Goal: Information Seeking & Learning: Learn about a topic

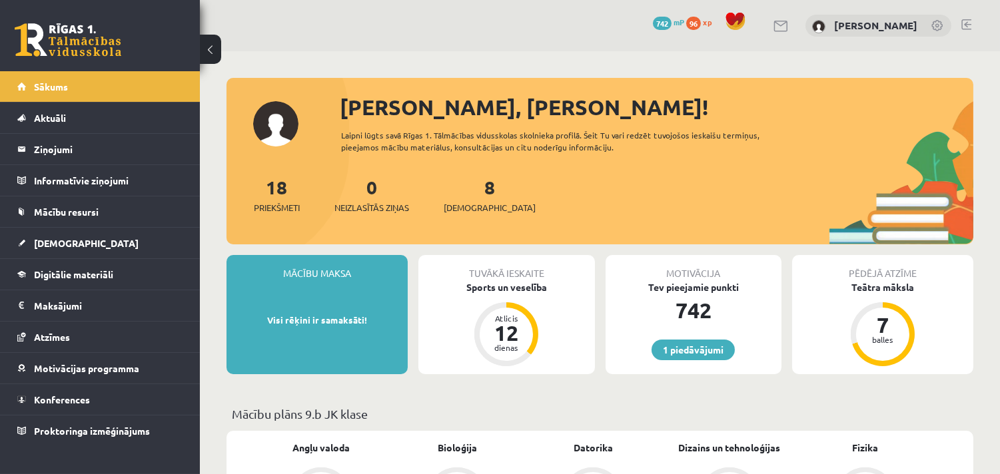
click at [970, 21] on link at bounding box center [966, 24] width 10 height 11
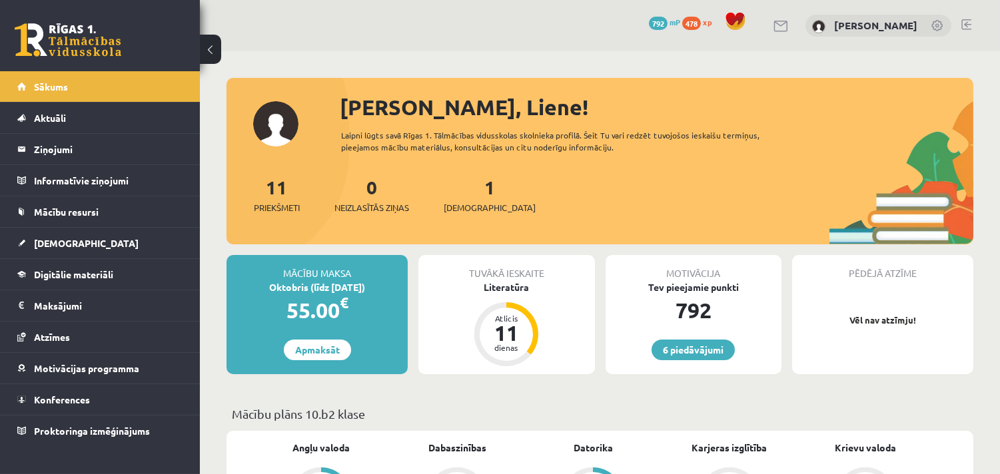
click at [967, 25] on link at bounding box center [966, 24] width 10 height 11
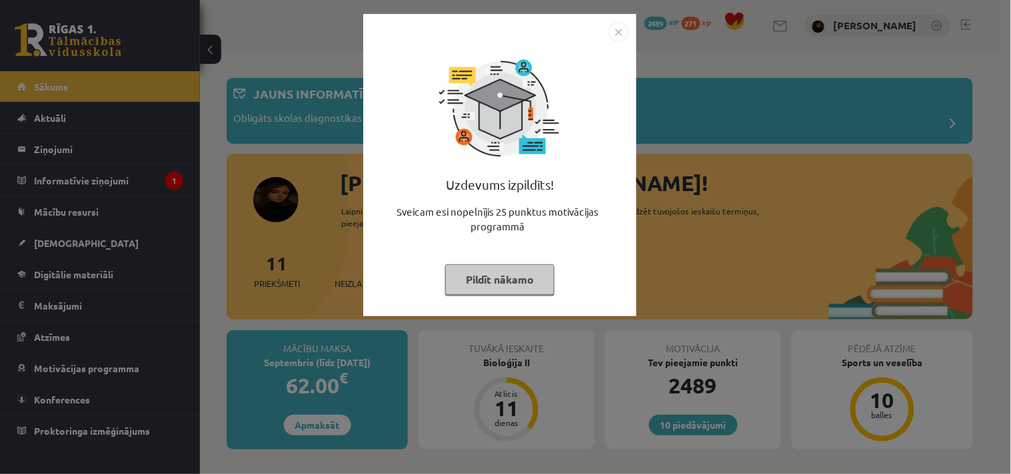
click at [985, 285] on div "Uzdevums izpildīts! Sveicam esi nopelnījis 25 punktus motivācijas programmā Pil…" at bounding box center [505, 237] width 1011 height 474
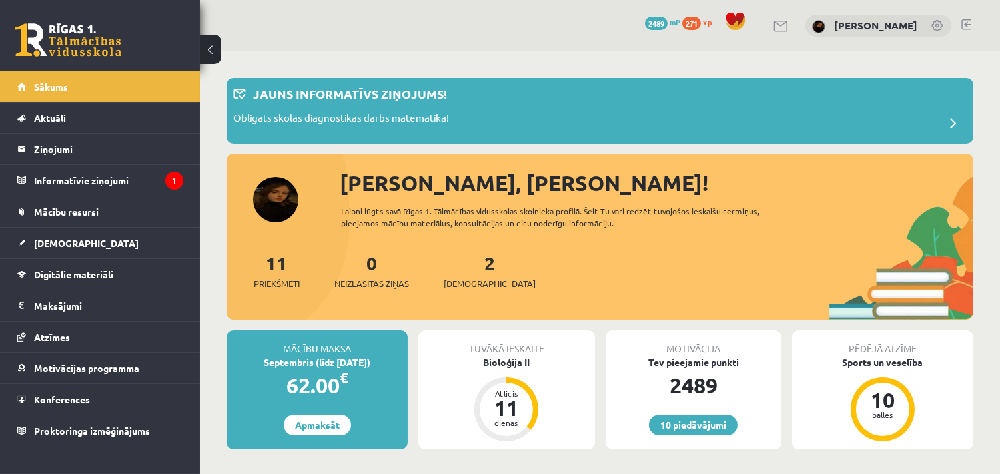
click at [967, 23] on link at bounding box center [966, 24] width 10 height 11
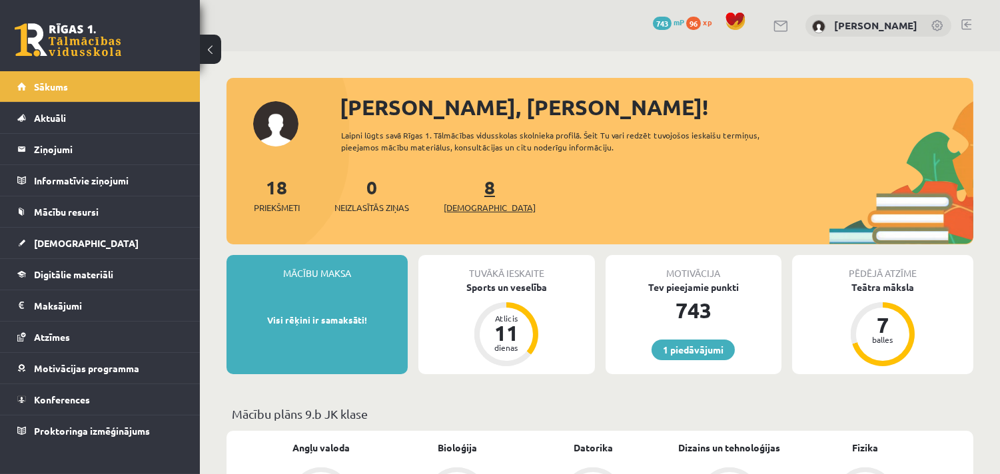
click at [468, 209] on span "[DEMOGRAPHIC_DATA]" at bounding box center [490, 207] width 92 height 13
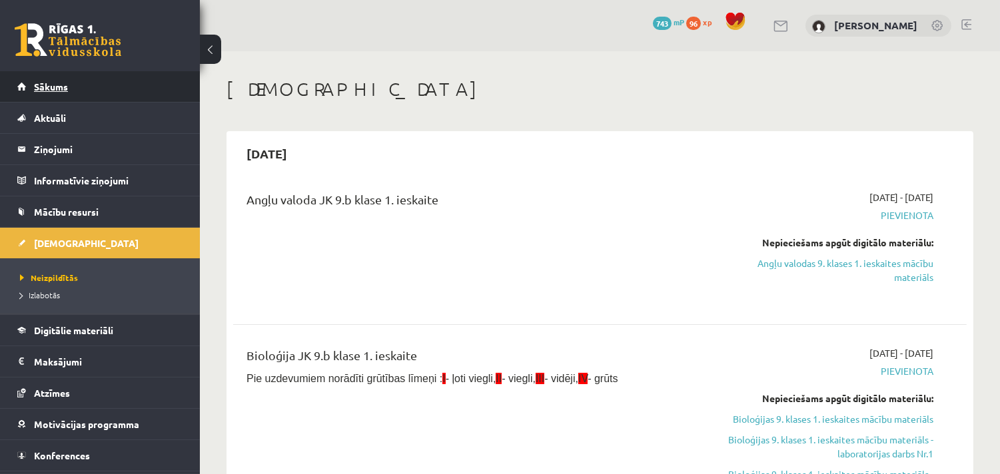
click at [39, 84] on span "Sākums" at bounding box center [51, 87] width 34 height 12
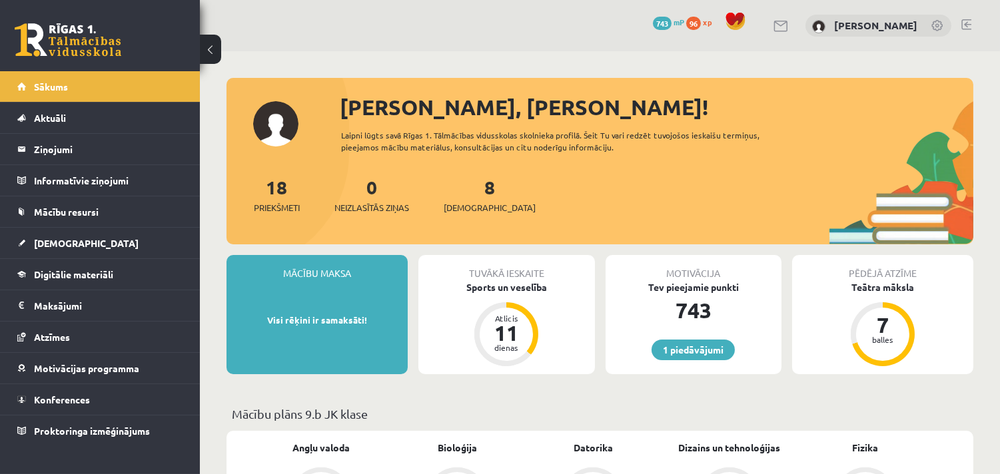
click at [701, 22] on span "96" at bounding box center [693, 23] width 15 height 13
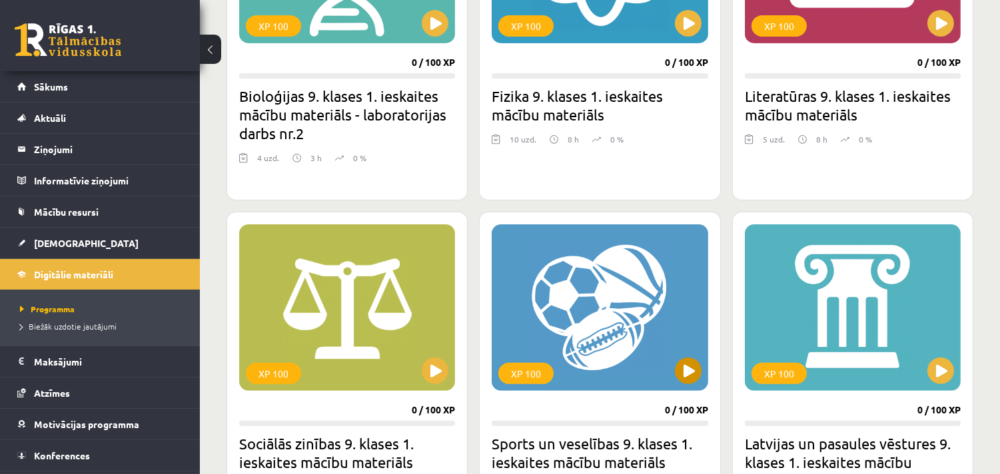
scroll to position [1036, 0]
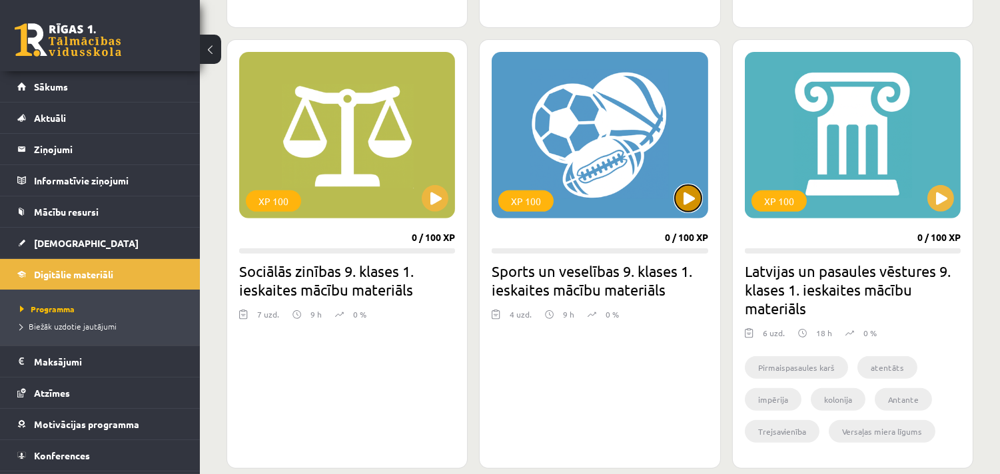
click at [688, 203] on button at bounding box center [688, 198] width 27 height 27
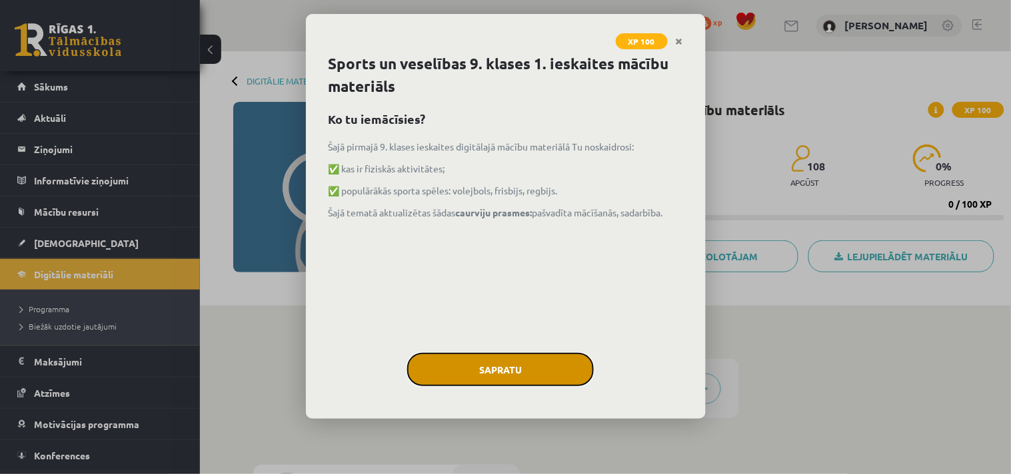
click at [536, 370] on button "Sapratu" at bounding box center [500, 369] width 187 height 33
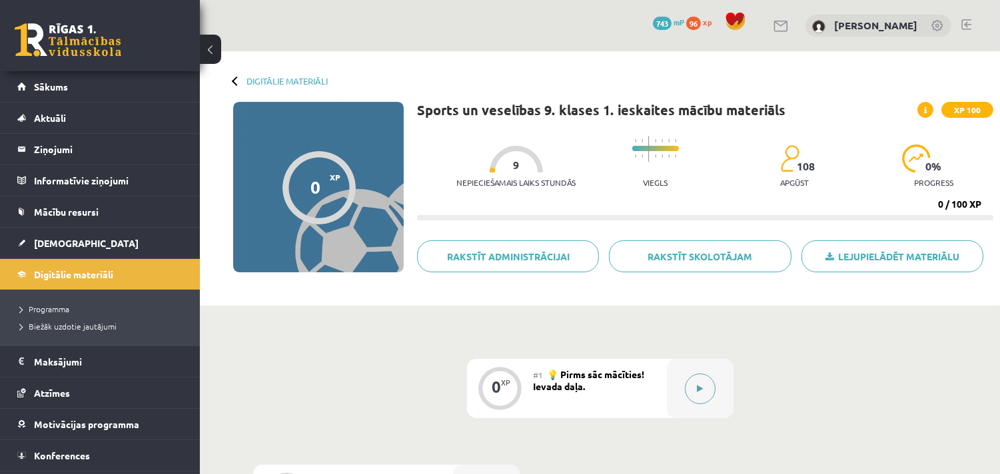
click at [700, 385] on icon at bounding box center [700, 389] width 6 height 8
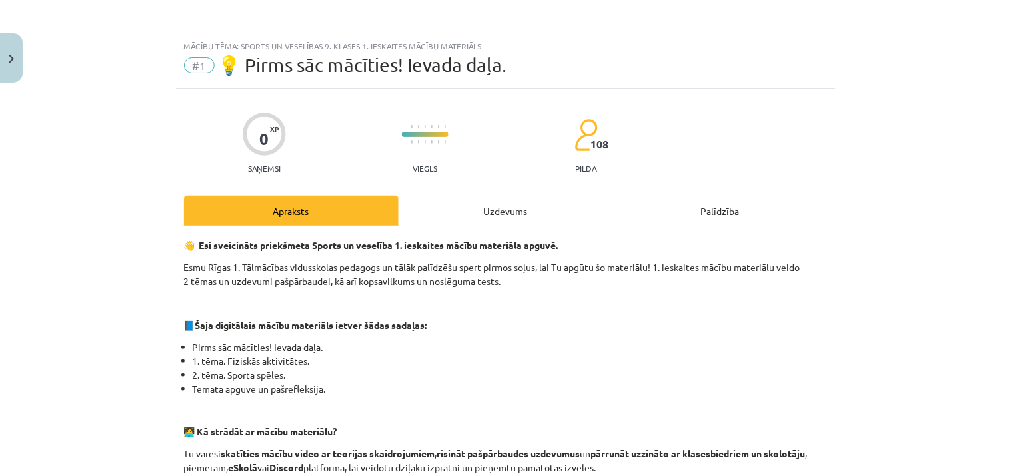
click at [514, 212] on div "Uzdevums" at bounding box center [505, 211] width 215 height 30
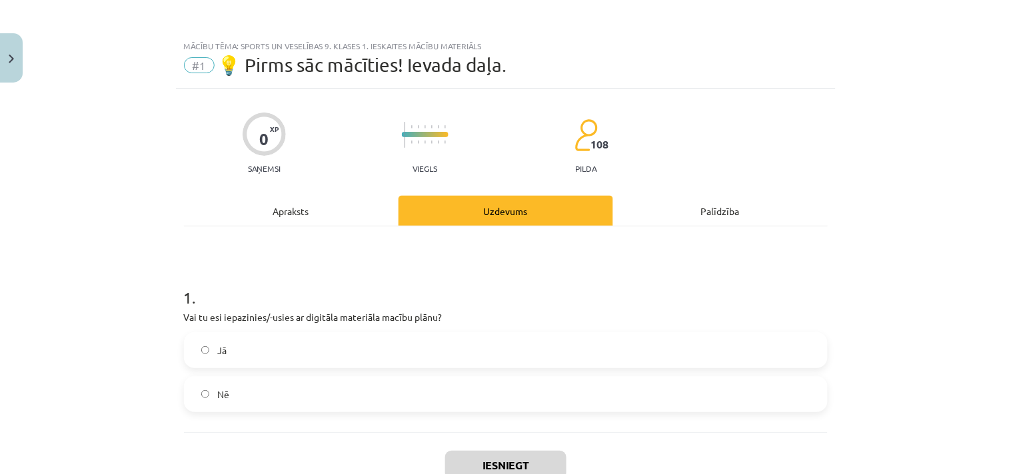
scroll to position [33, 0]
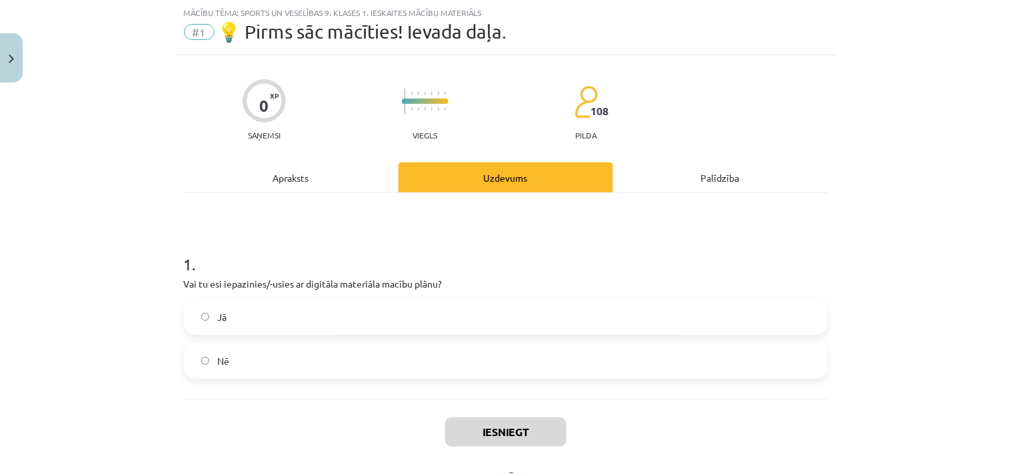
click at [221, 315] on span "Jā" at bounding box center [221, 317] width 9 height 14
click at [513, 440] on button "Iesniegt" at bounding box center [505, 432] width 121 height 29
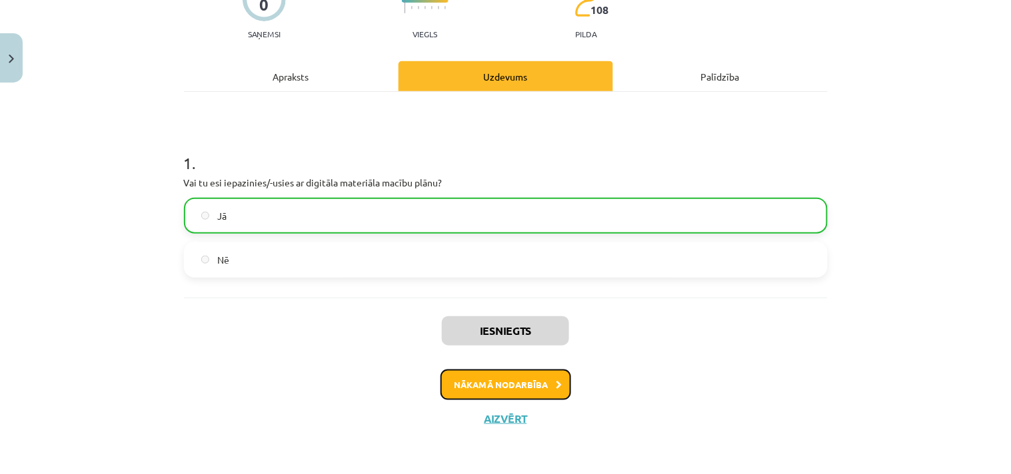
click at [501, 386] on button "Nākamā nodarbība" at bounding box center [505, 385] width 131 height 31
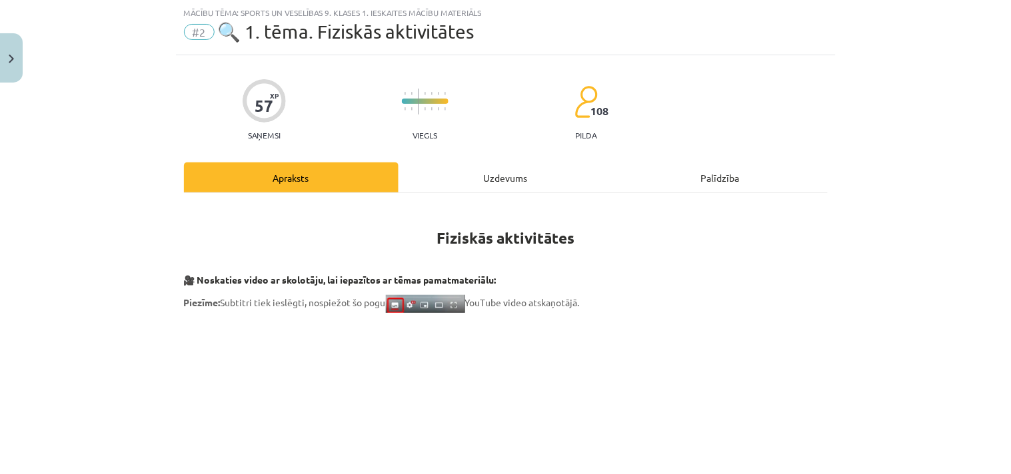
click at [489, 171] on div "Uzdevums" at bounding box center [505, 178] width 215 height 30
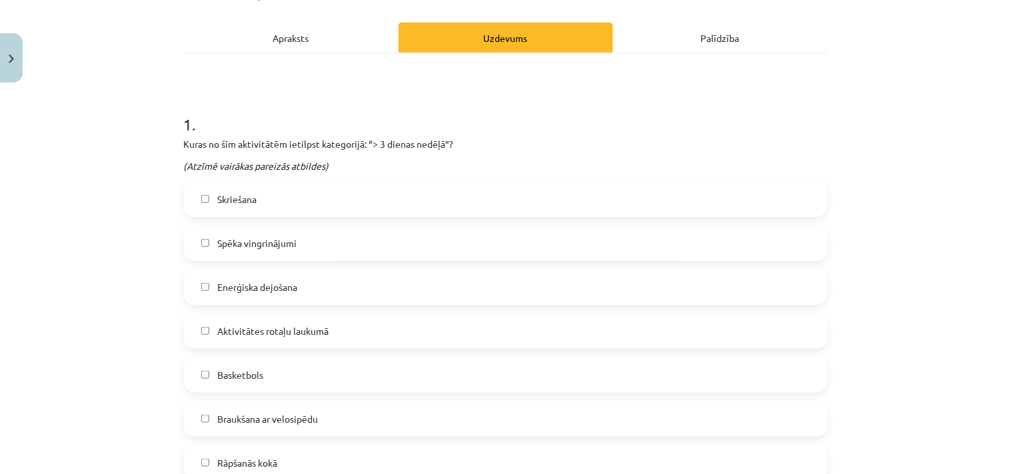
scroll to position [205, 0]
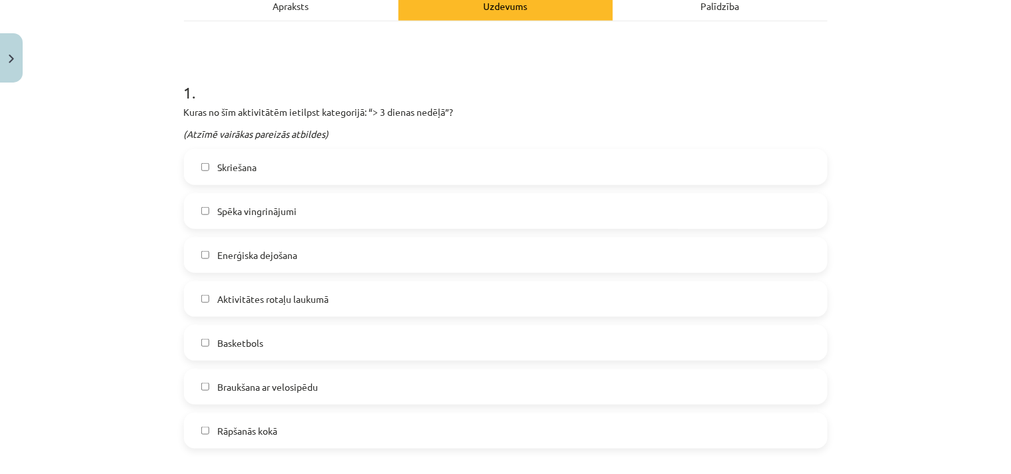
click at [224, 164] on span "Skriešana" at bounding box center [236, 168] width 39 height 14
click at [234, 340] on span "Basketbols" at bounding box center [240, 343] width 46 height 14
click at [281, 205] on span "Spēka vingrinājumi" at bounding box center [256, 212] width 79 height 14
click at [273, 427] on span "Rāpšanās kokā" at bounding box center [247, 431] width 60 height 14
click at [262, 294] on span "Aktivitātes rotaļu laukumā" at bounding box center [272, 300] width 111 height 14
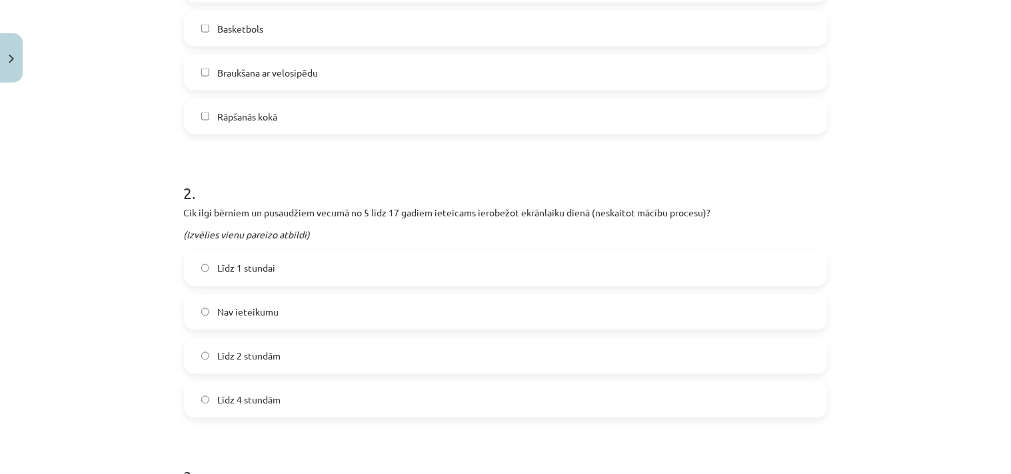
scroll to position [551, 0]
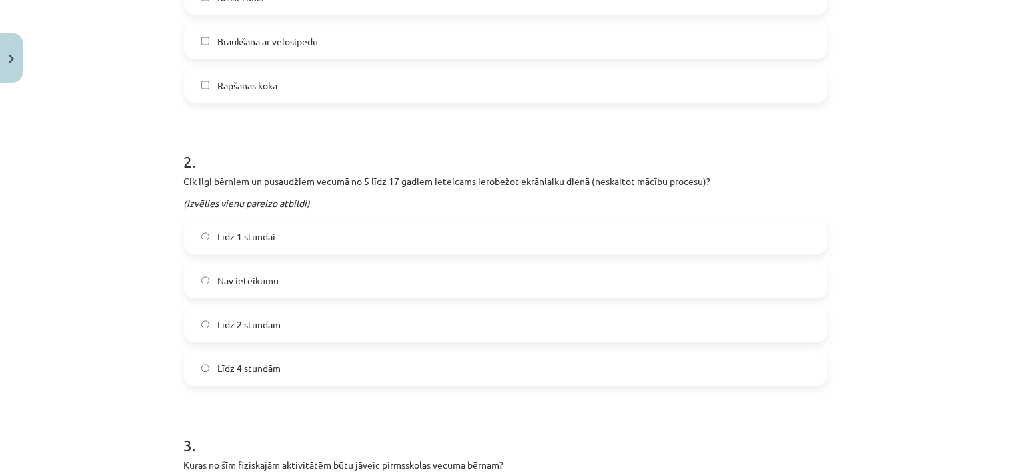
click at [236, 328] on span "Līdz 2 stundām" at bounding box center [248, 325] width 63 height 14
click at [134, 353] on div "Mācību tēma: Sports un veselības 9. klases 1. ieskaites mācību materiāls #2 🔍 1…" at bounding box center [505, 237] width 1011 height 474
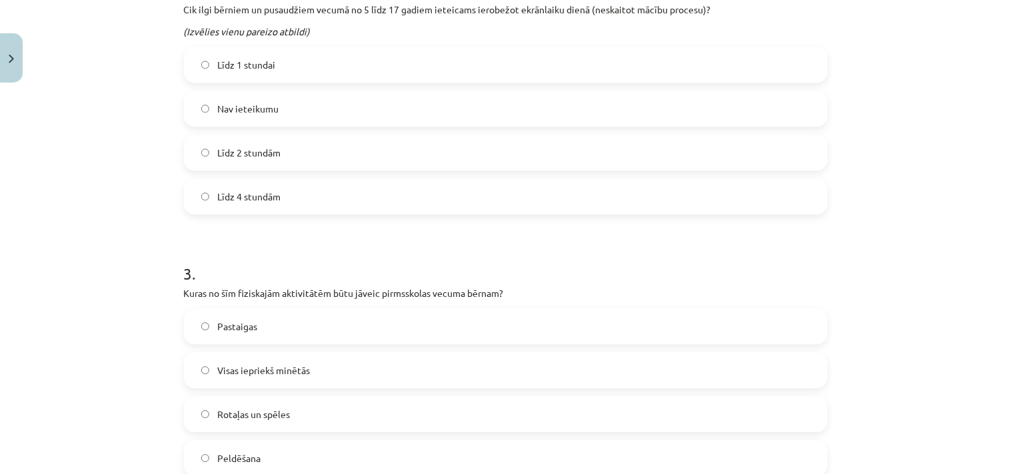
scroll to position [897, 0]
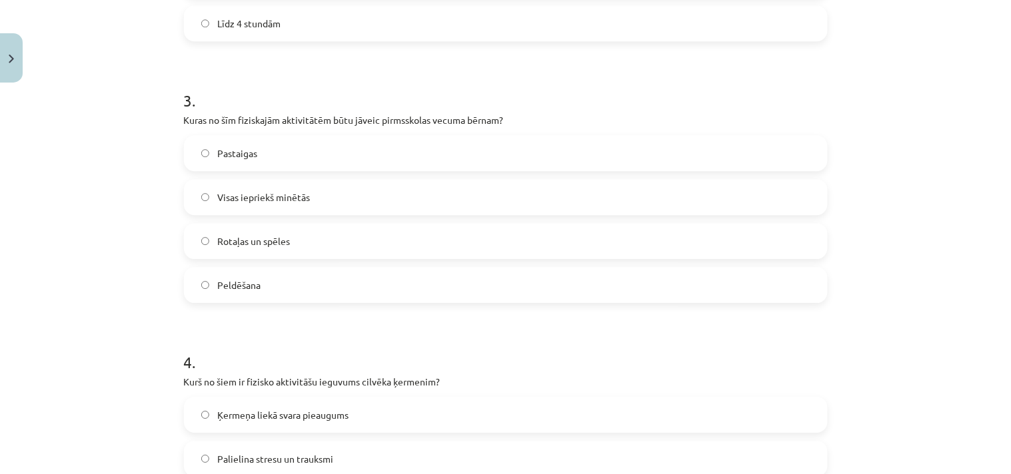
click at [249, 197] on span "Visas iepriekš minētās" at bounding box center [263, 198] width 93 height 14
click at [107, 318] on div "Mācību tēma: Sports un veselības 9. klases 1. ieskaites mācību materiāls #2 🔍 1…" at bounding box center [505, 237] width 1011 height 474
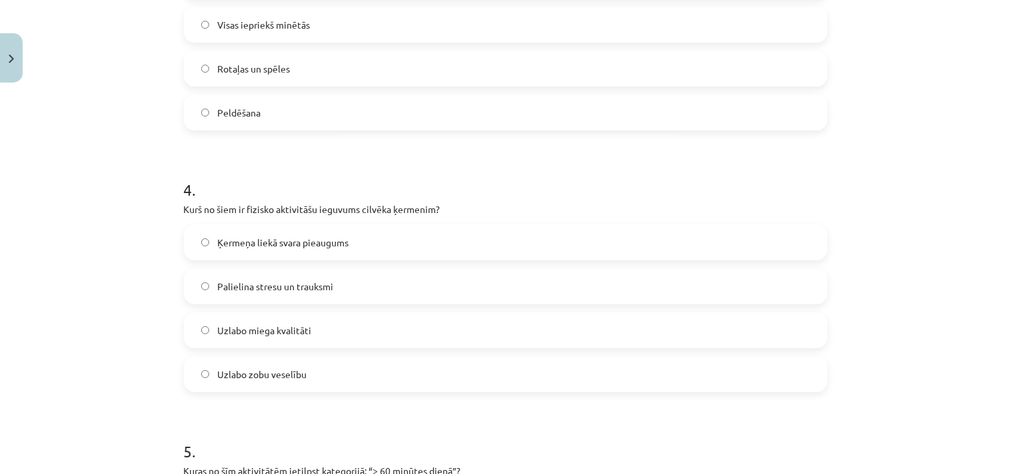
click at [261, 329] on span "Uzlabo miega kvalitāti" at bounding box center [264, 331] width 94 height 14
click at [120, 350] on div "Mācību tēma: Sports un veselības 9. klases 1. ieskaites mācību materiāls #2 🔍 1…" at bounding box center [505, 237] width 1011 height 474
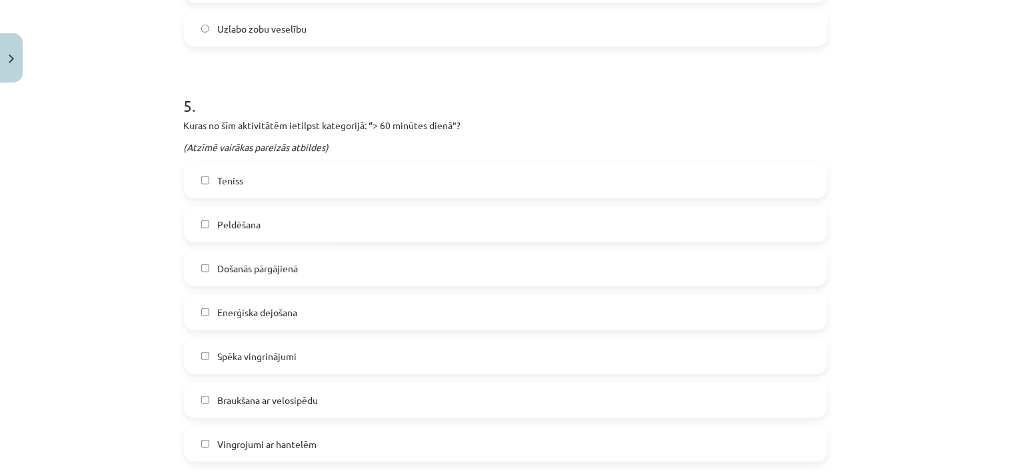
scroll to position [1557, 0]
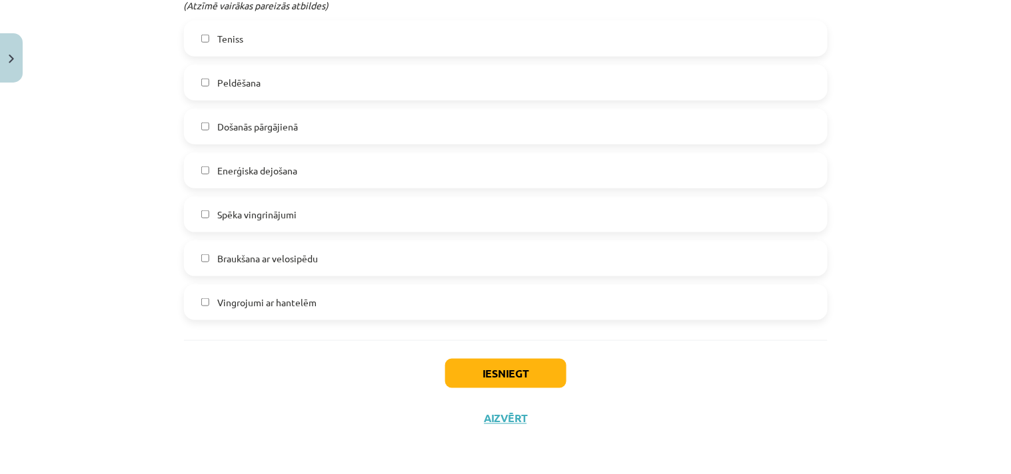
click at [234, 79] on span "Peldēšana" at bounding box center [238, 83] width 43 height 14
click at [225, 168] on span "Enerģiska dejošana" at bounding box center [257, 171] width 80 height 14
click at [221, 252] on span "Braukšana ar velosipēdu" at bounding box center [267, 259] width 101 height 14
click at [236, 120] on span "Došanās pārgājienā" at bounding box center [257, 127] width 81 height 14
click at [493, 372] on button "Iesniegt" at bounding box center [505, 373] width 121 height 29
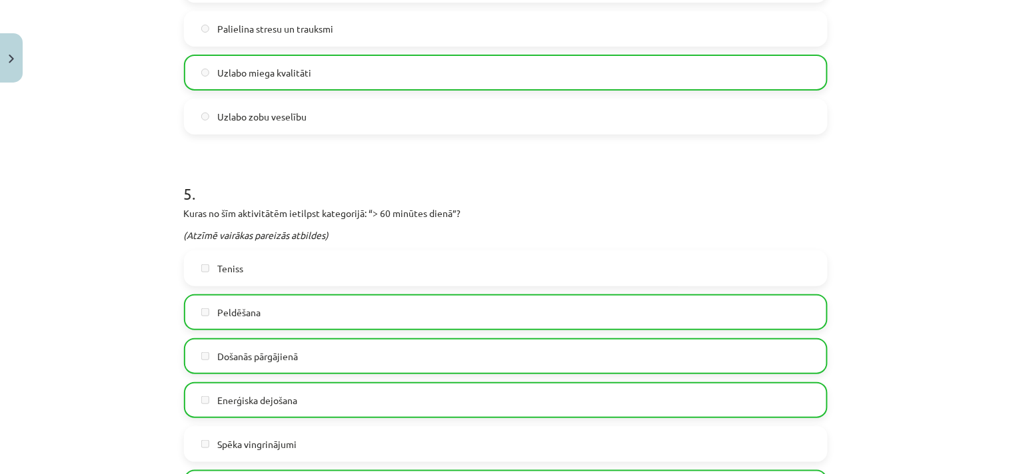
scroll to position [1600, 0]
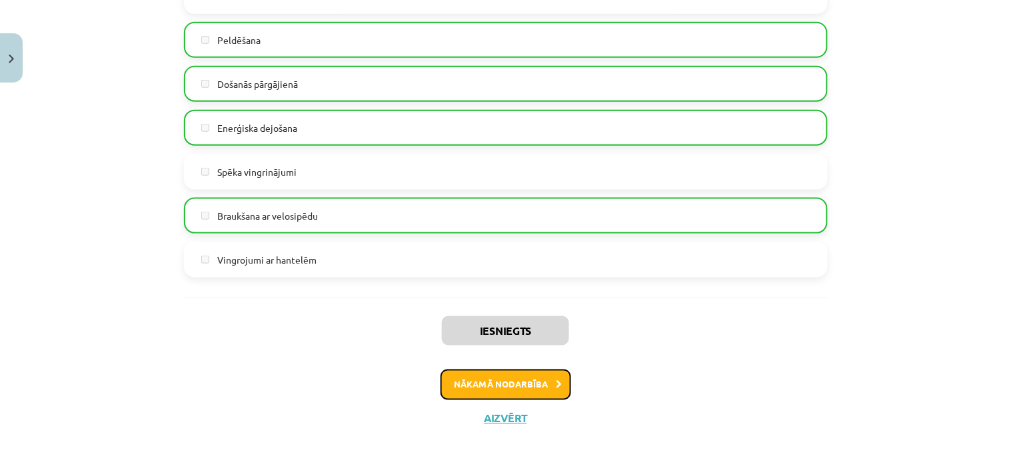
click at [471, 384] on button "Nākamā nodarbība" at bounding box center [505, 385] width 131 height 31
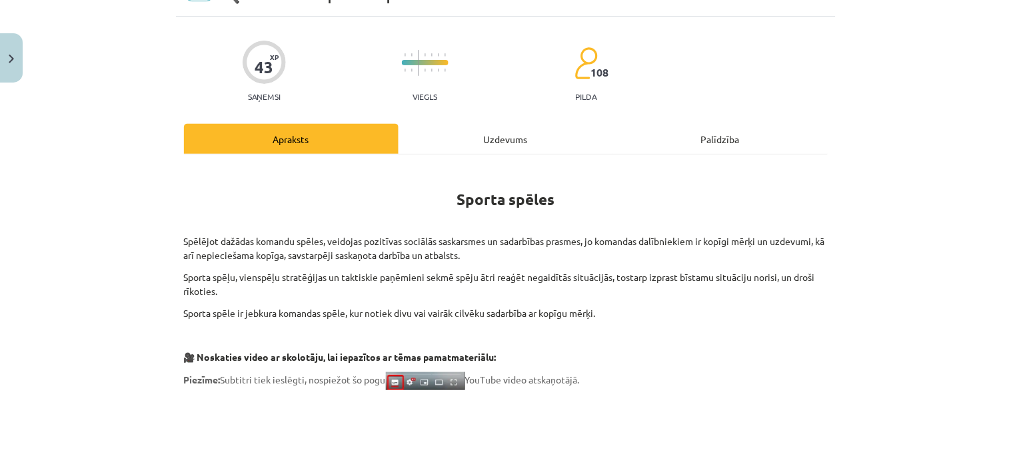
scroll to position [33, 0]
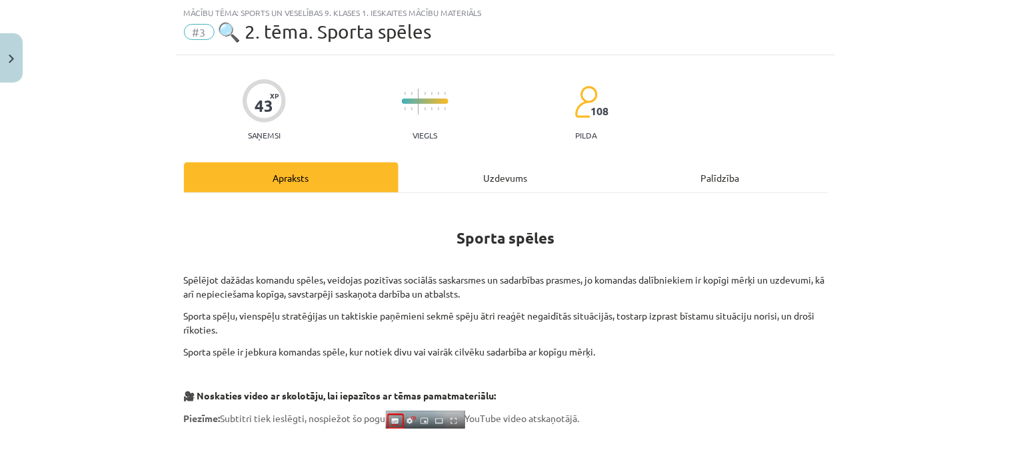
click at [514, 175] on div "Uzdevums" at bounding box center [505, 178] width 215 height 30
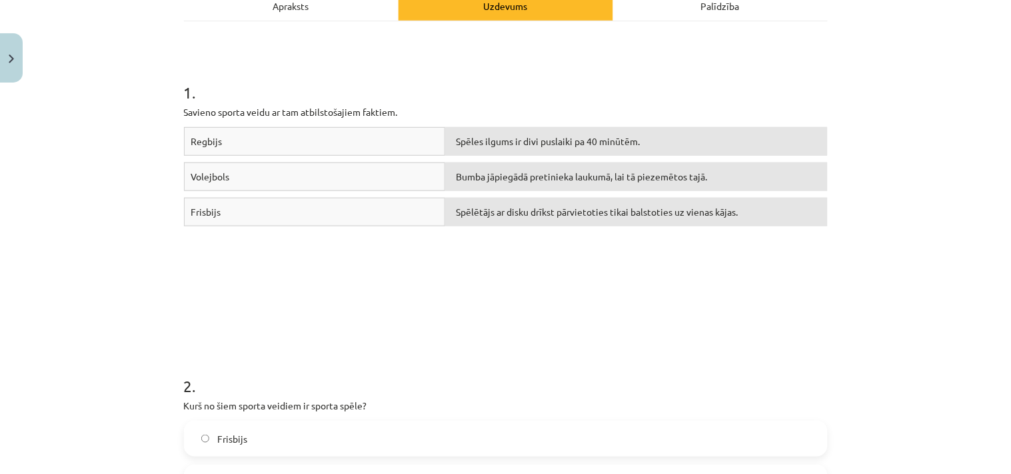
scroll to position [378, 0]
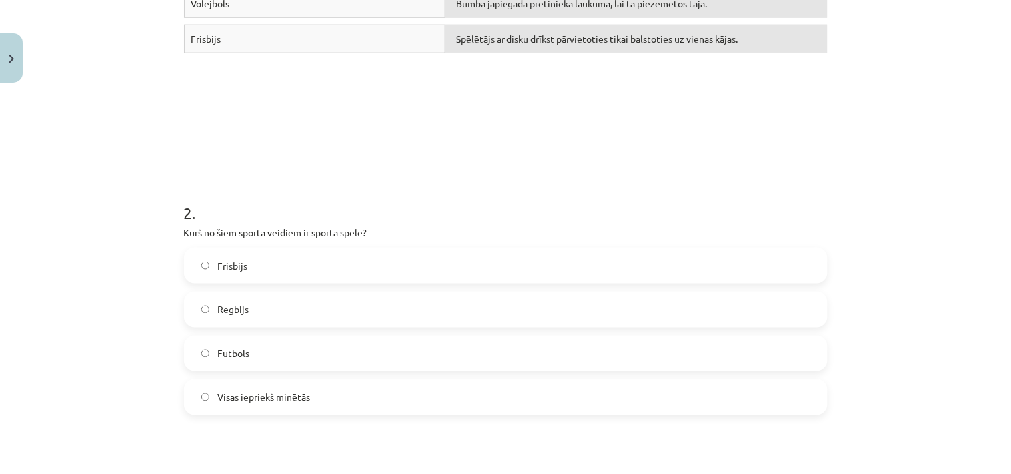
click at [310, 395] on label "Visas iepriekš minētās" at bounding box center [505, 397] width 641 height 33
click at [454, 223] on div "2 . Kurš no šiem sporta veidiem ir sporta spēle? Frisbijs Regbijs Futbols Visas…" at bounding box center [506, 298] width 644 height 235
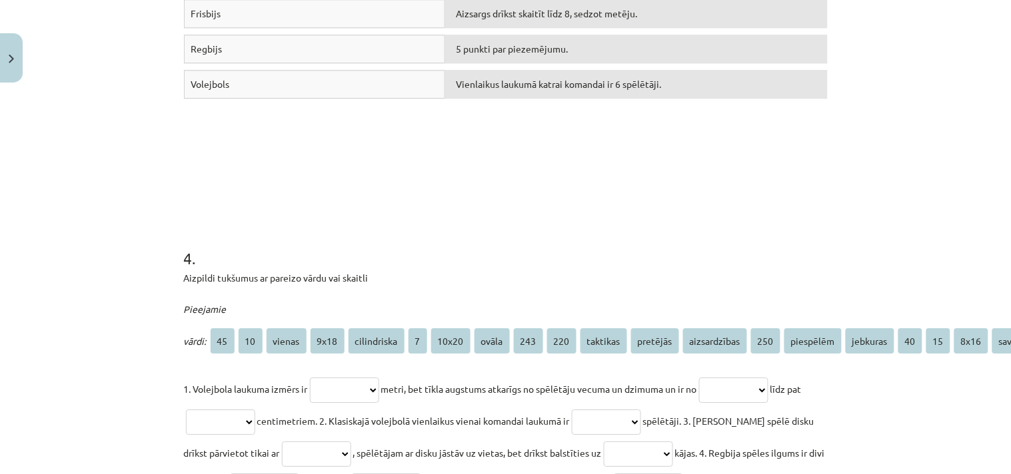
scroll to position [1069, 0]
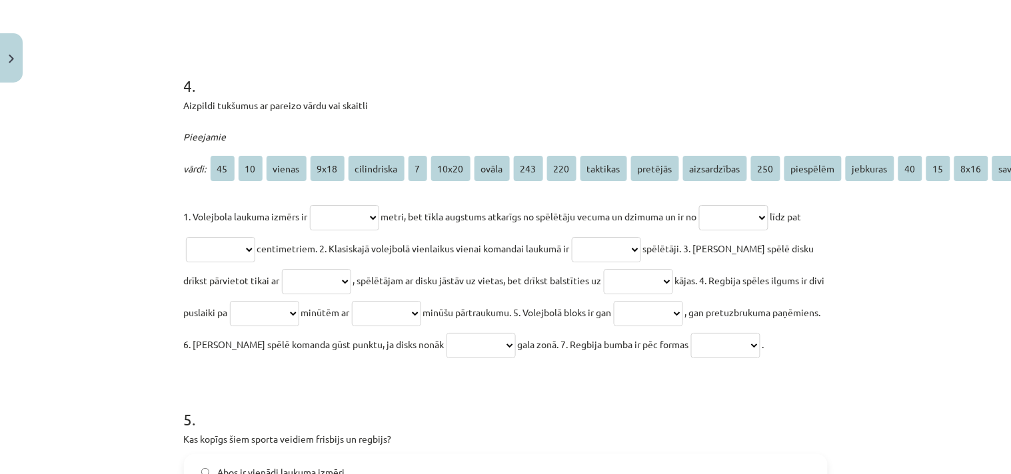
click at [378, 214] on select "**********" at bounding box center [344, 217] width 69 height 25
select select "****"
click at [310, 205] on select "**********" at bounding box center [344, 217] width 69 height 25
click at [768, 215] on select "**********" at bounding box center [733, 217] width 69 height 25
select select "***"
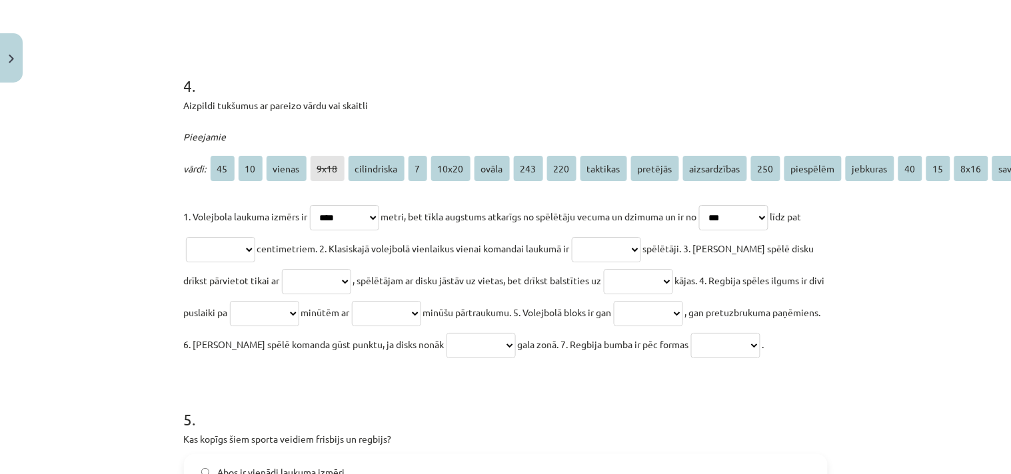
click at [713, 205] on select "**********" at bounding box center [733, 217] width 69 height 25
click at [255, 248] on select "**********" at bounding box center [220, 249] width 69 height 25
select select "***"
click at [196, 237] on select "**********" at bounding box center [220, 249] width 69 height 25
click at [641, 249] on select "**********" at bounding box center [606, 249] width 69 height 25
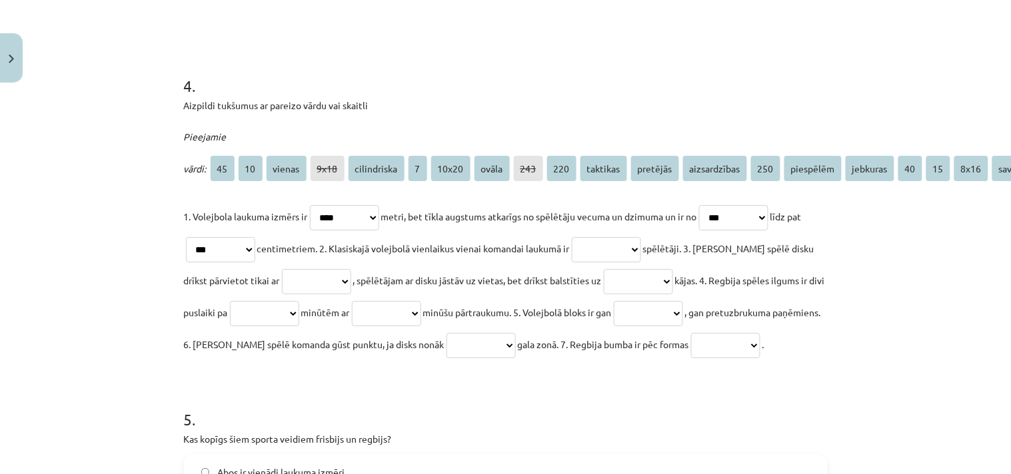
select select "*"
click at [597, 237] on select "**********" at bounding box center [606, 249] width 69 height 25
click at [351, 277] on select "**********" at bounding box center [316, 281] width 69 height 25
select select "*********"
click at [282, 269] on select "**********" at bounding box center [316, 281] width 69 height 25
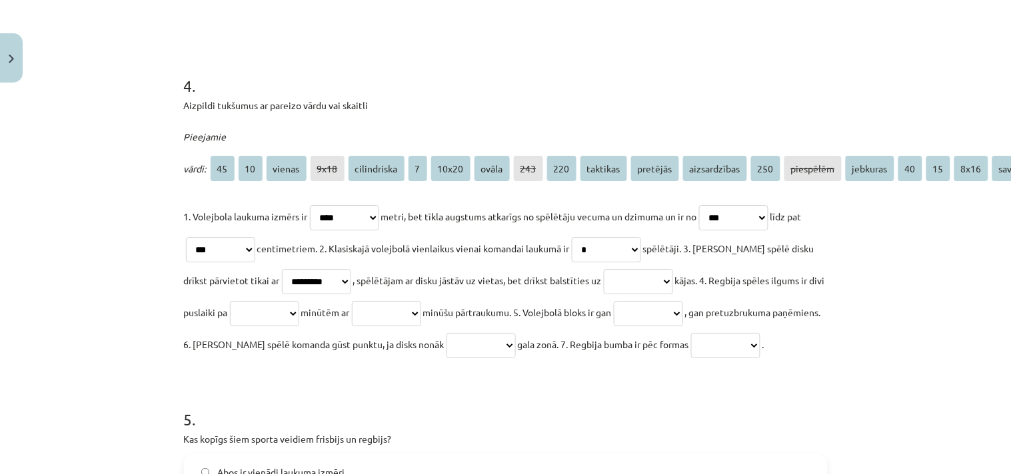
click at [673, 276] on select "**********" at bounding box center [638, 281] width 69 height 25
select select "******"
click at [614, 269] on select "**********" at bounding box center [638, 281] width 69 height 25
click at [299, 310] on select "**********" at bounding box center [264, 313] width 69 height 25
select select "**"
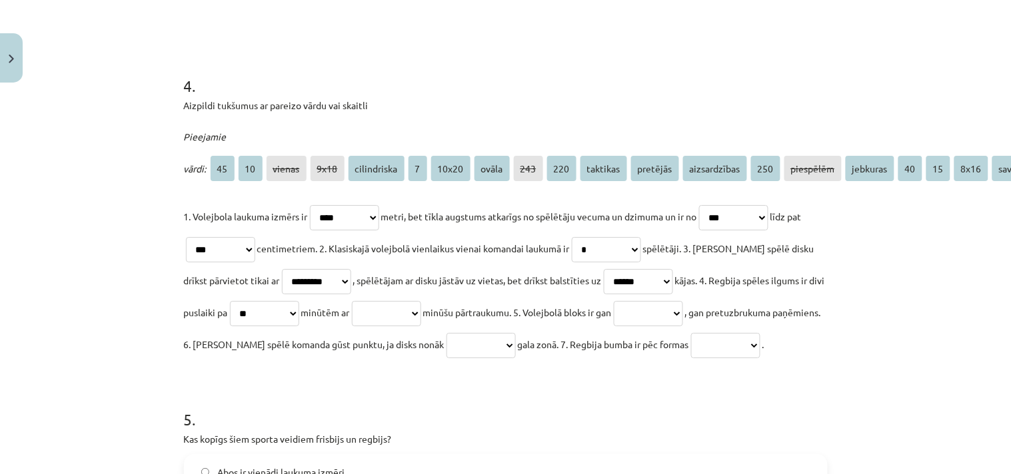
click at [282, 301] on select "**********" at bounding box center [264, 313] width 69 height 25
click at [421, 312] on select "**********" at bounding box center [386, 313] width 69 height 25
click at [418, 301] on select "**********" at bounding box center [386, 313] width 69 height 25
click at [421, 307] on select "**********" at bounding box center [386, 313] width 69 height 25
select select "**"
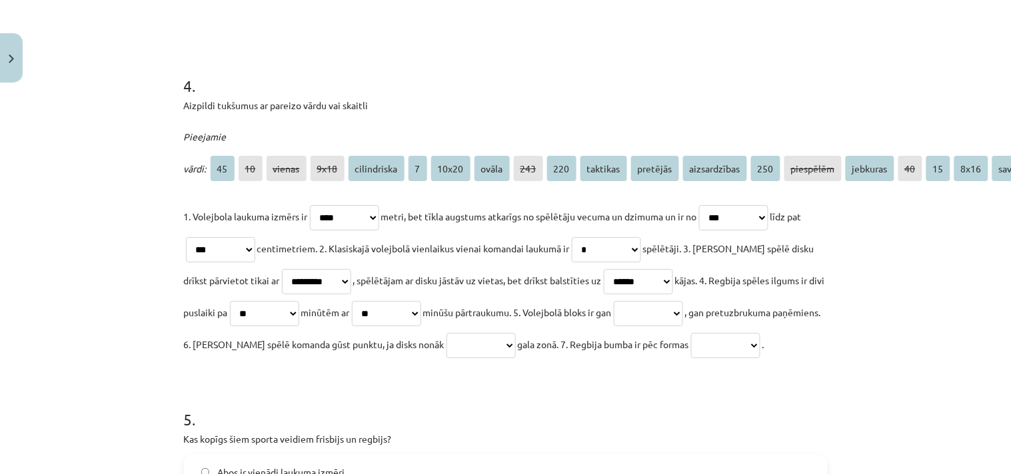
click at [418, 301] on select "**********" at bounding box center [386, 313] width 69 height 25
click at [683, 310] on select "**********" at bounding box center [648, 313] width 69 height 25
select select "**********"
click at [683, 301] on select "**********" at bounding box center [648, 313] width 69 height 25
click at [516, 343] on select "**********" at bounding box center [480, 345] width 69 height 25
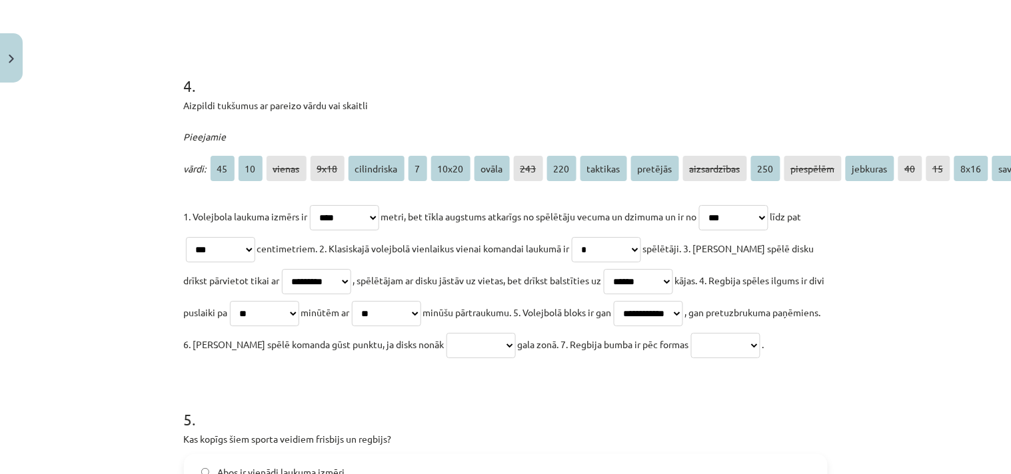
select select "********"
click at [516, 333] on select "**********" at bounding box center [480, 345] width 69 height 25
click at [691, 358] on select "**********" at bounding box center [725, 345] width 69 height 25
select select "*****"
click at [691, 358] on select "**********" at bounding box center [725, 345] width 69 height 25
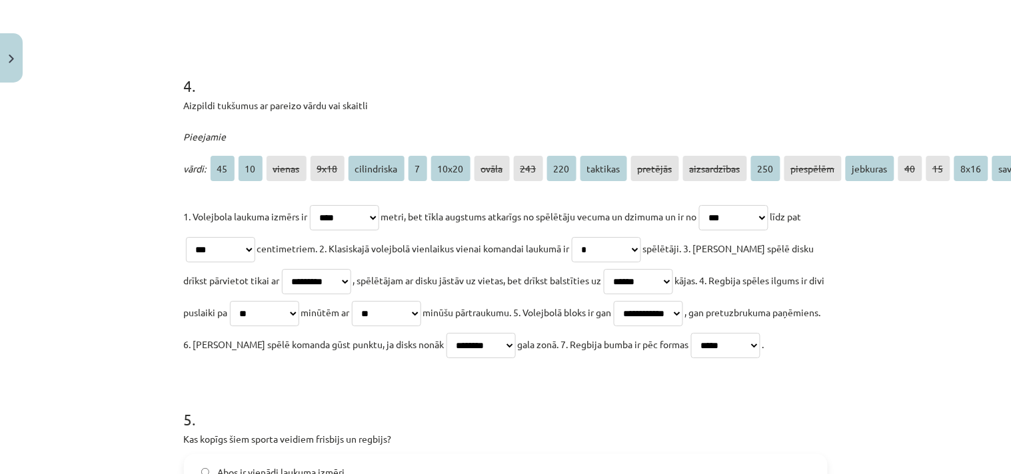
click at [330, 360] on p "**********" at bounding box center [506, 281] width 644 height 160
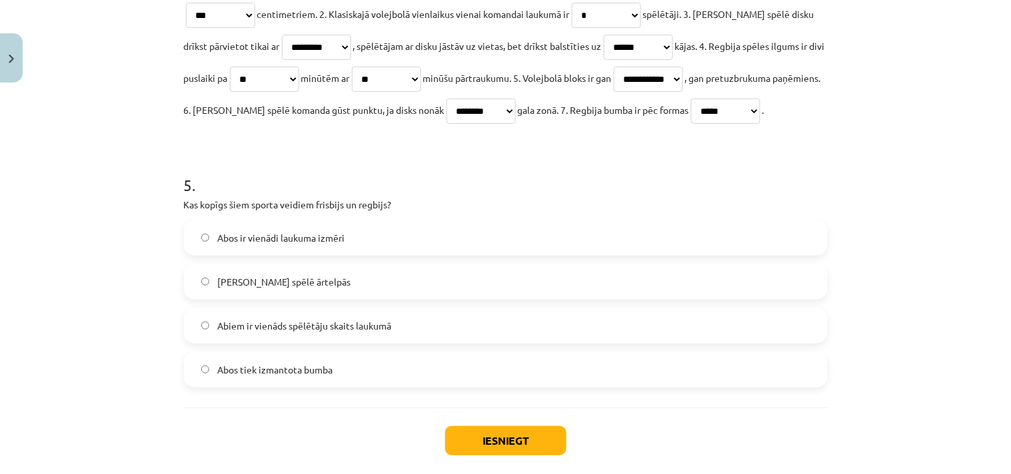
scroll to position [1415, 0]
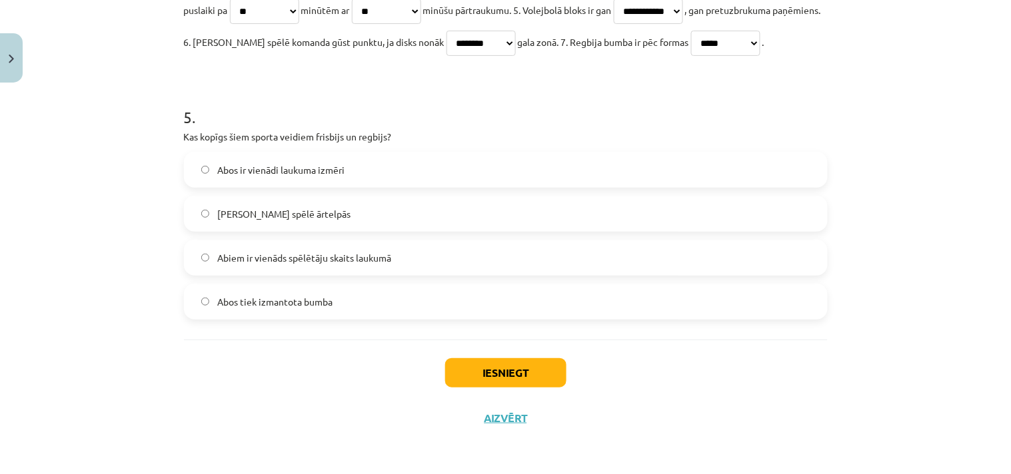
click at [277, 207] on span "Abus spēlē ārtelpās" at bounding box center [283, 214] width 133 height 14
click at [259, 384] on div "Iesniegt Aizvērt" at bounding box center [506, 386] width 644 height 93
click at [536, 364] on button "Iesniegt" at bounding box center [505, 372] width 121 height 29
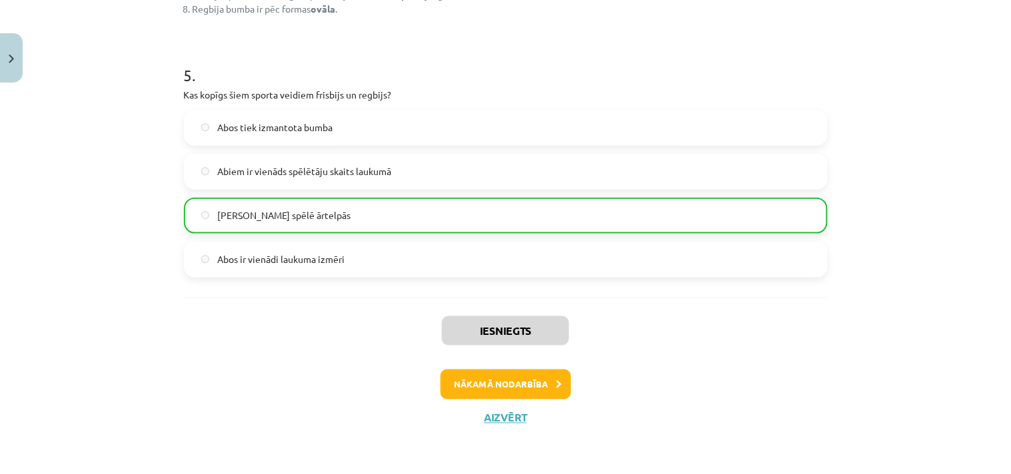
scroll to position [1616, 0]
click at [470, 372] on button "Nākamā nodarbība" at bounding box center [505, 385] width 131 height 31
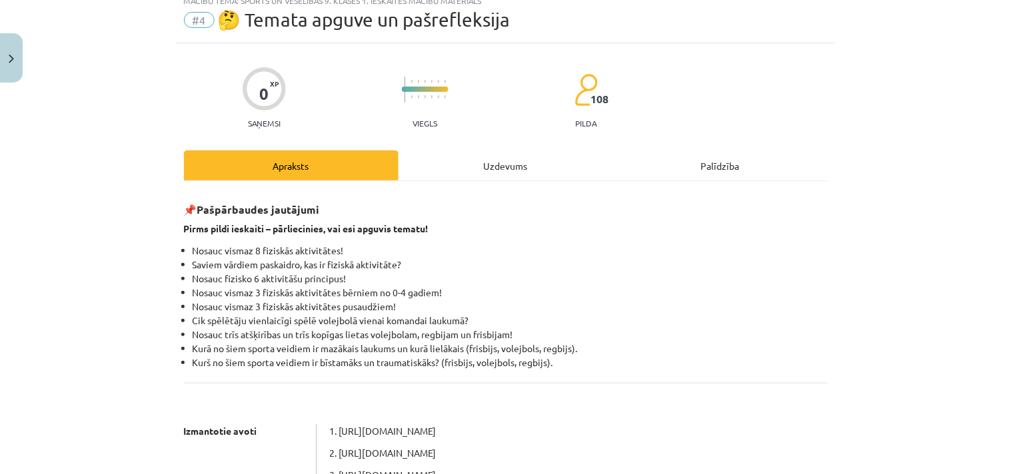
scroll to position [33, 0]
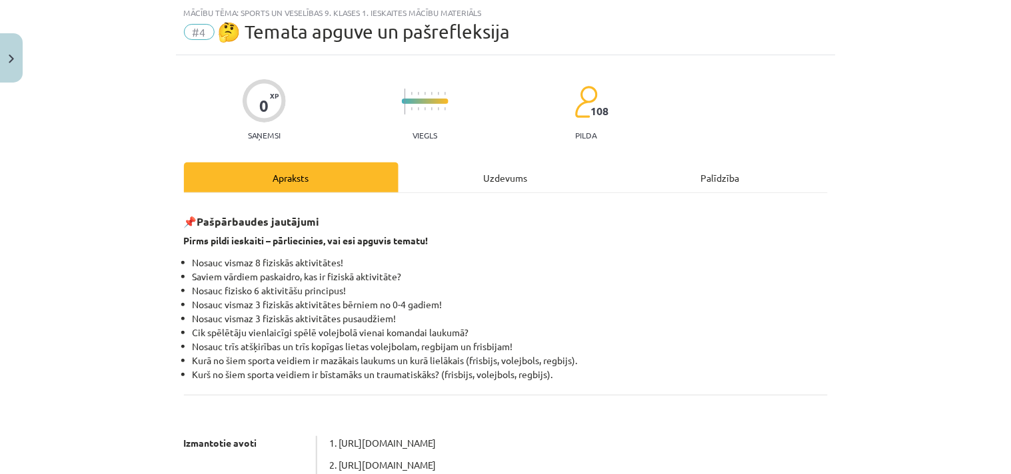
click at [502, 170] on div "Uzdevums" at bounding box center [505, 178] width 215 height 30
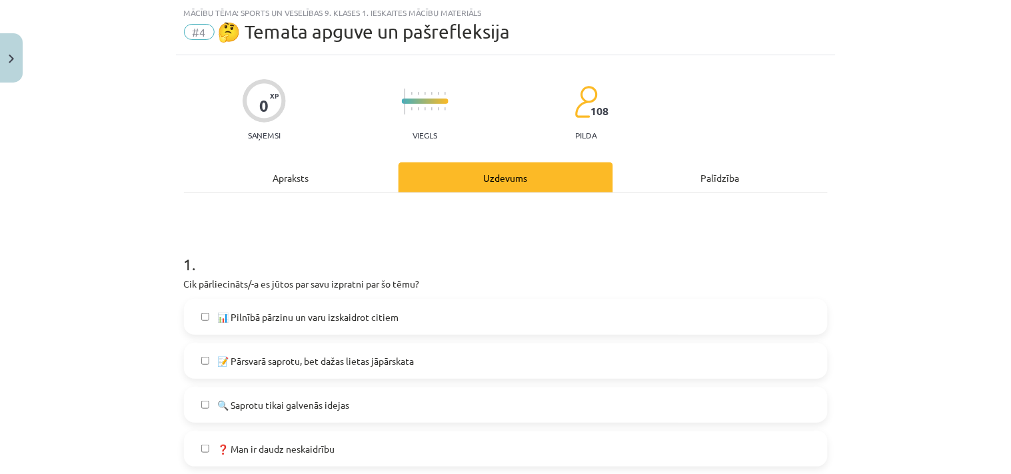
click at [281, 308] on label "📊 Pilnībā pārzinu un varu izskaidrot citiem" at bounding box center [505, 317] width 641 height 33
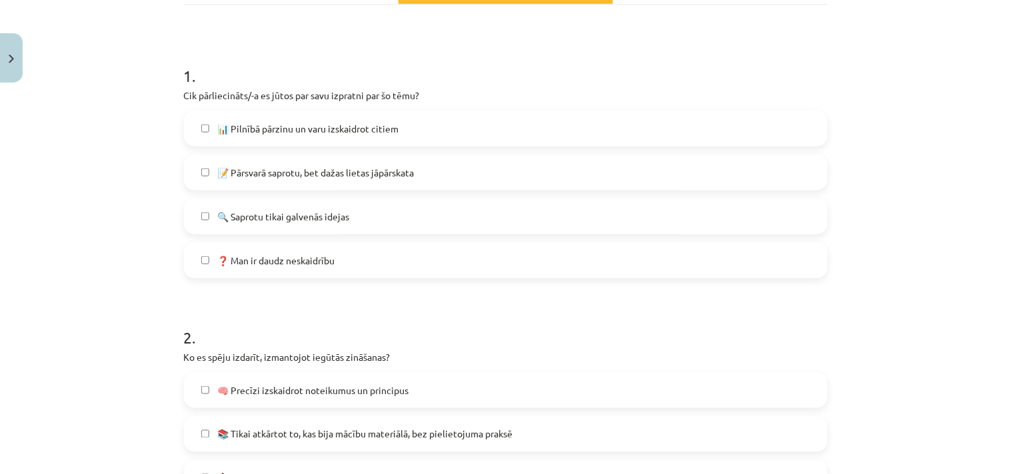
scroll to position [704, 0]
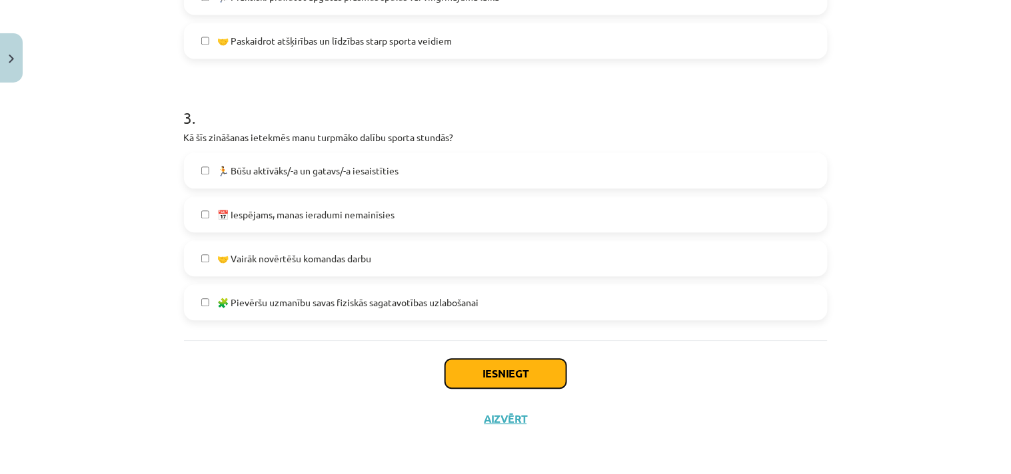
click at [488, 370] on button "Iesniegt" at bounding box center [505, 373] width 121 height 29
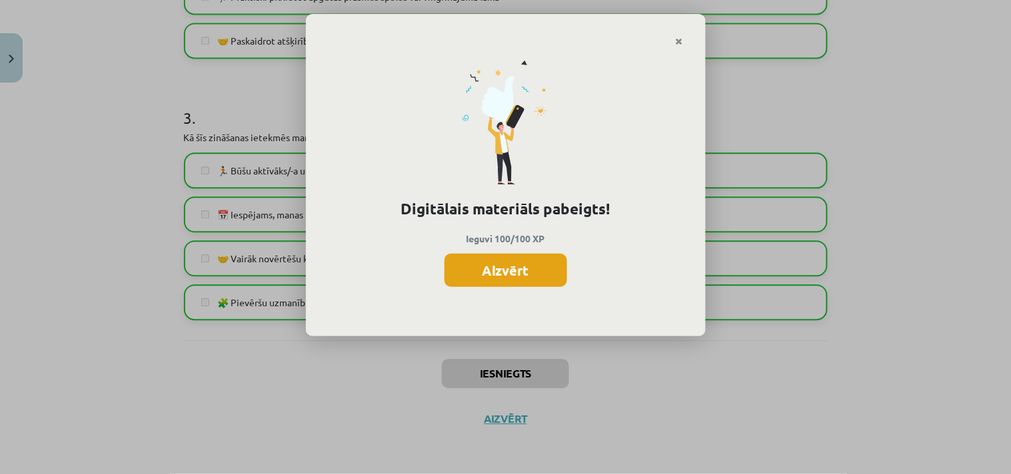
click at [530, 263] on button "Aizvērt" at bounding box center [505, 270] width 123 height 33
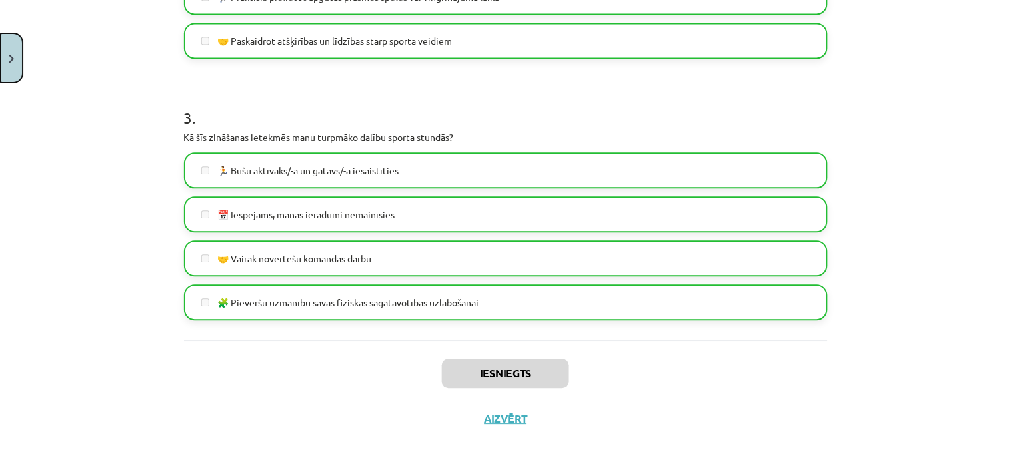
click at [7, 61] on button "Close" at bounding box center [11, 57] width 23 height 49
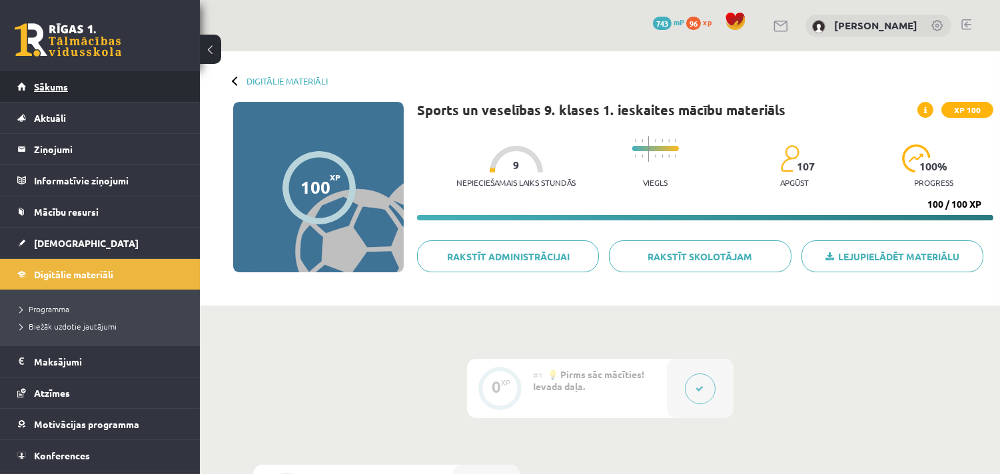
click at [53, 79] on link "Sākums" at bounding box center [100, 86] width 166 height 31
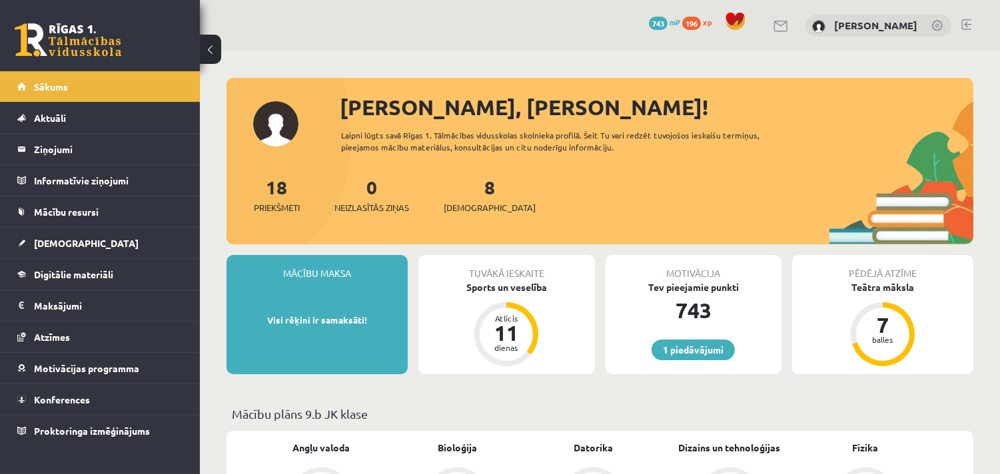
click at [701, 27] on span "196" at bounding box center [691, 23] width 19 height 13
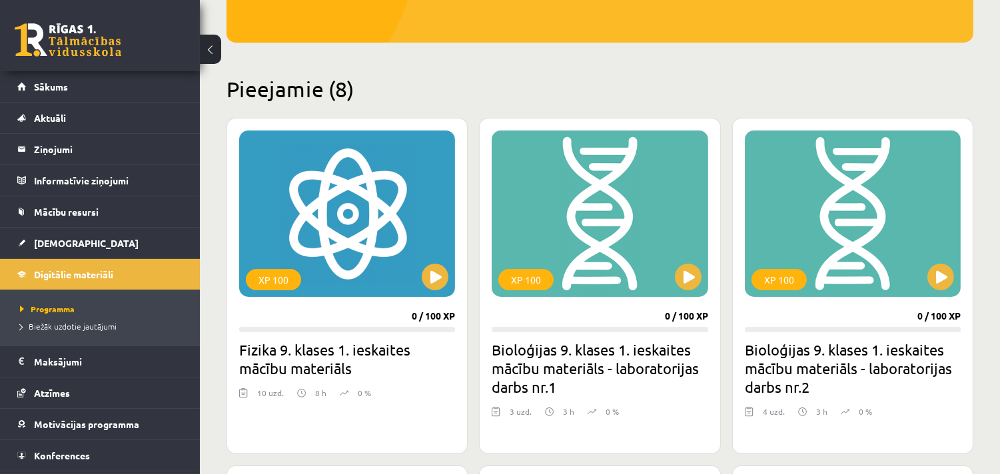
scroll to position [345, 0]
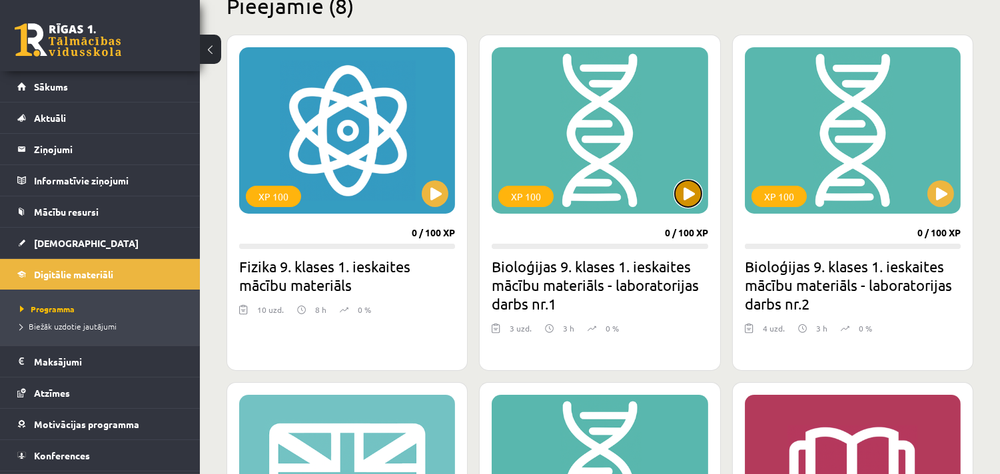
click at [681, 188] on button at bounding box center [688, 194] width 27 height 27
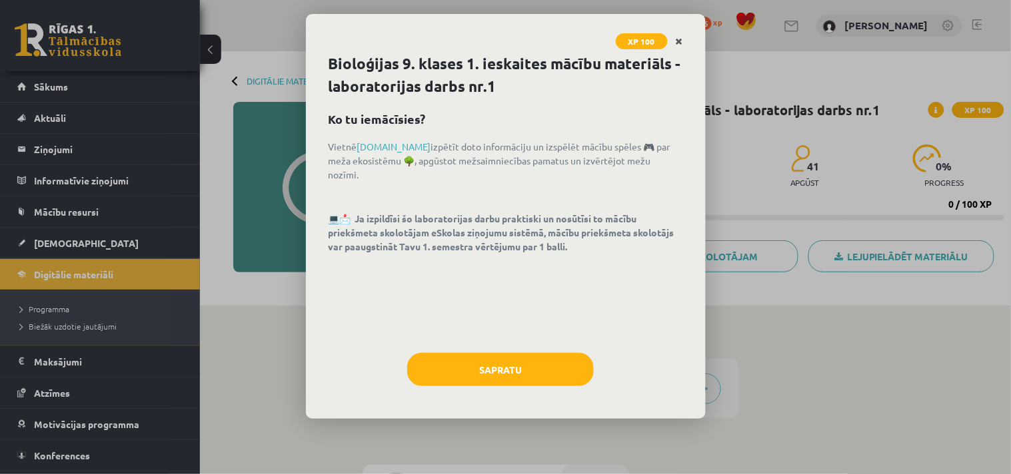
click at [676, 39] on icon "Close" at bounding box center [679, 41] width 7 height 9
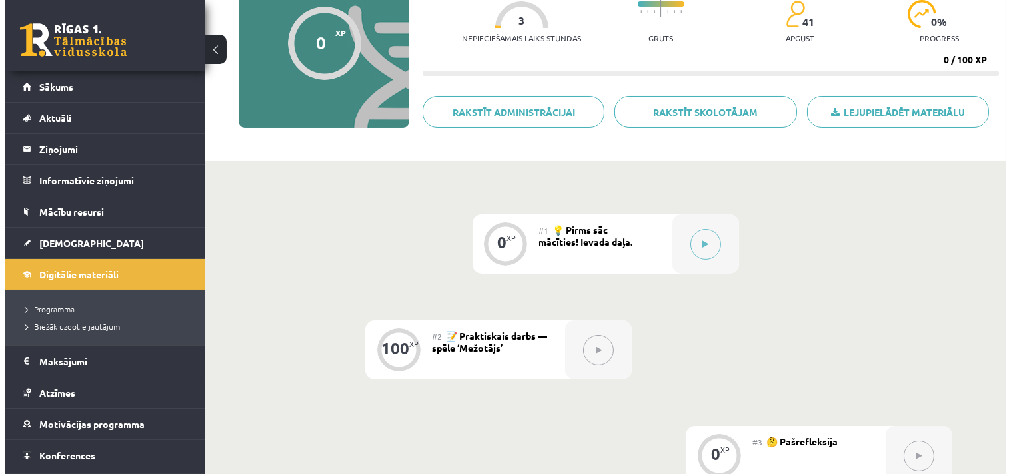
scroll to position [172, 0]
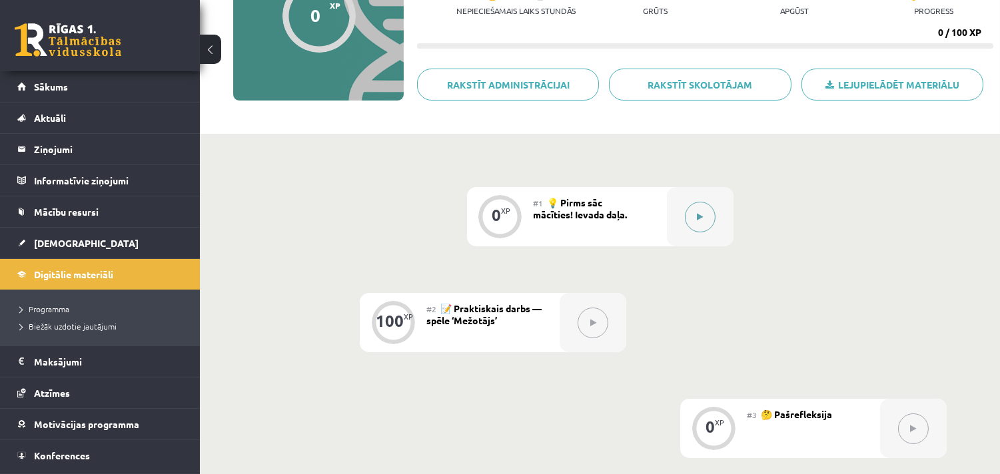
click at [698, 213] on icon at bounding box center [700, 217] width 6 height 8
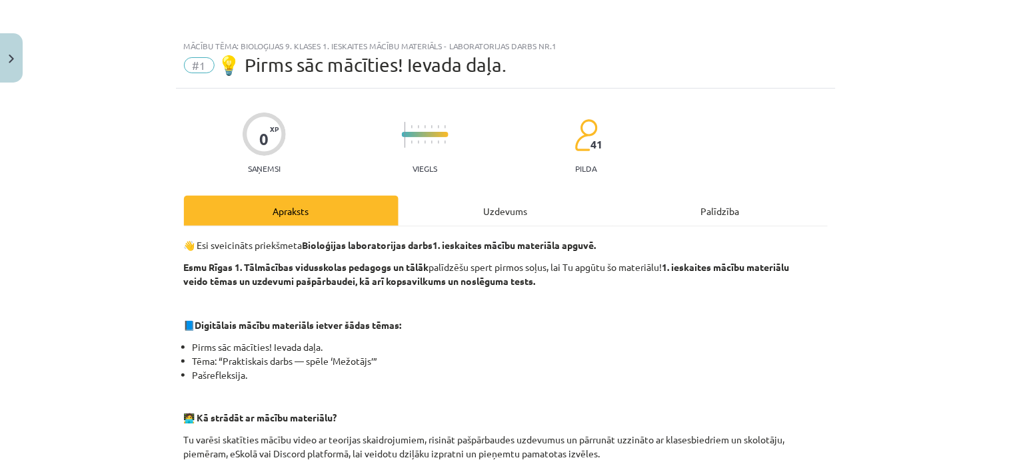
click at [506, 205] on div "Uzdevums" at bounding box center [505, 211] width 215 height 30
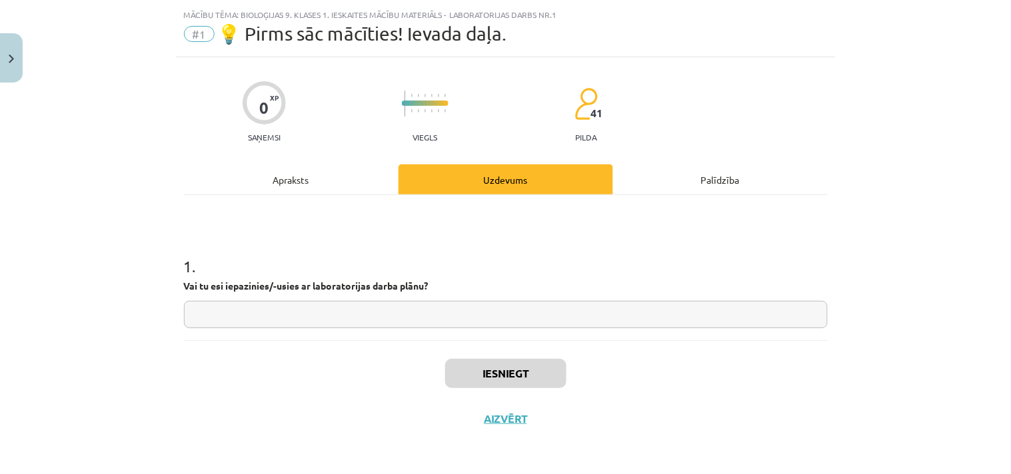
click at [338, 314] on input "text" at bounding box center [506, 314] width 644 height 27
type input "**"
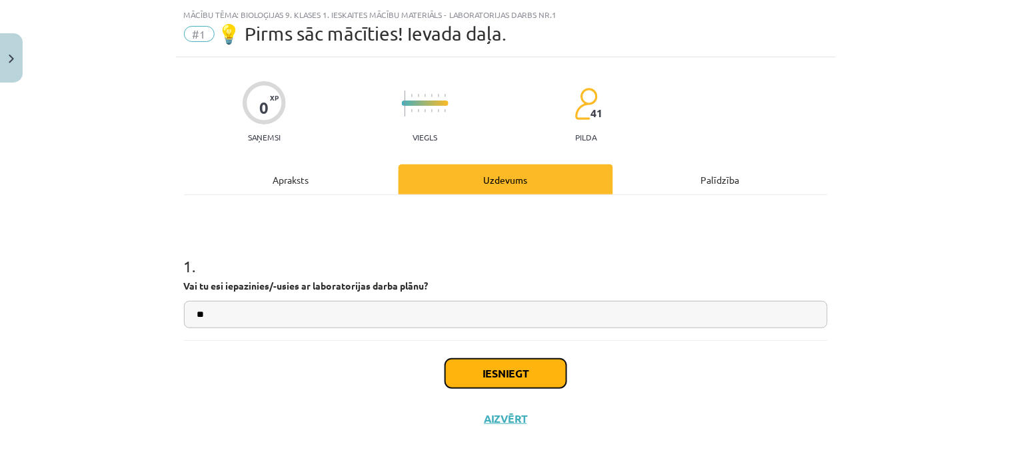
click at [481, 376] on button "Iesniegt" at bounding box center [505, 373] width 121 height 29
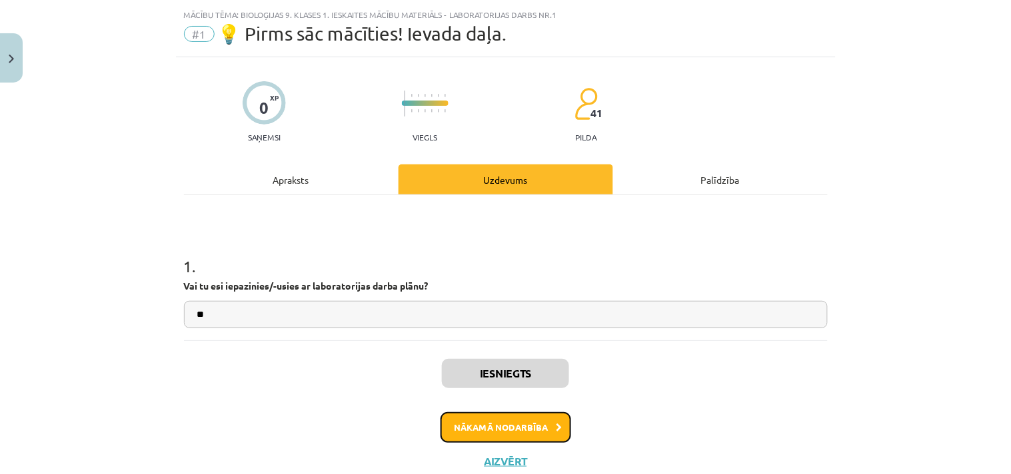
click at [493, 436] on button "Nākamā nodarbība" at bounding box center [505, 427] width 131 height 31
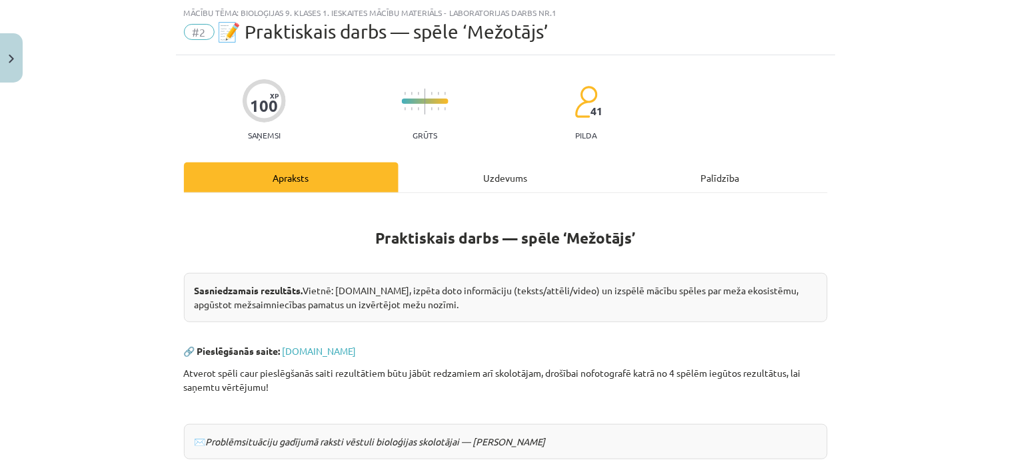
click at [484, 181] on div "Uzdevums" at bounding box center [505, 178] width 215 height 30
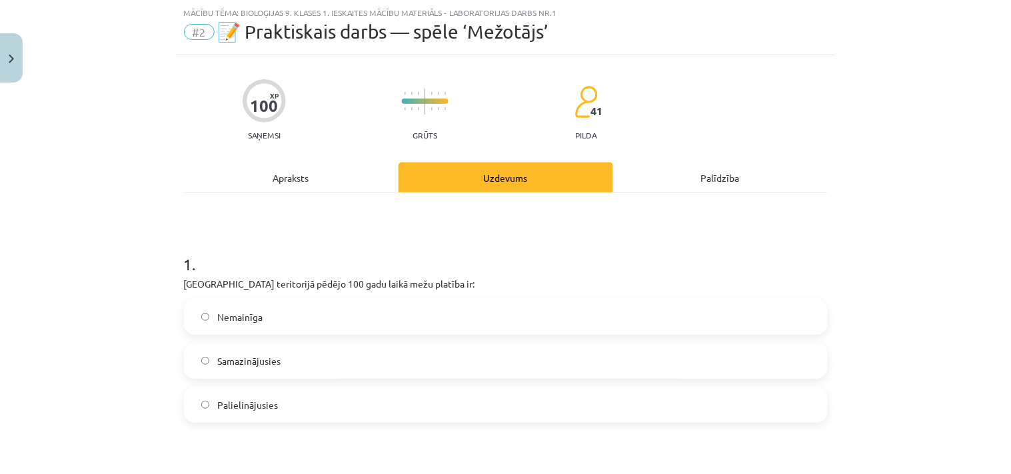
click at [297, 403] on label "Palielinājusies" at bounding box center [505, 404] width 641 height 33
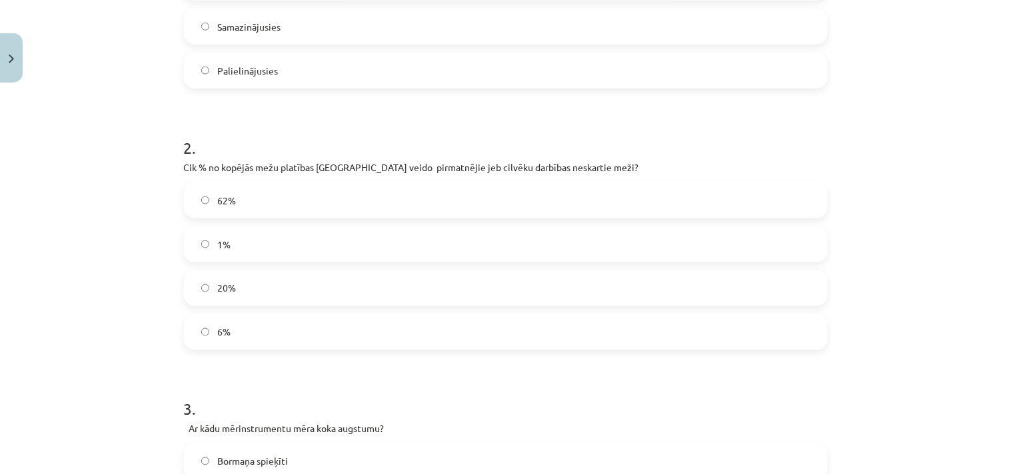
scroll to position [378, 0]
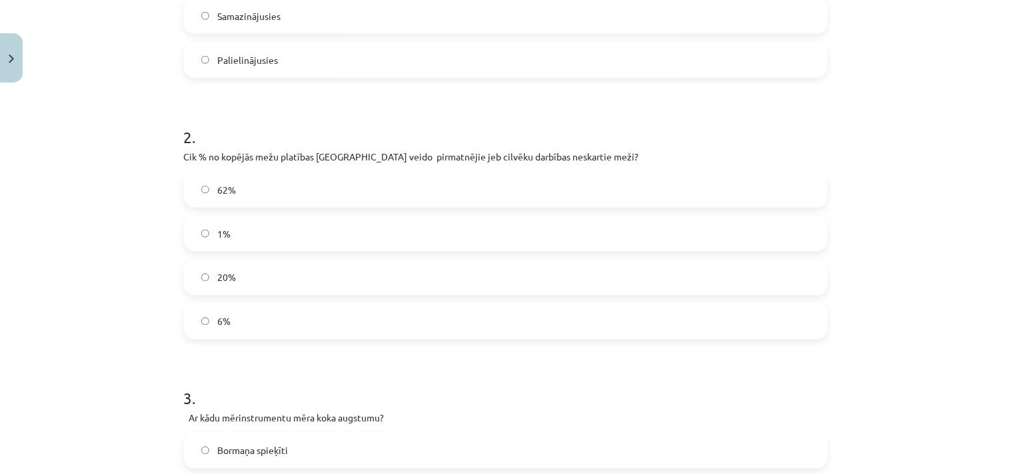
click at [249, 225] on label "1%" at bounding box center [505, 233] width 641 height 33
click at [538, 400] on h1 "3 ." at bounding box center [506, 386] width 644 height 41
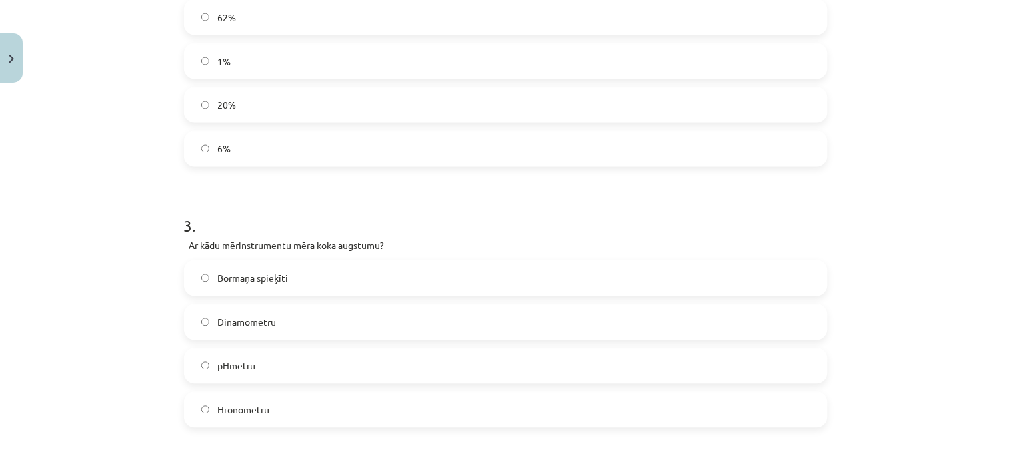
scroll to position [724, 0]
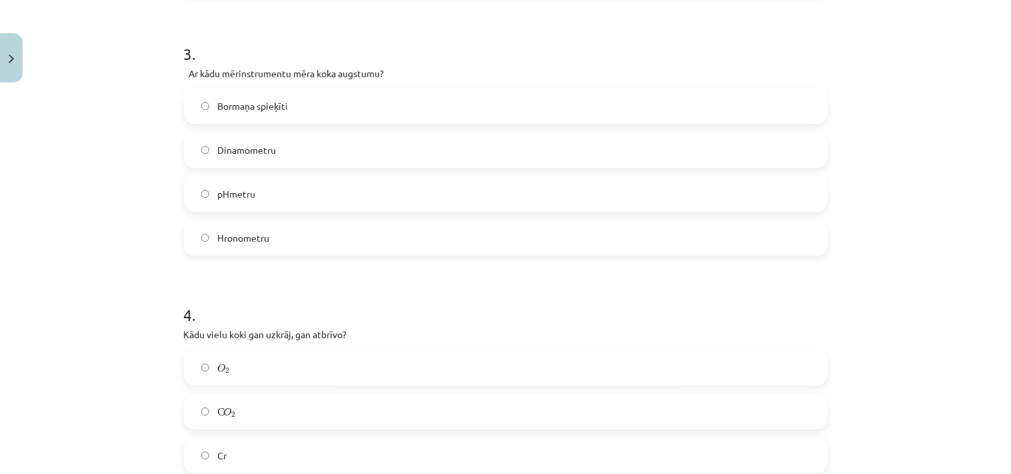
click at [247, 102] on span "Bormaņa spieķīti" at bounding box center [252, 106] width 71 height 14
click at [378, 371] on label "O 2 O 2" at bounding box center [505, 367] width 641 height 33
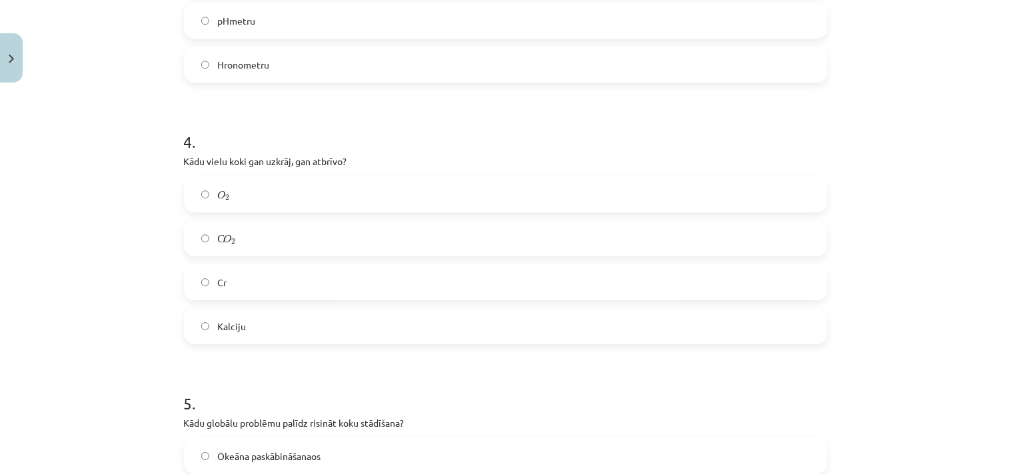
click at [235, 241] on label "С O 2 С O 2" at bounding box center [505, 238] width 641 height 33
click at [247, 191] on label "O 2 O 2" at bounding box center [505, 194] width 641 height 33
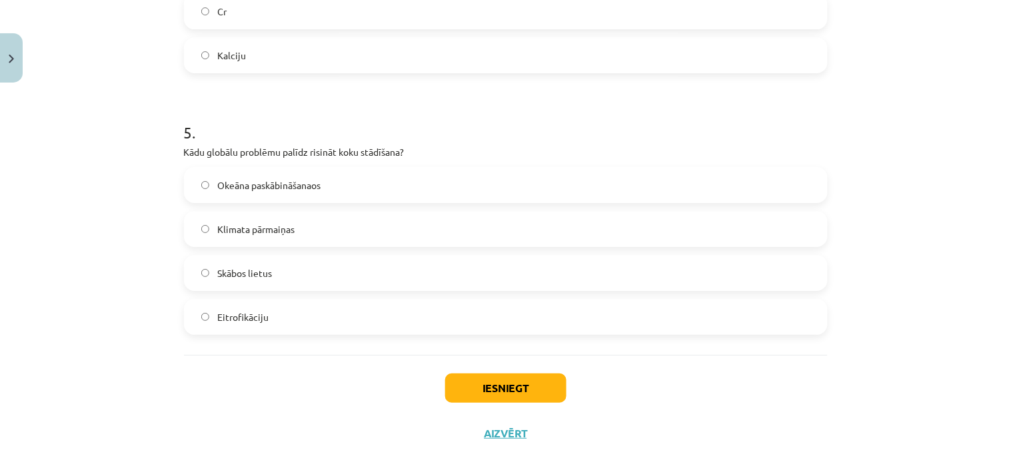
scroll to position [1183, 0]
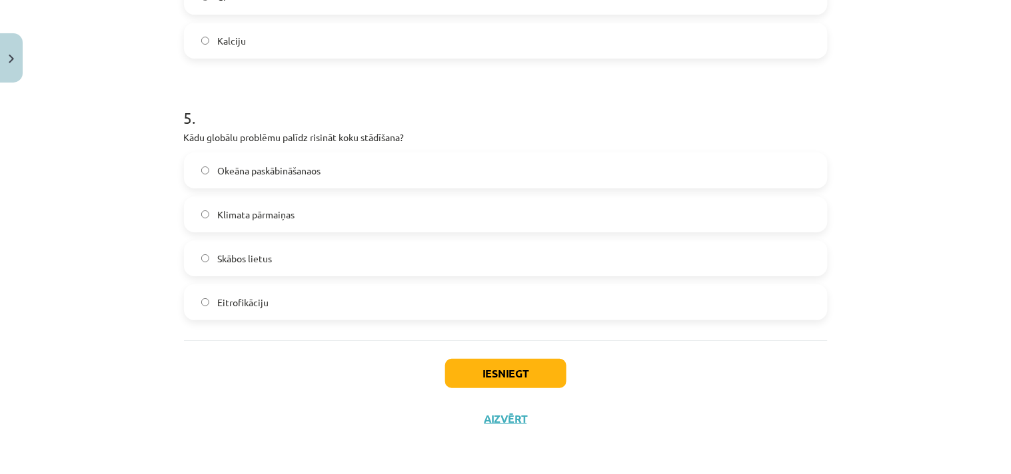
click at [284, 220] on span "Klimata pārmaiņas" at bounding box center [255, 215] width 77 height 14
click at [489, 376] on button "Iesniegt" at bounding box center [505, 373] width 121 height 29
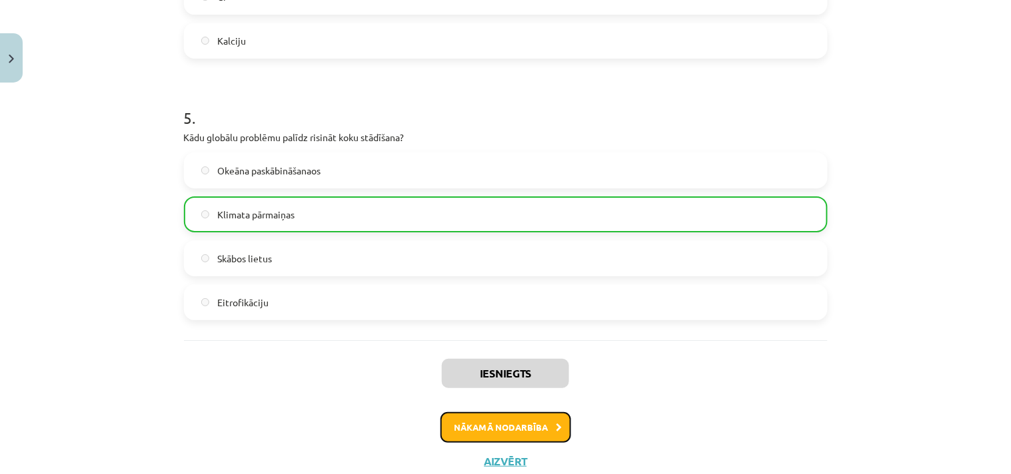
click at [482, 424] on button "Nākamā nodarbība" at bounding box center [505, 427] width 131 height 31
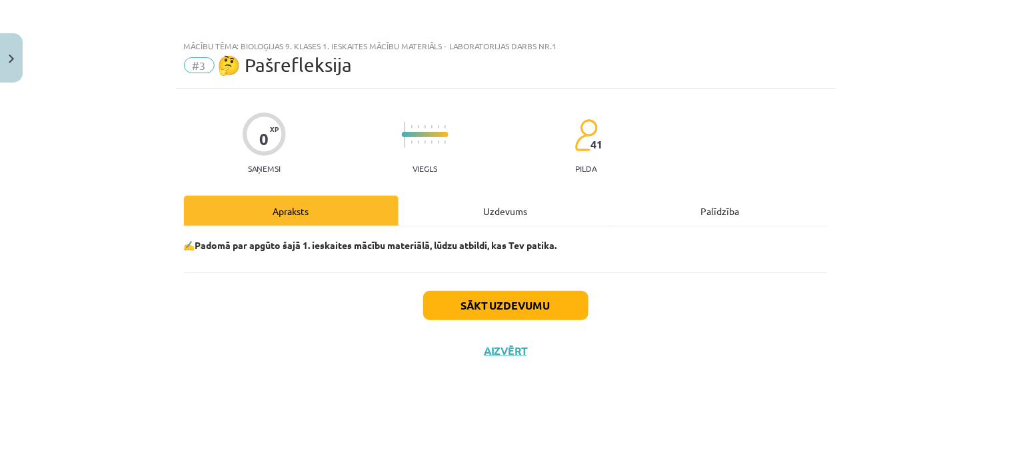
scroll to position [0, 0]
click at [494, 211] on div "Uzdevums" at bounding box center [505, 211] width 215 height 30
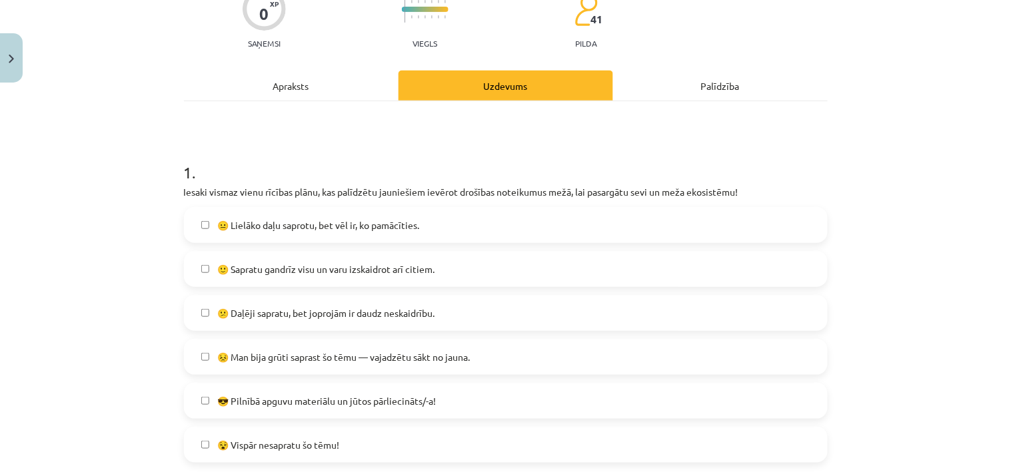
scroll to position [172, 0]
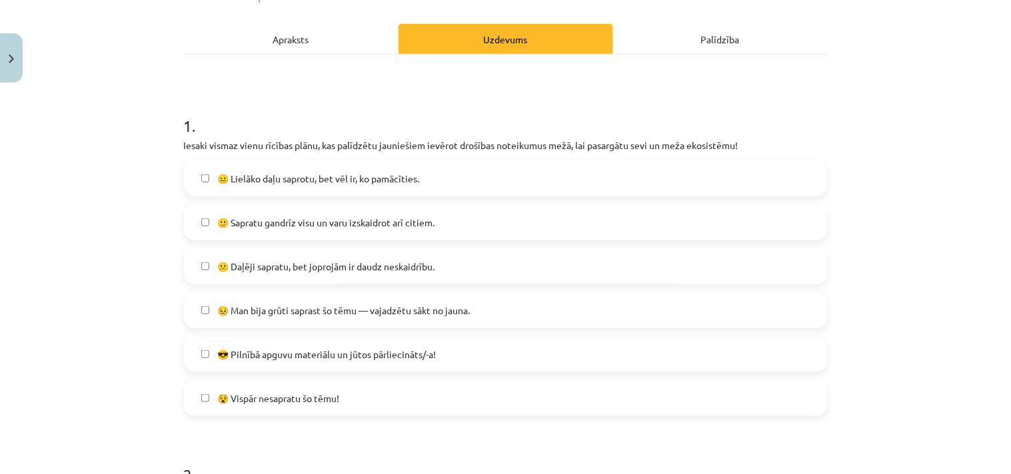
click at [295, 216] on span "🙂 Sapratu gandrīz visu un varu izskaidrot arī citiem." at bounding box center [325, 223] width 217 height 14
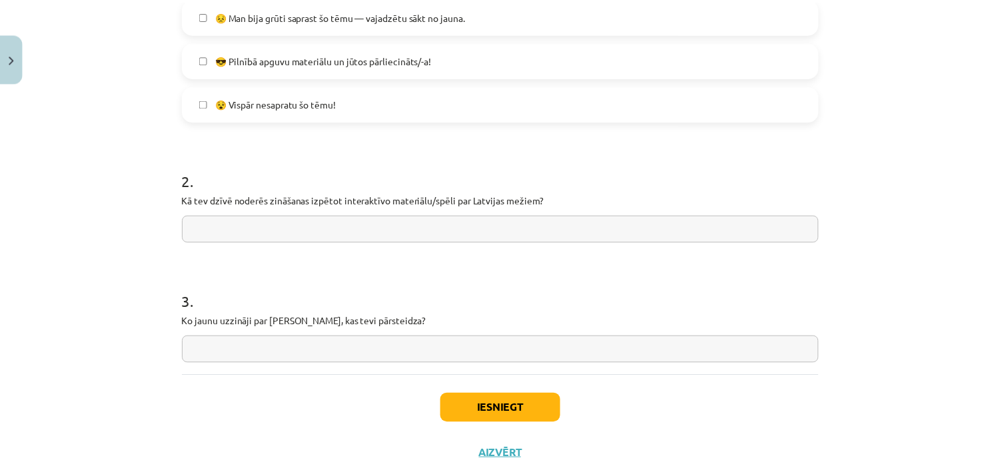
scroll to position [502, 0]
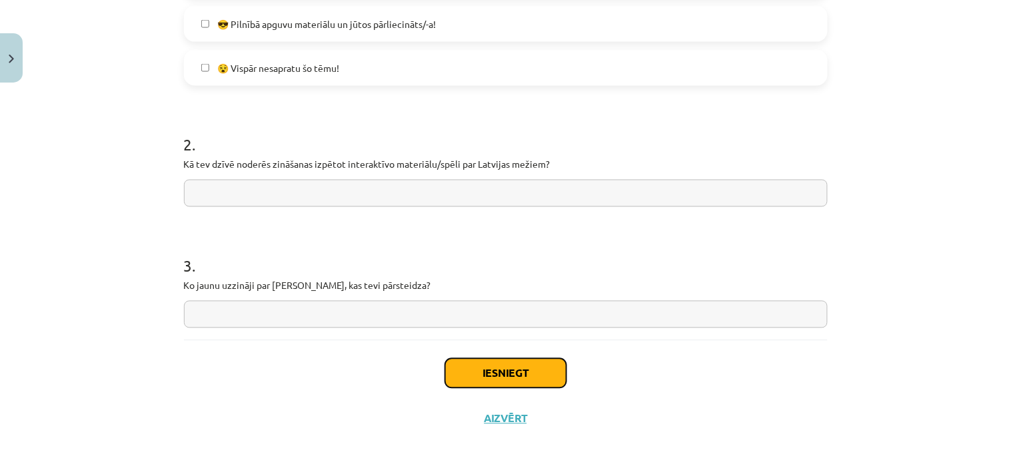
click at [465, 369] on button "Iesniegt" at bounding box center [505, 373] width 121 height 29
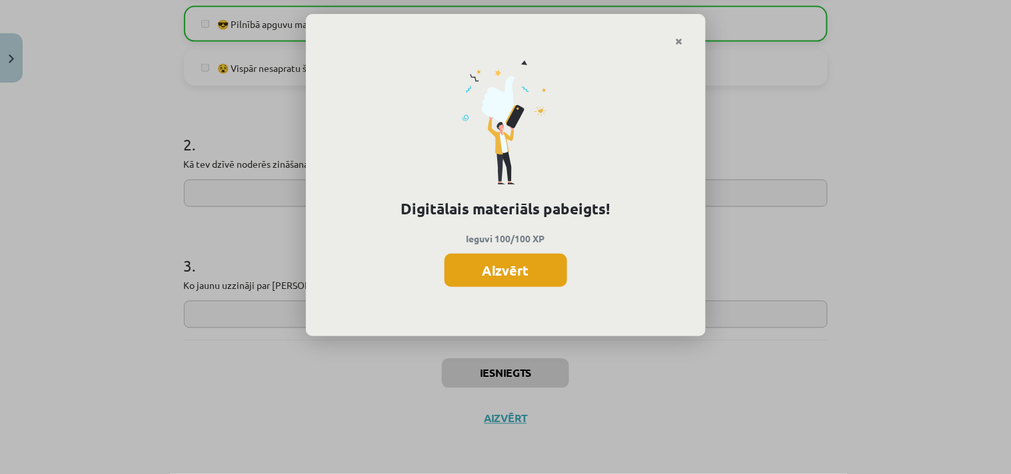
click at [541, 271] on button "Aizvērt" at bounding box center [505, 270] width 123 height 33
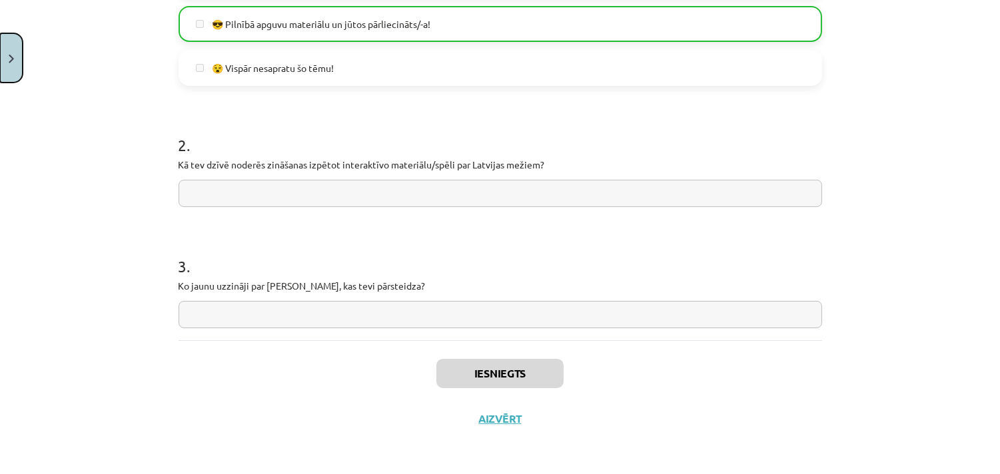
click at [9, 61] on img "Close" at bounding box center [11, 59] width 5 height 9
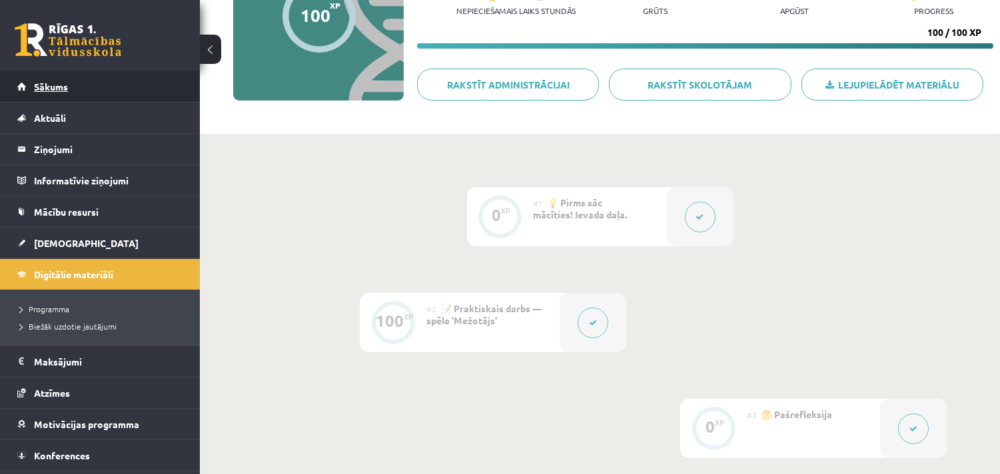
click at [61, 81] on span "Sākums" at bounding box center [51, 87] width 34 height 12
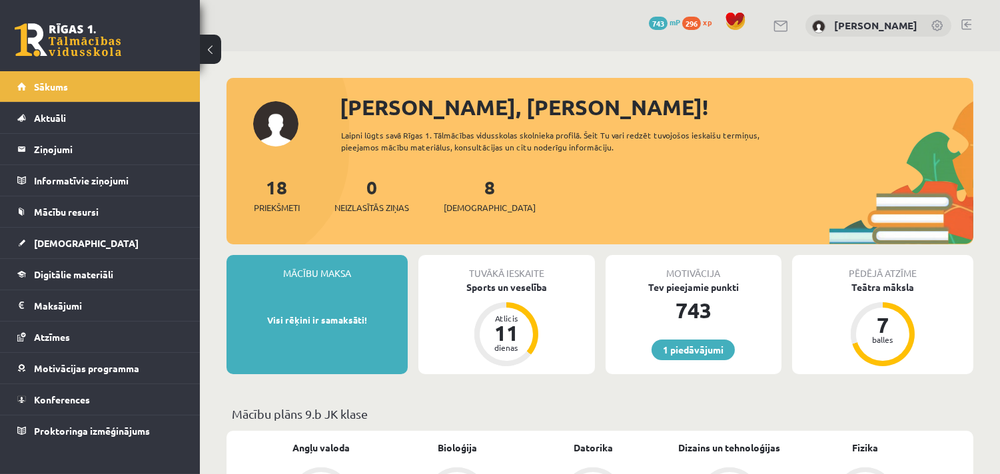
click at [697, 22] on span "296" at bounding box center [691, 23] width 19 height 13
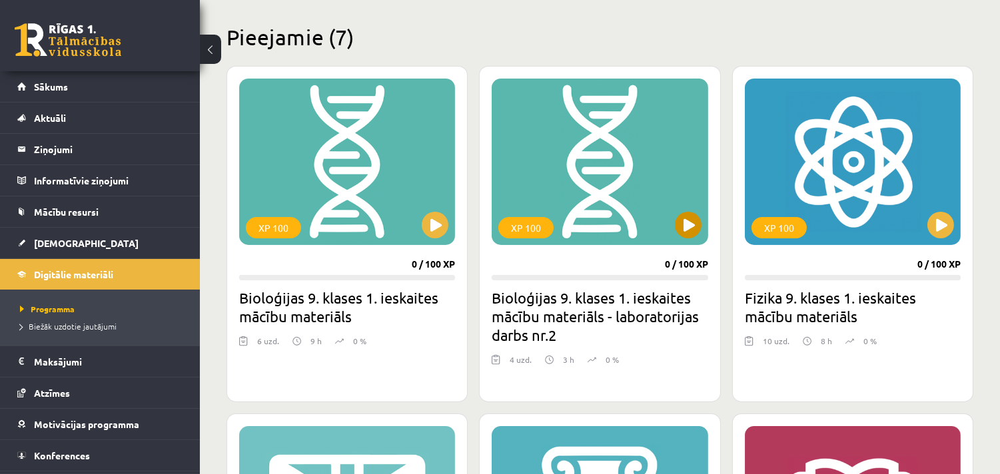
scroll to position [345, 0]
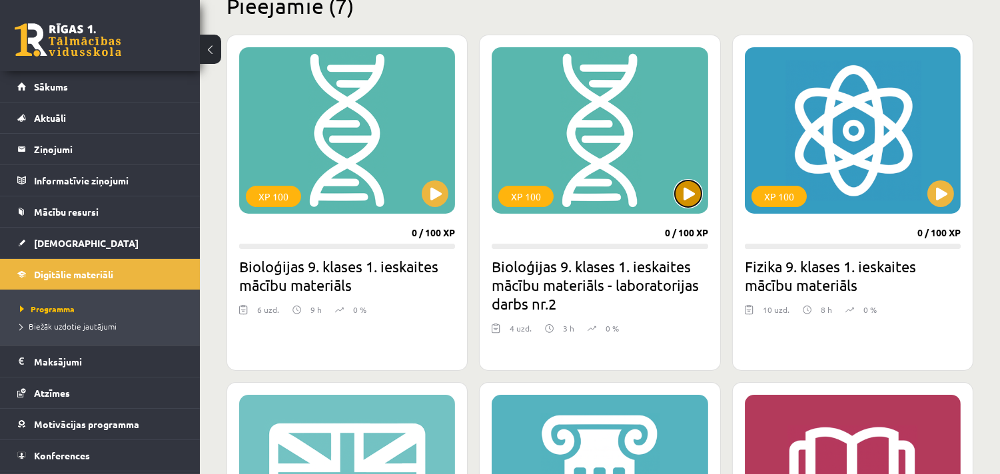
click at [689, 194] on button at bounding box center [688, 194] width 27 height 27
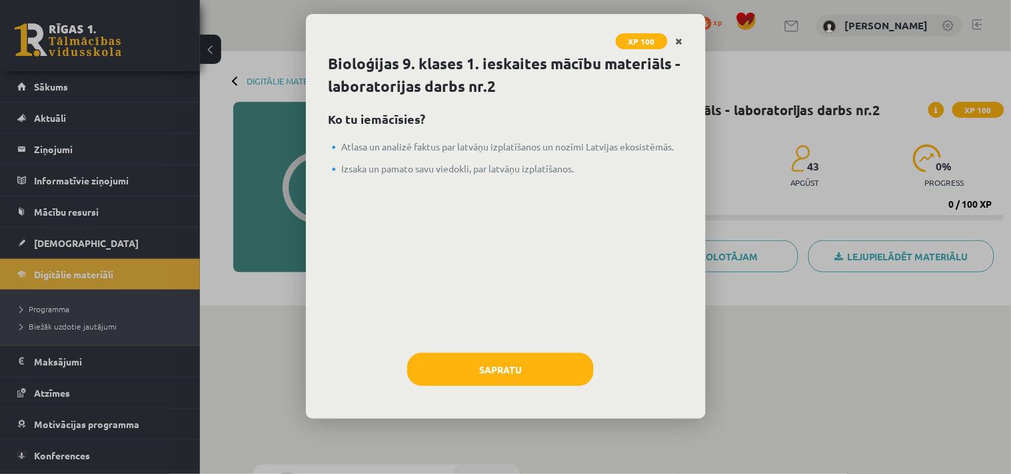
click at [678, 37] on icon "Close" at bounding box center [679, 41] width 7 height 9
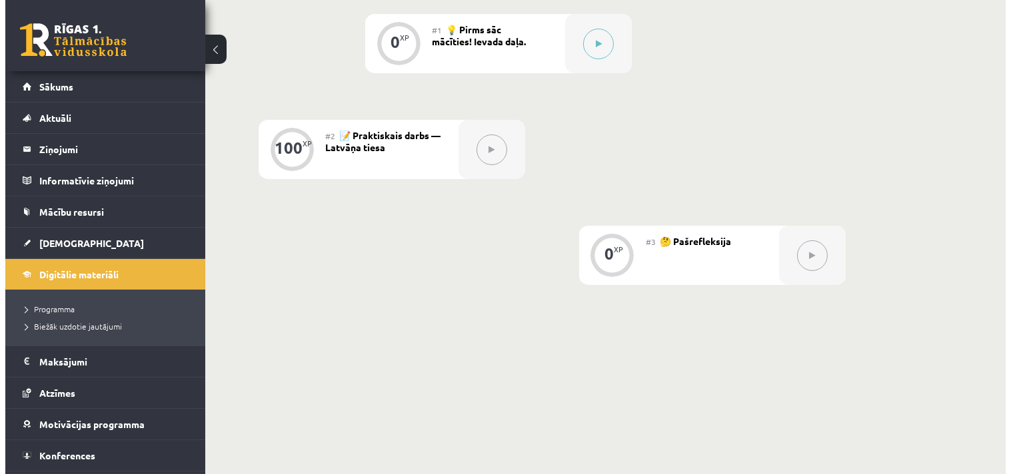
scroll to position [172, 0]
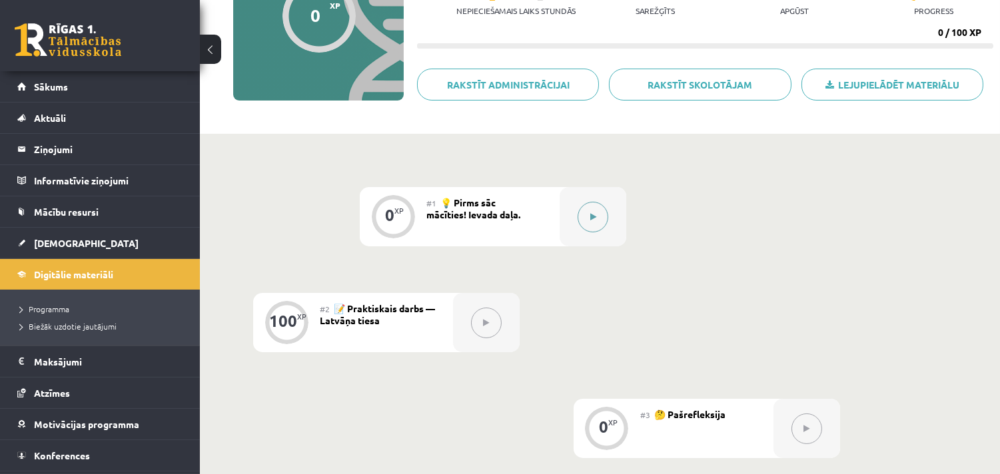
click at [602, 211] on button at bounding box center [593, 217] width 31 height 31
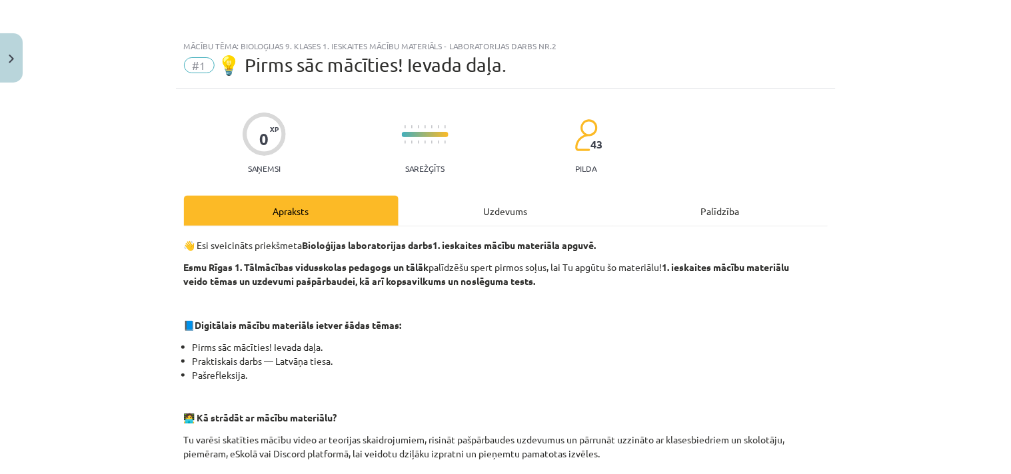
click at [501, 211] on div "Uzdevums" at bounding box center [505, 211] width 215 height 30
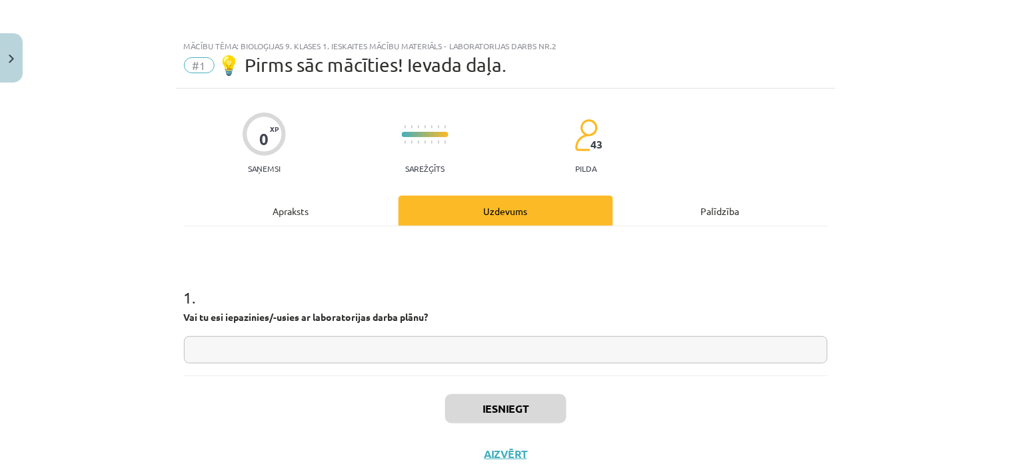
scroll to position [33, 0]
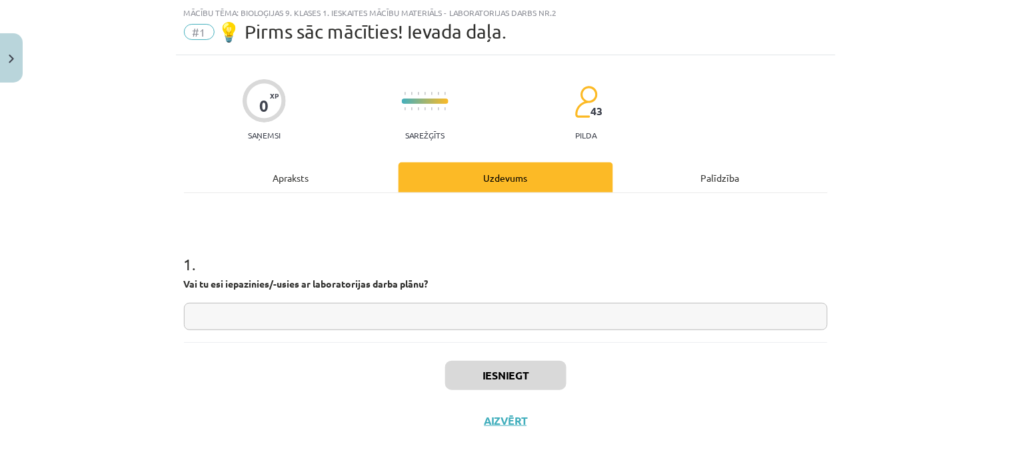
click at [331, 312] on input "text" at bounding box center [506, 316] width 644 height 27
type input "**"
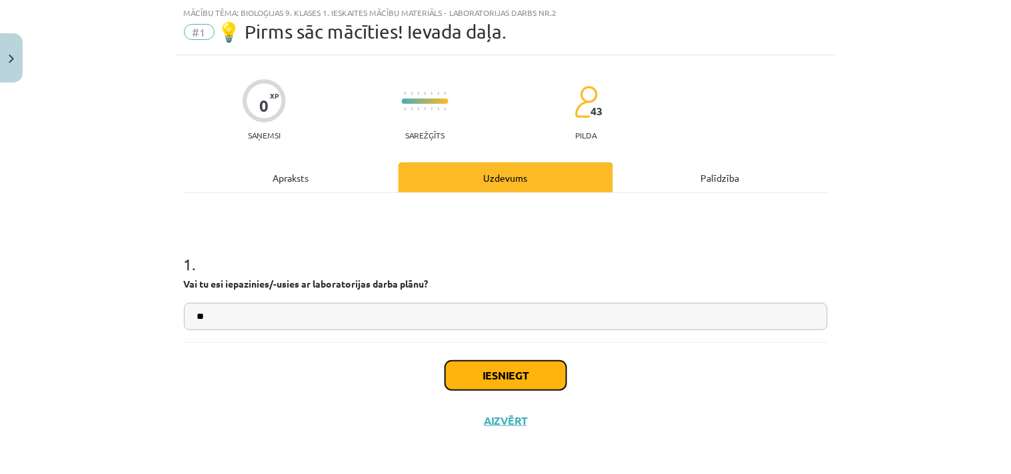
click at [494, 384] on button "Iesniegt" at bounding box center [505, 375] width 121 height 29
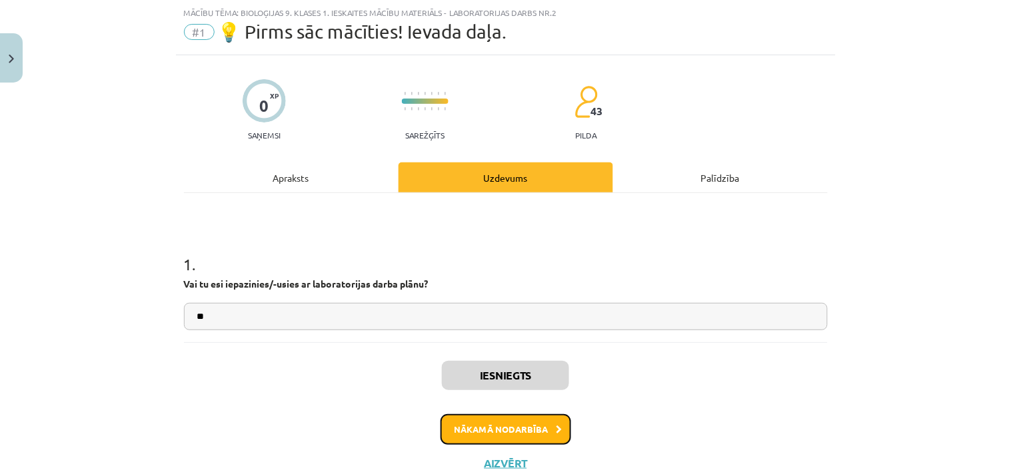
click at [492, 424] on button "Nākamā nodarbība" at bounding box center [505, 429] width 131 height 31
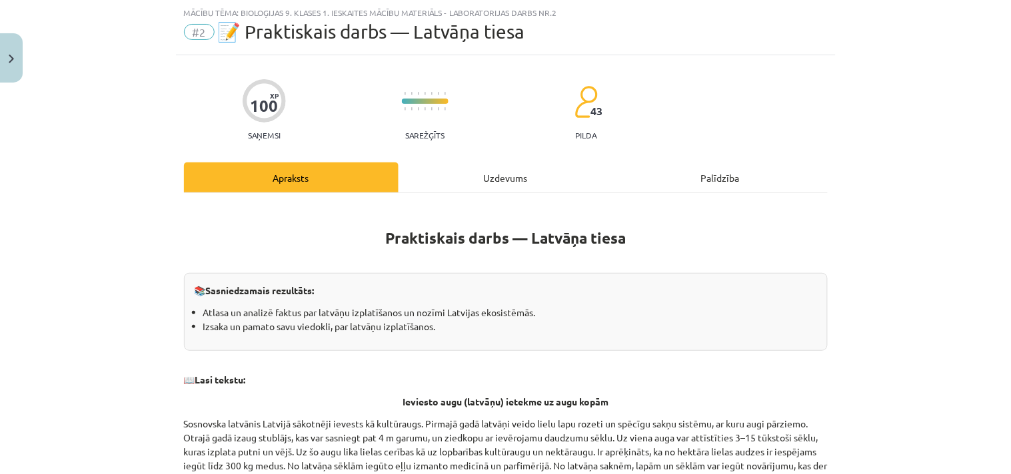
click at [487, 175] on div "Uzdevums" at bounding box center [505, 178] width 215 height 30
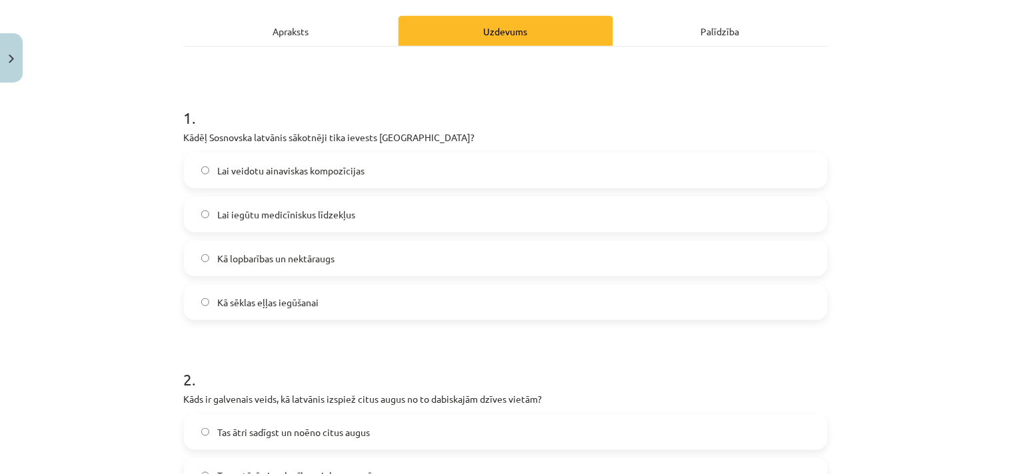
scroll to position [205, 0]
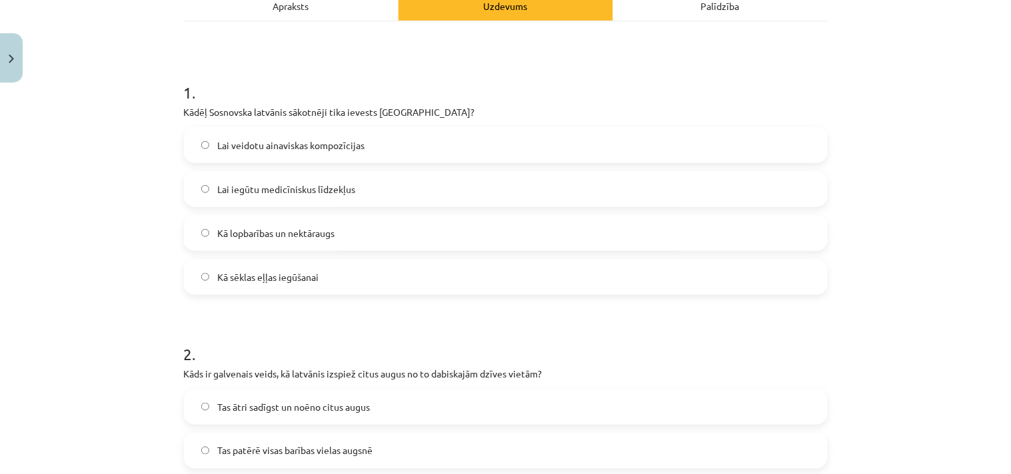
click at [299, 233] on span "Kā lopbarības un nektāraugs" at bounding box center [275, 234] width 117 height 14
click at [668, 369] on p "Kāds ir galvenais veids, kā latvānis izspiež citus augus no to dabiskajām dzīve…" at bounding box center [506, 374] width 644 height 14
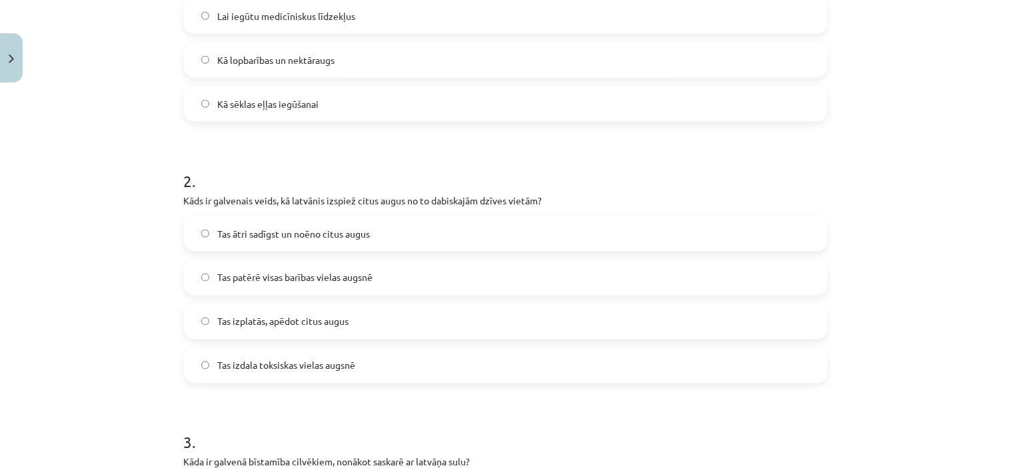
click at [322, 322] on span "Tas izplatās, apēdot citus augus" at bounding box center [282, 322] width 131 height 14
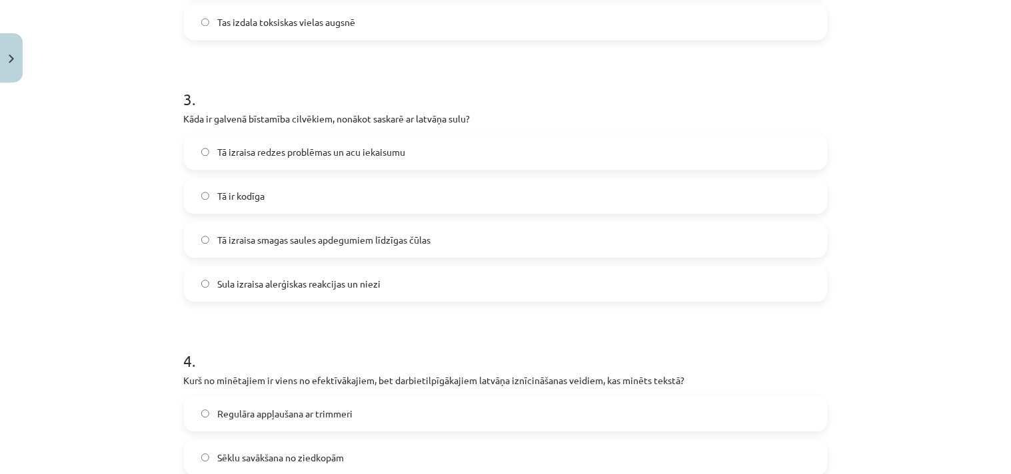
scroll to position [724, 0]
click at [297, 241] on span "Tā izraisa smagas saules apdegumiem līdzīgas čūlas" at bounding box center [323, 239] width 213 height 14
click at [460, 342] on h1 "4 ." at bounding box center [506, 347] width 644 height 41
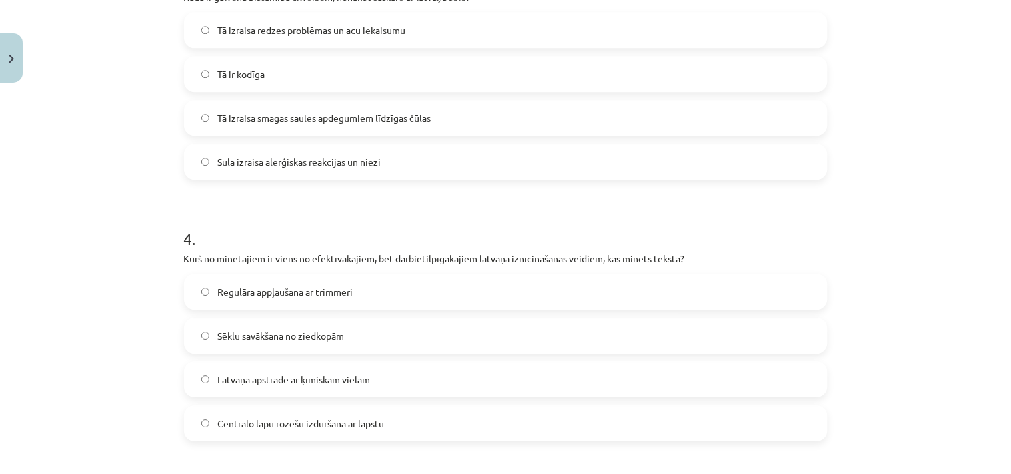
scroll to position [897, 0]
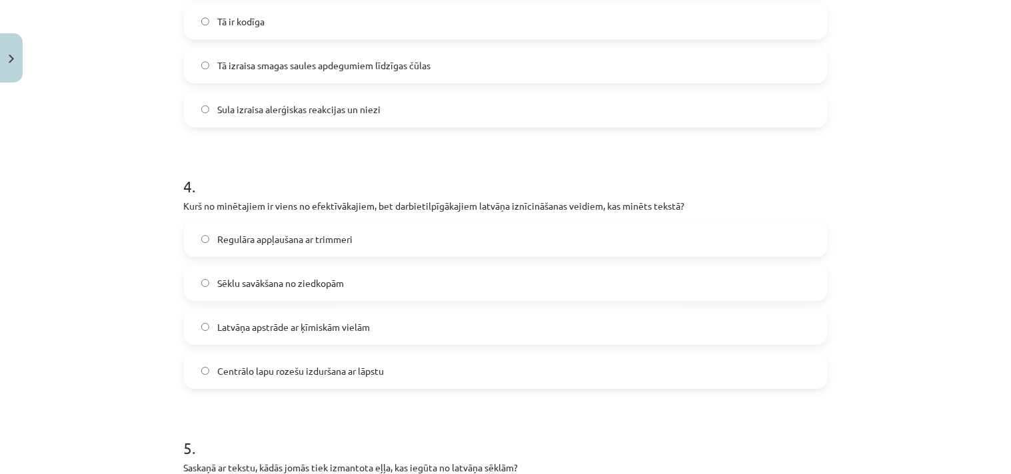
click at [305, 374] on span "Centrālo lapu rozešu izduršana ar lāpstu" at bounding box center [300, 371] width 167 height 14
click at [426, 424] on h1 "5 ." at bounding box center [506, 436] width 644 height 41
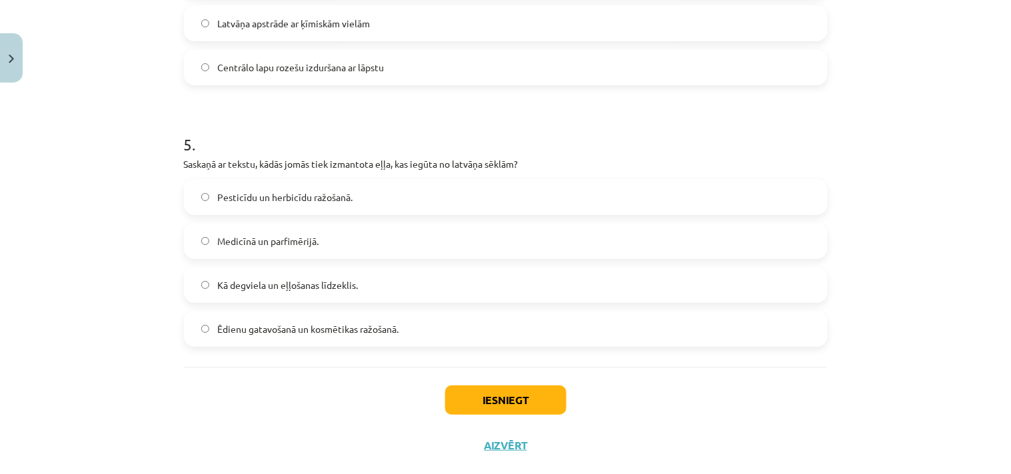
scroll to position [1227, 0]
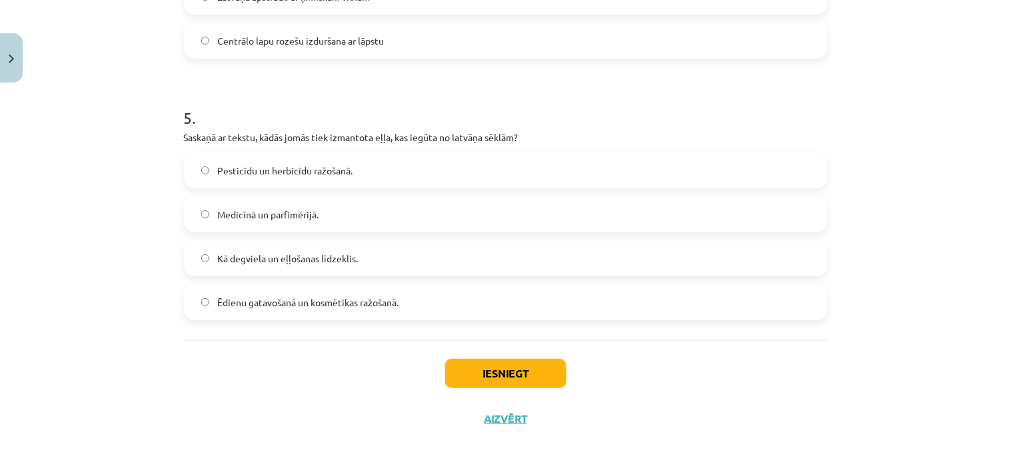
click at [244, 227] on label "Medicīnā un parfimērijā." at bounding box center [505, 214] width 641 height 33
click at [491, 371] on button "Iesniegt" at bounding box center [505, 373] width 121 height 29
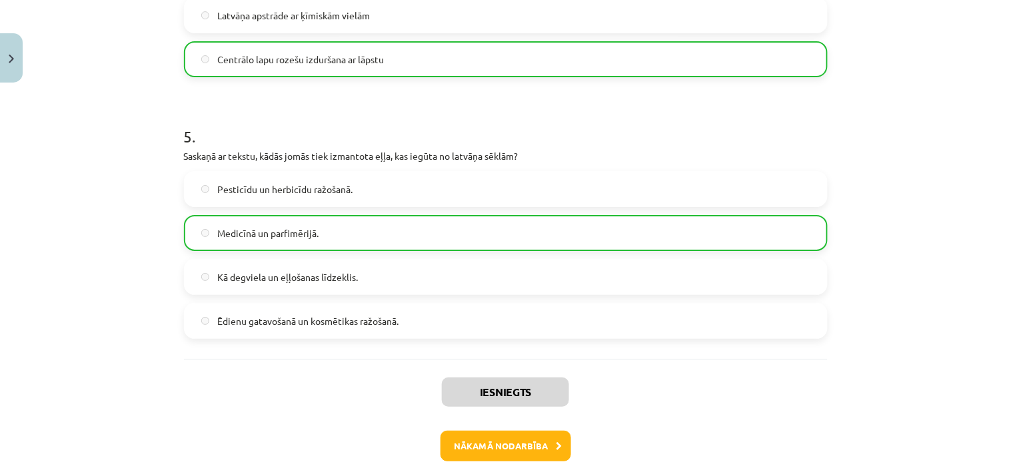
scroll to position [1270, 0]
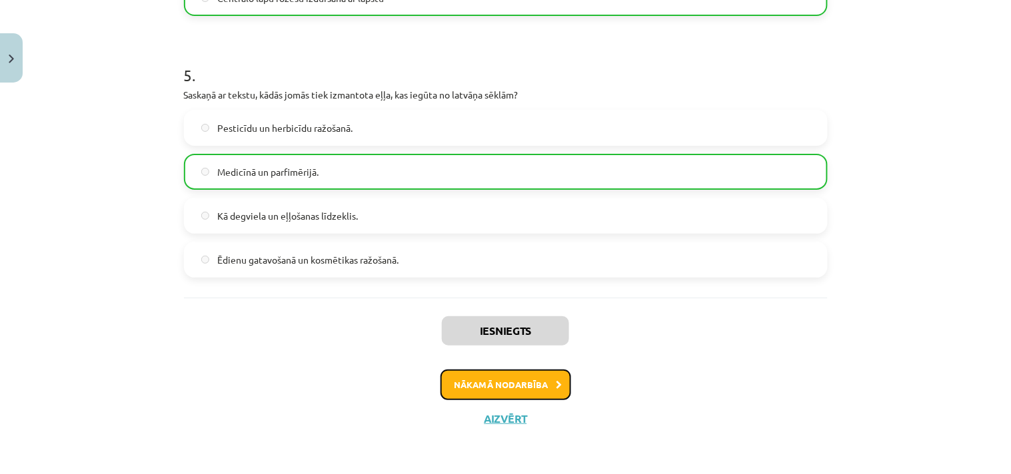
click at [506, 377] on button "Nākamā nodarbība" at bounding box center [505, 385] width 131 height 31
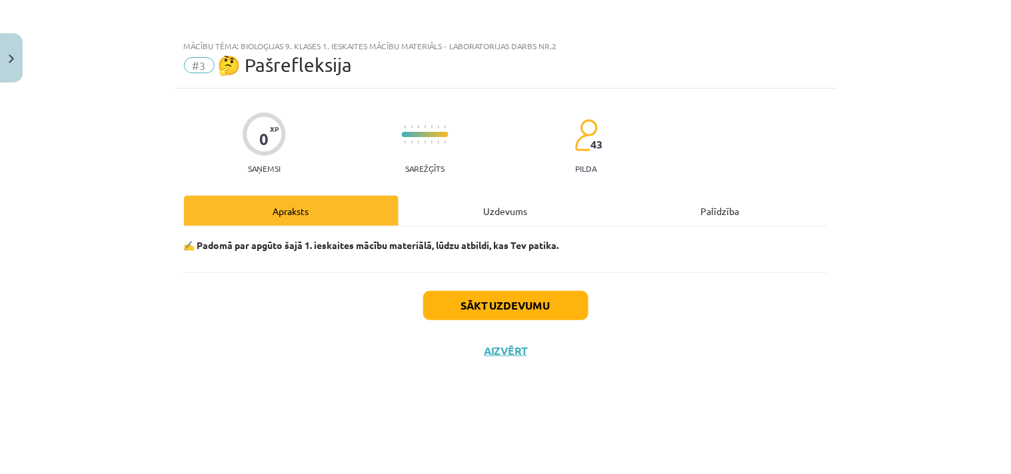
click at [517, 202] on div "Uzdevums" at bounding box center [505, 211] width 215 height 30
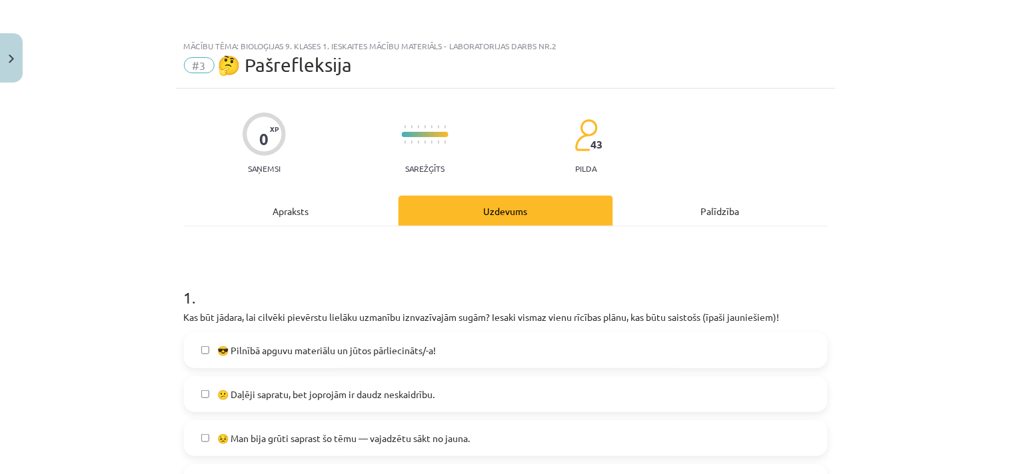
click at [404, 394] on span "😕 Daļēji sapratu, bet joprojām ir daudz neskaidrību." at bounding box center [325, 395] width 217 height 14
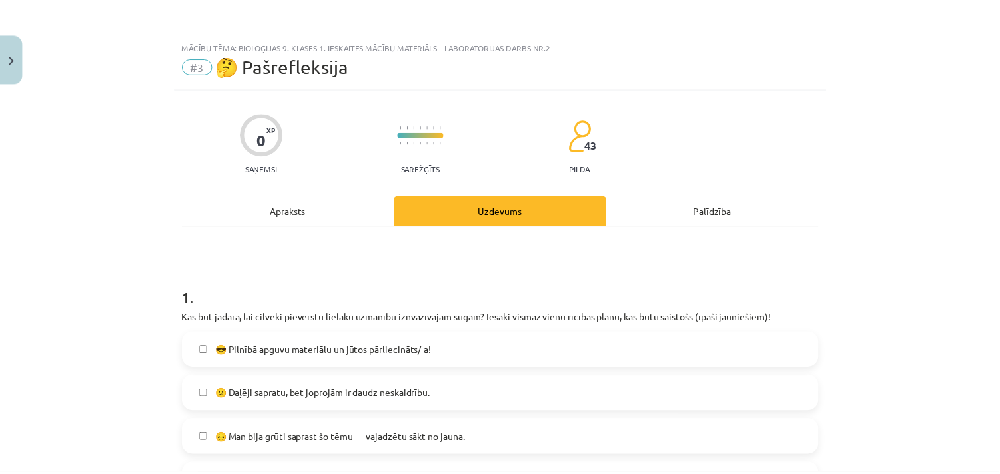
scroll to position [624, 0]
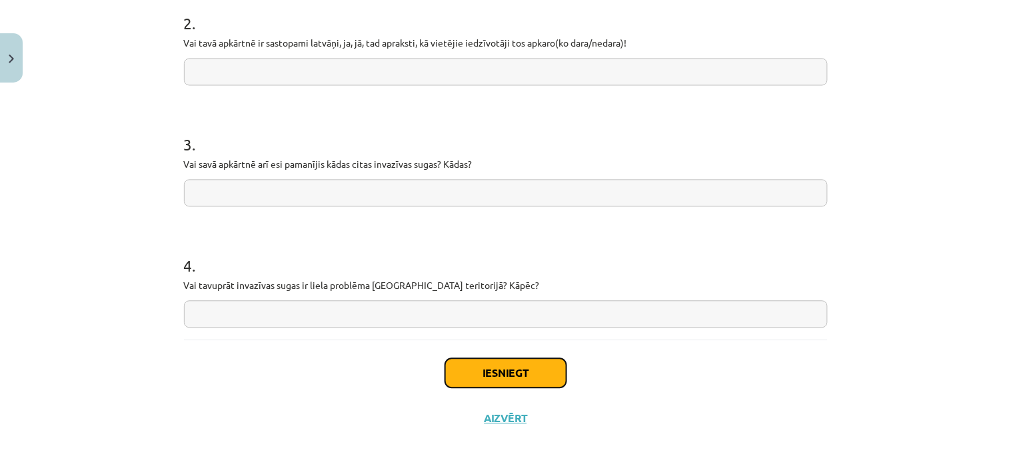
click at [517, 375] on button "Iesniegt" at bounding box center [505, 373] width 121 height 29
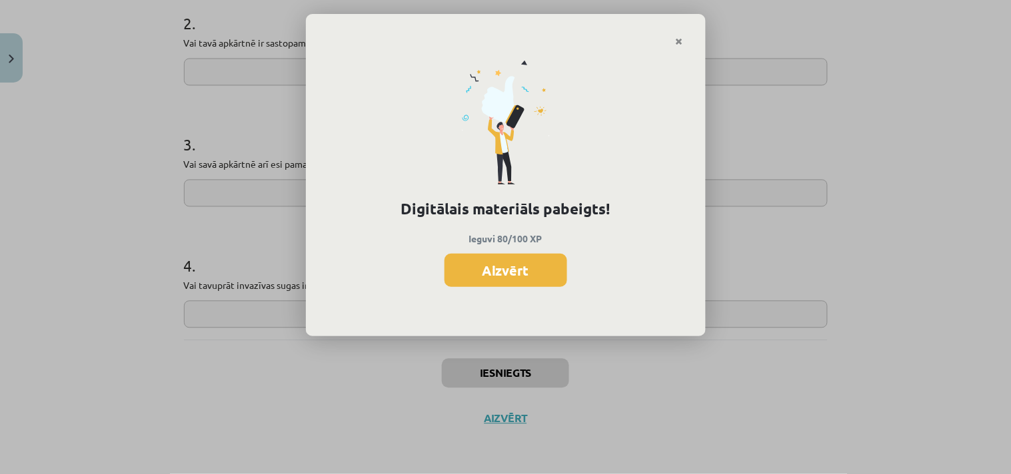
click at [502, 275] on button "Aizvērt" at bounding box center [505, 270] width 123 height 33
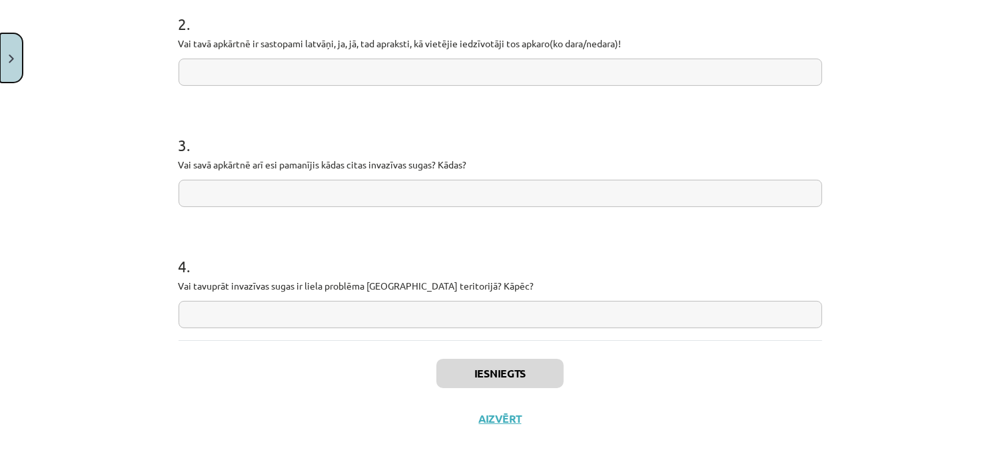
click at [14, 60] on button "Close" at bounding box center [11, 57] width 23 height 49
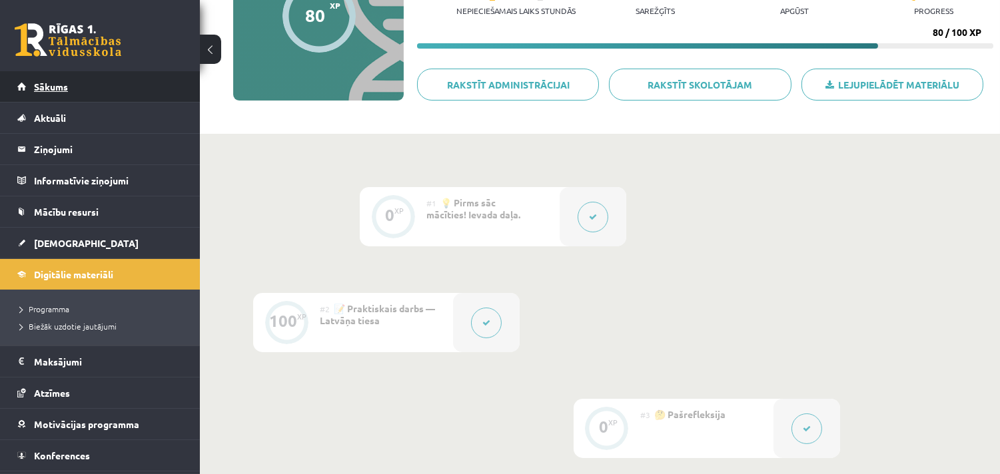
click at [43, 83] on span "Sākums" at bounding box center [51, 87] width 34 height 12
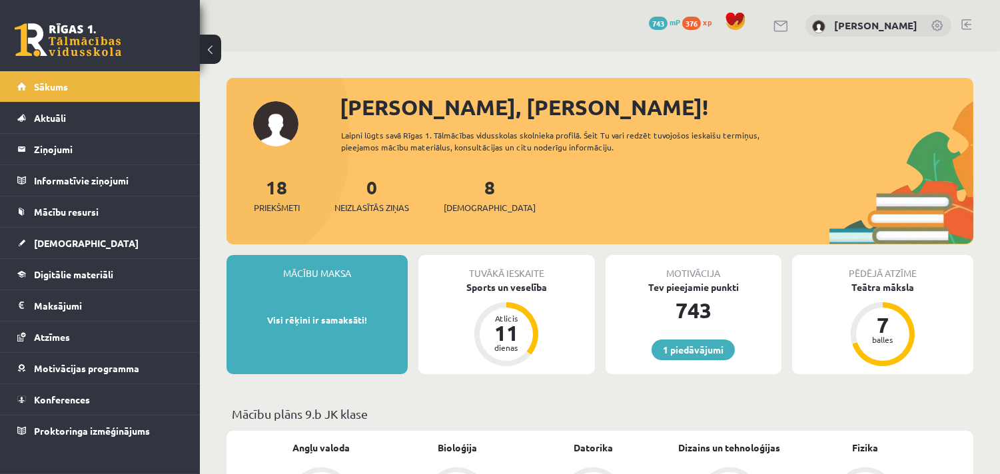
click at [701, 23] on span "376" at bounding box center [691, 23] width 19 height 13
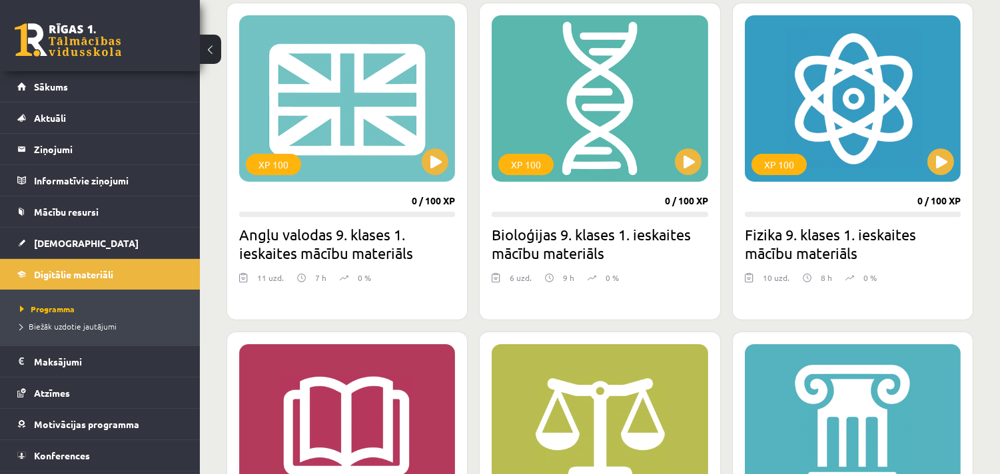
scroll to position [345, 0]
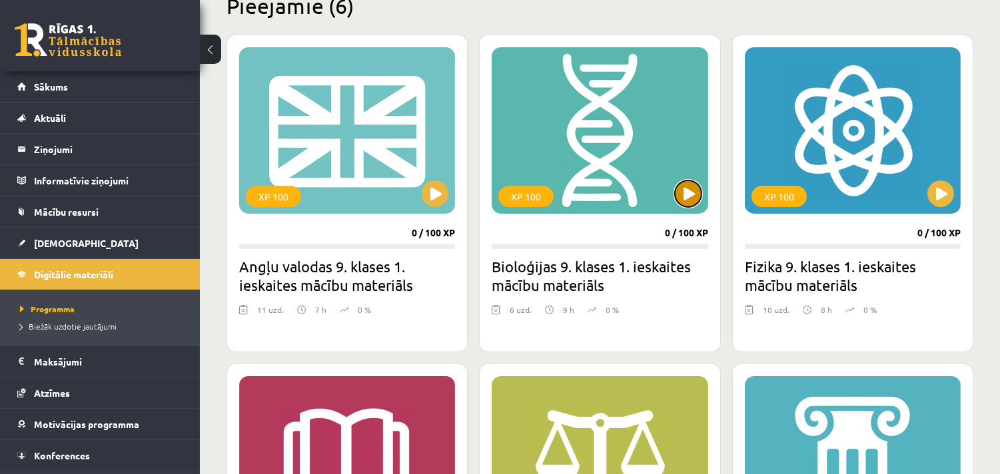
click at [688, 198] on button at bounding box center [688, 194] width 27 height 27
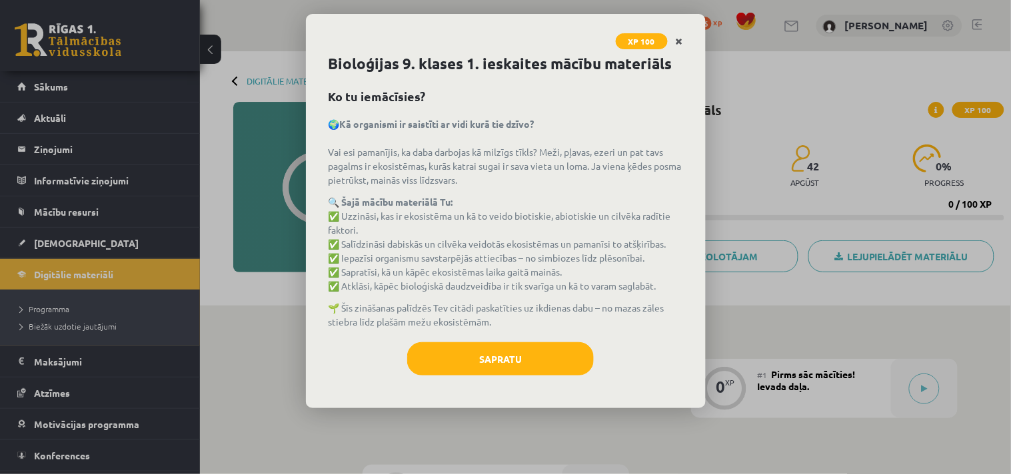
click at [676, 39] on icon "Close" at bounding box center [679, 41] width 7 height 9
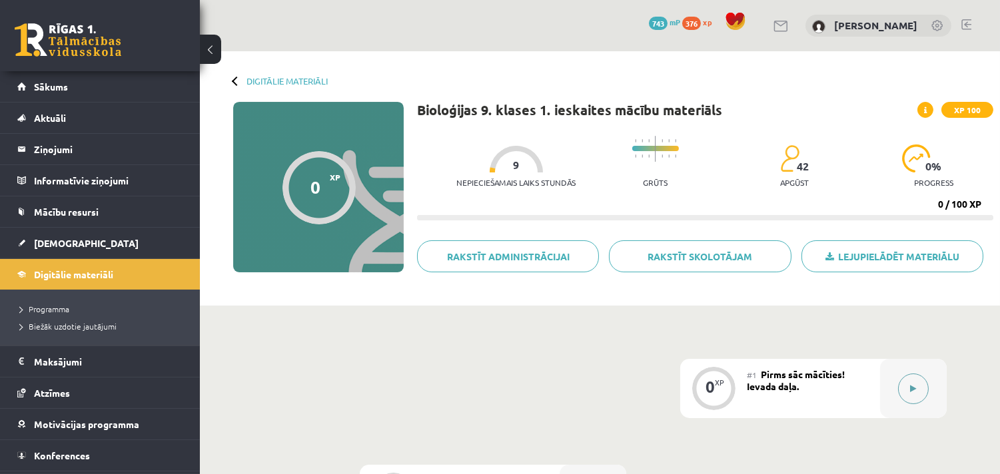
click at [911, 389] on icon at bounding box center [914, 389] width 6 height 8
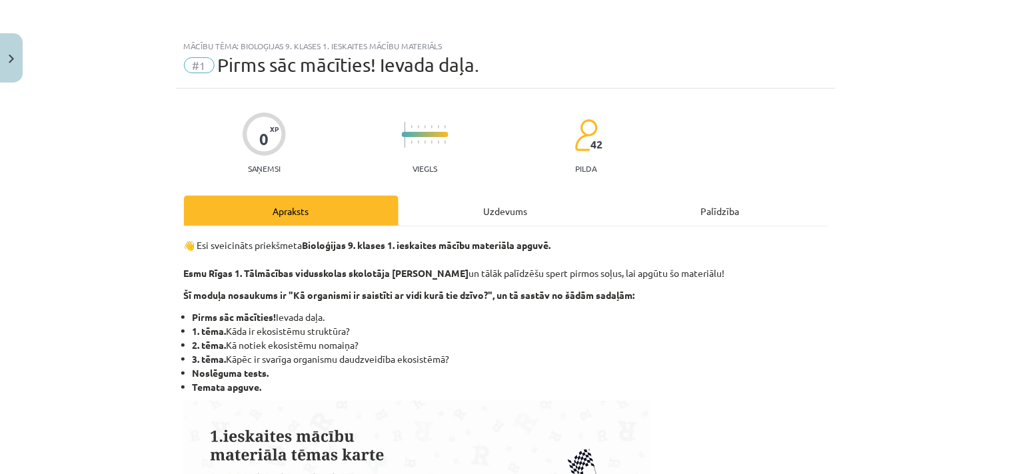
click at [496, 205] on div "Uzdevums" at bounding box center [505, 211] width 215 height 30
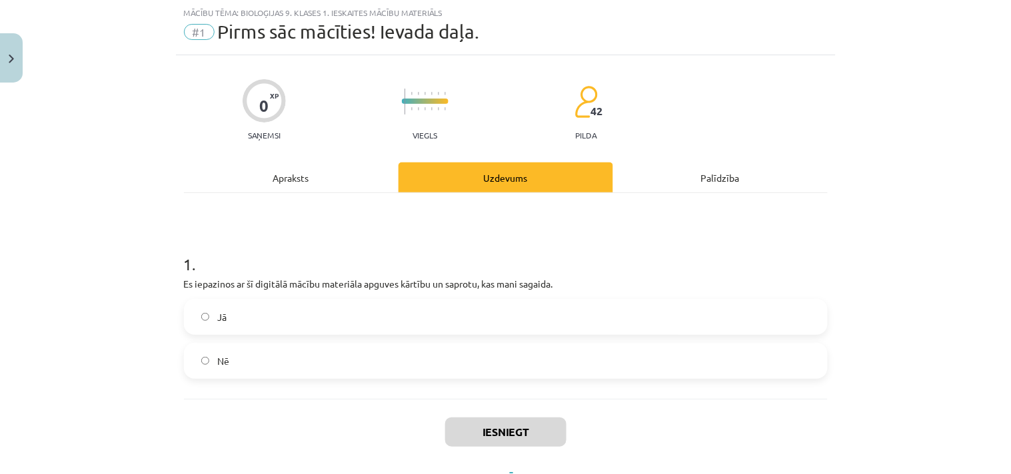
click at [245, 316] on label "Jā" at bounding box center [505, 317] width 641 height 33
click at [529, 434] on button "Iesniegt" at bounding box center [505, 432] width 121 height 29
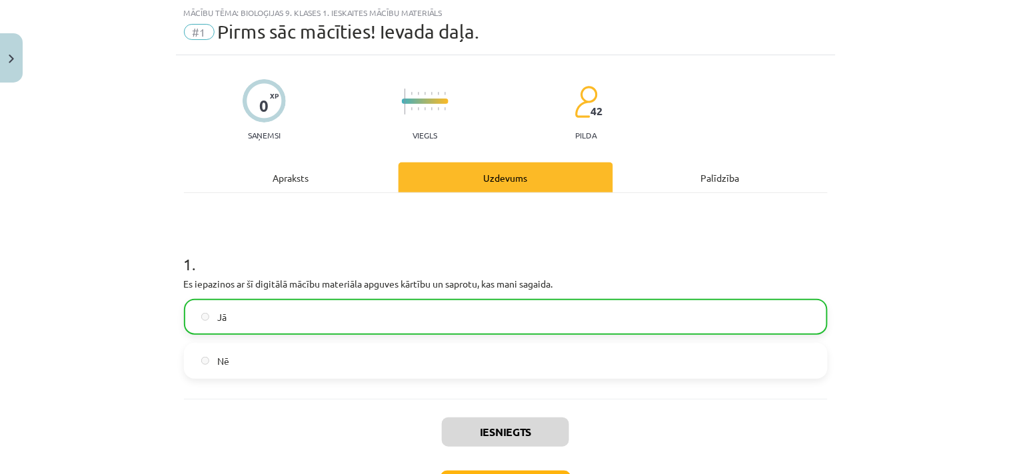
scroll to position [135, 0]
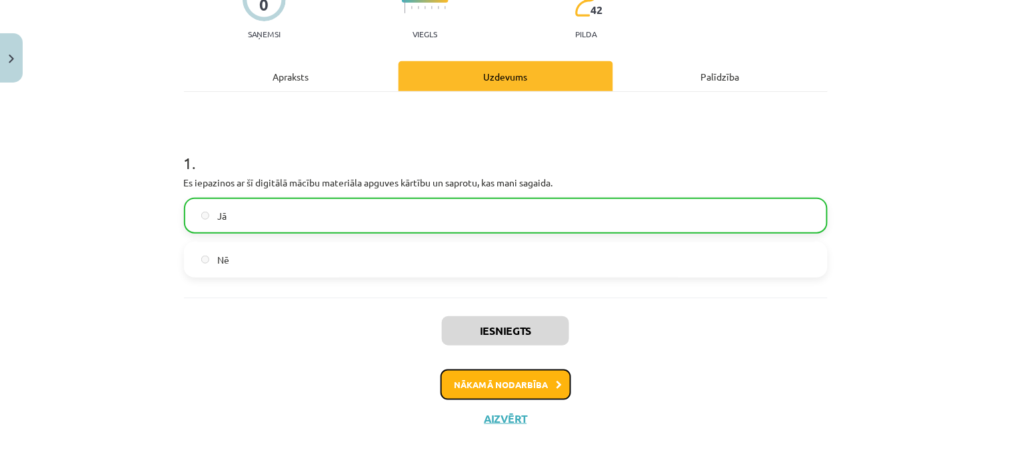
click at [509, 380] on button "Nākamā nodarbība" at bounding box center [505, 385] width 131 height 31
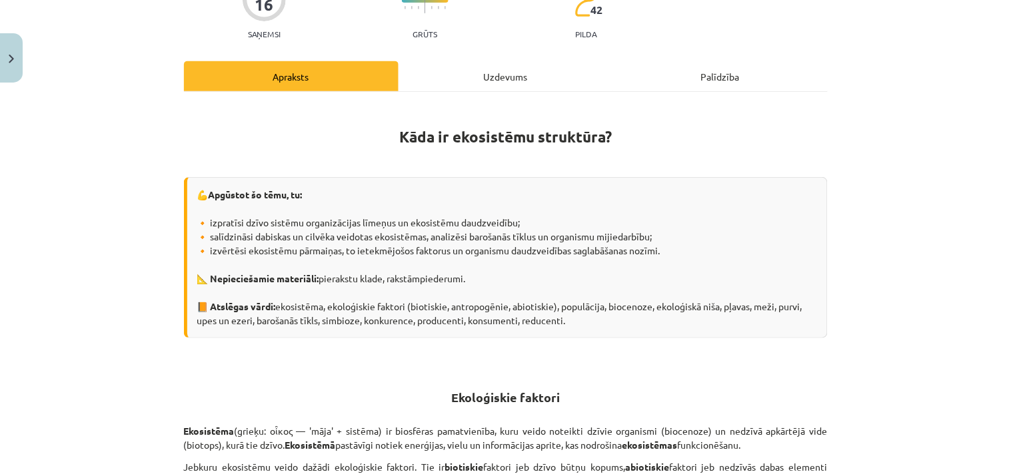
scroll to position [33, 0]
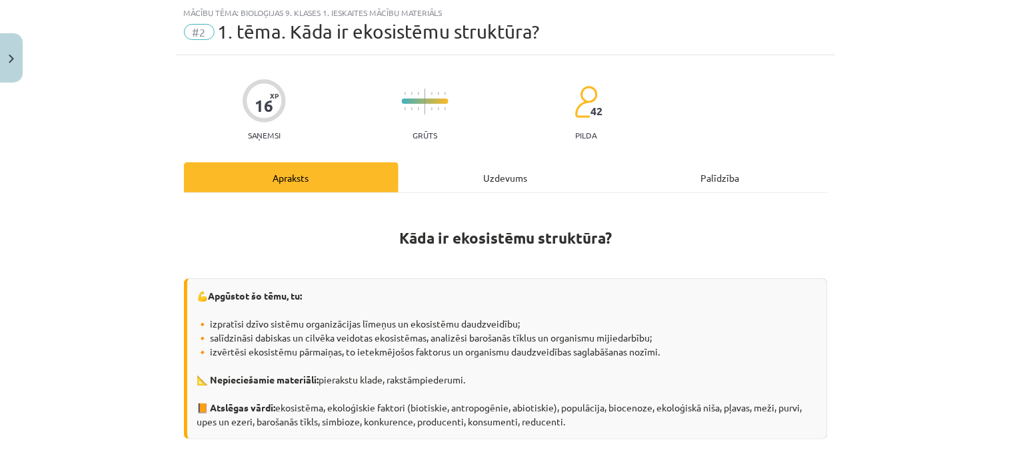
click at [490, 170] on div "Uzdevums" at bounding box center [505, 178] width 215 height 30
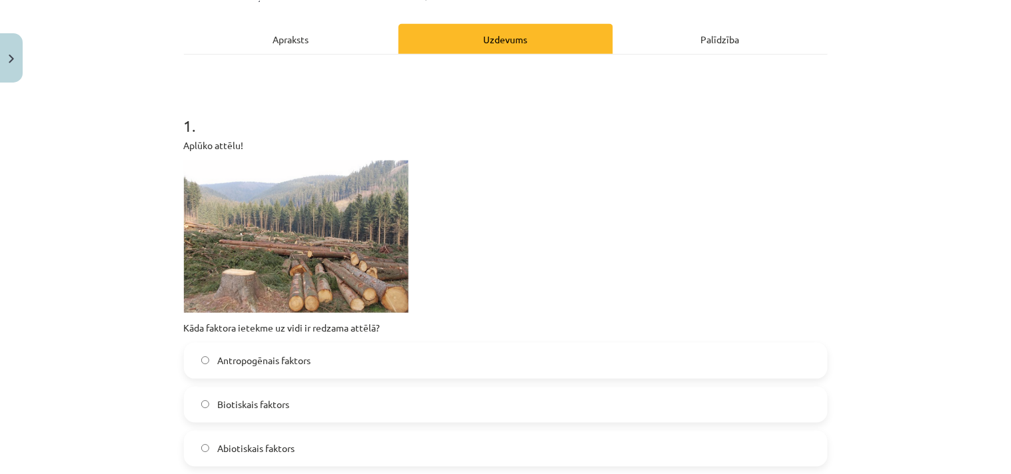
scroll to position [205, 0]
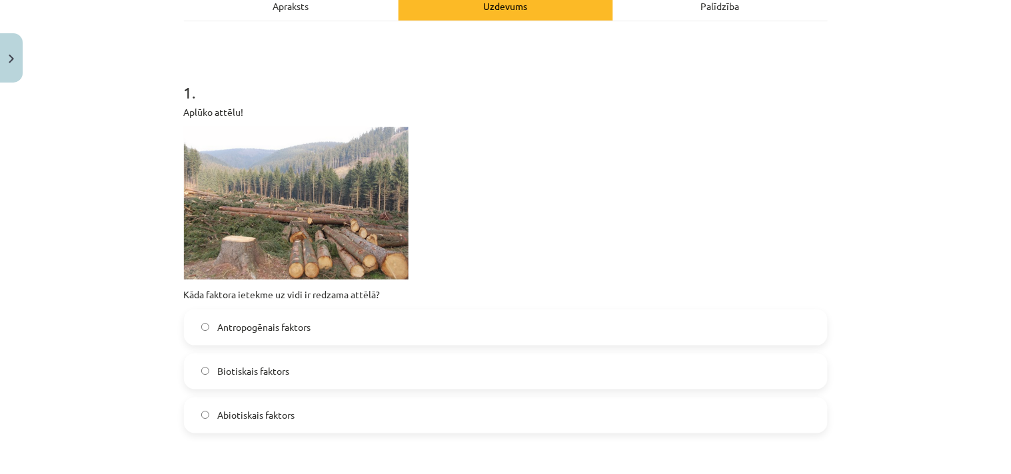
click at [271, 321] on span "Antropogēnais faktors" at bounding box center [263, 327] width 93 height 14
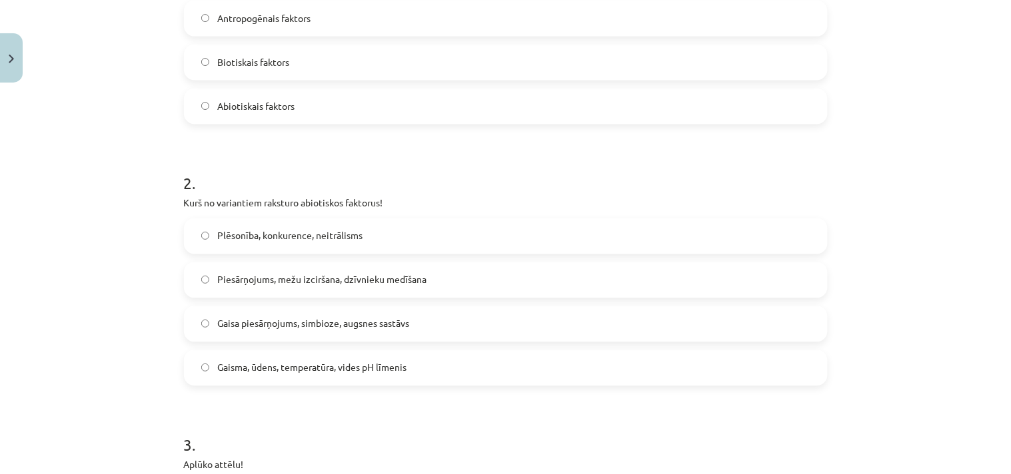
scroll to position [518, 0]
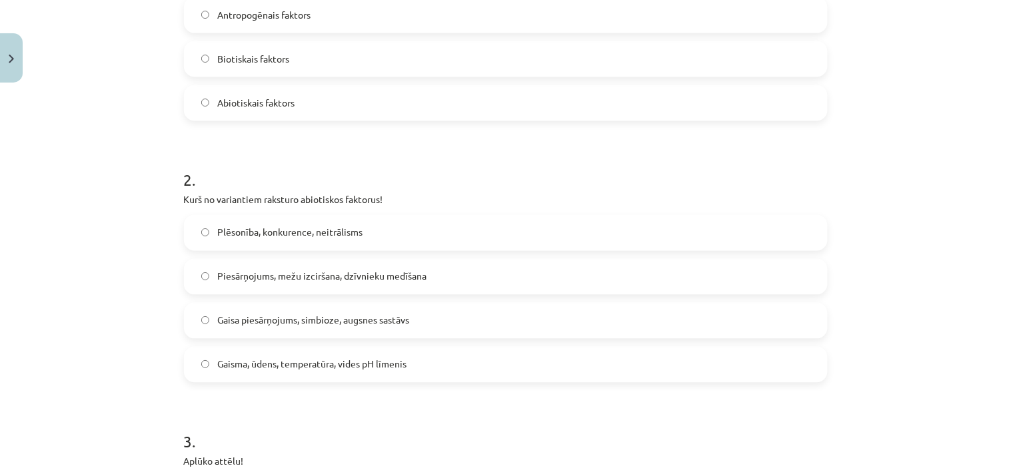
click at [326, 354] on label "Gaisma, ūdens, temperatūra, vides pH līmenis" at bounding box center [505, 364] width 641 height 33
click at [433, 410] on h1 "3 ." at bounding box center [506, 430] width 644 height 41
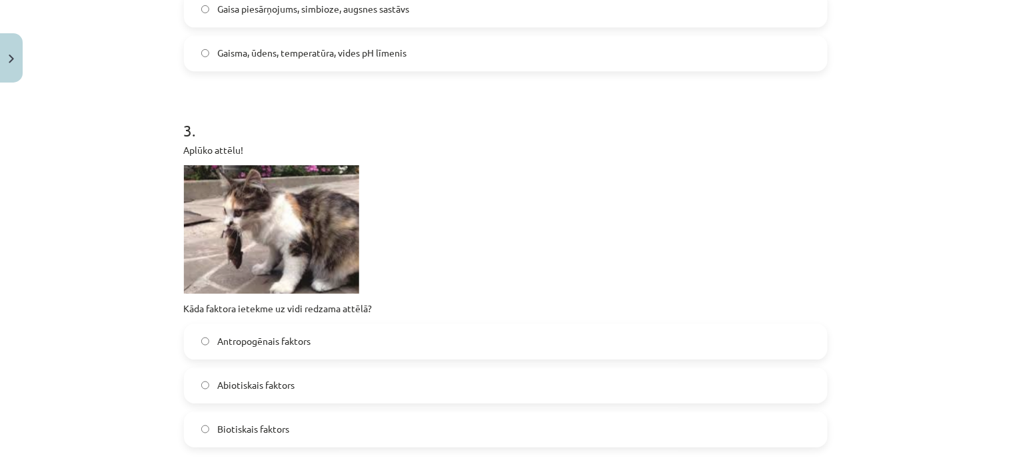
scroll to position [864, 0]
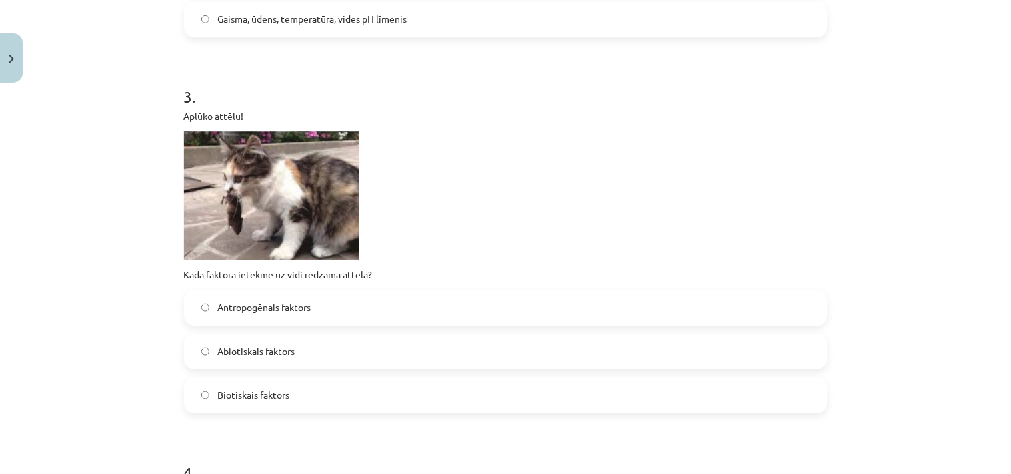
click at [277, 400] on span "Biotiskais faktors" at bounding box center [253, 395] width 72 height 14
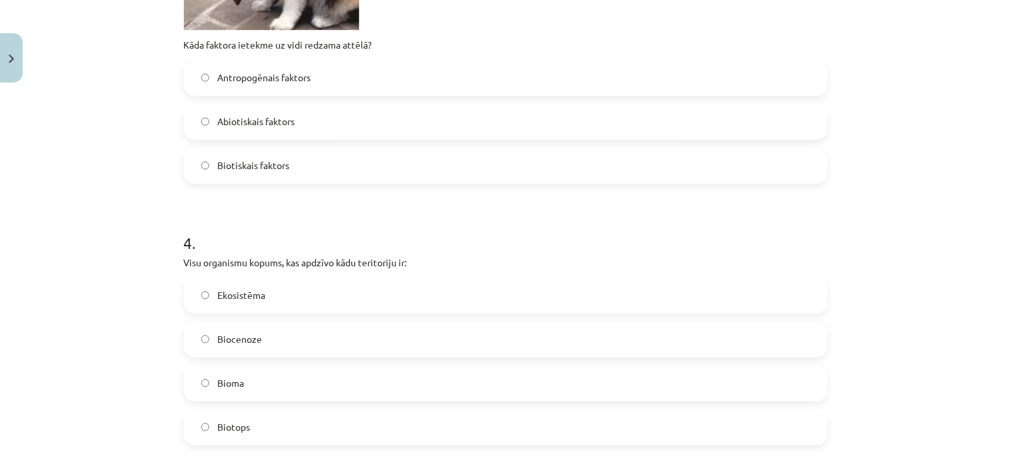
scroll to position [1209, 0]
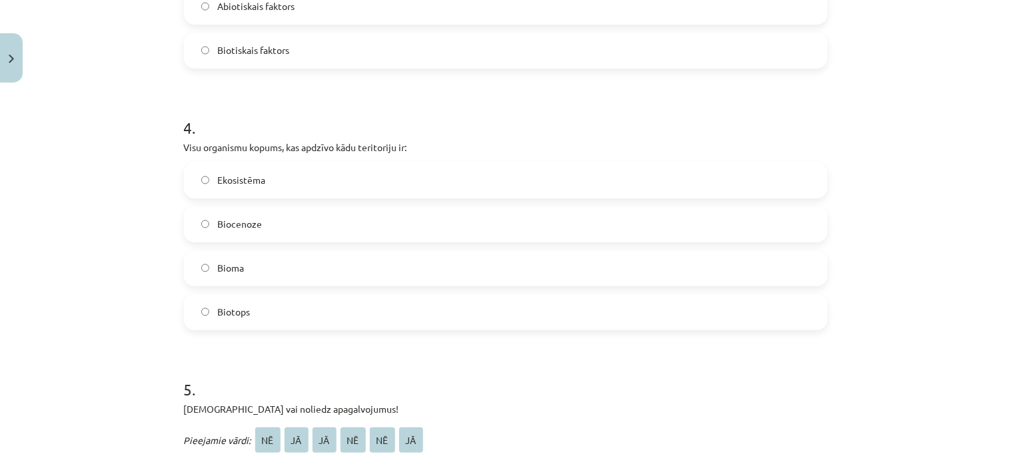
click at [251, 176] on span "Ekosistēma" at bounding box center [241, 180] width 48 height 14
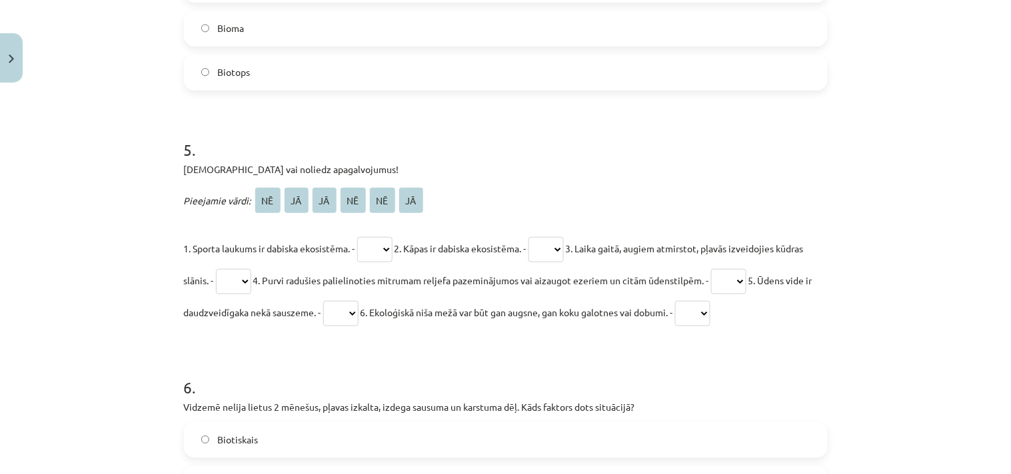
scroll to position [1554, 0]
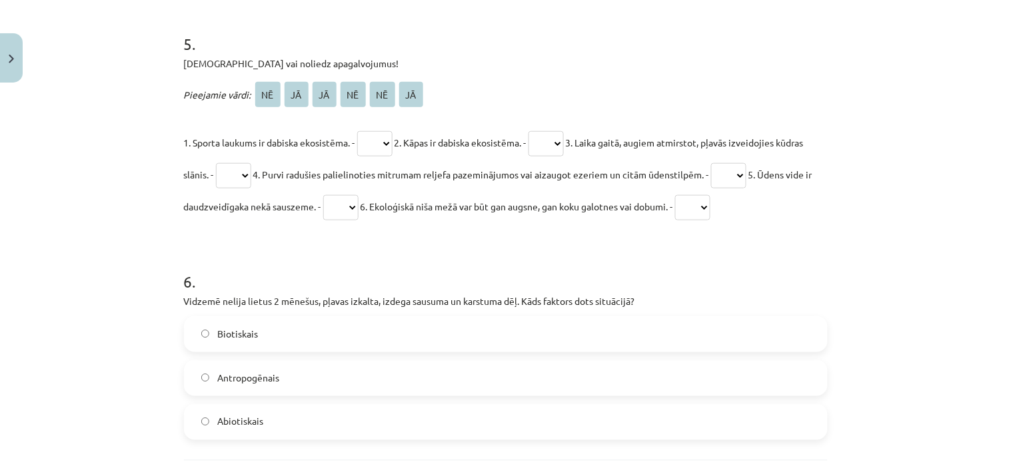
click at [385, 136] on select "** ** ** ** ** **" at bounding box center [374, 143] width 35 height 25
select select "**"
click at [357, 131] on select "** ** ** ** ** **" at bounding box center [374, 143] width 35 height 25
click at [564, 143] on select "** ** ** ** ** **" at bounding box center [545, 143] width 35 height 25
select select "**"
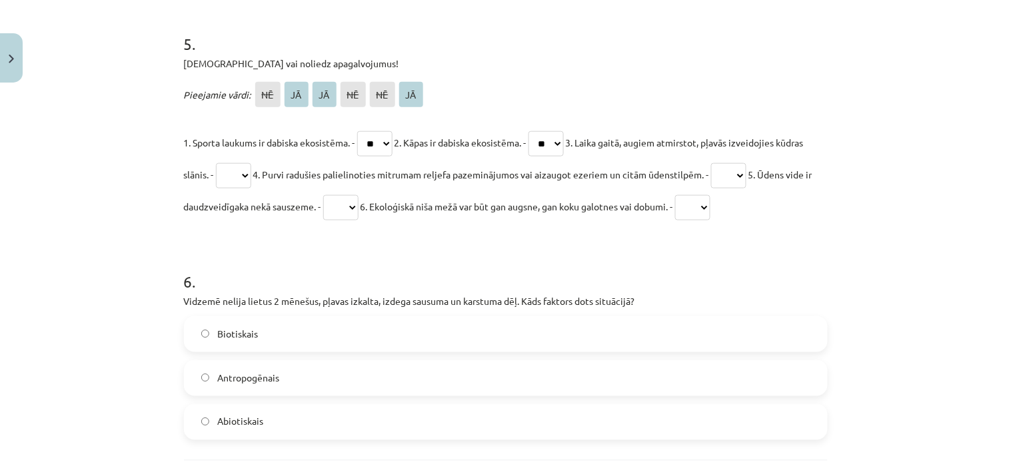
click at [540, 131] on select "** ** ** ** ** **" at bounding box center [545, 143] width 35 height 25
click at [251, 171] on select "** ** ** ** ** **" at bounding box center [233, 175] width 35 height 25
select select "**"
click at [243, 163] on select "** ** ** ** ** **" at bounding box center [233, 175] width 35 height 25
click at [746, 173] on select "** ** ** ** ** **" at bounding box center [728, 175] width 35 height 25
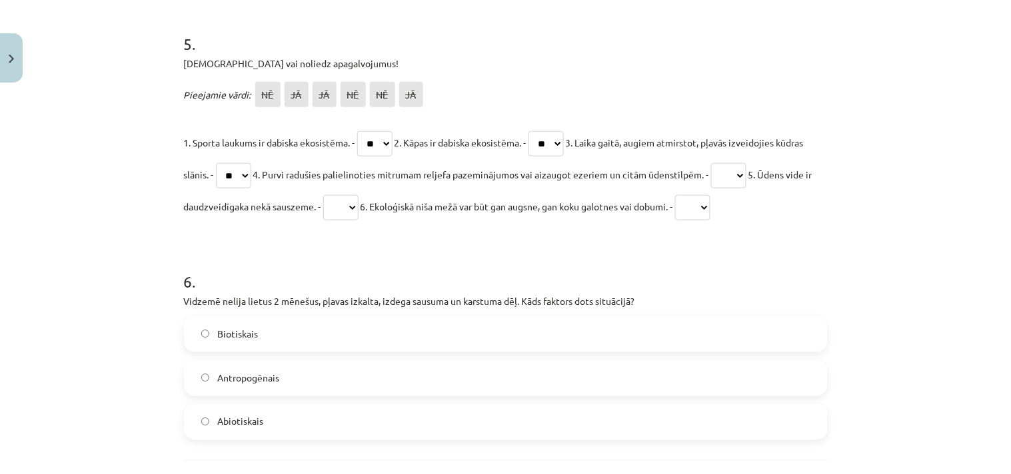
select select "**"
click at [746, 163] on select "** ** ** ** ** **" at bounding box center [728, 175] width 35 height 25
click at [358, 209] on select "** ** ** ** ** **" at bounding box center [340, 207] width 35 height 25
select select "**"
click at [358, 195] on select "** ** ** ** ** **" at bounding box center [340, 207] width 35 height 25
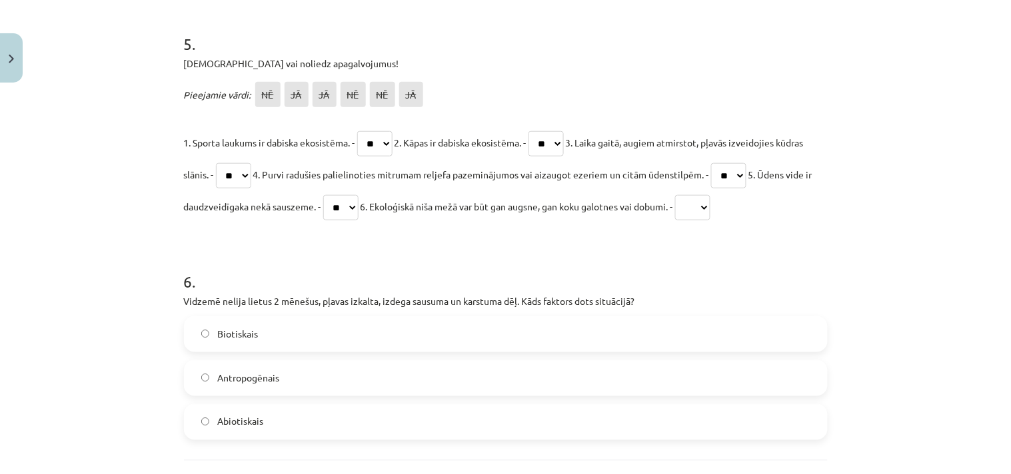
click at [710, 209] on select "** ** ** ** ** **" at bounding box center [692, 207] width 35 height 25
select select "**"
click at [710, 195] on select "** ** ** ** ** **" at bounding box center [692, 207] width 35 height 25
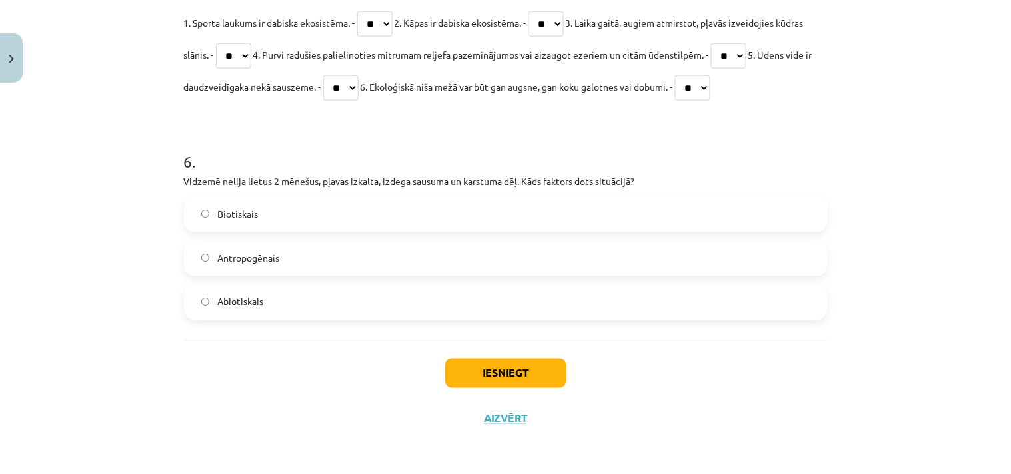
click at [249, 301] on span "Abiotiskais" at bounding box center [240, 302] width 46 height 14
click at [285, 362] on div "Iesniegt Aizvērt" at bounding box center [506, 386] width 644 height 93
click at [485, 371] on button "Iesniegt" at bounding box center [505, 373] width 121 height 29
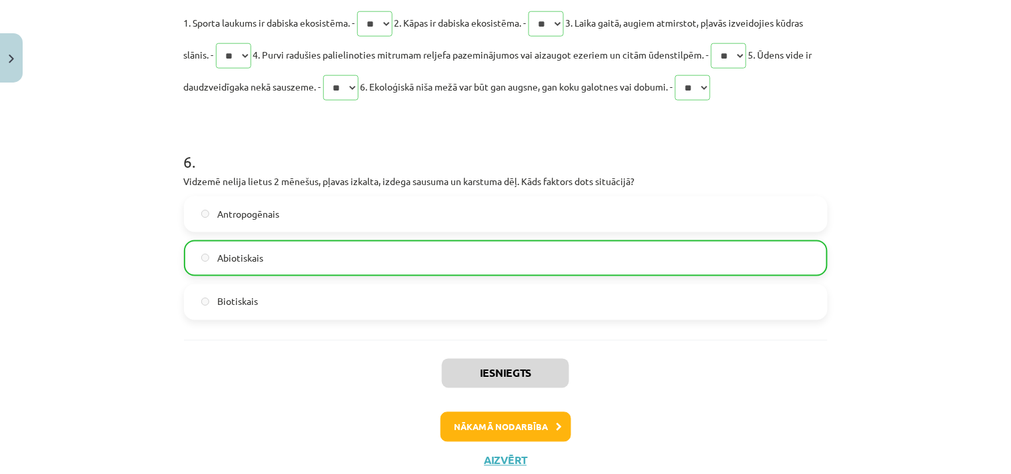
scroll to position [1716, 0]
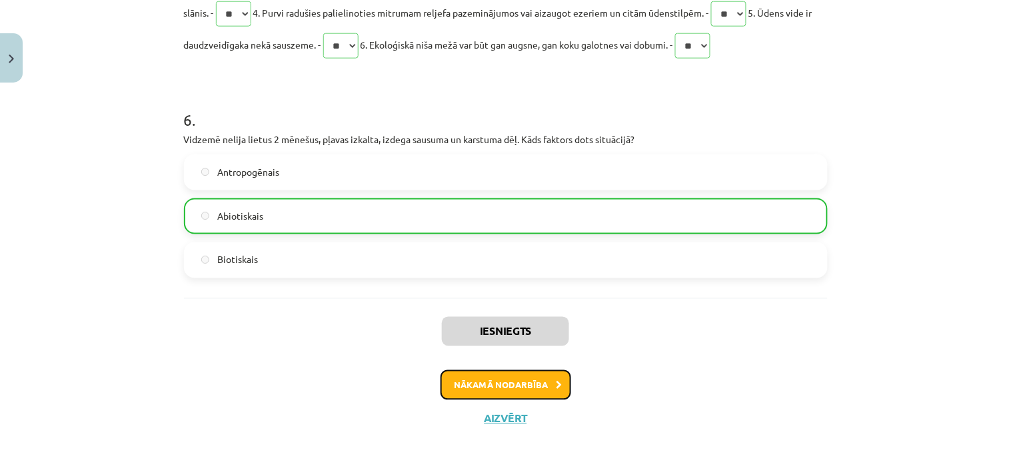
click at [480, 378] on button "Nākamā nodarbība" at bounding box center [505, 385] width 131 height 31
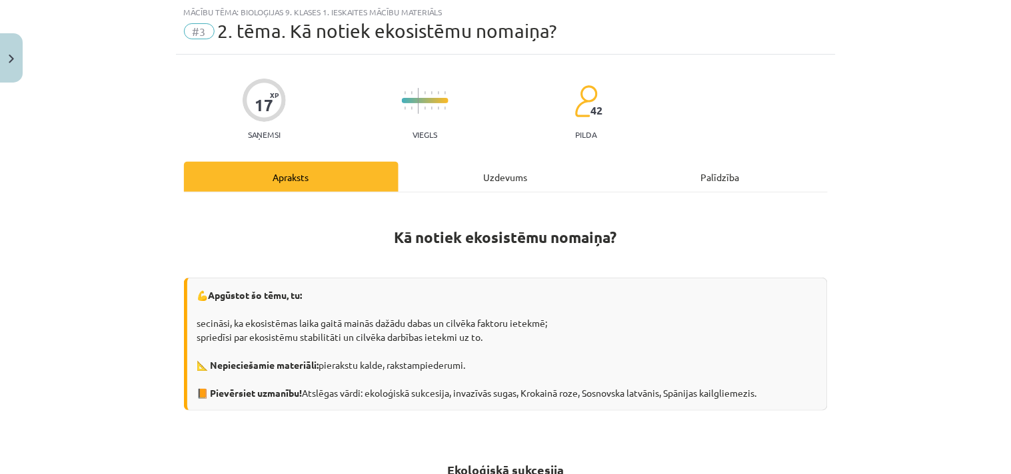
scroll to position [33, 0]
click at [497, 176] on div "Uzdevums" at bounding box center [505, 178] width 215 height 30
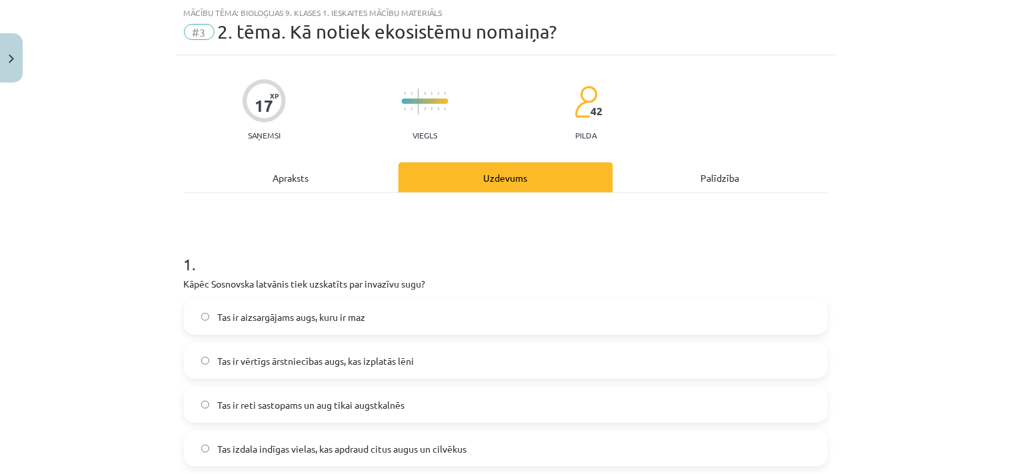
scroll to position [205, 0]
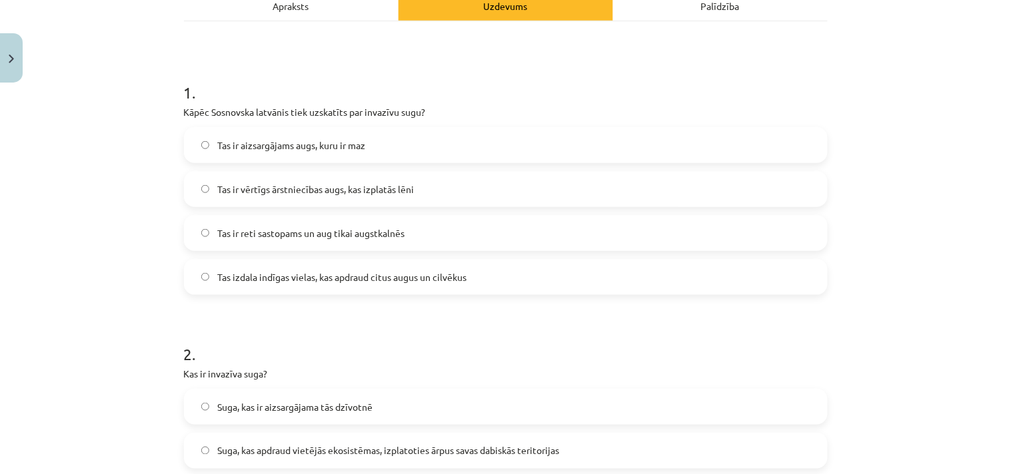
click at [261, 281] on span "Tas izdala indīgas vielas, kas apdraud citus augus un cilvēkus" at bounding box center [341, 278] width 249 height 14
click at [505, 386] on div "2 . Kas ir invazīva suga? Suga, kas ir aizsargājama tās dzīvotnē Suga, kas apdr…" at bounding box center [506, 439] width 644 height 235
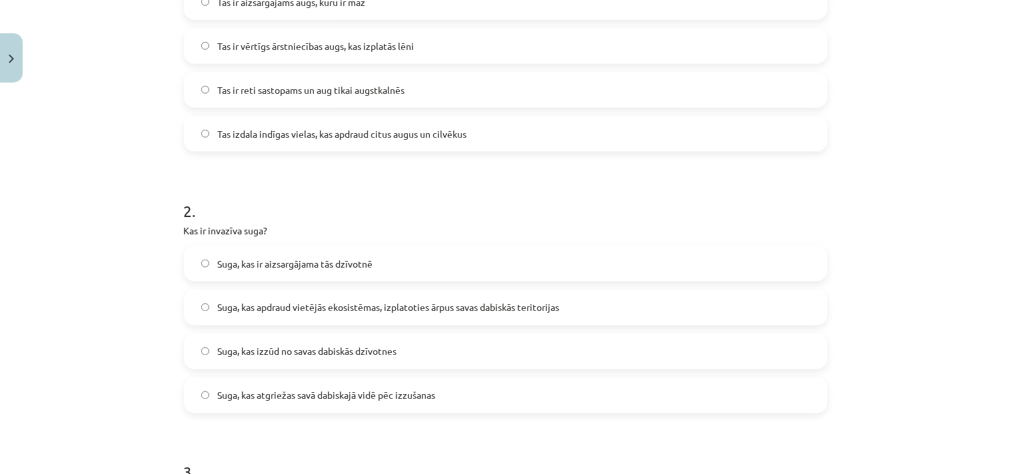
scroll to position [378, 0]
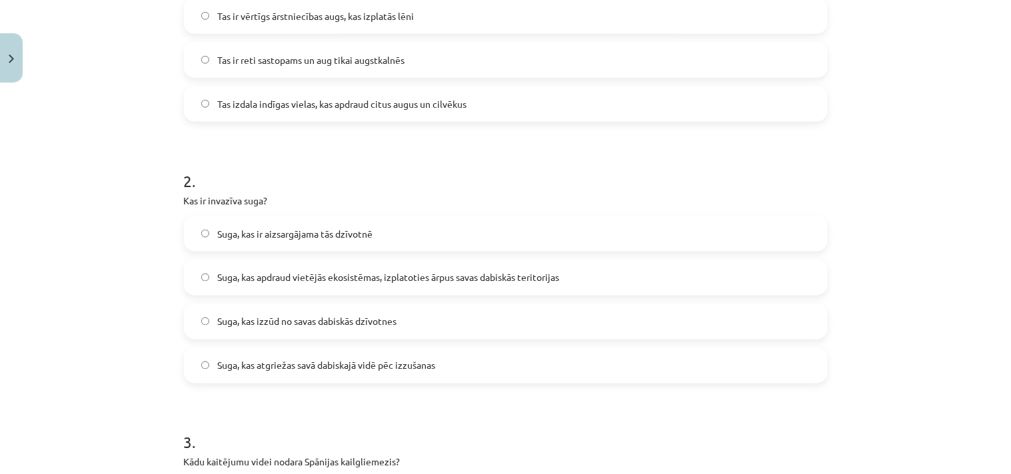
click at [421, 271] on span "Suga, kas apdraud vietējās ekosistēmas, izplatoties ārpus savas dabiskās terito…" at bounding box center [388, 278] width 342 height 14
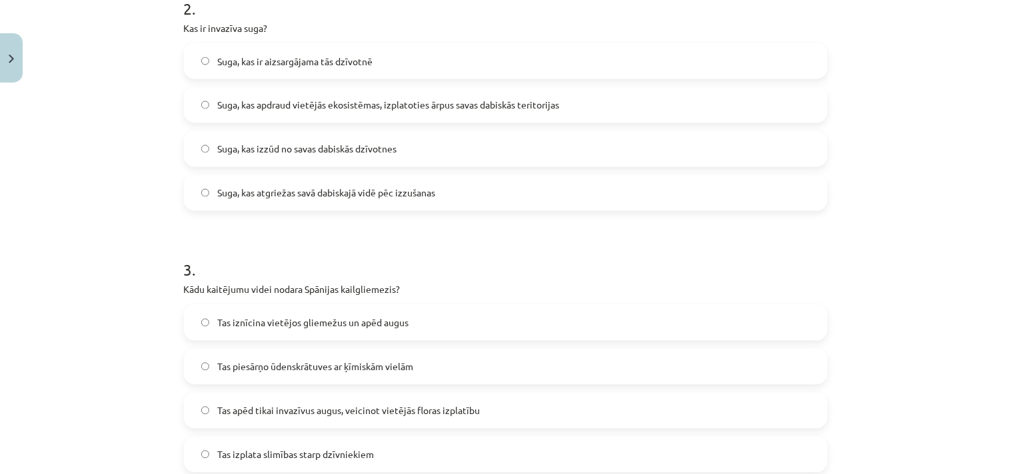
scroll to position [724, 0]
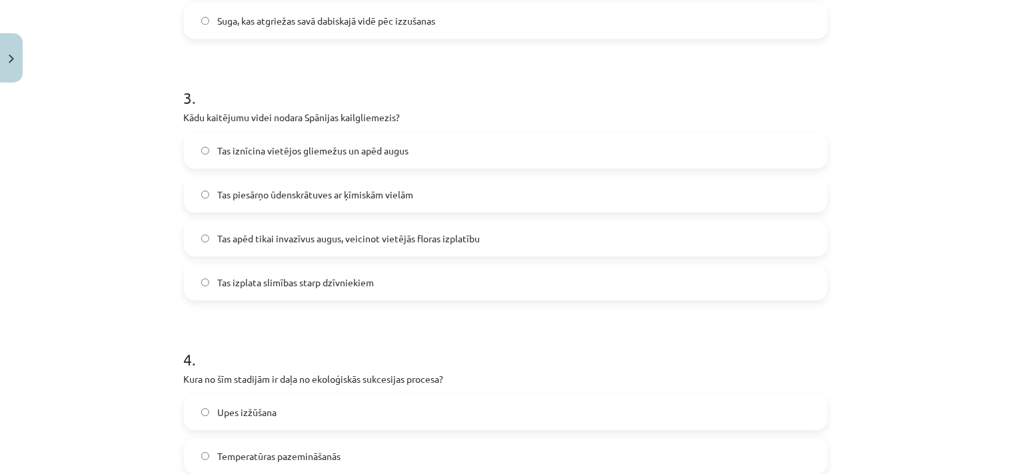
click at [315, 147] on span "Tas iznīcina vietējos gliemežus un apēd augus" at bounding box center [312, 151] width 191 height 14
click at [503, 344] on h1 "4 ." at bounding box center [506, 347] width 644 height 41
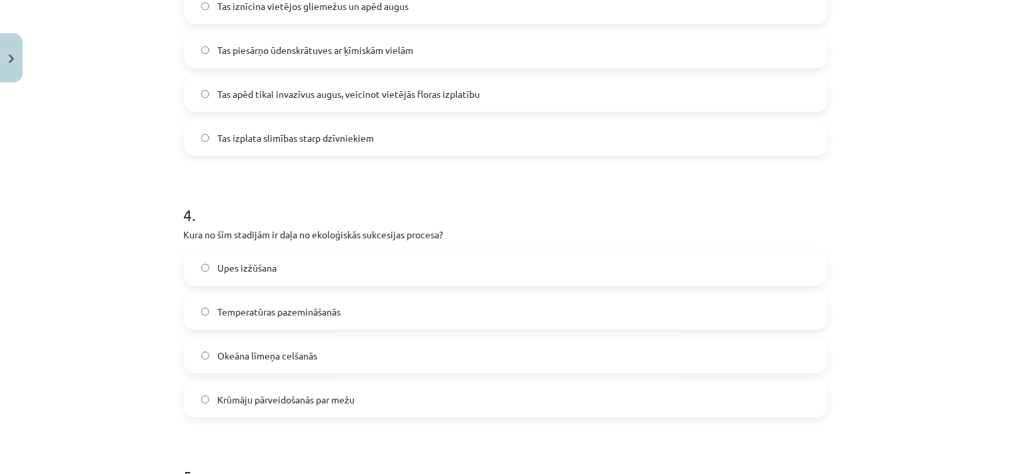
scroll to position [897, 0]
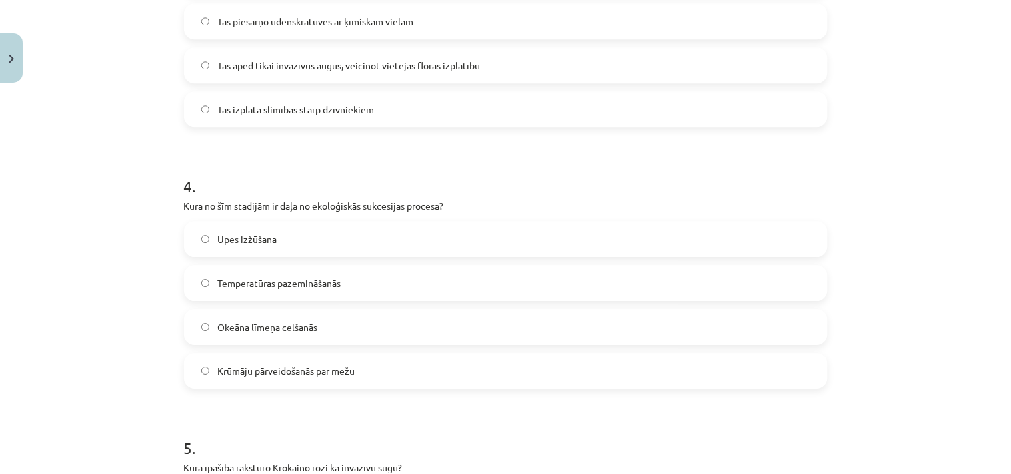
click at [271, 368] on span "Krūmāju pārveidošanās par mežu" at bounding box center [285, 371] width 137 height 14
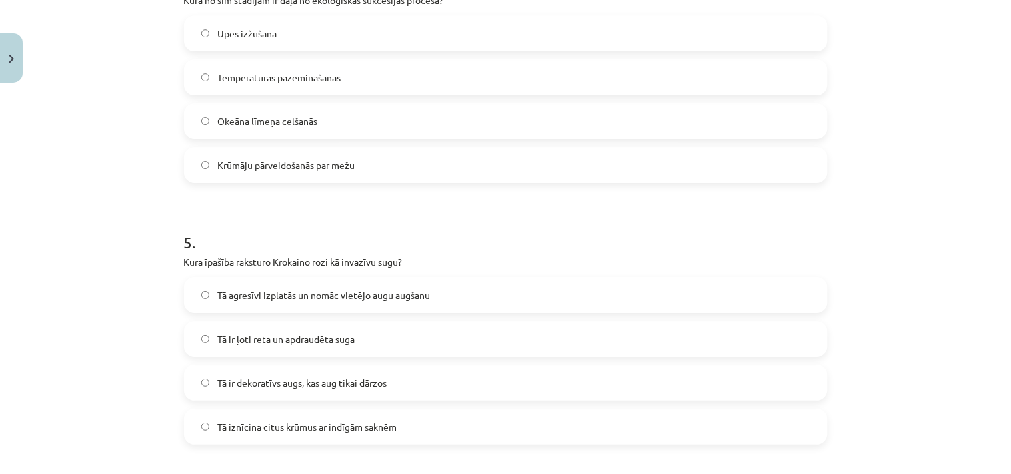
scroll to position [1242, 0]
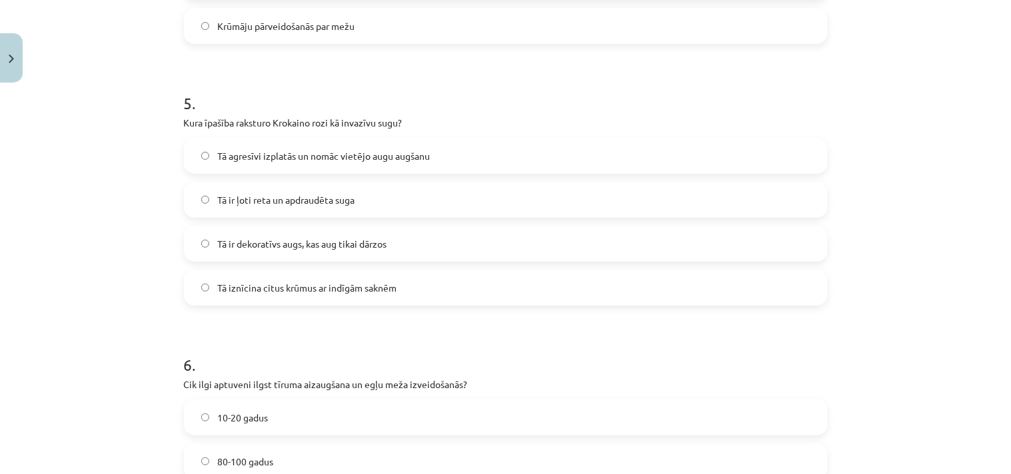
click at [298, 157] on span "Tā agresīvi izplatās un nomāc vietējo augu augšanu" at bounding box center [323, 156] width 213 height 14
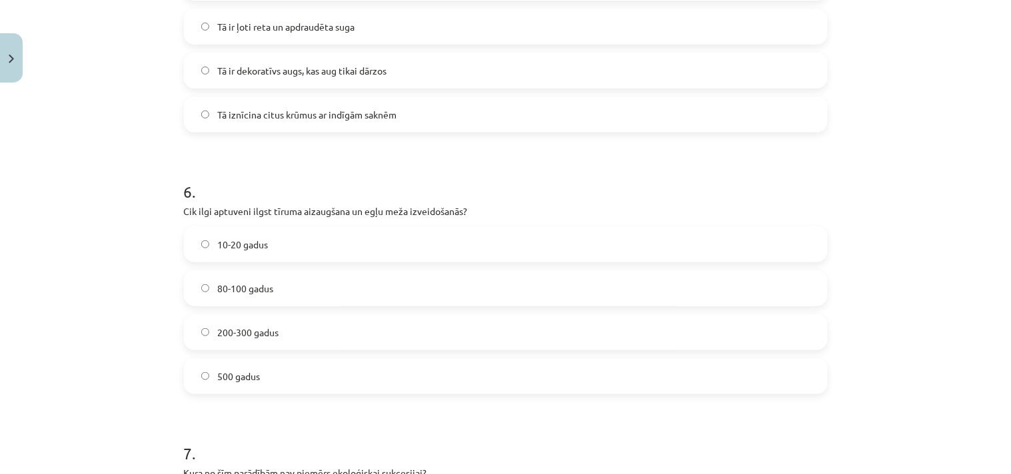
click at [268, 287] on span "80-100 gadus" at bounding box center [245, 289] width 56 height 14
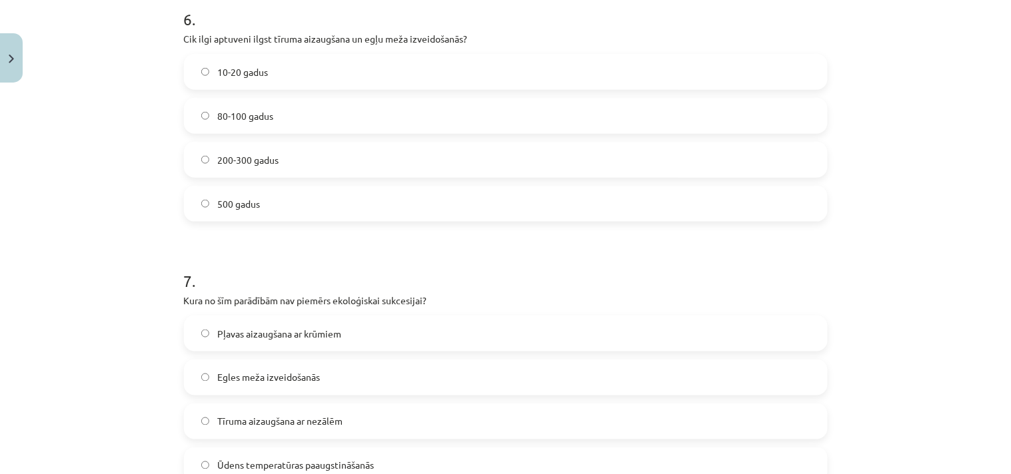
scroll to position [1760, 0]
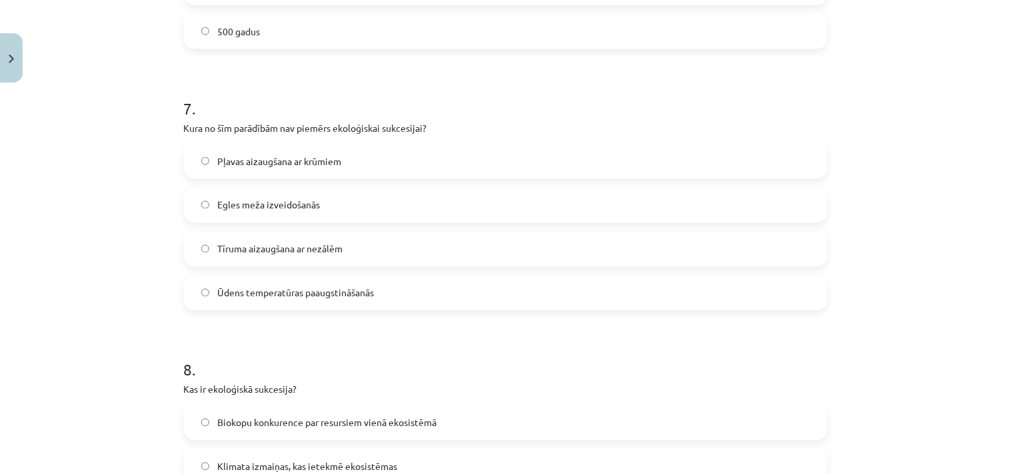
click at [282, 289] on span "Ūdens temperatūras paaugstināšanās" at bounding box center [295, 294] width 157 height 14
click at [388, 368] on h1 "8 ." at bounding box center [506, 358] width 644 height 41
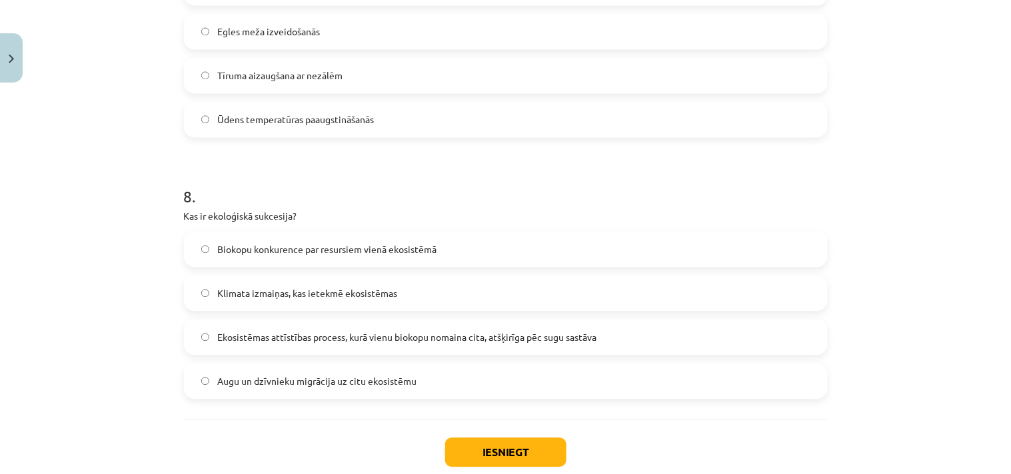
click at [298, 333] on span "Ekosistēmas attīstības process, kurā vienu biokopu nomaina cita, atšķirīga pēc …" at bounding box center [406, 338] width 379 height 14
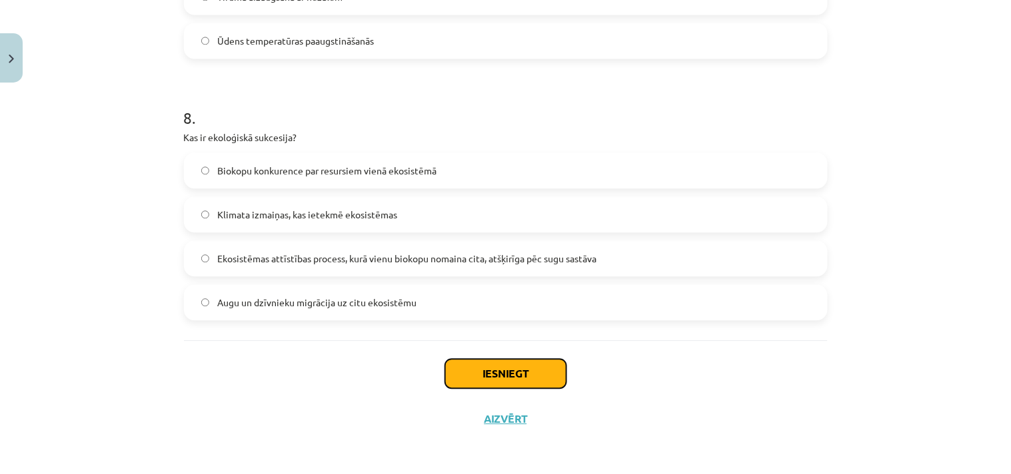
click at [501, 372] on button "Iesniegt" at bounding box center [505, 373] width 121 height 29
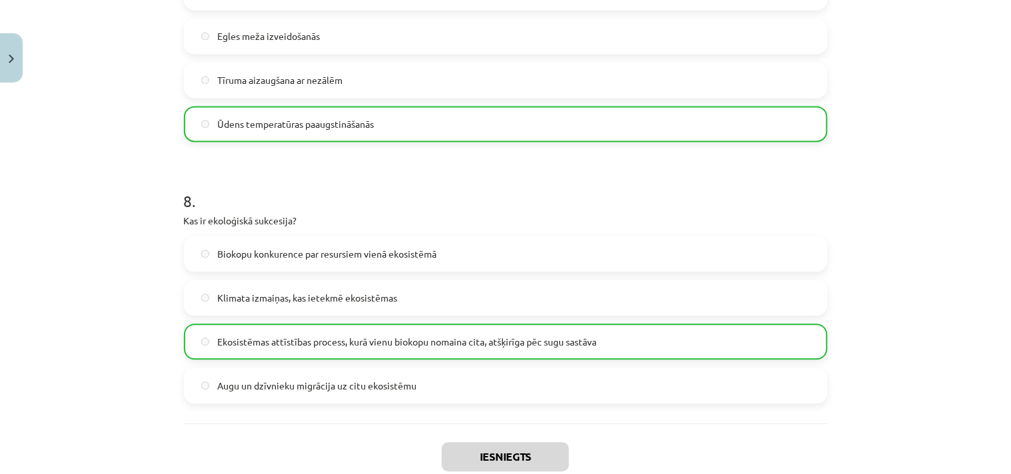
scroll to position [2056, 0]
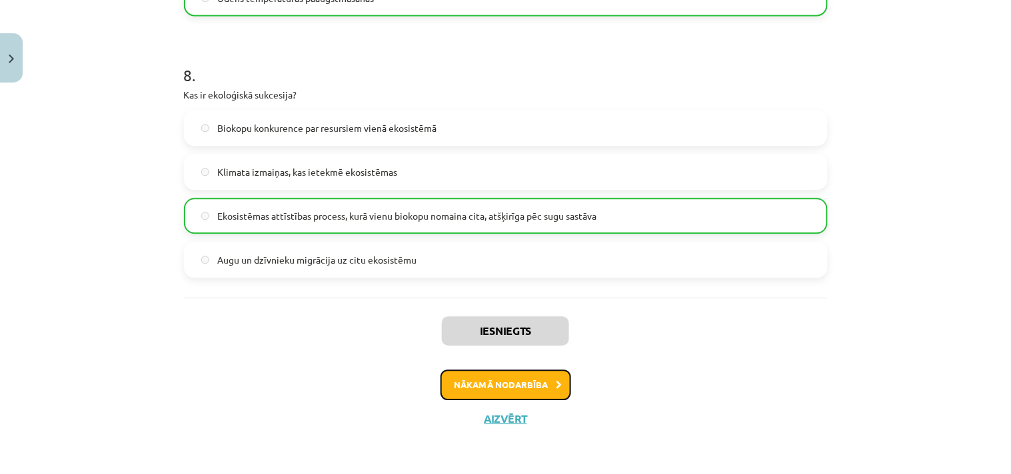
click at [533, 383] on button "Nākamā nodarbība" at bounding box center [505, 385] width 131 height 31
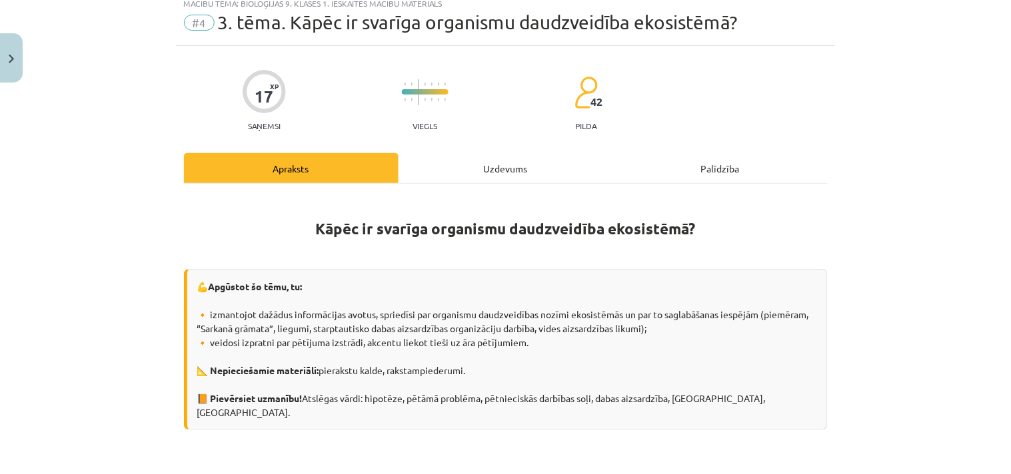
scroll to position [33, 0]
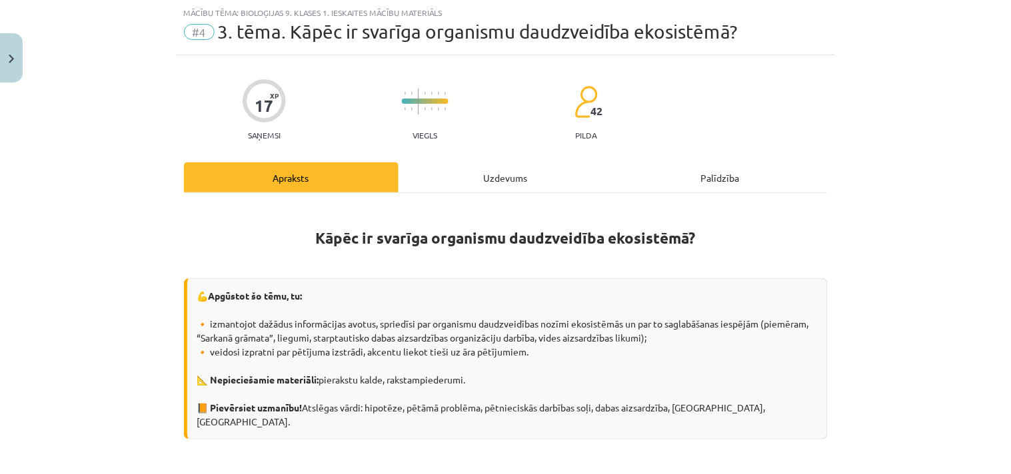
click at [510, 181] on div "Uzdevums" at bounding box center [505, 178] width 215 height 30
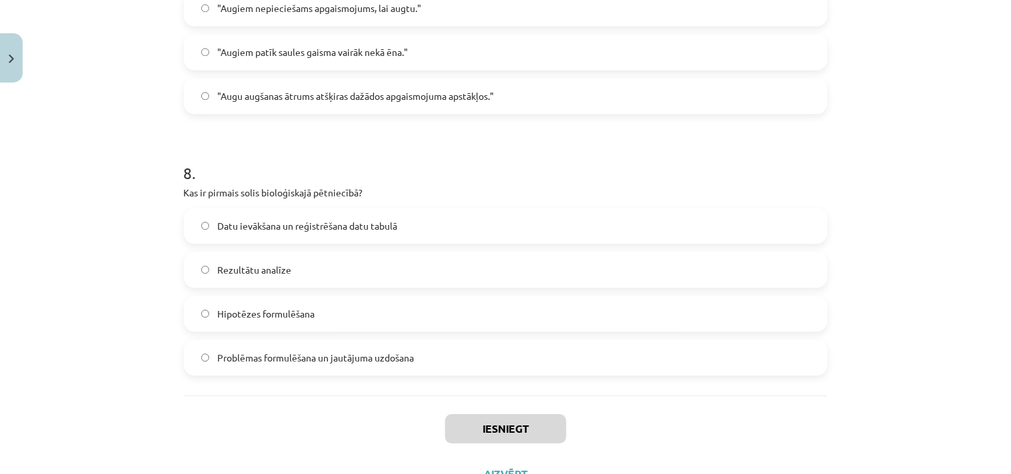
scroll to position [2084, 0]
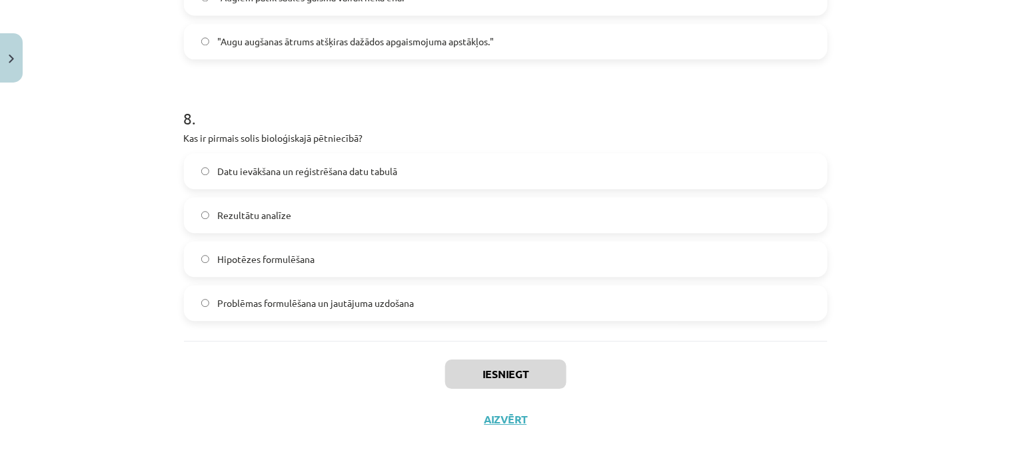
click at [340, 309] on label "Problēmas formulēšana un jautājuma uzdošana" at bounding box center [505, 303] width 641 height 33
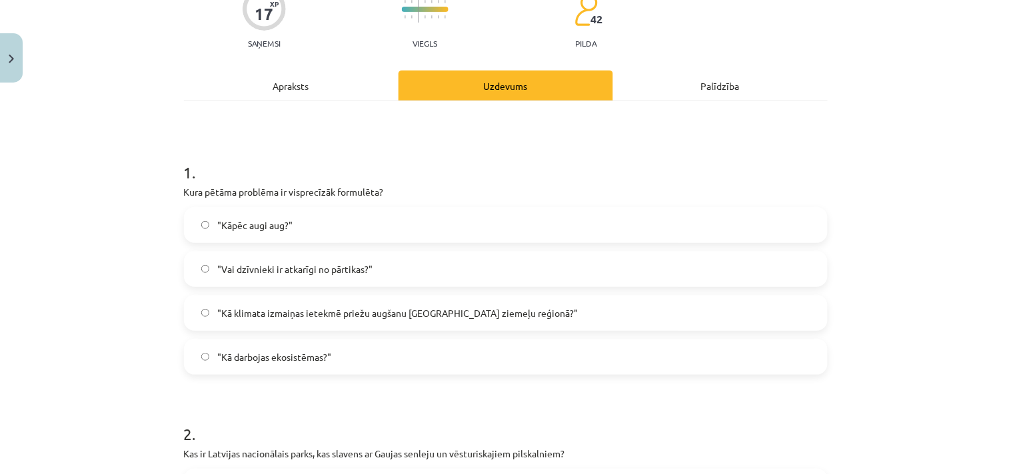
scroll to position [0, 0]
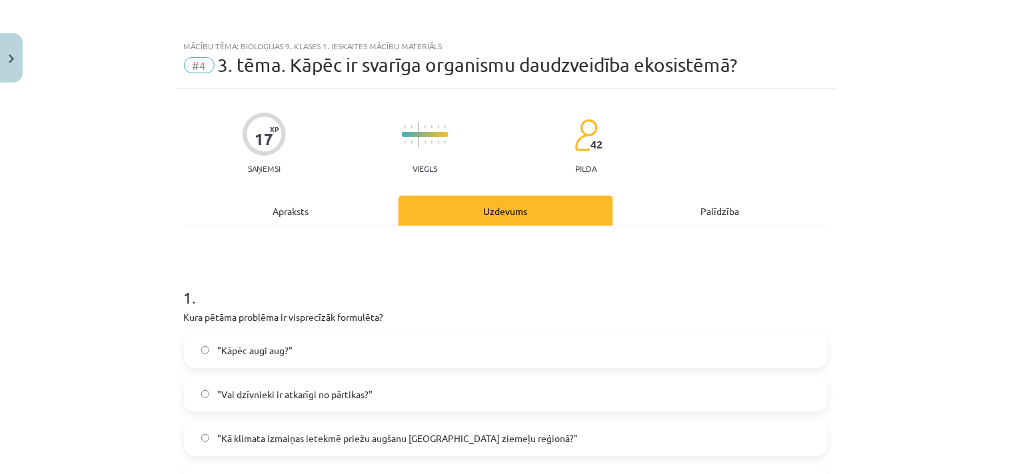
click at [323, 441] on span ""Kā klimata izmaiņas ietekmē priežu augšanu Latvijas ziemeļu reģionā?"" at bounding box center [397, 439] width 360 height 14
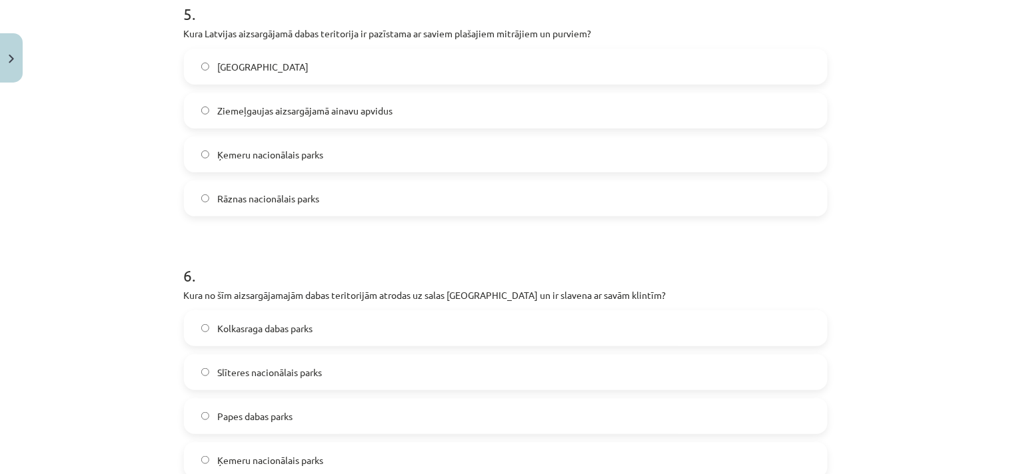
scroll to position [1382, 0]
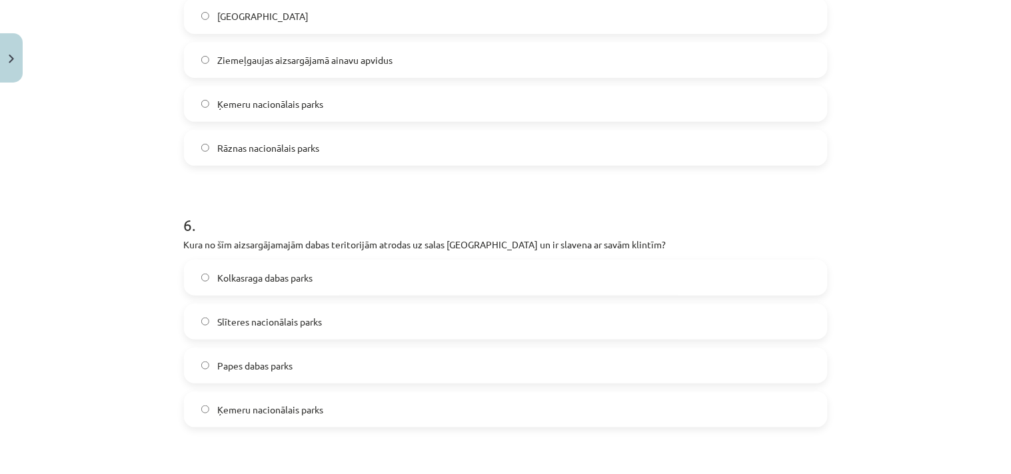
click at [302, 318] on span "Slīteres nacionālais parks" at bounding box center [269, 322] width 105 height 14
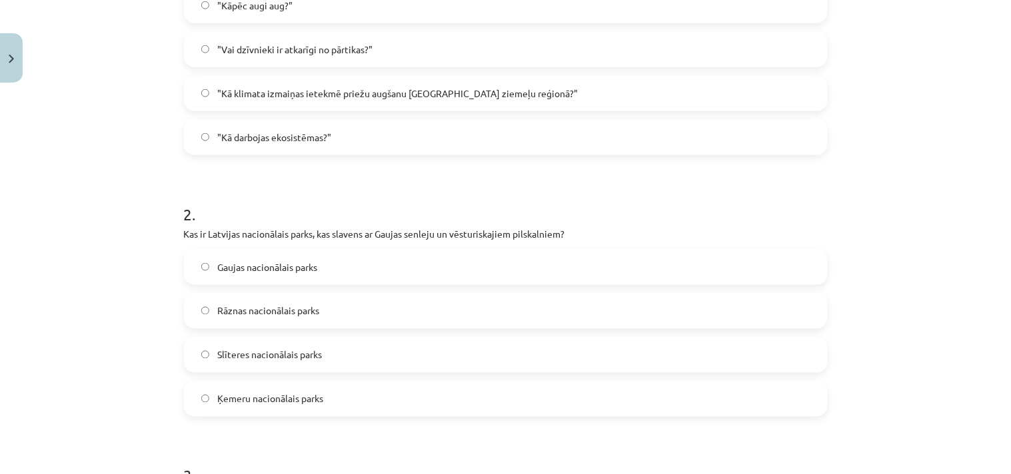
scroll to position [690, 0]
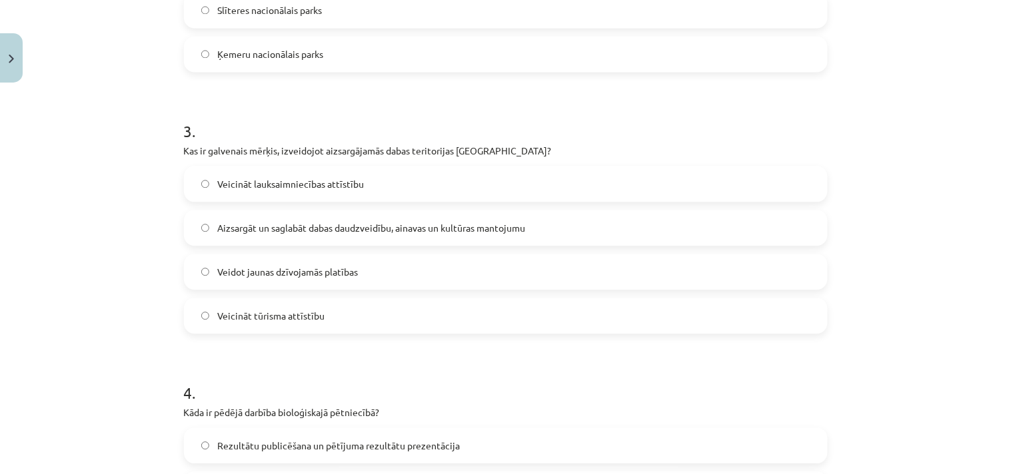
click at [267, 229] on span "Aizsargāt un saglabāt dabas daudzveidību, ainavas un kultūras mantojumu" at bounding box center [371, 228] width 308 height 14
click at [140, 324] on div "Mācību tēma: Bioloģijas 9. klases 1. ieskaites mācību materiāls #4 3. tēma. Kāp…" at bounding box center [505, 237] width 1011 height 474
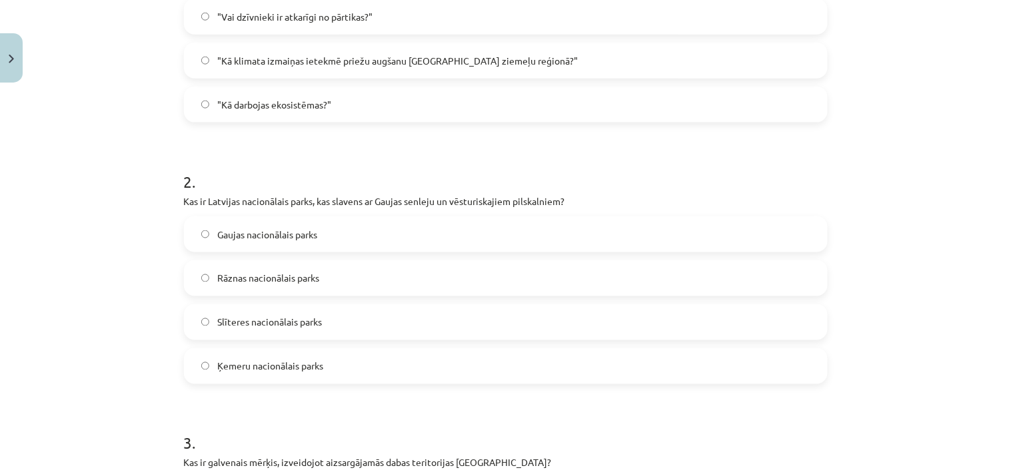
scroll to position [345, 0]
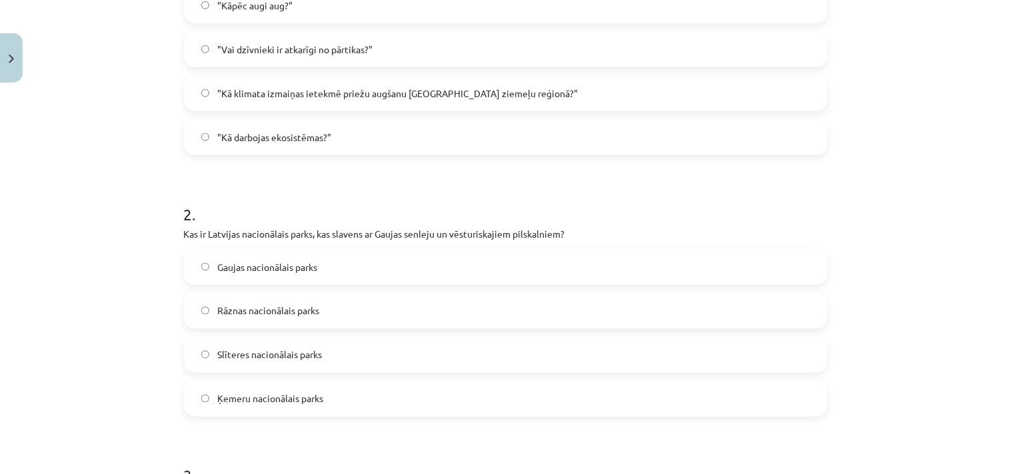
click at [295, 258] on label "Gaujas nacionālais parks" at bounding box center [505, 267] width 641 height 33
click at [120, 361] on div "Mācību tēma: Bioloģijas 9. klases 1. ieskaites mācību materiāls #4 3. tēma. Kāp…" at bounding box center [505, 237] width 1011 height 474
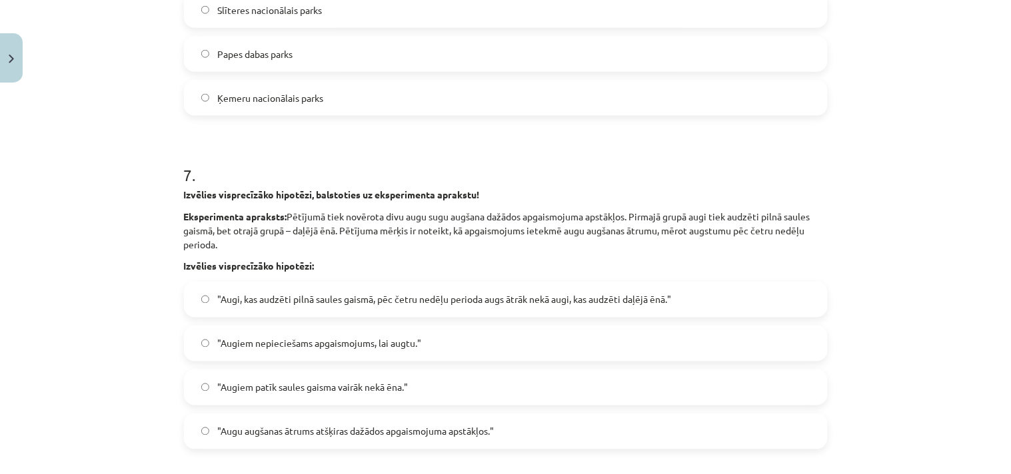
scroll to position [1727, 0]
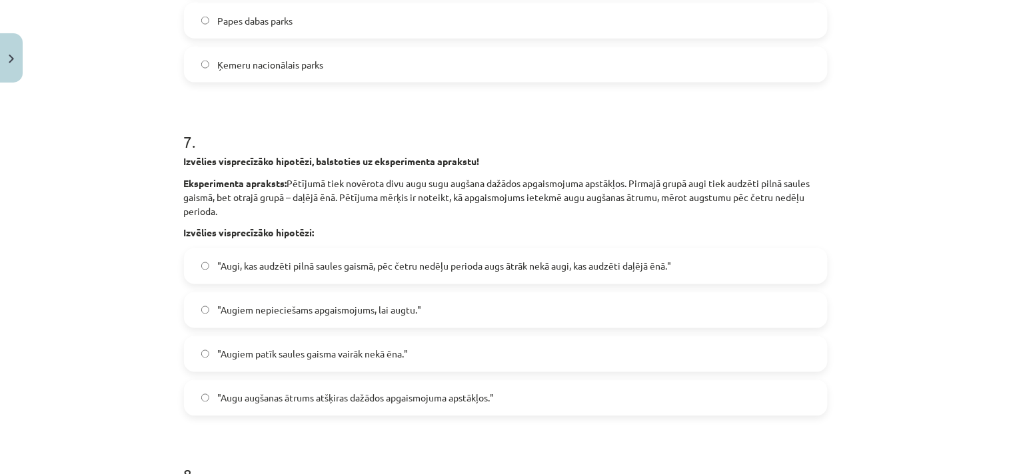
click at [261, 265] on span ""Augi, kas audzēti pilnā saules gaismā, pēc četru nedēļu perioda augs ātrāk nek…" at bounding box center [444, 267] width 454 height 14
click at [122, 350] on div "Mācību tēma: Bioloģijas 9. klases 1. ieskaites mācību materiāls #4 3. tēma. Kāp…" at bounding box center [505, 237] width 1011 height 474
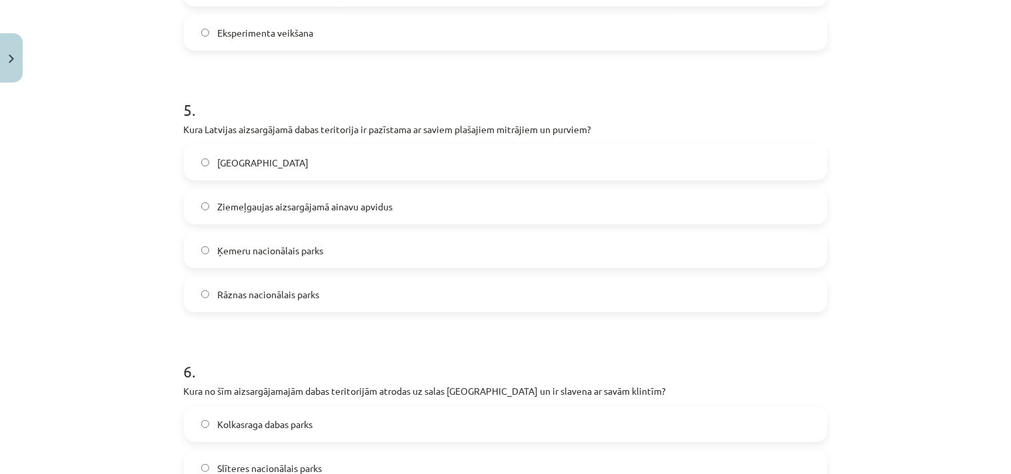
scroll to position [1209, 0]
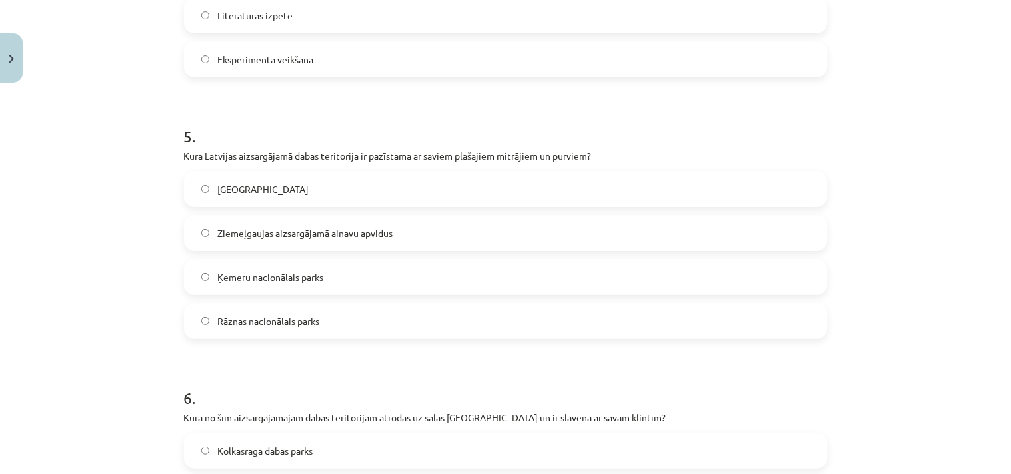
click at [235, 271] on span "Ķemeru nacionālais parks" at bounding box center [270, 278] width 106 height 14
click at [116, 323] on div "Mācību tēma: Bioloģijas 9. klases 1. ieskaites mācību materiāls #4 3. tēma. Kāp…" at bounding box center [505, 237] width 1011 height 474
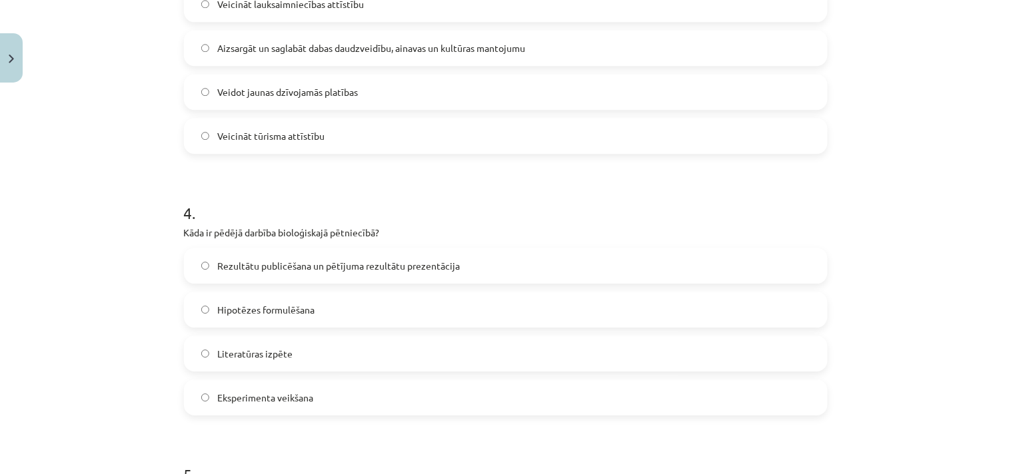
scroll to position [864, 0]
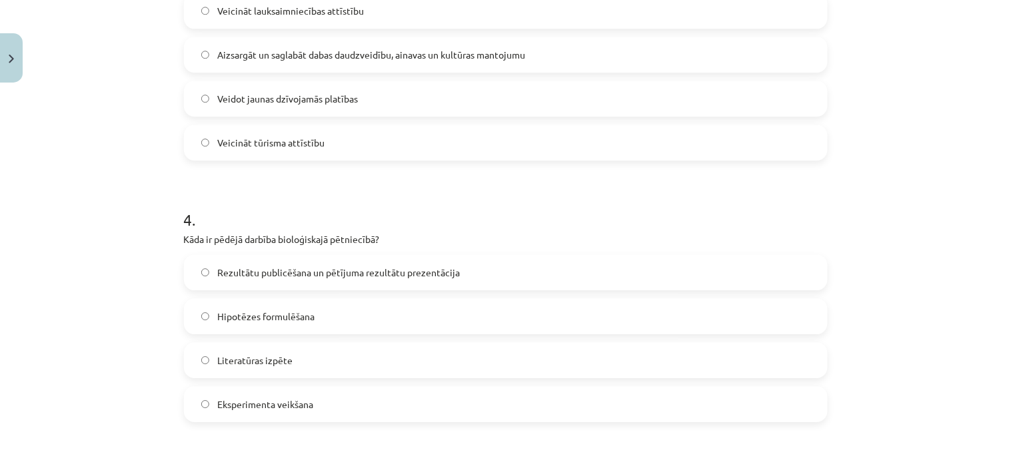
click at [245, 272] on span "Rezultātu publicēšana un pētījuma rezultātu prezentācija" at bounding box center [338, 273] width 243 height 14
click at [127, 381] on div "Mācību tēma: Bioloģijas 9. klases 1. ieskaites mācību materiāls #4 3. tēma. Kāp…" at bounding box center [505, 237] width 1011 height 474
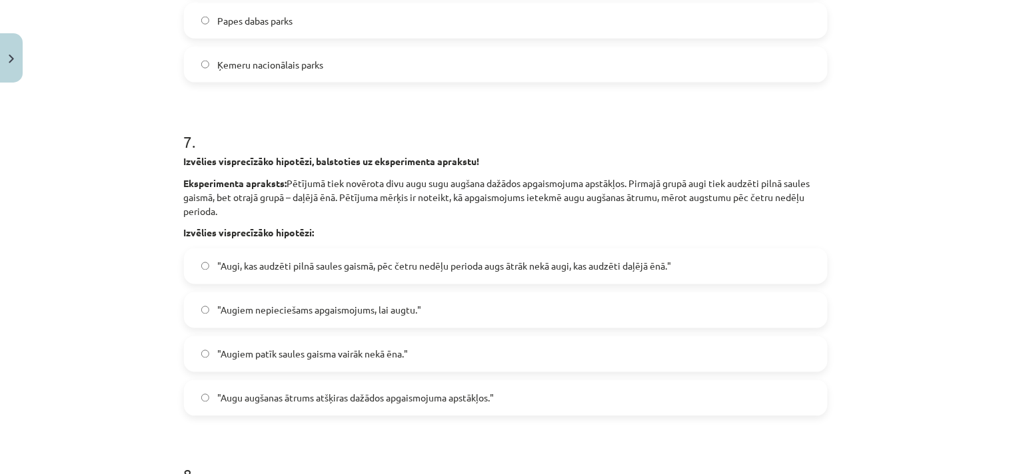
scroll to position [2084, 0]
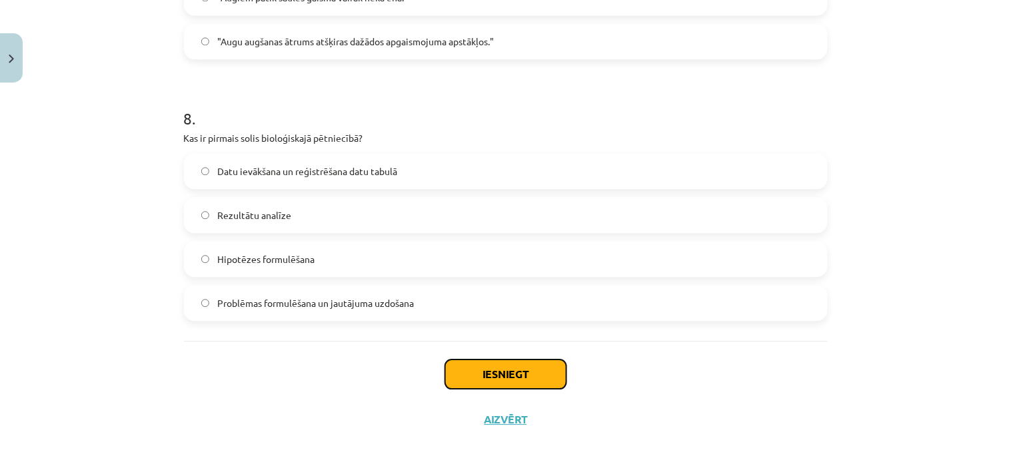
click at [501, 365] on button "Iesniegt" at bounding box center [505, 374] width 121 height 29
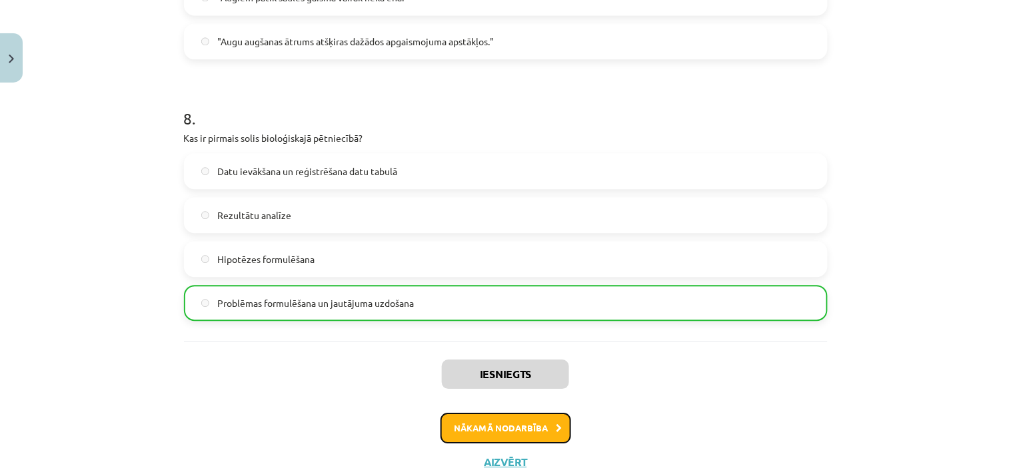
click at [509, 428] on button "Nākamā nodarbība" at bounding box center [505, 428] width 131 height 31
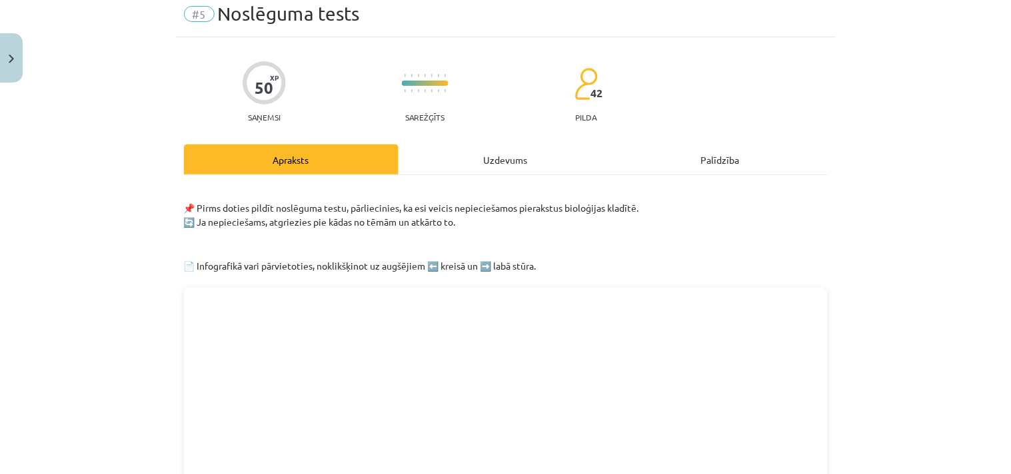
scroll to position [33, 0]
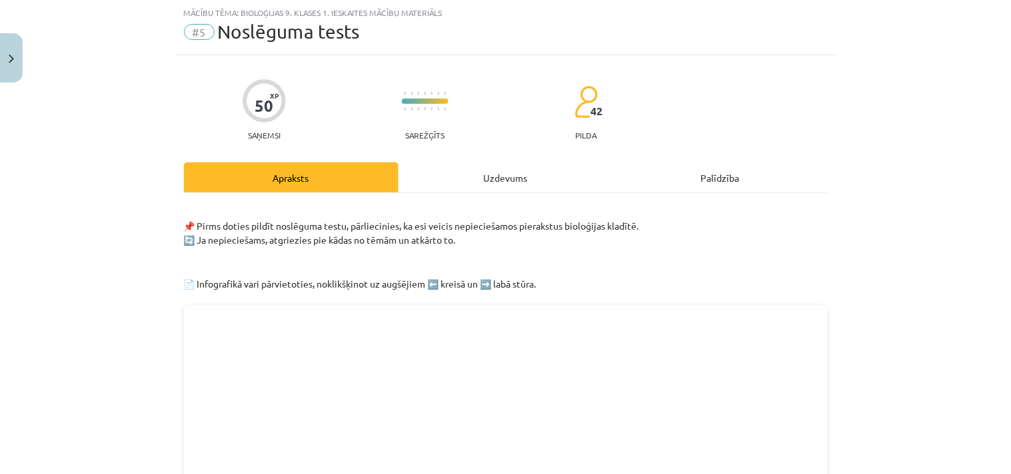
click at [484, 173] on div "Uzdevums" at bounding box center [505, 178] width 215 height 30
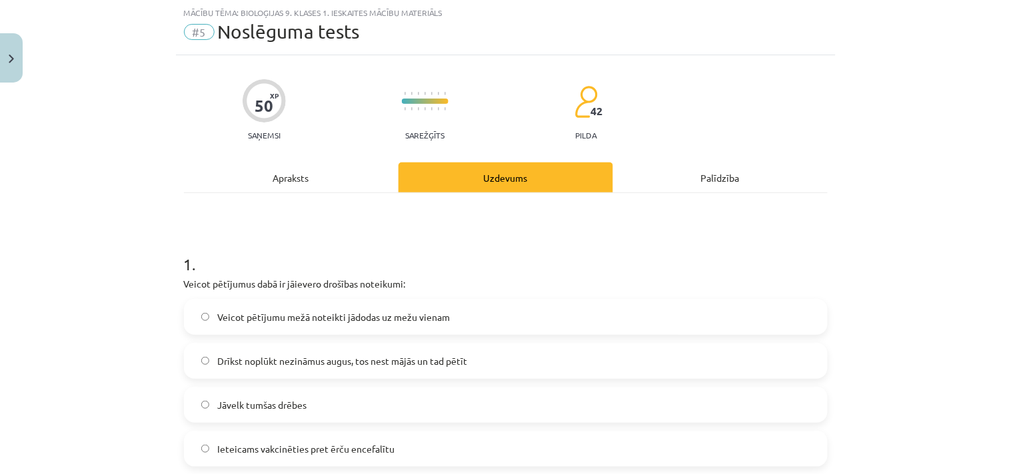
scroll to position [205, 0]
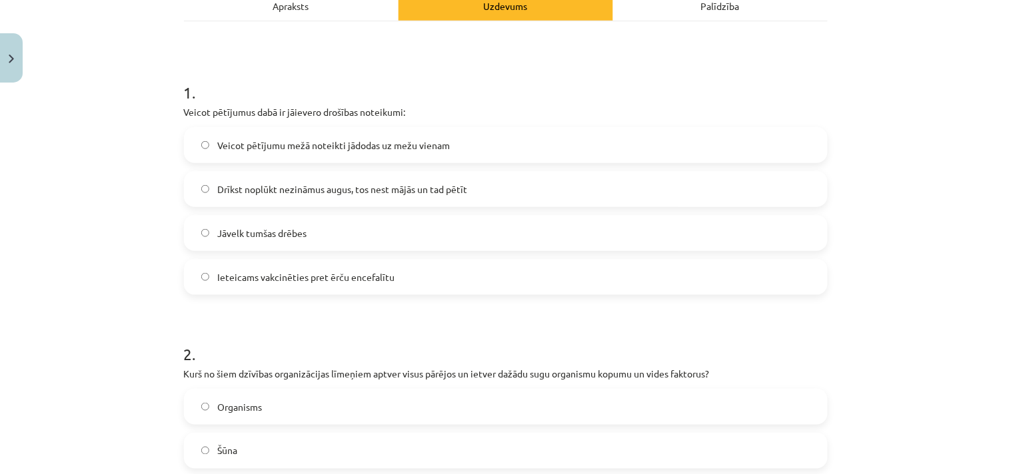
click at [306, 277] on span "Ieteicams vakcinēties pret ērču encefalītu" at bounding box center [305, 278] width 177 height 14
click at [129, 329] on div "Mācību tēma: Bioloģijas 9. klases 1. ieskaites mācību materiāls #5 Noslēguma te…" at bounding box center [505, 237] width 1011 height 474
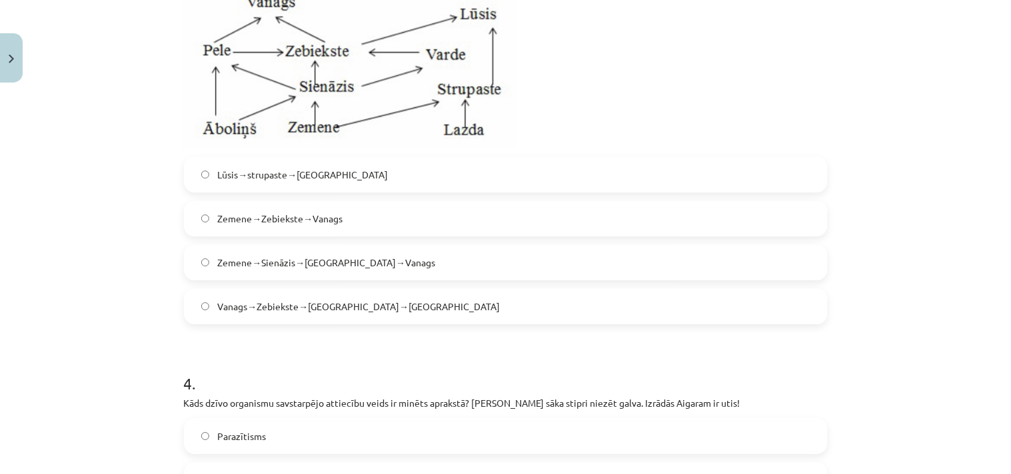
scroll to position [1069, 0]
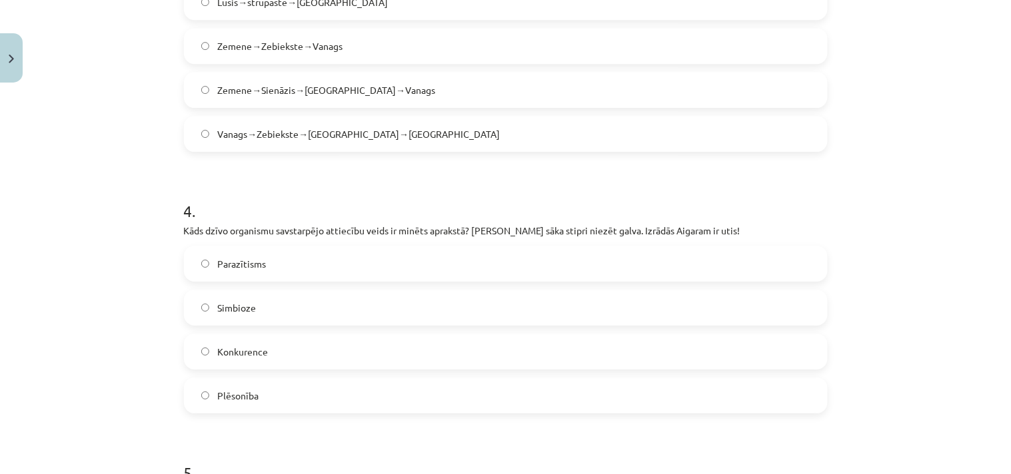
click at [225, 343] on label "Konkurence" at bounding box center [505, 351] width 641 height 33
click at [143, 370] on div "Mācību tēma: Bioloģijas 9. klases 1. ieskaites mācību materiāls #5 Noslēguma te…" at bounding box center [505, 237] width 1011 height 474
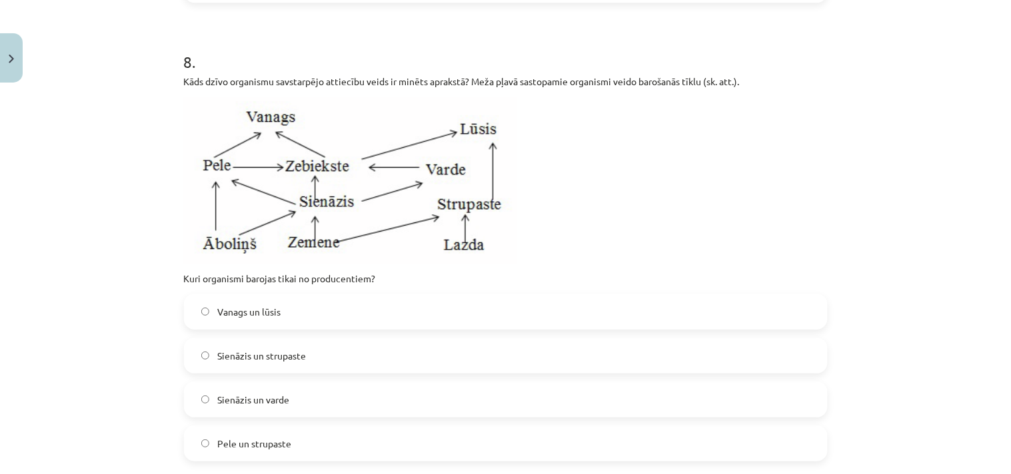
scroll to position [2452, 0]
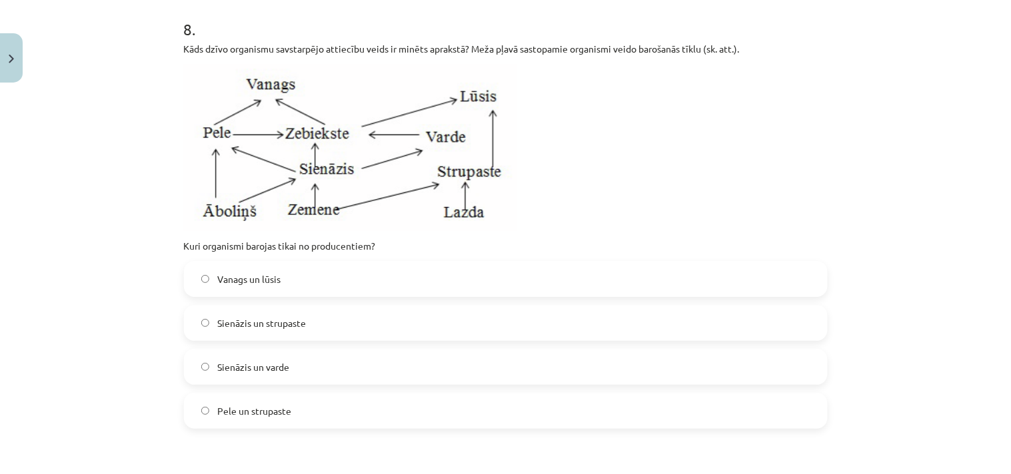
click at [252, 322] on span "Sienāzis un strupaste" at bounding box center [261, 323] width 89 height 14
click at [131, 364] on div "Mācību tēma: Bioloģijas 9. klases 1. ieskaites mācību materiāls #5 Noslēguma te…" at bounding box center [505, 237] width 1011 height 474
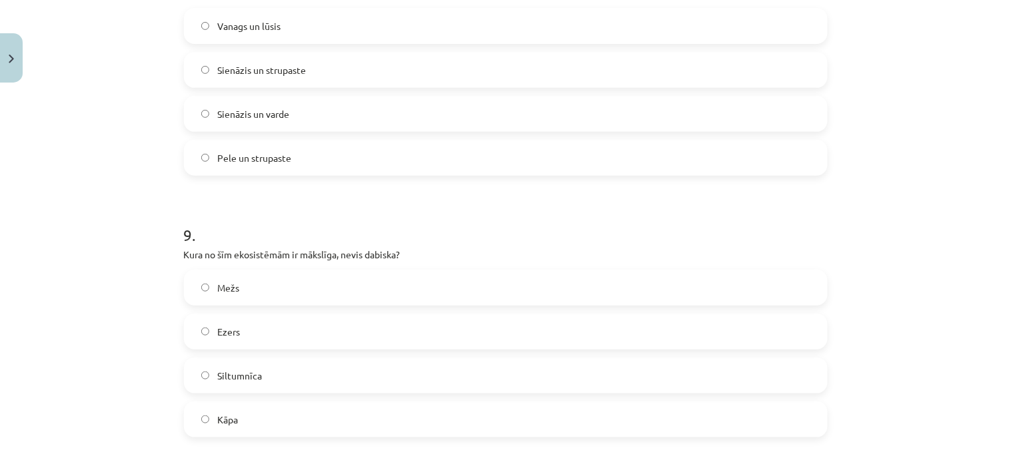
scroll to position [2796, 0]
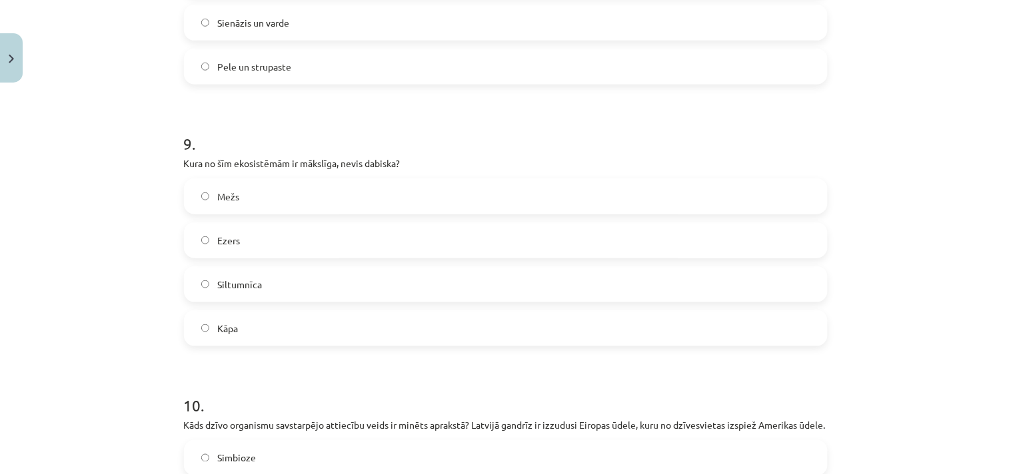
click at [234, 279] on span "Siltumnīca" at bounding box center [239, 285] width 45 height 14
click at [109, 323] on div "Mācību tēma: Bioloģijas 9. klases 1. ieskaites mācību materiāls #5 Noslēguma te…" at bounding box center [505, 237] width 1011 height 474
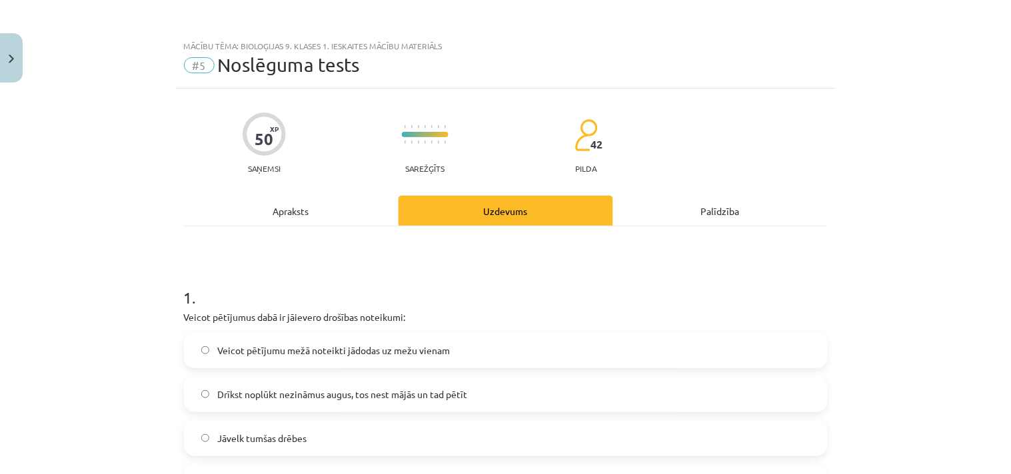
scroll to position [345, 0]
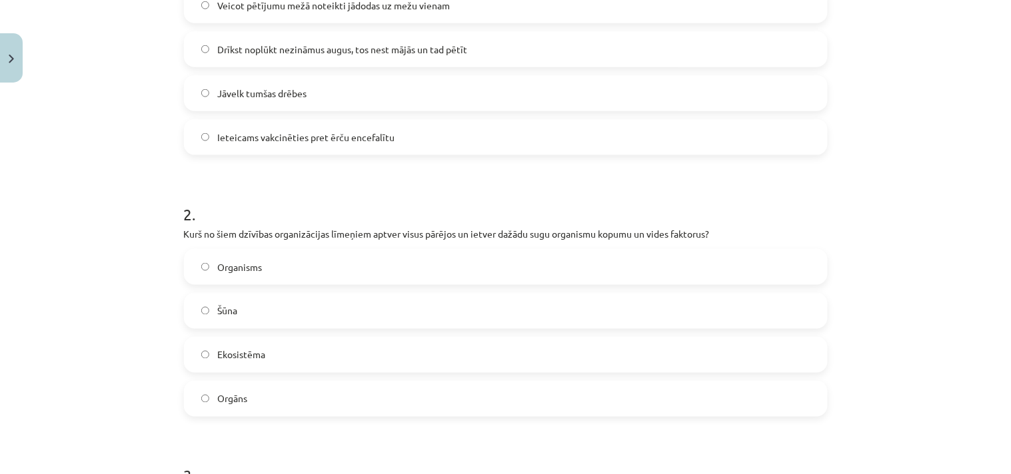
click at [238, 352] on span "Ekosistēma" at bounding box center [241, 355] width 48 height 14
click at [134, 378] on div "Mācību tēma: Bioloģijas 9. klases 1. ieskaites mācību materiāls #5 Noslēguma te…" at bounding box center [505, 237] width 1011 height 474
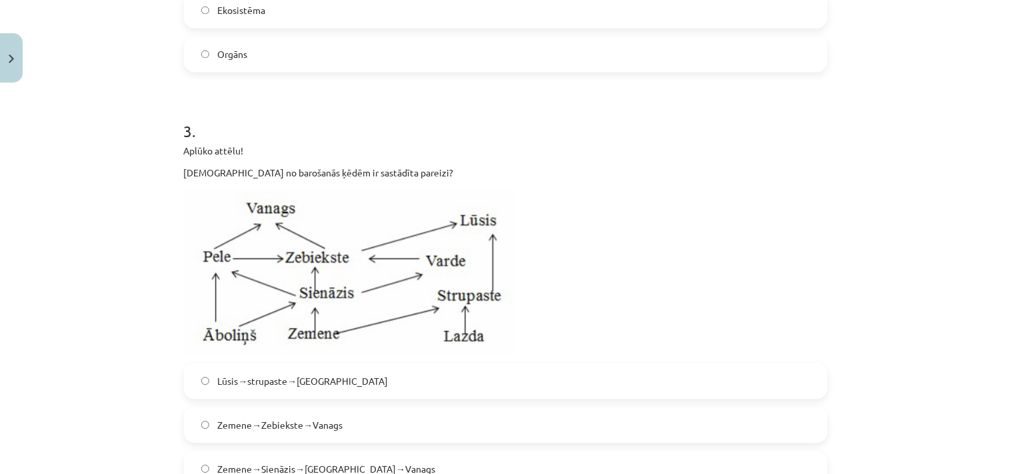
scroll to position [864, 0]
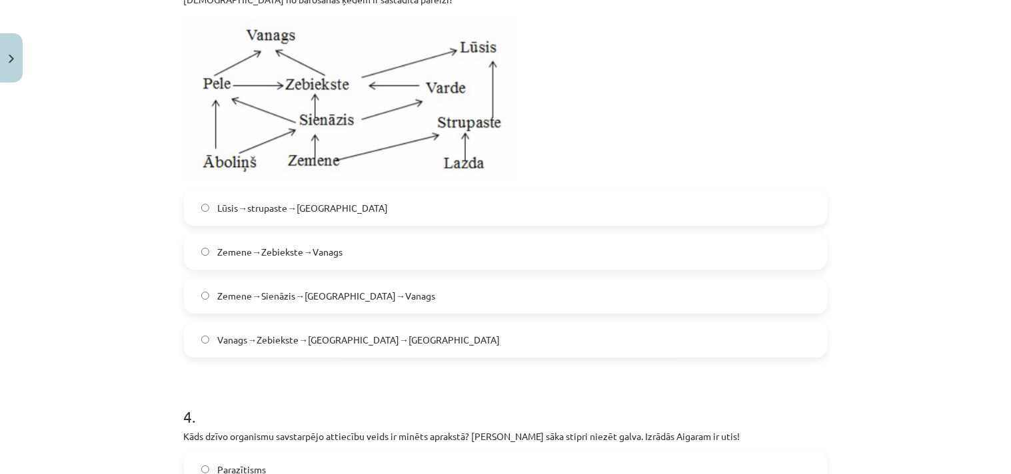
click at [316, 285] on label "Zemene→Sienāzis→Zebiekste→Vanags" at bounding box center [505, 295] width 641 height 33
click at [141, 323] on div "Mācību tēma: Bioloģijas 9. klases 1. ieskaites mācību materiāls #5 Noslēguma te…" at bounding box center [505, 237] width 1011 height 474
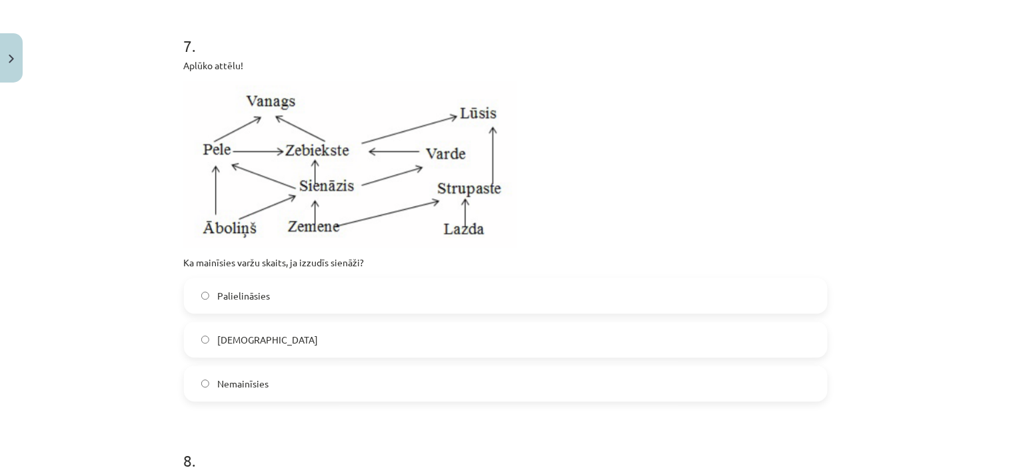
scroll to position [2073, 0]
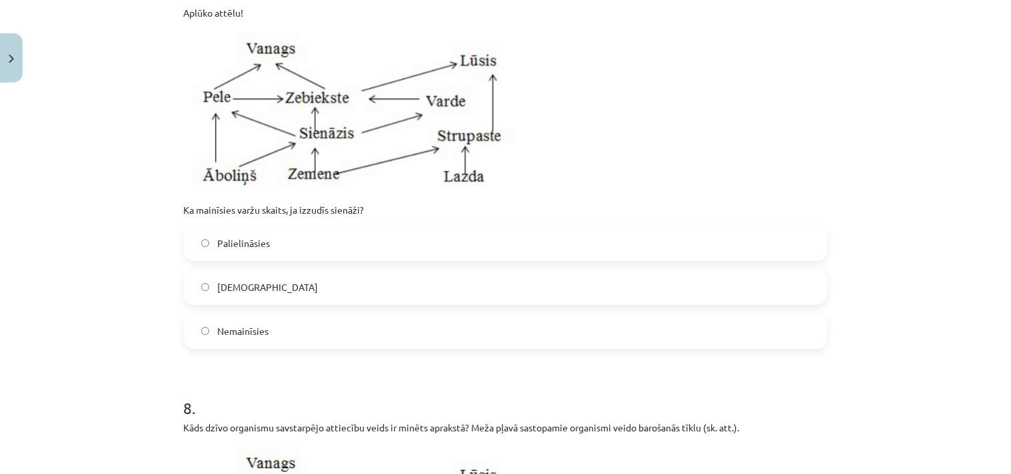
click at [241, 285] on span "Samazināsies" at bounding box center [267, 288] width 101 height 14
click at [122, 332] on div "Mācību tēma: Bioloģijas 9. klases 1. ieskaites mācību materiāls #5 Noslēguma te…" at bounding box center [505, 237] width 1011 height 474
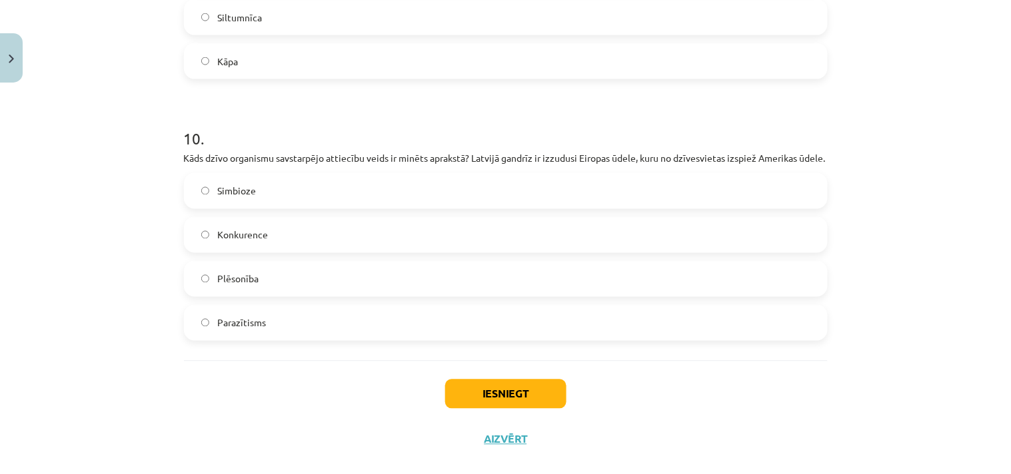
scroll to position [3098, 0]
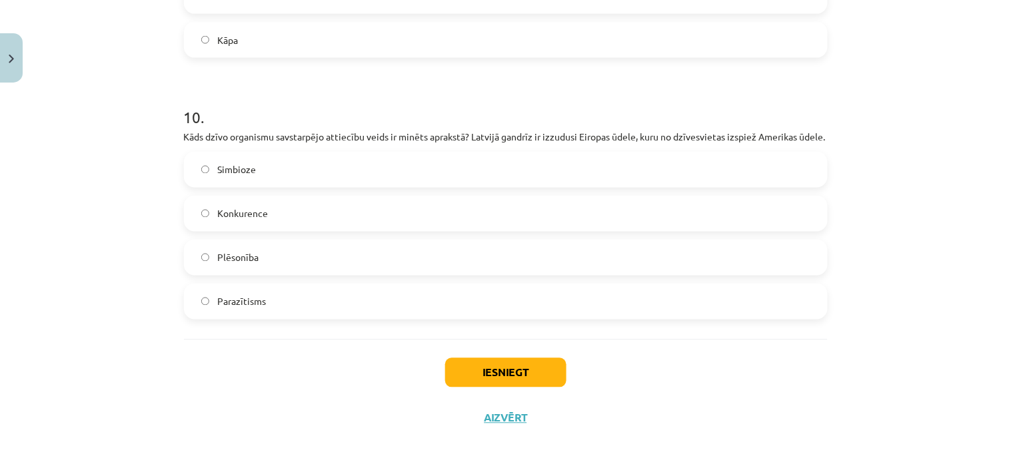
click at [252, 310] on label "Parazītisms" at bounding box center [505, 301] width 641 height 33
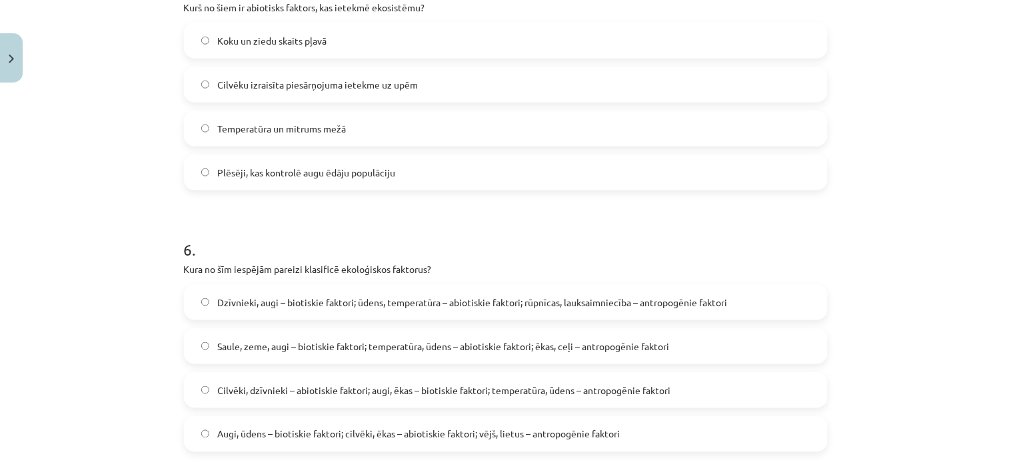
scroll to position [1382, 0]
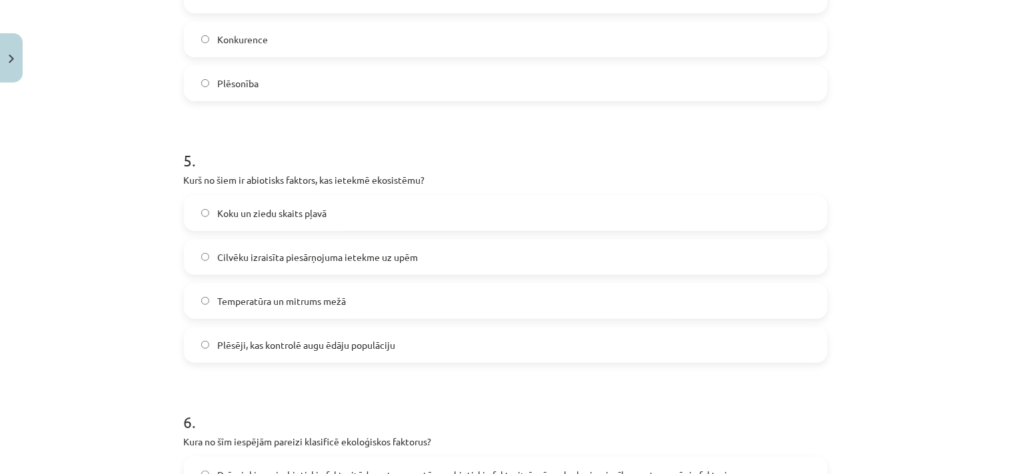
click at [244, 296] on span "Temperatūra un mitrums mežā" at bounding box center [281, 302] width 129 height 14
click at [144, 380] on div "Mācību tēma: Bioloģijas 9. klases 1. ieskaites mācību materiāls #5 Noslēguma te…" at bounding box center [505, 237] width 1011 height 474
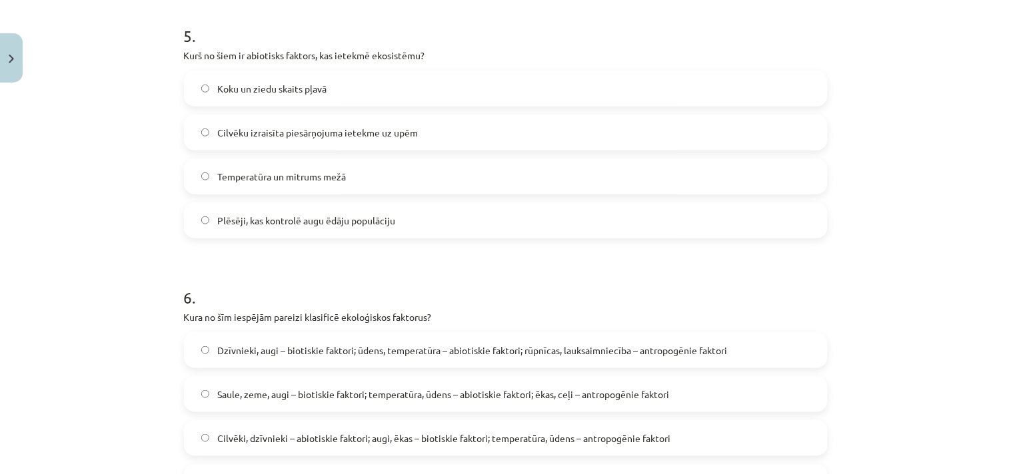
scroll to position [1554, 0]
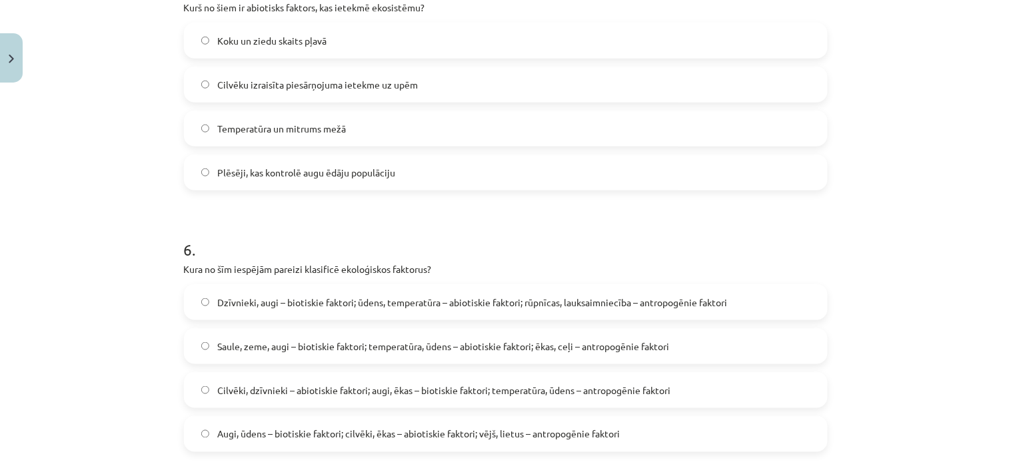
click at [264, 303] on span "Dzīvnieki, augi – biotiskie faktori; ūdens, temperatūra – abiotiskie faktori; r…" at bounding box center [472, 303] width 510 height 14
click at [103, 354] on div "Mācību tēma: Bioloģijas 9. klases 1. ieskaites mācību materiāls #5 Noslēguma te…" at bounding box center [505, 237] width 1011 height 474
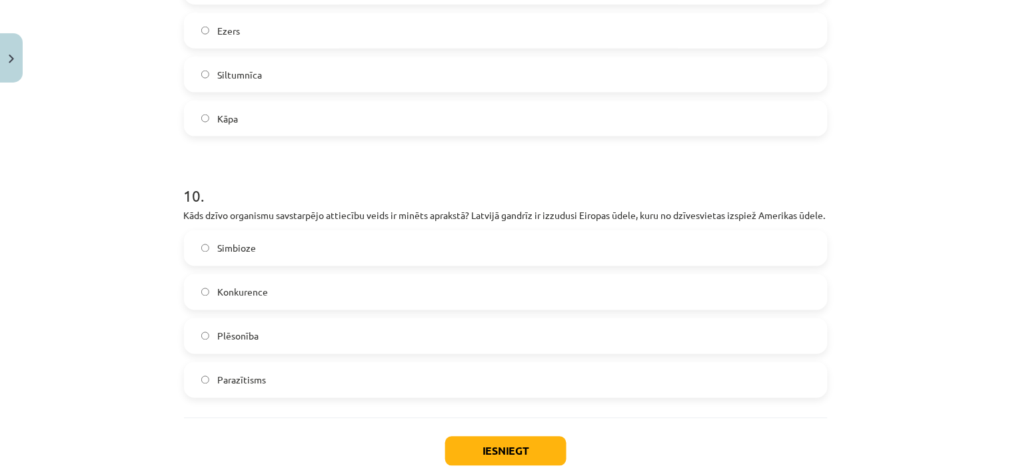
scroll to position [3098, 0]
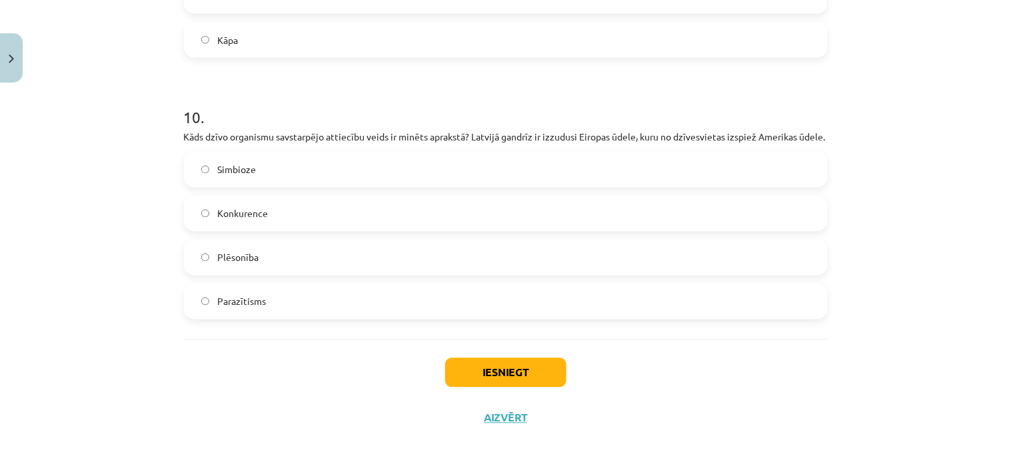
click at [263, 260] on label "Plēsonība" at bounding box center [505, 257] width 641 height 33
click at [257, 212] on span "Konkurence" at bounding box center [242, 214] width 51 height 14
click at [504, 383] on button "Iesniegt" at bounding box center [505, 372] width 121 height 29
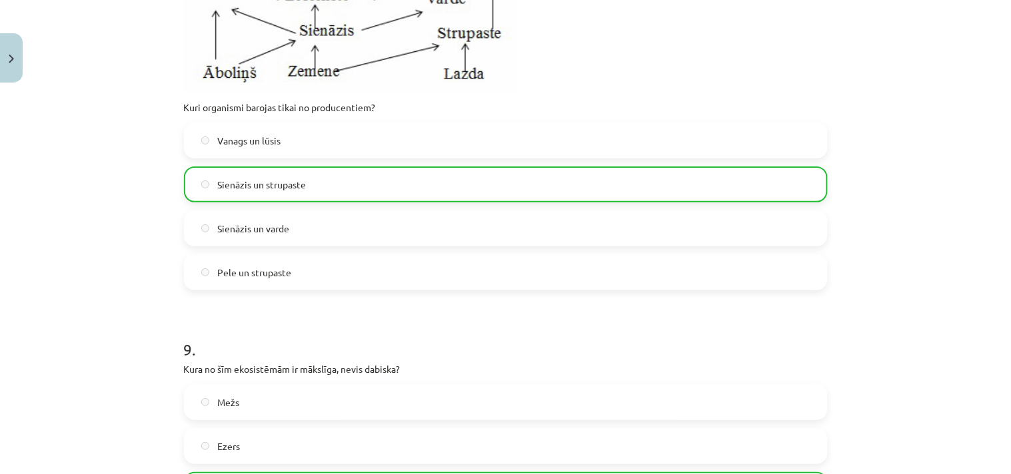
scroll to position [3140, 0]
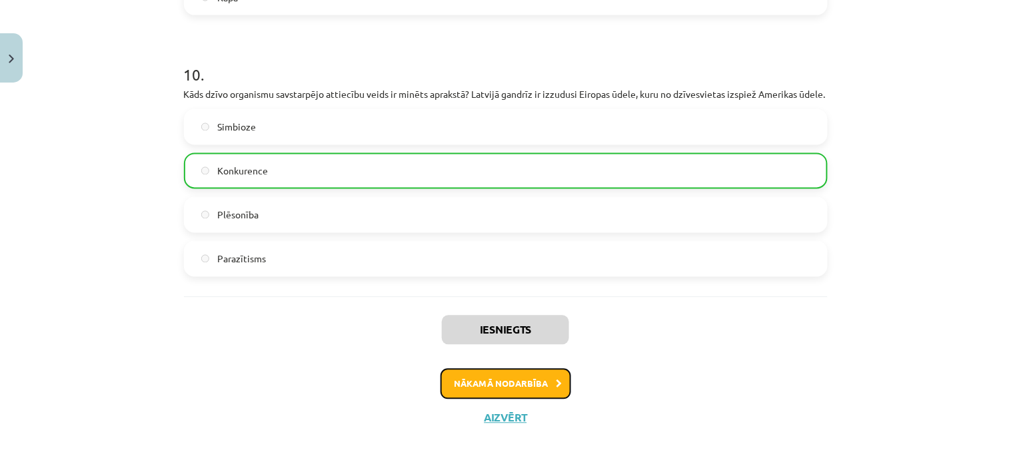
click at [469, 384] on button "Nākamā nodarbība" at bounding box center [505, 384] width 131 height 31
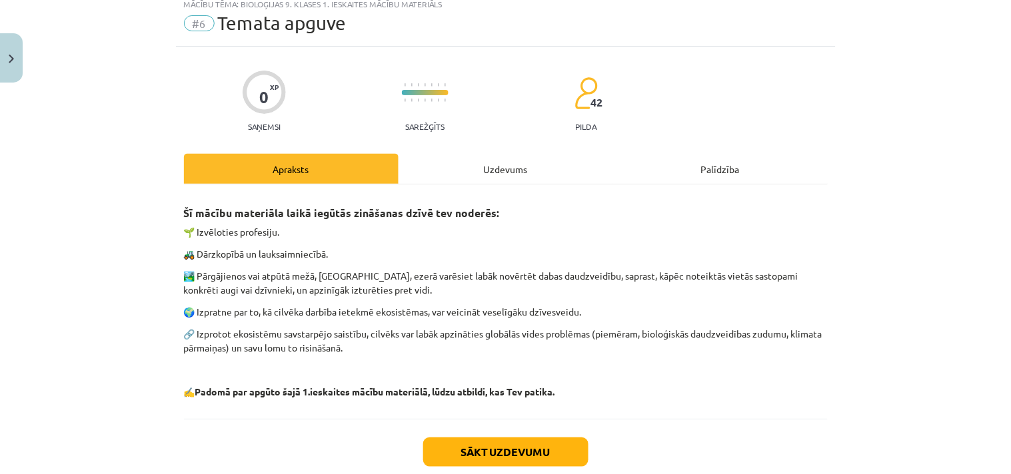
scroll to position [33, 0]
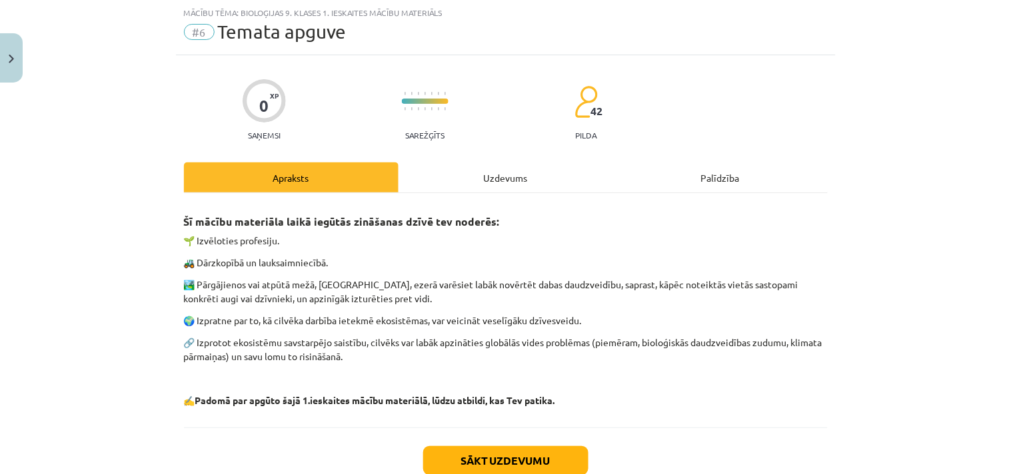
click at [480, 175] on div "Uzdevums" at bounding box center [505, 178] width 215 height 30
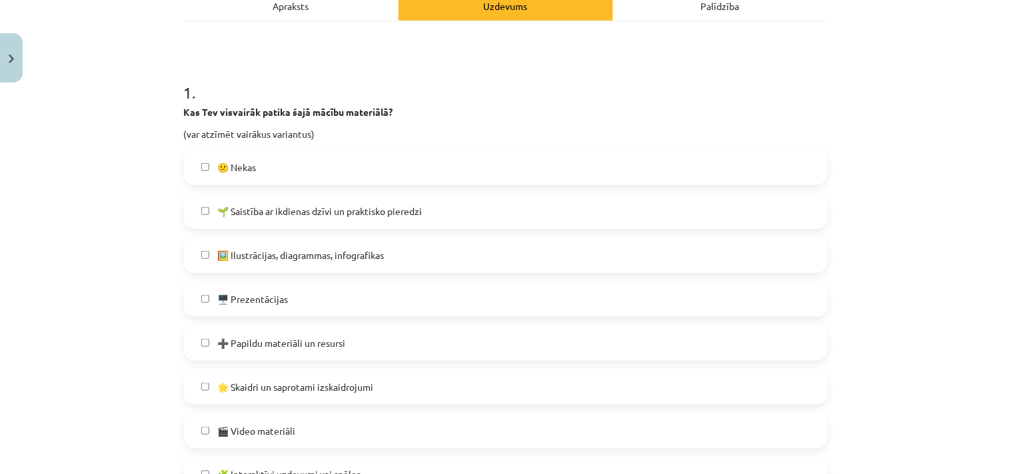
scroll to position [378, 0]
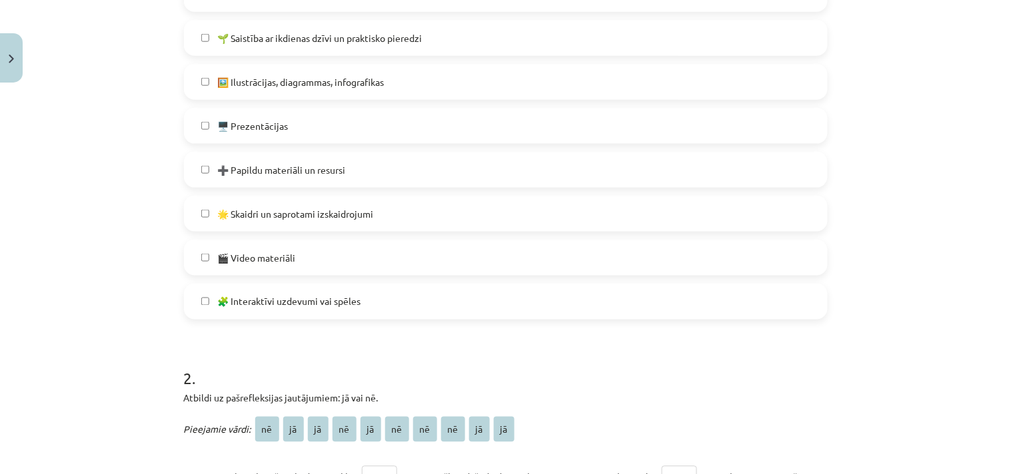
click at [290, 209] on span "🌟 Skaidri un saprotami izskaidrojumi" at bounding box center [295, 214] width 156 height 14
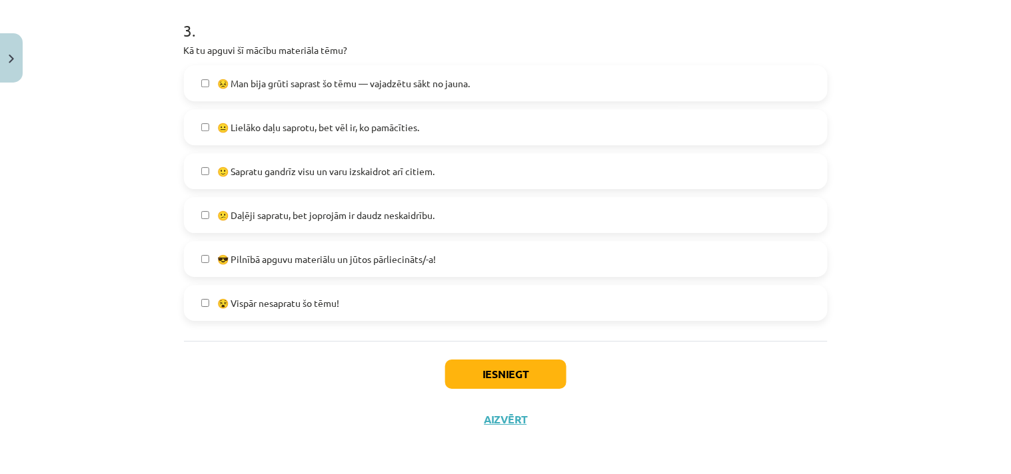
scroll to position [966, 0]
click at [521, 375] on button "Iesniegt" at bounding box center [505, 372] width 121 height 29
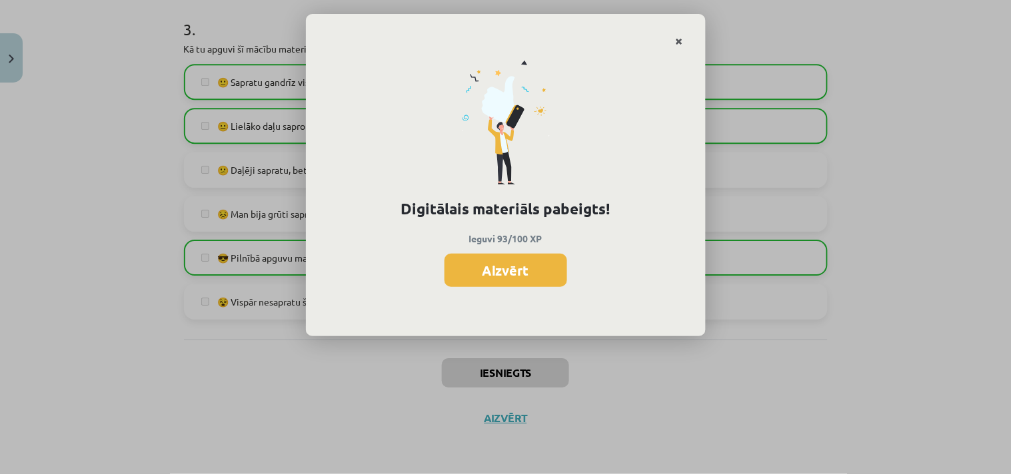
click at [677, 41] on icon "Close" at bounding box center [679, 41] width 7 height 9
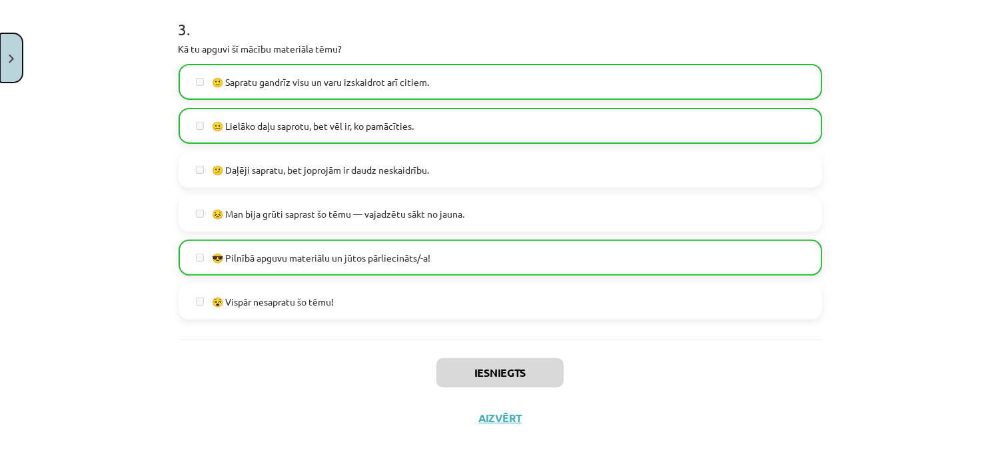
click at [15, 62] on button "Close" at bounding box center [11, 57] width 23 height 49
click at [51, 85] on div "Mācību tēma: Bioloģijas 9. klases 1. ieskaites mācību materiāls #6 Temata apguv…" at bounding box center [500, 237] width 1000 height 474
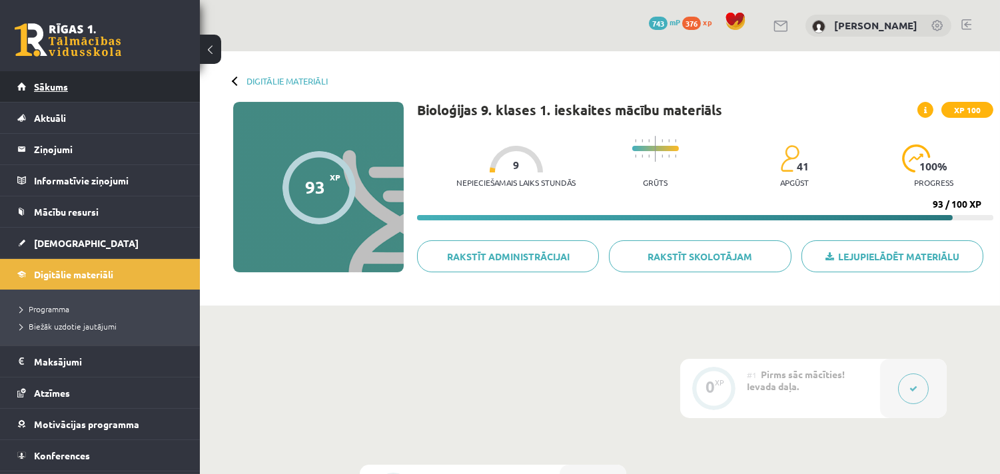
click at [45, 80] on link "Sākums" at bounding box center [100, 86] width 166 height 31
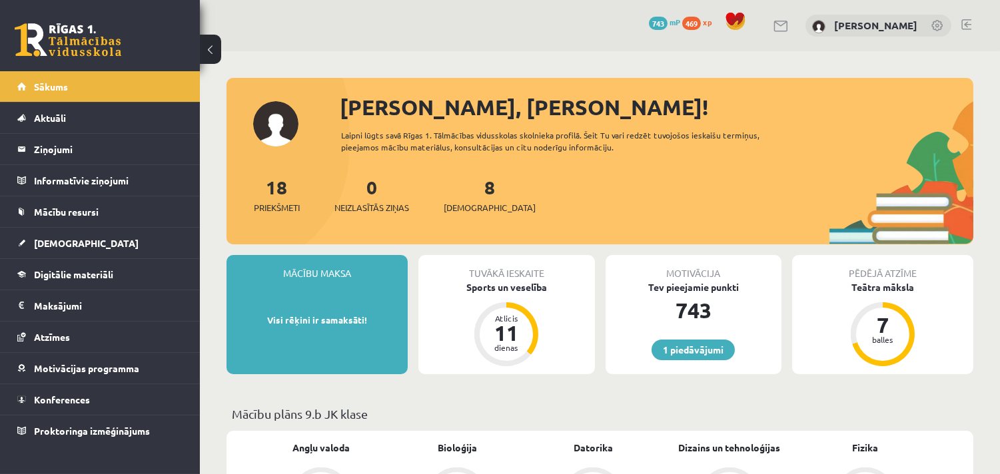
click at [700, 22] on span "469" at bounding box center [691, 23] width 19 height 13
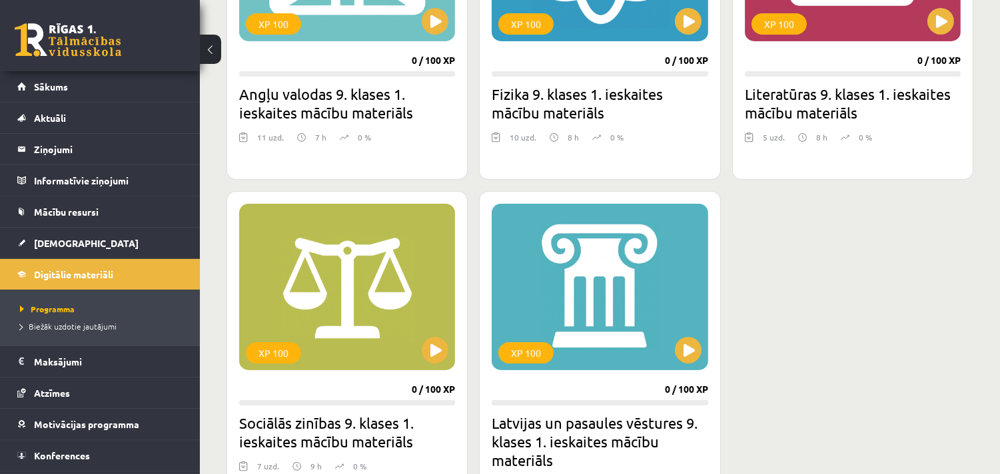
scroll to position [690, 0]
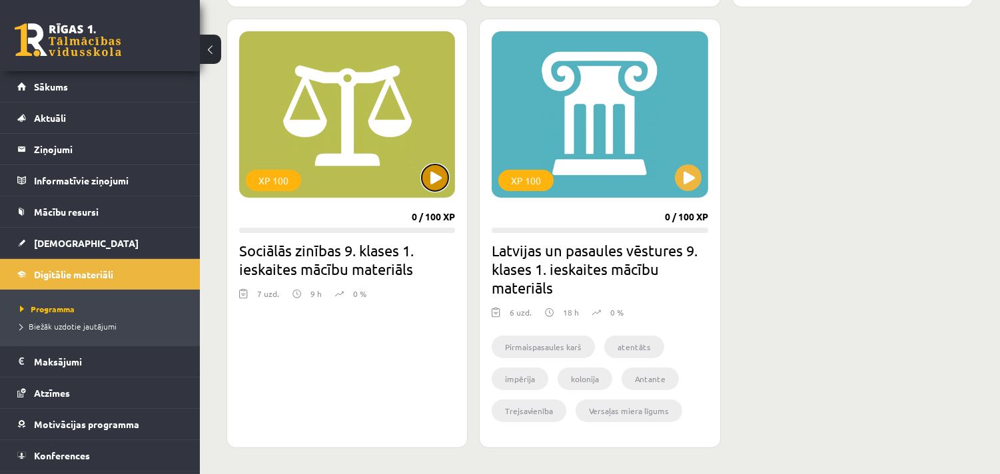
click at [434, 172] on button at bounding box center [435, 178] width 27 height 27
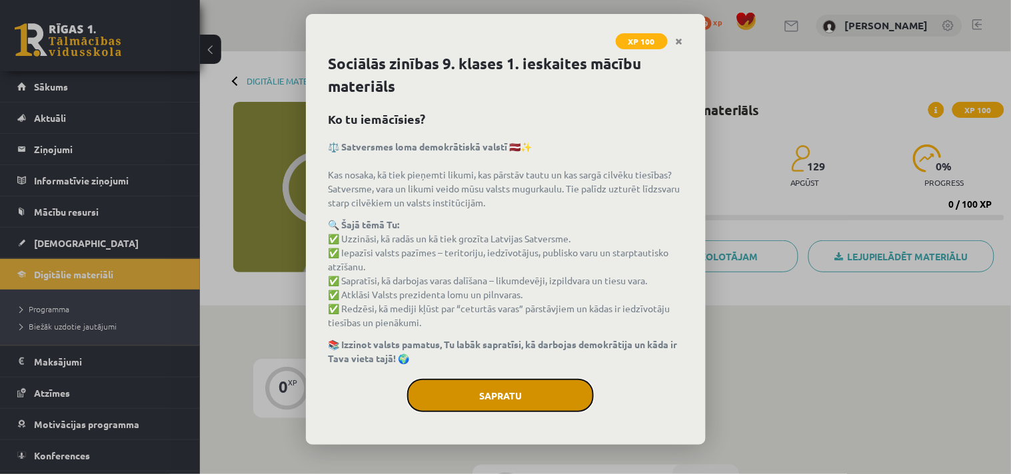
click at [517, 389] on button "Sapratu" at bounding box center [500, 395] width 187 height 33
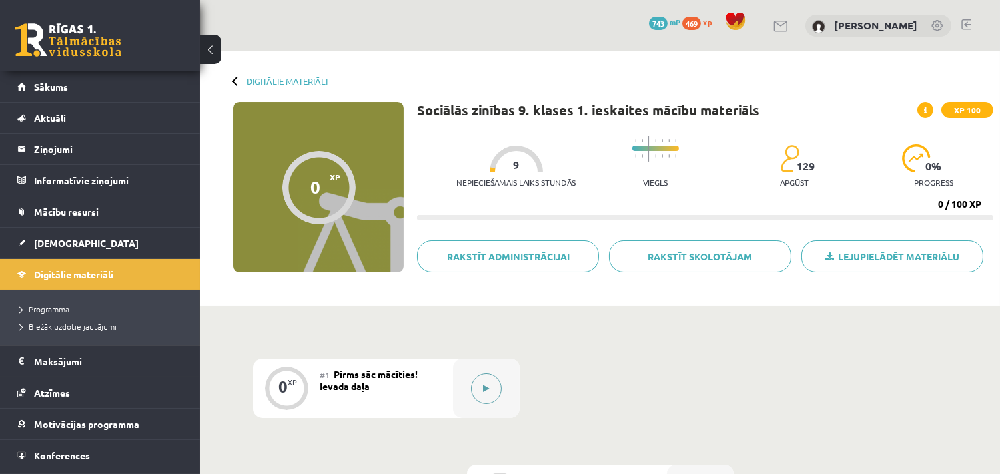
click at [490, 383] on button at bounding box center [486, 389] width 31 height 31
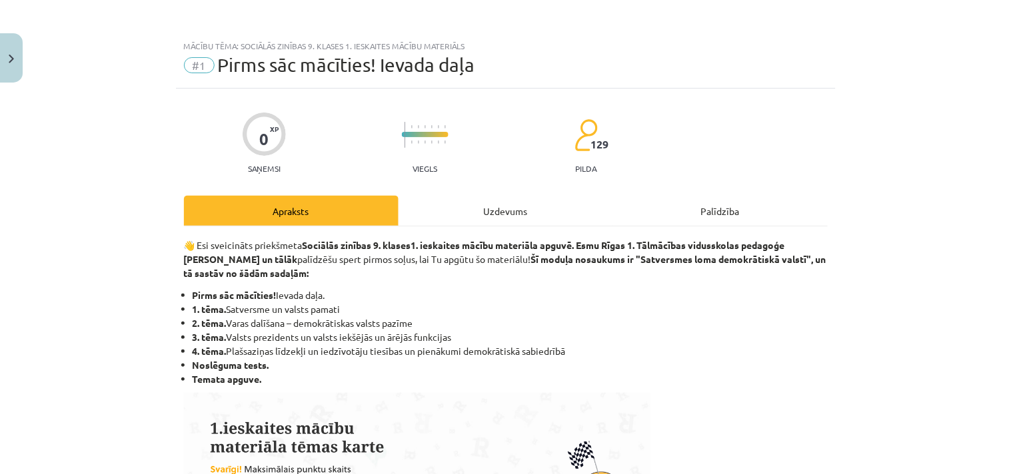
click at [488, 205] on div "Uzdevums" at bounding box center [505, 211] width 215 height 30
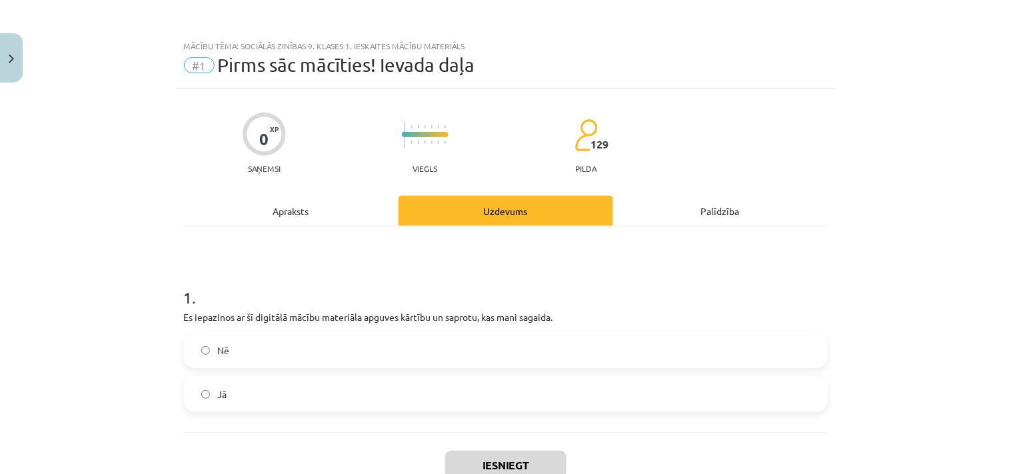
scroll to position [33, 0]
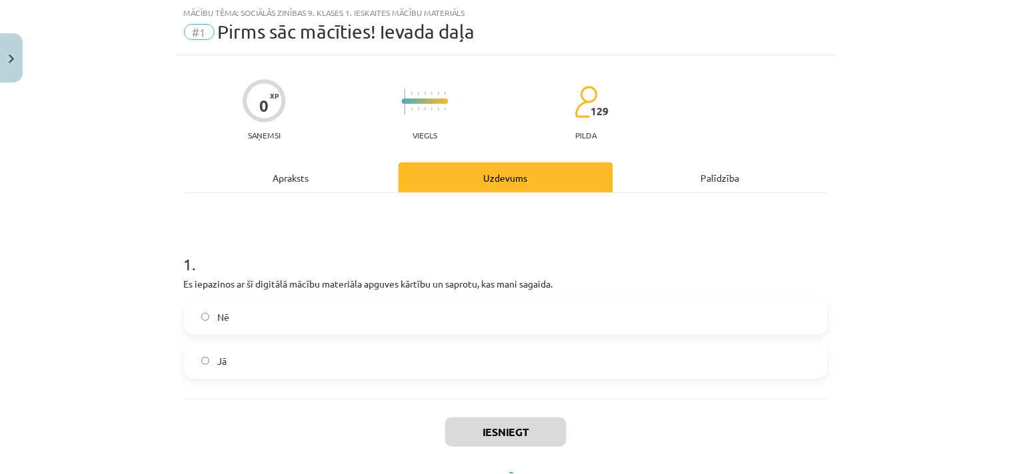
click at [283, 360] on label "Jā" at bounding box center [505, 360] width 641 height 33
click at [482, 432] on button "Iesniegt" at bounding box center [505, 432] width 121 height 29
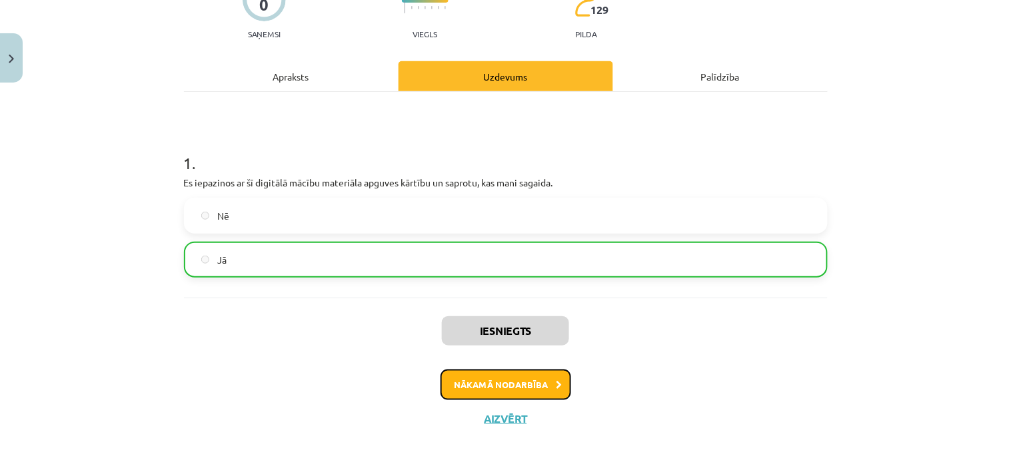
click at [490, 382] on button "Nākamā nodarbība" at bounding box center [505, 385] width 131 height 31
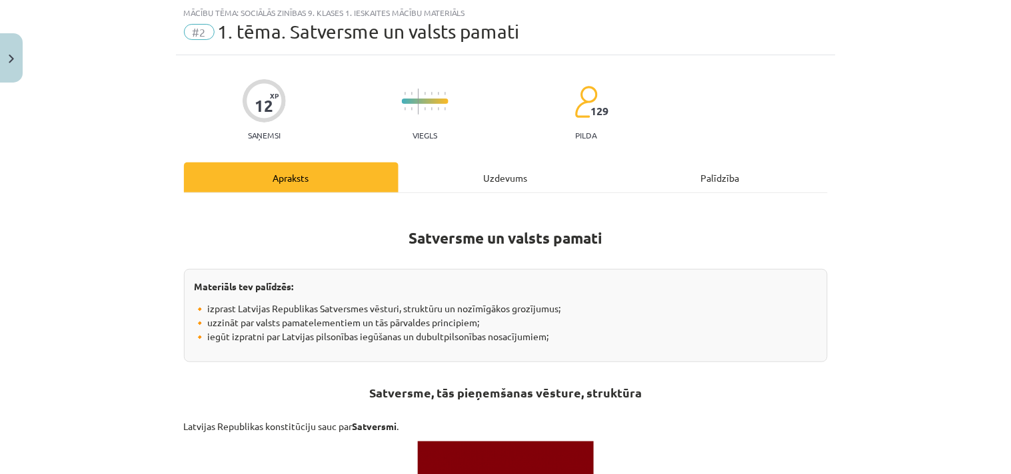
click at [502, 179] on div "Uzdevums" at bounding box center [505, 178] width 215 height 30
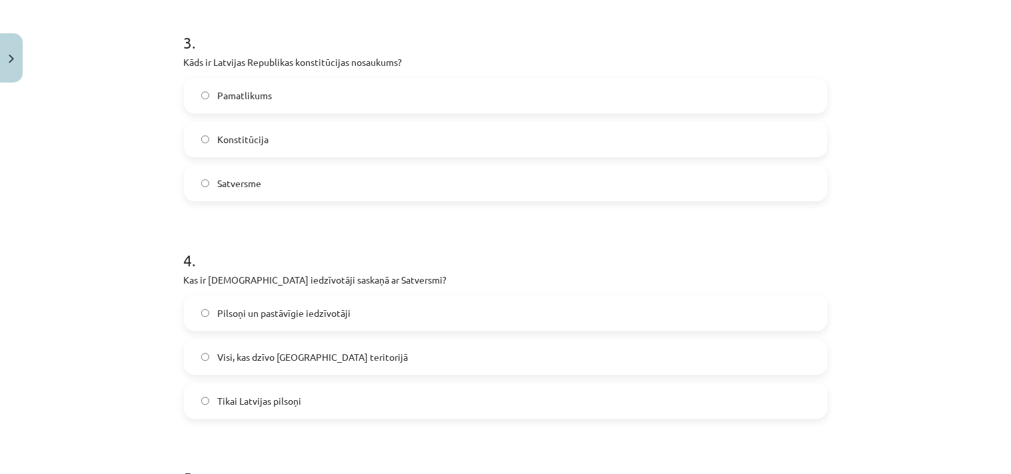
scroll to position [724, 0]
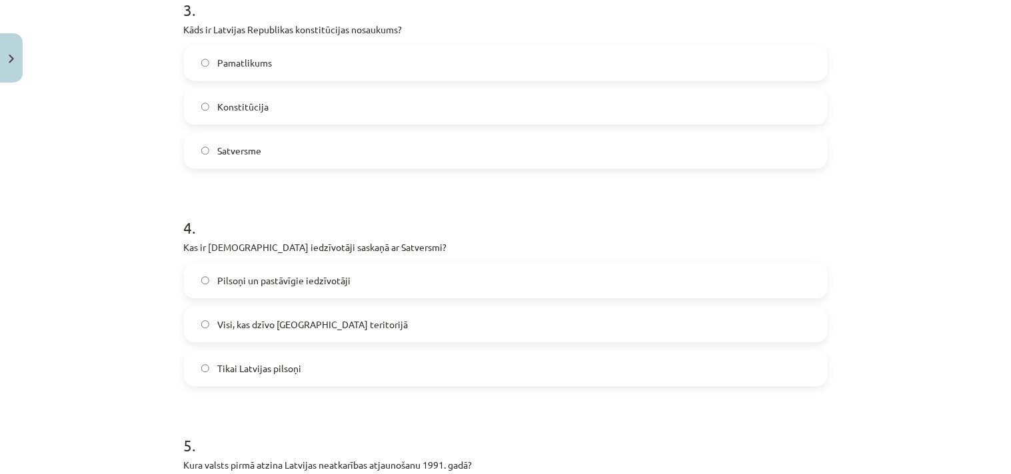
click at [285, 373] on span "Tikai Latvijas pilsoņi" at bounding box center [259, 369] width 84 height 14
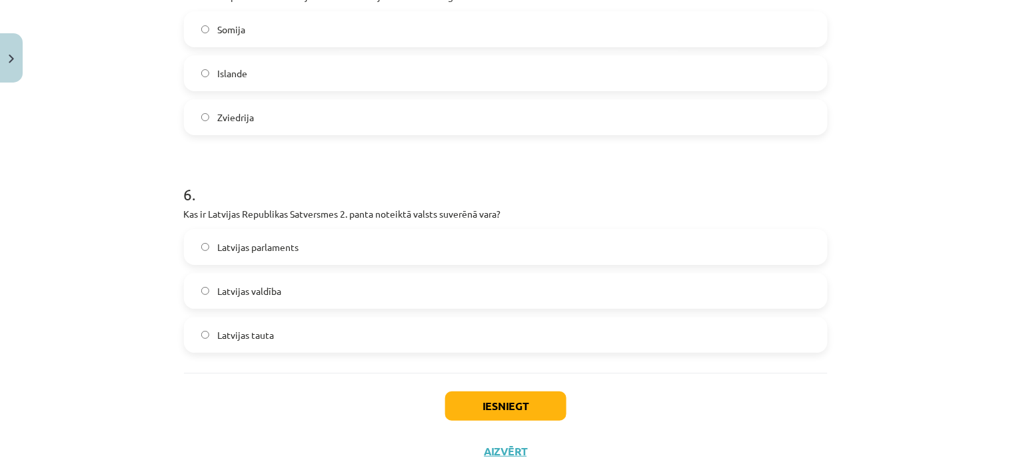
scroll to position [1226, 0]
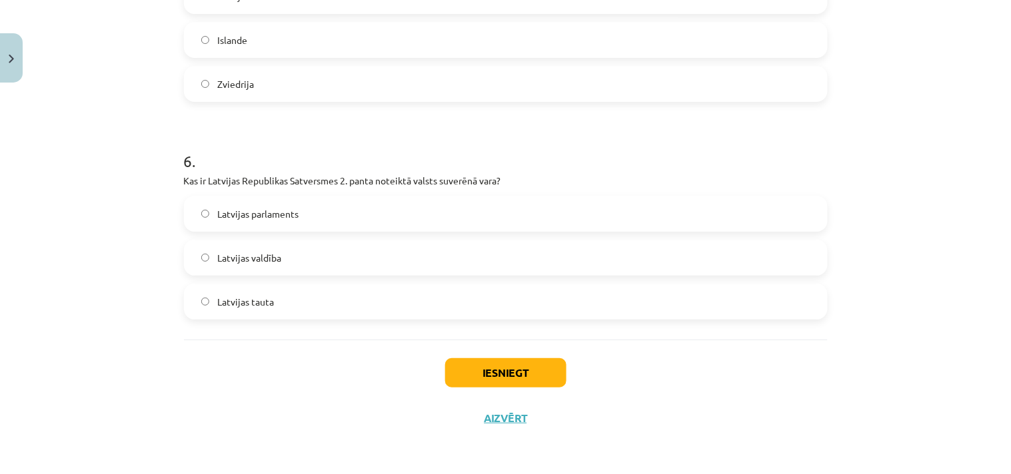
click at [252, 293] on label "Latvijas tauta" at bounding box center [505, 301] width 641 height 33
click at [260, 377] on div "Iesniegt Aizvērt" at bounding box center [506, 386] width 644 height 93
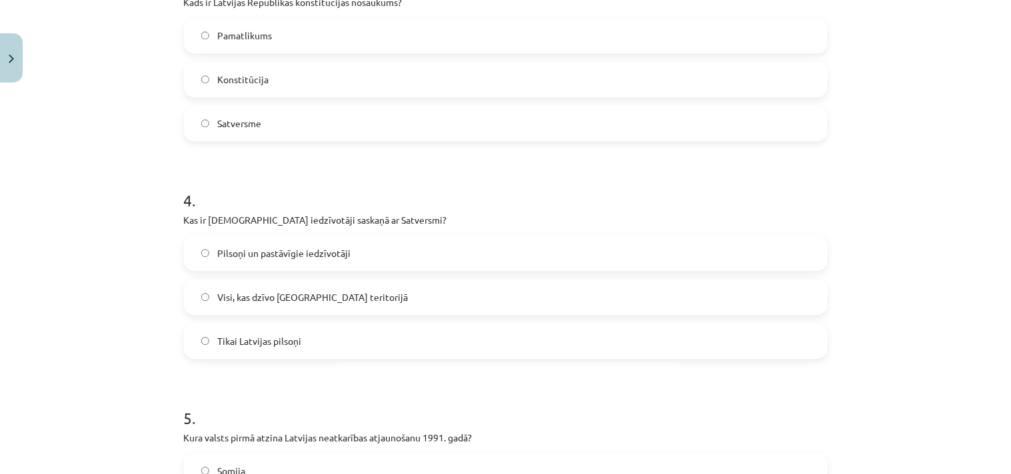
scroll to position [864, 0]
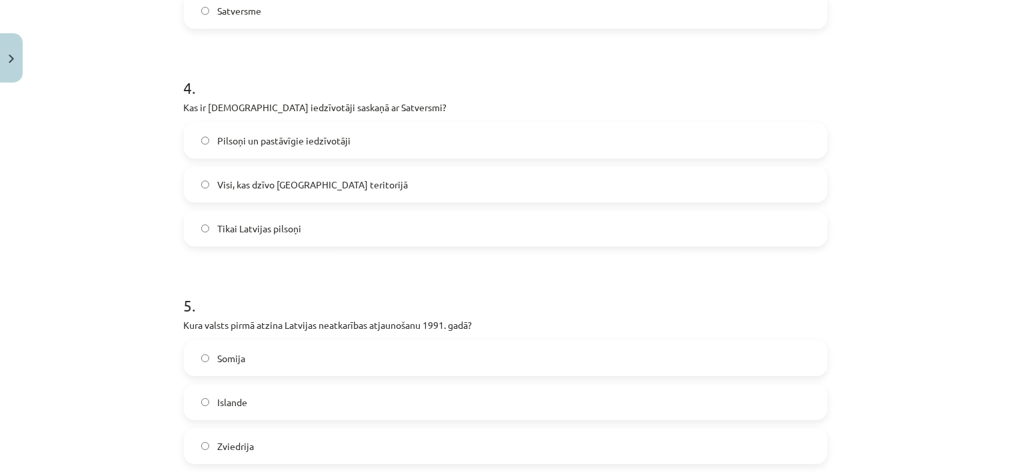
click at [250, 394] on label "Islande" at bounding box center [505, 402] width 641 height 33
click at [138, 380] on div "Mācību tēma: Sociālās zinības 9. klases 1. ieskaites mācību materiāls #2 1. tēm…" at bounding box center [505, 237] width 1011 height 474
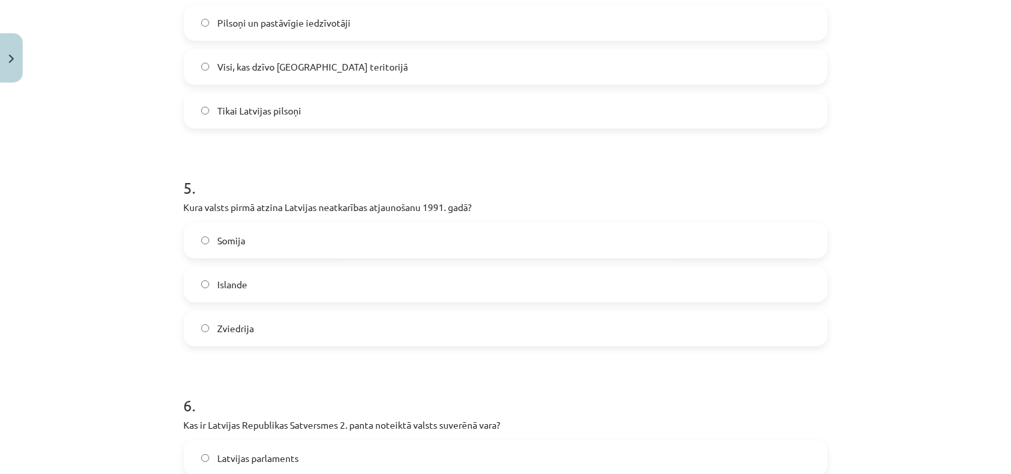
scroll to position [1226, 0]
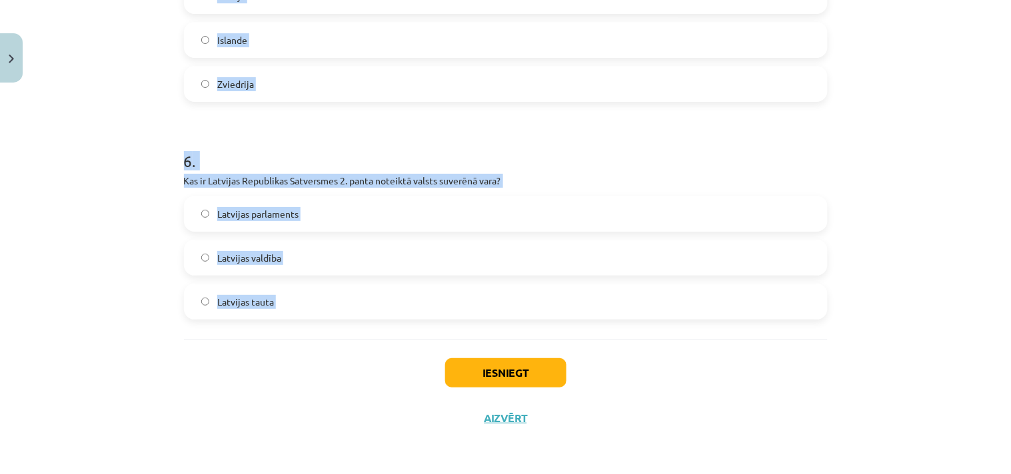
drag, startPoint x: 181, startPoint y: 97, endPoint x: 334, endPoint y: 345, distance: 291.4
copy form "1 . Kurā gadā Latvijas Republika pieņēma pirmo rakstīto konstitūciju? 1920. gad…"
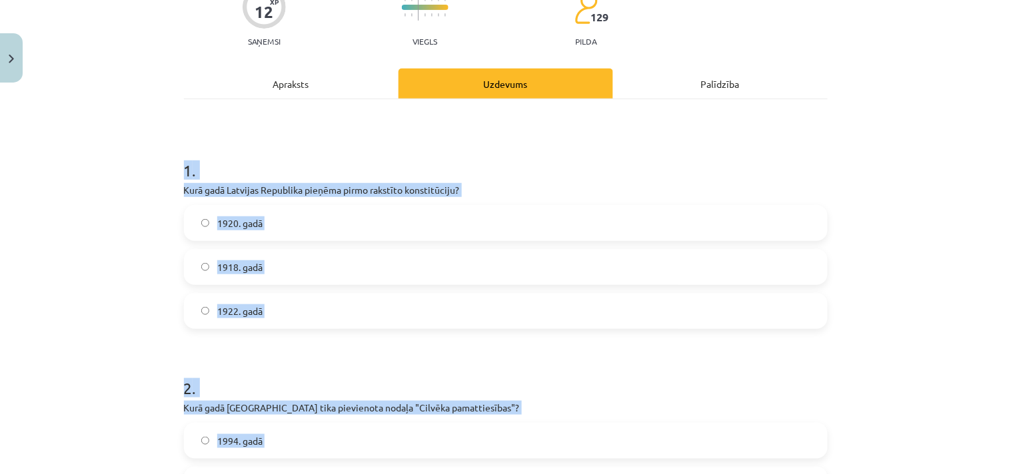
scroll to position [17, 0]
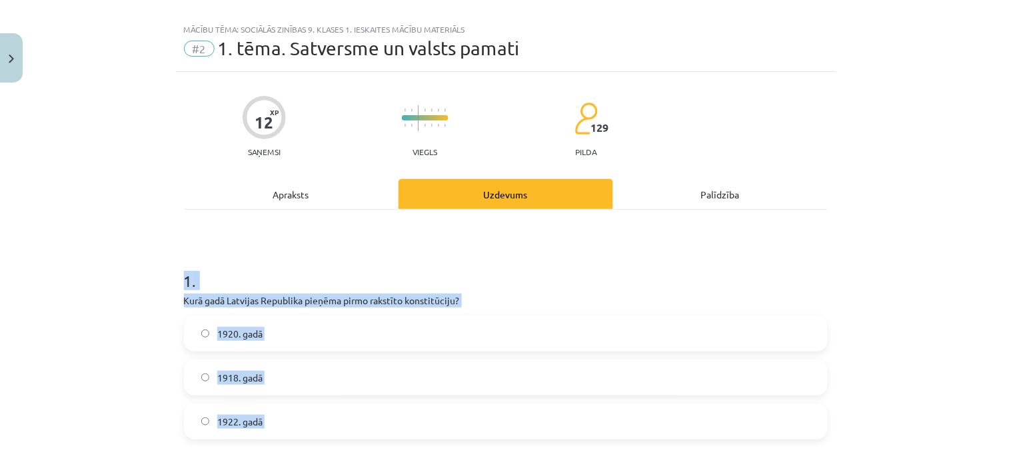
click at [252, 420] on span "1922. gadā" at bounding box center [239, 422] width 45 height 14
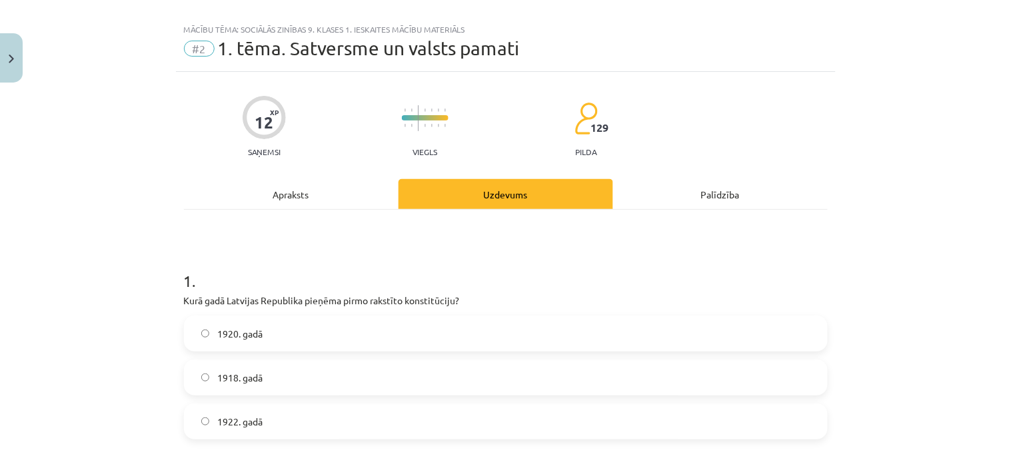
click at [145, 390] on div "Mācību tēma: Sociālās zinības 9. klases 1. ieskaites mācību materiāls #2 1. tēm…" at bounding box center [505, 237] width 1011 height 474
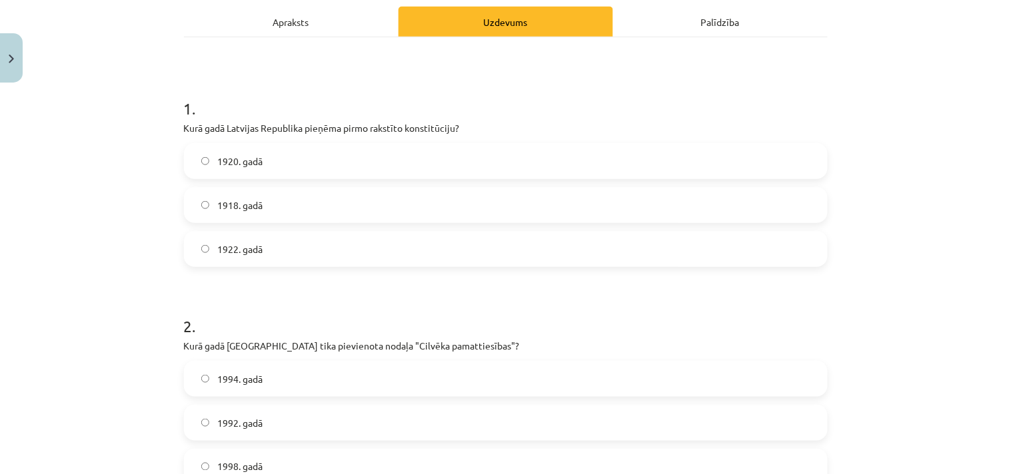
scroll to position [362, 0]
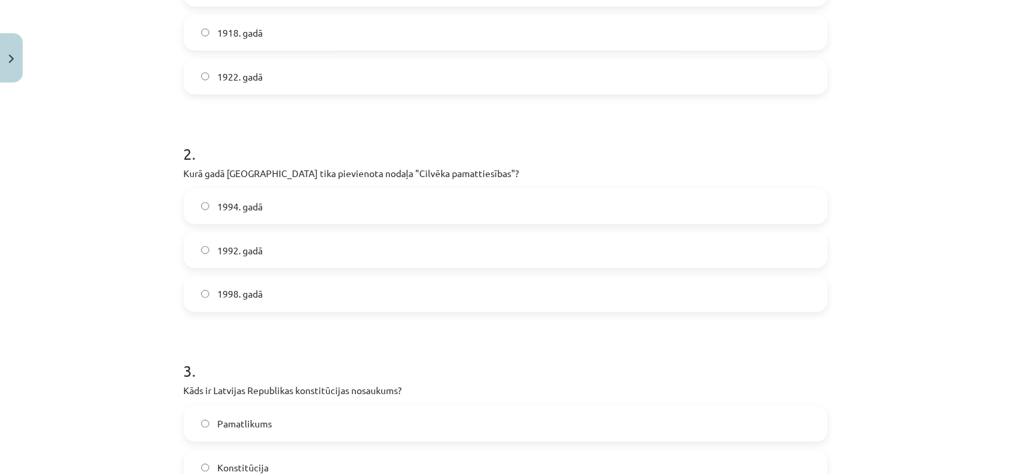
click at [225, 291] on span "1998. gadā" at bounding box center [239, 295] width 45 height 14
click at [125, 328] on div "Mācību tēma: Sociālās zinības 9. klases 1. ieskaites mācību materiāls #2 1. tēm…" at bounding box center [505, 237] width 1011 height 474
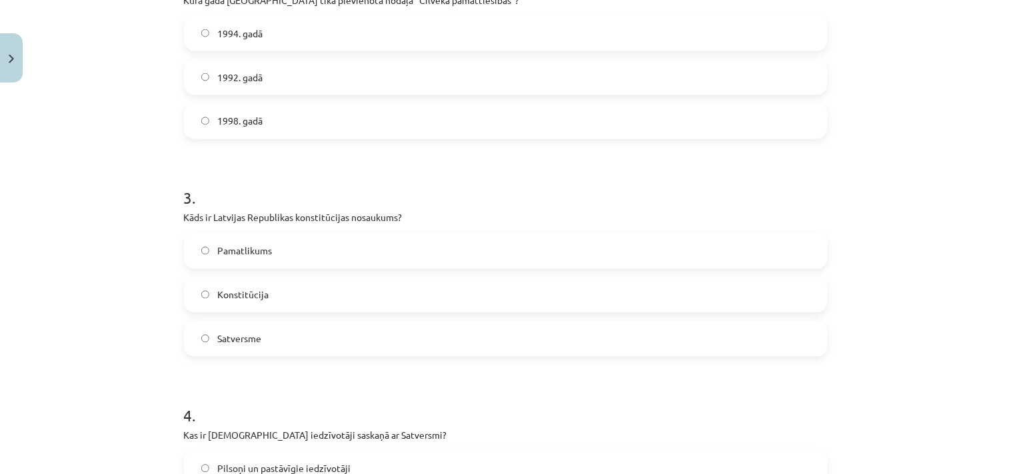
scroll to position [708, 0]
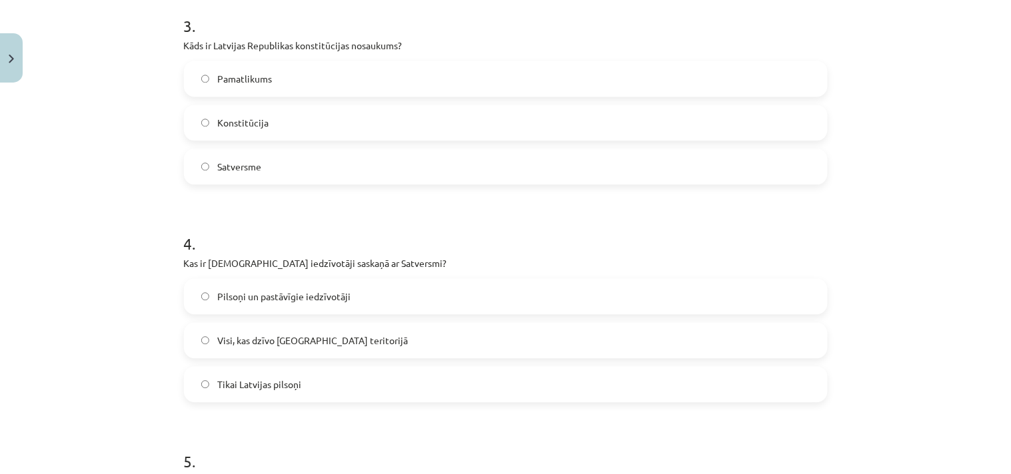
click at [230, 164] on span "Satversme" at bounding box center [239, 167] width 44 height 14
click at [81, 283] on div "Mācību tēma: Sociālās zinības 9. klases 1. ieskaites mācību materiāls #2 1. tēm…" at bounding box center [505, 237] width 1011 height 474
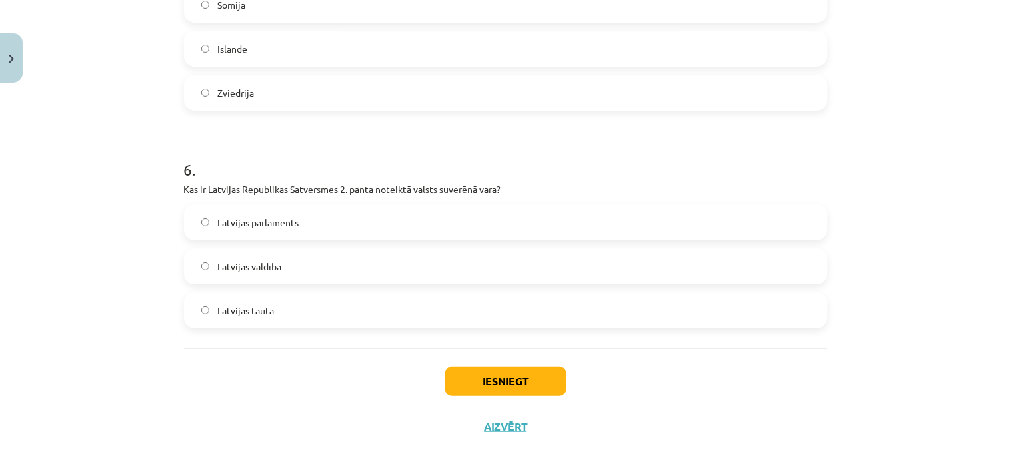
scroll to position [1226, 0]
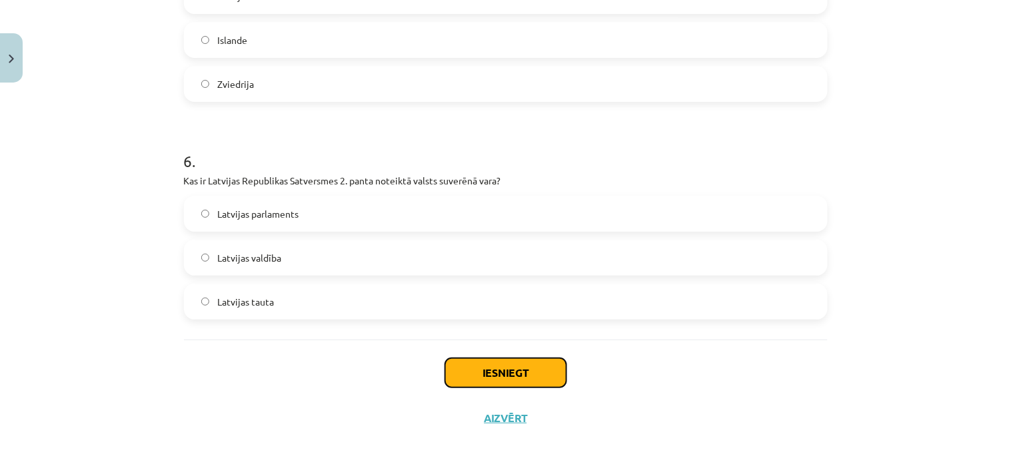
click at [470, 374] on button "Iesniegt" at bounding box center [505, 372] width 121 height 29
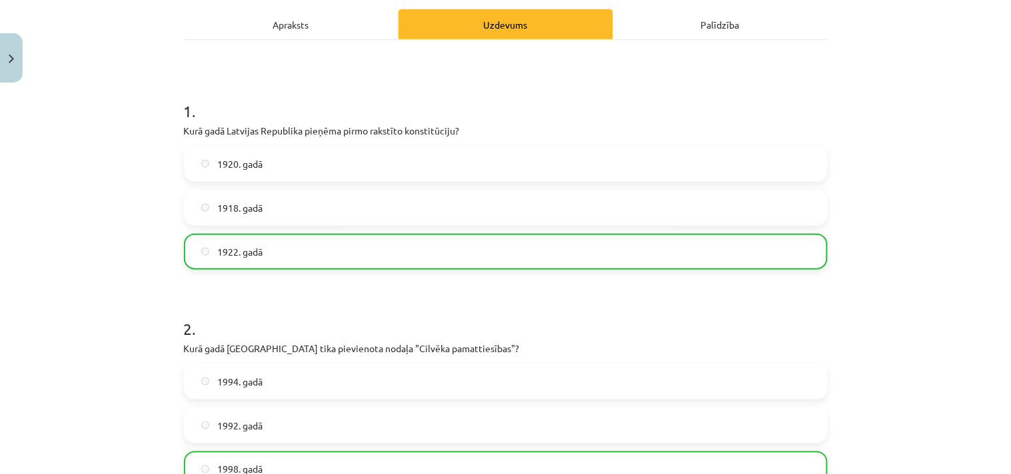
scroll to position [0, 0]
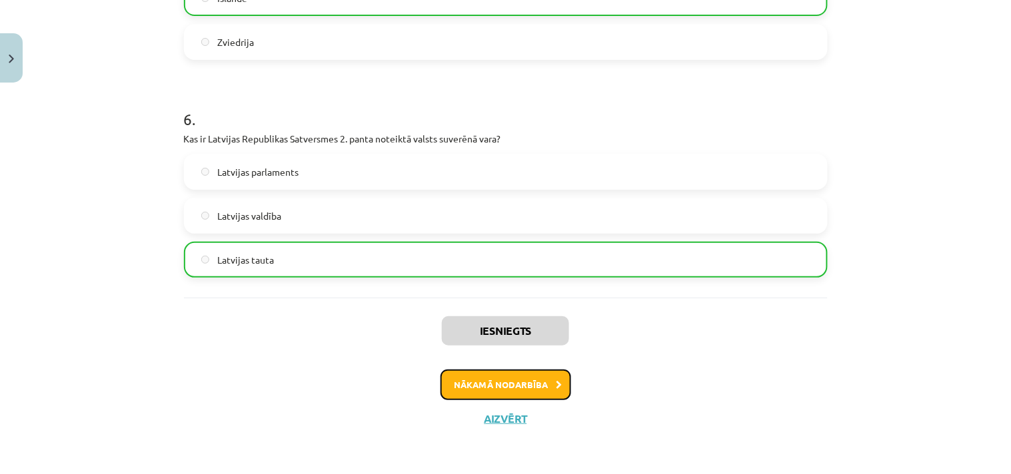
click at [472, 390] on button "Nākamā nodarbība" at bounding box center [505, 385] width 131 height 31
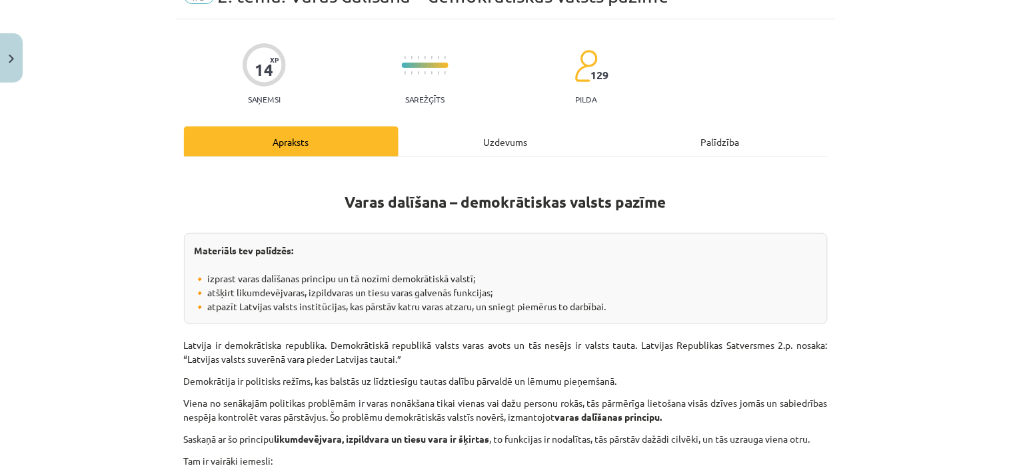
scroll to position [33, 0]
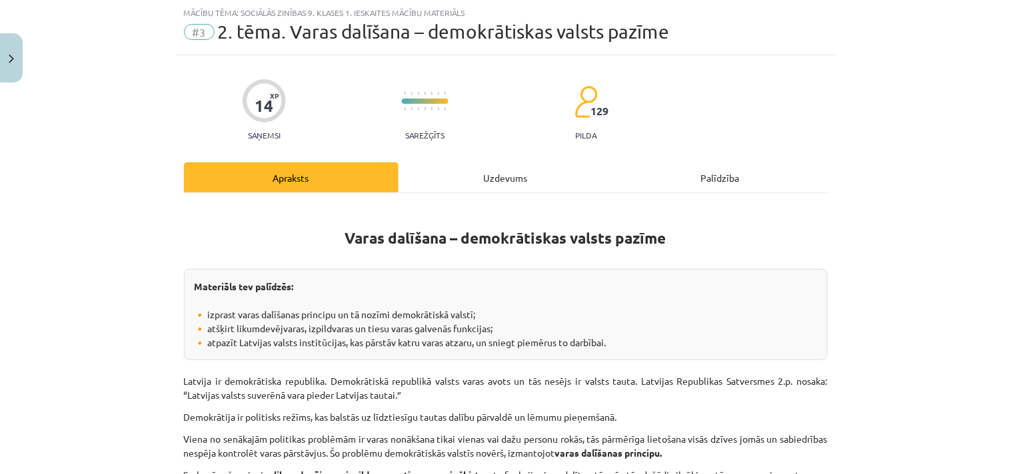
click at [508, 170] on div "Uzdevums" at bounding box center [505, 178] width 215 height 30
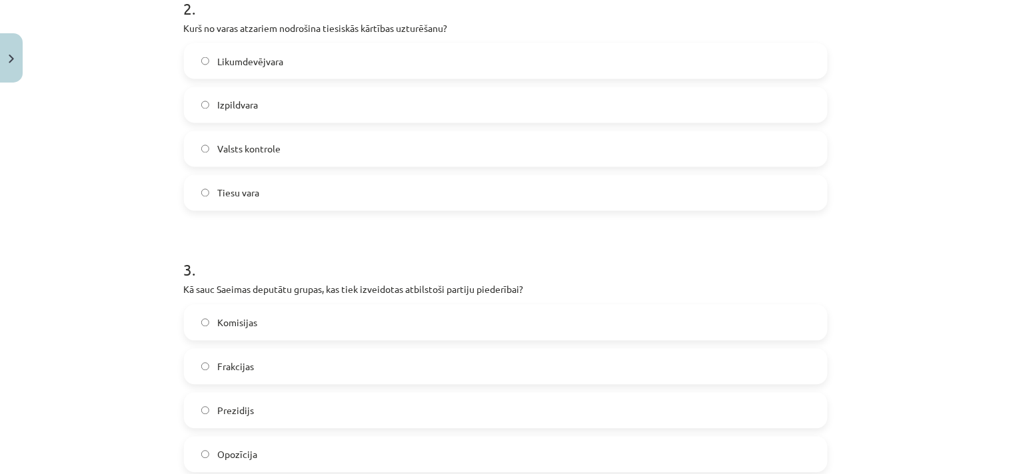
scroll to position [724, 0]
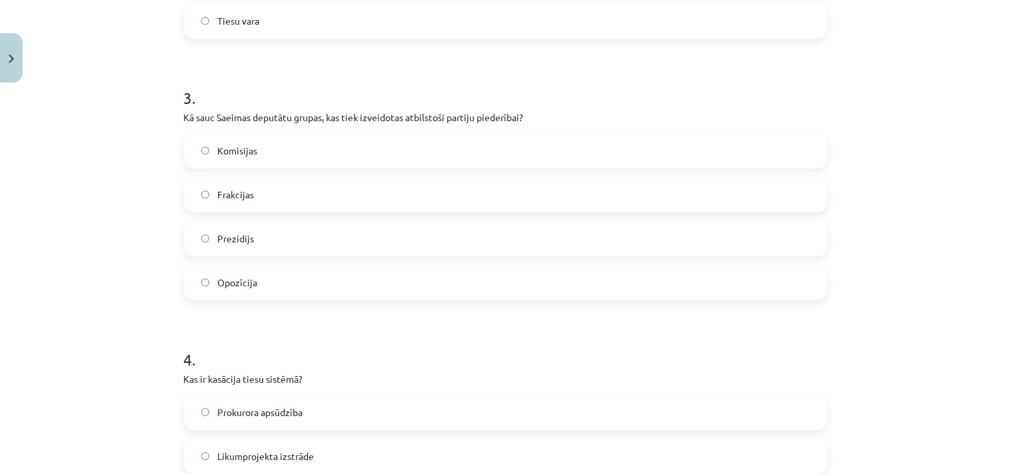
click at [245, 194] on span "Frakcijas" at bounding box center [235, 195] width 37 height 14
click at [117, 294] on div "Mācību tēma: Sociālās zinības 9. klases 1. ieskaites mācību materiāls #3 2. tēm…" at bounding box center [505, 237] width 1011 height 474
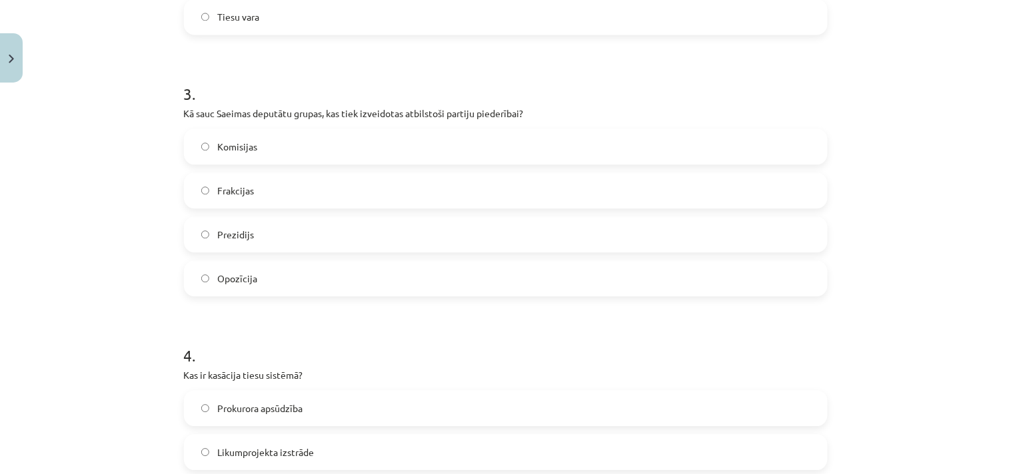
scroll to position [897, 0]
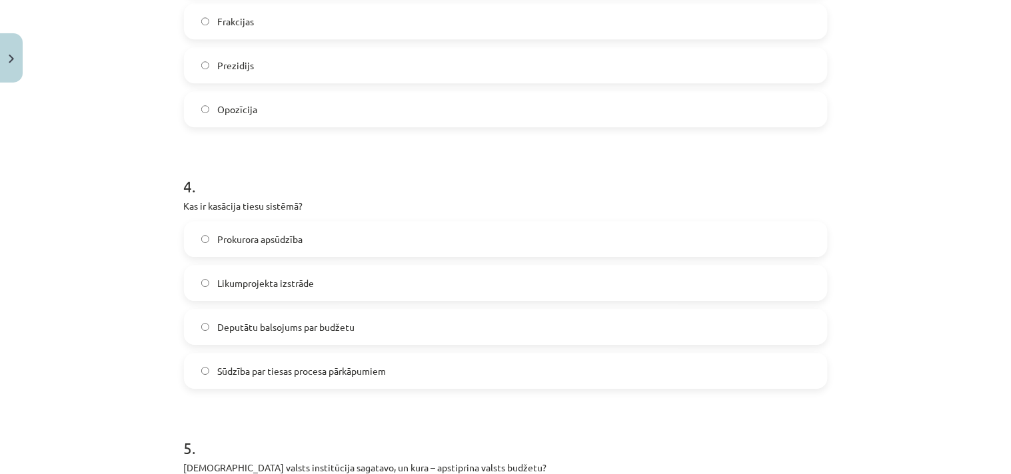
click at [245, 350] on div "Prokurora apsūdzība Likumprojekta izstrāde Deputātu balsojums par budžetu Sūdzī…" at bounding box center [506, 305] width 644 height 168
click at [242, 361] on label "Sūdzība par tiesas procesa pārkāpumiem" at bounding box center [505, 370] width 641 height 33
click at [169, 368] on div "Mācību tēma: Sociālās zinības 9. klases 1. ieskaites mācību materiāls #3 2. tēm…" at bounding box center [505, 237] width 1011 height 474
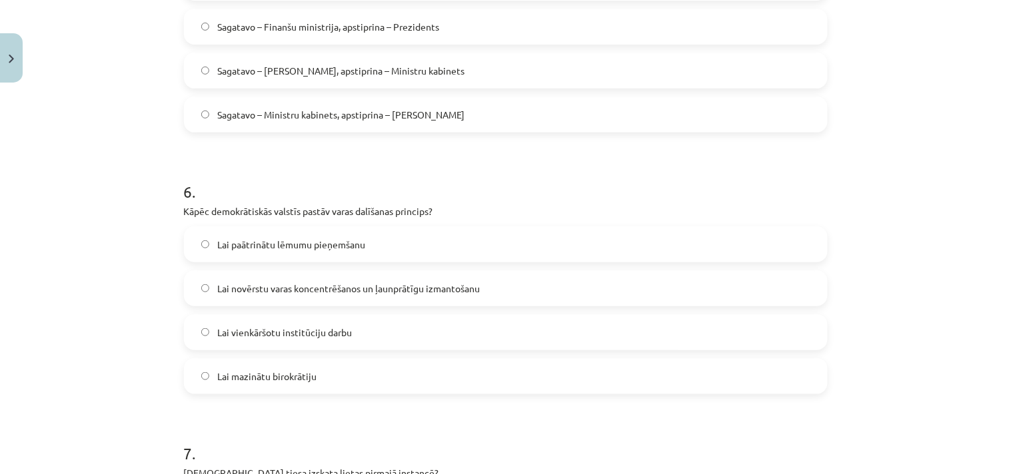
scroll to position [1588, 0]
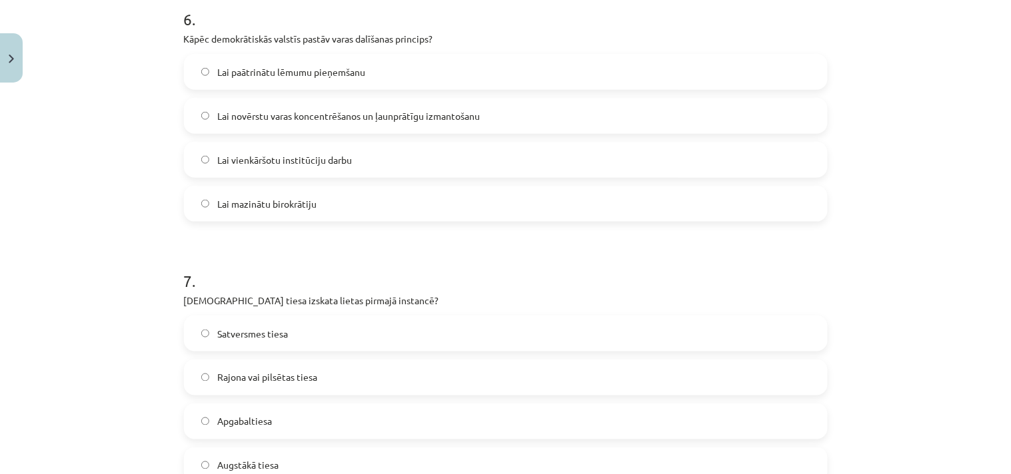
click at [235, 374] on span "Rajona vai pilsētas tiesa" at bounding box center [267, 378] width 100 height 14
click at [94, 363] on div "Mācību tēma: Sociālās zinības 9. klases 1. ieskaites mācību materiāls #3 2. tēm…" at bounding box center [505, 237] width 1011 height 474
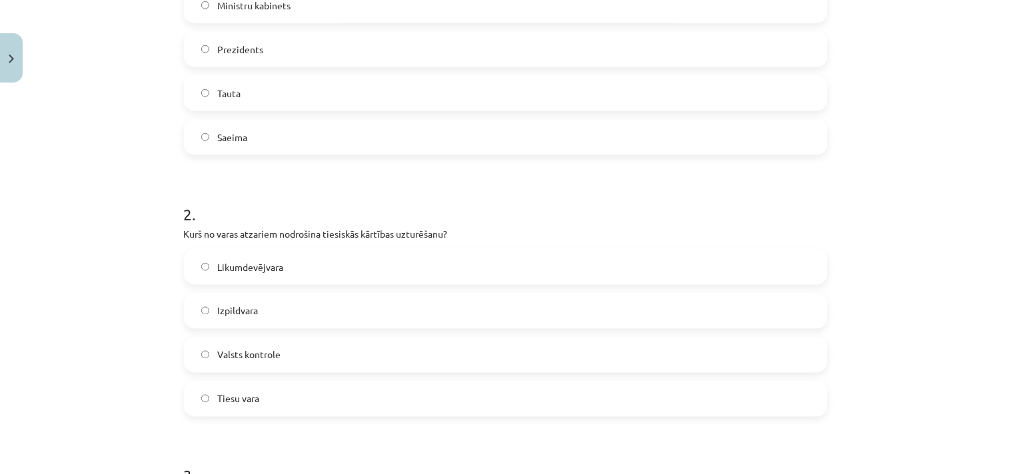
scroll to position [518, 0]
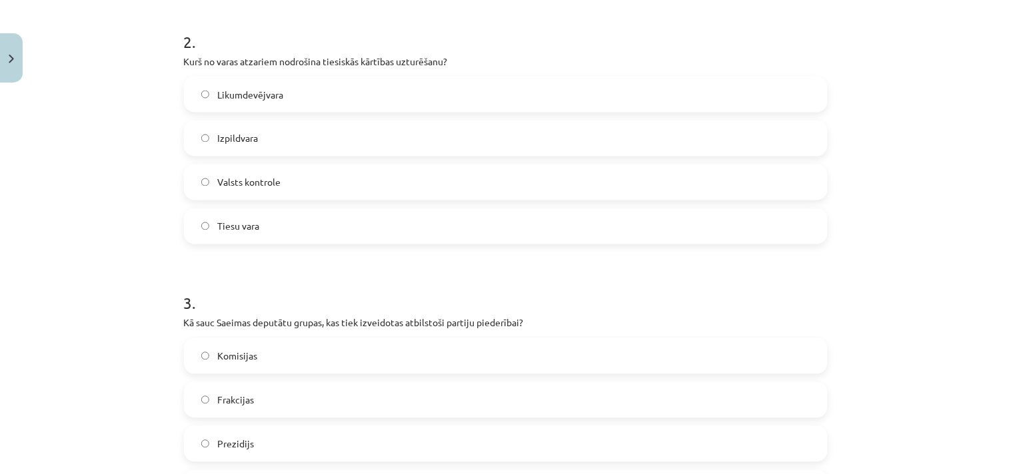
click at [229, 233] on label "Tiesu vara" at bounding box center [505, 226] width 641 height 33
click at [84, 287] on div "Mācību tēma: Sociālās zinības 9. klases 1. ieskaites mācību materiāls #3 2. tēm…" at bounding box center [505, 237] width 1011 height 474
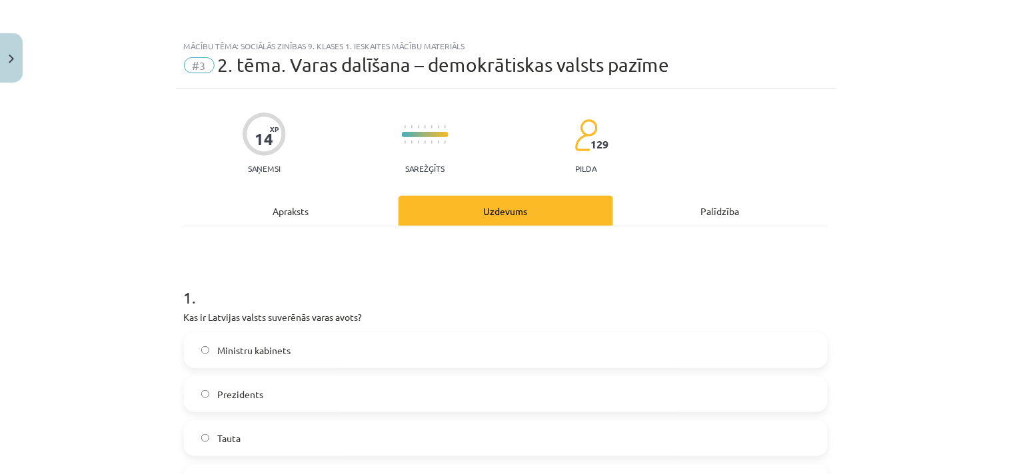
scroll to position [172, 0]
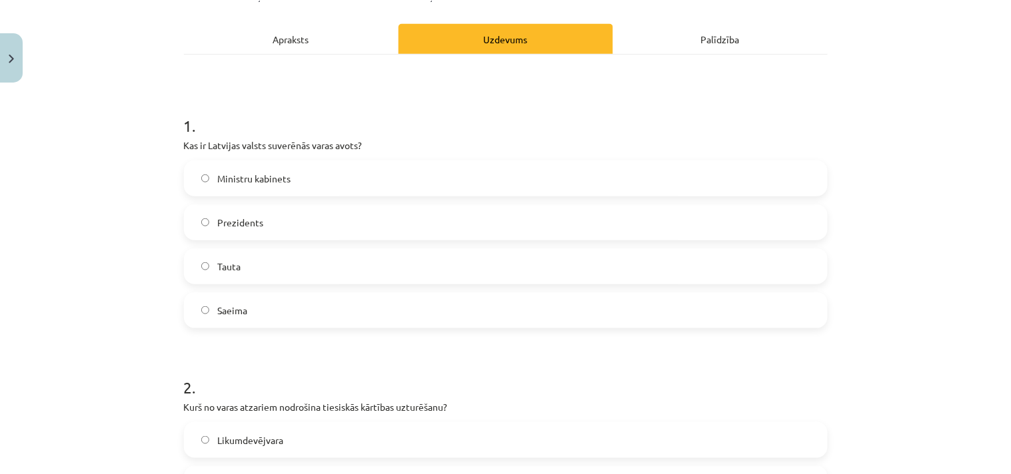
click at [229, 268] on span "Tauta" at bounding box center [228, 267] width 23 height 14
click at [123, 292] on div "Mācību tēma: Sociālās zinības 9. klases 1. ieskaites mācību materiāls #3 2. tēm…" at bounding box center [505, 237] width 1011 height 474
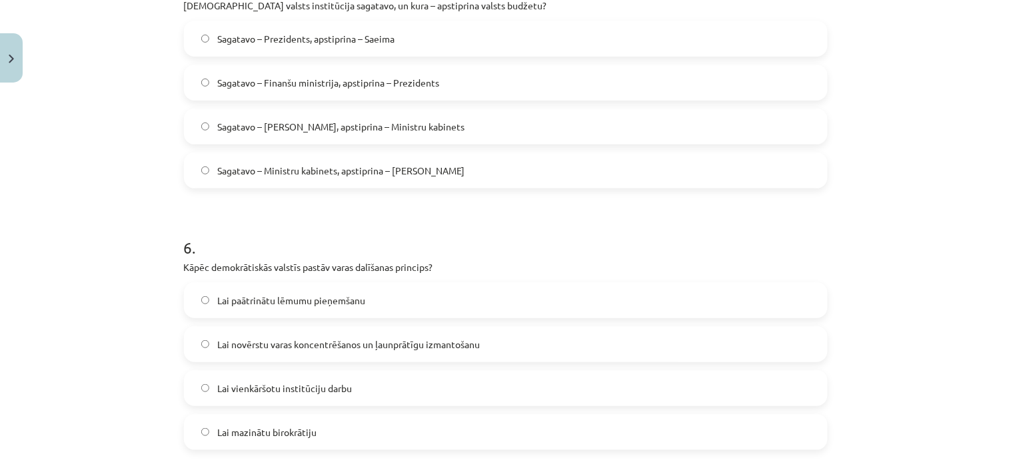
scroll to position [1382, 0]
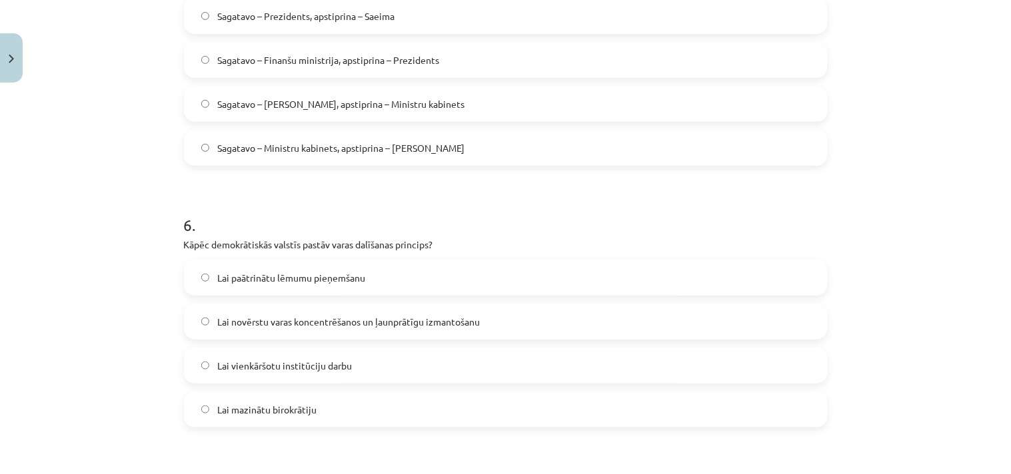
click at [291, 322] on span "Lai novērstu varas koncentrēšanos un ļaunprātīgu izmantošanu" at bounding box center [348, 322] width 263 height 14
click at [121, 300] on div "Mācību tēma: Sociālās zinības 9. klases 1. ieskaites mācību materiāls #3 2. tēm…" at bounding box center [505, 237] width 1011 height 474
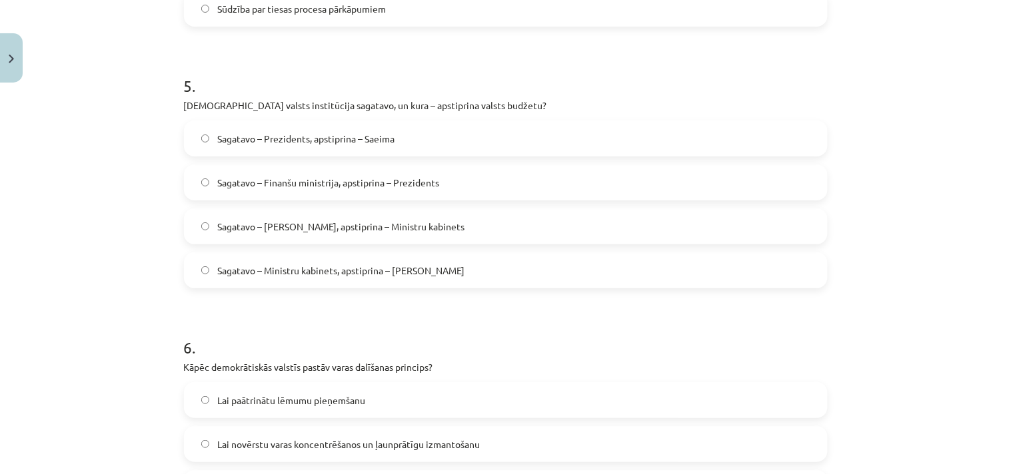
scroll to position [1209, 0]
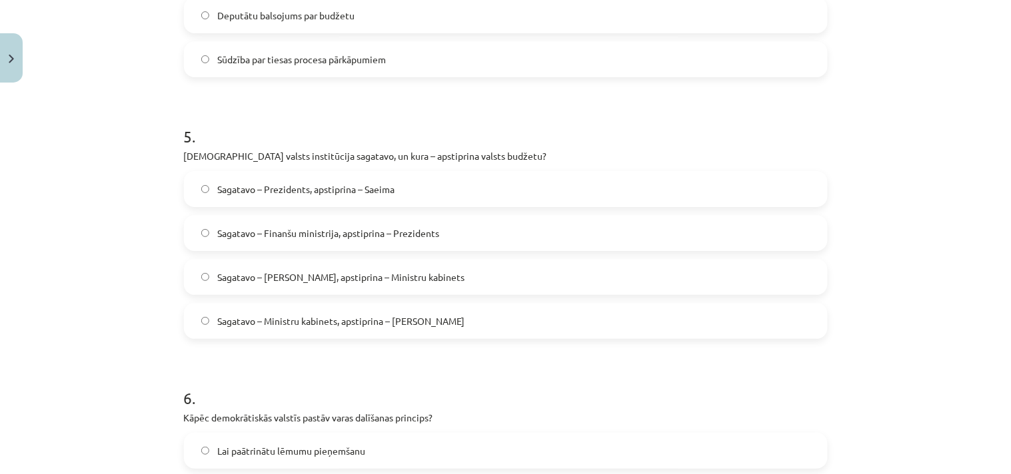
click at [283, 314] on span "Sagatavo – Ministru kabinets, apstiprina – Saeima" at bounding box center [340, 321] width 247 height 14
click at [63, 305] on div "Mācību tēma: Sociālās zinības 9. klases 1. ieskaites mācību materiāls #3 2. tēm…" at bounding box center [505, 237] width 1011 height 474
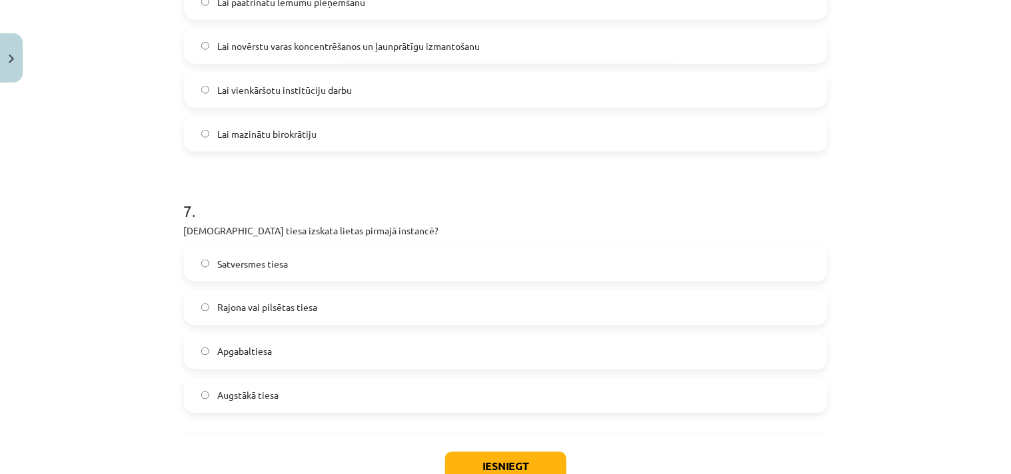
scroll to position [1751, 0]
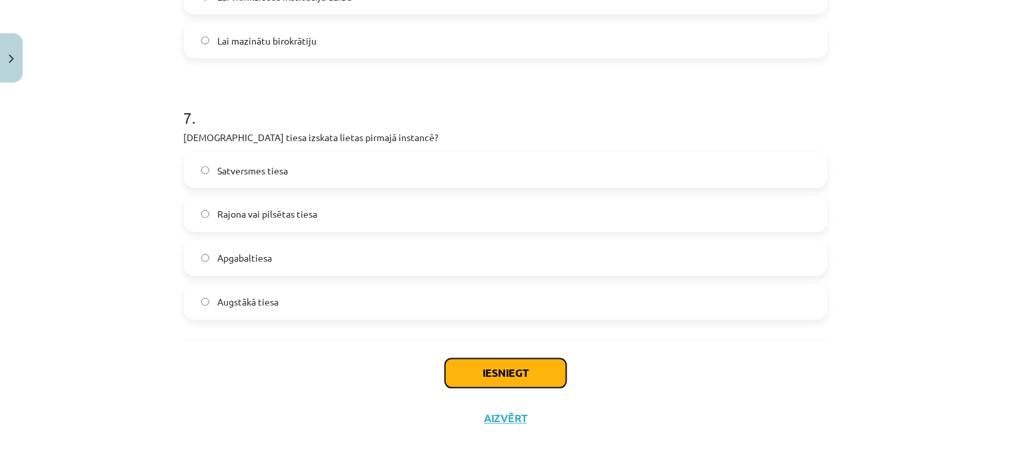
click at [518, 378] on button "Iesniegt" at bounding box center [505, 373] width 121 height 29
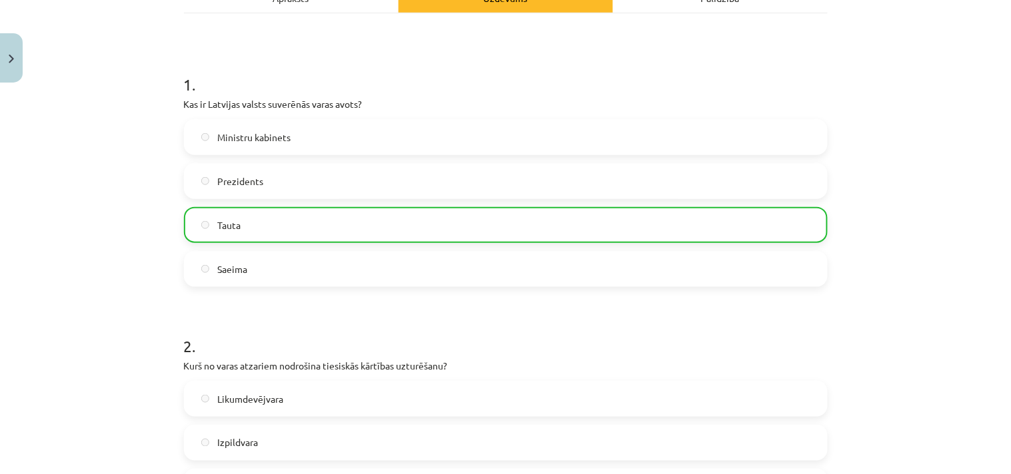
scroll to position [0, 0]
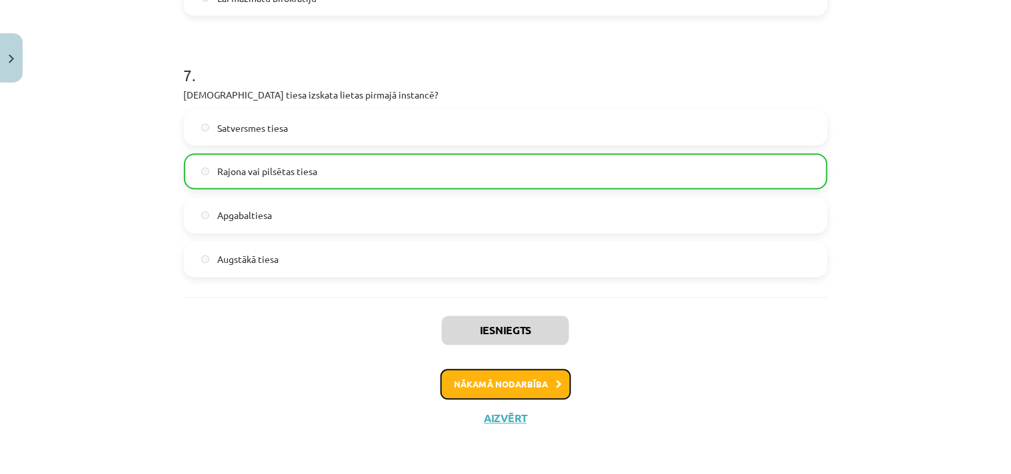
click at [474, 388] on button "Nākamā nodarbība" at bounding box center [505, 385] width 131 height 31
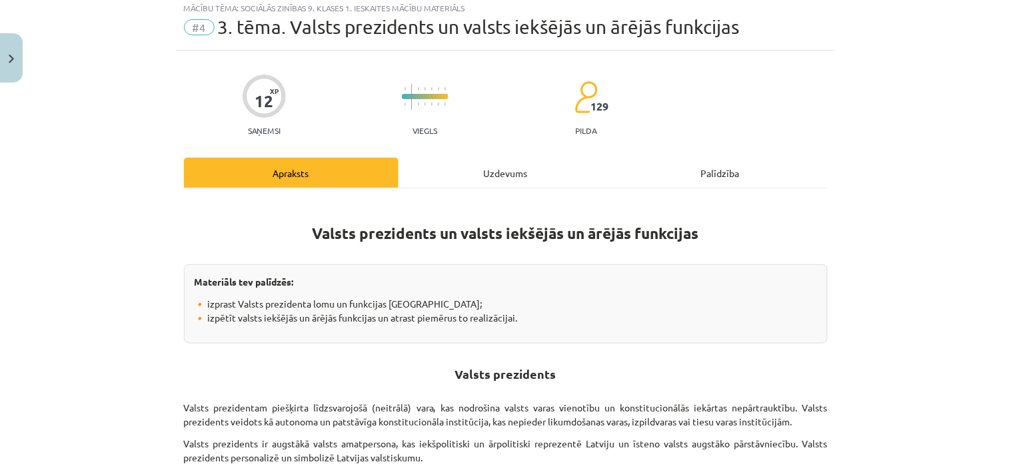
scroll to position [33, 0]
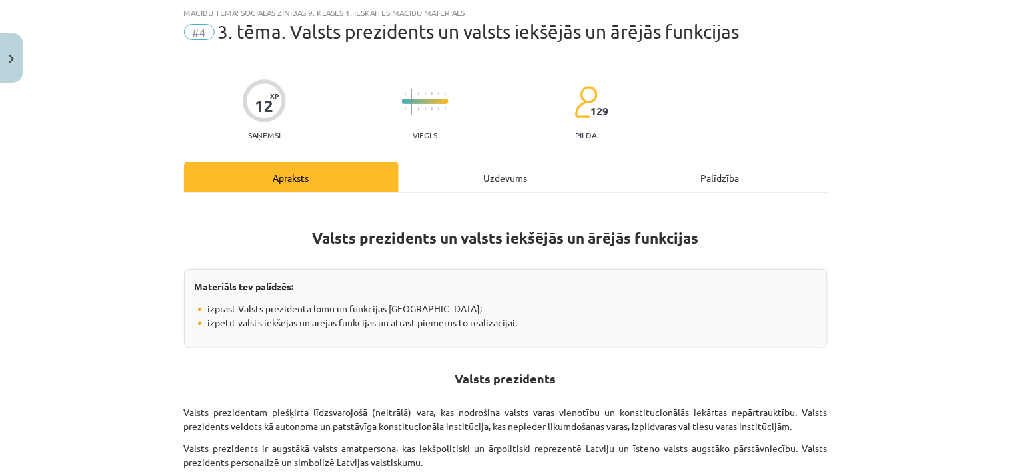
click at [496, 171] on div "Uzdevums" at bounding box center [505, 178] width 215 height 30
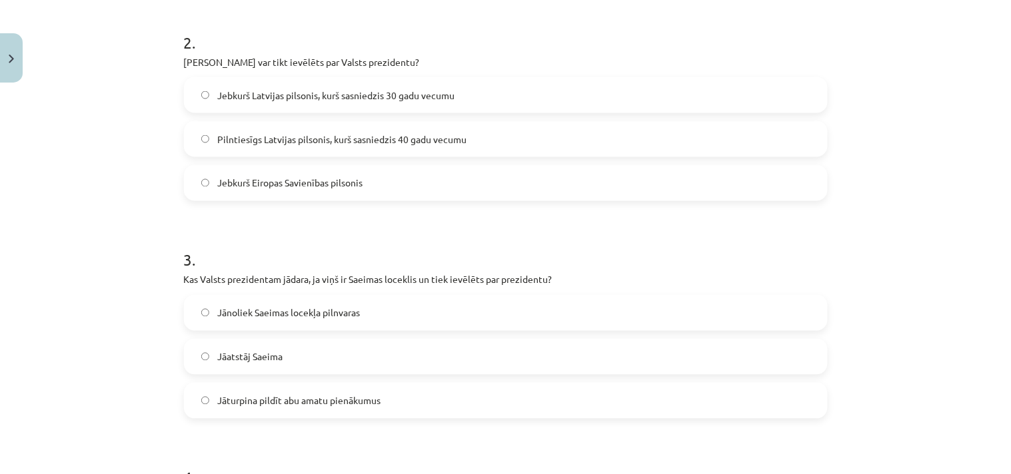
scroll to position [551, 0]
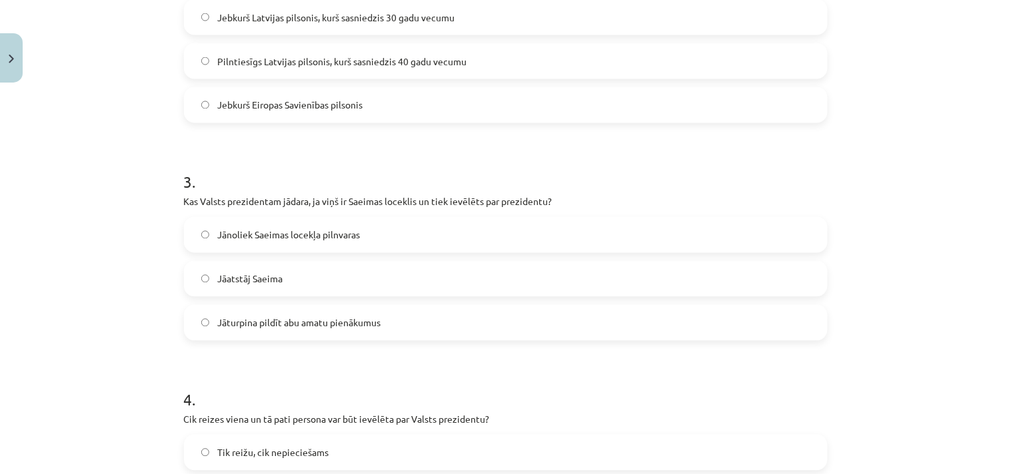
click at [249, 241] on span "Jānoliek Saeimas locekļa pilnvaras" at bounding box center [288, 236] width 143 height 14
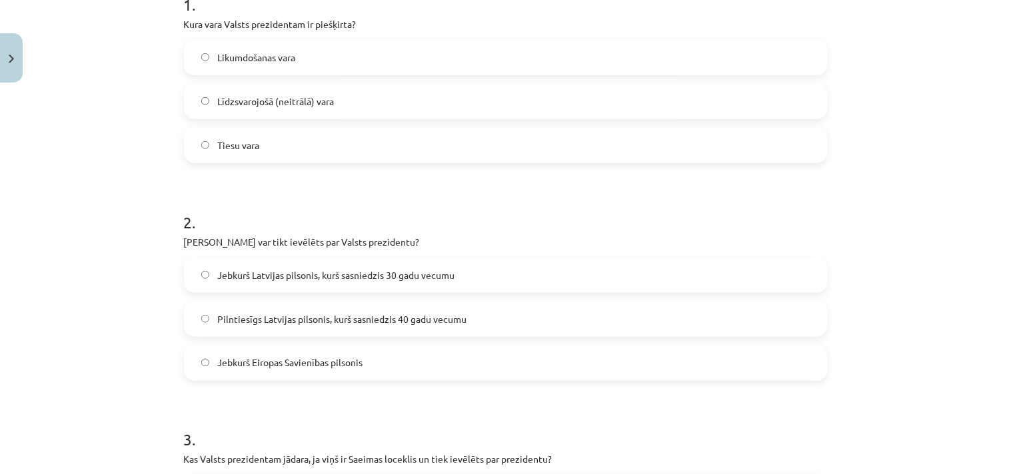
scroll to position [345, 0]
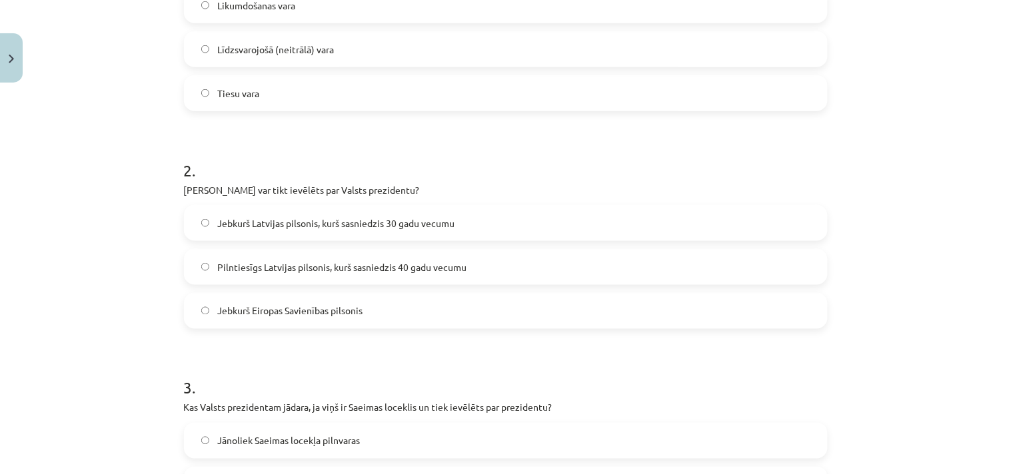
click at [365, 268] on span "Pilntiesīgs Latvijas pilsonis, kurš sasniedzis 40 gadu vecumu" at bounding box center [341, 268] width 249 height 14
click at [71, 360] on div "Mācību tēma: Sociālās zinības 9. klases 1. ieskaites mācību materiāls #4 3. tēm…" at bounding box center [505, 237] width 1011 height 474
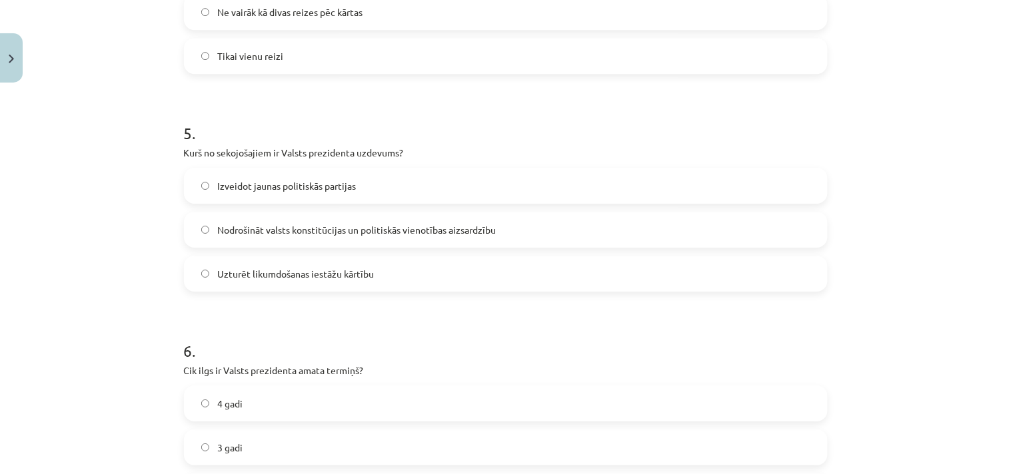
scroll to position [1209, 0]
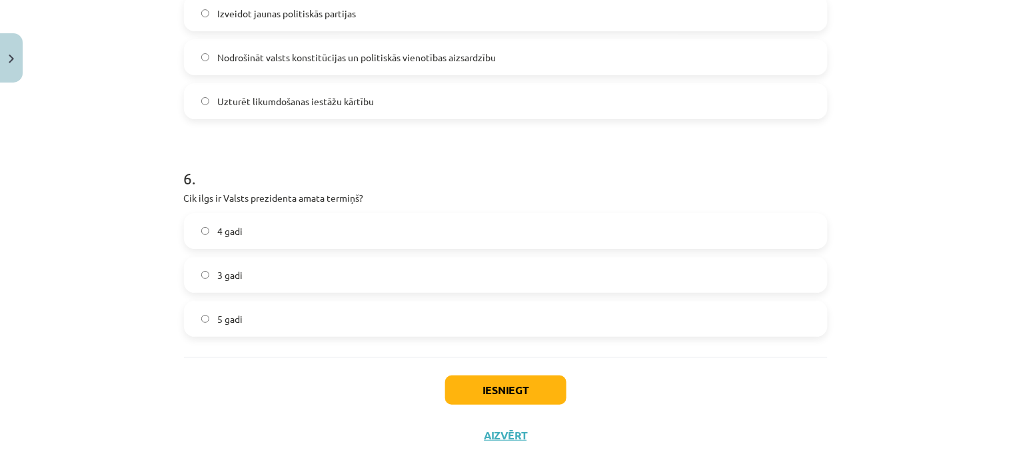
click at [225, 236] on span "4 gadi" at bounding box center [229, 232] width 25 height 14
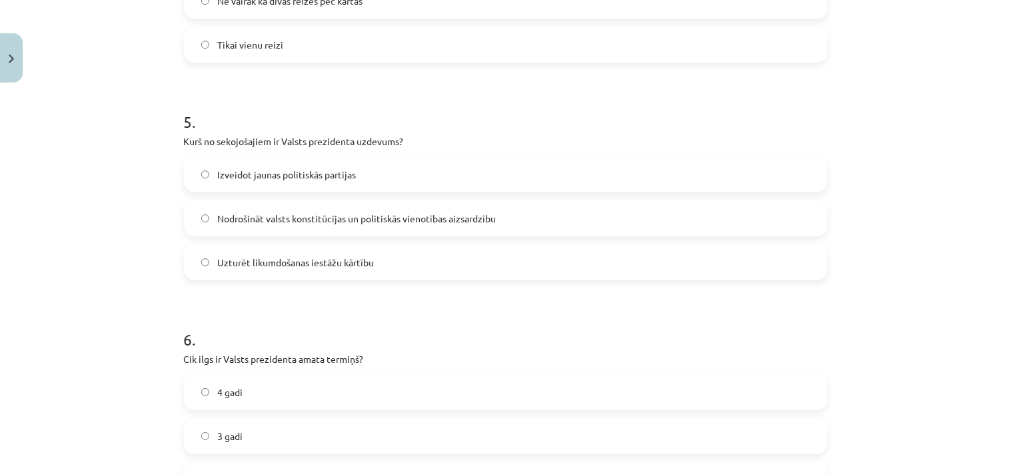
scroll to position [864, 0]
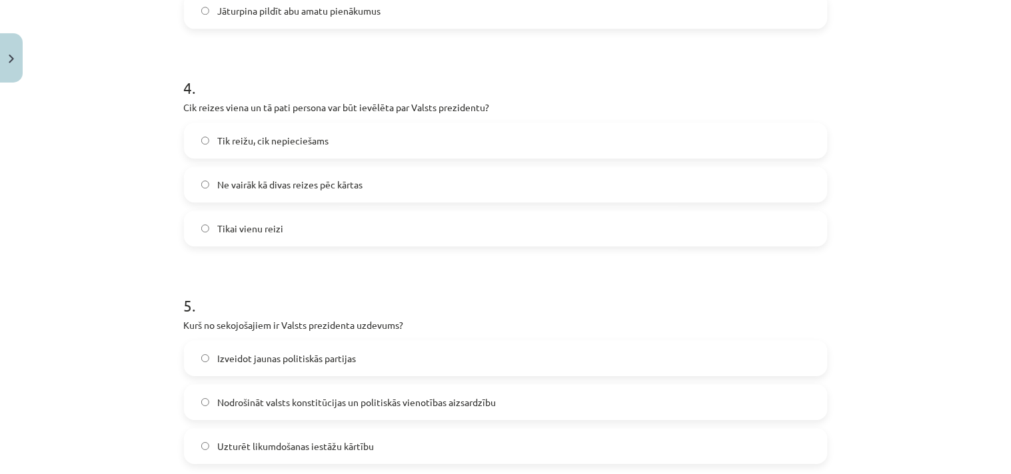
click at [220, 183] on span "Ne vairāk kā divas reizes pēc kārtas" at bounding box center [289, 185] width 145 height 14
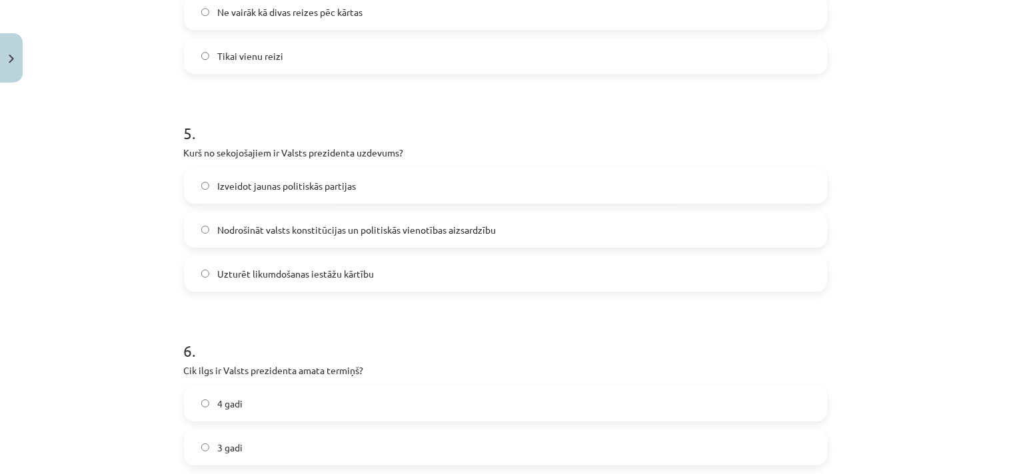
click at [237, 221] on label "Nodrošināt valsts konstitūcijas un politiskās vienotības aizsardzību" at bounding box center [505, 229] width 641 height 33
click at [61, 342] on div "Mācību tēma: Sociālās zinības 9. klases 1. ieskaites mācību materiāls #4 3. tēm…" at bounding box center [505, 237] width 1011 height 474
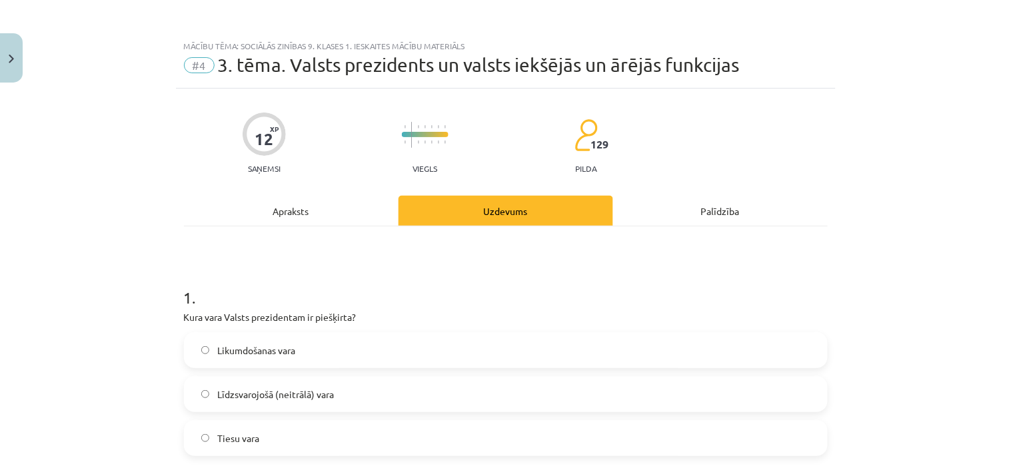
scroll to position [172, 0]
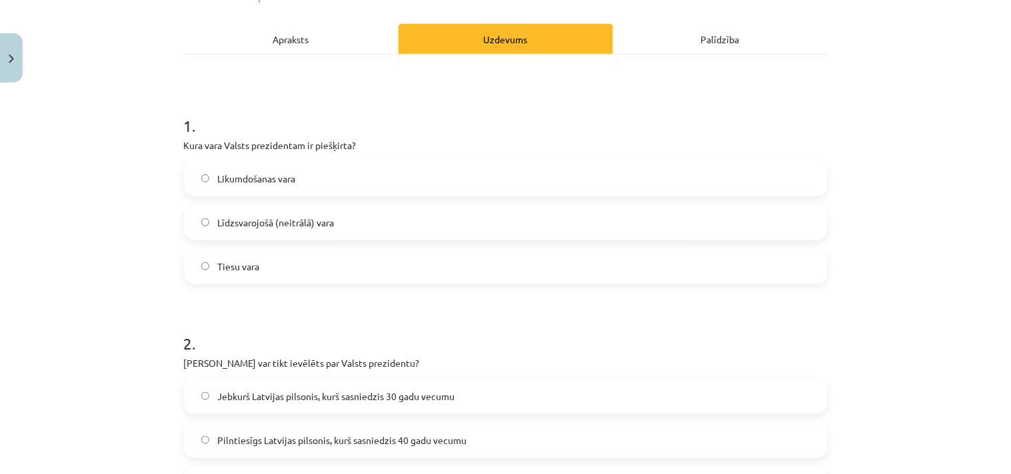
click at [245, 223] on span "Līdzsvarojošā (neitrālā) vara" at bounding box center [275, 223] width 117 height 14
click at [105, 324] on div "Mācību tēma: Sociālās zinības 9. klases 1. ieskaites mācību materiāls #4 3. tēm…" at bounding box center [505, 237] width 1011 height 474
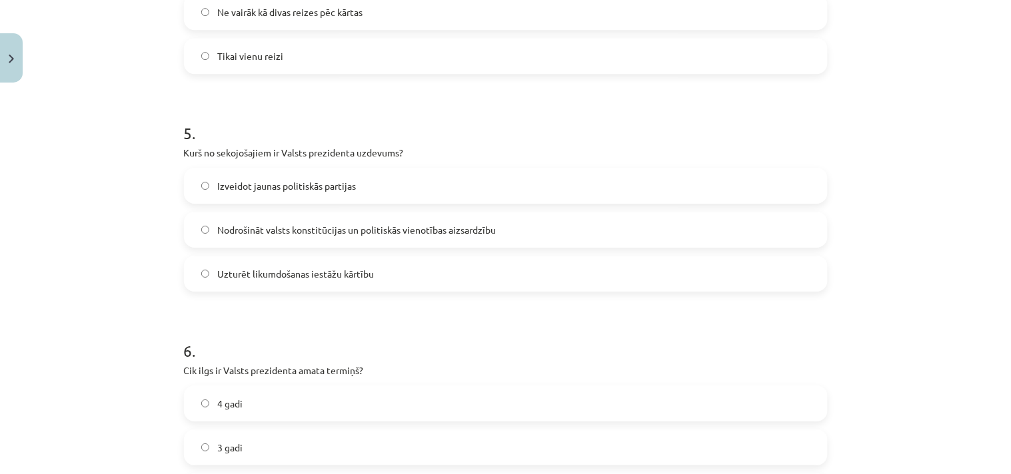
scroll to position [1226, 0]
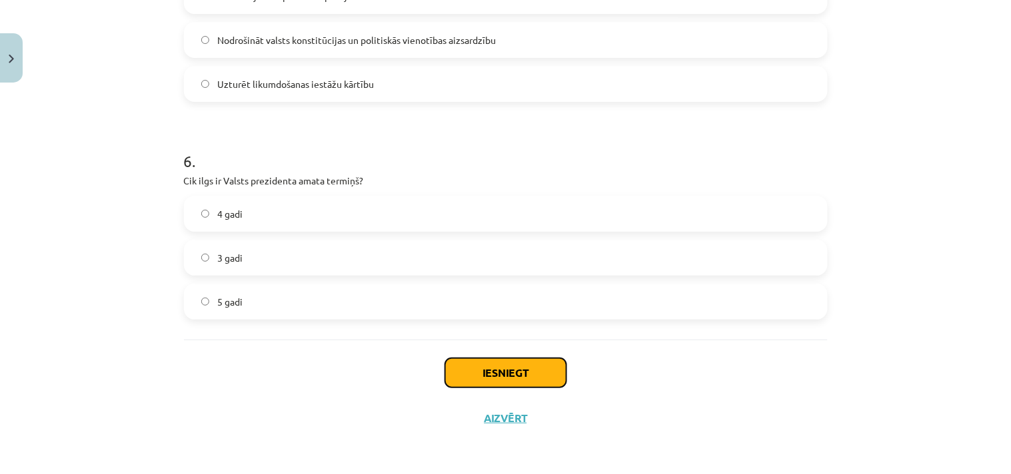
click at [528, 374] on button "Iesniegt" at bounding box center [505, 372] width 121 height 29
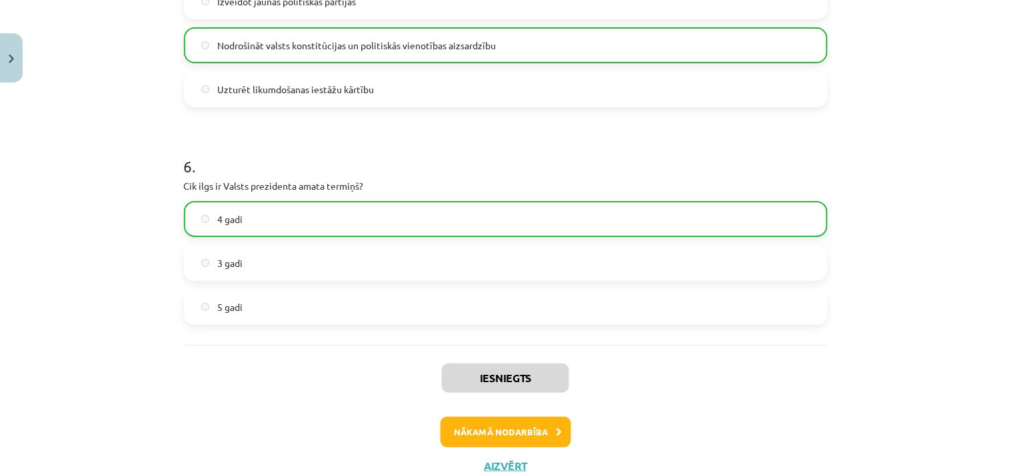
scroll to position [1268, 0]
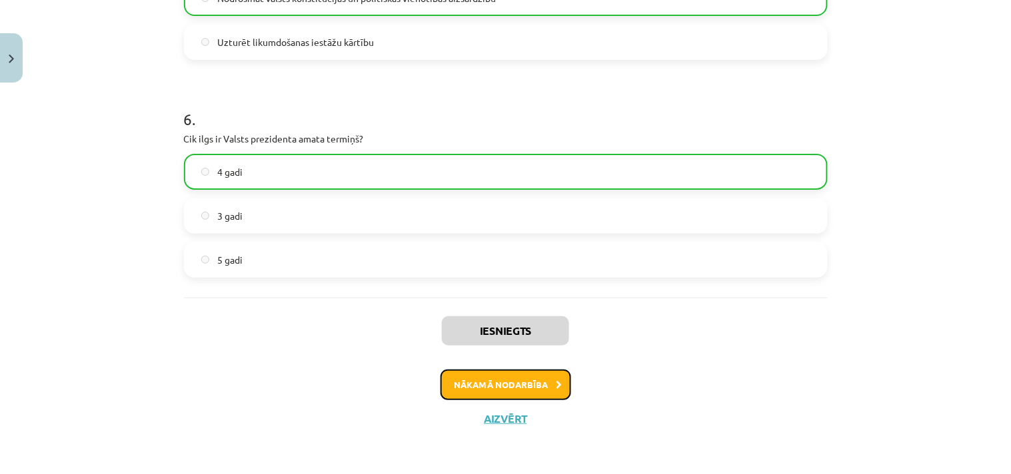
click at [472, 388] on button "Nākamā nodarbība" at bounding box center [505, 385] width 131 height 31
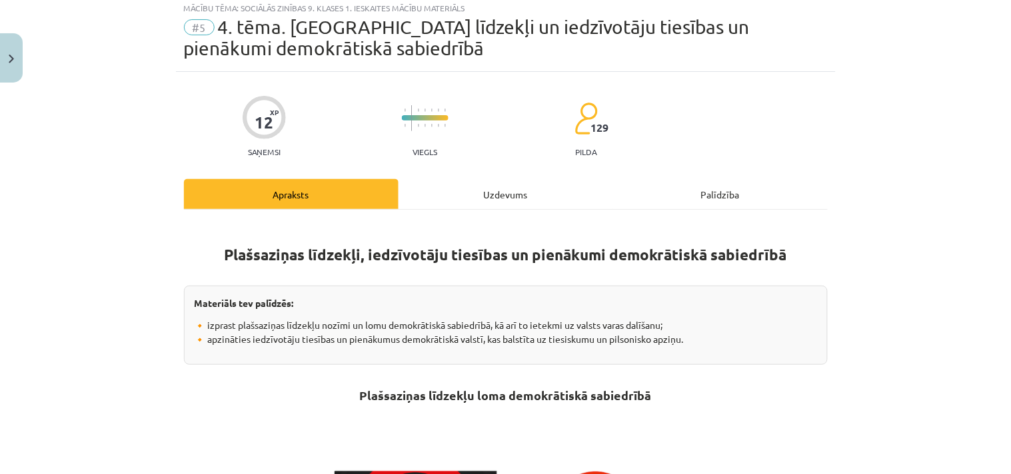
scroll to position [33, 0]
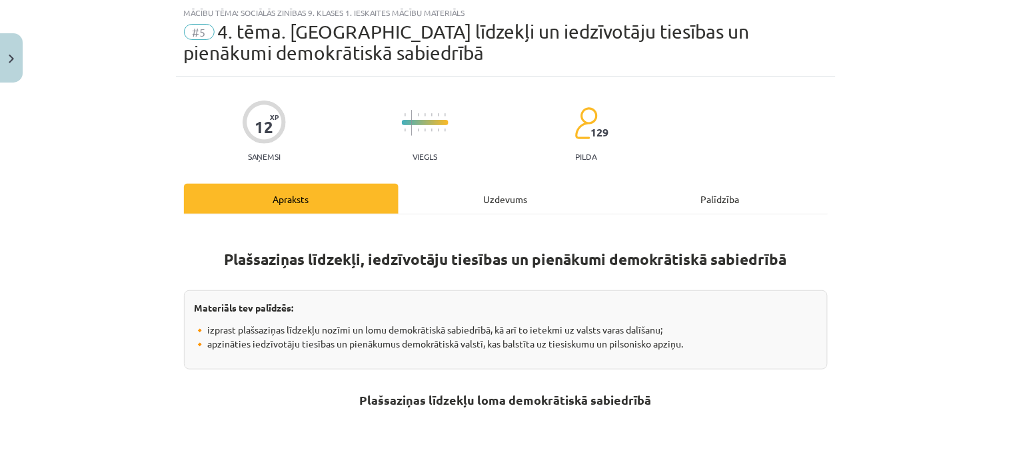
click at [488, 193] on div "Uzdevums" at bounding box center [505, 199] width 215 height 30
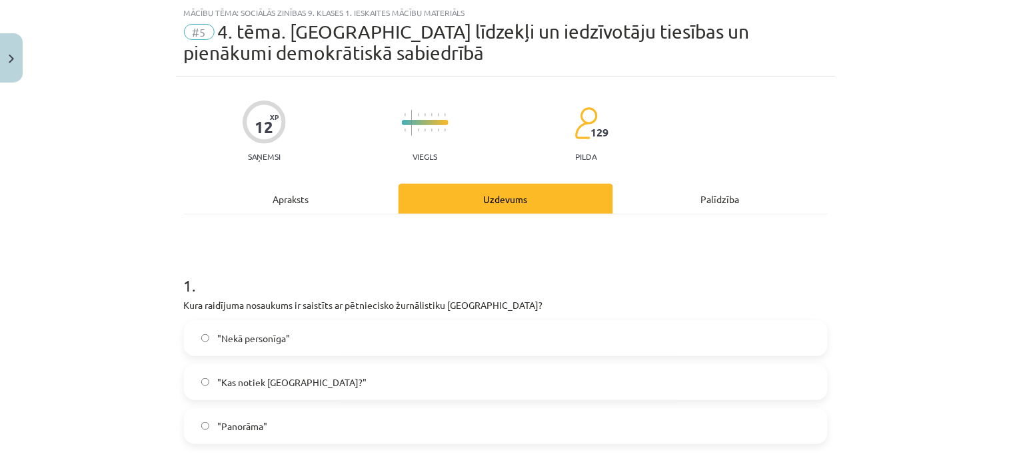
click at [284, 337] on span ""Nekā personīga"" at bounding box center [253, 339] width 73 height 14
click at [135, 376] on div "Mācību tēma: Sociālās zinības 9. klases 1. ieskaites mācību materiāls #5 4. tēm…" at bounding box center [505, 237] width 1011 height 474
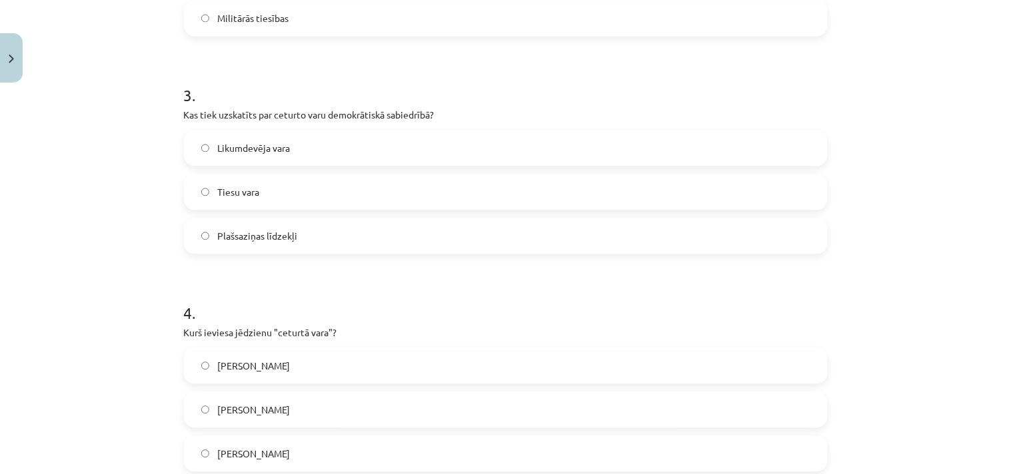
scroll to position [690, 0]
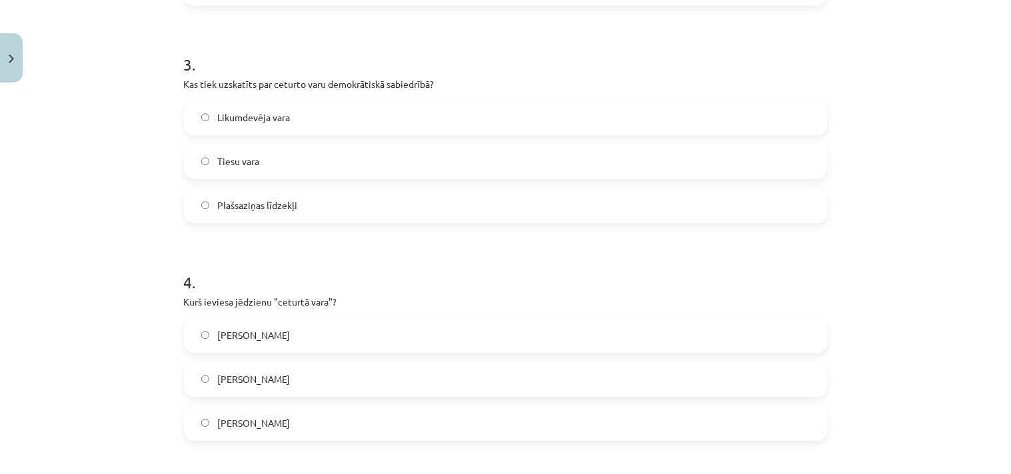
click at [272, 221] on label "Plašsaziņas līdzekļi" at bounding box center [505, 205] width 641 height 33
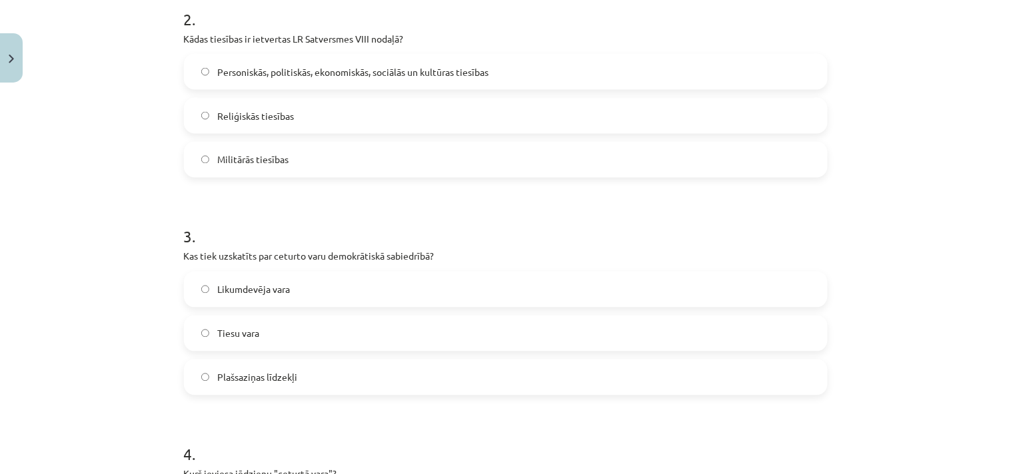
scroll to position [345, 0]
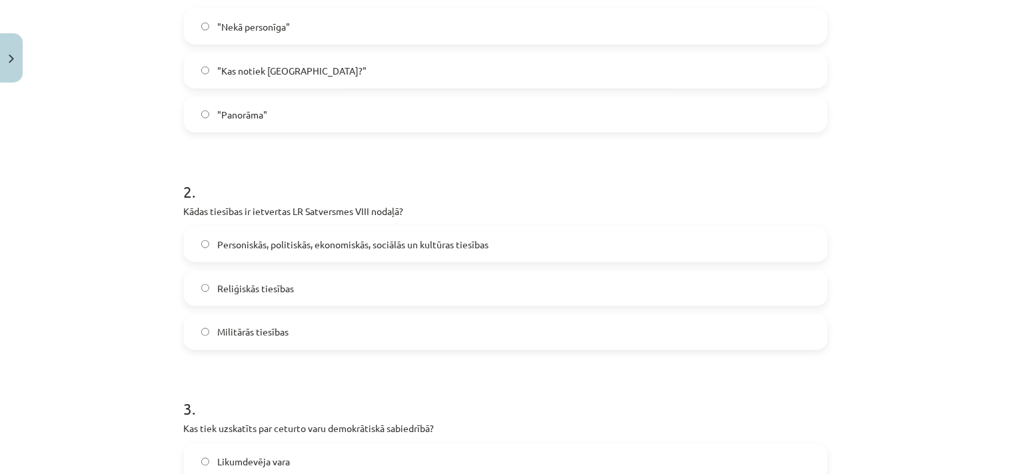
click at [293, 250] on span "Personiskās, politiskās, ekonomiskās, sociālās un kultūras tiesības" at bounding box center [352, 245] width 271 height 14
click at [337, 390] on h1 "3 ." at bounding box center [506, 397] width 644 height 41
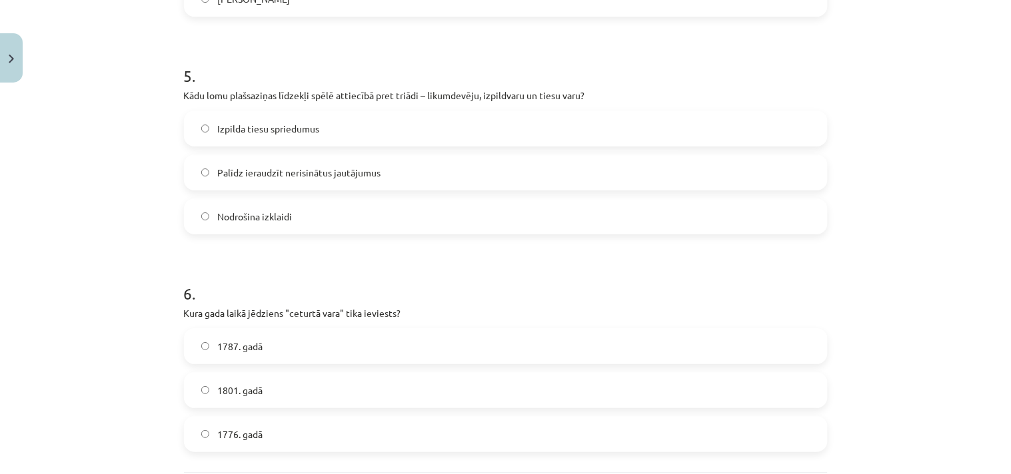
scroll to position [1209, 0]
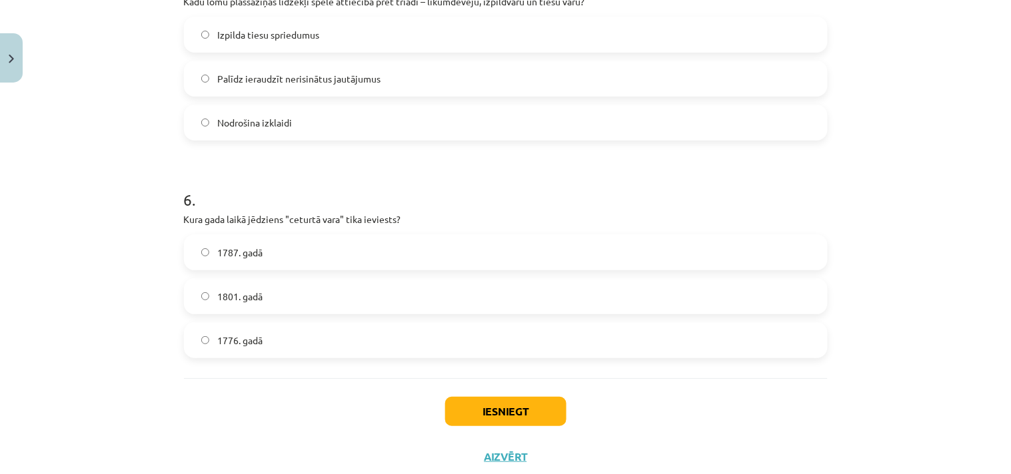
click at [257, 251] on span "1787. gadā" at bounding box center [239, 253] width 45 height 14
click at [265, 387] on div "Iesniegt Aizvērt" at bounding box center [506, 424] width 644 height 93
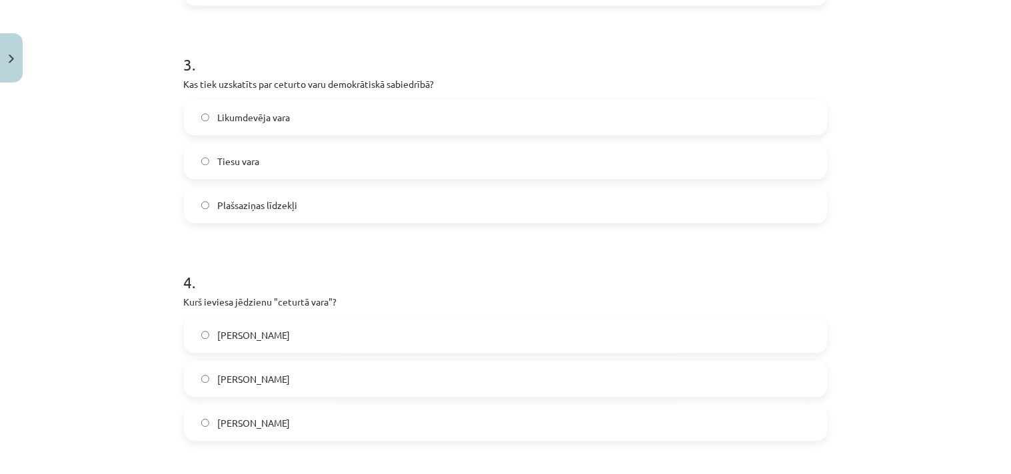
scroll to position [864, 0]
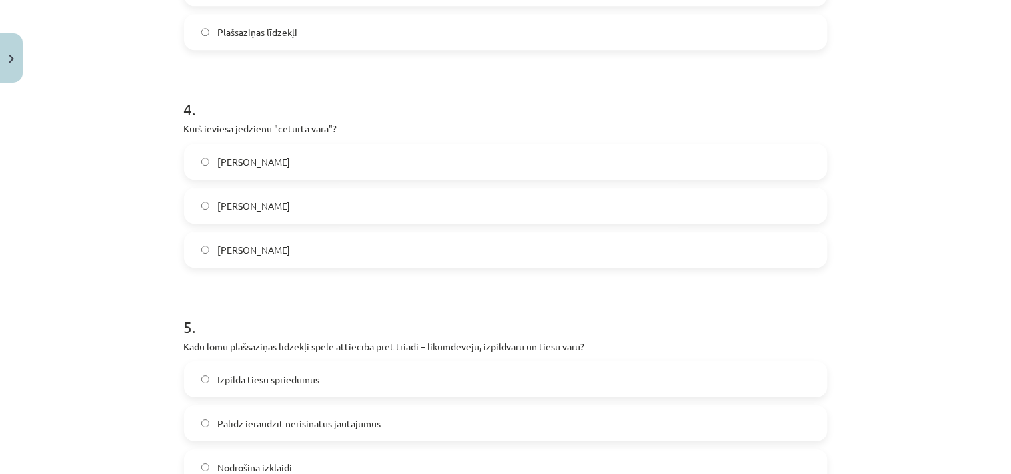
click at [271, 244] on span "Edmunds Bērks" at bounding box center [253, 250] width 73 height 14
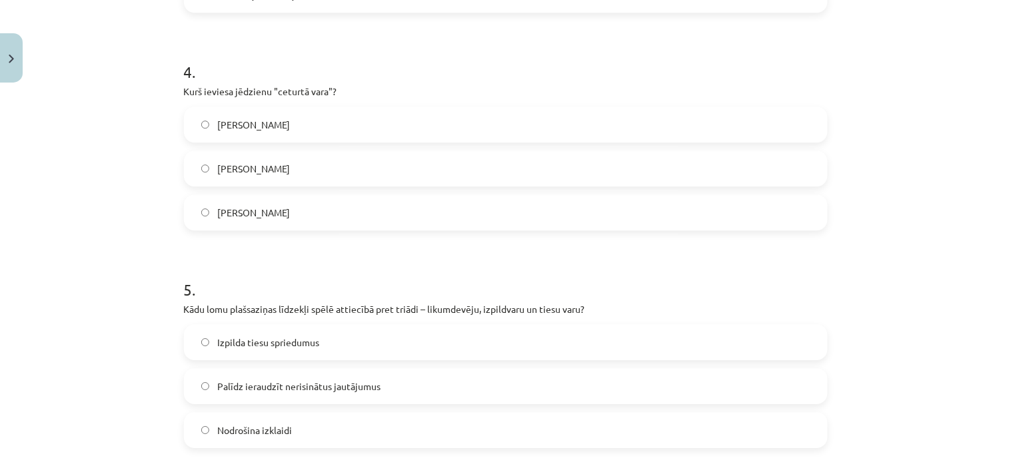
scroll to position [1074, 0]
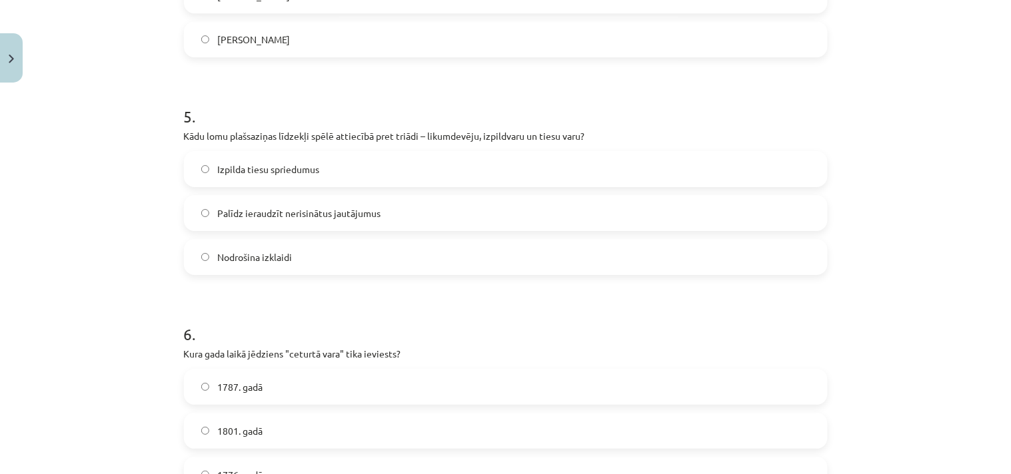
click at [295, 216] on span "Palīdz ieraudzīt nerisinātus jautājumus" at bounding box center [298, 214] width 163 height 14
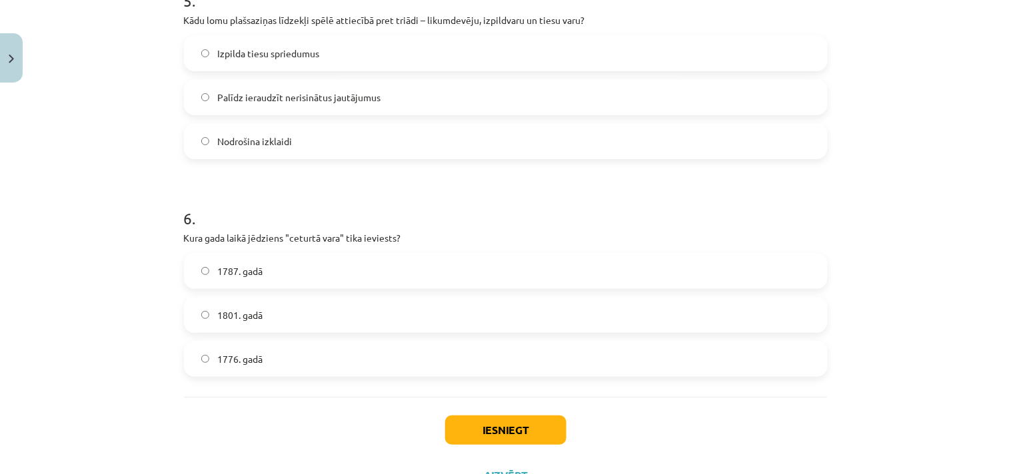
scroll to position [1247, 0]
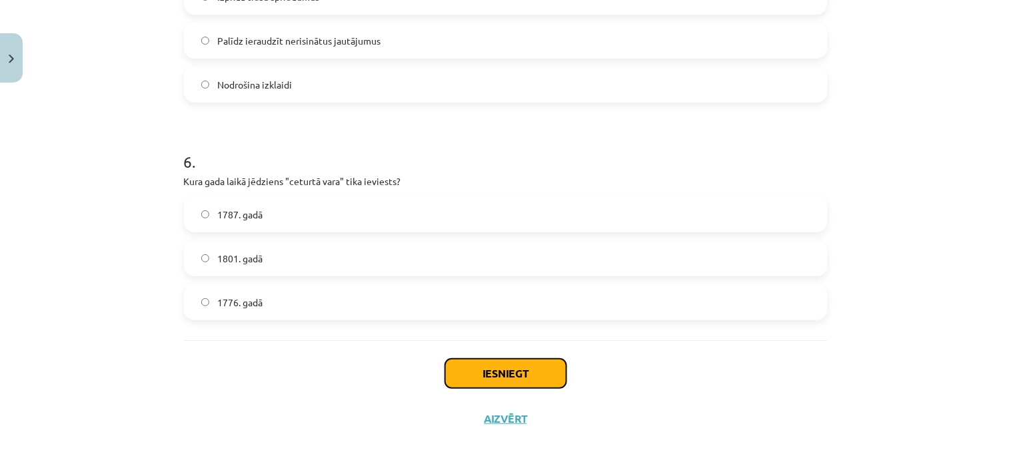
click at [493, 372] on button "Iesniegt" at bounding box center [505, 373] width 121 height 29
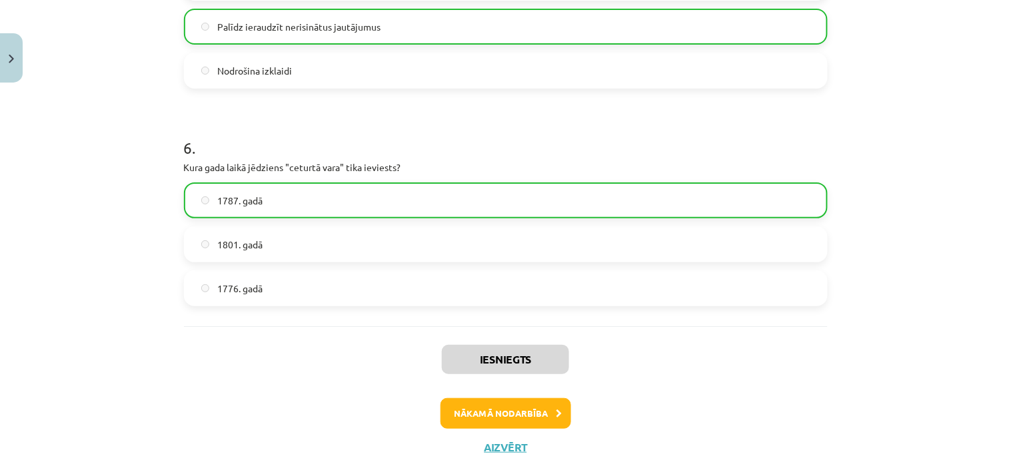
scroll to position [1289, 0]
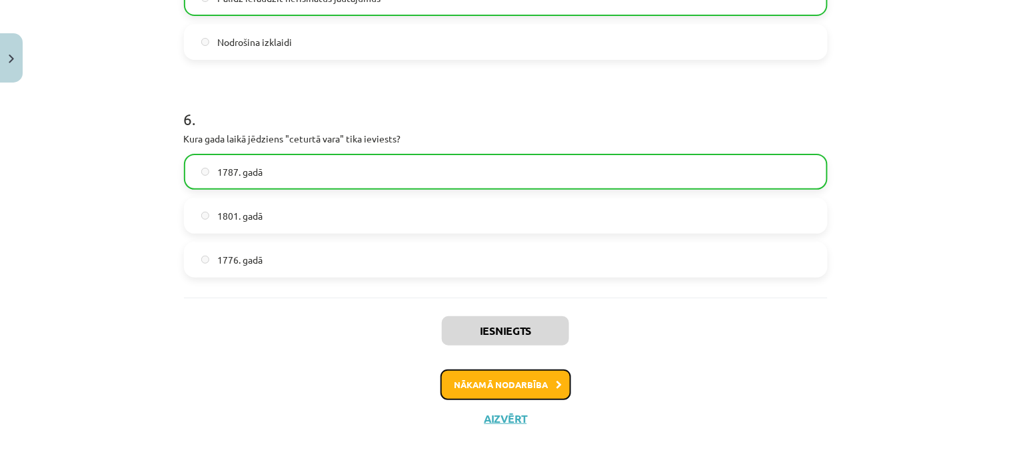
click at [448, 388] on button "Nākamā nodarbība" at bounding box center [505, 385] width 131 height 31
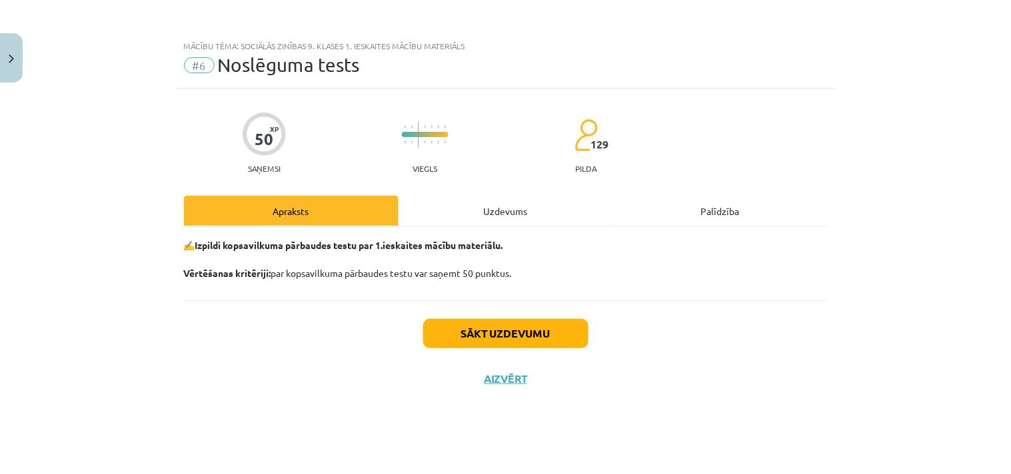
click at [511, 212] on div "Uzdevums" at bounding box center [505, 211] width 215 height 30
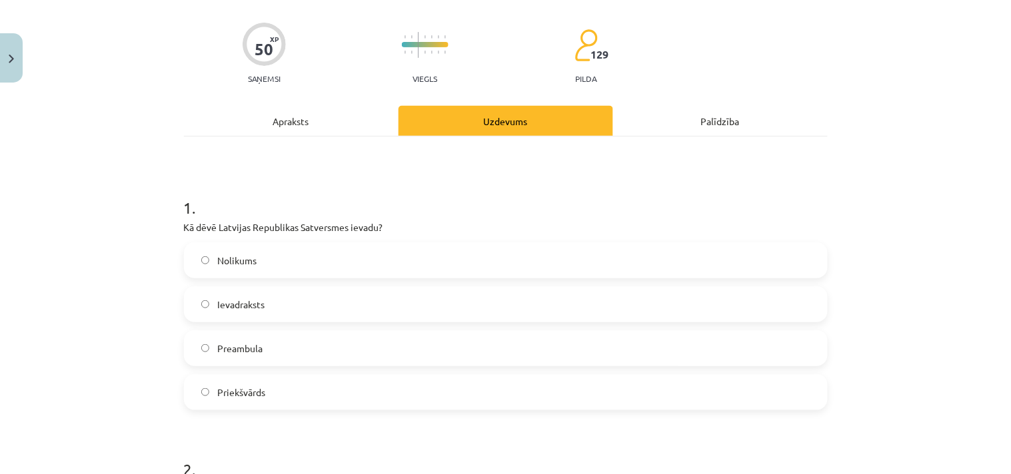
scroll to position [172, 0]
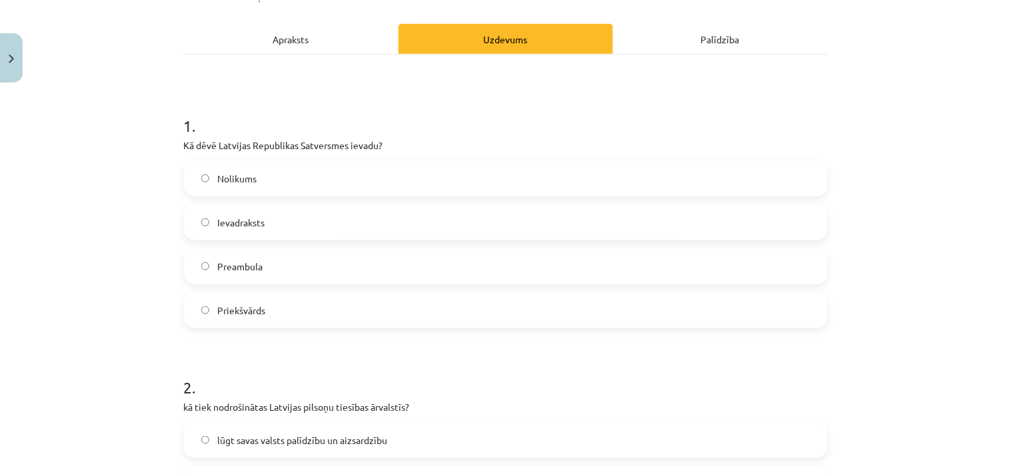
click at [248, 263] on span "Preambula" at bounding box center [239, 267] width 45 height 14
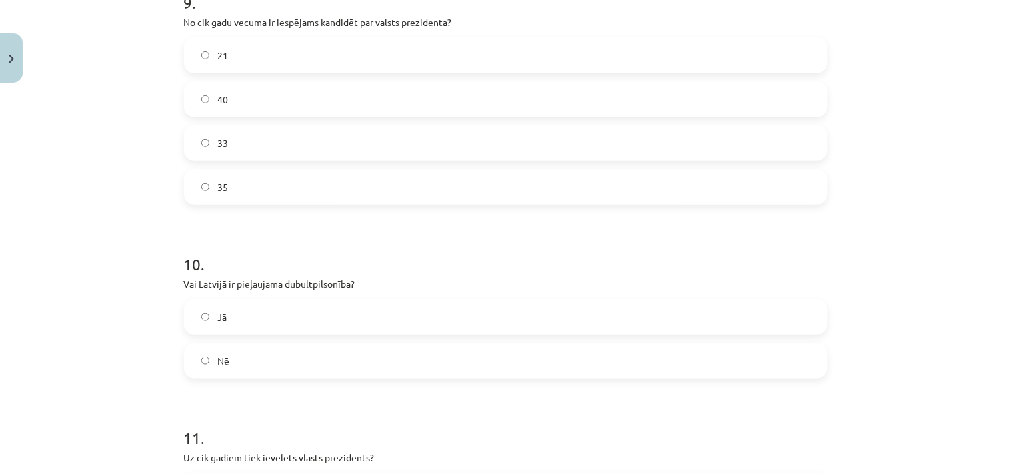
scroll to position [2763, 0]
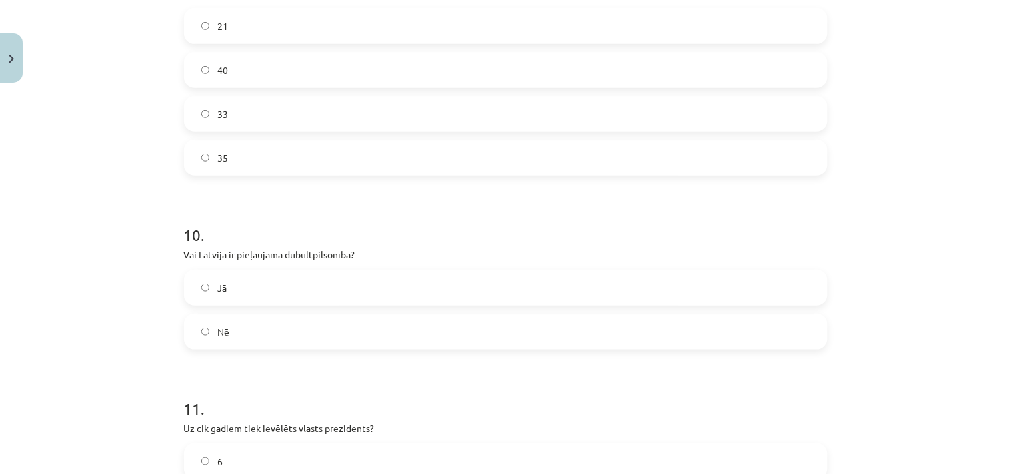
click at [210, 280] on label "Jā" at bounding box center [505, 287] width 641 height 33
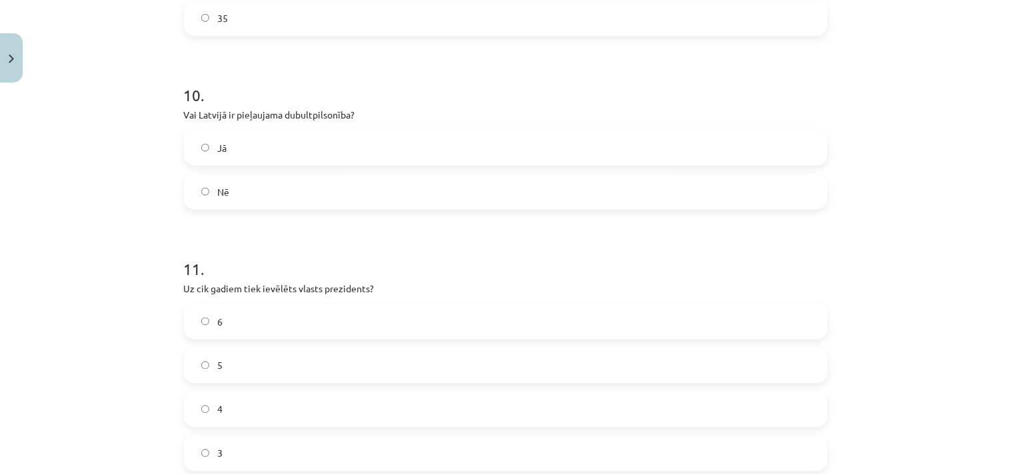
scroll to position [2936, 0]
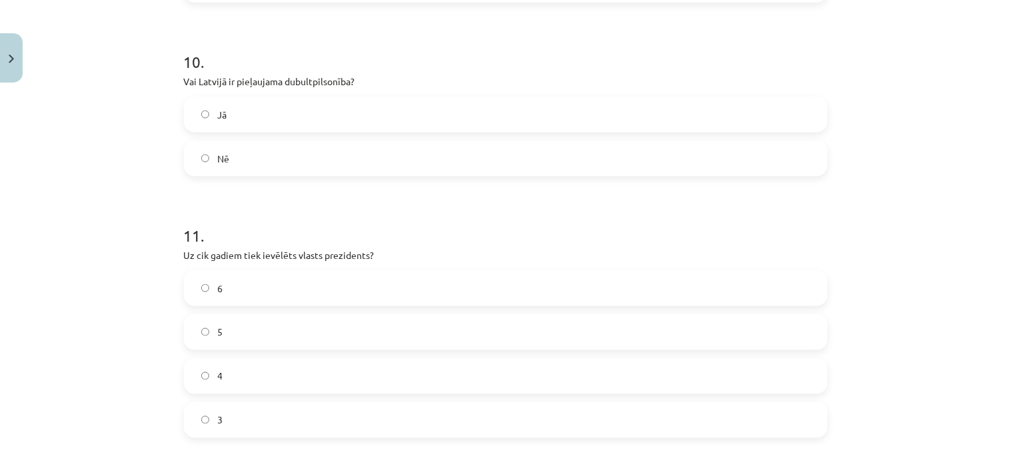
click at [212, 367] on label "4" at bounding box center [505, 376] width 641 height 33
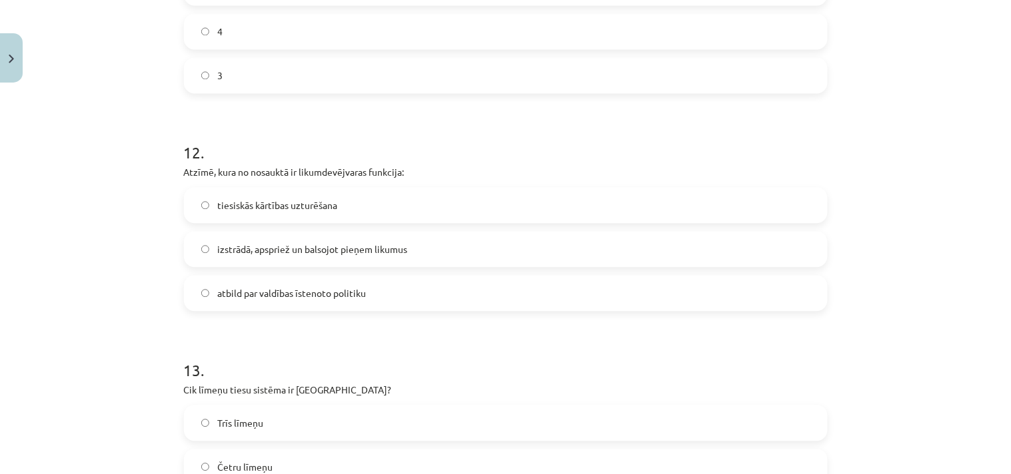
scroll to position [3455, 0]
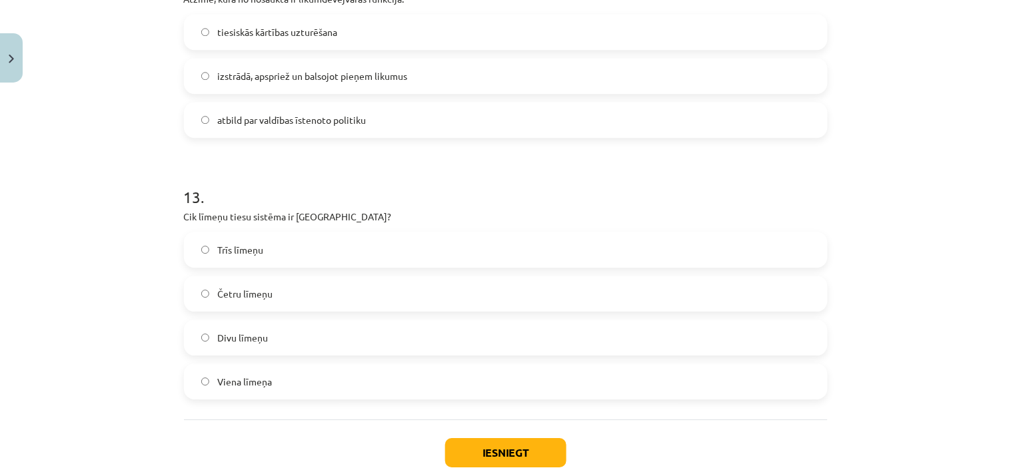
click at [245, 240] on label "Trīs līmeņu" at bounding box center [505, 249] width 641 height 33
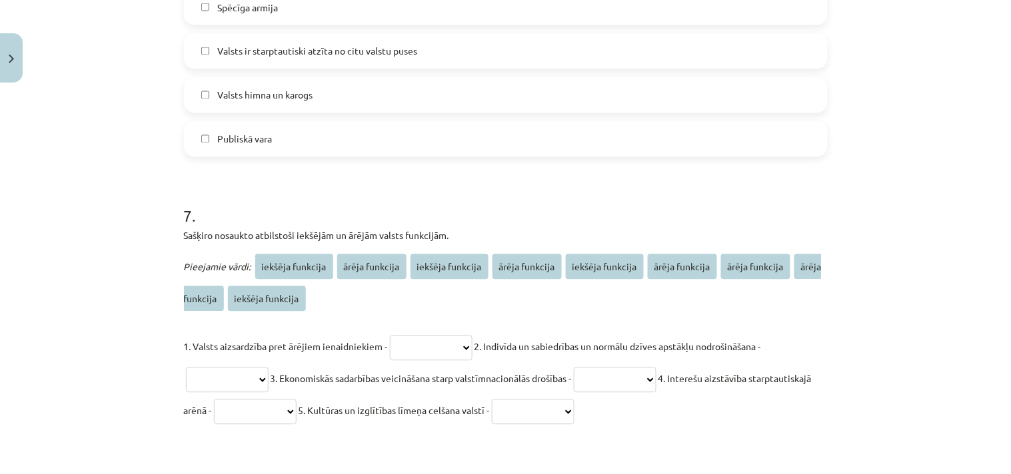
scroll to position [2073, 0]
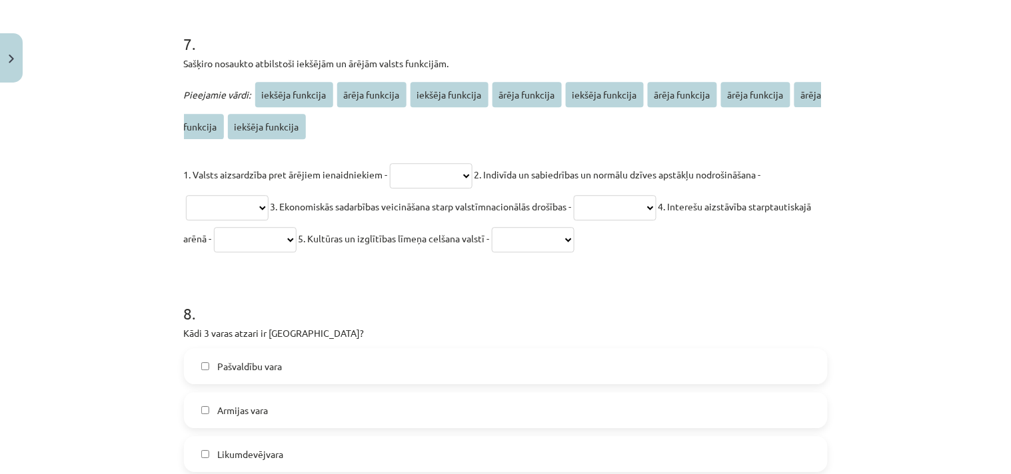
click at [472, 175] on select "**********" at bounding box center [431, 175] width 83 height 25
select select "**********"
click at [390, 163] on select "**********" at bounding box center [431, 175] width 83 height 25
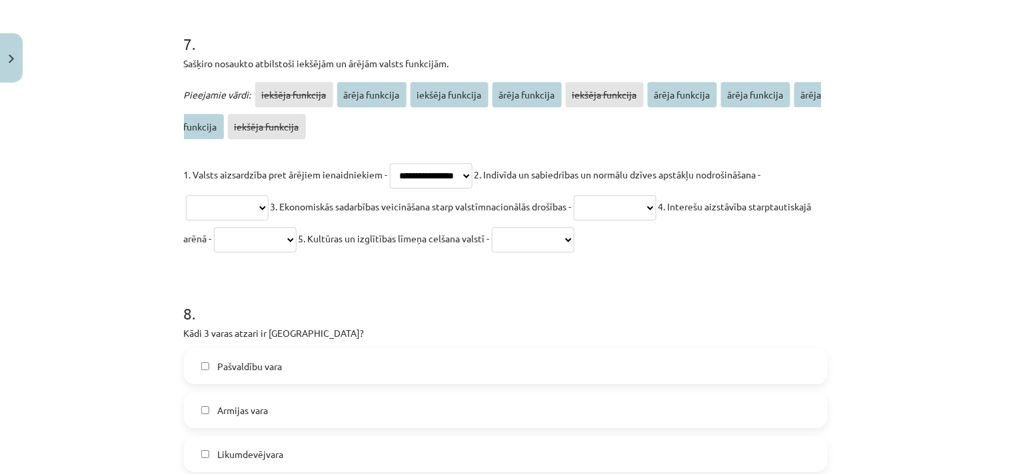
click at [264, 205] on select "**********" at bounding box center [227, 207] width 83 height 25
select select "**********"
click at [186, 195] on select "**********" at bounding box center [227, 207] width 83 height 25
click at [656, 208] on select "**********" at bounding box center [615, 207] width 83 height 25
select select "**********"
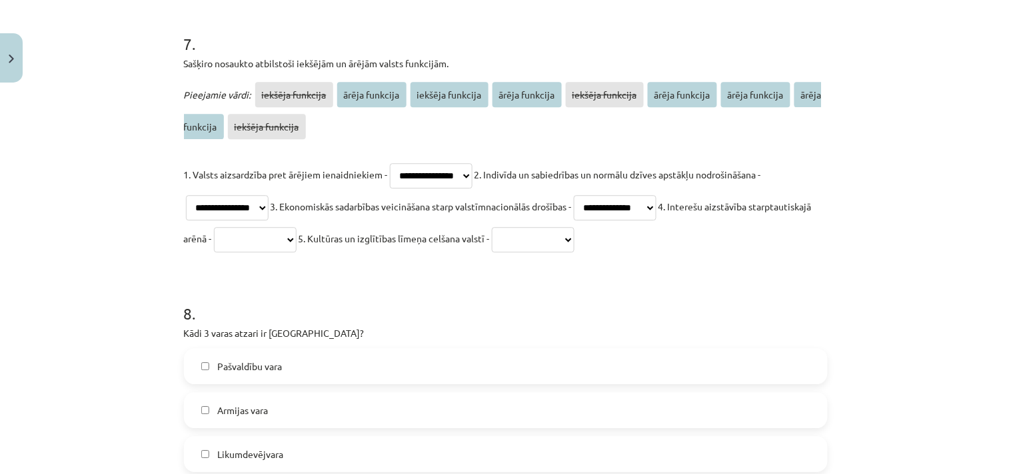
click at [587, 195] on select "**********" at bounding box center [615, 207] width 83 height 25
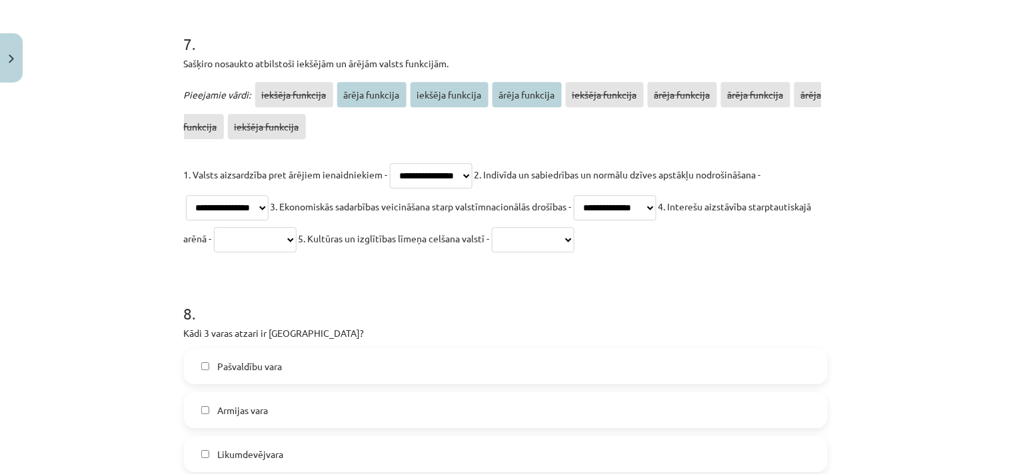
click at [297, 233] on select "**********" at bounding box center [255, 239] width 83 height 25
select select "**********"
click at [277, 227] on select "**********" at bounding box center [255, 239] width 83 height 25
click at [574, 236] on select "**********" at bounding box center [533, 239] width 83 height 25
select select "**********"
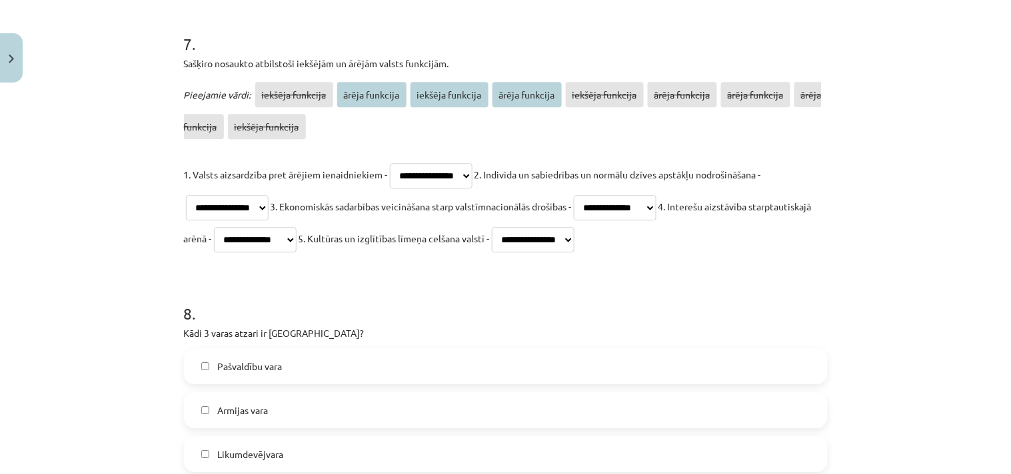
click at [568, 227] on select "**********" at bounding box center [533, 239] width 83 height 25
click at [718, 285] on h1 "8 ." at bounding box center [506, 301] width 644 height 41
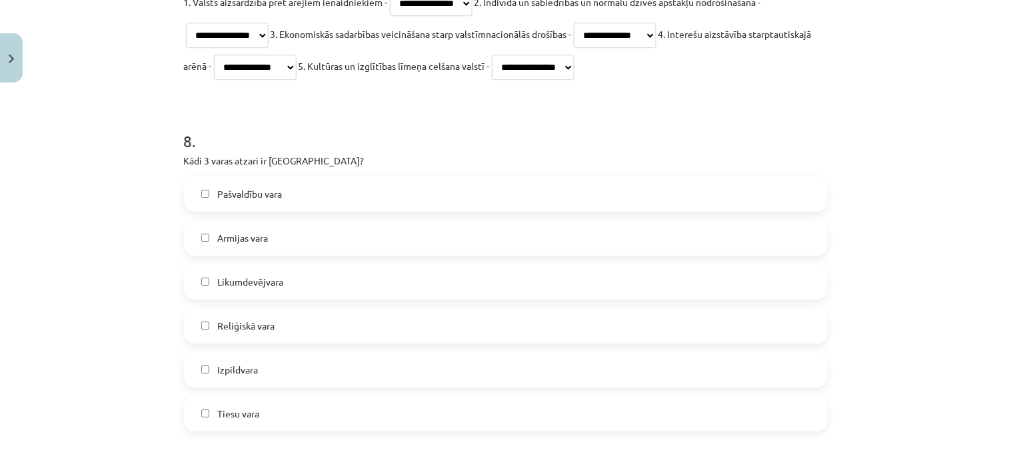
click at [217, 273] on label "Likumdevējvara" at bounding box center [505, 281] width 641 height 33
click at [207, 369] on label "Izpildvara" at bounding box center [505, 369] width 641 height 33
click at [228, 401] on label "Tiesu vara" at bounding box center [505, 413] width 641 height 33
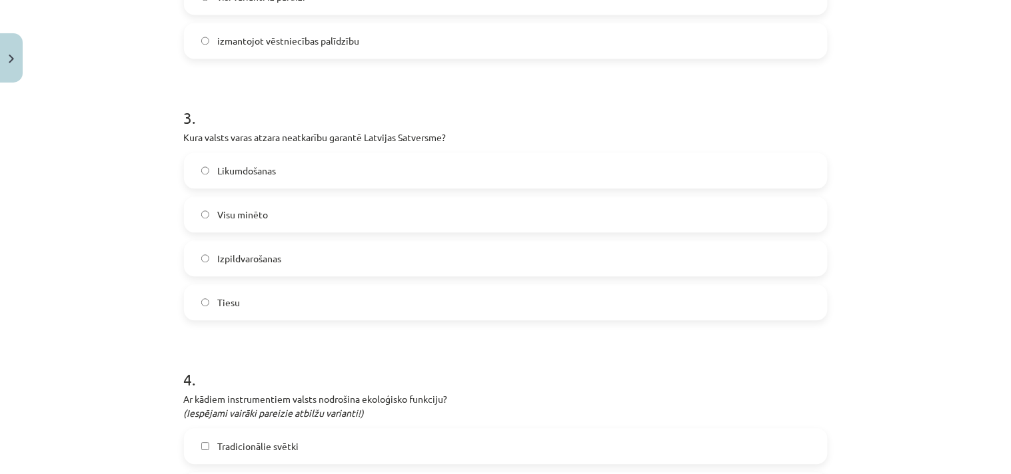
scroll to position [690, 0]
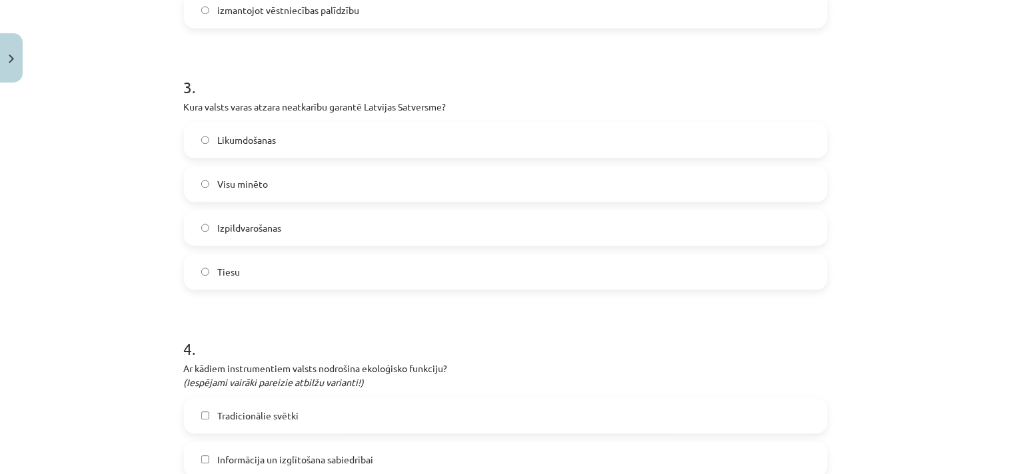
click at [255, 187] on span "Visu minēto" at bounding box center [242, 184] width 51 height 14
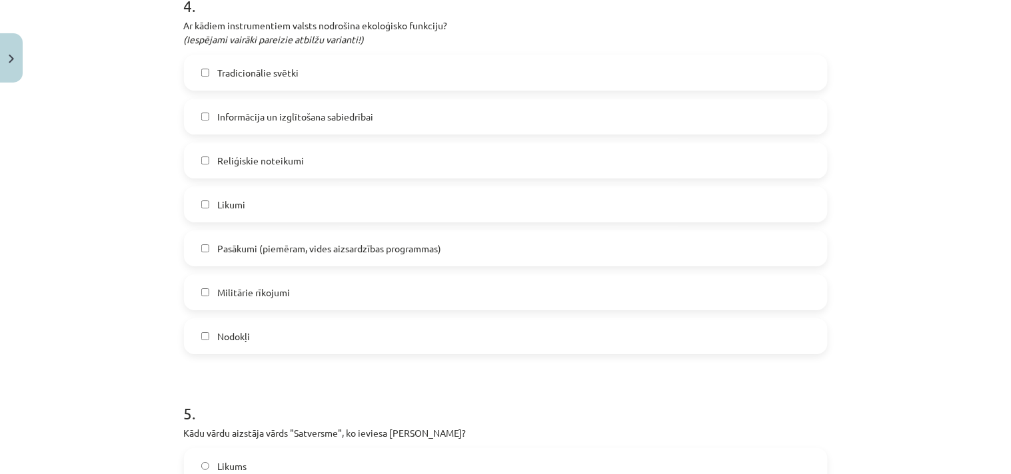
scroll to position [1036, 0]
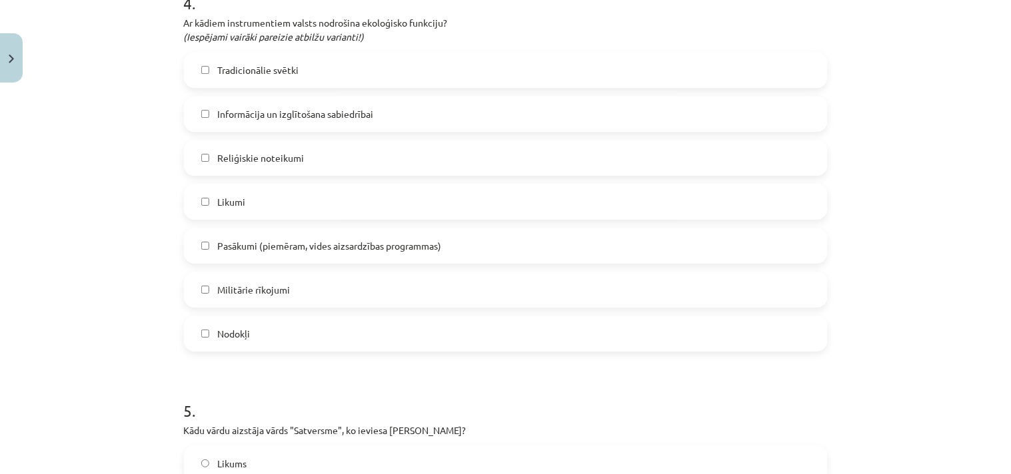
click at [257, 236] on label "Pasākumi (piemēram, vides aizsardzības programmas)" at bounding box center [505, 245] width 641 height 33
click at [227, 331] on span "Nodokļi" at bounding box center [233, 334] width 33 height 14
click at [245, 198] on label "Likumi" at bounding box center [505, 201] width 641 height 33
click at [268, 115] on span "Informācija un izglītošana sabiedrībai" at bounding box center [295, 114] width 156 height 14
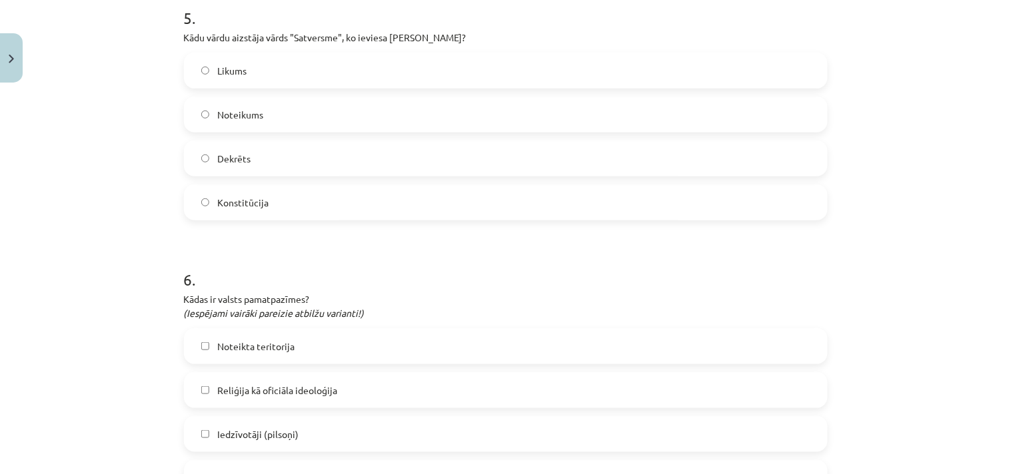
scroll to position [1382, 0]
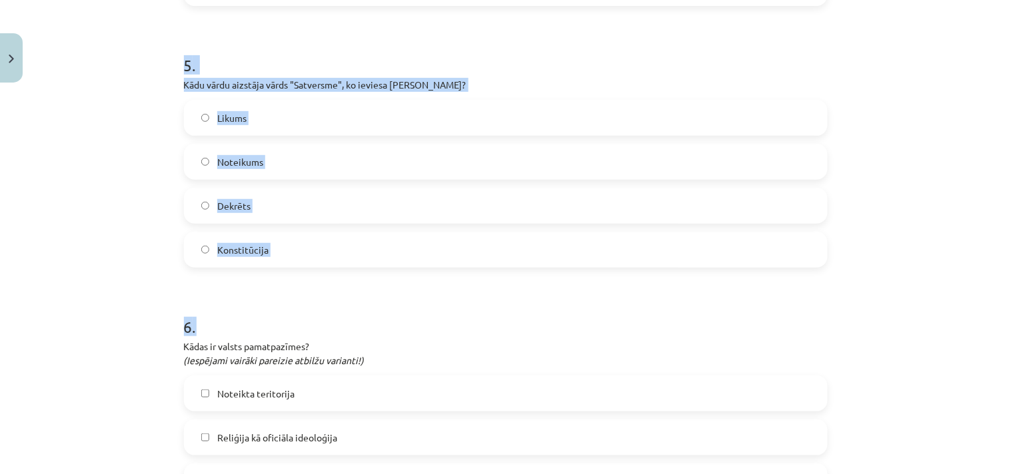
drag, startPoint x: 171, startPoint y: 59, endPoint x: 336, endPoint y: 283, distance: 278.7
click at [336, 283] on div "Mācību tēma: Sociālās zinības 9. klases 1. ieskaites mācību materiāls #6 Noslēg…" at bounding box center [505, 237] width 1011 height 474
drag, startPoint x: 305, startPoint y: 295, endPoint x: 165, endPoint y: 60, distance: 274.0
click at [165, 60] on div "Mācību tēma: Sociālās zinības 9. klases 1. ieskaites mācību materiāls #6 Noslēg…" at bounding box center [505, 237] width 1011 height 474
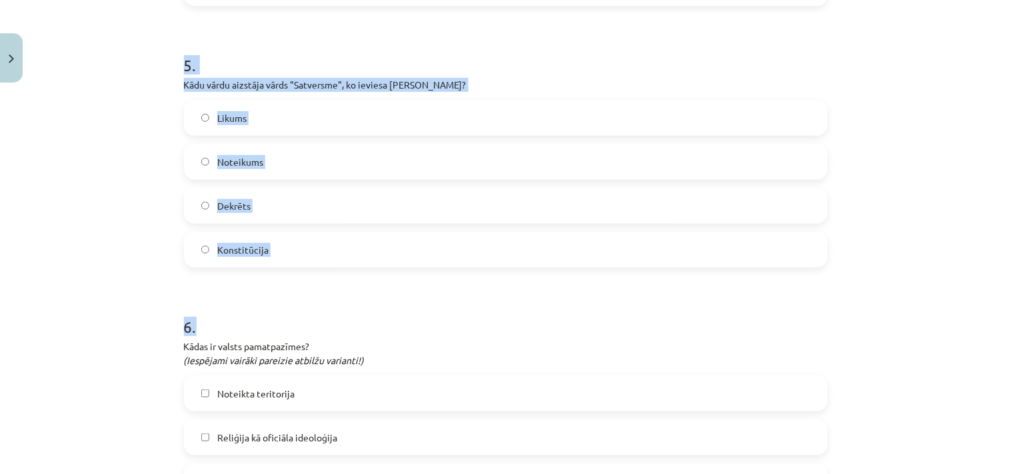
copy form "5 . Kādu vārdu aizstāja vārds "Satversme", ko ieviesa Kronvaldu Atis? Likums No…"
click at [235, 247] on span "Konstitūcija" at bounding box center [242, 250] width 51 height 14
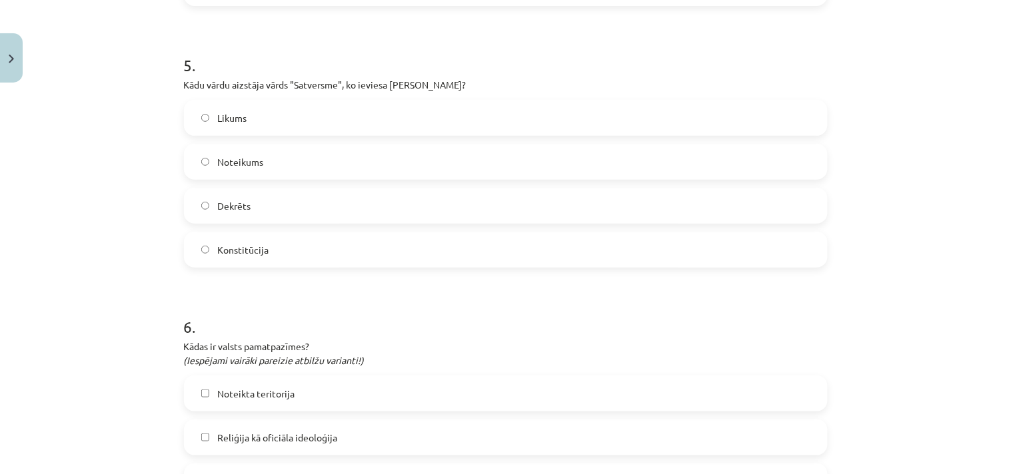
click at [446, 328] on h1 "6 ." at bounding box center [506, 315] width 644 height 41
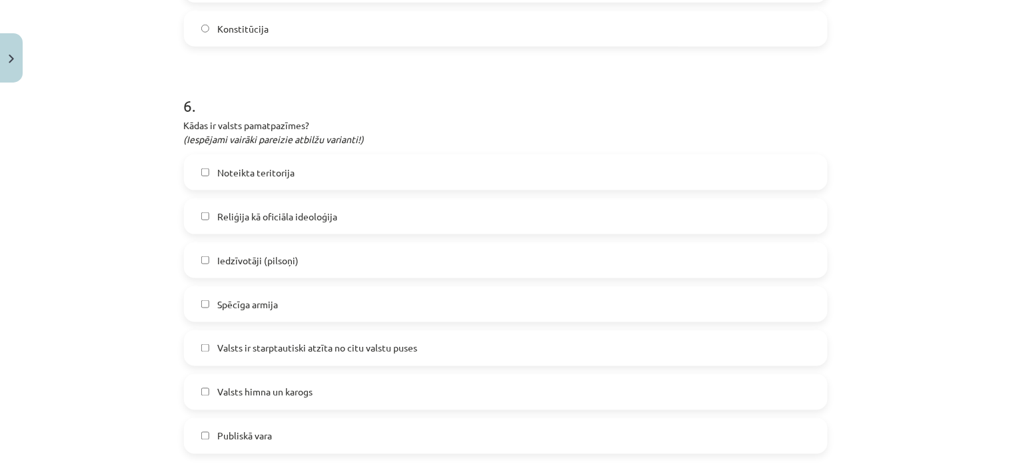
scroll to position [1554, 0]
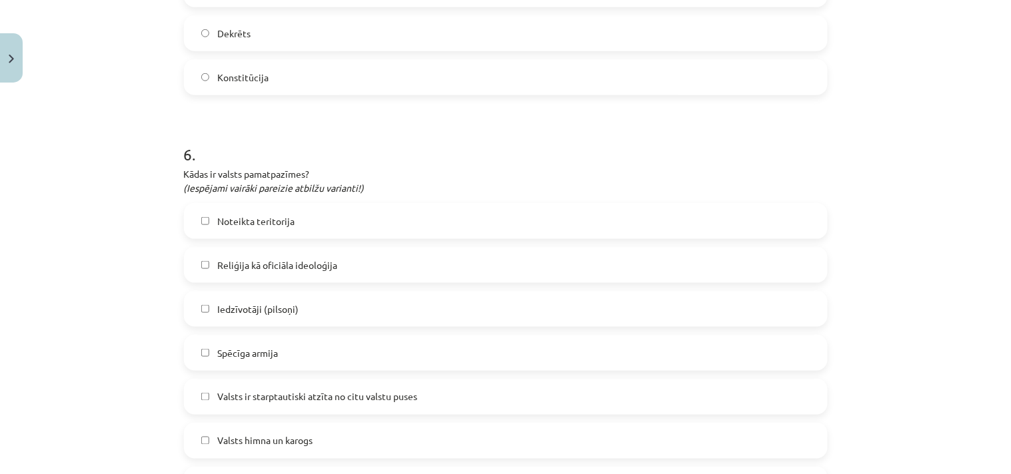
click at [267, 218] on span "Noteikta teritorija" at bounding box center [255, 222] width 77 height 14
click at [251, 310] on span "Iedzīvotāji (pilsoņi)" at bounding box center [257, 310] width 81 height 14
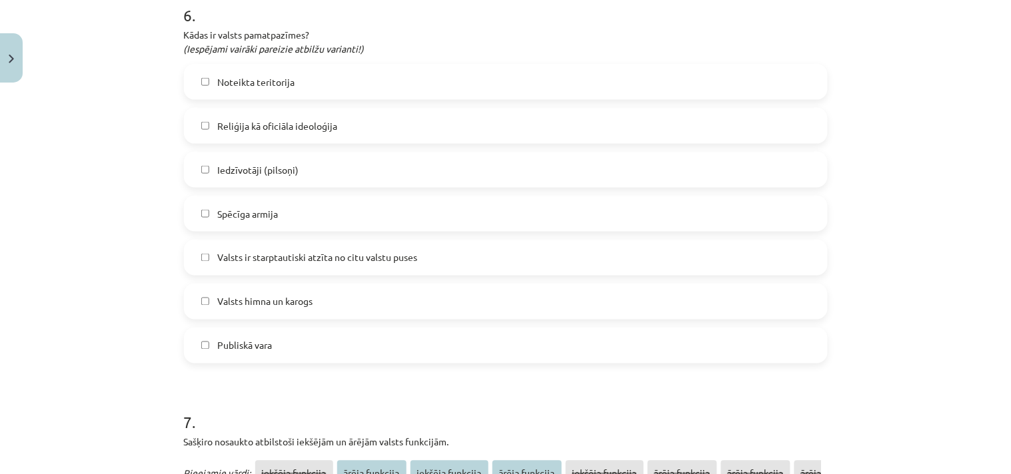
scroll to position [1727, 0]
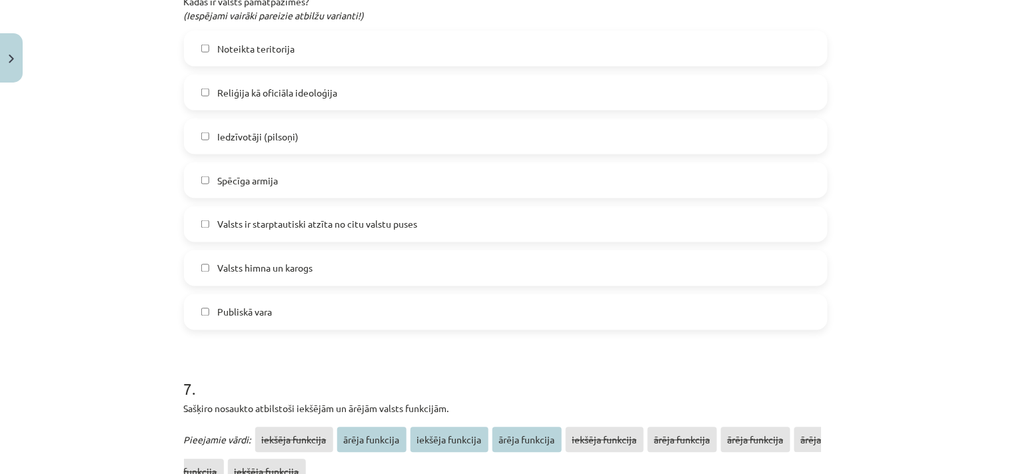
click at [259, 313] on span "Publiskā vara" at bounding box center [244, 313] width 55 height 14
click at [267, 225] on span "Valsts ir starptautiski atzīta no citu valstu puses" at bounding box center [317, 225] width 200 height 14
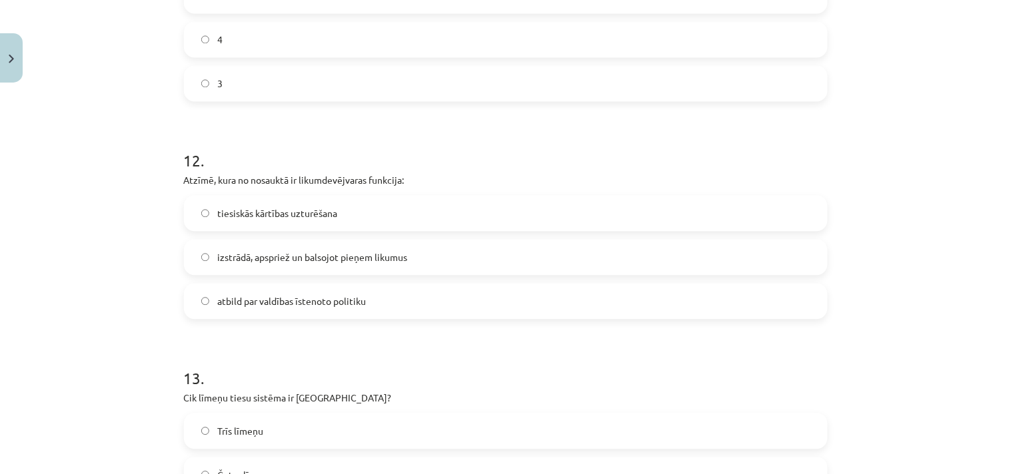
scroll to position [3282, 0]
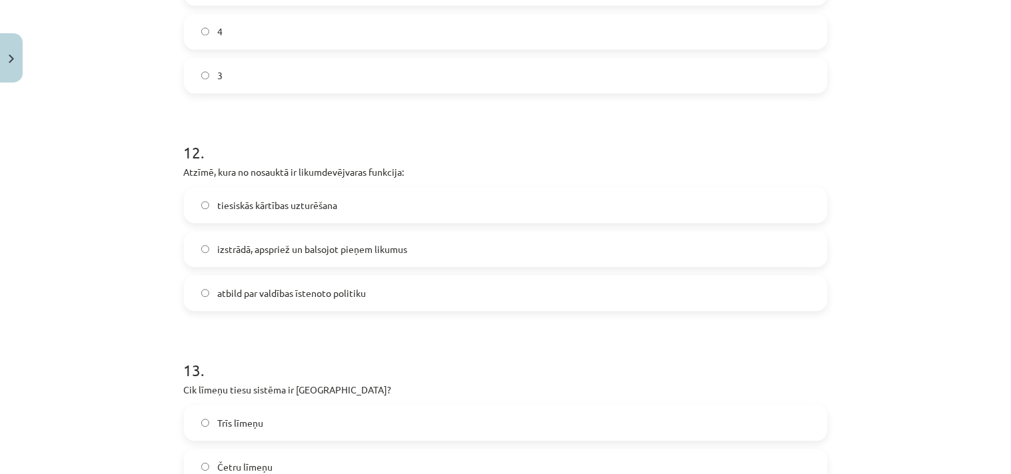
click at [316, 248] on span "izstrādā, apspriež un balsojot pieņem likumus" at bounding box center [312, 250] width 190 height 14
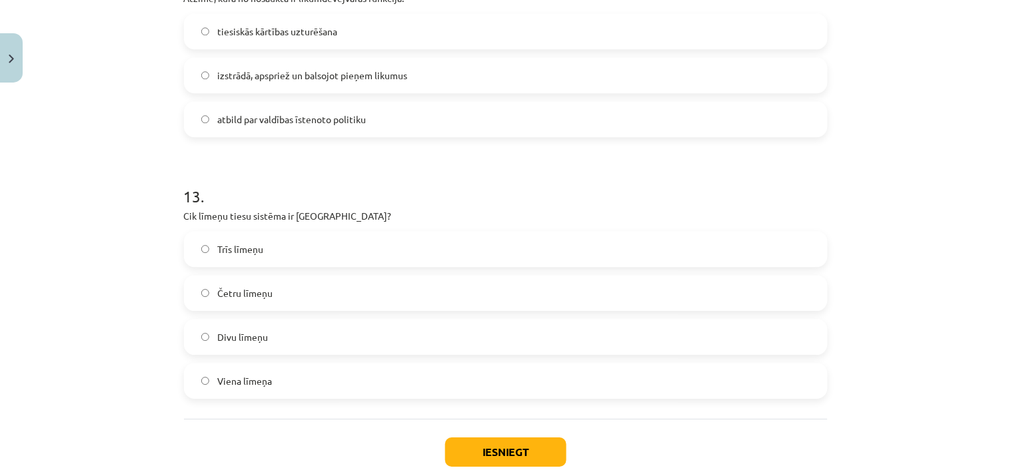
scroll to position [3534, 0]
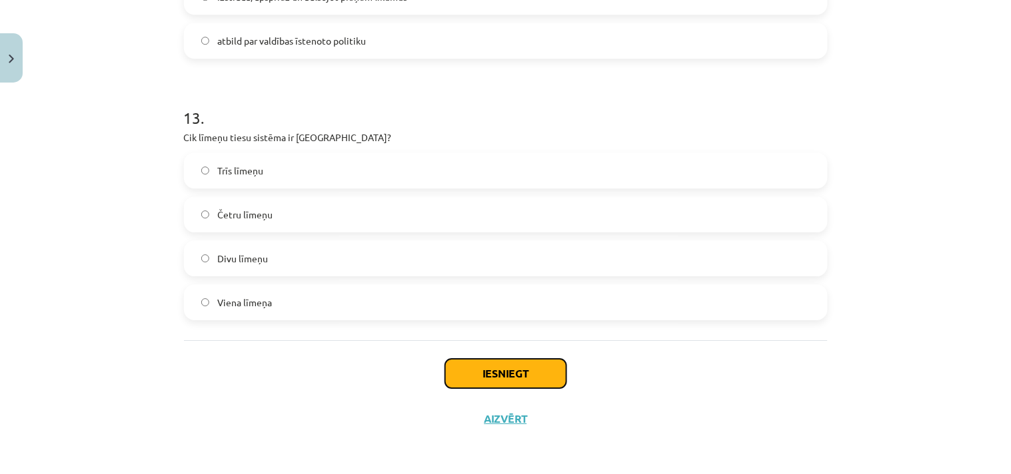
click at [503, 369] on button "Iesniegt" at bounding box center [505, 373] width 121 height 29
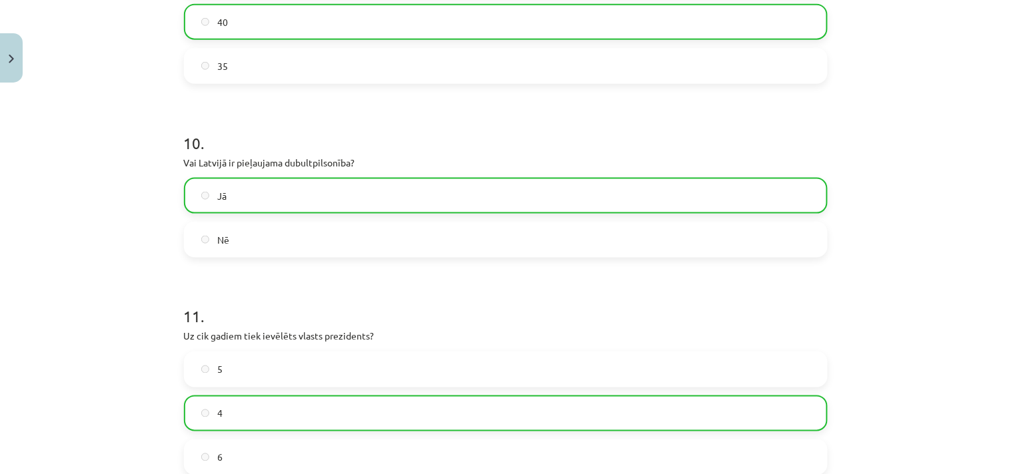
scroll to position [3627, 0]
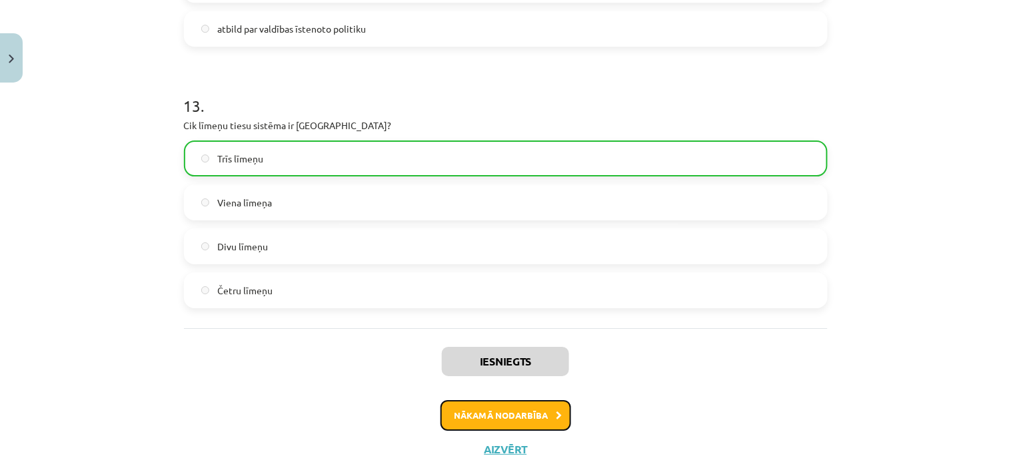
click at [520, 416] on button "Nākamā nodarbība" at bounding box center [505, 415] width 131 height 31
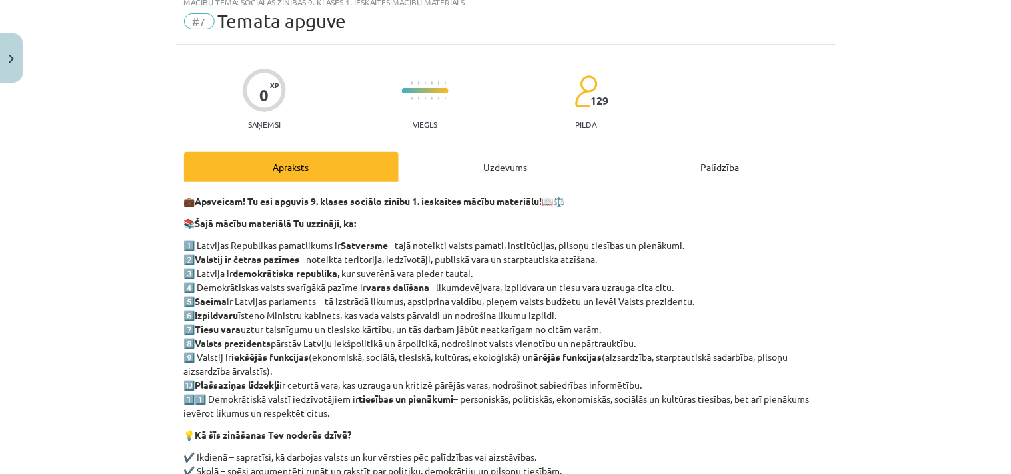
scroll to position [33, 0]
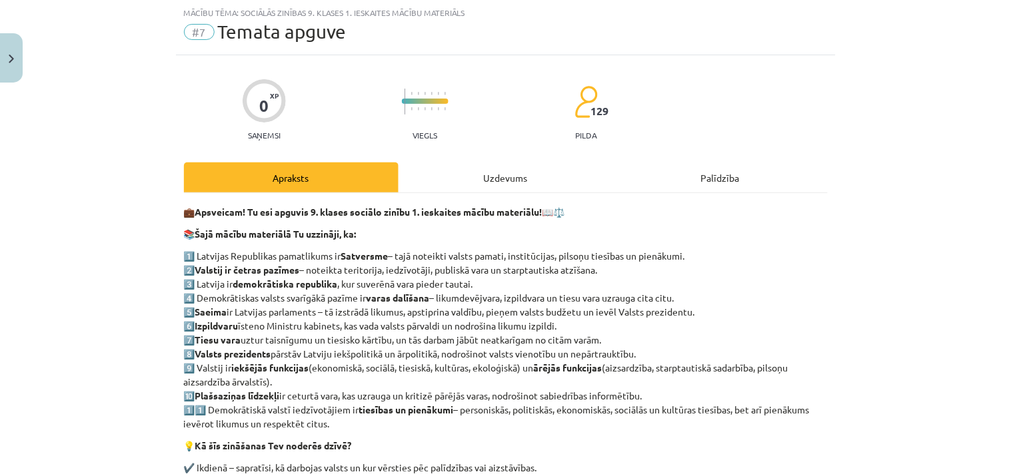
click at [497, 177] on div "Uzdevums" at bounding box center [505, 178] width 215 height 30
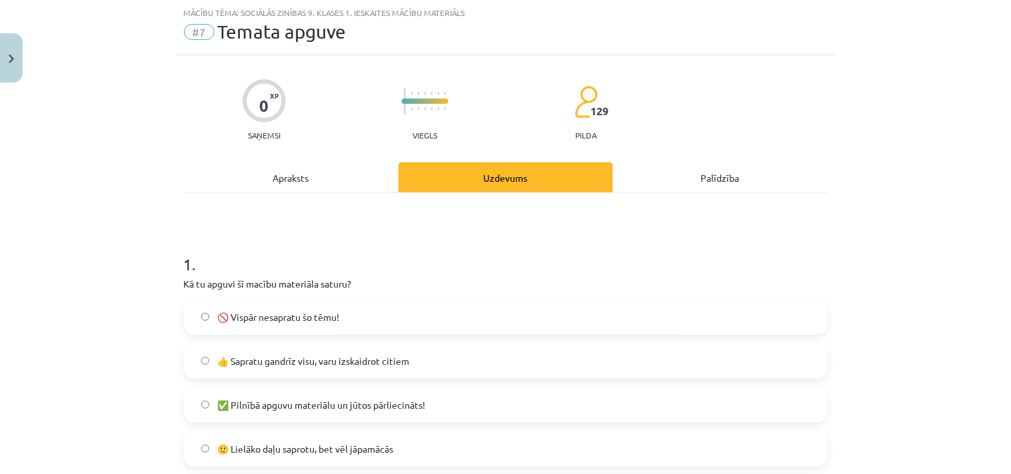
click at [396, 358] on span "👍 Sapratu gandrīz visu, varu izskaidrot citiem" at bounding box center [313, 361] width 192 height 14
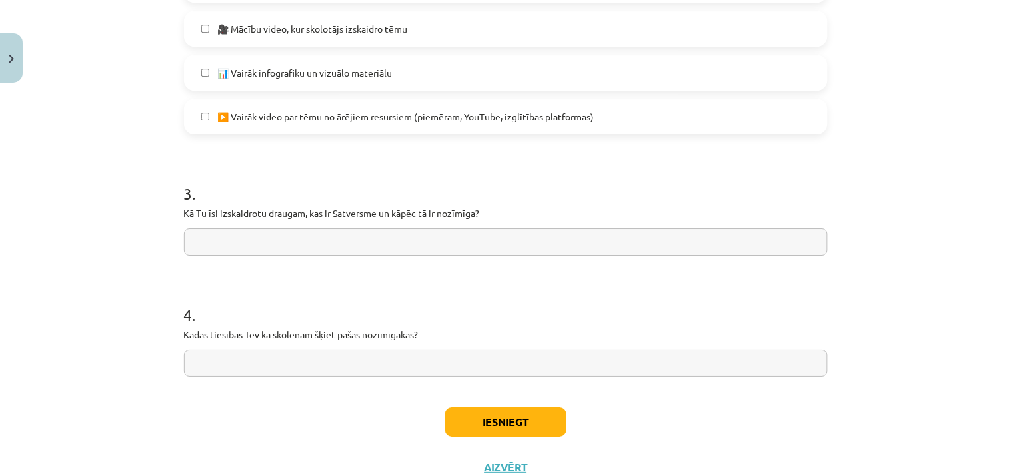
scroll to position [1073, 0]
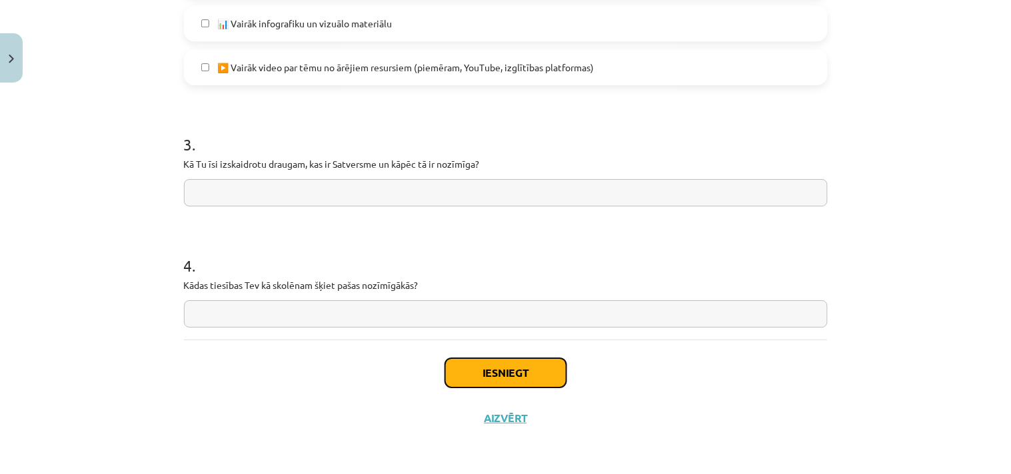
click at [484, 368] on button "Iesniegt" at bounding box center [505, 372] width 121 height 29
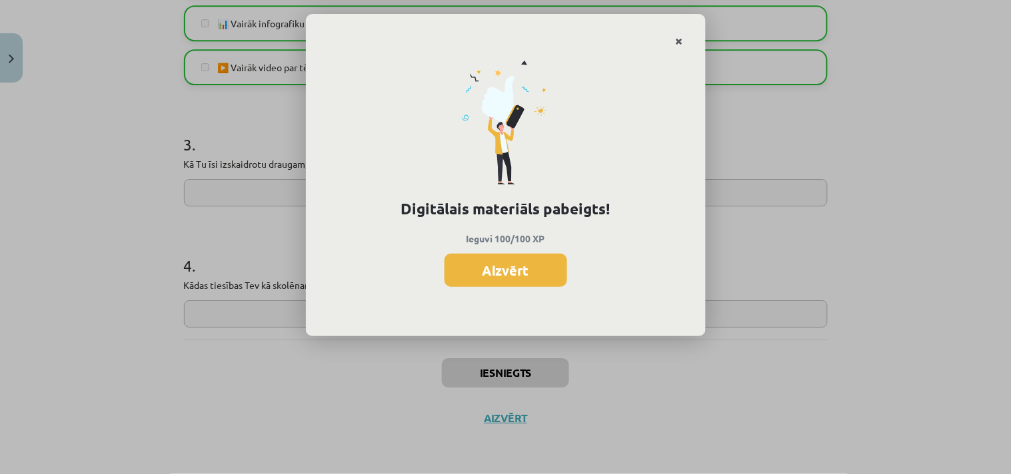
click at [678, 40] on icon "Close" at bounding box center [679, 41] width 7 height 9
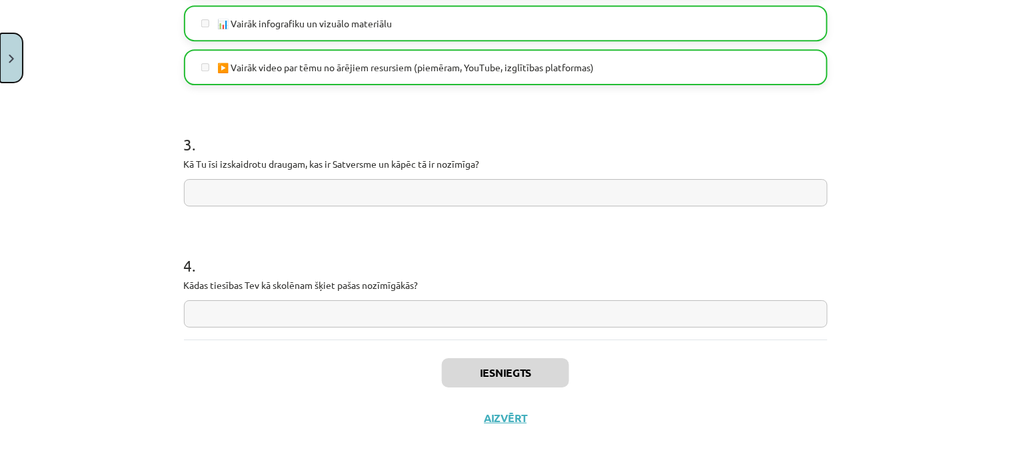
click at [11, 50] on button "Close" at bounding box center [11, 57] width 23 height 49
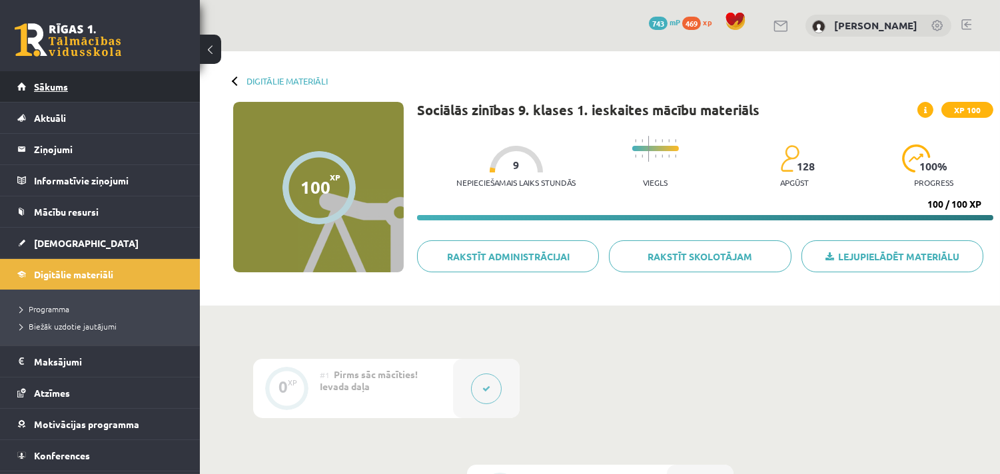
click at [45, 83] on span "Sākums" at bounding box center [51, 87] width 34 height 12
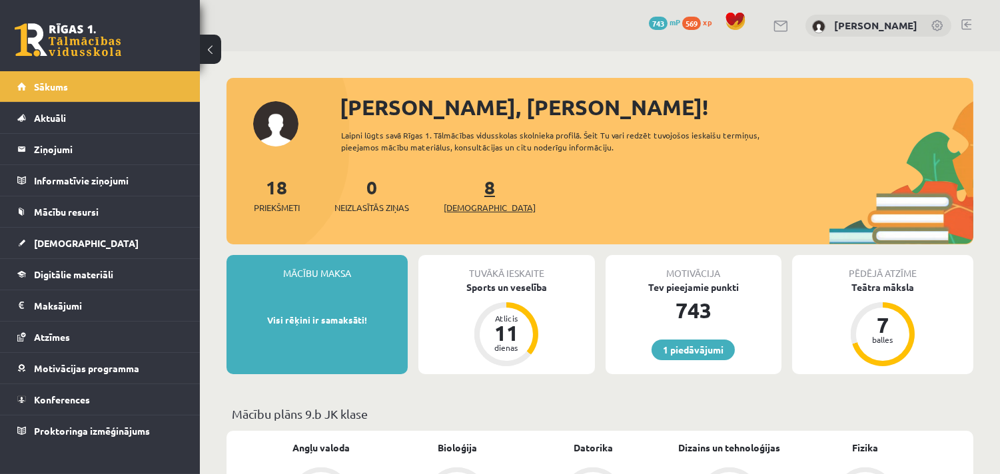
click at [473, 209] on span "[DEMOGRAPHIC_DATA]" at bounding box center [490, 207] width 92 height 13
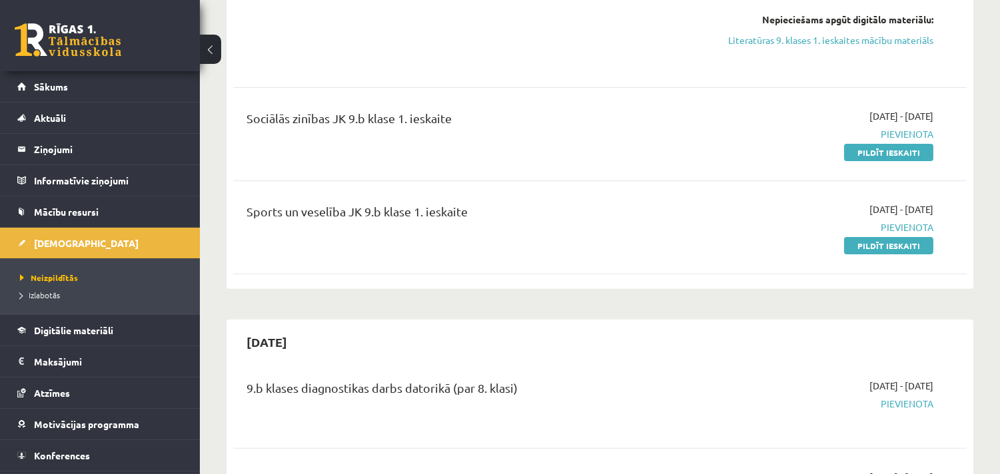
scroll to position [518, 0]
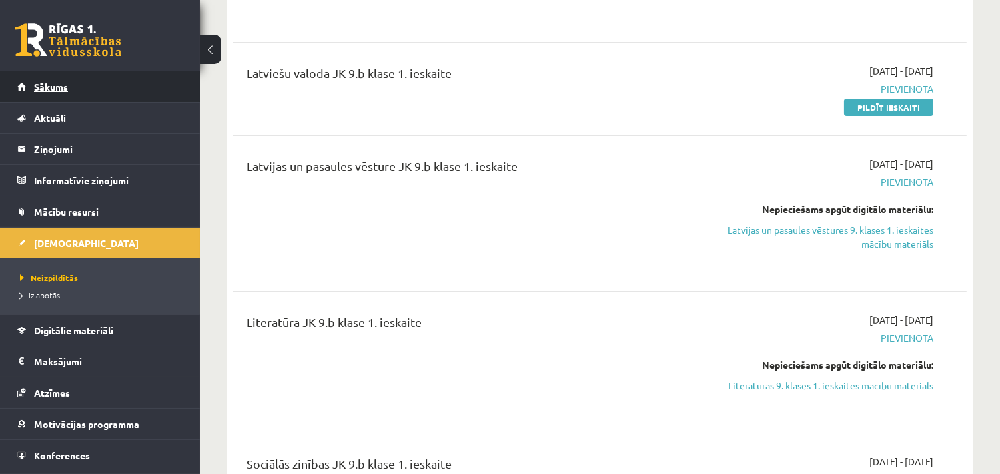
click at [61, 85] on span "Sākums" at bounding box center [51, 87] width 34 height 12
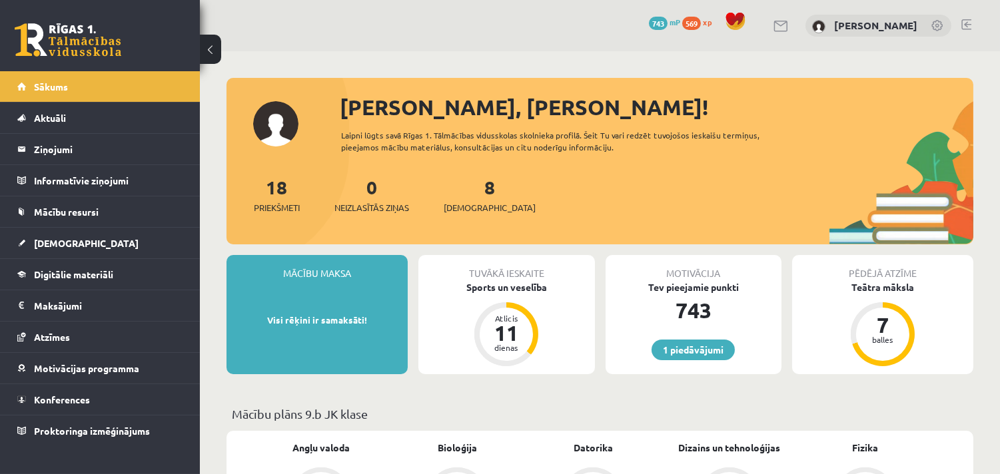
click at [966, 22] on link at bounding box center [966, 24] width 10 height 11
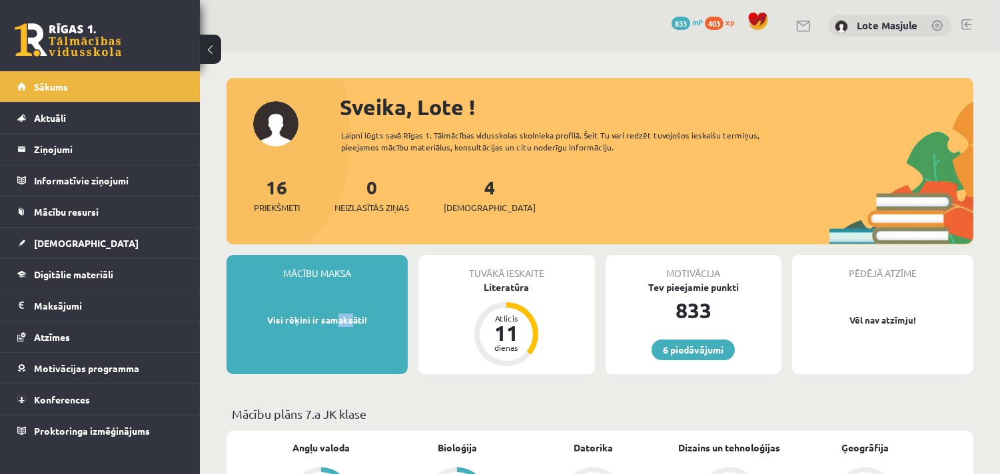
drag, startPoint x: 334, startPoint y: 312, endPoint x: 334, endPoint y: 281, distance: 30.6
click at [343, 285] on div "Mācību maksa Visi rēķini ir samaksāti!" at bounding box center [317, 314] width 181 height 119
drag, startPoint x: 289, startPoint y: 263, endPoint x: 380, endPoint y: 331, distance: 114.2
click at [380, 331] on div "Mācību maksa Visi rēķini ir samaksāti!" at bounding box center [317, 314] width 181 height 119
click at [350, 310] on div "Mācību maksa Visi rēķini ir samaksāti!" at bounding box center [317, 314] width 181 height 119
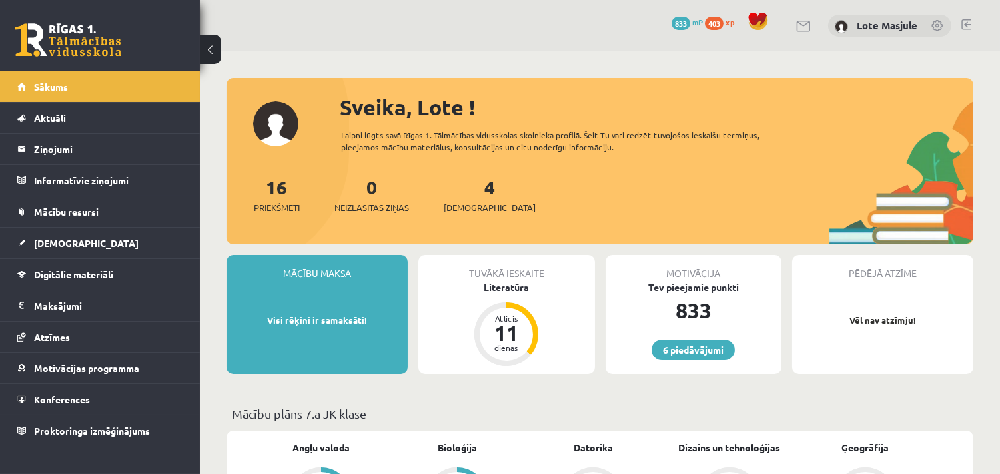
click at [315, 317] on p "Visi rēķini ir samaksāti!" at bounding box center [317, 320] width 168 height 13
click at [311, 322] on p "Visi rēķini ir samaksāti!" at bounding box center [317, 320] width 168 height 13
click at [316, 318] on p "Visi rēķini ir samaksāti!" at bounding box center [317, 320] width 168 height 13
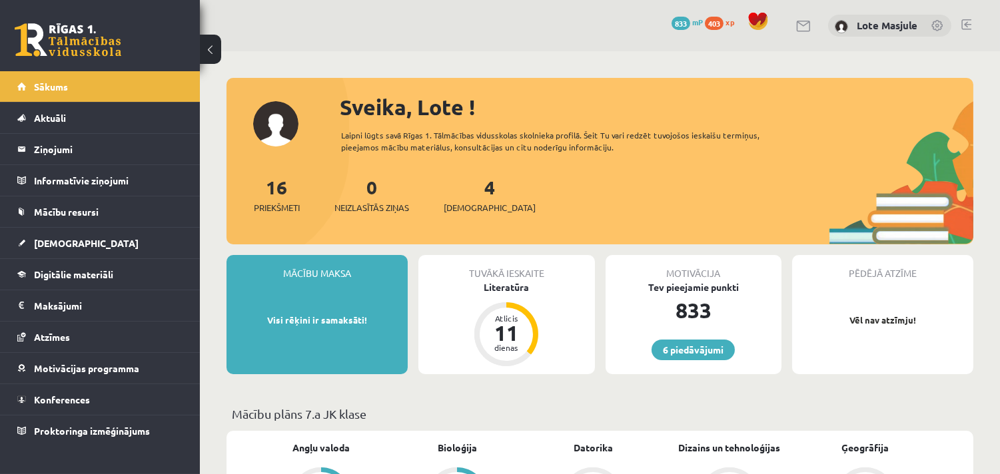
click at [961, 17] on div "6 Dāvanas 833 mP 403 xp Lote Masjule" at bounding box center [600, 25] width 800 height 51
click at [965, 21] on link at bounding box center [966, 24] width 10 height 11
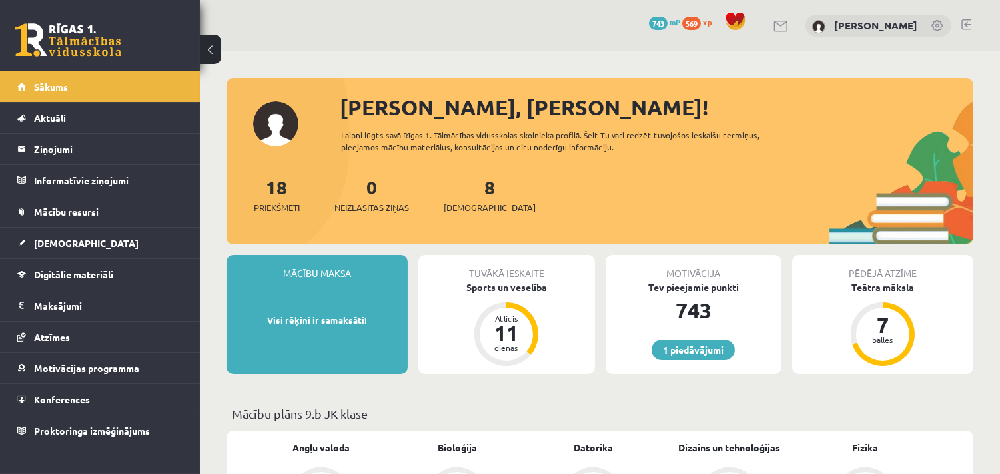
click at [350, 287] on div "Mācību maksa Visi rēķini ir samaksāti!" at bounding box center [317, 314] width 181 height 119
drag, startPoint x: 277, startPoint y: 267, endPoint x: 376, endPoint y: 324, distance: 114.1
click at [376, 324] on div "Mācību maksa Visi rēķini ir samaksāti!" at bounding box center [317, 314] width 181 height 119
click at [376, 324] on p "Visi rēķini ir samaksāti!" at bounding box center [317, 320] width 168 height 13
click at [82, 303] on legend "Maksājumi 0" at bounding box center [108, 306] width 149 height 31
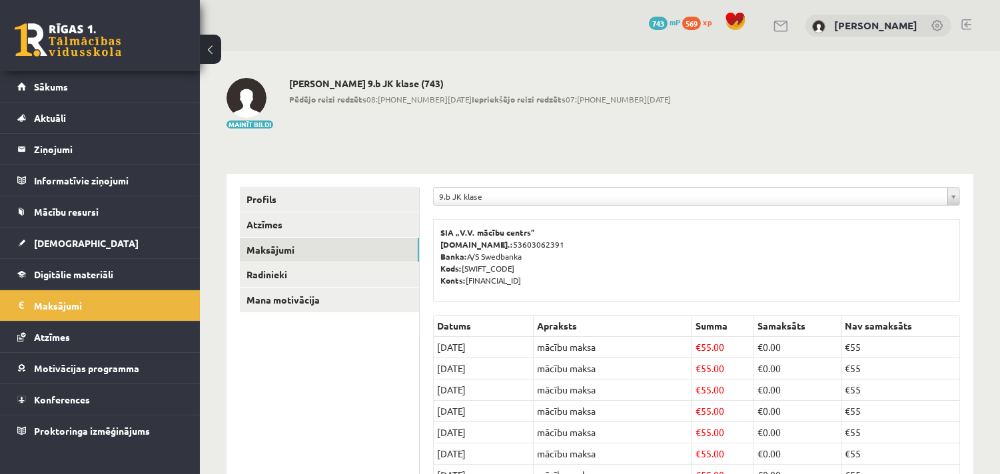
scroll to position [171, 0]
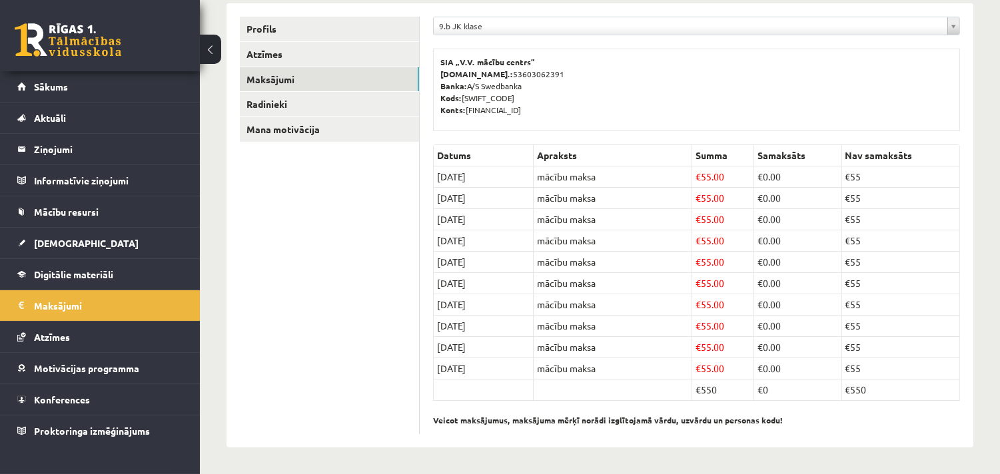
drag, startPoint x: 435, startPoint y: 171, endPoint x: 501, endPoint y: 184, distance: 67.2
click at [501, 184] on td "[DATE]" at bounding box center [484, 177] width 100 height 21
drag, startPoint x: 852, startPoint y: 175, endPoint x: 893, endPoint y: 396, distance: 225.7
click at [893, 396] on tbody "Datums Apraksts Summa Samaksāts Nav samaksāts [DATE] mācību maksa € 55.00 € 0.0…" at bounding box center [697, 273] width 526 height 256
click at [893, 396] on td "€550" at bounding box center [901, 390] width 118 height 21
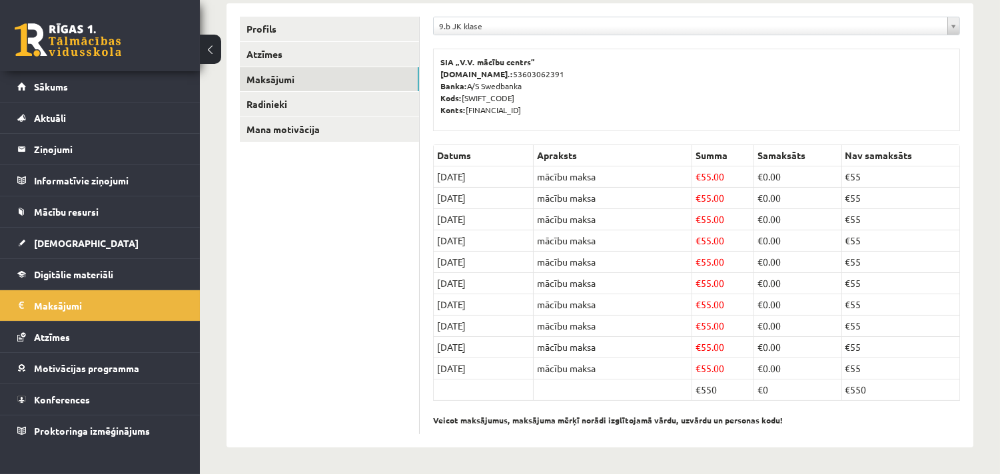
scroll to position [0, 0]
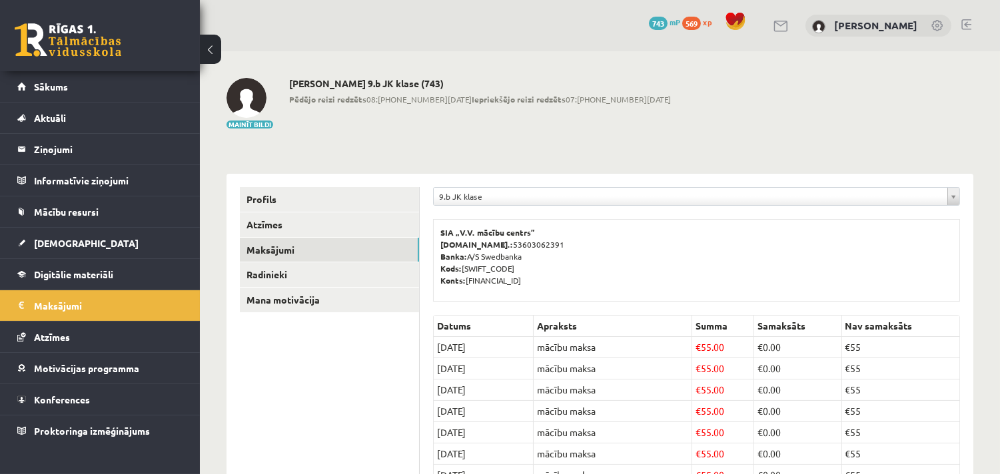
click at [967, 15] on div "1 Dāvanas 743 mP 569 xp [PERSON_NAME]" at bounding box center [600, 25] width 800 height 51
click at [966, 23] on link at bounding box center [966, 24] width 10 height 11
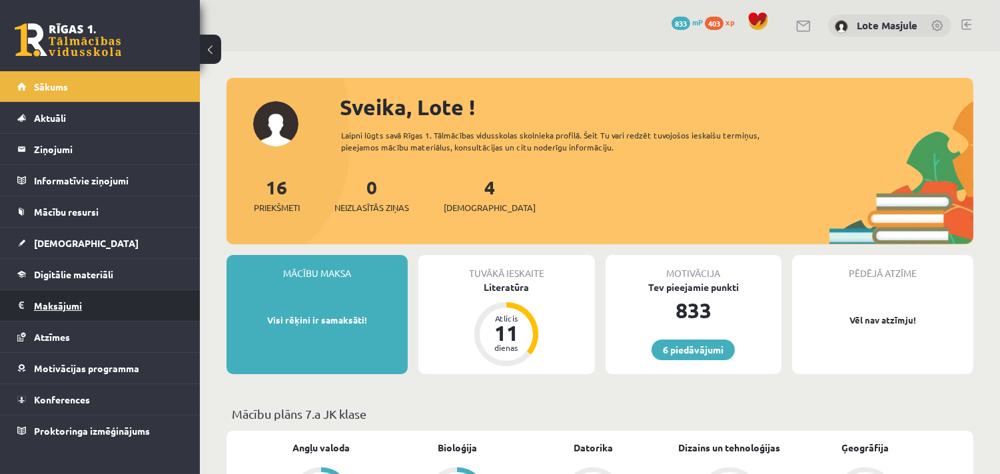
click at [80, 307] on legend "Maksājumi 0" at bounding box center [108, 306] width 149 height 31
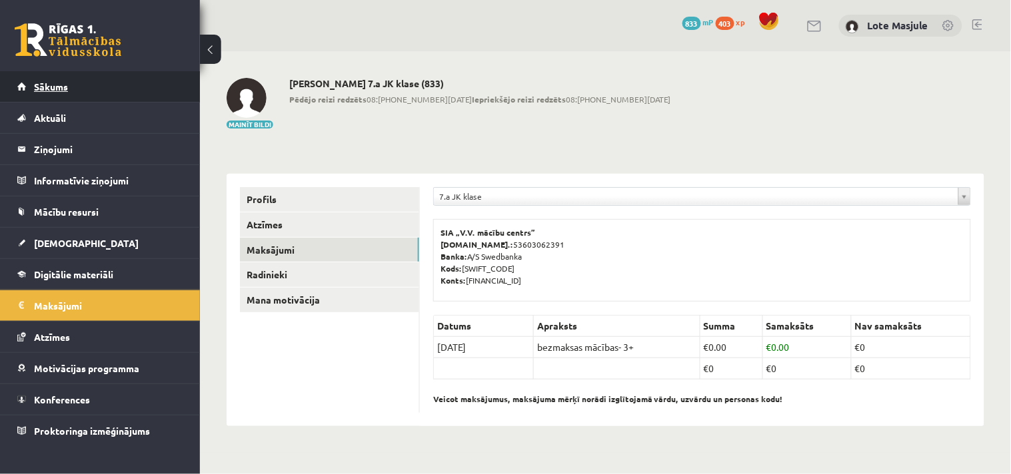
click at [59, 85] on span "Sākums" at bounding box center [51, 87] width 34 height 12
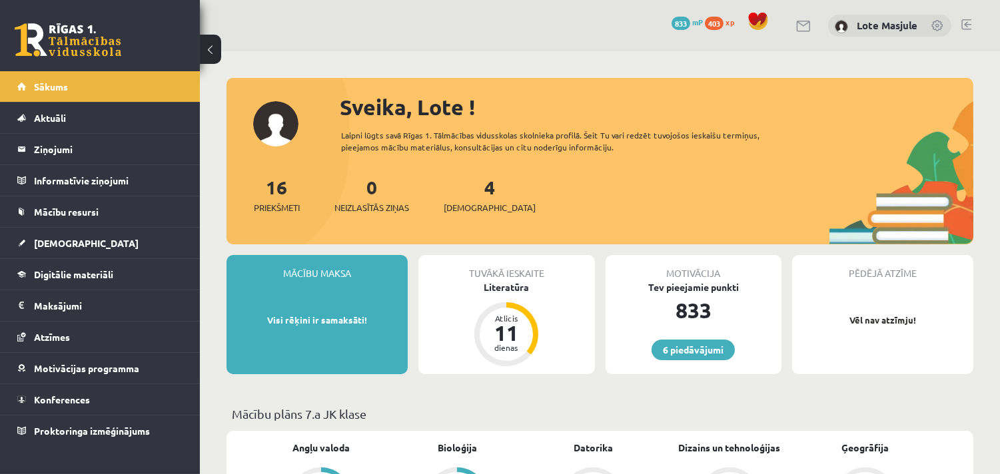
click at [966, 21] on link at bounding box center [966, 24] width 10 height 11
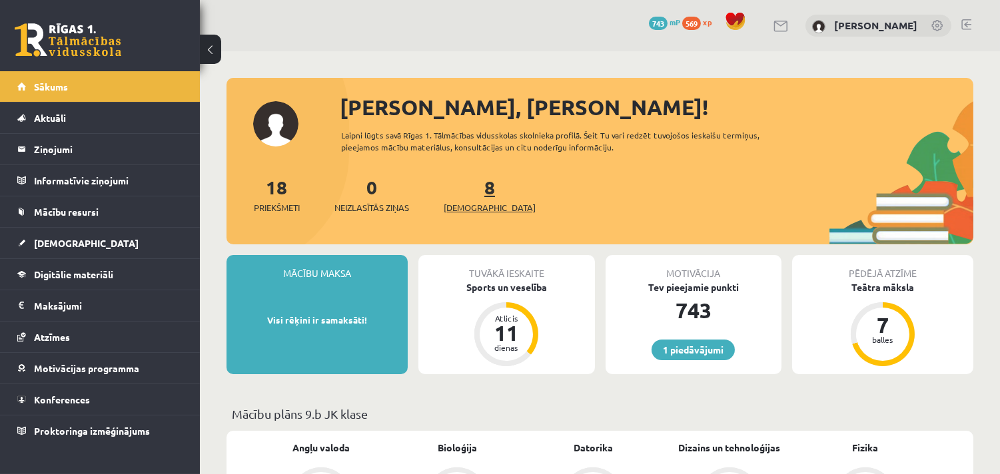
click at [461, 209] on span "[DEMOGRAPHIC_DATA]" at bounding box center [490, 207] width 92 height 13
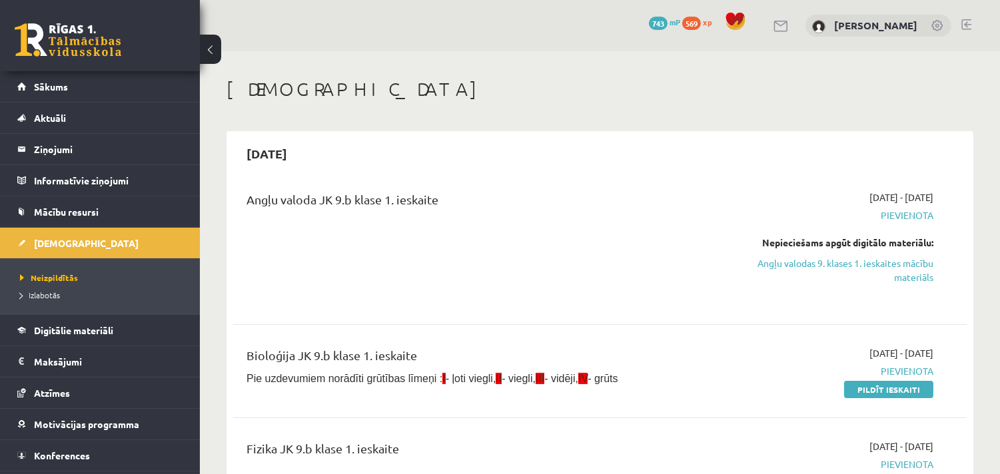
click at [697, 23] on span "569" at bounding box center [691, 23] width 19 height 13
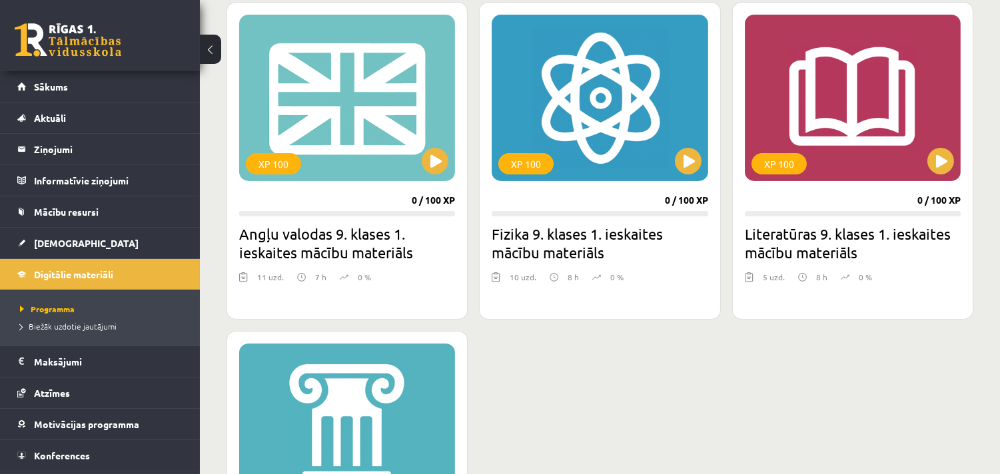
scroll to position [345, 0]
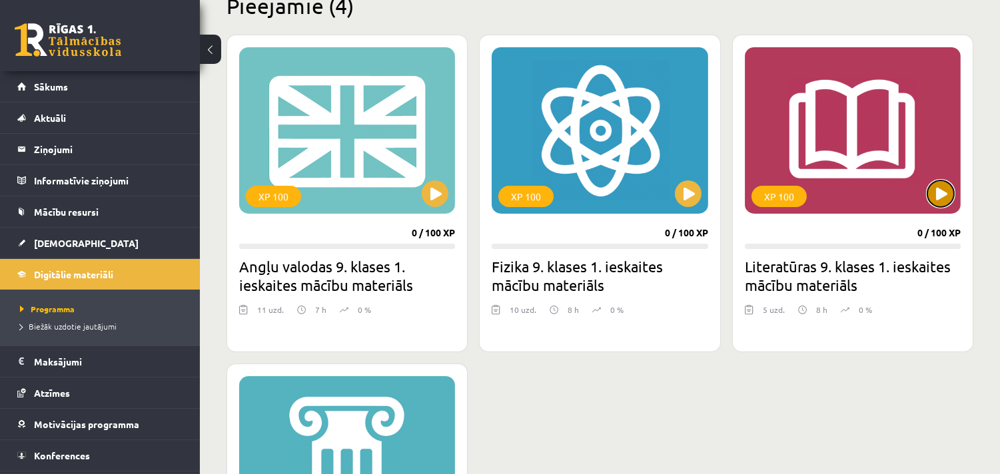
click at [942, 193] on button at bounding box center [940, 194] width 27 height 27
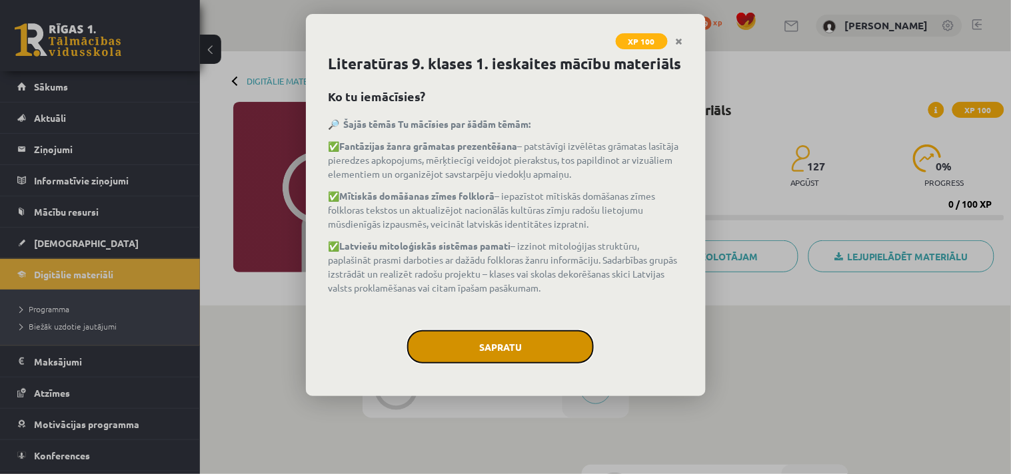
click at [524, 348] on button "Sapratu" at bounding box center [500, 346] width 187 height 33
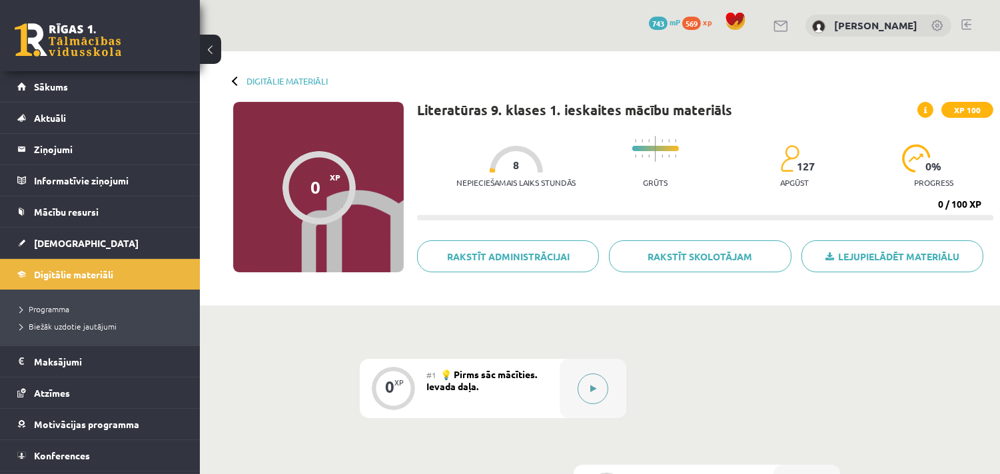
click at [585, 387] on button at bounding box center [593, 389] width 31 height 31
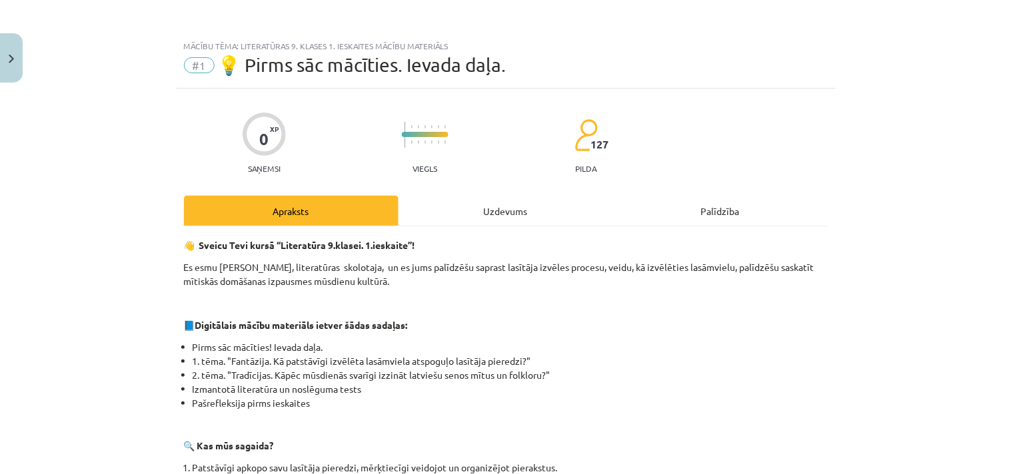
click at [485, 209] on div "Uzdevums" at bounding box center [505, 211] width 215 height 30
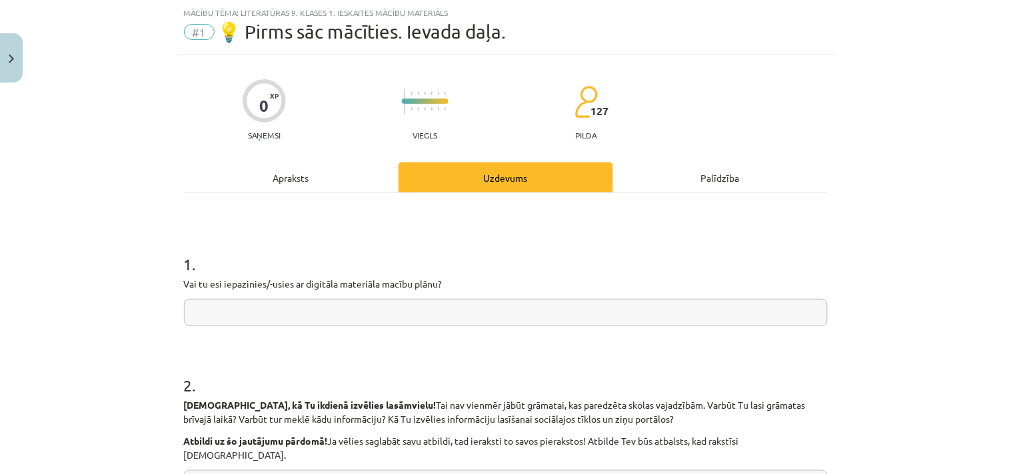
click at [377, 314] on input "text" at bounding box center [506, 312] width 644 height 27
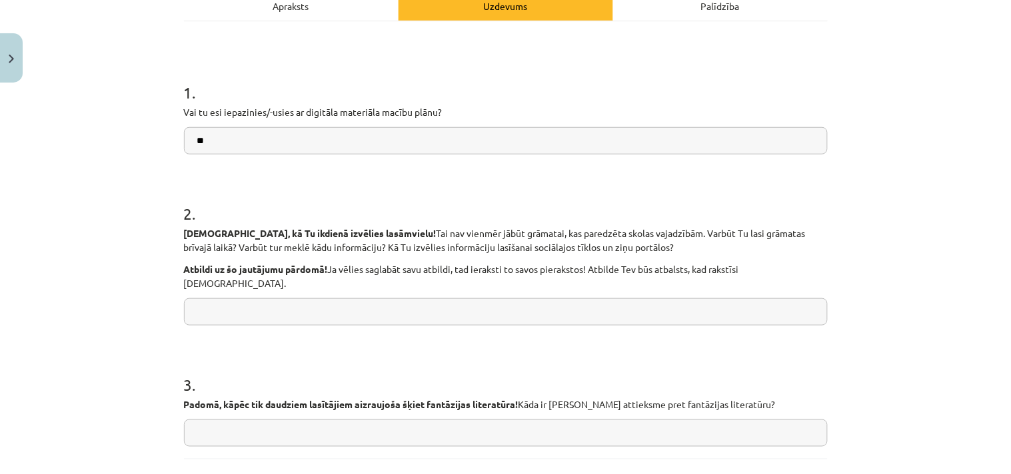
scroll to position [310, 0]
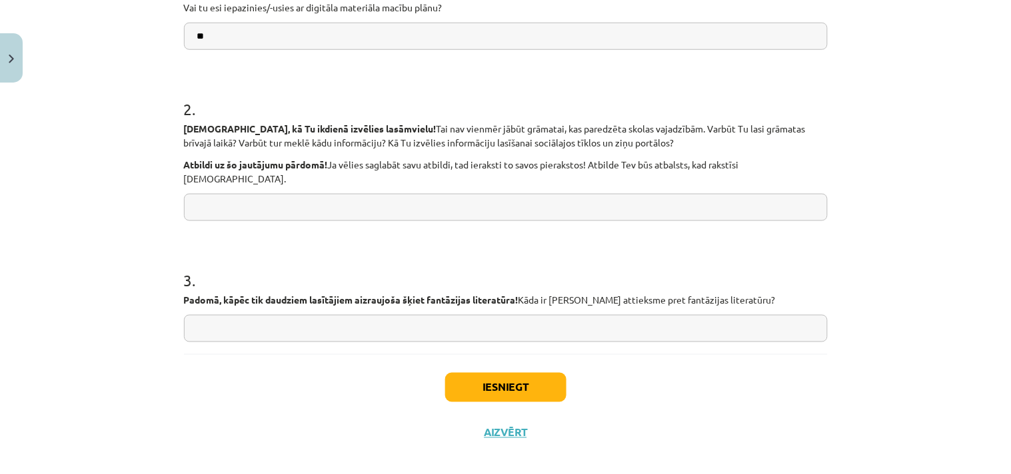
type input "**"
click at [490, 374] on button "Iesniegt" at bounding box center [505, 387] width 121 height 29
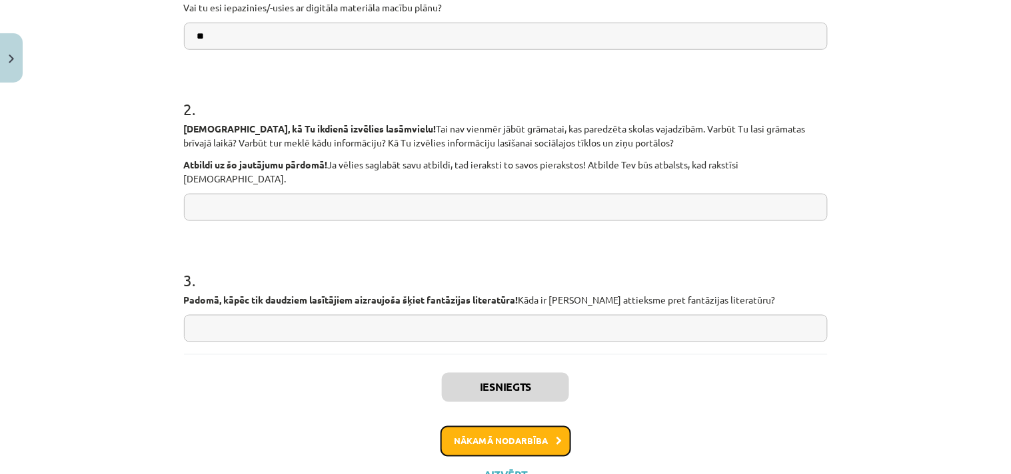
click at [521, 434] on button "Nākamā nodarbība" at bounding box center [505, 441] width 131 height 31
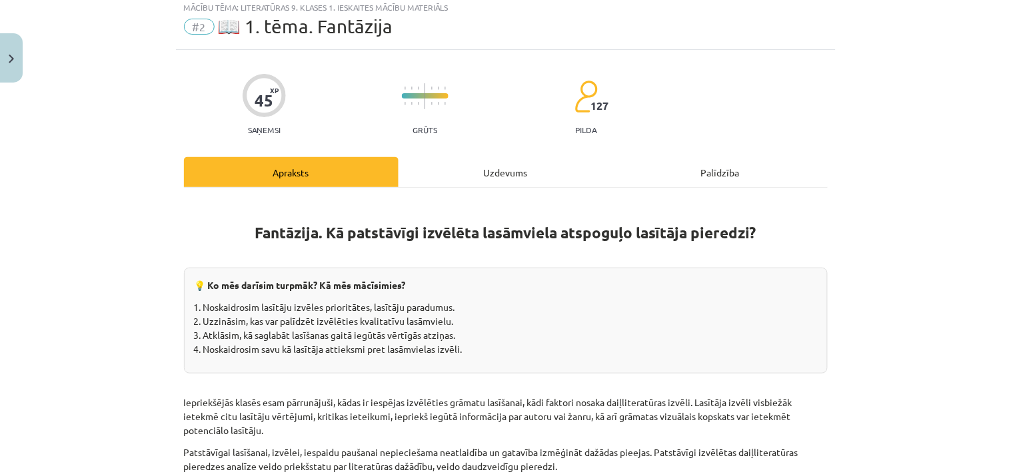
scroll to position [33, 0]
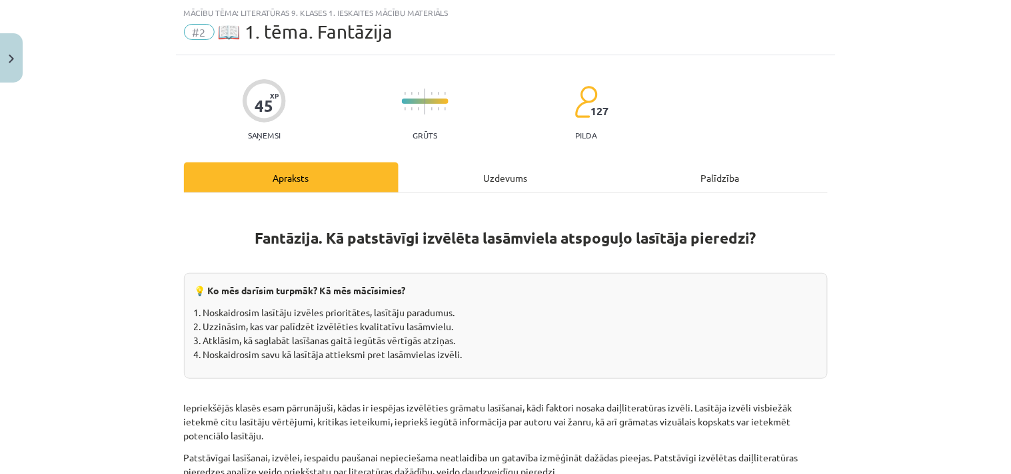
click at [480, 169] on div "Uzdevums" at bounding box center [505, 178] width 215 height 30
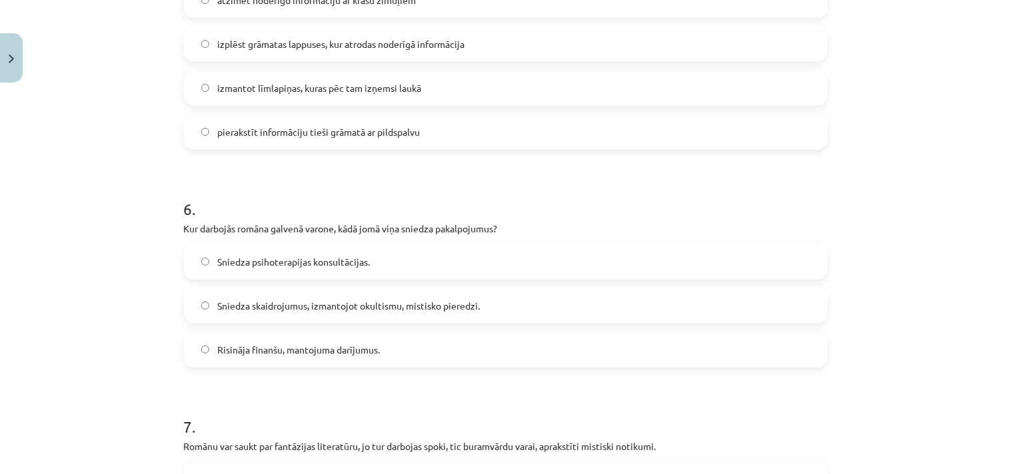
scroll to position [1209, 0]
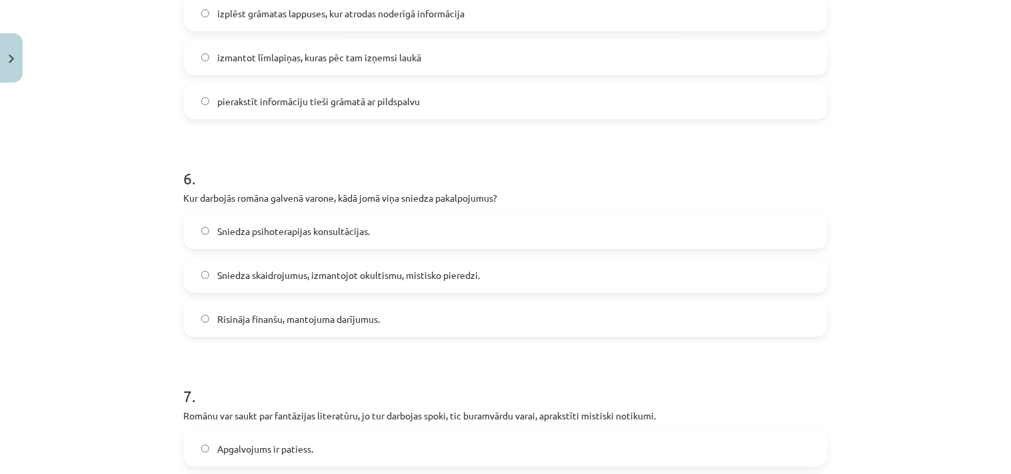
click at [245, 283] on label "Sniedza skaidrojumus, izmantojot okultismu, mistisko pieredzi." at bounding box center [505, 275] width 641 height 33
click at [386, 360] on form "1 . Romāna “Rīgas raganas” fragmentā izmantoti buramvārdi. Apgalvojums nav pati…" at bounding box center [506, 46] width 644 height 1978
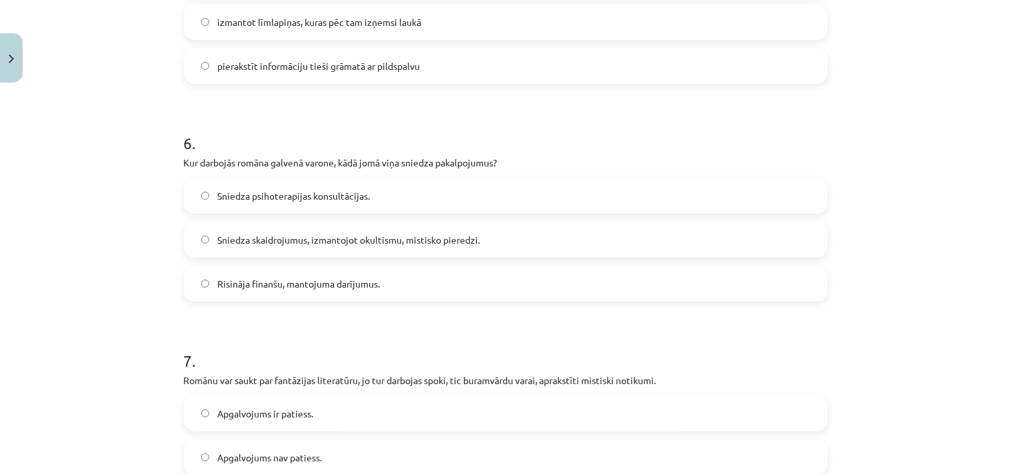
scroll to position [1382, 0]
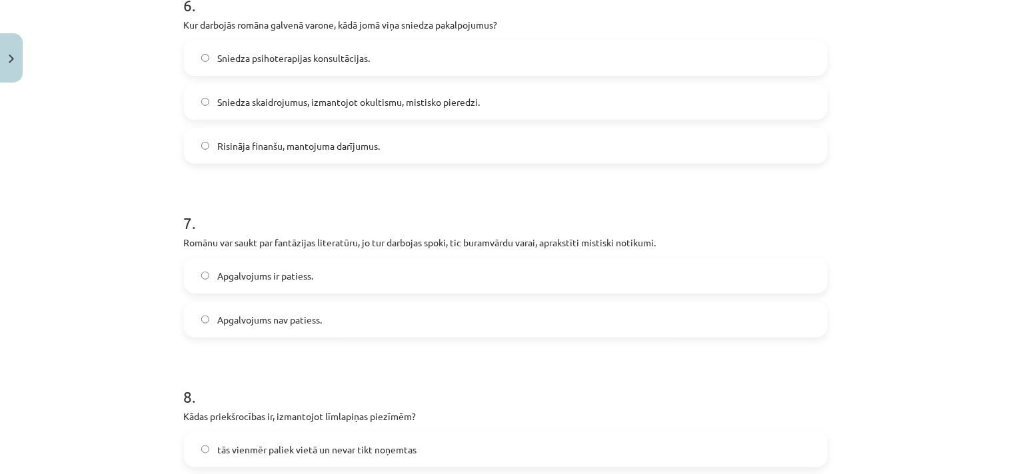
click at [272, 275] on span "Apgalvojums ir patiess." at bounding box center [265, 276] width 96 height 14
click at [413, 380] on h1 "8 ." at bounding box center [506, 384] width 644 height 41
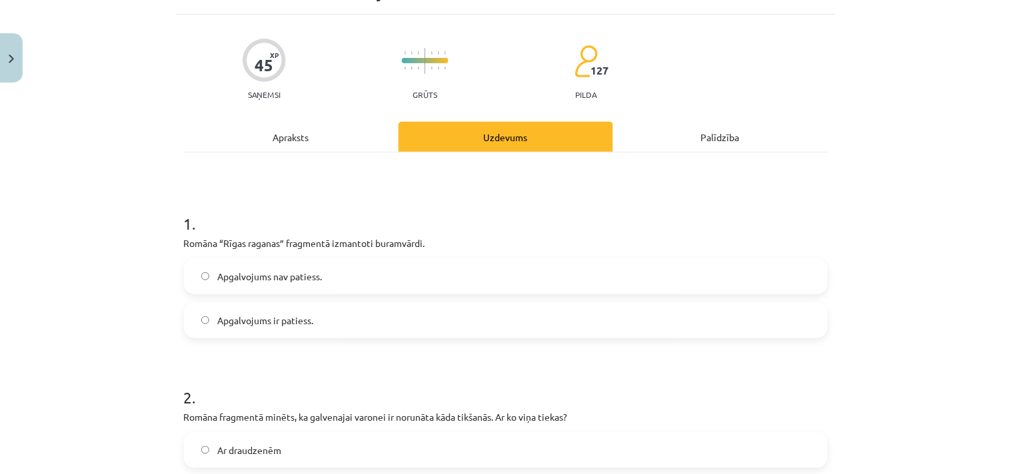
scroll to position [0, 0]
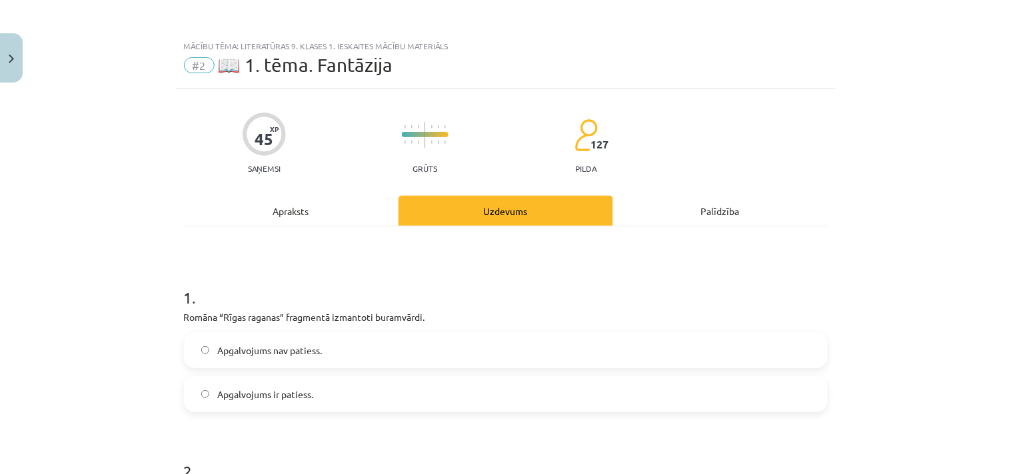
click at [277, 349] on span "Apgalvojums nav patiess." at bounding box center [269, 351] width 105 height 14
click at [285, 396] on span "Apgalvojums ir patiess." at bounding box center [265, 395] width 96 height 14
click at [352, 442] on h1 "2 ." at bounding box center [506, 459] width 644 height 41
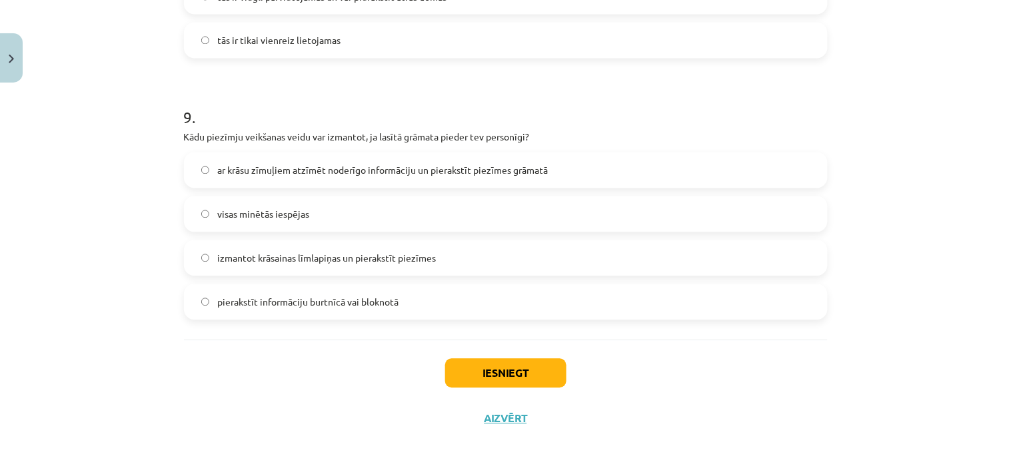
scroll to position [1577, 0]
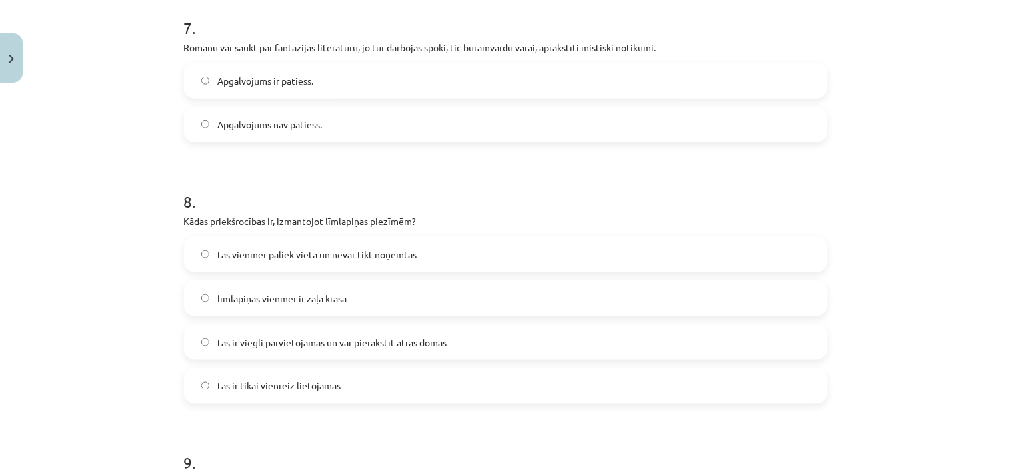
click at [239, 352] on label "tās ir viegli pārvietojamas un var pierakstīt ātras domas" at bounding box center [505, 342] width 641 height 33
click at [370, 434] on h1 "9 ." at bounding box center [506, 451] width 644 height 41
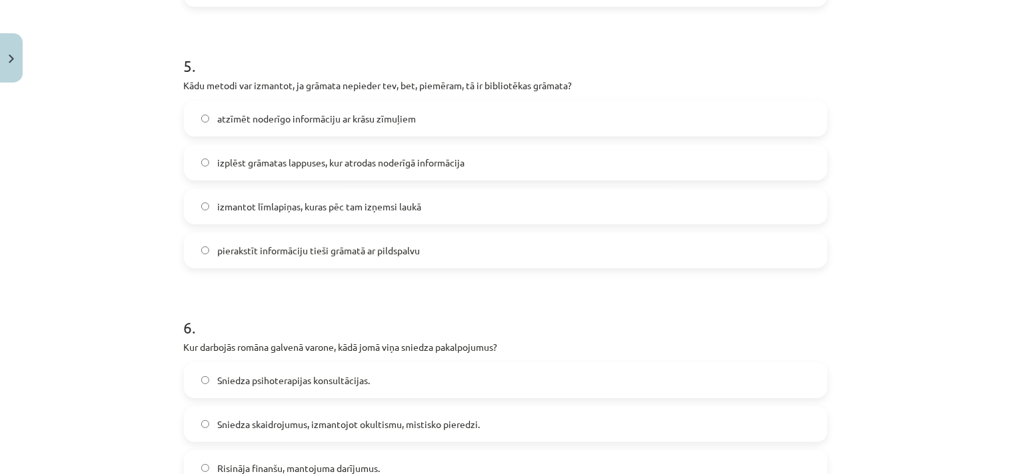
scroll to position [887, 0]
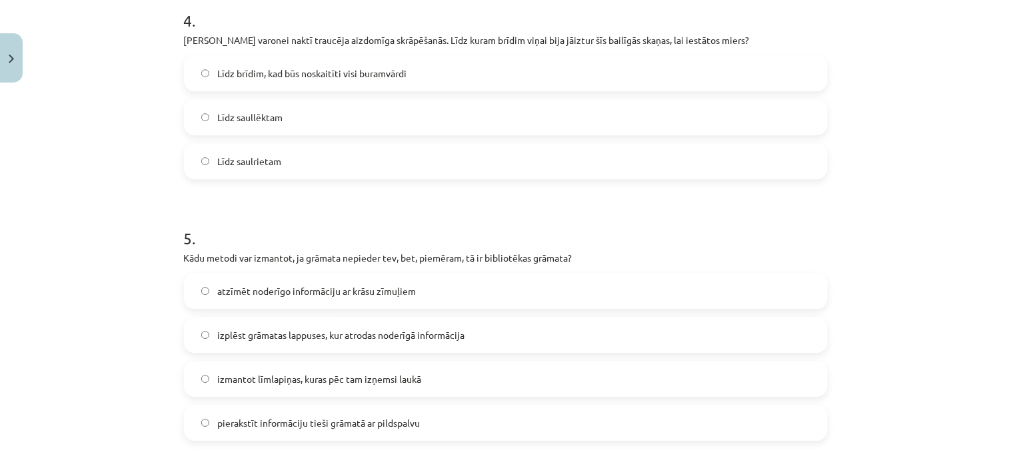
click at [263, 130] on label "Līdz saullēktam" at bounding box center [505, 117] width 641 height 33
click at [242, 376] on span "izmantot līmlapiņas, kuras pēc tam izņemsi laukā" at bounding box center [319, 379] width 204 height 14
click at [129, 394] on div "Mācību tēma: Literatūras 9. klases 1. ieskaites mācību materiāls #2 📖 1. tēma. …" at bounding box center [505, 237] width 1011 height 474
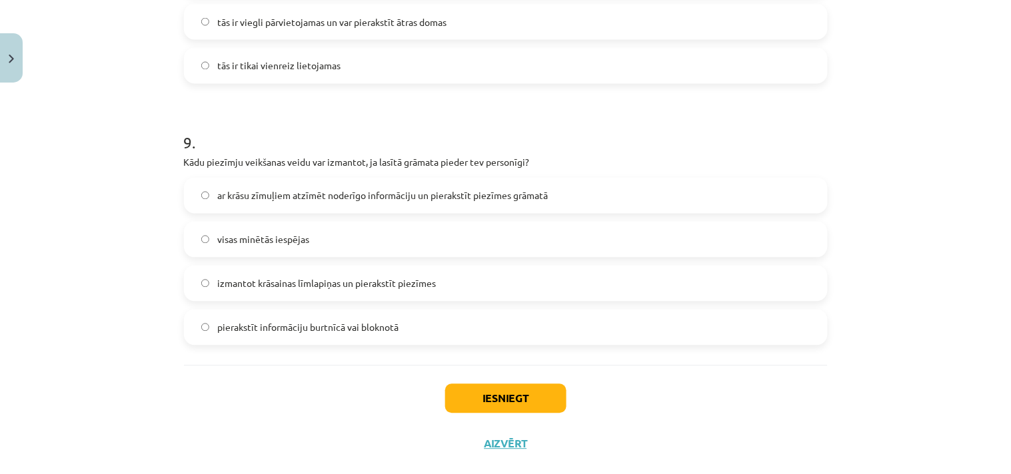
scroll to position [1923, 0]
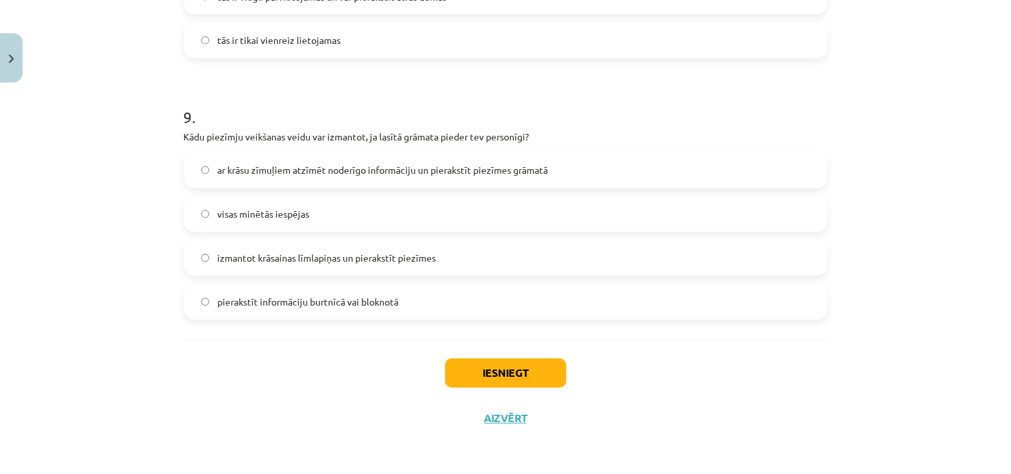
click at [251, 212] on span "visas minētās iespējas" at bounding box center [263, 215] width 92 height 14
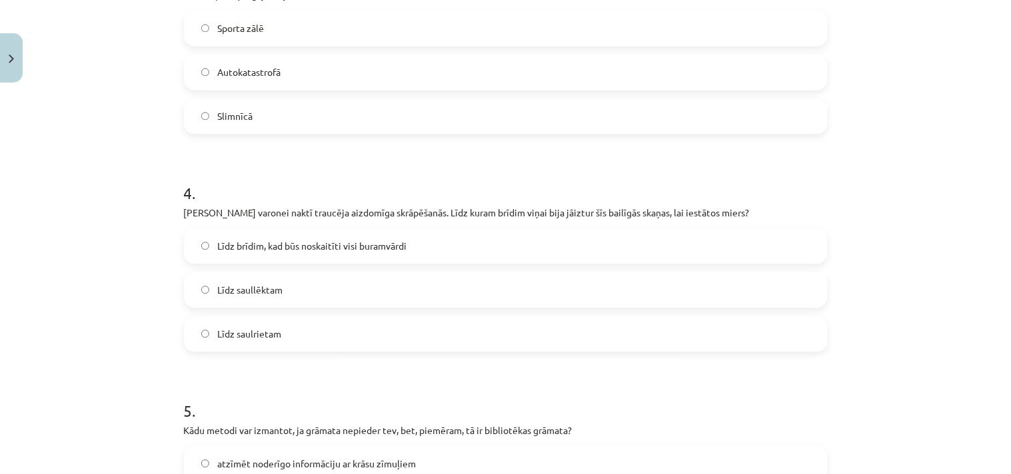
scroll to position [541, 0]
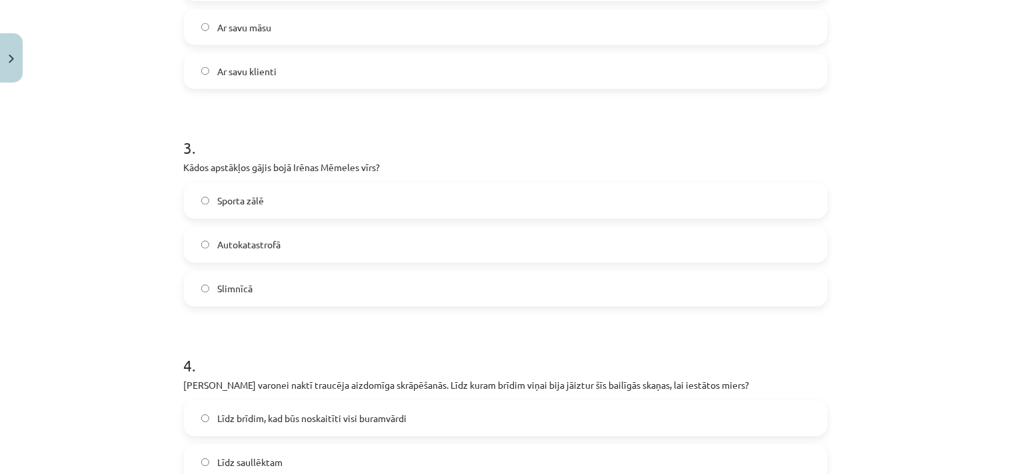
click at [251, 243] on span "Autokatastrofā" at bounding box center [248, 246] width 63 height 14
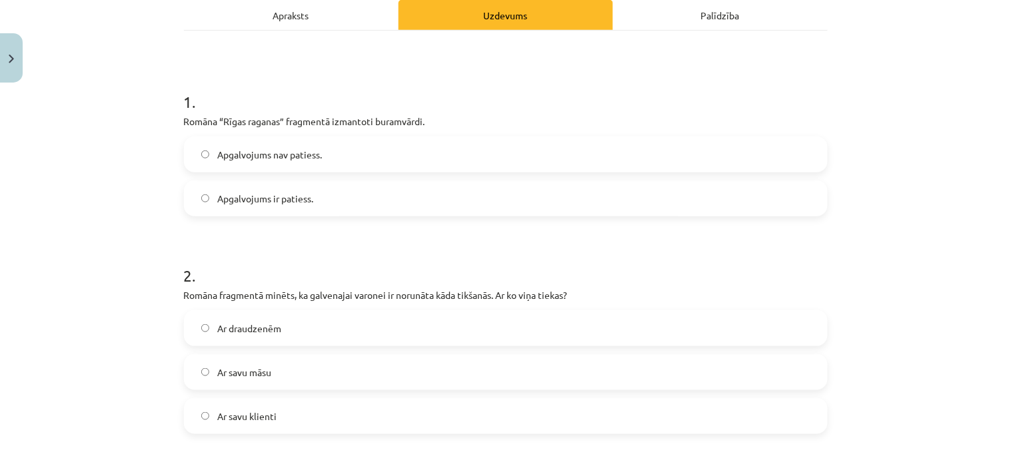
scroll to position [368, 0]
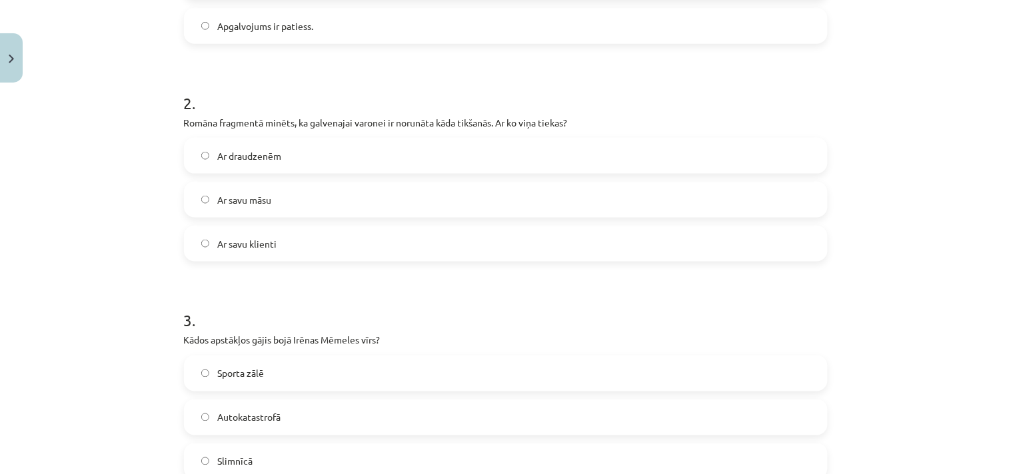
click at [251, 157] on span "Ar draudzenēm" at bounding box center [249, 156] width 64 height 14
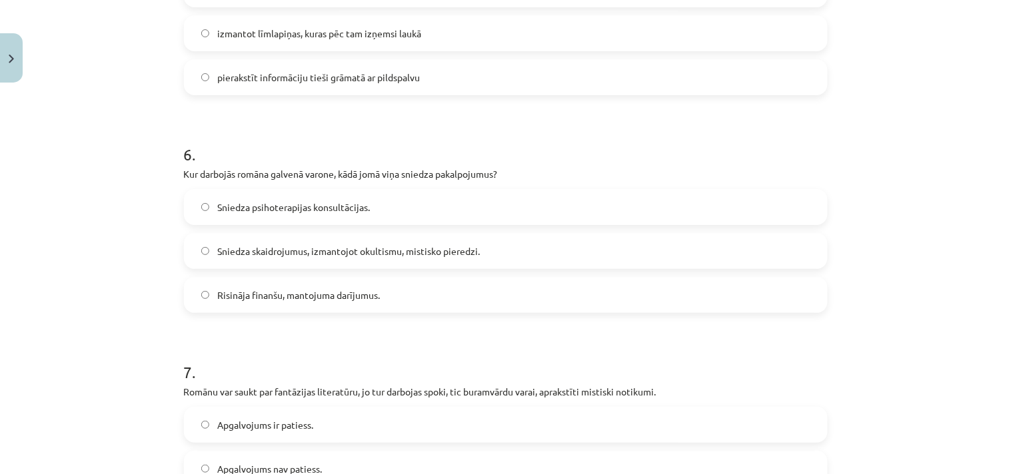
scroll to position [1923, 0]
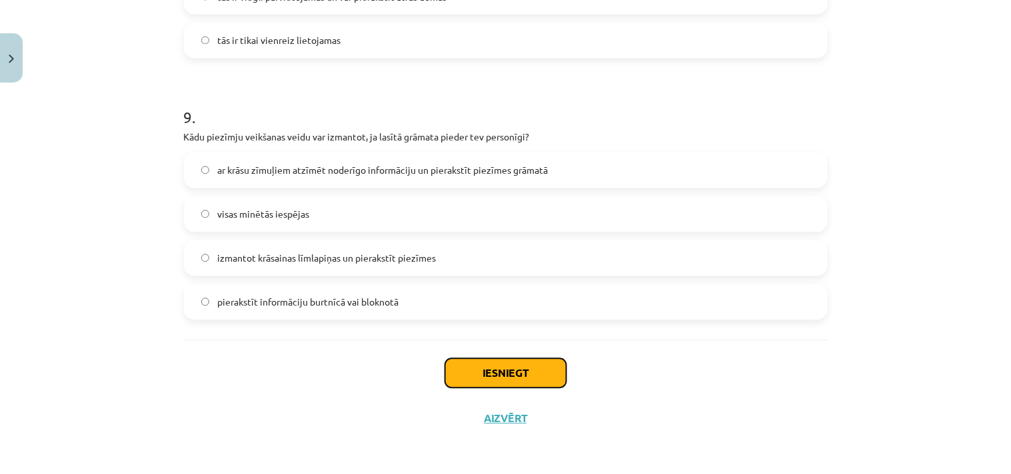
click at [489, 374] on button "Iesniegt" at bounding box center [505, 373] width 121 height 29
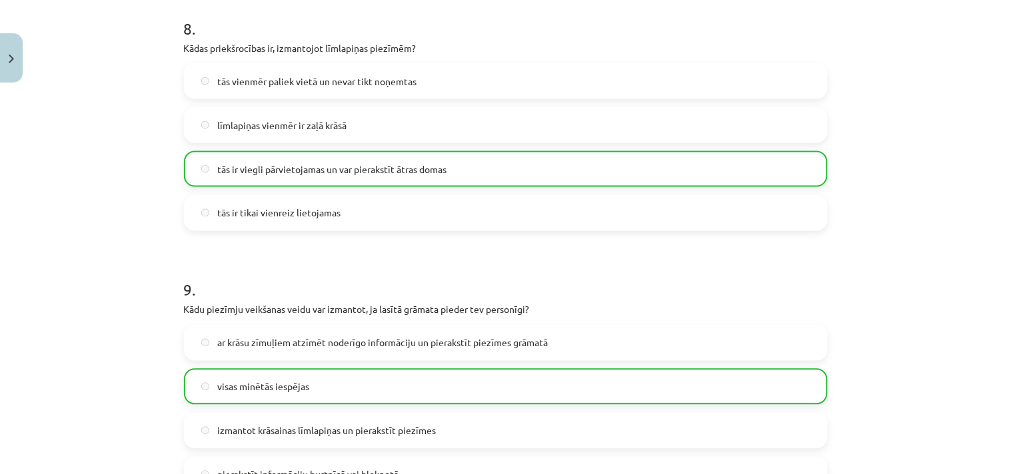
scroll to position [1966, 0]
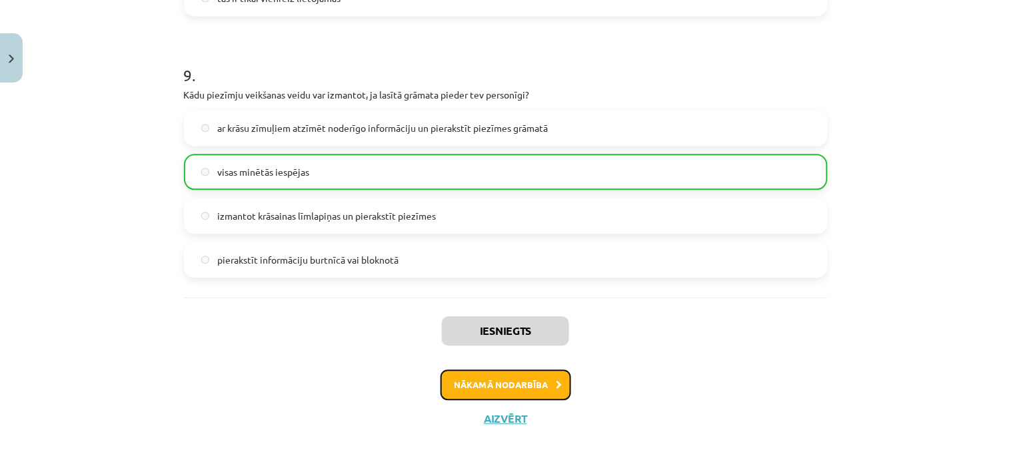
click at [489, 380] on button "Nākamā nodarbība" at bounding box center [505, 385] width 131 height 31
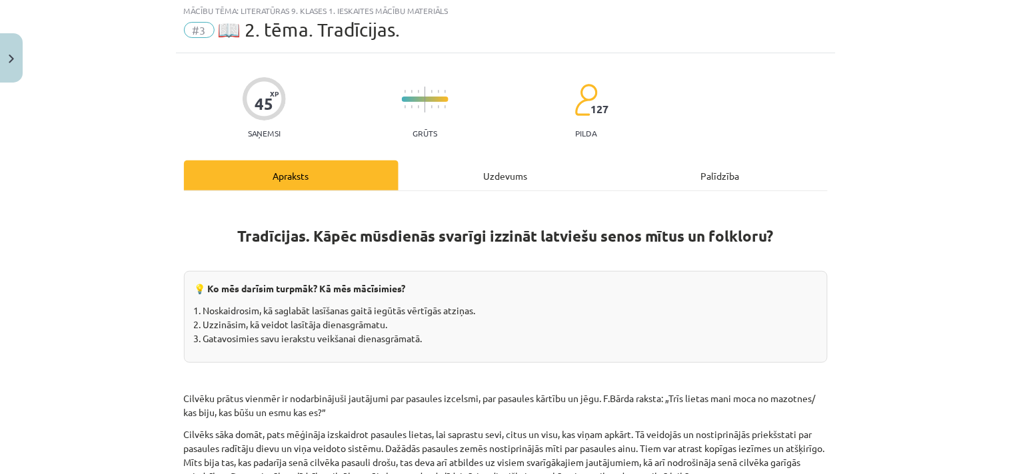
scroll to position [33, 0]
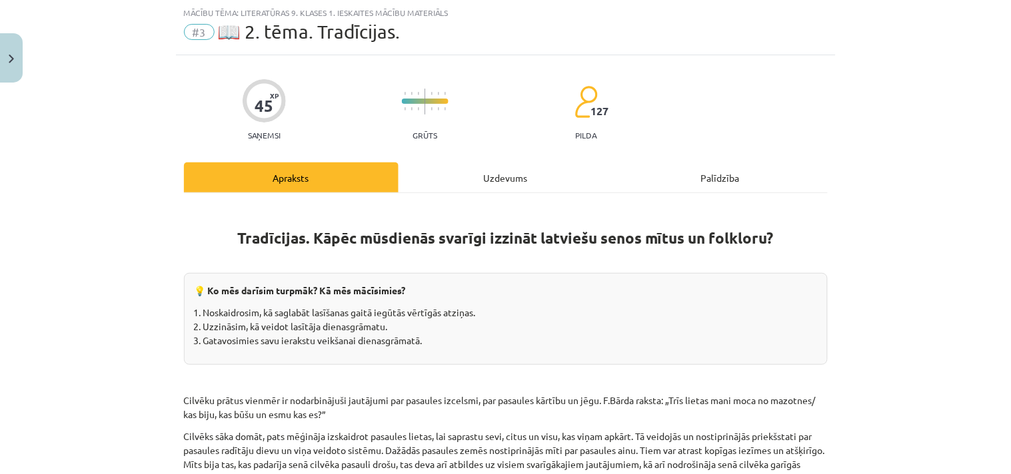
click at [490, 173] on div "Uzdevums" at bounding box center [505, 178] width 215 height 30
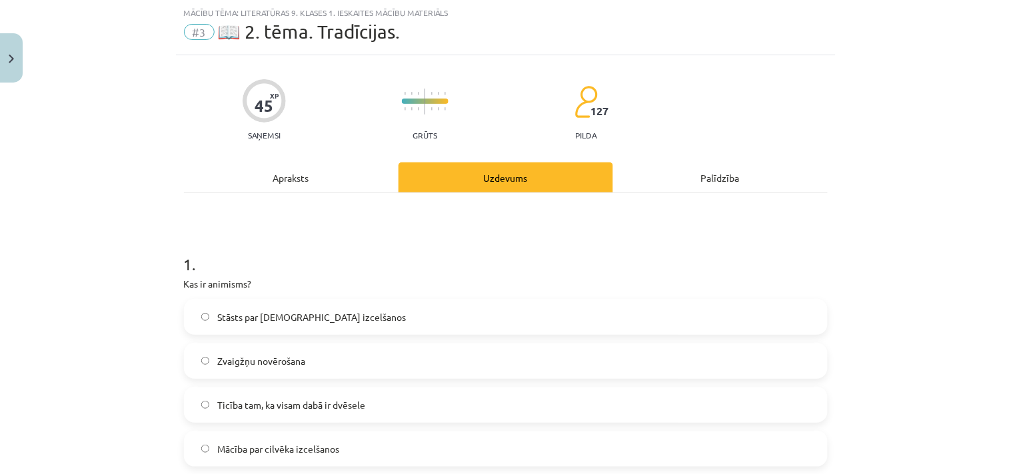
scroll to position [205, 0]
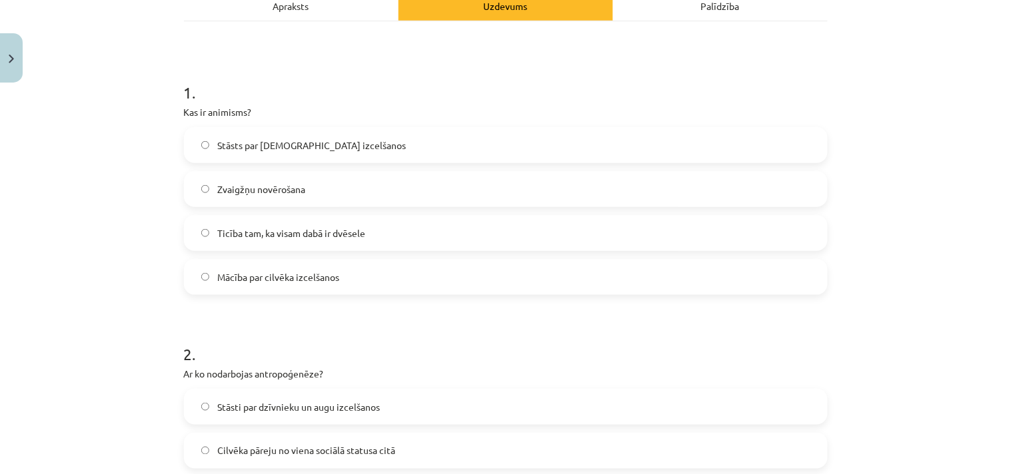
click at [314, 228] on span "Ticība tam, ka visam dabā ir dvēsele" at bounding box center [291, 234] width 148 height 14
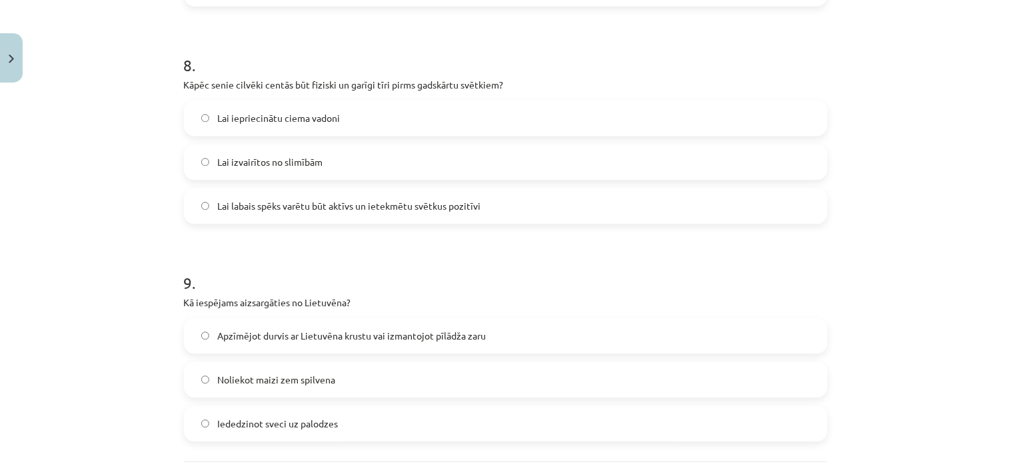
scroll to position [2055, 0]
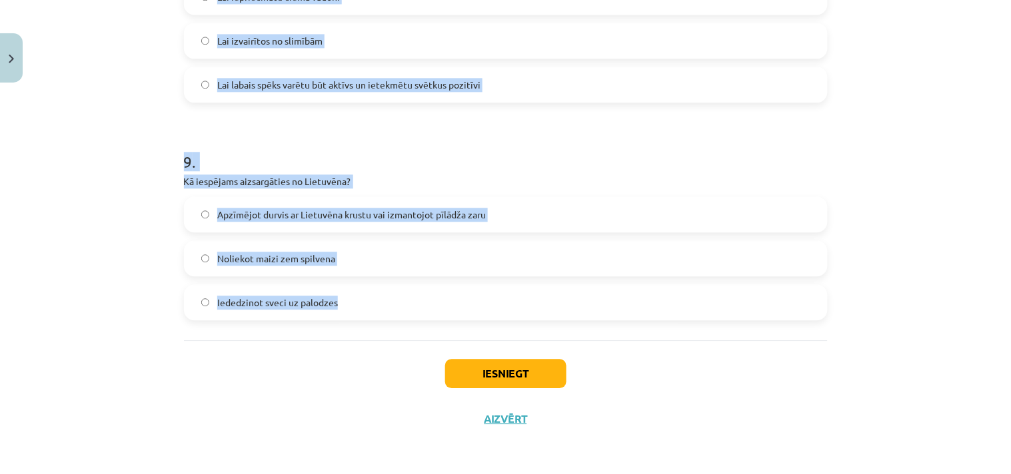
drag, startPoint x: 176, startPoint y: 295, endPoint x: 386, endPoint y: 326, distance: 213.0
copy form "1 . Kas ir animisms? Stāsts par dievu izcelšanos Zvaigžņu novērošana Ticība tam…"
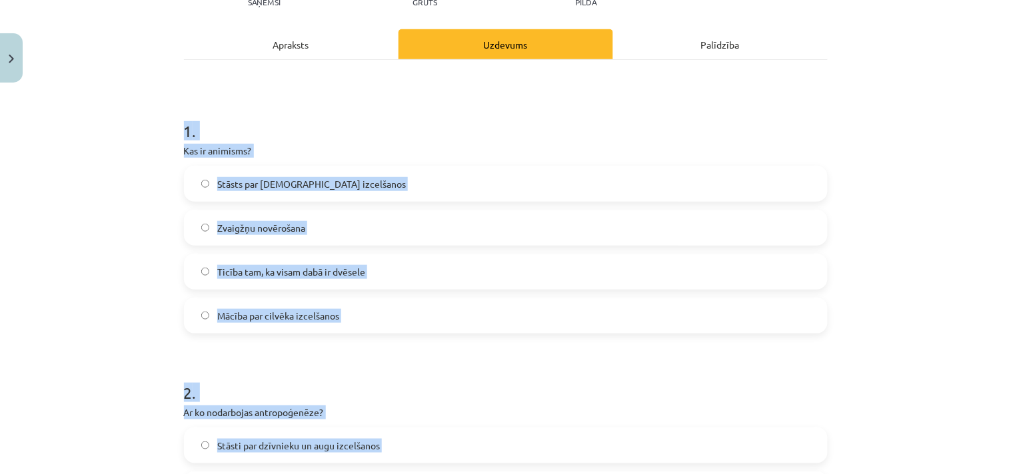
scroll to position [0, 0]
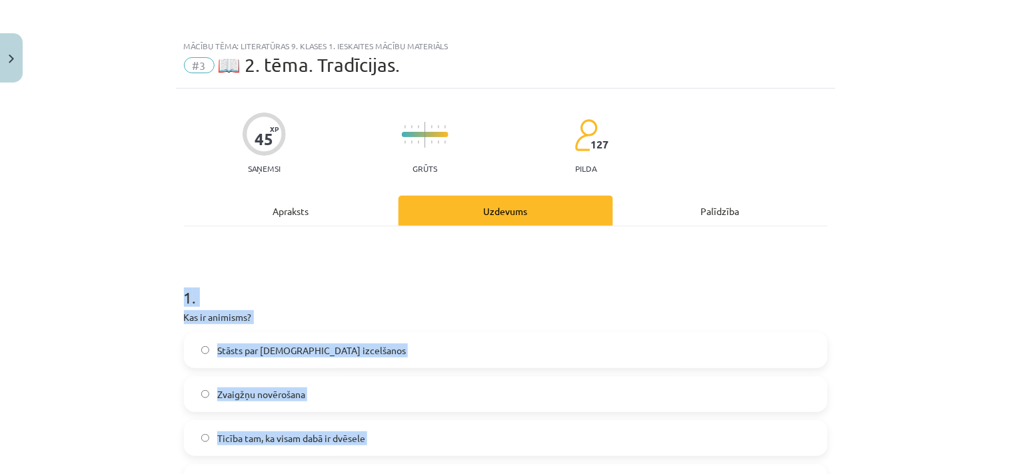
click at [408, 308] on div "1 . Kas ir animisms? Stāsts par dievu izcelšanos Zvaigžņu novērošana Ticība tam…" at bounding box center [506, 382] width 644 height 235
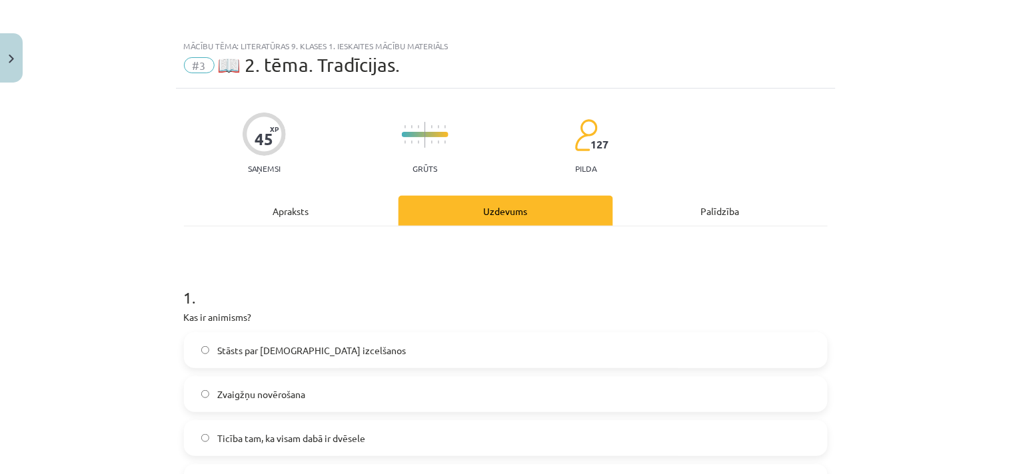
click at [273, 398] on span "Zvaigžņu novērošana" at bounding box center [261, 395] width 88 height 14
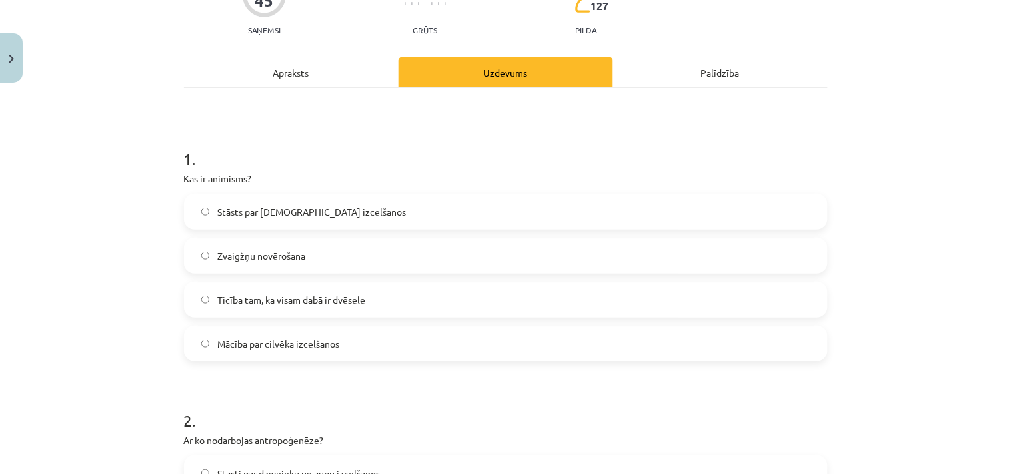
scroll to position [172, 0]
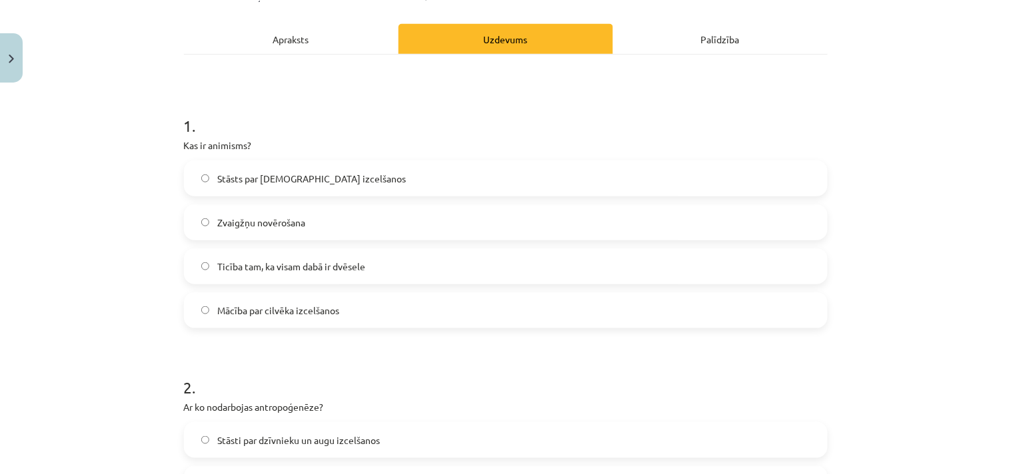
click at [265, 261] on span "Ticība tam, ka visam dabā ir dvēsele" at bounding box center [291, 267] width 148 height 14
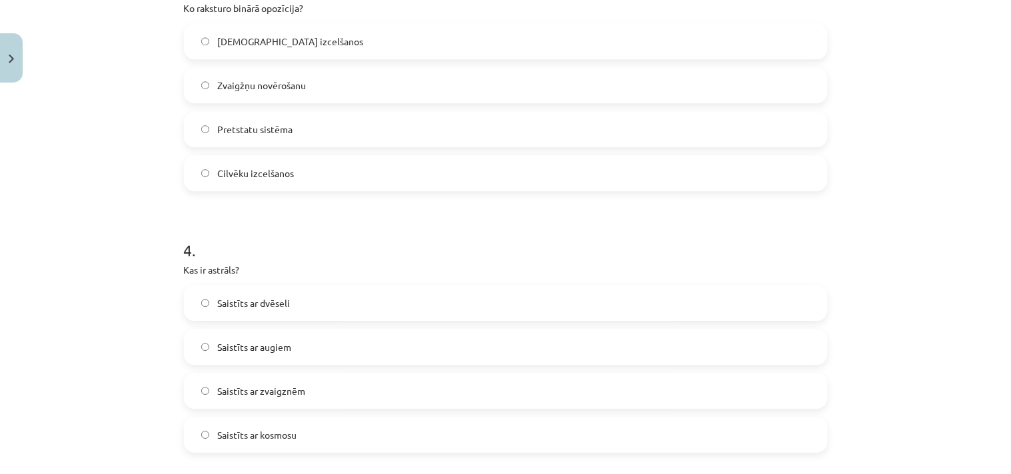
scroll to position [864, 0]
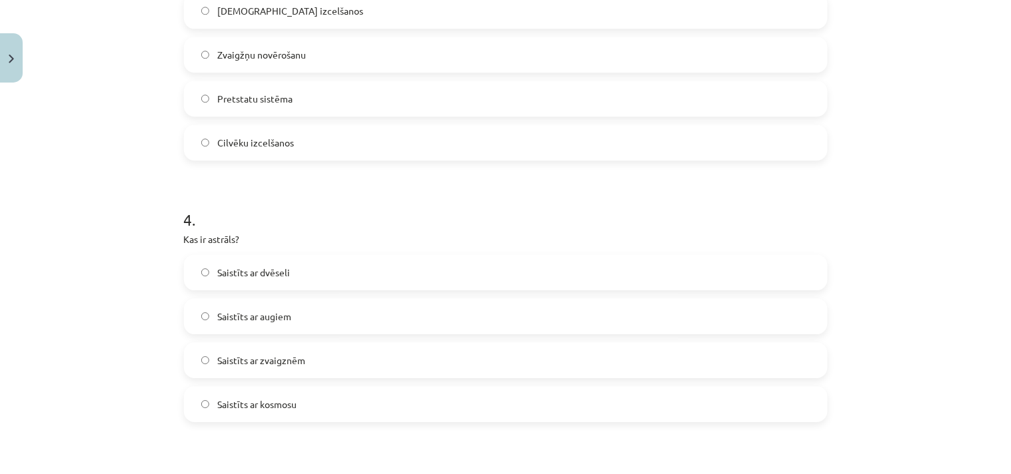
click at [276, 364] on span "Saistīts ar zvaigznēm" at bounding box center [261, 361] width 88 height 14
click at [864, 344] on div "Mācību tēma: Literatūras 9. klases 1. ieskaites mācību materiāls #3 📖 2. tēma. …" at bounding box center [505, 237] width 1011 height 474
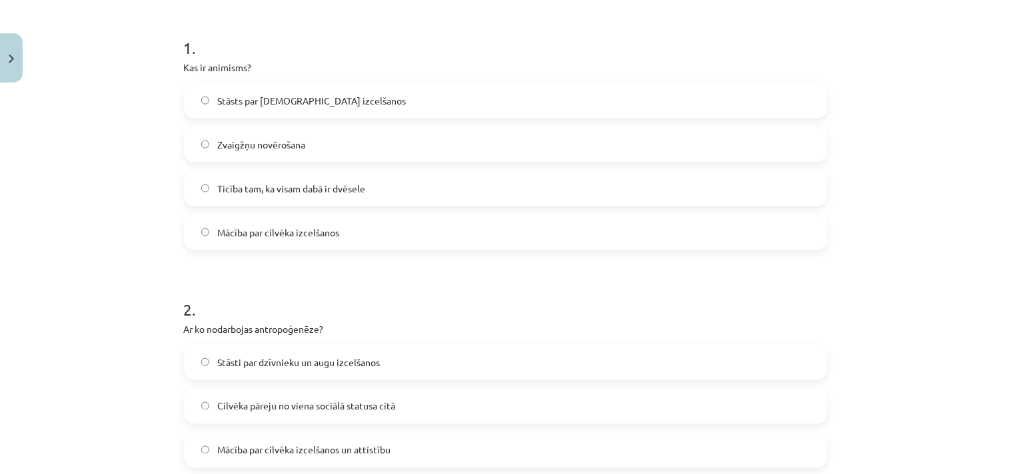
scroll to position [345, 0]
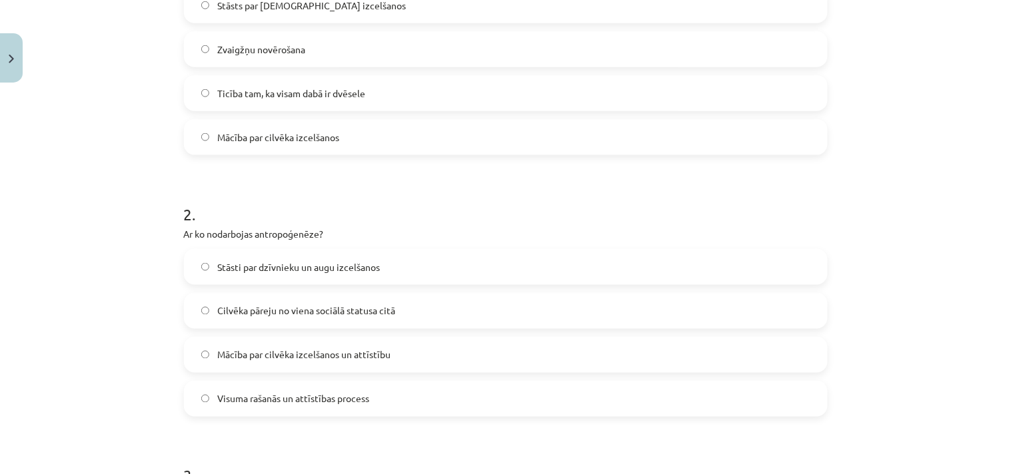
click at [263, 354] on span "Mācība par cilvēka izcelšanos un attīstību" at bounding box center [303, 355] width 173 height 14
click at [905, 354] on div "Mācību tēma: Literatūras 9. klases 1. ieskaites mācību materiāls #3 📖 2. tēma. …" at bounding box center [505, 237] width 1011 height 474
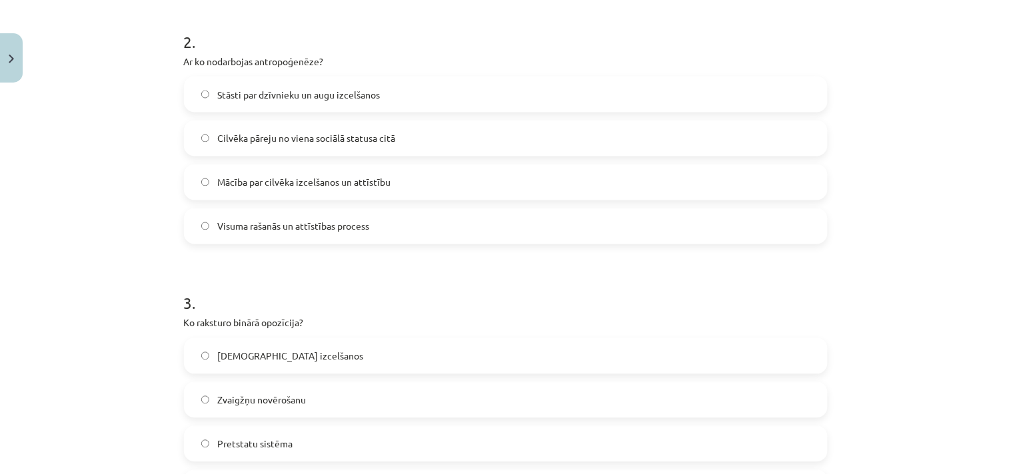
scroll to position [690, 0]
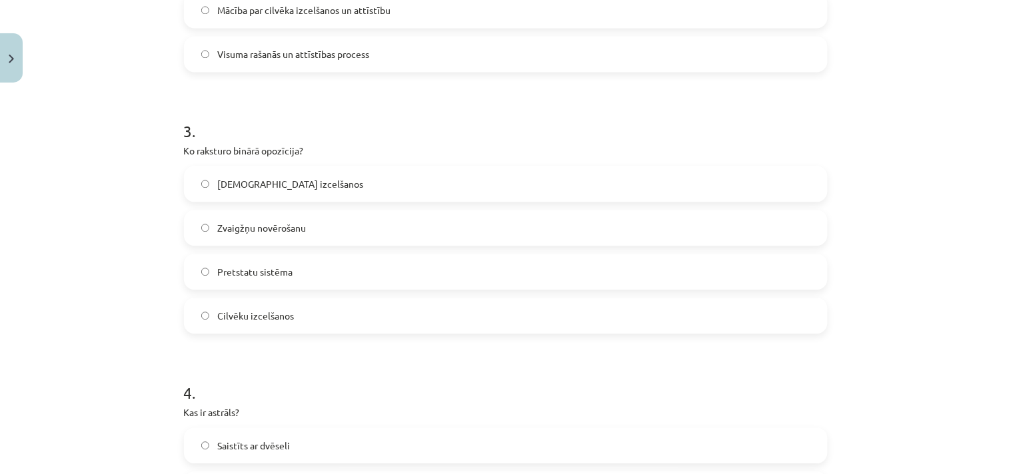
click at [271, 268] on span "Pretstatu sistēma" at bounding box center [254, 272] width 75 height 14
click at [849, 317] on div "Mācību tēma: Literatūras 9. klases 1. ieskaites mācību materiāls #3 📖 2. tēma. …" at bounding box center [505, 237] width 1011 height 474
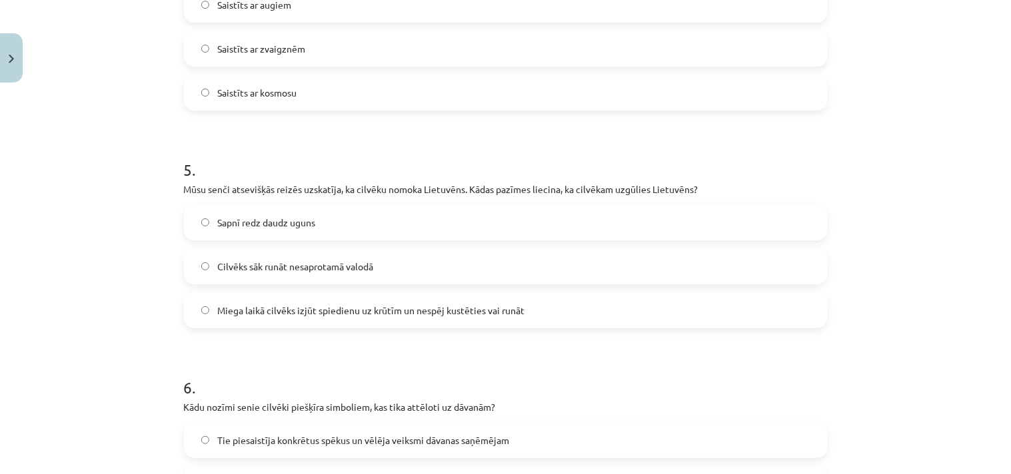
scroll to position [1209, 0]
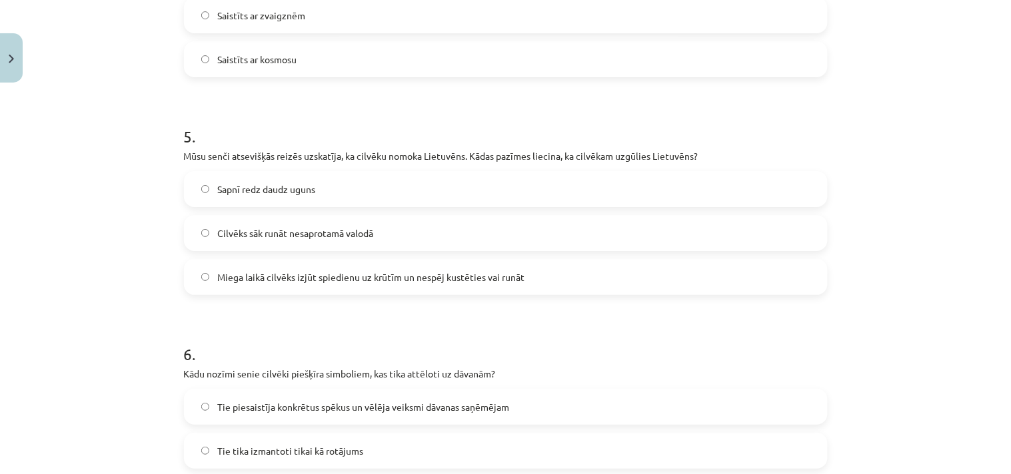
click at [305, 264] on label "Miega laikā cilvēks izjūt spiedienu uz krūtīm un nespēj kustēties vai runāt" at bounding box center [505, 277] width 641 height 33
click at [898, 341] on div "Mācību tēma: Literatūras 9. klases 1. ieskaites mācību materiāls #3 📖 2. tēma. …" at bounding box center [505, 237] width 1011 height 474
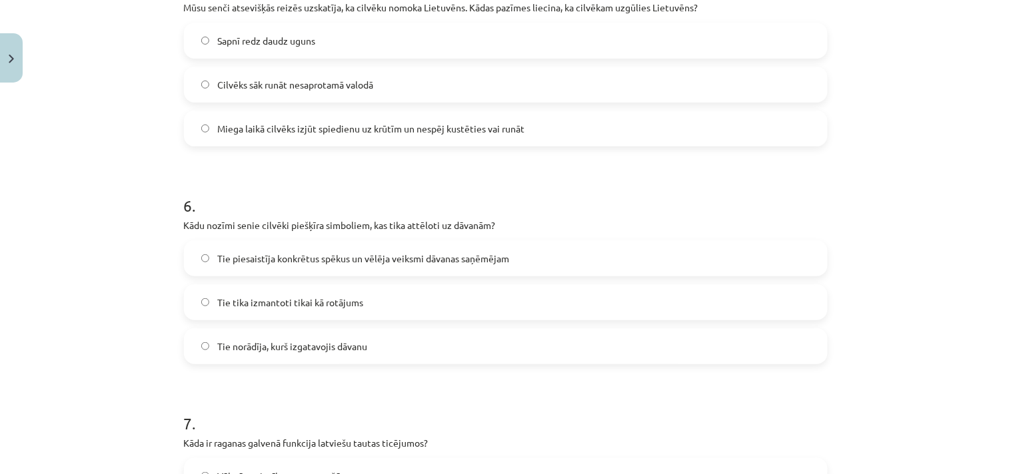
scroll to position [1382, 0]
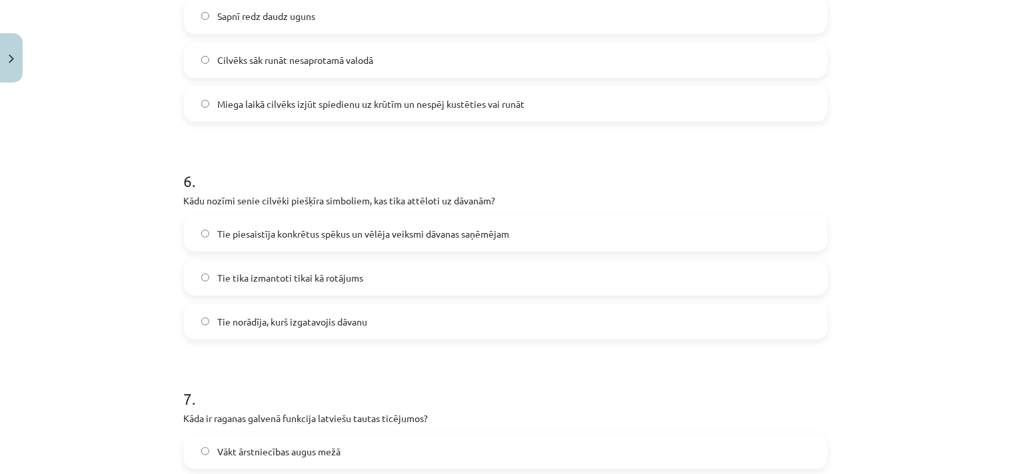
click at [440, 238] on span "Tie piesaistīja konkrētus spēkus un vēlēja veiksmi dāvanas saņēmējam" at bounding box center [363, 234] width 292 height 14
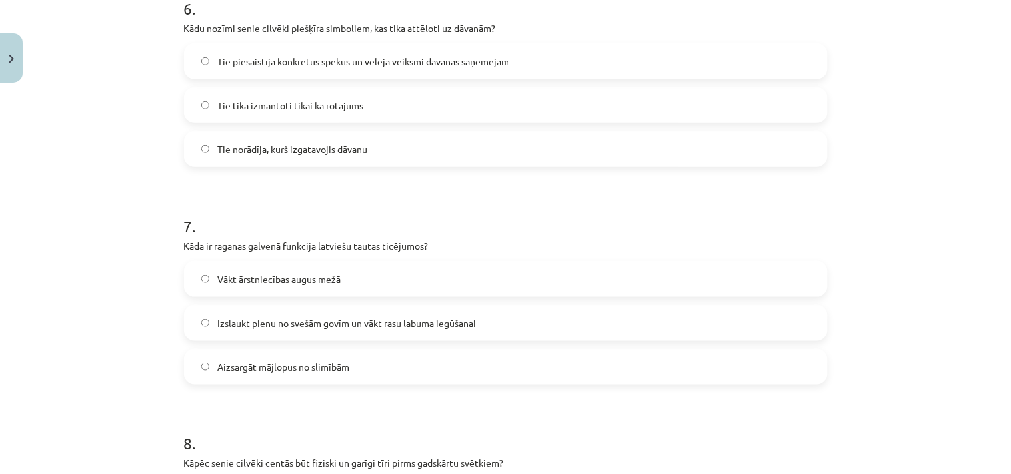
click at [295, 322] on span "Izslaukt pienu no svešām govīm un vākt rasu labuma iegūšanai" at bounding box center [346, 323] width 259 height 14
click at [870, 332] on div "Mācību tēma: Literatūras 9. klases 1. ieskaites mācību materiāls #3 📖 2. tēma. …" at bounding box center [505, 237] width 1011 height 474
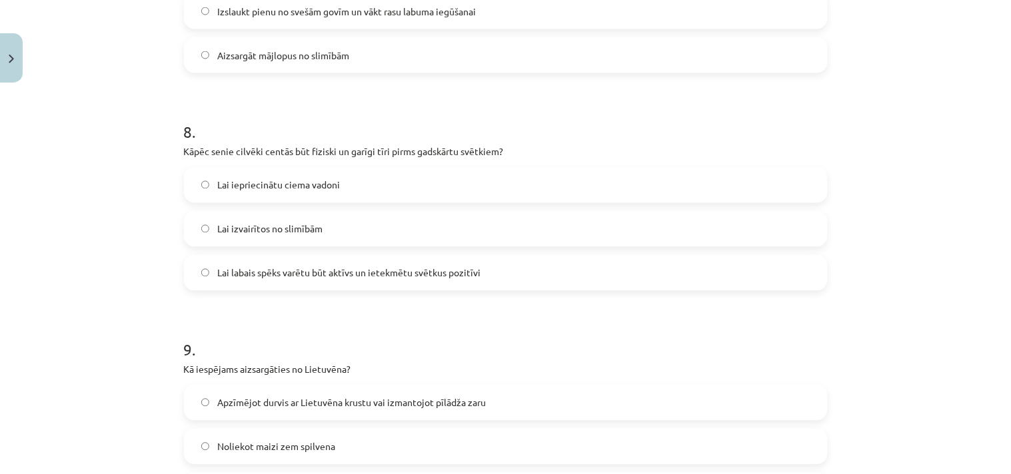
scroll to position [1900, 0]
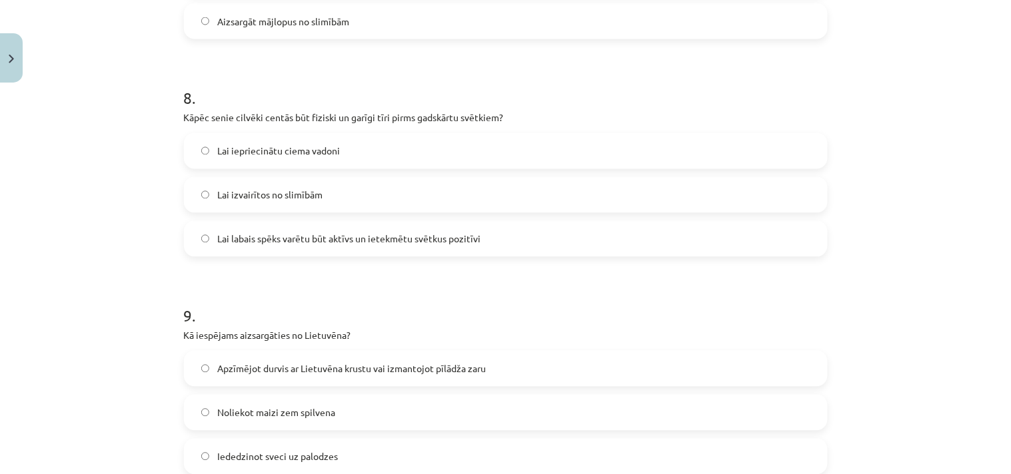
drag, startPoint x: 334, startPoint y: 245, endPoint x: 405, endPoint y: 251, distance: 70.9
click at [334, 244] on span "Lai labais spēks varētu būt aktīvs un ietekmētu svētkus pozitīvi" at bounding box center [348, 240] width 263 height 14
click at [888, 376] on div "Mācību tēma: Literatūras 9. klases 1. ieskaites mācību materiāls #3 📖 2. tēma. …" at bounding box center [505, 237] width 1011 height 474
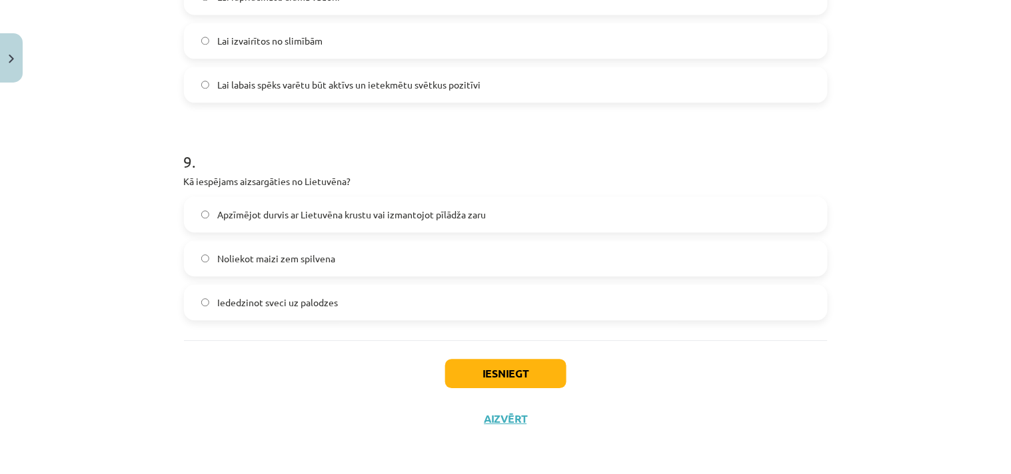
click at [336, 211] on span "Apzīmējot durvis ar Lietuvēna krustu vai izmantojot pīlādža zaru" at bounding box center [351, 215] width 269 height 14
click at [522, 374] on button "Iesniegt" at bounding box center [505, 373] width 121 height 29
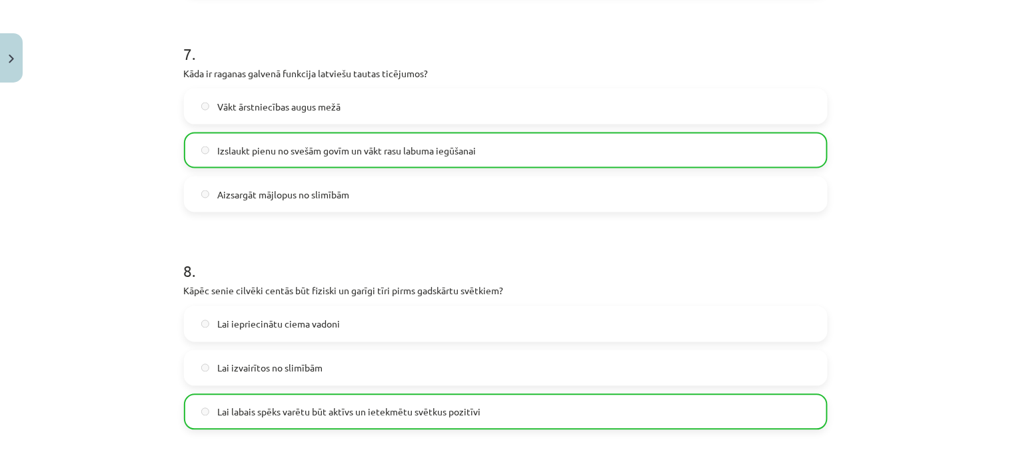
scroll to position [2097, 0]
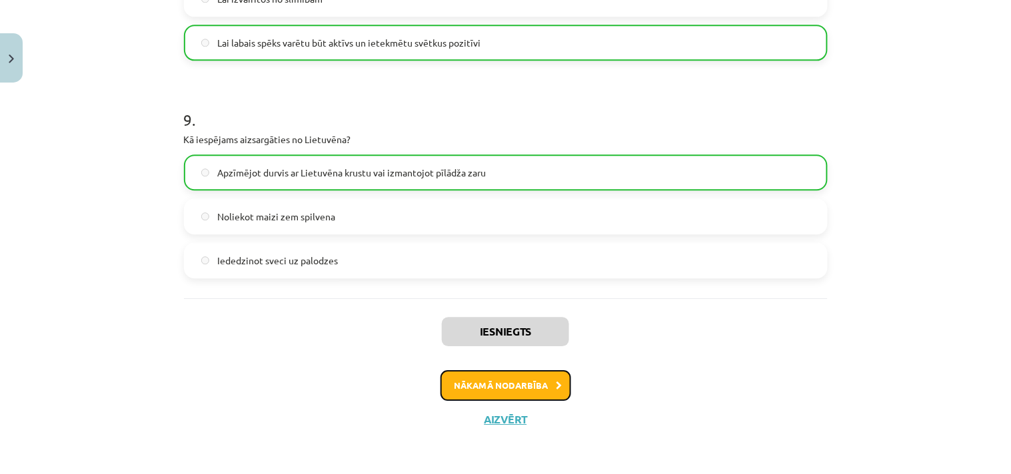
click at [540, 388] on button "Nākamā nodarbība" at bounding box center [505, 385] width 131 height 31
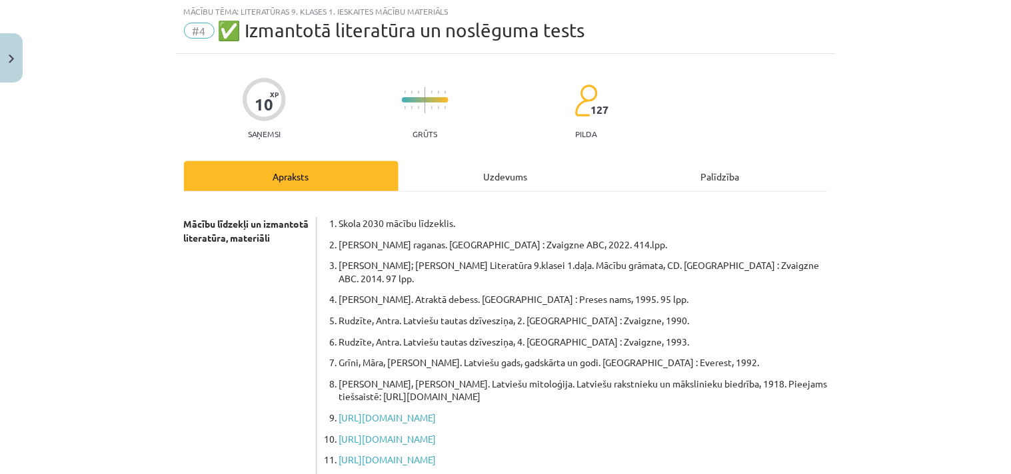
scroll to position [33, 0]
click at [500, 176] on div "Uzdevums" at bounding box center [505, 178] width 215 height 30
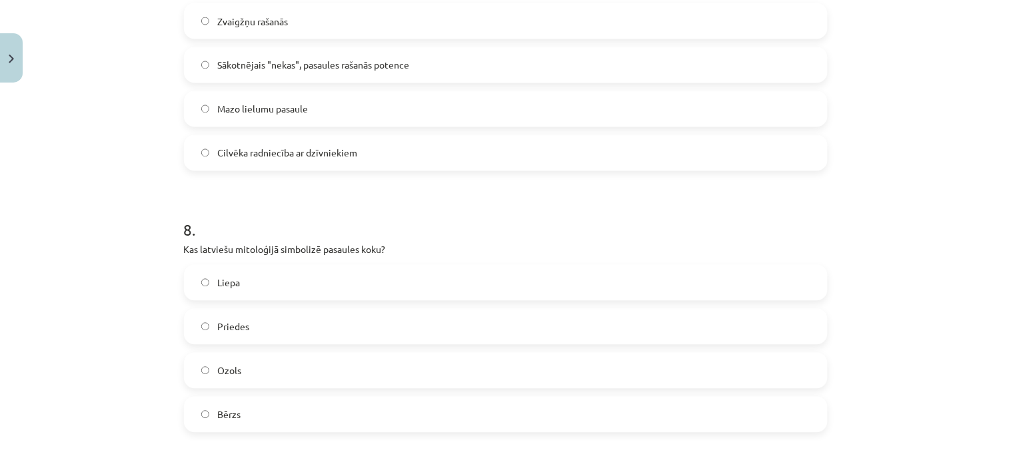
scroll to position [1934, 0]
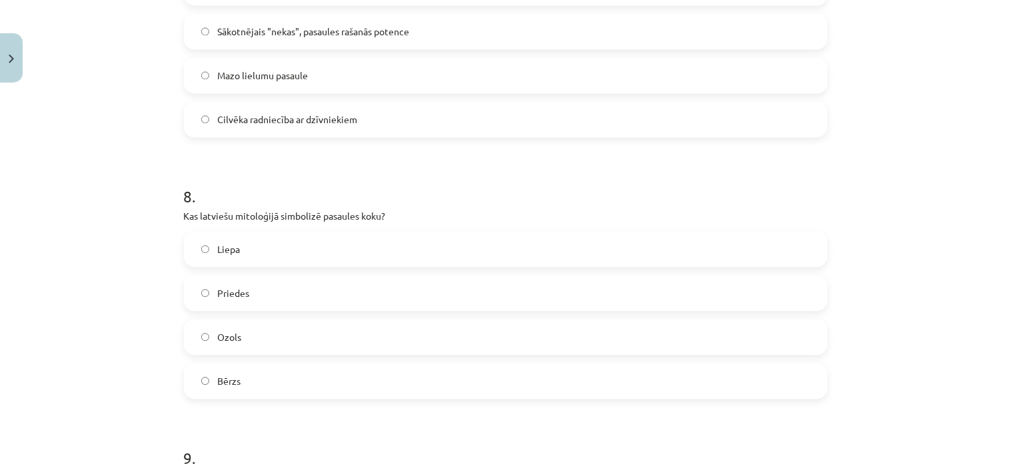
click at [247, 344] on label "Ozols" at bounding box center [505, 337] width 641 height 33
click at [918, 334] on div "Mācību tēma: Literatūras 9. klases 1. ieskaites mācību materiāls #4 ✅ Izmantotā…" at bounding box center [505, 237] width 1011 height 474
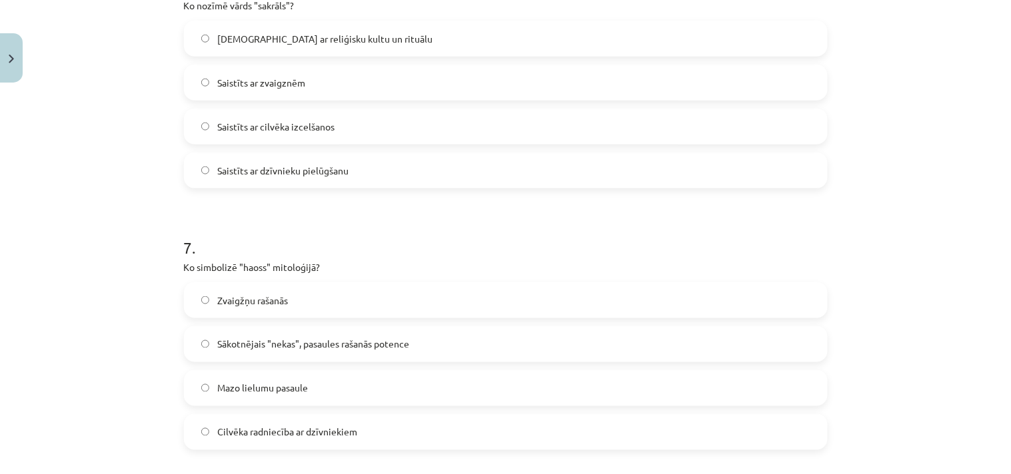
scroll to position [1760, 0]
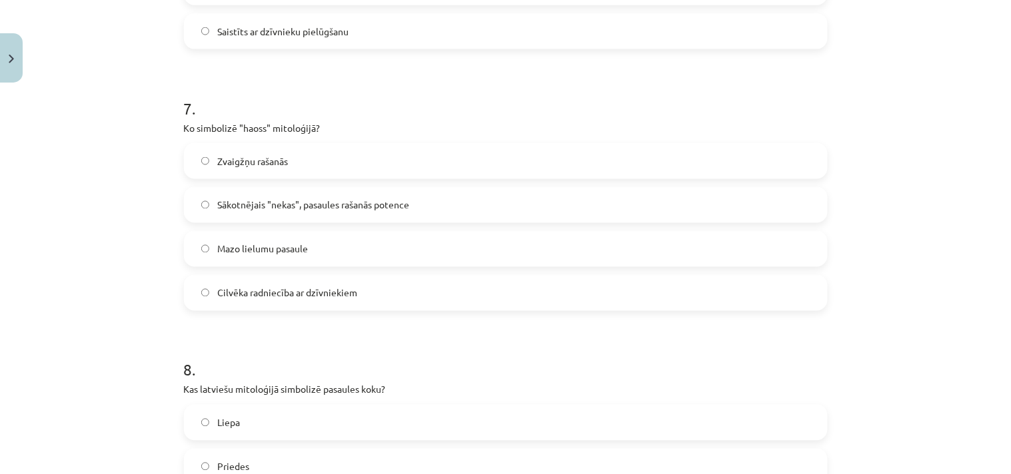
click at [253, 207] on span "Sākotnējais "nekas", pasaules rašanās potence" at bounding box center [313, 206] width 192 height 14
click at [882, 340] on div "Mācību tēma: Literatūras 9. klases 1. ieskaites mācību materiāls #4 ✅ Izmantotā…" at bounding box center [505, 237] width 1011 height 474
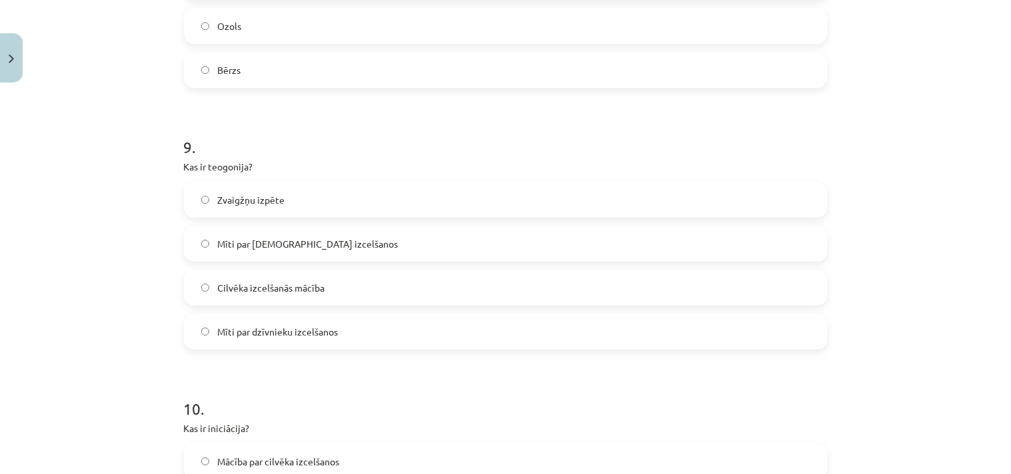
scroll to position [2419, 0]
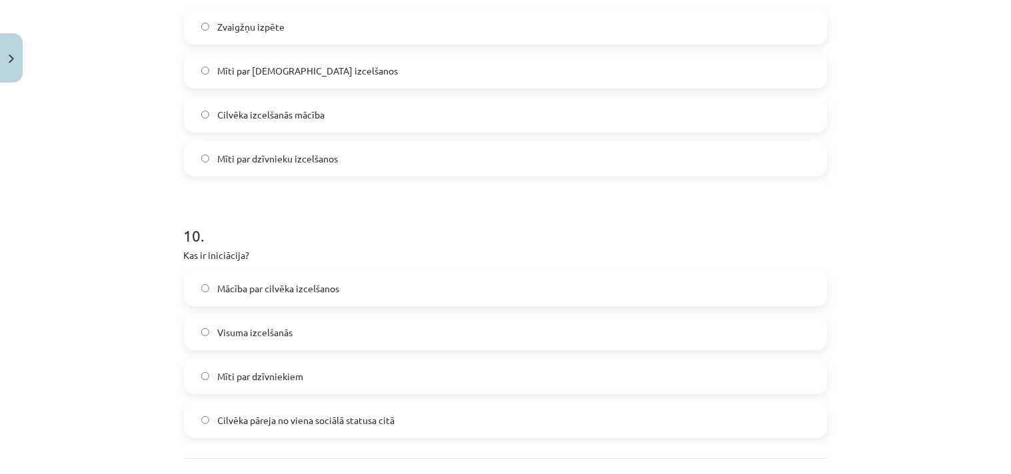
click at [317, 410] on label "Cilvēka pāreja no viena sociālā statusa citā" at bounding box center [505, 420] width 641 height 33
click at [916, 410] on div "Mācību tēma: Literatūras 9. klases 1. ieskaites mācību materiāls #4 ✅ Izmantotā…" at bounding box center [505, 237] width 1011 height 474
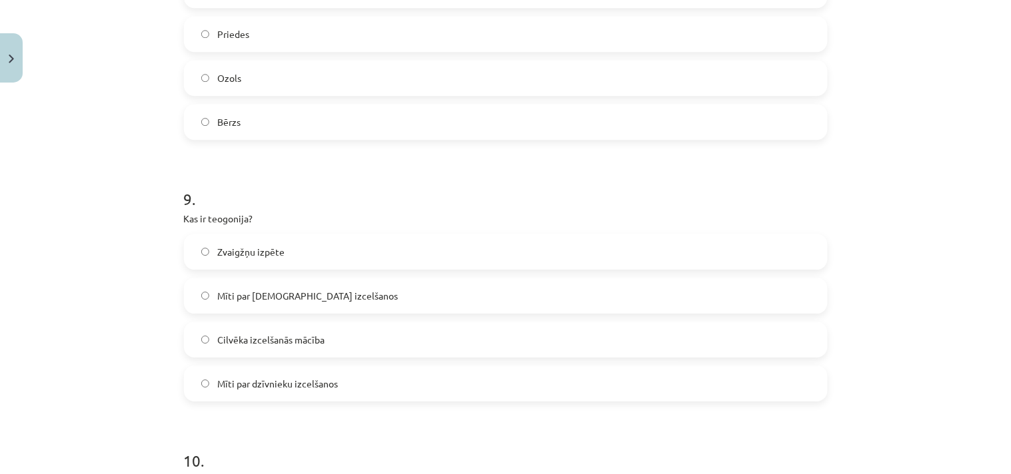
scroll to position [2191, 0]
click at [282, 293] on span "Mīti par dievu izcelšanos" at bounding box center [307, 299] width 181 height 14
click at [878, 370] on div "Mācību tēma: Literatūras 9. klases 1. ieskaites mācību materiāls #4 ✅ Izmantotā…" at bounding box center [505, 237] width 1011 height 474
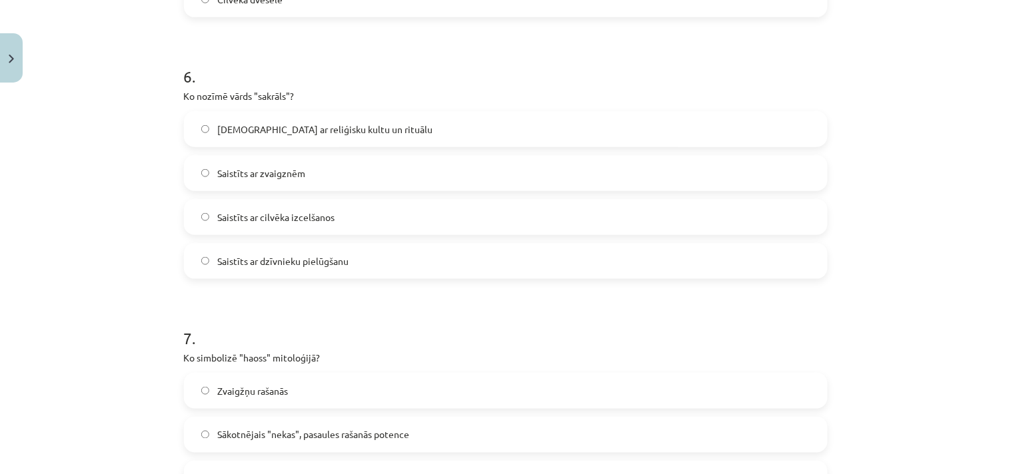
scroll to position [1501, 0]
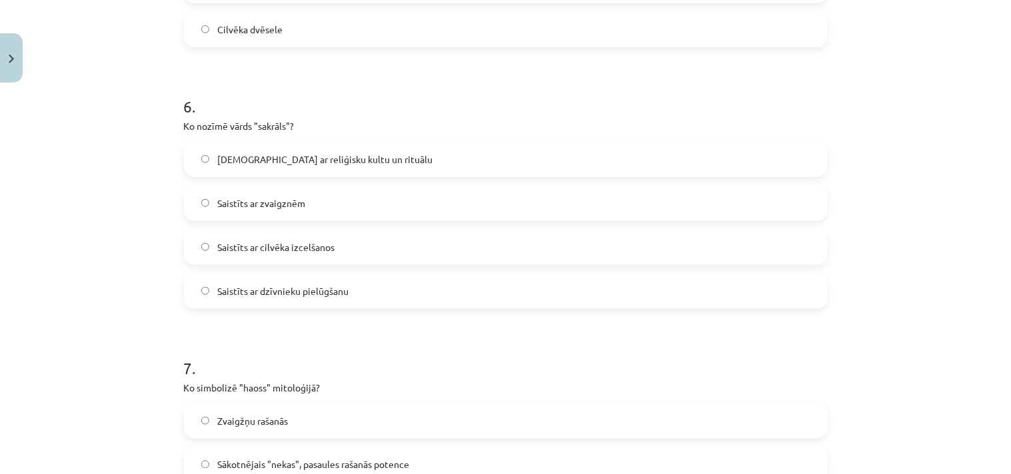
click at [318, 149] on label "Saistīts ar reliģisku kultu un rituālu" at bounding box center [505, 159] width 641 height 33
click at [860, 240] on div "Mācību tēma: Literatūras 9. klases 1. ieskaites mācību materiāls #4 ✅ Izmantotā…" at bounding box center [505, 237] width 1011 height 474
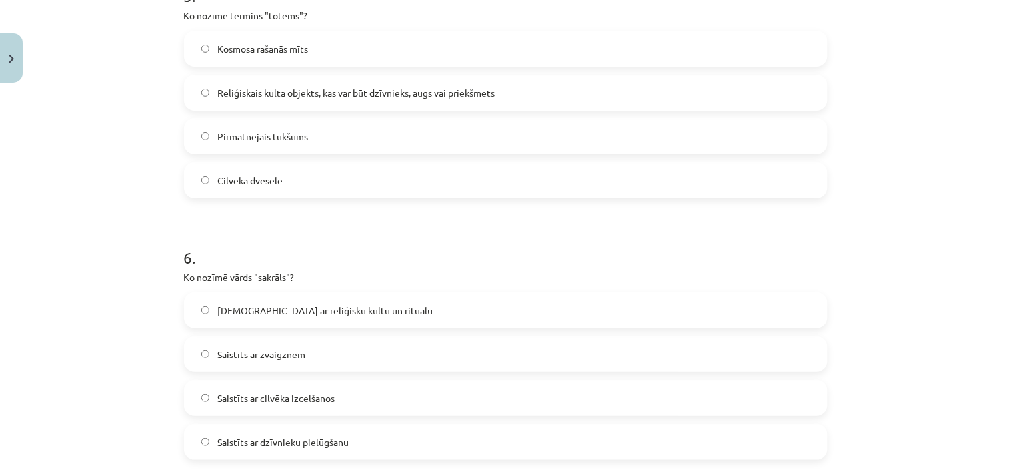
scroll to position [1155, 0]
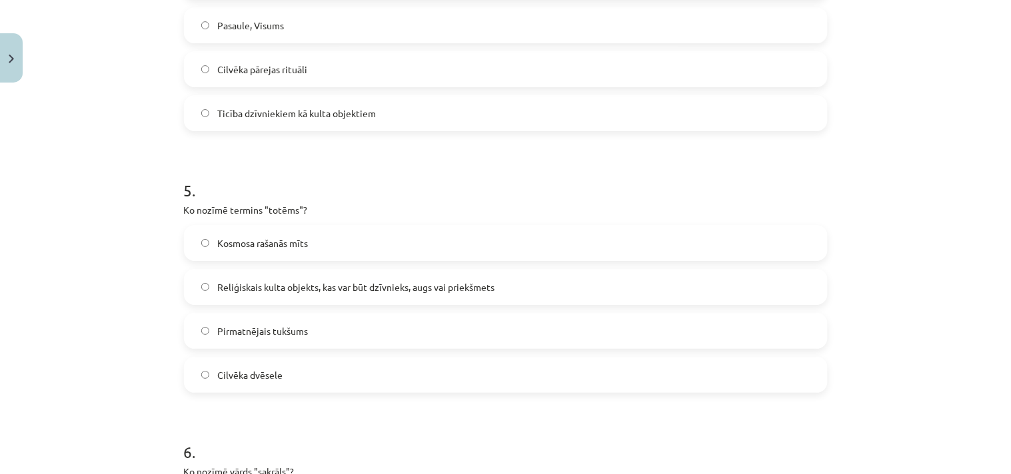
click at [346, 288] on span "Reliģiskais kulta objekts, kas var būt dzīvnieks, augs vai priekšmets" at bounding box center [355, 288] width 277 height 14
click at [882, 301] on div "Mācību tēma: Literatūras 9. klases 1. ieskaites mācību materiāls #4 ✅ Izmantotā…" at bounding box center [505, 237] width 1011 height 474
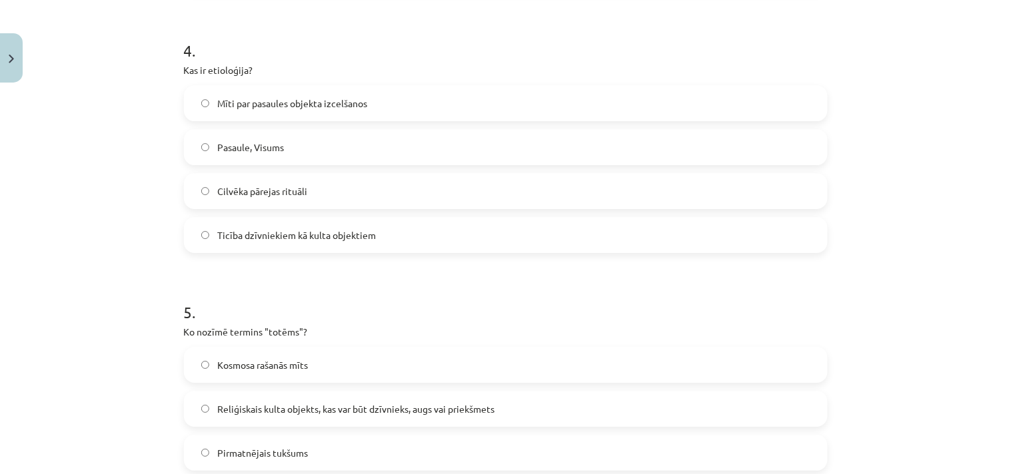
scroll to position [982, 0]
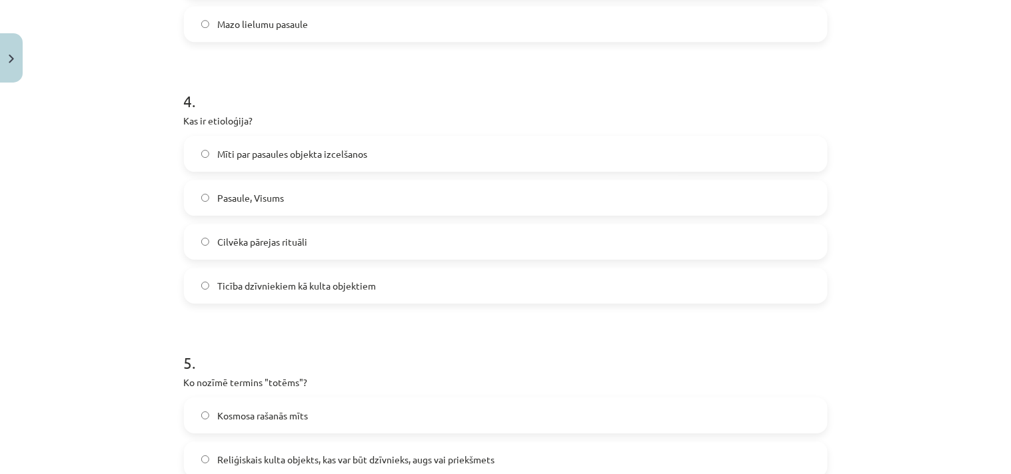
click at [400, 151] on label "Mīti par pasaules objekta izcelšanos" at bounding box center [505, 153] width 641 height 33
click at [916, 328] on div "Mācību tēma: Literatūras 9. klases 1. ieskaites mācību materiāls #4 ✅ Izmantotā…" at bounding box center [505, 237] width 1011 height 474
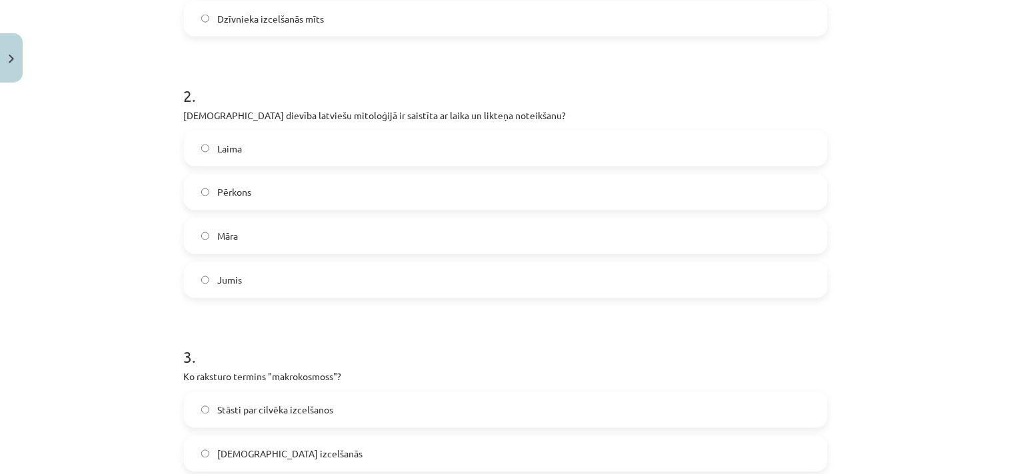
scroll to position [636, 0]
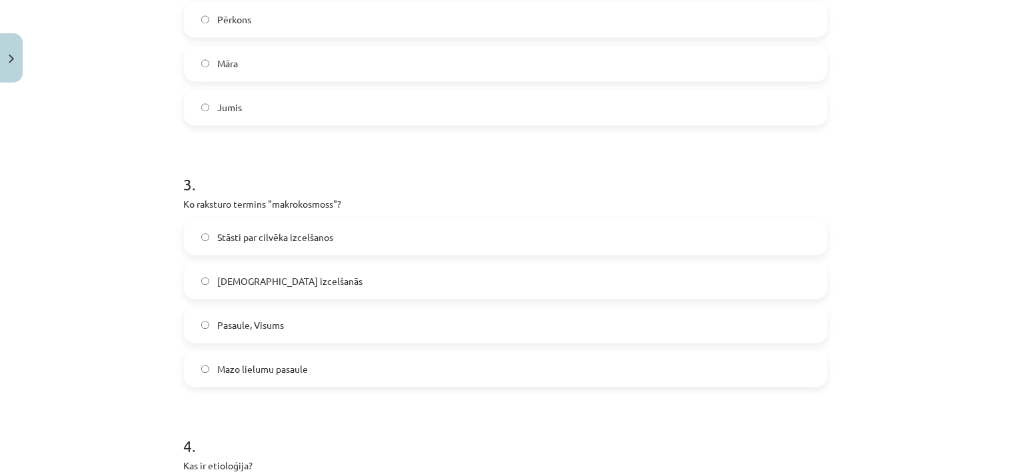
click at [247, 328] on span "Pasaule, Visums" at bounding box center [250, 326] width 67 height 14
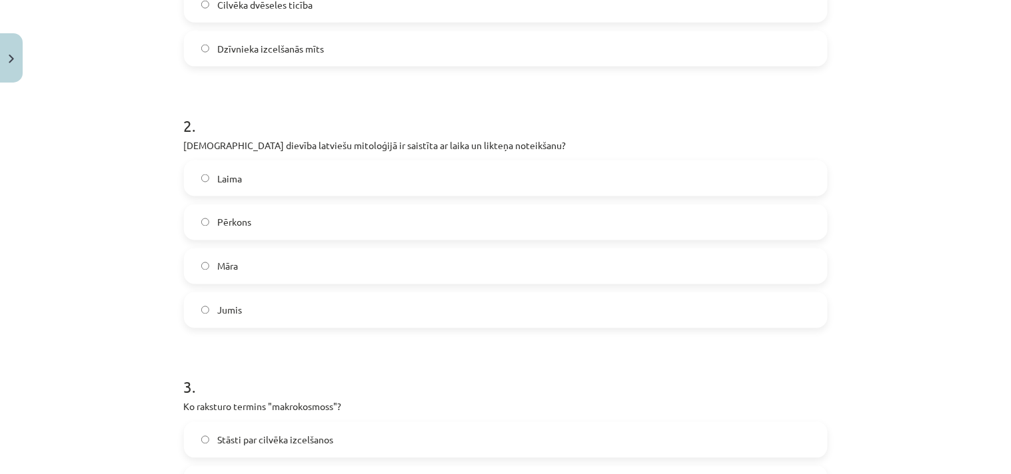
scroll to position [464, 0]
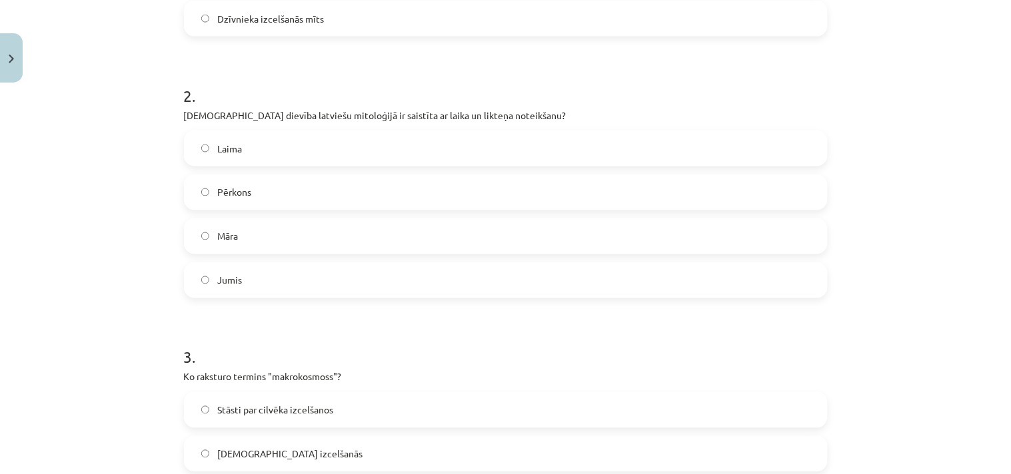
click at [241, 152] on label "Laima" at bounding box center [505, 148] width 641 height 33
drag, startPoint x: 871, startPoint y: 253, endPoint x: 829, endPoint y: 294, distance: 58.4
click at [871, 255] on div "Mācību tēma: Literatūras 9. klases 1. ieskaites mācību materiāls #4 ✅ Izmantotā…" at bounding box center [505, 237] width 1011 height 474
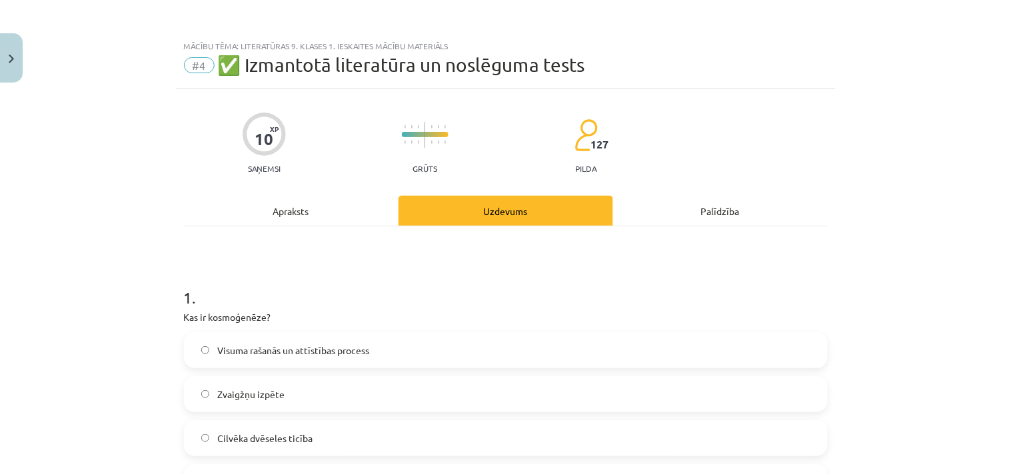
scroll to position [172, 0]
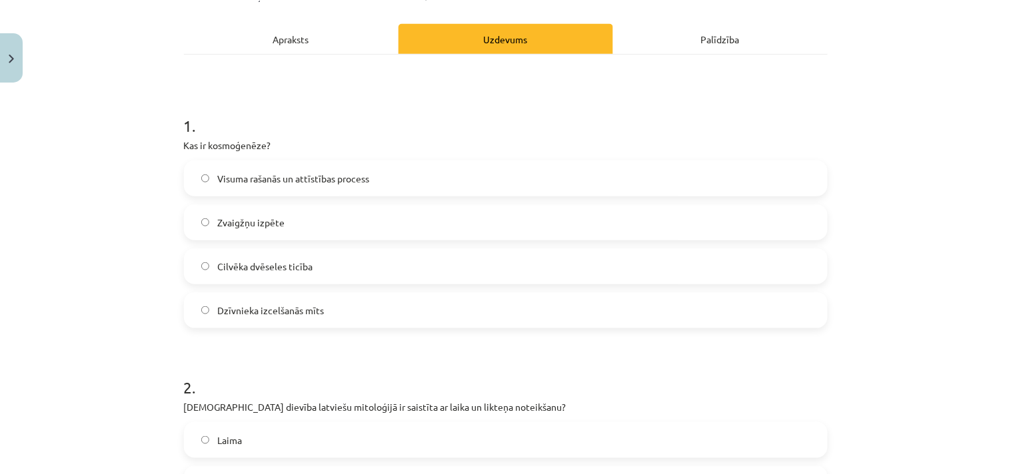
click at [281, 184] on span "Visuma rašanās un attīstības process" at bounding box center [293, 179] width 152 height 14
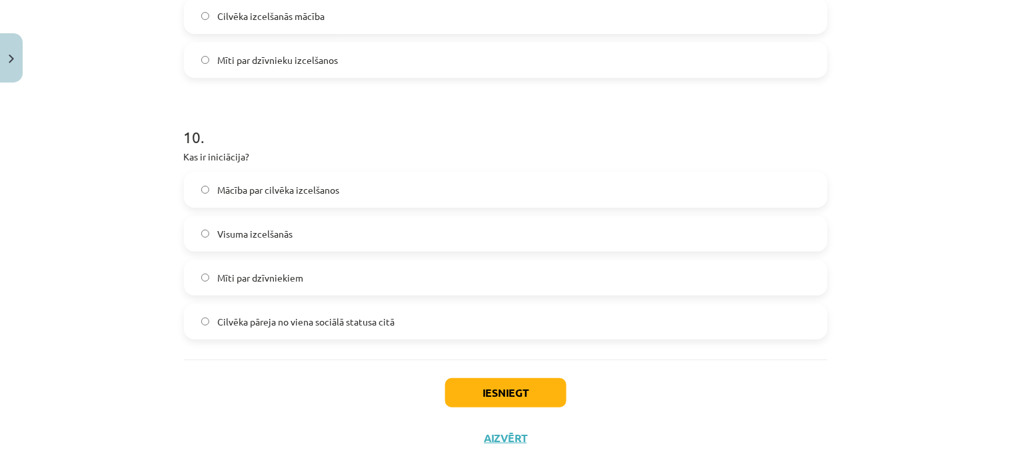
scroll to position [2537, 0]
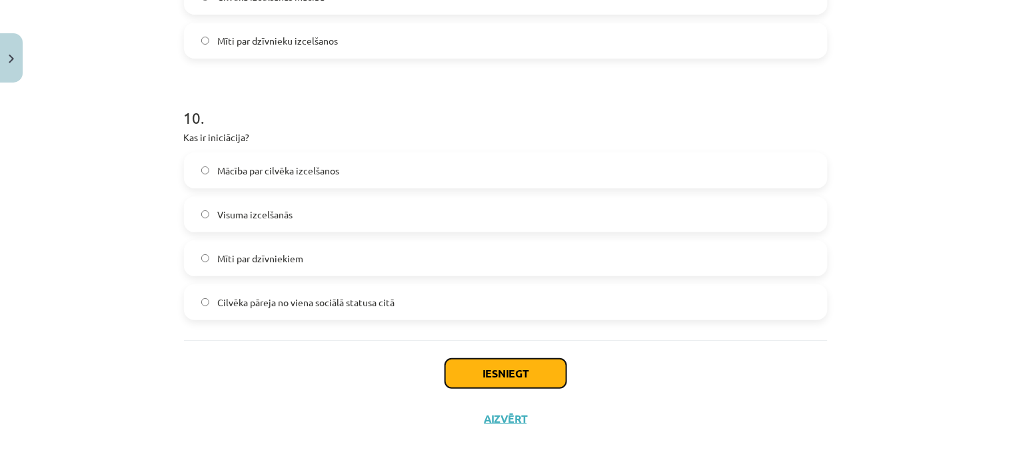
click at [500, 373] on button "Iesniegt" at bounding box center [505, 373] width 121 height 29
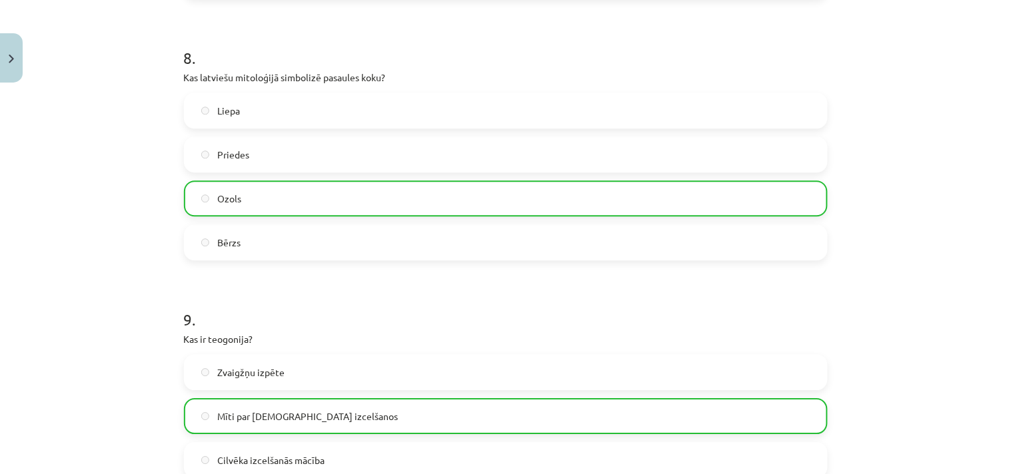
scroll to position [2579, 0]
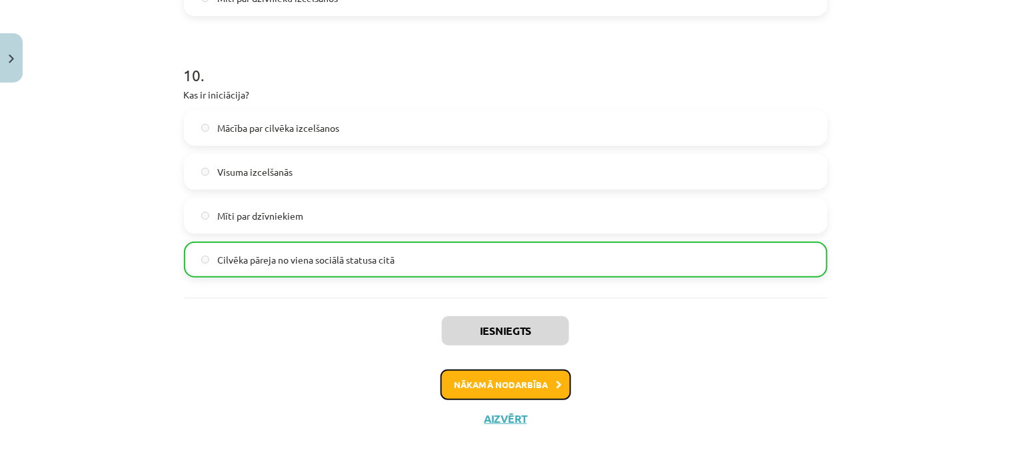
click at [514, 384] on button "Nākamā nodarbība" at bounding box center [505, 385] width 131 height 31
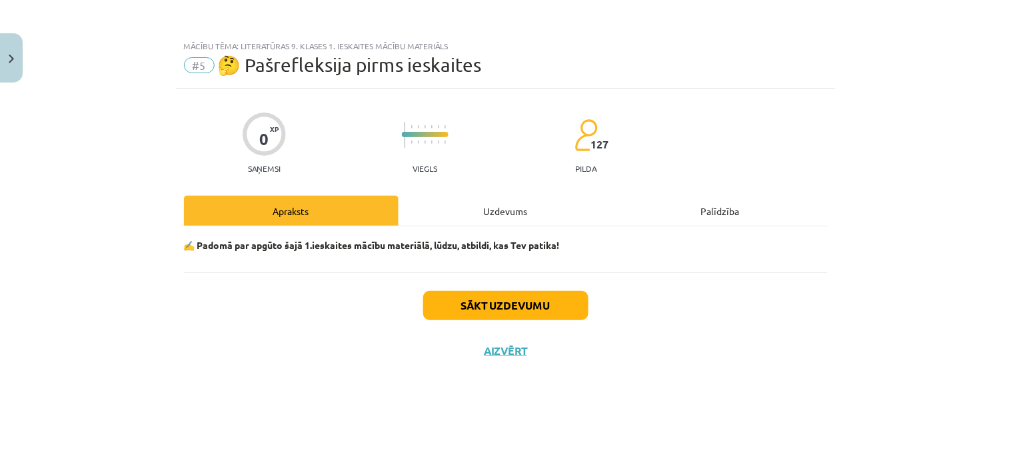
scroll to position [0, 0]
click at [500, 207] on div "Uzdevums" at bounding box center [505, 211] width 215 height 30
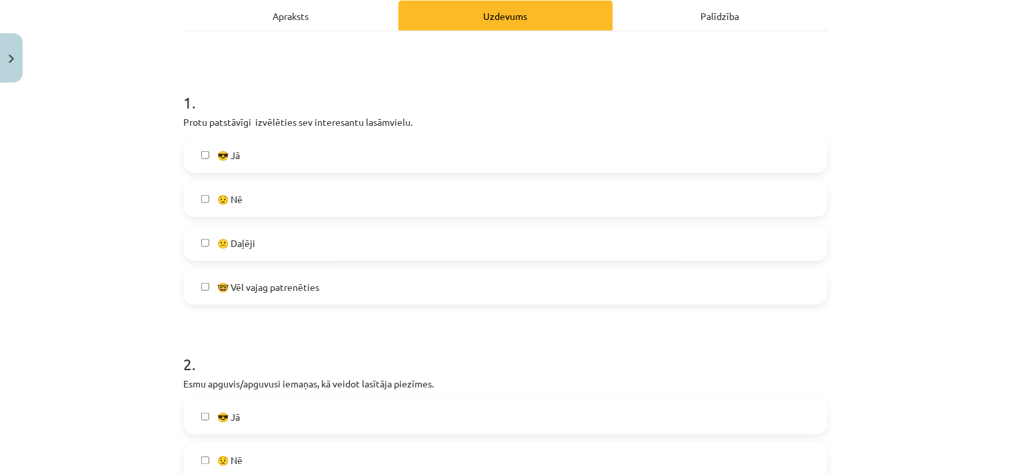
scroll to position [345, 0]
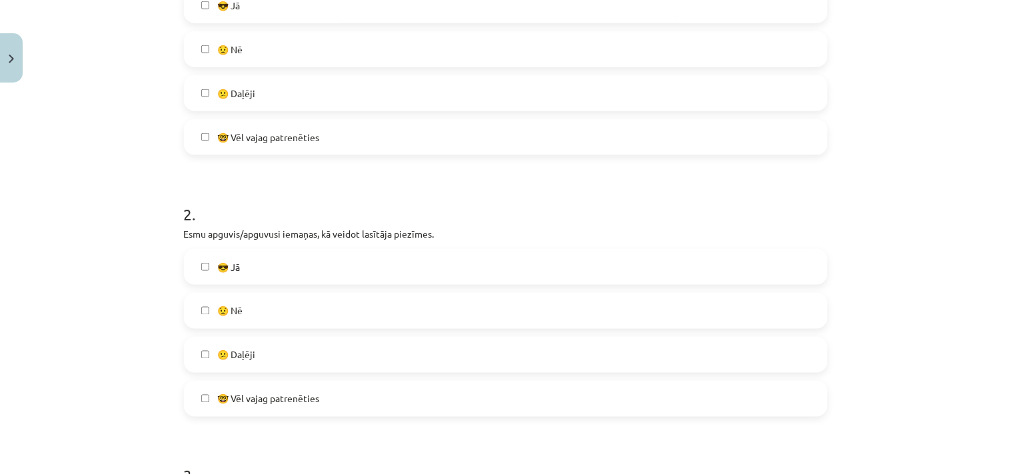
click at [276, 136] on span "🤓 Vēl vajag patrenēties" at bounding box center [268, 138] width 102 height 14
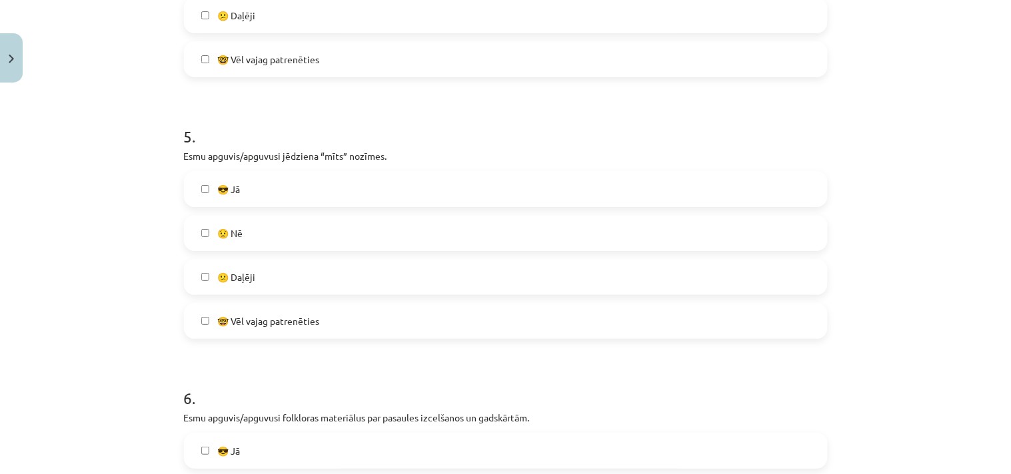
scroll to position [2013, 0]
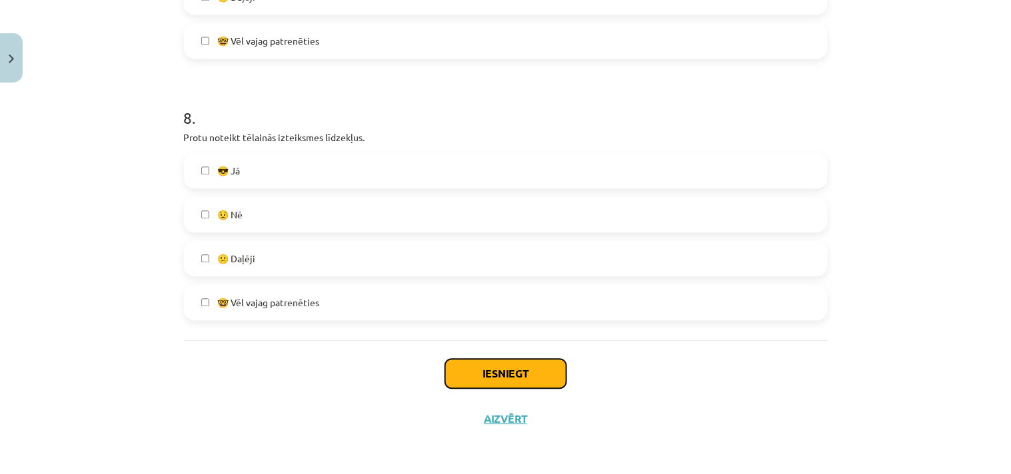
click at [466, 368] on button "Iesniegt" at bounding box center [505, 373] width 121 height 29
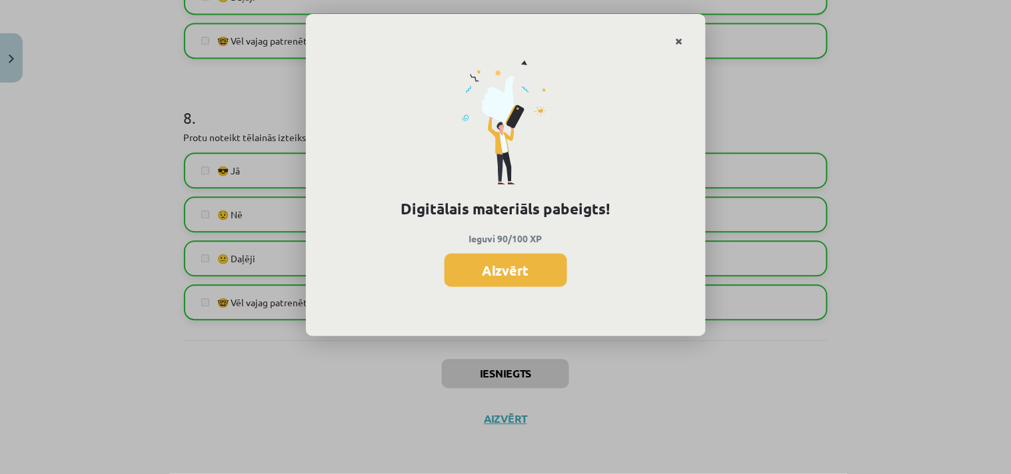
click at [678, 41] on icon "Close" at bounding box center [679, 41] width 7 height 9
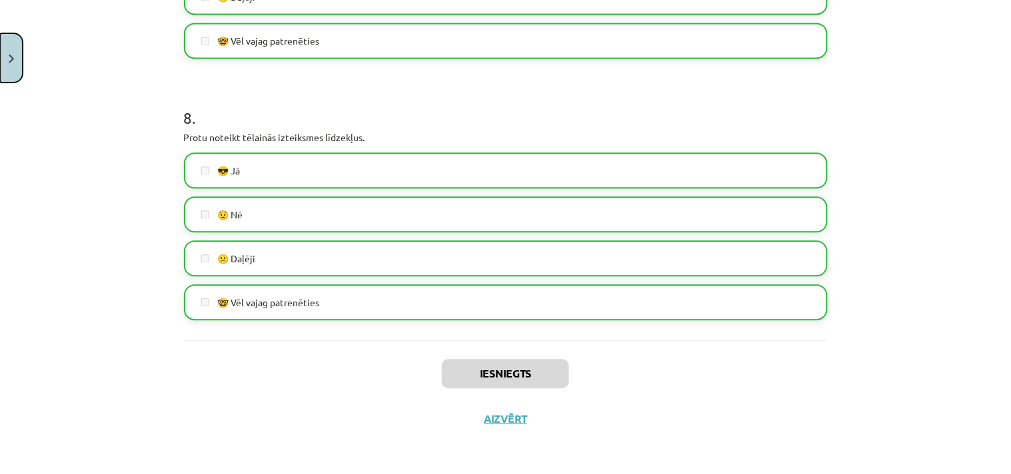
click at [8, 70] on button "Close" at bounding box center [11, 57] width 23 height 49
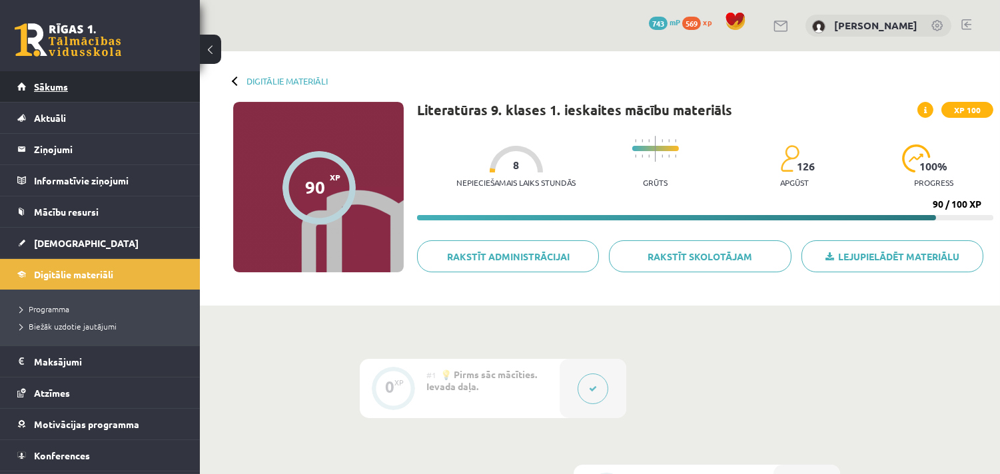
click at [58, 81] on span "Sākums" at bounding box center [51, 87] width 34 height 12
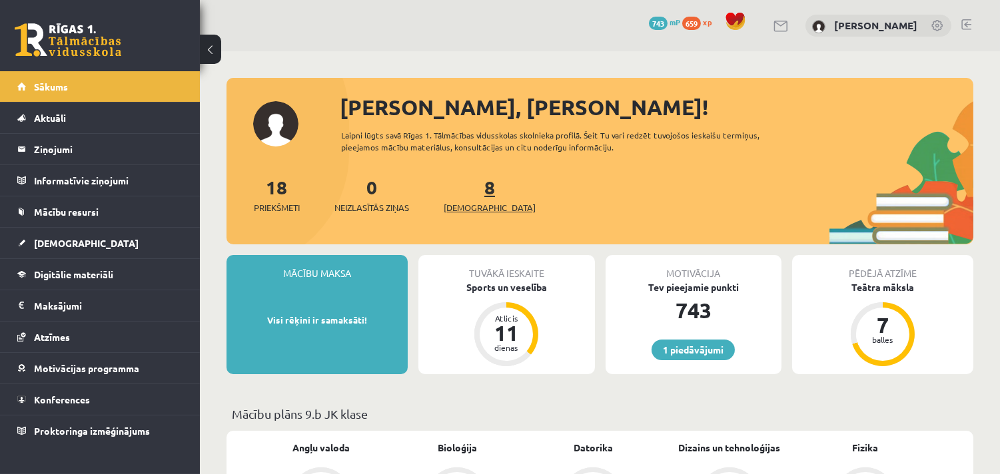
click at [469, 209] on span "[DEMOGRAPHIC_DATA]" at bounding box center [490, 207] width 92 height 13
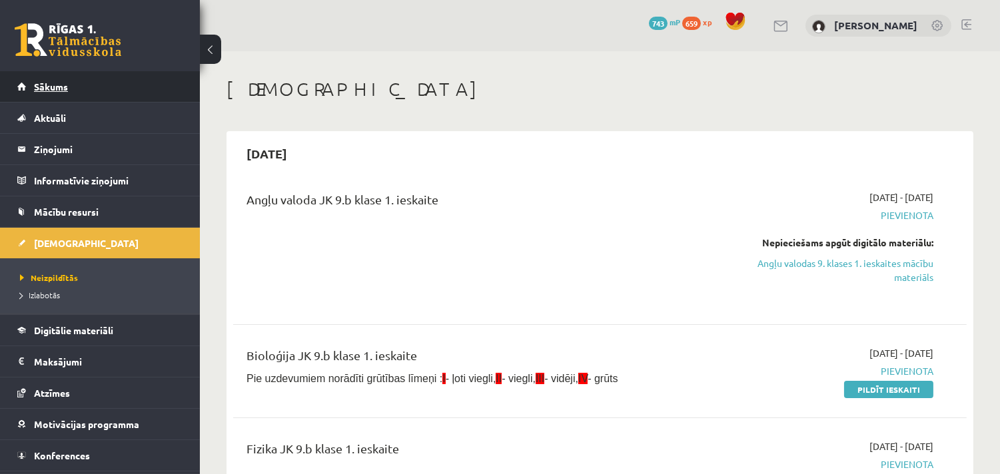
click at [47, 78] on link "Sākums" at bounding box center [100, 86] width 166 height 31
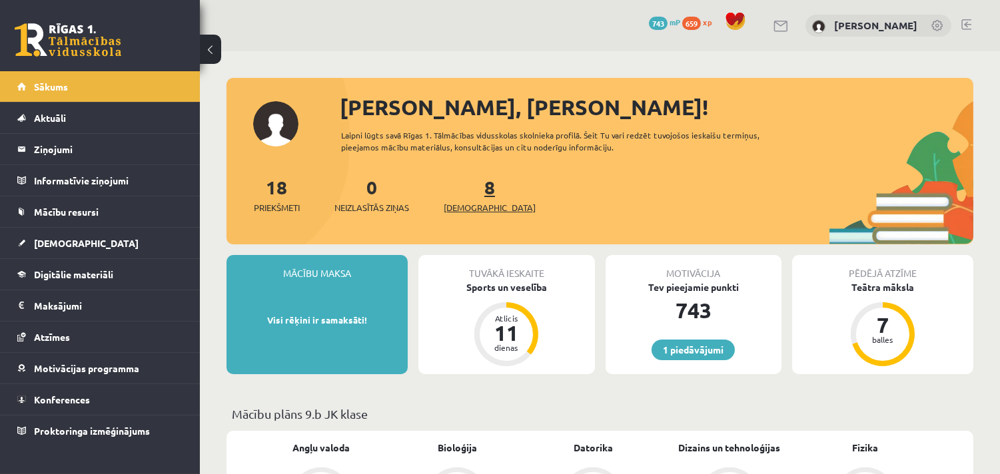
click at [468, 208] on span "[DEMOGRAPHIC_DATA]" at bounding box center [490, 207] width 92 height 13
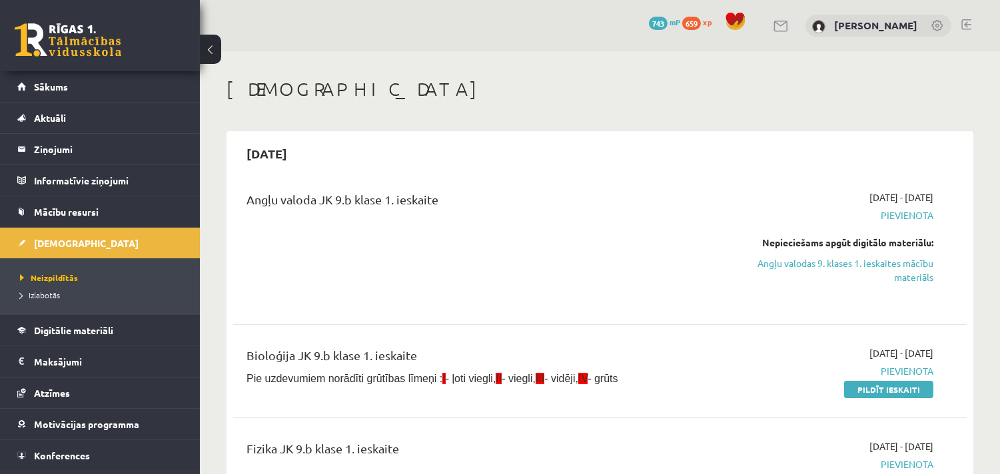
click at [697, 19] on span "659" at bounding box center [691, 23] width 19 height 13
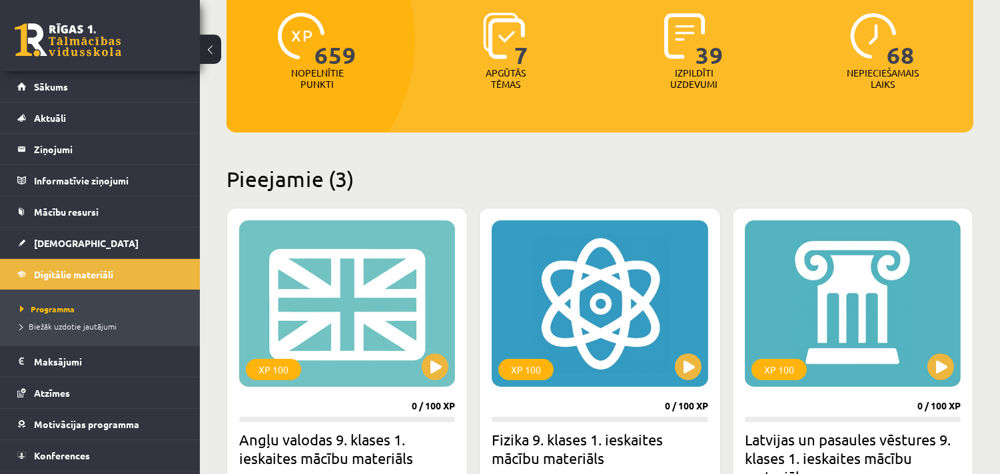
scroll to position [345, 0]
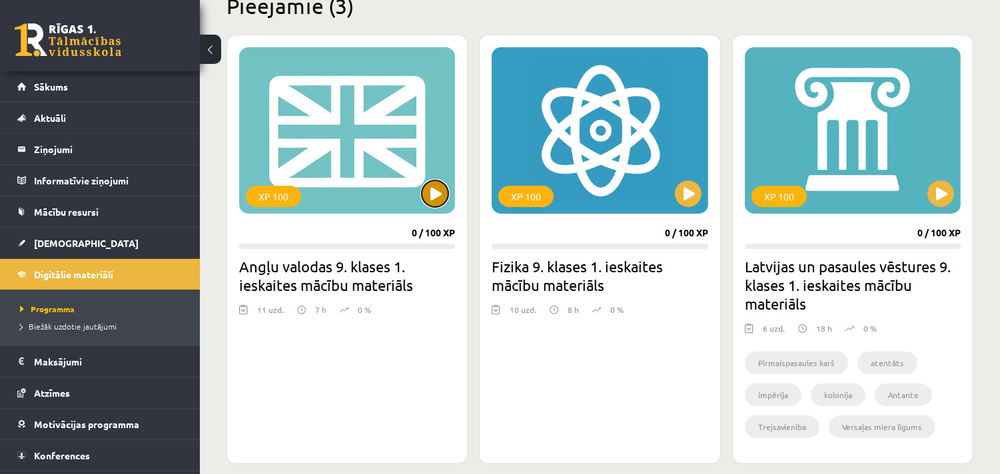
click at [432, 193] on button at bounding box center [435, 194] width 27 height 27
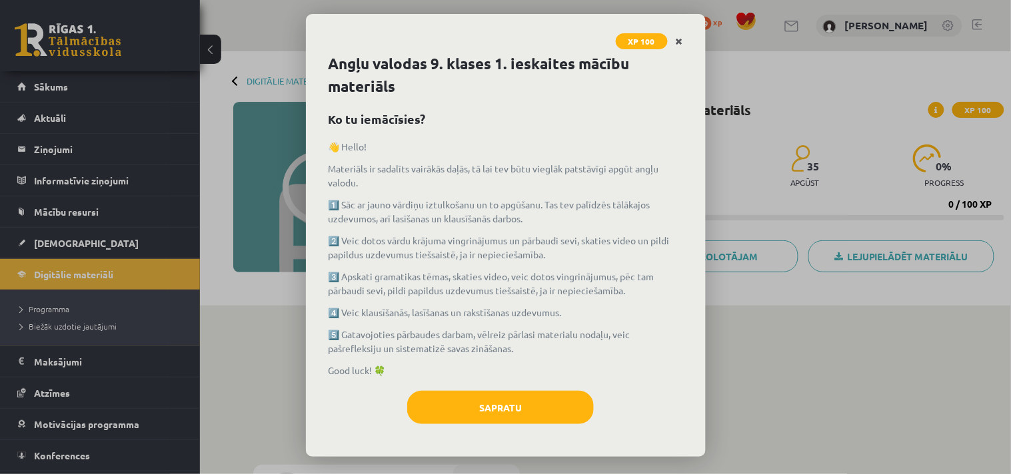
click at [677, 37] on icon "Close" at bounding box center [679, 41] width 7 height 9
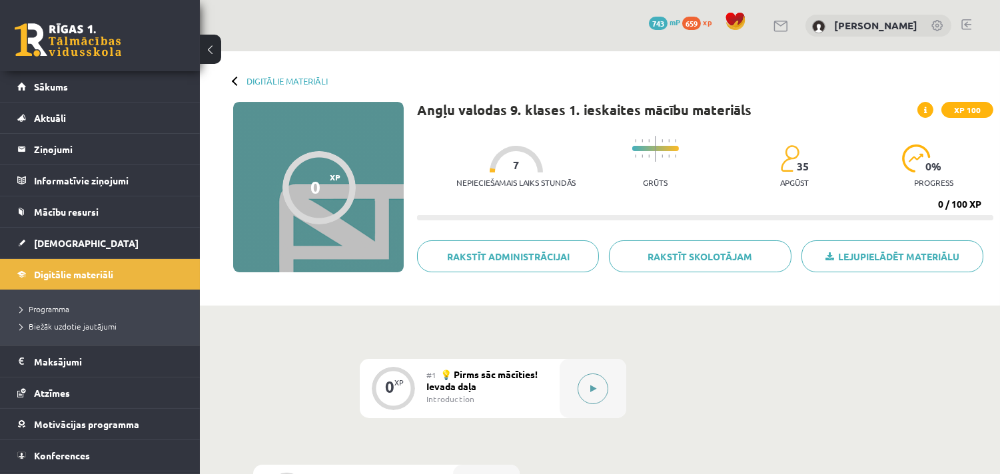
click at [582, 390] on button at bounding box center [593, 389] width 31 height 31
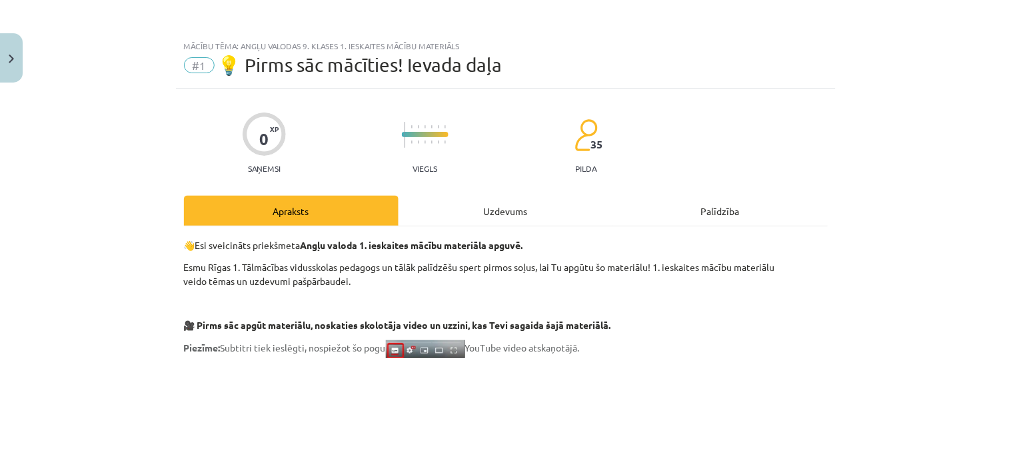
click at [494, 203] on div "Uzdevums" at bounding box center [505, 211] width 215 height 30
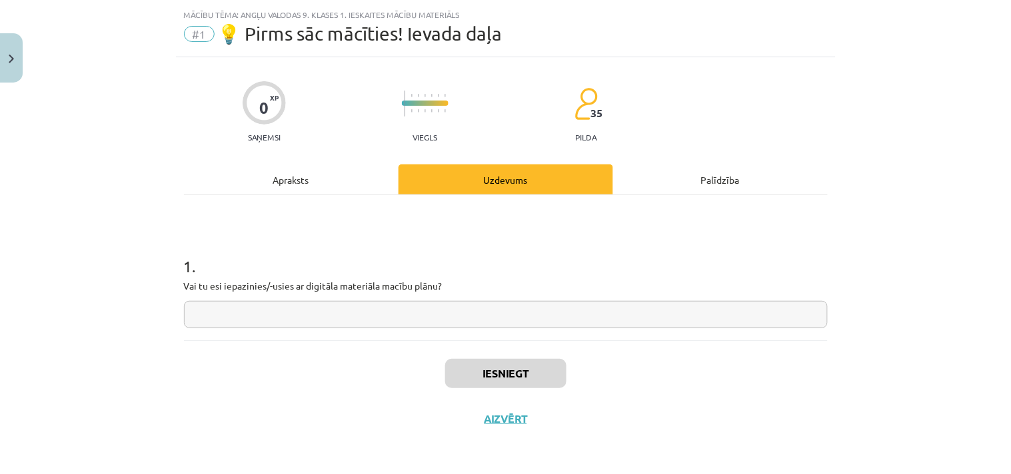
click at [410, 310] on input "text" at bounding box center [506, 314] width 644 height 27
type input "**"
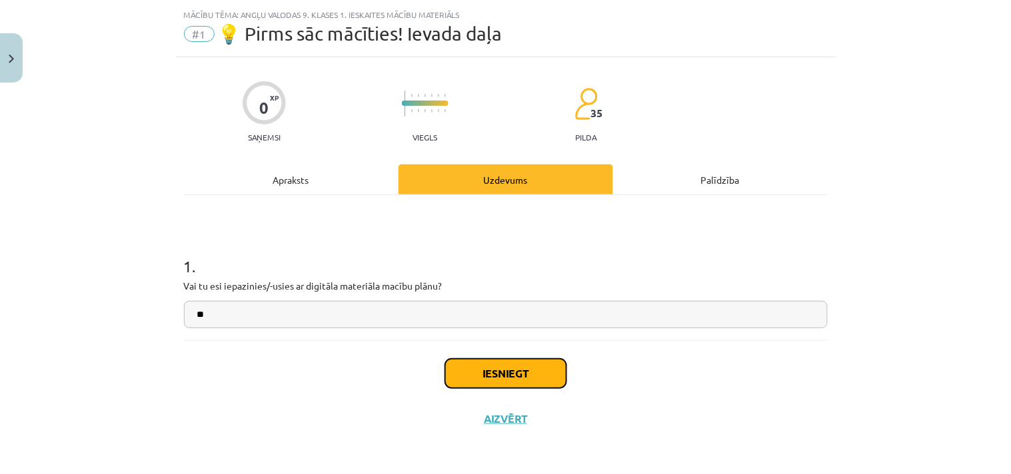
click at [498, 374] on button "Iesniegt" at bounding box center [505, 373] width 121 height 29
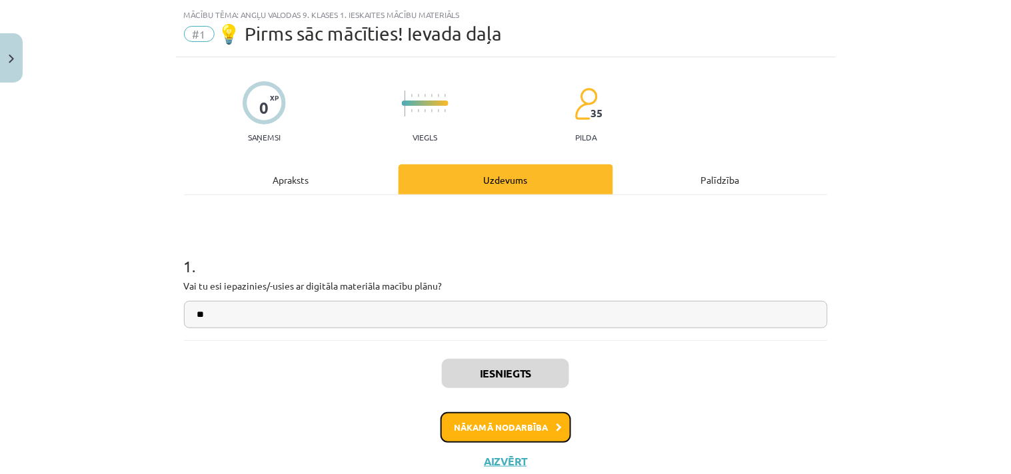
click at [523, 424] on button "Nākamā nodarbība" at bounding box center [505, 427] width 131 height 31
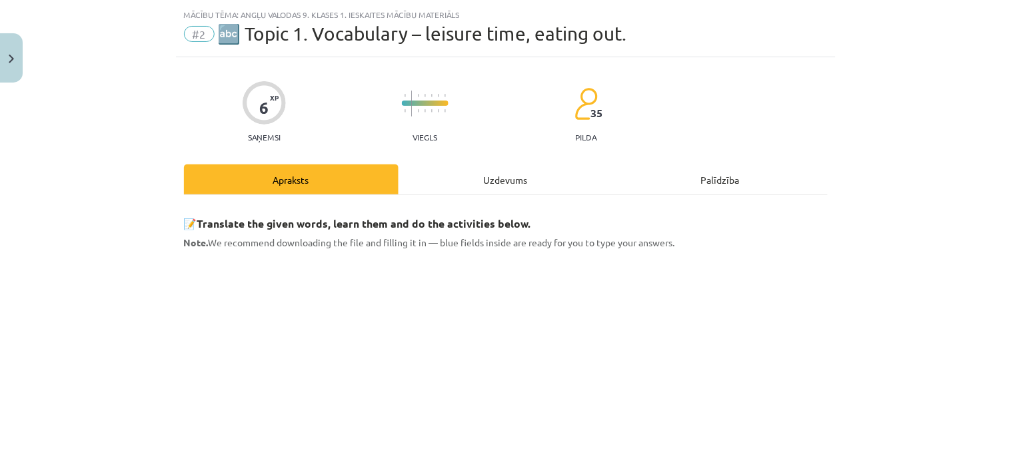
scroll to position [33, 0]
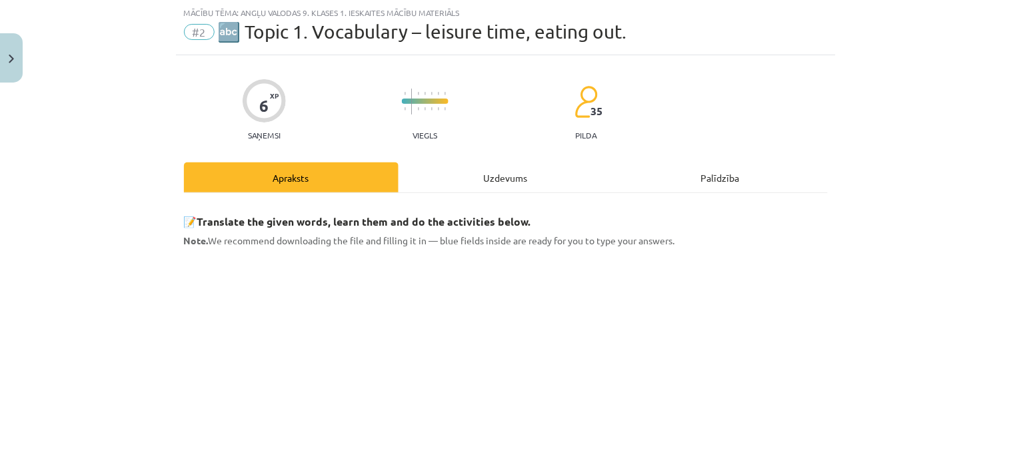
click at [504, 177] on div "Uzdevums" at bounding box center [505, 178] width 215 height 30
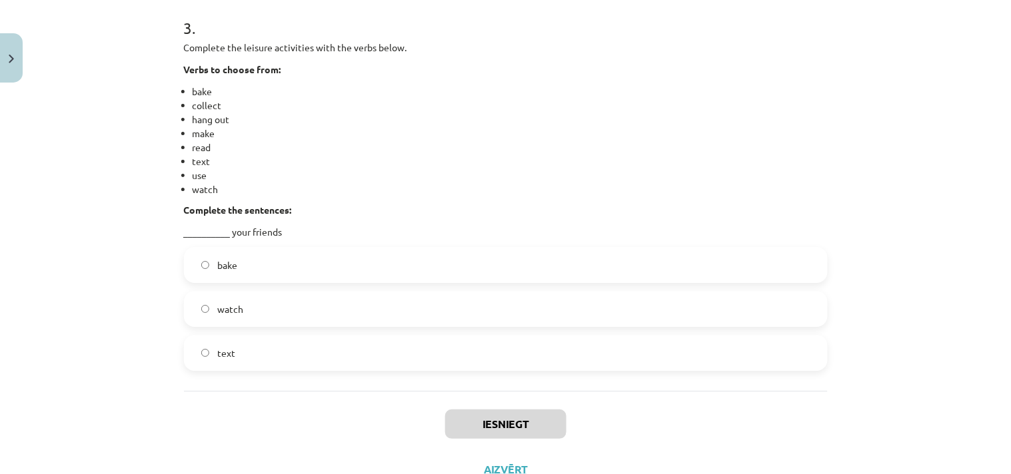
scroll to position [1118, 0]
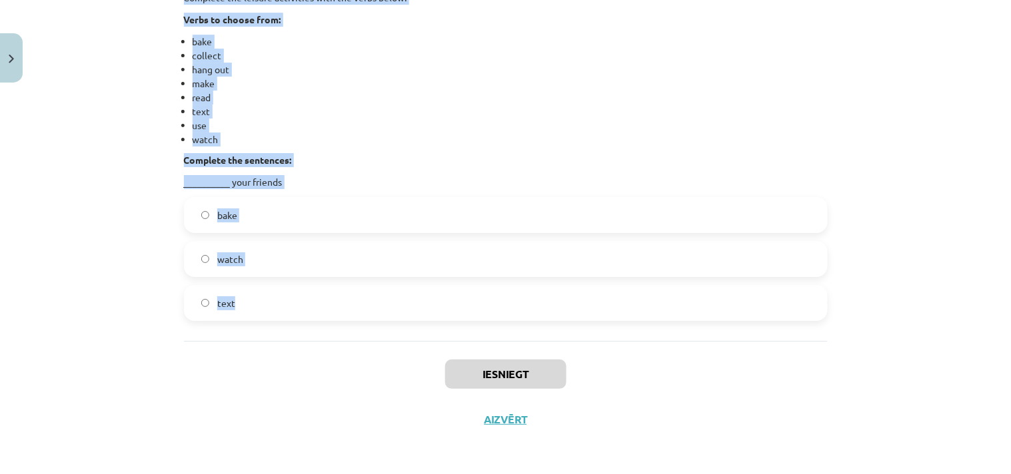
drag, startPoint x: 173, startPoint y: 293, endPoint x: 342, endPoint y: 325, distance: 172.2
copy form "1 . Complete the leisure activities with the verbs below. Verbs to choose from:…"
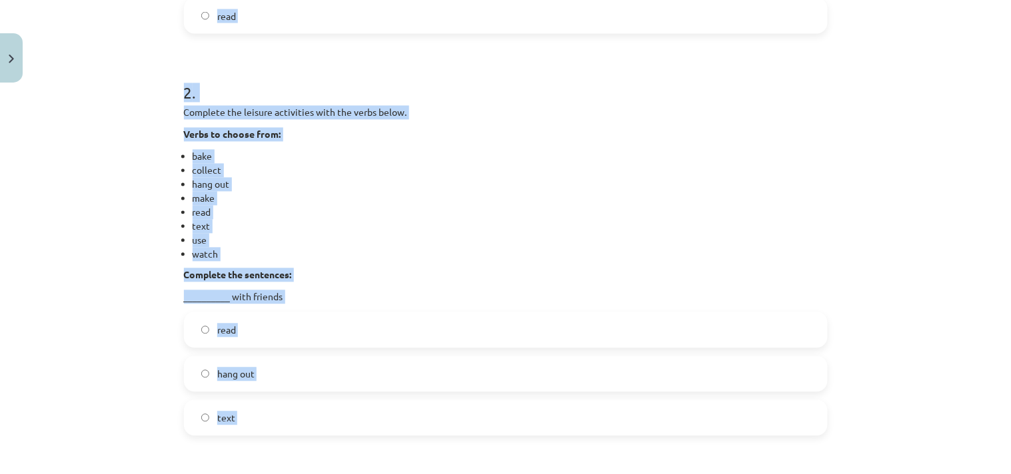
scroll to position [255, 0]
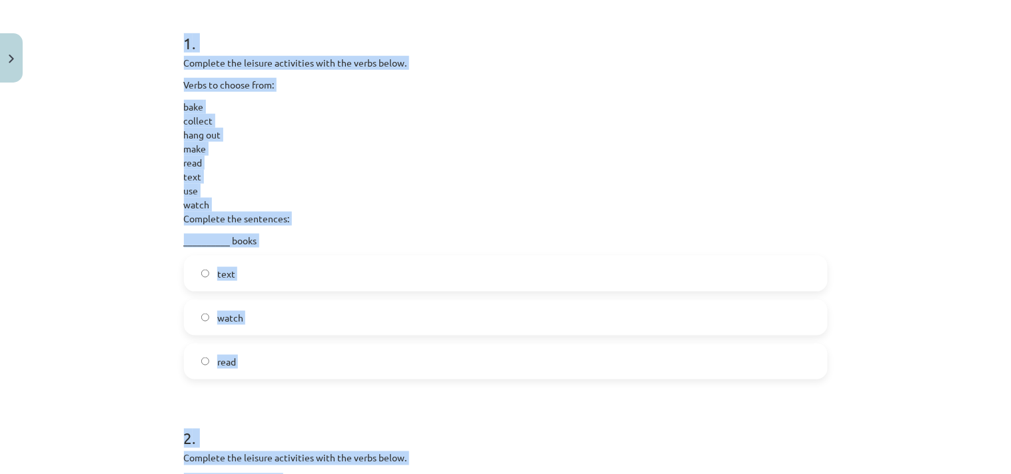
click at [894, 192] on div "Mācību tēma: Angļu valodas 9. klases 1. ieskaites mācību materiāls #2 🔤 Topic 1…" at bounding box center [505, 237] width 1011 height 474
click at [894, 348] on div "Mācību tēma: Angļu valodas 9. klases 1. ieskaites mācību materiāls #2 🔤 Topic 1…" at bounding box center [505, 237] width 1011 height 474
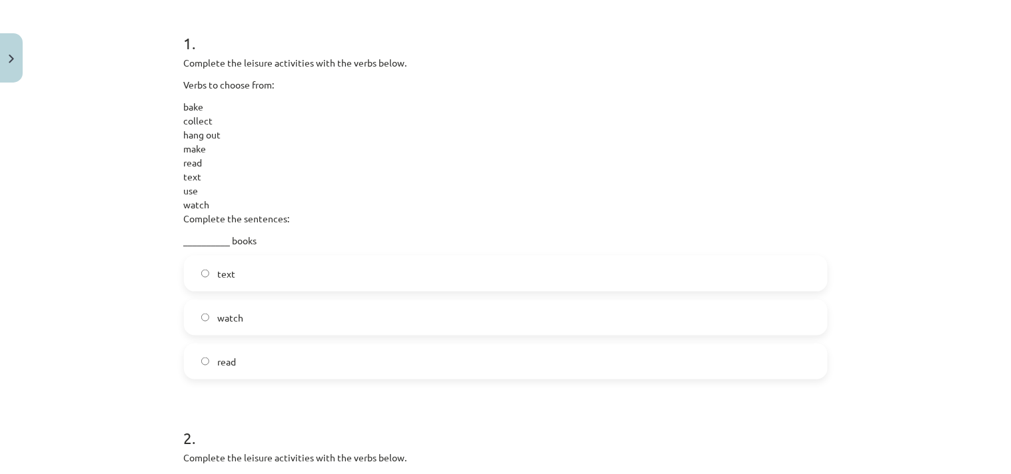
click at [228, 366] on span "read" at bounding box center [226, 362] width 19 height 14
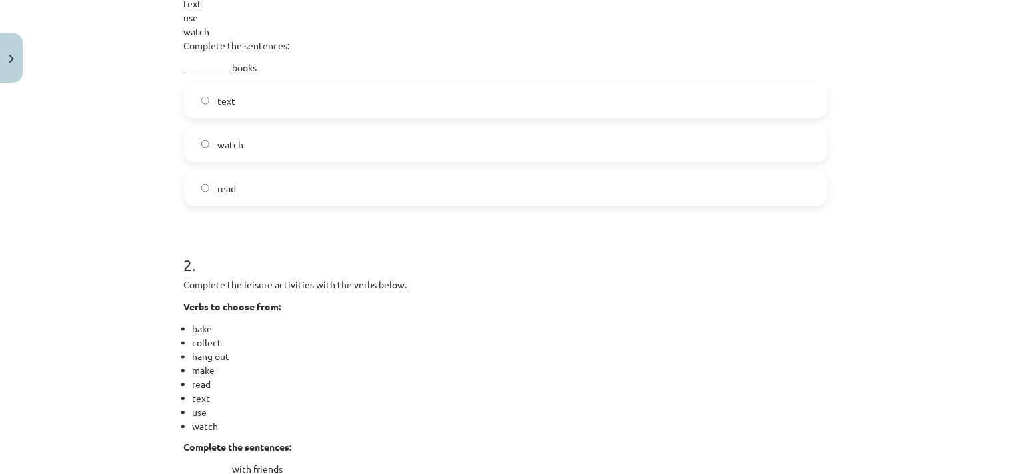
scroll to position [600, 0]
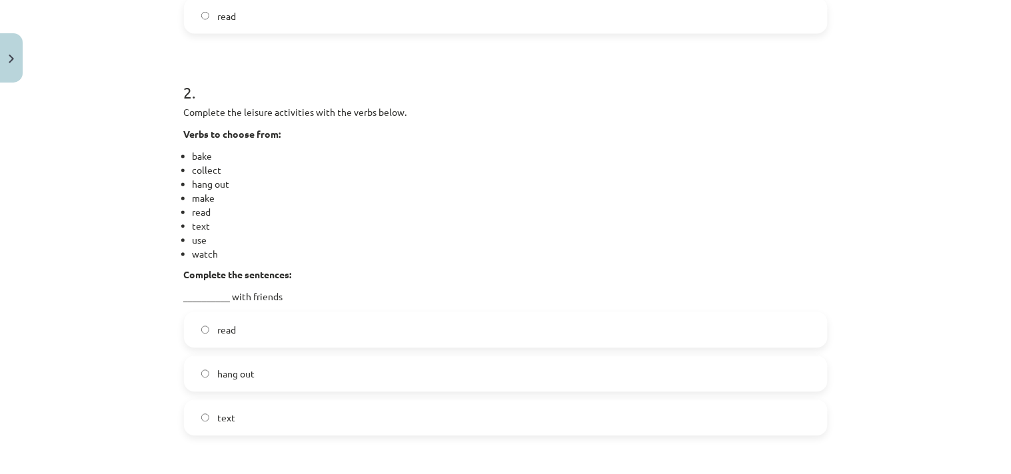
click at [240, 365] on label "hang out" at bounding box center [505, 374] width 641 height 33
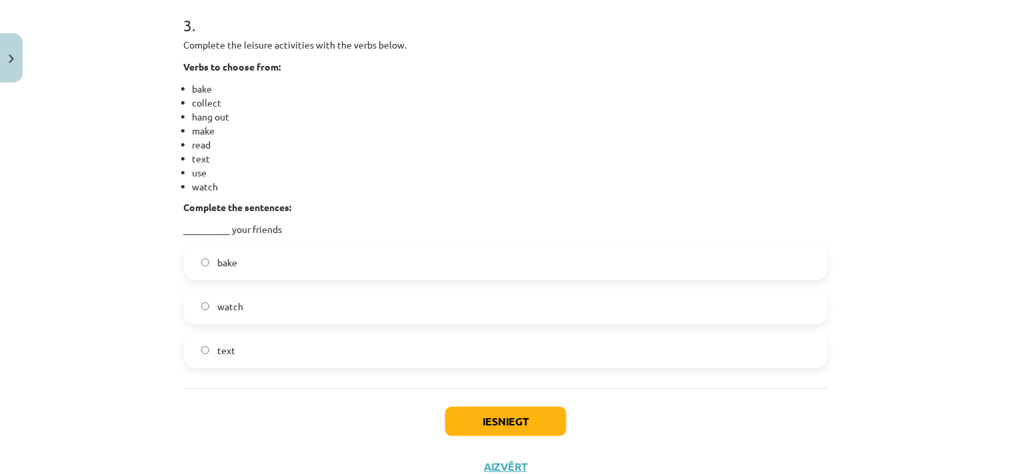
scroll to position [1118, 0]
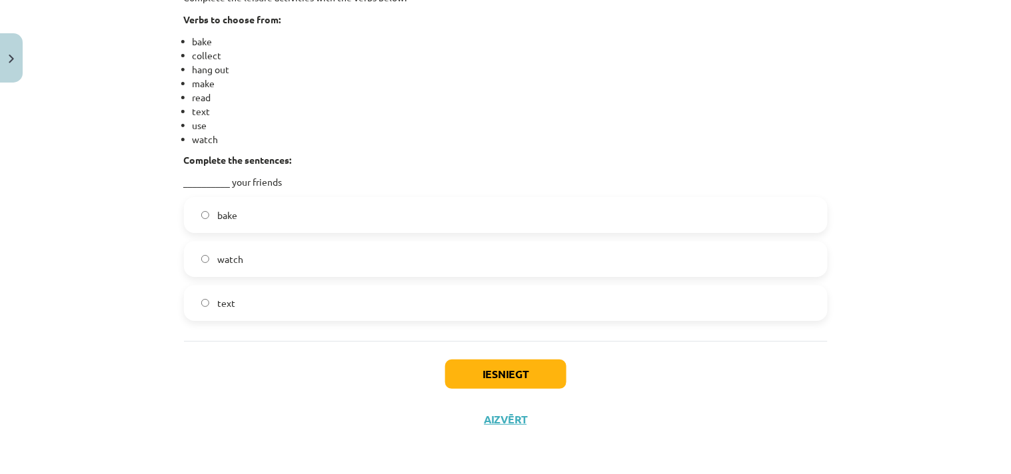
click at [251, 303] on label "text" at bounding box center [505, 303] width 641 height 33
click at [510, 375] on button "Iesniegt" at bounding box center [505, 374] width 121 height 29
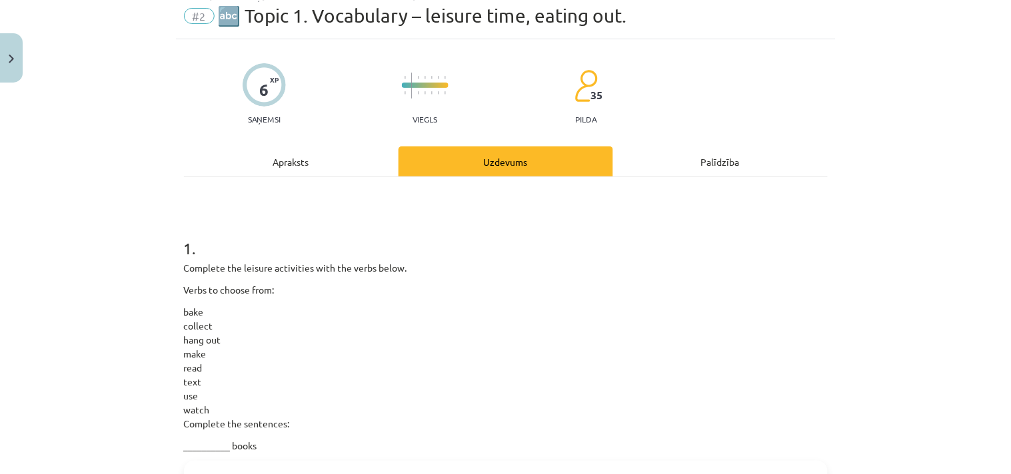
scroll to position [0, 0]
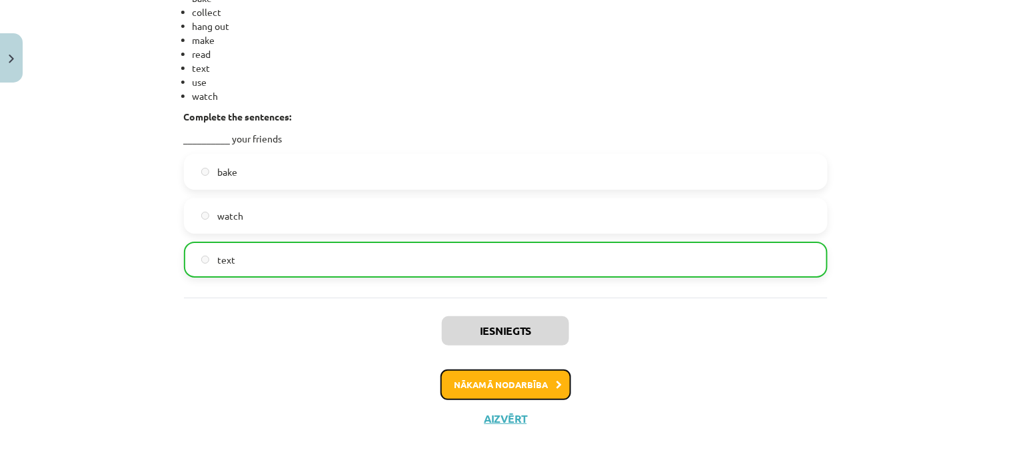
click at [496, 387] on button "Nākamā nodarbība" at bounding box center [505, 385] width 131 height 31
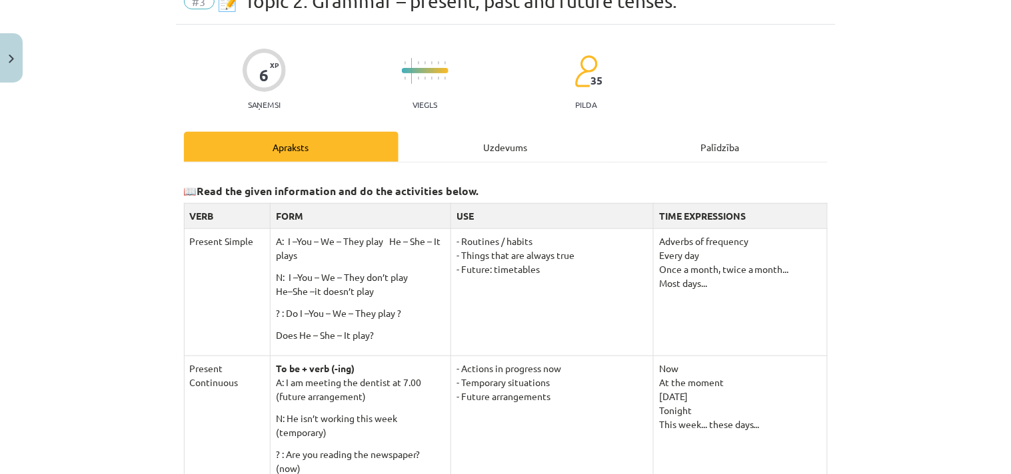
scroll to position [33, 0]
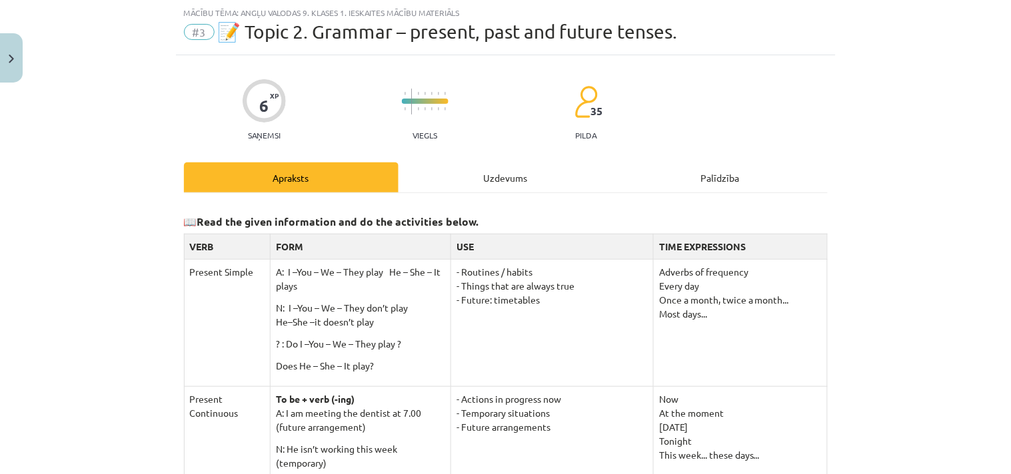
click at [497, 180] on div "Uzdevums" at bounding box center [505, 178] width 215 height 30
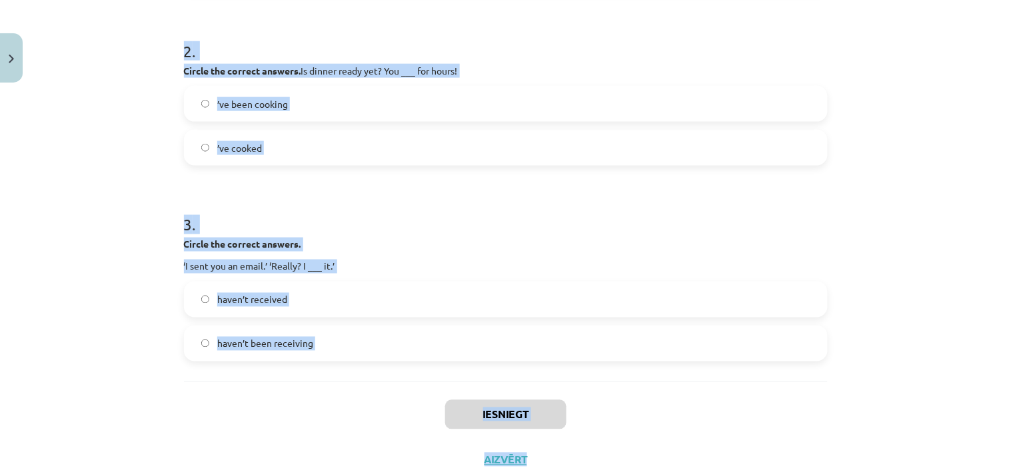
scroll to position [462, 0]
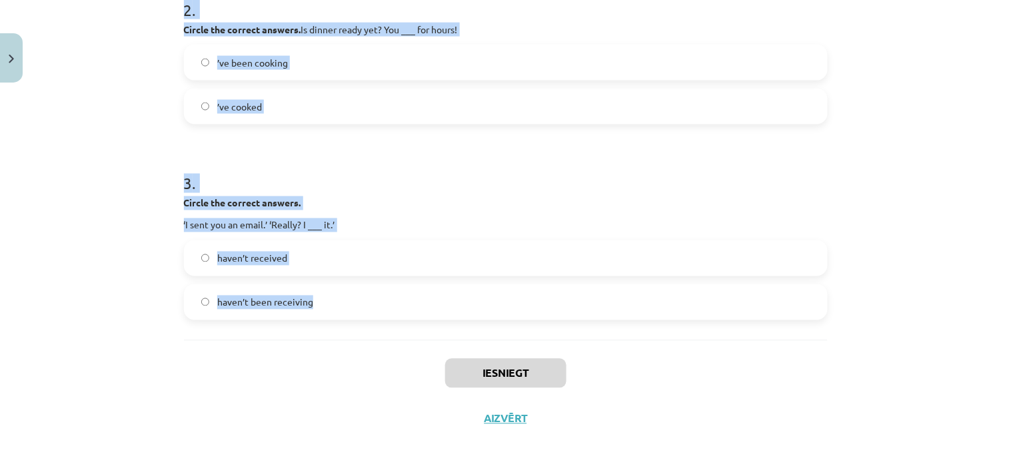
drag, startPoint x: 171, startPoint y: 84, endPoint x: 494, endPoint y: 322, distance: 401.1
click at [494, 322] on div "6 XP Saņemsi Viegls 35 pilda Apraksts Uzdevums Palīdzība 1 . Circle the correct…" at bounding box center [506, 34] width 660 height 815
copy form "1 . Circle the correct answers. You’re two hours late! What ___ all afternoon? …"
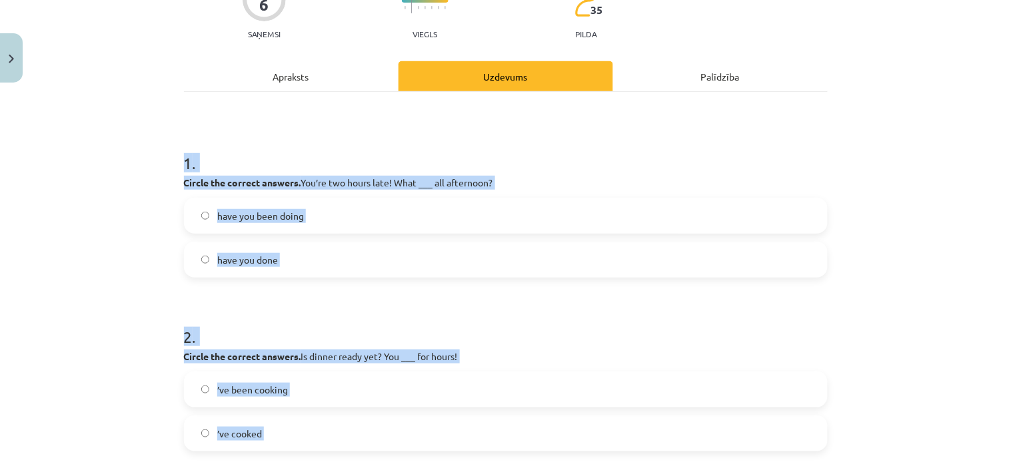
scroll to position [0, 0]
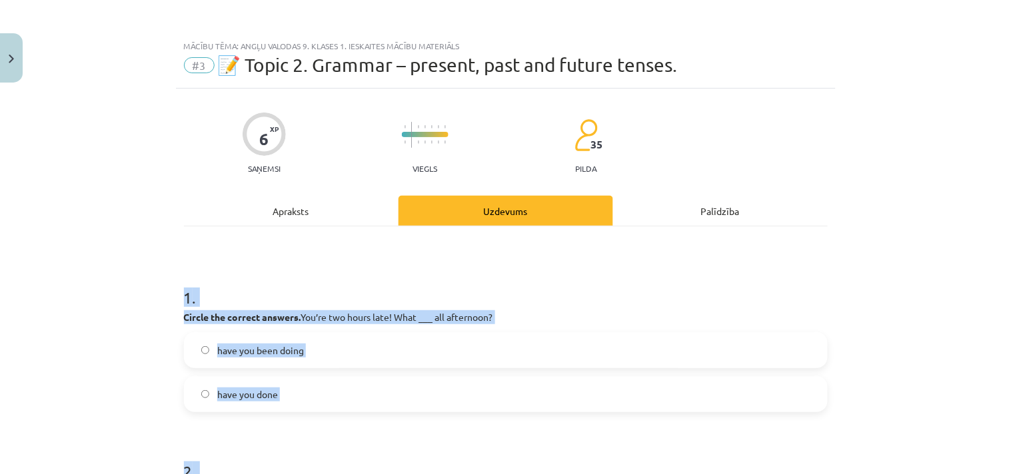
click at [291, 354] on span "have you been doing" at bounding box center [260, 351] width 87 height 14
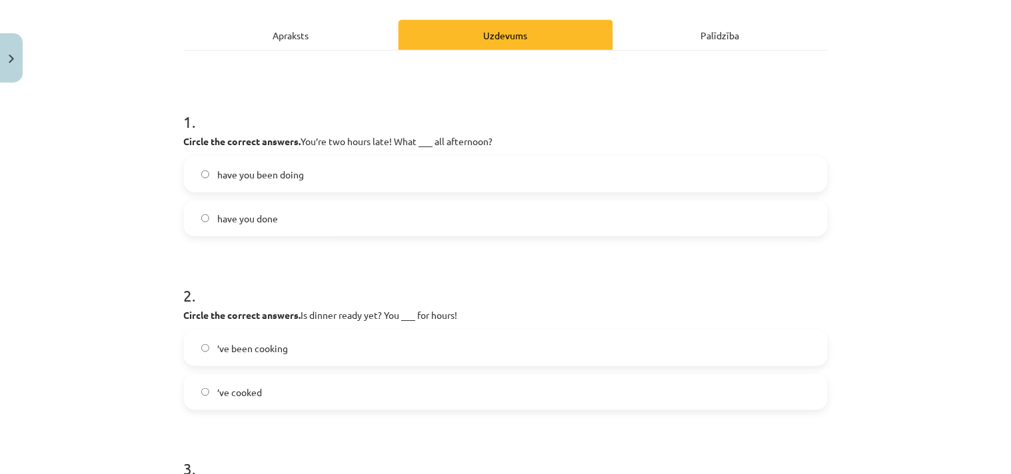
scroll to position [345, 0]
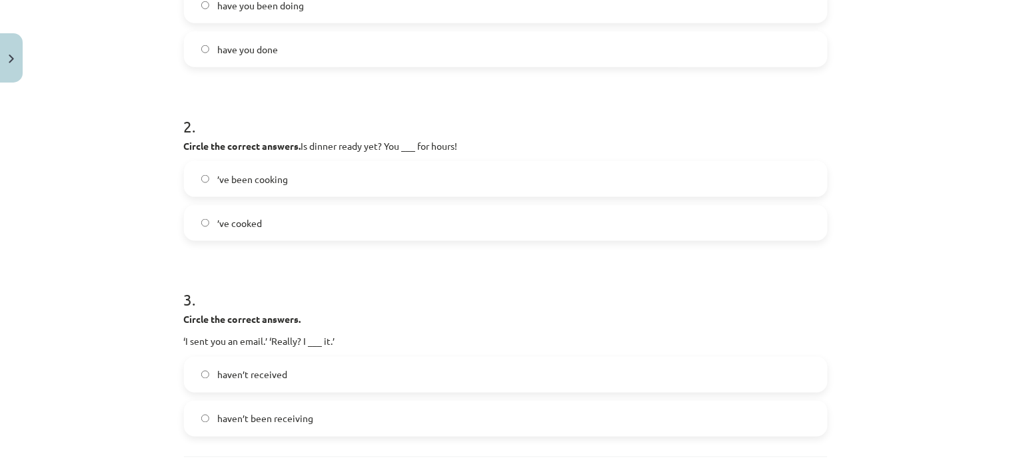
click at [257, 175] on span "’ve been cooking" at bounding box center [252, 180] width 71 height 14
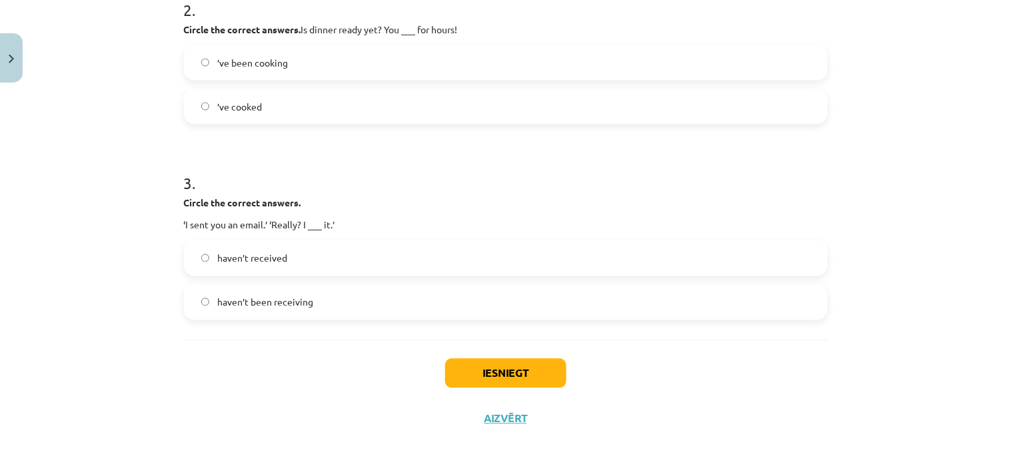
click at [249, 253] on span "haven’t received" at bounding box center [252, 259] width 70 height 14
click at [486, 371] on button "Iesniegt" at bounding box center [505, 373] width 121 height 29
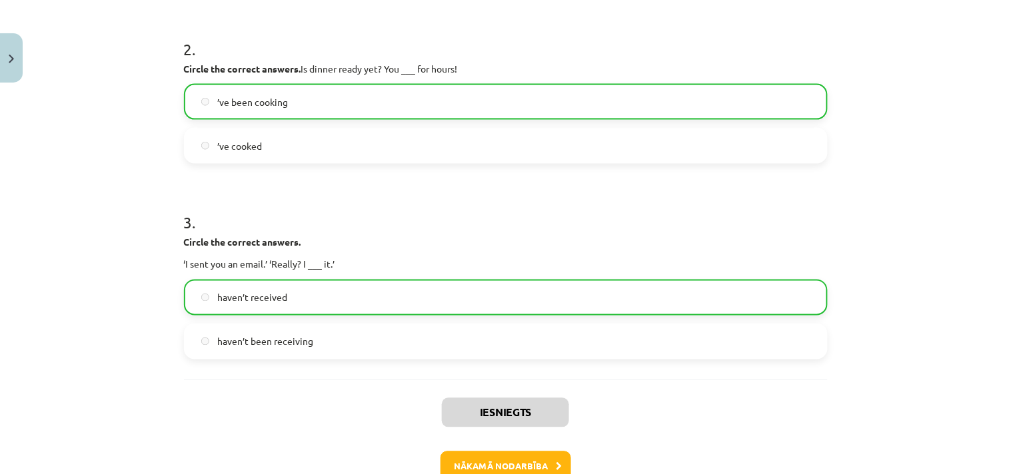
scroll to position [504, 0]
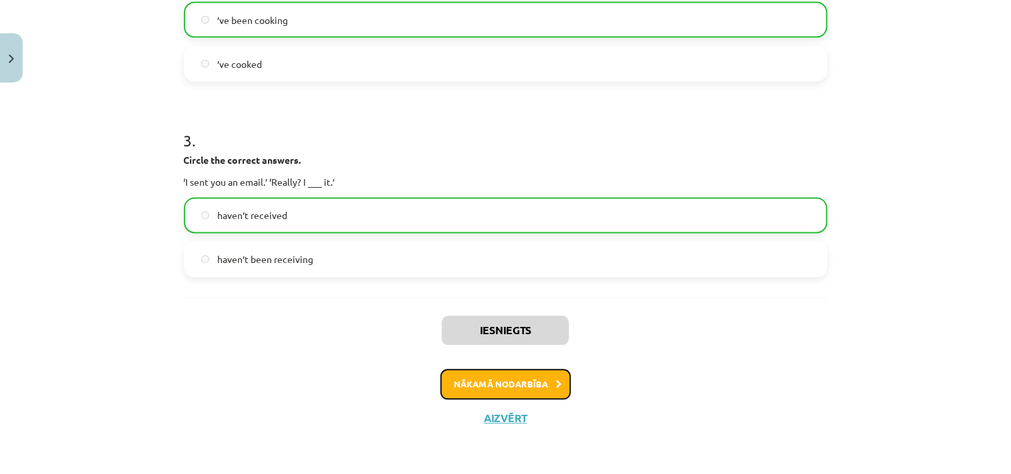
click at [528, 388] on button "Nākamā nodarbība" at bounding box center [505, 385] width 131 height 31
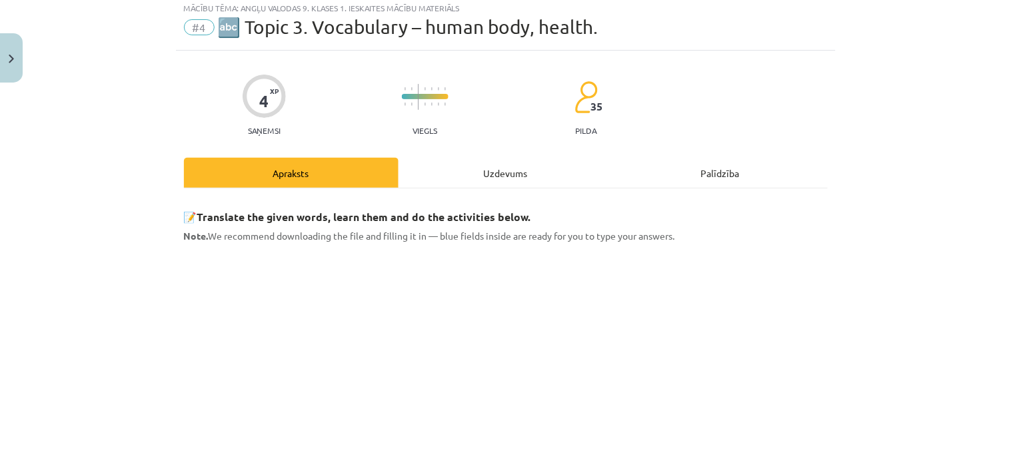
scroll to position [33, 0]
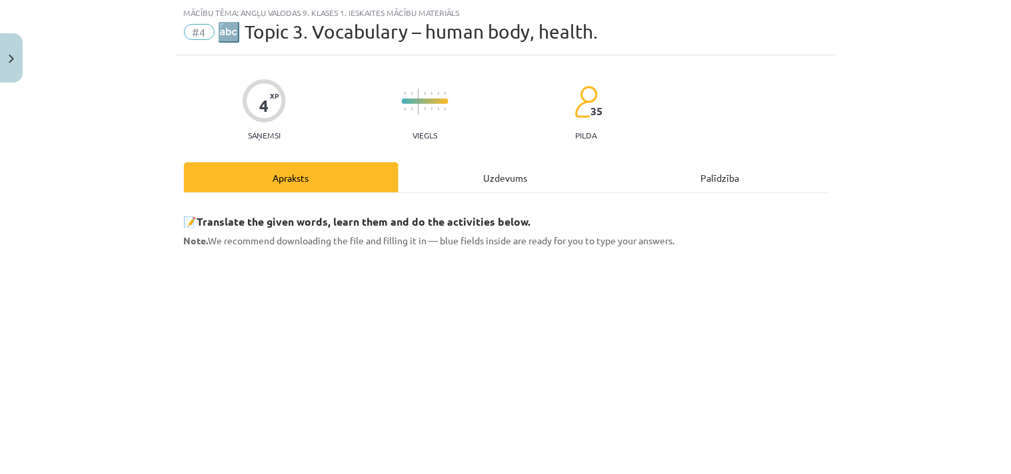
click at [478, 173] on div "Uzdevums" at bounding box center [505, 178] width 215 height 30
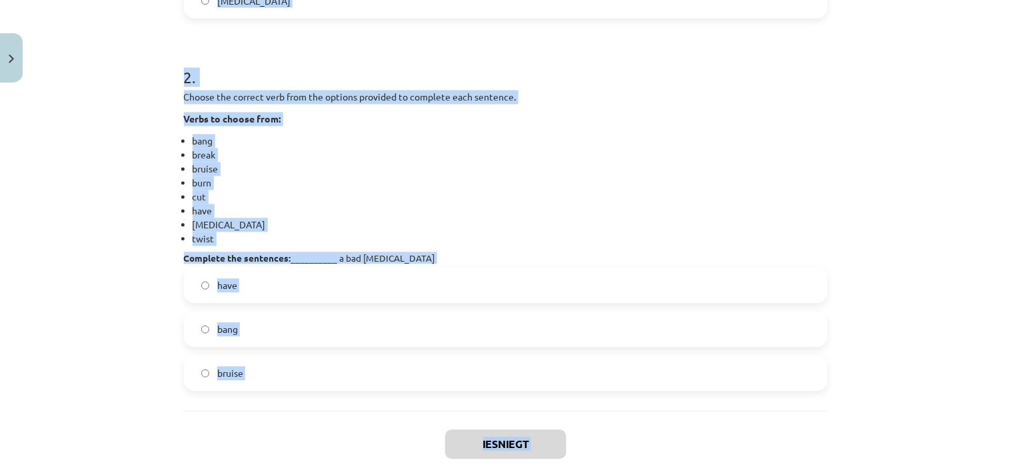
scroll to position [664, 0]
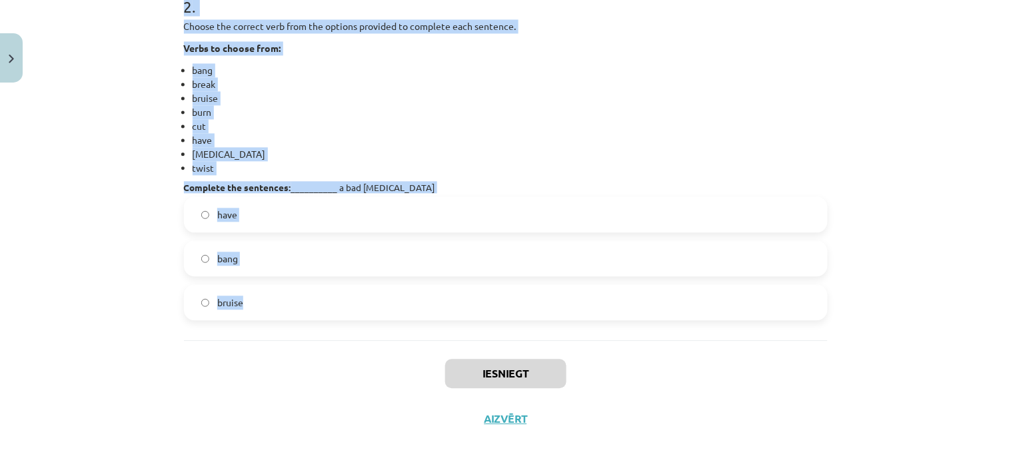
drag, startPoint x: 167, startPoint y: 87, endPoint x: 432, endPoint y: 323, distance: 354.9
click at [432, 323] on div "Mācību tēma: Angļu valodas 9. klases 1. ieskaites mācību materiāls #4 🔤 Topic 3…" at bounding box center [505, 237] width 1011 height 474
copy form "1 . Choose the correct verb from the options provided to complete each sentence…"
click at [241, 220] on label "have" at bounding box center [505, 214] width 641 height 33
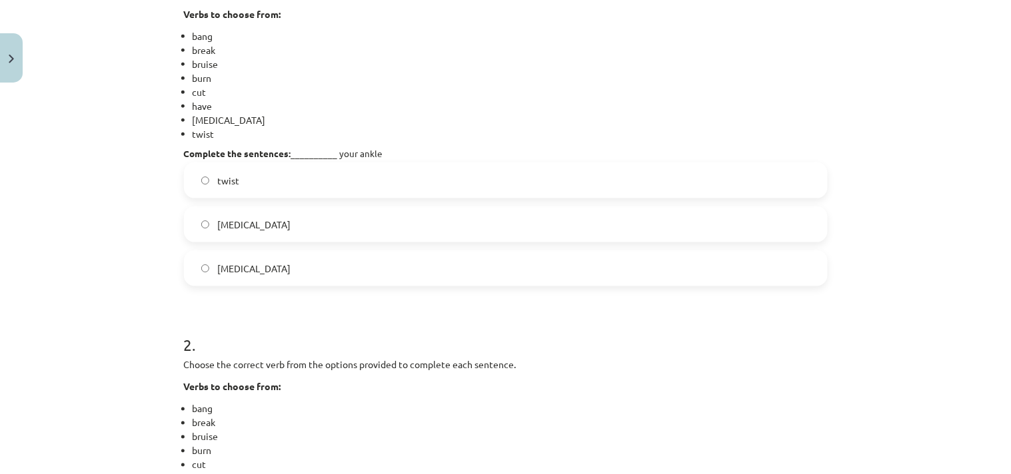
scroll to position [320, 0]
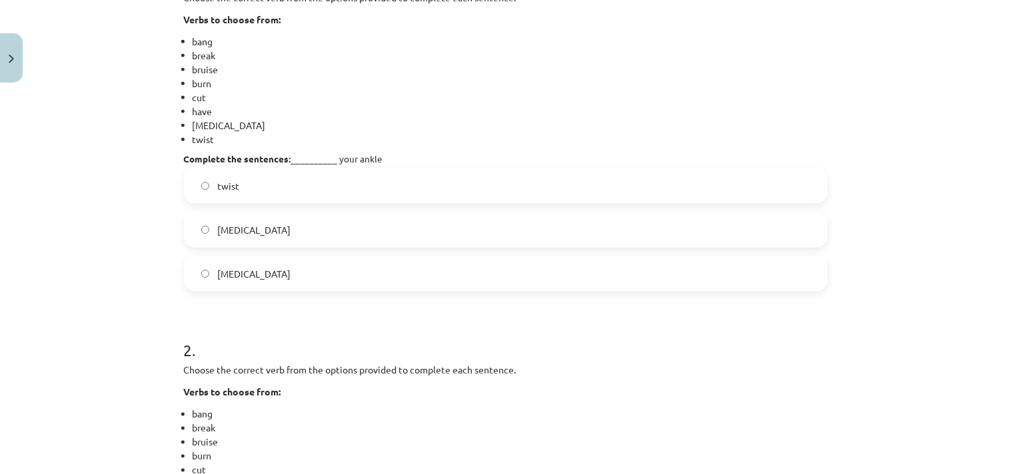
click at [241, 230] on label "sprain" at bounding box center [505, 229] width 641 height 33
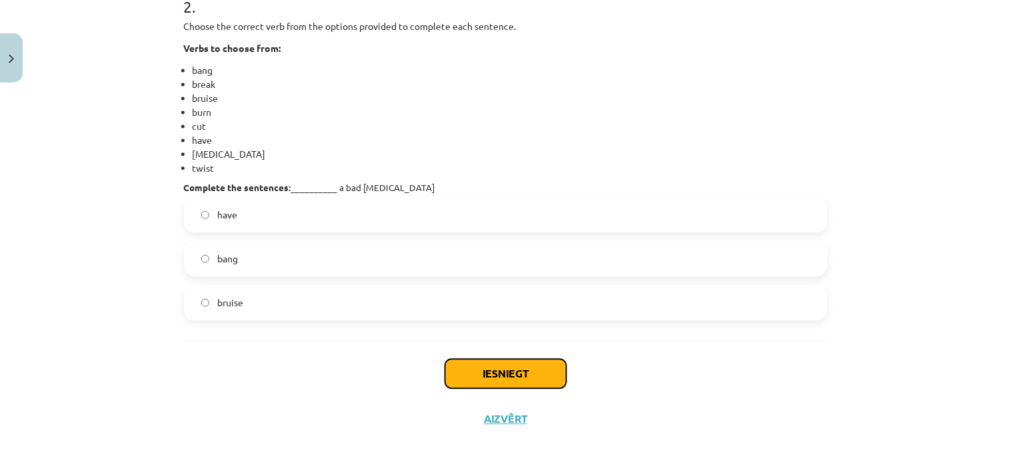
click at [490, 366] on button "Iesniegt" at bounding box center [505, 373] width 121 height 29
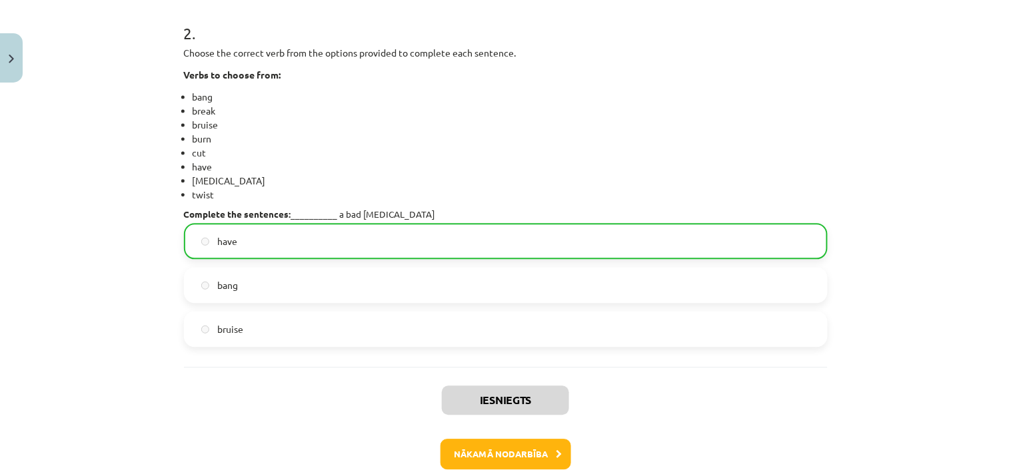
scroll to position [708, 0]
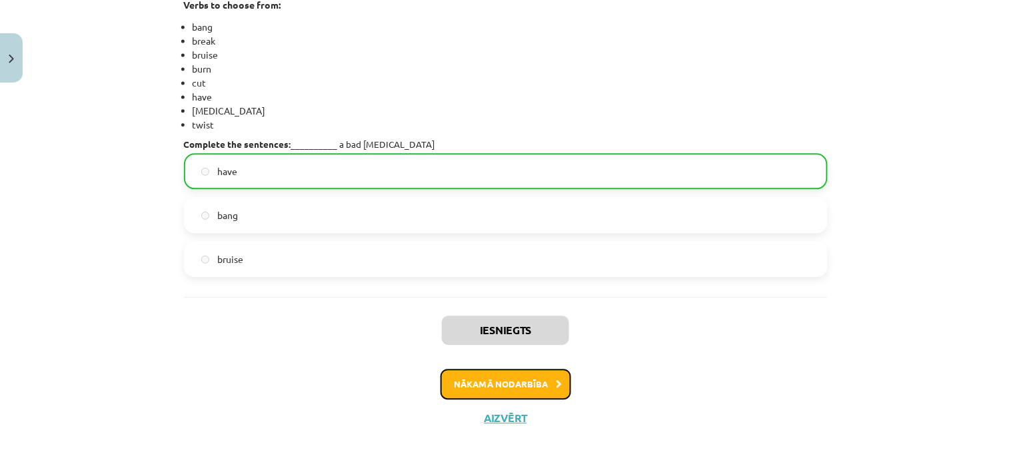
click at [481, 382] on button "Nākamā nodarbība" at bounding box center [505, 384] width 131 height 31
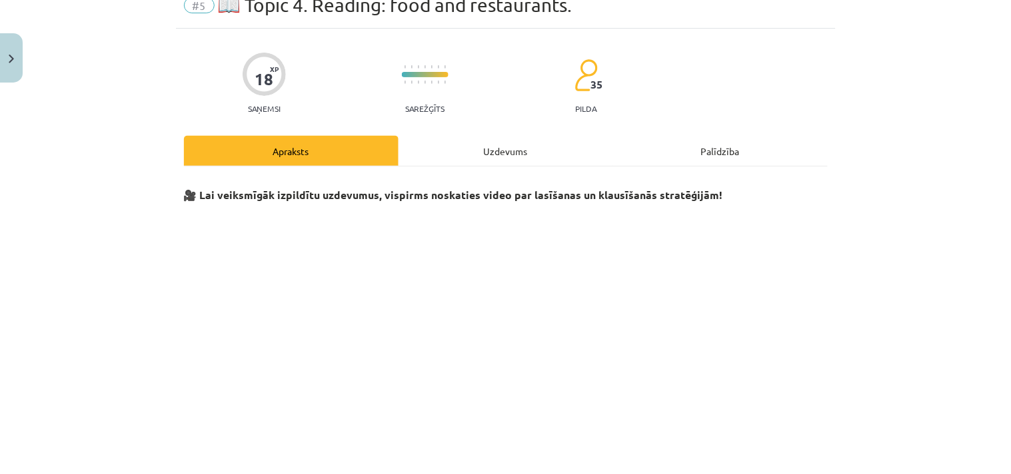
scroll to position [33, 0]
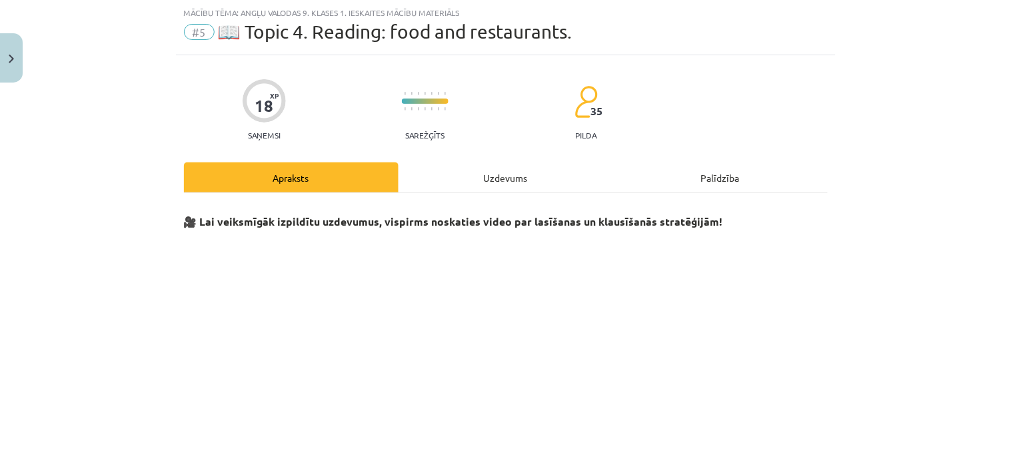
click at [488, 171] on div "Uzdevums" at bounding box center [505, 178] width 215 height 30
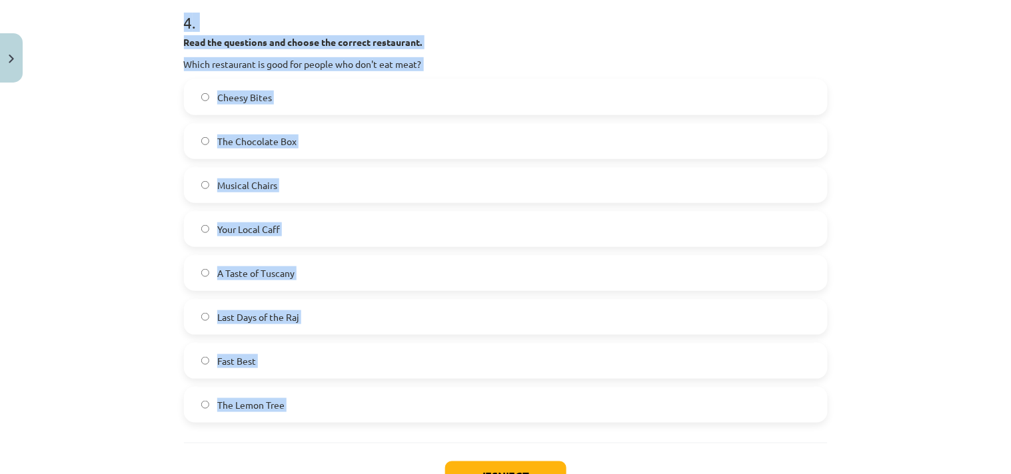
scroll to position [1567, 0]
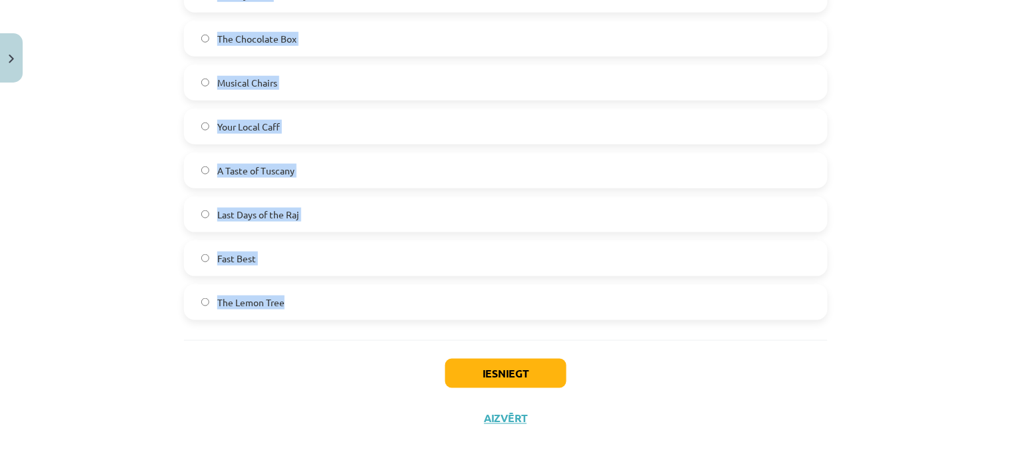
drag, startPoint x: 171, startPoint y: 87, endPoint x: 500, endPoint y: 317, distance: 401.5
copy form "**********"
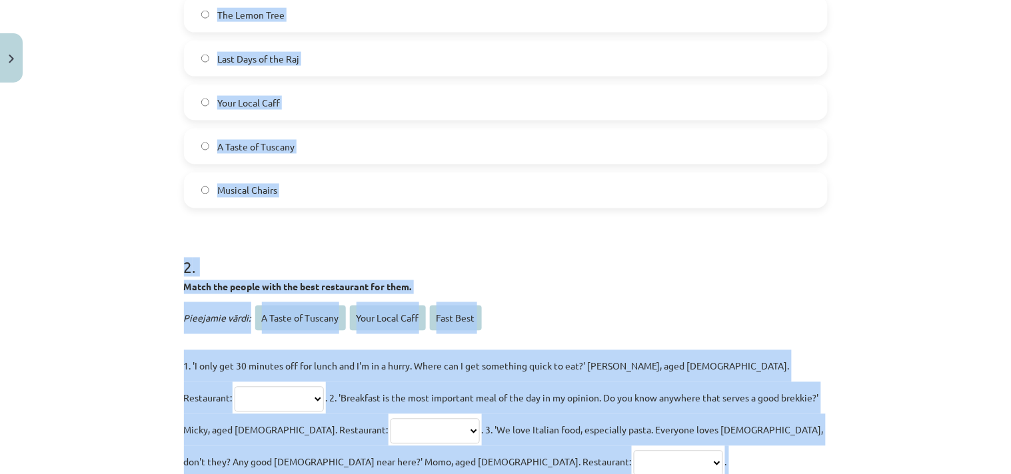
scroll to position [358, 0]
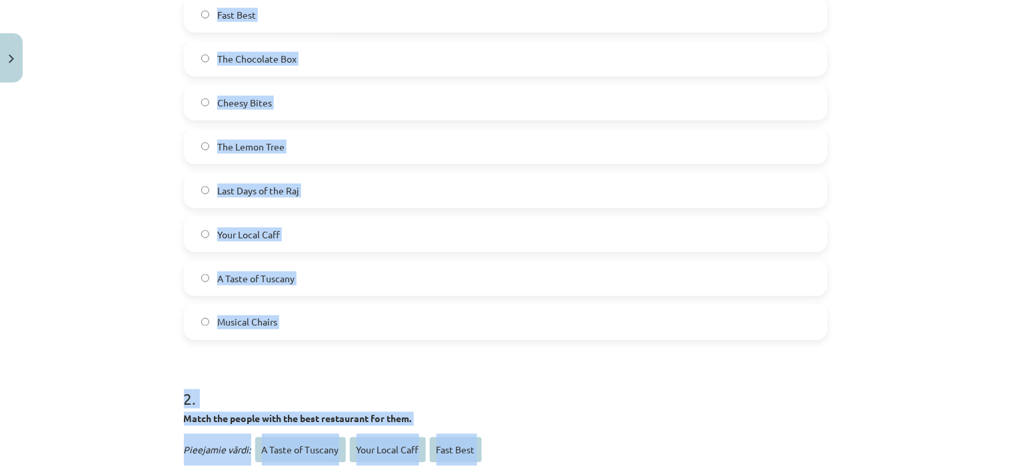
click at [900, 306] on div "**********" at bounding box center [505, 237] width 1011 height 474
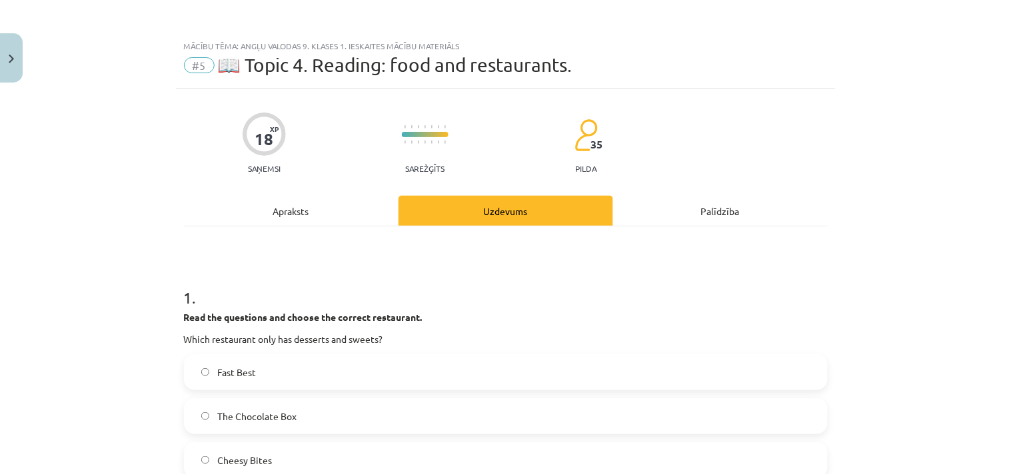
scroll to position [172, 0]
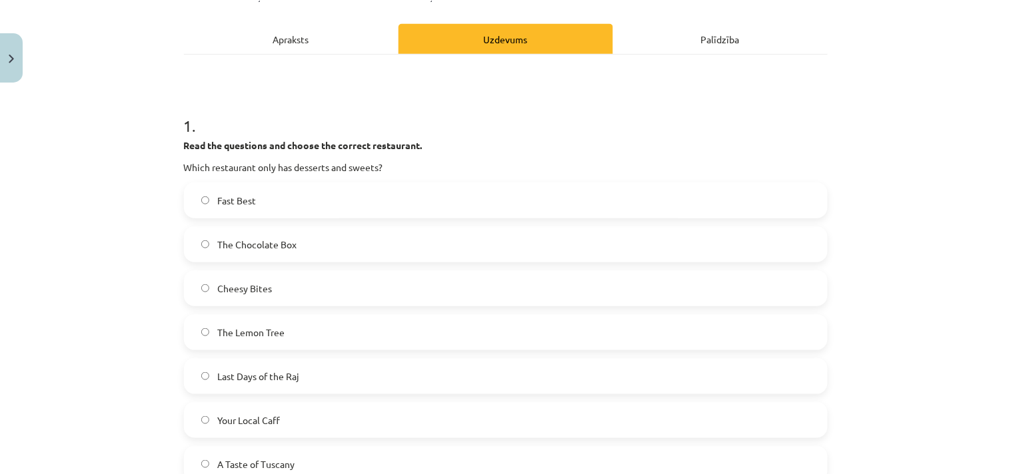
click at [269, 242] on span "The Chocolate Box" at bounding box center [256, 245] width 79 height 14
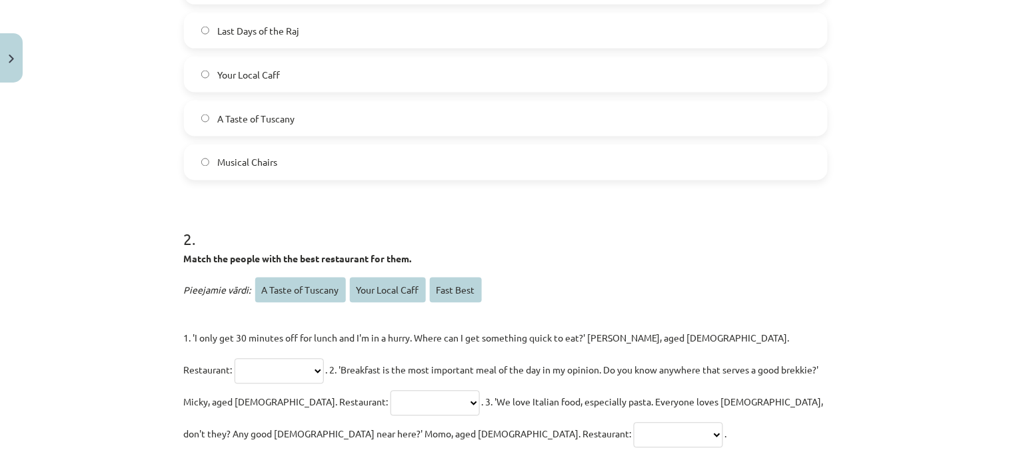
scroll to position [690, 0]
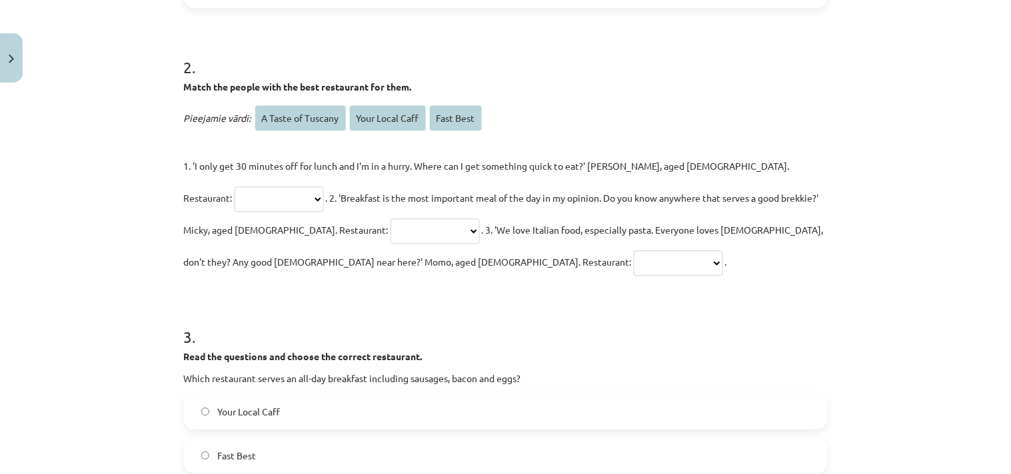
click at [324, 187] on select "**********" at bounding box center [279, 199] width 89 height 25
select select "*********"
click at [324, 187] on select "**********" at bounding box center [279, 199] width 89 height 25
click at [390, 228] on select "**********" at bounding box center [434, 231] width 89 height 25
select select "**********"
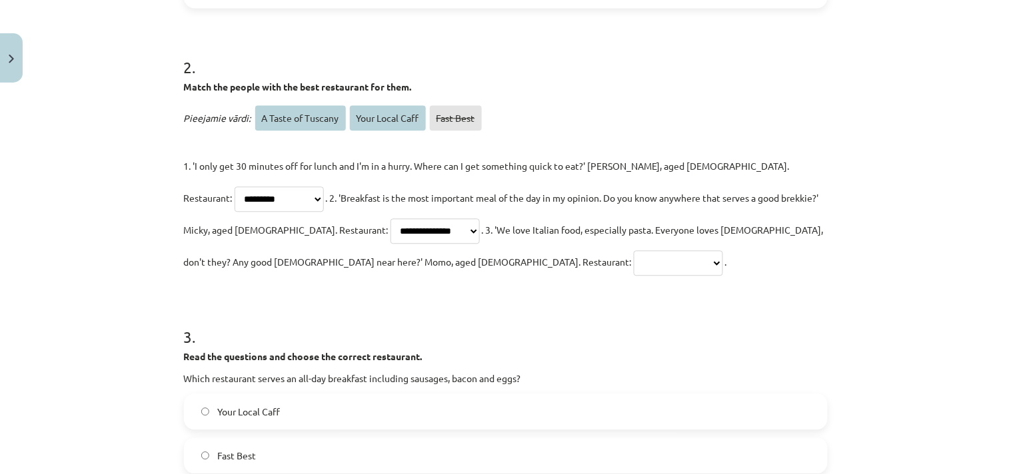
click at [390, 219] on select "**********" at bounding box center [434, 231] width 89 height 25
click at [634, 261] on select "**********" at bounding box center [678, 263] width 89 height 25
select select "**********"
click at [634, 251] on select "**********" at bounding box center [678, 263] width 89 height 25
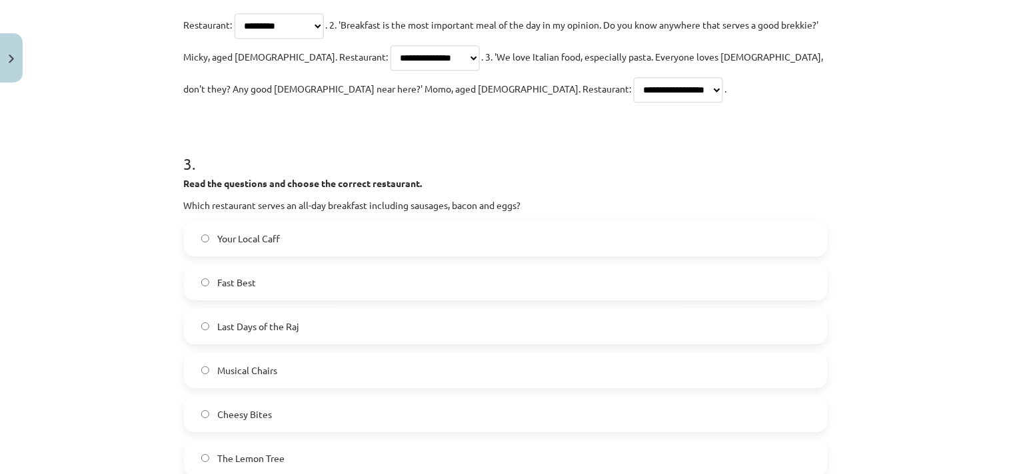
click at [255, 241] on span "Your Local Caff" at bounding box center [248, 239] width 63 height 14
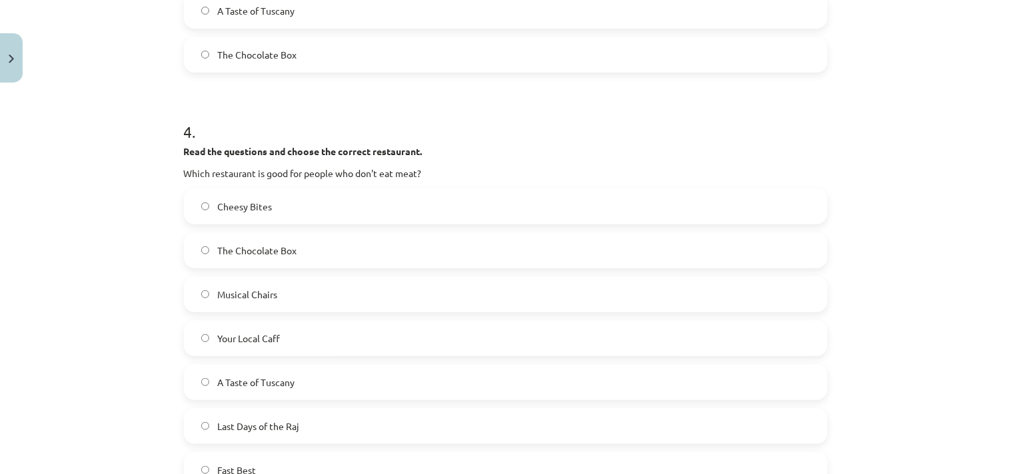
scroll to position [1382, 0]
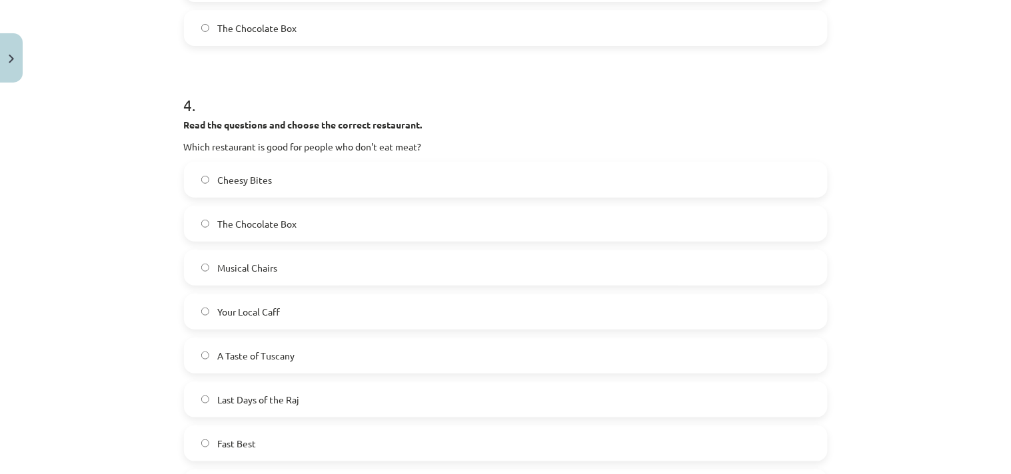
click at [245, 171] on label "Cheesy Bites" at bounding box center [505, 179] width 641 height 33
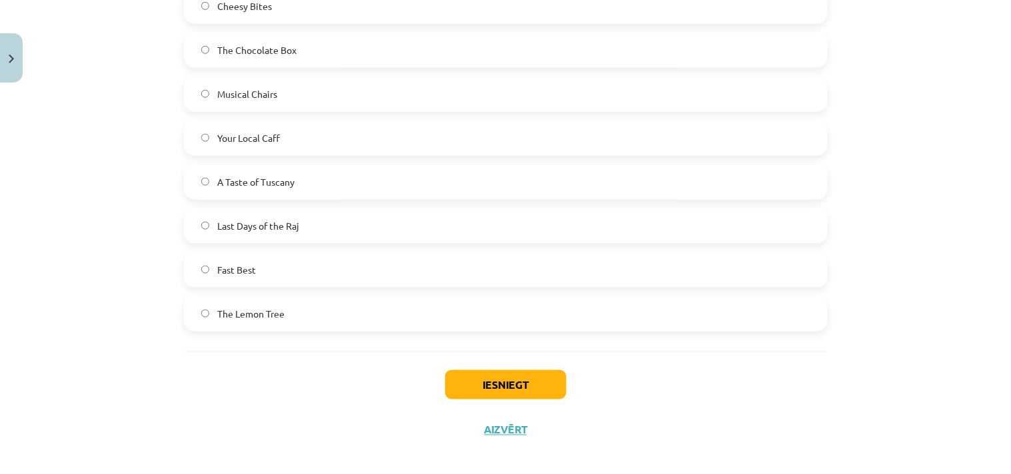
scroll to position [1567, 0]
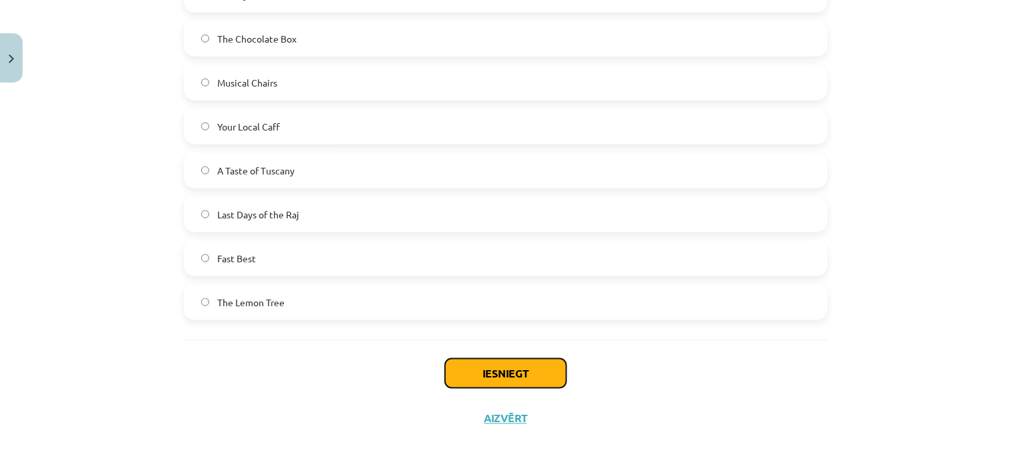
click at [524, 367] on button "Iesniegt" at bounding box center [505, 373] width 121 height 29
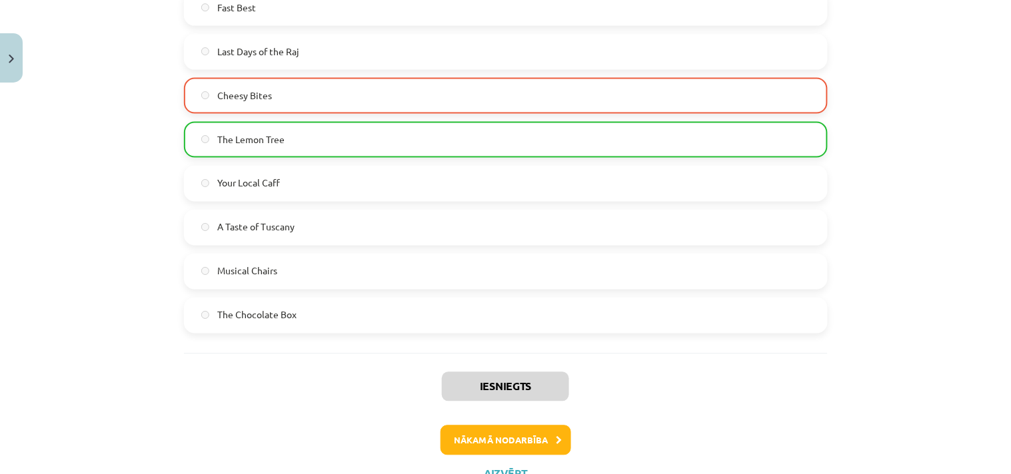
scroll to position [1803, 0]
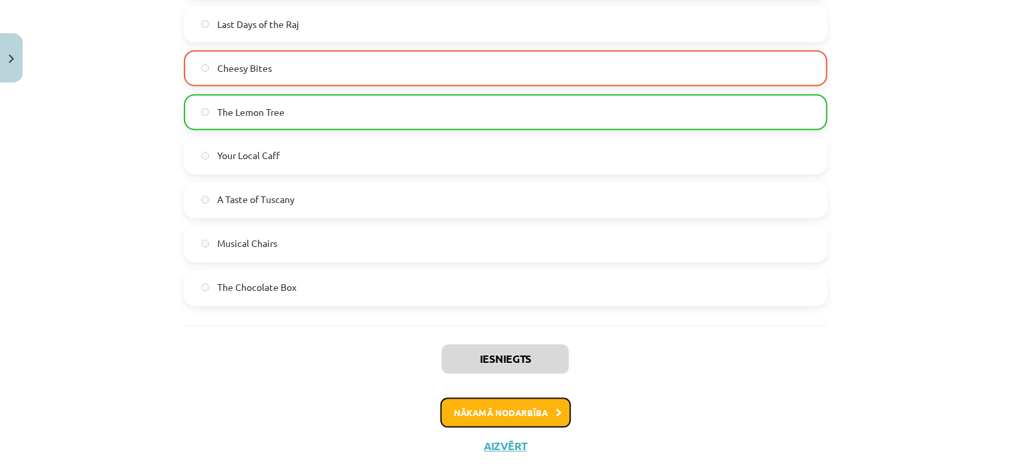
click at [494, 398] on button "Nākamā nodarbība" at bounding box center [505, 413] width 131 height 31
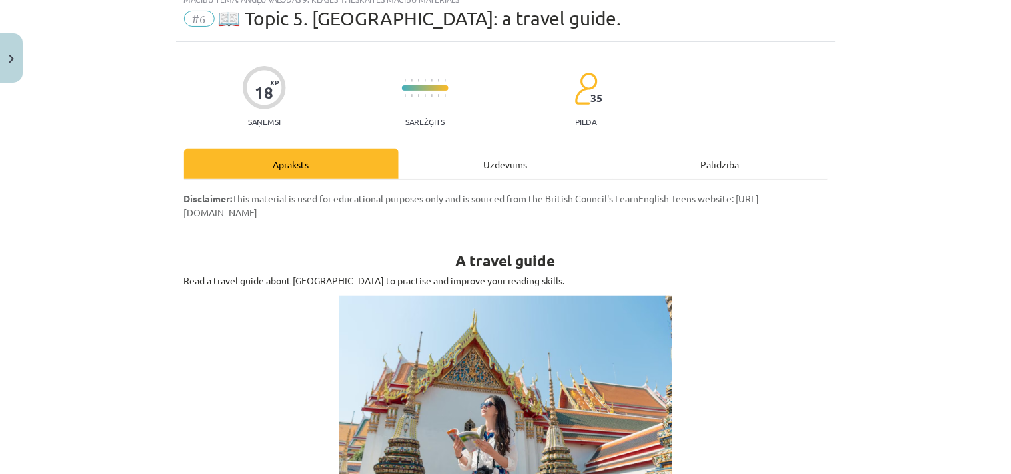
scroll to position [33, 0]
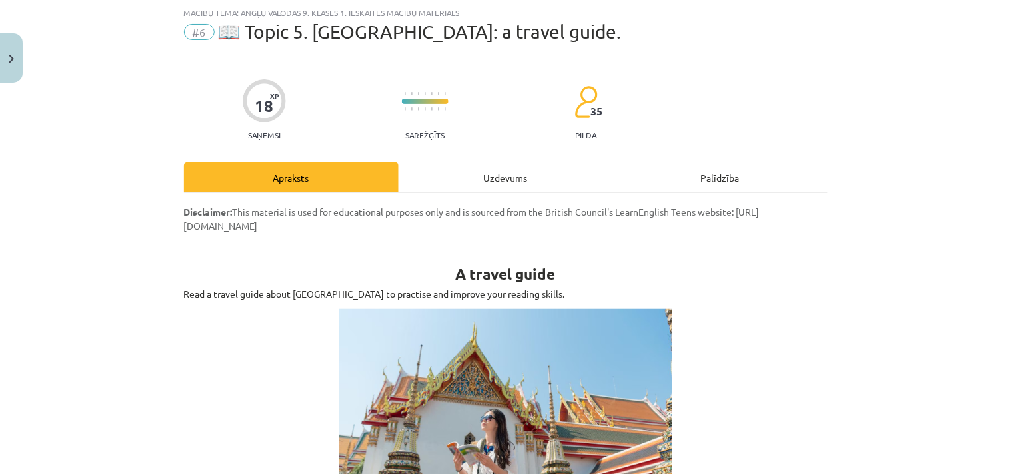
click at [487, 172] on div "Uzdevums" at bounding box center [505, 178] width 215 height 30
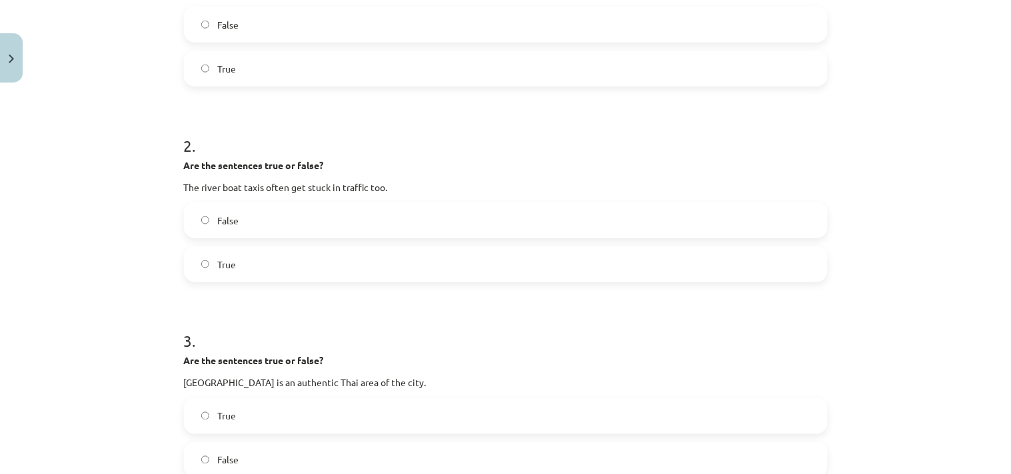
scroll to position [712, 0]
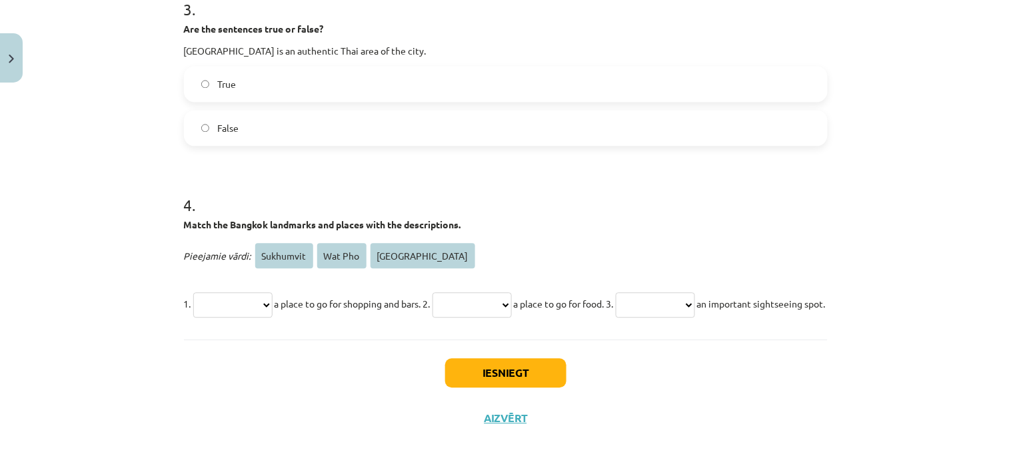
drag, startPoint x: 175, startPoint y: 87, endPoint x: 538, endPoint y: 320, distance: 431.8
copy form "**********"
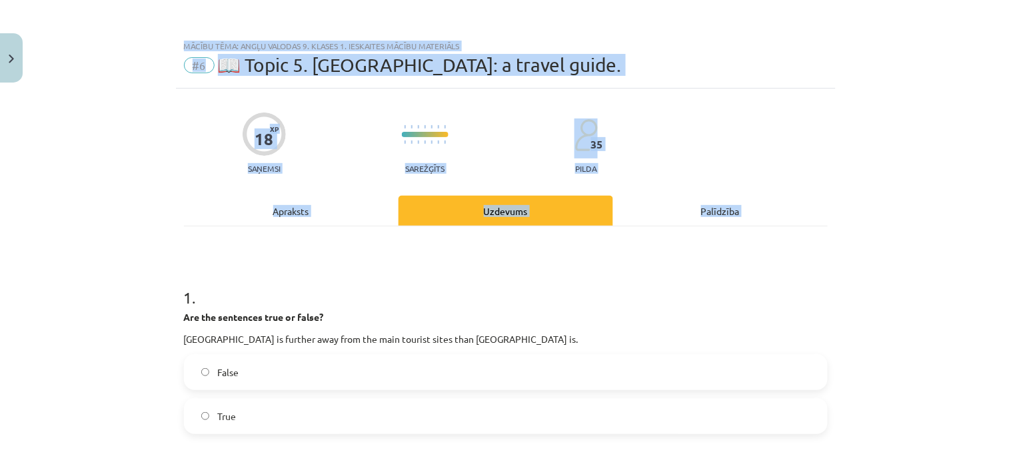
scroll to position [172, 0]
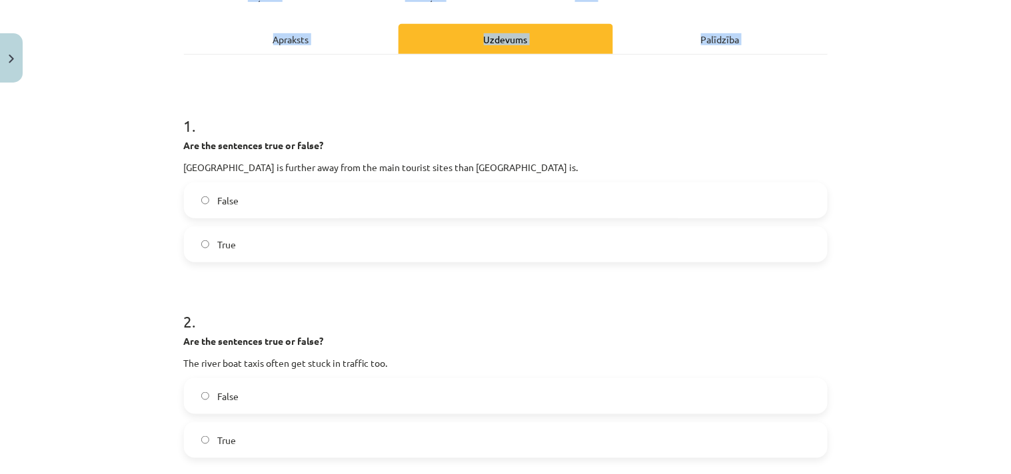
click at [217, 241] on span "True" at bounding box center [226, 245] width 19 height 14
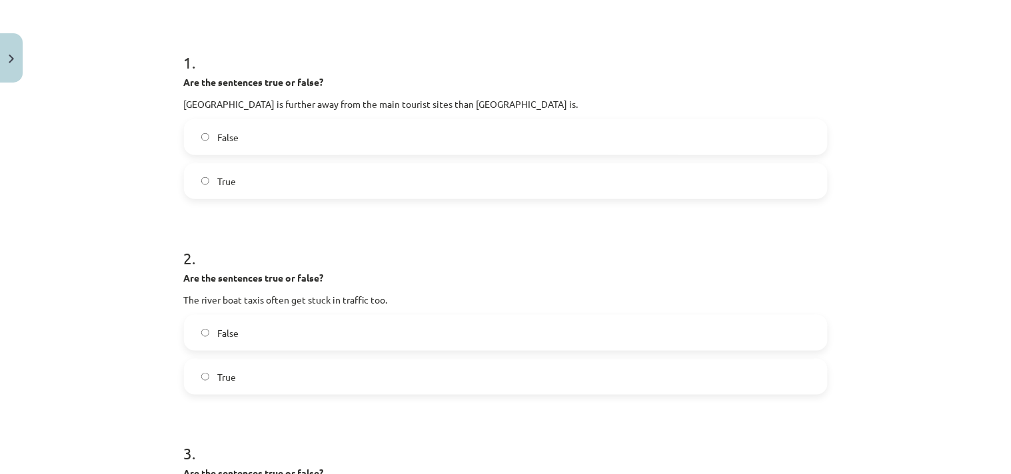
scroll to position [345, 0]
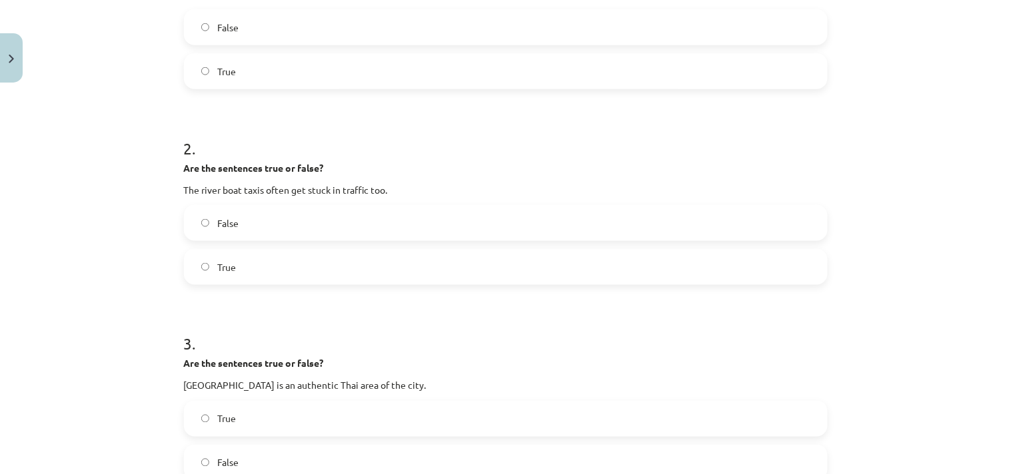
click at [222, 222] on span "False" at bounding box center [227, 224] width 21 height 14
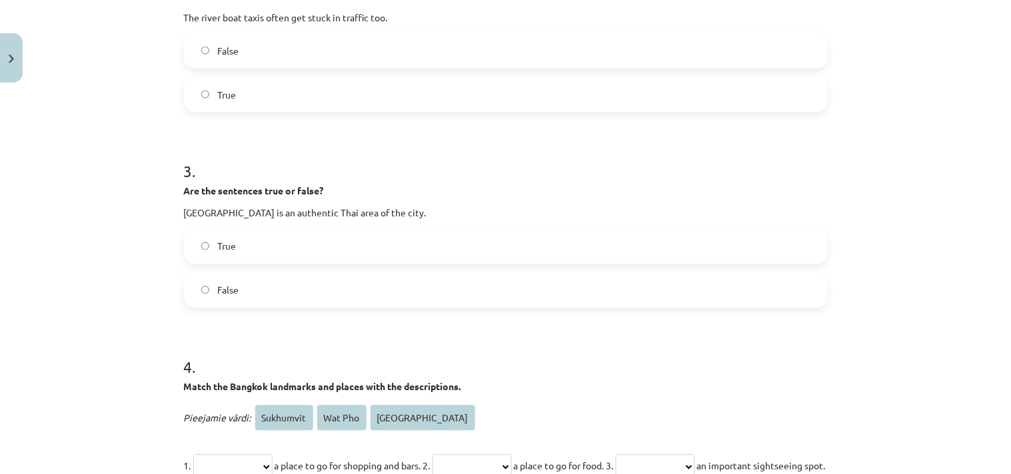
click at [230, 289] on span "False" at bounding box center [227, 291] width 21 height 14
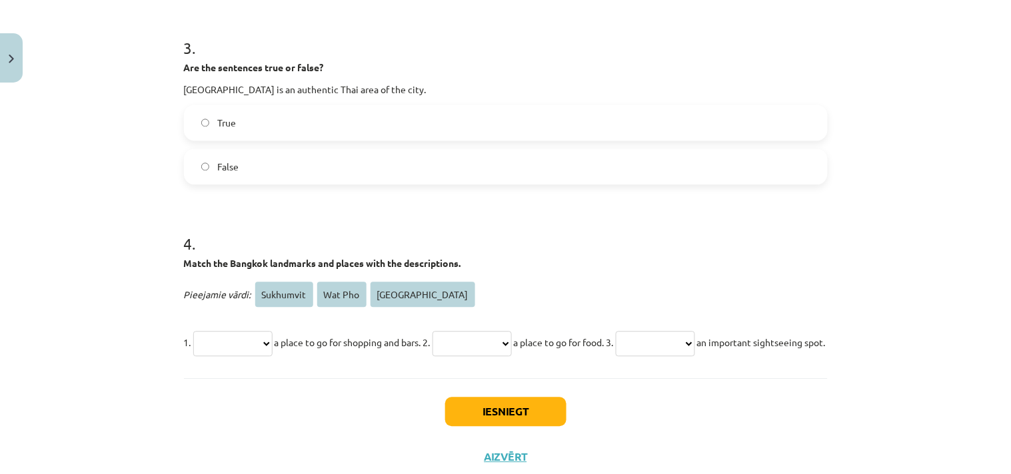
scroll to position [712, 0]
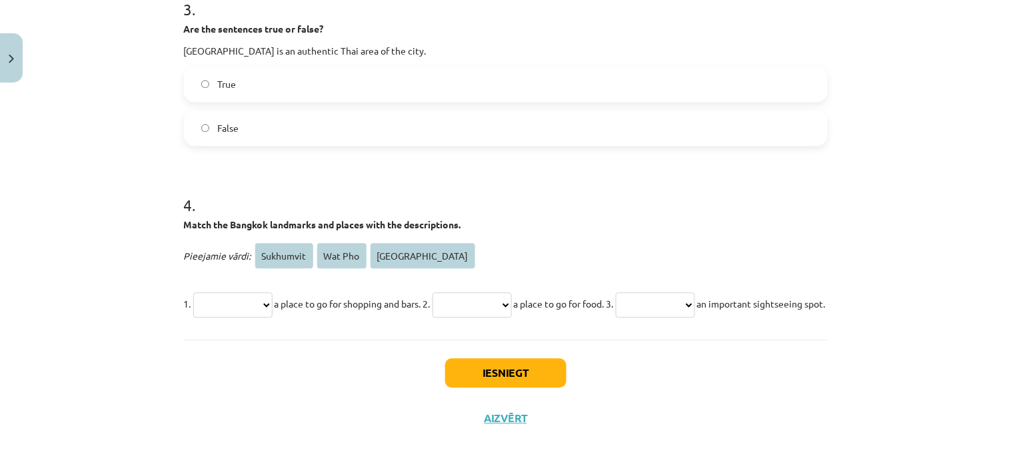
click at [273, 293] on select "**********" at bounding box center [232, 305] width 79 height 25
select select "*********"
click at [193, 293] on select "**********" at bounding box center [232, 305] width 79 height 25
click at [512, 293] on select "**********" at bounding box center [471, 305] width 79 height 25
select select "**********"
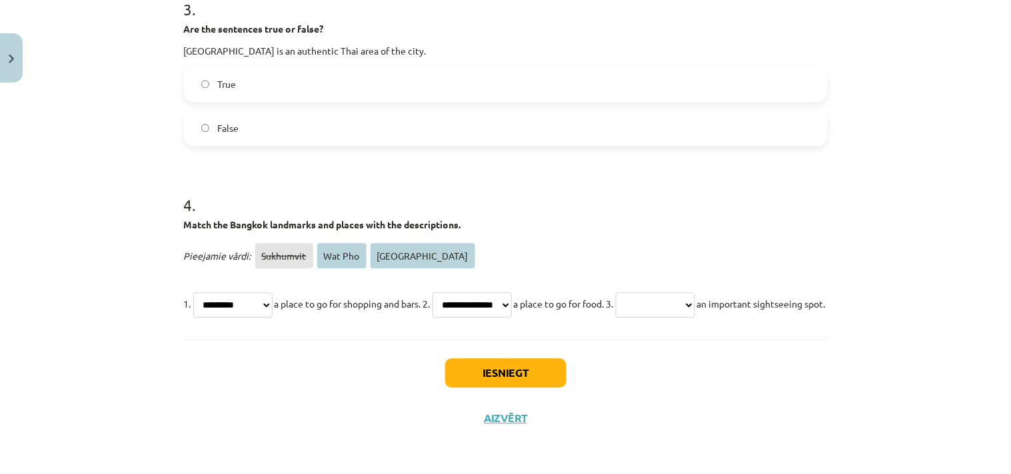
click at [455, 293] on select "**********" at bounding box center [471, 305] width 79 height 25
click at [695, 293] on select "**********" at bounding box center [655, 305] width 79 height 25
select select "*******"
click at [663, 293] on select "**********" at bounding box center [655, 305] width 79 height 25
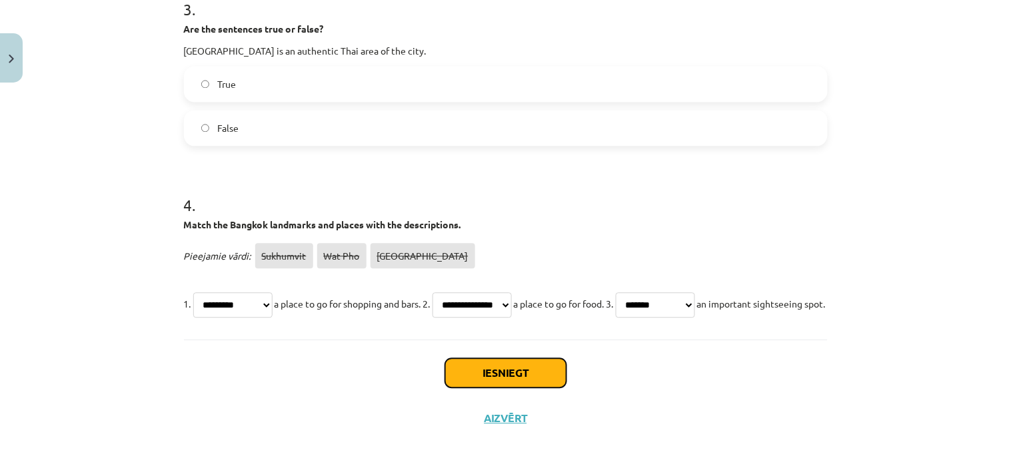
click at [478, 376] on button "Iesniegt" at bounding box center [505, 372] width 121 height 29
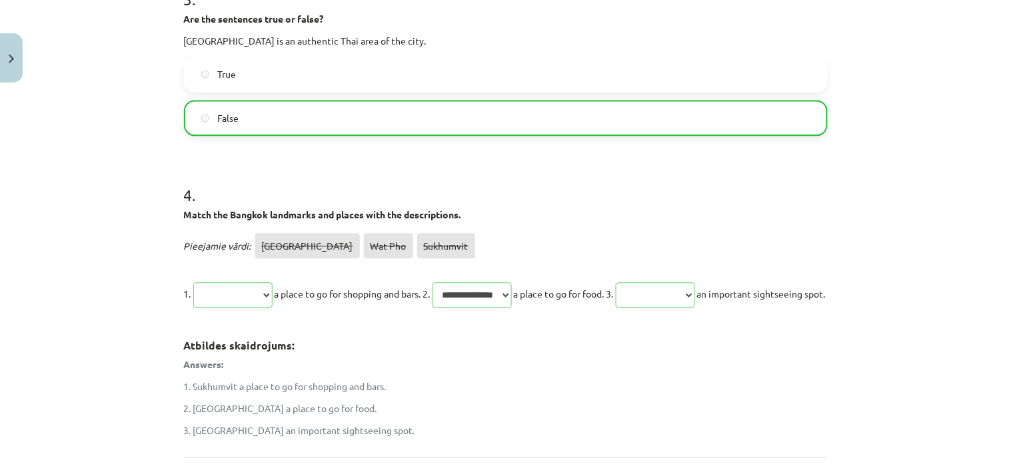
scroll to position [882, 0]
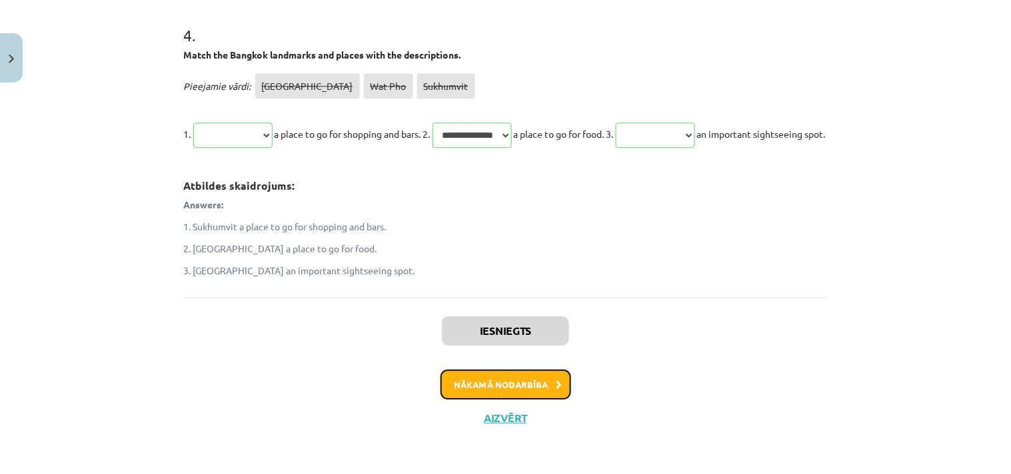
click at [496, 381] on button "Nākamā nodarbība" at bounding box center [505, 385] width 131 height 31
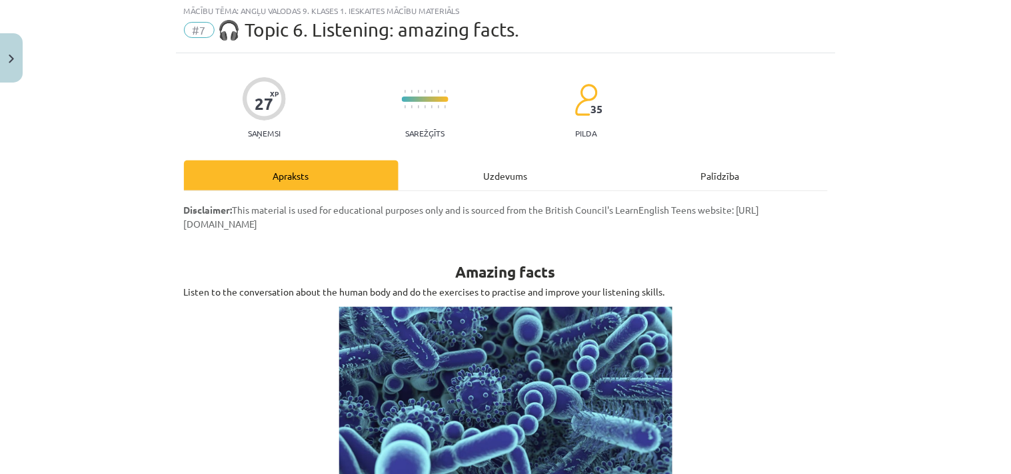
scroll to position [33, 0]
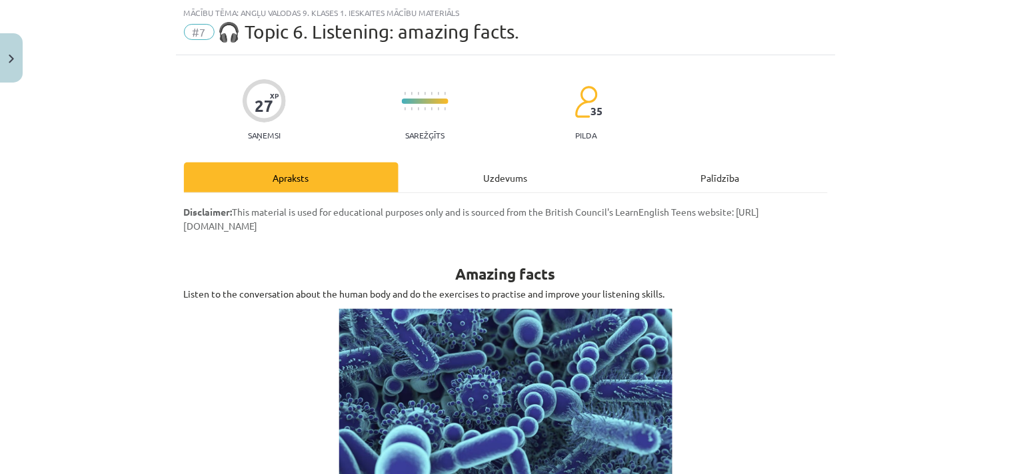
click at [500, 170] on div "Uzdevums" at bounding box center [505, 178] width 215 height 30
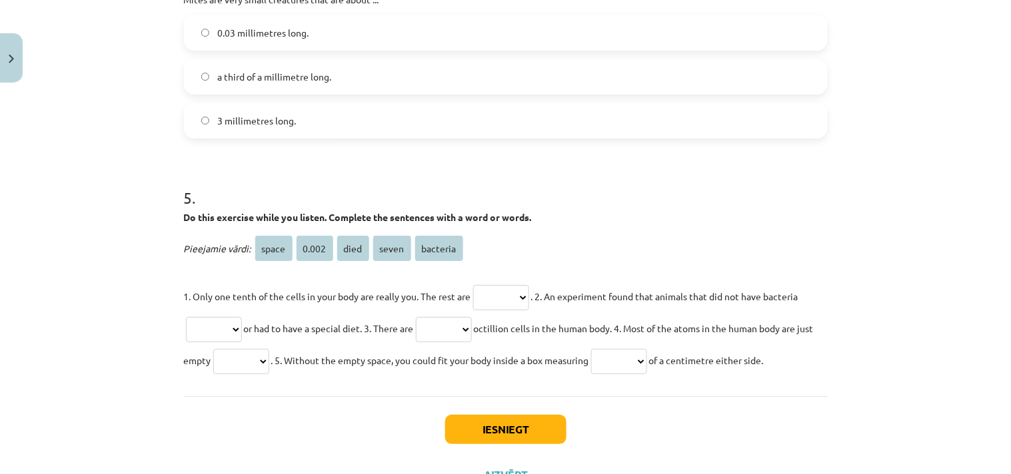
scroll to position [1115, 0]
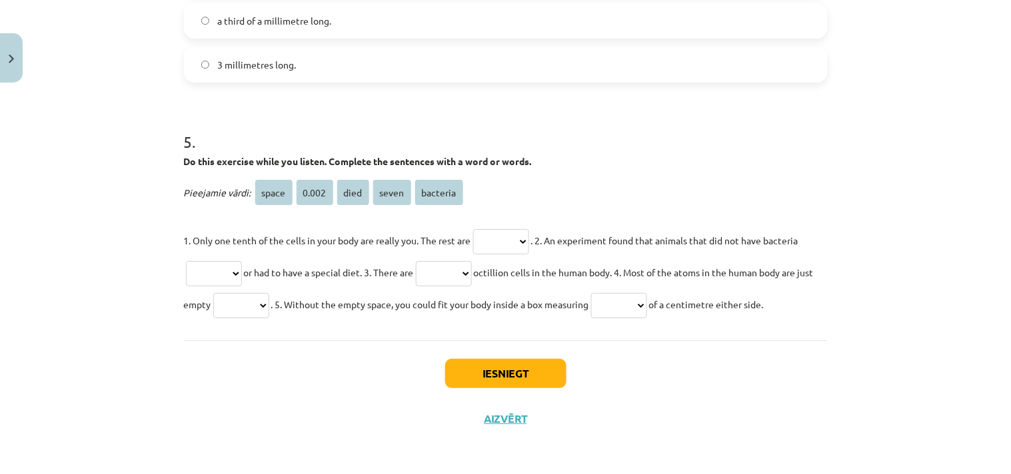
drag, startPoint x: 174, startPoint y: 89, endPoint x: 811, endPoint y: 320, distance: 677.6
copy form "1 . Choose the correct option to complete the sentences. Bacteria are mostly ..…"
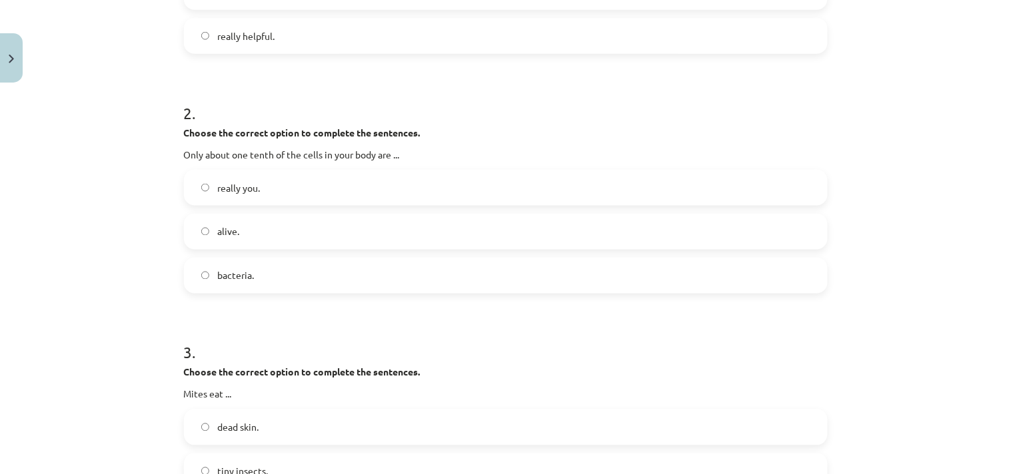
scroll to position [0, 0]
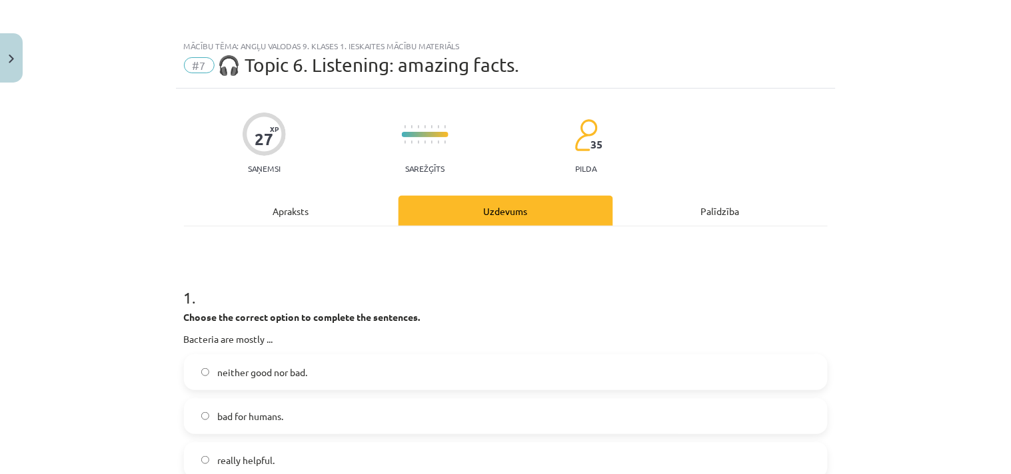
click at [245, 369] on span "neither good nor bad." at bounding box center [262, 373] width 90 height 14
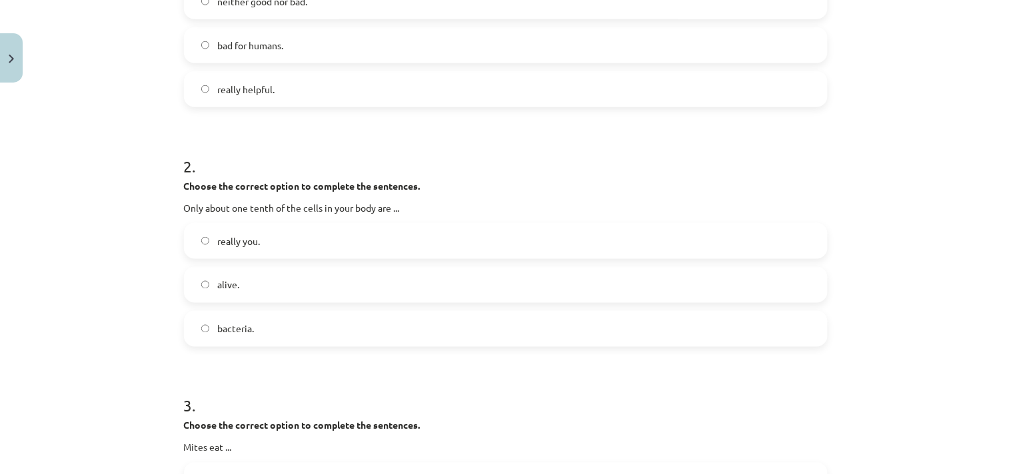
scroll to position [345, 0]
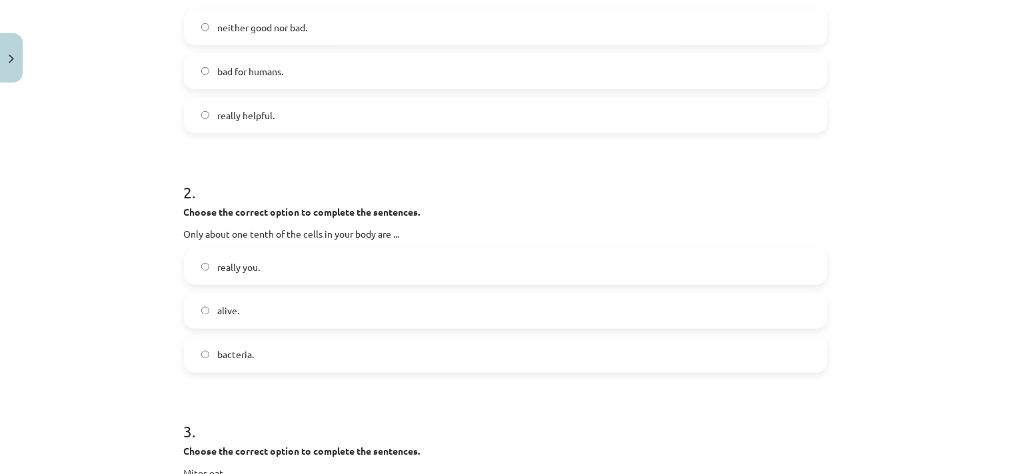
click at [263, 262] on label "really you." at bounding box center [505, 267] width 641 height 33
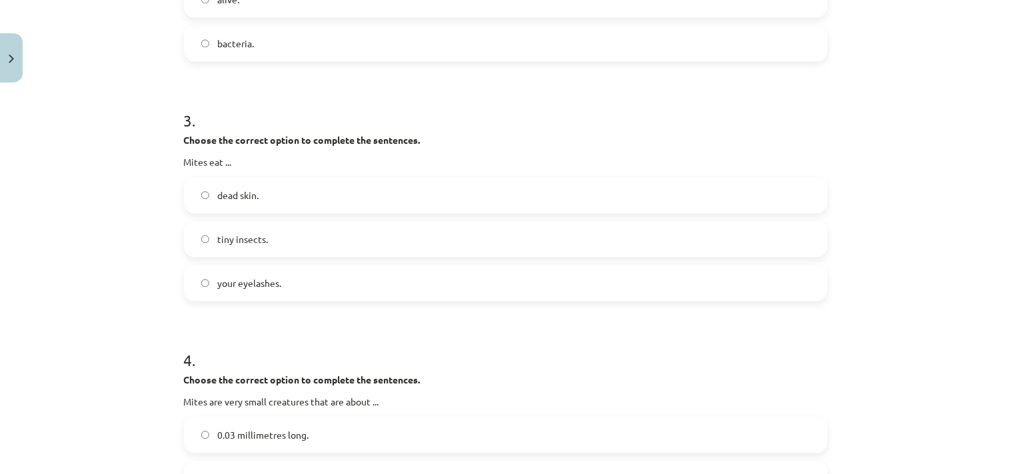
scroll to position [690, 0]
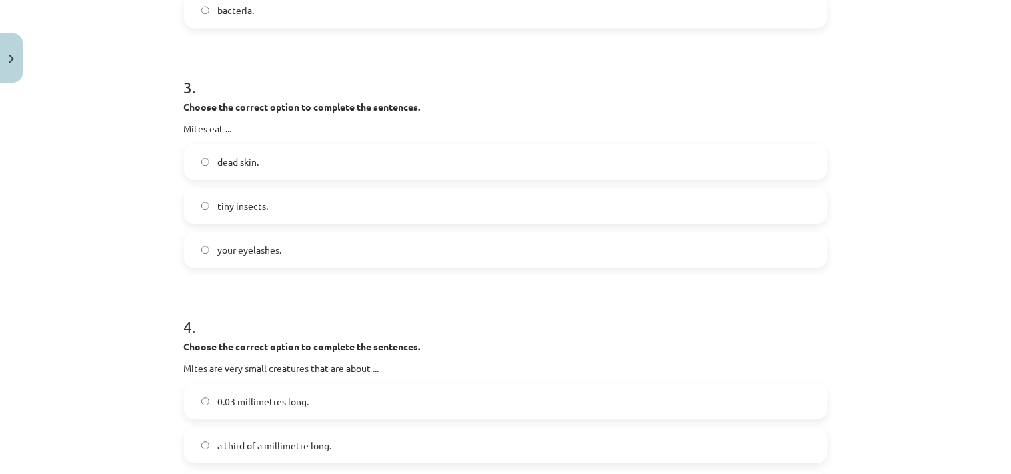
click at [252, 161] on span "dead skin." at bounding box center [237, 162] width 41 height 14
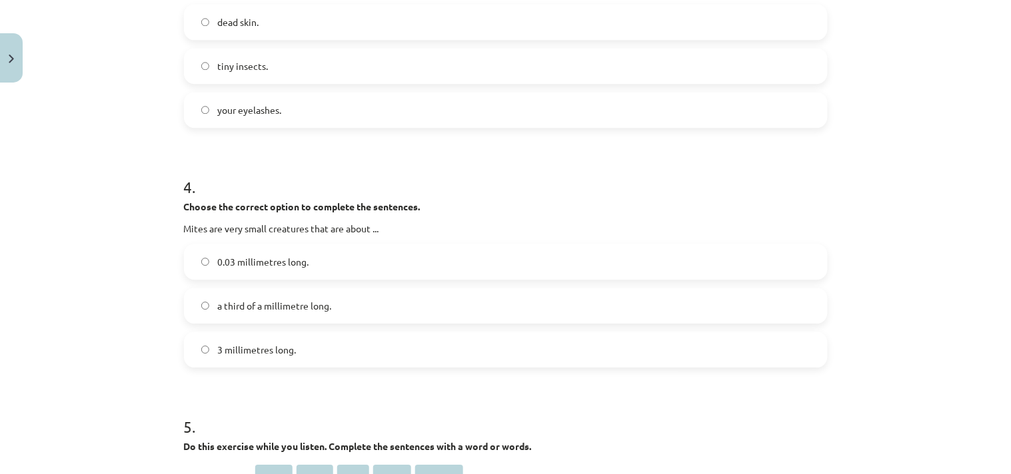
scroll to position [864, 0]
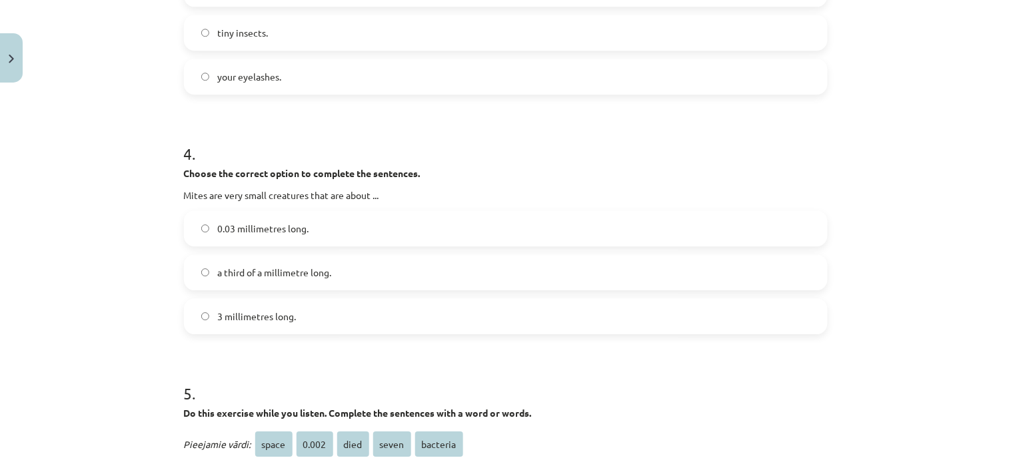
click at [270, 222] on span "0.03 millimetres long." at bounding box center [262, 229] width 91 height 14
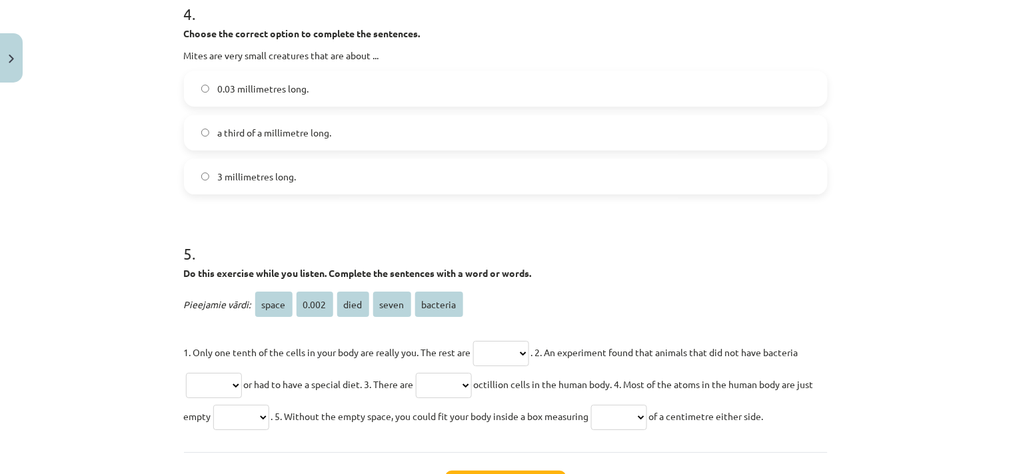
scroll to position [1036, 0]
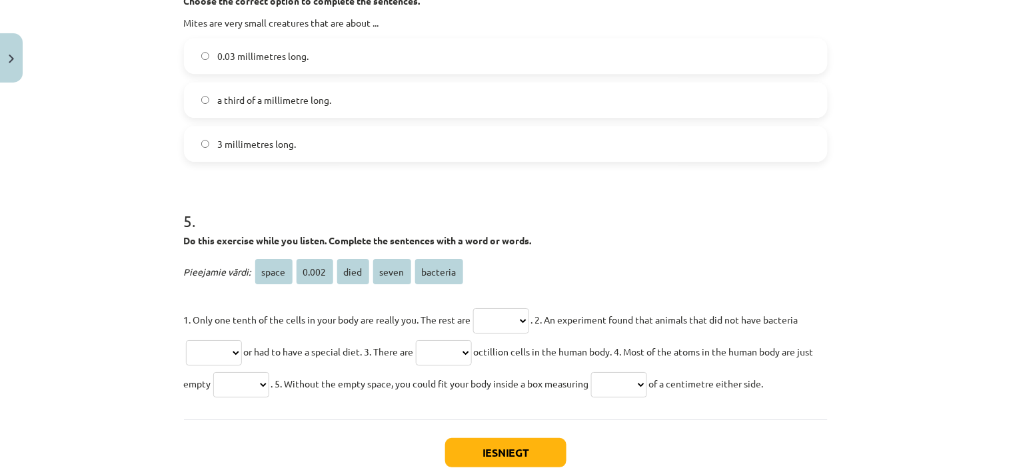
click at [522, 308] on select "***** ***** **** ***** ********" at bounding box center [501, 320] width 56 height 25
select select "********"
click at [473, 308] on select "***** ***** **** ***** ********" at bounding box center [501, 320] width 56 height 25
click at [241, 350] on select "***** ***** **** ***** ********" at bounding box center [214, 352] width 56 height 25
select select "****"
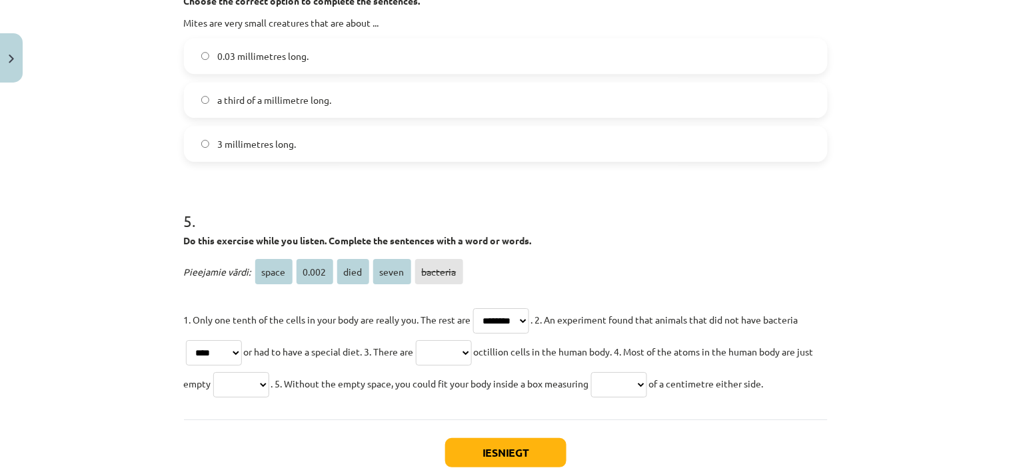
click at [186, 340] on select "***** ***** **** ***** ********" at bounding box center [214, 352] width 56 height 25
click at [472, 349] on select "***** ***** **** ***** ********" at bounding box center [444, 352] width 56 height 25
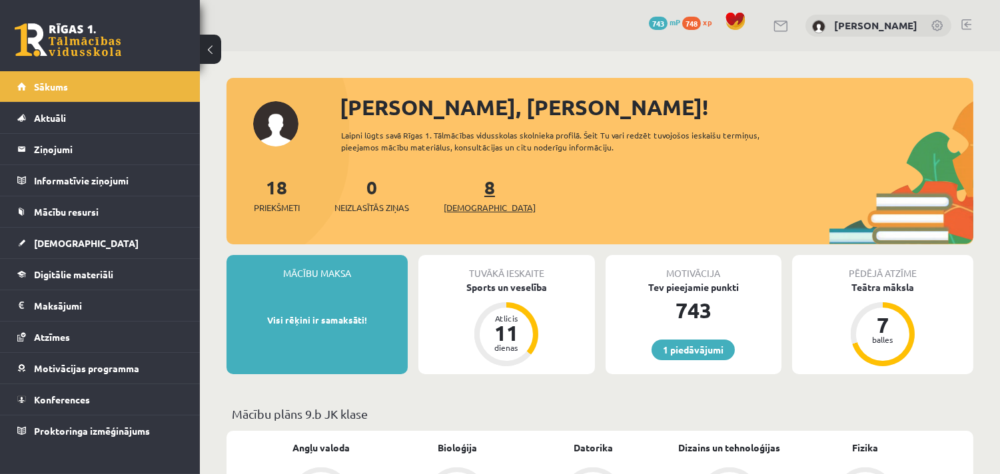
click at [478, 205] on span "[DEMOGRAPHIC_DATA]" at bounding box center [490, 207] width 92 height 13
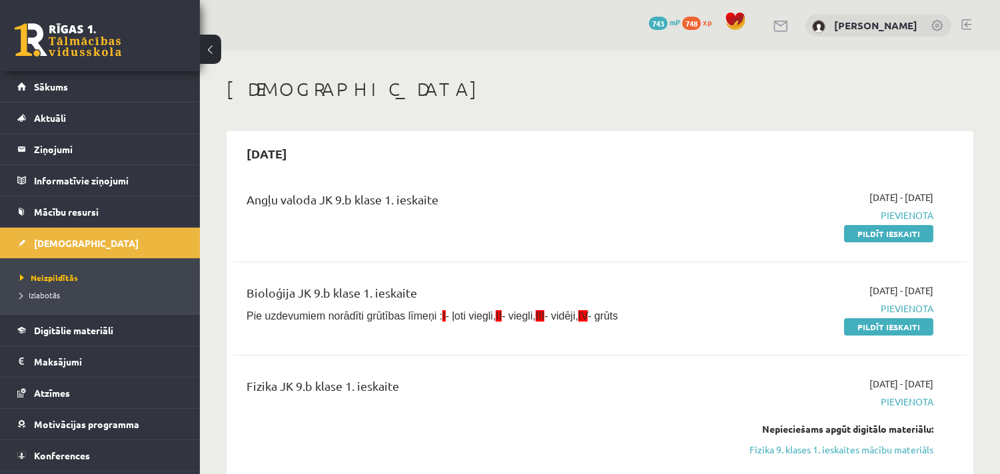
click at [694, 25] on span "748" at bounding box center [691, 23] width 19 height 13
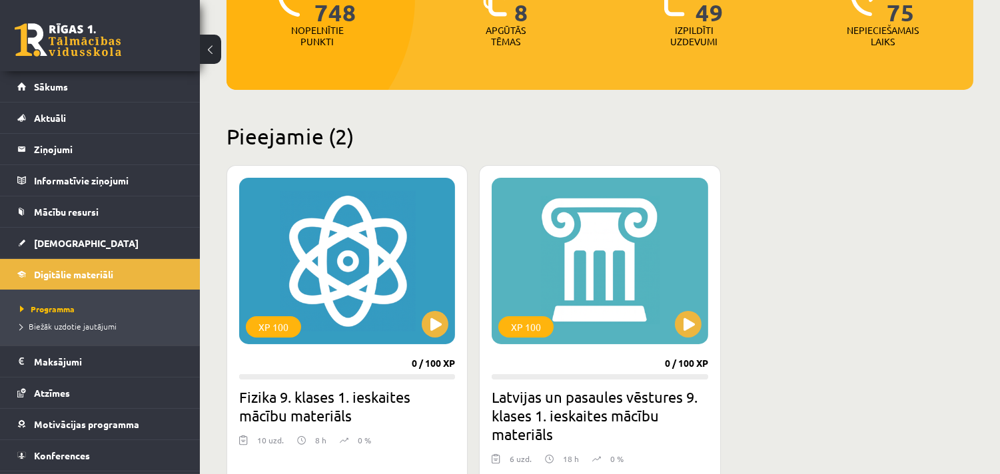
scroll to position [345, 0]
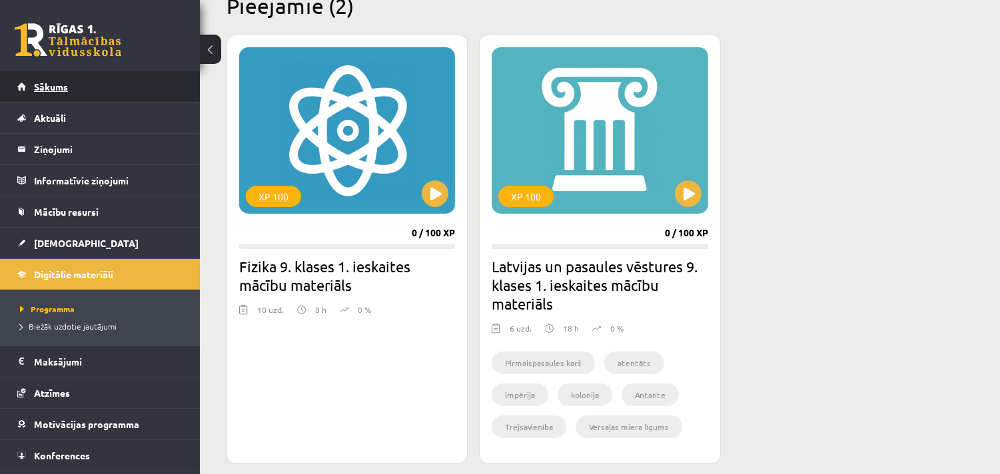
click at [32, 81] on link "Sākums" at bounding box center [100, 86] width 166 height 31
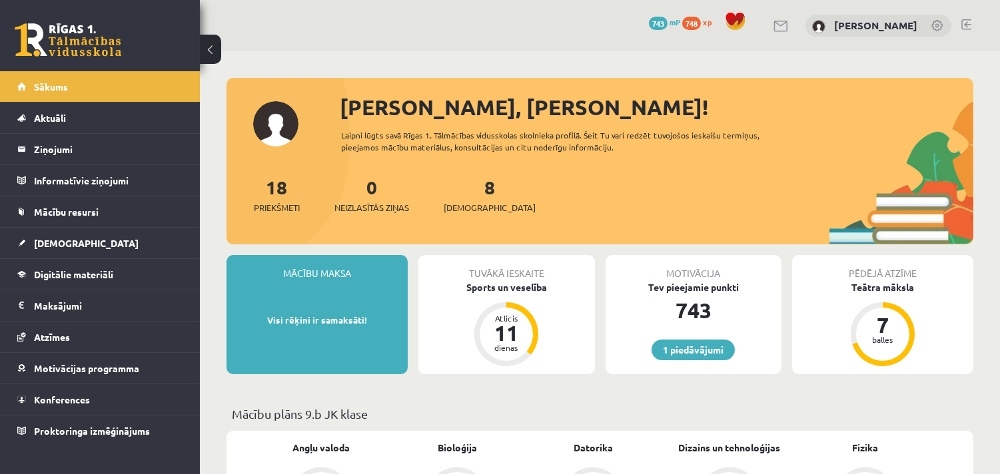
click at [698, 27] on span "748" at bounding box center [691, 23] width 19 height 13
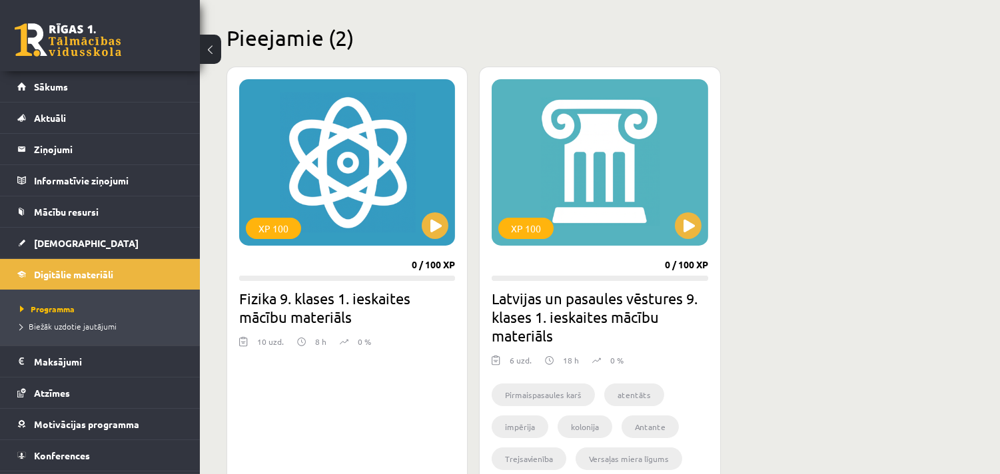
scroll to position [345, 0]
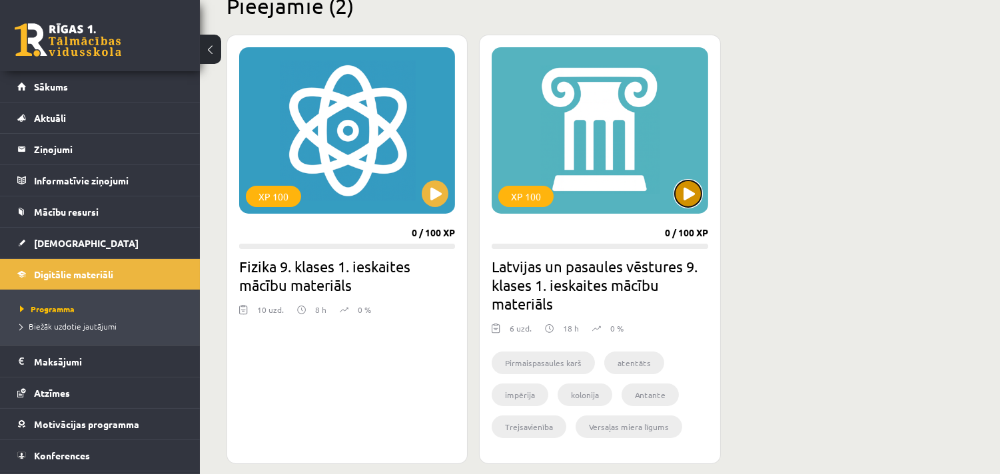
click at [684, 187] on button at bounding box center [688, 194] width 27 height 27
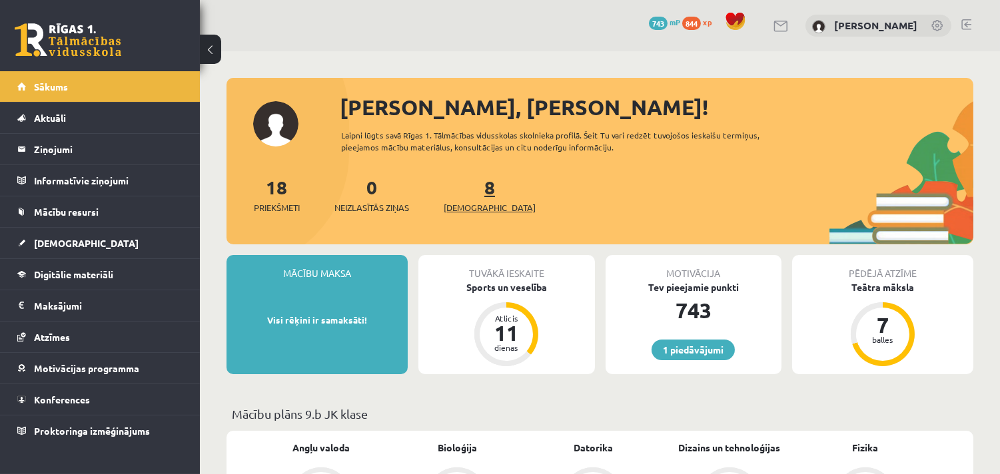
click at [460, 205] on span "[DEMOGRAPHIC_DATA]" at bounding box center [490, 207] width 92 height 13
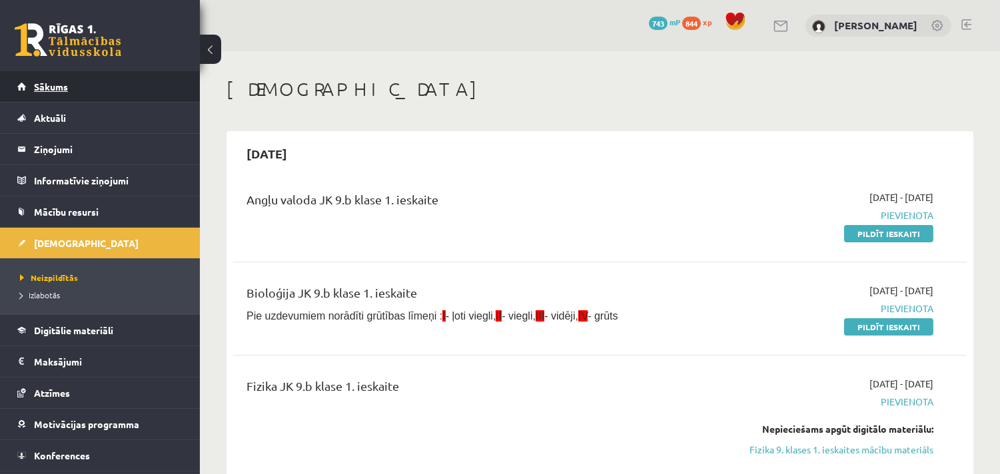
click at [67, 88] on span "Sākums" at bounding box center [51, 87] width 34 height 12
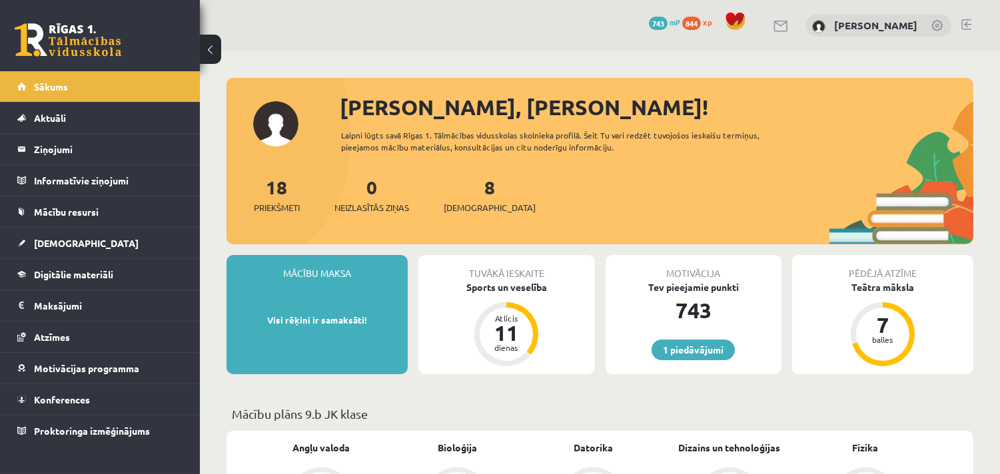
click at [694, 22] on span "844" at bounding box center [691, 23] width 19 height 13
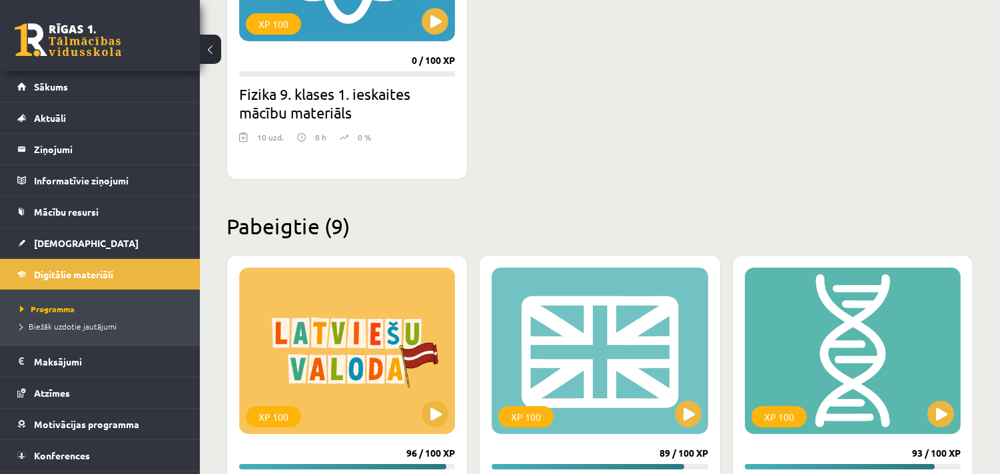
scroll to position [345, 0]
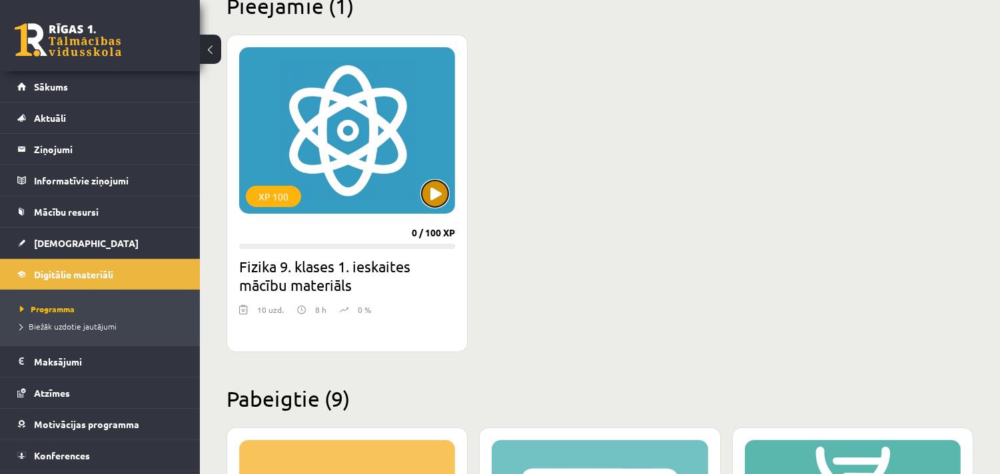
click at [434, 197] on button at bounding box center [435, 194] width 27 height 27
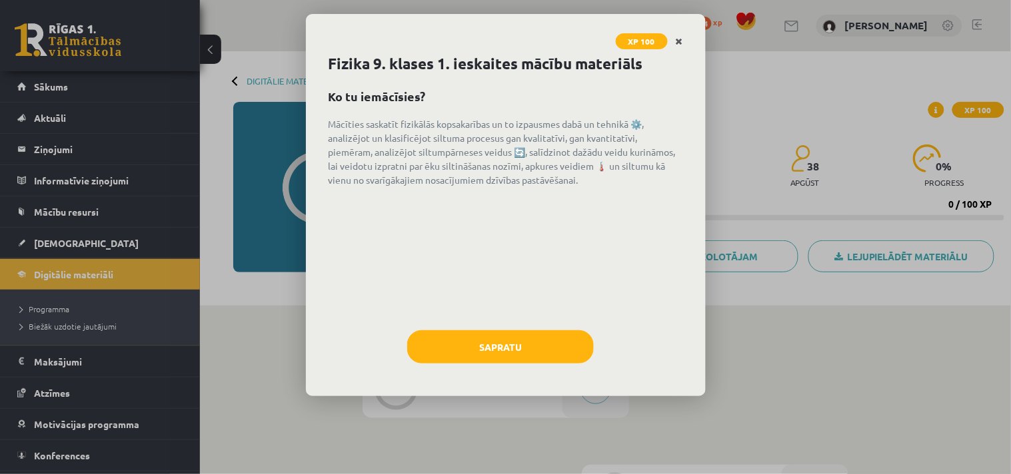
click at [676, 39] on icon "Close" at bounding box center [679, 41] width 7 height 9
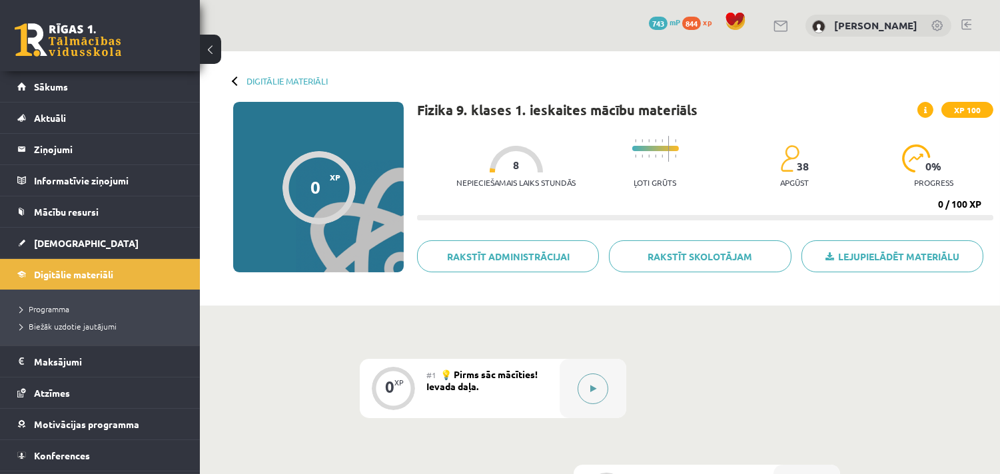
click at [597, 391] on button at bounding box center [593, 389] width 31 height 31
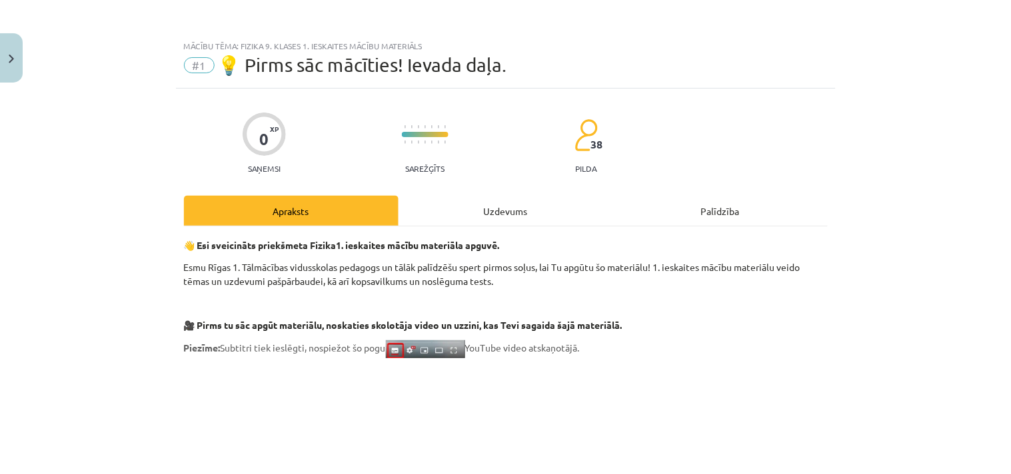
click at [508, 215] on div "Uzdevums" at bounding box center [505, 211] width 215 height 30
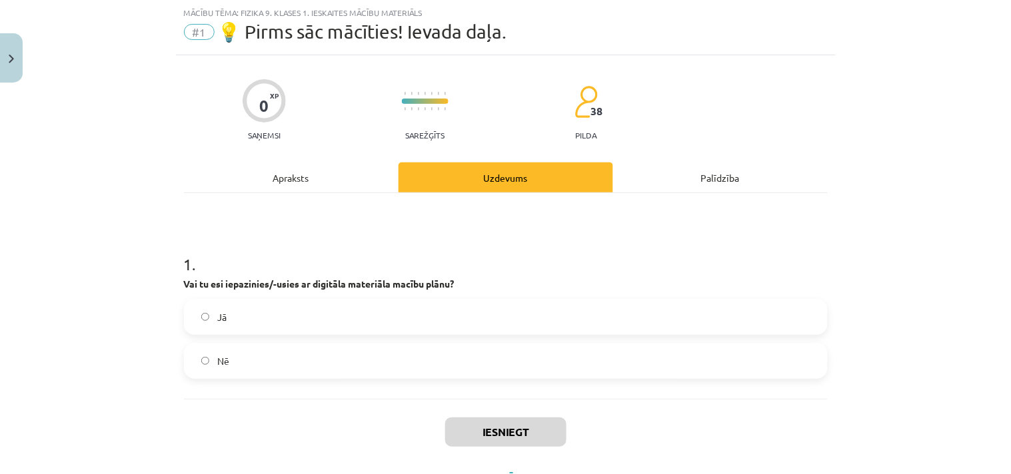
click at [271, 320] on label "Jā" at bounding box center [505, 317] width 641 height 33
click at [523, 428] on button "Iesniegt" at bounding box center [505, 432] width 121 height 29
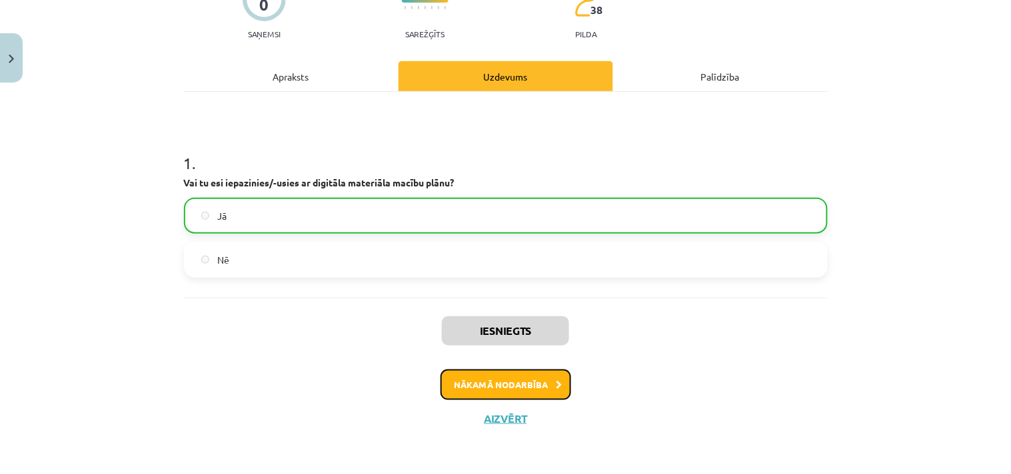
click at [513, 376] on button "Nākamā nodarbība" at bounding box center [505, 385] width 131 height 31
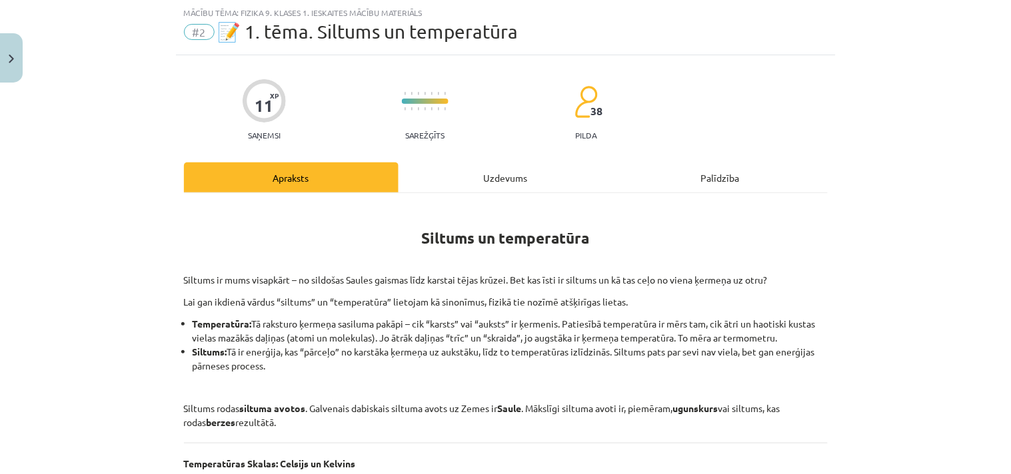
click at [484, 176] on div "Uzdevums" at bounding box center [505, 178] width 215 height 30
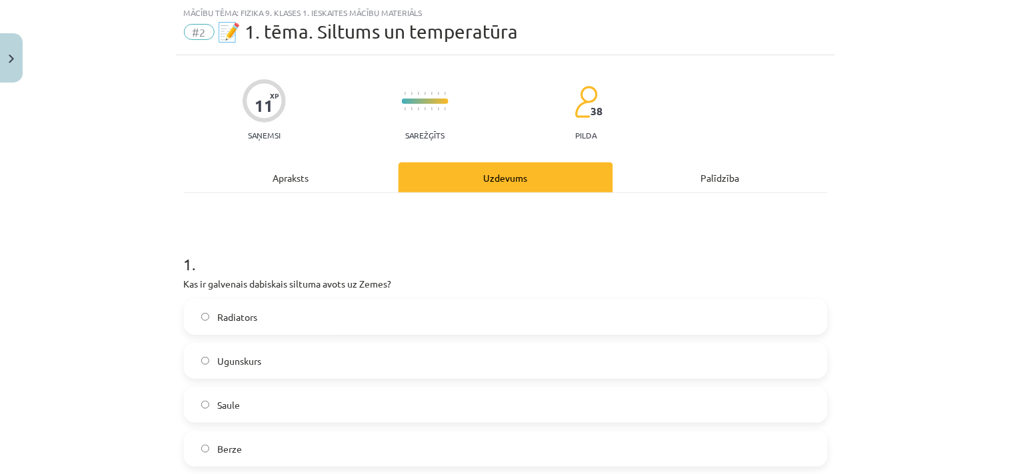
scroll to position [205, 0]
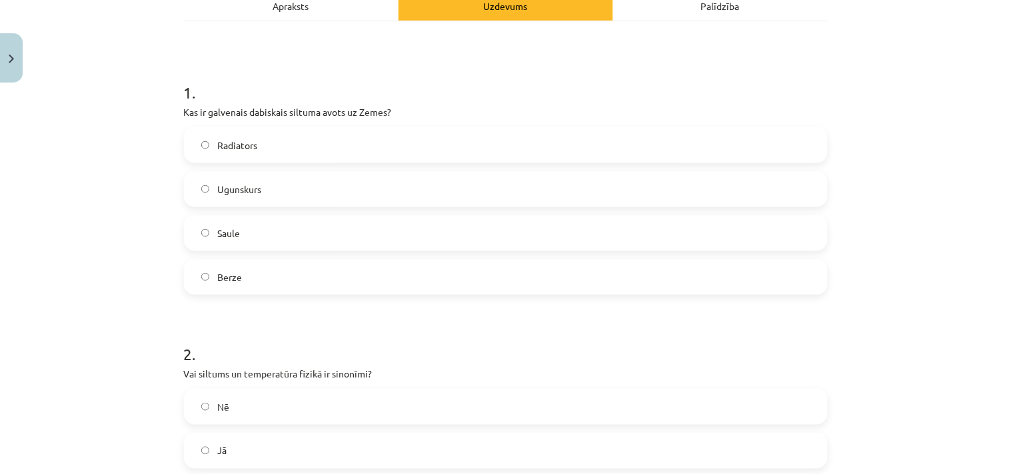
click at [255, 223] on label "Saule" at bounding box center [505, 233] width 641 height 33
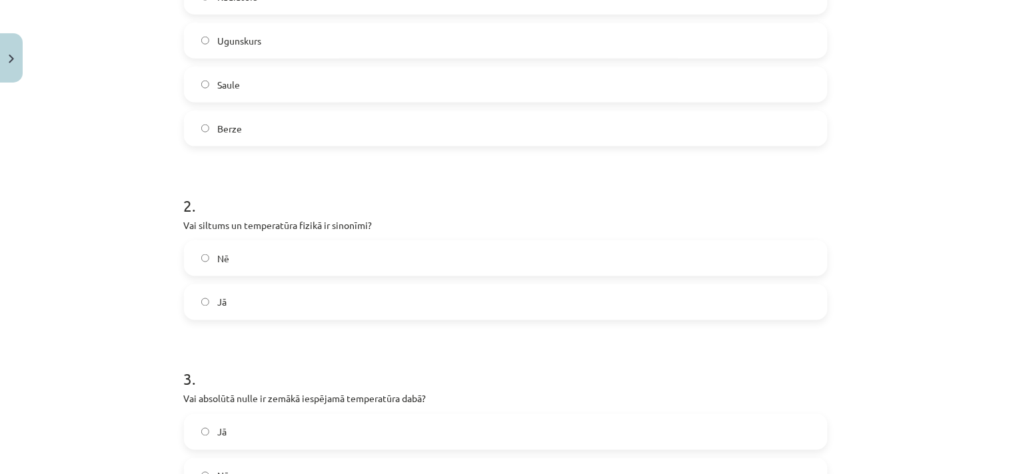
scroll to position [378, 0]
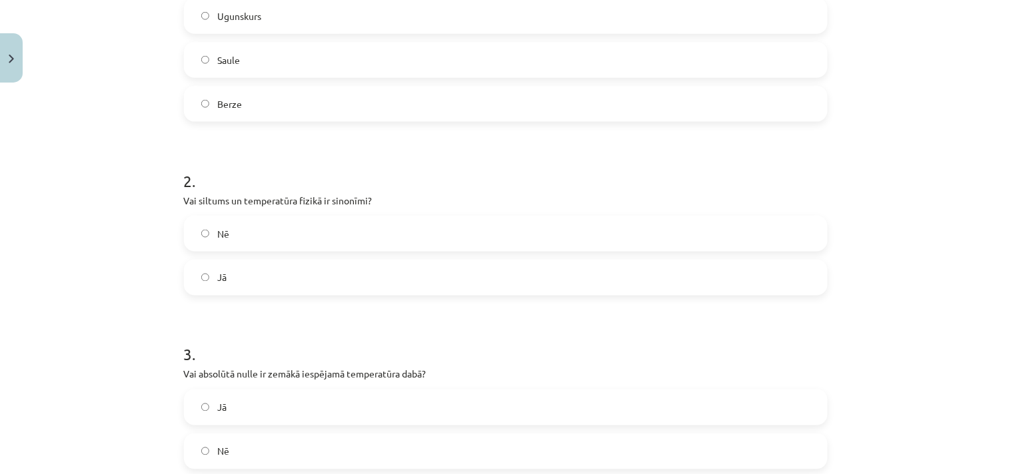
click at [245, 227] on label "Nē" at bounding box center [505, 233] width 641 height 33
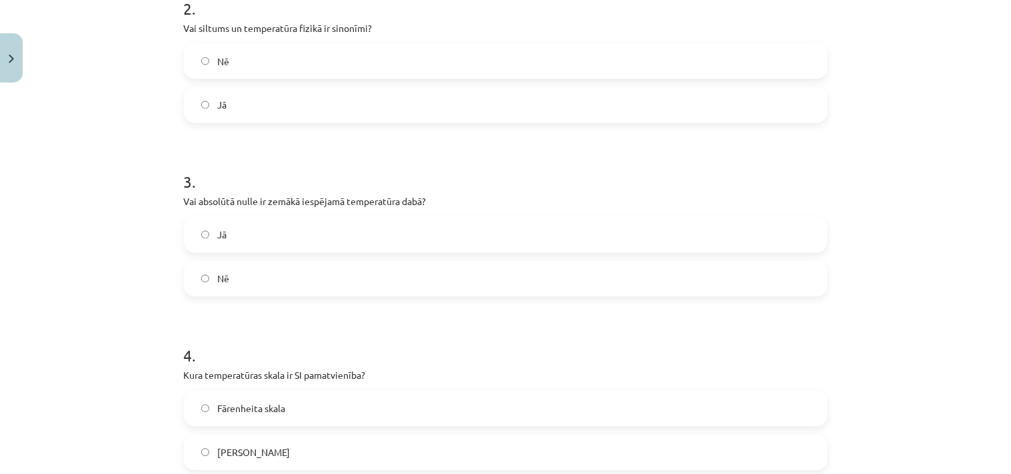
click at [236, 241] on label "Jā" at bounding box center [505, 235] width 641 height 33
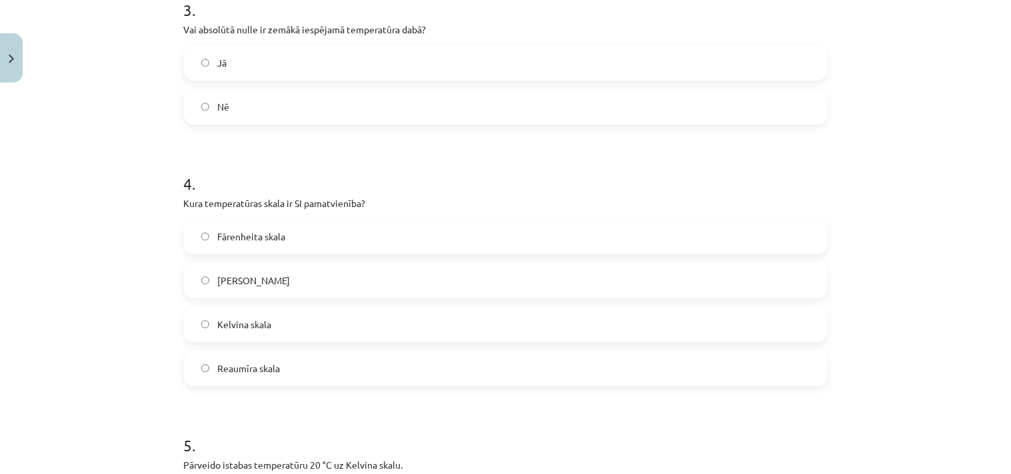
click at [257, 320] on span "Kelvina skala" at bounding box center [244, 325] width 54 height 14
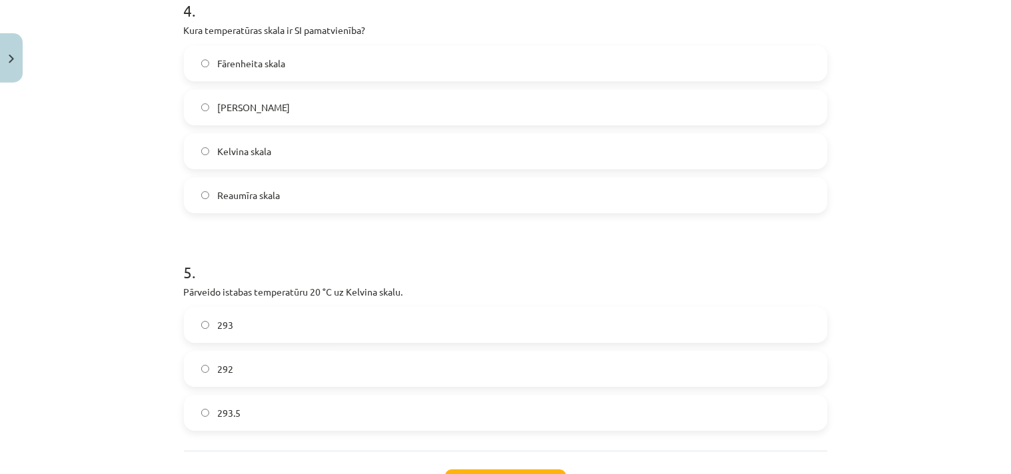
scroll to position [1007, 0]
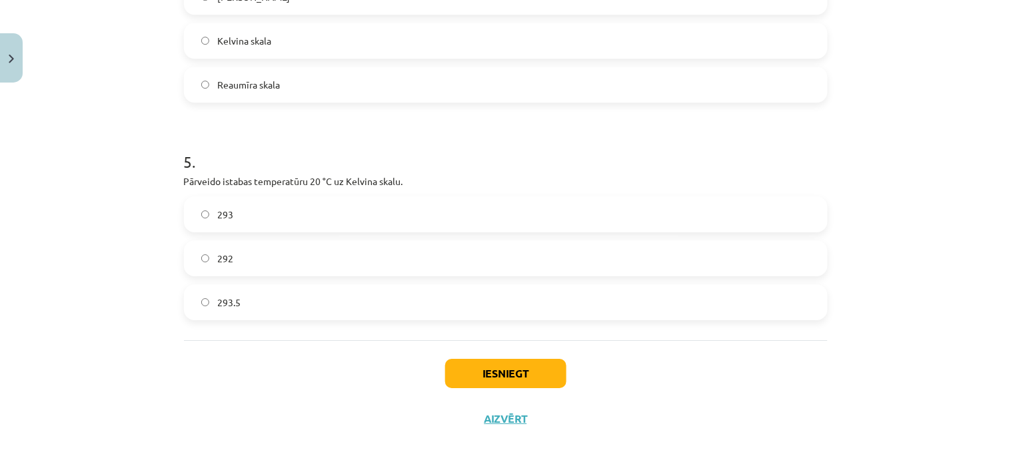
click at [253, 207] on label "293" at bounding box center [505, 214] width 641 height 33
click at [487, 374] on button "Iesniegt" at bounding box center [505, 373] width 121 height 29
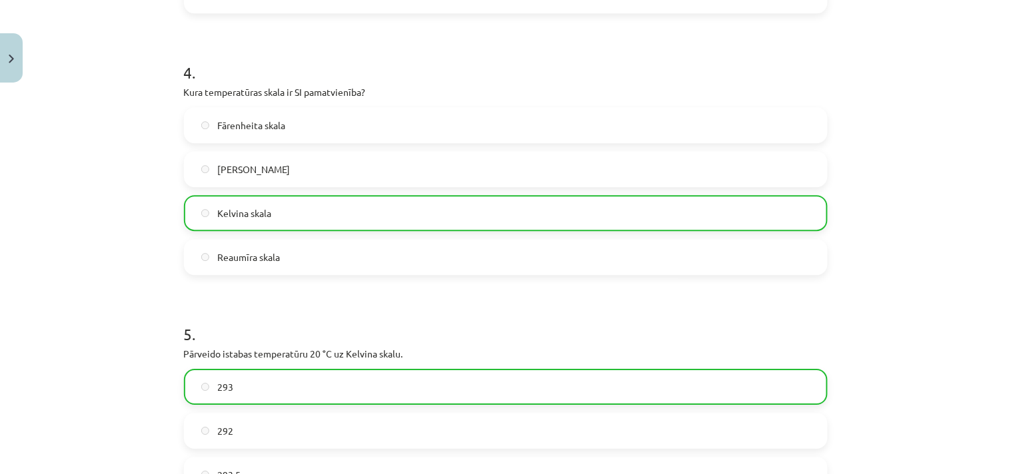
scroll to position [1050, 0]
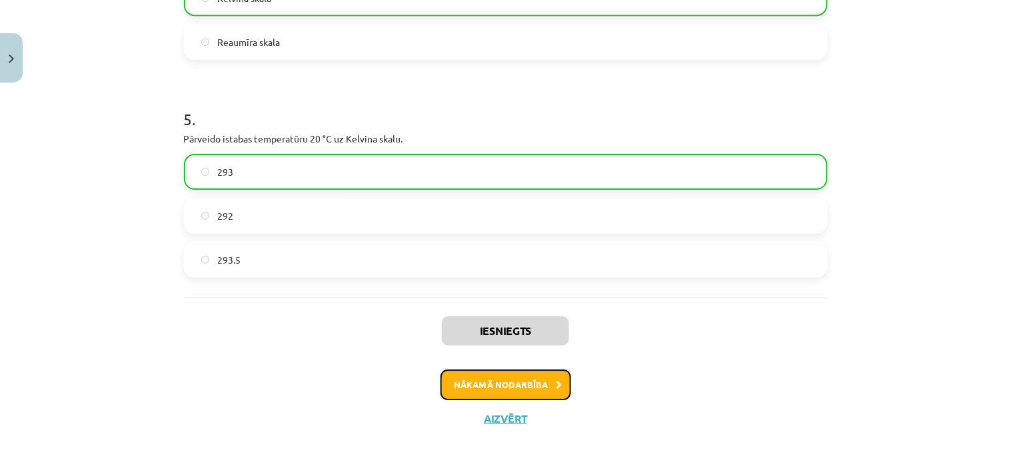
click at [462, 381] on button "Nākamā nodarbība" at bounding box center [505, 385] width 131 height 31
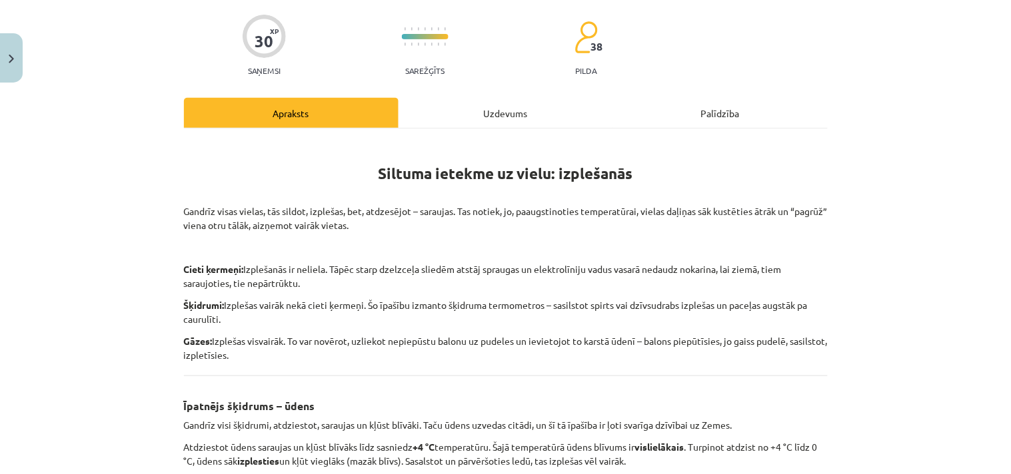
scroll to position [33, 0]
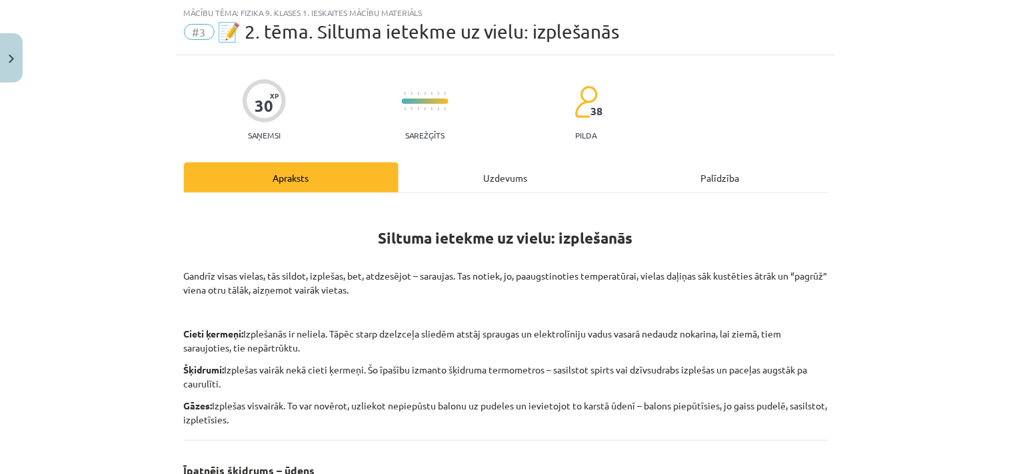
click at [507, 177] on div "Uzdevums" at bounding box center [505, 178] width 215 height 30
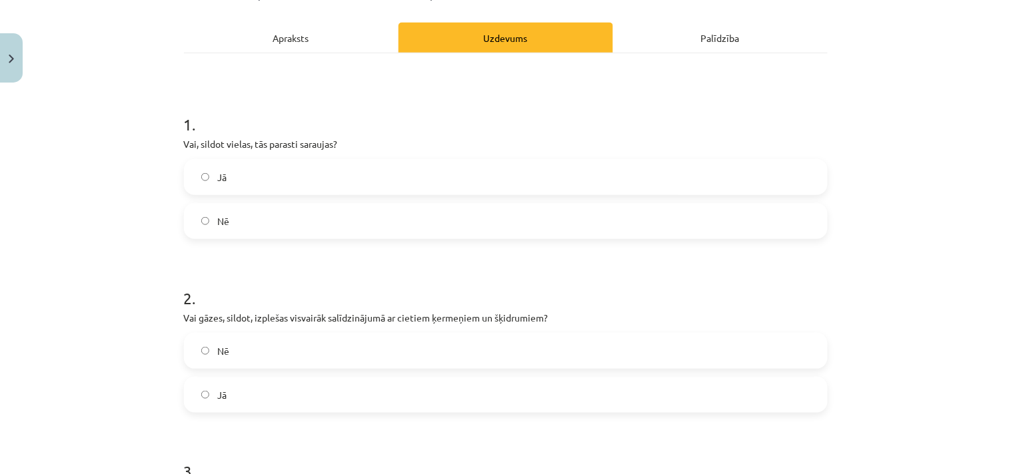
scroll to position [205, 0]
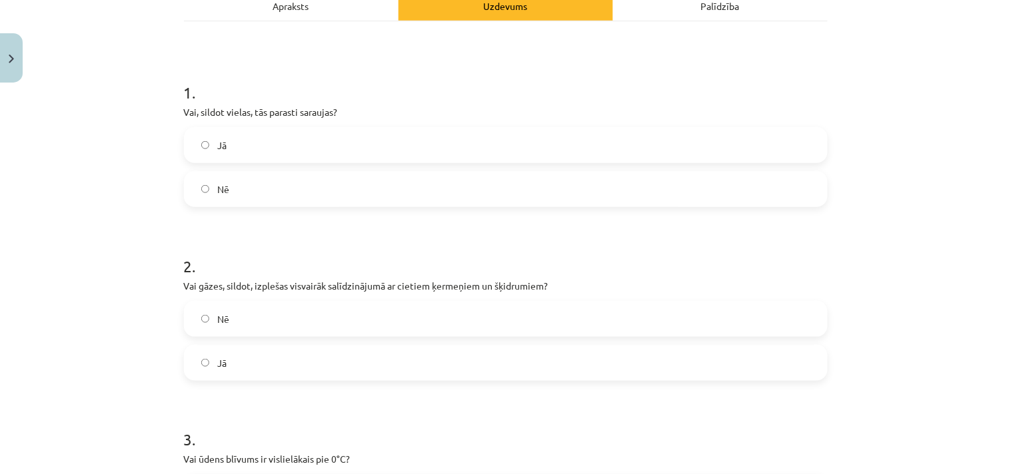
click at [231, 185] on label "Nē" at bounding box center [505, 189] width 641 height 33
click at [233, 369] on label "Jā" at bounding box center [505, 362] width 641 height 33
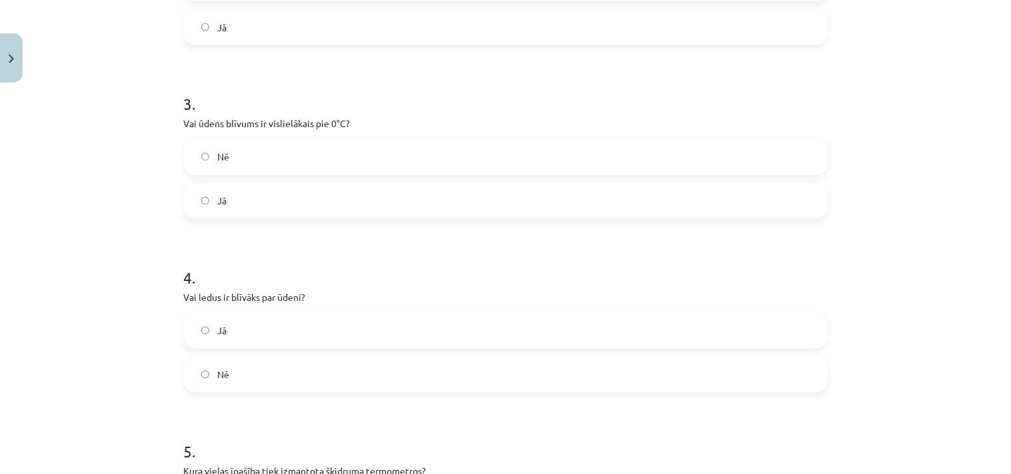
scroll to position [551, 0]
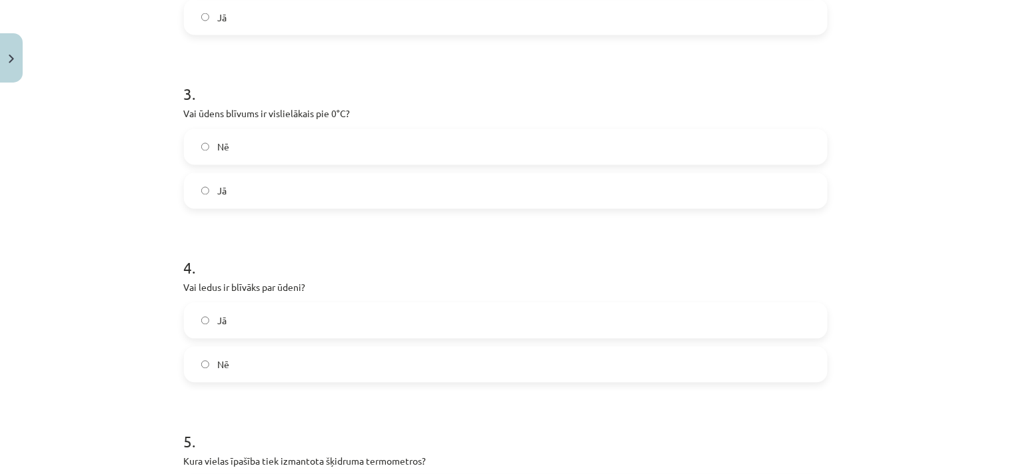
click at [274, 149] on label "Nē" at bounding box center [505, 147] width 641 height 33
click at [255, 364] on label "Nē" at bounding box center [505, 364] width 641 height 33
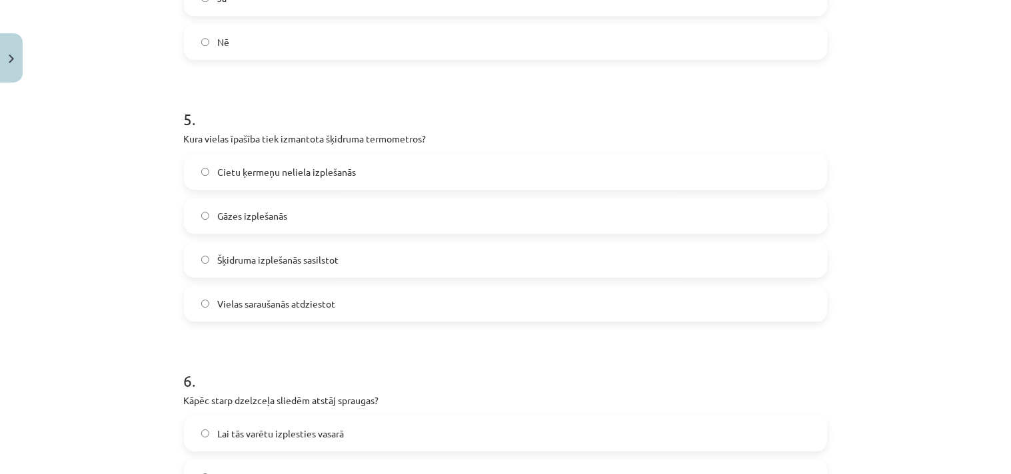
scroll to position [897, 0]
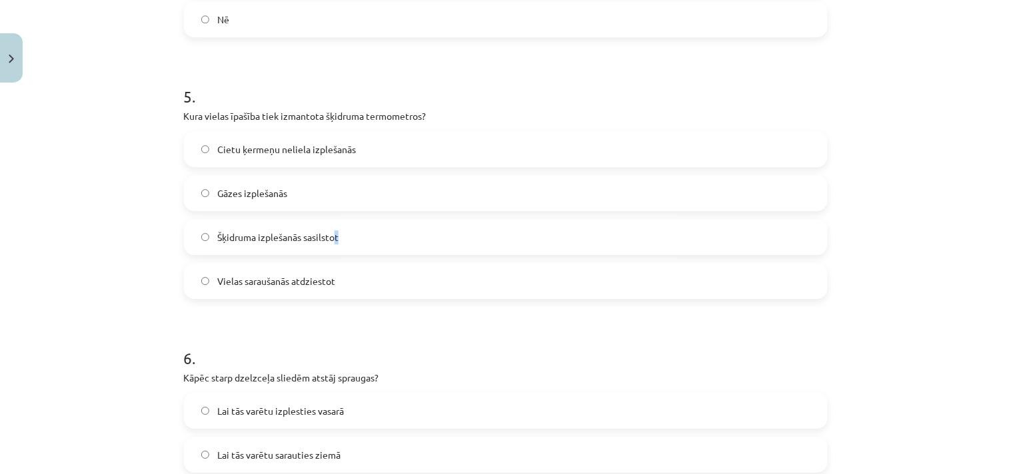
click at [333, 236] on span "Šķidruma izplešanās sasilstot" at bounding box center [277, 238] width 121 height 14
click at [251, 231] on span "Šķidruma izplešanās sasilstot" at bounding box center [277, 238] width 121 height 14
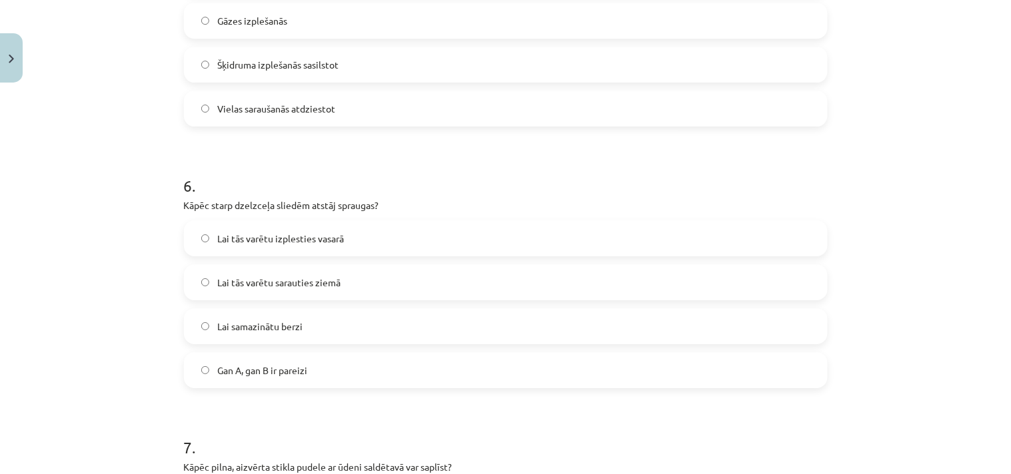
click at [257, 372] on span "Gan A, gan B ir pareizi" at bounding box center [262, 371] width 90 height 14
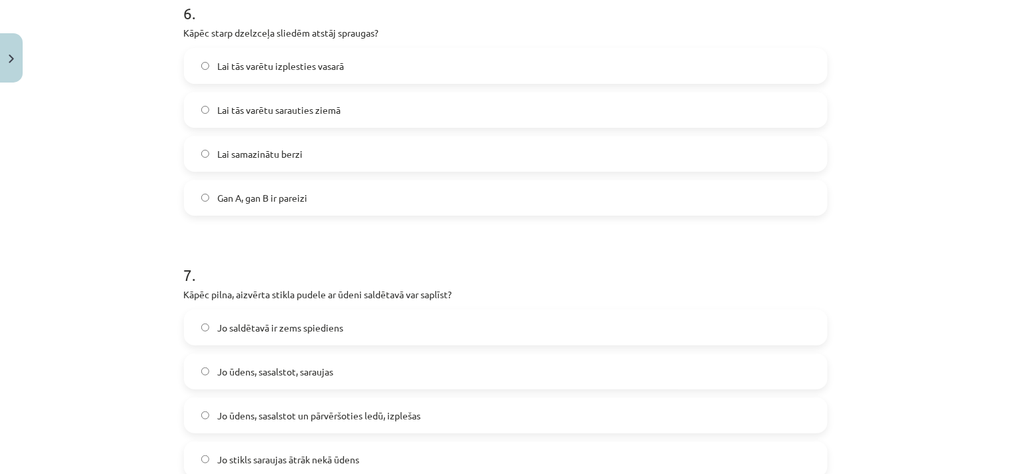
scroll to position [1415, 0]
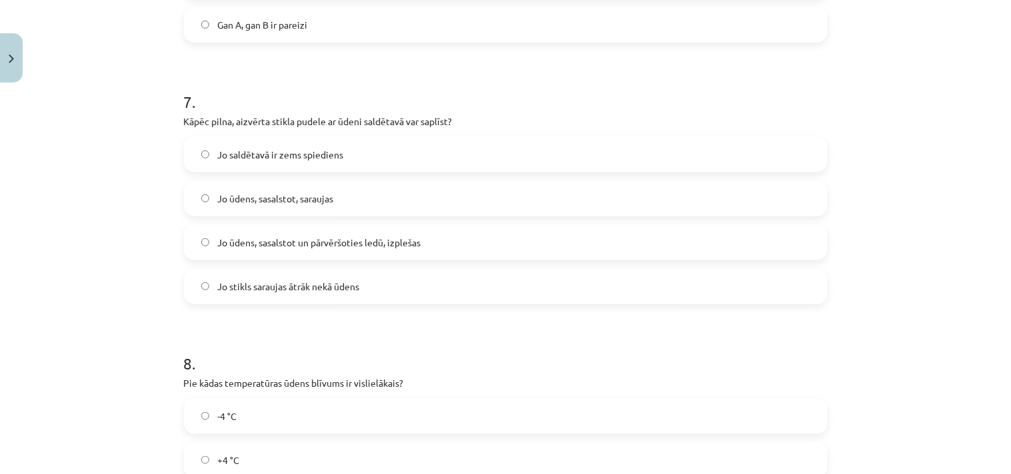
click at [316, 245] on span "Jo ūdens, sasalstot un pārvēršoties ledū, izplešas" at bounding box center [318, 243] width 203 height 14
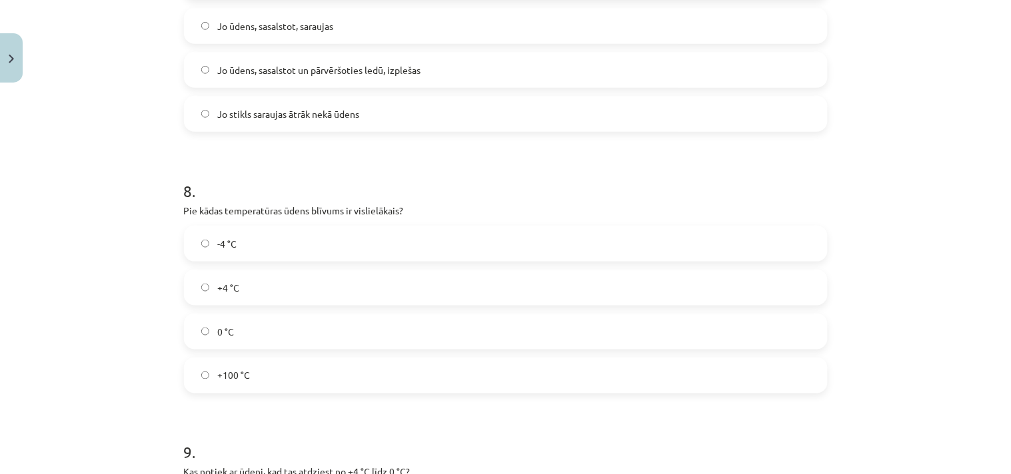
click at [243, 289] on label "+4 °C" at bounding box center [505, 287] width 641 height 33
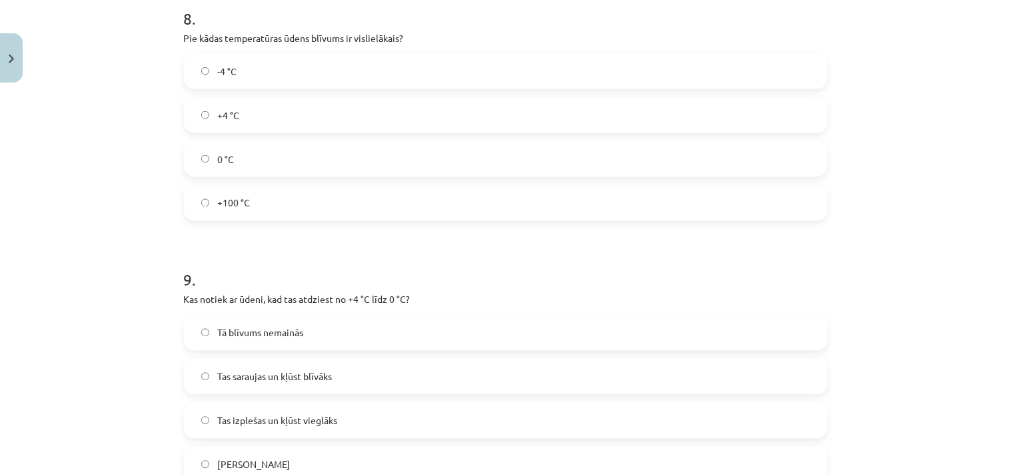
scroll to position [1934, 0]
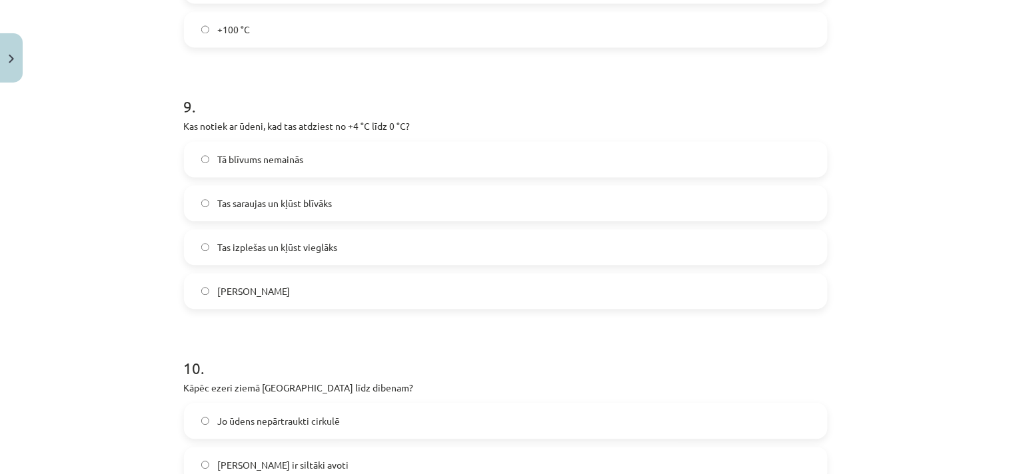
click at [298, 247] on span "Tas izplešas un kļūst vieglāks" at bounding box center [277, 248] width 120 height 14
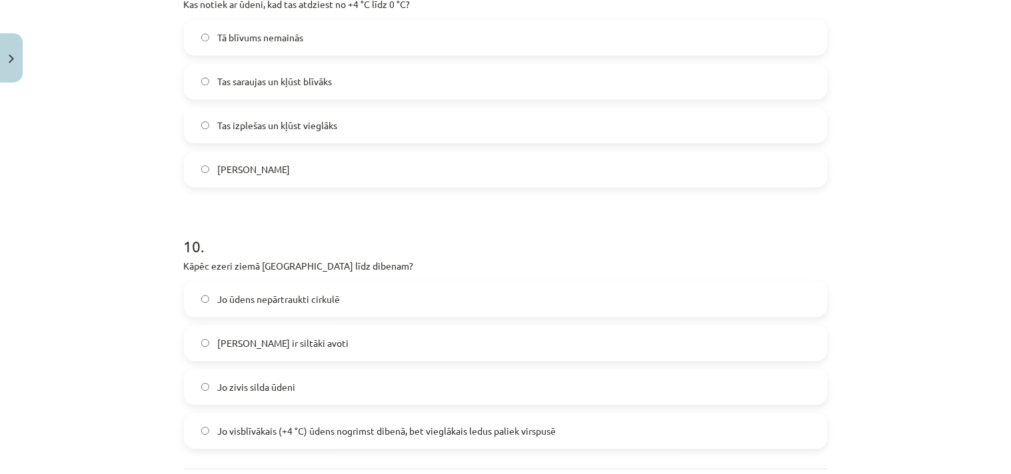
scroll to position [2106, 0]
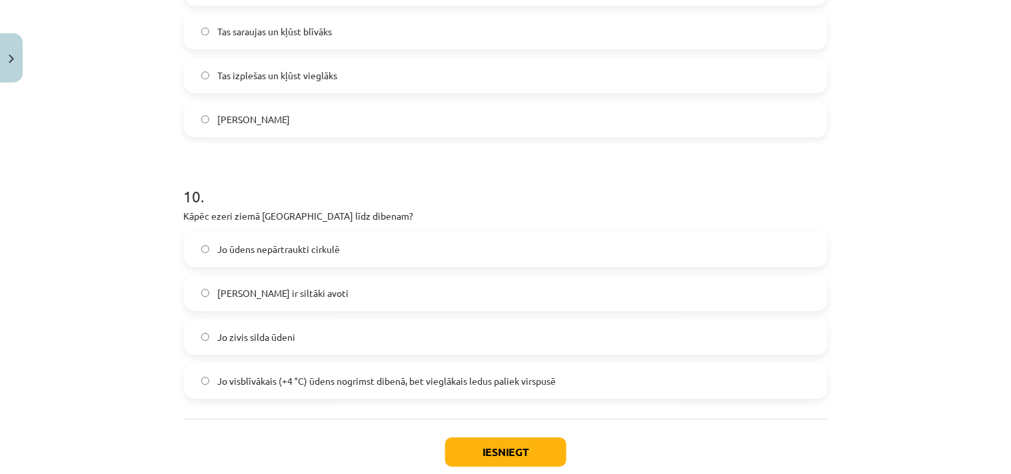
click at [330, 382] on span "Jo visblīvākais (+4 °C) ūdens nogrimst dibenā, bet vieglākais ledus paliek virs…" at bounding box center [386, 381] width 338 height 14
click at [495, 452] on button "Iesniegt" at bounding box center [505, 452] width 121 height 29
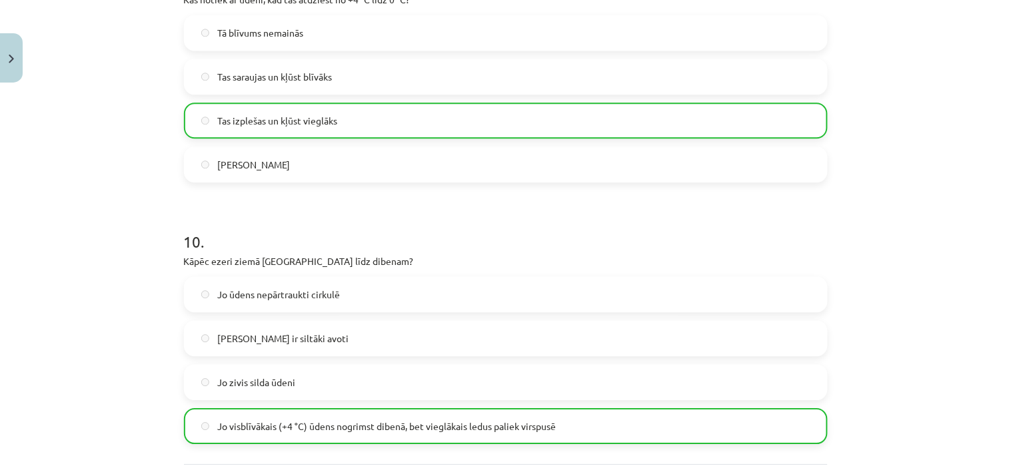
scroll to position [2227, 0]
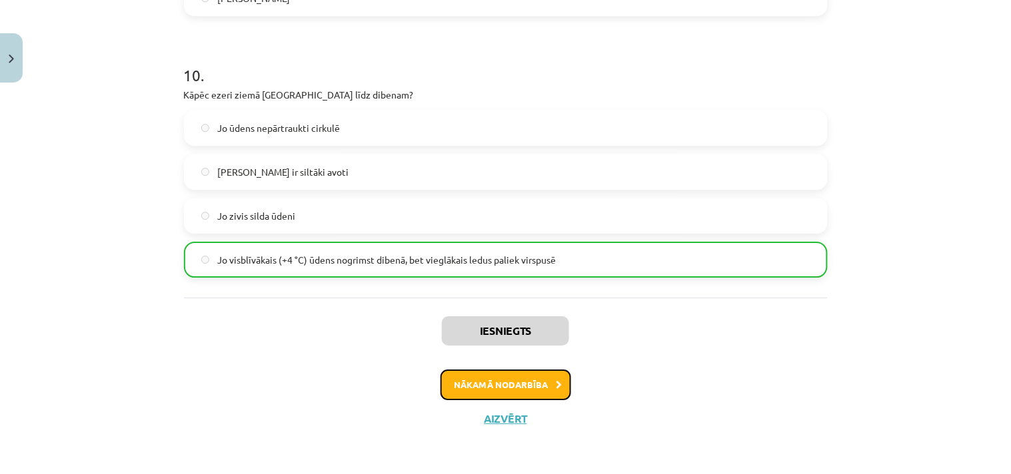
click at [518, 384] on button "Nākamā nodarbība" at bounding box center [505, 385] width 131 height 31
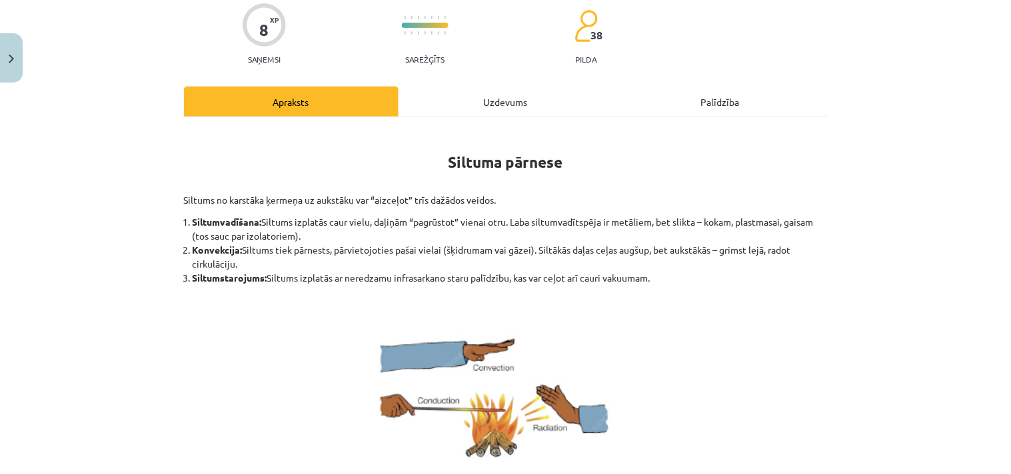
scroll to position [33, 0]
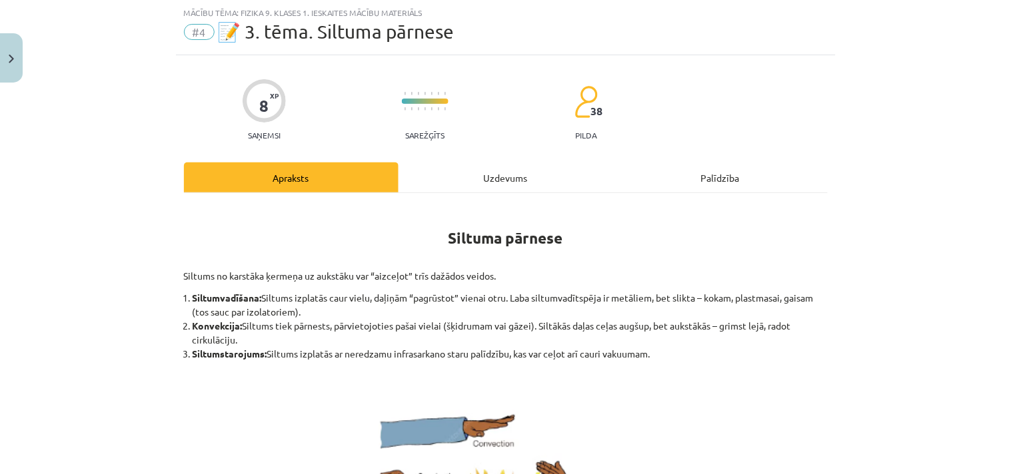
click at [500, 174] on div "Uzdevums" at bounding box center [505, 178] width 215 height 30
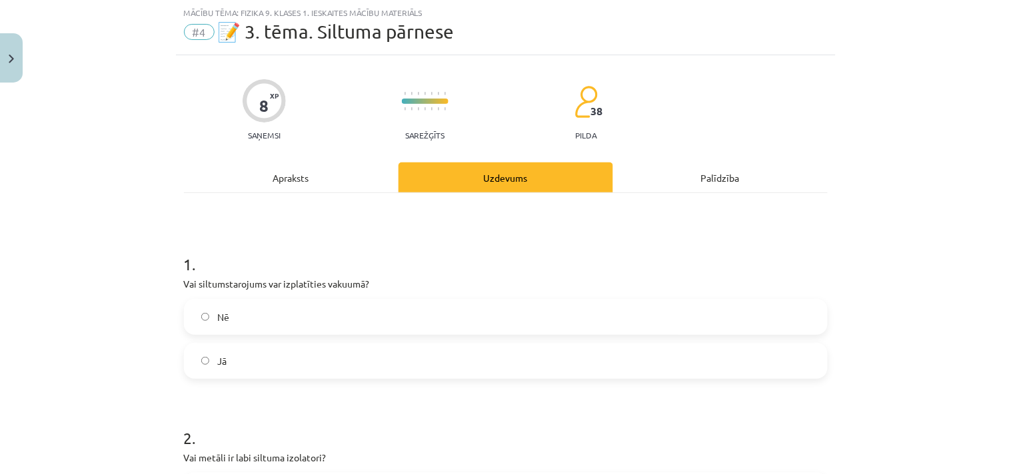
scroll to position [205, 0]
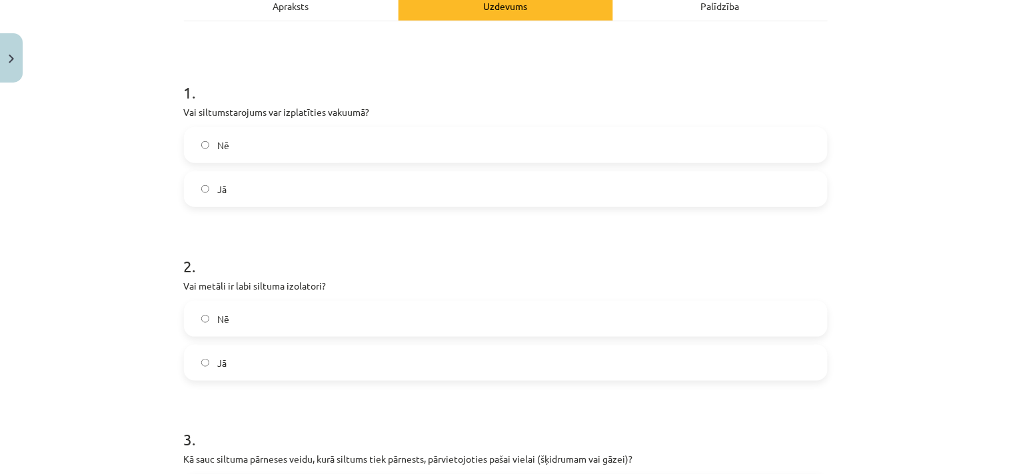
click at [237, 189] on label "Jā" at bounding box center [505, 189] width 641 height 33
click at [237, 325] on label "Nē" at bounding box center [505, 319] width 641 height 33
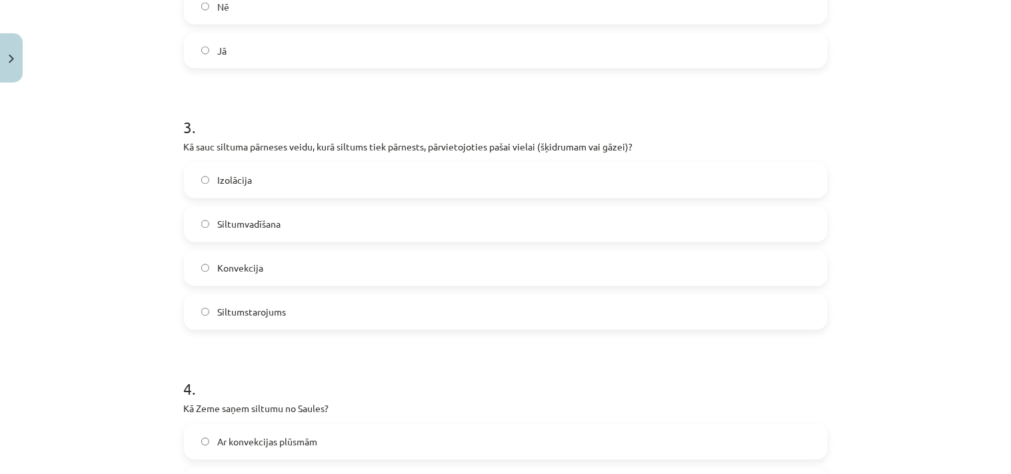
scroll to position [551, 0]
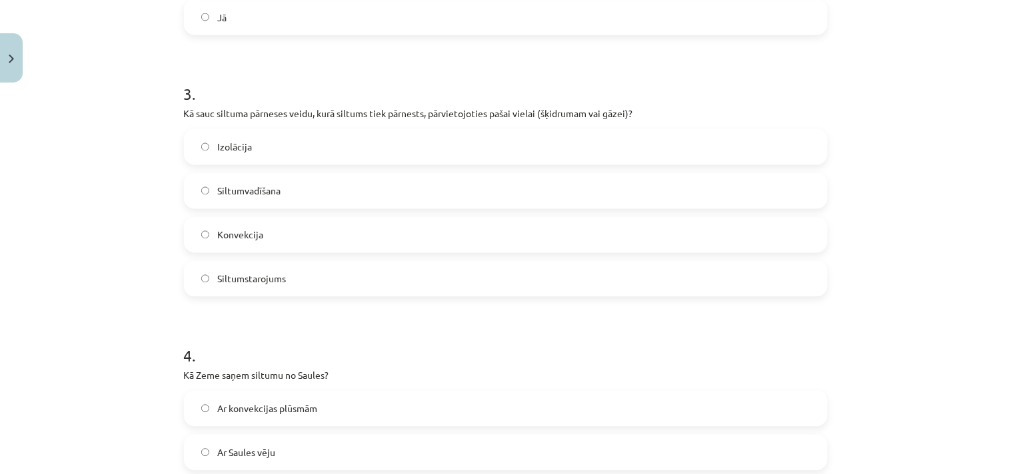
click at [243, 232] on span "Konvekcija" at bounding box center [240, 236] width 46 height 14
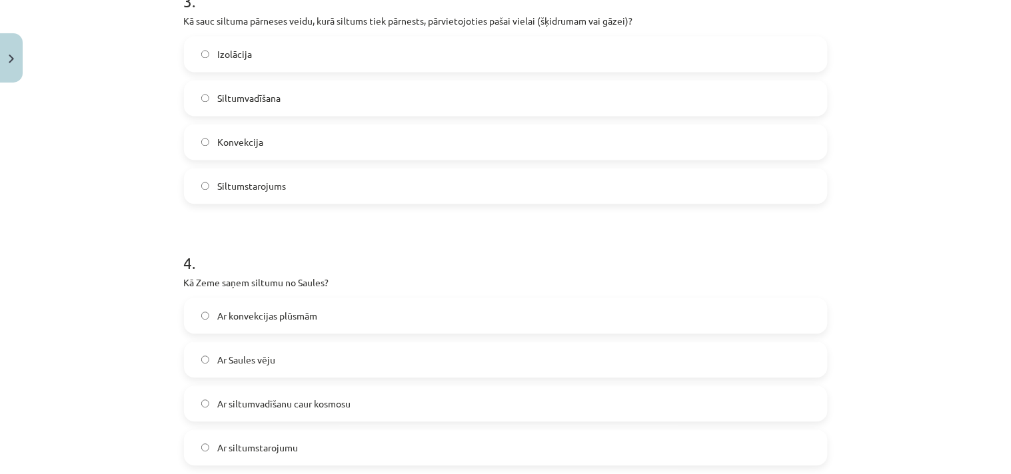
scroll to position [724, 0]
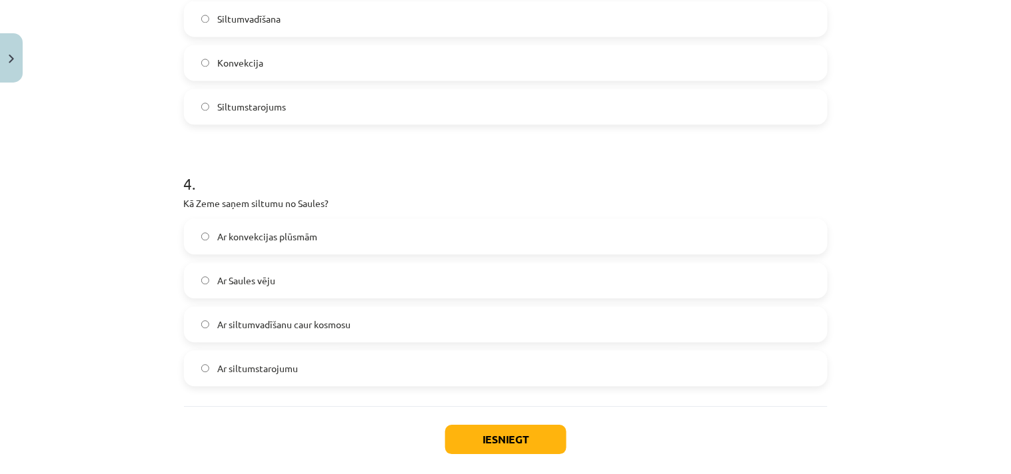
click at [264, 370] on span "Ar siltumstarojumu" at bounding box center [257, 369] width 81 height 14
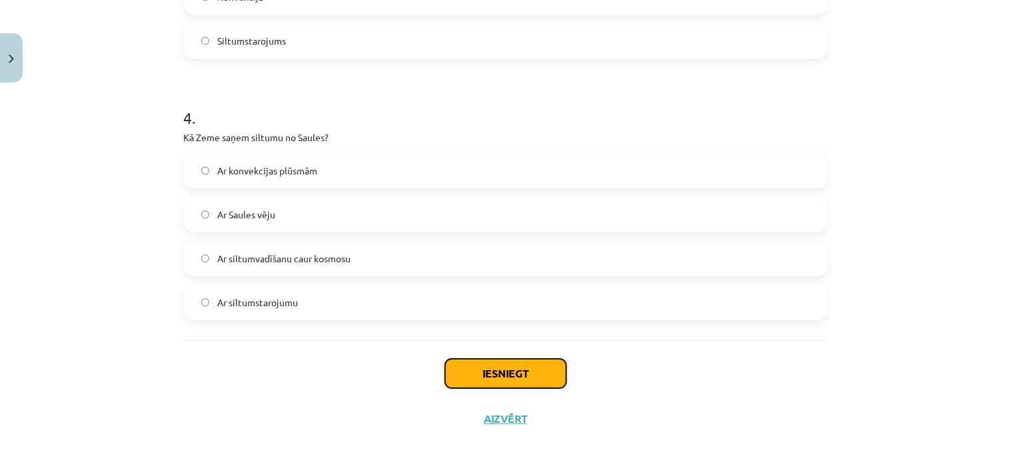
click at [476, 374] on button "Iesniegt" at bounding box center [505, 373] width 121 height 29
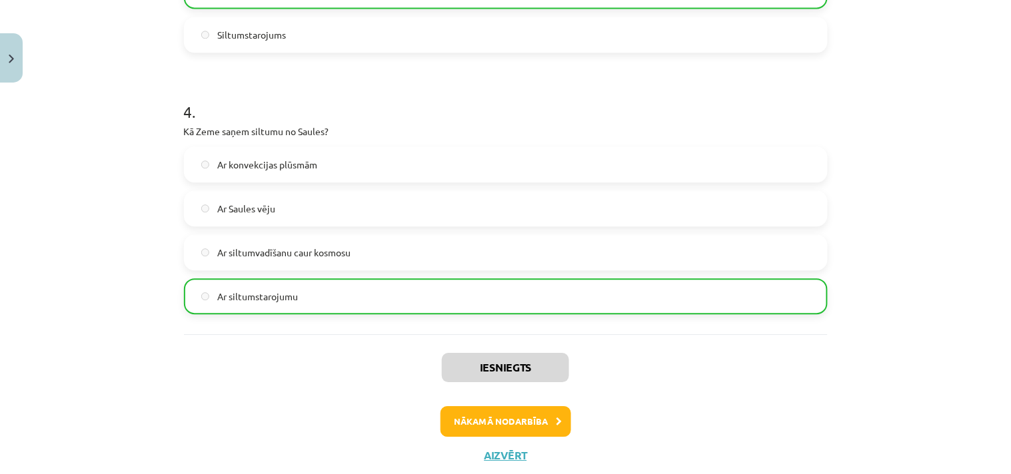
scroll to position [832, 0]
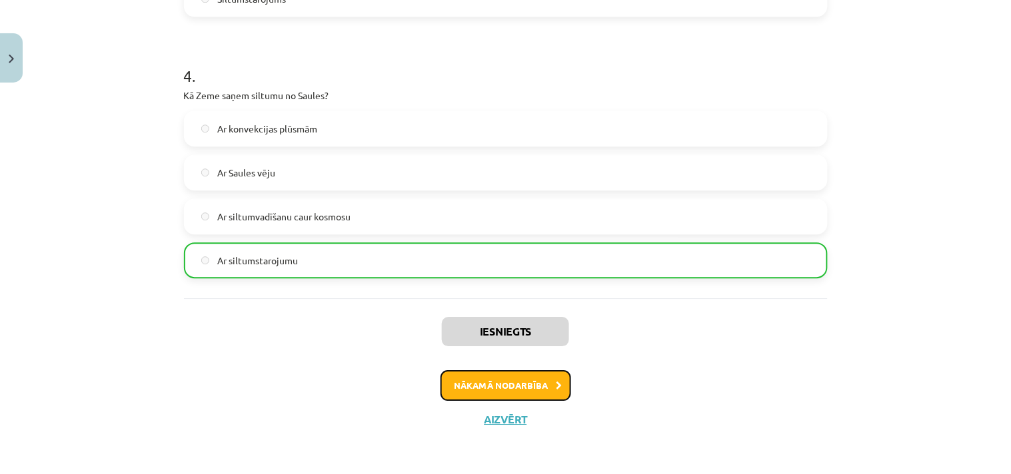
click at [485, 378] on button "Nākamā nodarbība" at bounding box center [505, 385] width 131 height 31
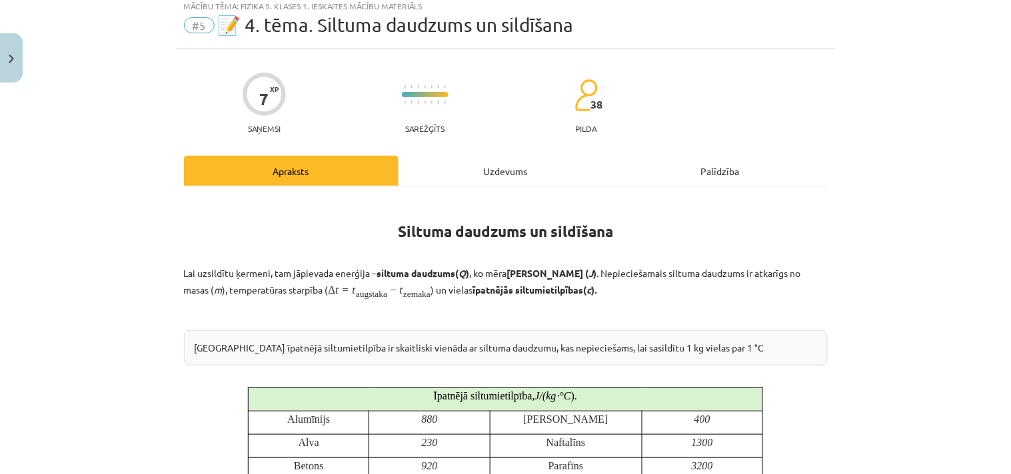
scroll to position [33, 0]
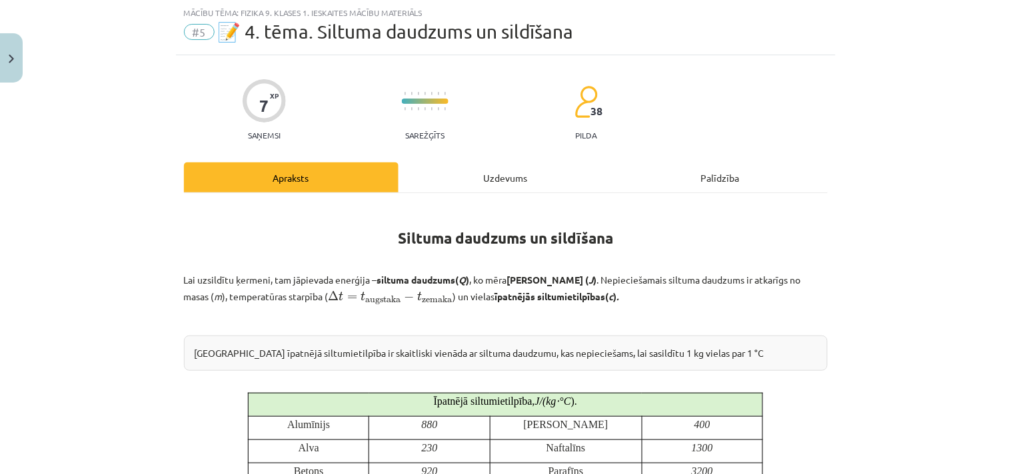
click at [500, 171] on div "Uzdevums" at bounding box center [505, 178] width 215 height 30
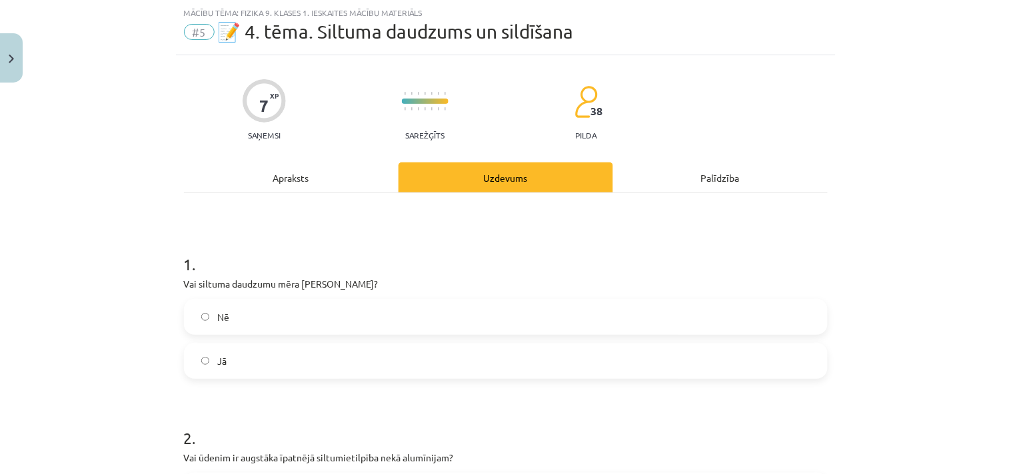
click at [235, 317] on label "Nē" at bounding box center [505, 317] width 641 height 33
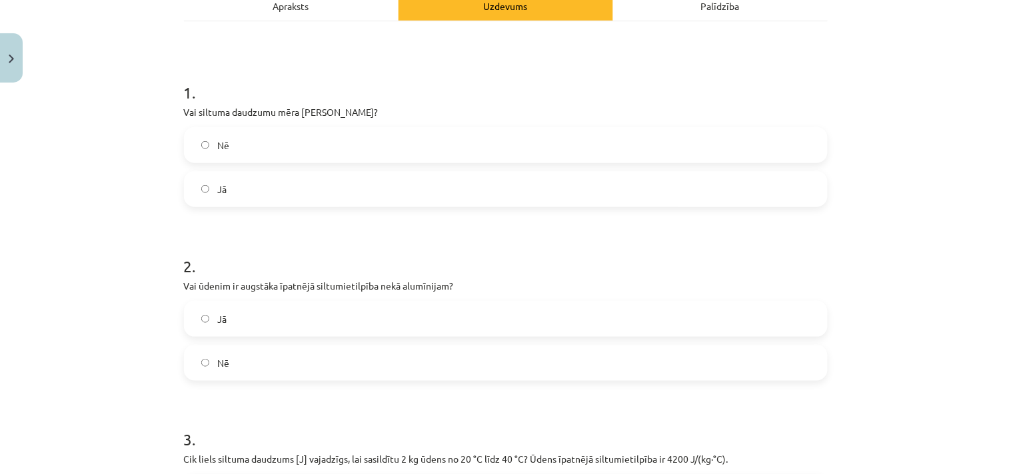
click at [264, 315] on label "Jā" at bounding box center [505, 319] width 641 height 33
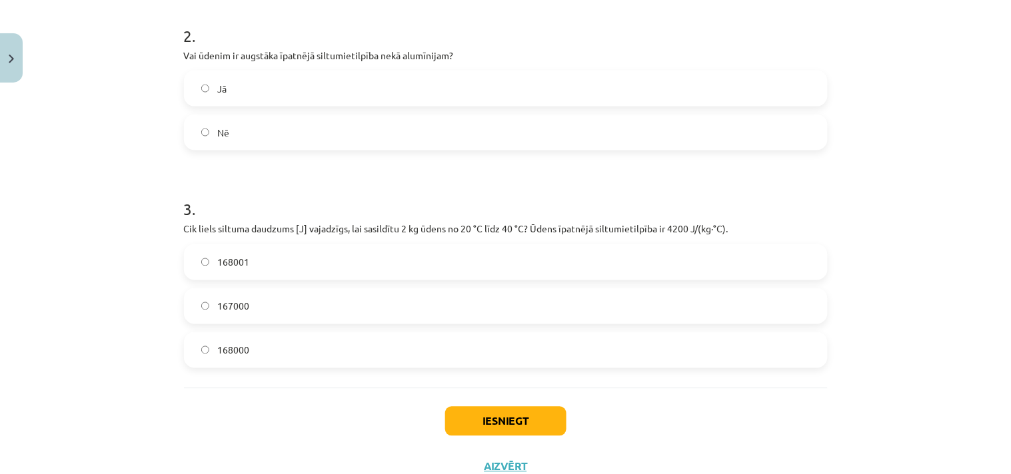
scroll to position [484, 0]
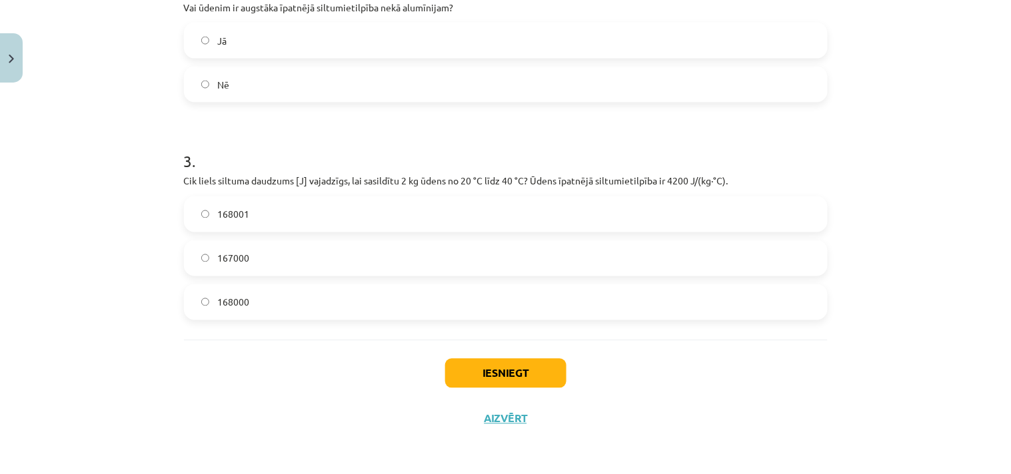
click at [249, 293] on label "168000" at bounding box center [505, 302] width 641 height 33
click at [477, 372] on button "Iesniegt" at bounding box center [505, 373] width 121 height 29
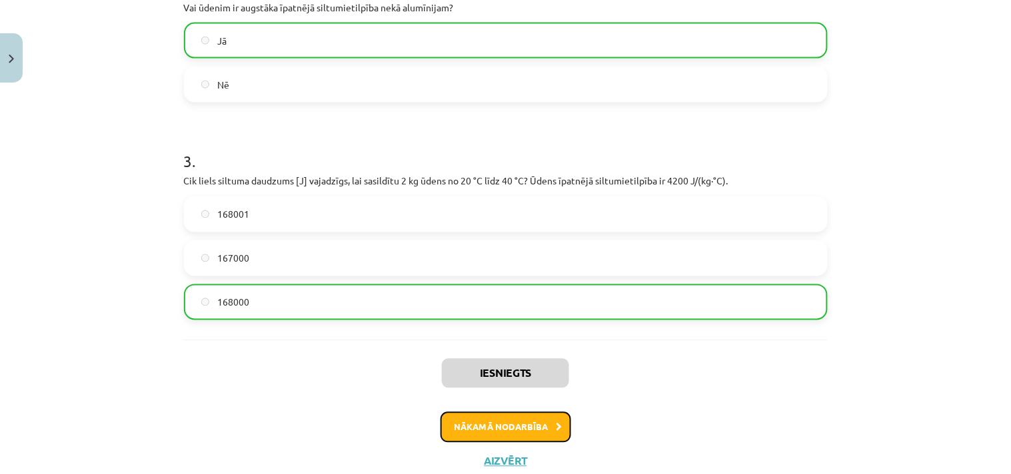
click at [542, 424] on button "Nākamā nodarbība" at bounding box center [505, 427] width 131 height 31
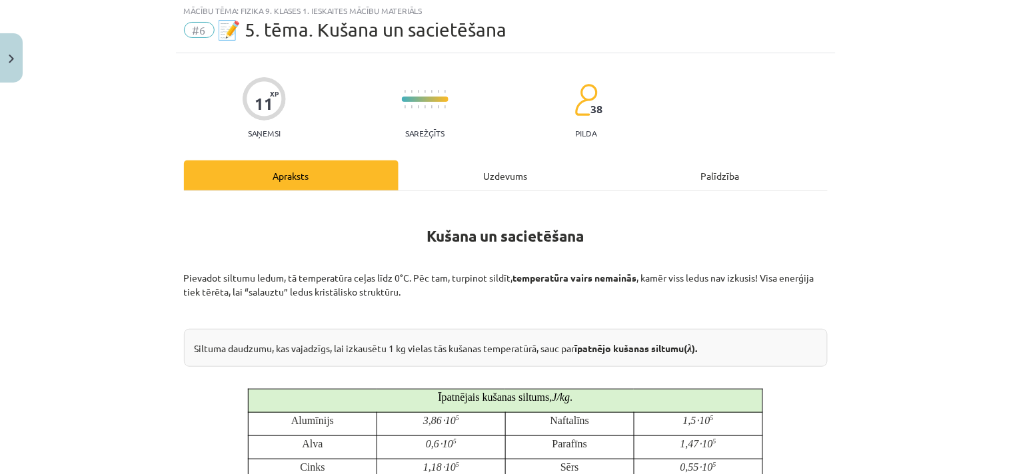
scroll to position [33, 0]
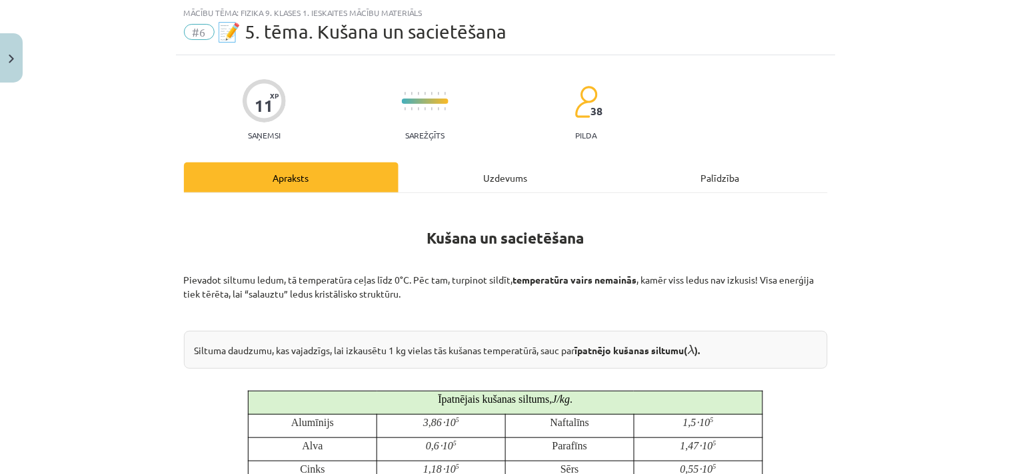
click at [497, 169] on div "Uzdevums" at bounding box center [505, 178] width 215 height 30
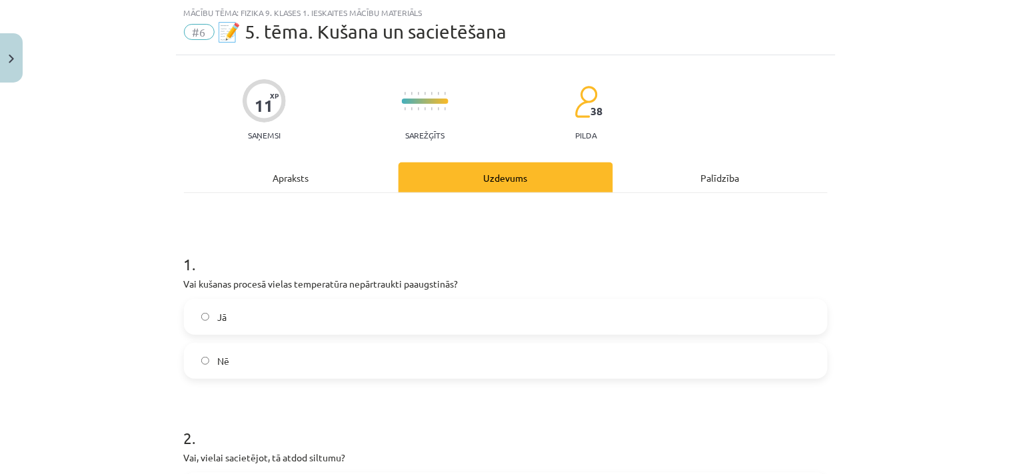
click at [249, 363] on label "Nē" at bounding box center [505, 360] width 641 height 33
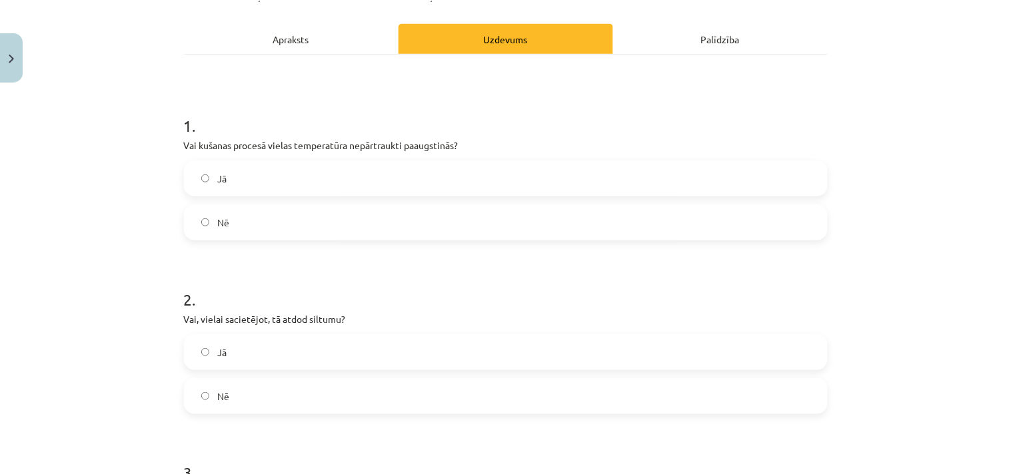
scroll to position [205, 0]
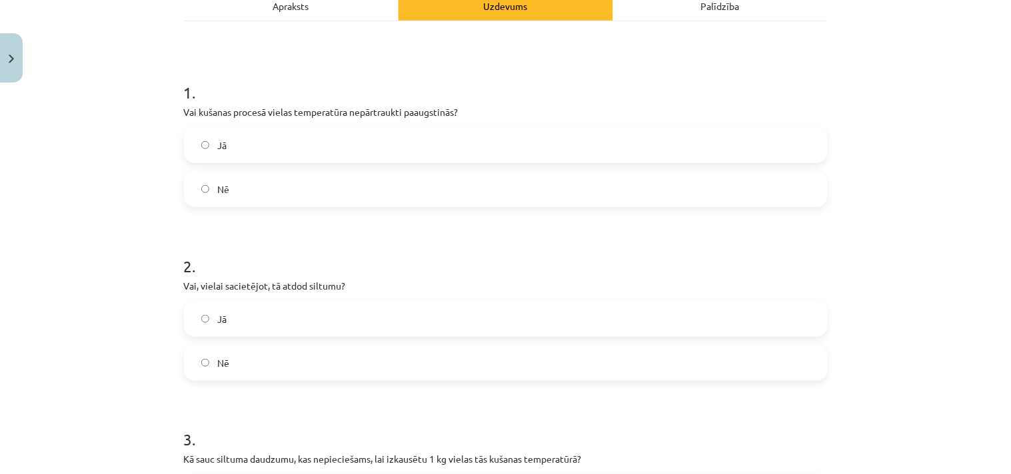
click at [231, 361] on label "Nē" at bounding box center [505, 362] width 641 height 33
click at [232, 320] on label "Jā" at bounding box center [505, 319] width 641 height 33
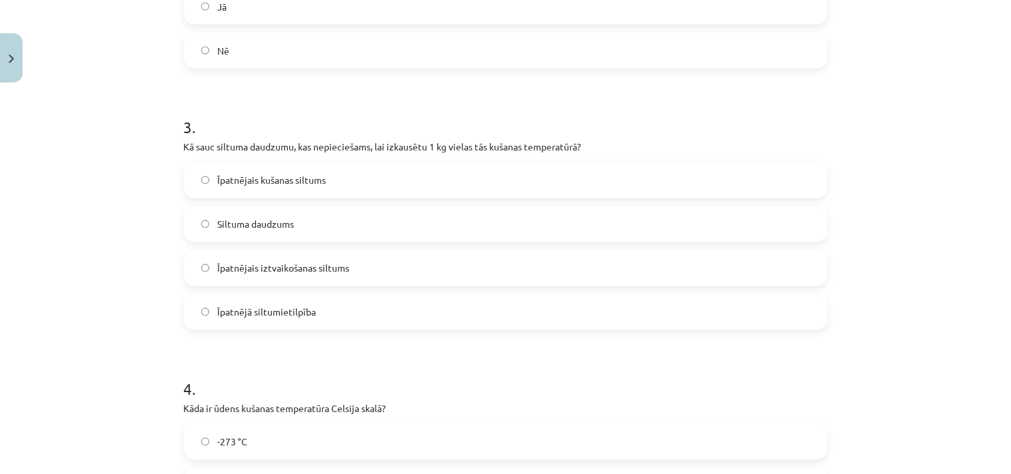
scroll to position [551, 0]
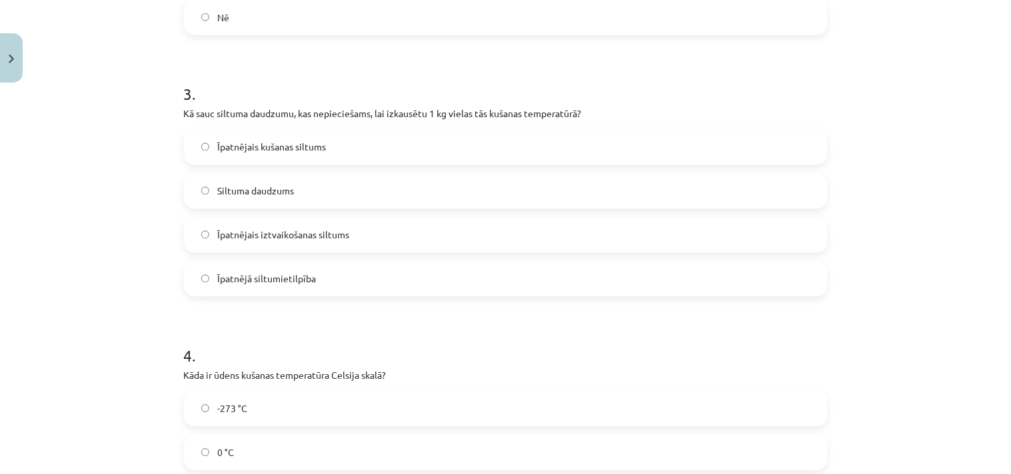
click at [265, 143] on span "Īpatnējais kušanas siltums" at bounding box center [271, 148] width 109 height 14
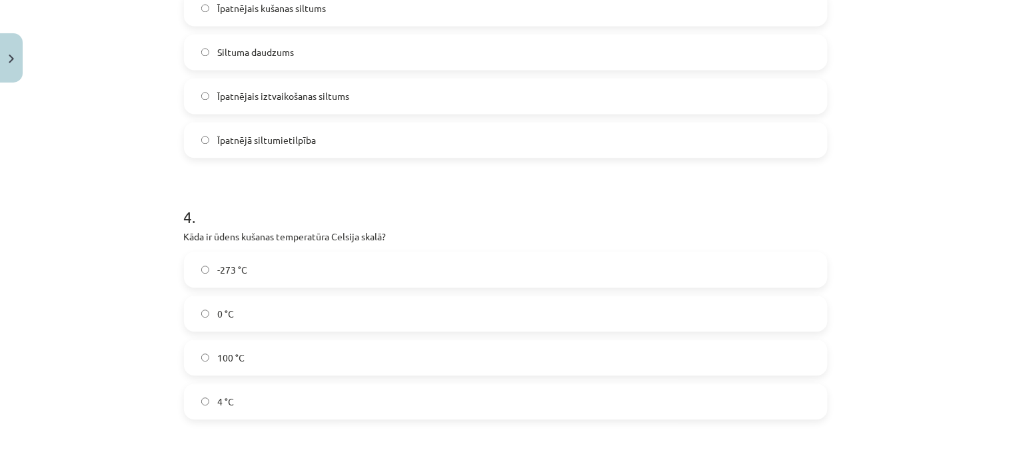
scroll to position [724, 0]
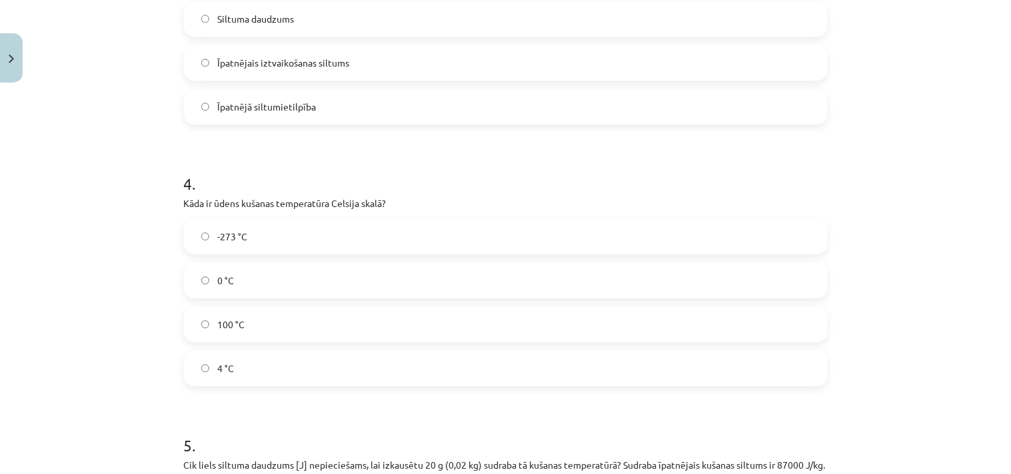
click at [235, 277] on label "0 °C" at bounding box center [505, 280] width 641 height 33
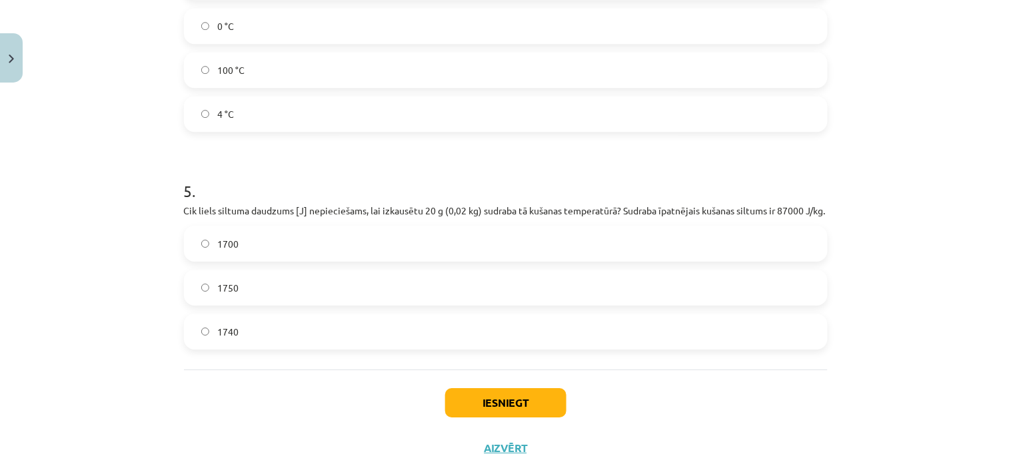
scroll to position [1021, 0]
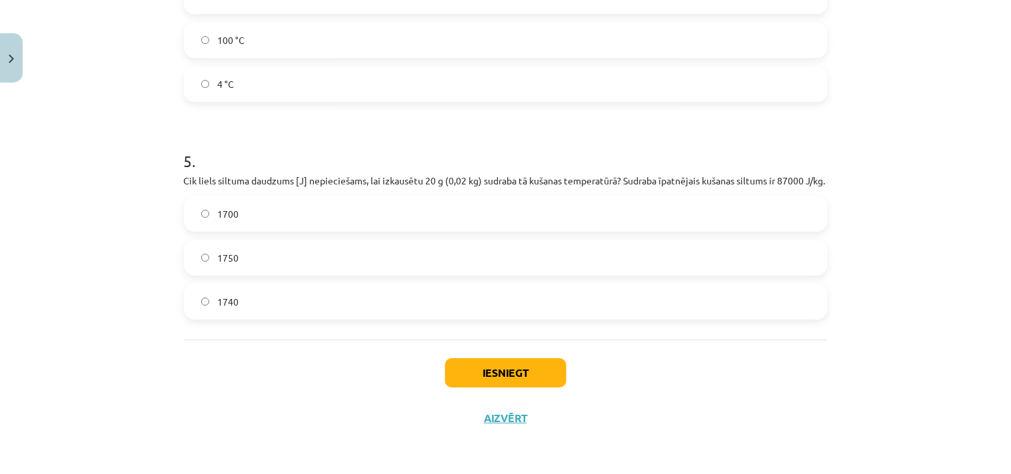
click at [227, 303] on span "1740" at bounding box center [227, 302] width 21 height 14
click at [474, 365] on button "Iesniegt" at bounding box center [505, 372] width 121 height 29
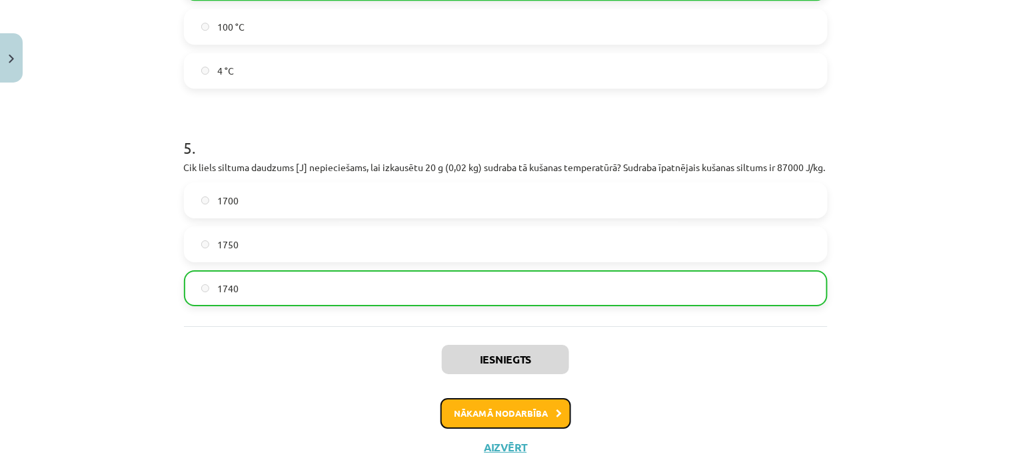
click at [526, 429] on button "Nākamā nodarbība" at bounding box center [505, 413] width 131 height 31
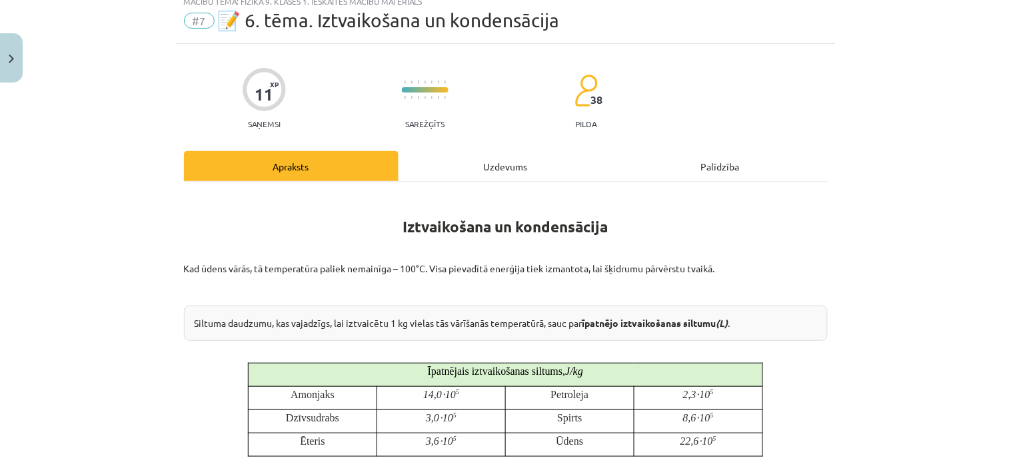
scroll to position [33, 0]
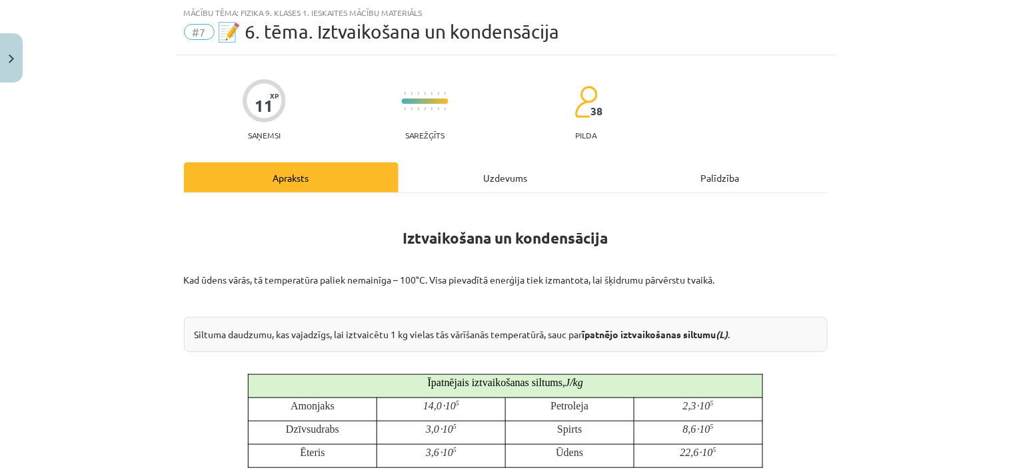
click at [490, 176] on div "Uzdevums" at bounding box center [505, 178] width 215 height 30
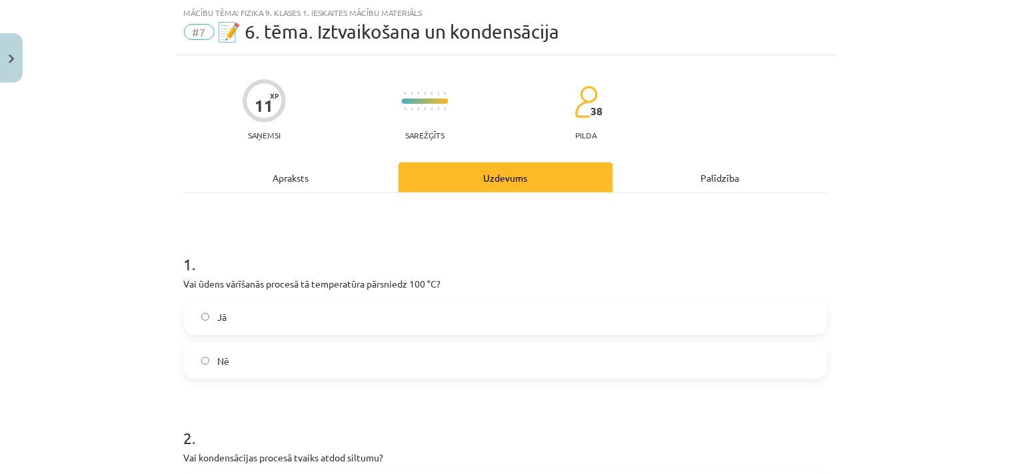
click at [251, 354] on label "Nē" at bounding box center [505, 360] width 641 height 33
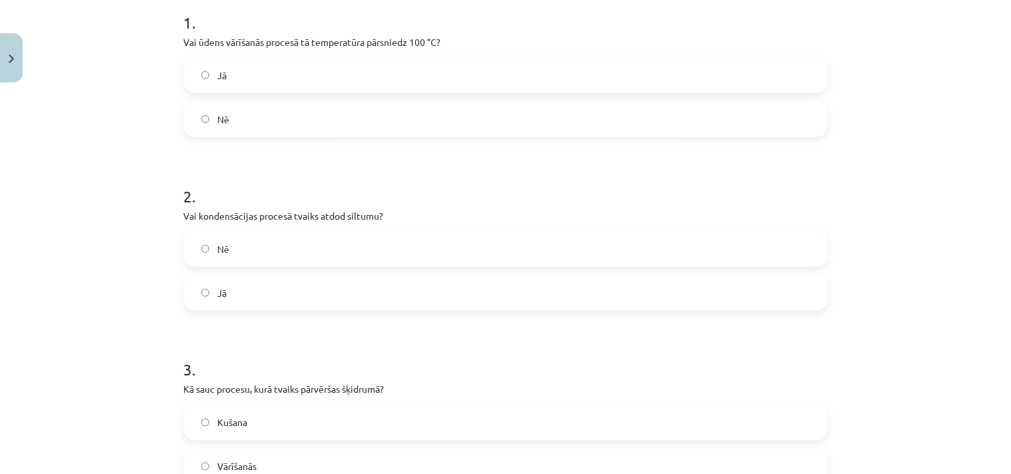
scroll to position [378, 0]
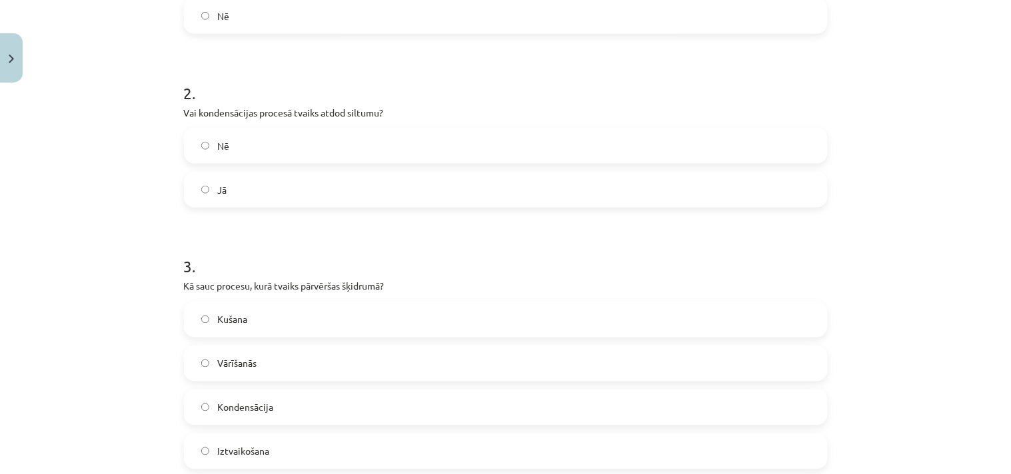
click at [232, 197] on label "Jā" at bounding box center [505, 189] width 641 height 33
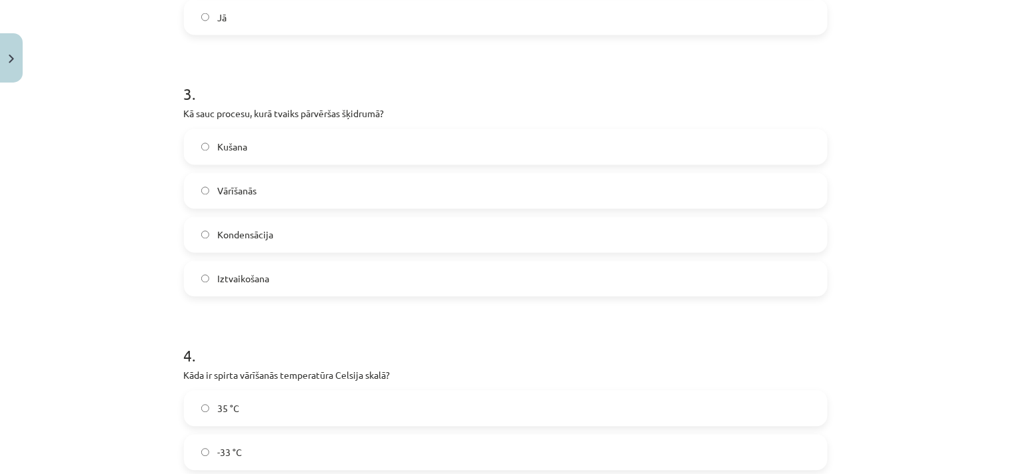
click at [251, 235] on span "Kondensācija" at bounding box center [245, 236] width 56 height 14
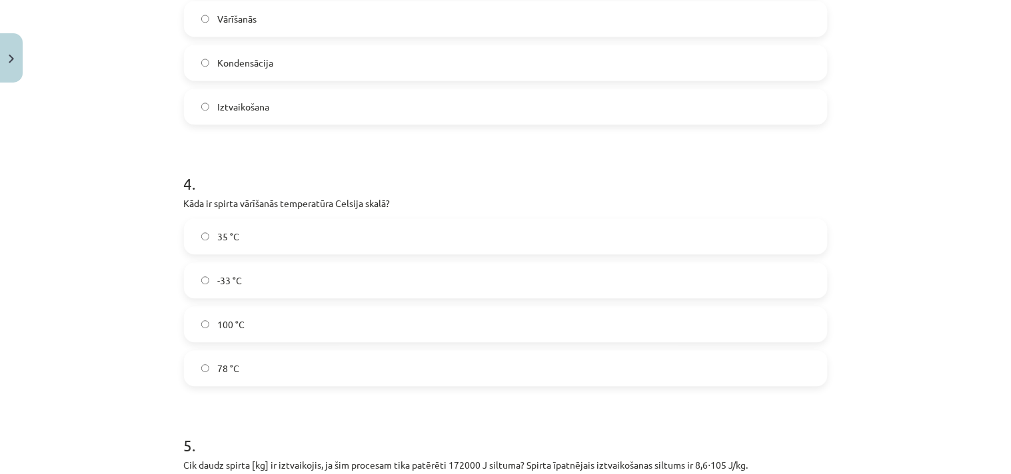
click at [208, 374] on label "78 °C" at bounding box center [505, 368] width 641 height 33
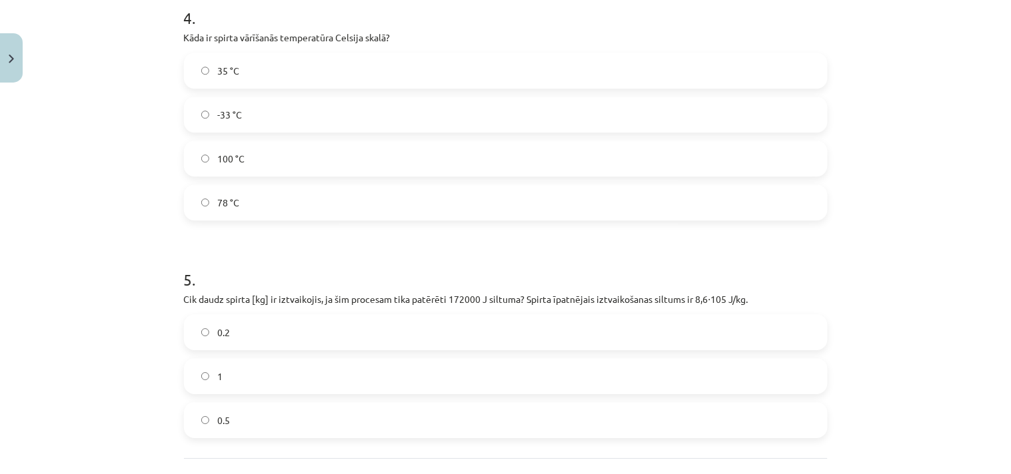
scroll to position [1007, 0]
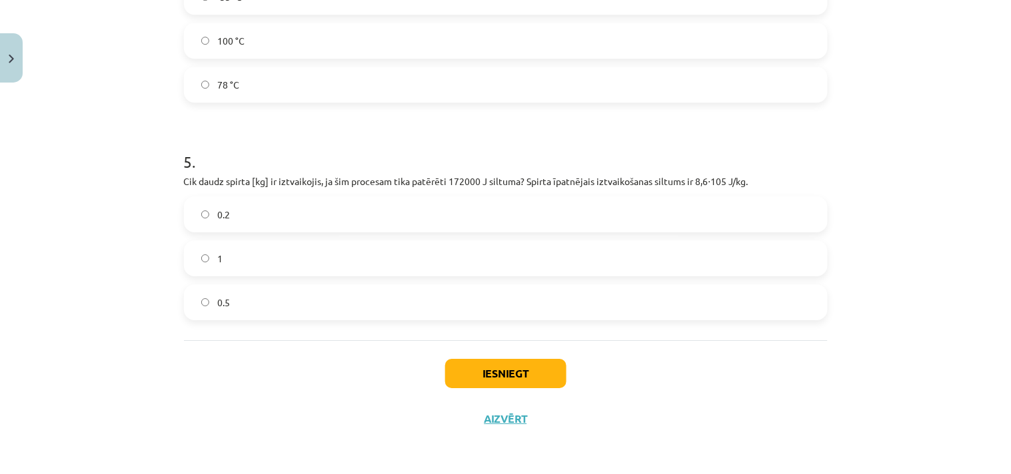
click at [220, 219] on span "0.2" at bounding box center [223, 215] width 13 height 14
click at [467, 372] on button "Iesniegt" at bounding box center [505, 373] width 121 height 29
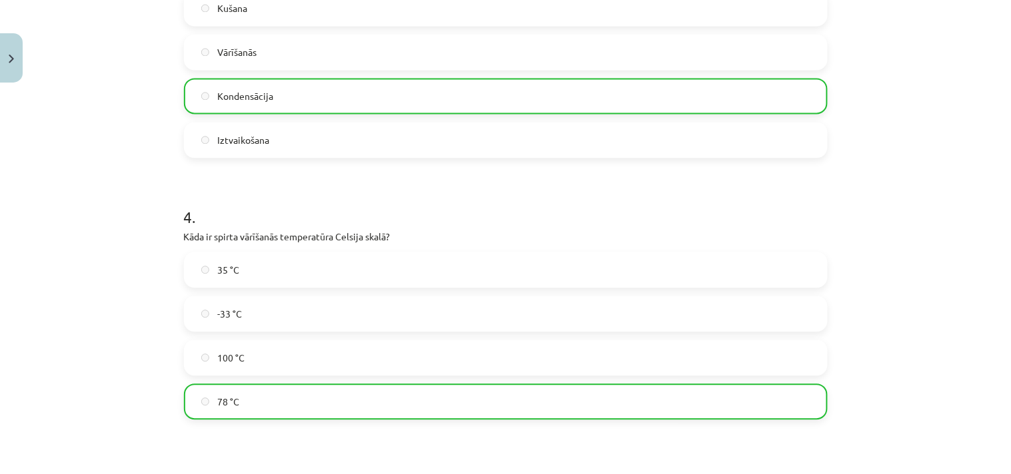
scroll to position [1050, 0]
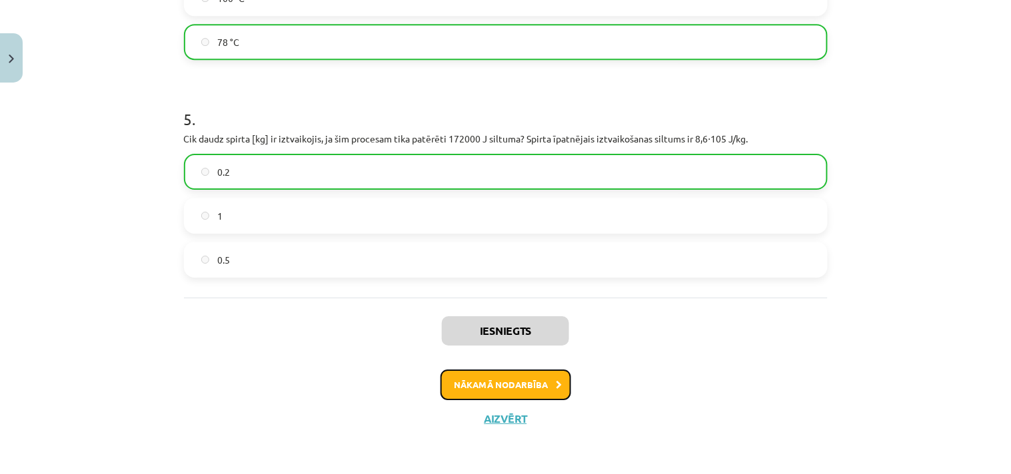
click at [480, 382] on button "Nākamā nodarbība" at bounding box center [505, 385] width 131 height 31
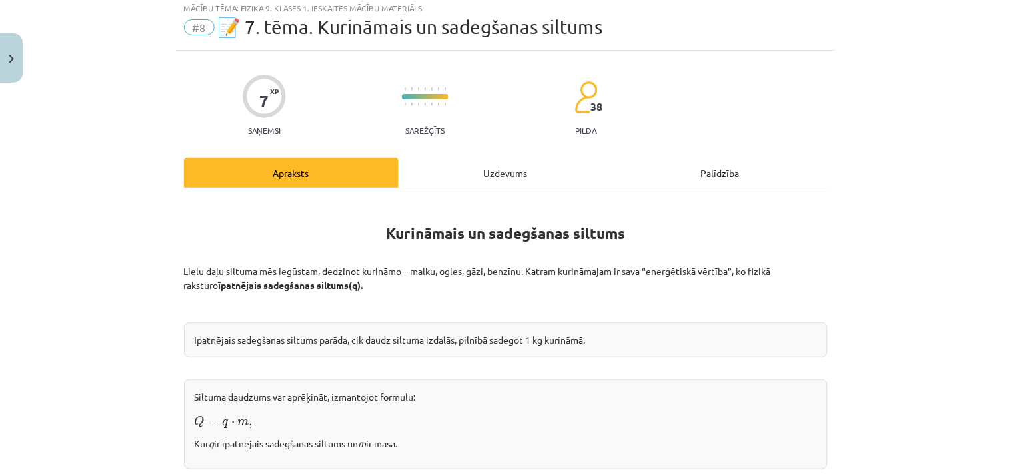
scroll to position [33, 0]
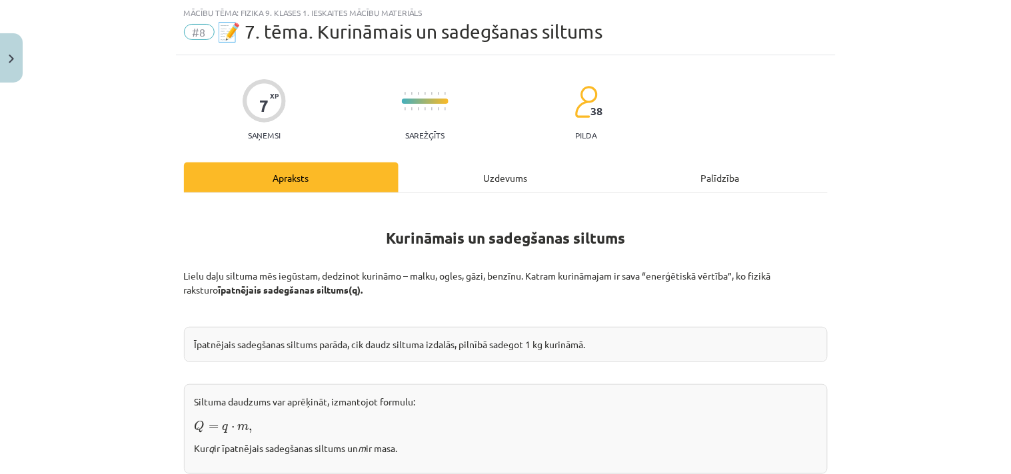
click at [488, 171] on div "Uzdevums" at bounding box center [505, 178] width 215 height 30
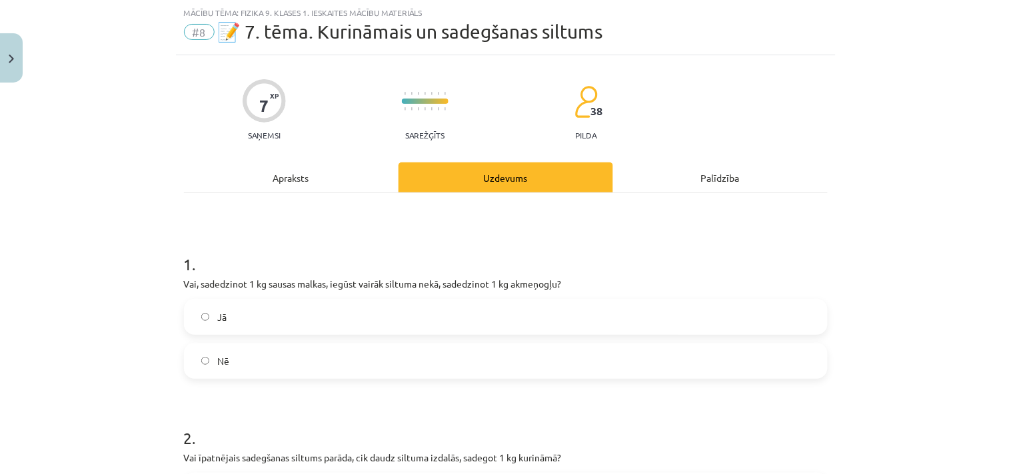
click at [253, 368] on label "Nē" at bounding box center [505, 360] width 641 height 33
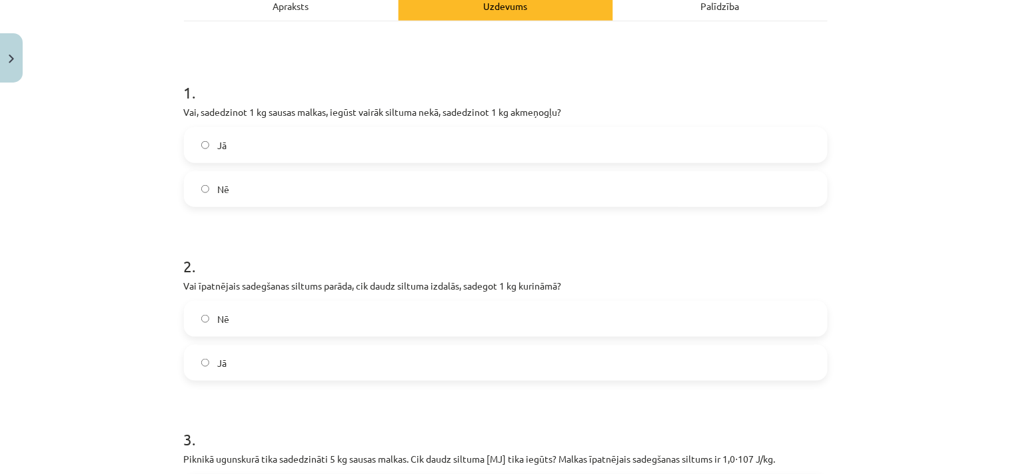
click at [241, 358] on label "Jā" at bounding box center [505, 362] width 641 height 33
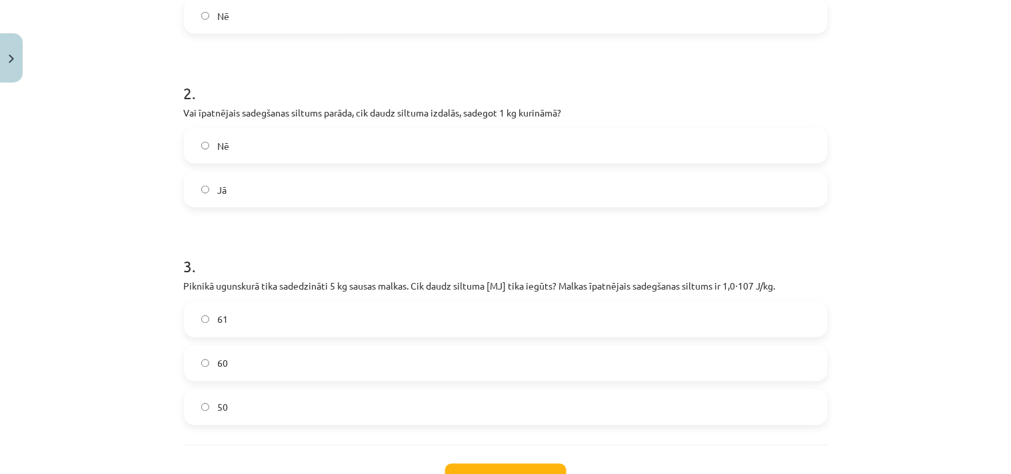
click at [257, 396] on label "50" at bounding box center [505, 407] width 641 height 33
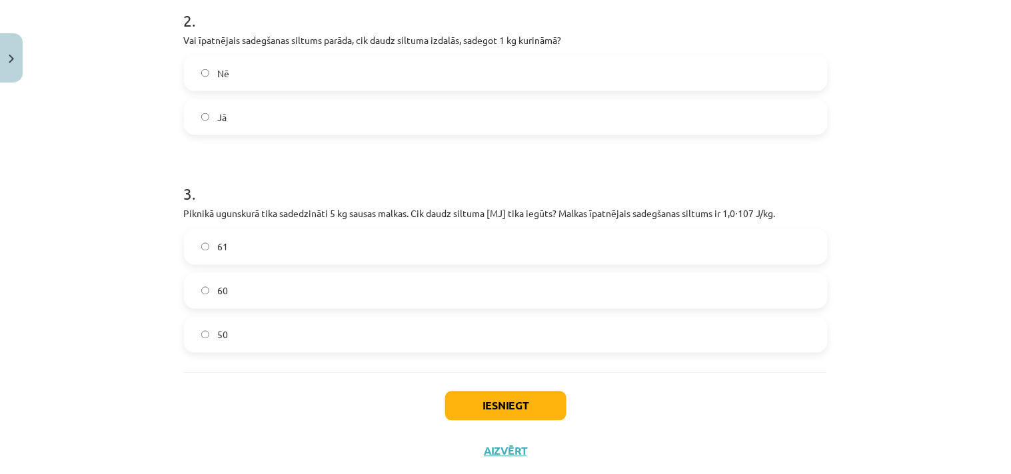
scroll to position [484, 0]
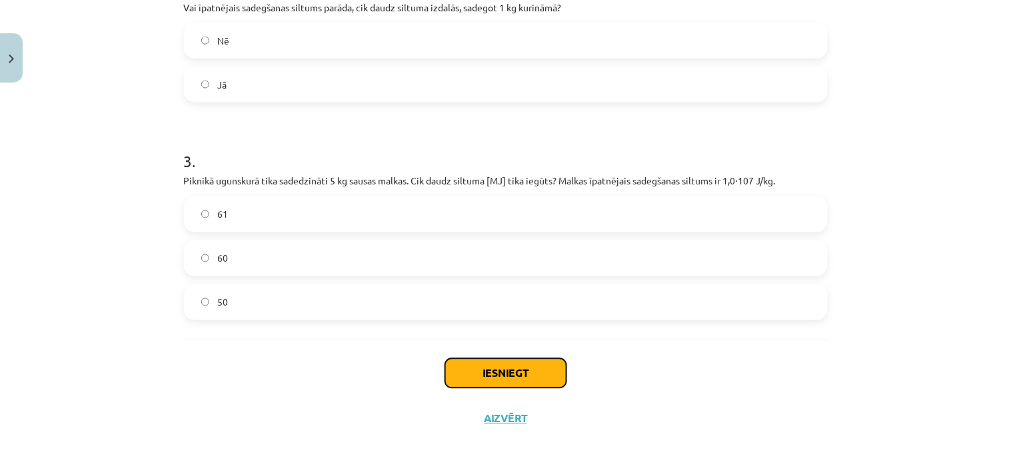
click at [497, 375] on button "Iesniegt" at bounding box center [505, 373] width 121 height 29
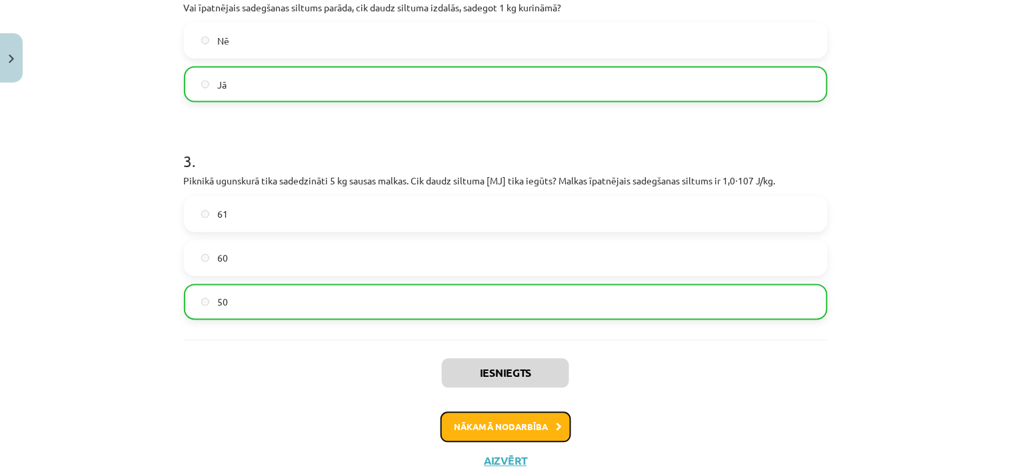
click at [480, 428] on button "Nākamā nodarbība" at bounding box center [505, 427] width 131 height 31
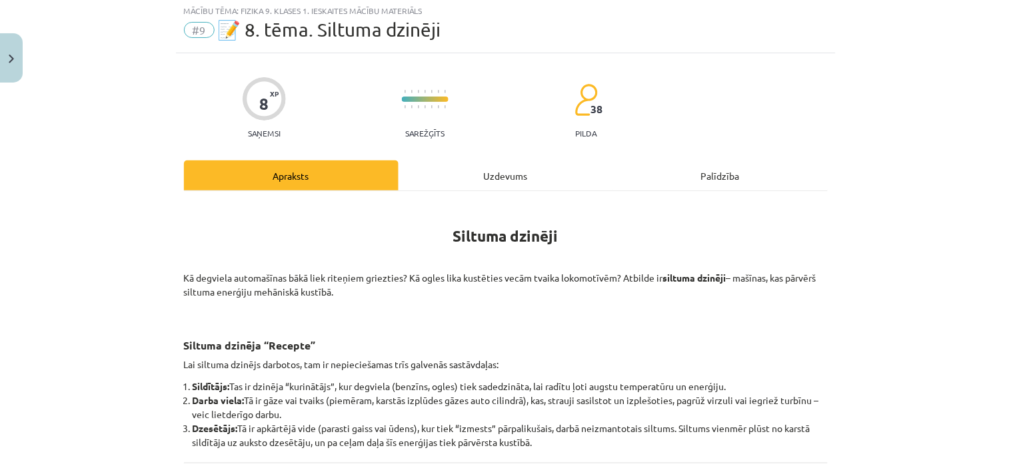
scroll to position [33, 0]
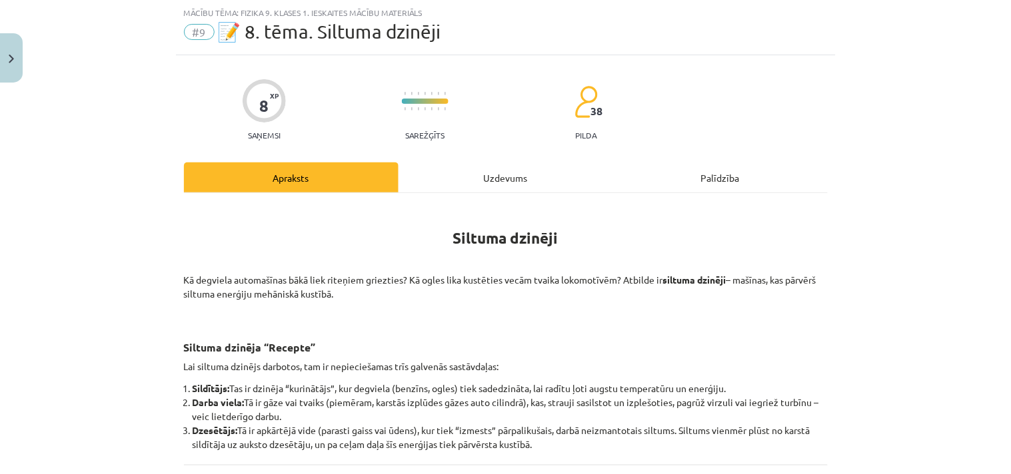
click at [483, 177] on div "Uzdevums" at bounding box center [505, 178] width 215 height 30
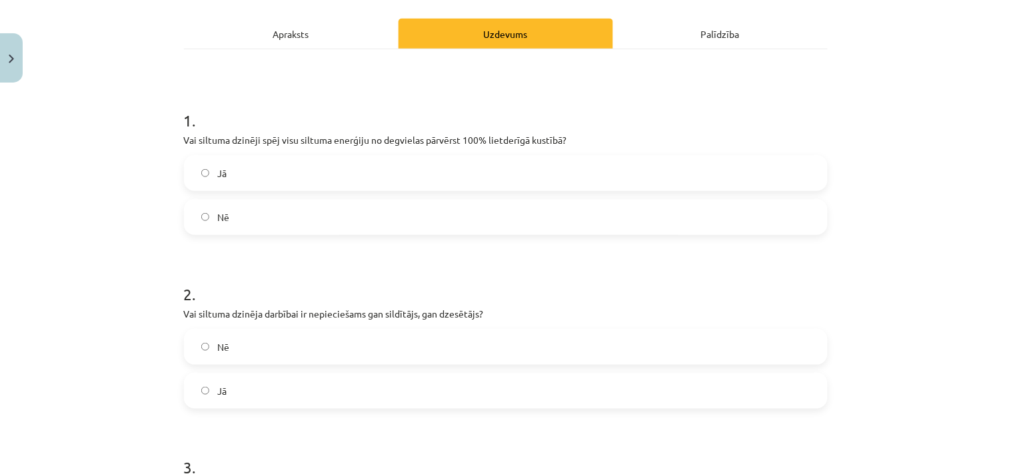
scroll to position [205, 0]
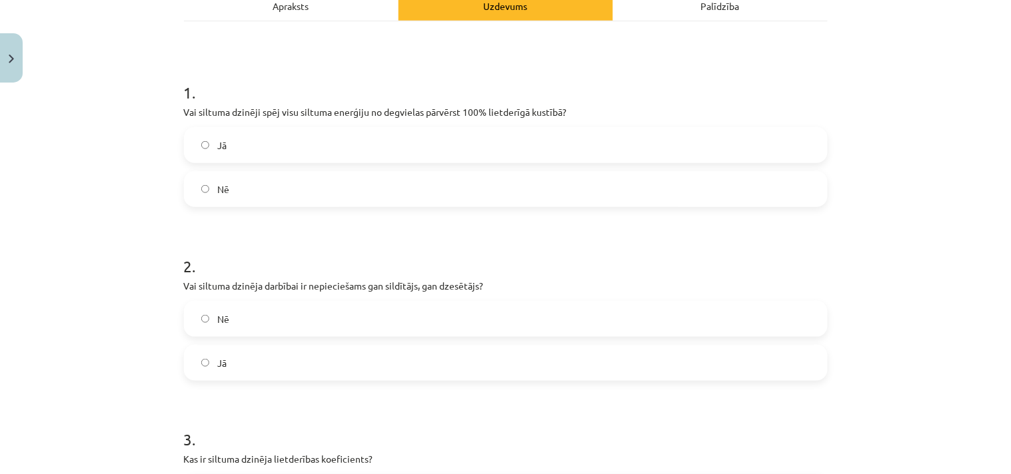
click at [227, 189] on label "Nē" at bounding box center [505, 189] width 641 height 33
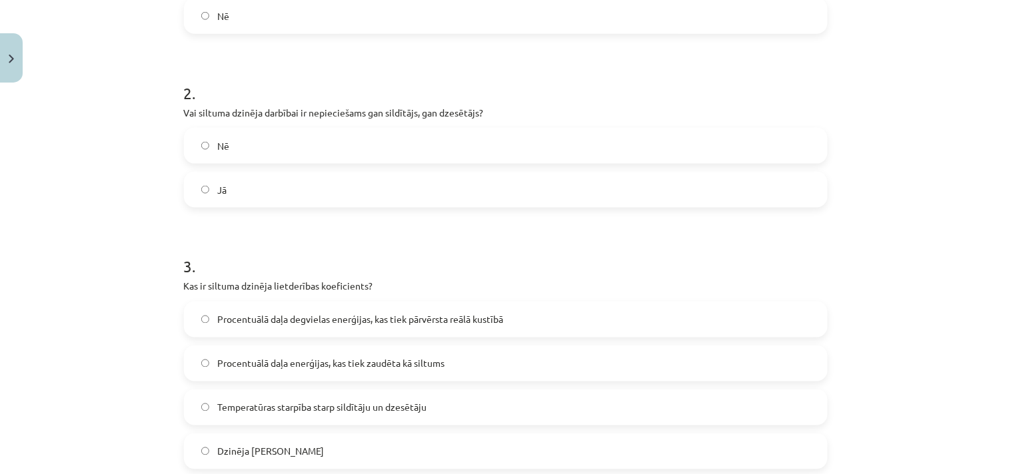
click at [239, 202] on label "Jā" at bounding box center [505, 189] width 641 height 33
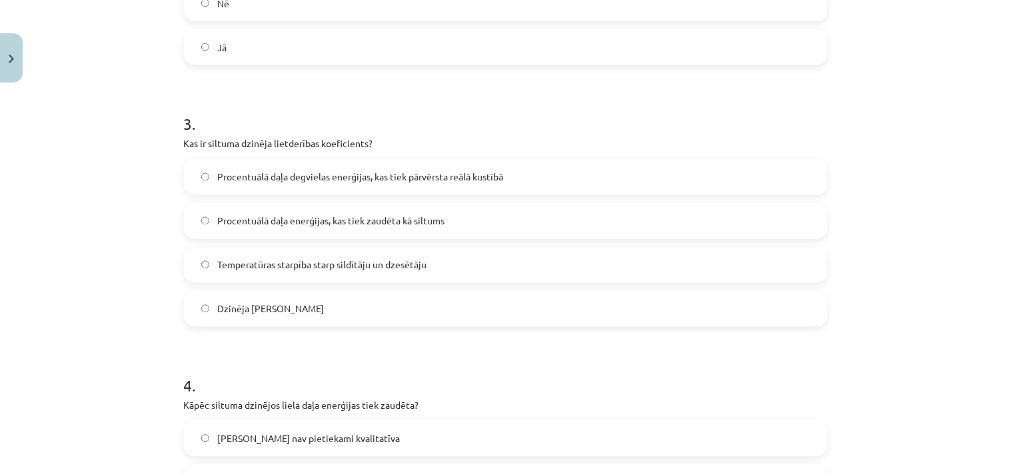
scroll to position [551, 0]
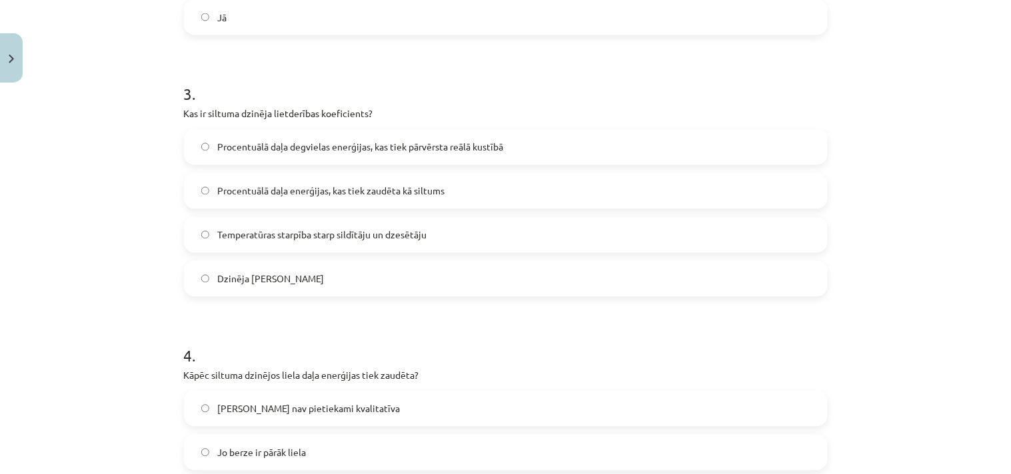
click at [281, 145] on span "Procentuālā daļa degvielas enerģijas, kas tiek pārvērsta reālā kustībā" at bounding box center [360, 148] width 286 height 14
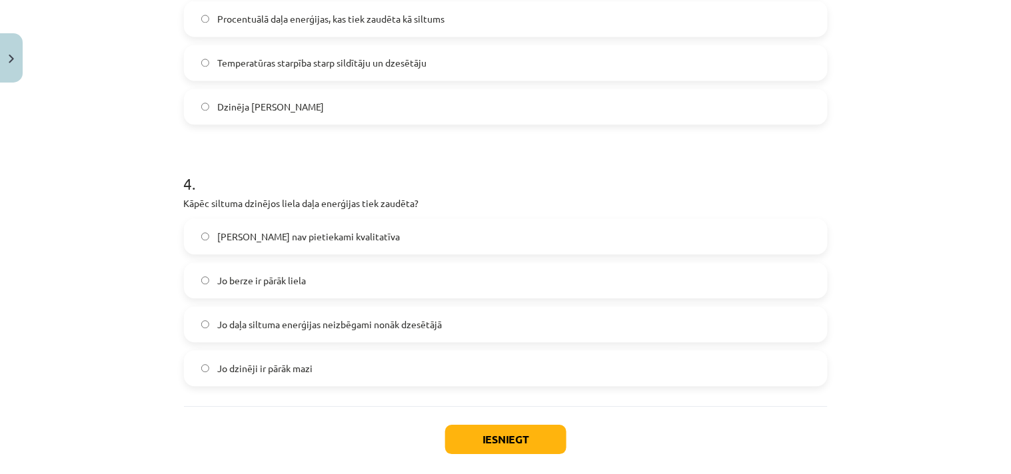
click at [301, 326] on span "Jo daļa siltuma enerģijas neizbēgami nonāk dzesētājā" at bounding box center [329, 325] width 225 height 14
click at [489, 433] on button "Iesniegt" at bounding box center [505, 439] width 121 height 29
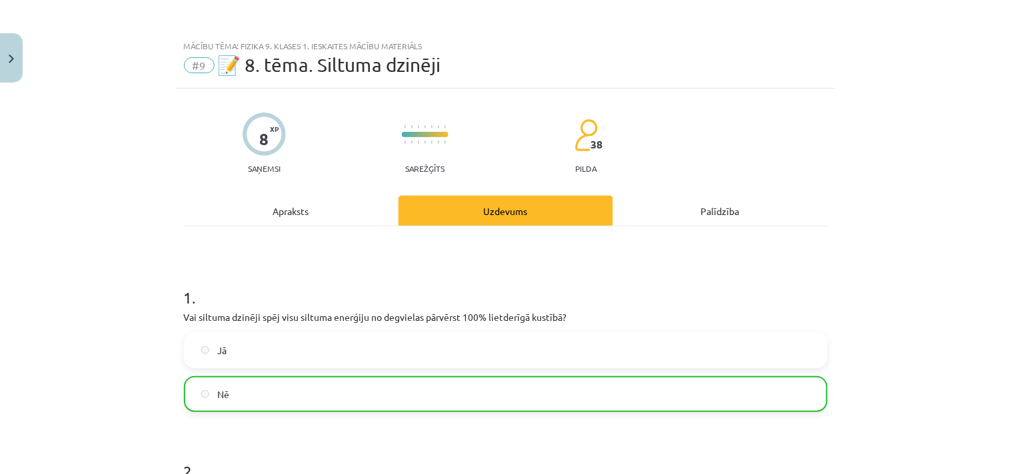
scroll to position [832, 0]
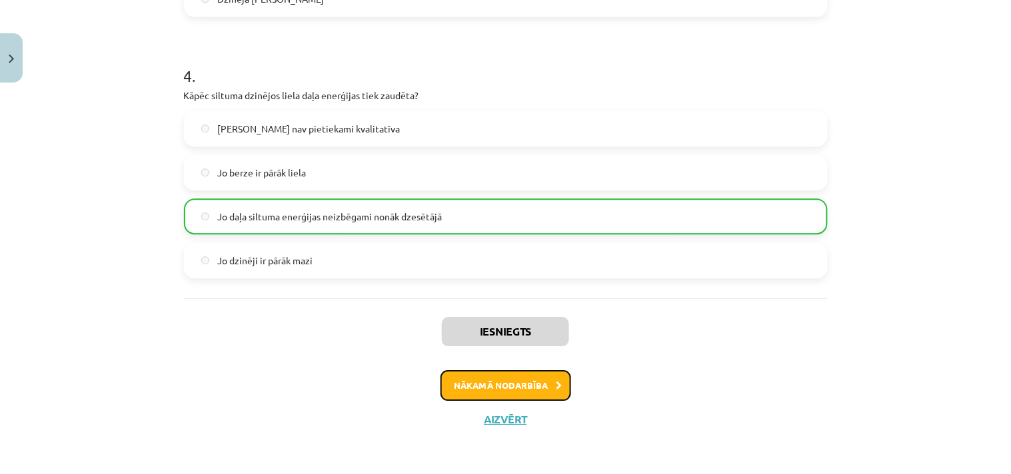
click at [498, 378] on button "Nākamā nodarbība" at bounding box center [505, 385] width 131 height 31
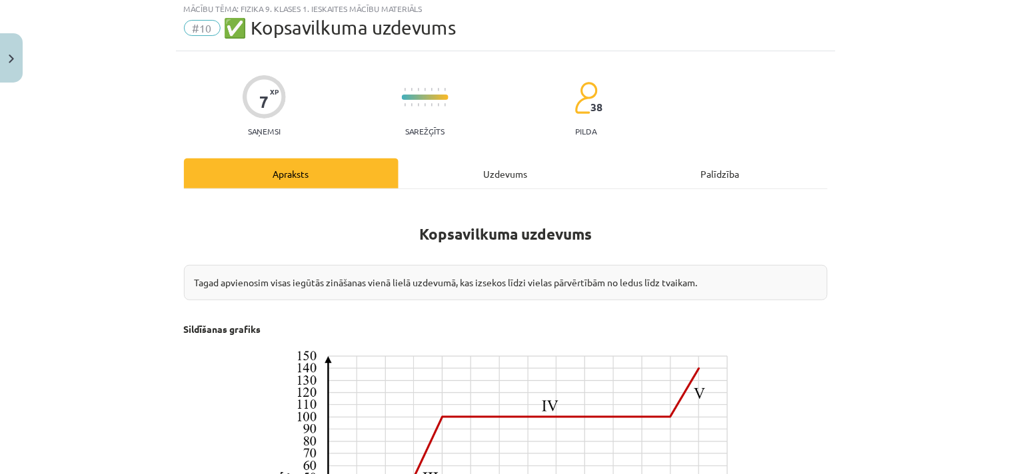
scroll to position [33, 0]
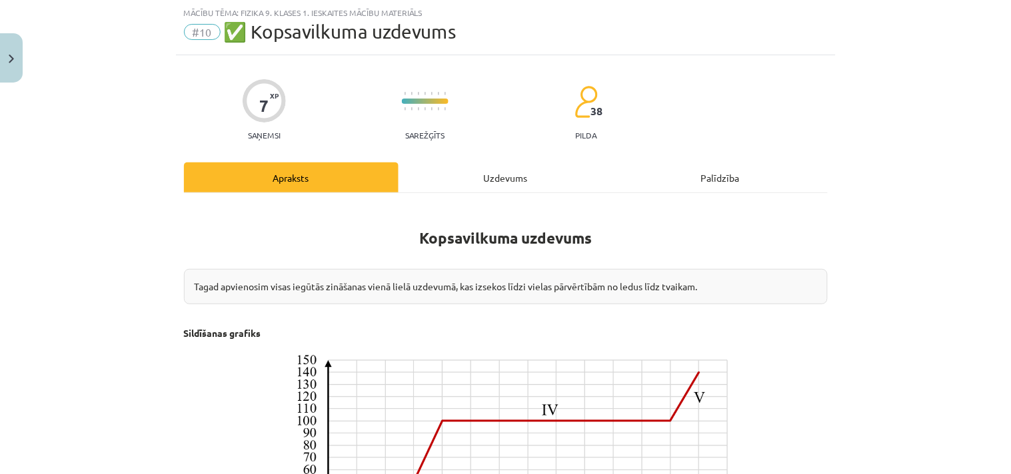
click at [484, 172] on div "Uzdevums" at bounding box center [505, 178] width 215 height 30
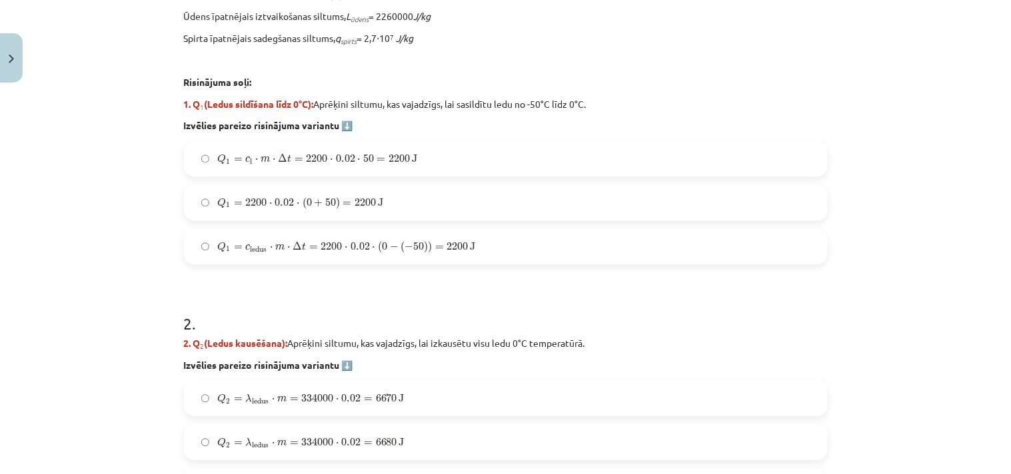
scroll to position [551, 0]
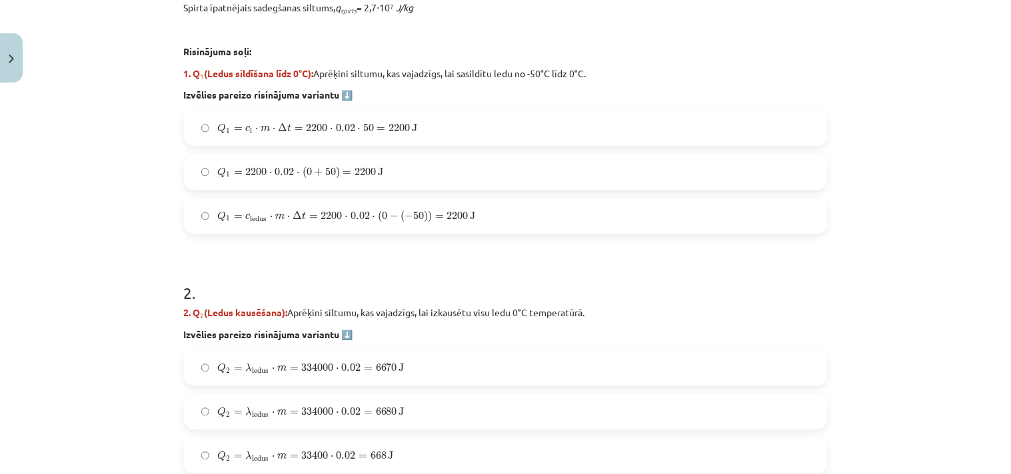
click at [392, 217] on span "( 0 − ( − 50 ) )" at bounding box center [405, 217] width 54 height 12
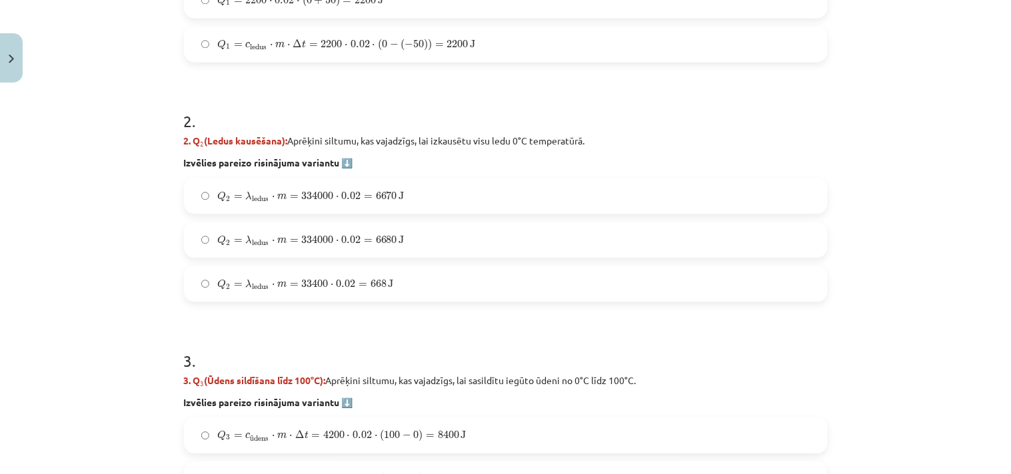
click at [322, 241] on span "334000" at bounding box center [317, 240] width 32 height 8
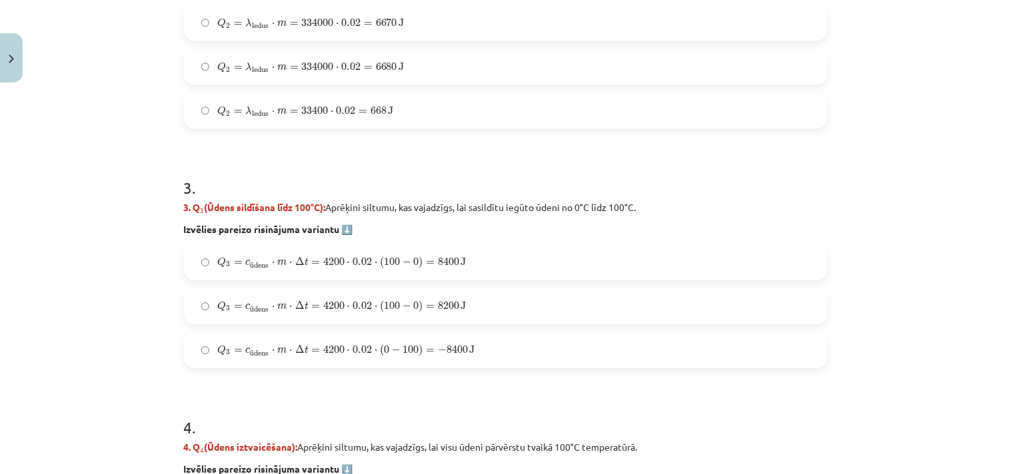
click at [461, 258] on span "J" at bounding box center [463, 262] width 5 height 8
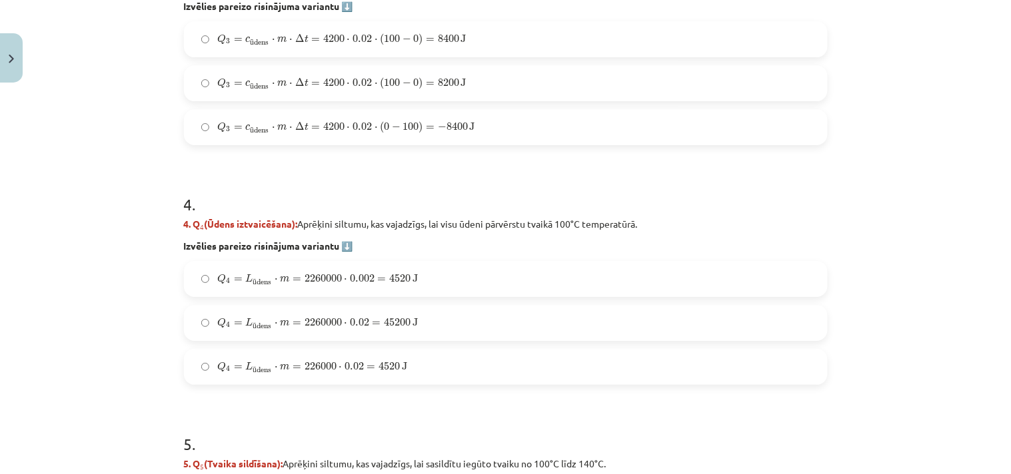
scroll to position [1069, 0]
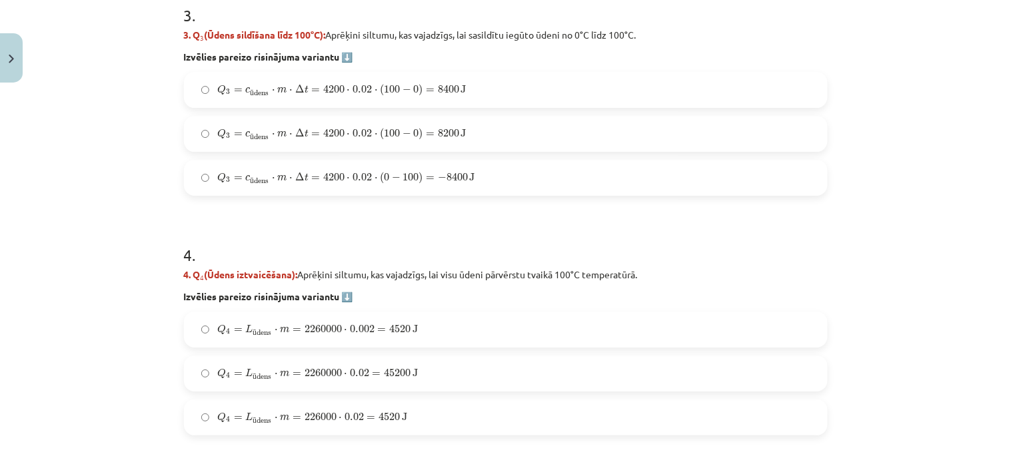
click at [384, 369] on span "45200" at bounding box center [397, 373] width 27 height 8
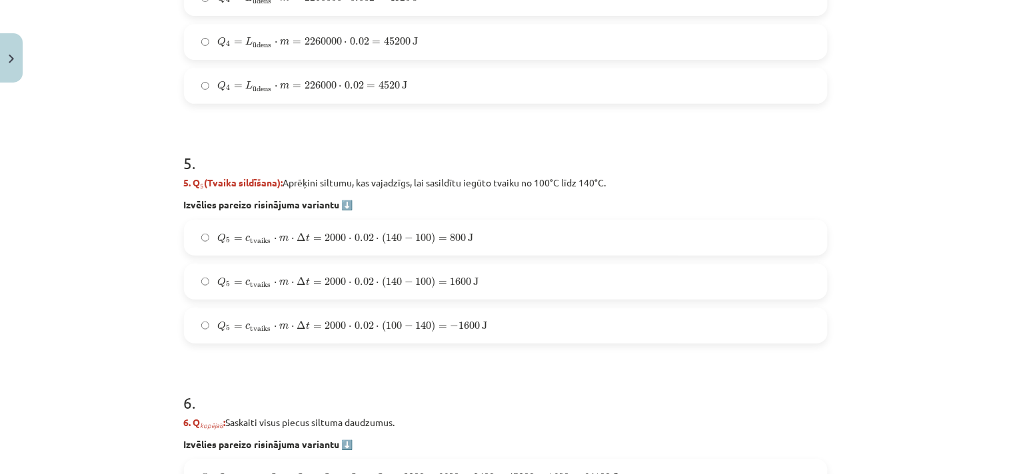
scroll to position [1415, 0]
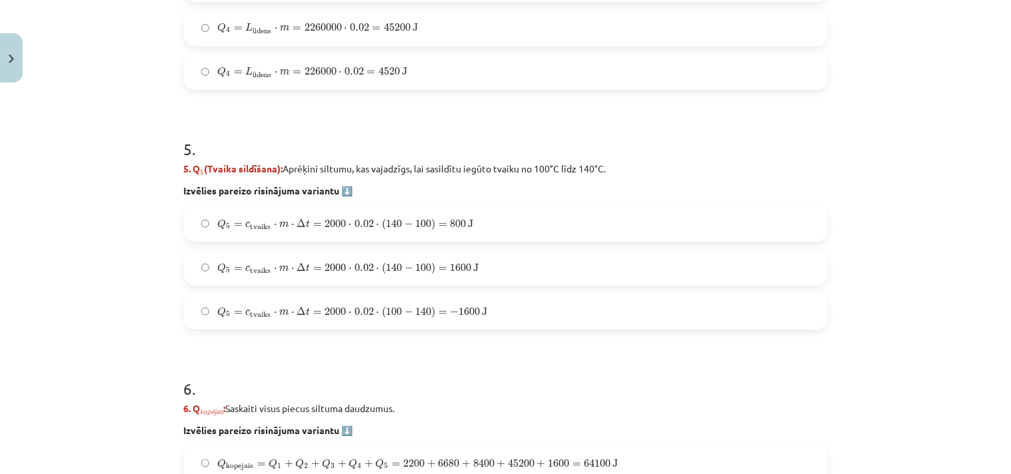
click at [438, 267] on span "=" at bounding box center [442, 269] width 9 height 4
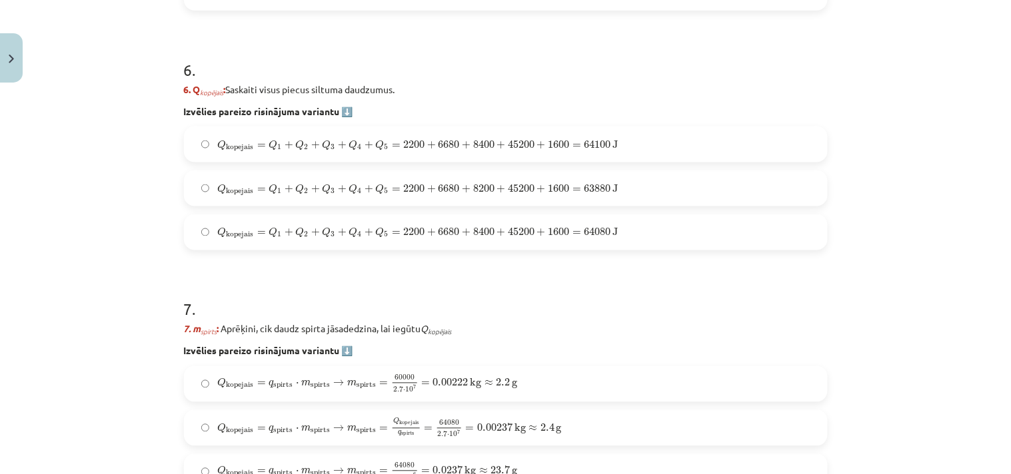
scroll to position [1760, 0]
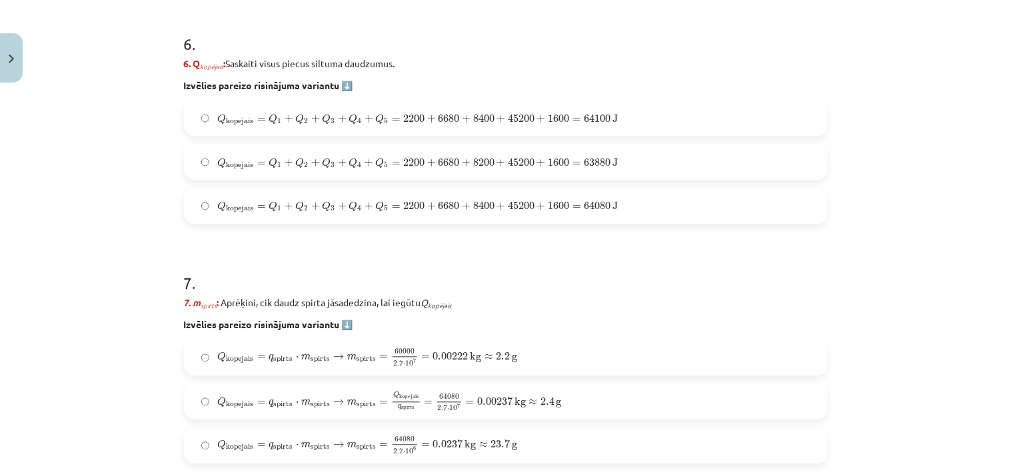
click at [572, 209] on span "=" at bounding box center [576, 207] width 9 height 4
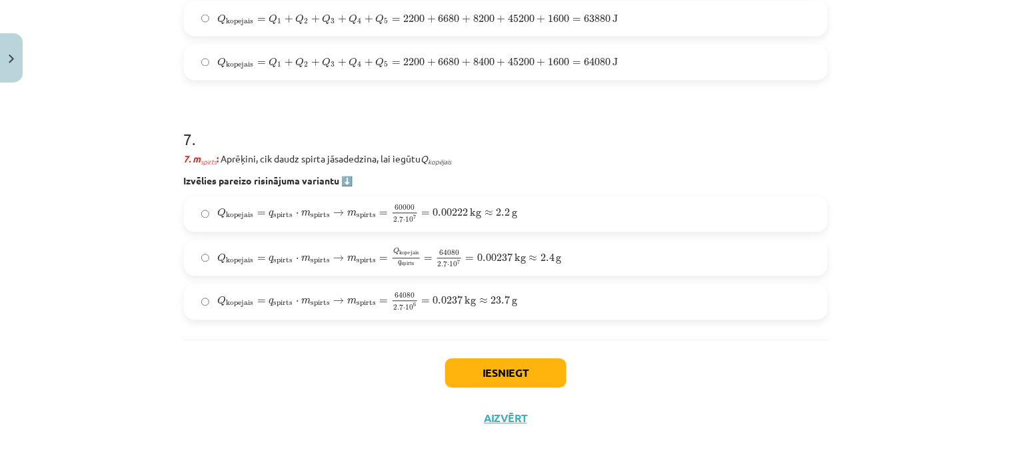
click at [555, 261] on label "Q kopejais = q spirts ⋅ m spirts → m spirts = Q kopejais q spirts = 64080 2.7 ⋅…" at bounding box center [505, 258] width 641 height 33
click at [888, 304] on div "Mācību tēma: Fizika 9. klases 1. ieskaites mācību materiāls #10 ✅ Kopsavilkuma …" at bounding box center [505, 237] width 1011 height 474
click at [490, 375] on button "Iesniegt" at bounding box center [505, 373] width 121 height 29
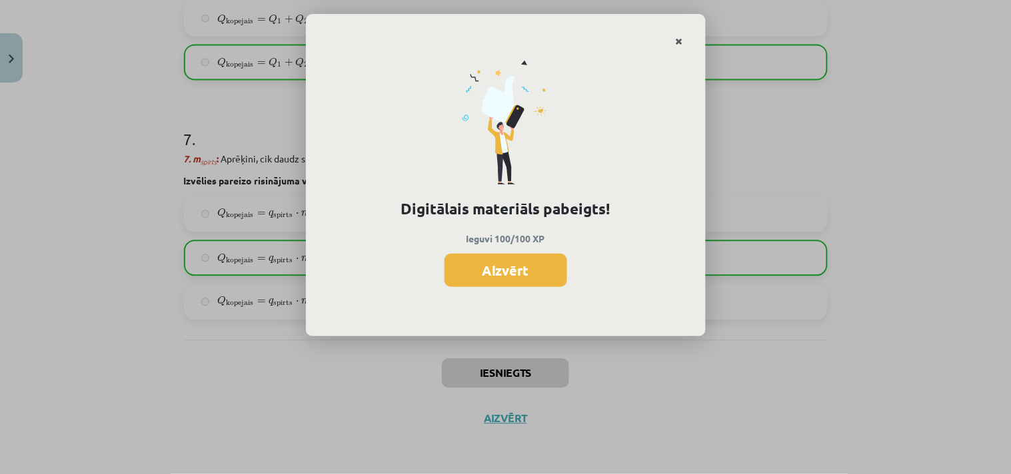
click at [677, 40] on icon "Close" at bounding box center [679, 41] width 7 height 9
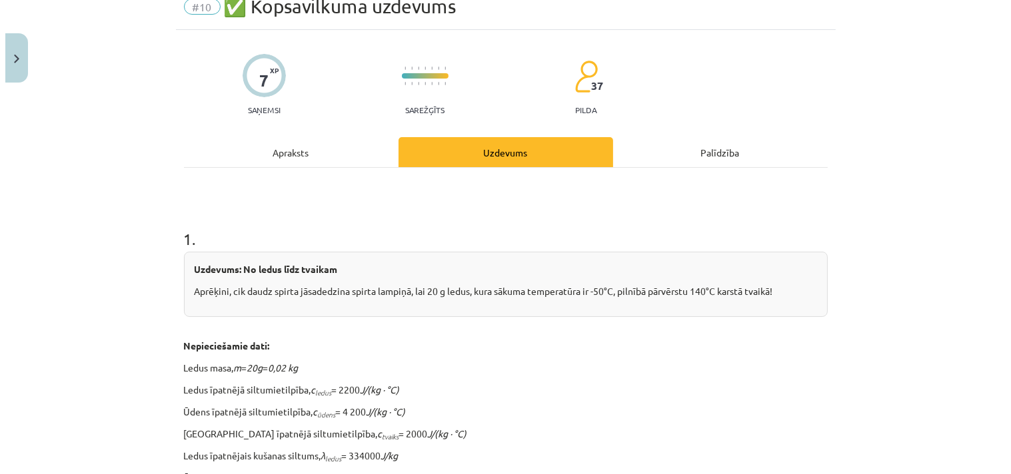
scroll to position [0, 0]
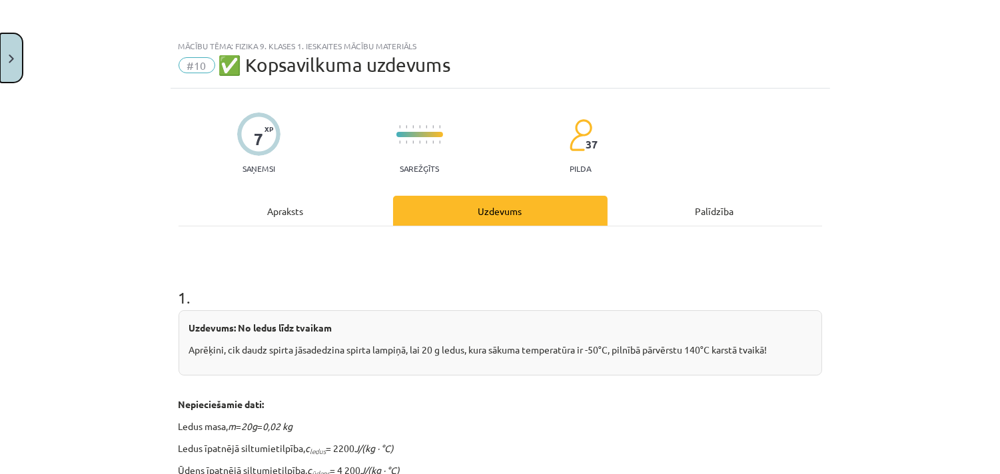
click at [13, 49] on button "Close" at bounding box center [11, 57] width 23 height 49
click at [63, 85] on div "Mācību tēma: Fizika 9. klases 1. ieskaites mācību materiāls #10 ✅ Kopsavilkuma …" at bounding box center [500, 237] width 1000 height 474
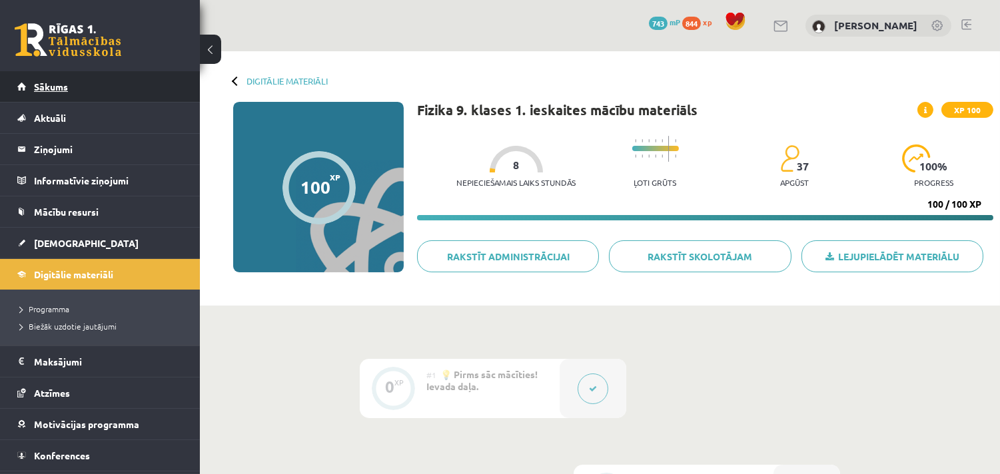
click at [50, 81] on span "Sākums" at bounding box center [51, 87] width 34 height 12
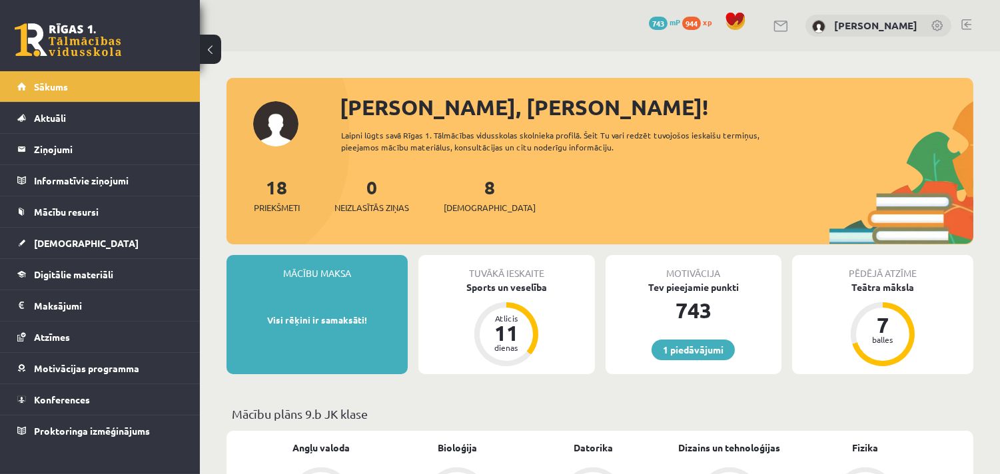
click at [695, 18] on span "944" at bounding box center [691, 23] width 19 height 13
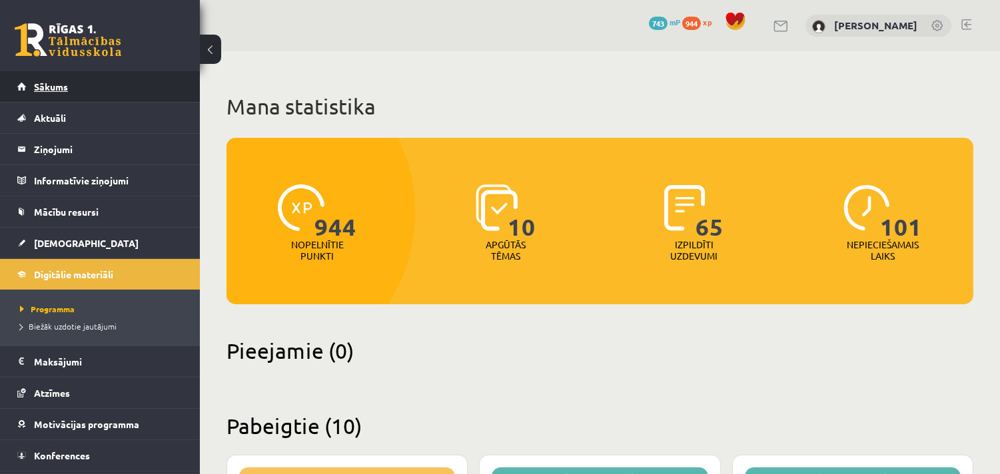
click at [67, 88] on span "Sākums" at bounding box center [51, 87] width 34 height 12
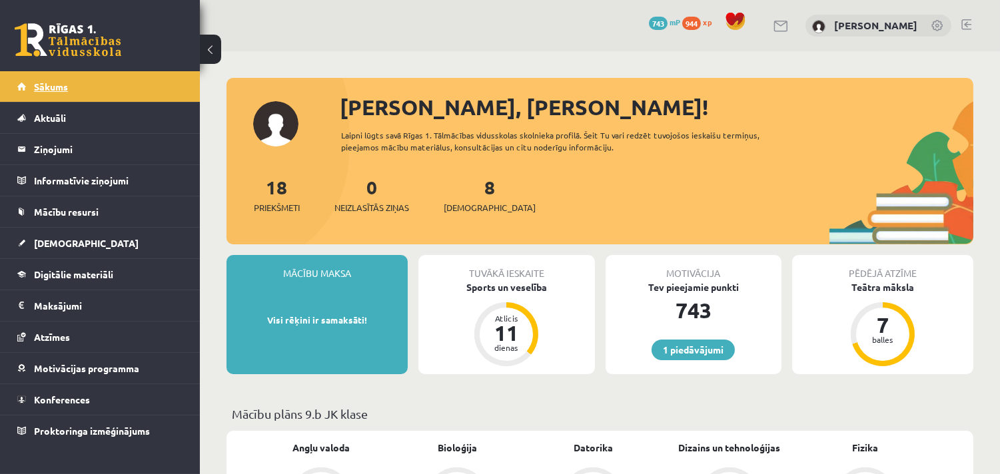
click at [62, 82] on span "Sākums" at bounding box center [51, 87] width 34 height 12
click at [480, 205] on span "[DEMOGRAPHIC_DATA]" at bounding box center [490, 207] width 92 height 13
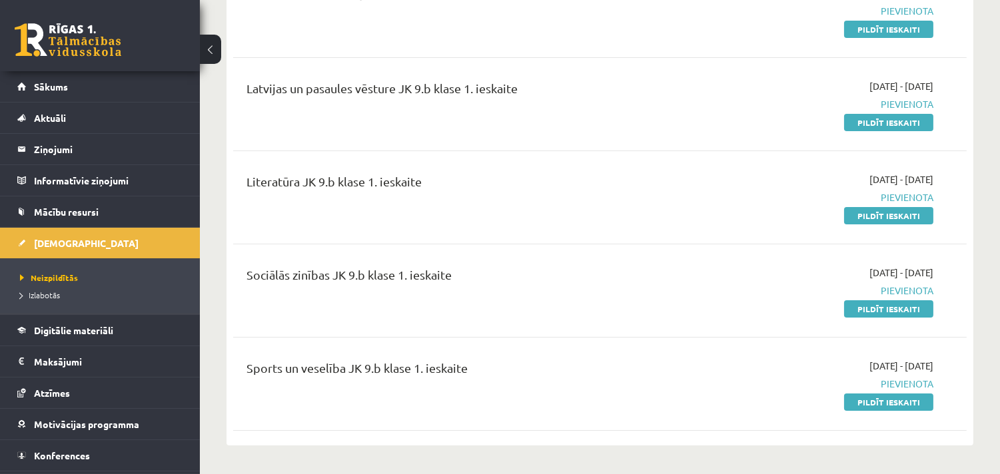
scroll to position [518, 0]
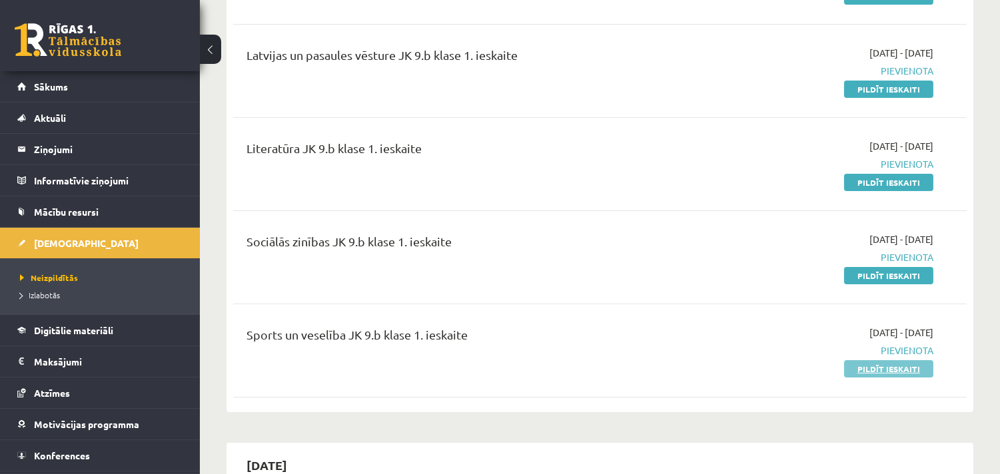
click at [895, 369] on link "Pildīt ieskaiti" at bounding box center [888, 368] width 89 height 17
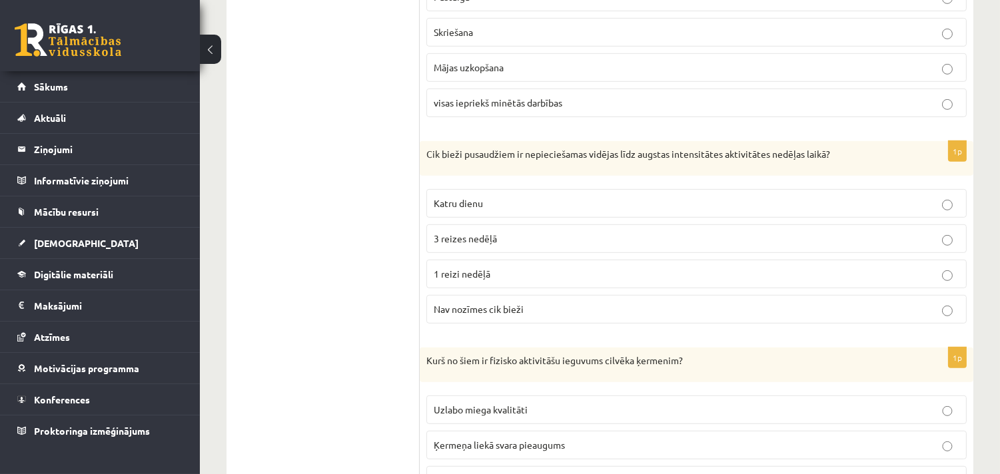
scroll to position [1382, 0]
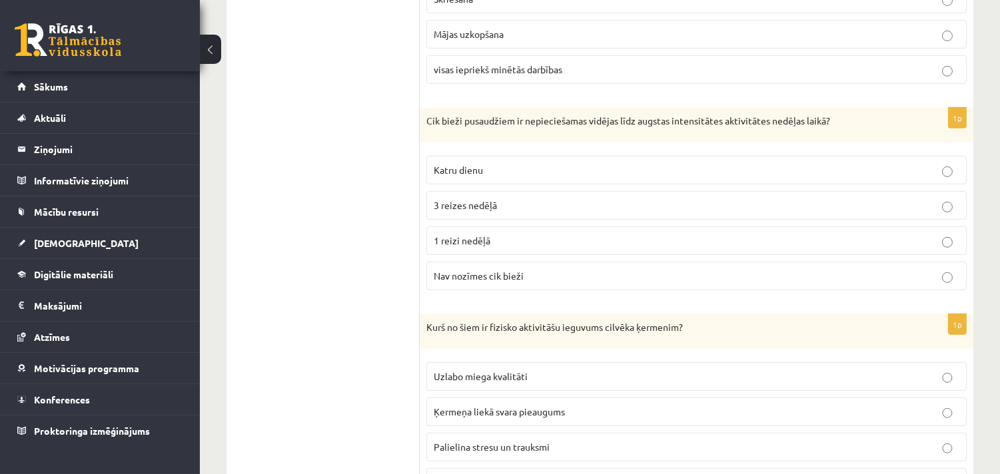
click at [508, 208] on p "3 reizes nedēļā" at bounding box center [697, 206] width 526 height 14
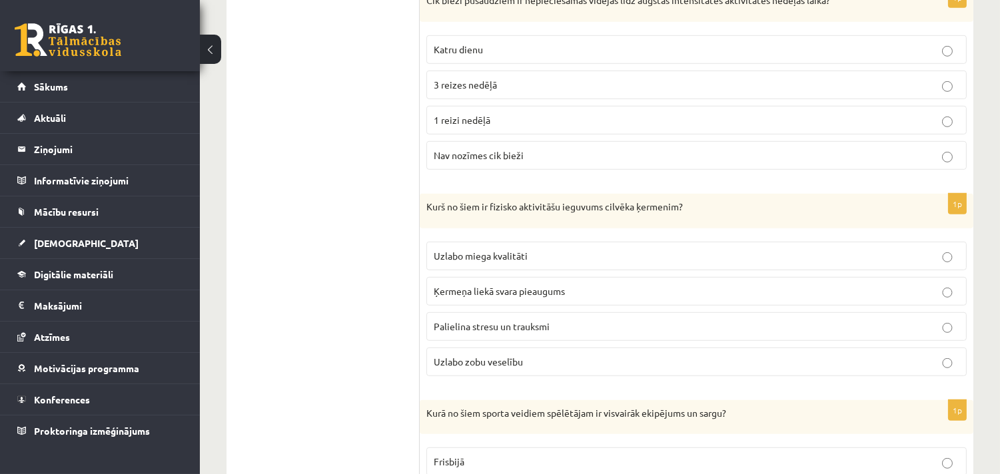
scroll to position [1554, 0]
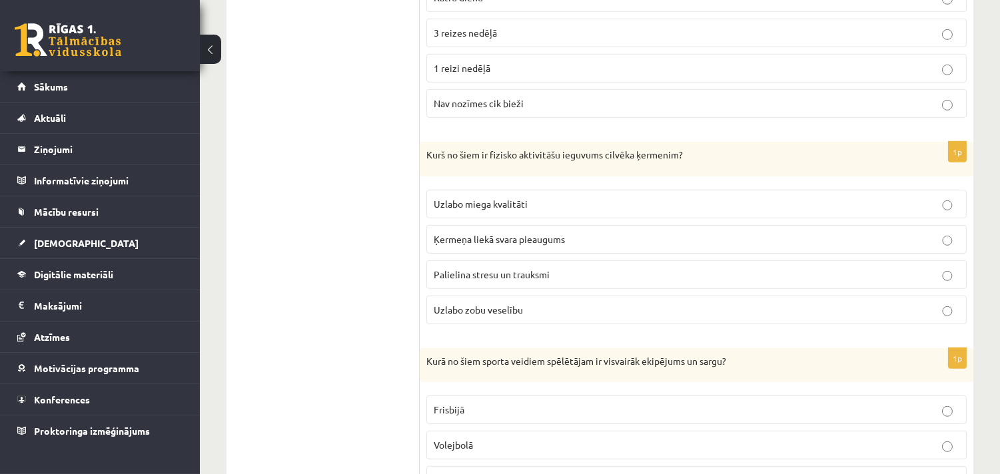
click at [500, 200] on label "Uzlabo miega kvalitāti" at bounding box center [696, 204] width 540 height 29
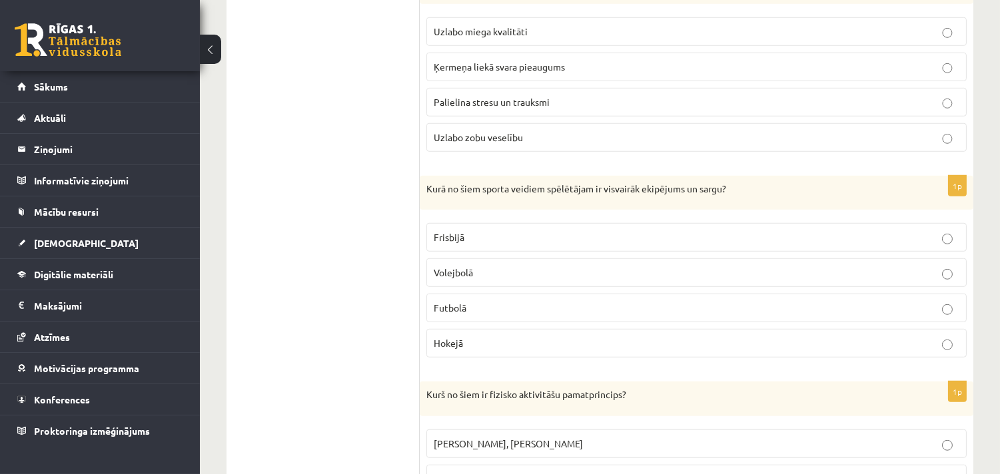
click at [458, 342] on span "Hokejā" at bounding box center [448, 343] width 29 height 12
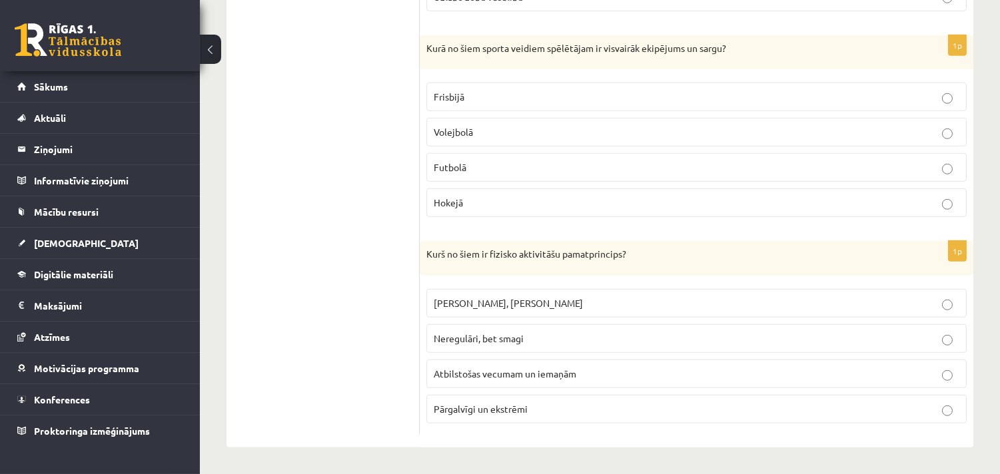
click at [568, 377] on span "Atbilstošas vecumam un iemaņām" at bounding box center [505, 374] width 143 height 12
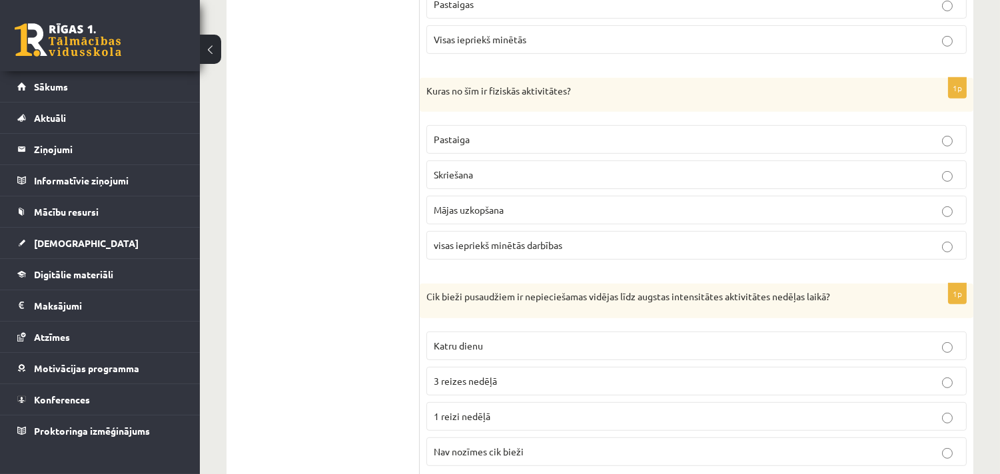
scroll to position [1182, 0]
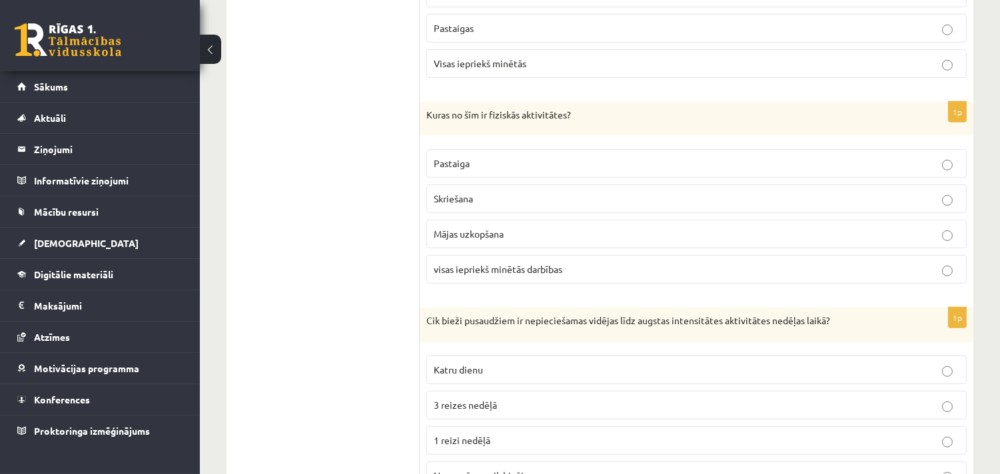
click at [498, 275] on span "visas iepriekš minētās darbības" at bounding box center [498, 269] width 129 height 12
click at [367, 311] on ul "1. uzdevums 2. uzdevums" at bounding box center [330, 88] width 180 height 2063
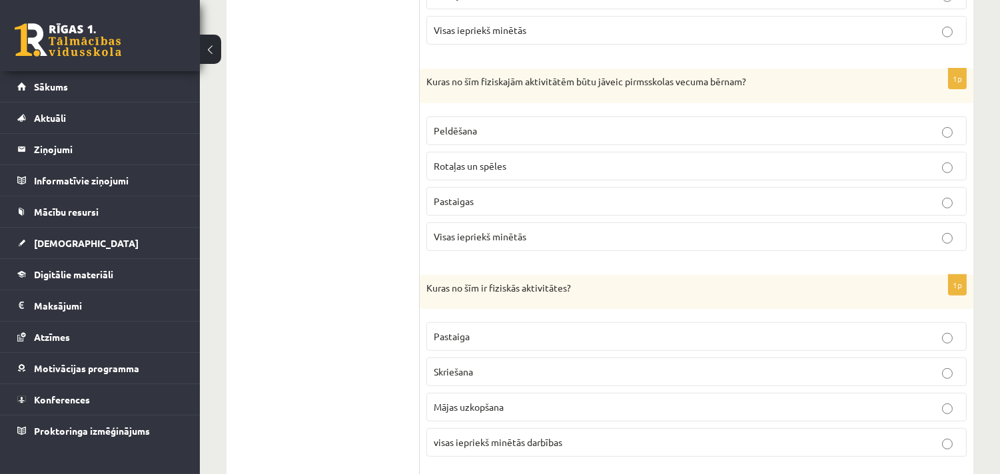
click at [466, 167] on span "Rotaļas un spēles" at bounding box center [470, 166] width 73 height 12
click at [464, 235] on span "Visas iepriekš minētās" at bounding box center [480, 237] width 93 height 12
click at [334, 300] on ul "1. uzdevums 2. uzdevums" at bounding box center [330, 261] width 180 height 2063
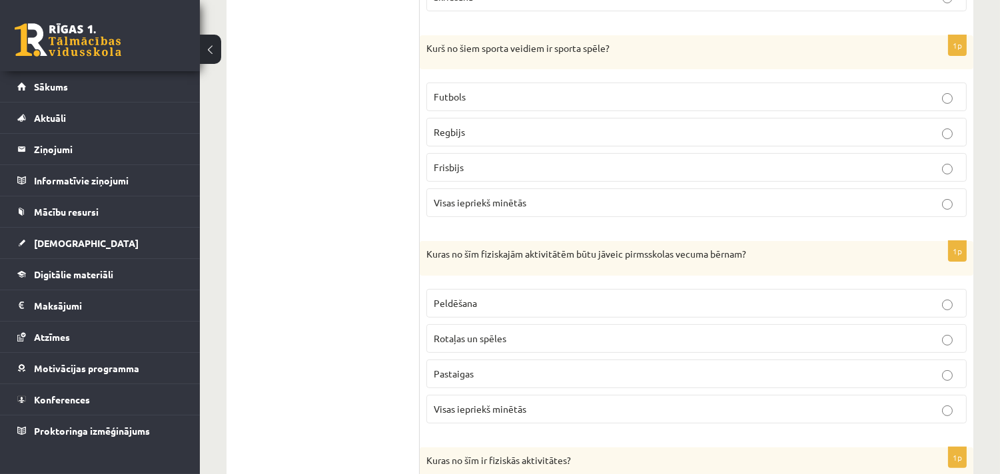
scroll to position [664, 0]
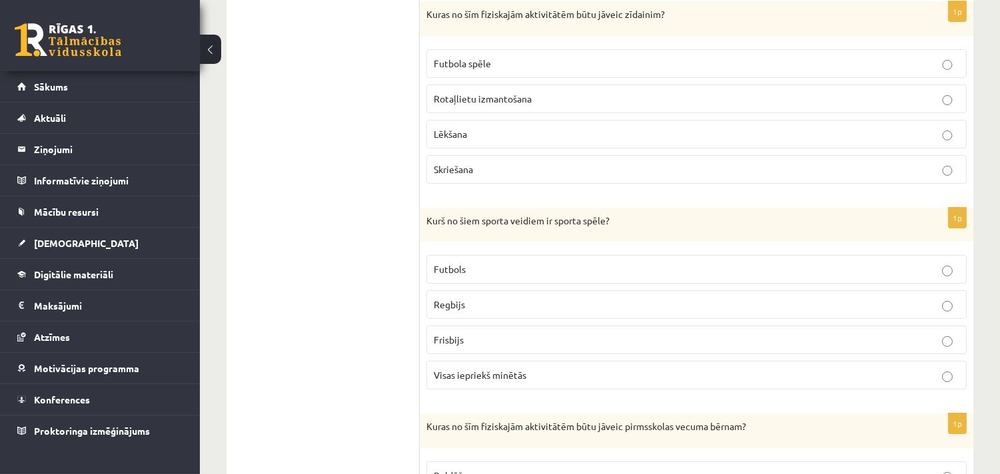
click at [502, 93] on p "Rotaļlietu izmantošana" at bounding box center [697, 99] width 526 height 14
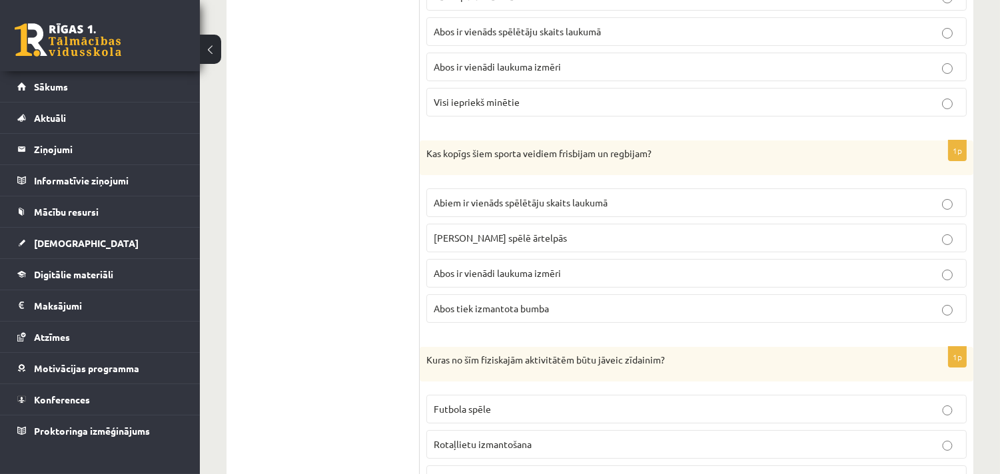
scroll to position [345, 0]
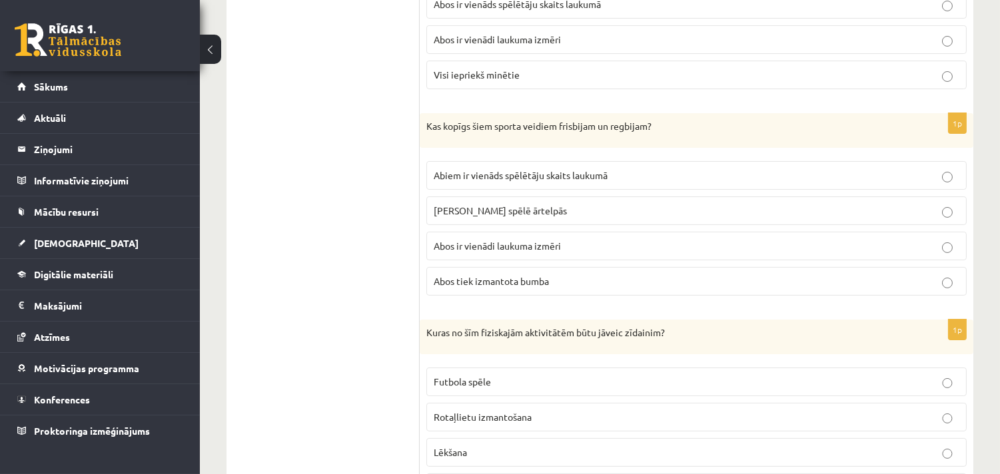
click at [467, 211] on span "[PERSON_NAME] spēlē ārtelpās" at bounding box center [500, 211] width 133 height 12
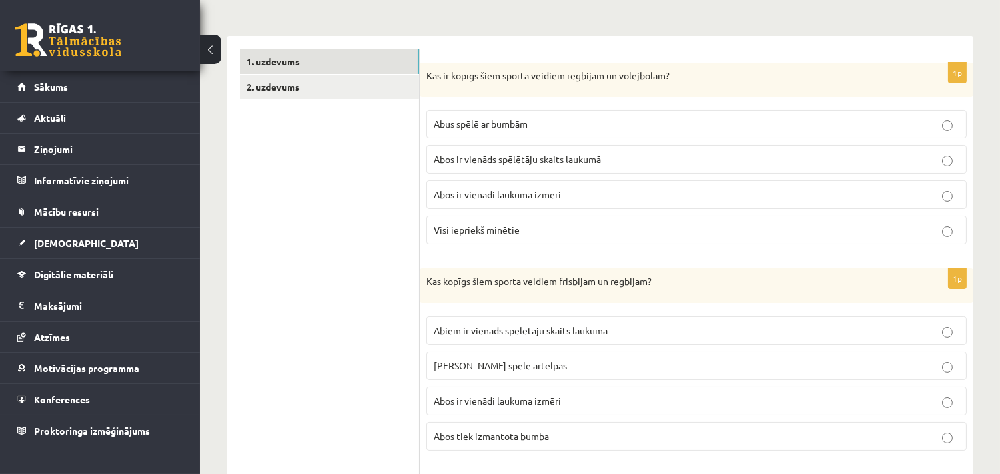
scroll to position [172, 0]
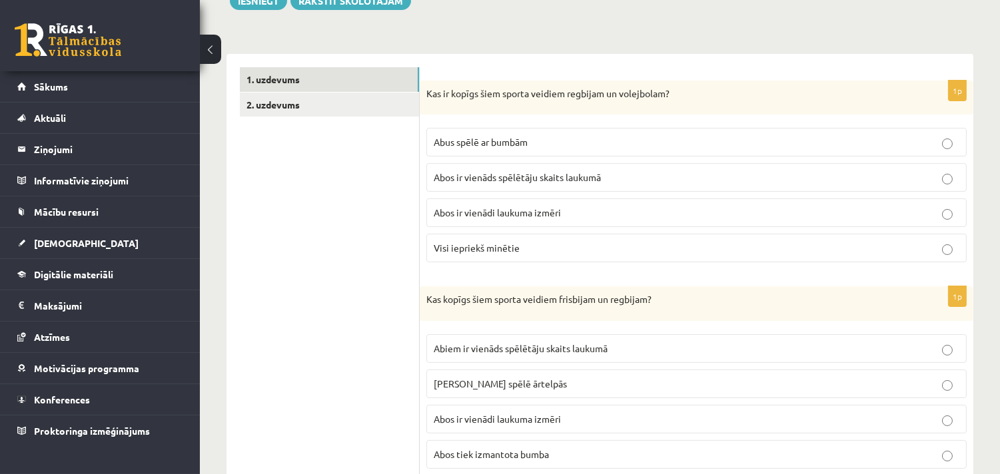
click at [474, 140] on span "Abus spēlē ar bumbām" at bounding box center [481, 142] width 94 height 12
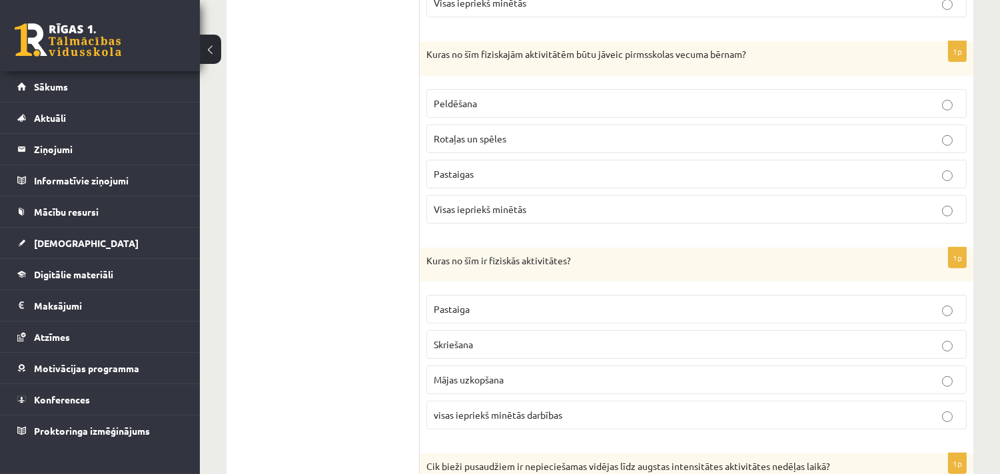
scroll to position [690, 0]
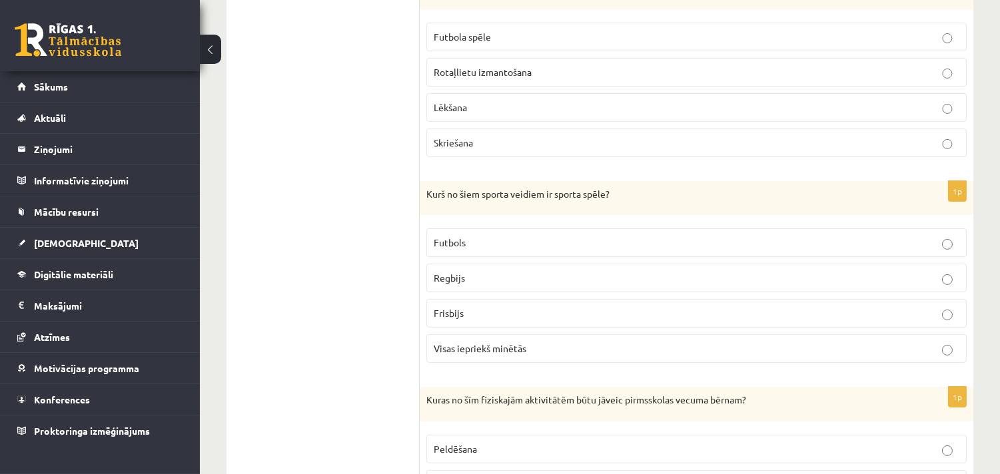
click at [470, 352] on span "Visas iepriekš minētās" at bounding box center [480, 348] width 93 height 12
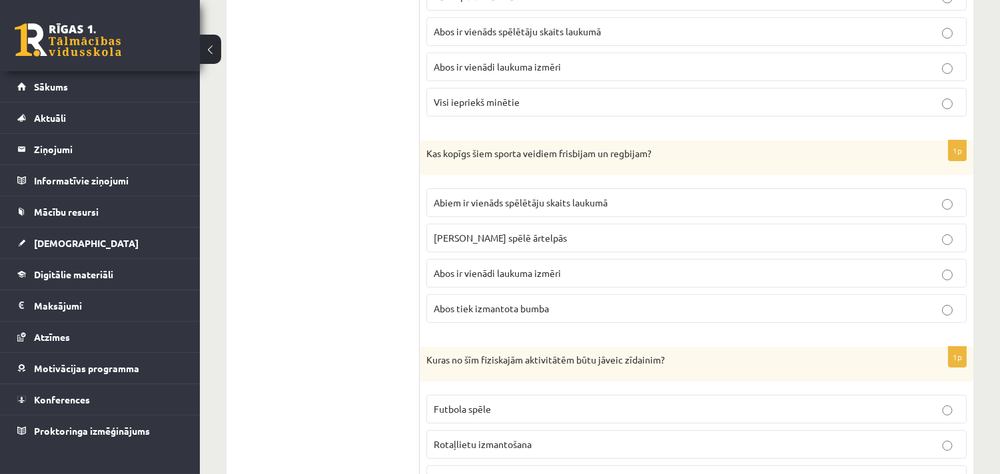
scroll to position [0, 0]
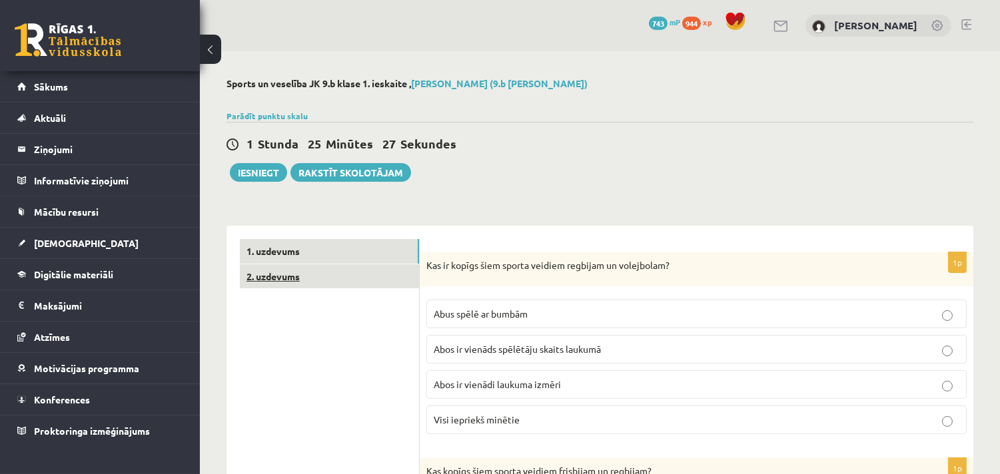
click at [284, 277] on link "2. uzdevums" at bounding box center [329, 277] width 179 height 25
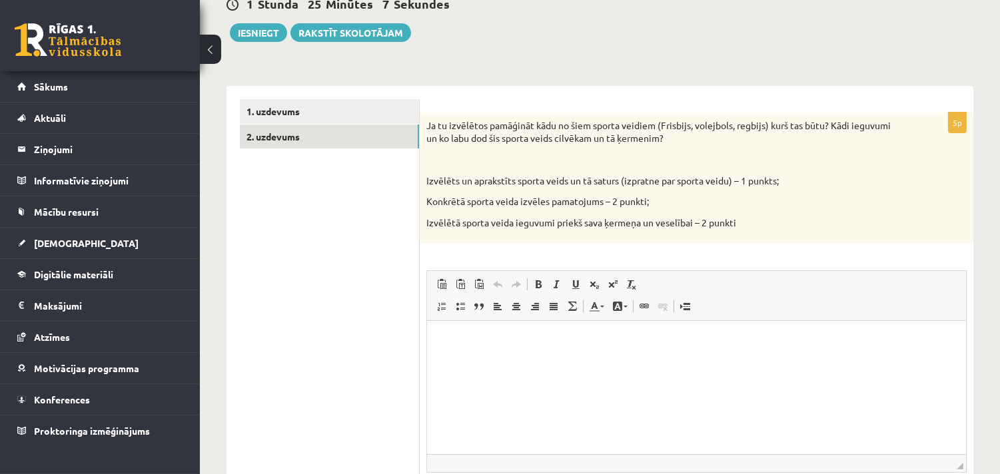
scroll to position [172, 0]
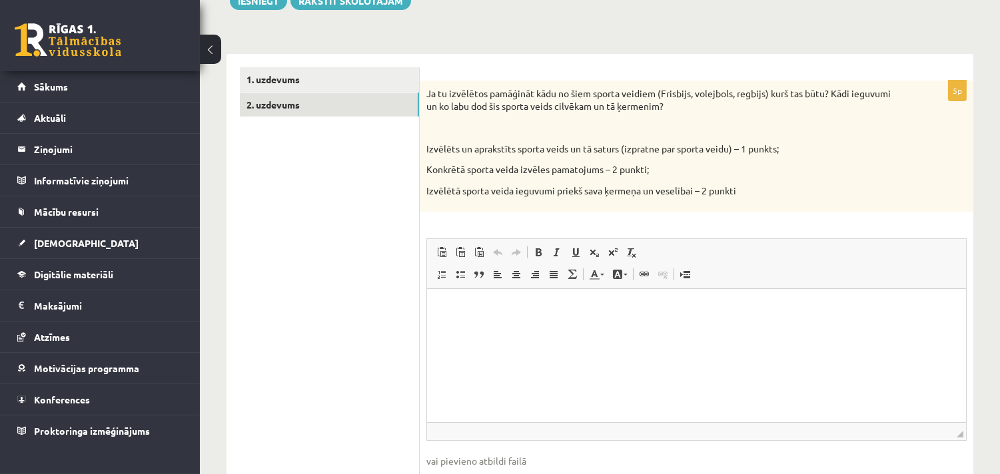
click at [478, 308] on p "Bagātinātā teksta redaktors, wiswyg-editor-user-answer-47433855033600" at bounding box center [696, 310] width 512 height 14
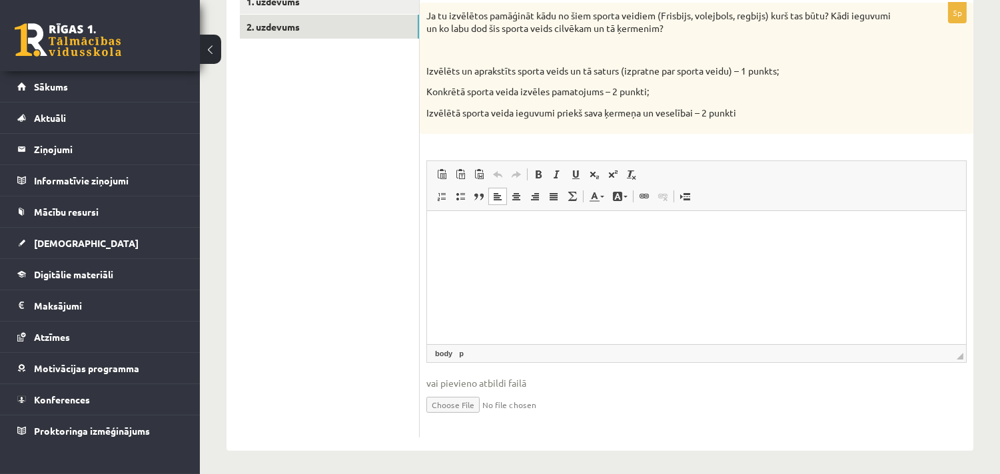
scroll to position [253, 0]
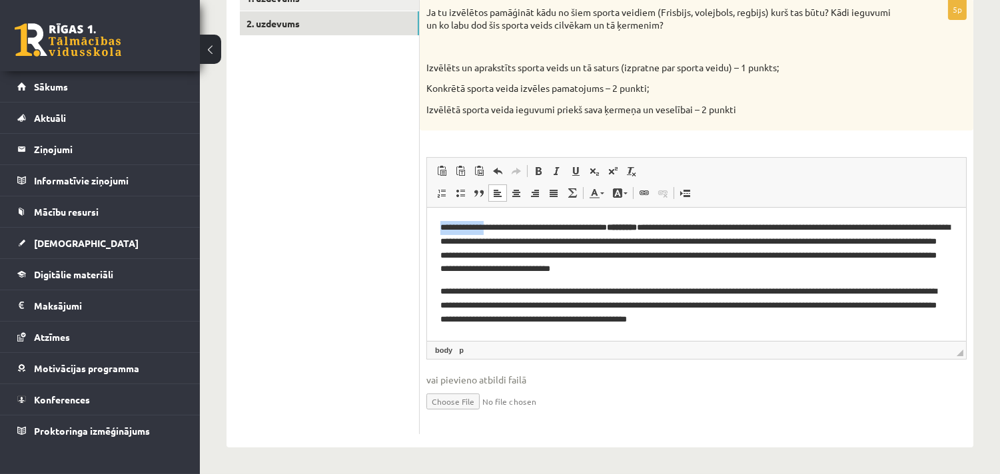
drag, startPoint x: 484, startPoint y: 229, endPoint x: 438, endPoint y: 227, distance: 46.0
click at [438, 227] on html "**********" at bounding box center [695, 274] width 539 height 132
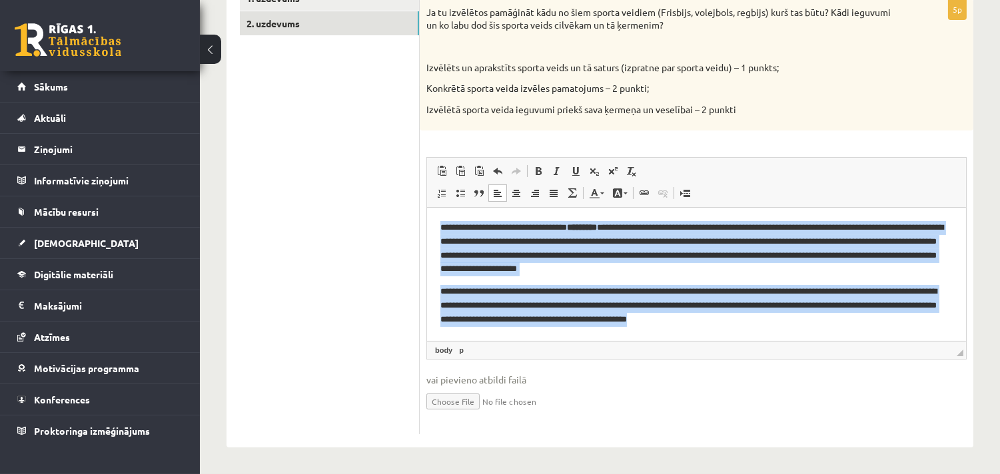
drag, startPoint x: 776, startPoint y: 320, endPoint x: 416, endPoint y: 222, distance: 373.1
click at [426, 222] on html "**********" at bounding box center [695, 274] width 539 height 132
click at [555, 192] on span at bounding box center [553, 193] width 11 height 11
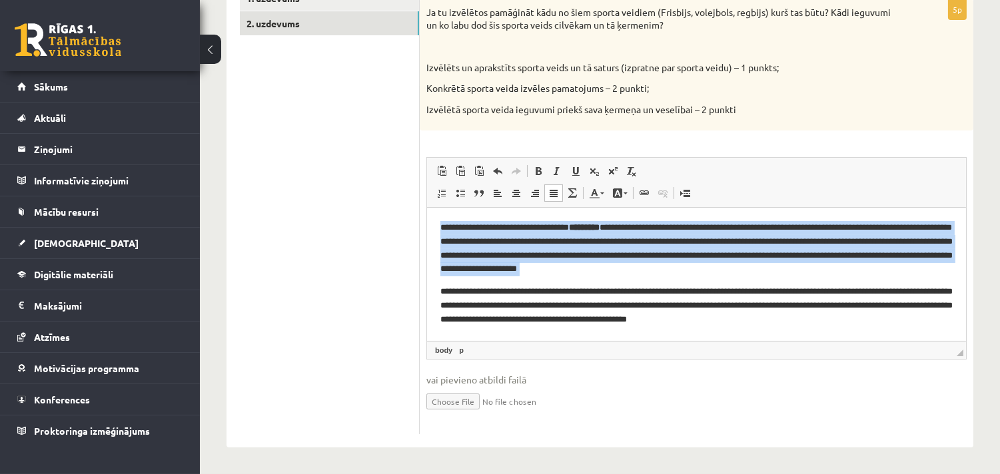
click at [778, 327] on html "**********" at bounding box center [695, 274] width 539 height 132
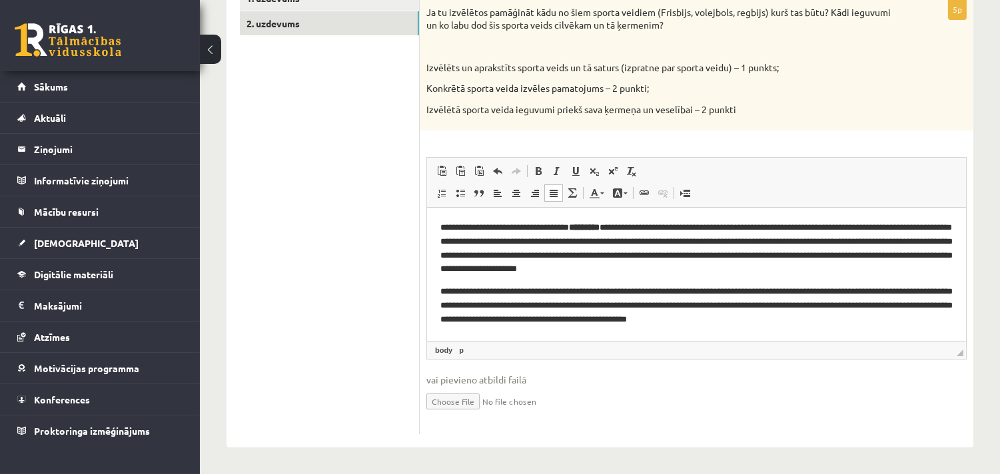
click at [638, 227] on p "**********" at bounding box center [696, 248] width 512 height 55
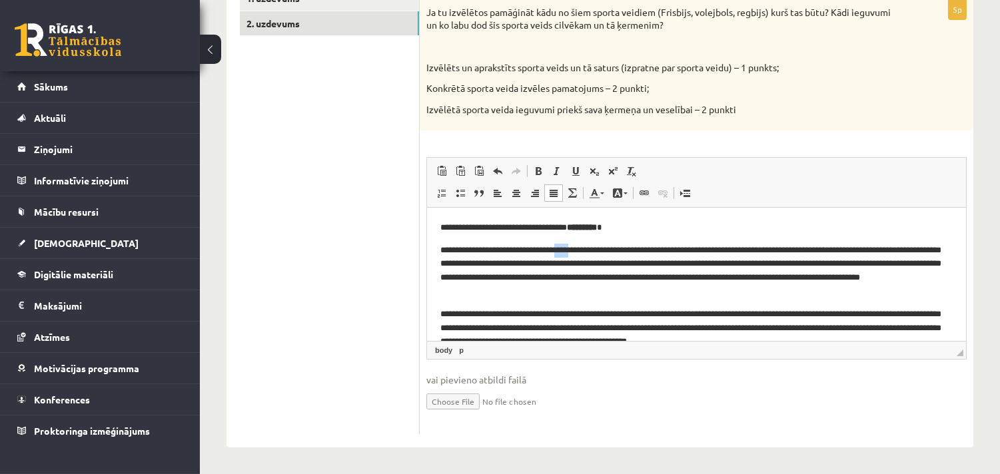
drag, startPoint x: 585, startPoint y: 248, endPoint x: 570, endPoint y: 251, distance: 15.6
click at [570, 251] on p "**********" at bounding box center [690, 271] width 501 height 55
click at [631, 249] on p "**********" at bounding box center [690, 271] width 501 height 55
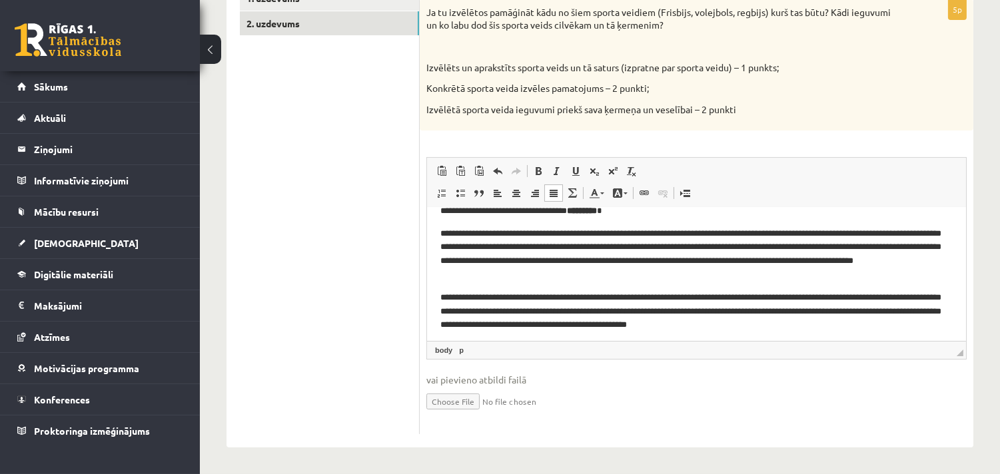
scroll to position [21, 0]
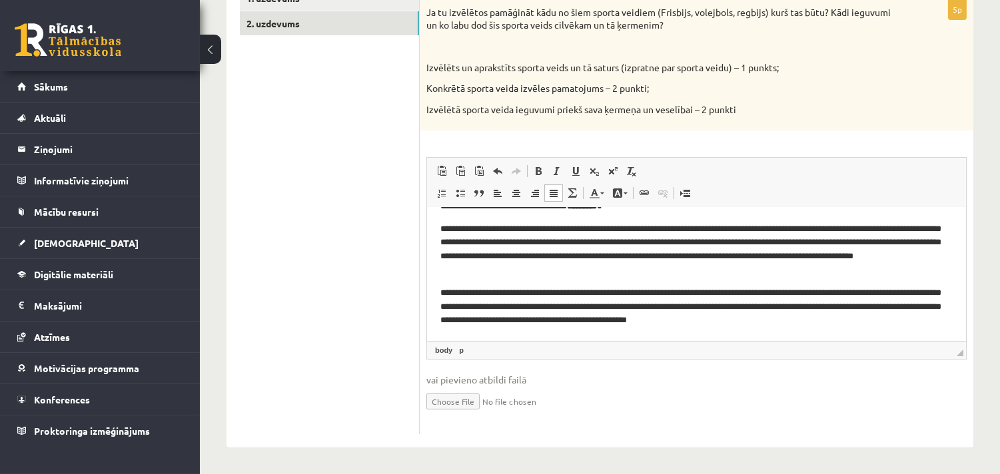
click at [729, 319] on p "**********" at bounding box center [690, 307] width 501 height 41
click at [810, 320] on p "**********" at bounding box center [690, 307] width 501 height 41
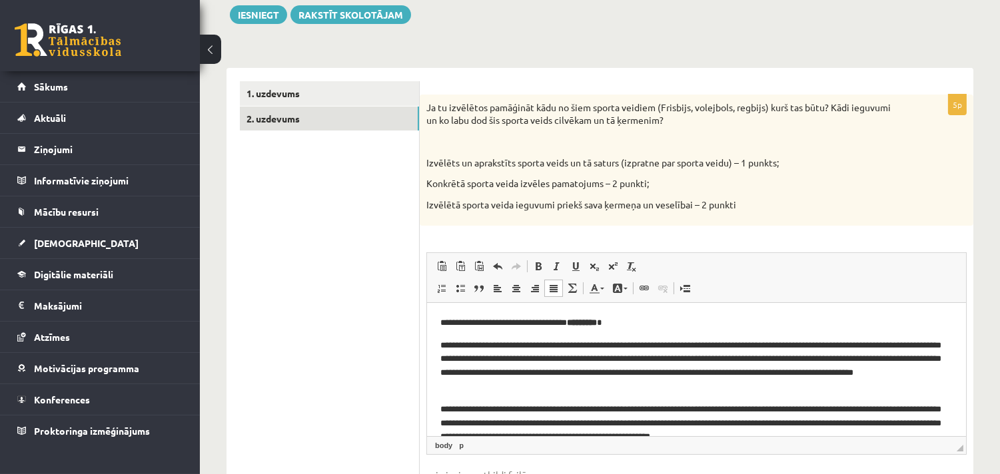
scroll to position [253, 0]
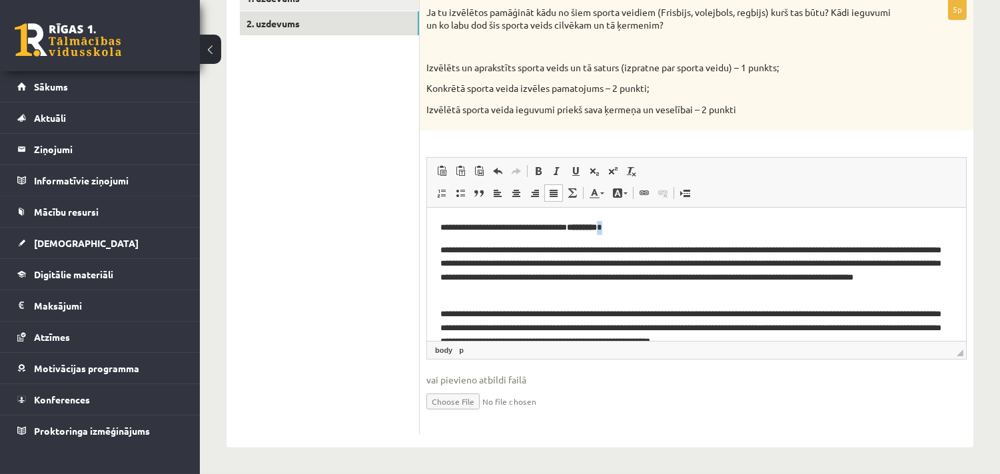
click at [624, 227] on p "**********" at bounding box center [690, 228] width 501 height 14
click at [552, 247] on p "**********" at bounding box center [690, 271] width 501 height 55
drag, startPoint x: 927, startPoint y: 226, endPoint x: 622, endPoint y: 221, distance: 305.2
click at [622, 221] on p "**********" at bounding box center [690, 228] width 501 height 14
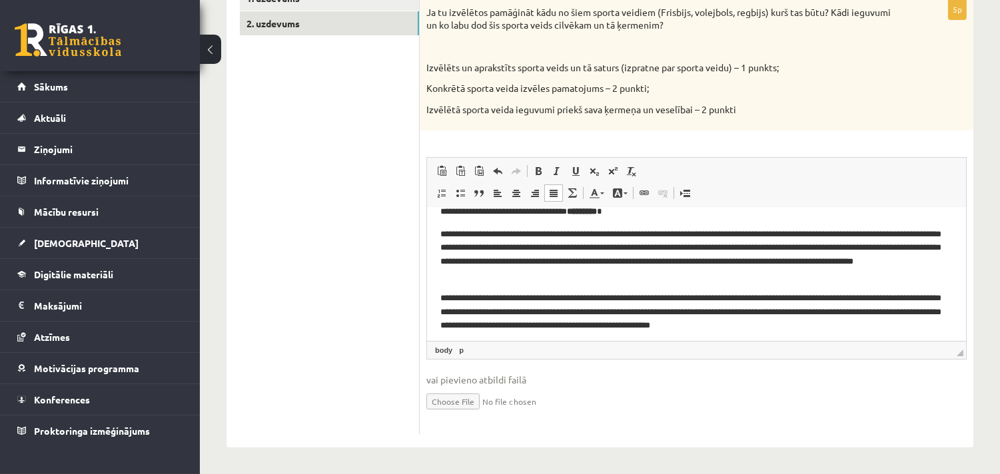
scroll to position [21, 0]
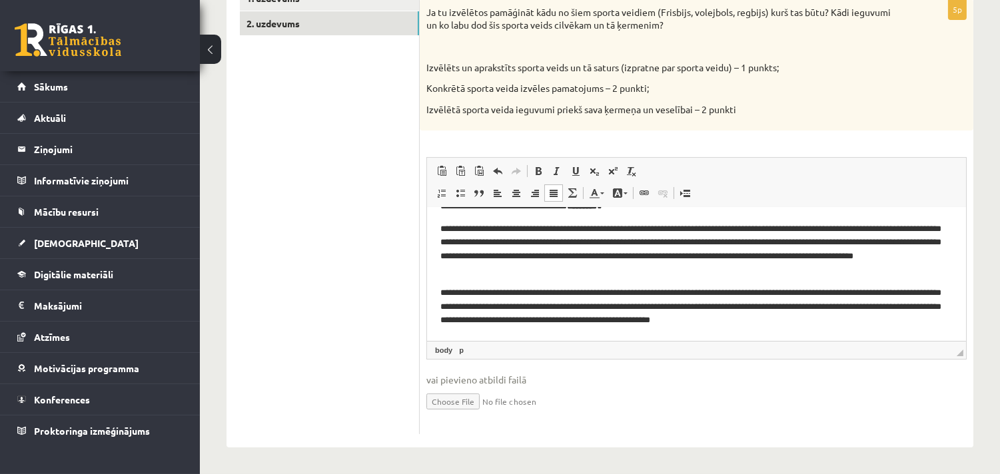
click at [939, 257] on p "**********" at bounding box center [690, 250] width 501 height 55
click at [501, 255] on p "**********" at bounding box center [690, 250] width 501 height 55
drag, startPoint x: 511, startPoint y: 257, endPoint x: 470, endPoint y: 261, distance: 40.8
click at [470, 261] on p "**********" at bounding box center [690, 250] width 501 height 55
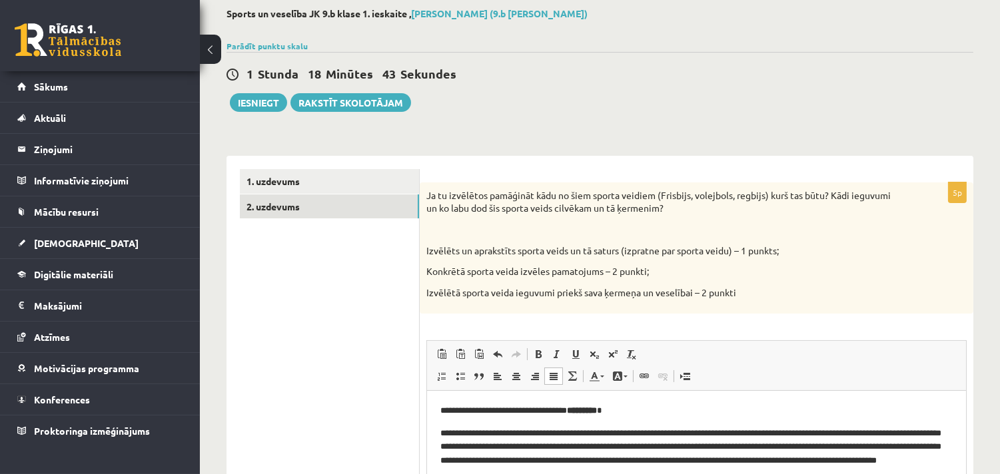
scroll to position [0, 0]
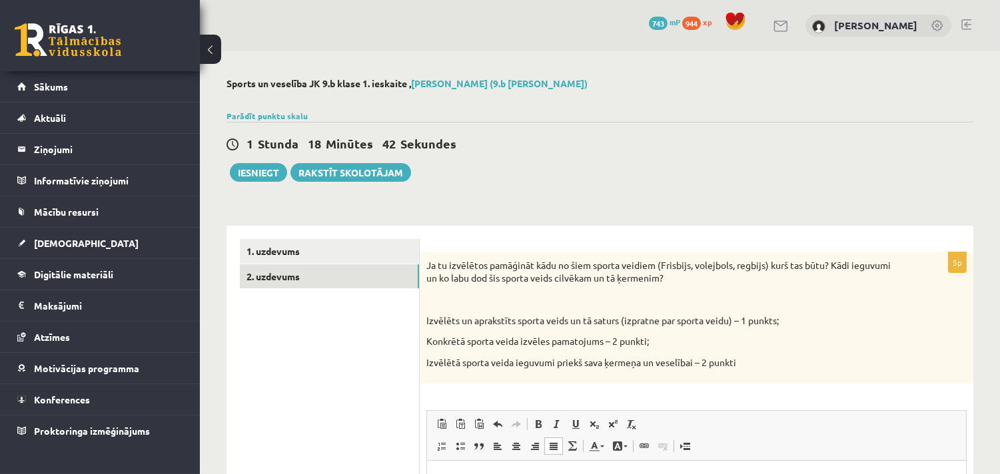
click at [778, 362] on p "Izvēlētā sporta veida ieguvumi priekš sava ķermeņa un veselībai – 2 punkti" at bounding box center [663, 362] width 474 height 13
click at [281, 241] on link "1. uzdevums" at bounding box center [329, 251] width 179 height 25
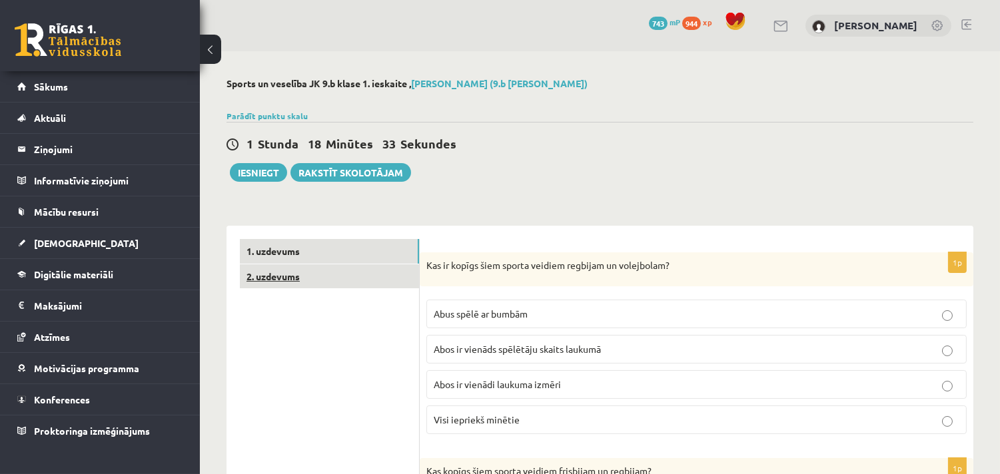
click at [270, 276] on link "2. uzdevums" at bounding box center [329, 277] width 179 height 25
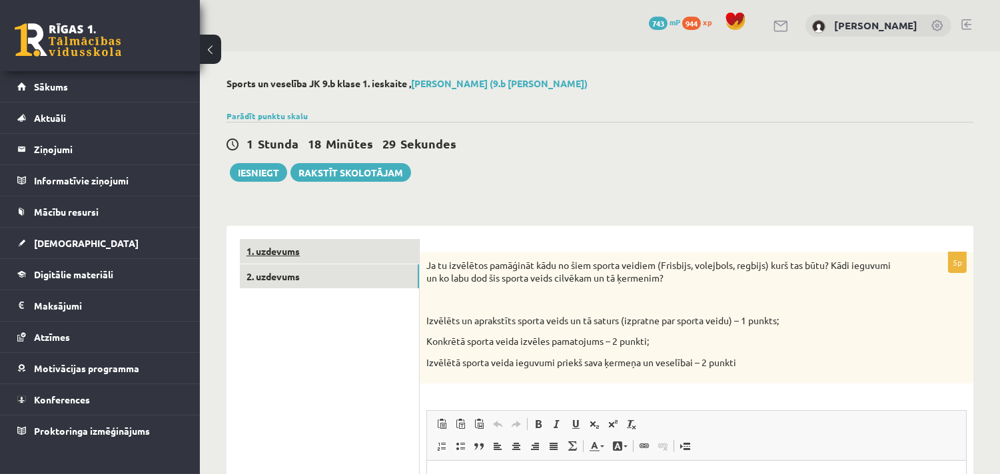
click at [301, 255] on link "1. uzdevums" at bounding box center [329, 251] width 179 height 25
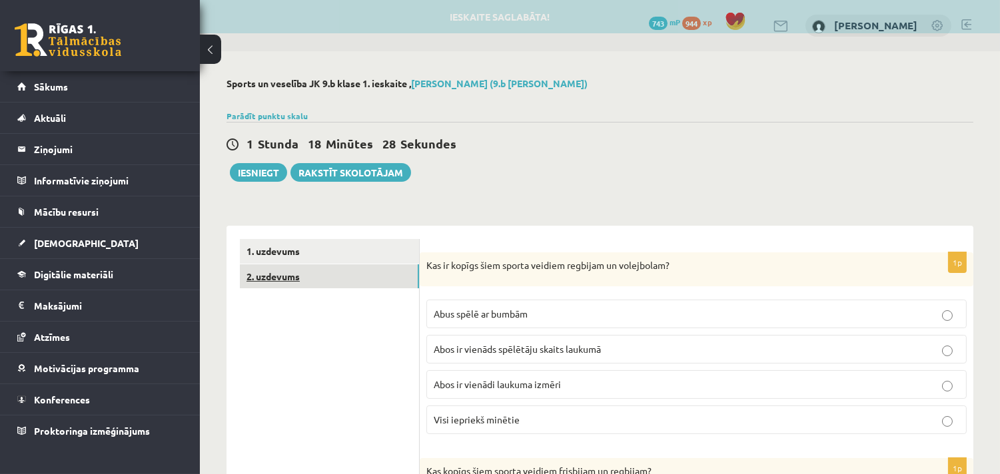
click at [285, 269] on link "2. uzdevums" at bounding box center [329, 277] width 179 height 25
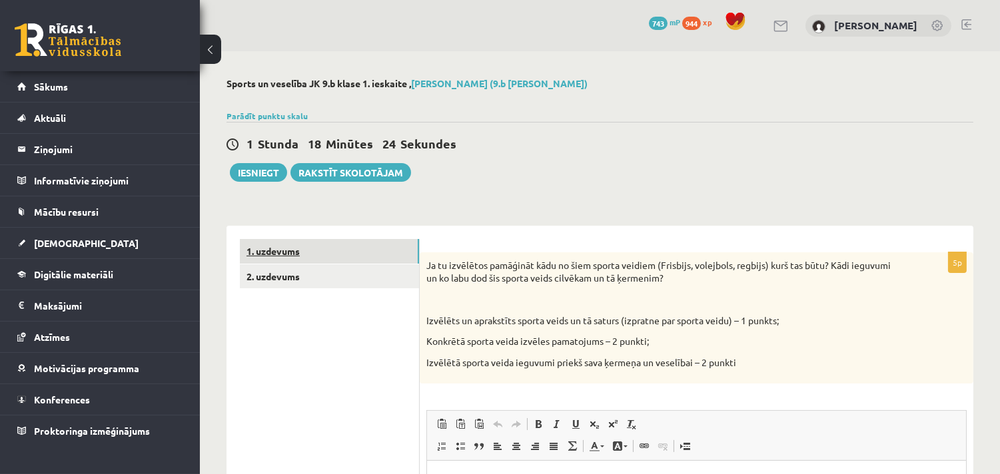
click at [306, 249] on link "1. uzdevums" at bounding box center [329, 251] width 179 height 25
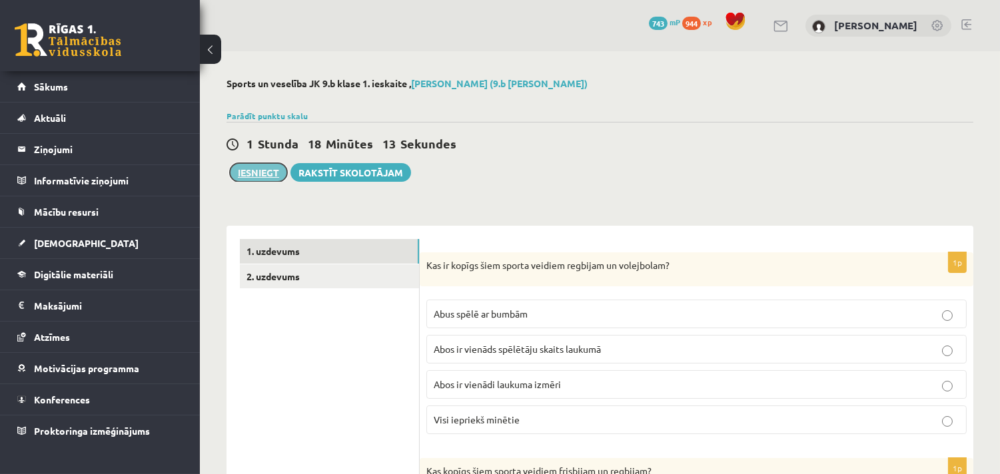
click at [254, 175] on button "Iesniegt" at bounding box center [258, 172] width 57 height 19
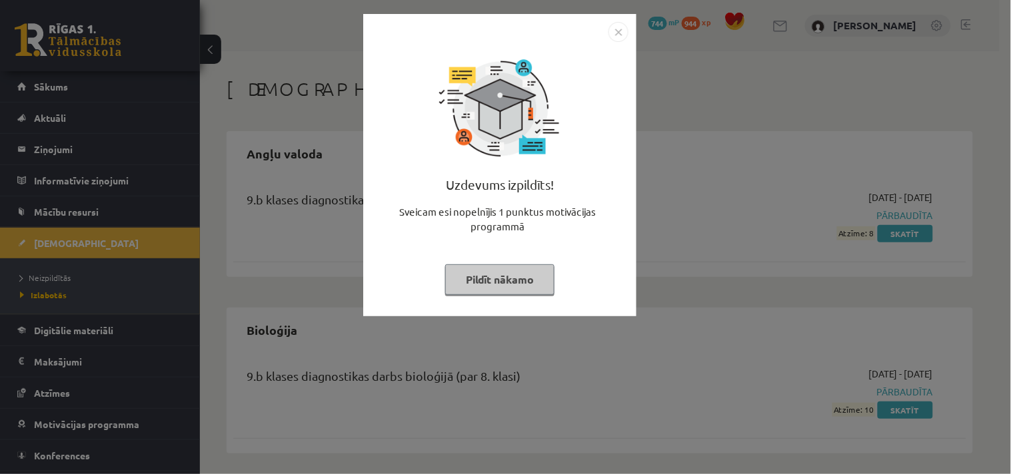
click at [620, 31] on img "Close" at bounding box center [618, 32] width 20 height 20
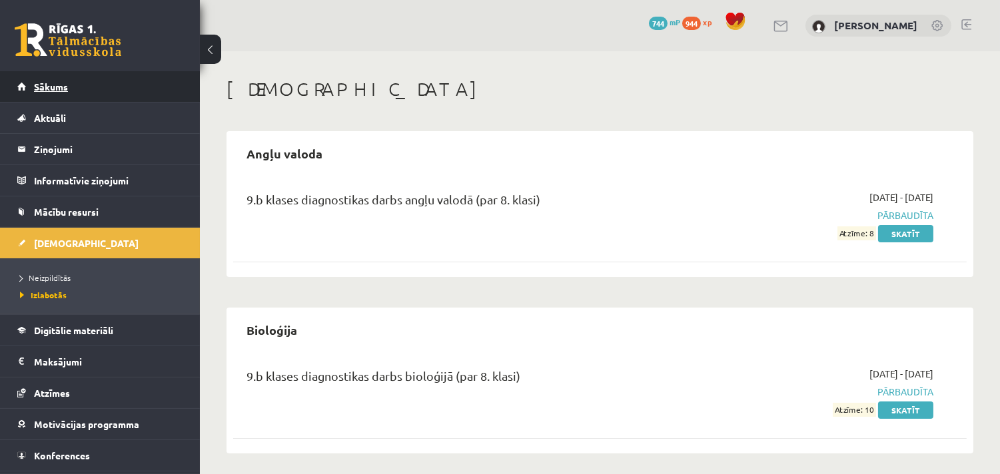
click at [31, 77] on link "Sākums" at bounding box center [100, 86] width 166 height 31
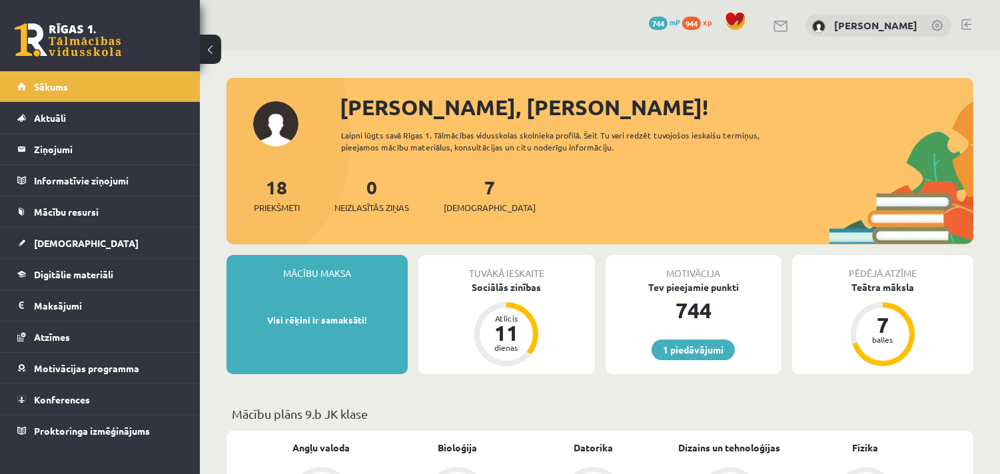
click at [611, 215] on div "18 Priekšmeti 0 Neizlasītās ziņas 7 [DEMOGRAPHIC_DATA]" at bounding box center [600, 208] width 747 height 71
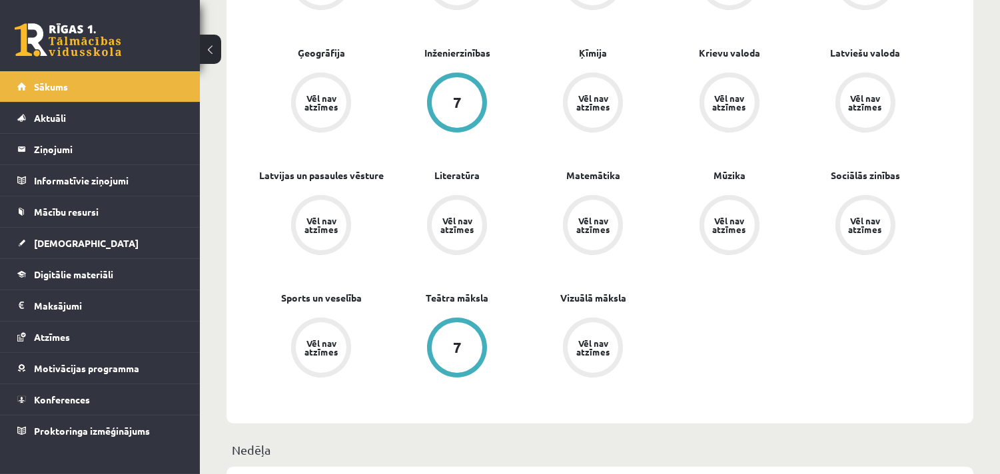
scroll to position [345, 0]
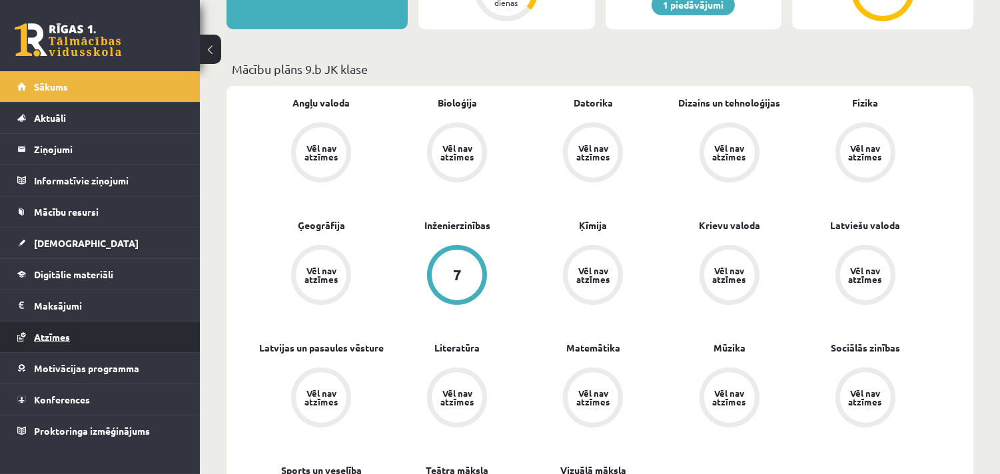
click at [57, 338] on span "Atzīmes" at bounding box center [52, 337] width 36 height 12
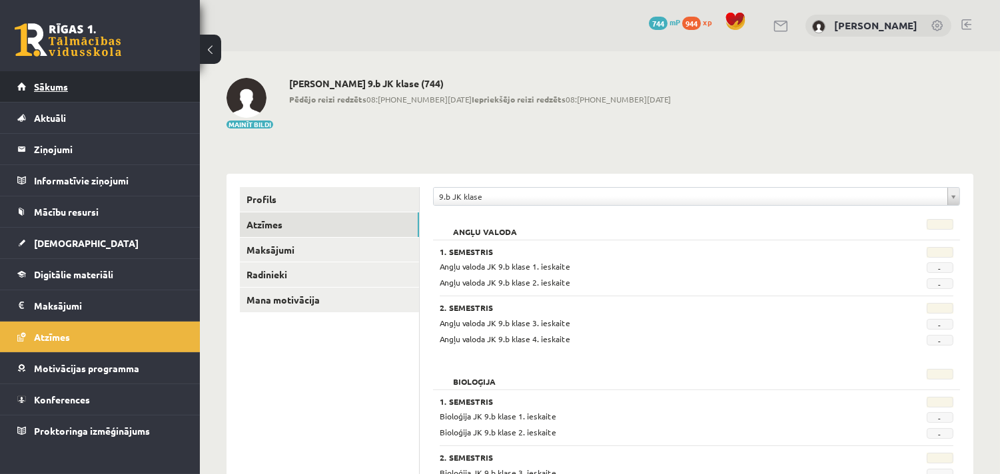
click at [77, 87] on link "Sākums" at bounding box center [100, 86] width 166 height 31
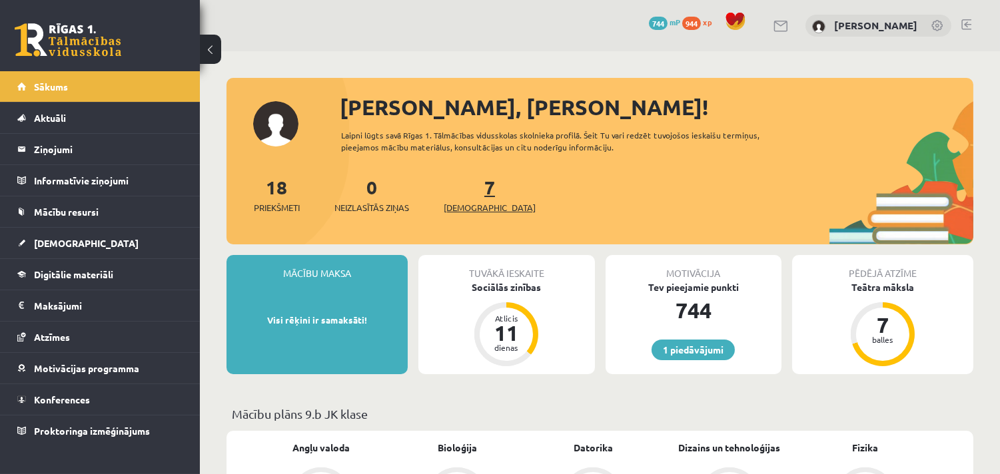
click at [470, 204] on span "[DEMOGRAPHIC_DATA]" at bounding box center [490, 207] width 92 height 13
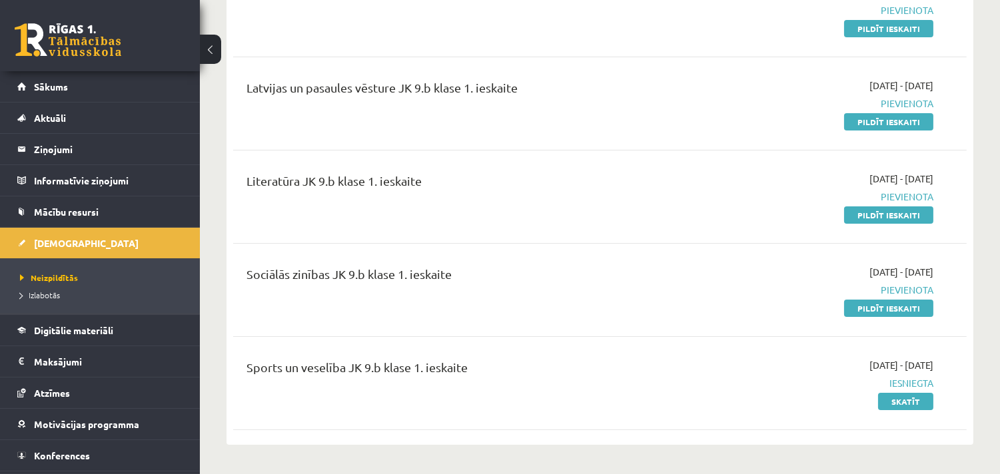
scroll to position [518, 0]
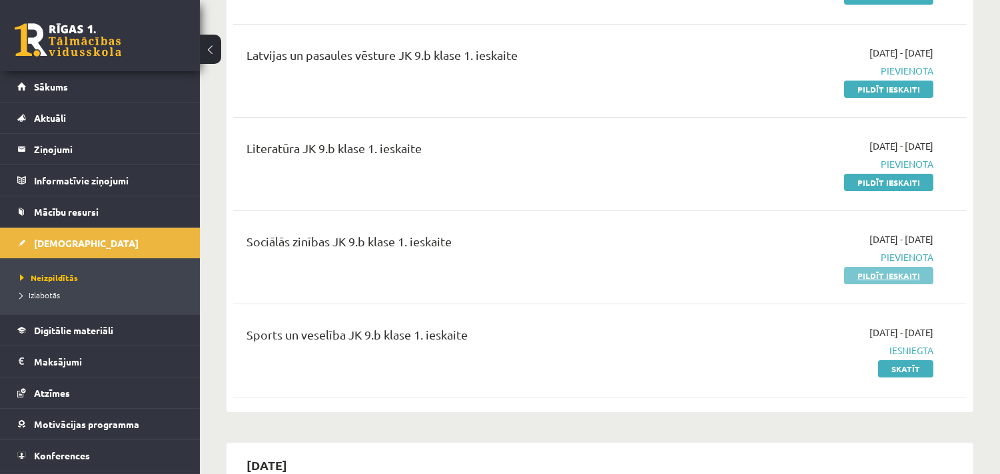
click at [898, 277] on link "Pildīt ieskaiti" at bounding box center [888, 275] width 89 height 17
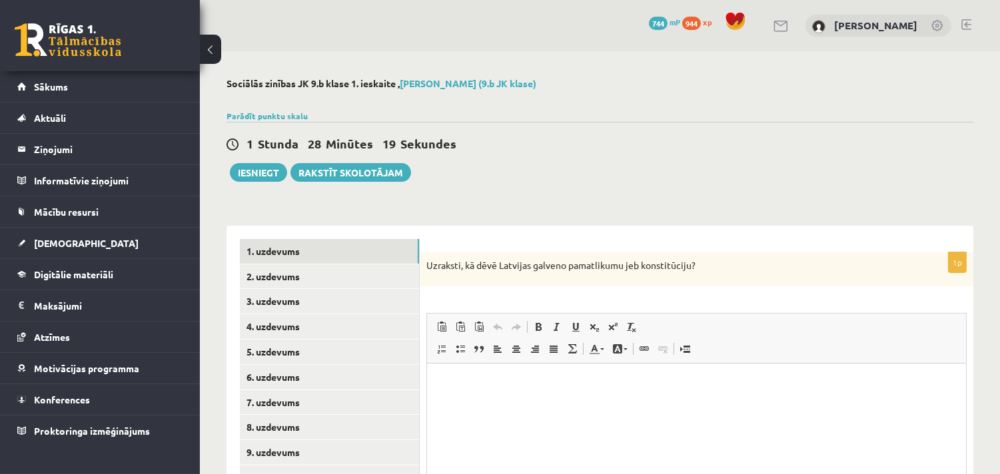
scroll to position [156, 0]
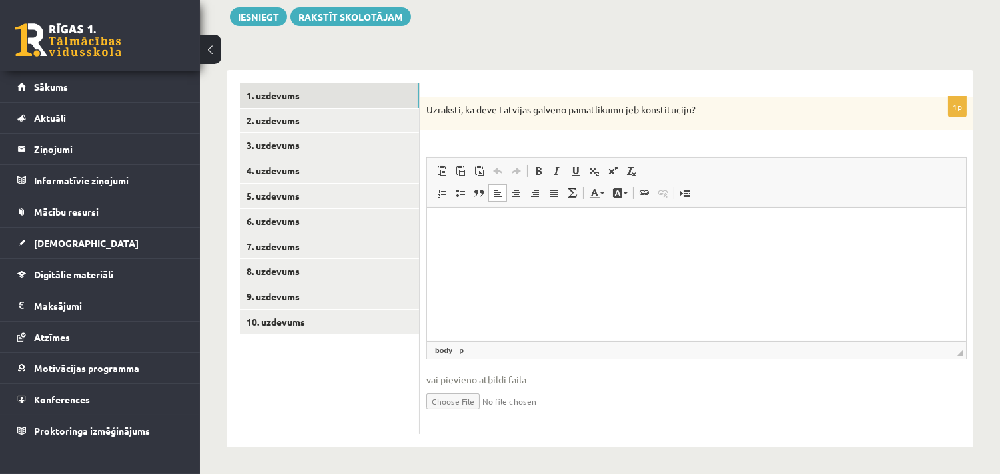
click at [448, 237] on html at bounding box center [695, 228] width 539 height 41
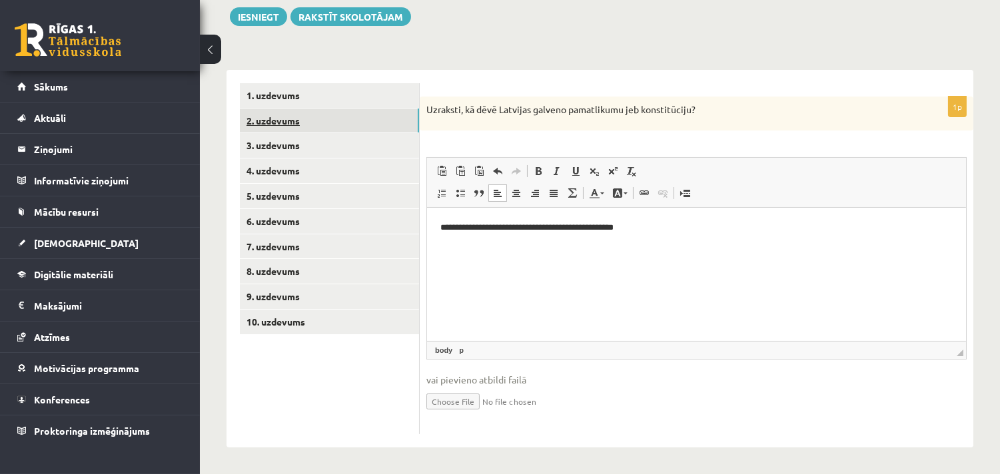
click at [269, 123] on link "2. uzdevums" at bounding box center [329, 121] width 179 height 25
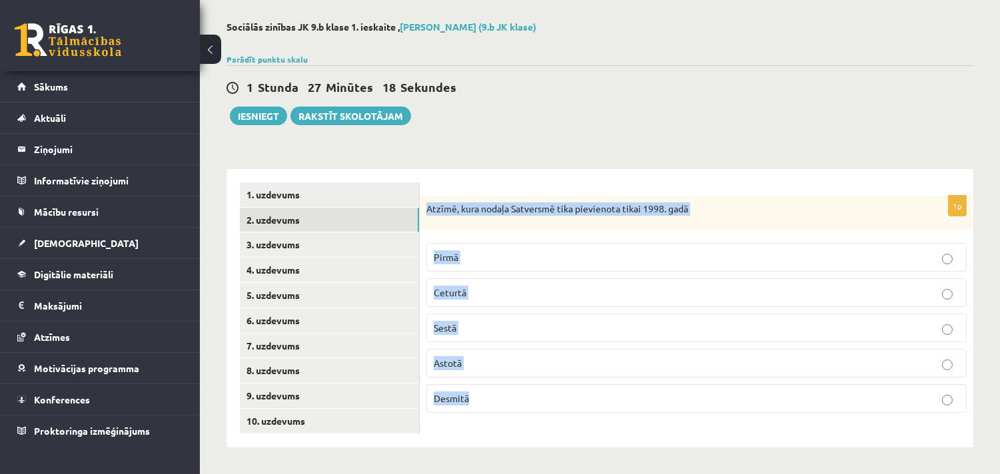
drag, startPoint x: 425, startPoint y: 205, endPoint x: 573, endPoint y: 389, distance: 236.5
click at [573, 389] on div "1p Atzīmē, kura nodaļa Satversmē tika pievienota tikai 1998. gadā Pirmā Ceturtā…" at bounding box center [697, 310] width 554 height 229
copy div "Atzīmē, kura nodaļa Satversmē tika pievienota tikai 1998. gadā Pirmā Ceturtā Se…"
click at [466, 361] on p "Astotā" at bounding box center [697, 363] width 526 height 14
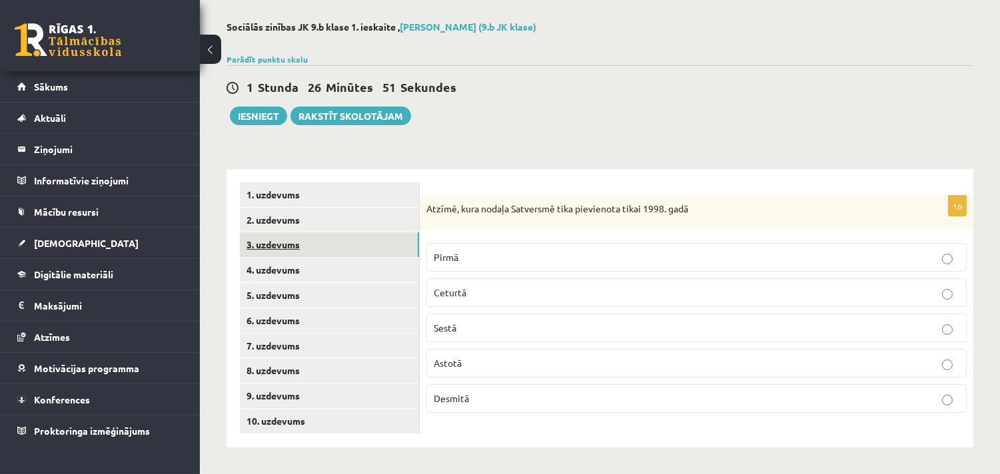
click at [274, 247] on link "3. uzdevums" at bounding box center [329, 245] width 179 height 25
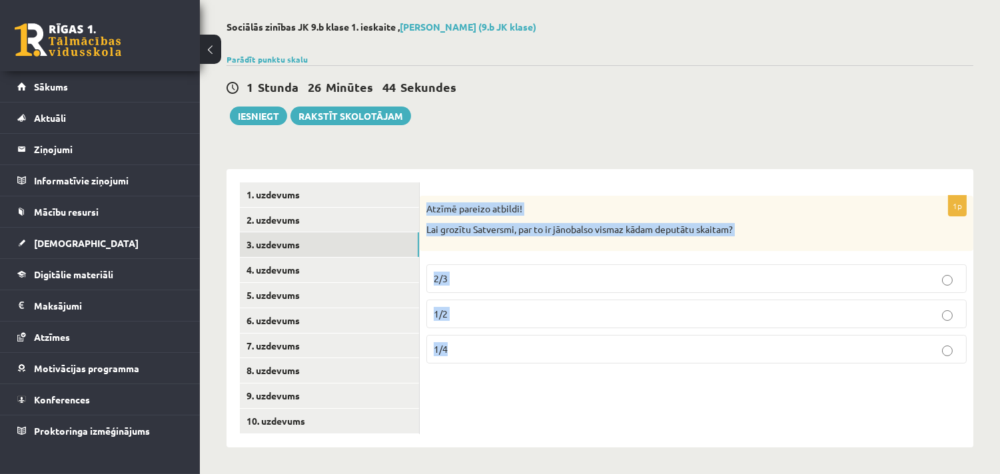
drag, startPoint x: 425, startPoint y: 207, endPoint x: 530, endPoint y: 372, distance: 195.4
click at [530, 372] on div "1p Atzīmē pareizo atbildi! Lai grozītu Satversmi, par to ir jānobalso vismaz kā…" at bounding box center [697, 285] width 554 height 179
copy div "Atzīmē pareizo atbildi! Lai grozītu Satversmi, par to ir jānobalso vismaz kādam…"
click at [456, 277] on p "2/3" at bounding box center [697, 279] width 526 height 14
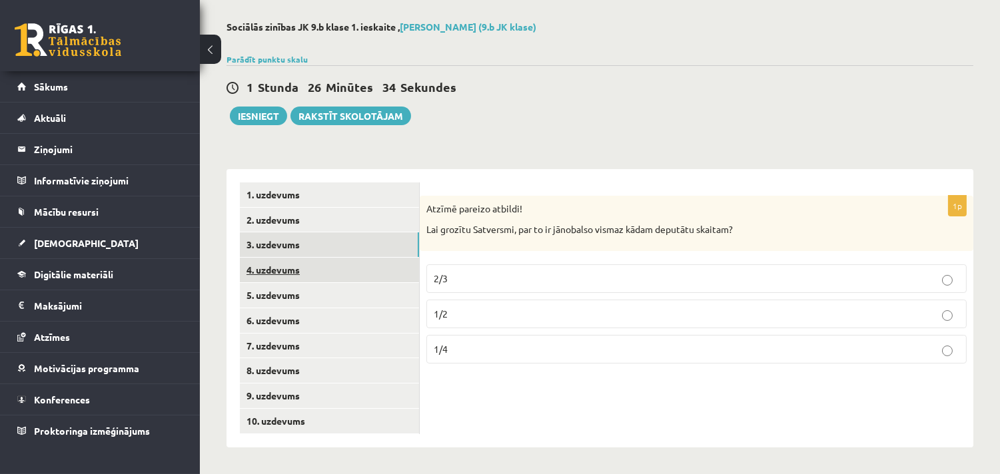
click at [299, 264] on link "4. uzdevums" at bounding box center [329, 270] width 179 height 25
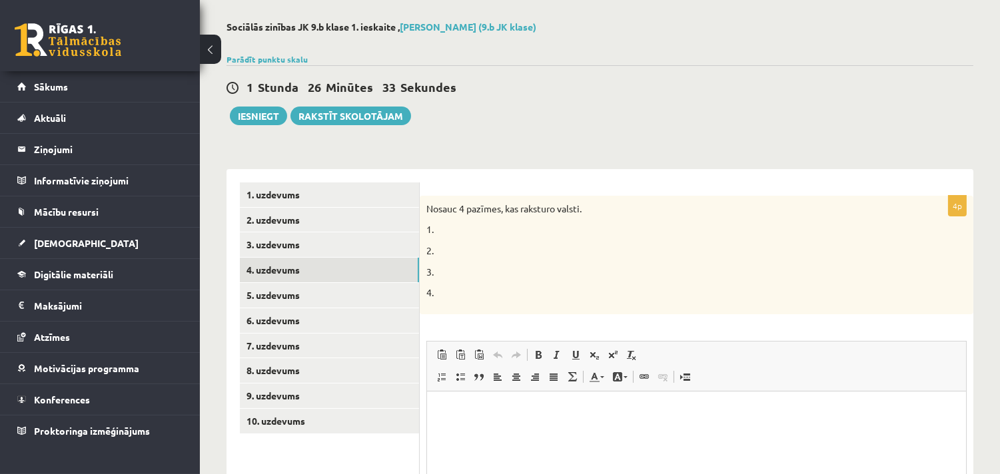
scroll to position [0, 0]
drag, startPoint x: 440, startPoint y: 293, endPoint x: 426, endPoint y: 229, distance: 65.5
click at [426, 229] on div "Nosauc 4 pazīmes, kas raksturo valsti. 1. 2. 3. 4." at bounding box center [697, 255] width 554 height 119
copy div "1. 2. 3. 4."
click at [438, 402] on html at bounding box center [695, 411] width 539 height 41
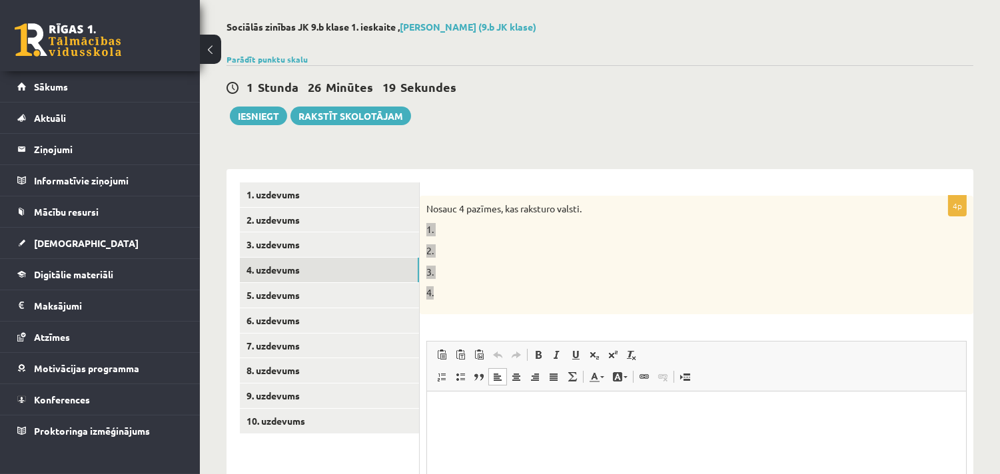
paste body "Bagātinātā teksta redaktors, wiswyg-editor-user-answer-47433781058760"
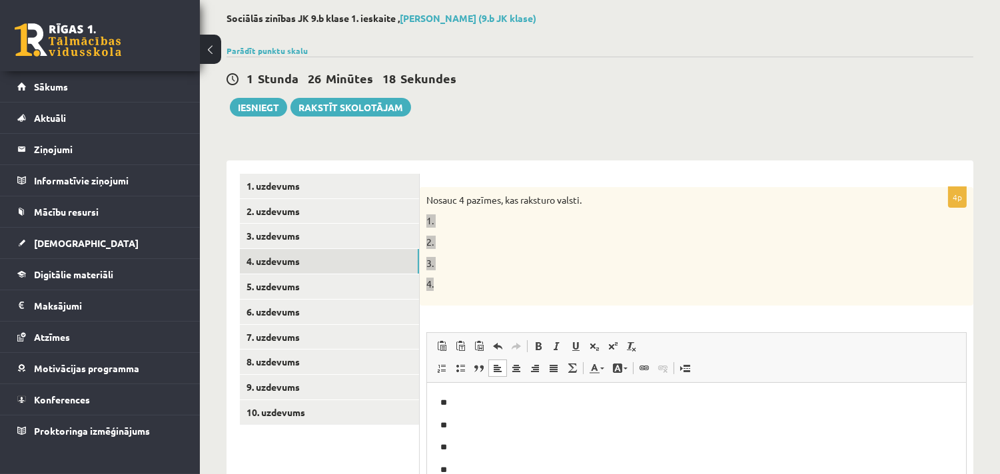
click at [460, 396] on p "**" at bounding box center [696, 403] width 512 height 14
click at [467, 425] on p "**" at bounding box center [696, 425] width 512 height 14
click at [476, 450] on p "**" at bounding box center [696, 447] width 512 height 14
click at [463, 463] on p "**" at bounding box center [696, 470] width 512 height 14
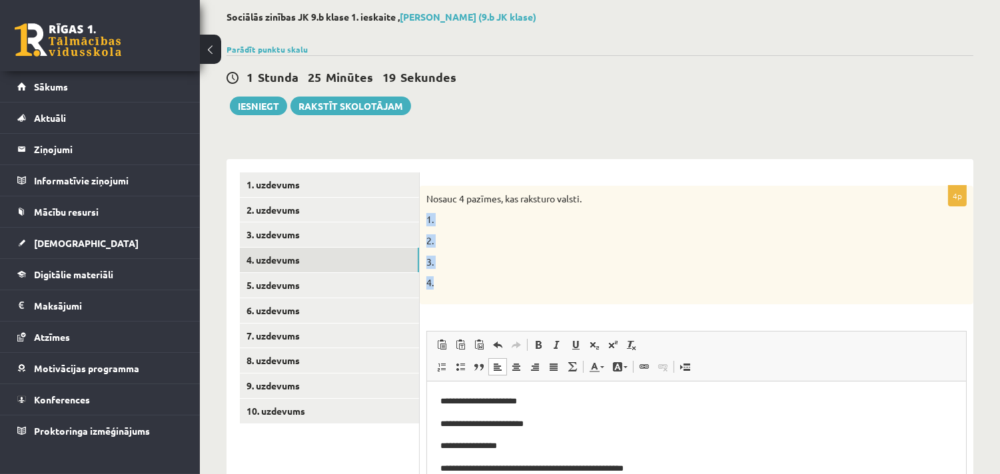
click at [523, 277] on p "4." at bounding box center [663, 283] width 474 height 13
click at [283, 278] on link "5. uzdevums" at bounding box center [329, 285] width 179 height 25
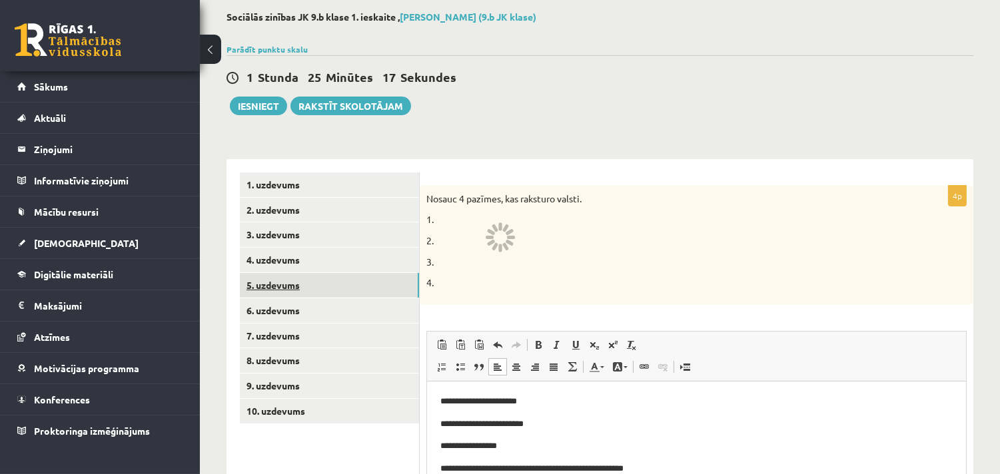
scroll to position [57, 0]
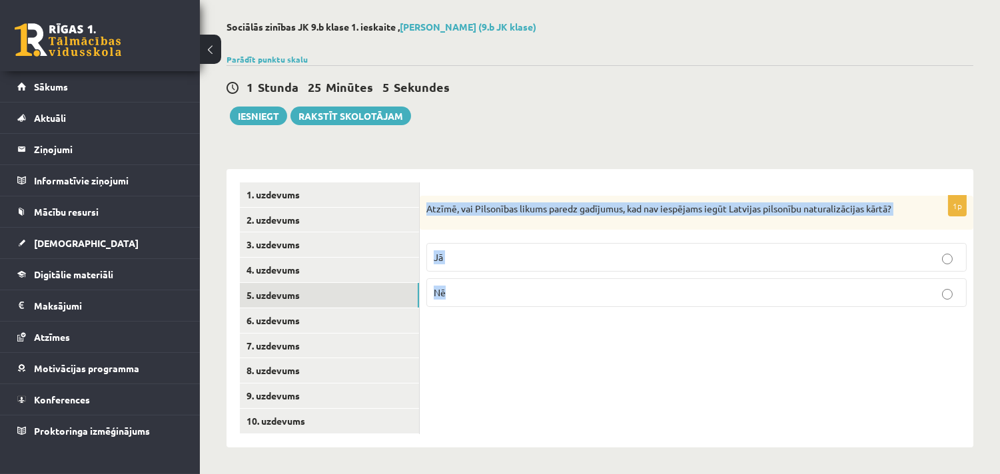
drag, startPoint x: 424, startPoint y: 209, endPoint x: 548, endPoint y: 326, distance: 170.6
click at [548, 326] on div "1p Atzīmē, vai Pilsonības likums paredz gadījumus, kad nav iespējams iegūt Latv…" at bounding box center [697, 308] width 554 height 279
copy div "Atzīmē, vai Pilsonības likums paredz gadījumus, kad nav iespējams iegūt Latvija…"
click at [468, 256] on p "Jā" at bounding box center [697, 258] width 526 height 14
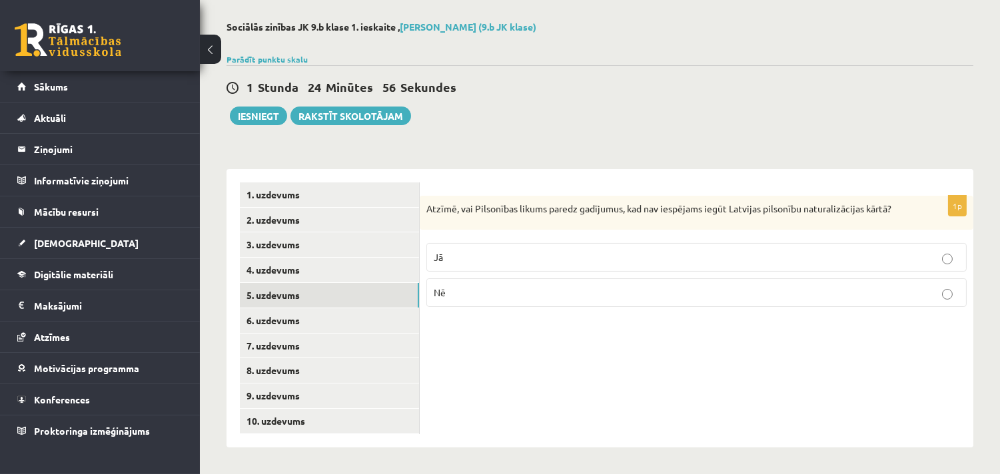
click at [509, 413] on div "1p Atzīmē, vai Pilsonības likums paredz gadījumus, kad nav iespējams iegūt Latv…" at bounding box center [697, 308] width 554 height 279
click at [287, 316] on link "6. uzdevums" at bounding box center [329, 320] width 179 height 25
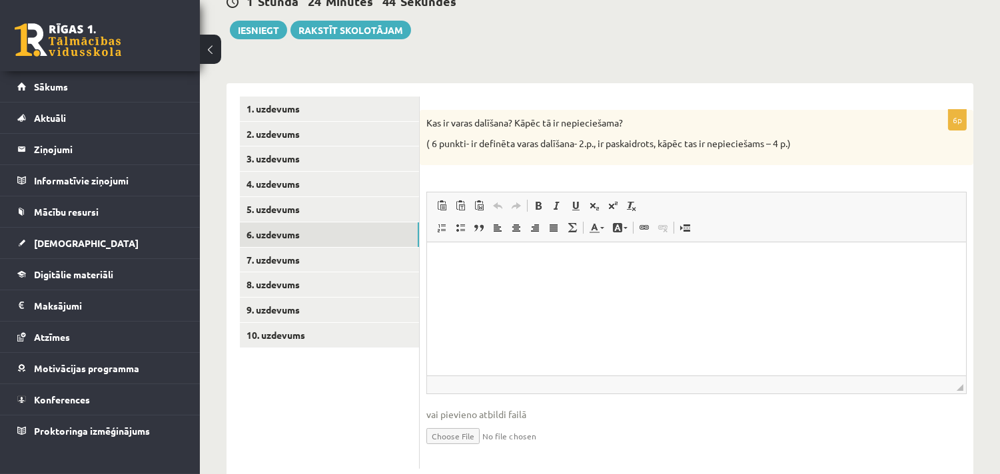
scroll to position [177, 0]
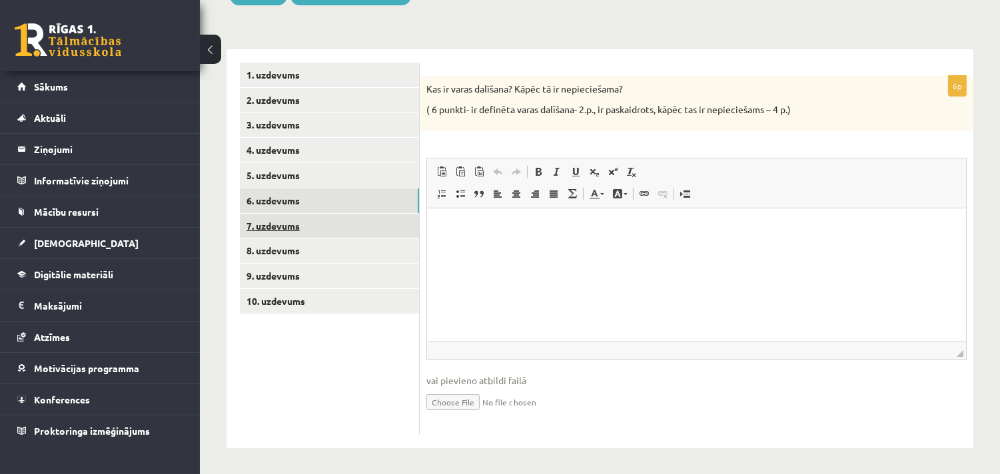
click at [267, 223] on link "7. uzdevums" at bounding box center [329, 226] width 179 height 25
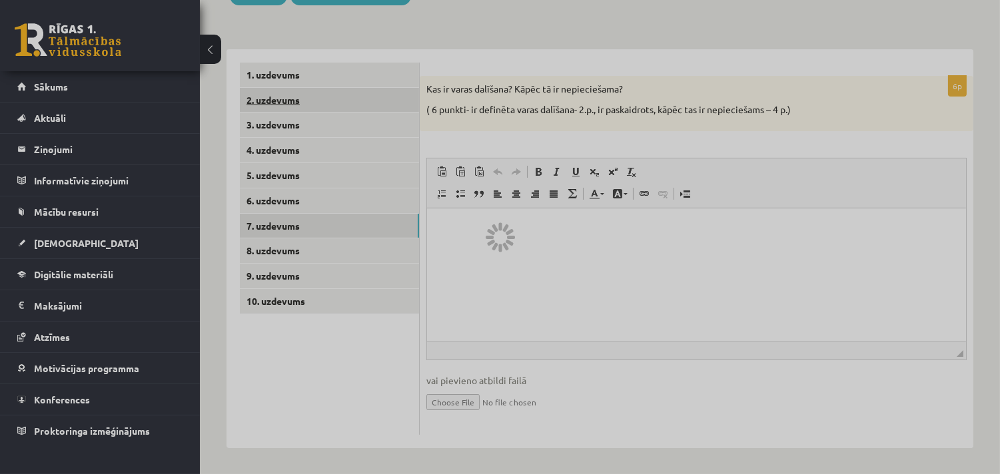
scroll to position [57, 0]
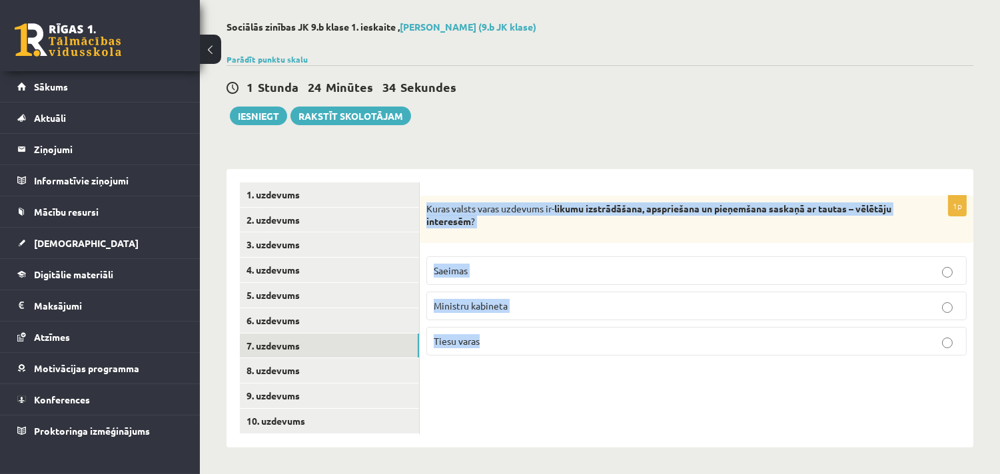
drag, startPoint x: 424, startPoint y: 208, endPoint x: 606, endPoint y: 371, distance: 244.4
click at [606, 371] on div "1p Kuras valsts varas uzdevums ir- likumu izstrādāšana, apspriešana un pieņemša…" at bounding box center [697, 308] width 554 height 279
copy div "Kuras valsts varas uzdevums ir- likumu izstrādāšana, apspriešana un pieņemšana …"
click at [480, 267] on p "Saeimas" at bounding box center [697, 271] width 526 height 14
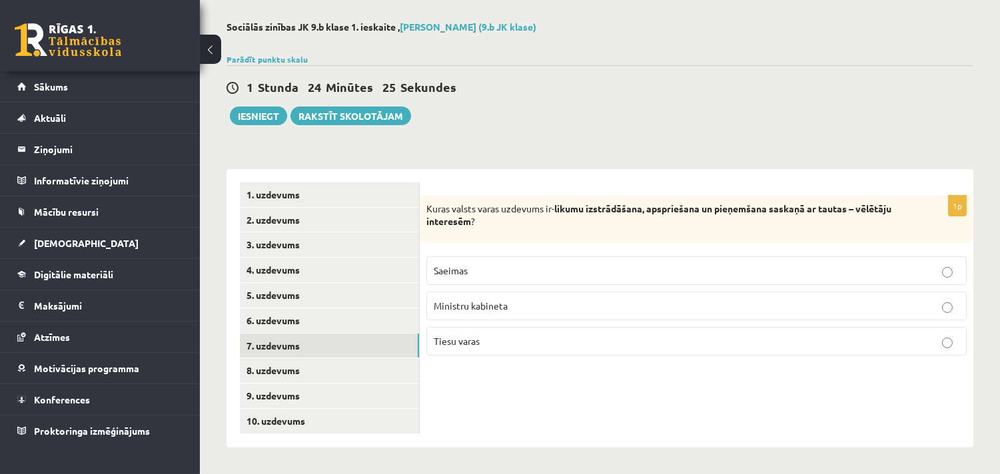
click at [522, 429] on div "1p Kuras valsts varas uzdevums ir- likumu izstrādāšana, apspriešana un pieņemša…" at bounding box center [697, 308] width 554 height 279
click at [291, 370] on link "8. uzdevums" at bounding box center [329, 370] width 179 height 25
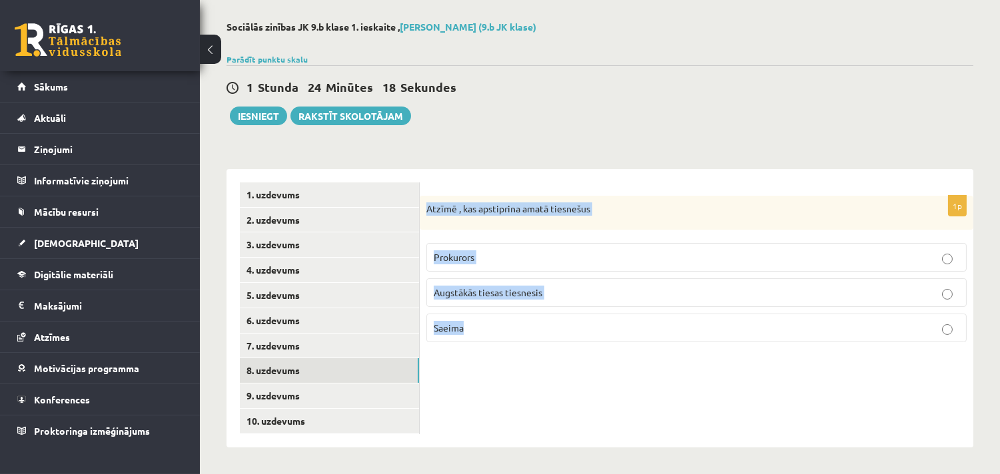
drag, startPoint x: 425, startPoint y: 209, endPoint x: 593, endPoint y: 358, distance: 224.7
click at [593, 358] on div "1p Atzīmē , kas apstiprina amatā tiesnešus Prokurors Augstākās tiesas tiesnesis…" at bounding box center [697, 308] width 554 height 279
copy div "Atzīmē , kas apstiprina amatā tiesnešus Prokurors Augstākās tiesas tiesnesis Sa…"
click at [471, 329] on p "Saeima" at bounding box center [697, 328] width 526 height 14
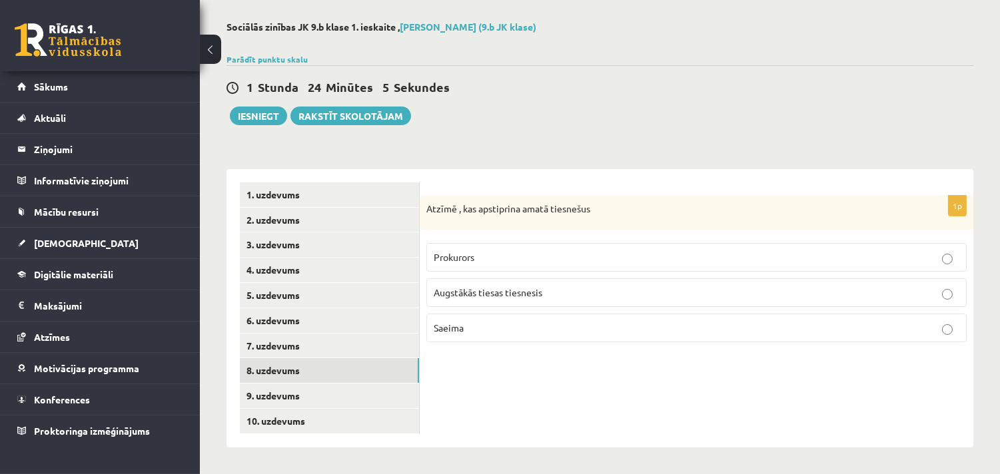
click at [584, 422] on div "1p Atzīmē , kas apstiprina amatā tiesnešus Prokurors Augstākās tiesas tiesnesis…" at bounding box center [697, 308] width 554 height 279
click at [317, 394] on link "9. uzdevums" at bounding box center [329, 396] width 179 height 25
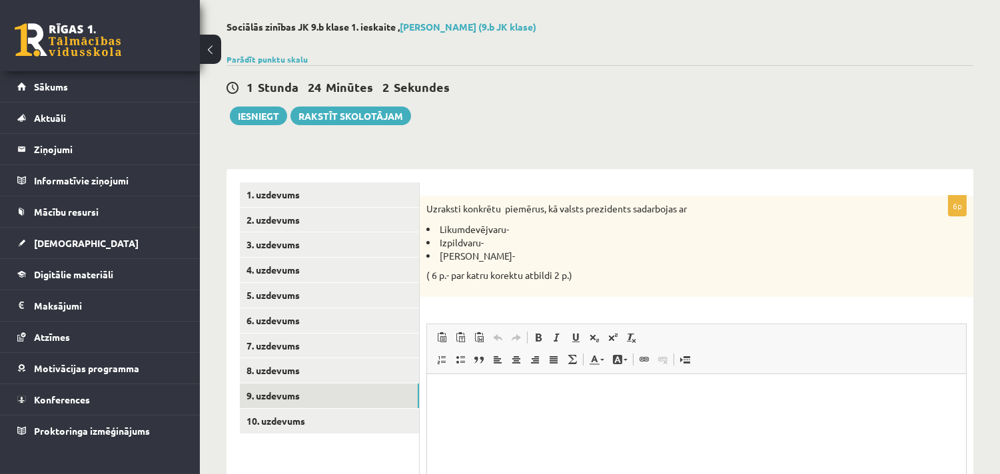
scroll to position [0, 0]
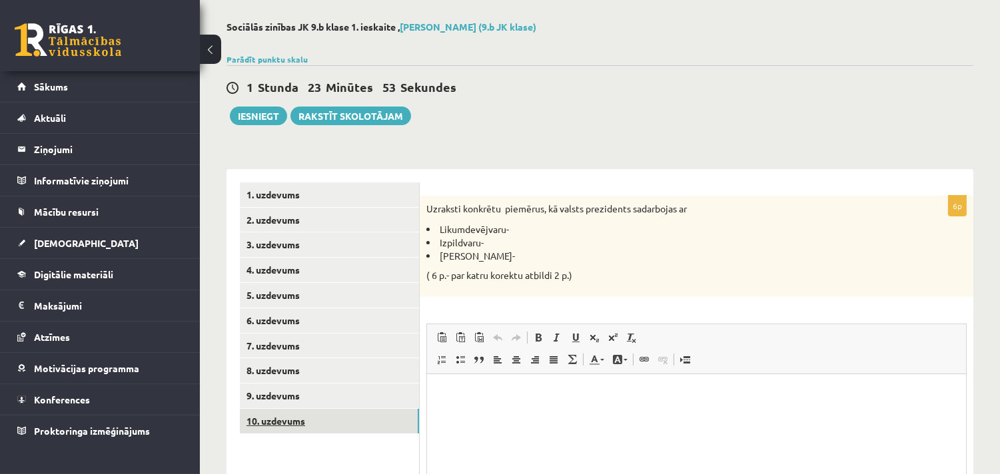
click at [293, 420] on link "10. uzdevums" at bounding box center [329, 421] width 179 height 25
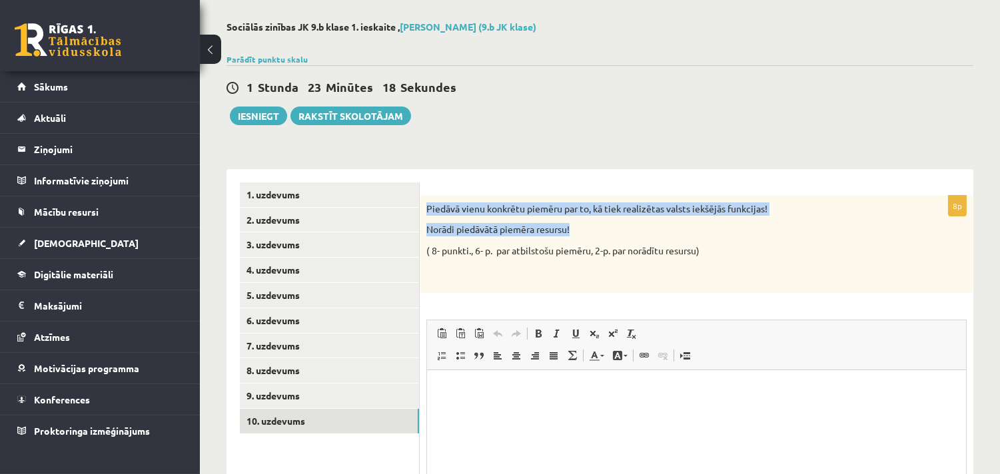
drag, startPoint x: 425, startPoint y: 207, endPoint x: 582, endPoint y: 229, distance: 158.1
click at [582, 229] on div "Piedāvā vienu konkrētu piemēru par to, kā tiek realizētas valsts iekšējās funkc…" at bounding box center [697, 244] width 554 height 97
copy div "Piedāvā vienu konkrētu piemēru par to, kā tiek realizētas valsts iekšējās funkc…"
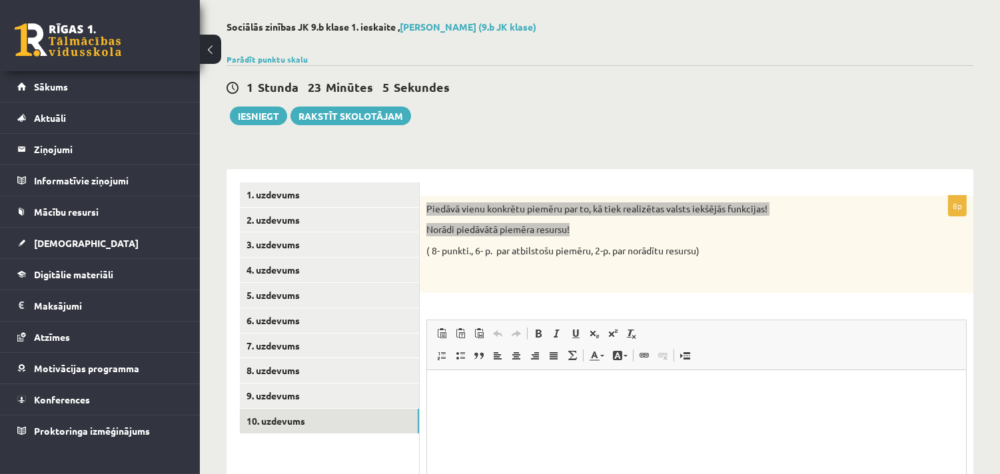
click at [447, 378] on html at bounding box center [695, 390] width 539 height 41
click at [665, 395] on p "**********" at bounding box center [696, 391] width 512 height 14
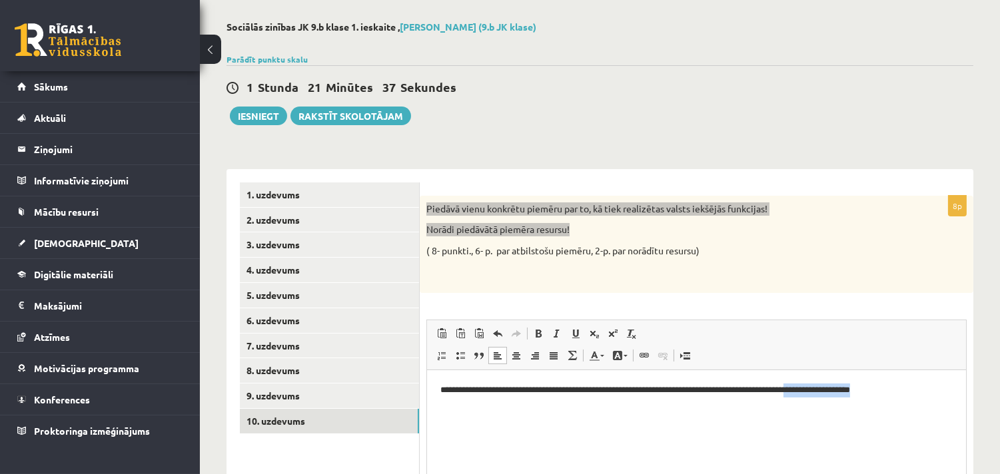
drag, startPoint x: 918, startPoint y: 390, endPoint x: 840, endPoint y: 386, distance: 78.8
click at [840, 386] on p "**********" at bounding box center [696, 391] width 512 height 14
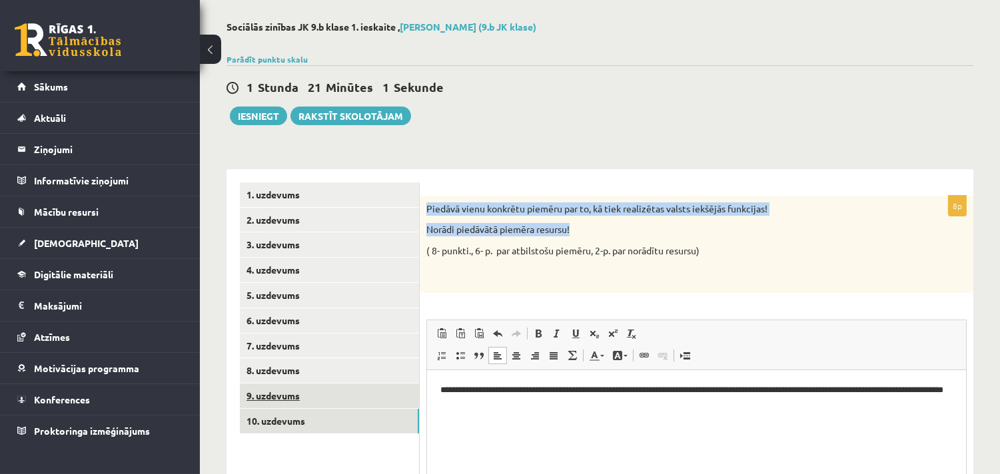
click at [271, 395] on link "9. uzdevums" at bounding box center [329, 396] width 179 height 25
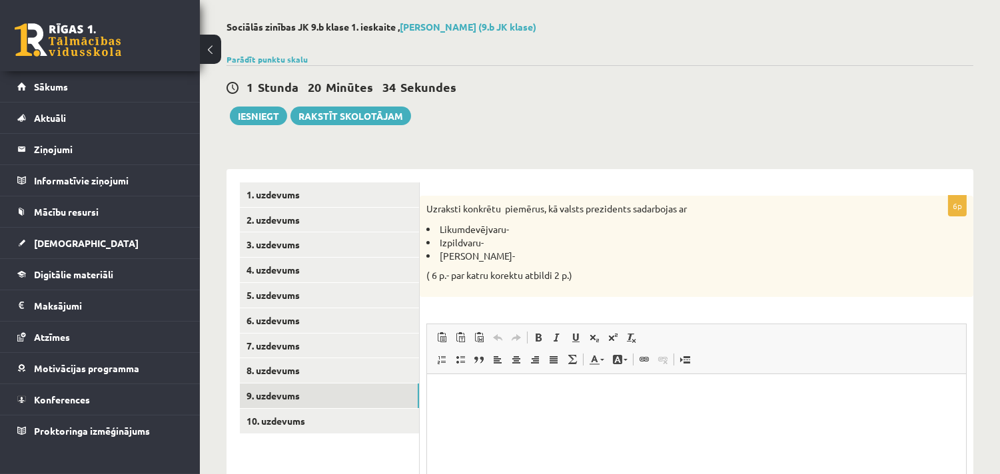
click at [464, 393] on p "Bagātinātā teksta redaktors, wiswyg-editor-user-answer-47433960085200" at bounding box center [696, 394] width 512 height 14
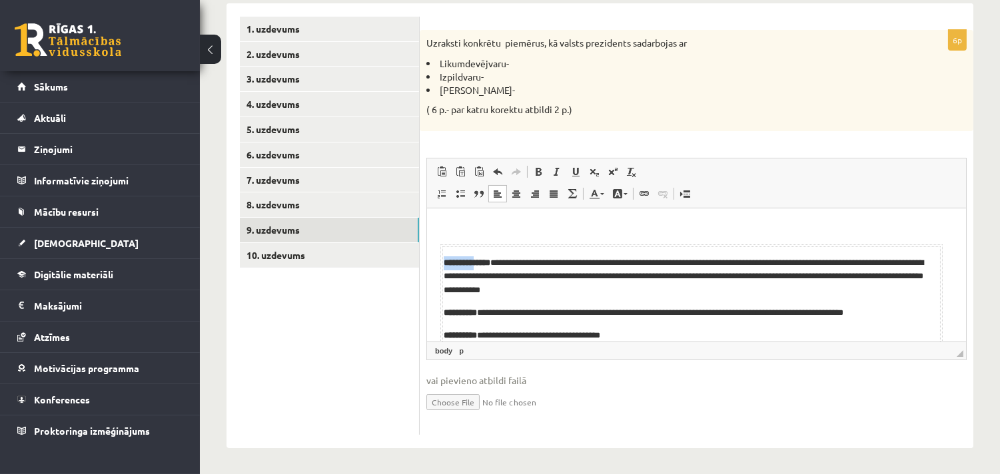
drag, startPoint x: 442, startPoint y: 249, endPoint x: 487, endPoint y: 259, distance: 45.9
click at [487, 259] on td "**********" at bounding box center [691, 299] width 498 height 107
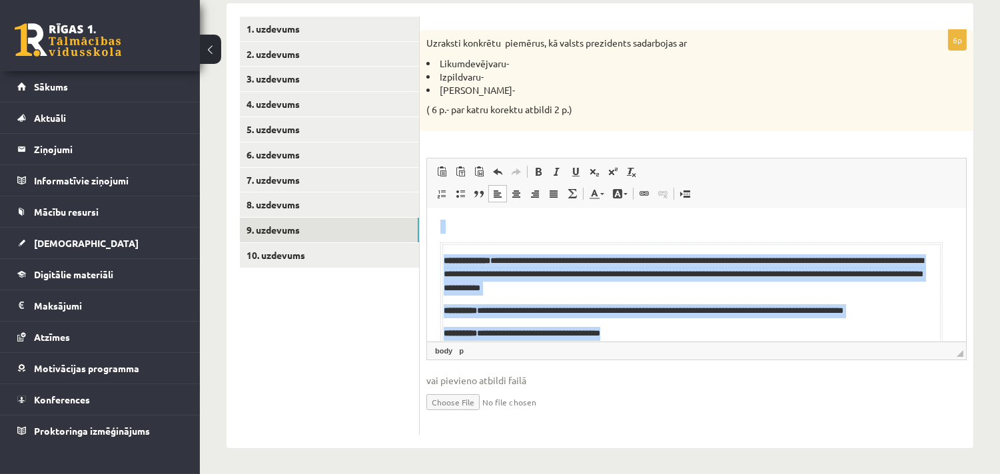
scroll to position [48, 0]
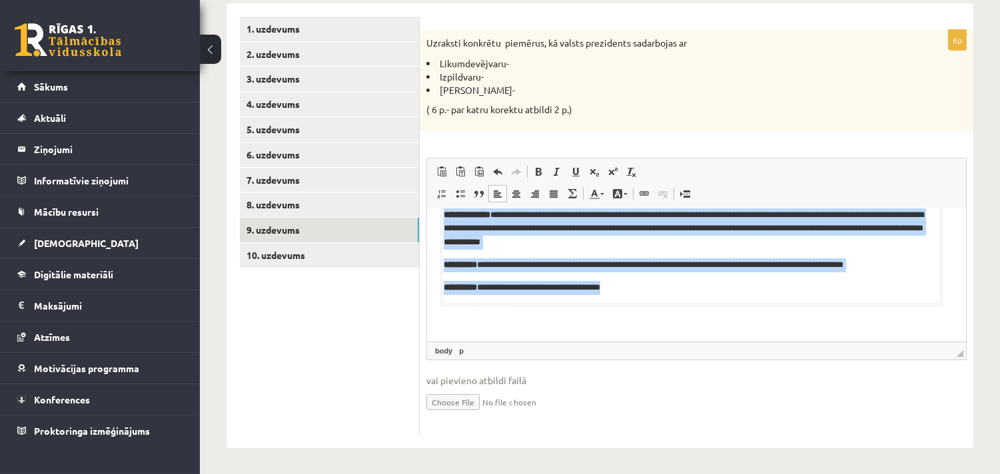
drag, startPoint x: 437, startPoint y: 232, endPoint x: 626, endPoint y: 295, distance: 199.3
click at [626, 295] on html "**********" at bounding box center [695, 251] width 539 height 182
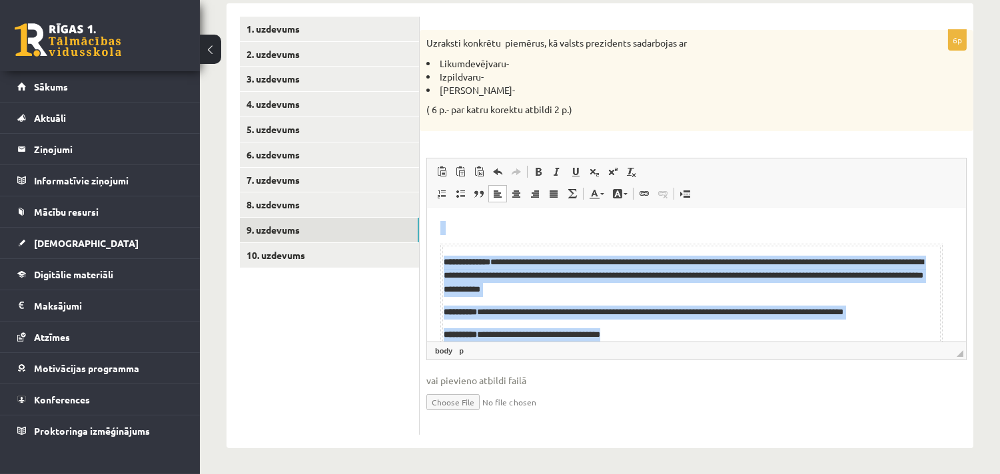
scroll to position [0, 0]
copy body "**********"
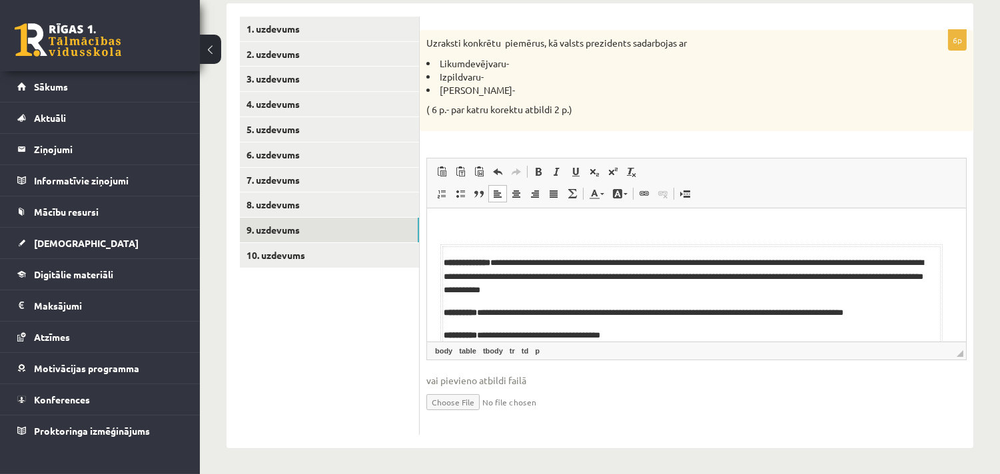
click at [449, 242] on body "**********" at bounding box center [696, 298] width 512 height 155
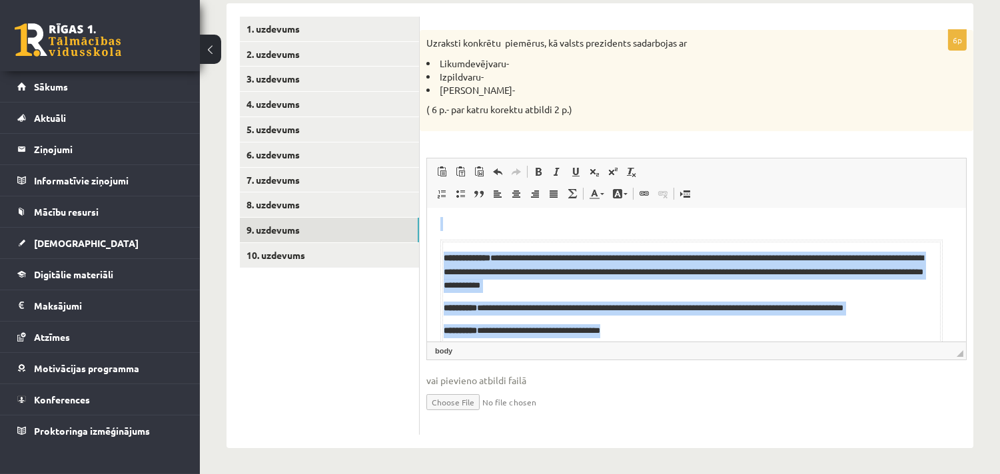
drag, startPoint x: 642, startPoint y: 335, endPoint x: 436, endPoint y: 238, distance: 227.7
click at [436, 238] on html "**********" at bounding box center [695, 294] width 539 height 182
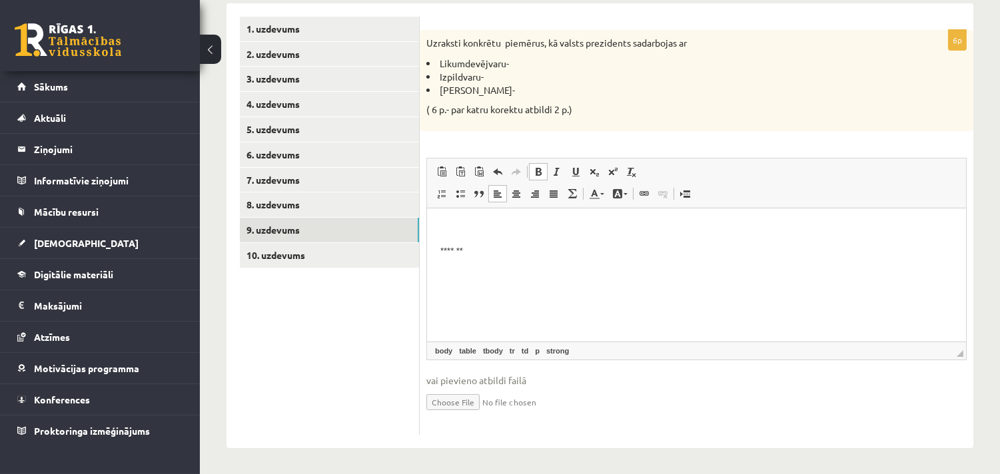
scroll to position [0, 0]
click at [453, 225] on p "Bagātinātā teksta redaktors, wiswyg-editor-user-answer-47433960085200" at bounding box center [696, 228] width 512 height 14
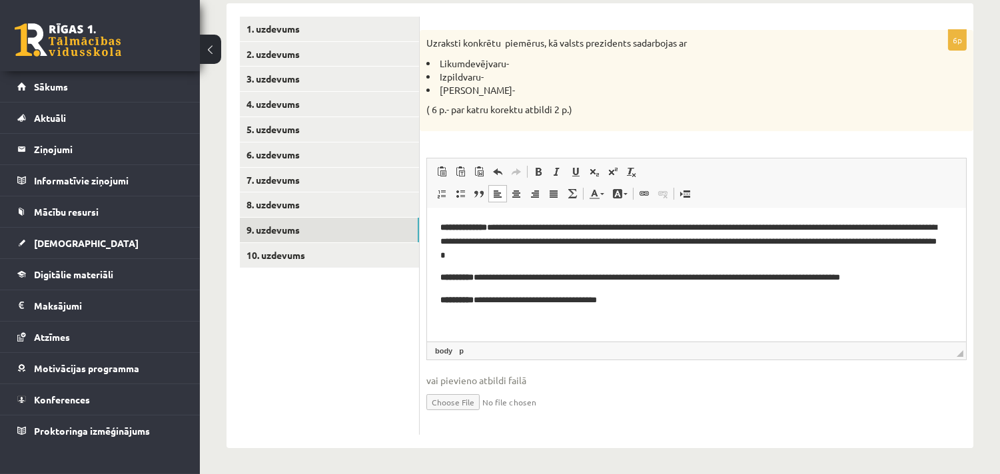
scroll to position [2, 0]
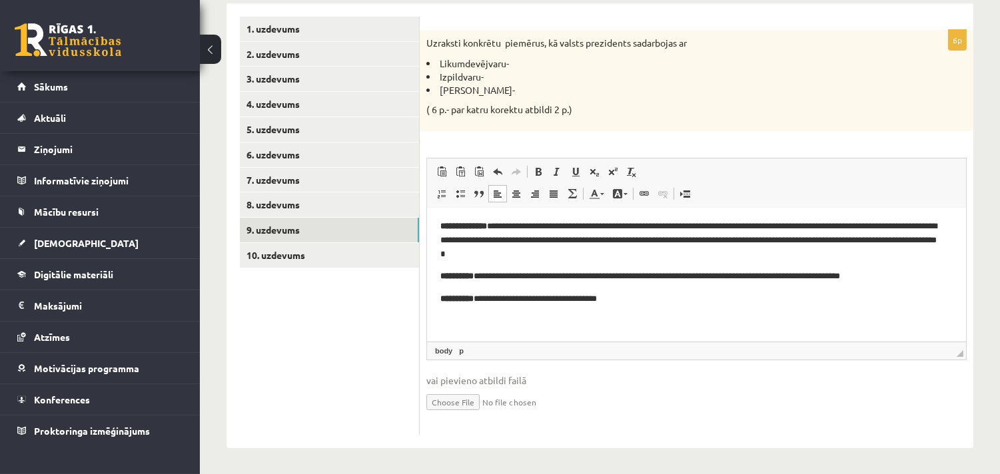
click at [809, 295] on p "**********" at bounding box center [690, 299] width 501 height 14
click at [776, 323] on p "Bagātinātā teksta redaktors, wiswyg-editor-user-answer-47433960085200" at bounding box center [690, 321] width 501 height 14
click at [550, 328] on html "**********" at bounding box center [695, 274] width 539 height 136
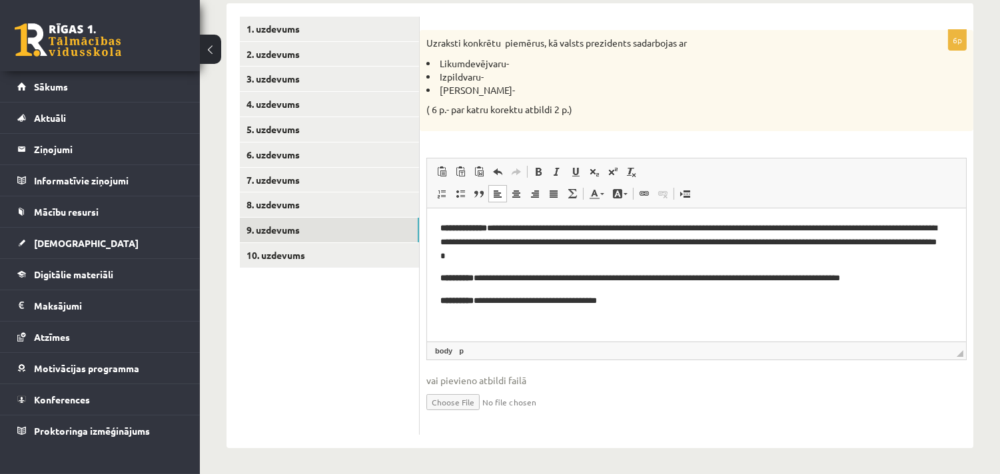
click at [431, 220] on html "**********" at bounding box center [695, 276] width 539 height 136
click at [674, 314] on body "**********" at bounding box center [690, 275] width 501 height 109
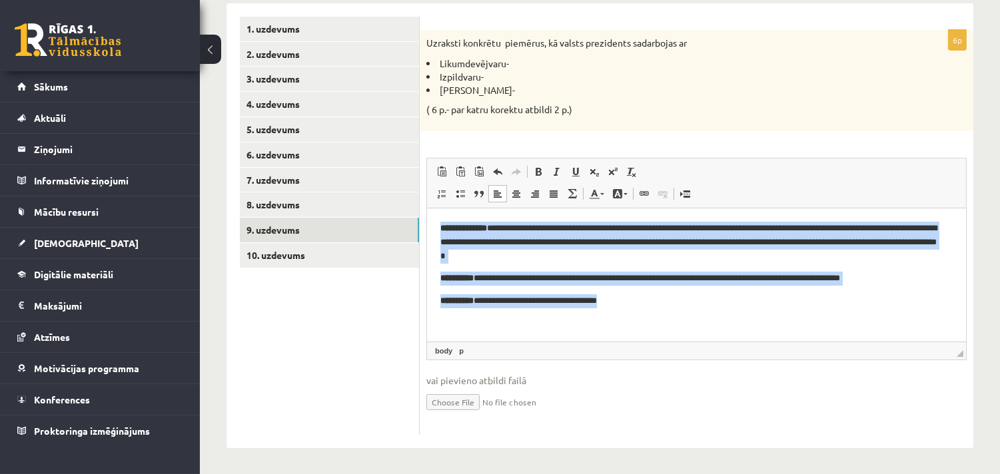
drag, startPoint x: 633, startPoint y: 299, endPoint x: 436, endPoint y: 215, distance: 214.1
click at [436, 215] on html "**********" at bounding box center [695, 276] width 539 height 136
click at [548, 195] on span at bounding box center [553, 194] width 11 height 11
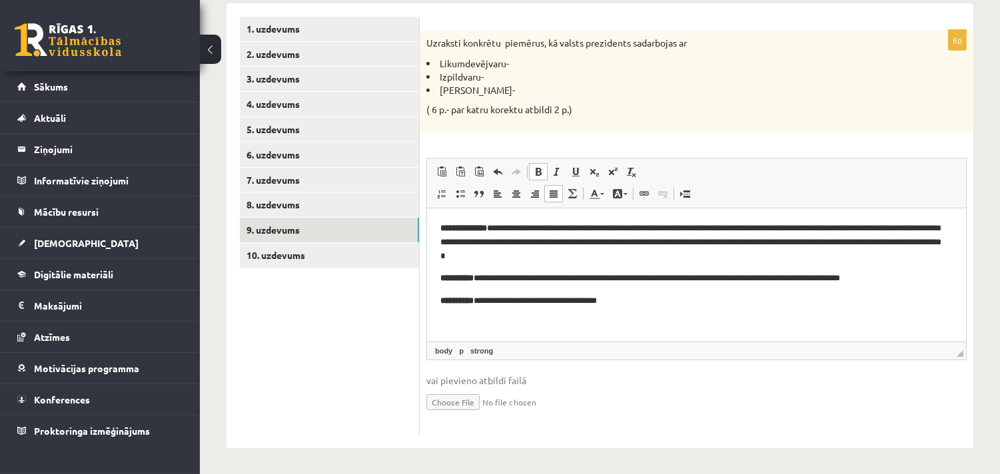
click at [664, 317] on p "Bagātinātā teksta redaktors, wiswyg-editor-user-answer-47433960085200" at bounding box center [690, 323] width 501 height 14
click at [502, 255] on p "**********" at bounding box center [690, 241] width 501 height 41
drag, startPoint x: 614, startPoint y: 299, endPoint x: 570, endPoint y: 299, distance: 44.0
click at [570, 299] on p "**********" at bounding box center [690, 301] width 501 height 14
click at [284, 205] on link "8. uzdevums" at bounding box center [329, 205] width 179 height 25
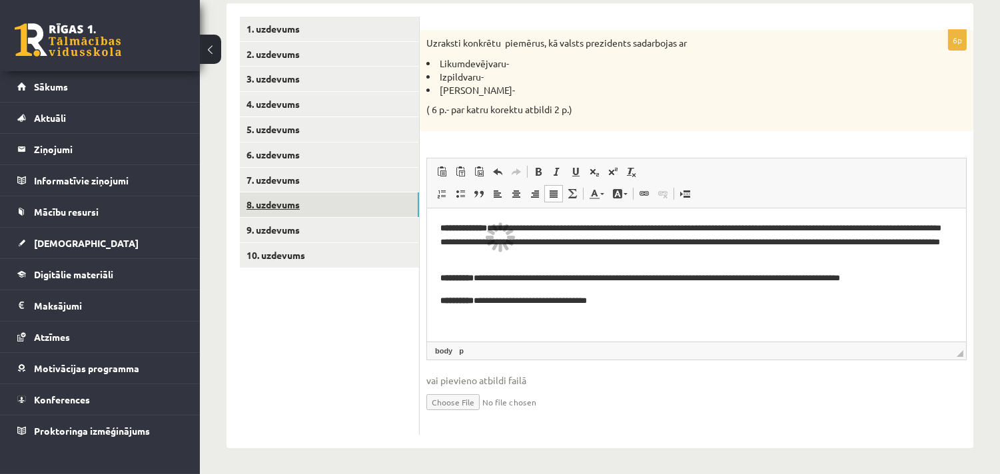
scroll to position [57, 0]
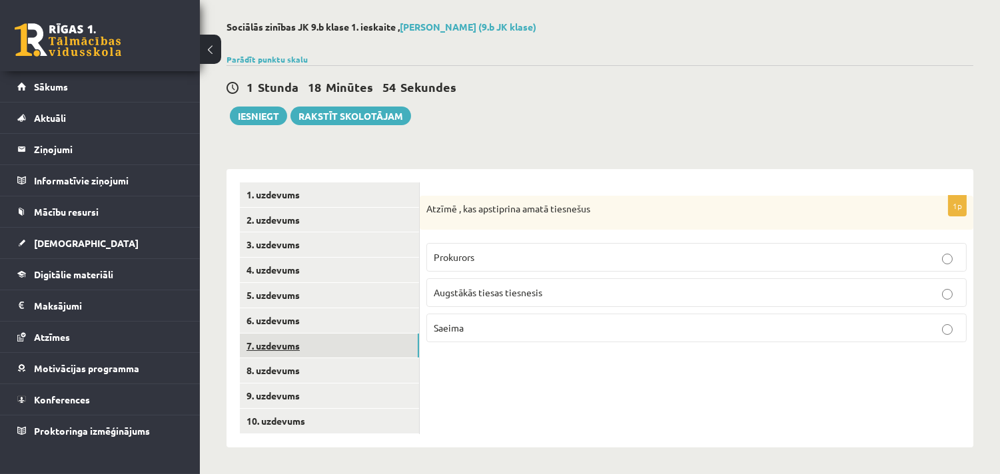
click at [279, 341] on link "7. uzdevums" at bounding box center [329, 346] width 179 height 25
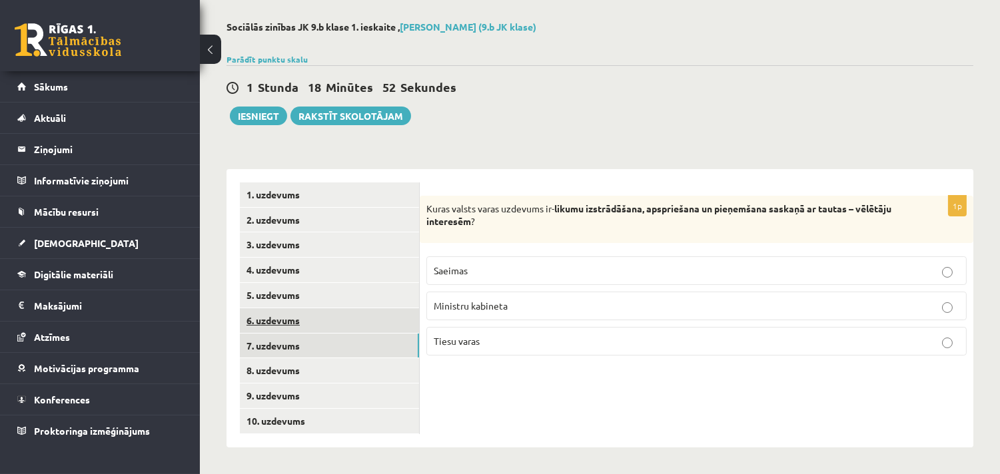
click at [281, 314] on link "6. uzdevums" at bounding box center [329, 320] width 179 height 25
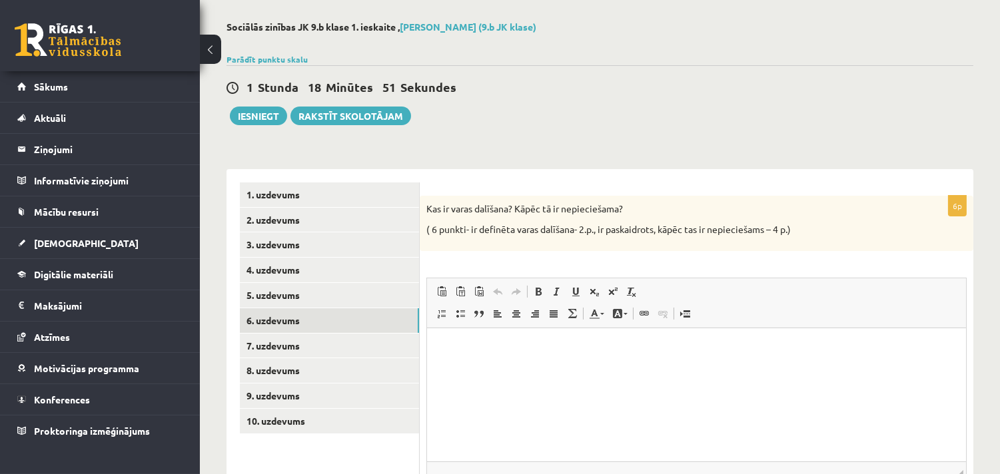
scroll to position [0, 0]
drag, startPoint x: 424, startPoint y: 209, endPoint x: 645, endPoint y: 208, distance: 220.5
click at [645, 208] on div "Kas ir varas dalīšana? Kāpēc tā ir nepieciešama? ( 6 punkti- ir definēta varas …" at bounding box center [697, 223] width 554 height 55
copy p "Kas ir varas dalīšana? Kāpēc tā ir nepieciešama?"
click at [452, 354] on p "Bagātinātā teksta redaktors, wiswyg-editor-user-answer-47433851018120" at bounding box center [696, 348] width 512 height 14
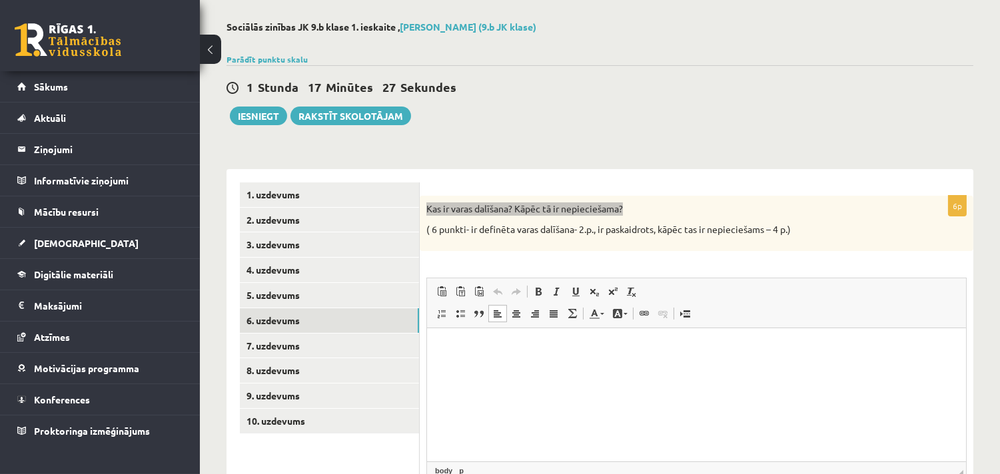
click at [475, 362] on html at bounding box center [695, 348] width 539 height 41
click at [451, 344] on p "Bagātinātā teksta redaktors, wiswyg-editor-user-answer-47433851018120" at bounding box center [696, 348] width 512 height 14
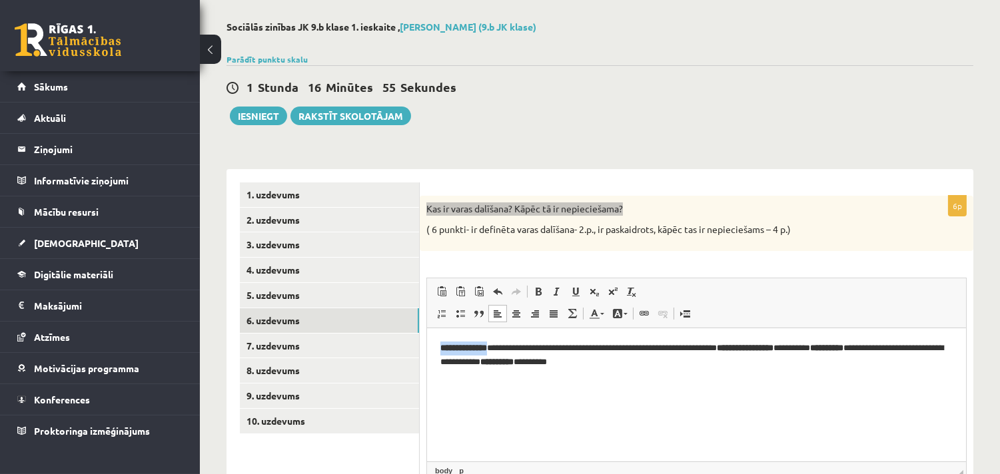
drag, startPoint x: 498, startPoint y: 346, endPoint x: 432, endPoint y: 342, distance: 66.1
click at [432, 342] on html "**********" at bounding box center [695, 355] width 539 height 55
click at [536, 287] on span at bounding box center [538, 292] width 11 height 11
click at [686, 369] on html "**********" at bounding box center [695, 355] width 539 height 55
drag, startPoint x: 498, startPoint y: 348, endPoint x: 428, endPoint y: 342, distance: 70.2
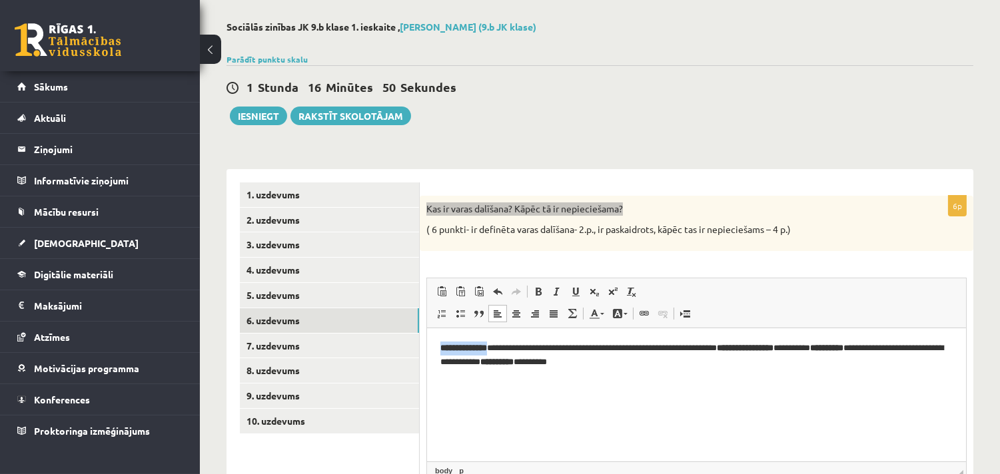
click at [428, 342] on html "**********" at bounding box center [695, 355] width 539 height 55
drag, startPoint x: 500, startPoint y: 347, endPoint x: 432, endPoint y: 342, distance: 68.2
click at [432, 342] on html "**********" at bounding box center [695, 355] width 539 height 55
click at [540, 290] on span at bounding box center [538, 292] width 11 height 11
click at [661, 374] on html "**********" at bounding box center [695, 355] width 539 height 55
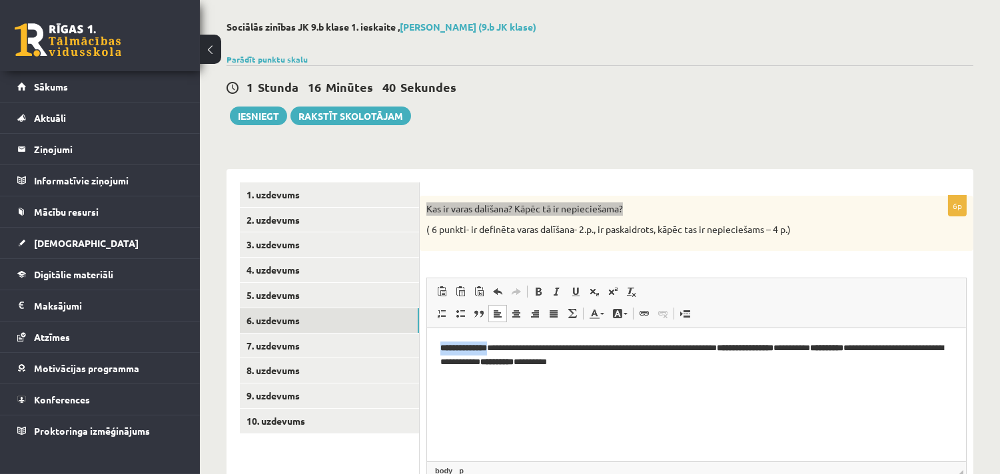
drag, startPoint x: 500, startPoint y: 344, endPoint x: 435, endPoint y: 346, distance: 65.3
click at [435, 346] on html "**********" at bounding box center [695, 355] width 539 height 55
drag, startPoint x: 442, startPoint y: 345, endPoint x: 456, endPoint y: 331, distance: 19.3
click at [432, 343] on html "**********" at bounding box center [695, 355] width 539 height 55
click at [538, 291] on span at bounding box center [538, 292] width 11 height 11
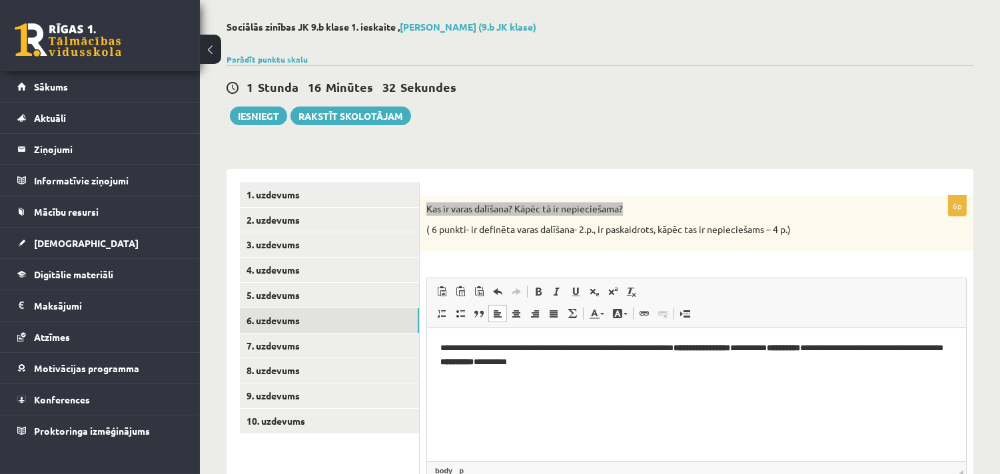
click at [442, 348] on p "**********" at bounding box center [696, 355] width 512 height 28
click at [438, 347] on html "**********" at bounding box center [695, 355] width 539 height 55
drag, startPoint x: 816, startPoint y: 348, endPoint x: 738, endPoint y: 344, distance: 78.0
click at [738, 344] on strong "**********" at bounding box center [744, 347] width 57 height 9
click at [738, 346] on p "**********" at bounding box center [696, 355] width 512 height 28
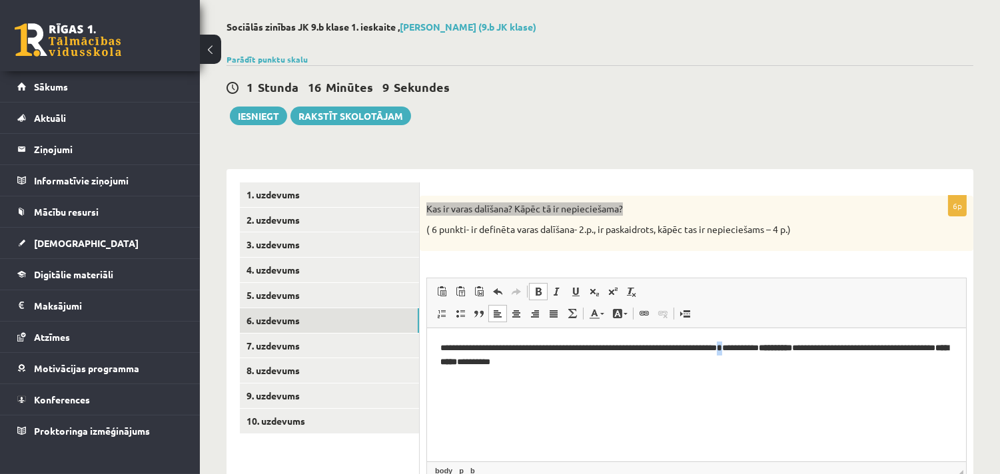
click at [538, 289] on span at bounding box center [538, 292] width 11 height 11
drag, startPoint x: 893, startPoint y: 348, endPoint x: 854, endPoint y: 351, distance: 38.8
click at [843, 351] on strong "**********" at bounding box center [826, 347] width 33 height 9
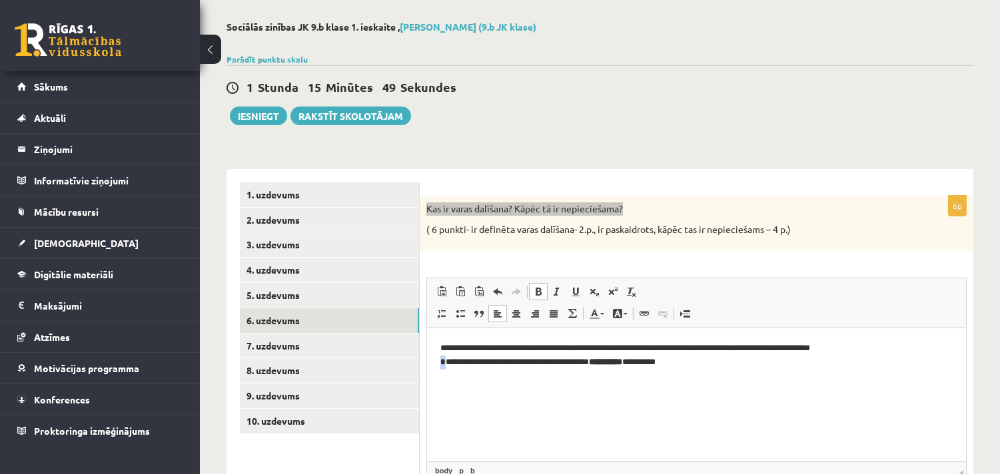
click at [852, 345] on p "**********" at bounding box center [696, 355] width 512 height 28
drag, startPoint x: 534, startPoint y: 285, endPoint x: 610, endPoint y: 295, distance: 77.4
click at [534, 285] on link "Treknraksts Klaviatūras saīsne vadīšanas taustiņš+B" at bounding box center [538, 291] width 19 height 17
click at [864, 364] on p "**********" at bounding box center [696, 355] width 512 height 28
click at [853, 346] on p "**********" at bounding box center [696, 355] width 512 height 28
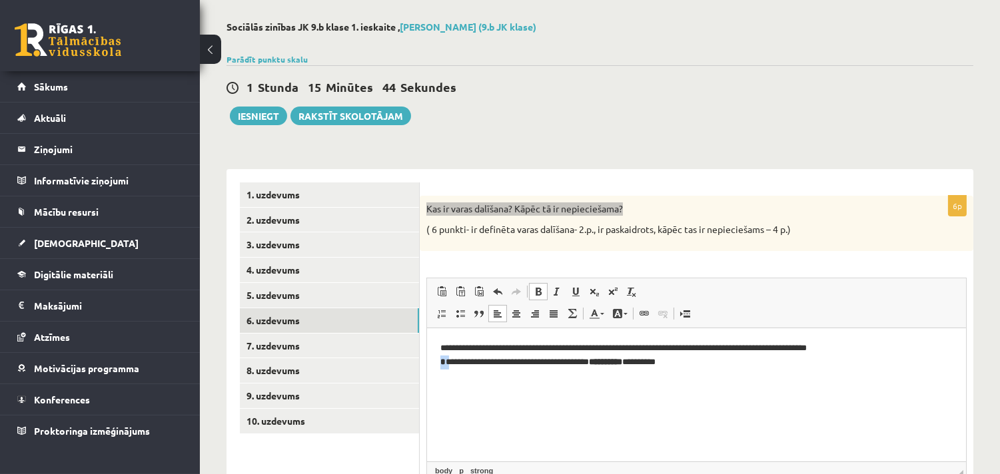
click at [534, 287] on span at bounding box center [538, 292] width 11 height 11
click at [838, 382] on html "**********" at bounding box center [695, 355] width 539 height 55
click at [856, 347] on p "**********" at bounding box center [696, 355] width 512 height 28
drag, startPoint x: 600, startPoint y: 362, endPoint x: 562, endPoint y: 362, distance: 38.7
click at [513, 362] on strong "**********" at bounding box center [496, 361] width 33 height 9
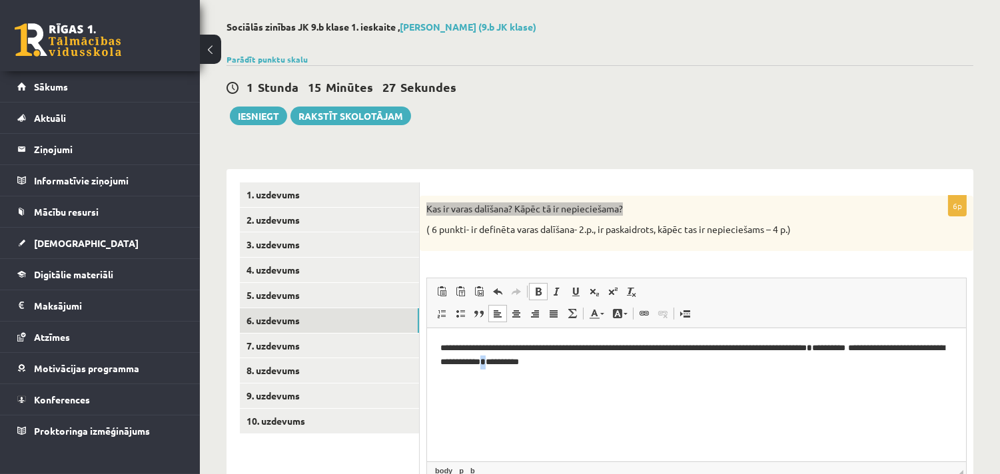
click at [485, 362] on b "*" at bounding box center [482, 361] width 5 height 9
click at [540, 290] on span at bounding box center [538, 292] width 11 height 11
click at [645, 370] on html "**********" at bounding box center [695, 355] width 539 height 55
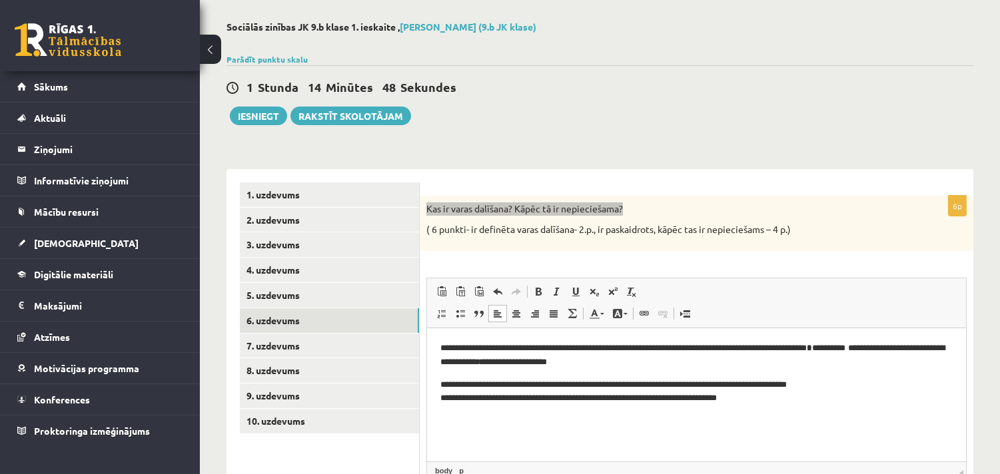
click at [438, 342] on html "**********" at bounding box center [695, 373] width 539 height 91
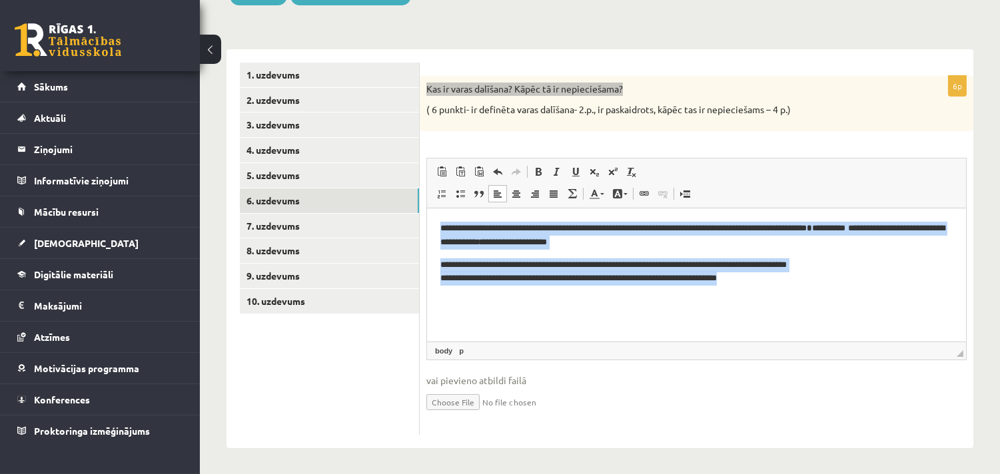
drag, startPoint x: 792, startPoint y: 282, endPoint x: 420, endPoint y: 228, distance: 375.7
click at [426, 228] on html "**********" at bounding box center [695, 253] width 539 height 91
click at [548, 189] on span at bounding box center [553, 194] width 11 height 11
click at [824, 287] on html "**********" at bounding box center [695, 253] width 539 height 91
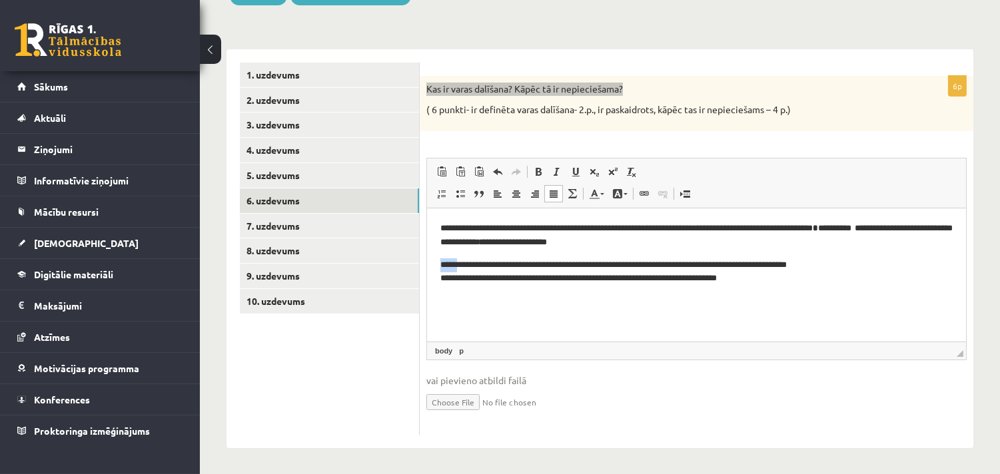
drag, startPoint x: 456, startPoint y: 264, endPoint x: 438, endPoint y: 264, distance: 18.7
click at [438, 264] on html "**********" at bounding box center [695, 253] width 539 height 91
drag, startPoint x: 724, startPoint y: 264, endPoint x: 710, endPoint y: 264, distance: 14.0
click at [710, 264] on p "**********" at bounding box center [696, 272] width 512 height 28
click at [888, 269] on p "**********" at bounding box center [696, 272] width 512 height 28
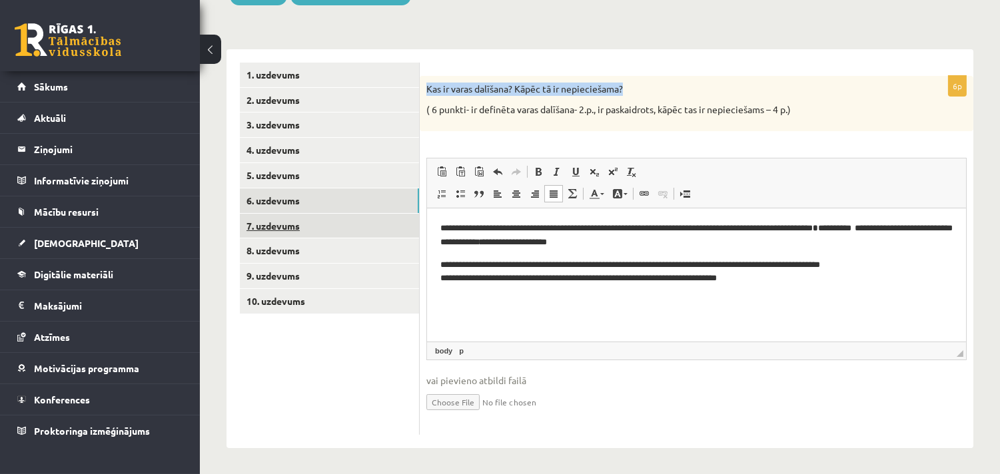
click at [273, 223] on link "7. uzdevums" at bounding box center [329, 226] width 179 height 25
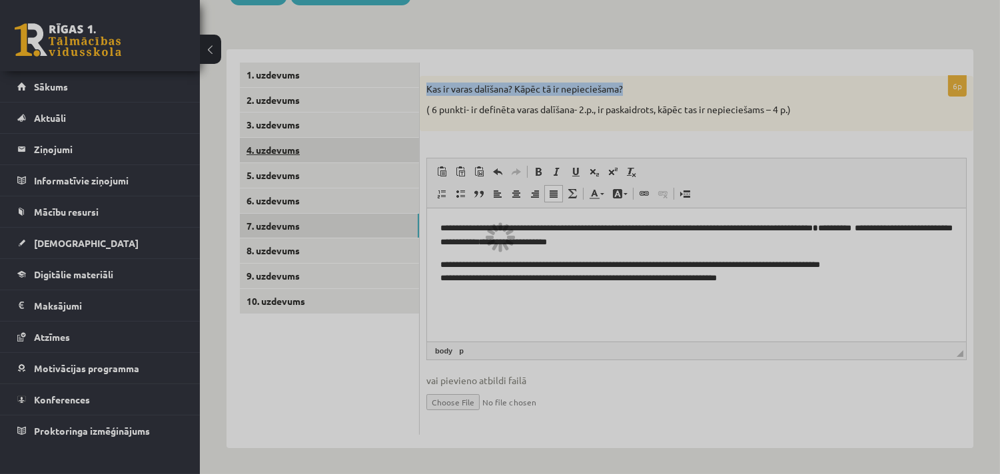
scroll to position [57, 0]
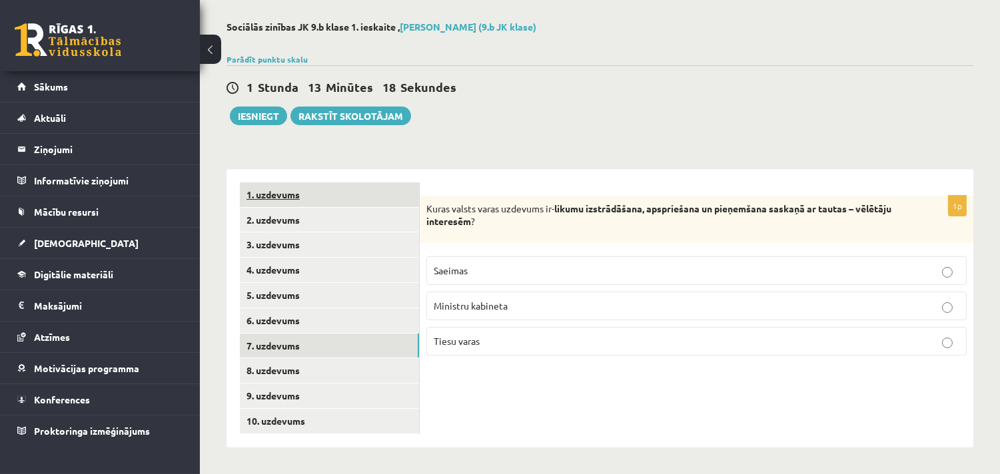
click at [263, 191] on link "1. uzdevums" at bounding box center [329, 195] width 179 height 25
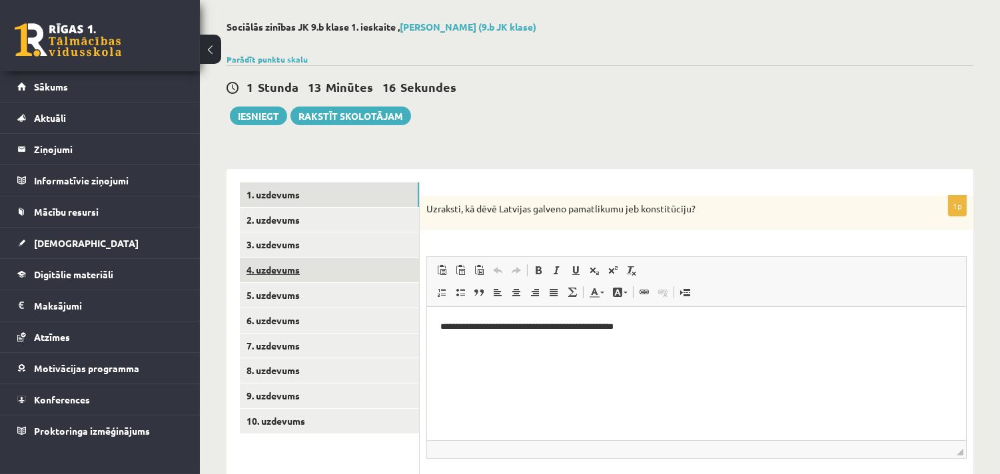
scroll to position [0, 0]
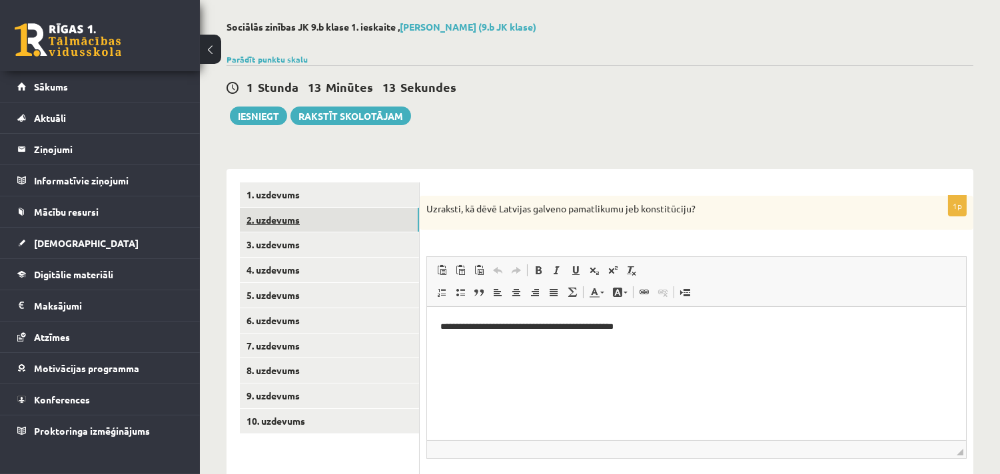
click at [275, 216] on link "2. uzdevums" at bounding box center [329, 220] width 179 height 25
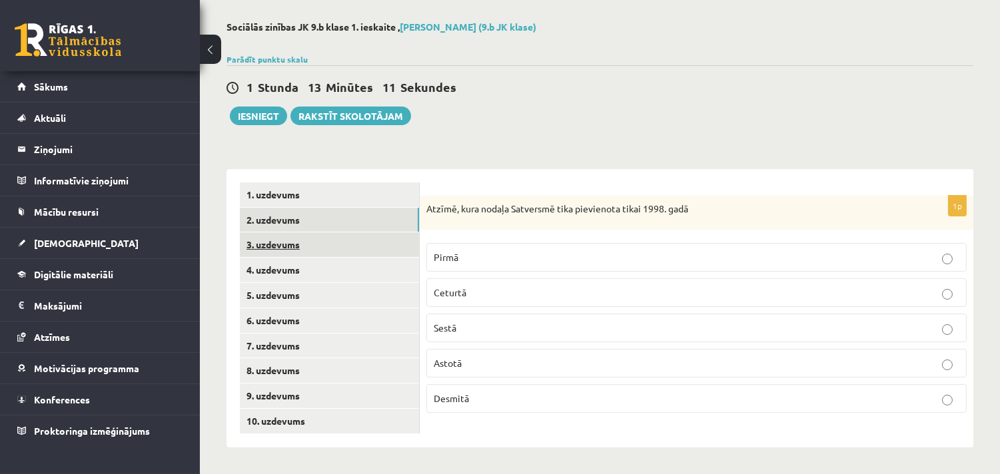
click at [283, 239] on link "3. uzdevums" at bounding box center [329, 245] width 179 height 25
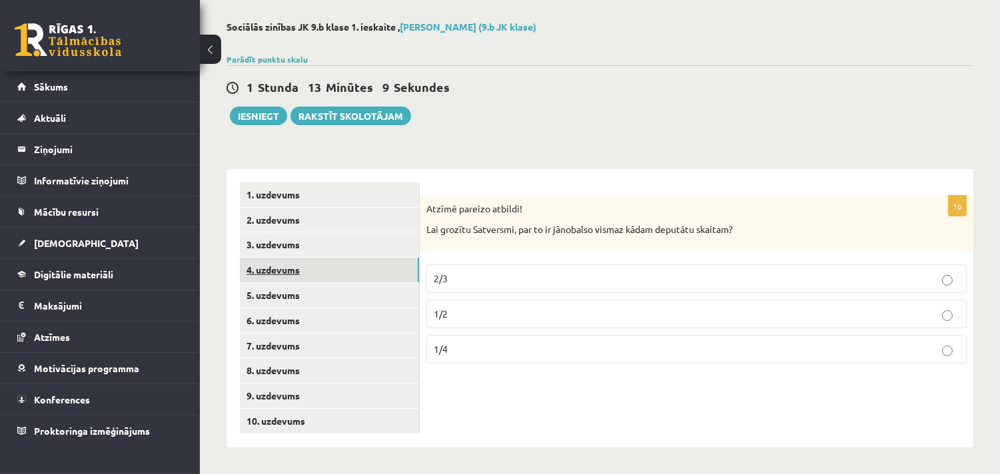
click at [276, 263] on link "4. uzdevums" at bounding box center [329, 270] width 179 height 25
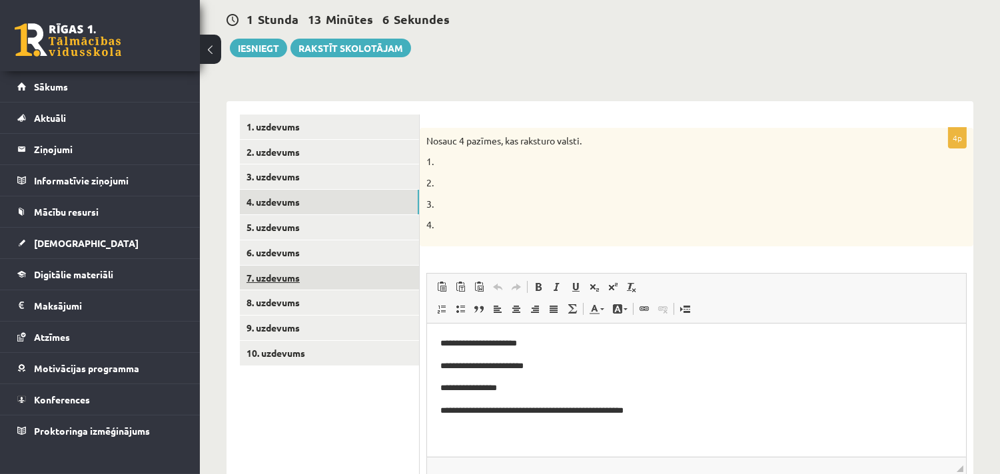
scroll to position [67, 0]
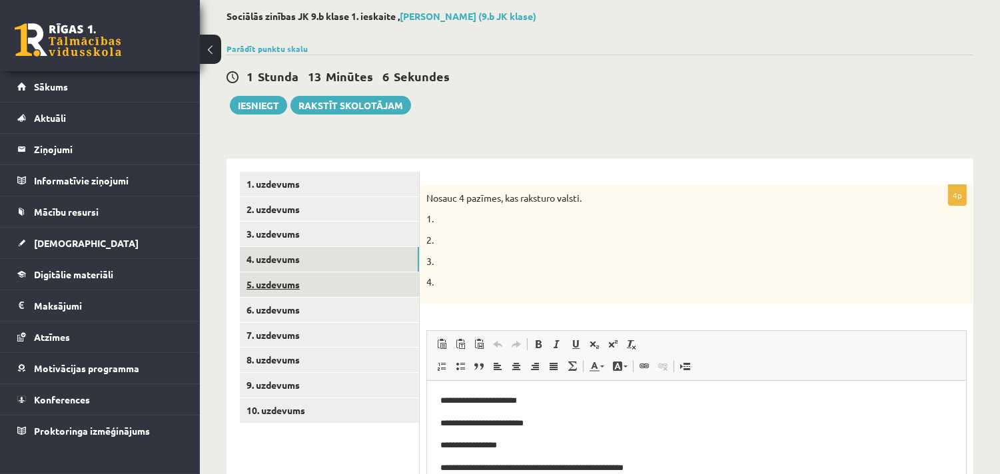
click at [283, 285] on link "5. uzdevums" at bounding box center [329, 285] width 179 height 25
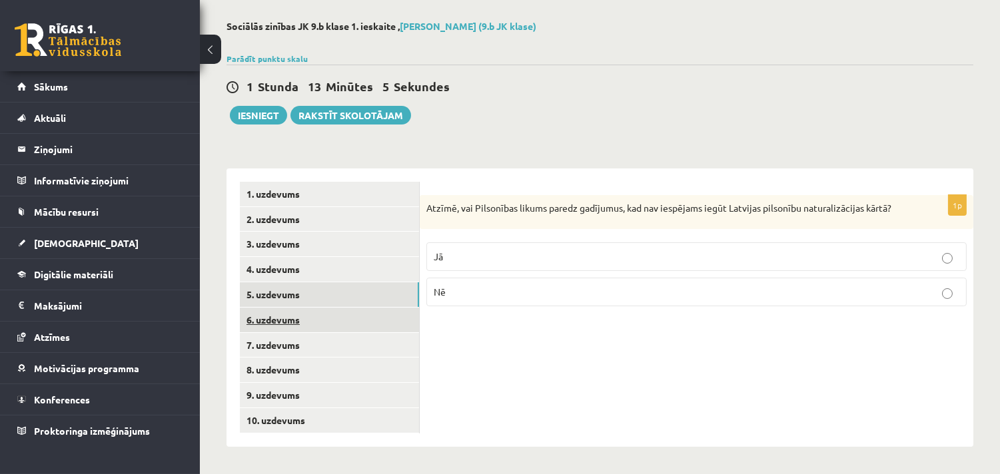
scroll to position [57, 0]
click at [281, 321] on link "6. uzdevums" at bounding box center [329, 320] width 179 height 25
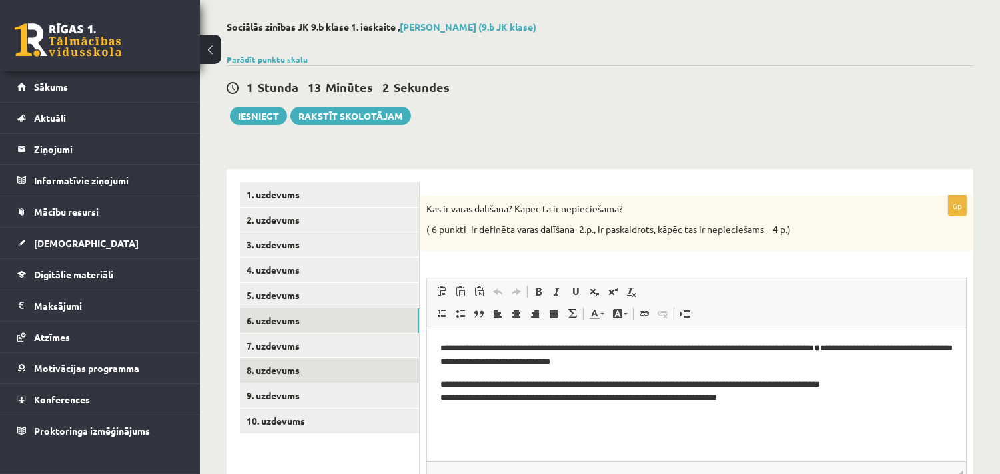
scroll to position [0, 0]
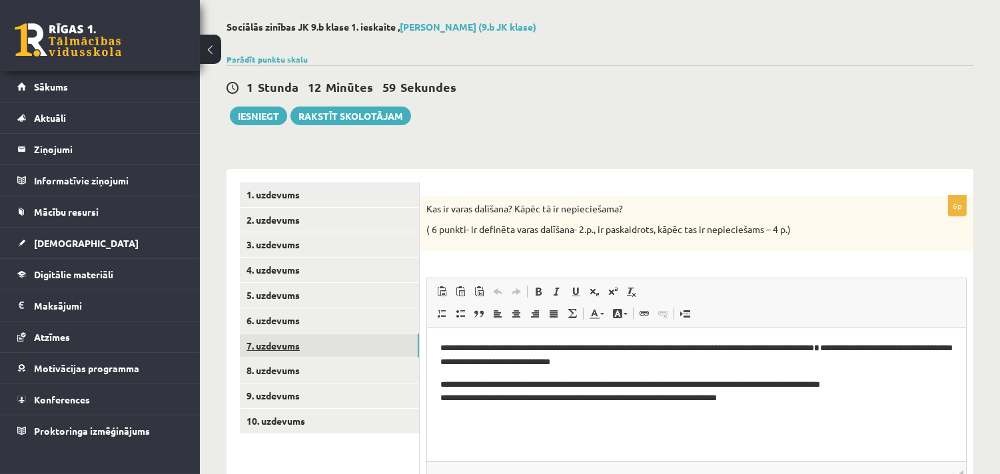
click at [280, 348] on link "7. uzdevums" at bounding box center [329, 346] width 179 height 25
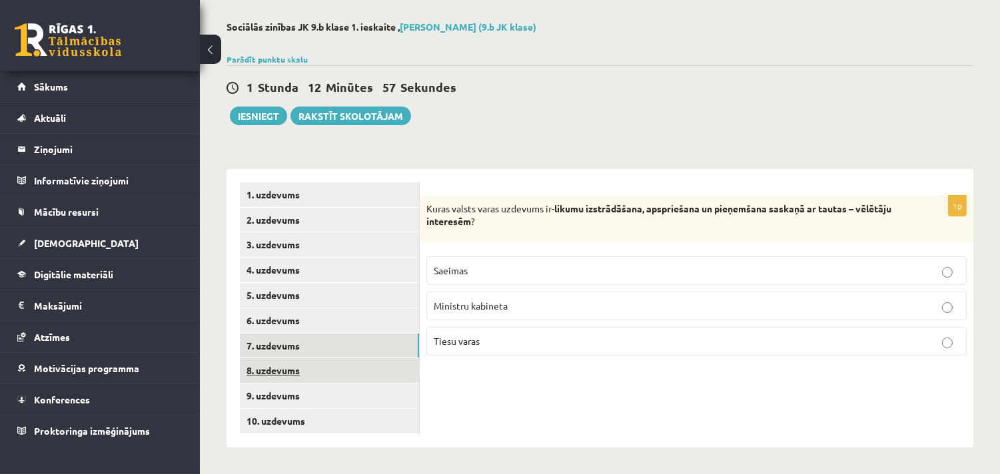
click at [283, 368] on link "8. uzdevums" at bounding box center [329, 370] width 179 height 25
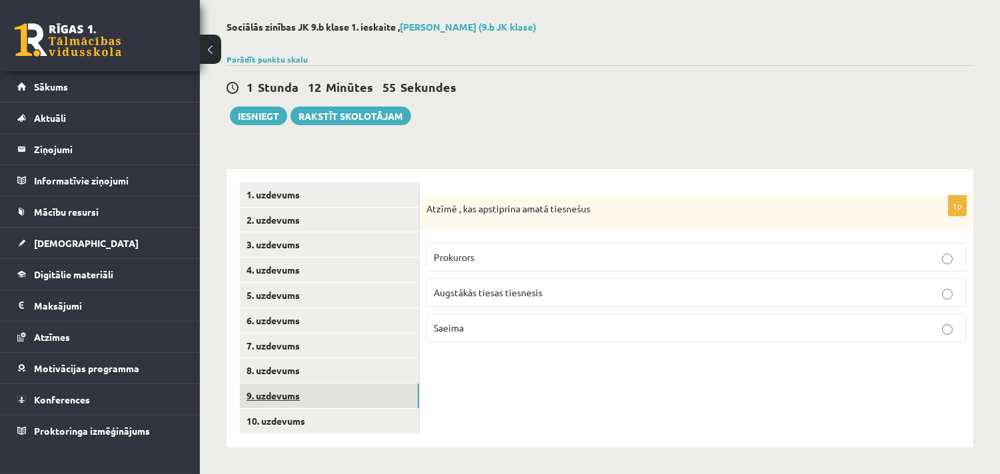
click at [290, 391] on link "9. uzdevums" at bounding box center [329, 396] width 179 height 25
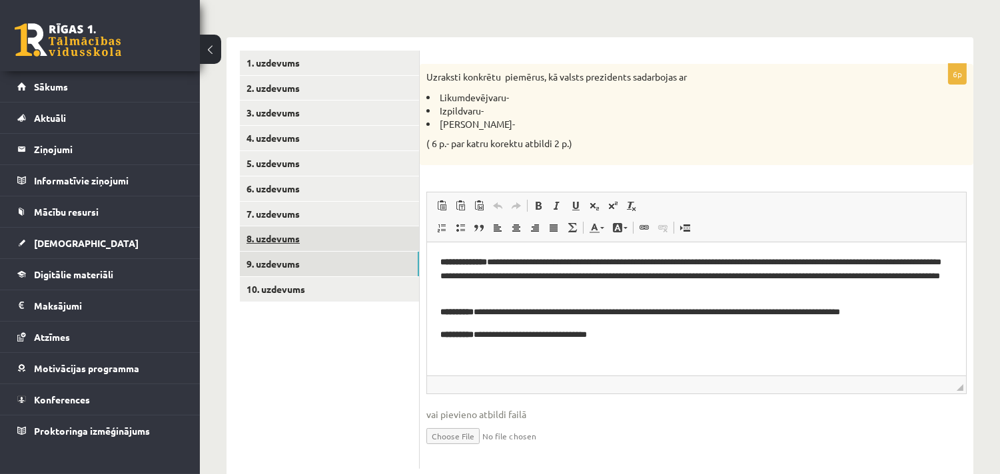
scroll to position [223, 0]
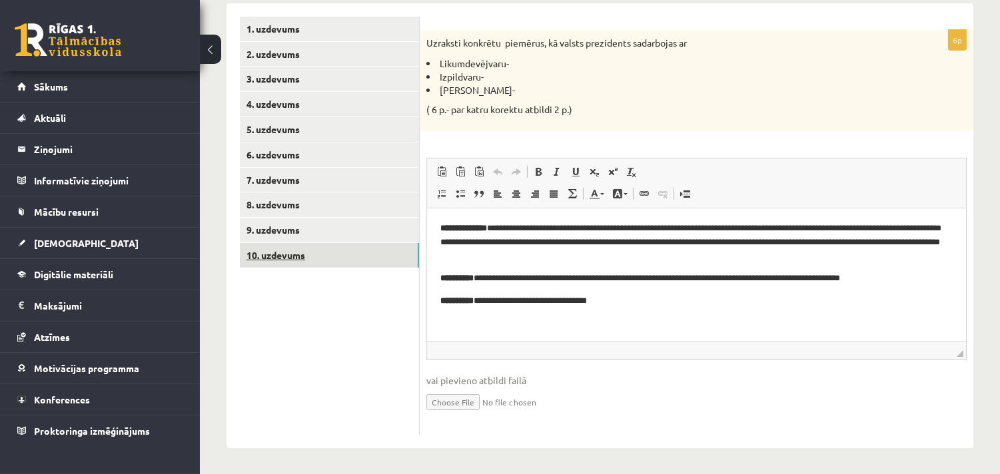
click at [297, 256] on link "10. uzdevums" at bounding box center [329, 255] width 179 height 25
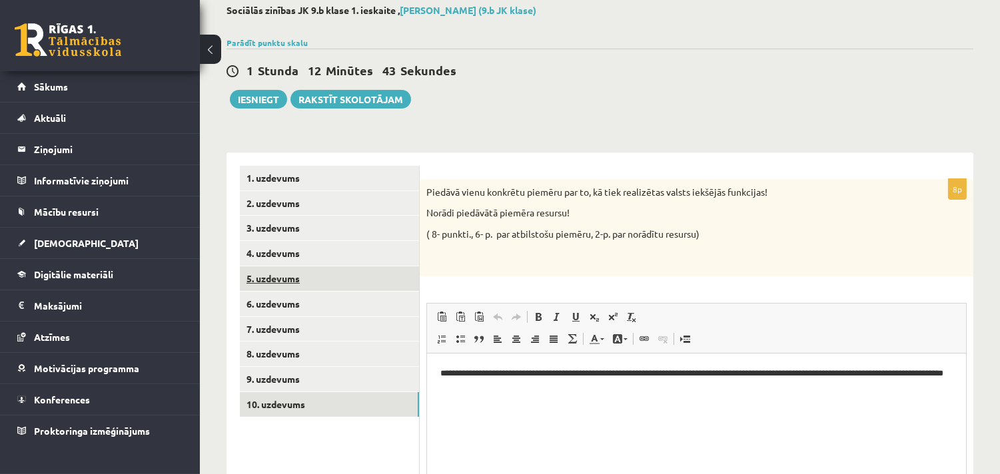
scroll to position [47, 0]
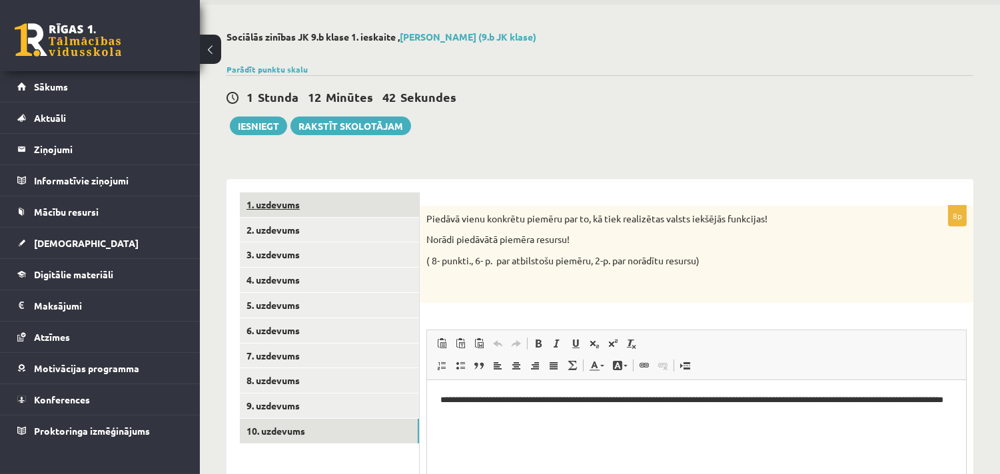
click at [328, 201] on link "1. uzdevums" at bounding box center [329, 205] width 179 height 25
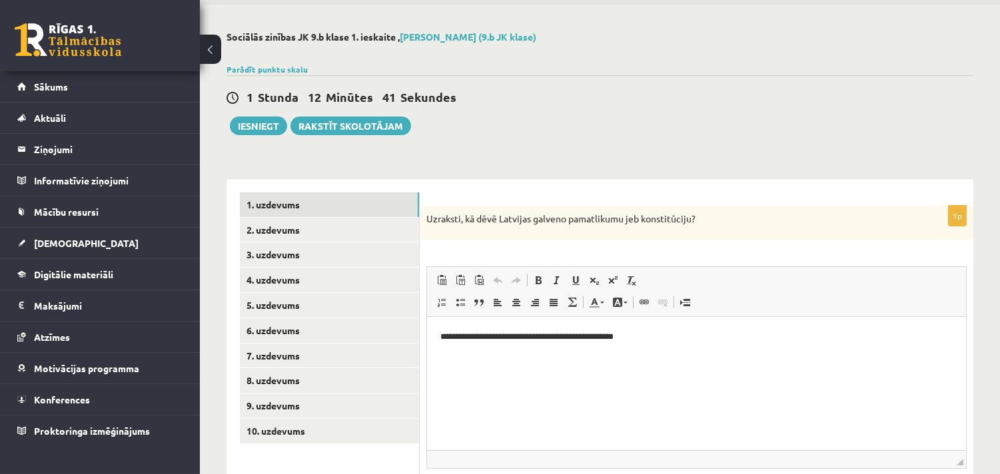
scroll to position [0, 0]
click at [257, 122] on button "Iesniegt" at bounding box center [258, 126] width 57 height 19
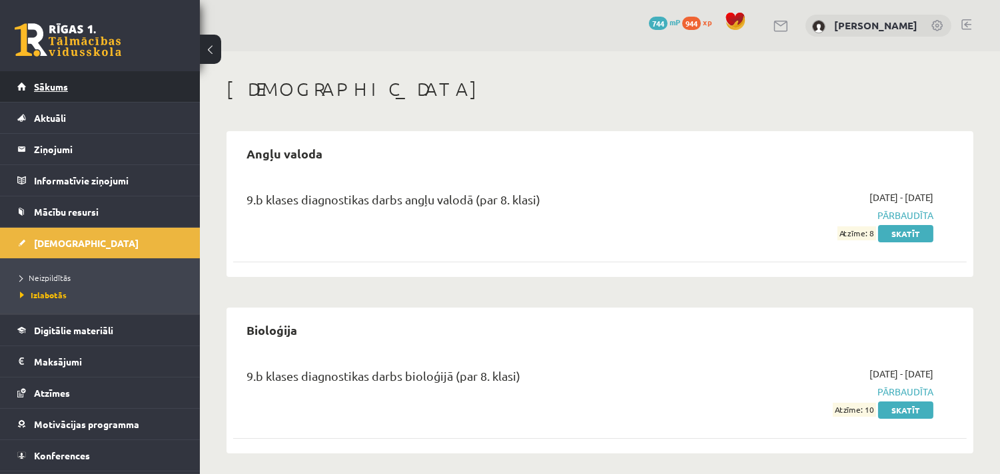
click at [43, 80] on link "Sākums" at bounding box center [100, 86] width 166 height 31
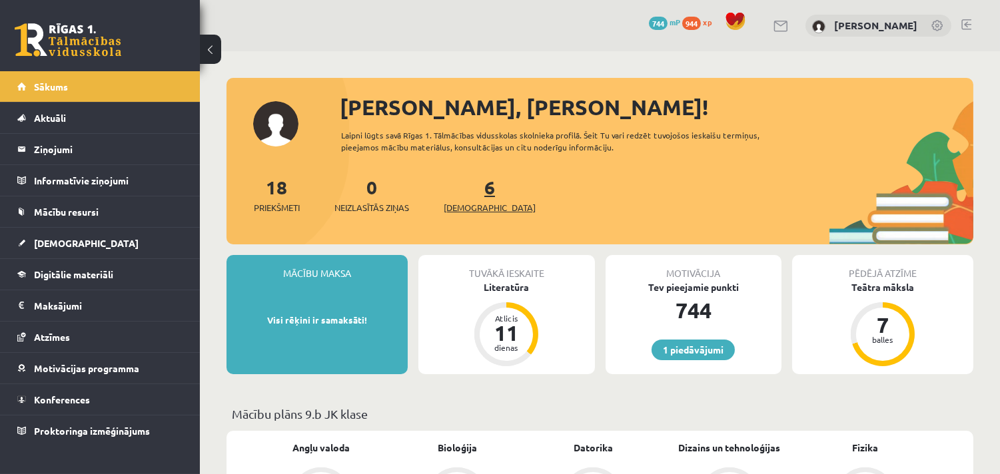
click at [473, 207] on span "[DEMOGRAPHIC_DATA]" at bounding box center [490, 207] width 92 height 13
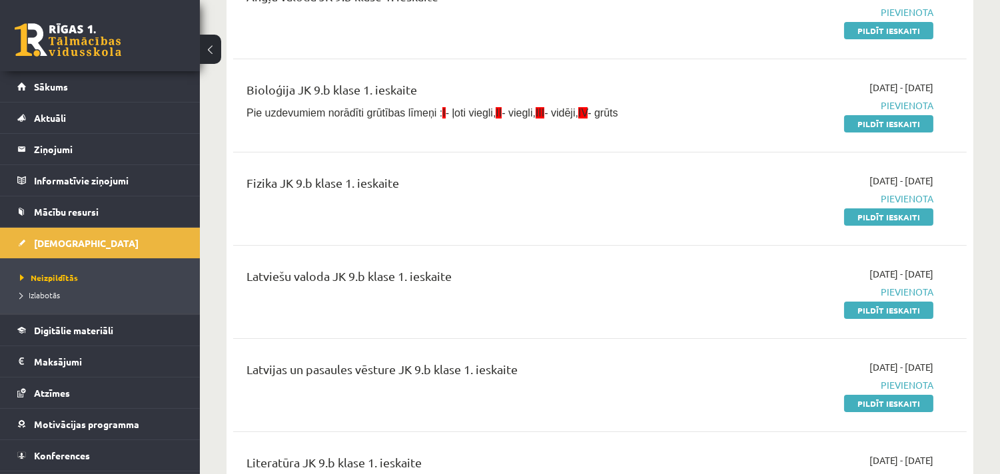
scroll to position [172, 0]
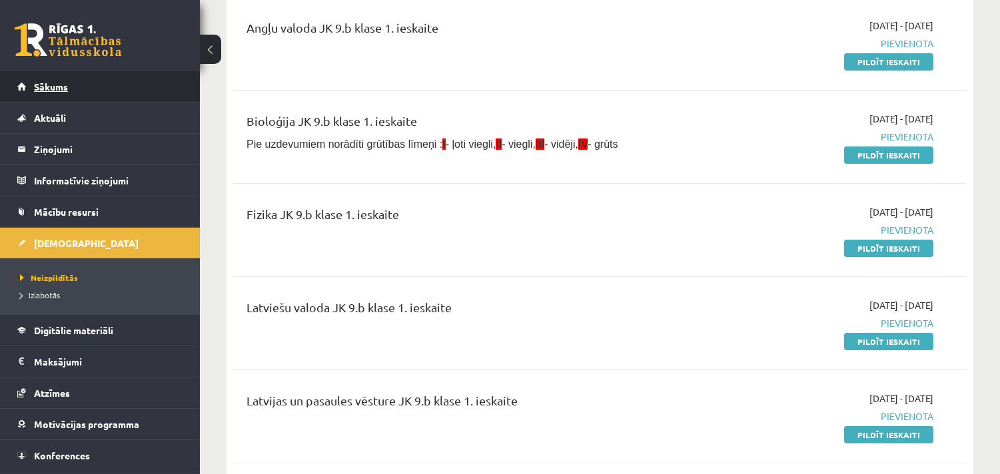
click at [47, 85] on span "Sākums" at bounding box center [51, 87] width 34 height 12
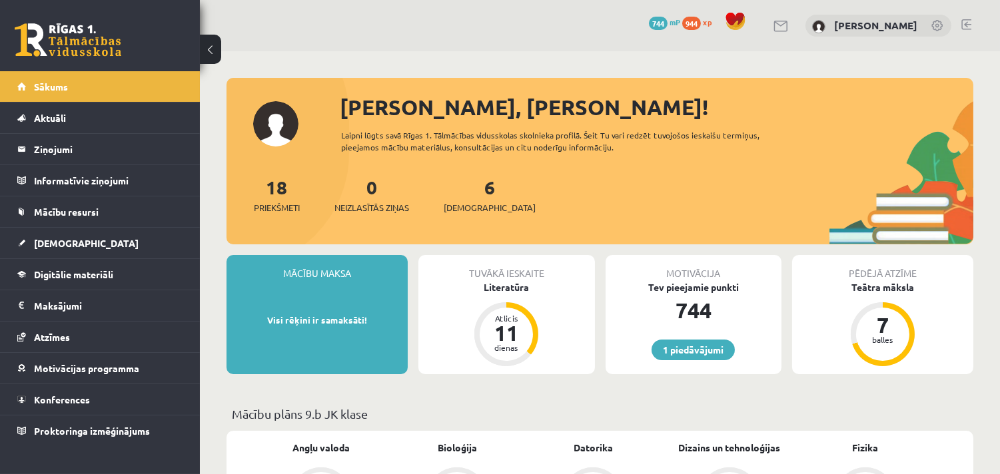
click at [963, 21] on link at bounding box center [966, 24] width 10 height 11
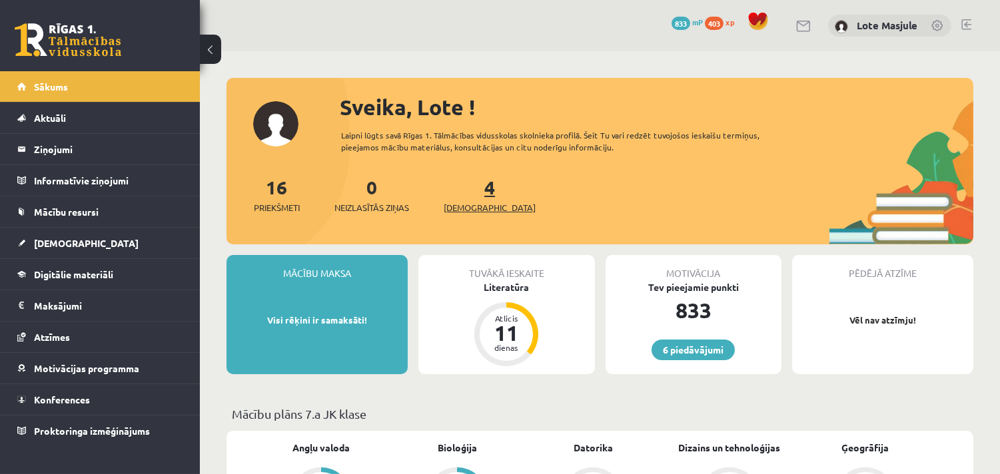
click at [480, 203] on span "[DEMOGRAPHIC_DATA]" at bounding box center [490, 207] width 92 height 13
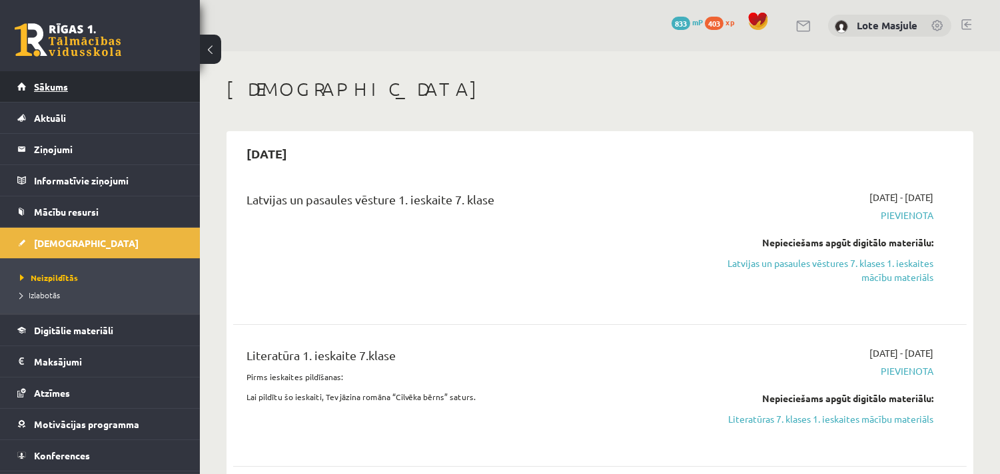
click at [53, 79] on link "Sākums" at bounding box center [100, 86] width 166 height 31
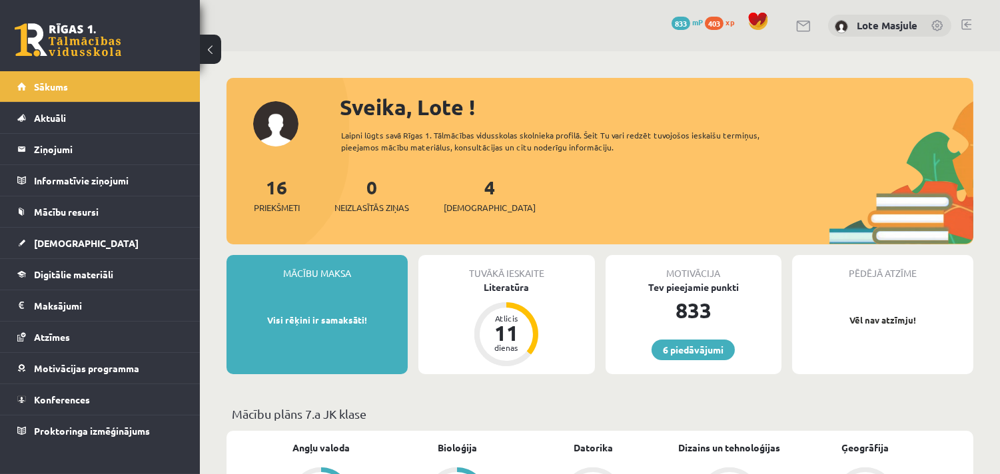
click at [721, 21] on span "403" at bounding box center [714, 23] width 19 height 13
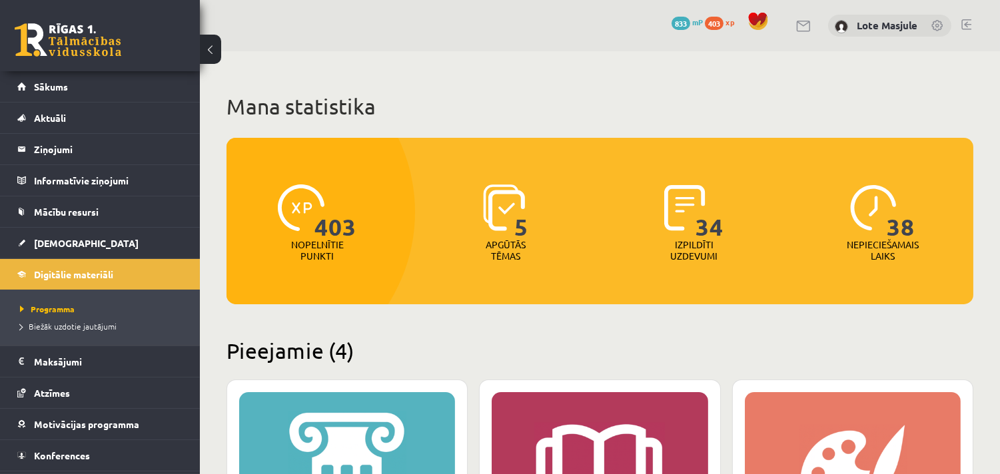
scroll to position [345, 0]
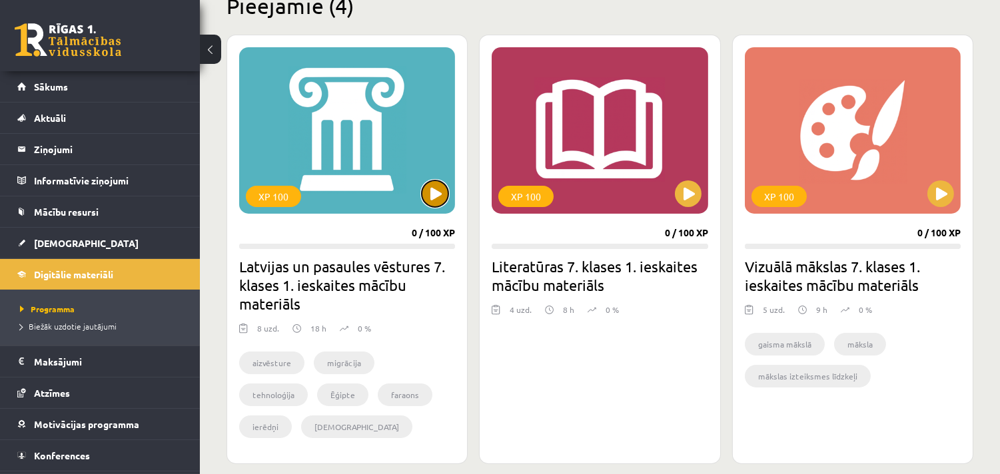
click at [426, 194] on button at bounding box center [435, 194] width 27 height 27
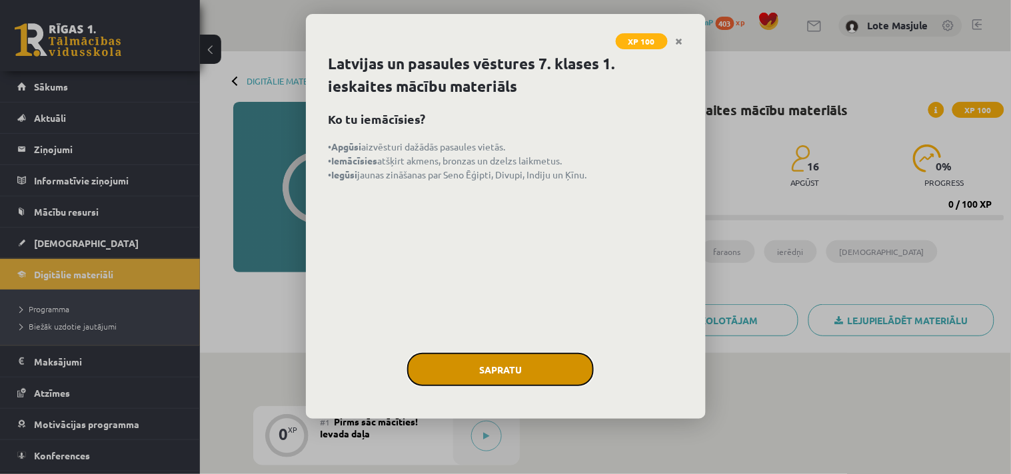
click at [518, 369] on button "Sapratu" at bounding box center [500, 369] width 187 height 33
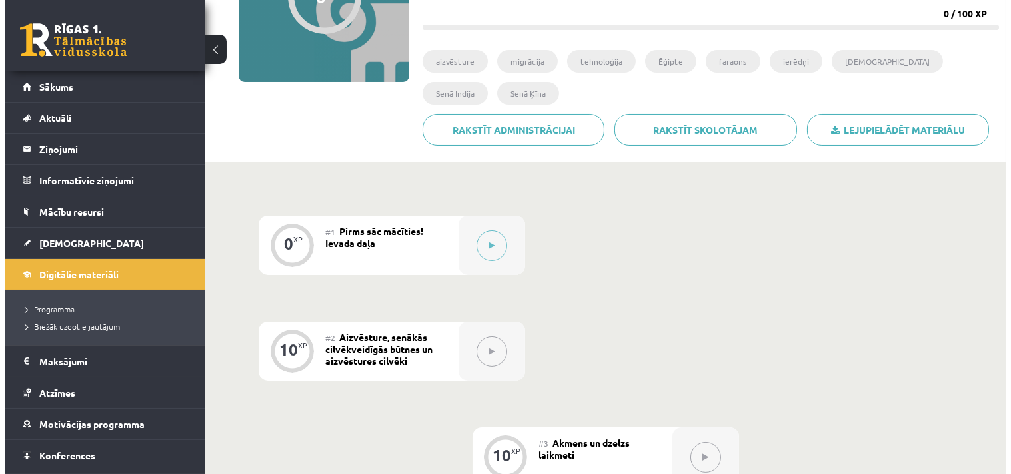
scroll to position [345, 0]
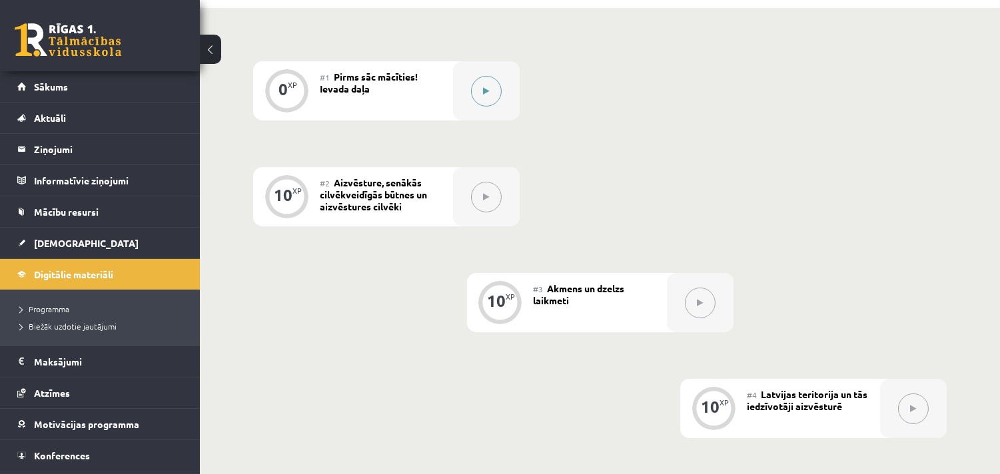
click at [480, 85] on button at bounding box center [486, 91] width 31 height 31
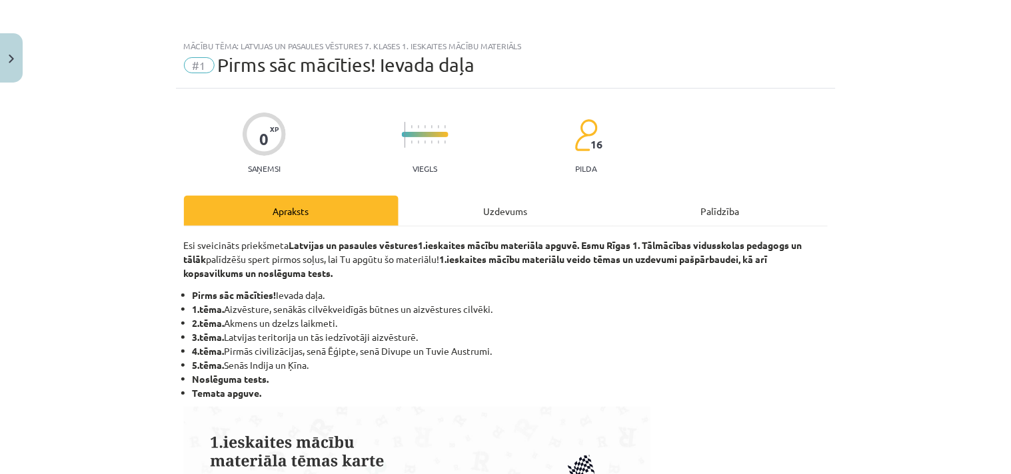
click at [503, 215] on div "Uzdevums" at bounding box center [505, 211] width 215 height 30
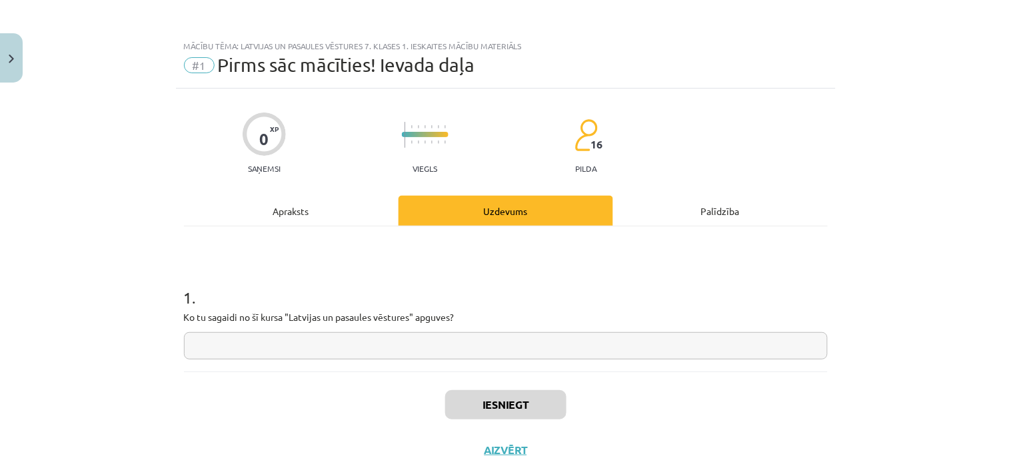
scroll to position [31, 0]
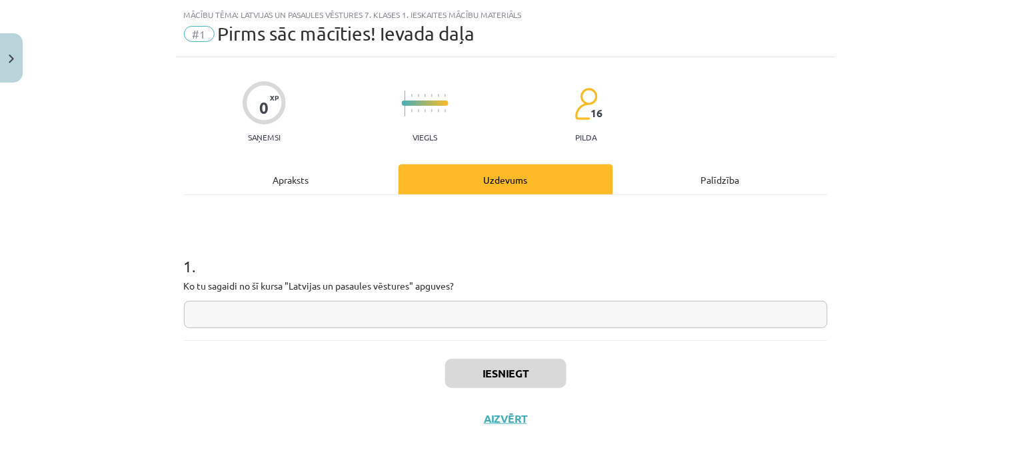
click at [368, 316] on input "text" at bounding box center [506, 314] width 644 height 27
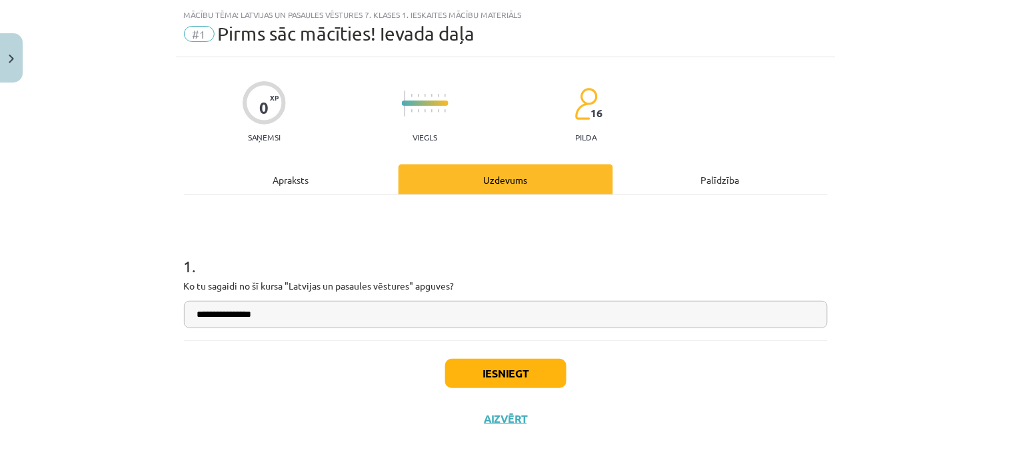
type input "**********"
click at [522, 380] on button "Iesniegt" at bounding box center [505, 373] width 121 height 29
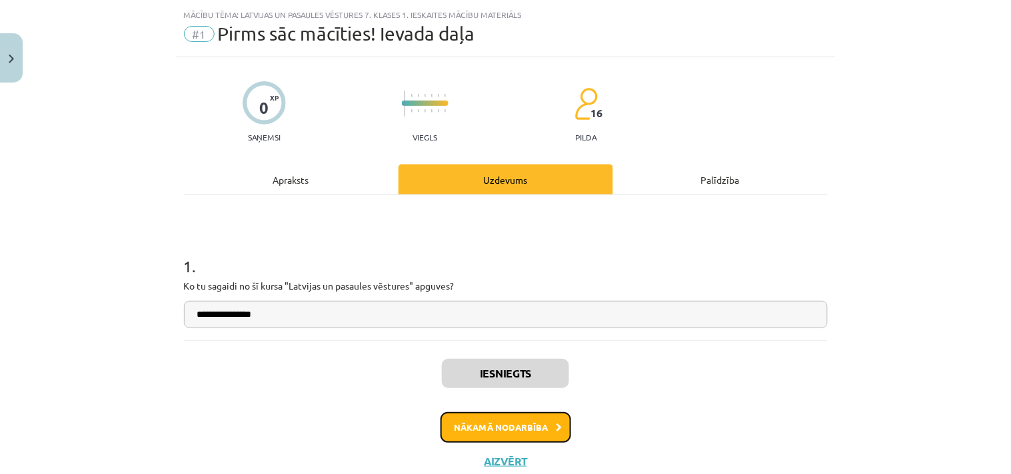
click at [537, 429] on button "Nākamā nodarbība" at bounding box center [505, 427] width 131 height 31
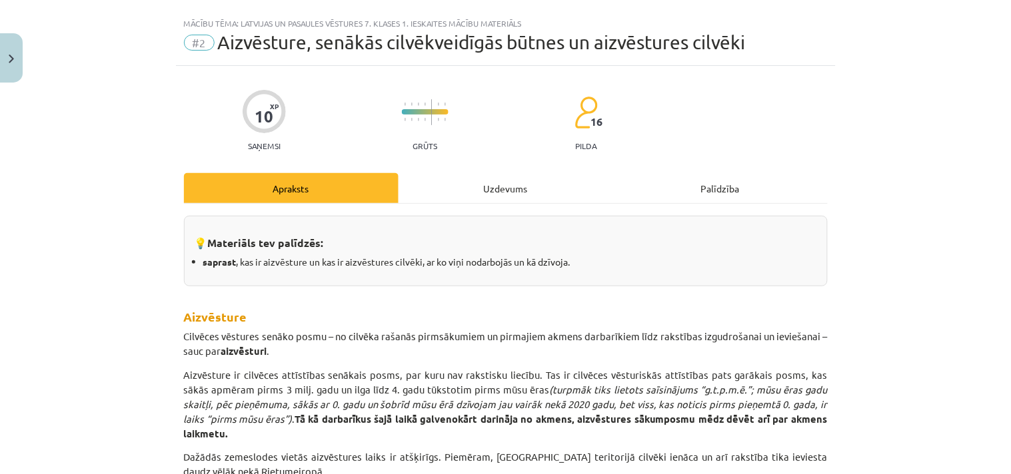
scroll to position [0, 0]
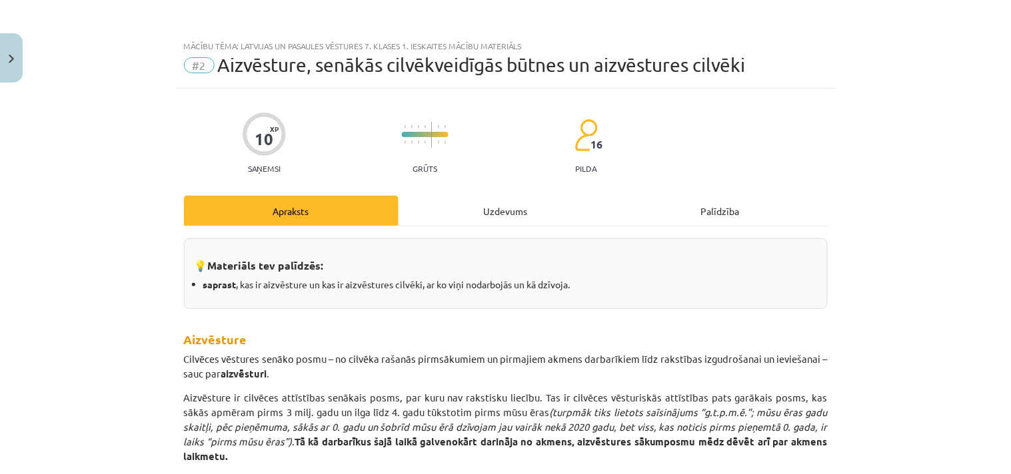
click at [503, 217] on div "Uzdevums" at bounding box center [505, 211] width 215 height 30
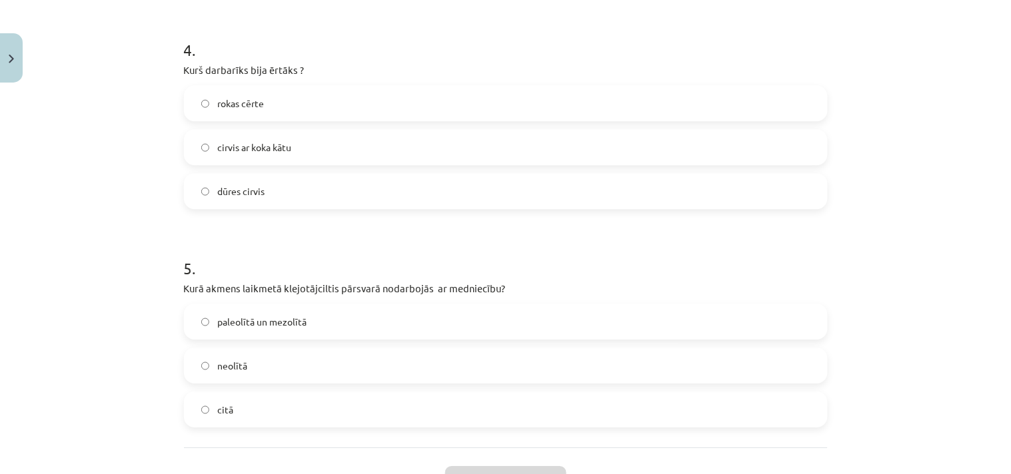
scroll to position [1011, 0]
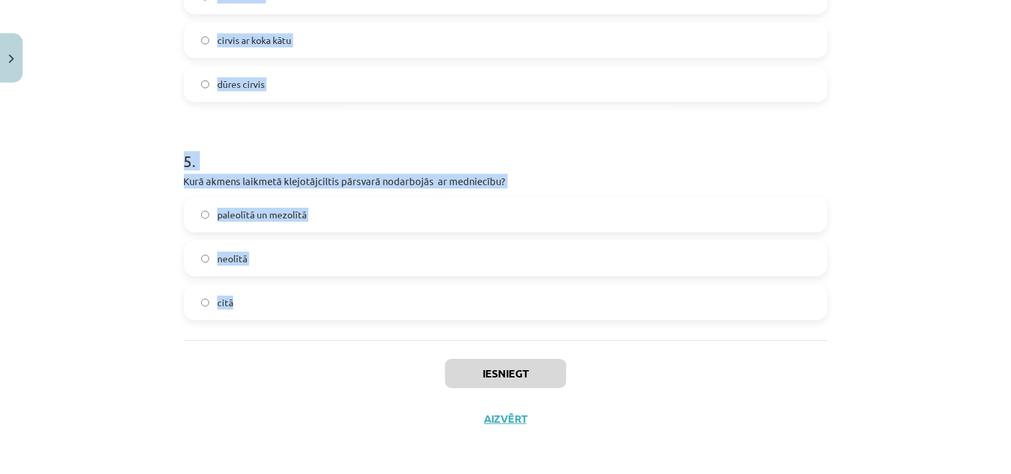
drag, startPoint x: 170, startPoint y: 291, endPoint x: 443, endPoint y: 328, distance: 275.6
click at [443, 328] on div "Mācību tēma: Latvijas un pasaules vēstures 7. klases 1. ieskaites mācību materi…" at bounding box center [505, 237] width 1011 height 474
copy form "1 . Kurš cilvēku grupējums bija lielāks un organizētāks ? dzimta cilts bars 2 .…"
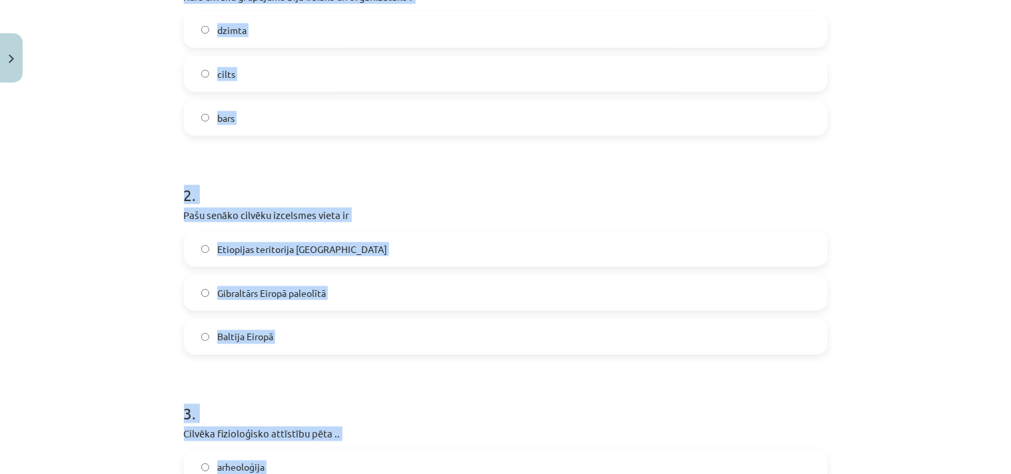
click at [924, 318] on div "Mācību tēma: Latvijas un pasaules vēstures 7. klases 1. ieskaites mācību materi…" at bounding box center [505, 237] width 1011 height 474
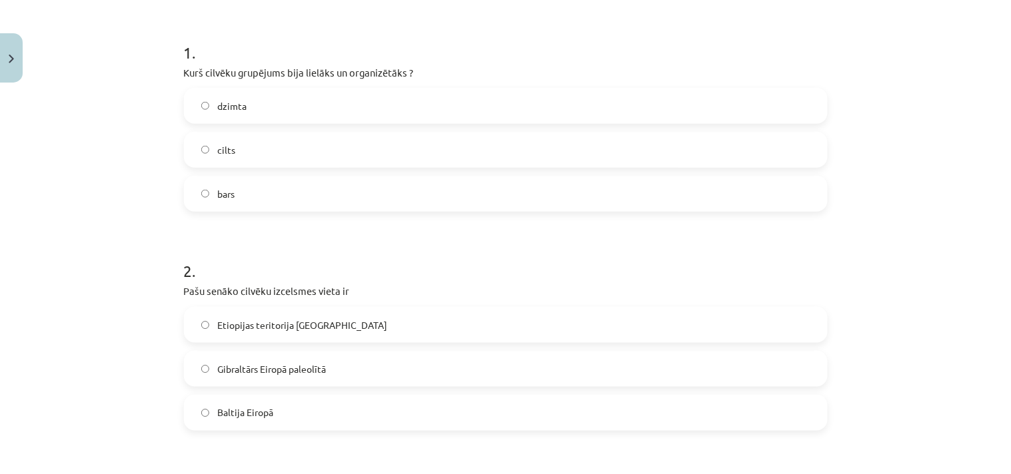
scroll to position [0, 0]
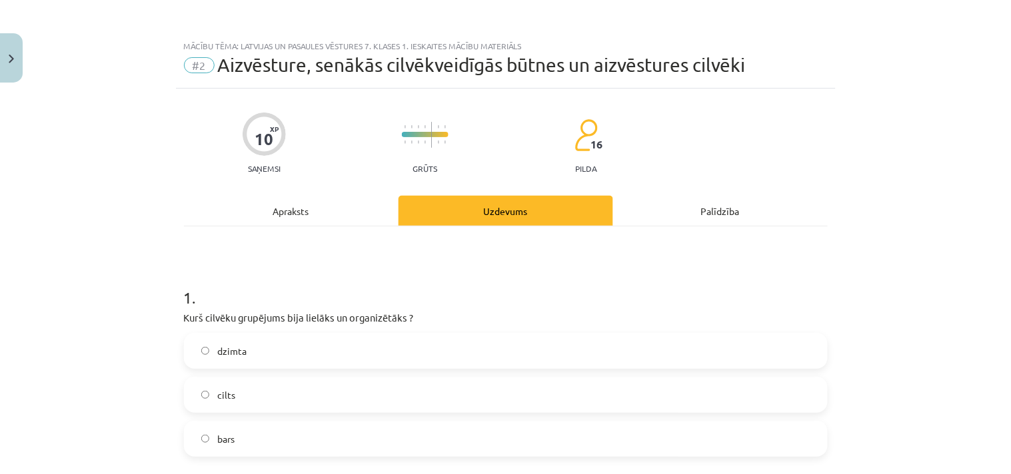
click at [245, 394] on label "cilts" at bounding box center [505, 394] width 641 height 33
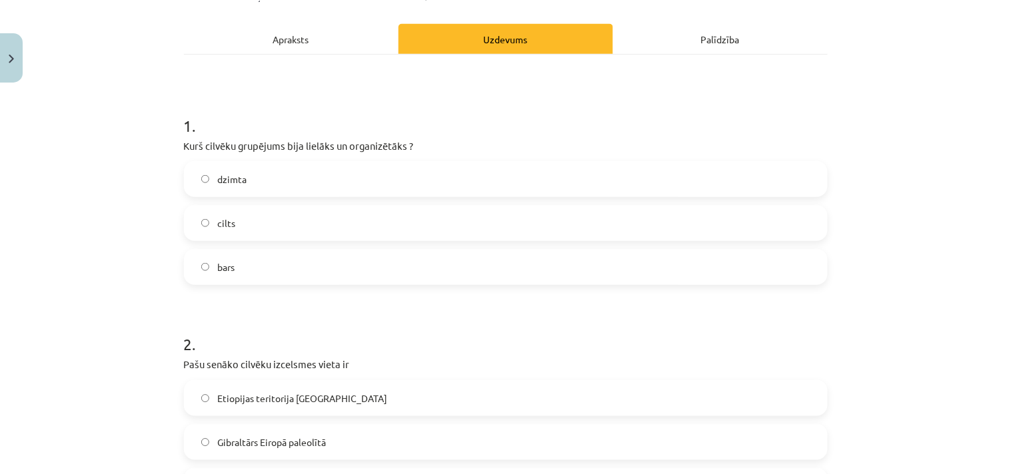
scroll to position [345, 0]
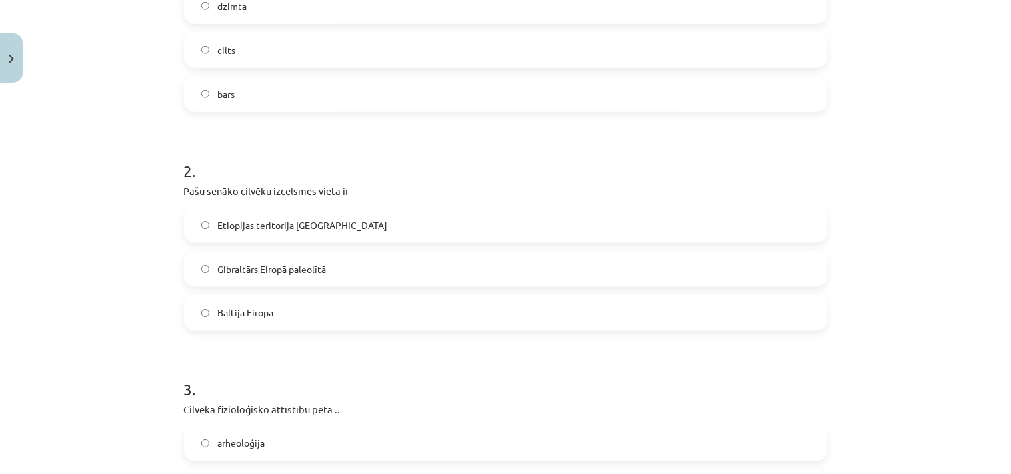
click at [290, 214] on label "Etiopijas teritorija Āfrikā" at bounding box center [505, 225] width 641 height 33
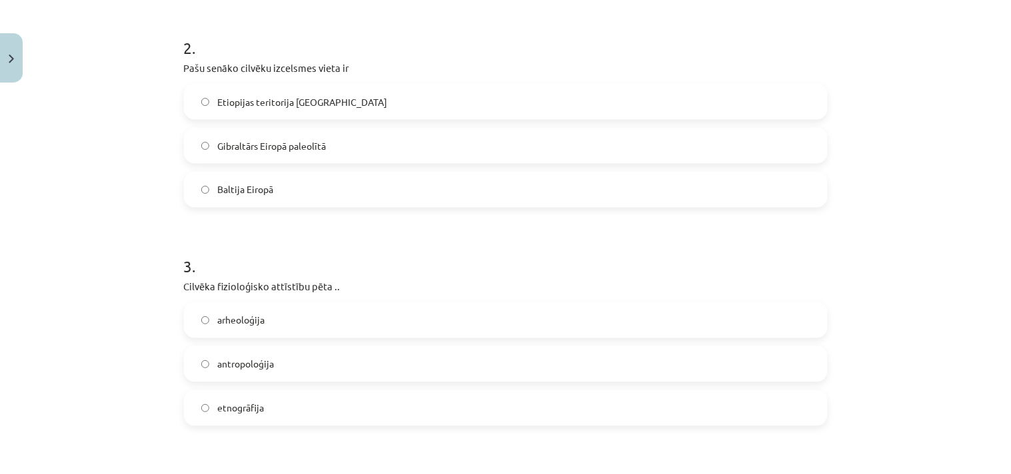
scroll to position [518, 0]
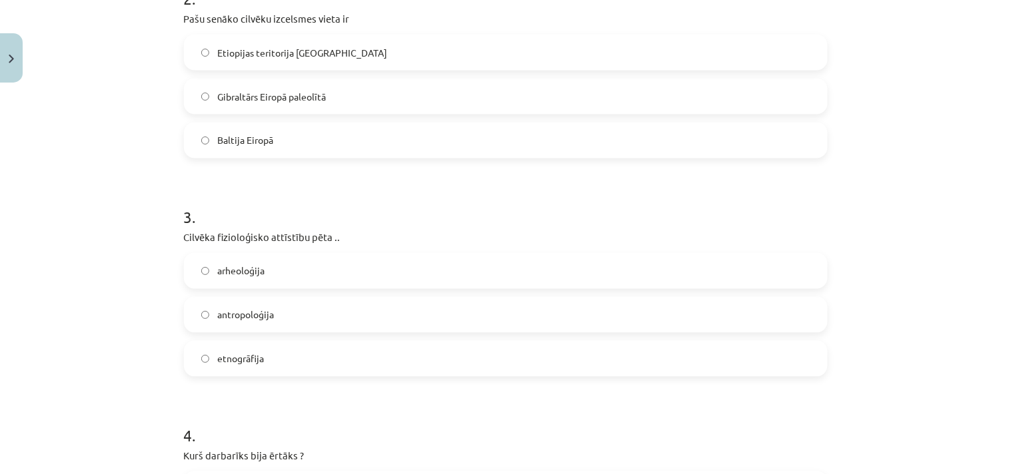
click at [285, 318] on label "antropoloģija" at bounding box center [505, 315] width 641 height 33
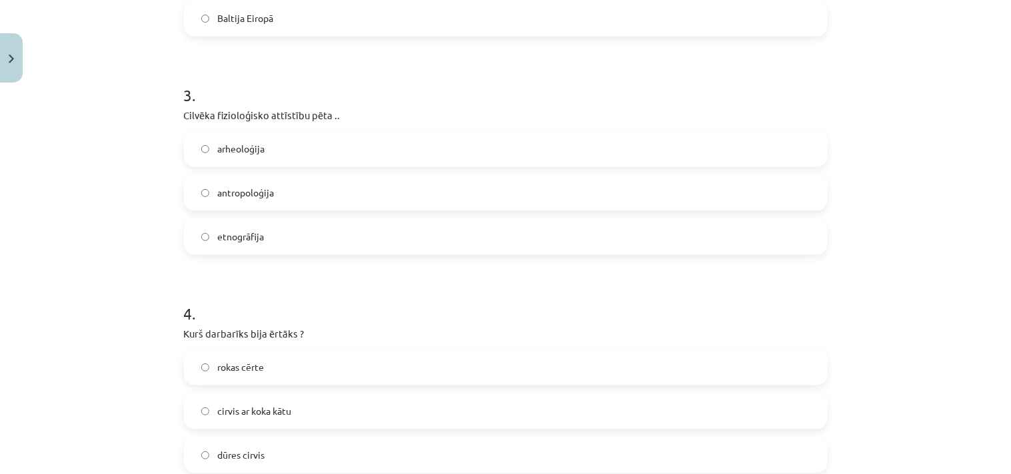
scroll to position [690, 0]
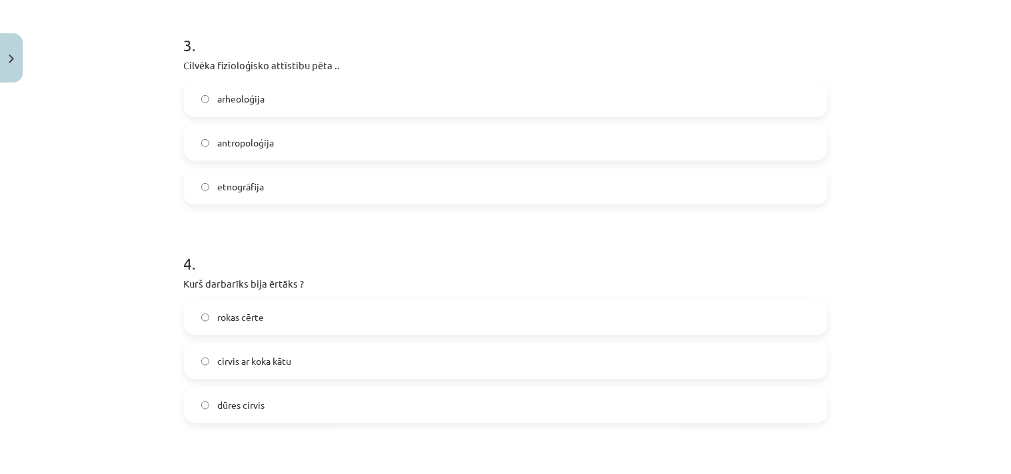
click at [284, 355] on span "cirvis ar koka kātu" at bounding box center [254, 361] width 74 height 14
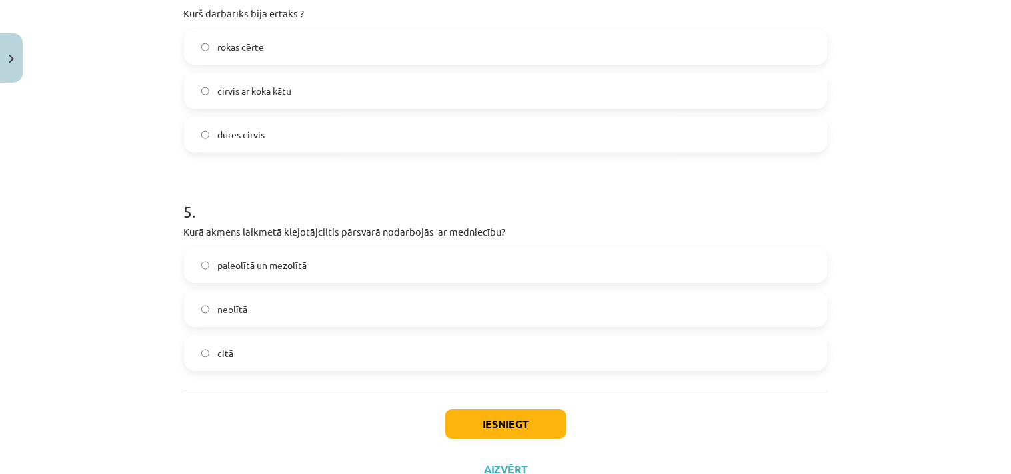
scroll to position [1011, 0]
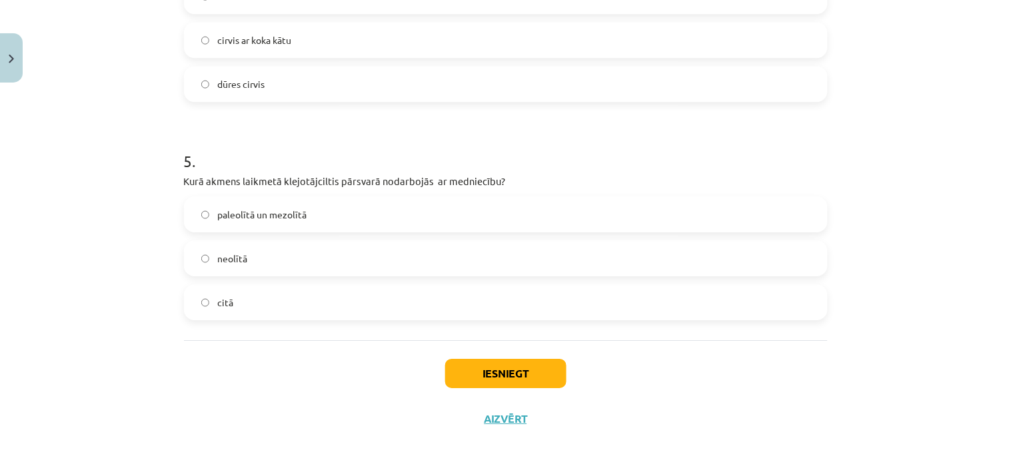
click at [293, 214] on span "paleolītā un mezolītā" at bounding box center [261, 215] width 89 height 14
click at [533, 380] on button "Iesniegt" at bounding box center [505, 373] width 121 height 29
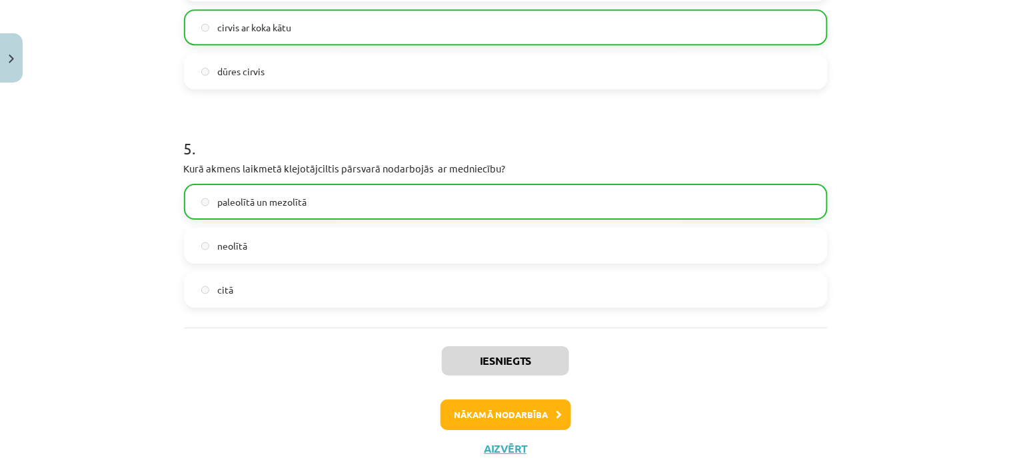
scroll to position [1054, 0]
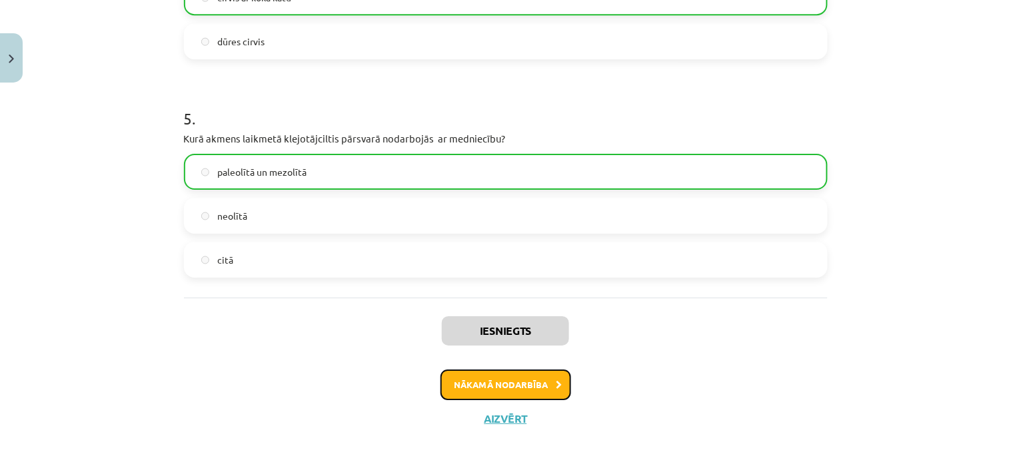
click at [491, 380] on button "Nākamā nodarbība" at bounding box center [505, 385] width 131 height 31
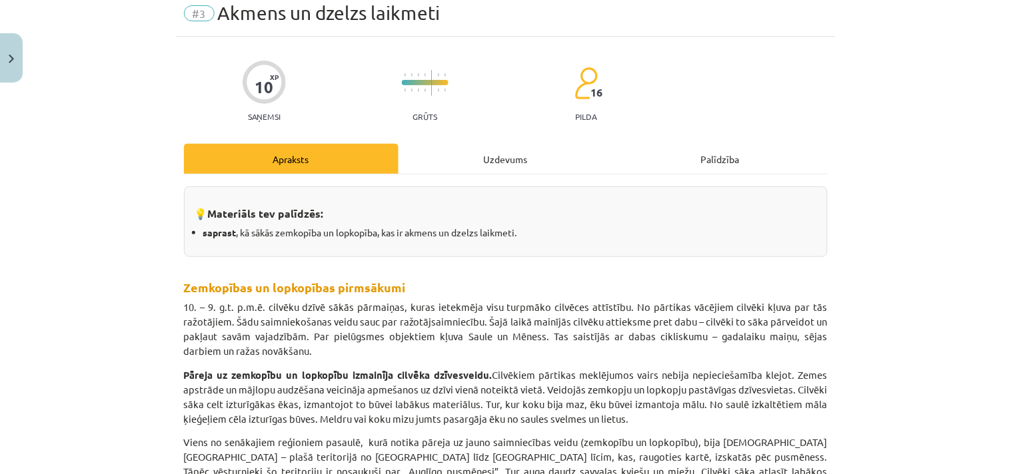
scroll to position [33, 0]
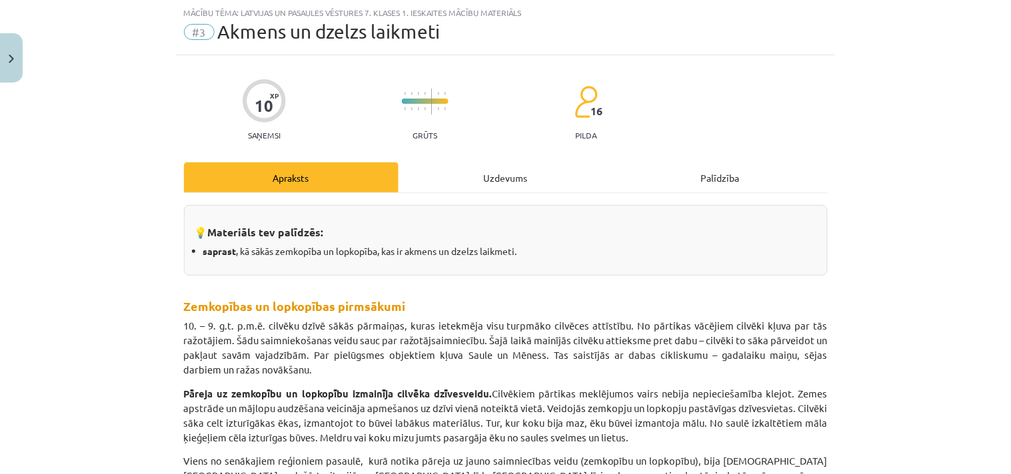
click at [503, 169] on div "Uzdevums" at bounding box center [505, 178] width 215 height 30
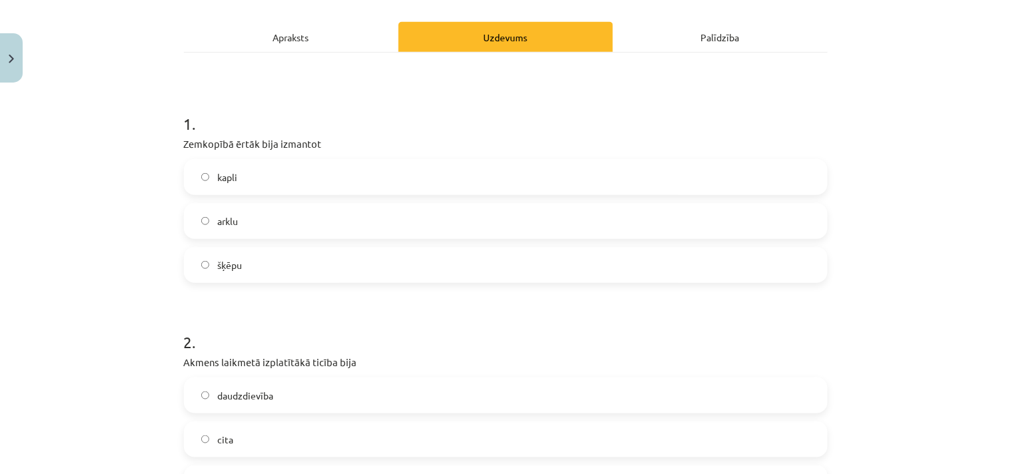
scroll to position [205, 0]
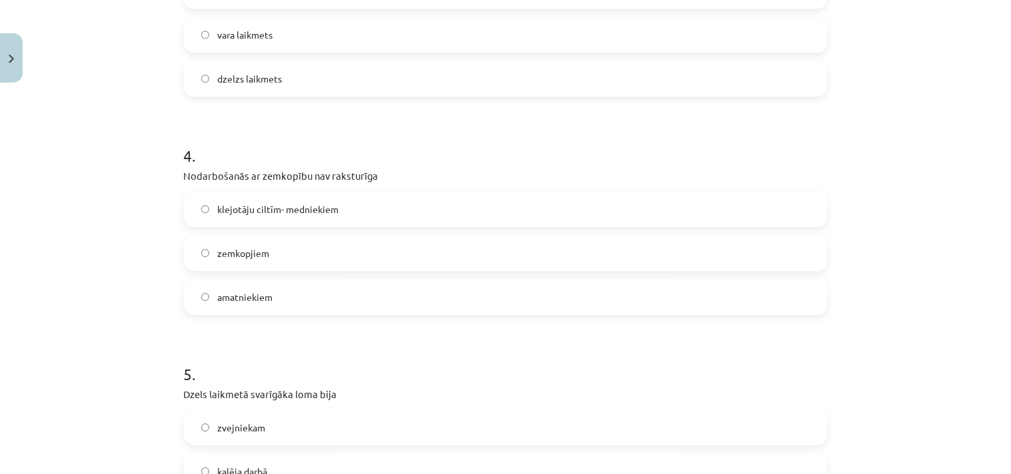
scroll to position [1011, 0]
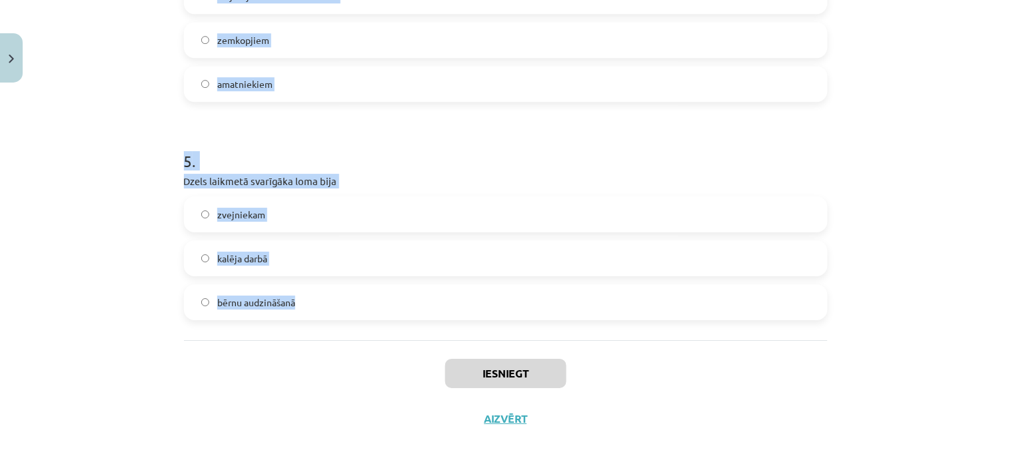
drag, startPoint x: 191, startPoint y: 95, endPoint x: 340, endPoint y: 336, distance: 284.2
click at [340, 336] on div "Mācību tēma: Latvijas un pasaules vēstures 7. klases 1. ieskaites mācību materi…" at bounding box center [505, 237] width 1011 height 474
copy form "1 . Zemkopībā ērtāk bija izmantot kapli arklu šķēpu 2 . Akmens laikmetā izplatī…"
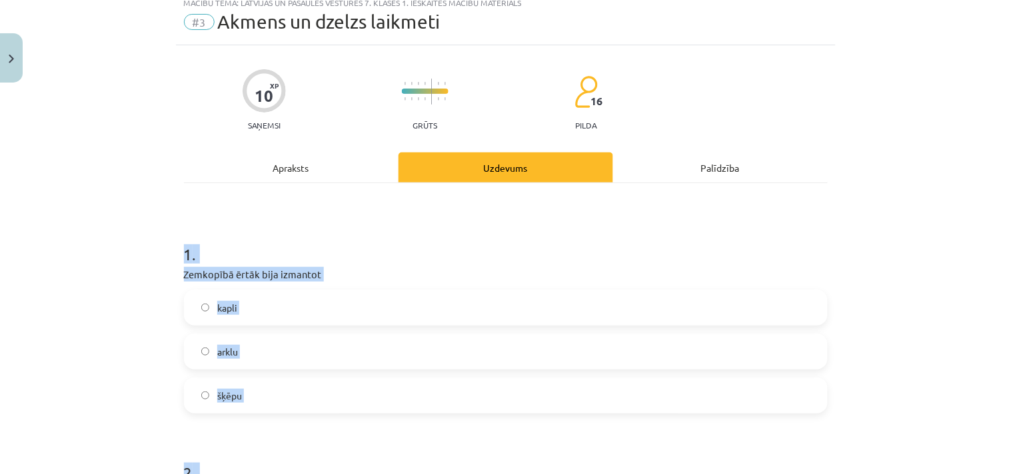
scroll to position [0, 0]
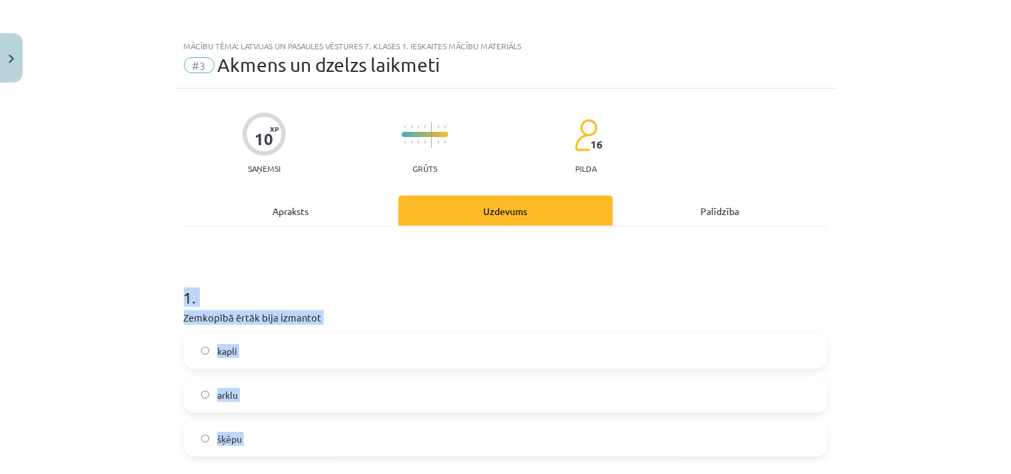
drag, startPoint x: 871, startPoint y: 287, endPoint x: 837, endPoint y: 311, distance: 41.6
click at [871, 288] on div "Mācību tēma: Latvijas un pasaules vēstures 7. klases 1. ieskaites mācību materi…" at bounding box center [505, 237] width 1011 height 474
click at [232, 396] on span "arklu" at bounding box center [227, 395] width 21 height 14
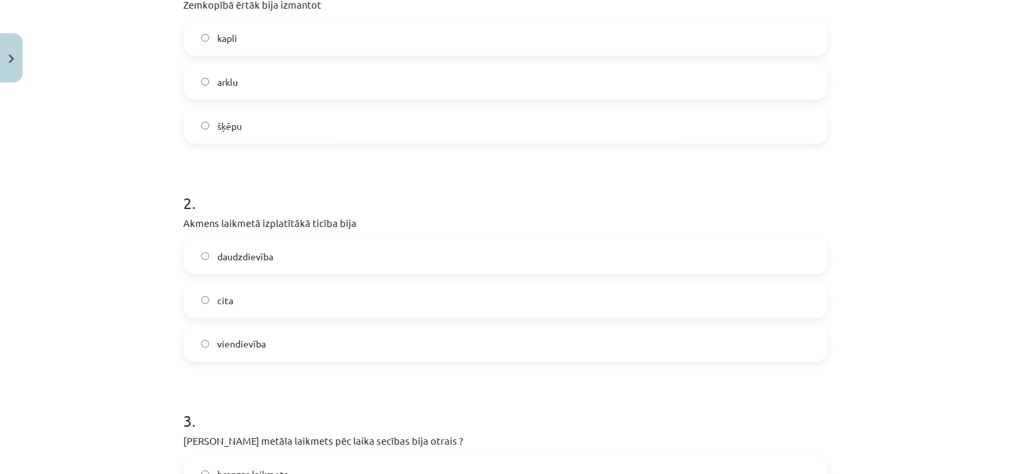
scroll to position [345, 0]
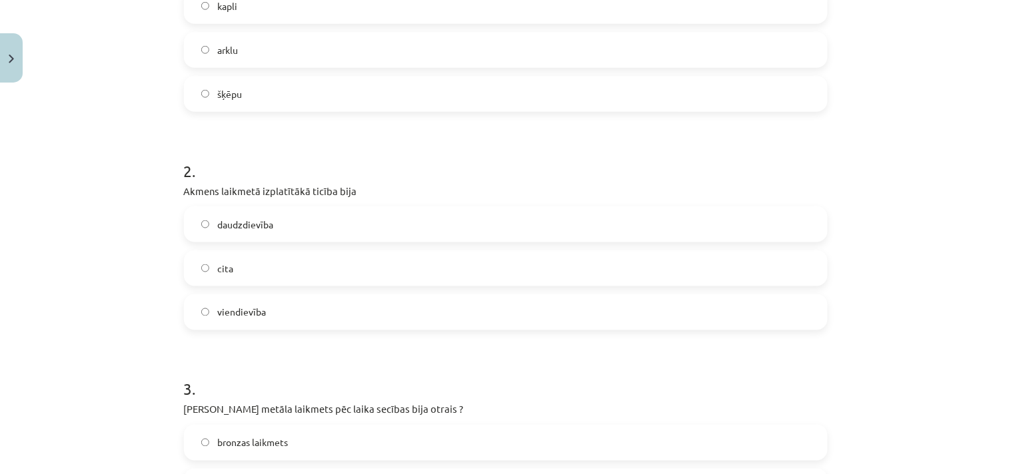
click at [241, 229] on span "daudzdievība" at bounding box center [245, 225] width 56 height 14
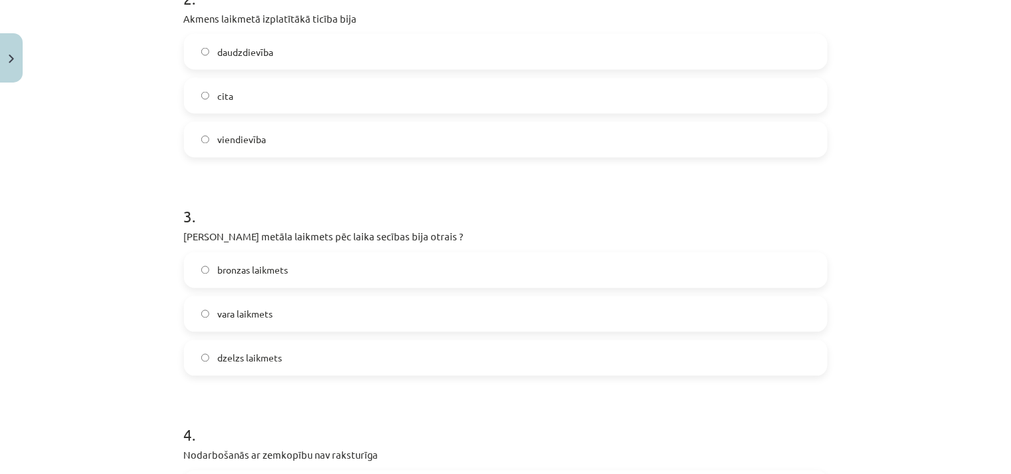
click at [231, 264] on span "bronzas laikmets" at bounding box center [252, 271] width 71 height 14
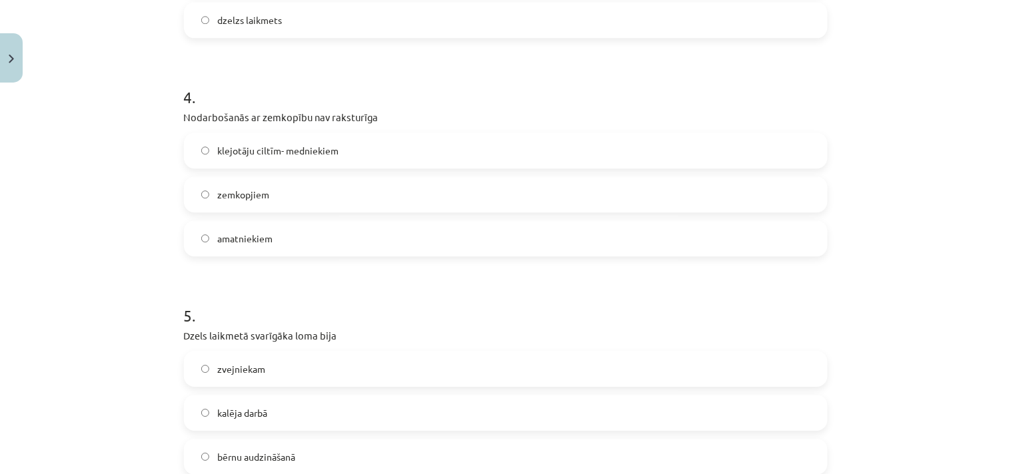
scroll to position [864, 0]
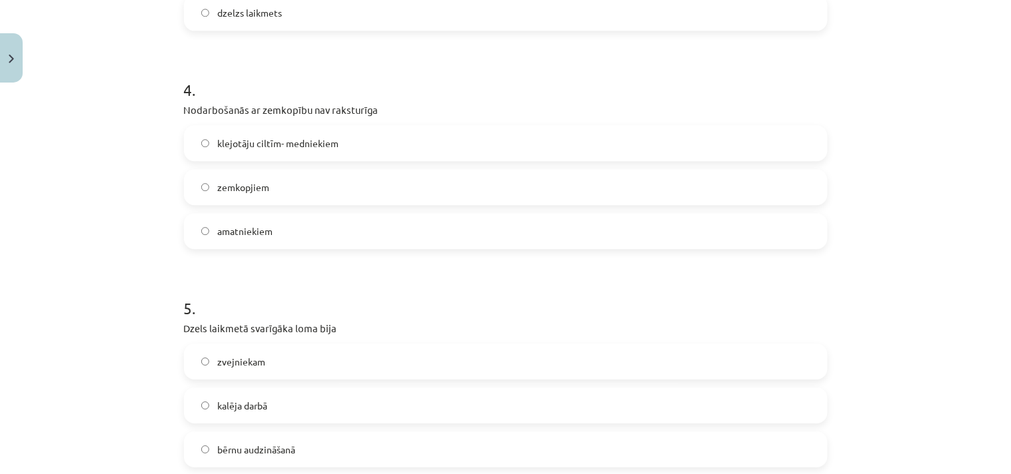
click at [277, 141] on span "klejotāju ciltīm- medniekiem" at bounding box center [277, 144] width 121 height 14
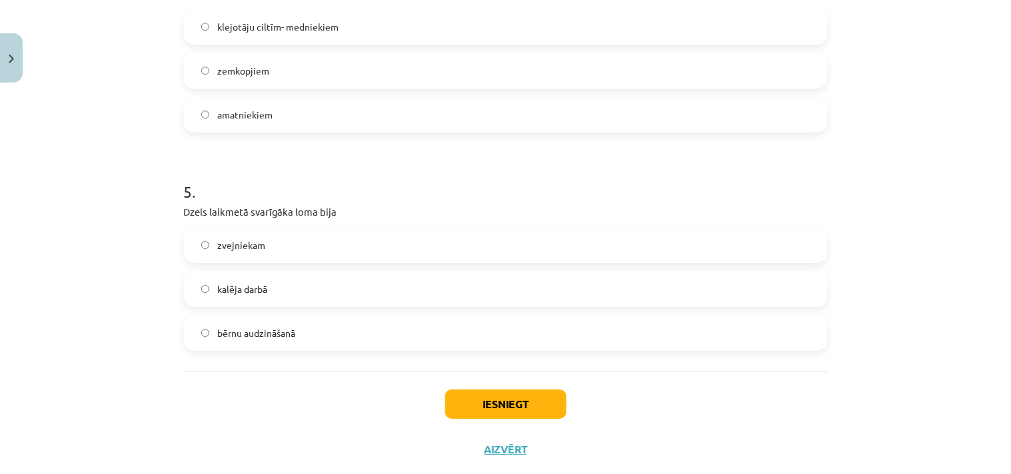
scroll to position [1011, 0]
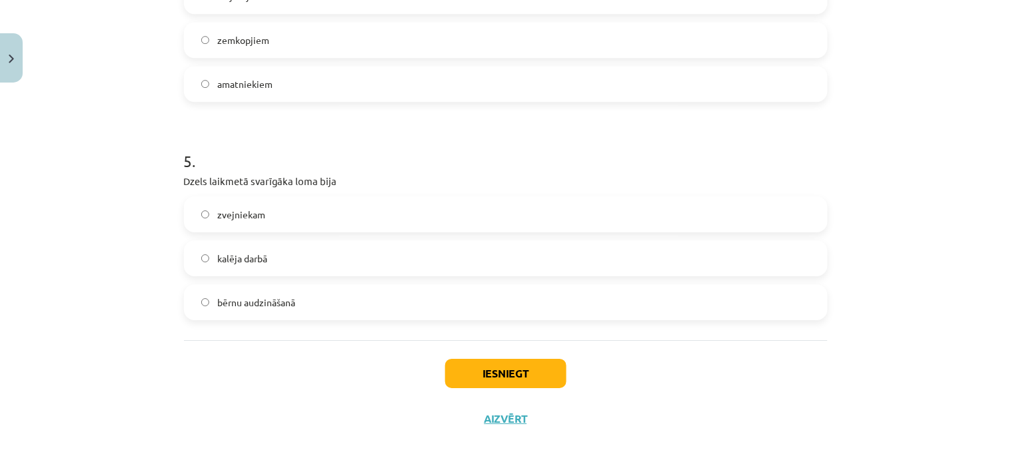
click at [223, 254] on span "kalēja darbā" at bounding box center [242, 259] width 50 height 14
click at [515, 370] on button "Iesniegt" at bounding box center [505, 373] width 121 height 29
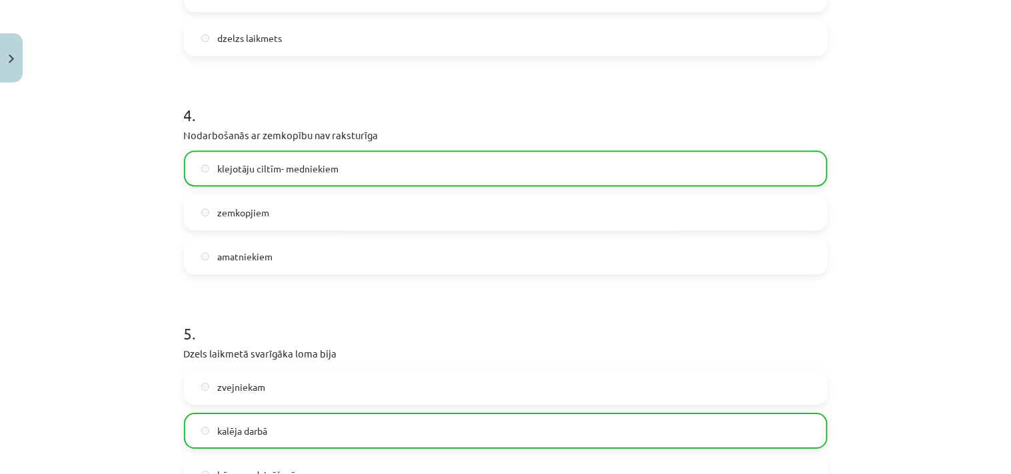
scroll to position [1053, 0]
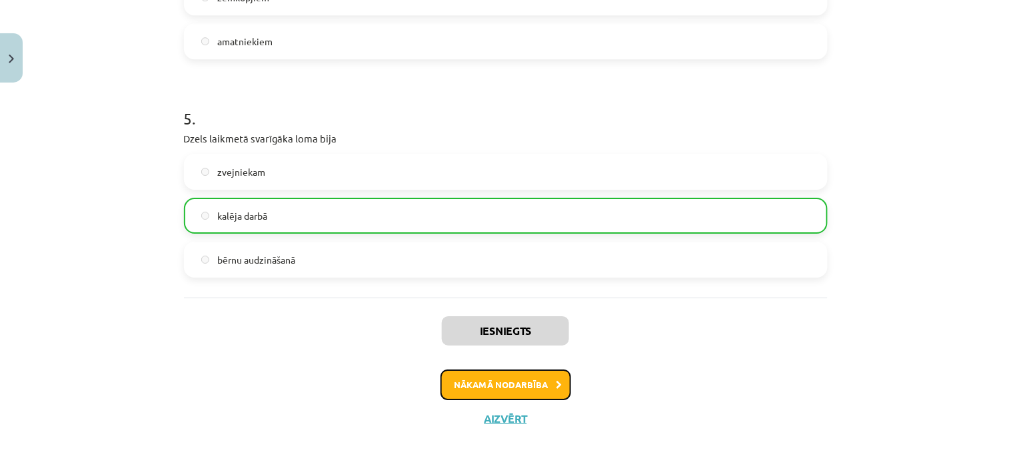
click at [508, 387] on button "Nākamā nodarbība" at bounding box center [505, 385] width 131 height 31
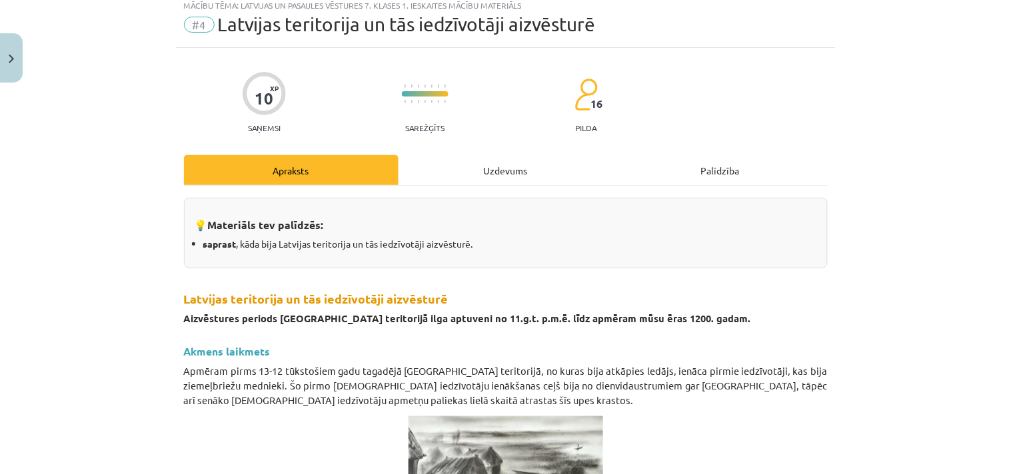
scroll to position [33, 0]
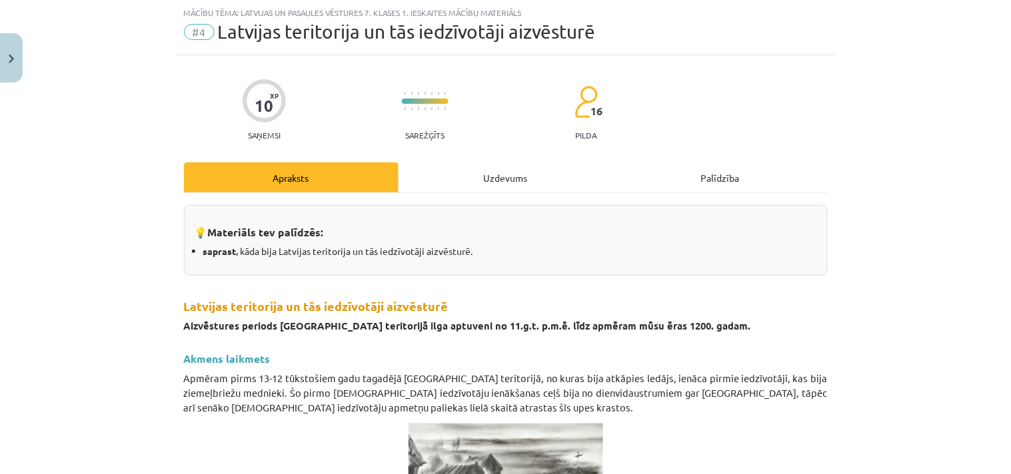
click at [491, 175] on div "Uzdevums" at bounding box center [505, 178] width 215 height 30
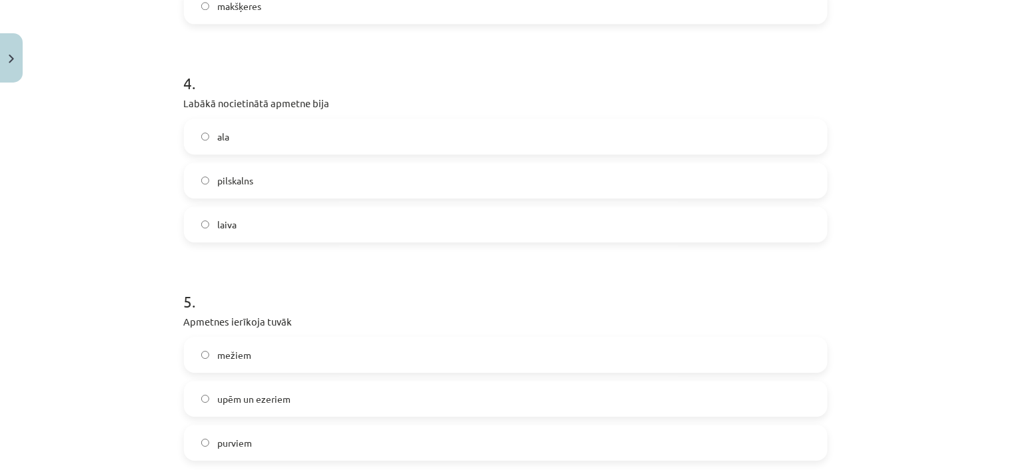
scroll to position [1011, 0]
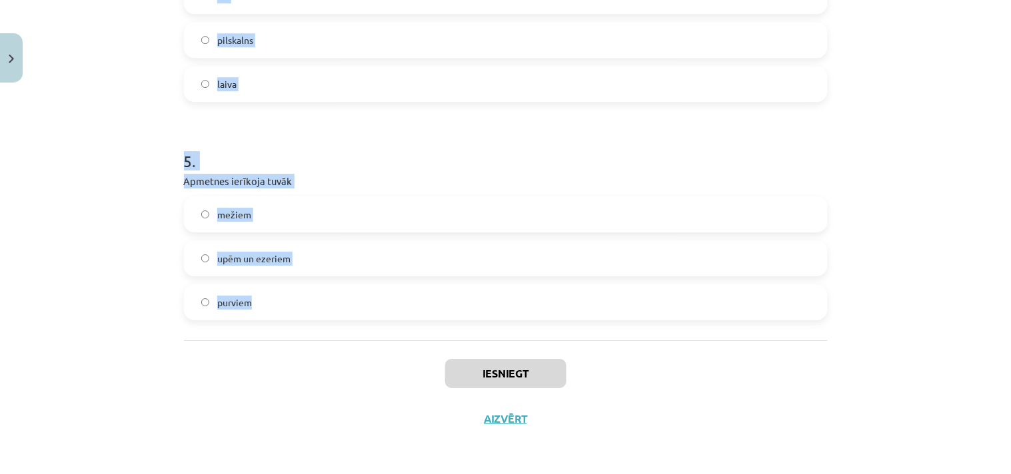
drag, startPoint x: 169, startPoint y: 84, endPoint x: 351, endPoint y: 331, distance: 306.9
click at [351, 331] on div "Mācību tēma: Latvijas un pasaules vēstures 7. klases 1. ieskaites mācību materi…" at bounding box center [505, 237] width 1011 height 474
copy form "1 . Vispirms Baltijas un Latvijas teritorijā ienāca lietuvieši (balti) lībieši …"
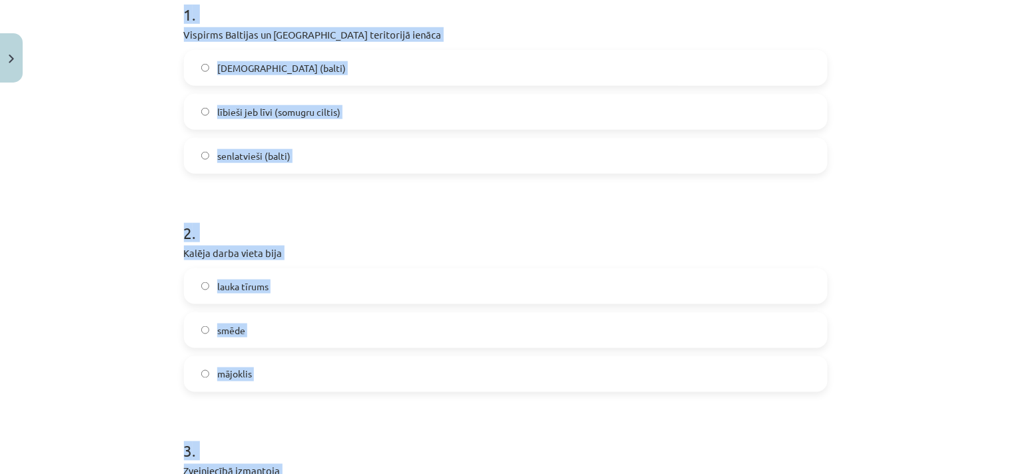
scroll to position [148, 0]
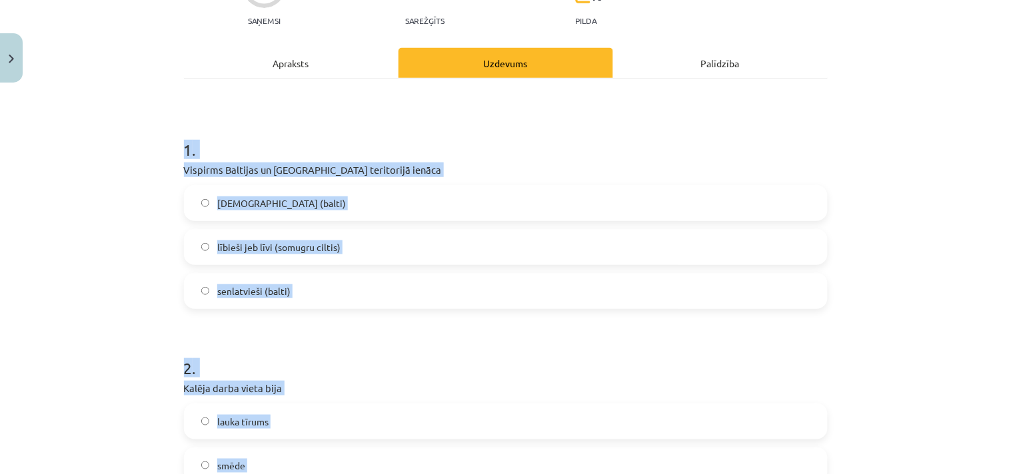
click at [338, 244] on label "lībieši jeb līvi (somugru ciltis)" at bounding box center [505, 247] width 641 height 33
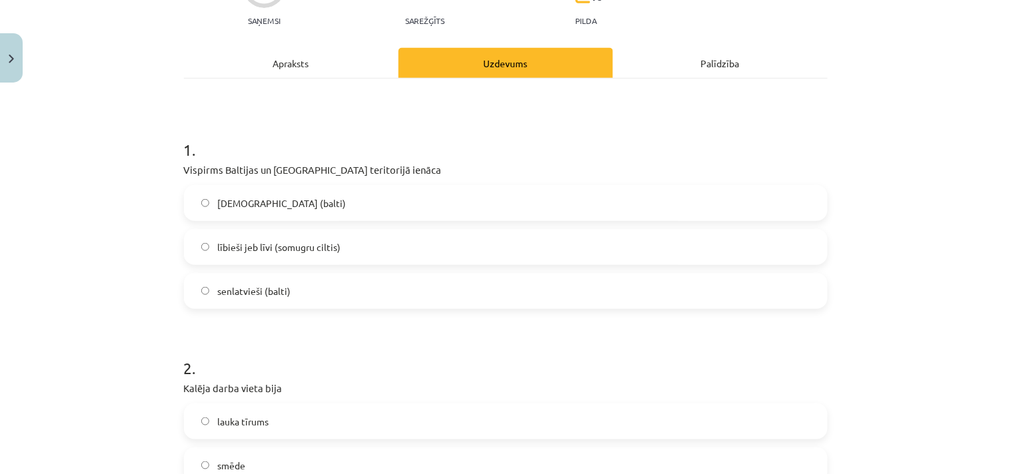
scroll to position [320, 0]
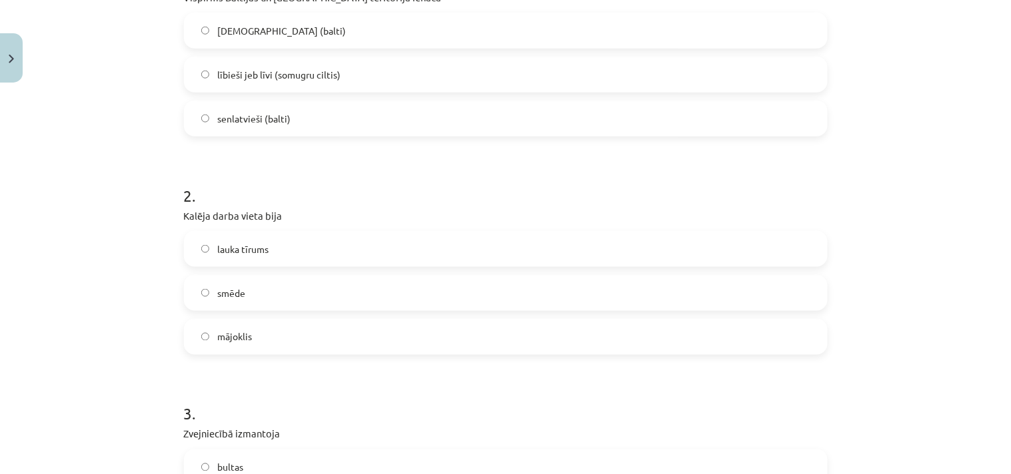
click at [254, 289] on label "smēde" at bounding box center [505, 293] width 641 height 33
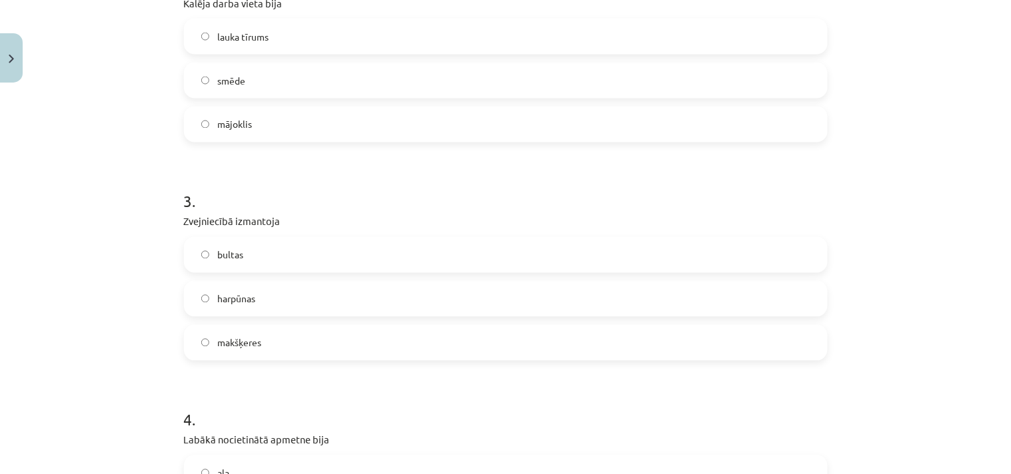
scroll to position [666, 0]
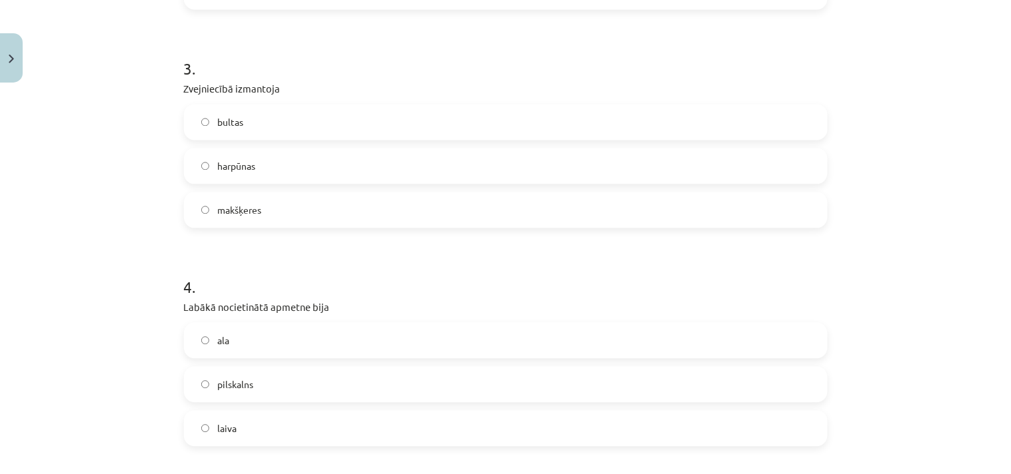
click at [245, 163] on span "harpūnas" at bounding box center [236, 166] width 38 height 14
click at [262, 388] on label "pilskalns" at bounding box center [505, 384] width 641 height 33
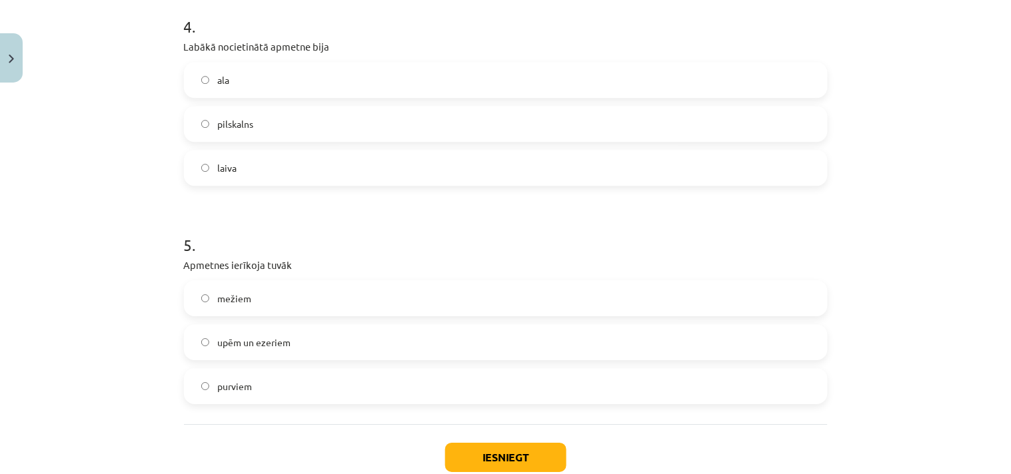
scroll to position [1011, 0]
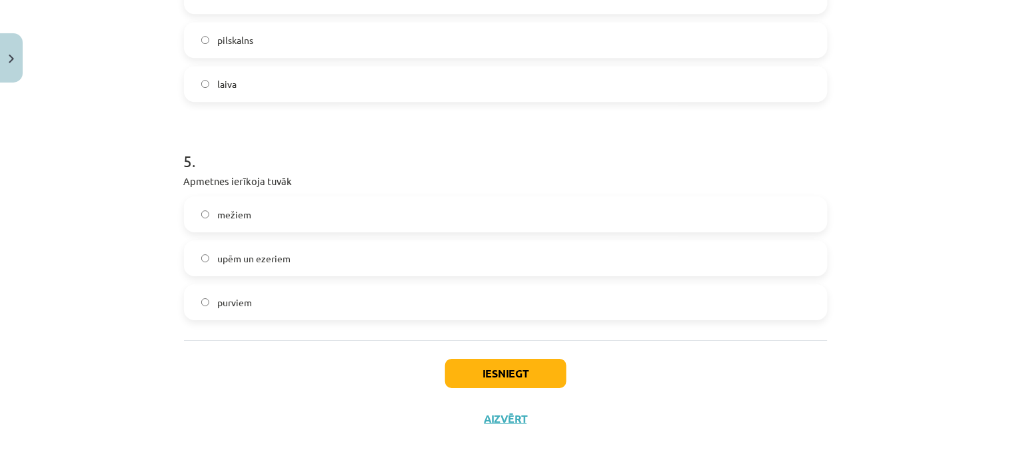
click at [238, 261] on span "upēm un ezeriem" at bounding box center [253, 259] width 73 height 14
click at [493, 376] on button "Iesniegt" at bounding box center [505, 373] width 121 height 29
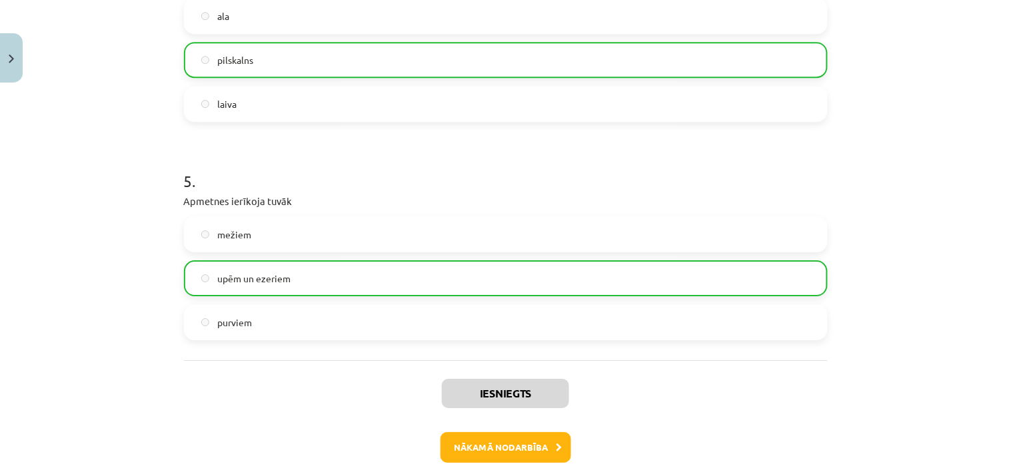
scroll to position [1053, 0]
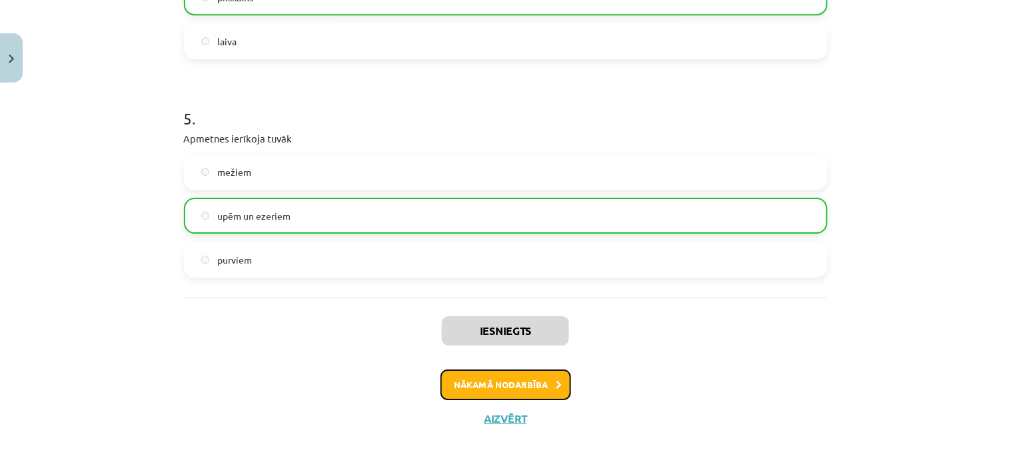
click at [481, 374] on button "Nākamā nodarbība" at bounding box center [505, 385] width 131 height 31
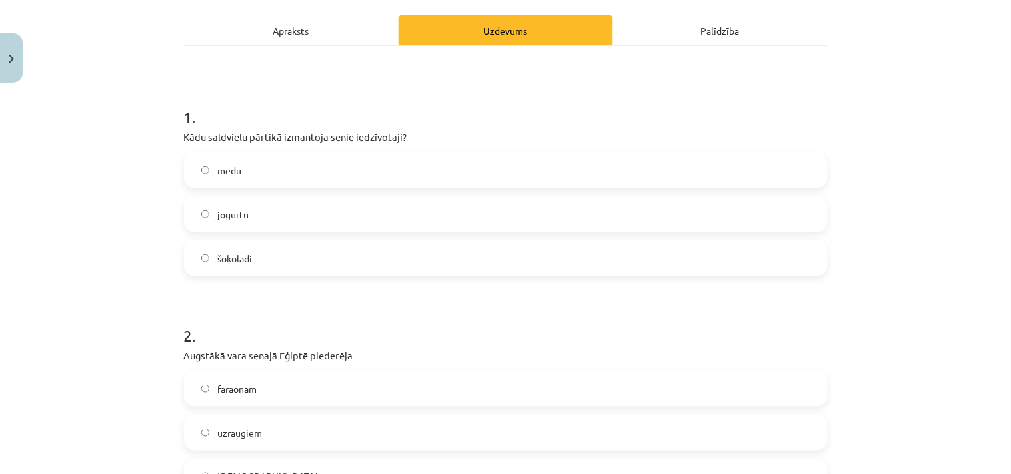
scroll to position [205, 0]
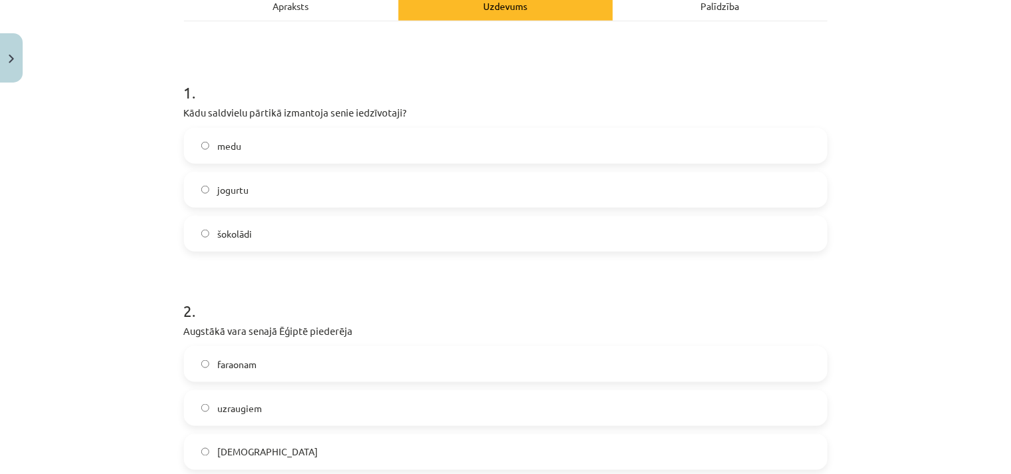
click at [237, 137] on label "medu" at bounding box center [505, 145] width 641 height 33
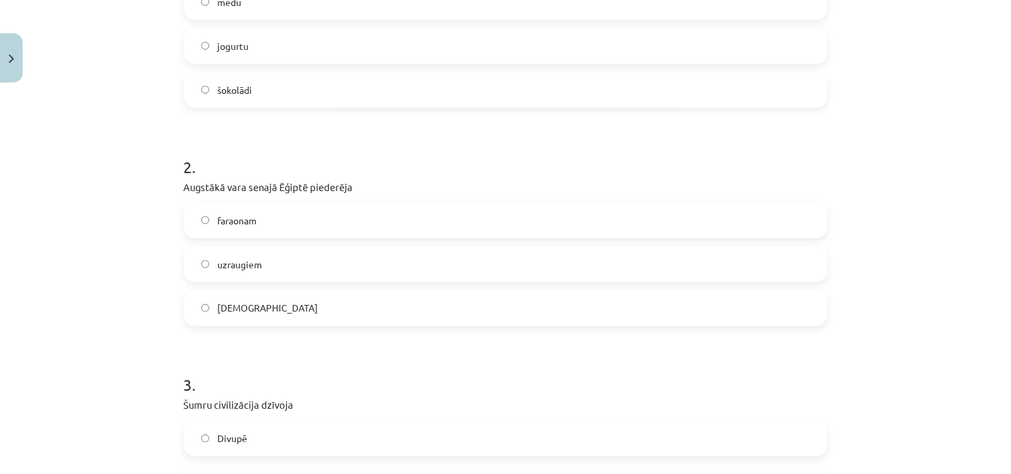
scroll to position [378, 0]
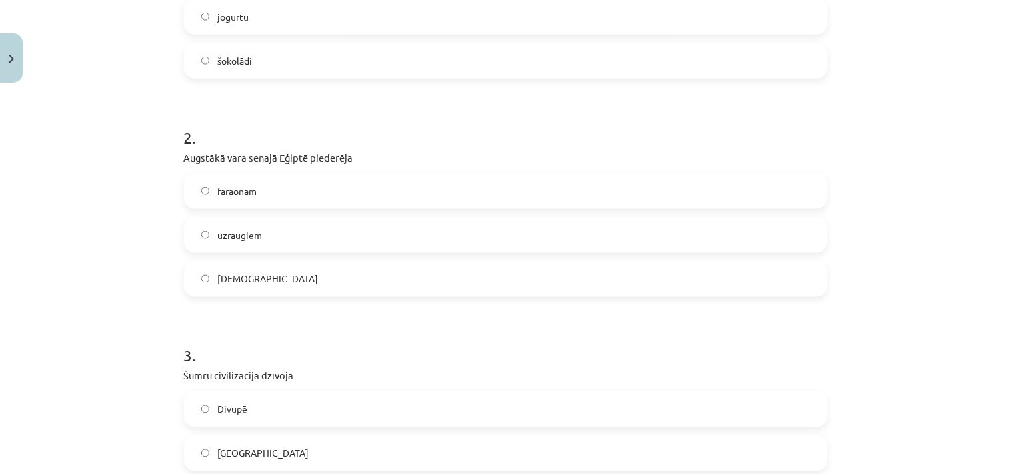
click at [261, 196] on label "faraonam" at bounding box center [505, 191] width 641 height 33
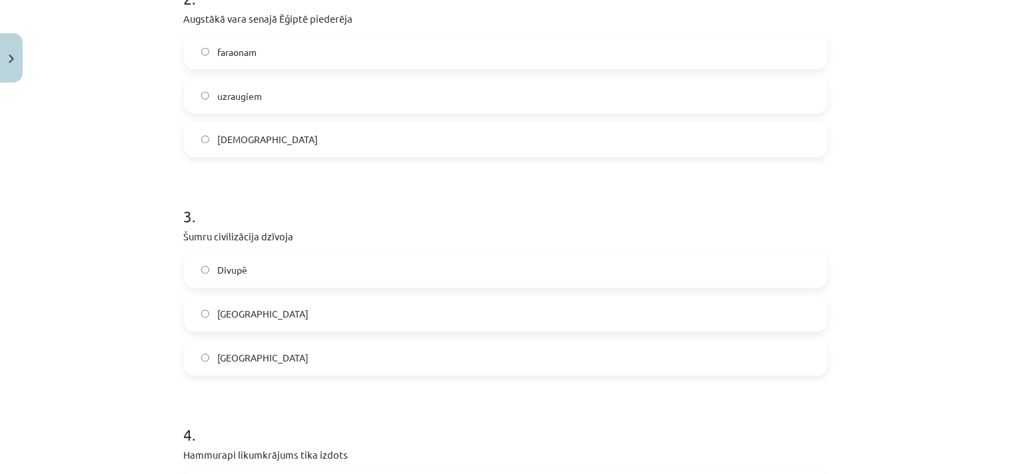
scroll to position [551, 0]
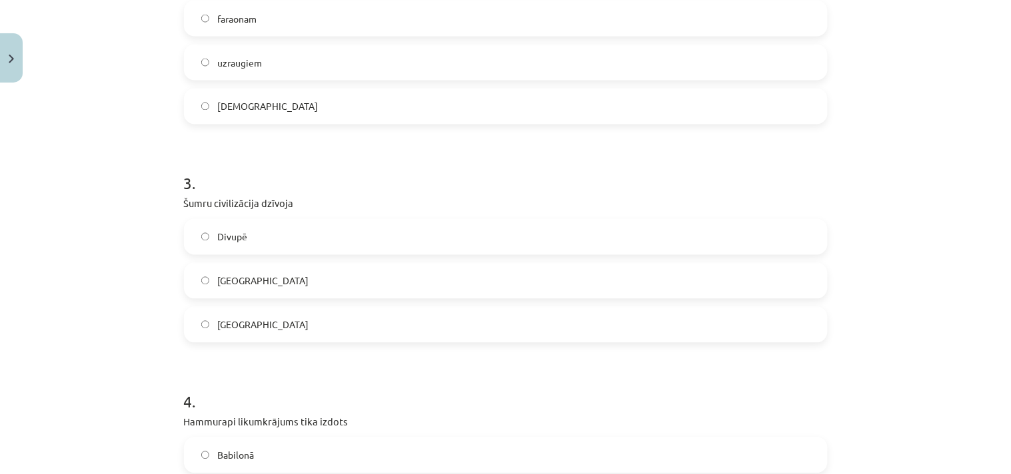
click at [256, 241] on label "Divupē" at bounding box center [505, 237] width 641 height 33
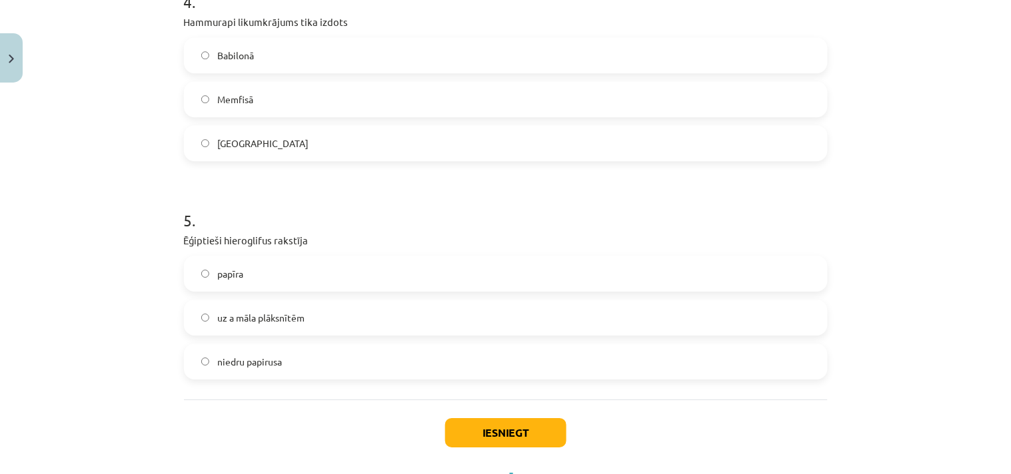
scroll to position [1011, 0]
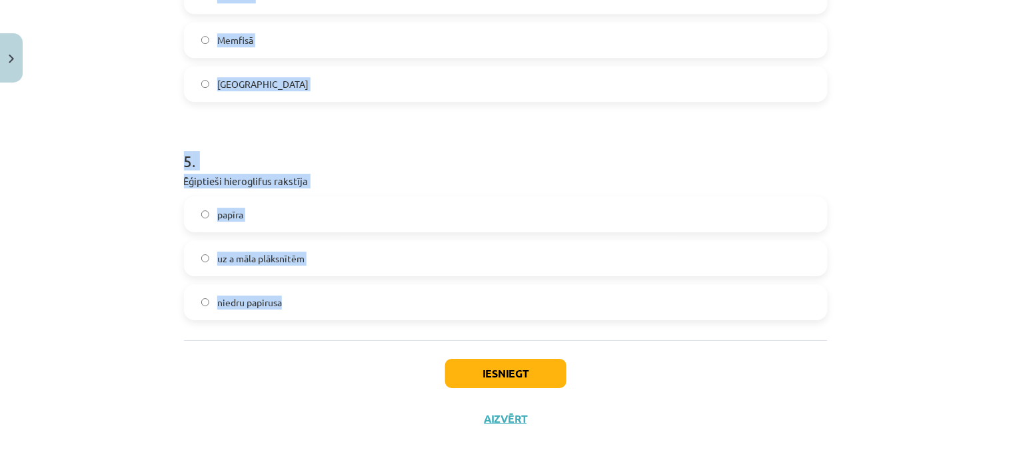
drag, startPoint x: 176, startPoint y: 136, endPoint x: 360, endPoint y: 336, distance: 272.1
copy form "2 . Augstākā vara senajā Ēģiptē piederēja faraonam uzraugiem priesteriem 3 . Šu…"
click at [103, 218] on div "Mācību tēma: Latvijas un pasaules vēstures 7. klases 1. ieskaites mācību materi…" at bounding box center [505, 237] width 1011 height 474
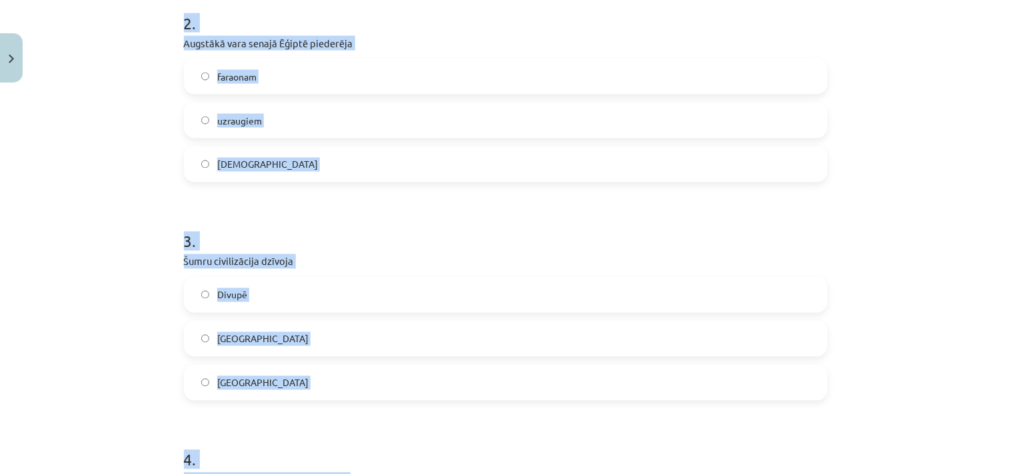
click at [888, 296] on div "Mācību tēma: Latvijas un pasaules vēstures 7. klases 1. ieskaites mācību materi…" at bounding box center [505, 237] width 1011 height 474
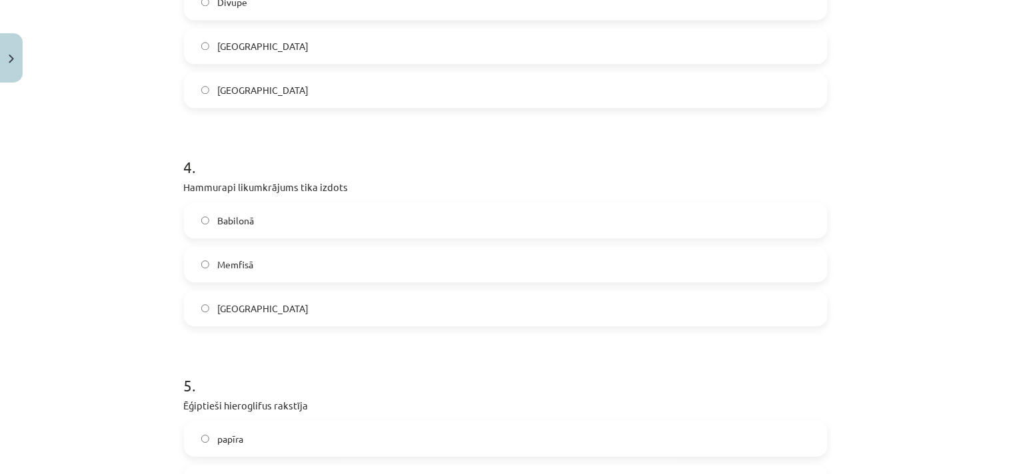
scroll to position [838, 0]
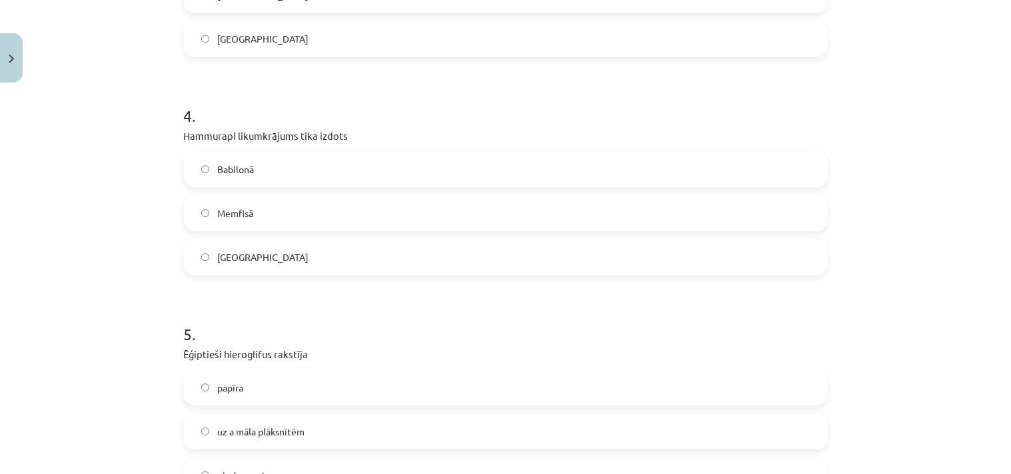
click at [248, 158] on label "Babilonā" at bounding box center [505, 169] width 641 height 33
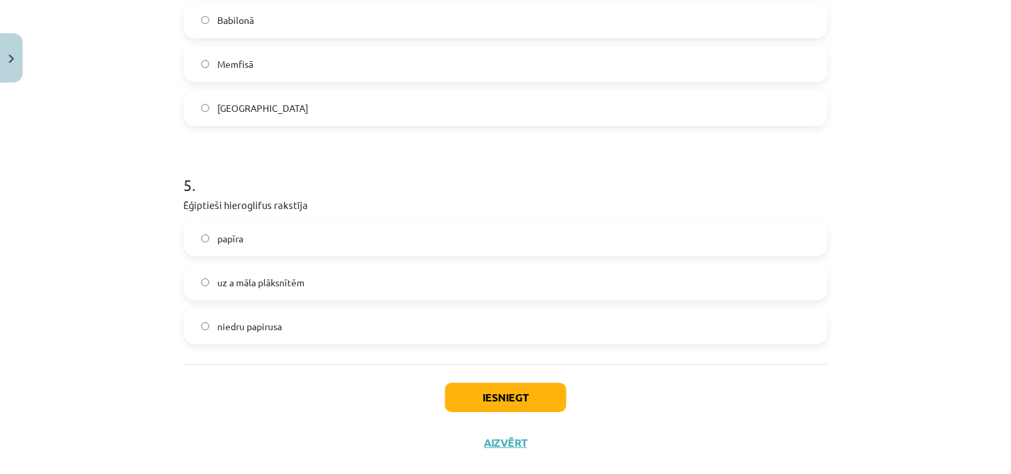
scroll to position [1011, 0]
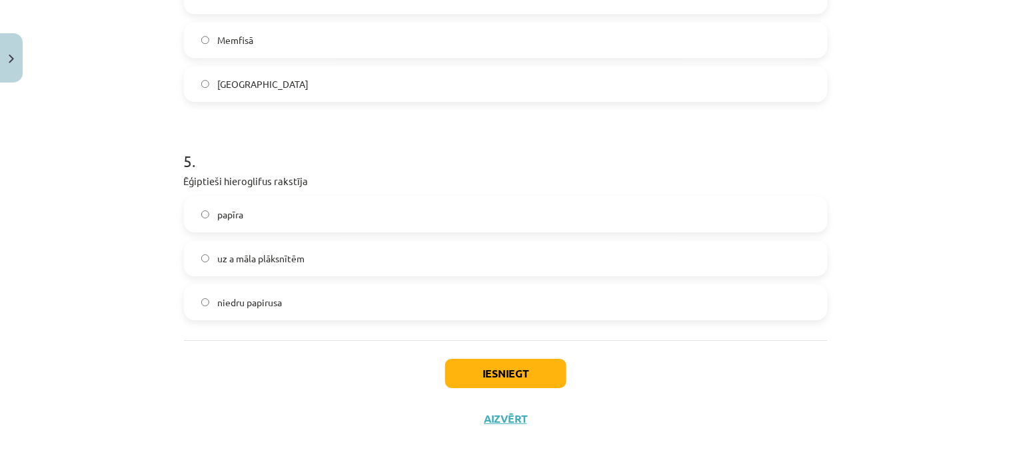
click at [256, 298] on span "niedru papirusa" at bounding box center [249, 303] width 65 height 14
click at [514, 371] on button "Iesniegt" at bounding box center [505, 373] width 121 height 29
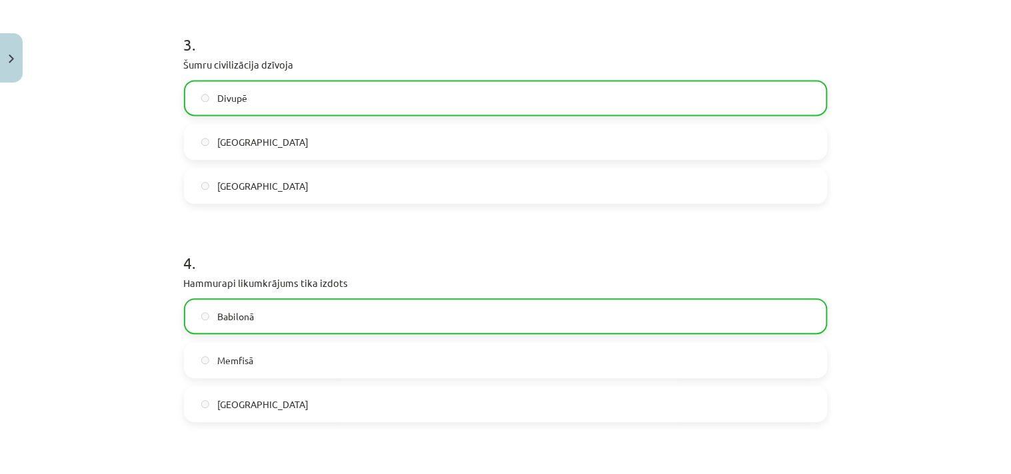
scroll to position [1053, 0]
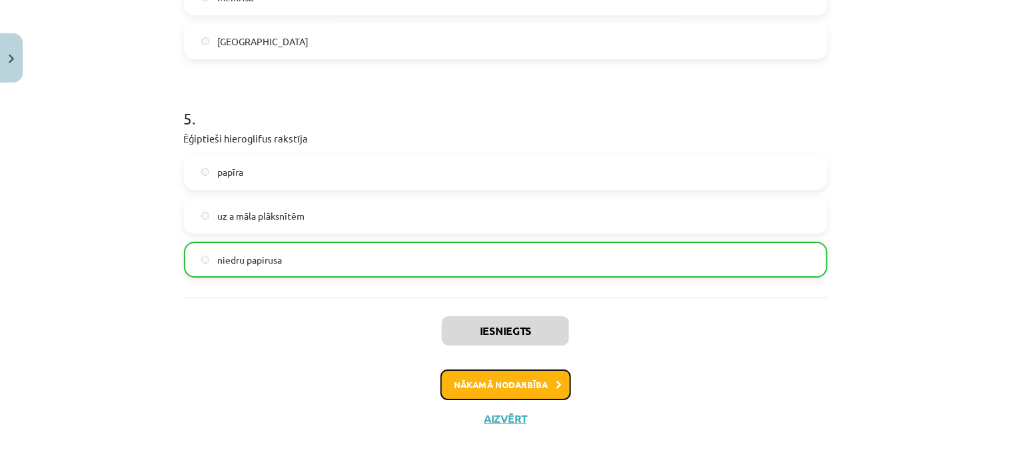
click at [483, 378] on button "Nākamā nodarbība" at bounding box center [505, 385] width 131 height 31
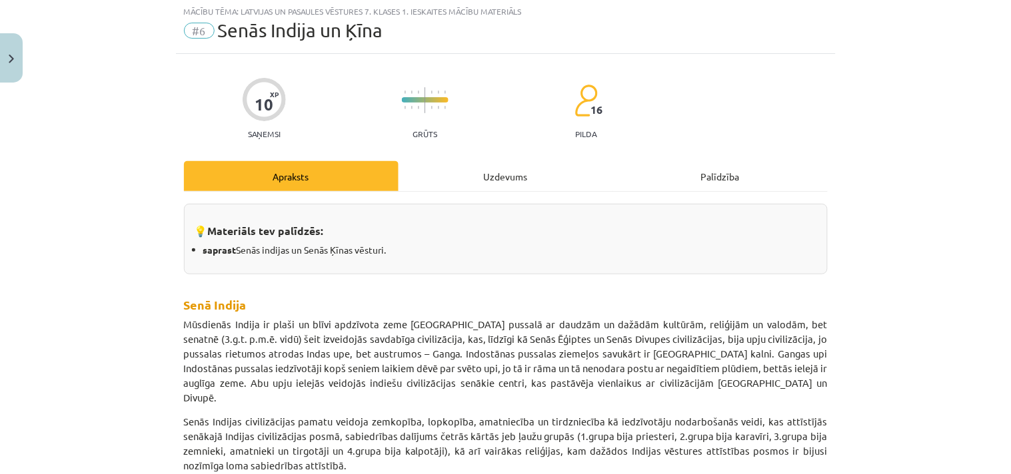
scroll to position [33, 0]
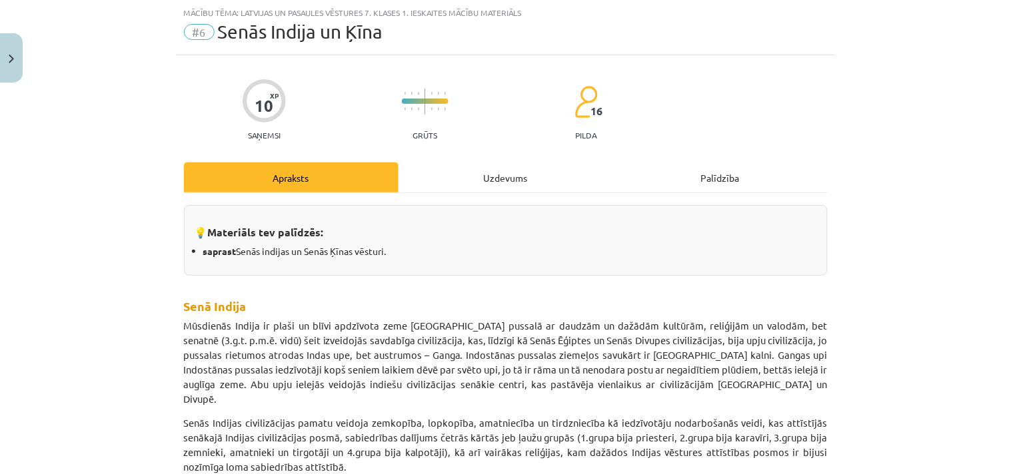
click at [508, 181] on div "Uzdevums" at bounding box center [505, 178] width 215 height 30
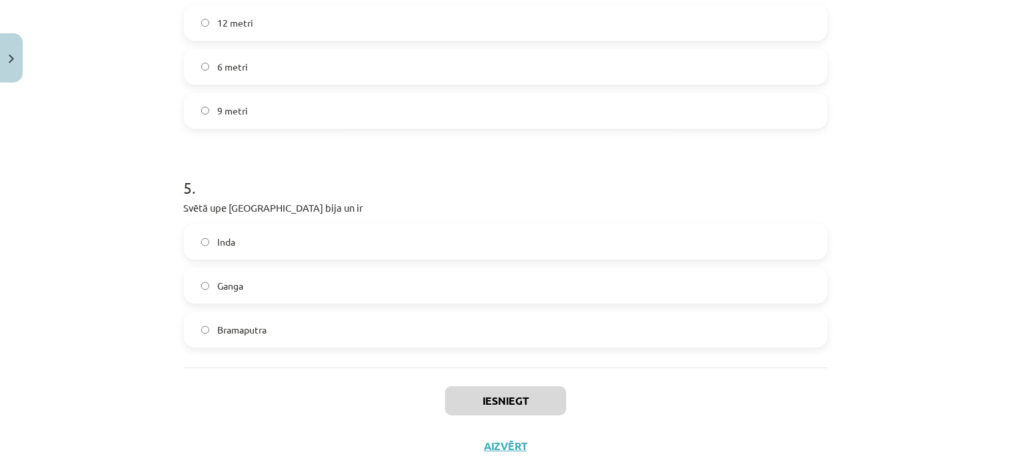
scroll to position [1011, 0]
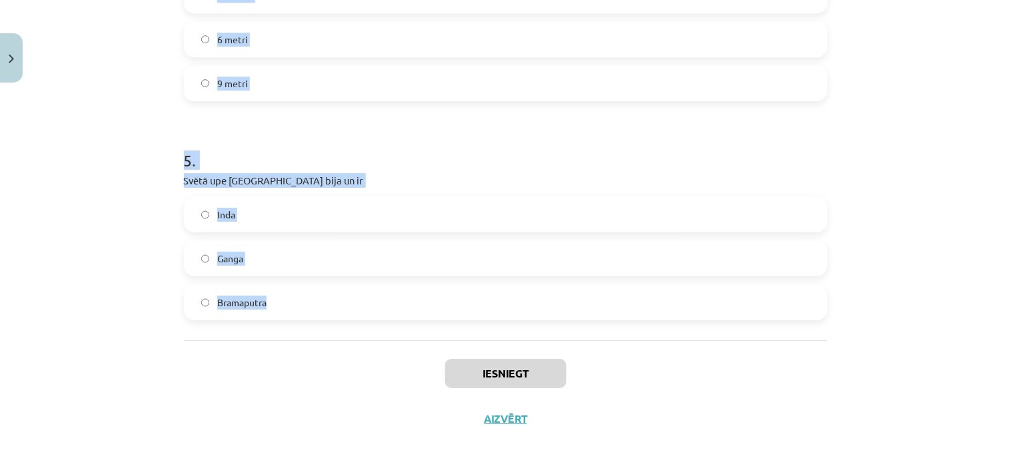
drag, startPoint x: 170, startPoint y: 88, endPoint x: 416, endPoint y: 337, distance: 350.1
copy form "1 . Konfūcijs bija izgudrotājs domātājs valdnieks 2 . Ķīnieši izgudroja alfabēt…"
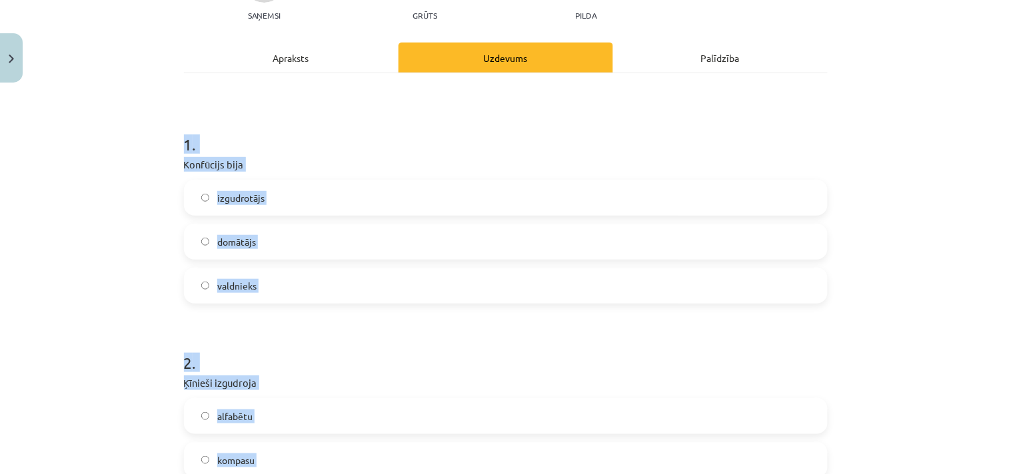
scroll to position [0, 0]
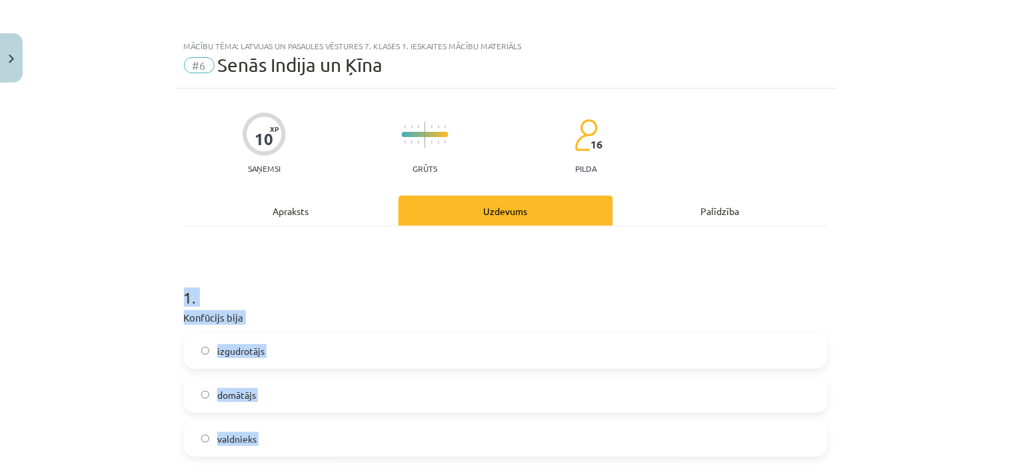
click at [247, 387] on label "domātājs" at bounding box center [505, 394] width 641 height 33
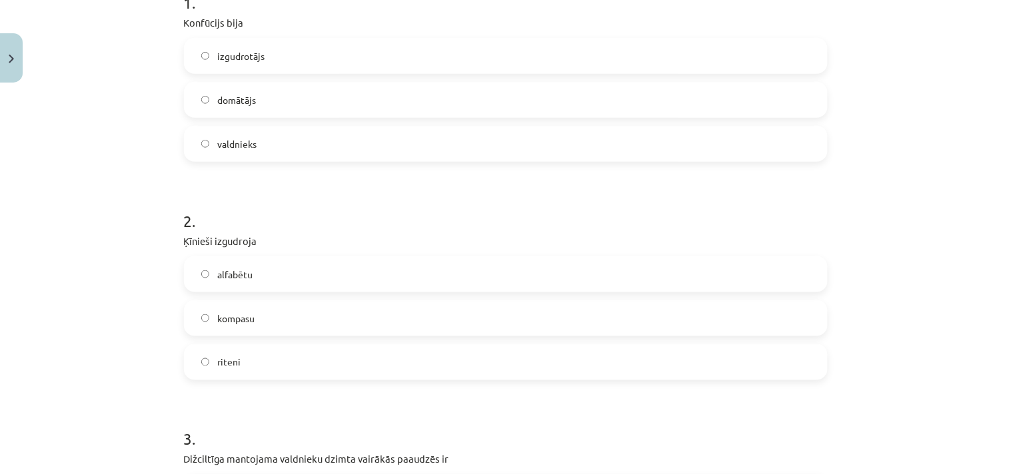
scroll to position [345, 0]
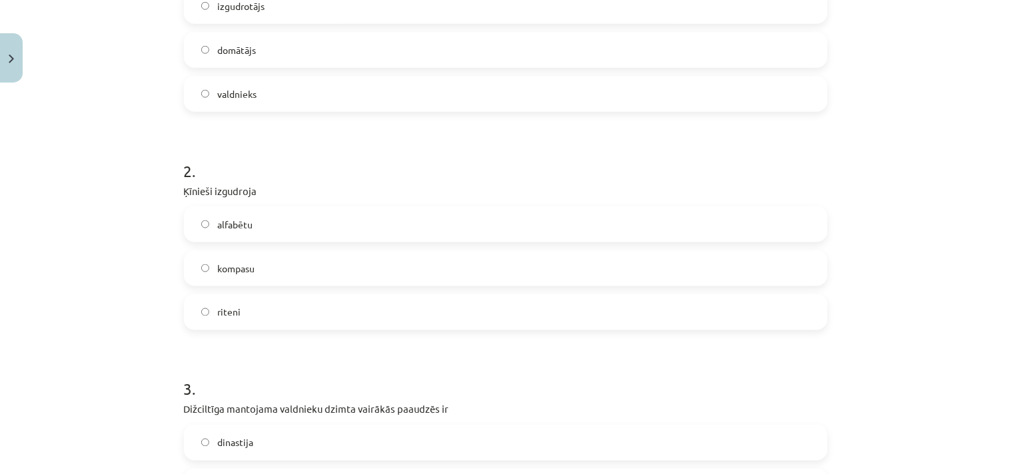
click at [261, 265] on label "kompasu" at bounding box center [505, 268] width 641 height 33
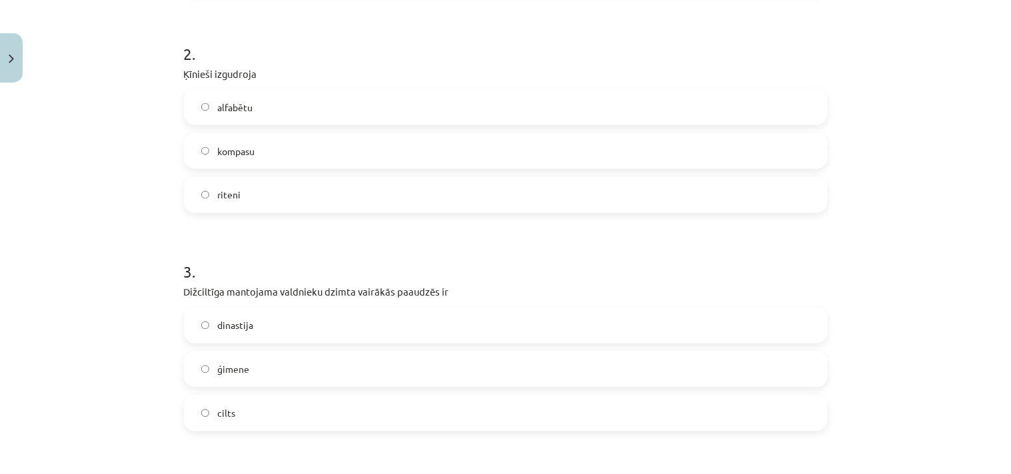
scroll to position [518, 0]
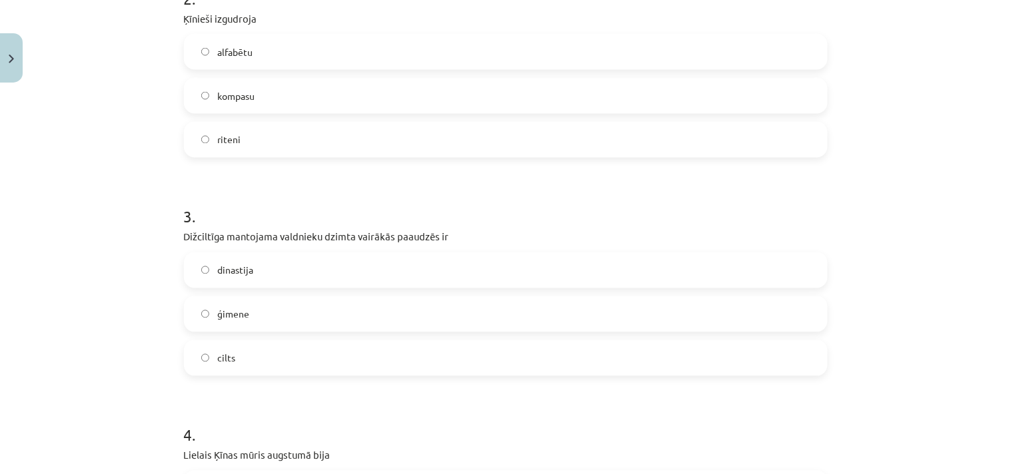
click at [245, 267] on span "dinastija" at bounding box center [235, 271] width 36 height 14
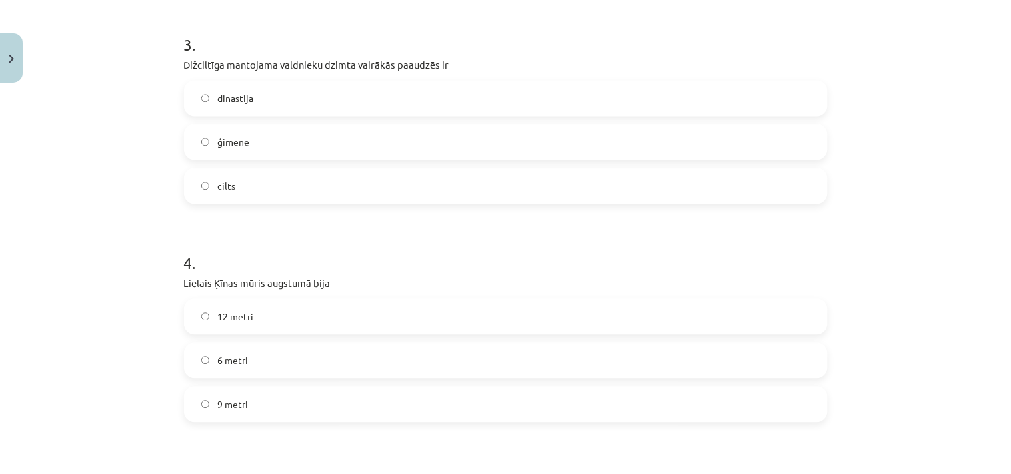
scroll to position [864, 0]
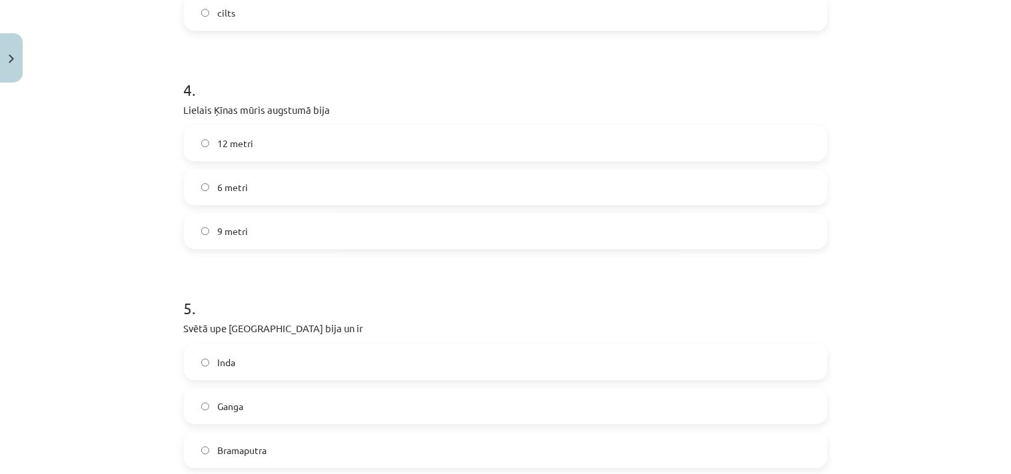
click at [258, 177] on label "6 metri" at bounding box center [505, 187] width 641 height 33
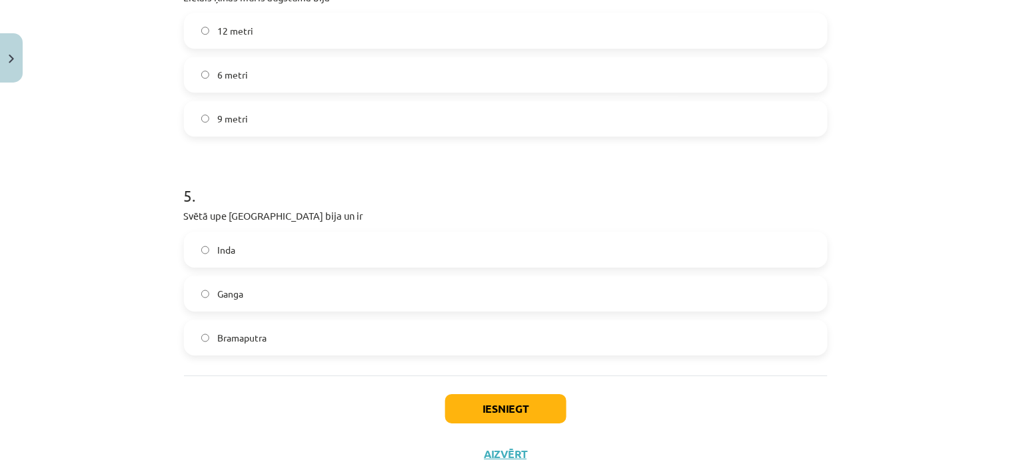
scroll to position [1011, 0]
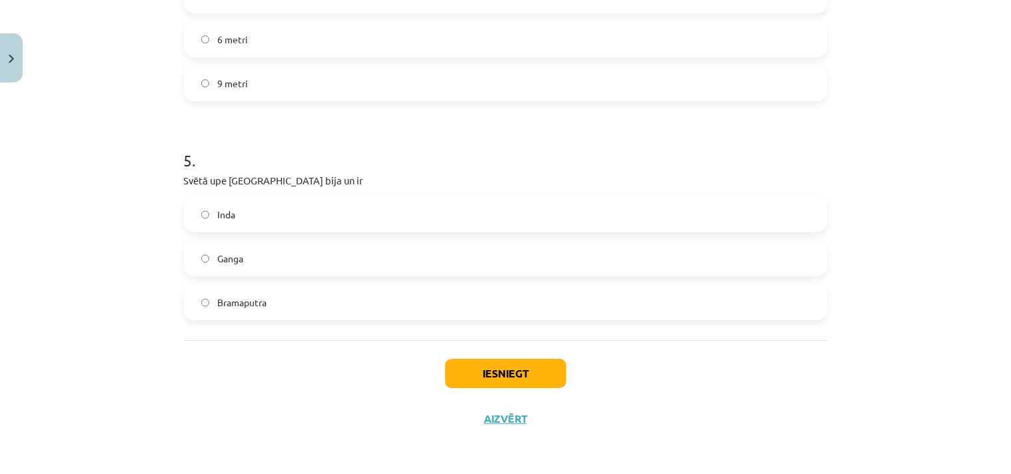
click at [241, 257] on label "Ganga" at bounding box center [505, 258] width 641 height 33
click at [496, 368] on button "Iesniegt" at bounding box center [505, 373] width 121 height 29
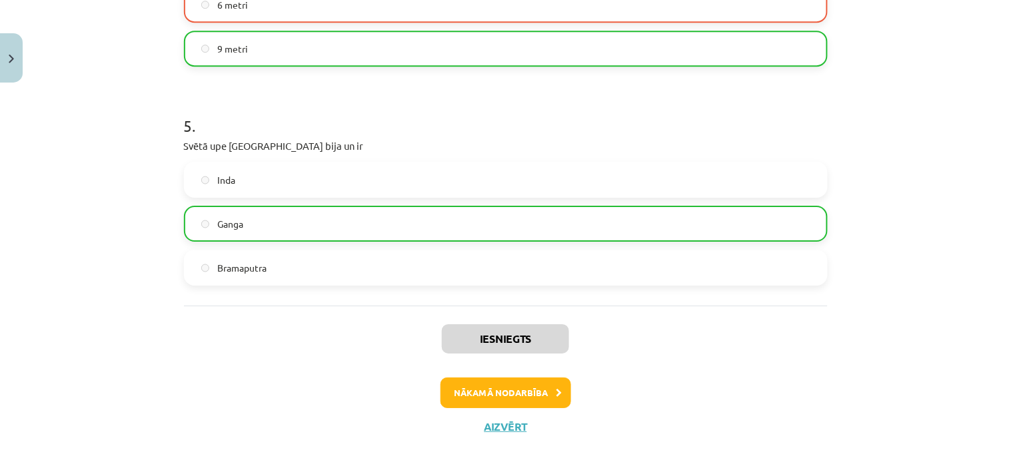
scroll to position [1054, 0]
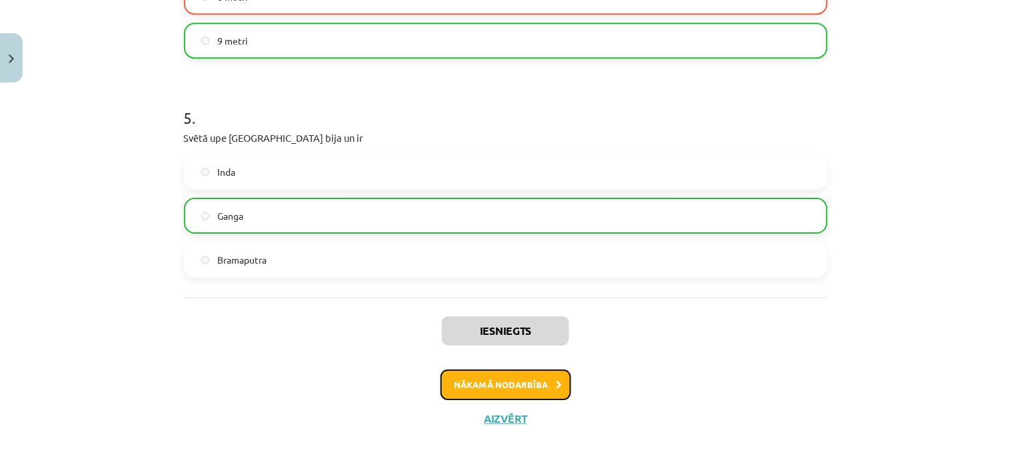
click at [456, 384] on button "Nākamā nodarbība" at bounding box center [505, 385] width 131 height 31
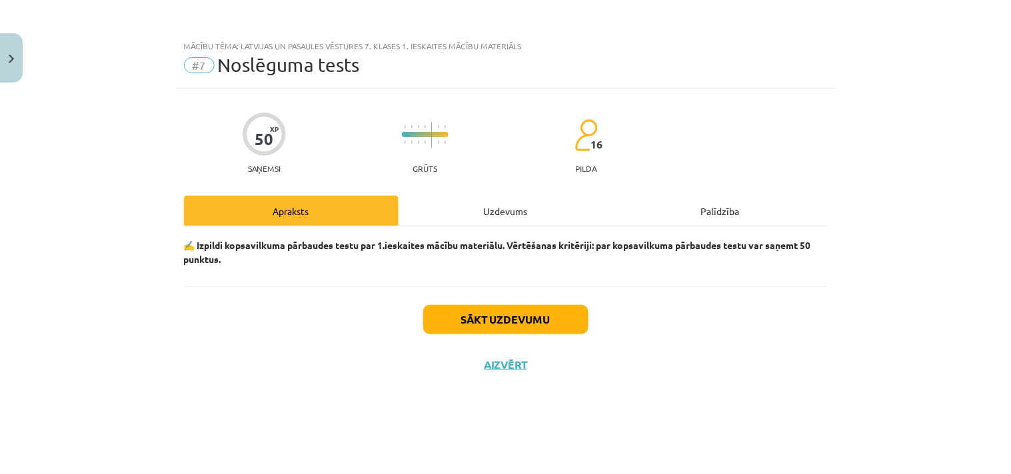
click at [502, 209] on div "Uzdevums" at bounding box center [505, 211] width 215 height 30
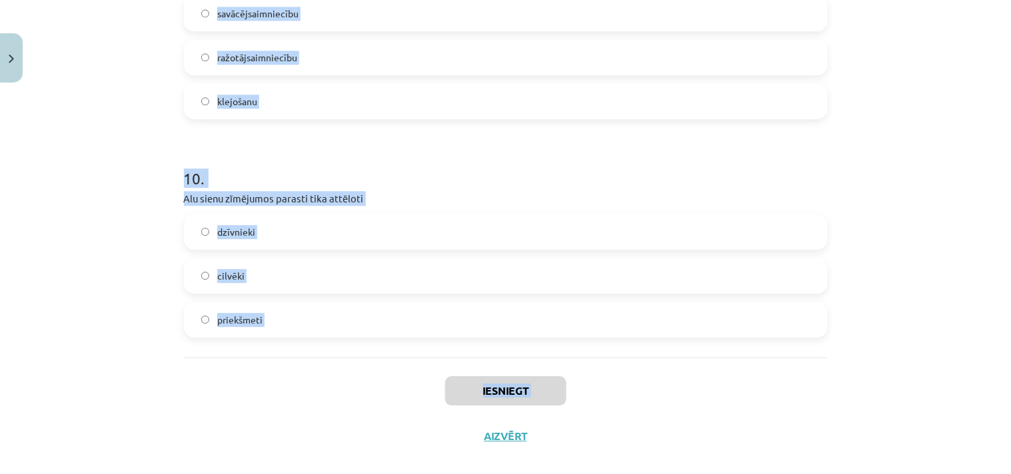
scroll to position [2104, 0]
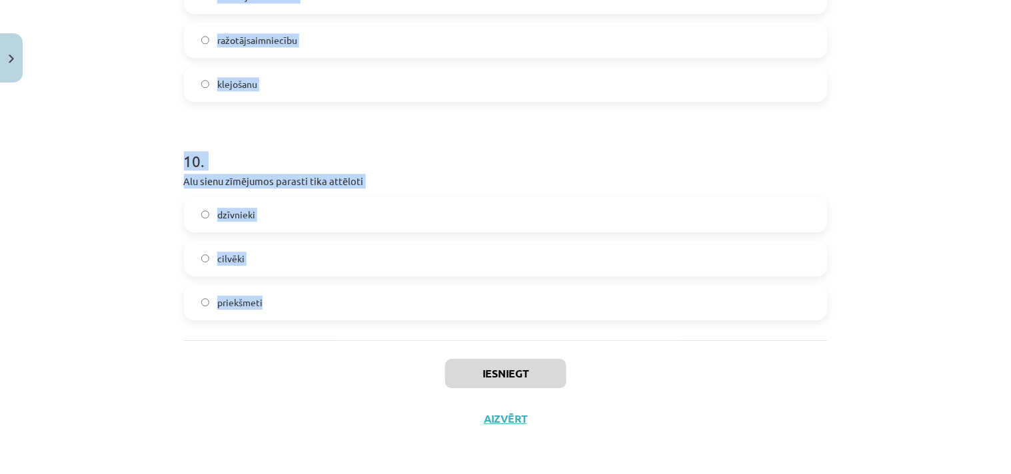
drag, startPoint x: 177, startPoint y: 125, endPoint x: 324, endPoint y: 330, distance: 253.1
copy form "1 . Šumeri izgudroja ratu riteni stiklu papīru 2 . Pazīstama ezerpils atrodas T…"
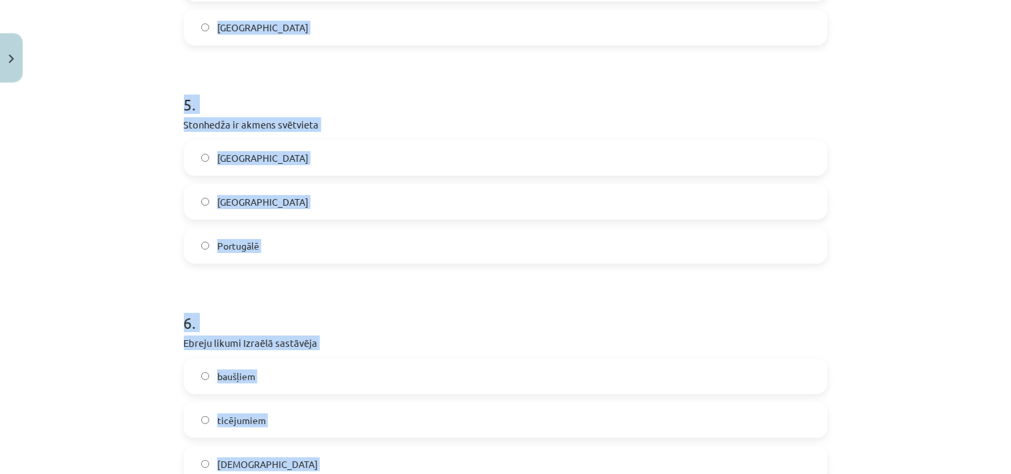
scroll to position [722, 0]
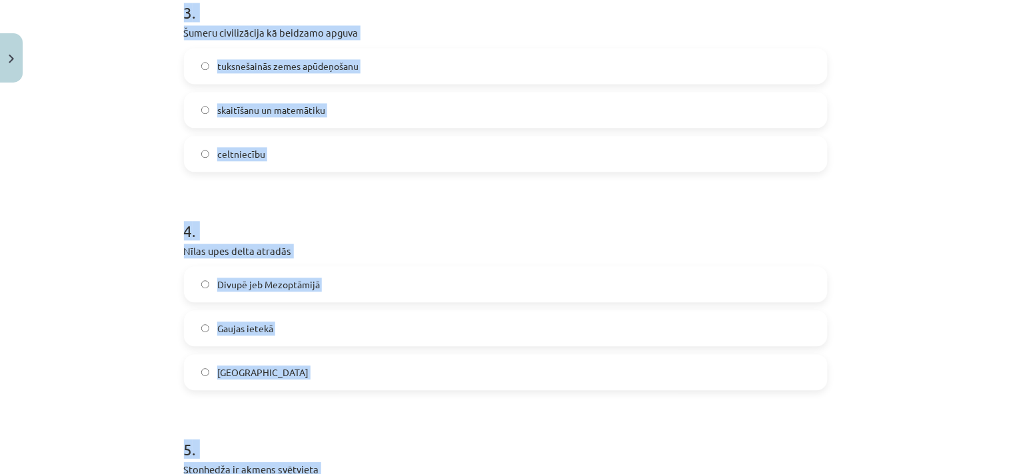
click at [863, 258] on div "Mācību tēma: Latvijas un pasaules vēstures 7. klases 1. ieskaites mācību materi…" at bounding box center [505, 237] width 1011 height 474
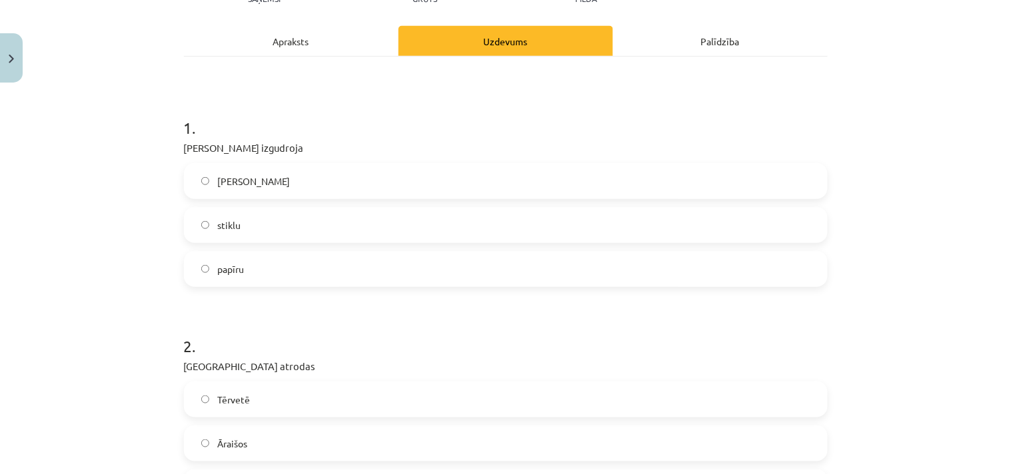
scroll to position [31, 0]
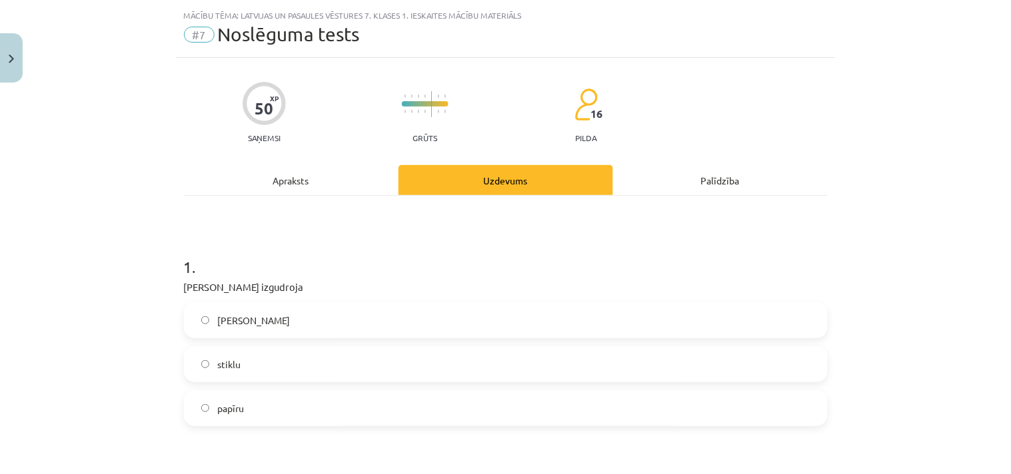
click at [240, 305] on label "ratu riteni" at bounding box center [505, 320] width 641 height 33
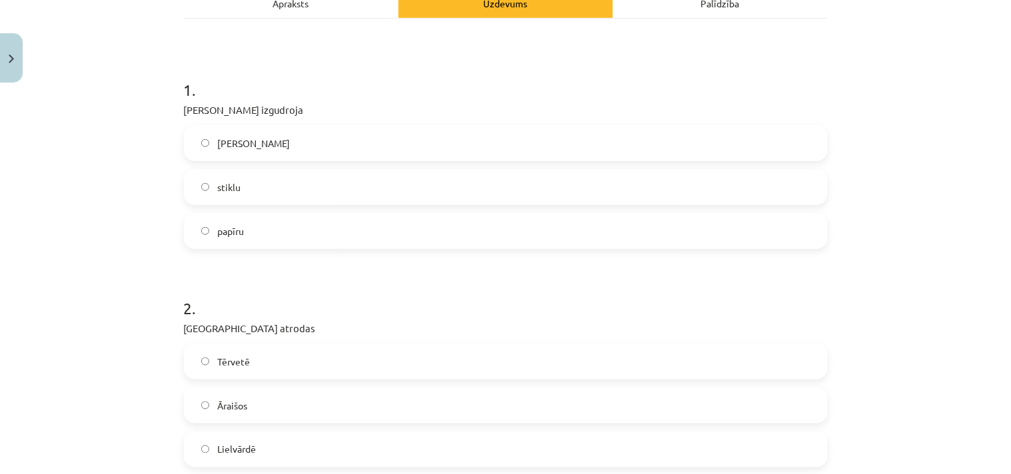
scroll to position [376, 0]
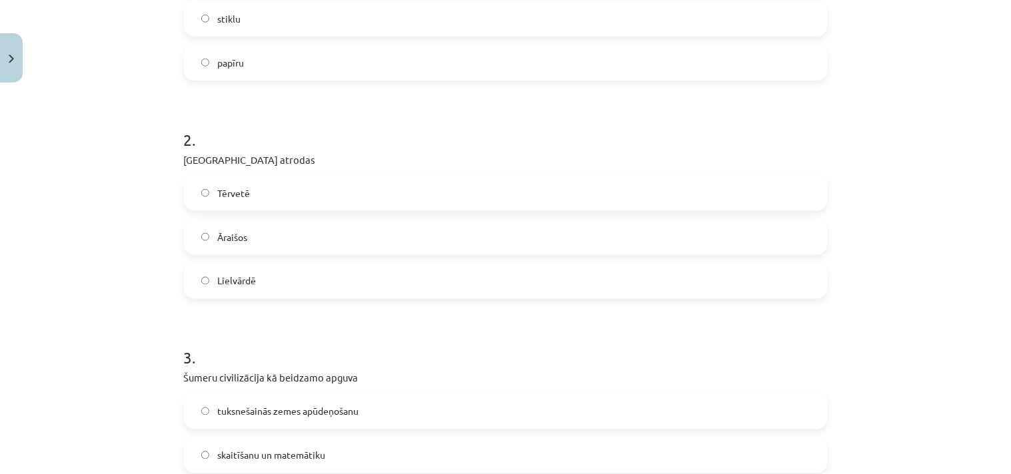
click at [249, 233] on label "Āraišos" at bounding box center [505, 237] width 641 height 33
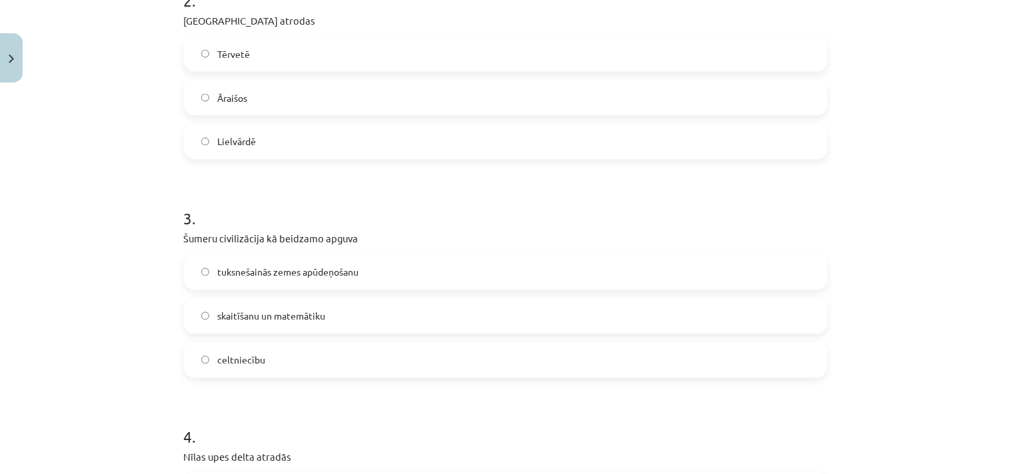
scroll to position [549, 0]
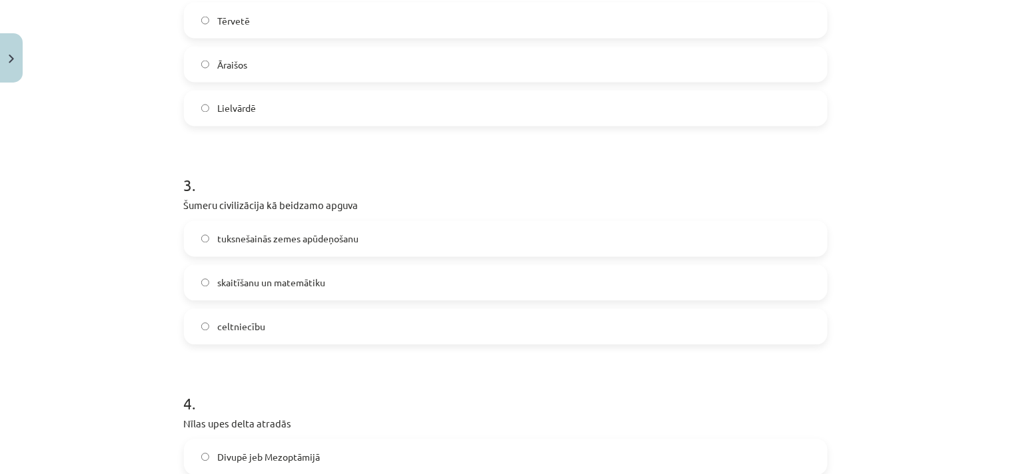
click at [299, 234] on span "tuksnešainās zemes apūdeņošanu" at bounding box center [287, 240] width 141 height 14
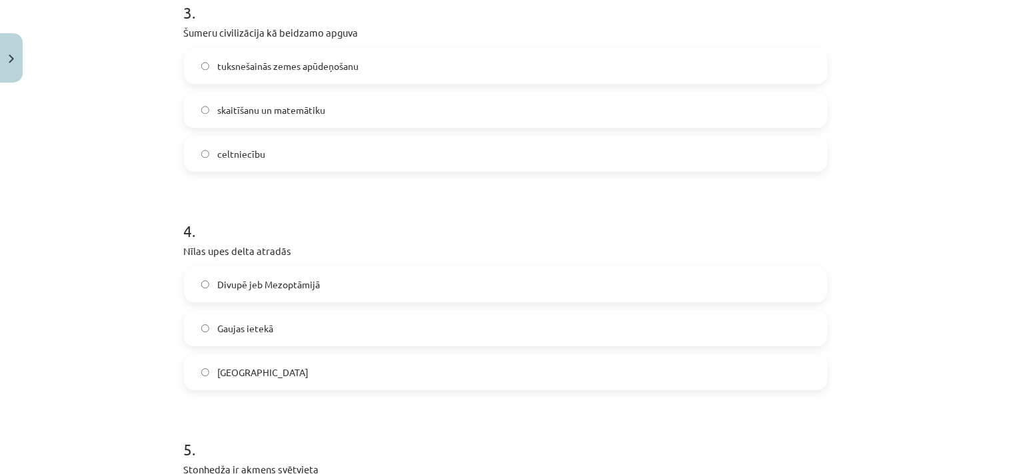
scroll to position [895, 0]
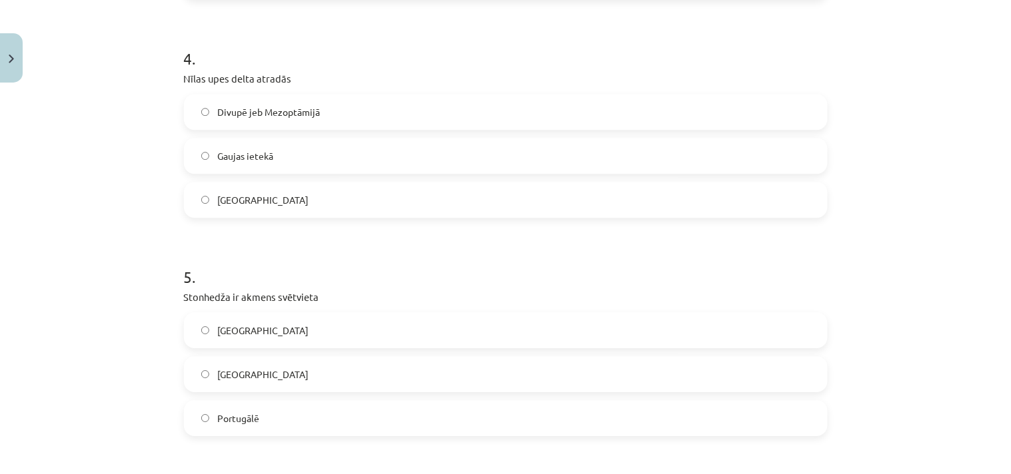
click at [235, 203] on span "Ēģiptē" at bounding box center [262, 200] width 91 height 14
click at [243, 333] on label "Anglijā" at bounding box center [505, 330] width 641 height 33
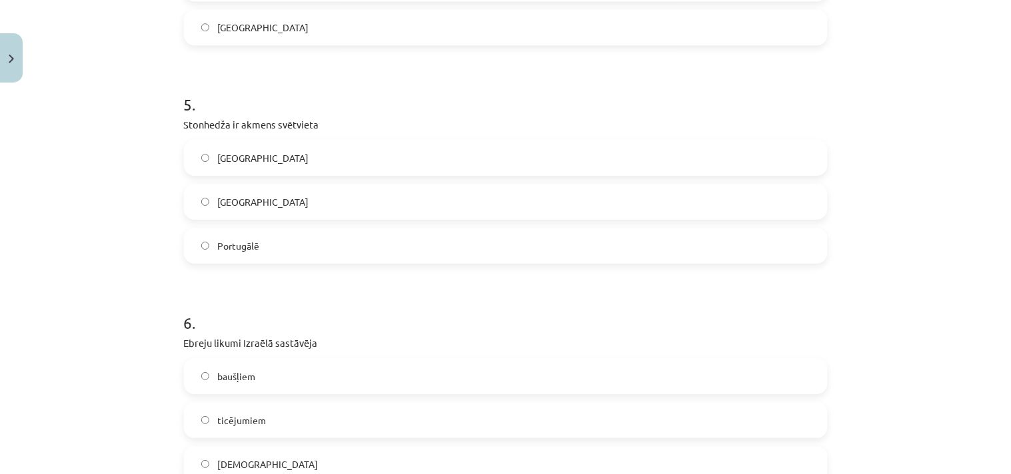
scroll to position [1241, 0]
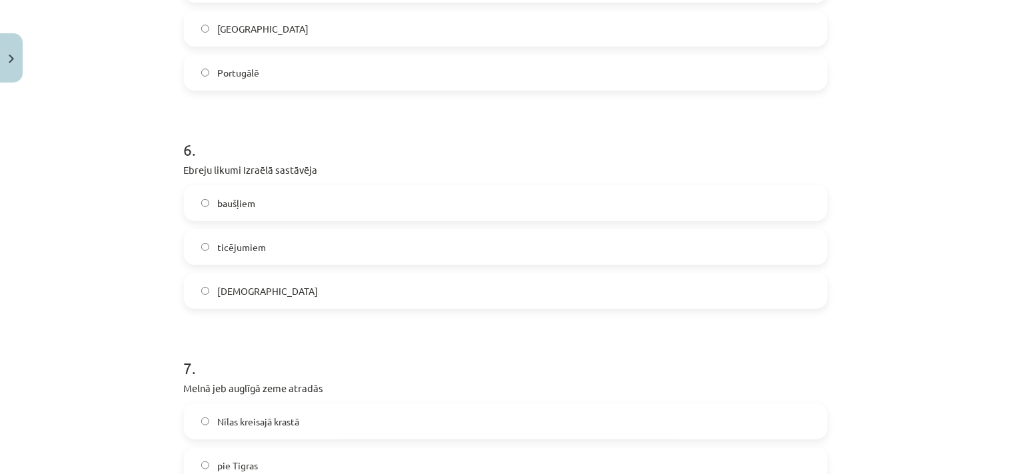
click at [241, 293] on span "sinagogām" at bounding box center [267, 292] width 101 height 14
click at [227, 198] on span "baušļiem" at bounding box center [236, 204] width 38 height 14
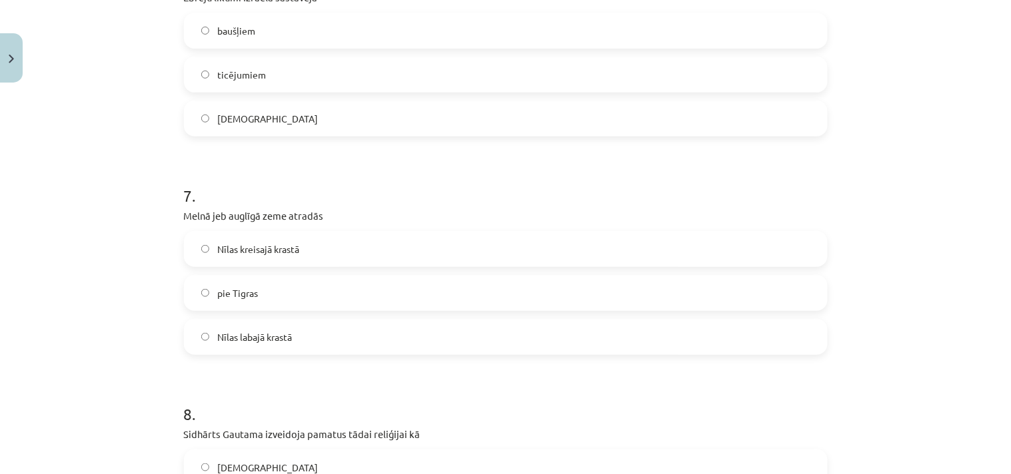
click at [260, 245] on span "Nīlas kreisajā krastā" at bounding box center [258, 250] width 82 height 14
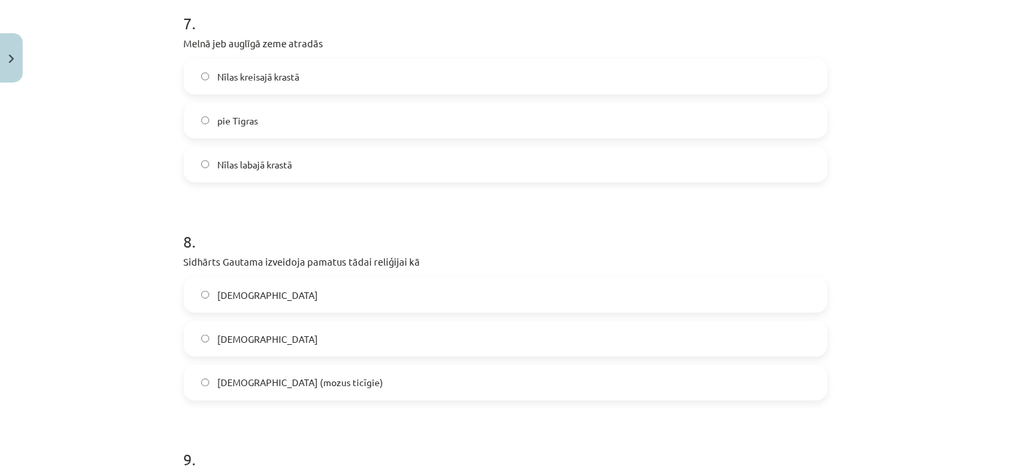
scroll to position [1759, 0]
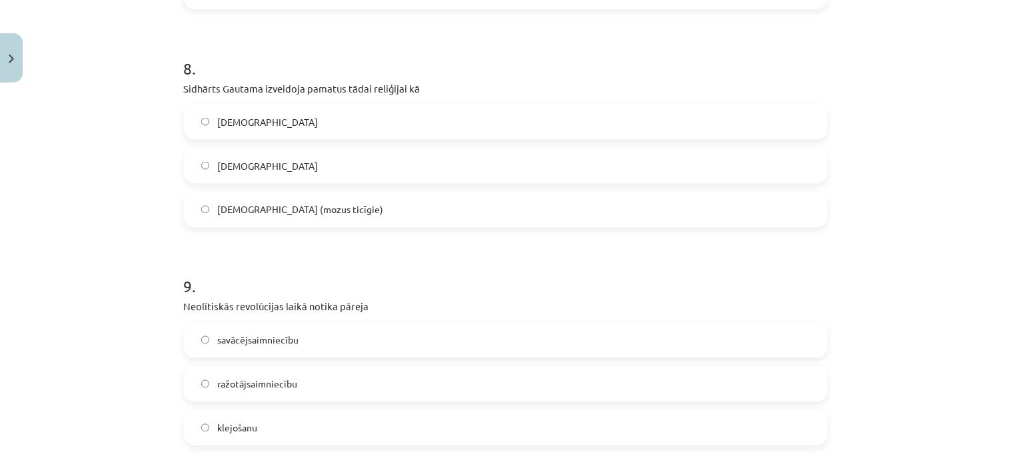
click at [240, 159] on span "budisms" at bounding box center [267, 166] width 101 height 14
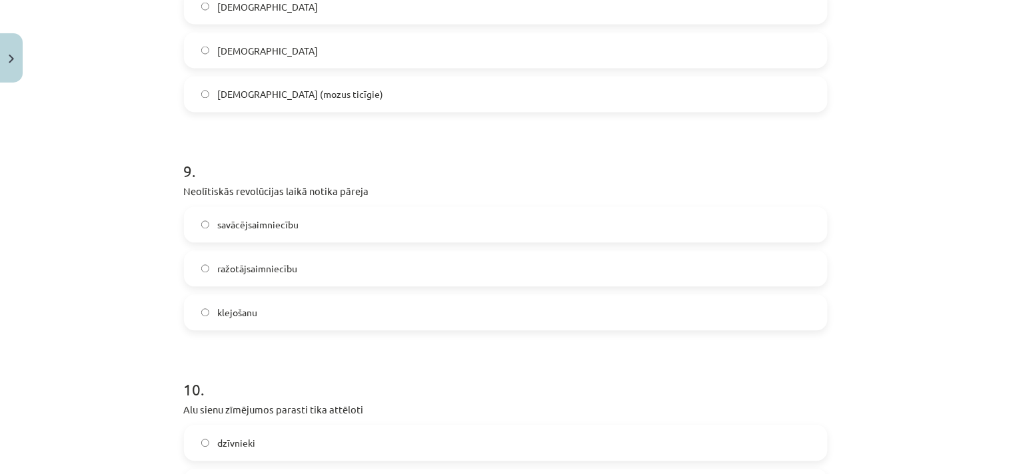
scroll to position [1931, 0]
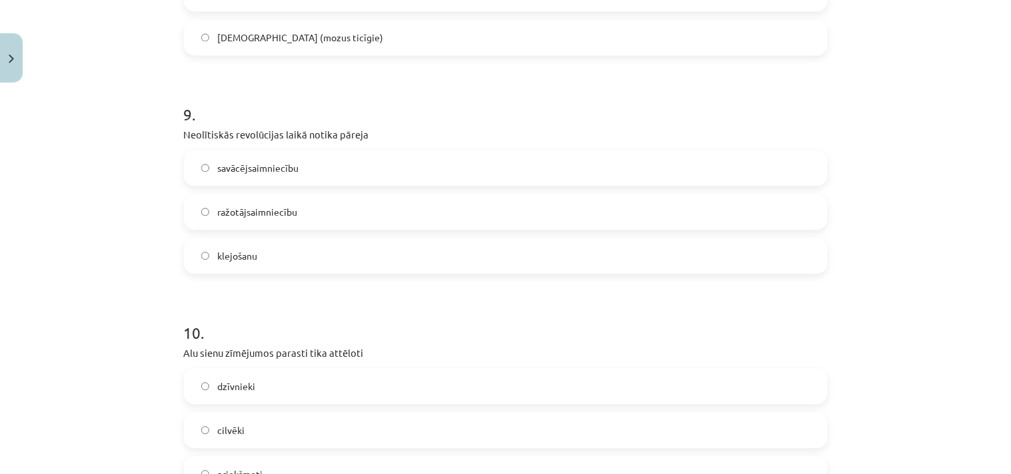
click at [225, 201] on label "ražotājsaimniecību" at bounding box center [505, 212] width 641 height 33
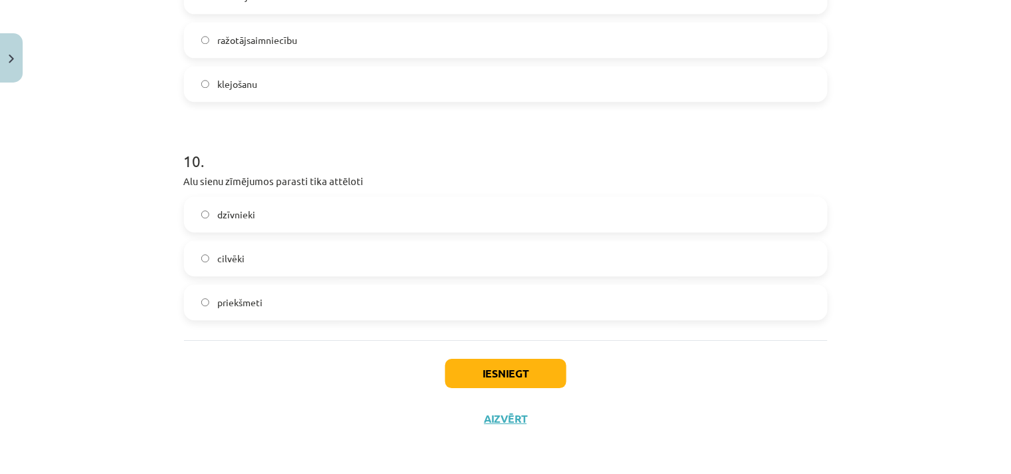
click at [250, 209] on label "dzīvnieki" at bounding box center [505, 214] width 641 height 33
click at [530, 381] on button "Iesniegt" at bounding box center [505, 373] width 121 height 29
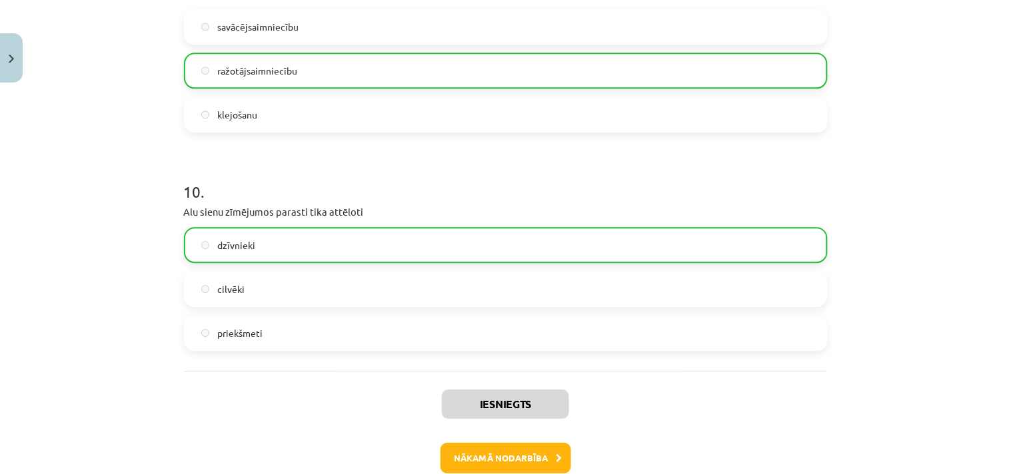
scroll to position [2146, 0]
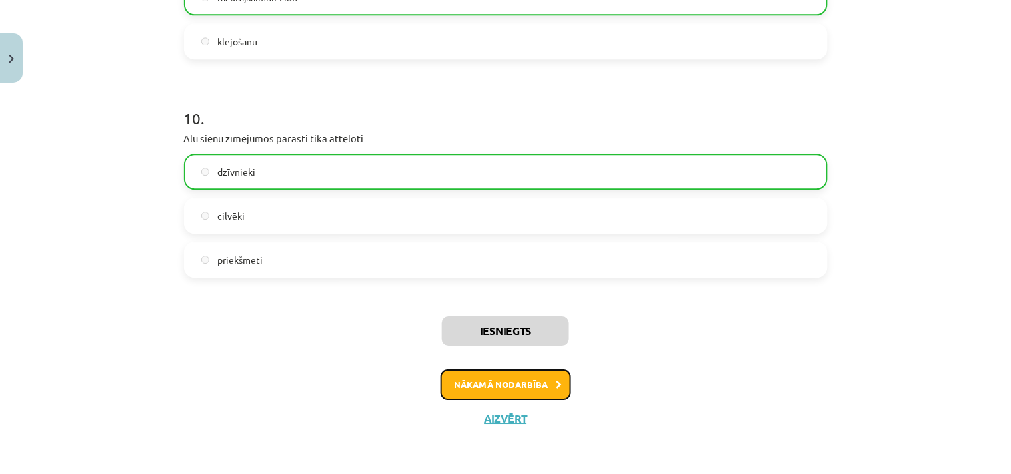
click at [465, 381] on button "Nākamā nodarbība" at bounding box center [505, 385] width 131 height 31
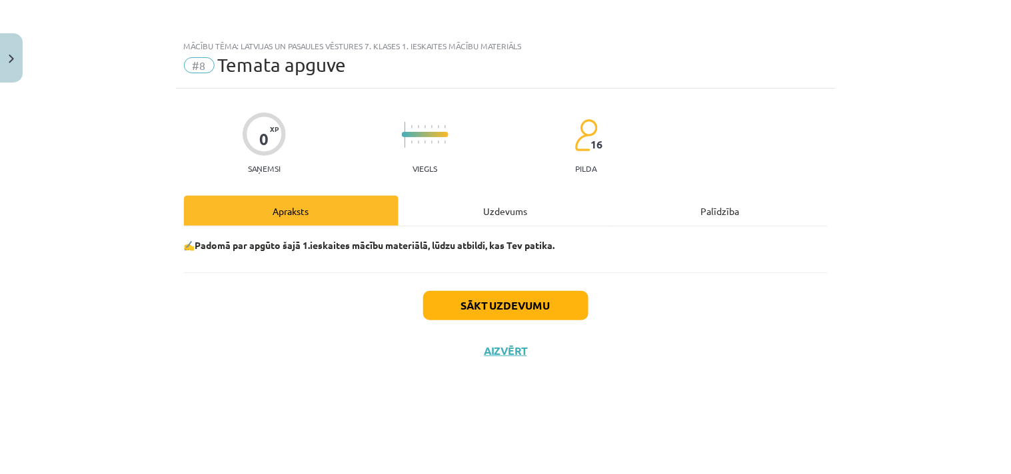
click at [502, 211] on div "Uzdevums" at bounding box center [505, 211] width 215 height 30
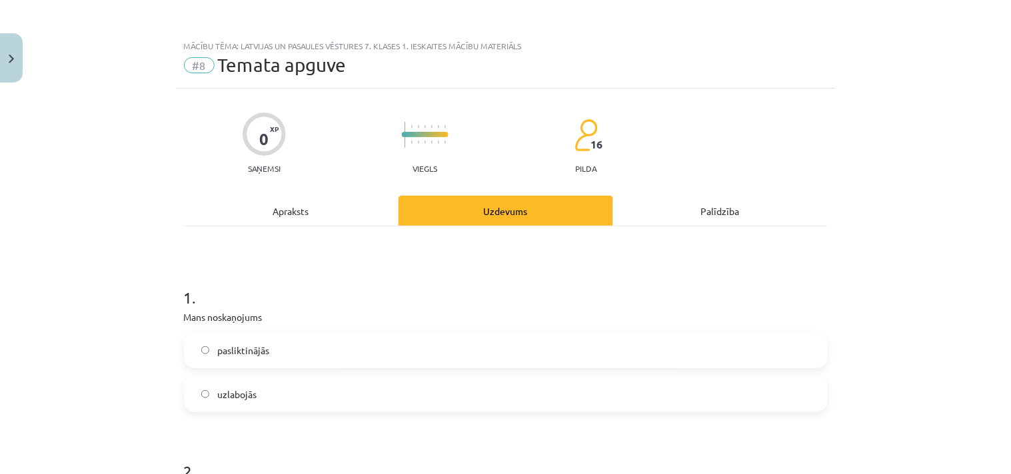
click at [243, 388] on span "uzlabojās" at bounding box center [236, 395] width 39 height 14
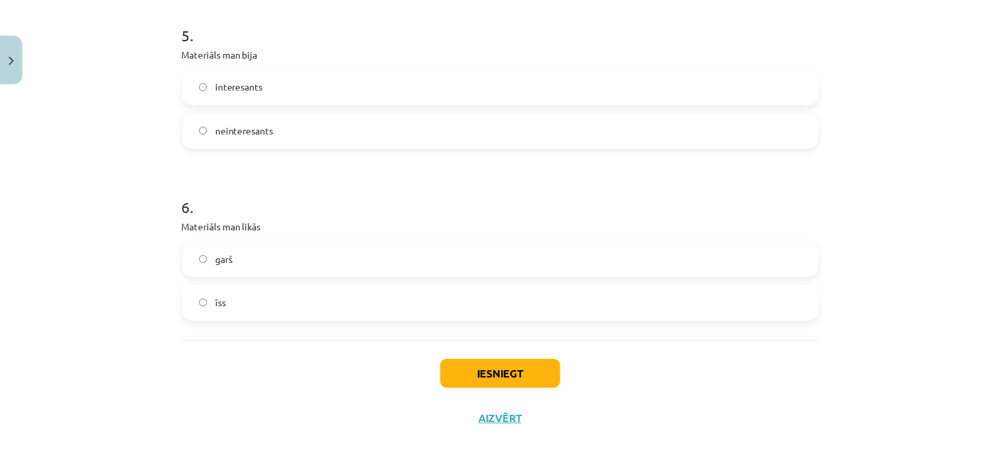
scroll to position [1214, 0]
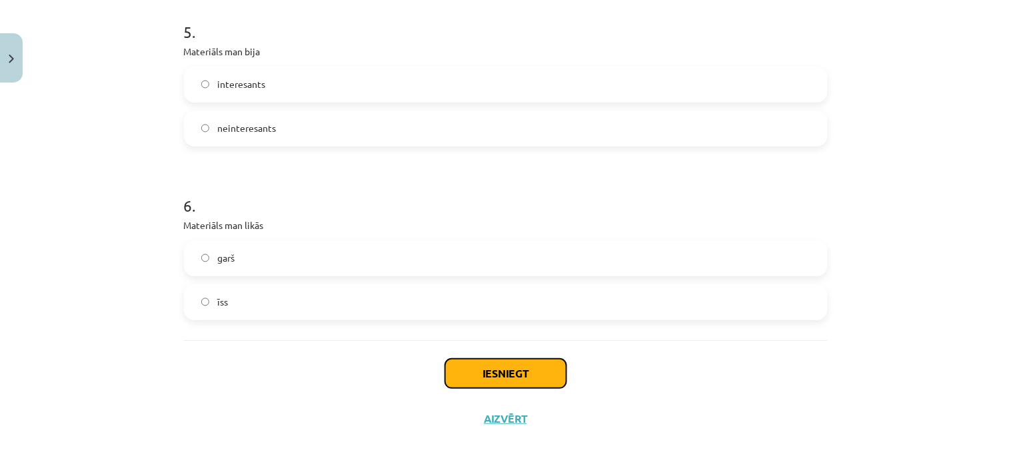
click at [490, 375] on button "Iesniegt" at bounding box center [505, 373] width 121 height 29
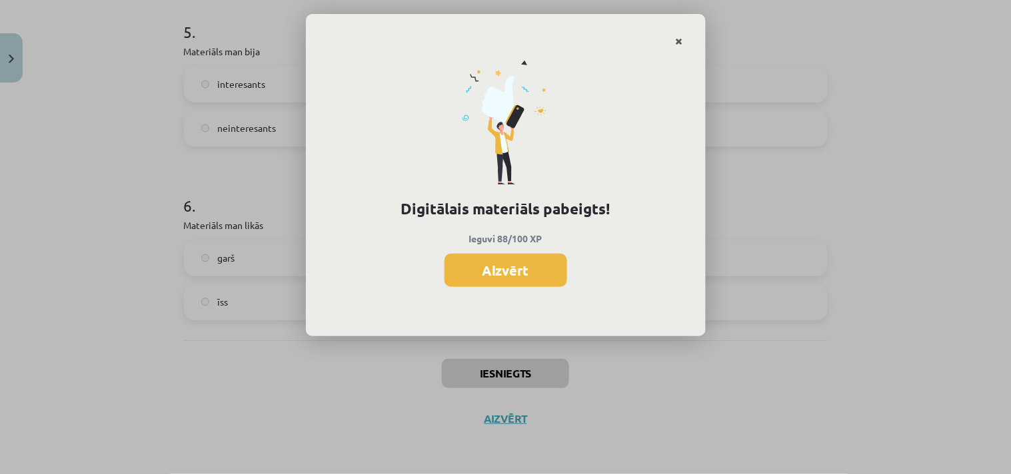
click at [680, 38] on icon "Close" at bounding box center [679, 41] width 7 height 9
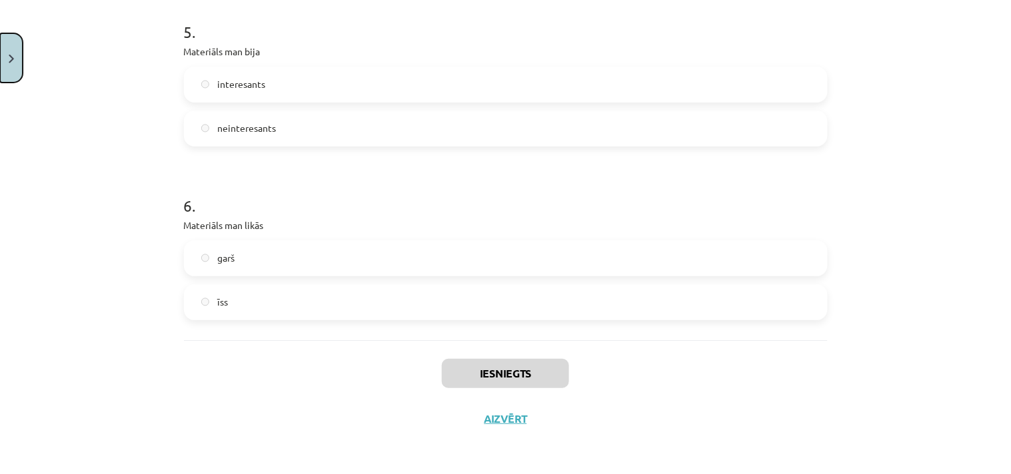
click at [5, 64] on button "Close" at bounding box center [11, 57] width 23 height 49
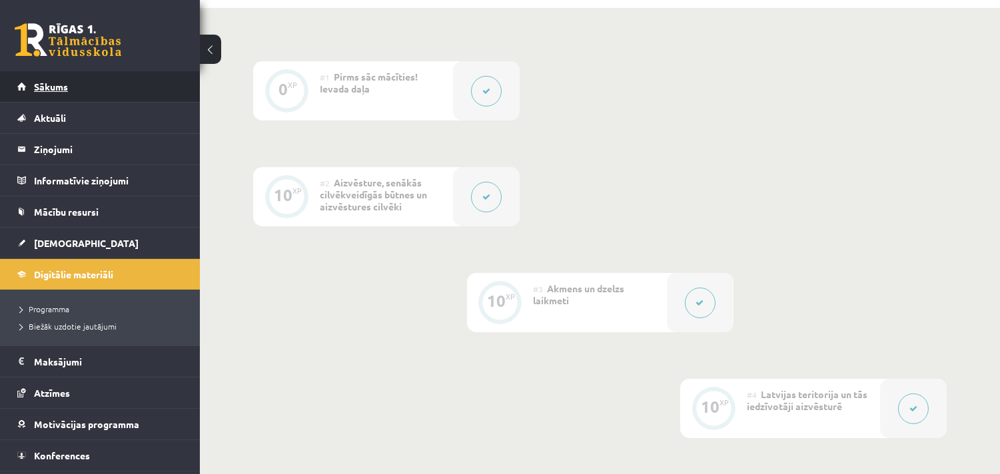
click at [47, 85] on span "Sākums" at bounding box center [51, 87] width 34 height 12
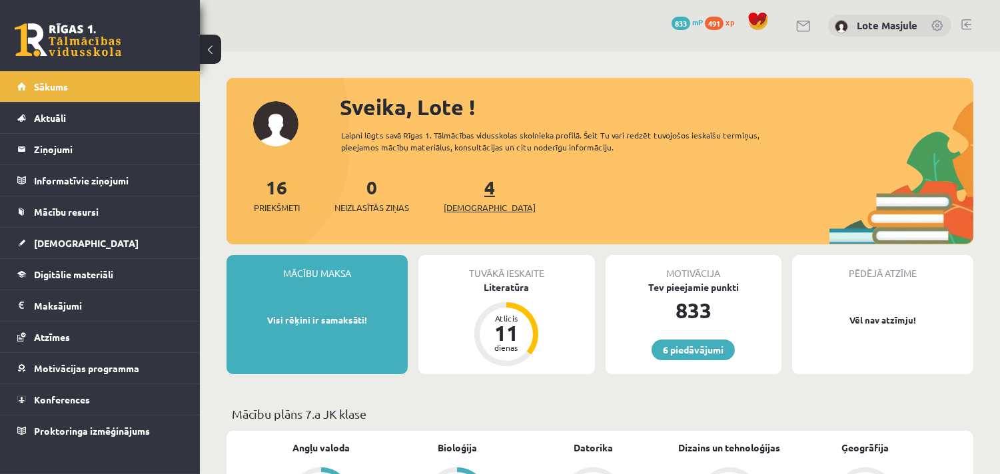
click at [476, 207] on span "[DEMOGRAPHIC_DATA]" at bounding box center [490, 207] width 92 height 13
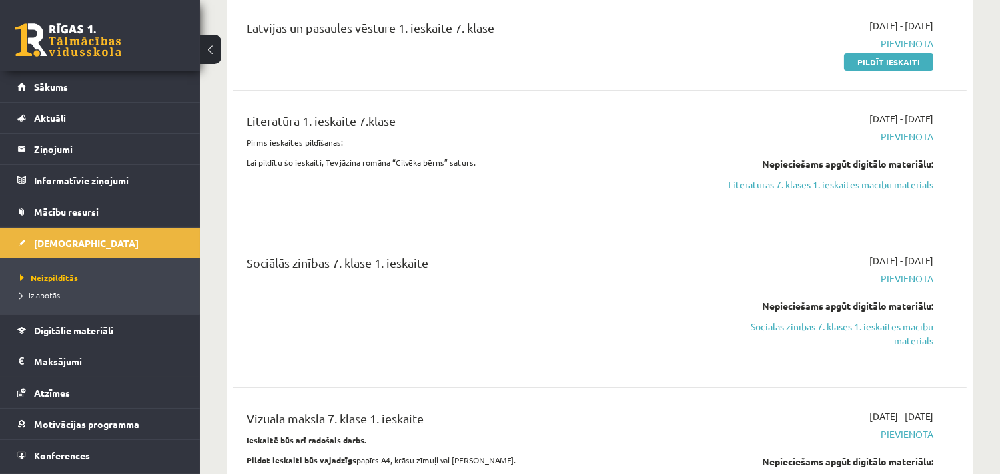
scroll to position [345, 0]
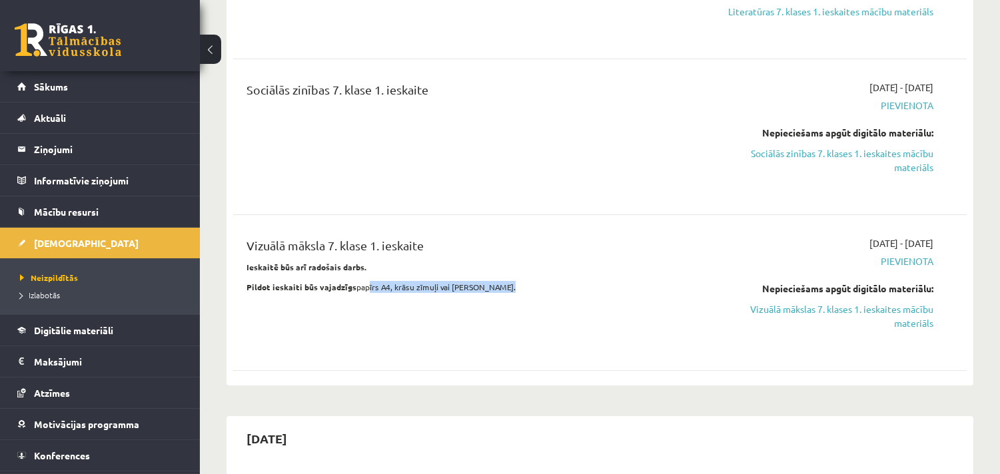
drag, startPoint x: 361, startPoint y: 284, endPoint x: 523, endPoint y: 295, distance: 162.3
click at [523, 295] on div "Vizuālā māksla 7. klase 1. ieskaite Ieskaitē būs arī radošais darbs. Pildot ies…" at bounding box center [472, 293] width 471 height 113
click at [505, 316] on div "Vizuālā māksla 7. klase 1. ieskaite Ieskaitē būs arī radošais darbs. Pildot ies…" at bounding box center [472, 293] width 471 height 113
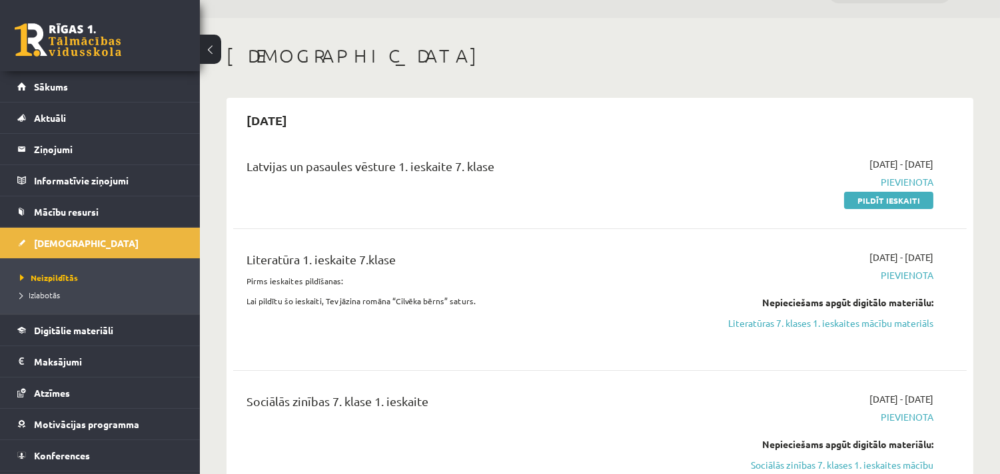
scroll to position [0, 0]
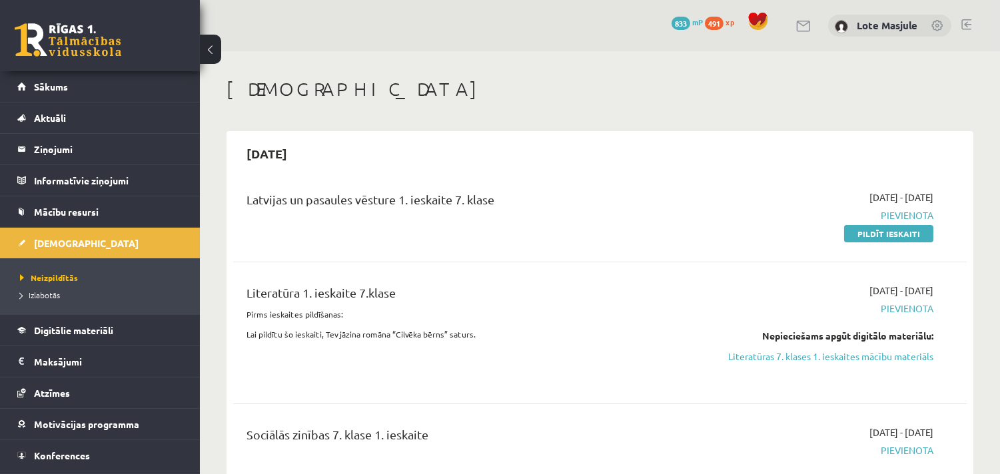
click at [711, 22] on span "491" at bounding box center [714, 23] width 19 height 13
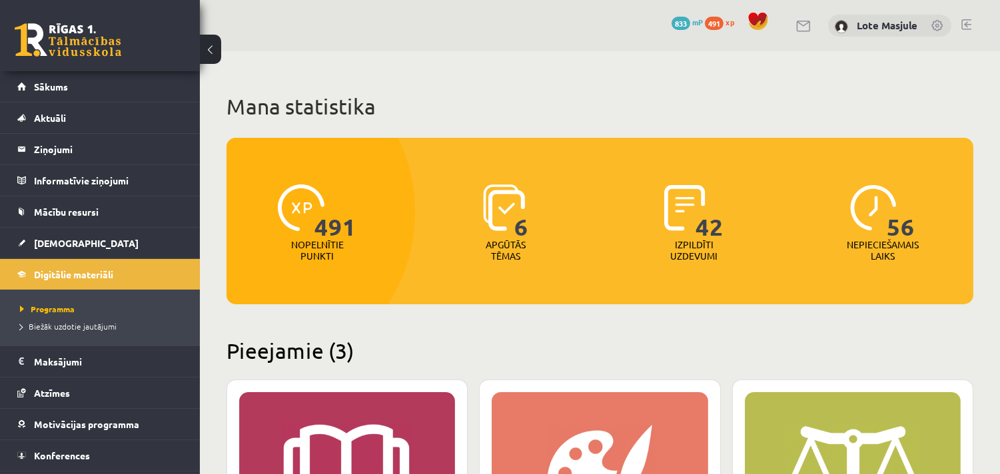
scroll to position [345, 0]
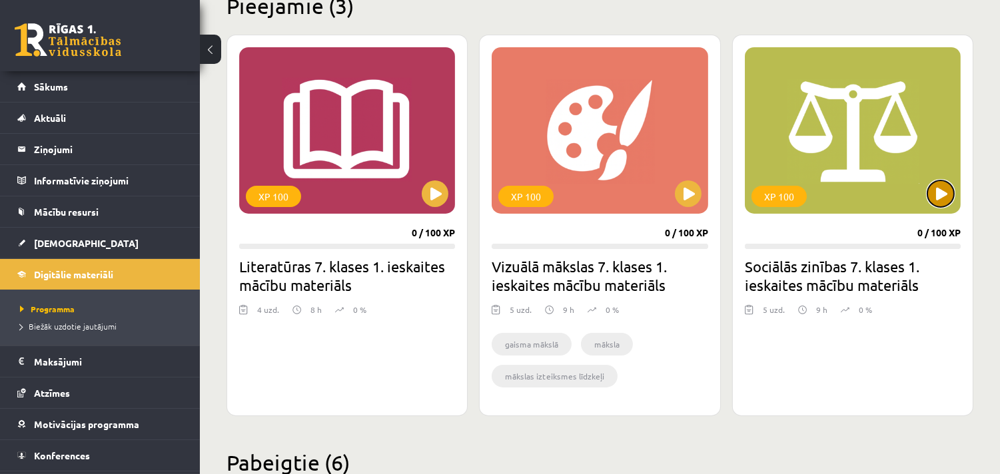
click at [941, 191] on button at bounding box center [940, 194] width 27 height 27
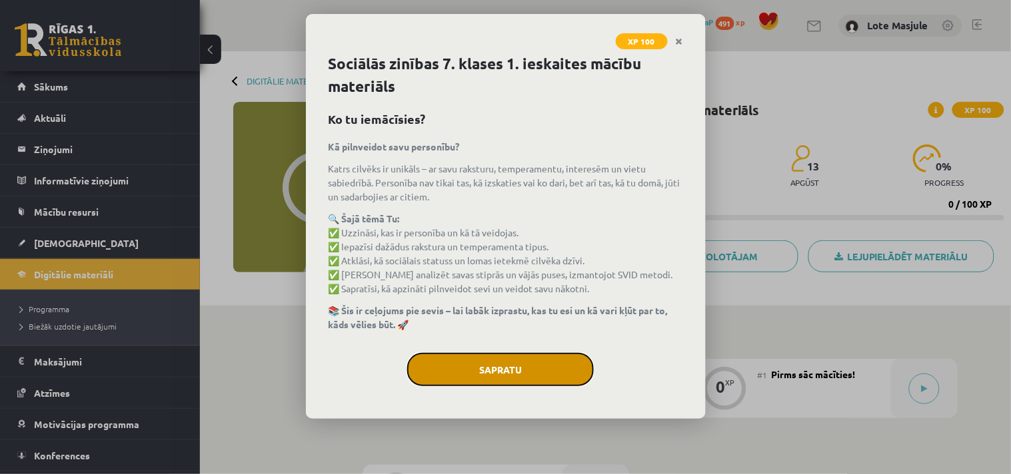
click at [540, 364] on button "Sapratu" at bounding box center [500, 369] width 187 height 33
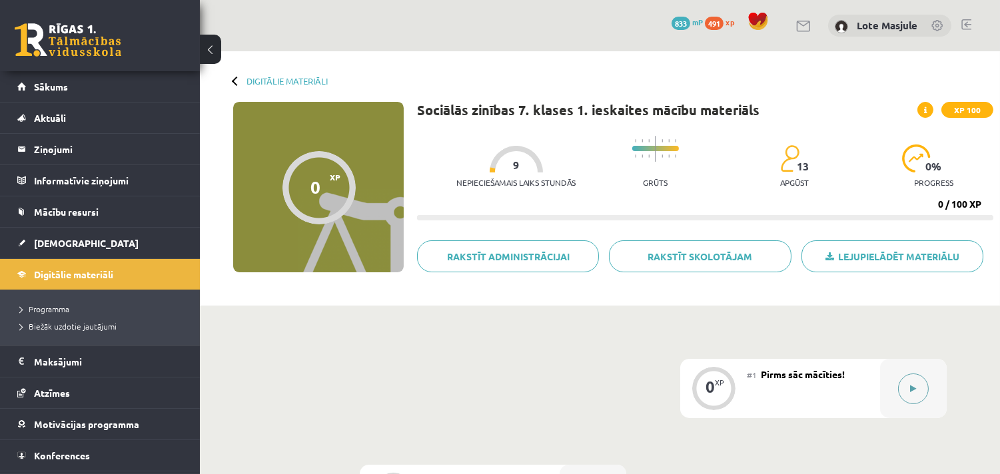
click at [914, 394] on button at bounding box center [913, 389] width 31 height 31
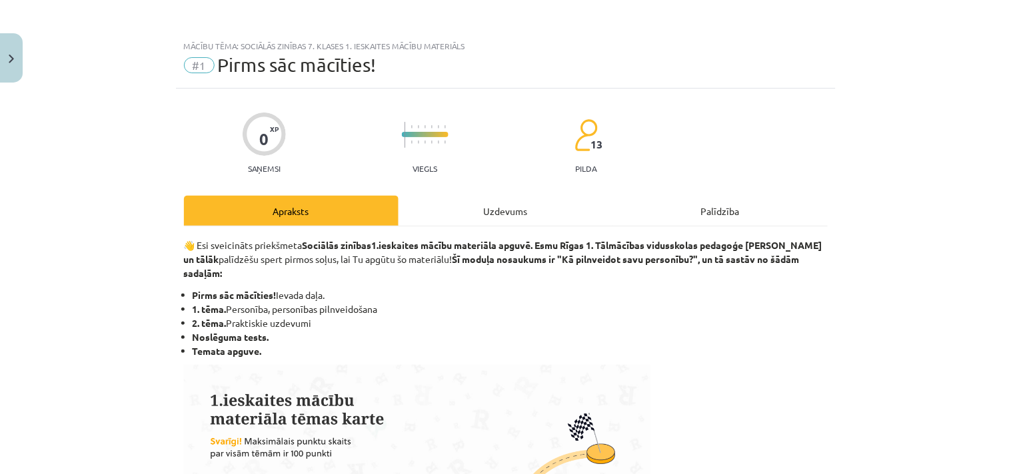
click at [504, 209] on div "Uzdevums" at bounding box center [505, 211] width 215 height 30
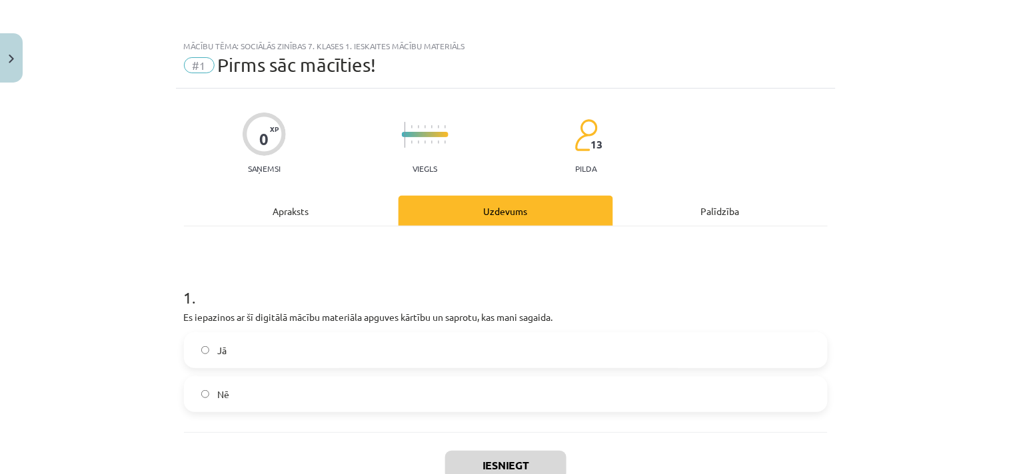
scroll to position [33, 0]
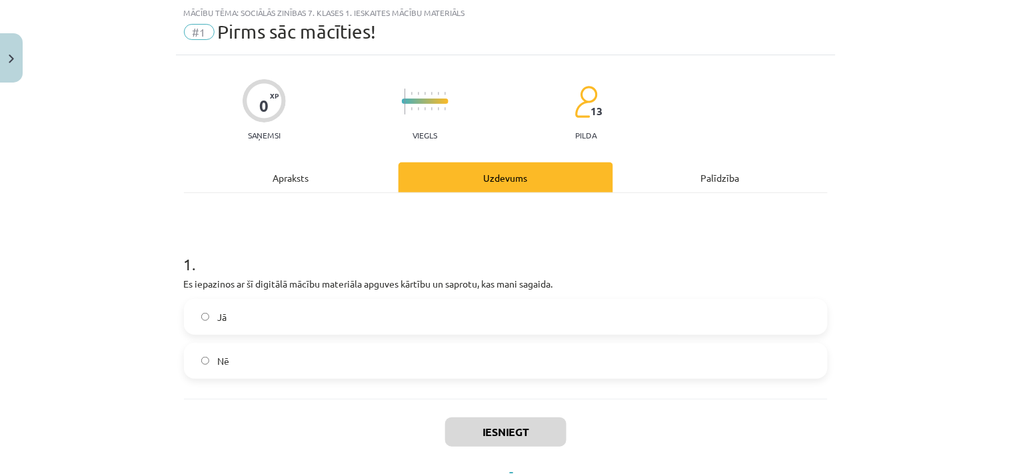
click at [209, 314] on label "Jā" at bounding box center [505, 317] width 641 height 33
click at [510, 429] on button "Iesniegt" at bounding box center [505, 432] width 121 height 29
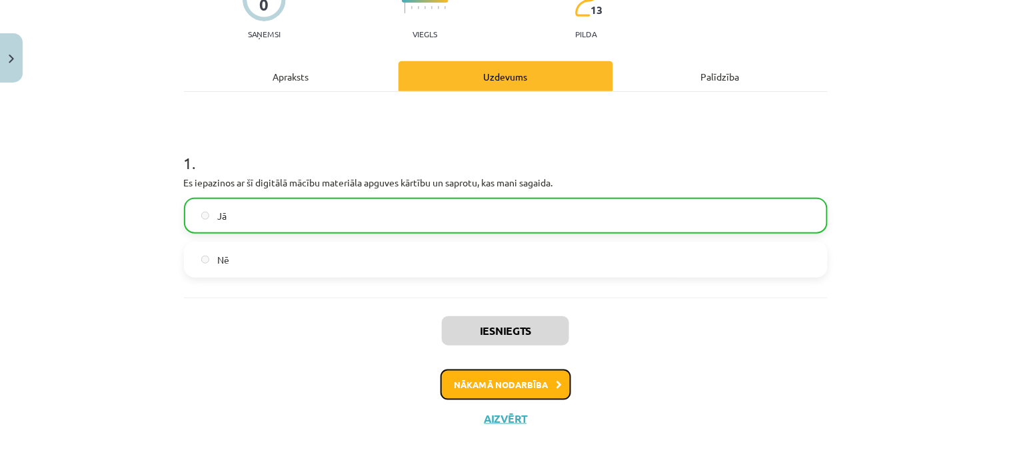
click at [488, 388] on button "Nākamā nodarbība" at bounding box center [505, 385] width 131 height 31
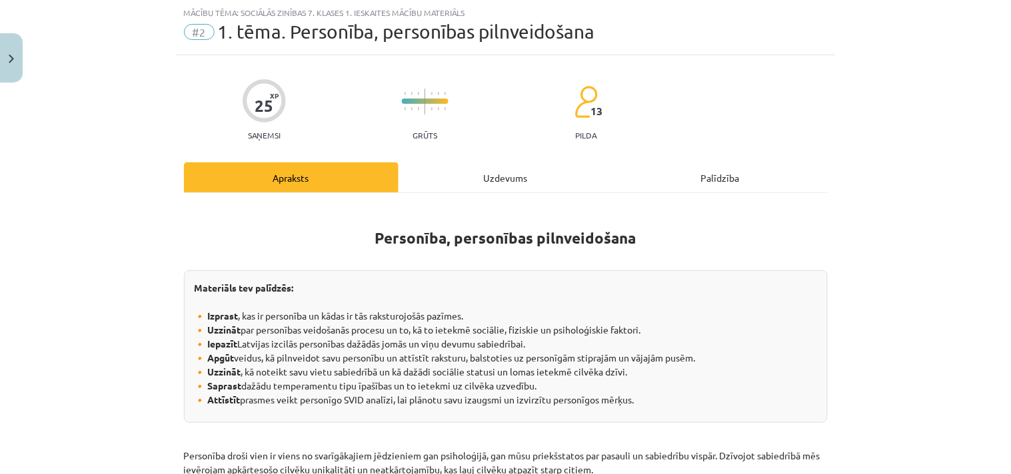
click at [478, 169] on div "Uzdevums" at bounding box center [505, 178] width 215 height 30
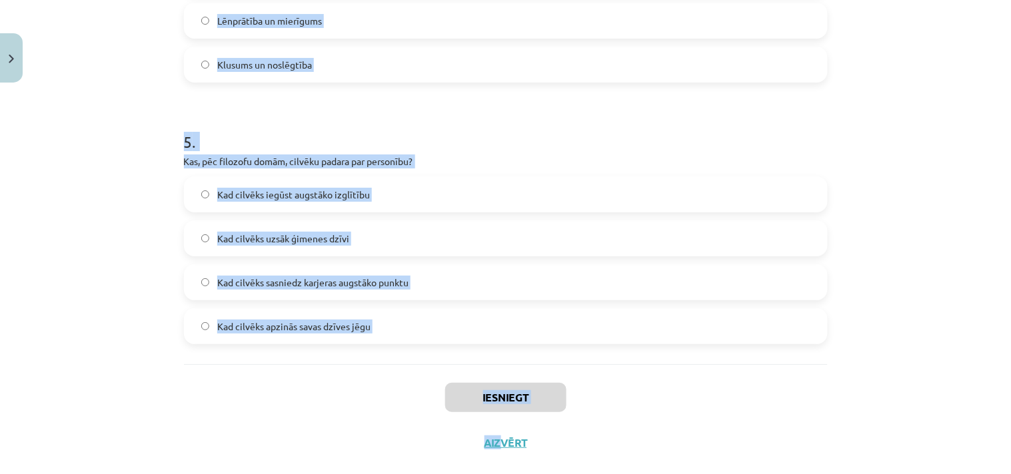
scroll to position [1227, 0]
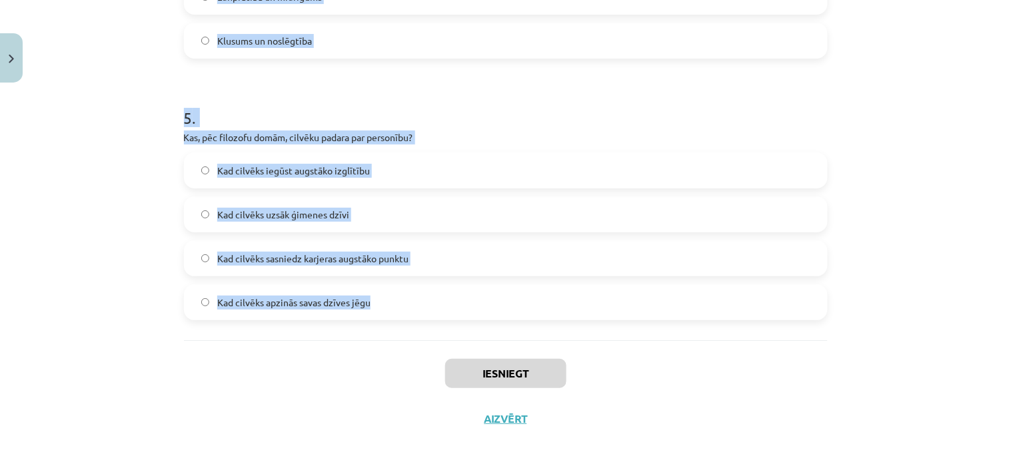
drag, startPoint x: 177, startPoint y: 91, endPoint x: 446, endPoint y: 330, distance: 361.1
copy form "0 . Lor ip DOLO sitamet? Consec, adi elitseddo eiusmod temporinci utlabor Etdol…"
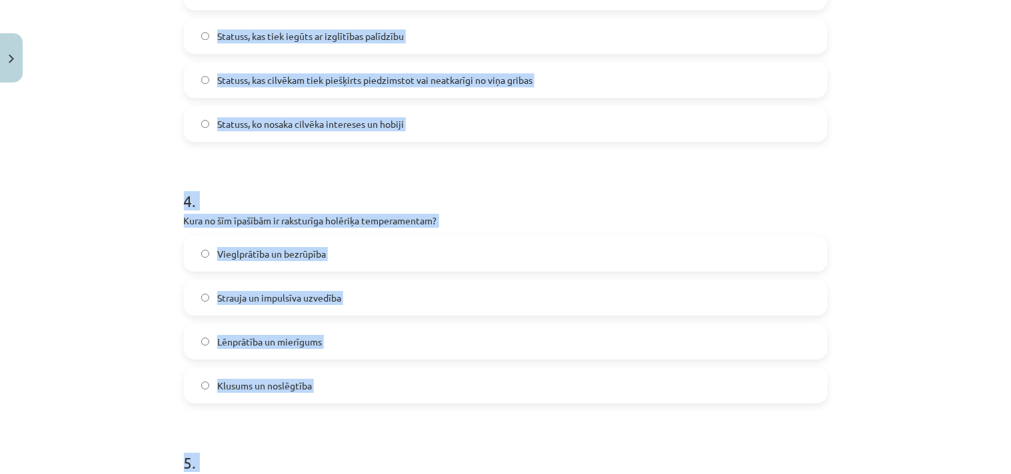
scroll to position [18, 0]
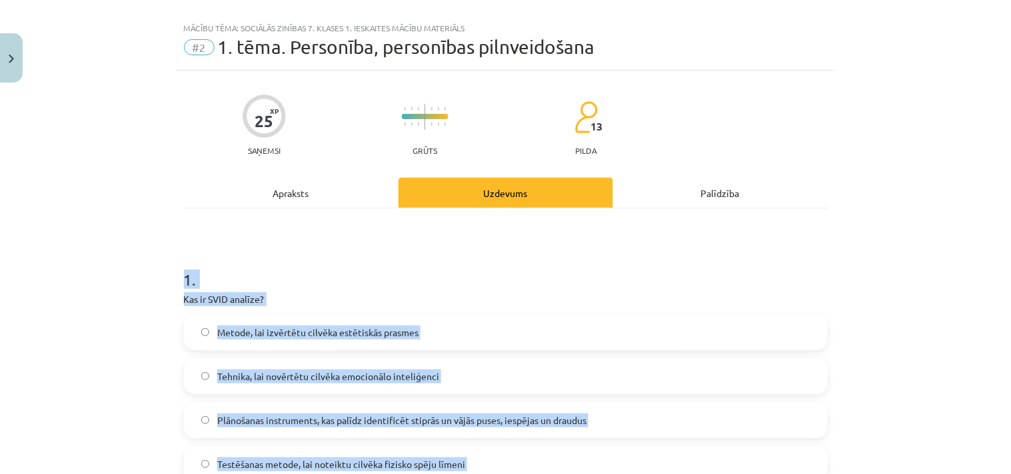
click at [845, 350] on div "Mācību tēma: Sociālās zinības 7. klases 1. ieskaites mācību materiāls #2 1. tēm…" at bounding box center [505, 237] width 1011 height 474
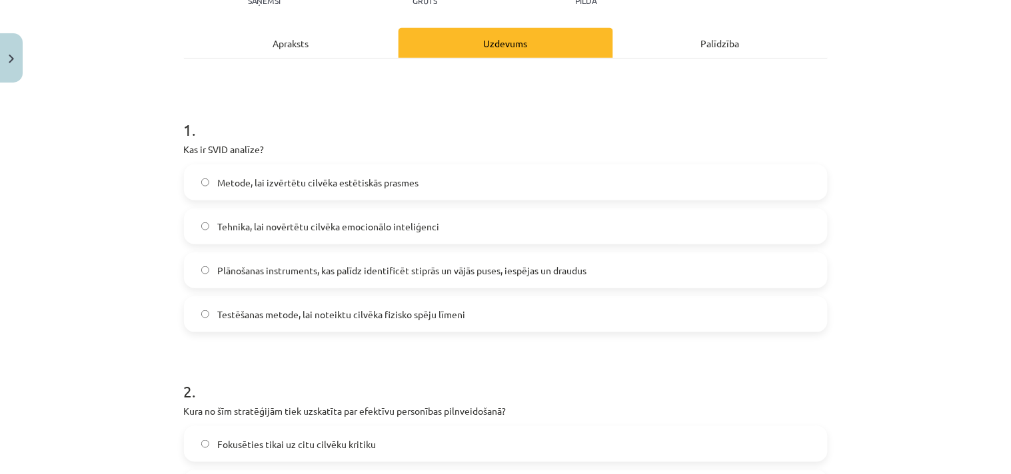
scroll to position [191, 0]
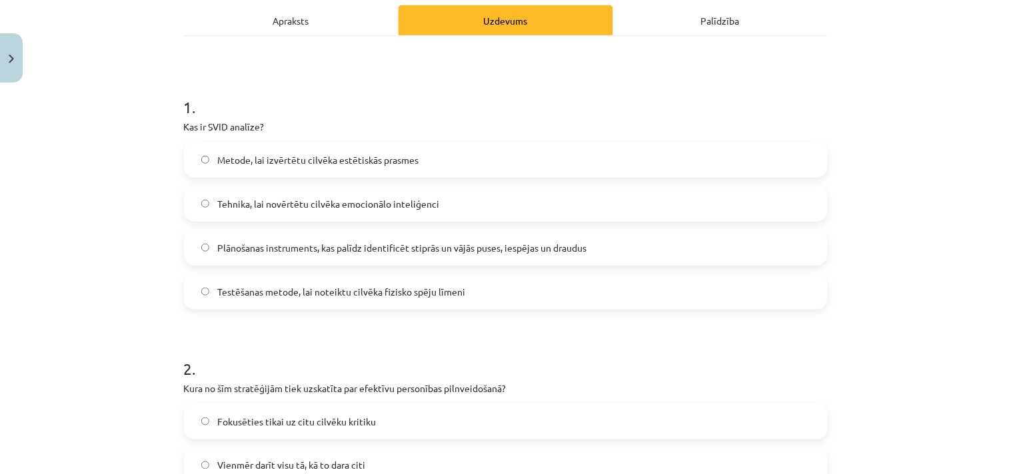
click at [325, 241] on span "Plānošanas instruments, kas palīdz identificēt stiprās un vājās puses, iespējas…" at bounding box center [401, 248] width 369 height 14
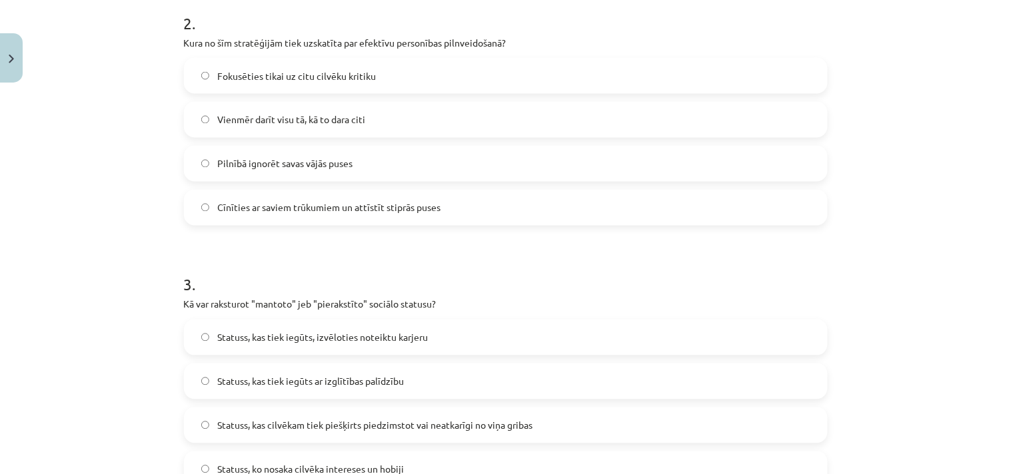
scroll to position [364, 0]
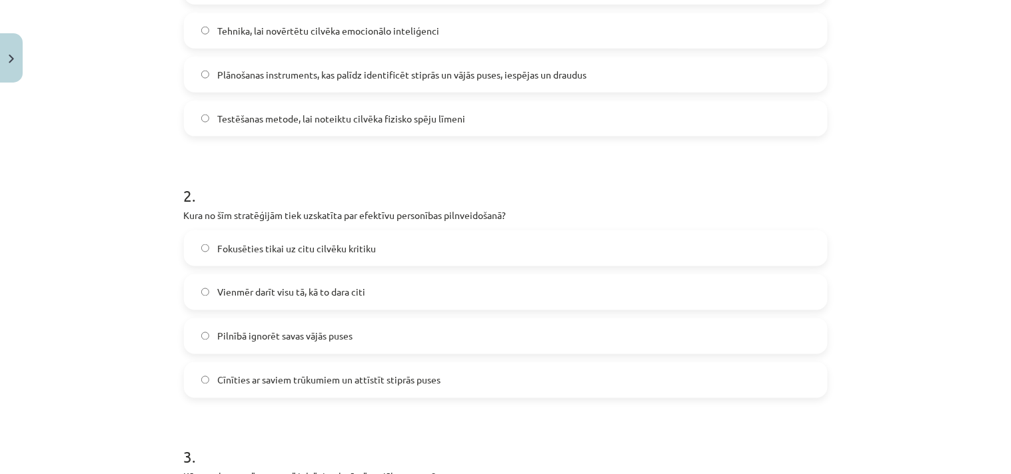
click at [381, 380] on span "Cīnīties ar saviem trūkumiem un attīstīt stiprās puses" at bounding box center [328, 381] width 223 height 14
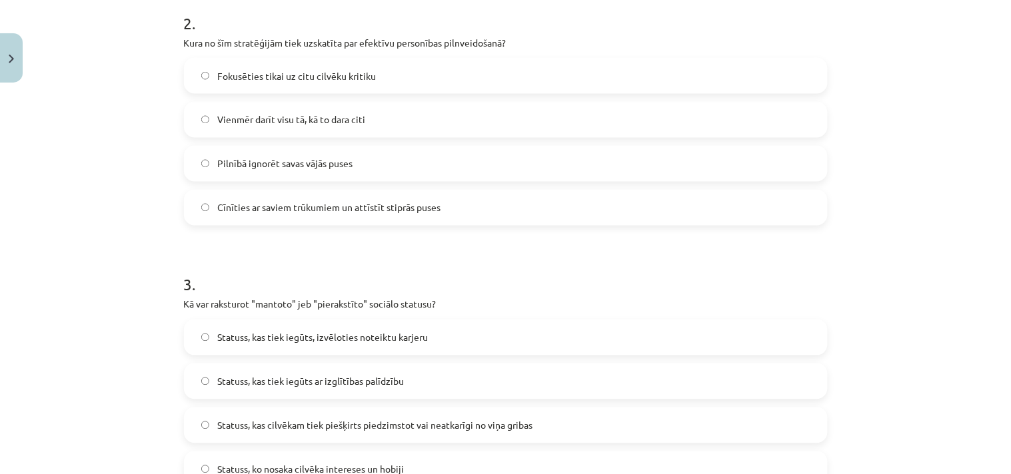
scroll to position [709, 0]
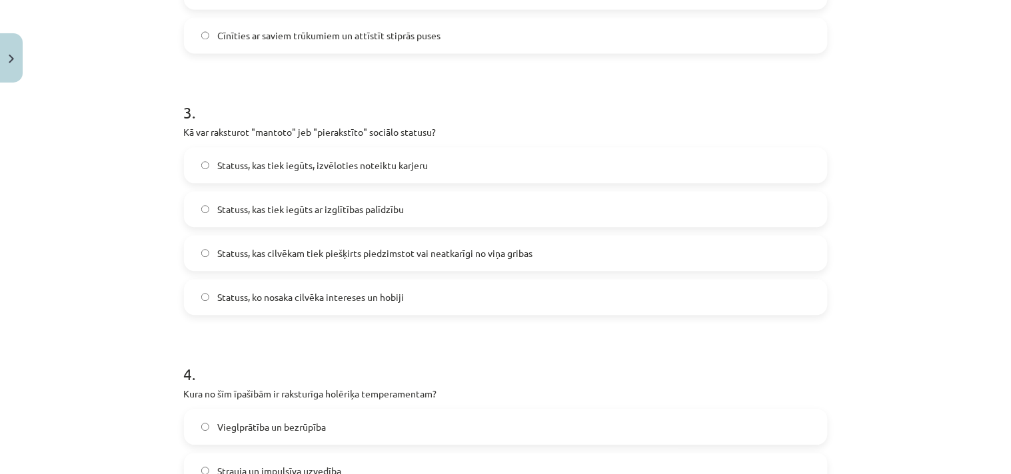
click at [438, 251] on span "Statuss, kas cilvēkam tiek piešķirts piedzimstot vai neatkarīgi no viņa gribas" at bounding box center [374, 254] width 315 height 14
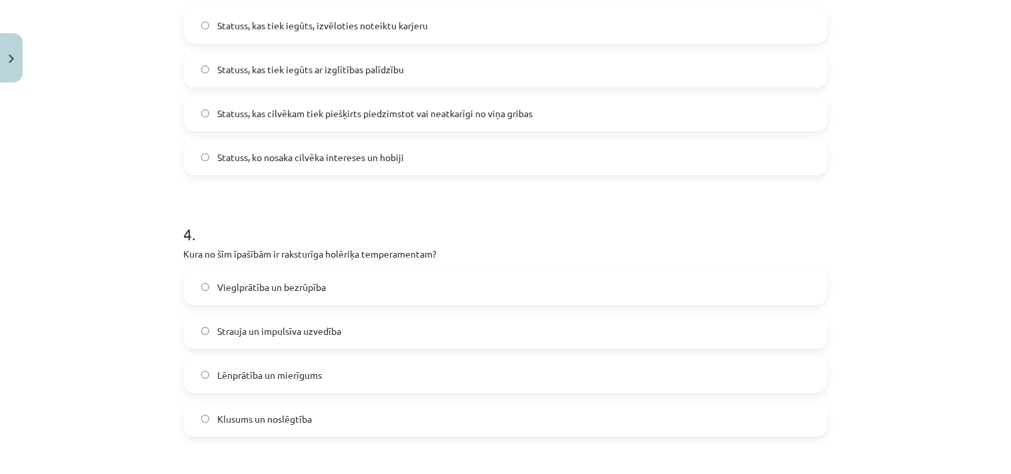
scroll to position [882, 0]
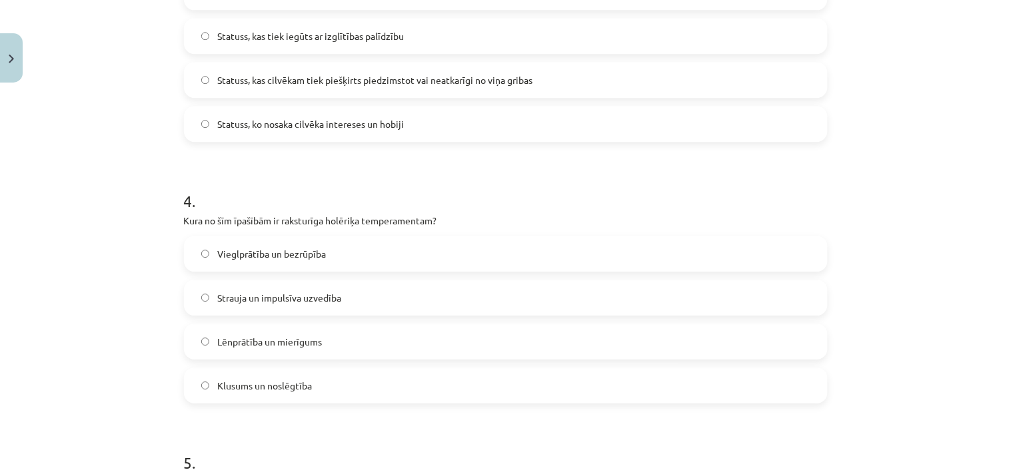
click at [285, 304] on span "Strauja un impulsīva uzvedība" at bounding box center [279, 298] width 124 height 14
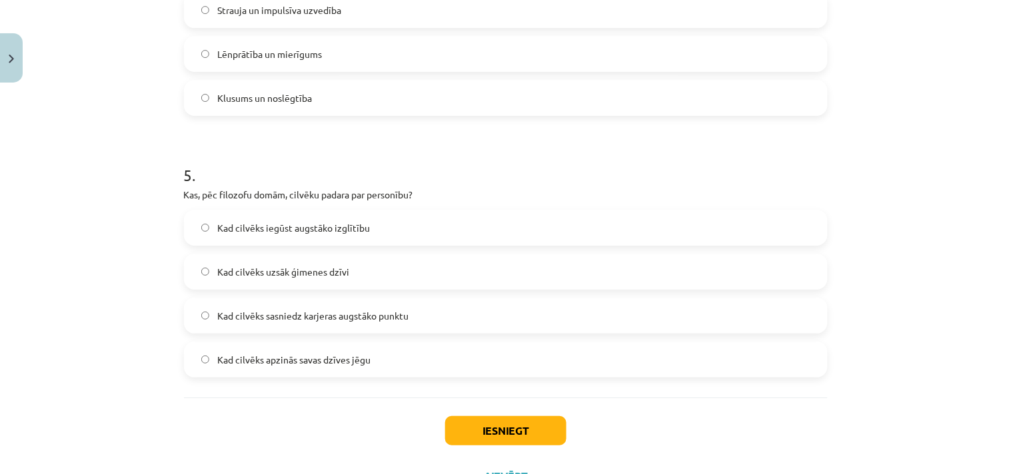
scroll to position [1227, 0]
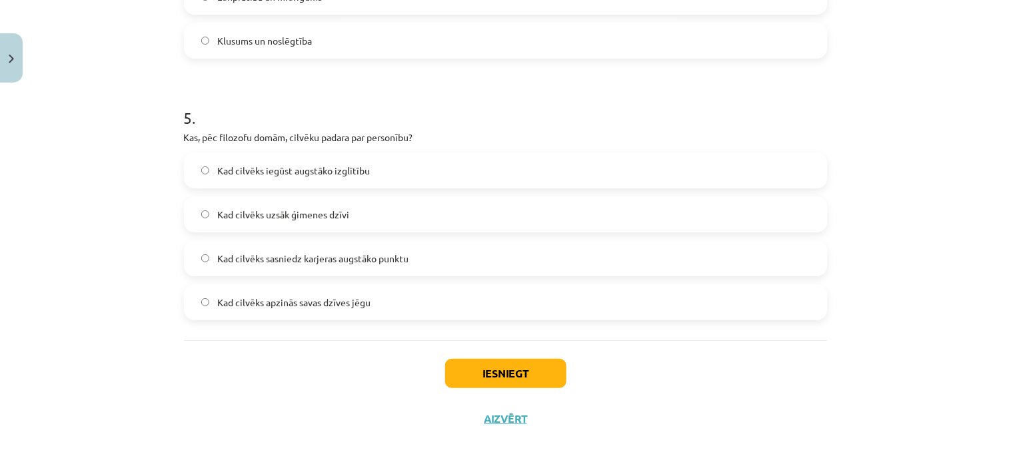
click at [340, 301] on span "Kad cilvēks apzinās savas dzīves jēgu" at bounding box center [293, 303] width 153 height 14
click at [506, 364] on button "Iesniegt" at bounding box center [505, 373] width 121 height 29
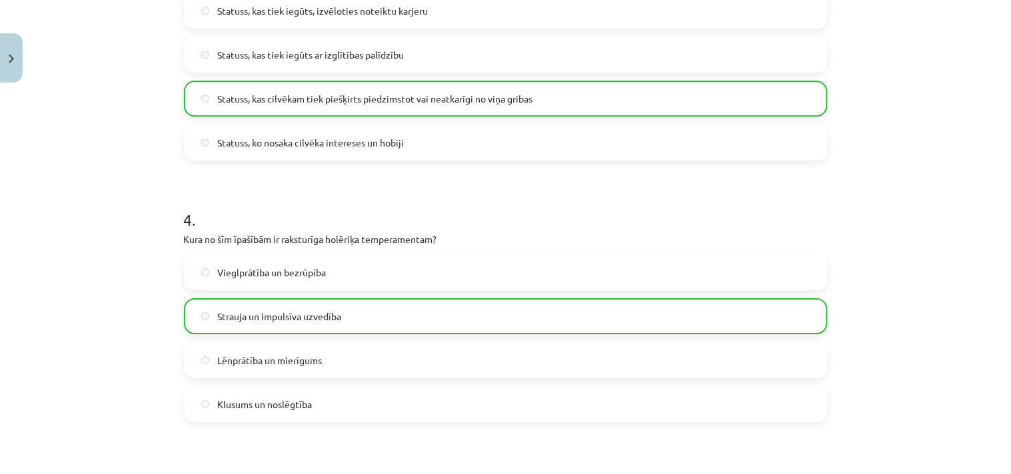
scroll to position [1270, 0]
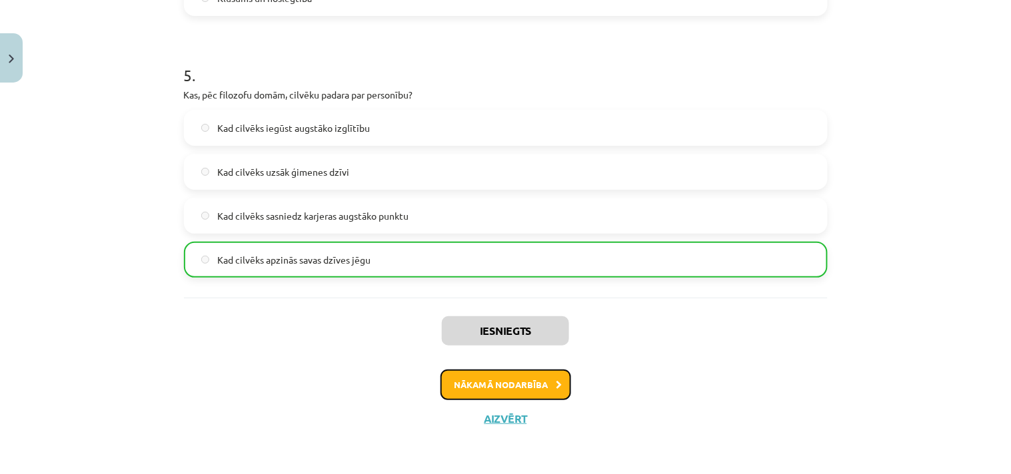
click at [528, 376] on button "Nākamā nodarbība" at bounding box center [505, 385] width 131 height 31
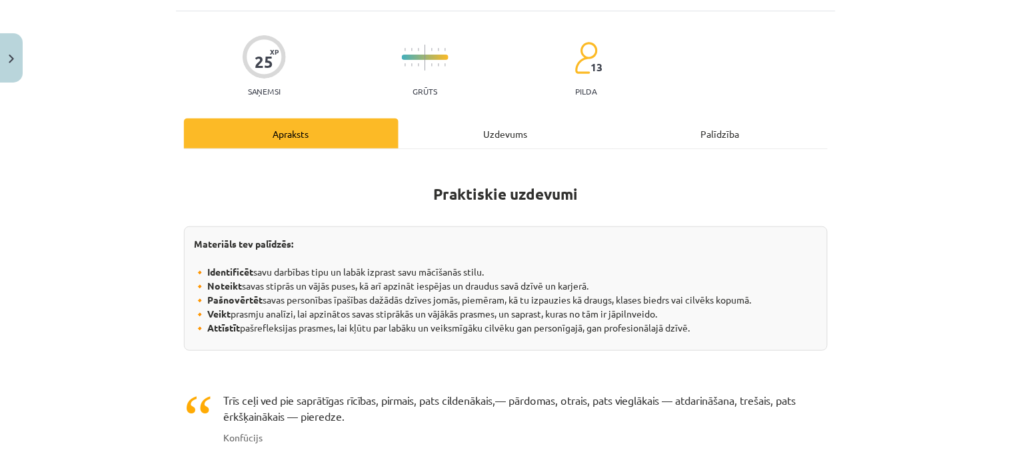
scroll to position [33, 0]
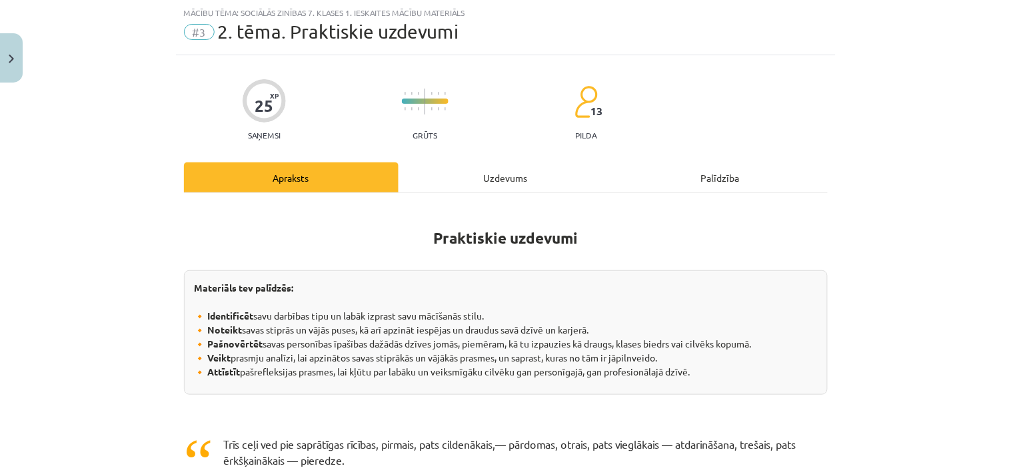
click at [476, 175] on div "Uzdevums" at bounding box center [505, 178] width 215 height 30
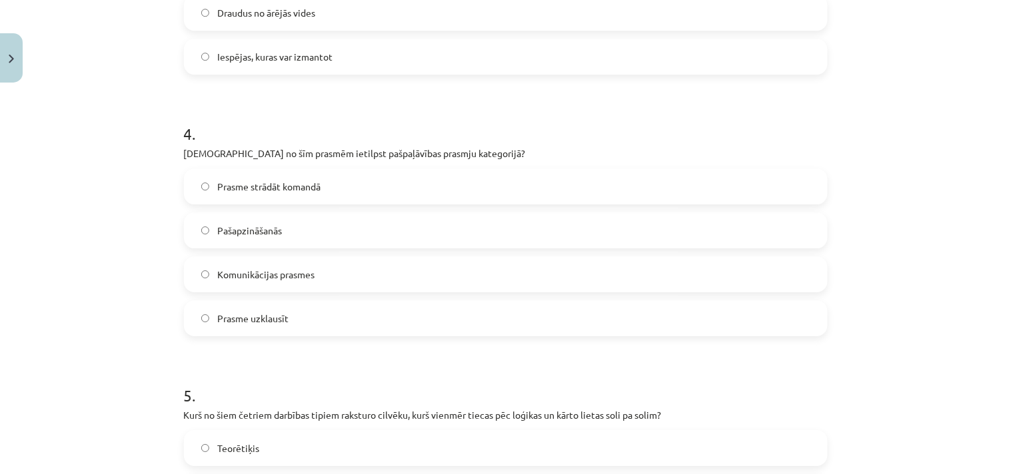
scroll to position [1227, 0]
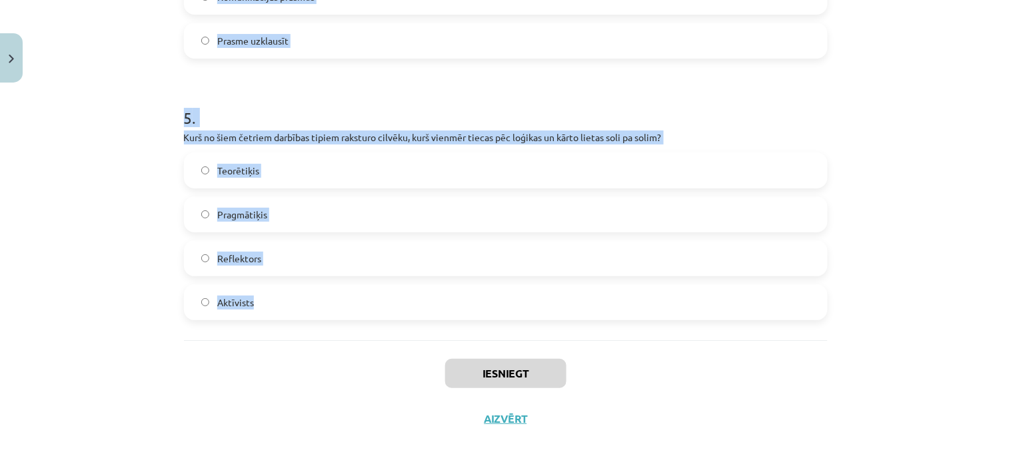
drag, startPoint x: 165, startPoint y: 89, endPoint x: 394, endPoint y: 324, distance: 328.4
click at [394, 324] on div "Mācību tēma: Sociālās zinības 7. klases 1. ieskaites mācību materiāls #3 2. tēm…" at bounding box center [505, 237] width 1011 height 474
copy form "1 . Kura no sekojošajām īpašībām vislabāk raksturo reflektoru? Impulsīvs Neatka…"
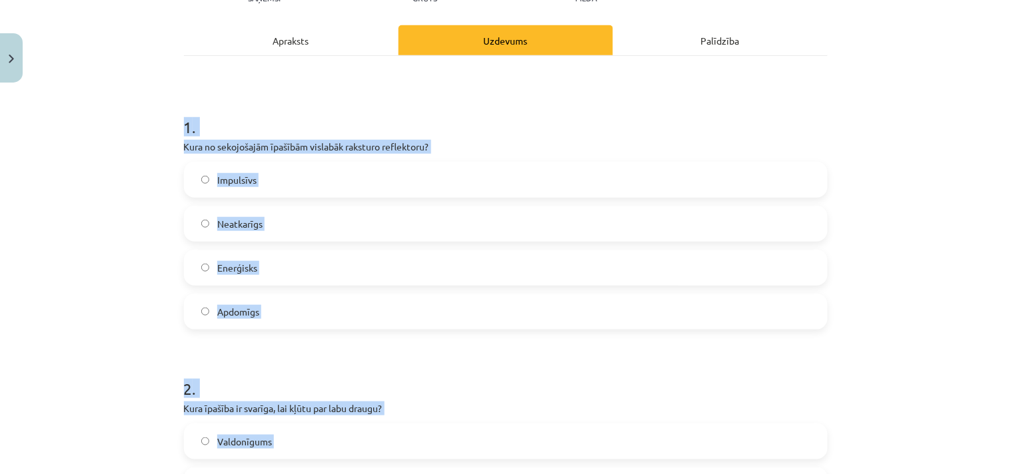
scroll to position [18, 0]
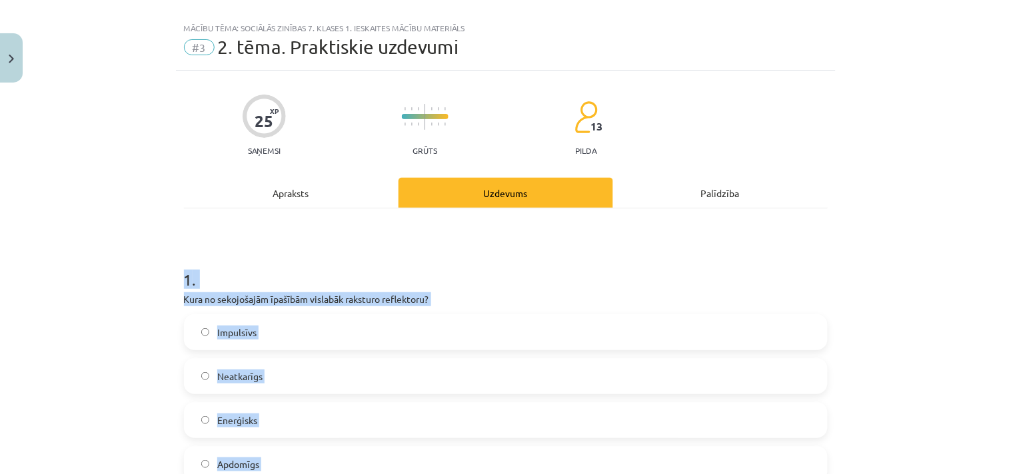
click at [918, 303] on div "Mācību tēma: Sociālās zinības 7. klases 1. ieskaites mācību materiāls #3 2. tēm…" at bounding box center [505, 237] width 1011 height 474
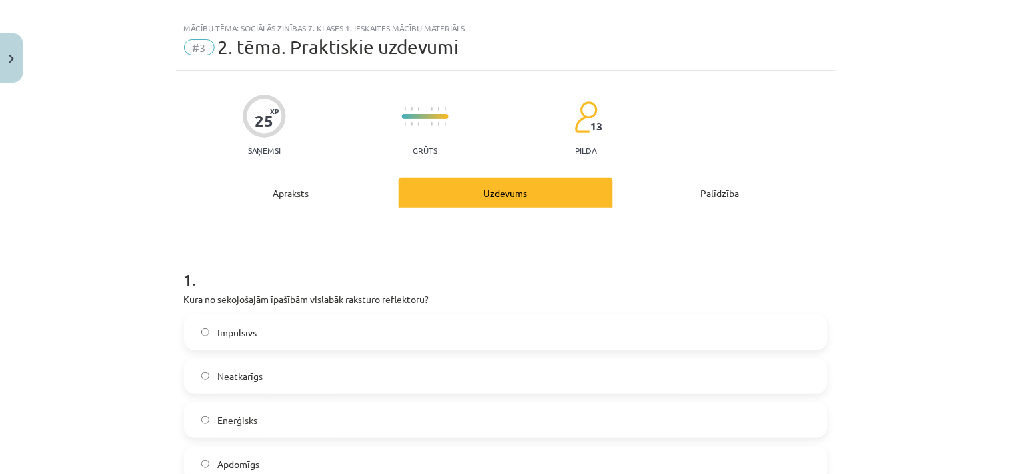
scroll to position [191, 0]
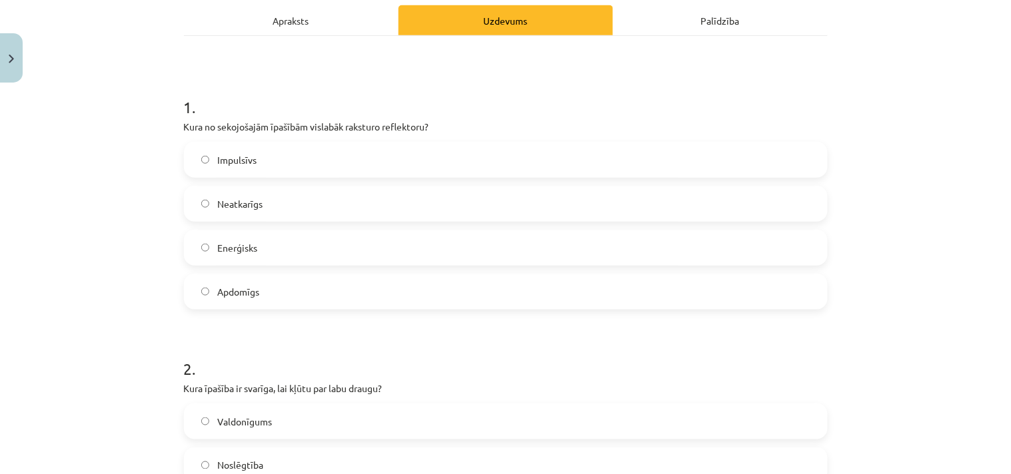
click at [234, 297] on span "Apdomīgs" at bounding box center [238, 292] width 42 height 14
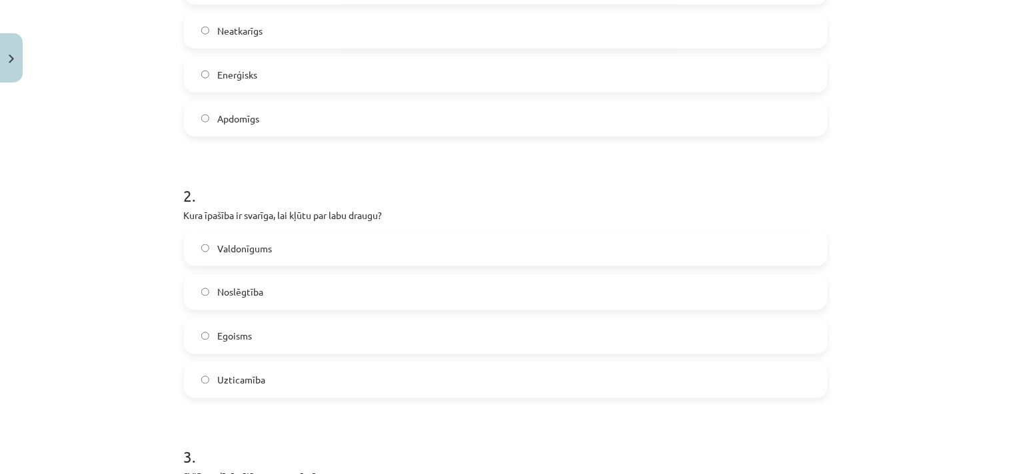
click at [275, 378] on label "Uzticamība" at bounding box center [505, 380] width 641 height 33
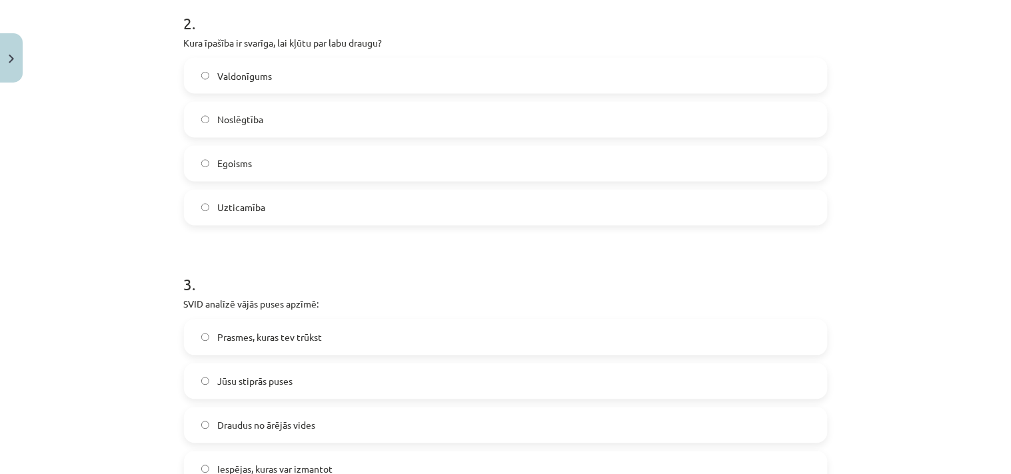
scroll to position [709, 0]
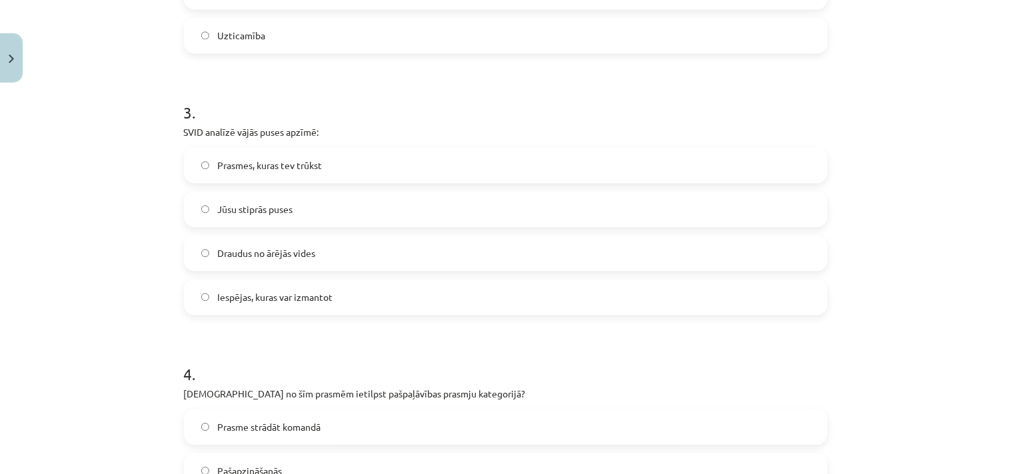
click at [255, 164] on span "Prasmes, kuras tev trūkst" at bounding box center [269, 166] width 105 height 14
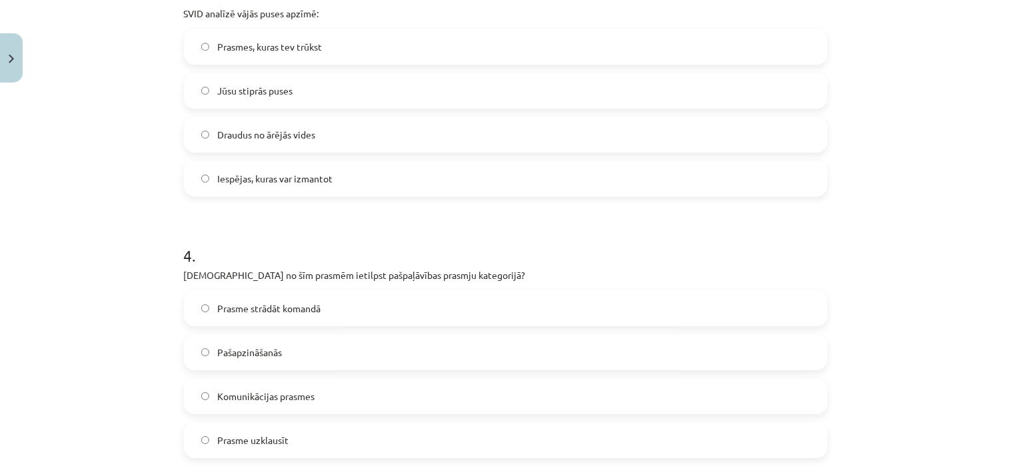
scroll to position [882, 0]
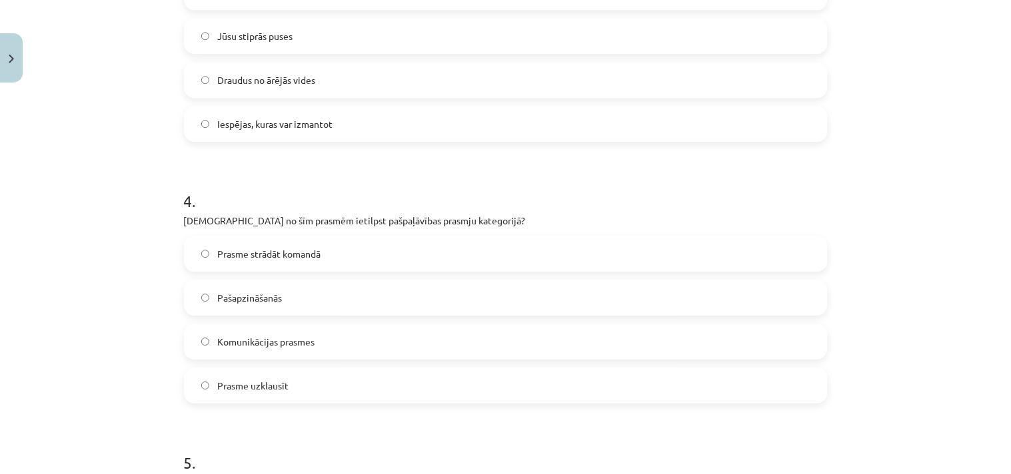
click at [257, 294] on span "Pašapzināšanās" at bounding box center [249, 298] width 65 height 14
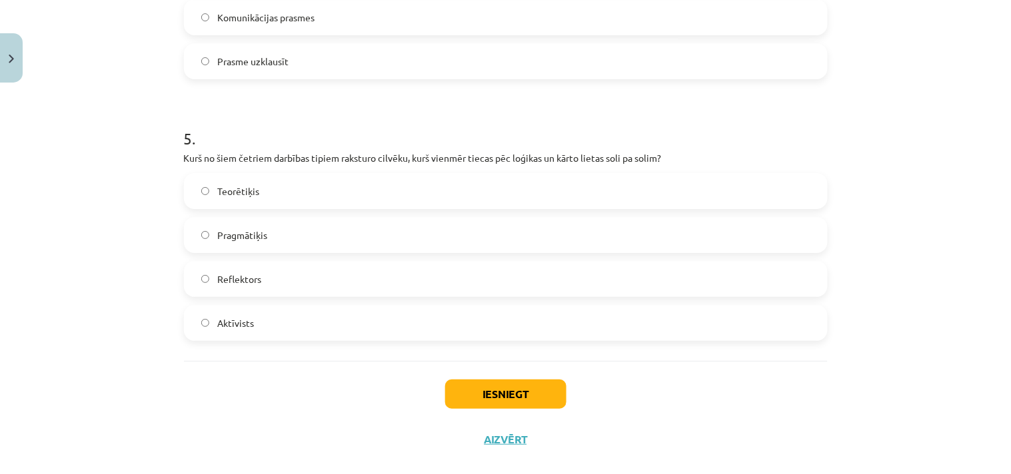
scroll to position [1227, 0]
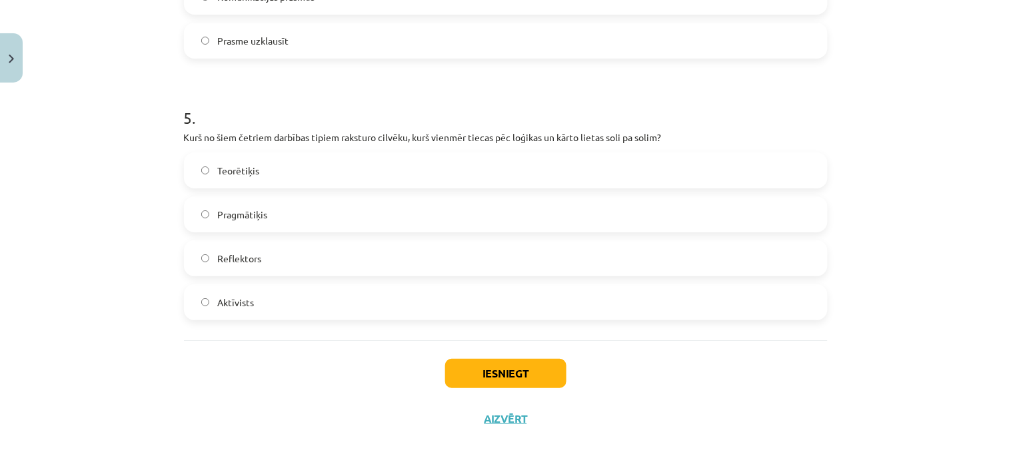
click at [240, 165] on span "Teorētiķis" at bounding box center [238, 171] width 42 height 14
click at [508, 374] on button "Iesniegt" at bounding box center [505, 373] width 121 height 29
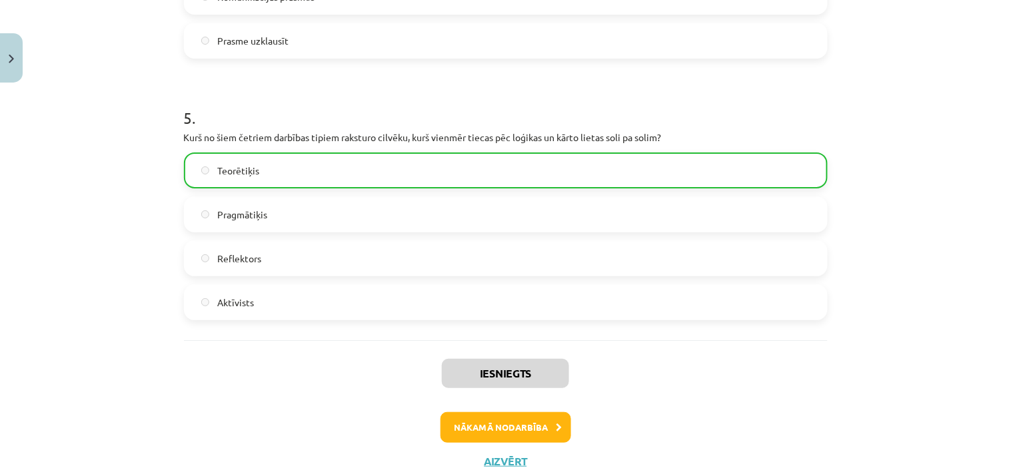
scroll to position [1270, 0]
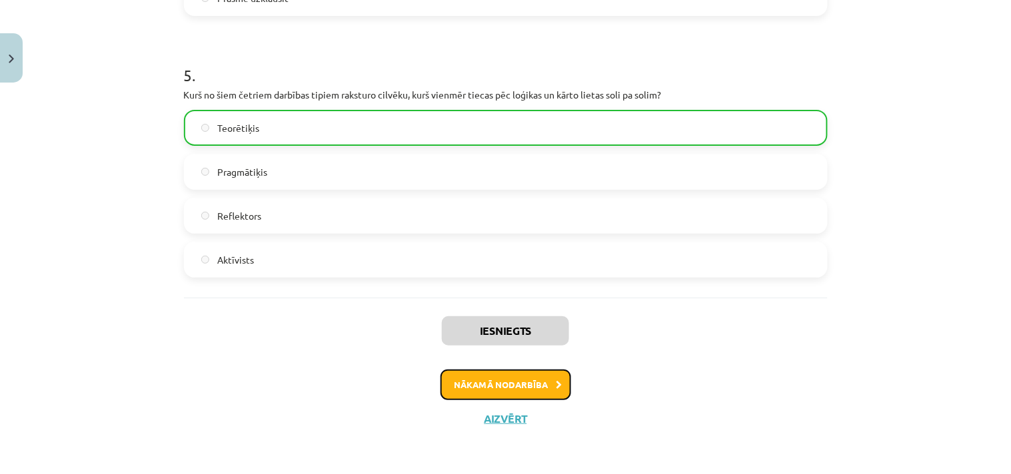
click at [463, 380] on button "Nākamā nodarbība" at bounding box center [505, 385] width 131 height 31
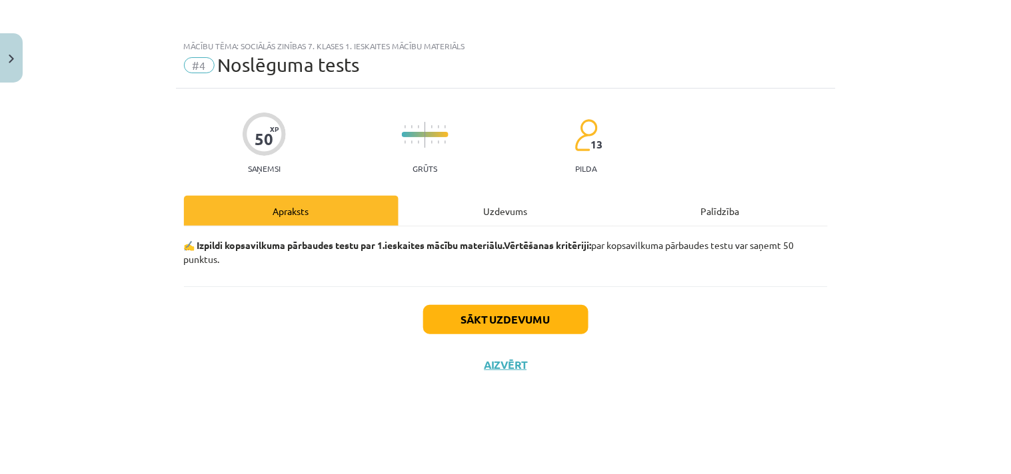
scroll to position [0, 0]
click at [510, 211] on div "Uzdevums" at bounding box center [505, 211] width 215 height 30
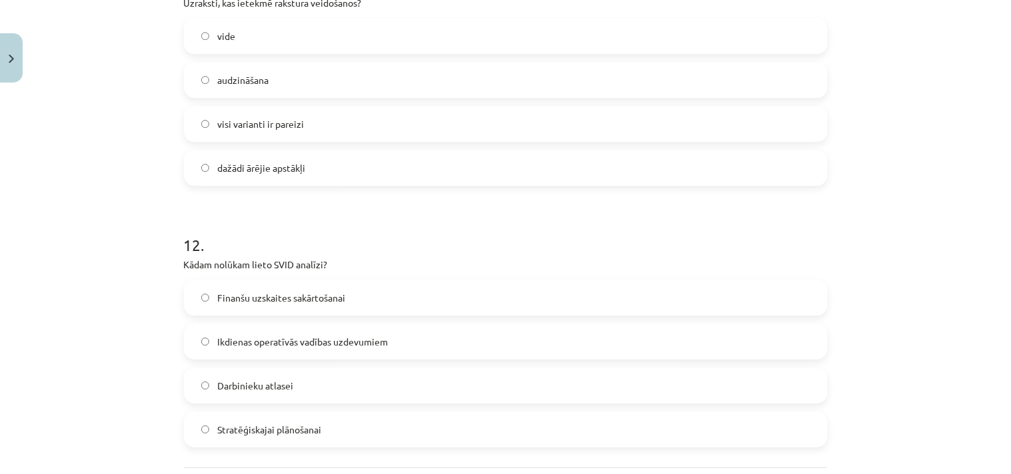
scroll to position [3613, 0]
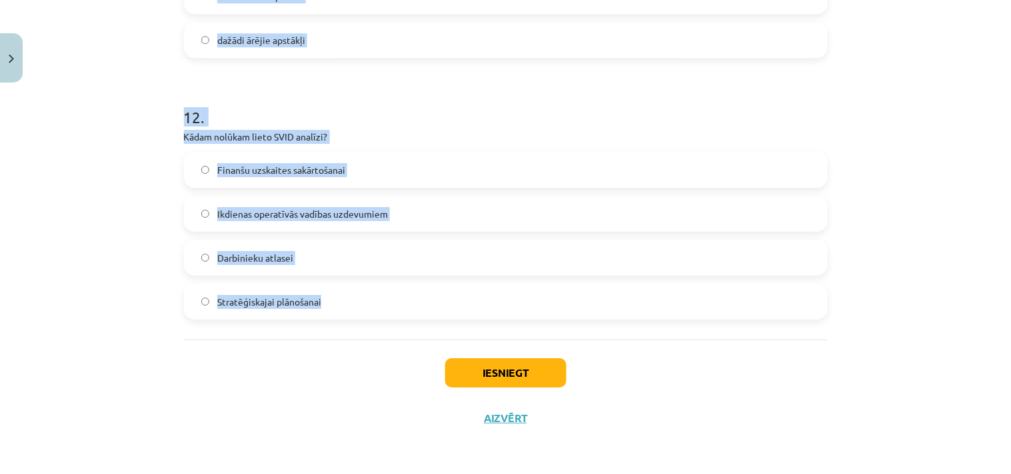
drag, startPoint x: 178, startPoint y: 121, endPoint x: 405, endPoint y: 336, distance: 313.0
copy form "1 . Apstiprini vai noliec apgalvojumu: Par personību var būt ikviens. jā nē 2 .…"
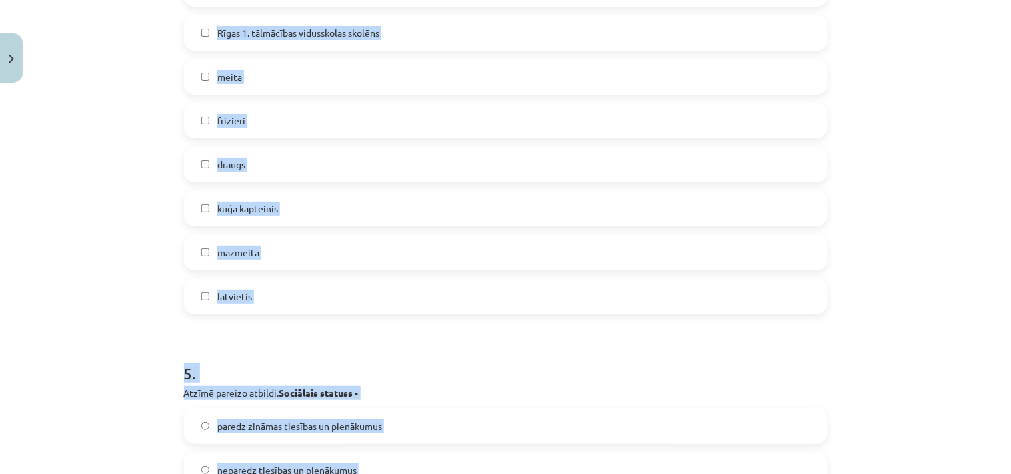
scroll to position [1021, 0]
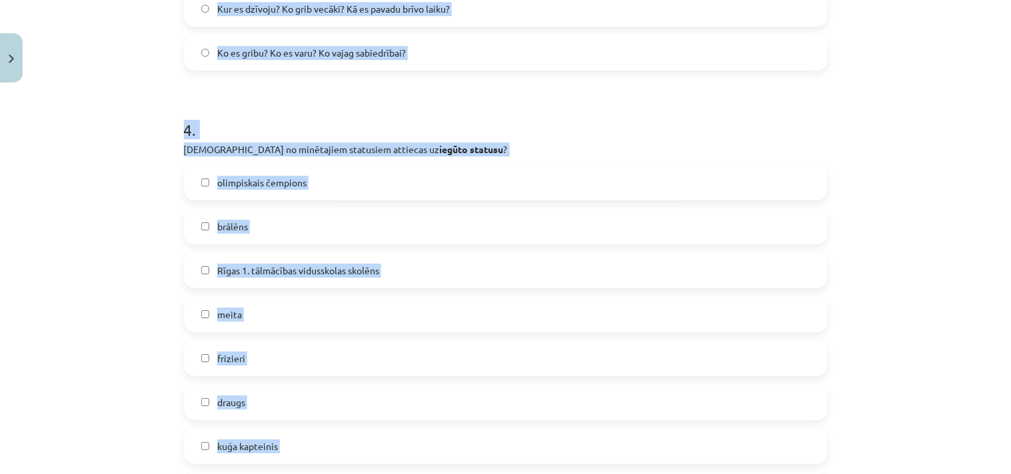
click at [910, 237] on div "Mācību tēma: Sociālās zinības 7. klases 1. ieskaites mācību materiāls #4 Noslēg…" at bounding box center [505, 237] width 1011 height 474
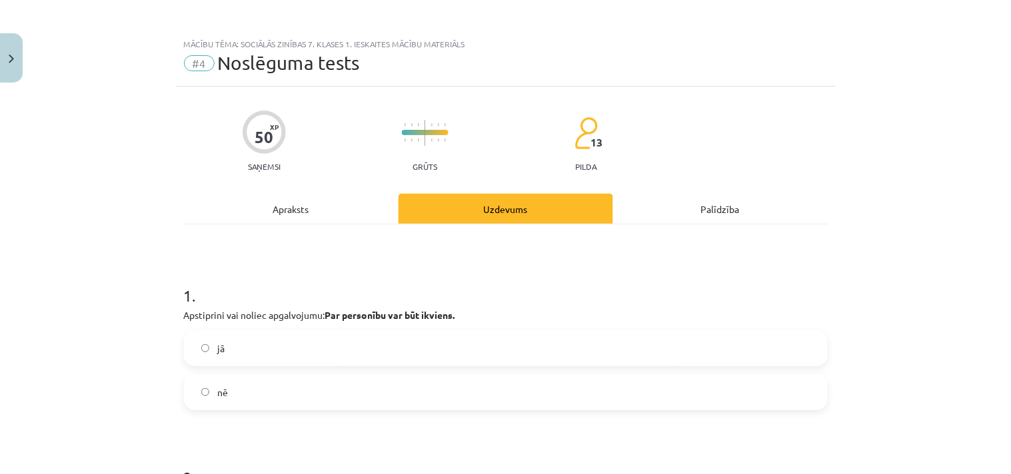
scroll to position [0, 0]
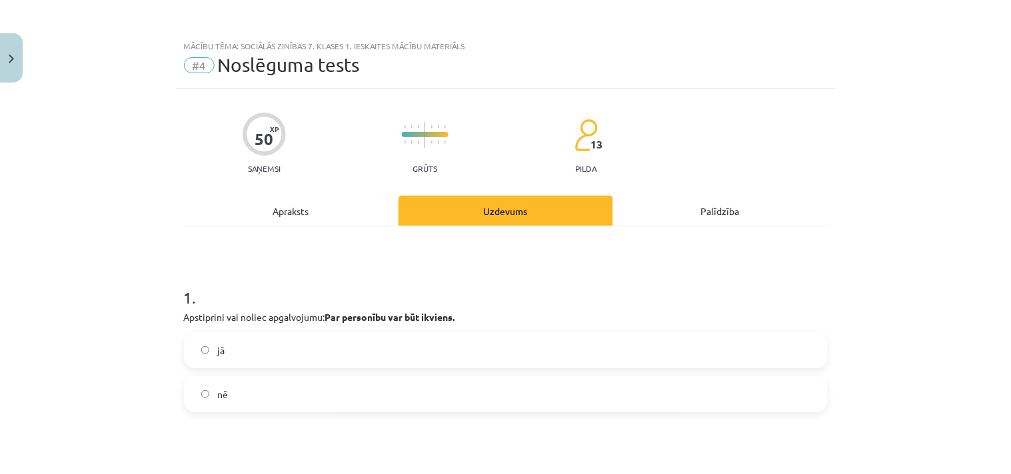
click at [235, 352] on label "jā" at bounding box center [505, 350] width 641 height 33
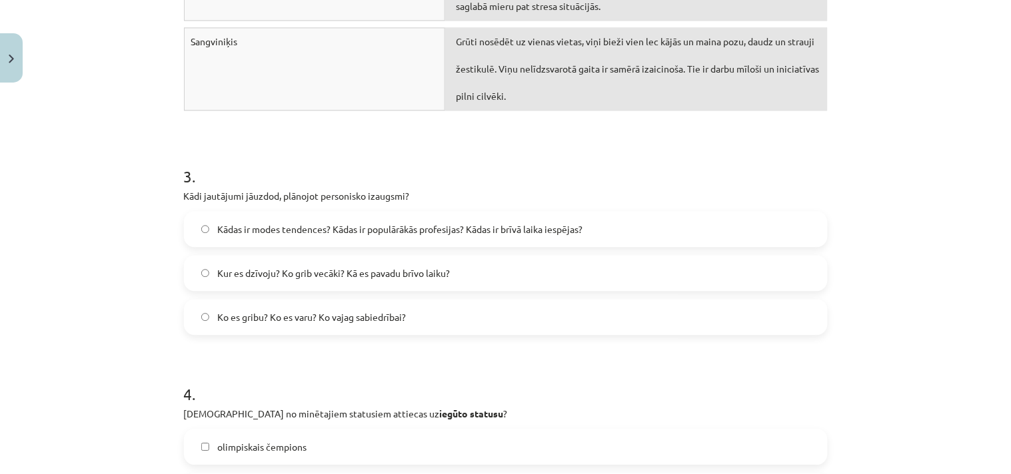
scroll to position [782, 0]
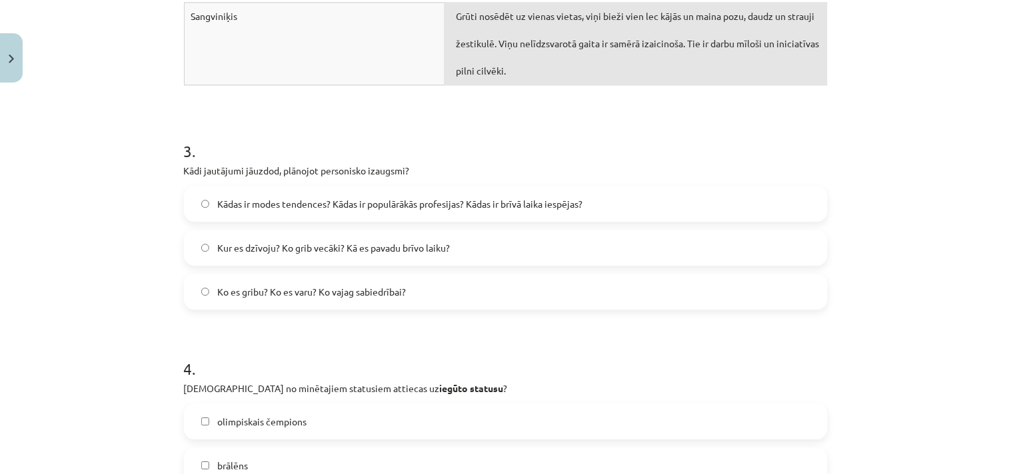
click at [261, 297] on span "Ko es gribu? Ko es varu? Ko vajag sabiedrībai?" at bounding box center [311, 292] width 189 height 14
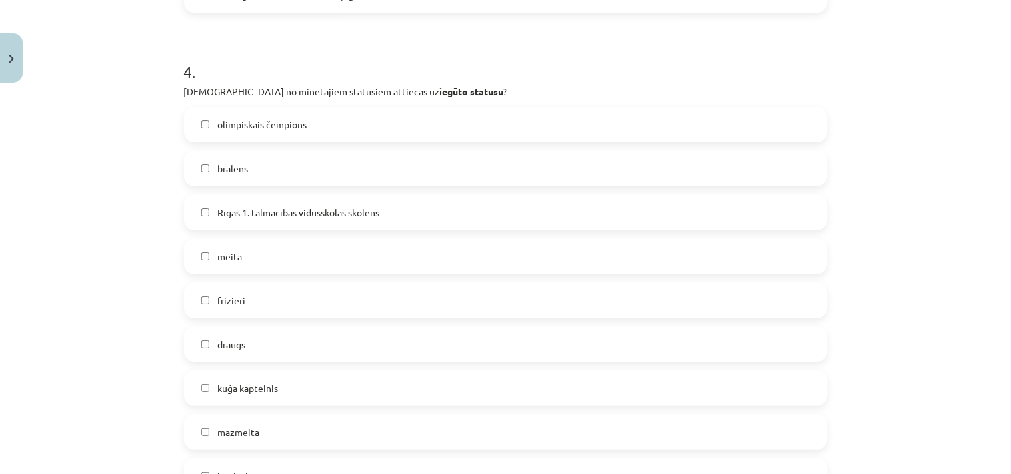
scroll to position [1128, 0]
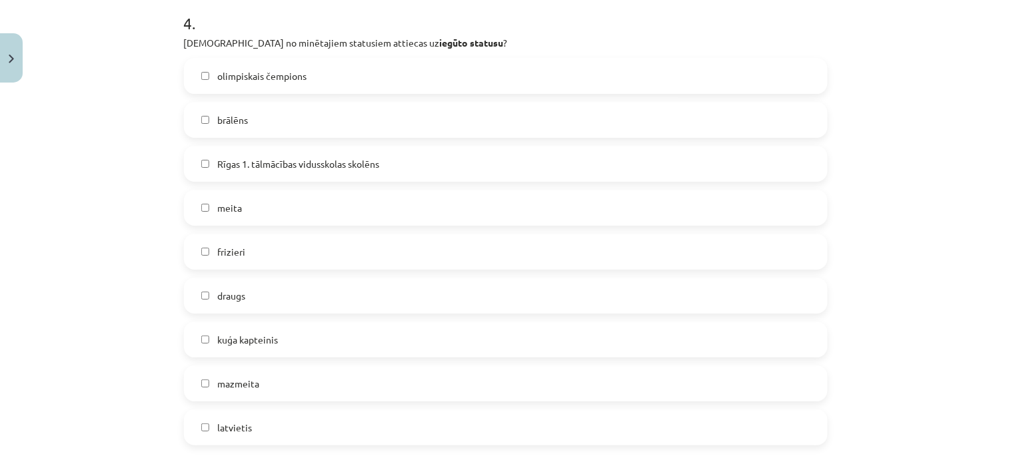
click at [237, 72] on span "olimpiskais čempions" at bounding box center [261, 76] width 89 height 14
click at [240, 157] on span "Rīgas 1. tālmācības vidusskolas skolēns" at bounding box center [298, 164] width 162 height 14
click at [254, 337] on span "kuģa kapteinis" at bounding box center [247, 340] width 61 height 14
click at [243, 245] on label "frizieri" at bounding box center [505, 251] width 641 height 33
click at [229, 294] on span "draugs" at bounding box center [231, 296] width 28 height 14
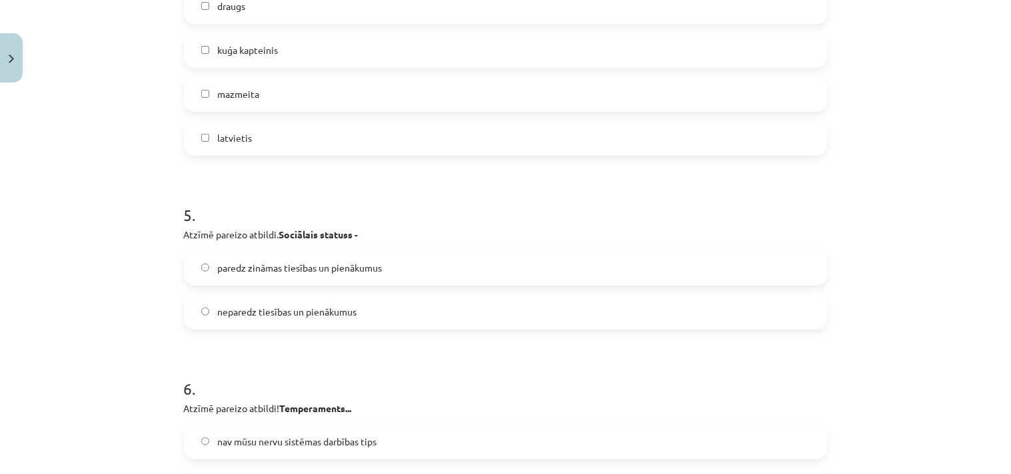
scroll to position [1474, 0]
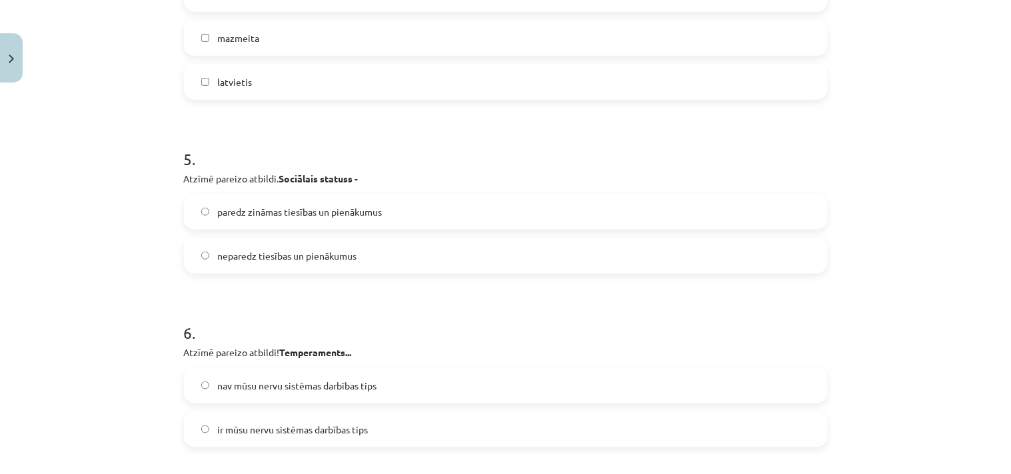
click at [258, 211] on span "paredz zināmas tiesības un pienākumus" at bounding box center [299, 212] width 165 height 14
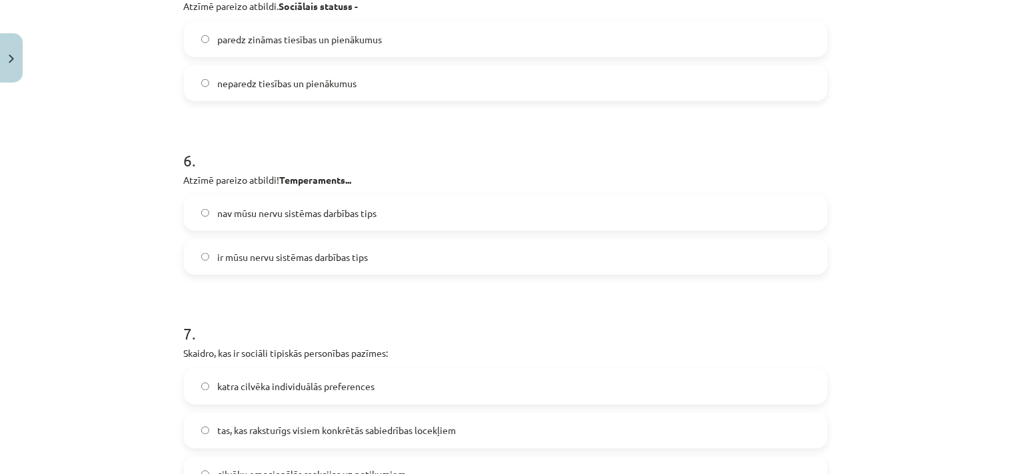
click at [260, 251] on span "ir mūsu nervu sistēmas darbības tips" at bounding box center [292, 258] width 151 height 14
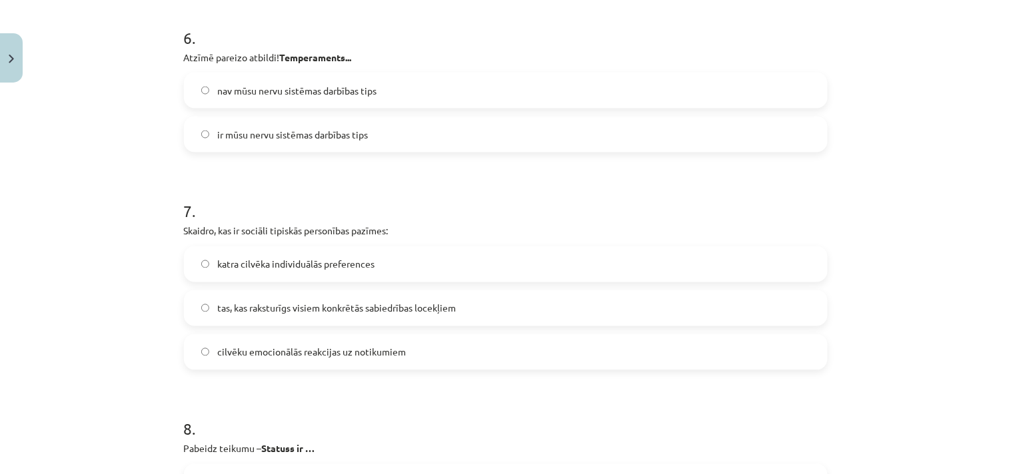
scroll to position [1819, 0]
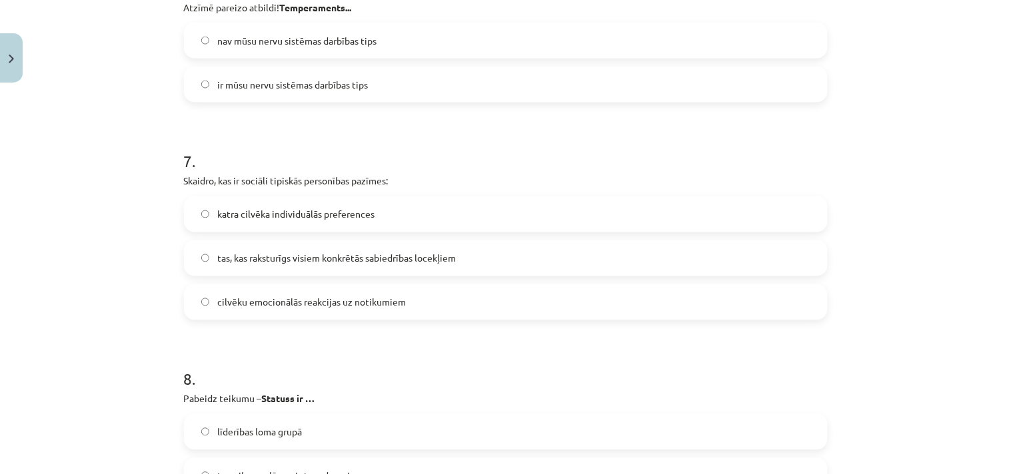
click at [285, 253] on span "tas, kas raksturīgs visiem konkrētās sabiedrības locekļiem" at bounding box center [336, 259] width 239 height 14
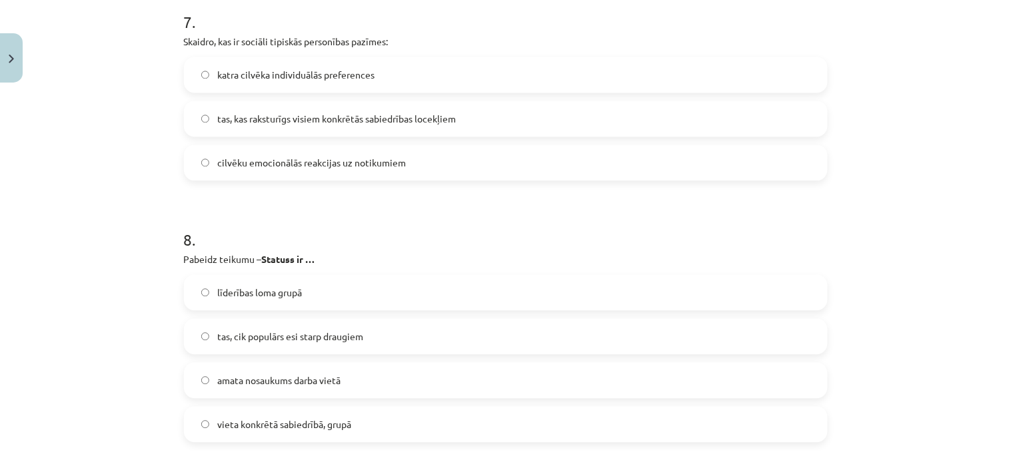
scroll to position [1992, 0]
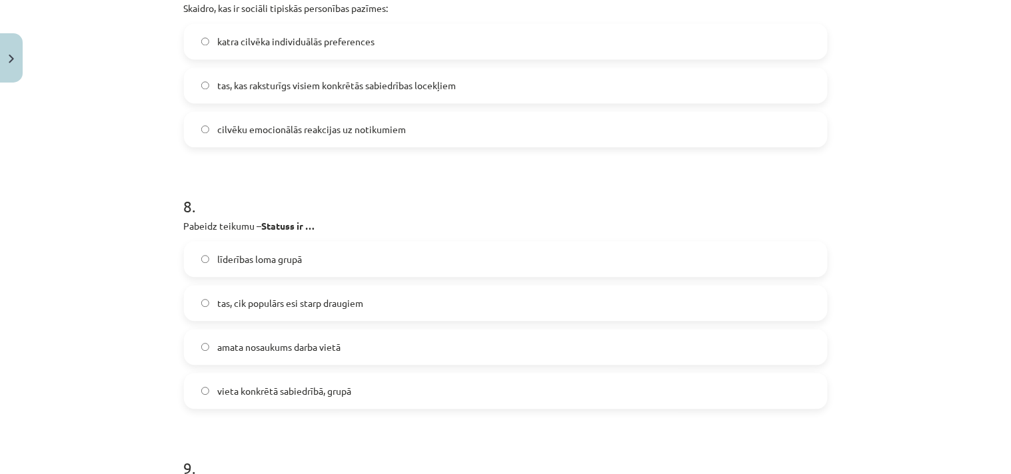
click at [320, 390] on span "vieta konkrētā sabiedrībā, grupā" at bounding box center [284, 391] width 134 height 14
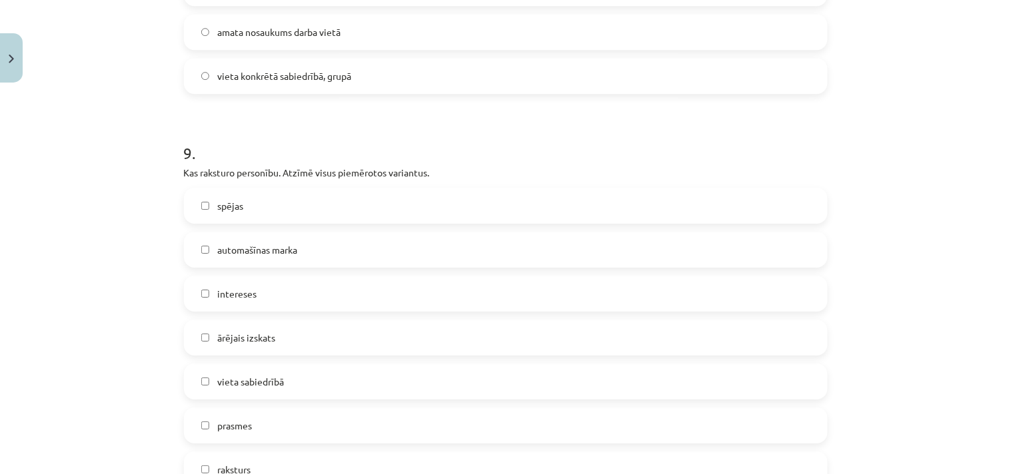
scroll to position [2337, 0]
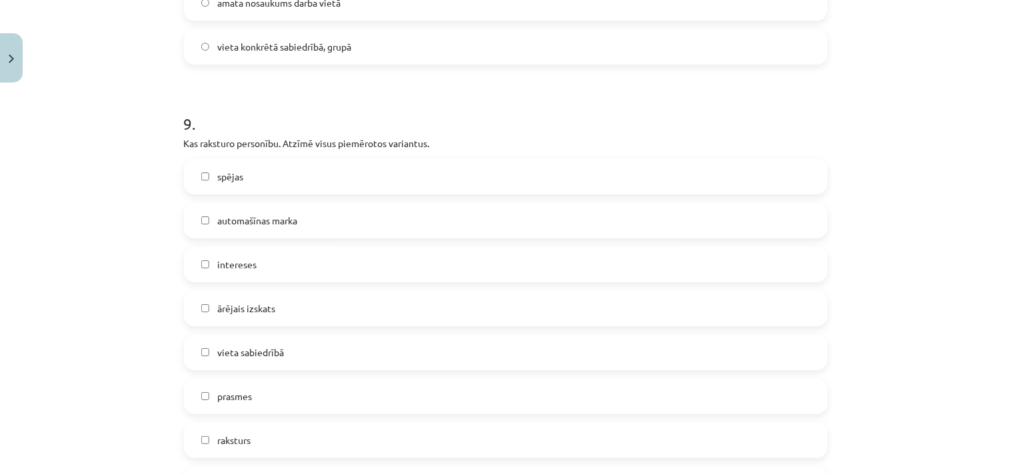
click at [220, 170] on span "spējas" at bounding box center [230, 177] width 26 height 14
click at [229, 268] on span "intereses" at bounding box center [236, 265] width 39 height 14
click at [240, 394] on span "prasmes" at bounding box center [234, 397] width 35 height 14
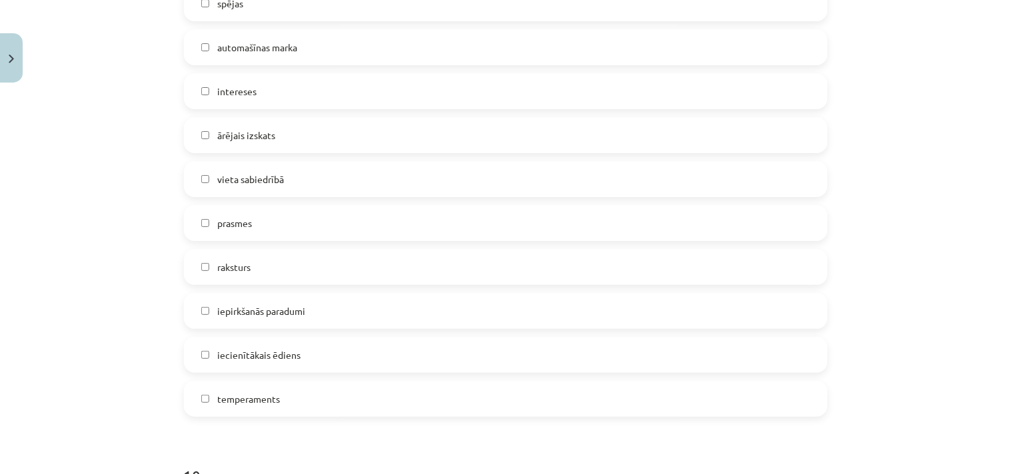
click at [223, 267] on span "raksturs" at bounding box center [233, 268] width 33 height 14
click at [263, 400] on span "temperaments" at bounding box center [248, 399] width 63 height 14
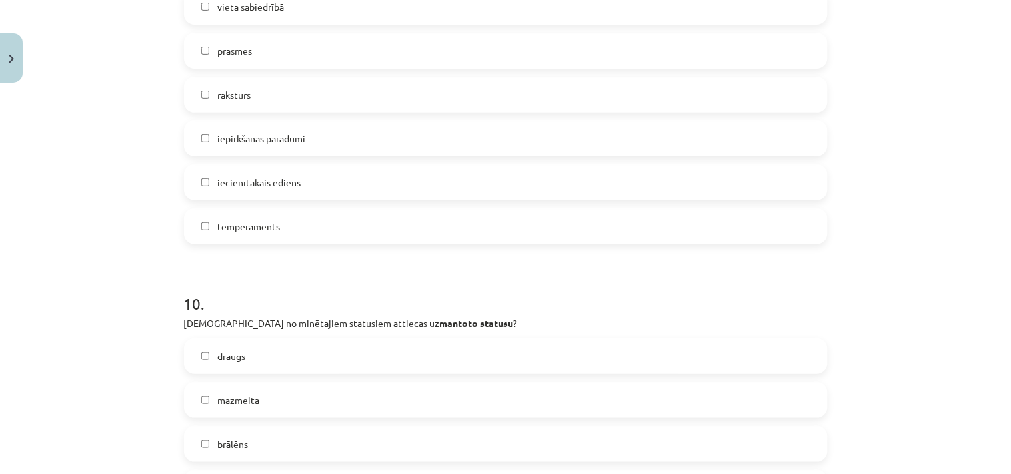
scroll to position [2855, 0]
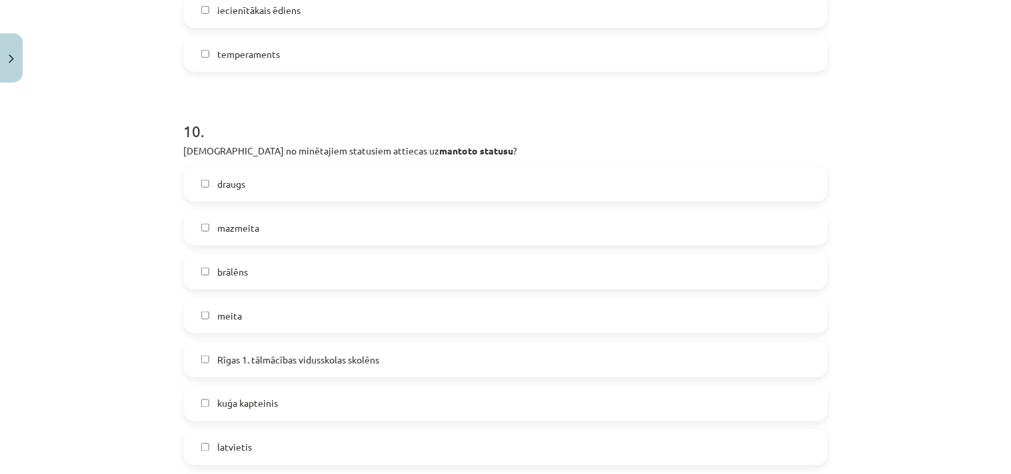
click at [229, 221] on span "mazmeita" at bounding box center [238, 228] width 42 height 14
click at [236, 275] on span "brālēns" at bounding box center [232, 272] width 31 height 14
click at [217, 310] on span "meita" at bounding box center [229, 316] width 25 height 14
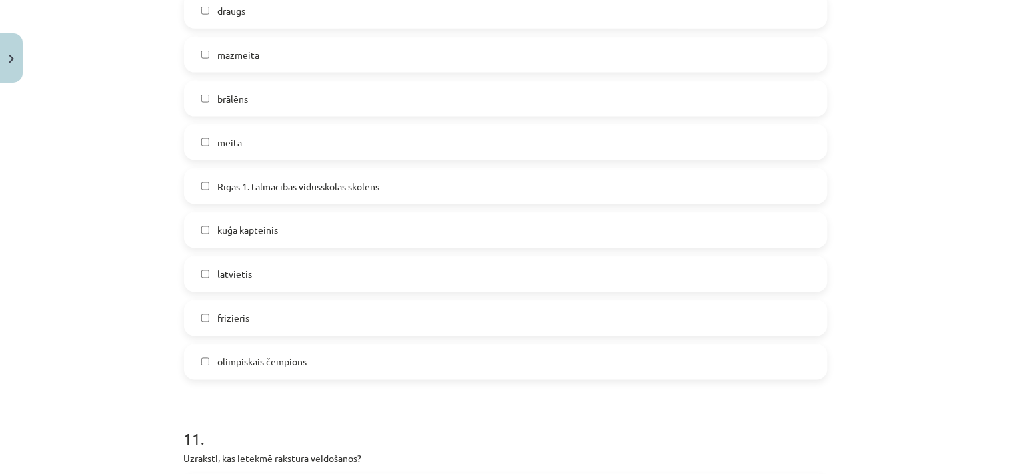
click at [230, 271] on span "latvietis" at bounding box center [234, 275] width 35 height 14
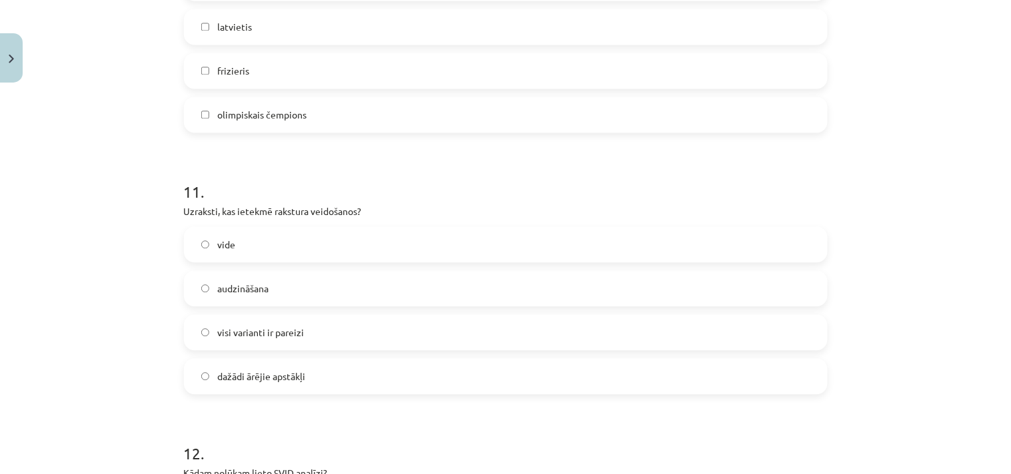
scroll to position [3373, 0]
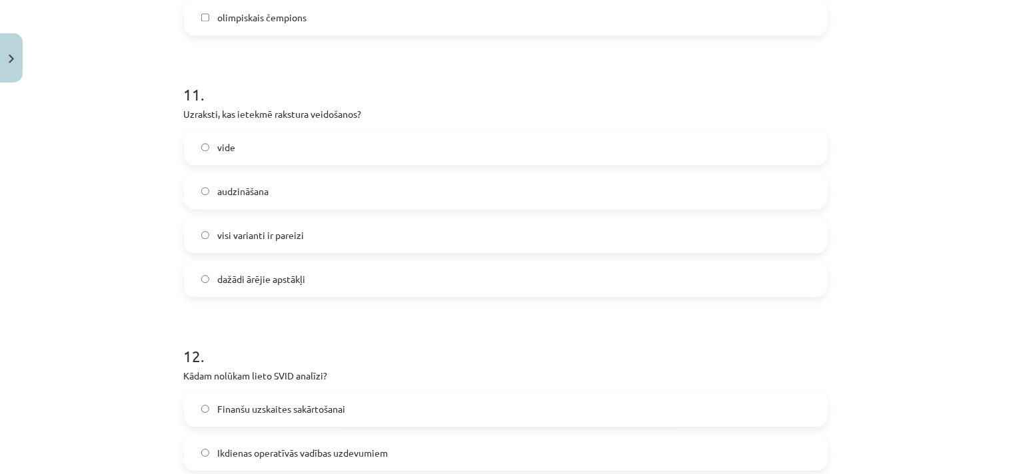
click at [257, 238] on span "visi varianti ir pareizi" at bounding box center [260, 236] width 87 height 14
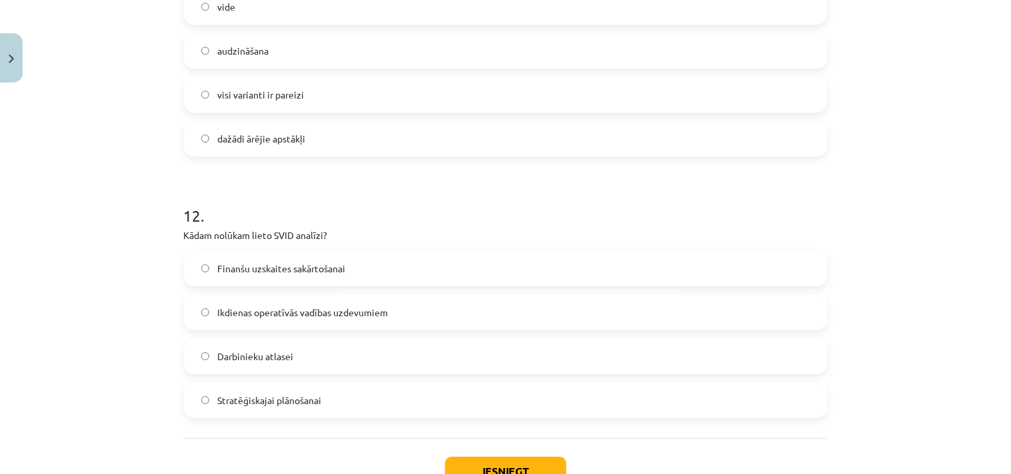
scroll to position [3547, 0]
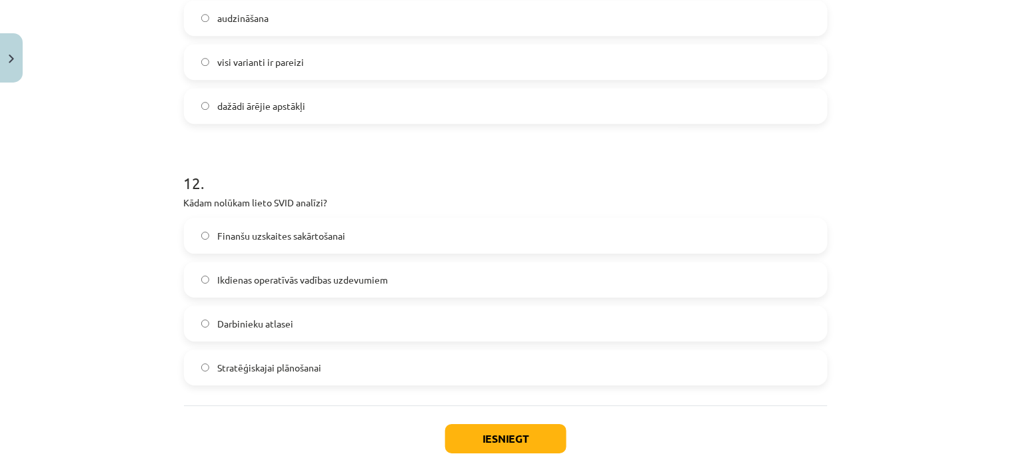
click at [283, 364] on span "Stratēģiskajai plānošanai" at bounding box center [269, 368] width 104 height 14
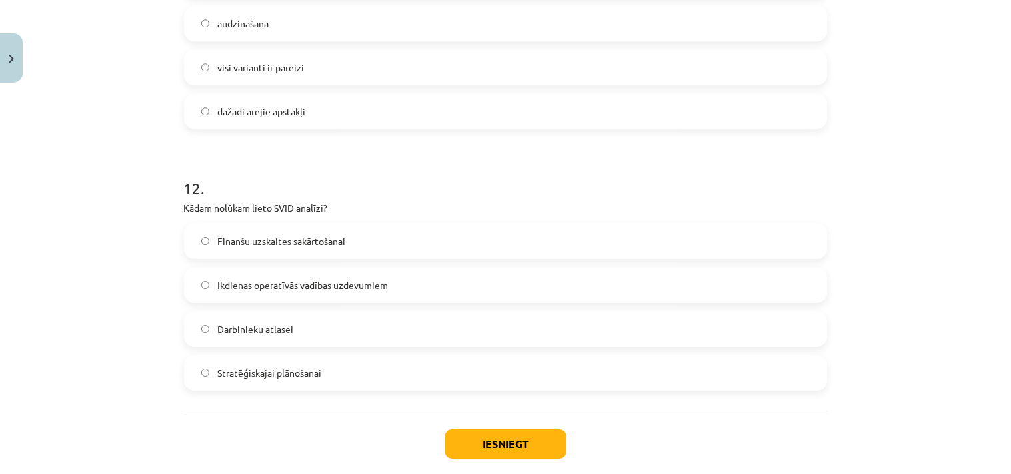
scroll to position [3613, 0]
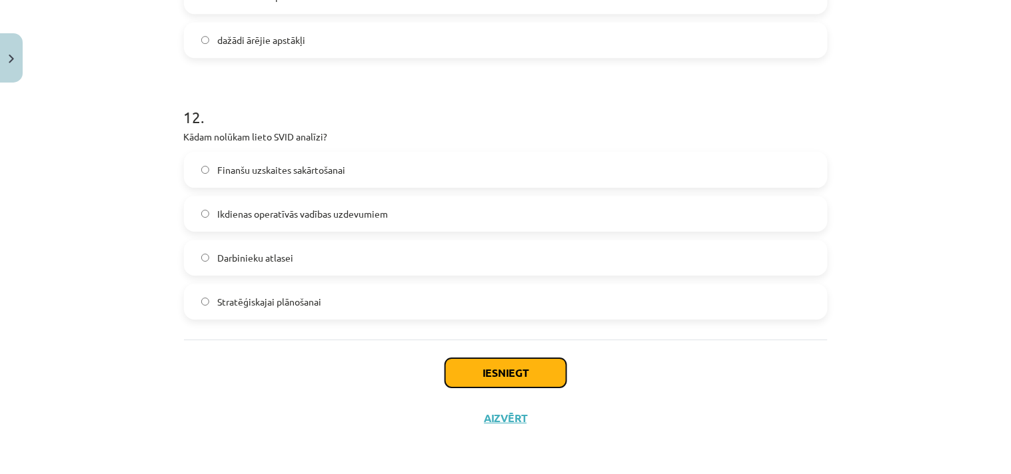
click at [515, 378] on button "Iesniegt" at bounding box center [505, 372] width 121 height 29
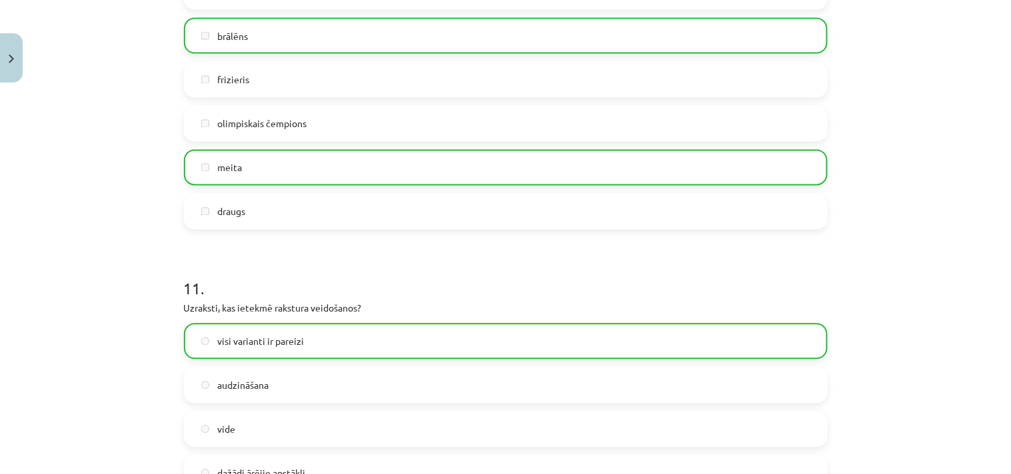
scroll to position [3655, 0]
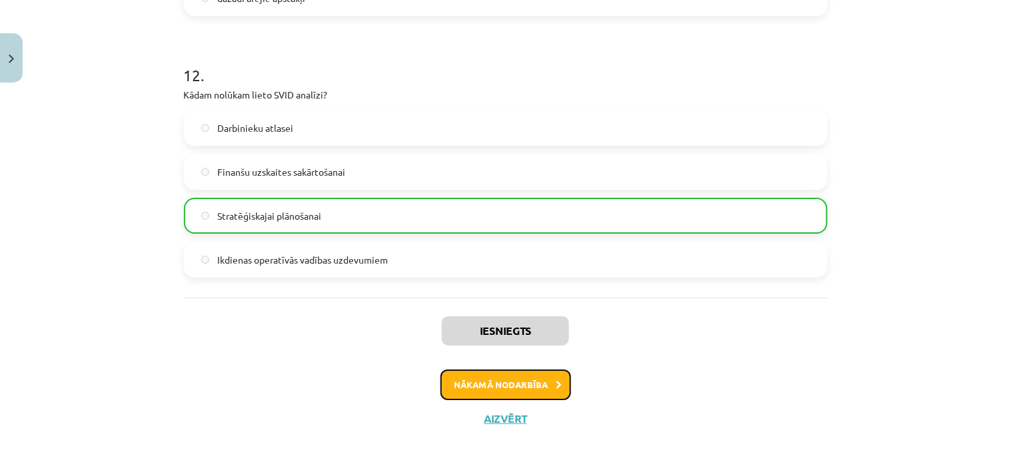
click at [484, 380] on button "Nākamā nodarbība" at bounding box center [505, 385] width 131 height 31
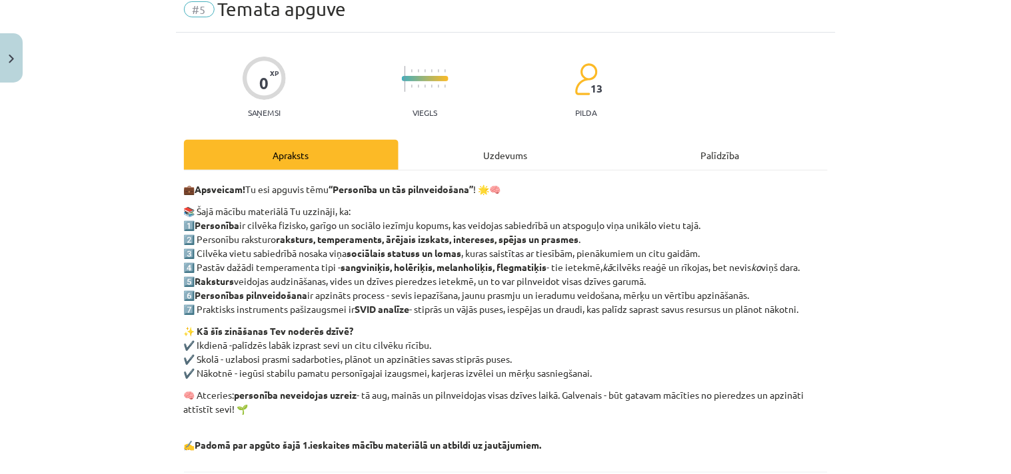
scroll to position [33, 0]
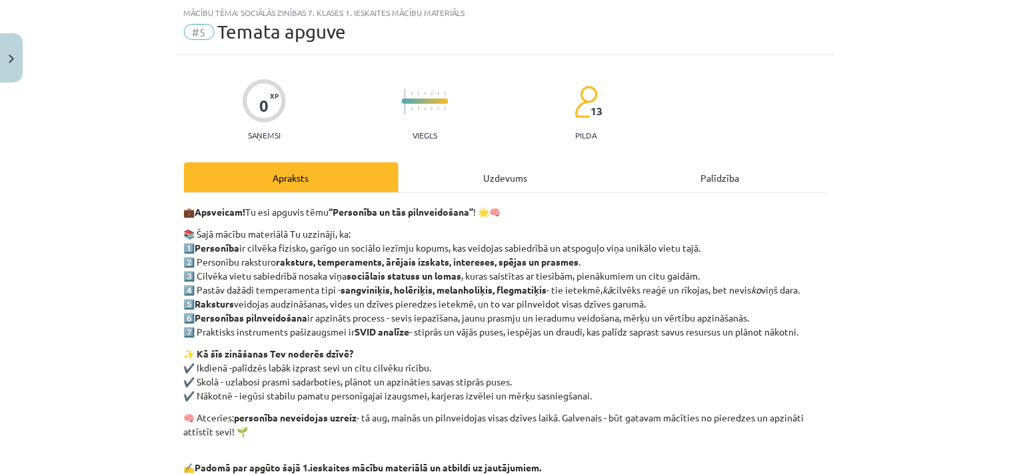
click at [500, 167] on div "Uzdevums" at bounding box center [505, 178] width 215 height 30
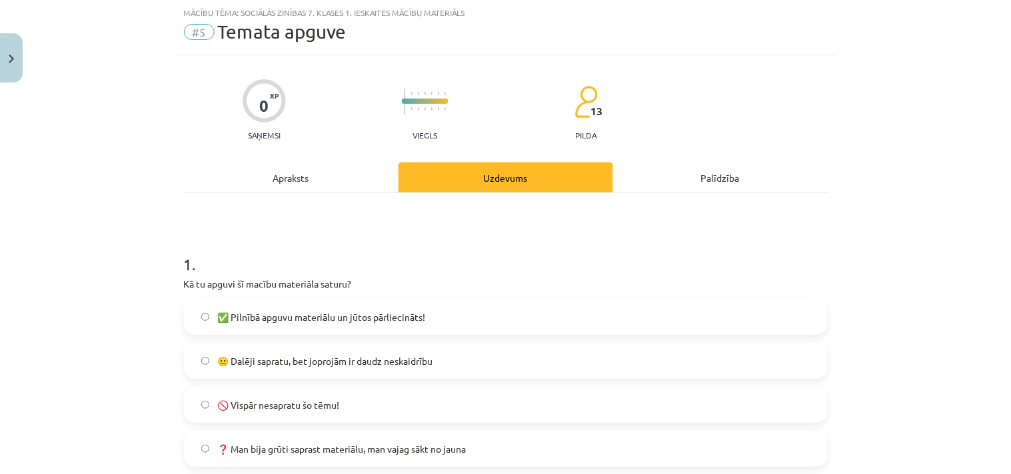
click at [322, 366] on span "😐 Dalēji sapratu, bet joprojām ir daudz neskaidrību" at bounding box center [324, 361] width 215 height 14
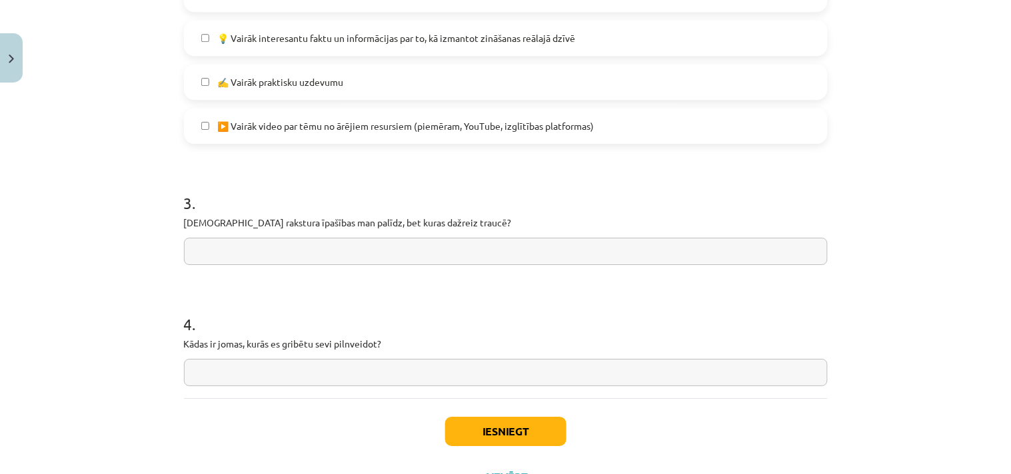
scroll to position [1073, 0]
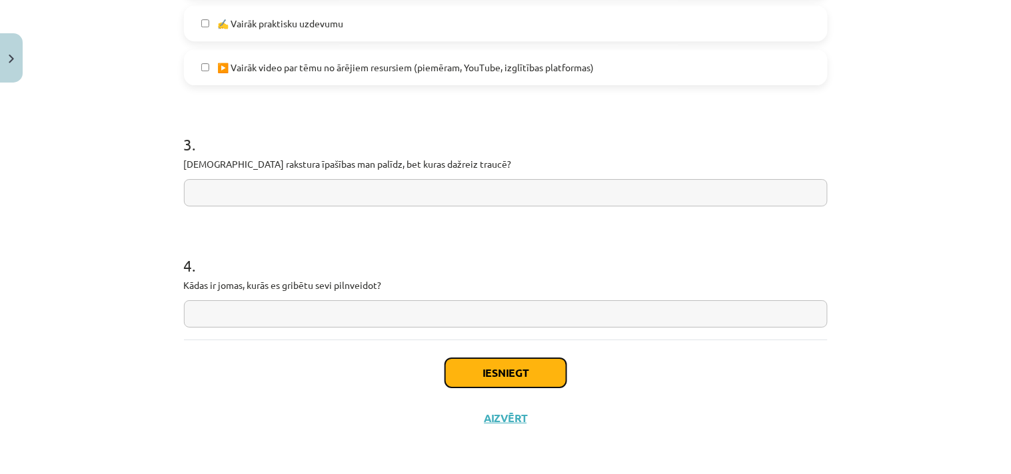
click at [487, 373] on button "Iesniegt" at bounding box center [505, 372] width 121 height 29
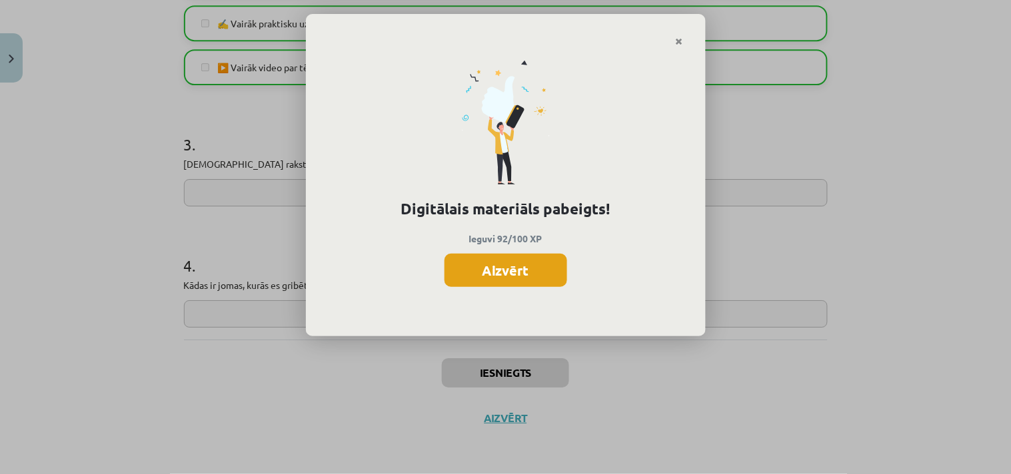
click at [518, 272] on button "Aizvērt" at bounding box center [505, 270] width 123 height 33
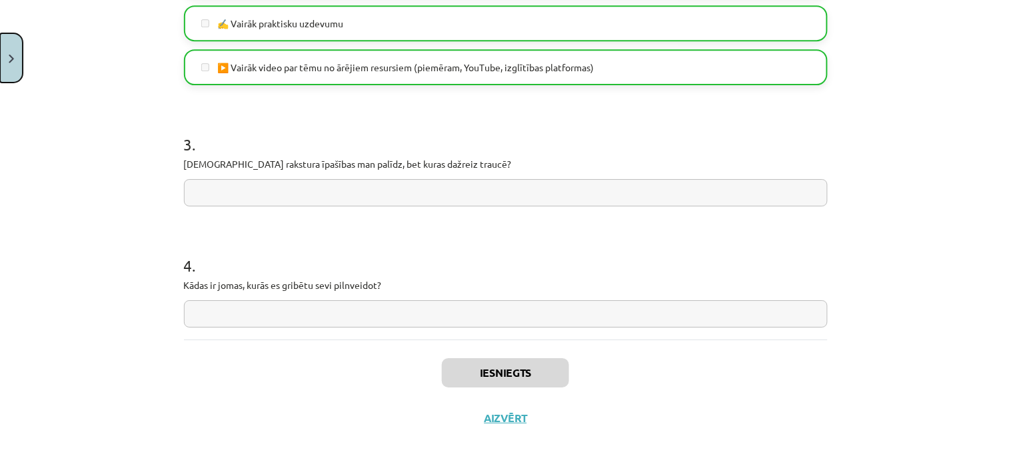
click at [20, 56] on button "Close" at bounding box center [11, 57] width 23 height 49
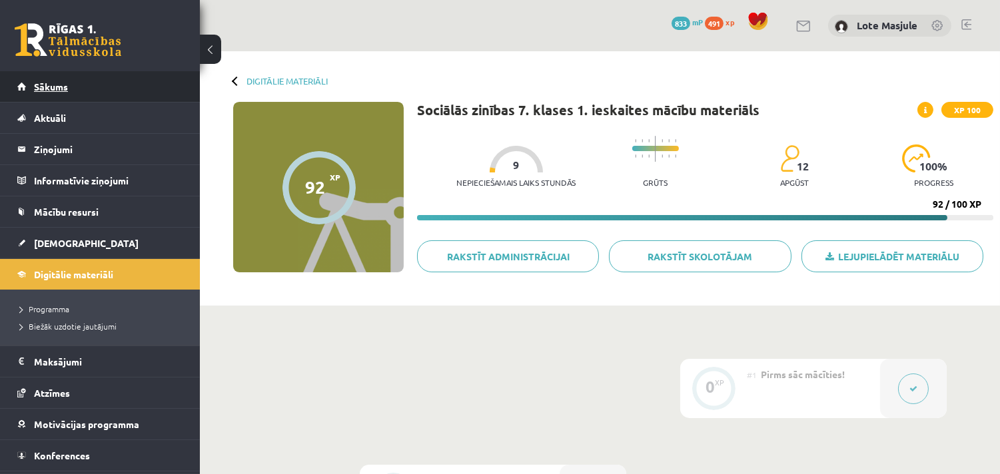
click at [57, 76] on link "Sākums" at bounding box center [100, 86] width 166 height 31
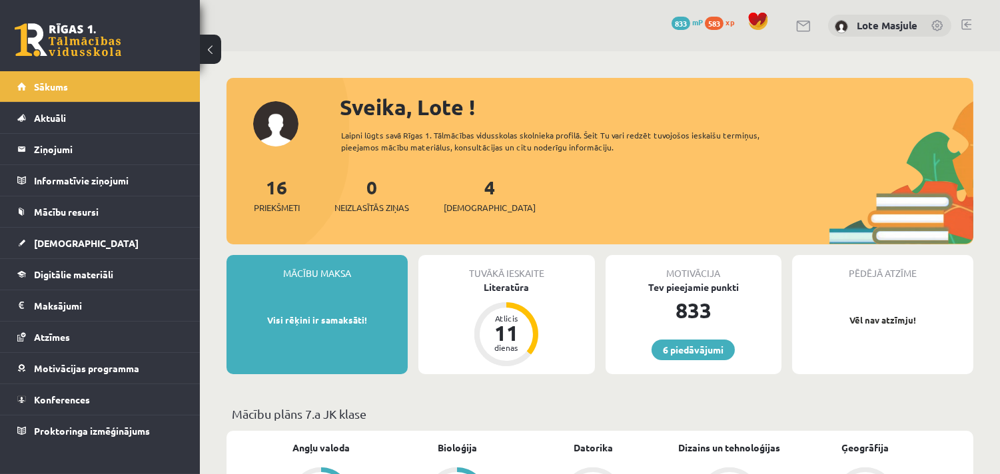
click at [721, 23] on span "583" at bounding box center [714, 23] width 19 height 13
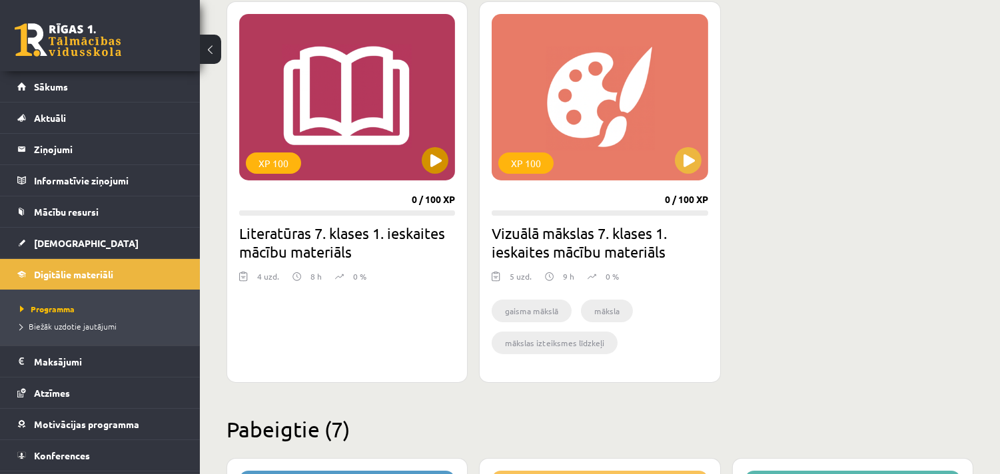
scroll to position [345, 0]
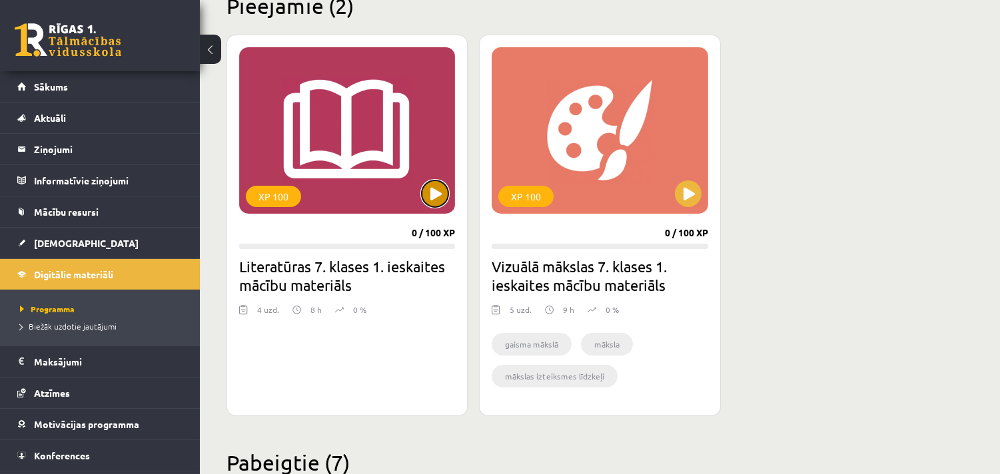
click at [431, 197] on button at bounding box center [435, 194] width 27 height 27
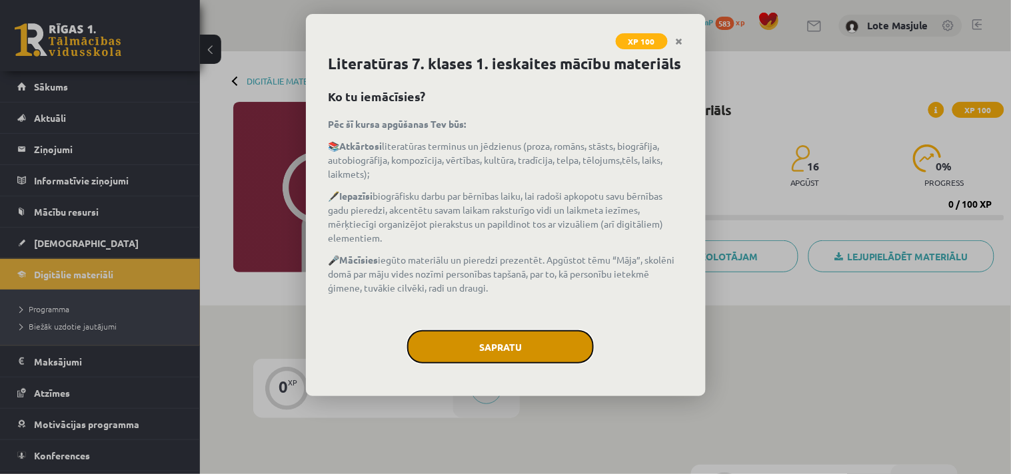
click at [504, 352] on button "Sapratu" at bounding box center [500, 346] width 187 height 33
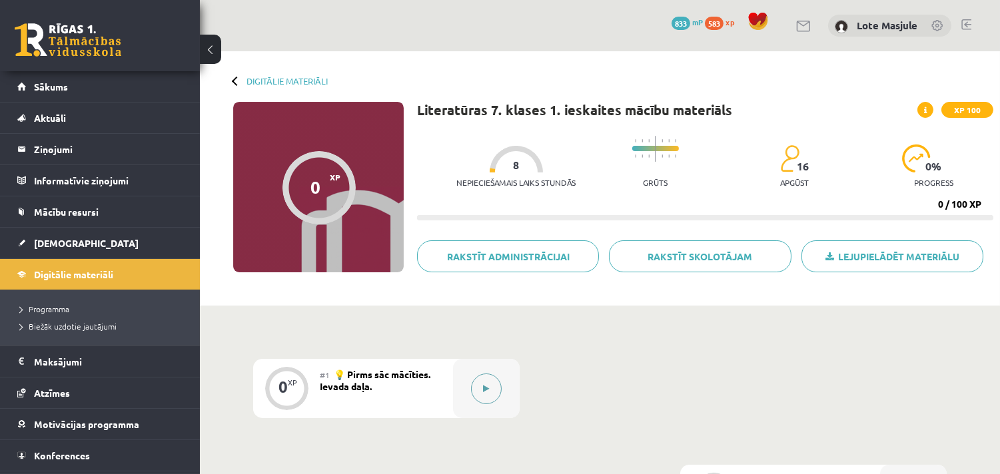
click at [480, 392] on button at bounding box center [486, 389] width 31 height 31
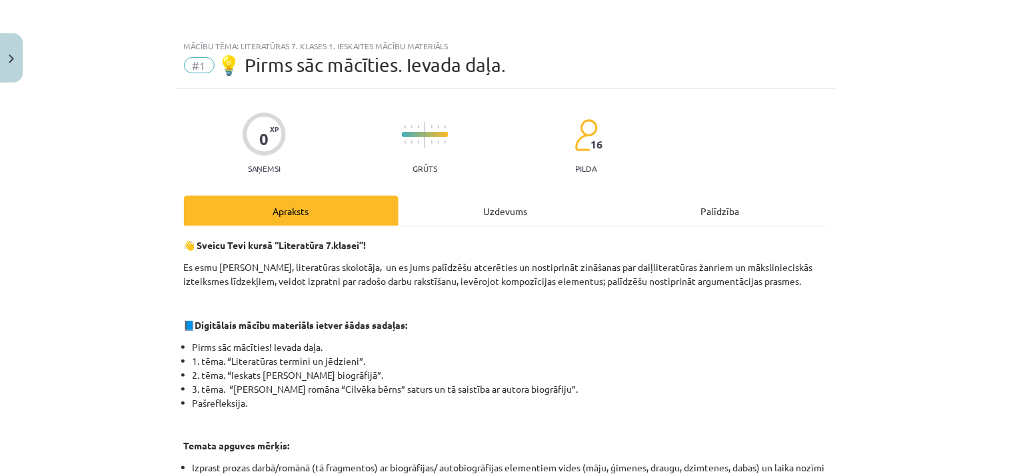
click at [488, 211] on div "Uzdevums" at bounding box center [505, 211] width 215 height 30
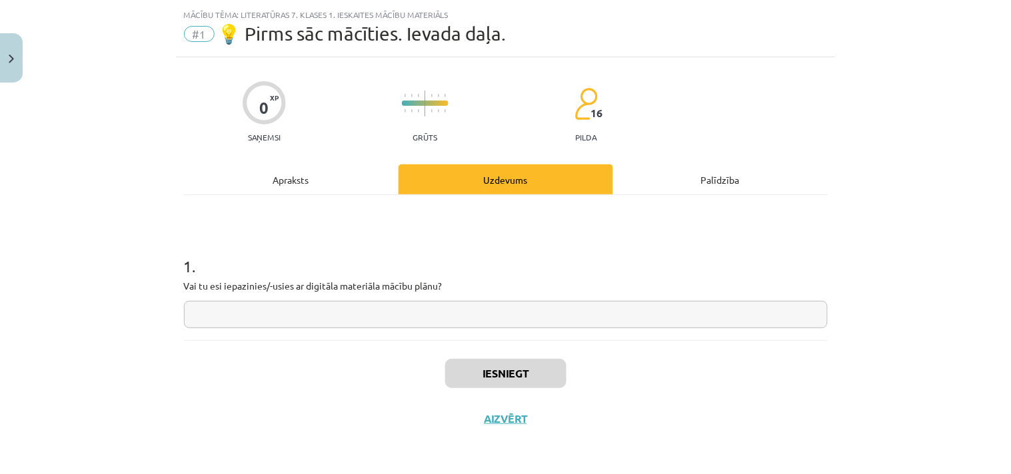
click at [278, 314] on input "text" at bounding box center [506, 314] width 644 height 27
type input "**"
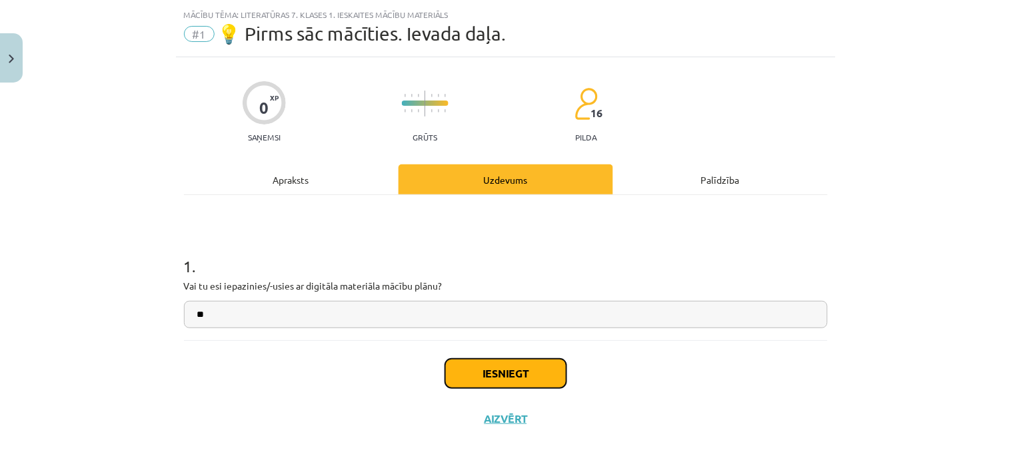
click at [502, 368] on button "Iesniegt" at bounding box center [505, 373] width 121 height 29
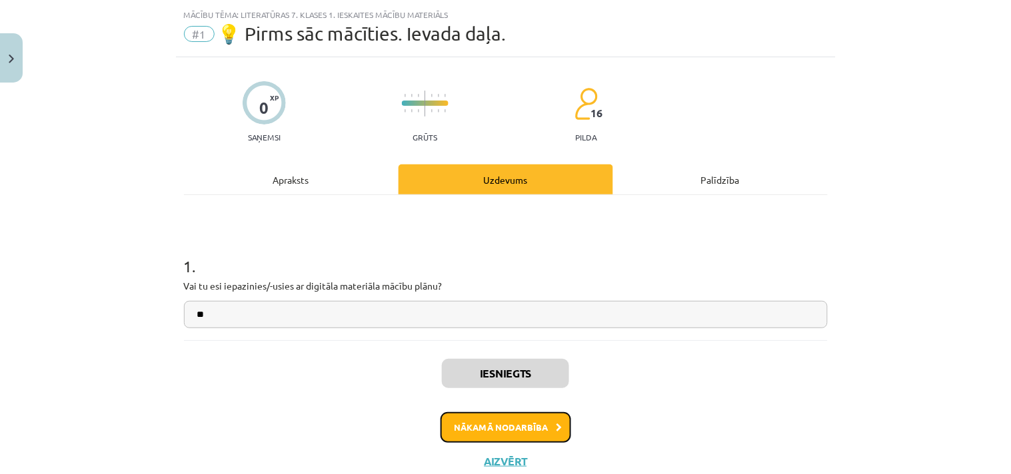
click at [522, 430] on button "Nākamā nodarbība" at bounding box center [505, 427] width 131 height 31
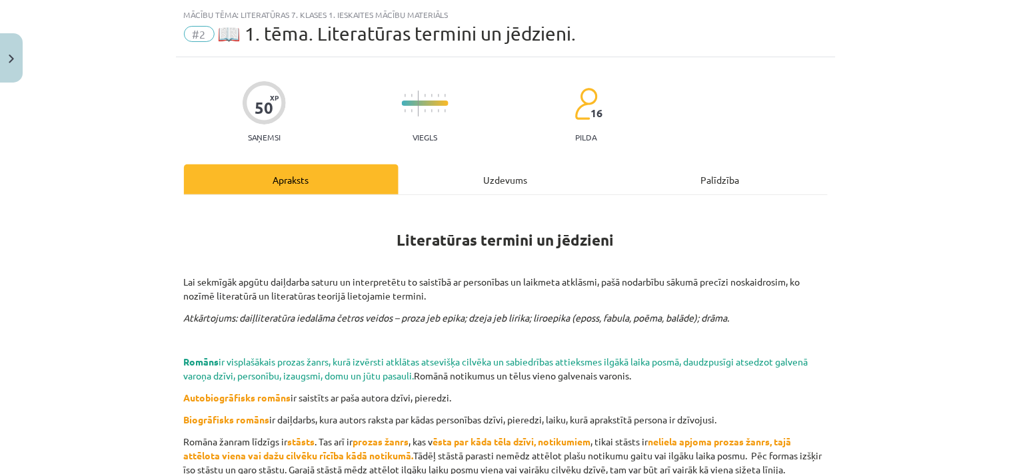
scroll to position [33, 0]
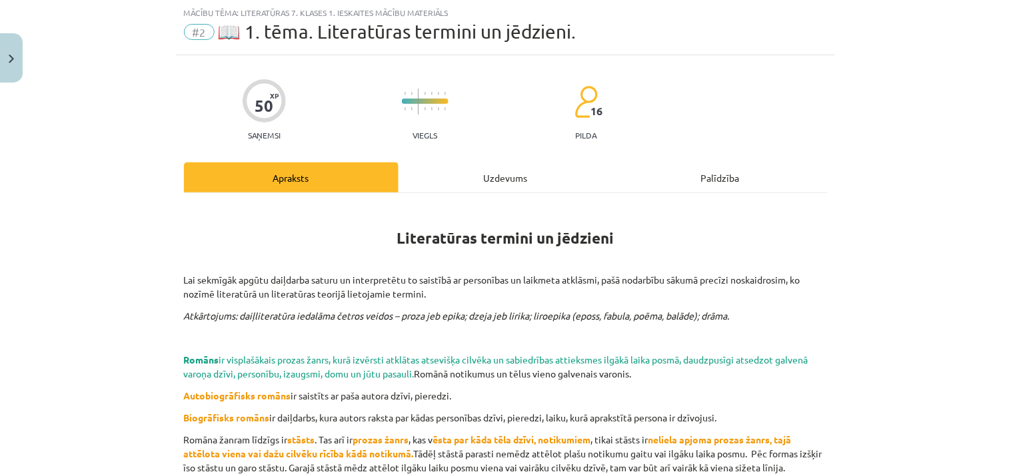
click at [488, 167] on div "Uzdevums" at bounding box center [505, 178] width 215 height 30
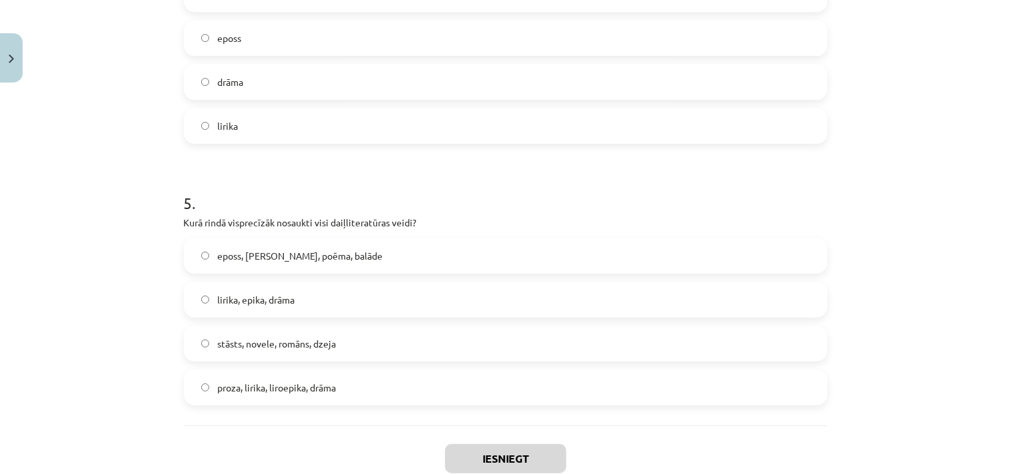
scroll to position [1183, 0]
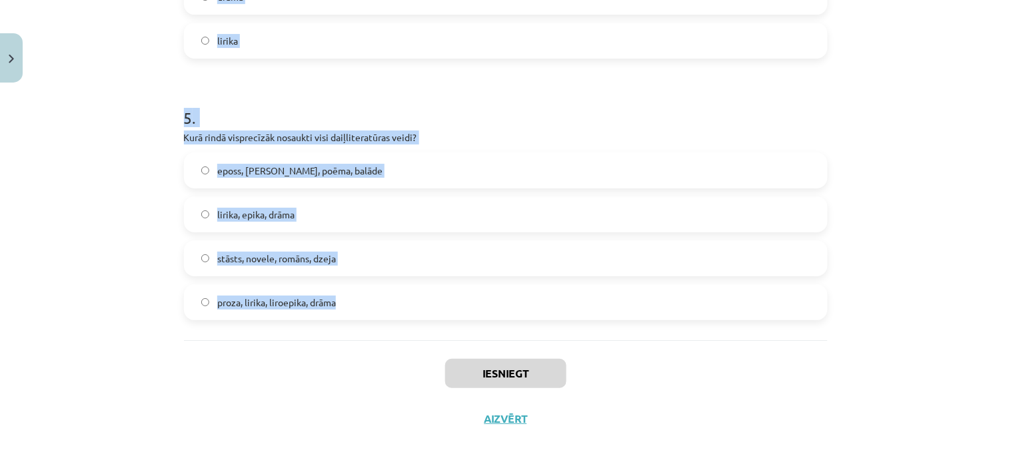
drag, startPoint x: 175, startPoint y: 83, endPoint x: 460, endPoint y: 331, distance: 377.8
copy form "1 . Kura no šīm formām nav liroepikas sastāvdaļa? noveles poēma balāde fabula 2…"
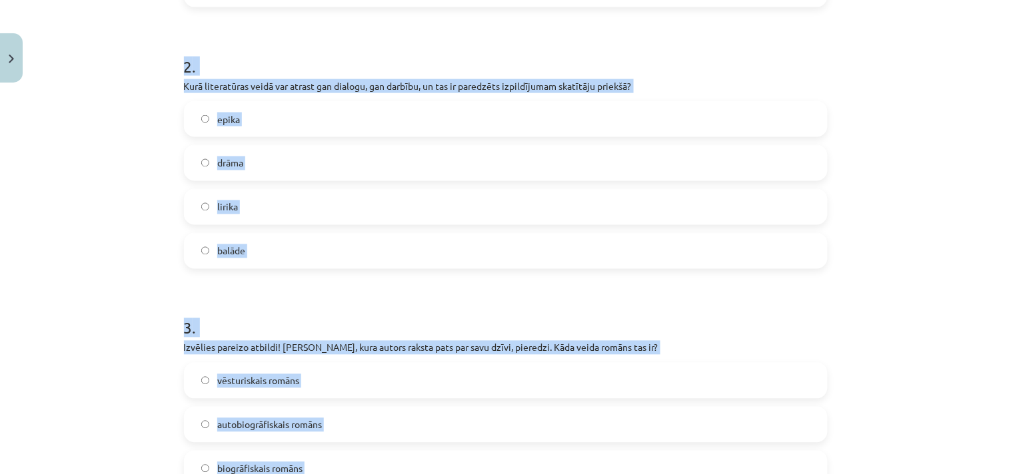
scroll to position [0, 0]
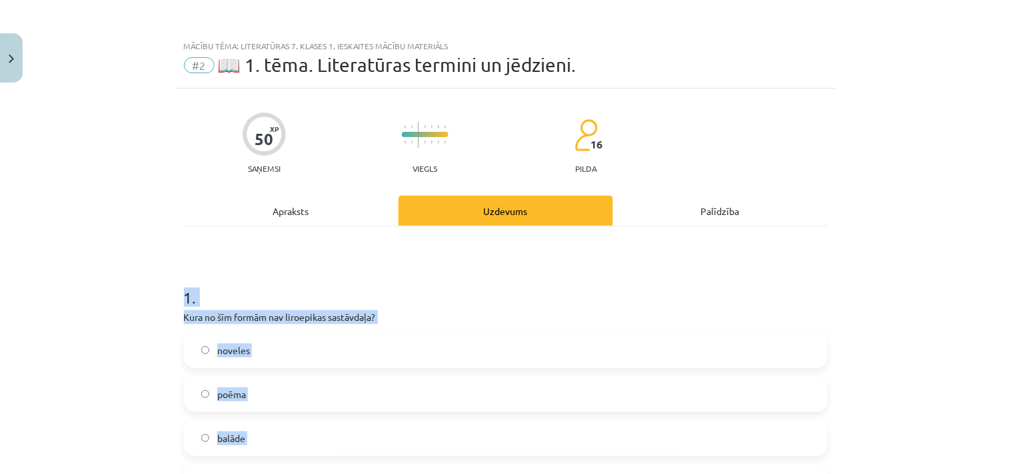
click at [907, 275] on div "Mācību tēma: Literatūras 7. klases 1. ieskaites mācību materiāls #2 📖 1. tēma. …" at bounding box center [505, 237] width 1011 height 474
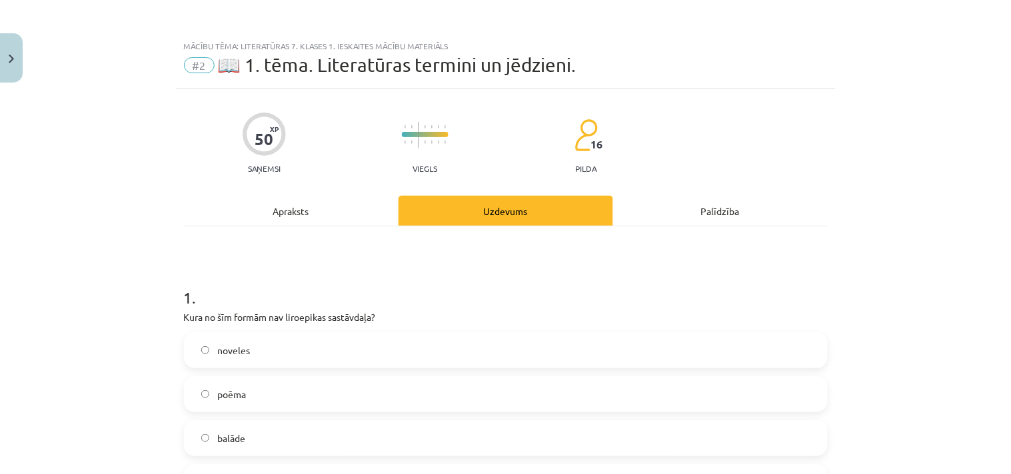
scroll to position [172, 0]
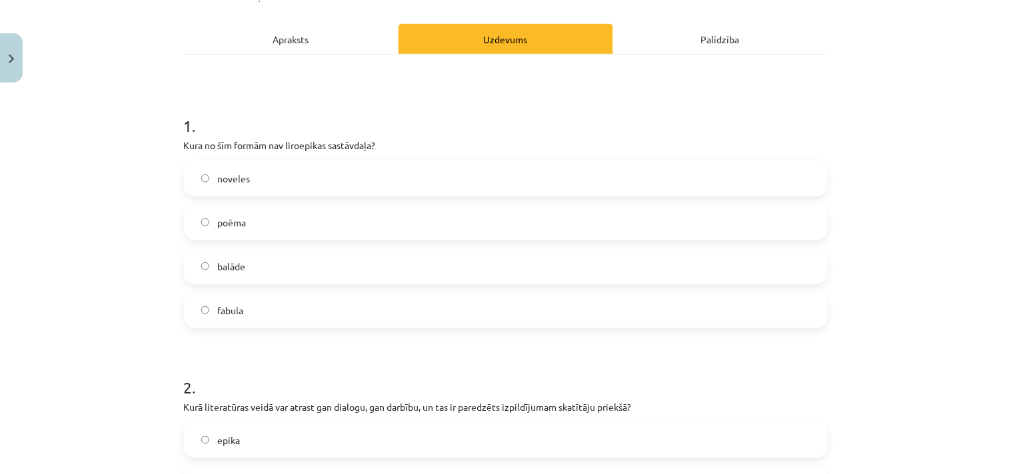
click at [239, 172] on span "noveles" at bounding box center [233, 179] width 33 height 14
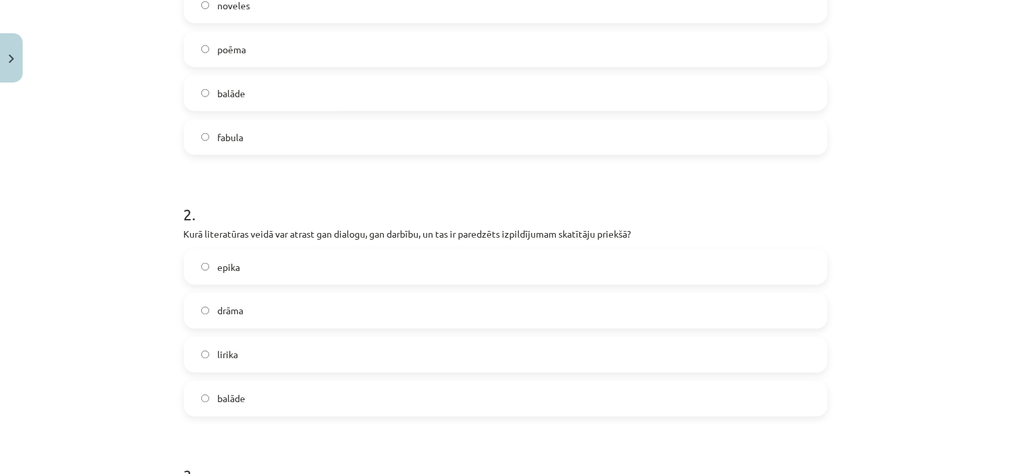
scroll to position [518, 0]
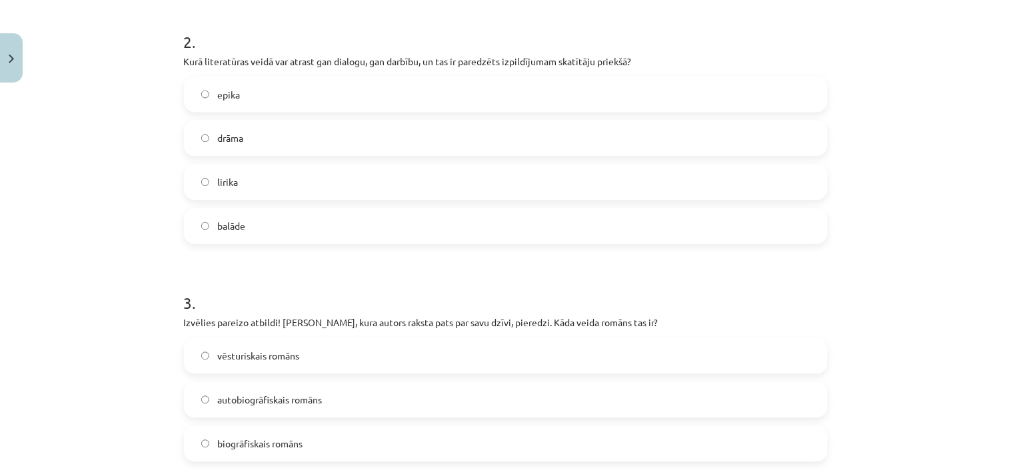
click at [247, 137] on label "drāma" at bounding box center [505, 138] width 641 height 33
click at [906, 310] on div "Mācību tēma: Literatūras 7. klases 1. ieskaites mācību materiāls #2 📖 1. tēma. …" at bounding box center [505, 237] width 1011 height 474
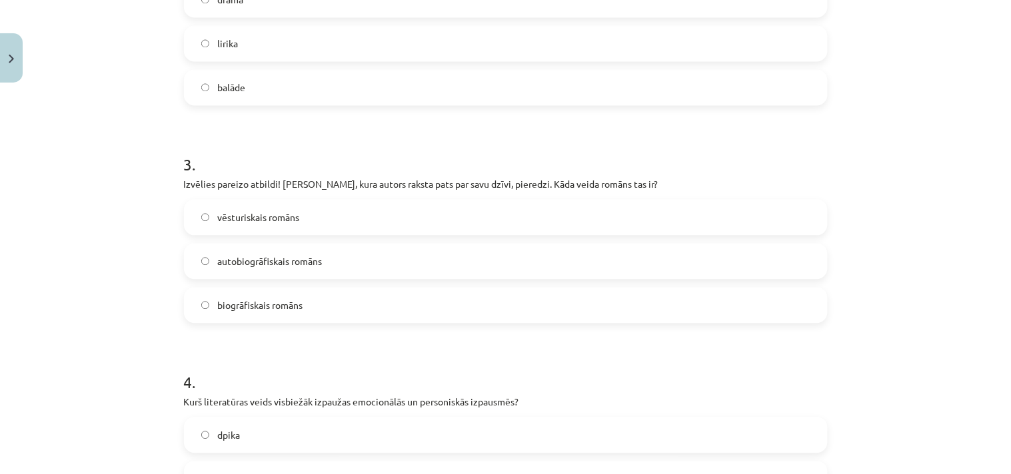
scroll to position [690, 0]
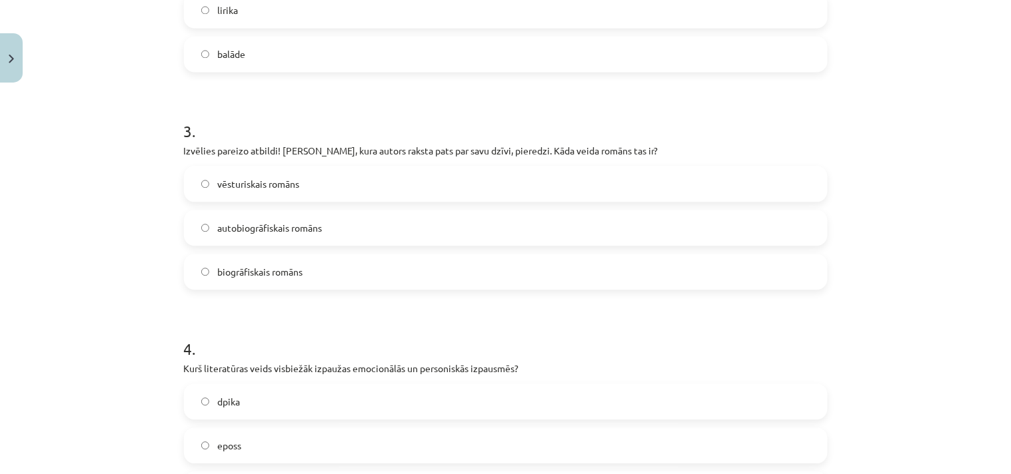
click at [251, 230] on span "autobiogrāfiskais romāns" at bounding box center [269, 228] width 105 height 14
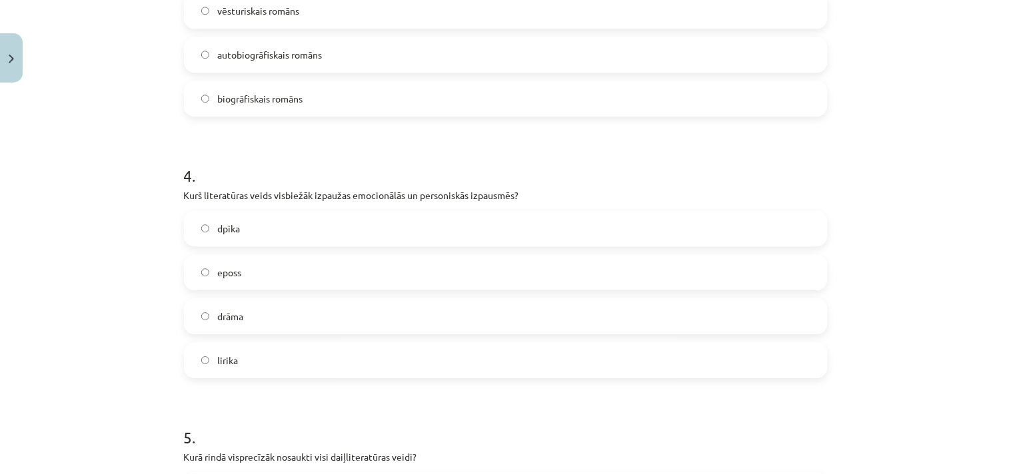
click at [225, 363] on span "lirika" at bounding box center [227, 361] width 21 height 14
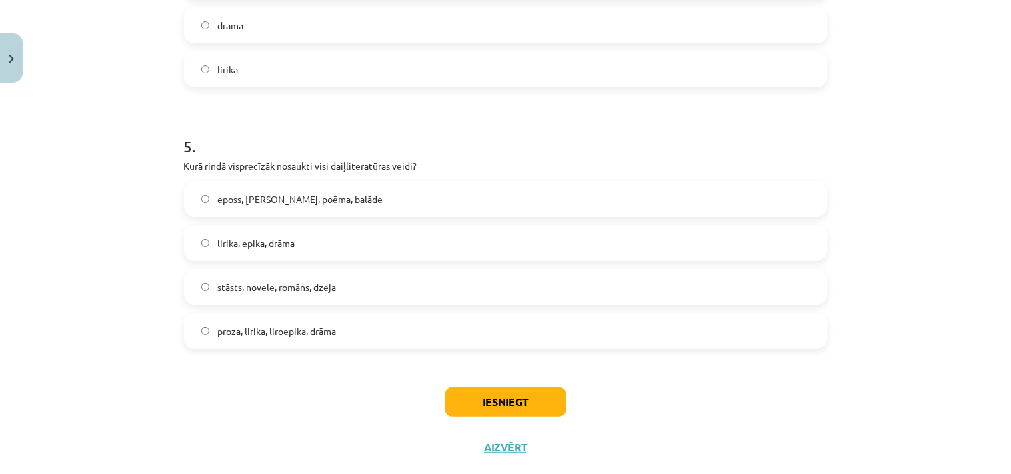
scroll to position [1183, 0]
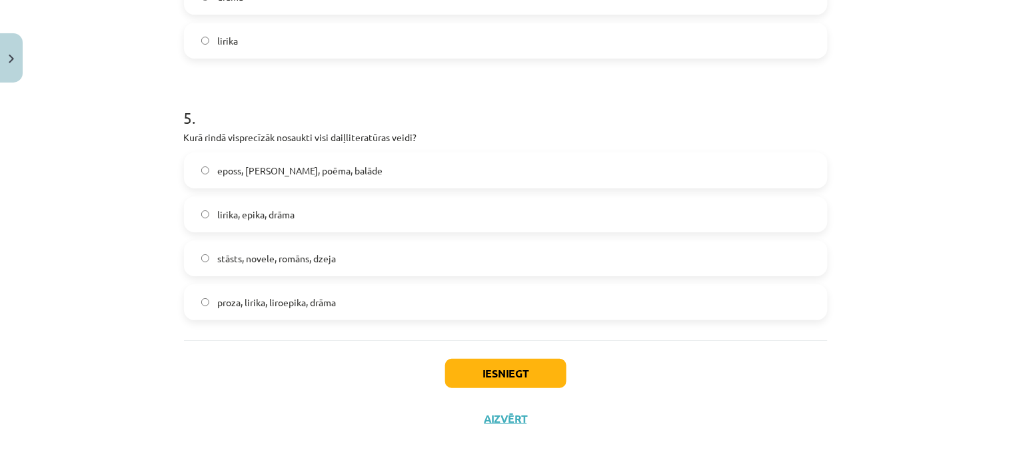
click at [249, 222] on label "lirika, epika, drāma" at bounding box center [505, 214] width 641 height 33
click at [494, 368] on button "Iesniegt" at bounding box center [505, 373] width 121 height 29
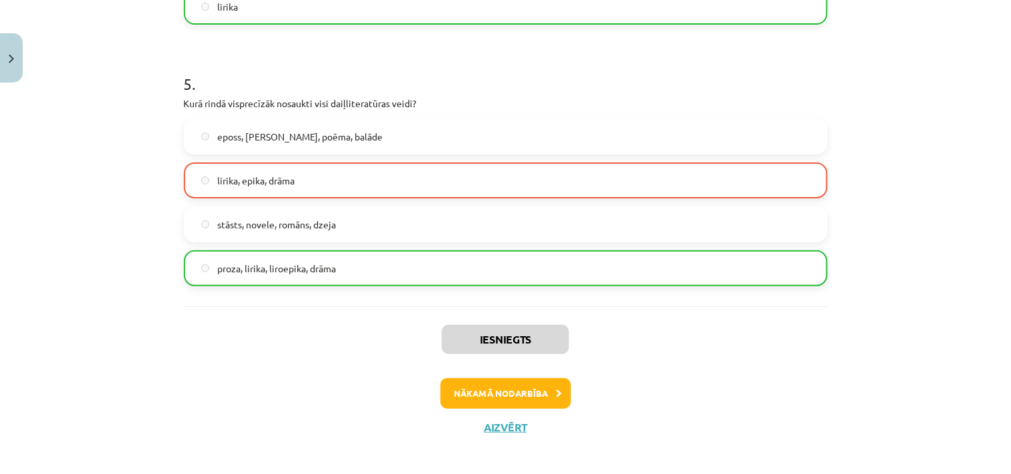
scroll to position [1226, 0]
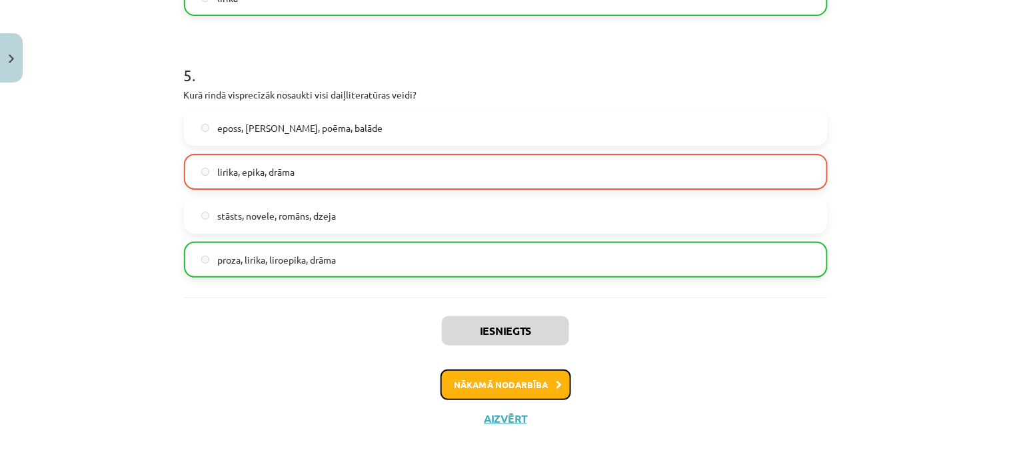
click at [512, 380] on button "Nākamā nodarbība" at bounding box center [505, 385] width 131 height 31
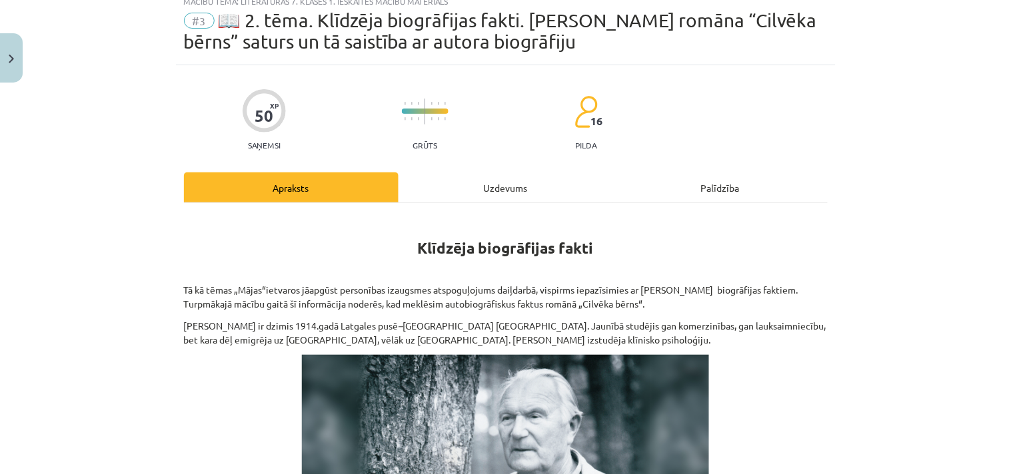
scroll to position [33, 0]
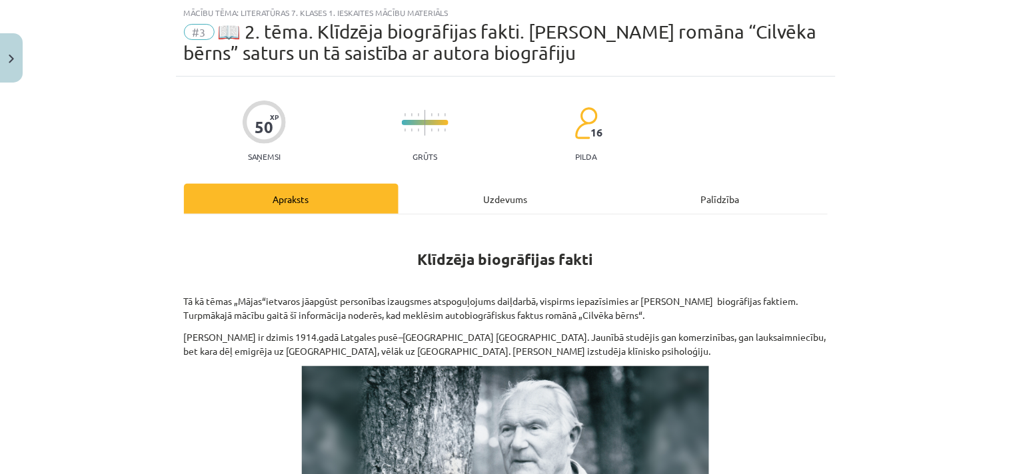
click at [507, 194] on div "Uzdevums" at bounding box center [505, 199] width 215 height 30
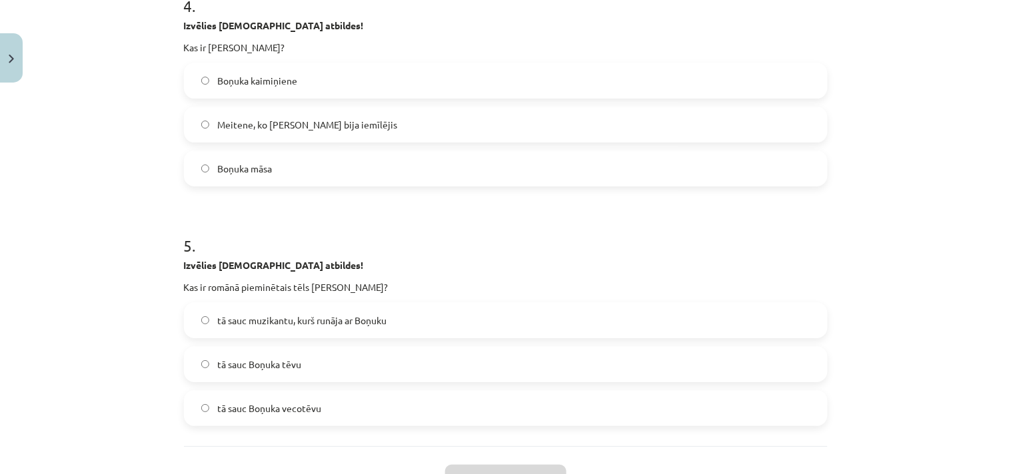
scroll to position [1161, 0]
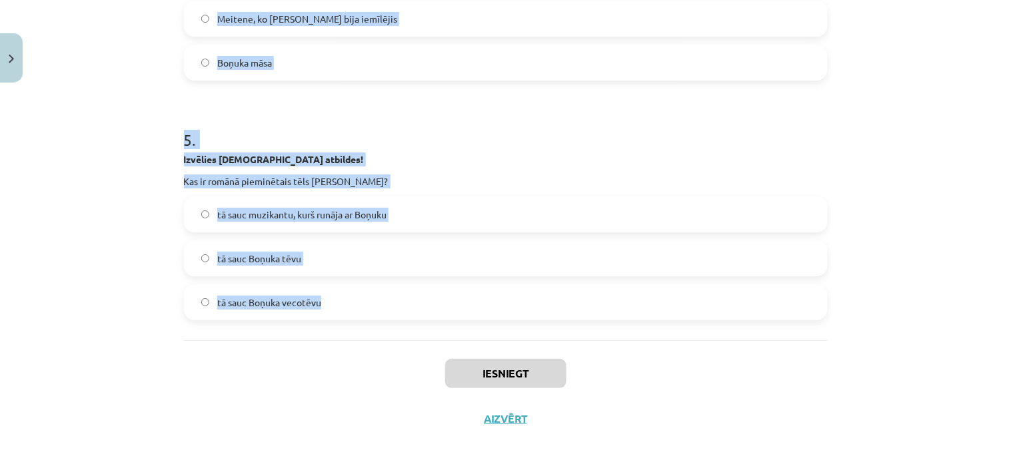
drag, startPoint x: 177, startPoint y: 110, endPoint x: 502, endPoint y: 318, distance: 386.5
copy form "1 . Izvēlies pareizās atbildes! Boņukam ir kāds uzticams draugs romānā, tas ir …"
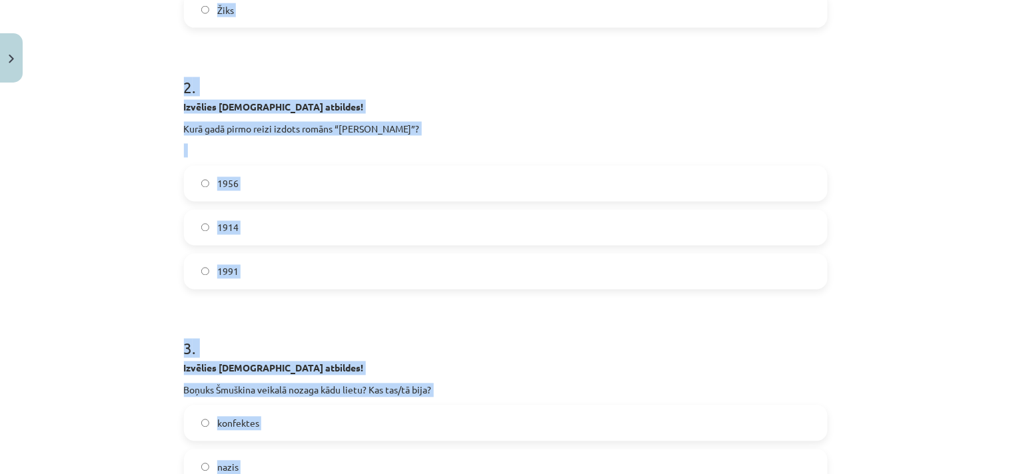
scroll to position [124, 0]
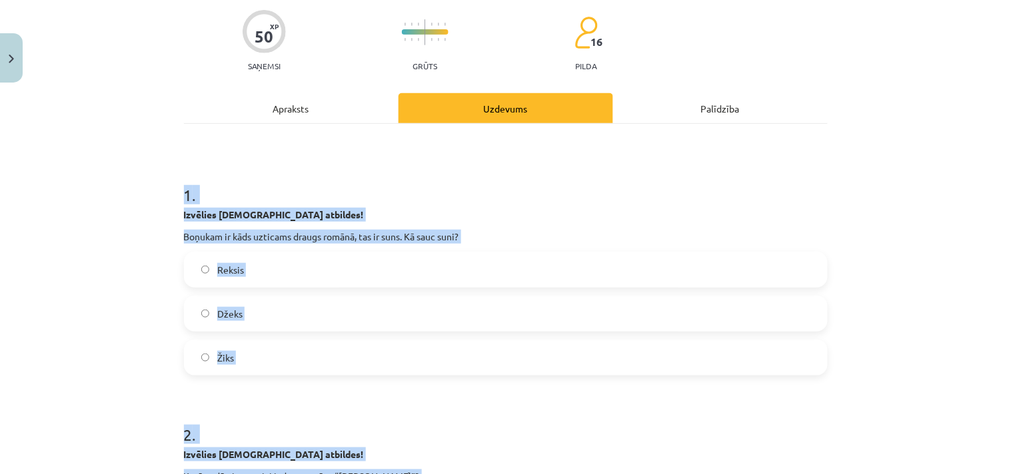
click at [837, 316] on div "Mācību tēma: Literatūras 7. klases 1. ieskaites mācību materiāls #3 📖 2. tēma. …" at bounding box center [505, 237] width 1011 height 474
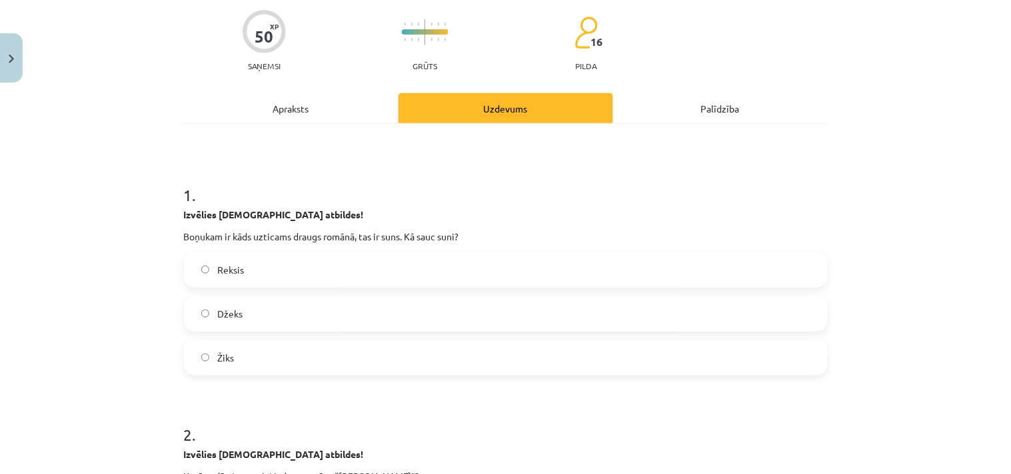
click at [265, 368] on label "Žiks" at bounding box center [505, 357] width 641 height 33
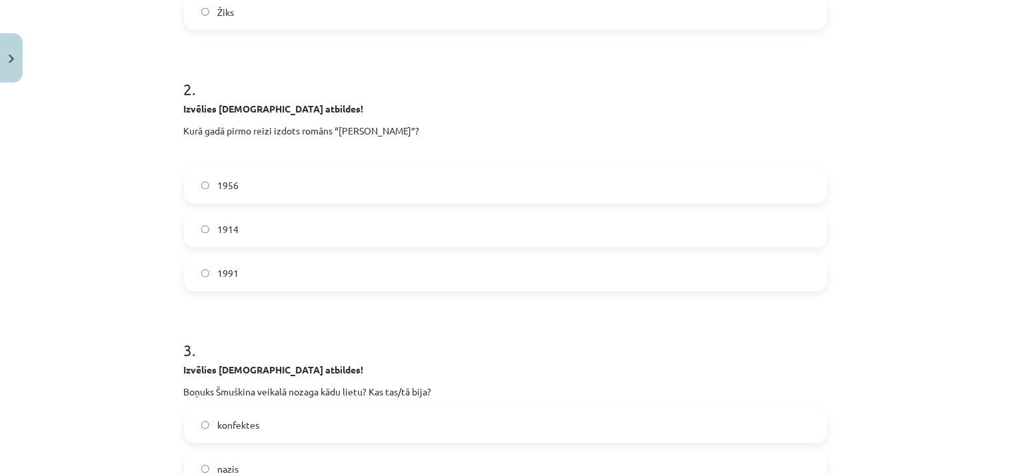
click at [227, 271] on span "1991" at bounding box center [227, 274] width 21 height 14
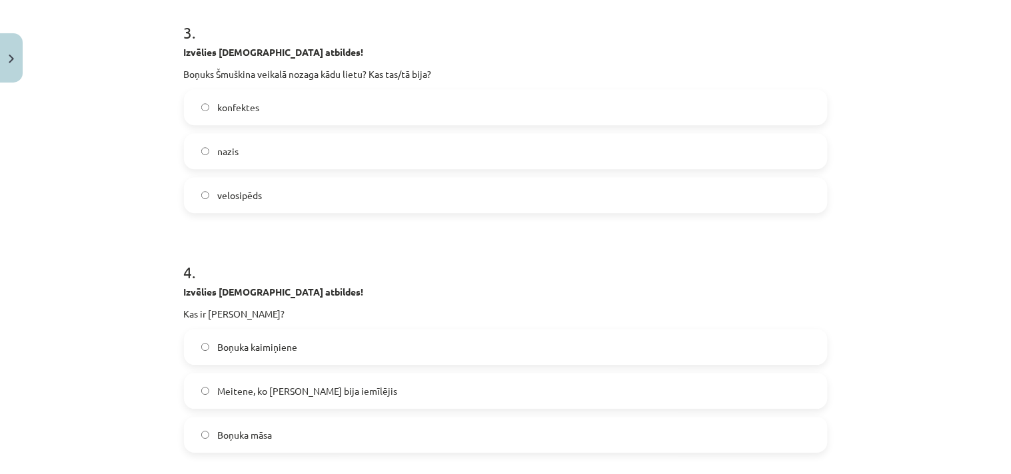
scroll to position [816, 0]
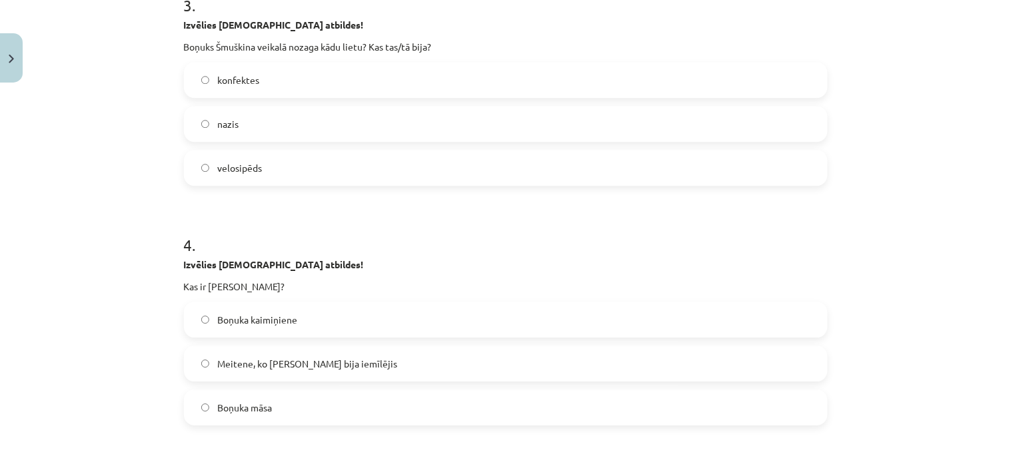
click at [247, 78] on span "konfektes" at bounding box center [238, 80] width 42 height 14
click at [314, 349] on label "Meitene, ko Boņuks bija iemīlējis" at bounding box center [505, 363] width 641 height 33
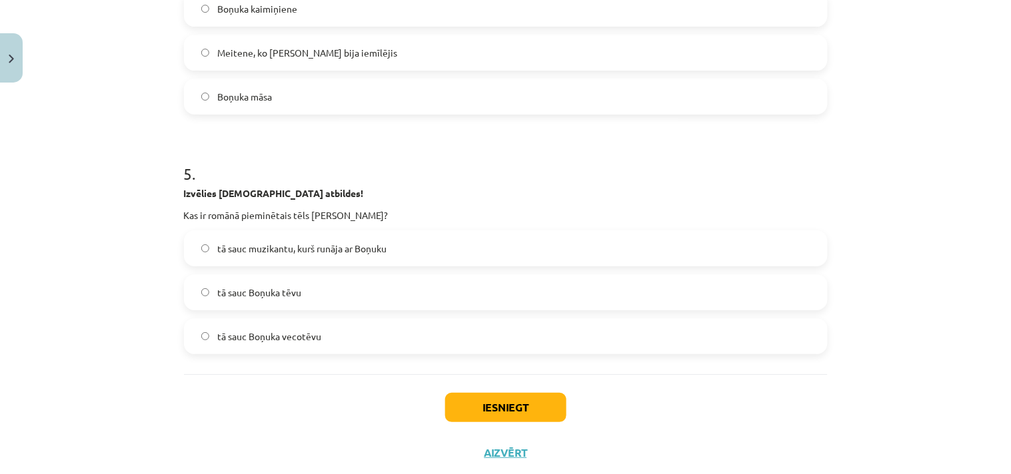
scroll to position [1161, 0]
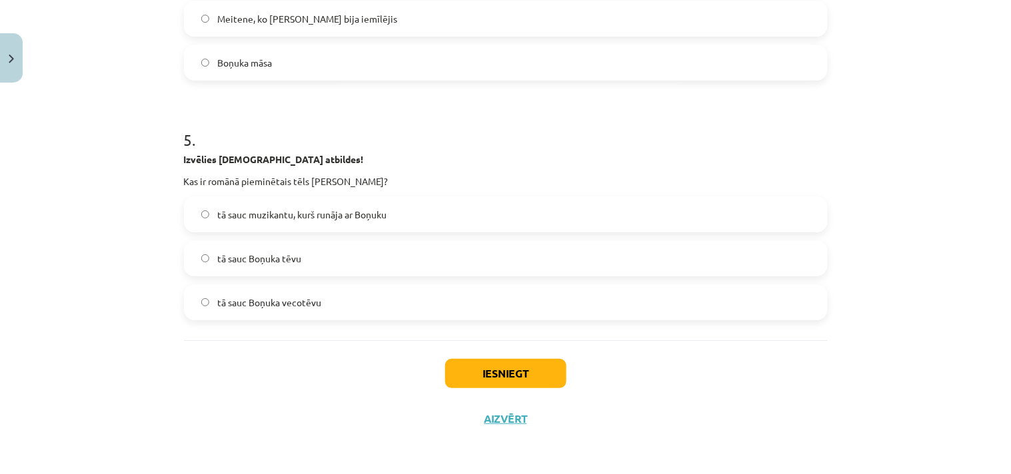
click at [318, 218] on span "tā sauc muzikantu, kurš runāja ar Boņuku" at bounding box center [301, 215] width 169 height 14
click at [530, 378] on button "Iesniegt" at bounding box center [505, 373] width 121 height 29
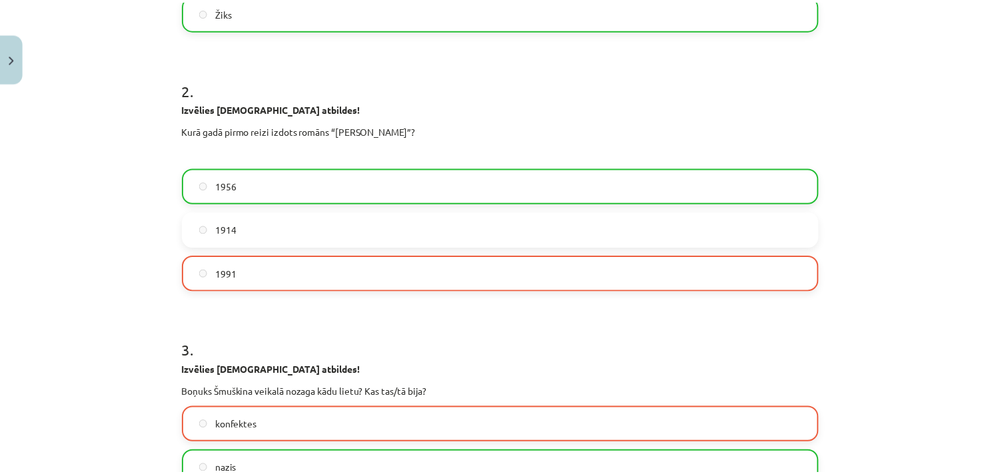
scroll to position [124, 0]
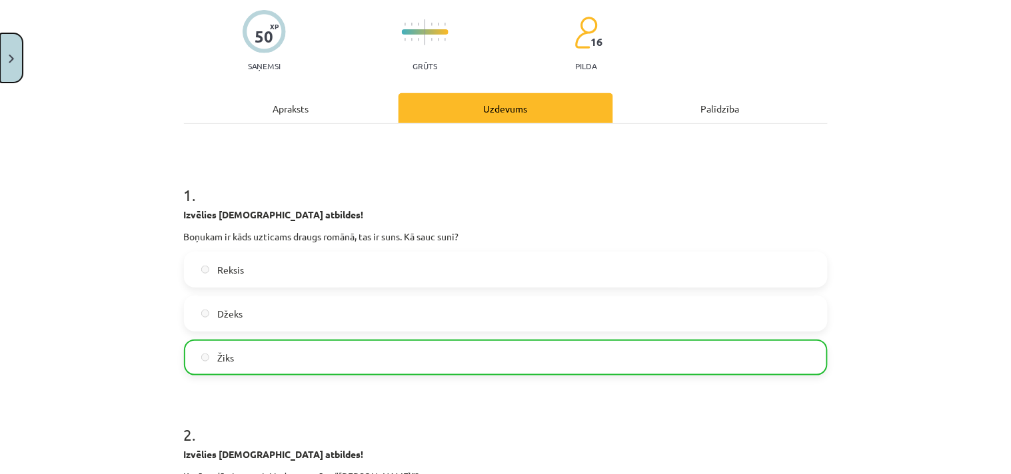
click at [12, 63] on img "Close" at bounding box center [11, 59] width 5 height 9
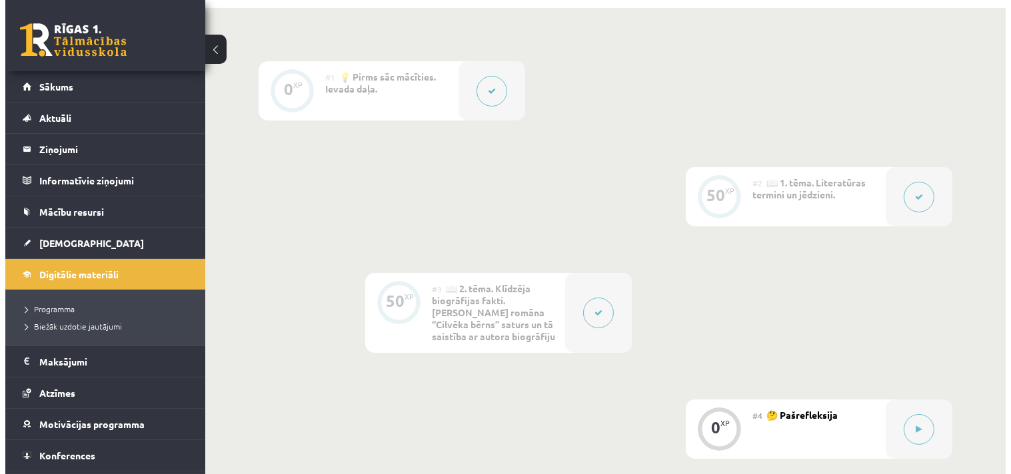
scroll to position [345, 0]
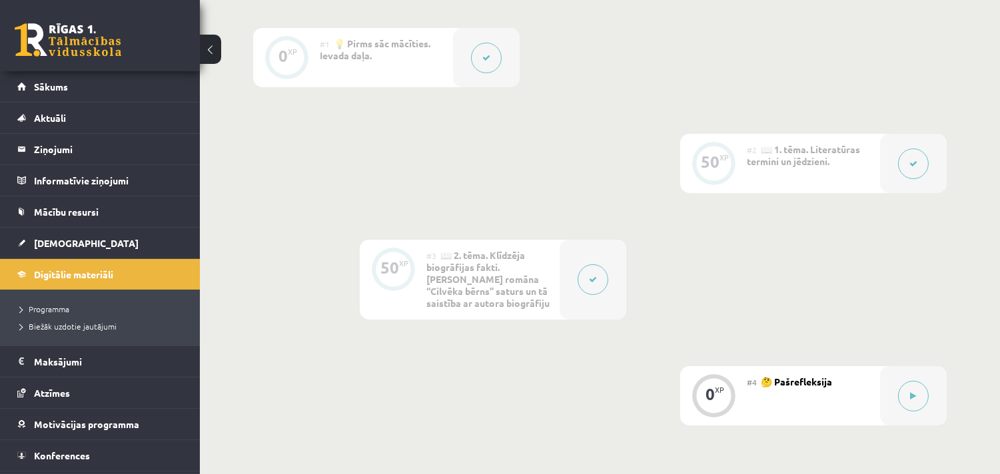
click at [596, 282] on icon at bounding box center [593, 280] width 8 height 8
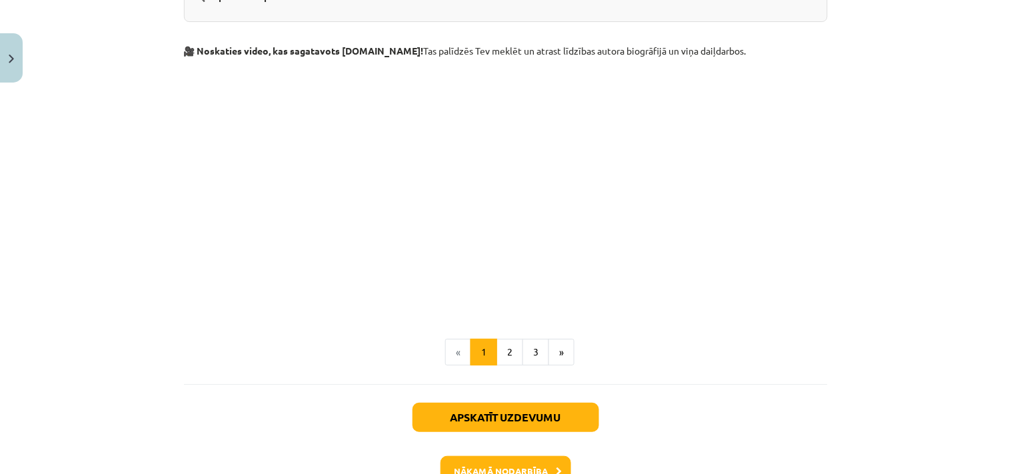
scroll to position [1295, 0]
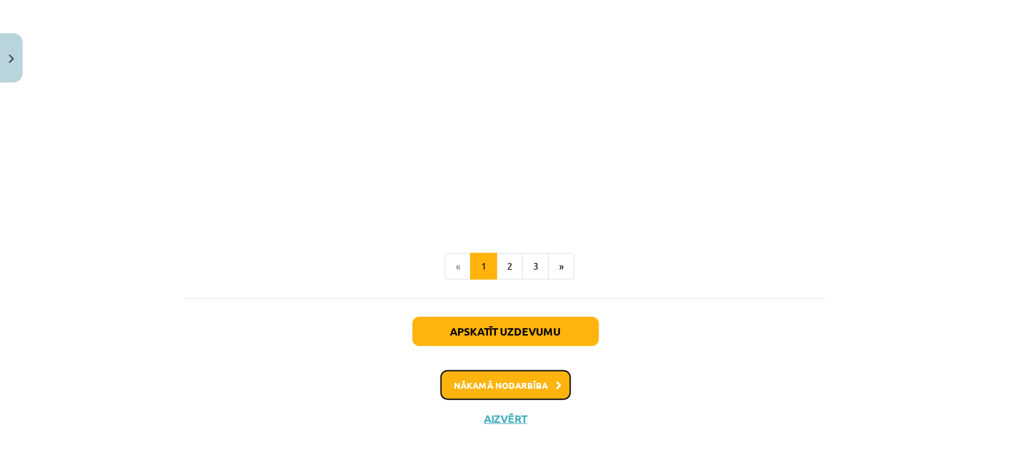
click at [524, 384] on button "Nākamā nodarbība" at bounding box center [505, 385] width 131 height 31
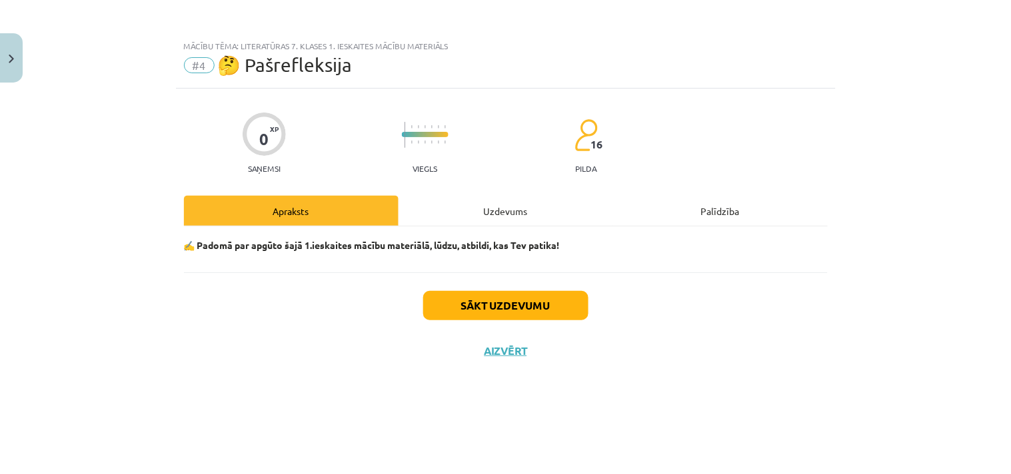
drag, startPoint x: 493, startPoint y: 200, endPoint x: 529, endPoint y: 205, distance: 36.4
click at [493, 201] on div "Uzdevums" at bounding box center [505, 211] width 215 height 30
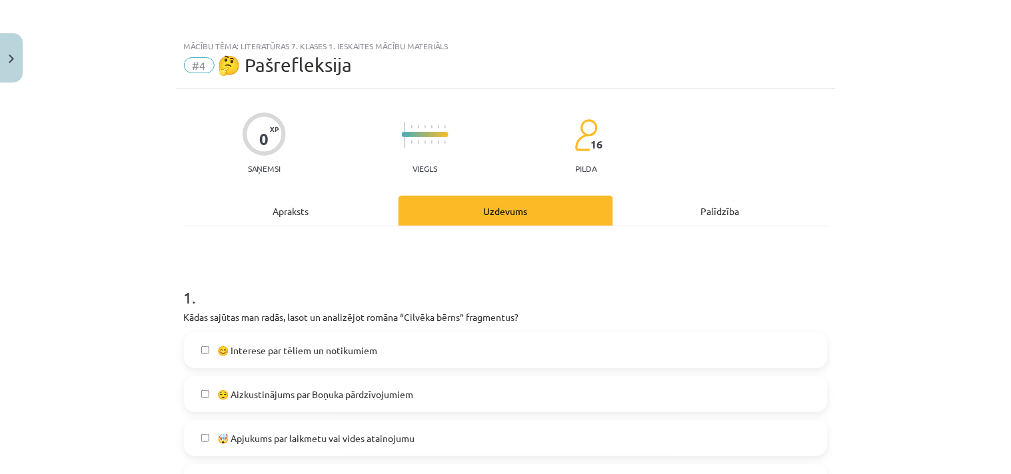
click at [303, 357] on label "😊 Interese par tēliem un notikumiem" at bounding box center [505, 350] width 641 height 33
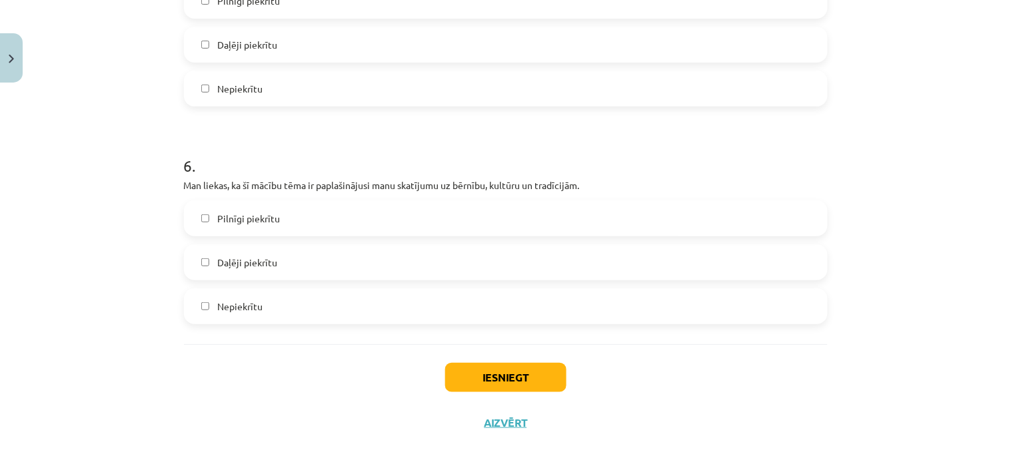
scroll to position [1401, 0]
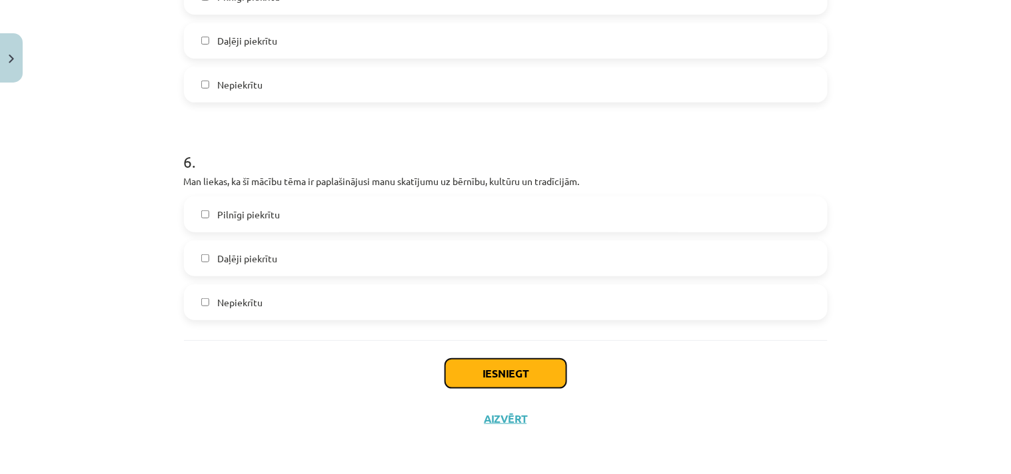
click at [469, 368] on button "Iesniegt" at bounding box center [505, 373] width 121 height 29
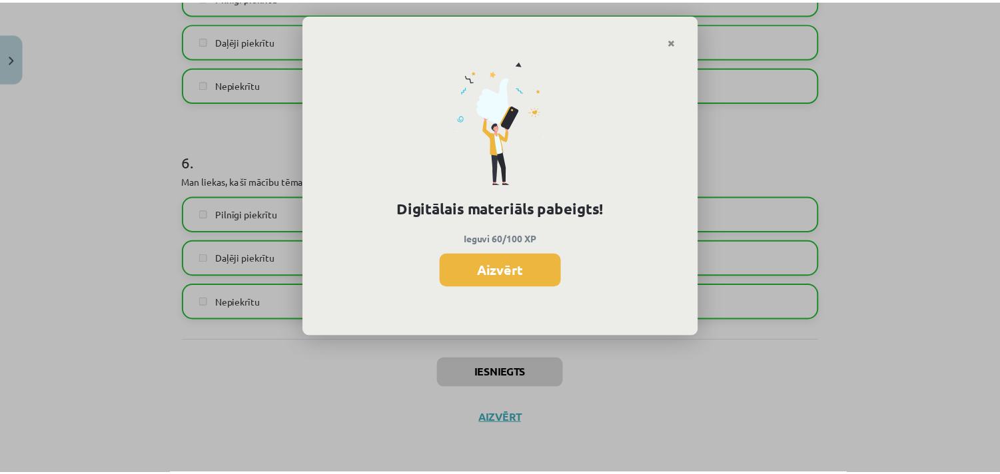
scroll to position [331, 0]
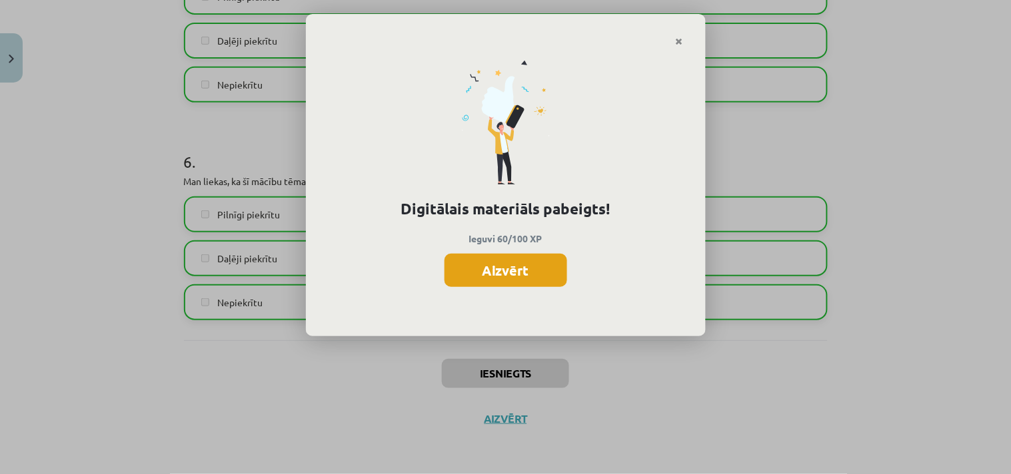
click at [504, 277] on button "Aizvērt" at bounding box center [505, 270] width 123 height 33
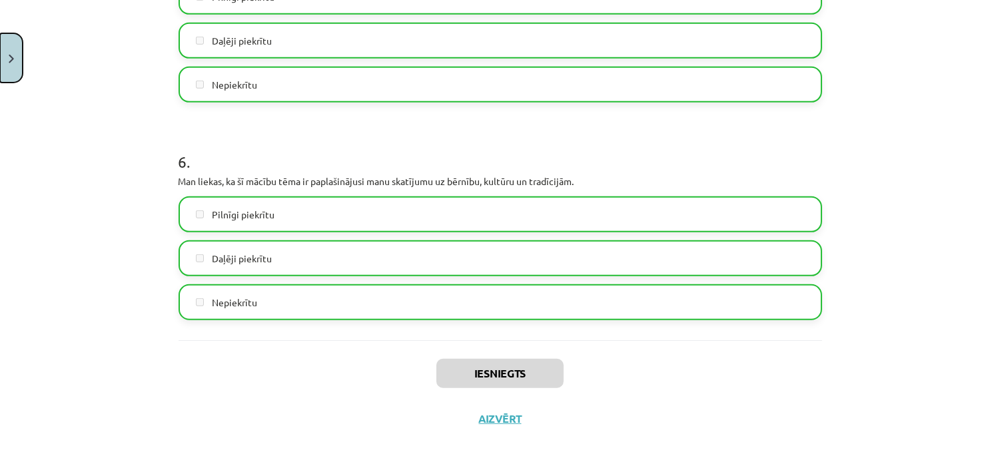
click at [16, 69] on button "Close" at bounding box center [11, 57] width 23 height 49
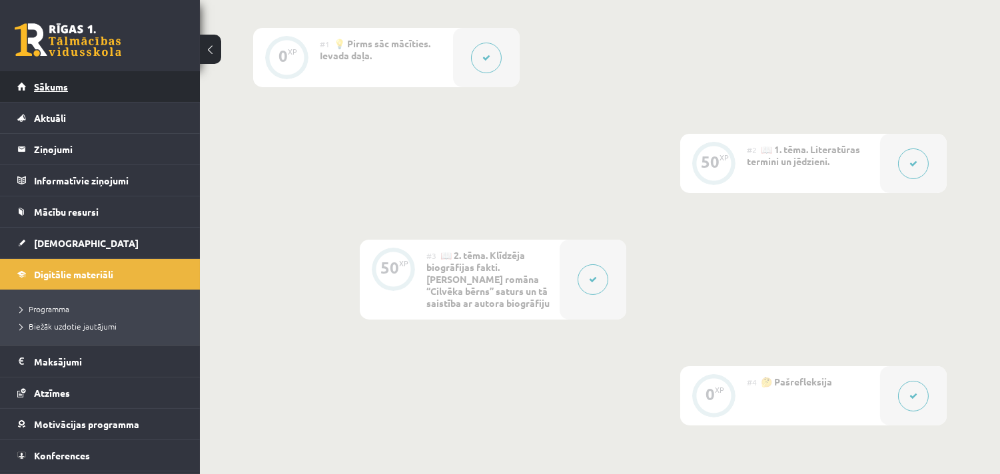
click at [44, 87] on span "Sākums" at bounding box center [51, 87] width 34 height 12
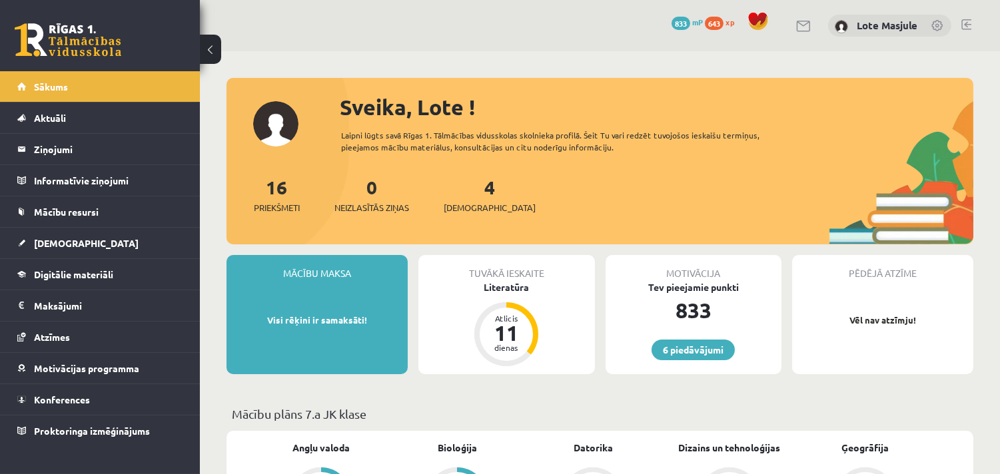
click at [472, 199] on div "4 Ieskaites" at bounding box center [490, 193] width 92 height 41
click at [474, 207] on span "[DEMOGRAPHIC_DATA]" at bounding box center [490, 207] width 92 height 13
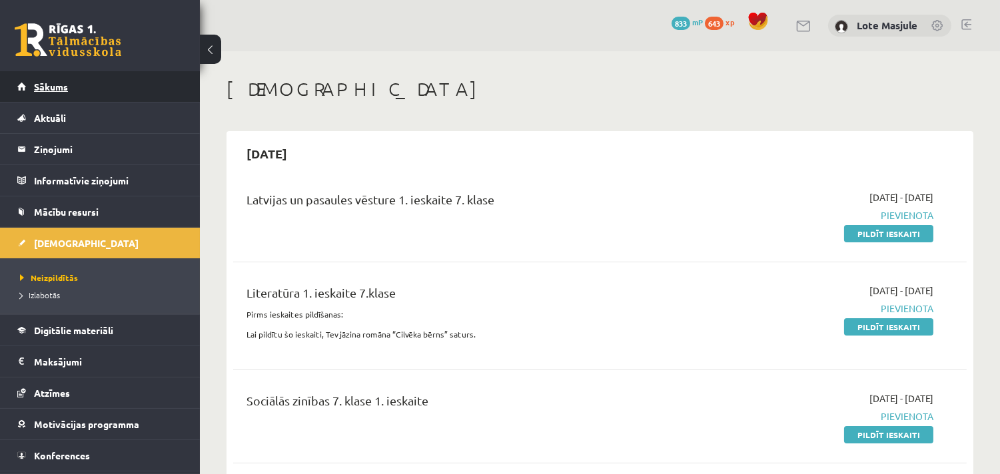
click at [74, 88] on link "Sākums" at bounding box center [100, 86] width 166 height 31
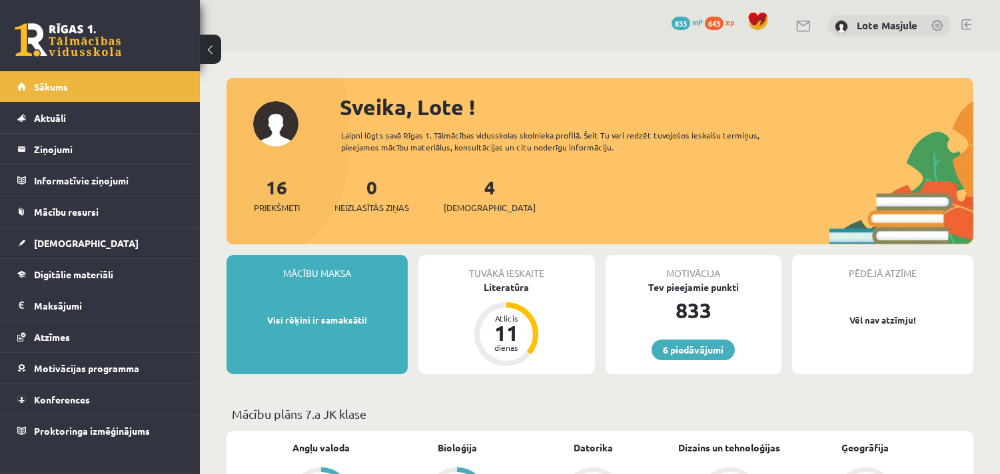
click at [712, 24] on span "643" at bounding box center [714, 23] width 19 height 13
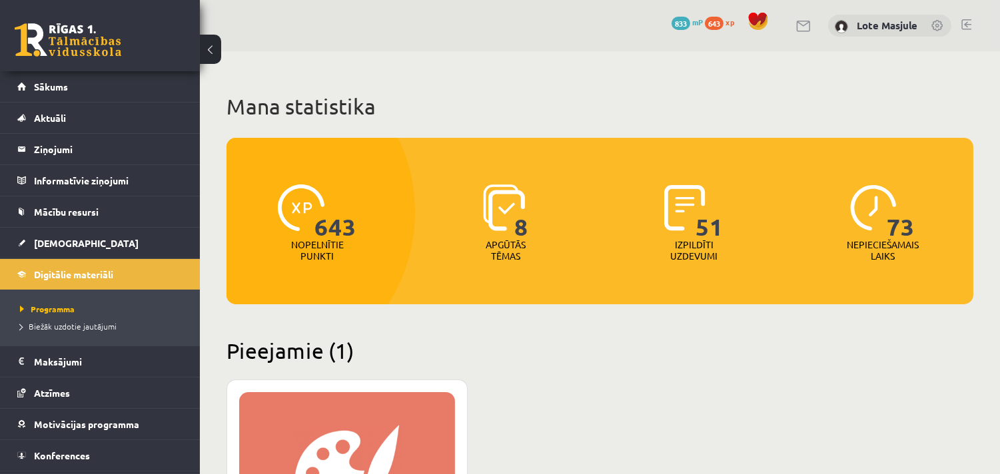
scroll to position [345, 0]
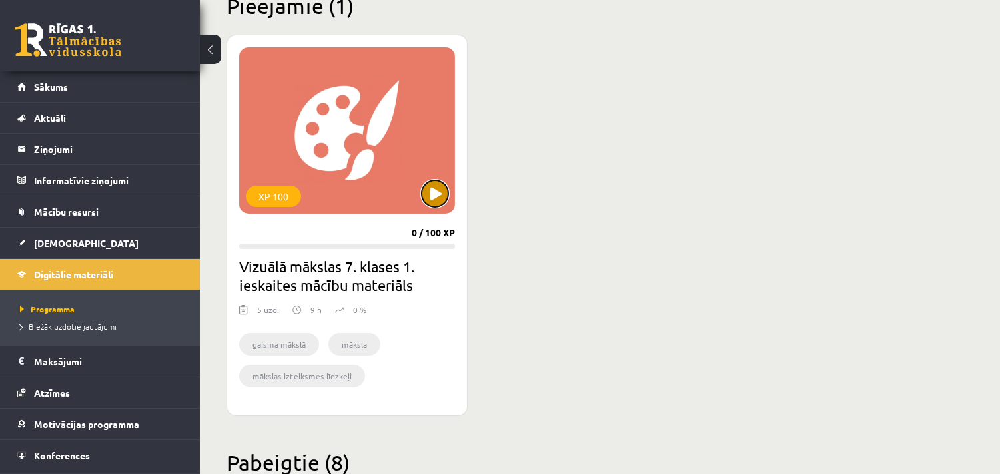
click at [444, 187] on button at bounding box center [435, 194] width 27 height 27
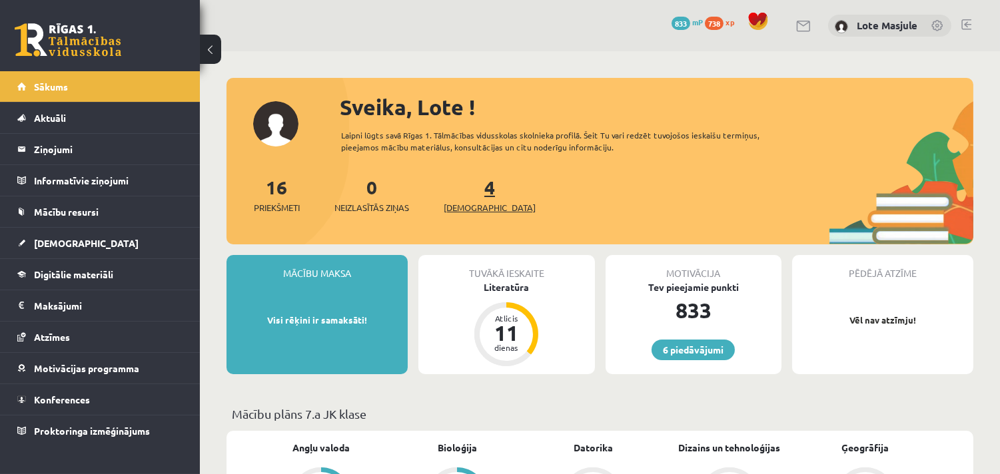
click at [478, 205] on span "[DEMOGRAPHIC_DATA]" at bounding box center [490, 207] width 92 height 13
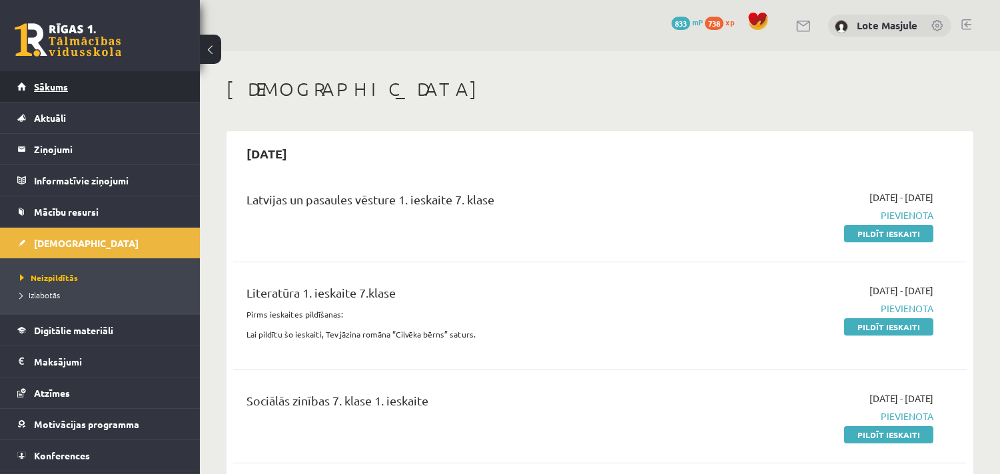
click at [54, 87] on span "Sākums" at bounding box center [51, 87] width 34 height 12
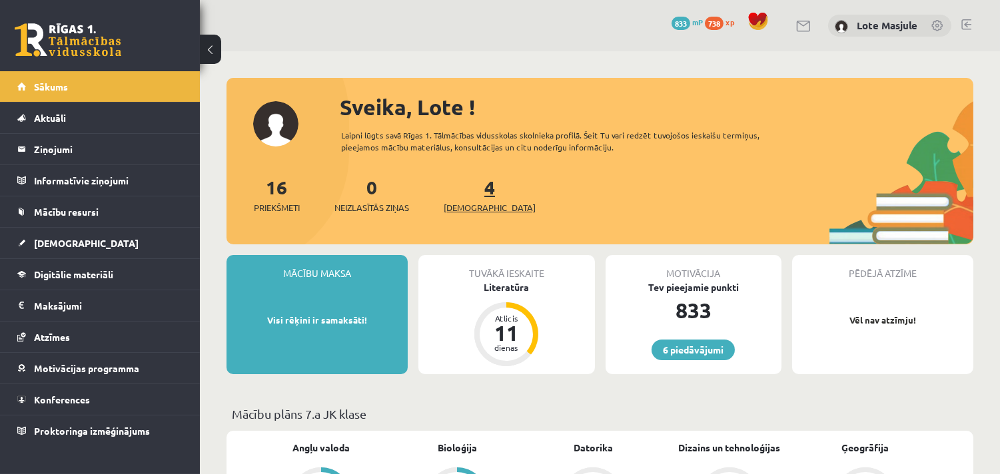
click at [473, 203] on span "[DEMOGRAPHIC_DATA]" at bounding box center [490, 207] width 92 height 13
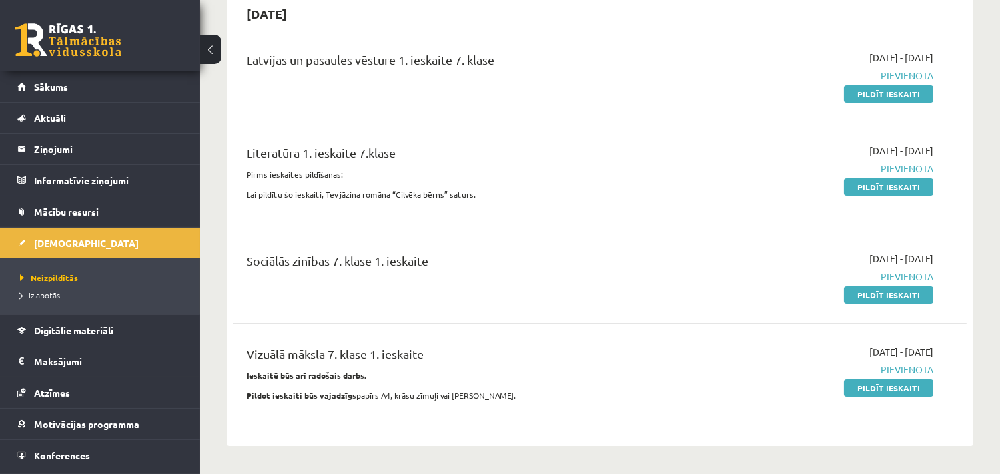
scroll to position [172, 0]
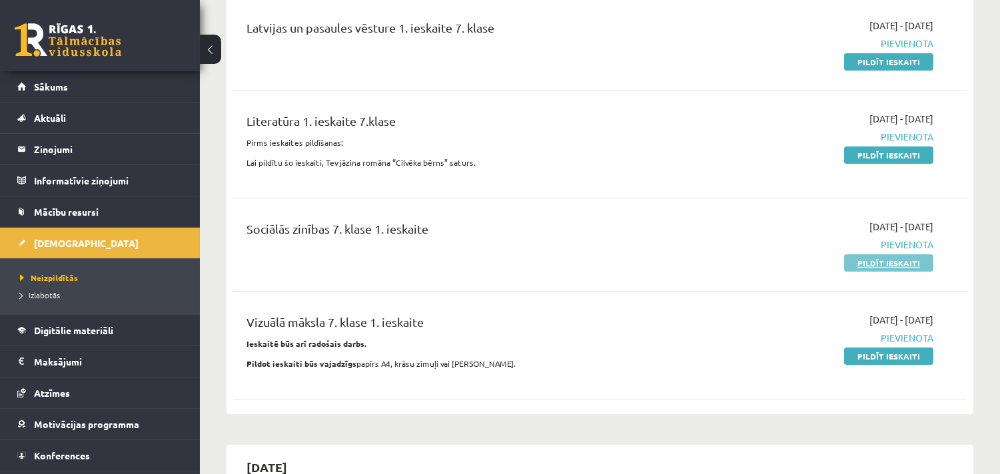
click at [883, 265] on link "Pildīt ieskaiti" at bounding box center [888, 263] width 89 height 17
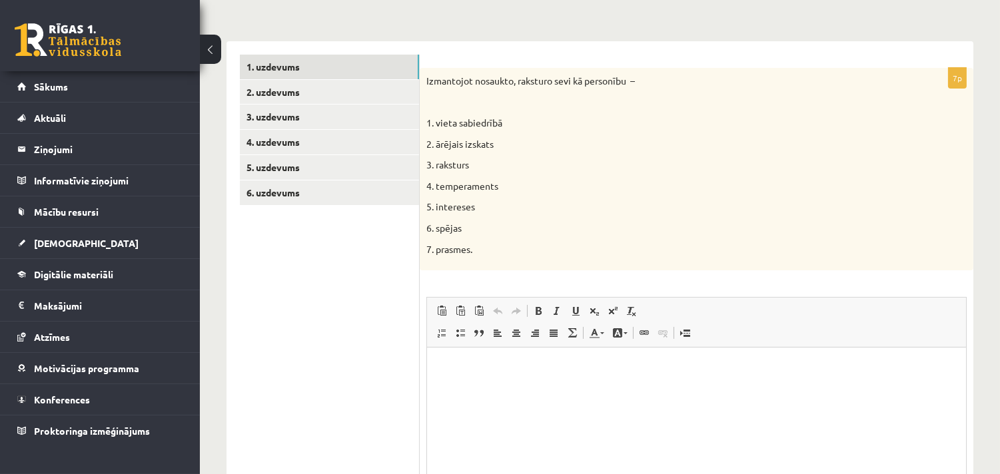
scroll to position [151, 0]
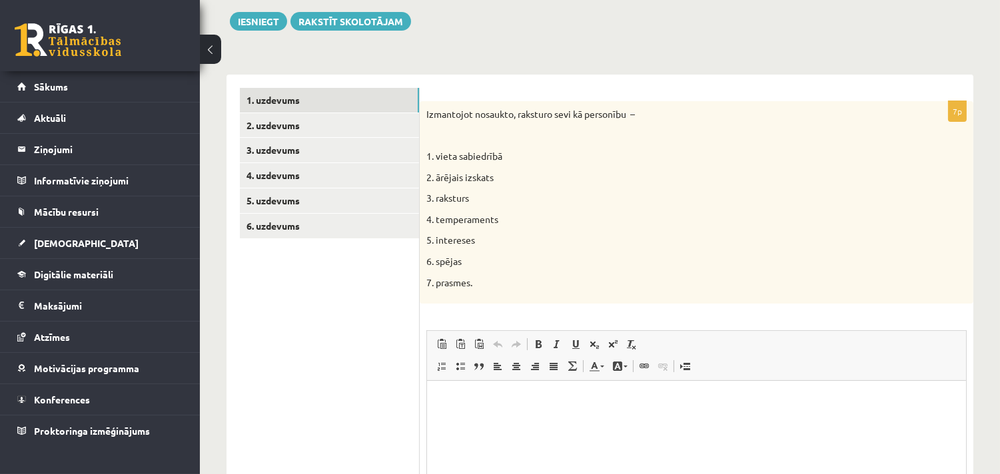
drag, startPoint x: 427, startPoint y: 115, endPoint x: 533, endPoint y: 275, distance: 191.8
click at [533, 275] on div "Izmantojot nosaukto, raksturo sevi kā personību – 1. vieta sabiedrībā 2. ārējai…" at bounding box center [697, 202] width 554 height 203
copy div "Izmantojot nosaukto, raksturo sevi kā personību – 1. vieta sabiedrībā 2. ārējai…"
click at [472, 400] on p "Bagātinātā teksta redaktors, wiswyg-editor-user-answer-47433868072500" at bounding box center [696, 401] width 512 height 14
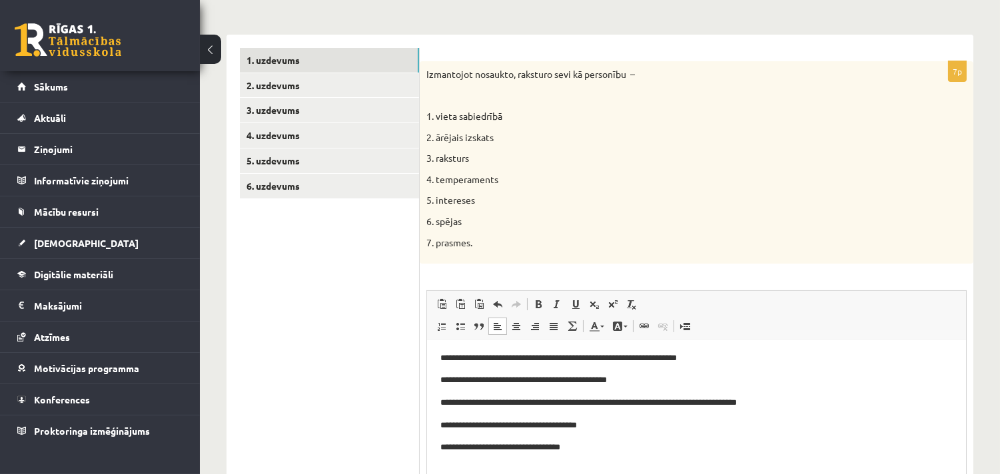
scroll to position [27, 0]
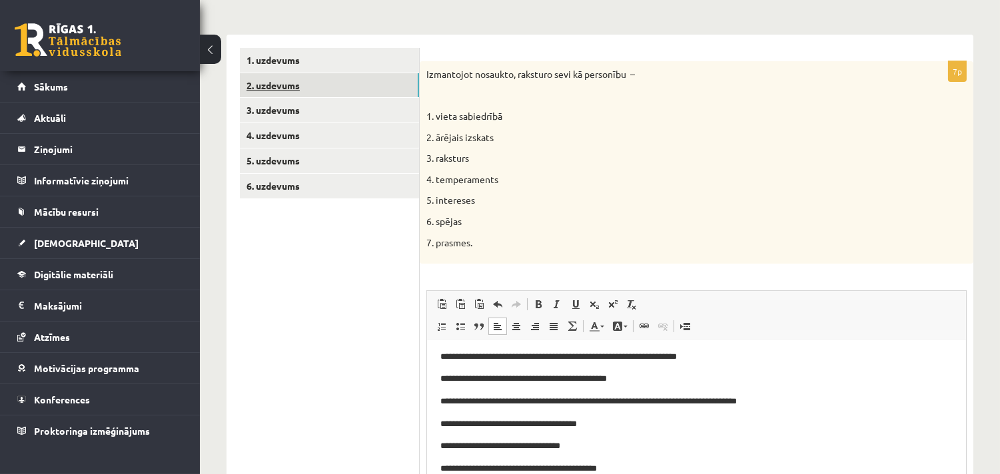
click at [305, 83] on link "2. uzdevums" at bounding box center [329, 85] width 179 height 25
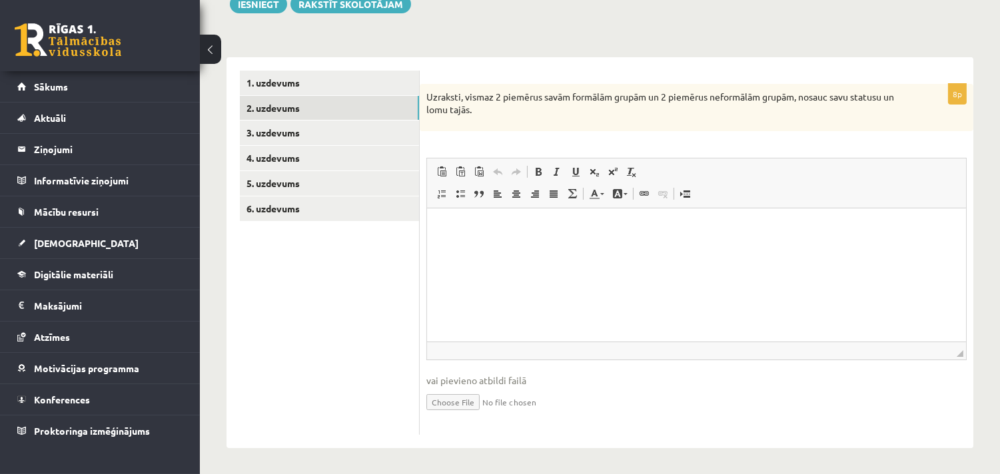
scroll to position [0, 0]
drag, startPoint x: 506, startPoint y: 113, endPoint x: 422, endPoint y: 93, distance: 86.3
click at [422, 93] on div "Uzraksti, vismaz 2 piemērus savām formālām grupām un 2 piemērus neformālām grup…" at bounding box center [697, 107] width 554 height 47
copy p "Uzraksti, vismaz 2 piemērus savām formālām grupām un 2 piemērus neformālām grup…"
click at [474, 221] on p "Bagātinātā teksta redaktors, wiswyg-editor-user-answer-47433858809920" at bounding box center [696, 228] width 512 height 14
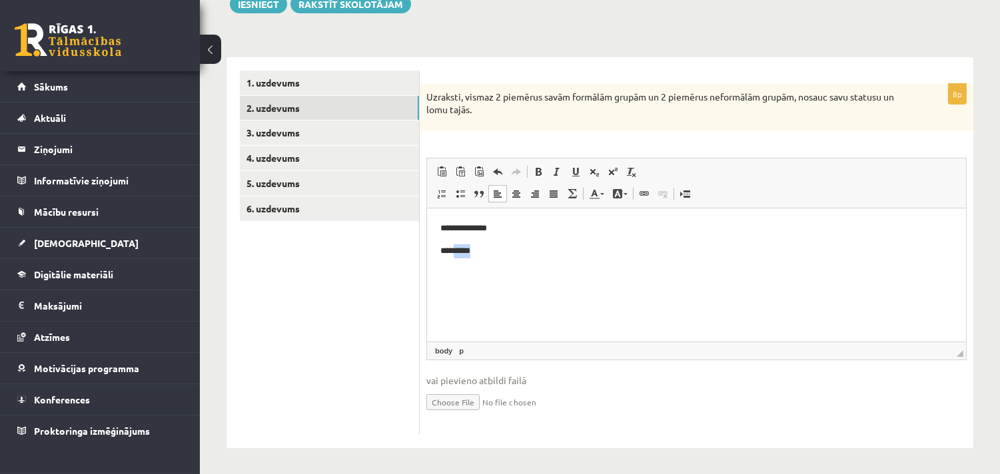
drag, startPoint x: 484, startPoint y: 251, endPoint x: 458, endPoint y: 251, distance: 26.0
click at [458, 251] on p "*********" at bounding box center [696, 251] width 512 height 14
drag, startPoint x: 506, startPoint y: 249, endPoint x: 476, endPoint y: 254, distance: 30.5
click at [470, 252] on p "**********" at bounding box center [696, 251] width 512 height 14
drag, startPoint x: 635, startPoint y: 254, endPoint x: 595, endPoint y: 252, distance: 40.0
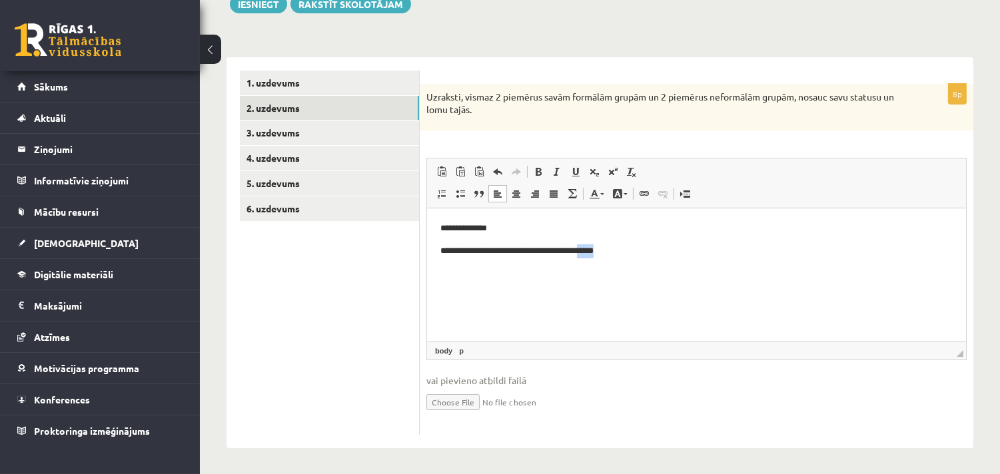
click at [595, 252] on p "**********" at bounding box center [696, 251] width 512 height 14
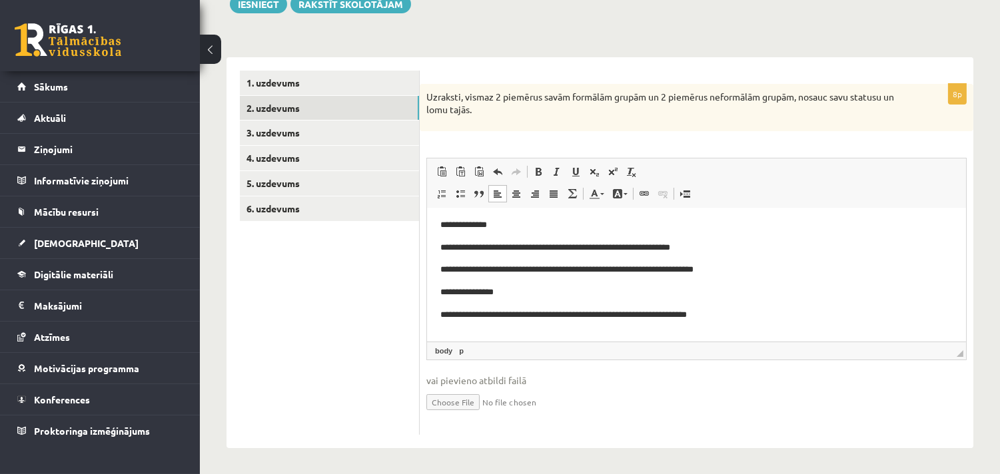
scroll to position [4, 0]
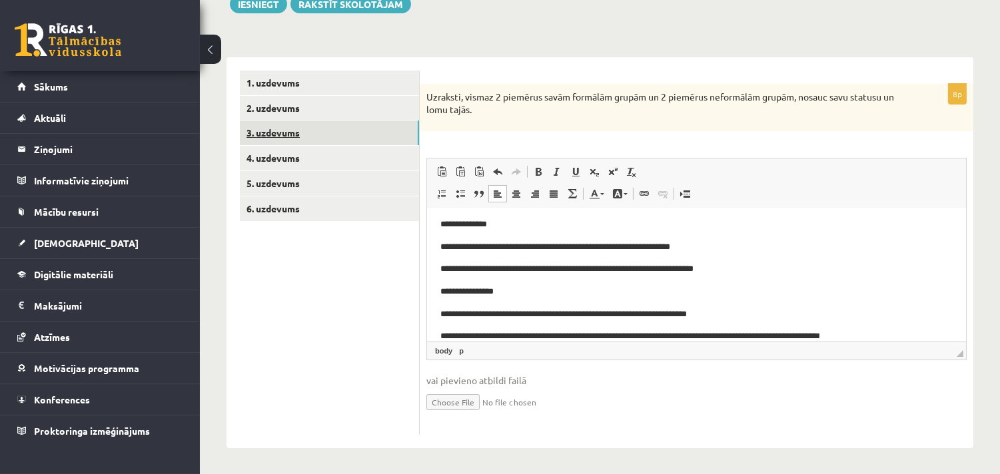
click at [296, 131] on link "3. uzdevums" at bounding box center [329, 133] width 179 height 25
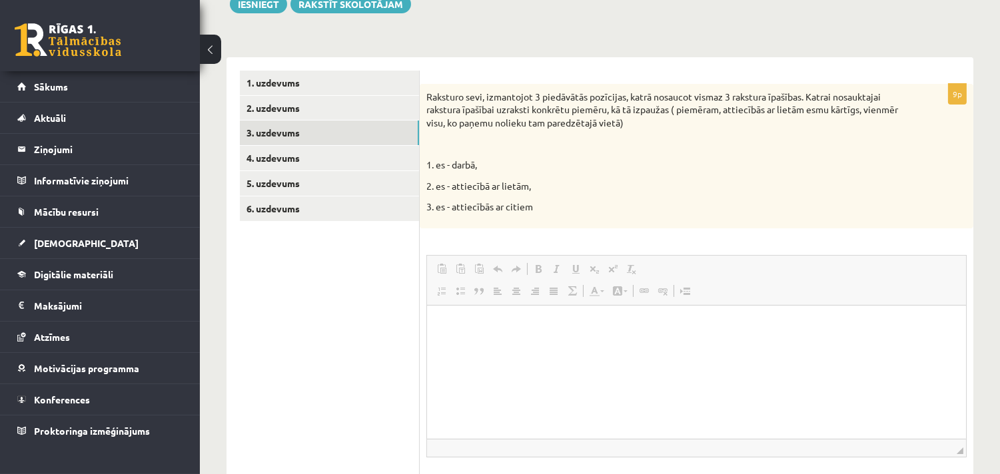
scroll to position [0, 0]
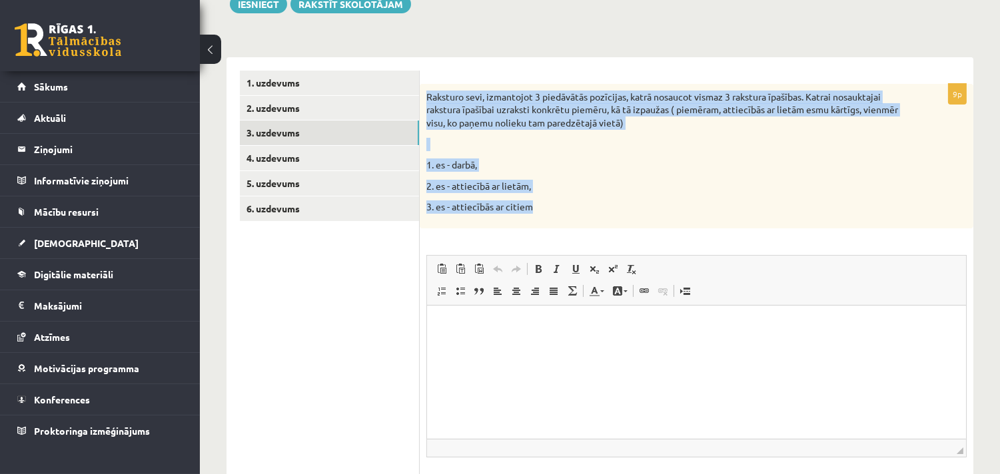
drag, startPoint x: 425, startPoint y: 95, endPoint x: 569, endPoint y: 210, distance: 184.0
click at [569, 210] on div "Raksturo sevi, izmantojot 3 piedāvātās pozīcijas, katrā nosaucot vismaz 3 rakst…" at bounding box center [697, 156] width 554 height 145
copy div "Raksturo sevi, izmantojot 3 piedāvātās pozīcijas, katrā nosaucot vismaz 3 rakst…"
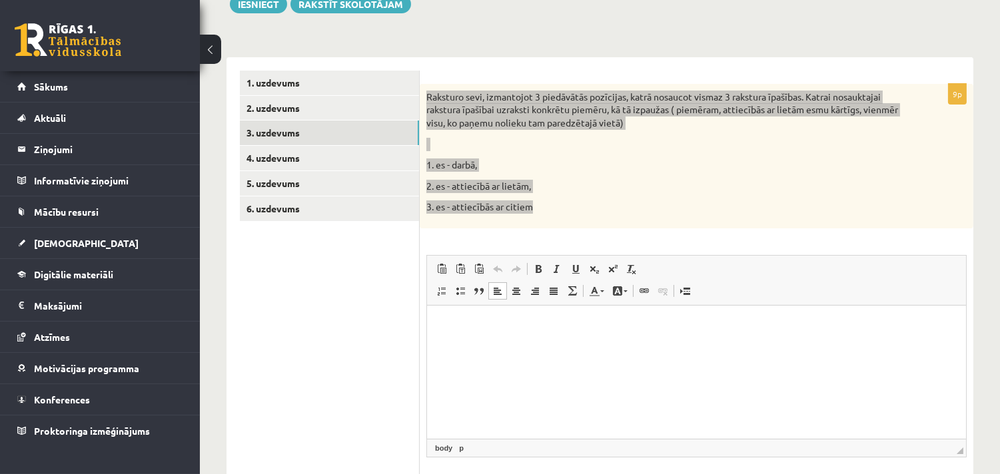
click at [458, 314] on html at bounding box center [695, 325] width 539 height 41
drag, startPoint x: 630, startPoint y: 324, endPoint x: 593, endPoint y: 325, distance: 37.3
click at [593, 325] on p "**********" at bounding box center [696, 325] width 512 height 14
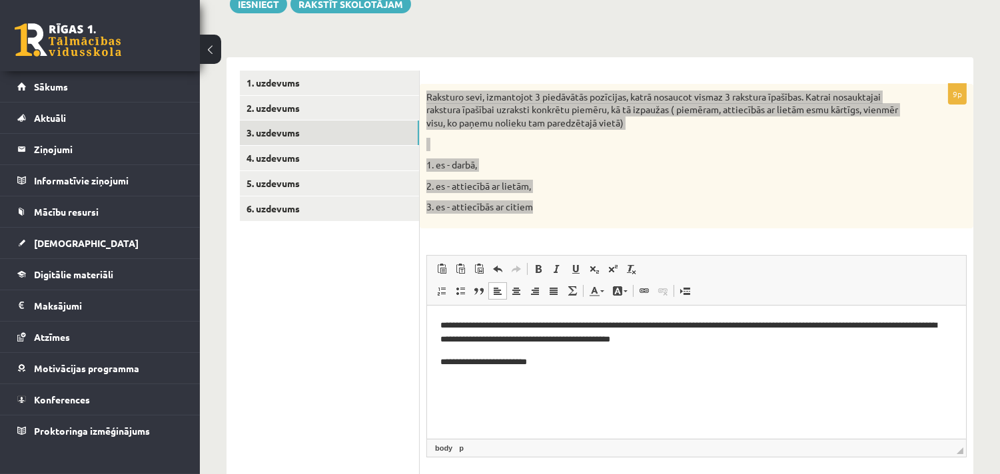
click at [530, 324] on p "**********" at bounding box center [696, 332] width 512 height 28
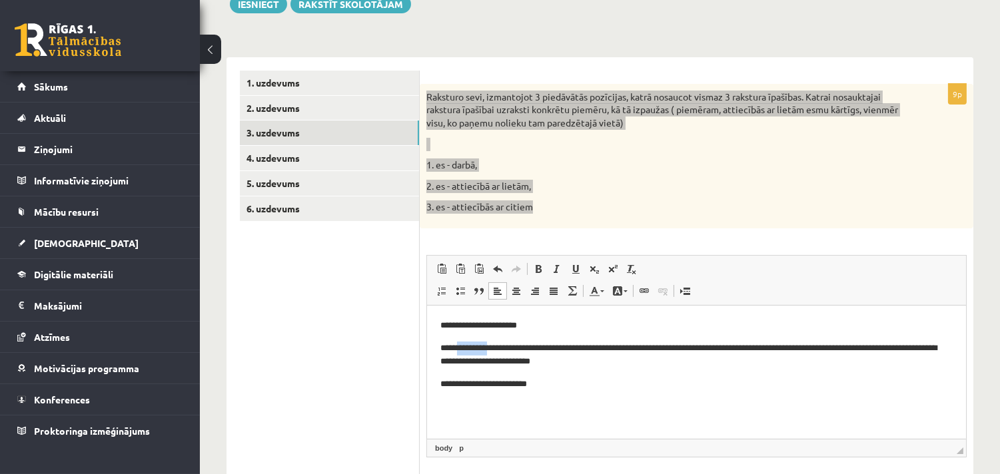
drag, startPoint x: 464, startPoint y: 347, endPoint x: 496, endPoint y: 347, distance: 32.0
click at [496, 347] on p "**********" at bounding box center [696, 355] width 512 height 28
click at [535, 267] on span at bounding box center [538, 269] width 11 height 11
drag, startPoint x: 642, startPoint y: 349, endPoint x: 669, endPoint y: 346, distance: 26.9
click at [669, 346] on p "**********" at bounding box center [696, 355] width 512 height 28
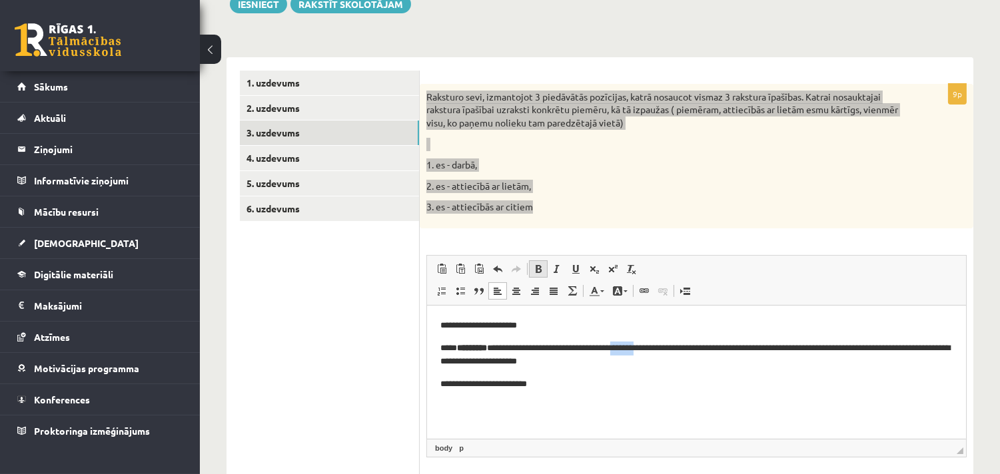
click at [540, 268] on span at bounding box center [538, 269] width 11 height 11
drag, startPoint x: 876, startPoint y: 348, endPoint x: 918, endPoint y: 344, distance: 41.4
click at [918, 344] on p "**********" at bounding box center [696, 355] width 512 height 28
click at [540, 268] on span at bounding box center [538, 269] width 11 height 11
click at [534, 384] on p "**********" at bounding box center [696, 384] width 512 height 14
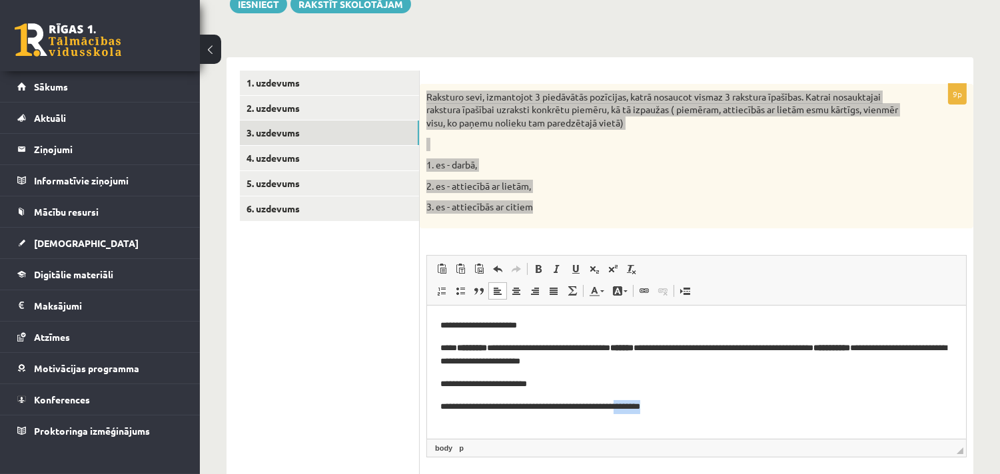
drag, startPoint x: 676, startPoint y: 402, endPoint x: 637, endPoint y: 405, distance: 39.5
click at [637, 405] on p "**********" at bounding box center [696, 407] width 512 height 14
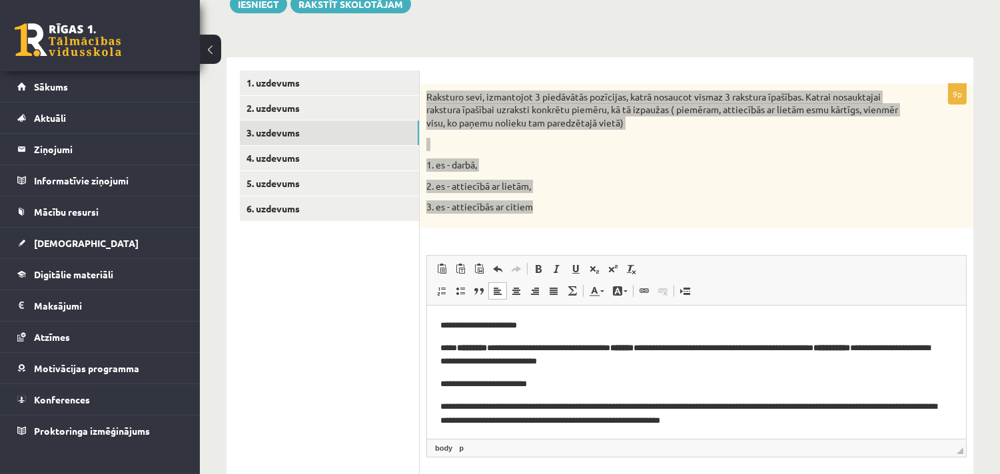
scroll to position [9, 0]
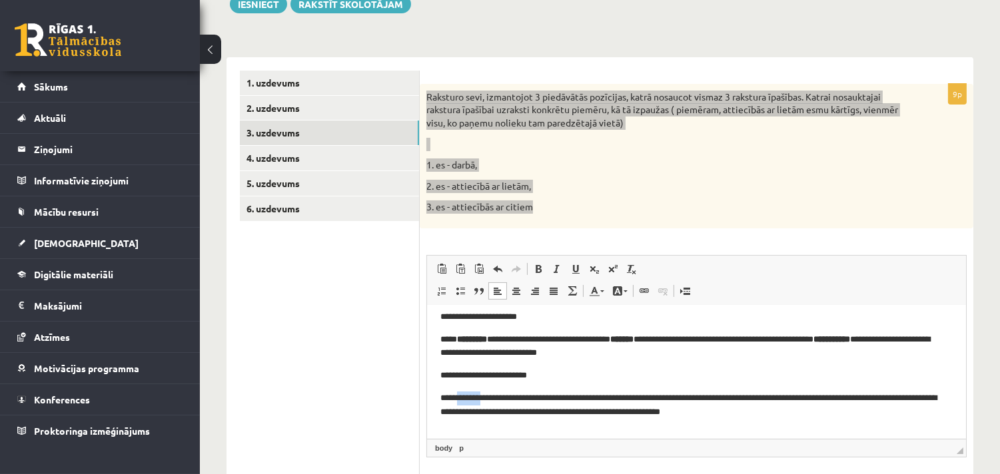
drag, startPoint x: 488, startPoint y: 398, endPoint x: 463, endPoint y: 398, distance: 25.3
click at [463, 398] on p "**********" at bounding box center [690, 405] width 501 height 28
click at [535, 267] on span at bounding box center [538, 269] width 11 height 11
drag, startPoint x: 673, startPoint y: 396, endPoint x: 640, endPoint y: 398, distance: 32.7
click at [640, 398] on p "**********" at bounding box center [690, 405] width 501 height 28
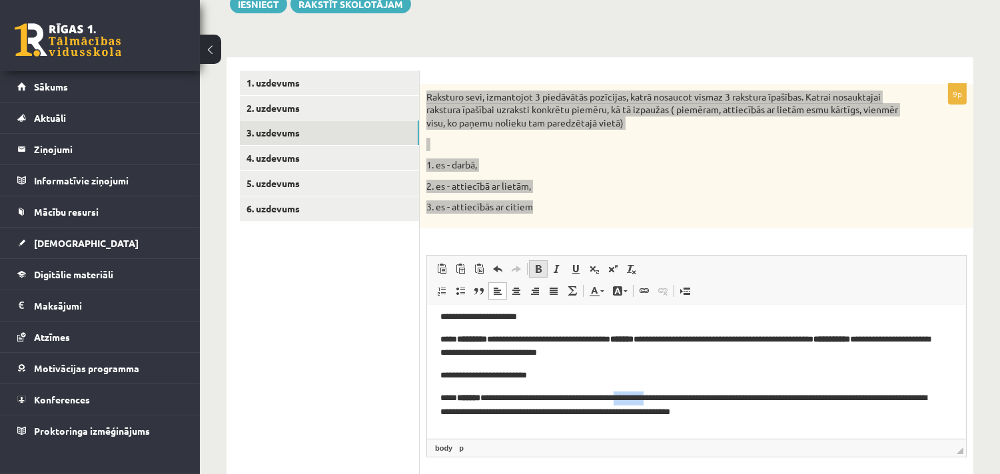
click at [540, 269] on span at bounding box center [538, 269] width 11 height 11
drag, startPoint x: 476, startPoint y: 411, endPoint x: 438, endPoint y: 412, distance: 38.0
click at [440, 413] on p "**********" at bounding box center [690, 405] width 501 height 28
click at [536, 269] on span at bounding box center [538, 269] width 11 height 11
click at [780, 408] on p "**********" at bounding box center [690, 405] width 501 height 28
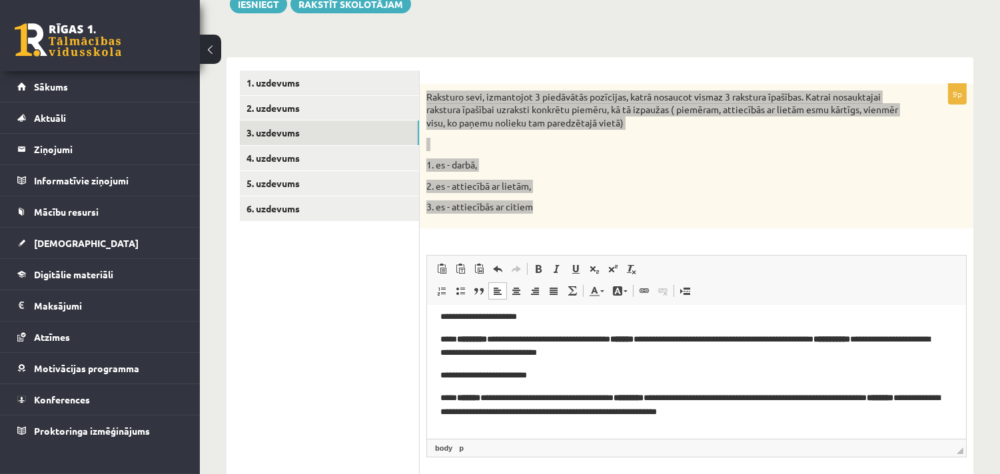
scroll to position [9, 0]
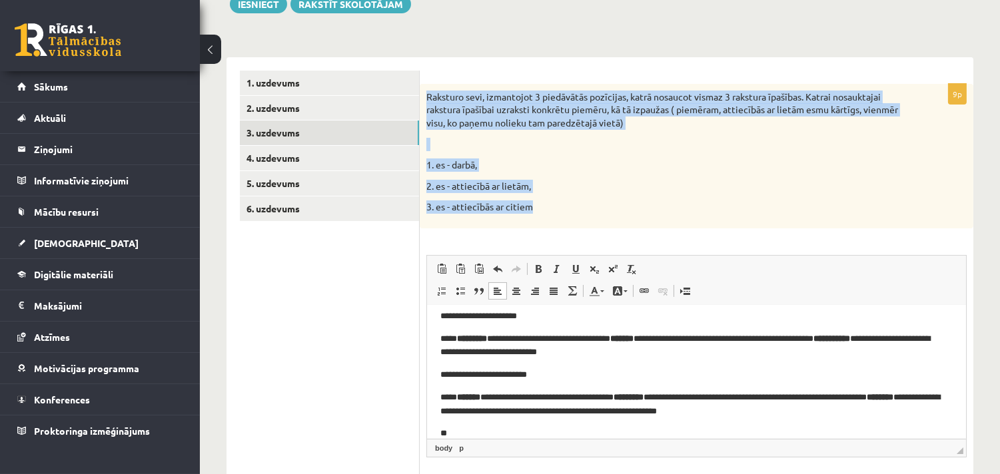
click at [568, 223] on div "Raksturo sevi, izmantojot 3 piedāvātās pozīcijas, katrā nosaucot vismaz 3 rakst…" at bounding box center [697, 156] width 554 height 145
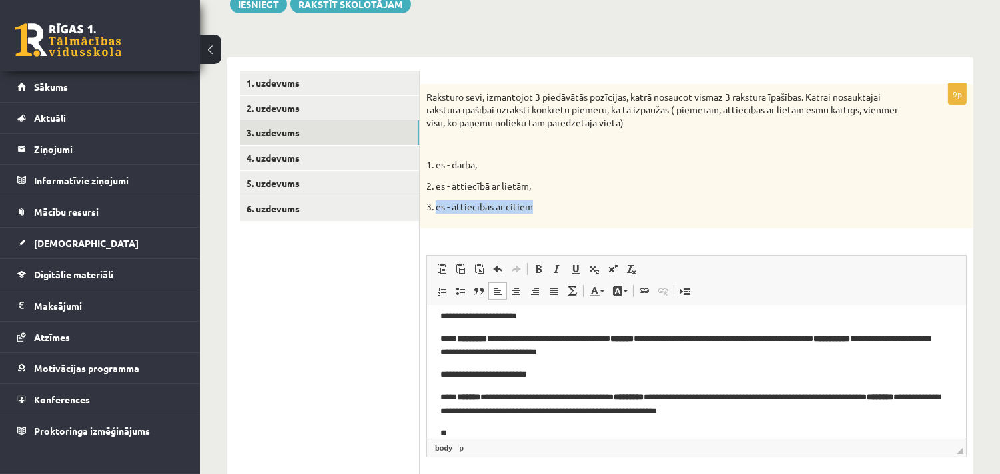
drag, startPoint x: 537, startPoint y: 210, endPoint x: 437, endPoint y: 210, distance: 99.9
click at [437, 210] on p "3. es - attiecībās ar citiem" at bounding box center [663, 207] width 474 height 13
copy p "es - attiecībās ar citiem"
click at [458, 429] on p "**" at bounding box center [690, 433] width 501 height 14
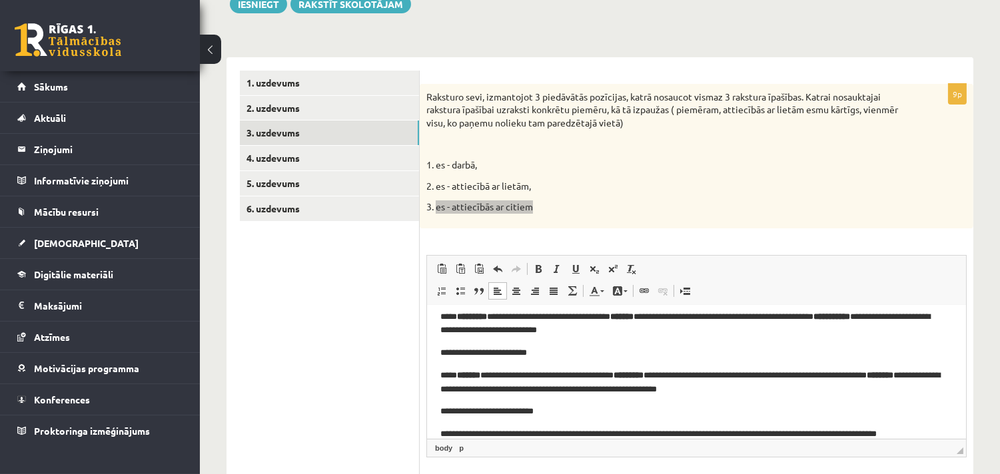
scroll to position [45, 0]
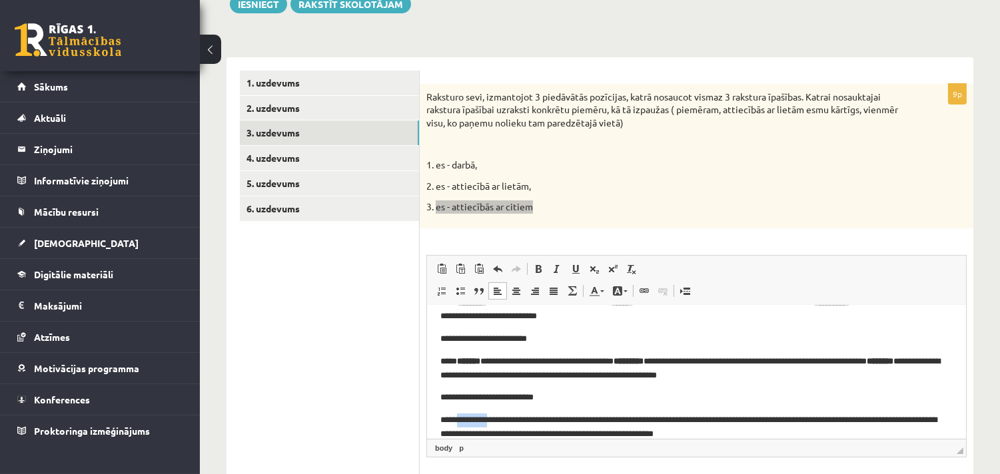
drag, startPoint x: 464, startPoint y: 419, endPoint x: 500, endPoint y: 419, distance: 36.6
click at [500, 419] on p "**********" at bounding box center [690, 427] width 501 height 28
click at [542, 267] on span at bounding box center [538, 269] width 11 height 11
drag, startPoint x: 760, startPoint y: 421, endPoint x: 796, endPoint y: 414, distance: 36.6
click at [796, 414] on p "**********" at bounding box center [690, 427] width 501 height 28
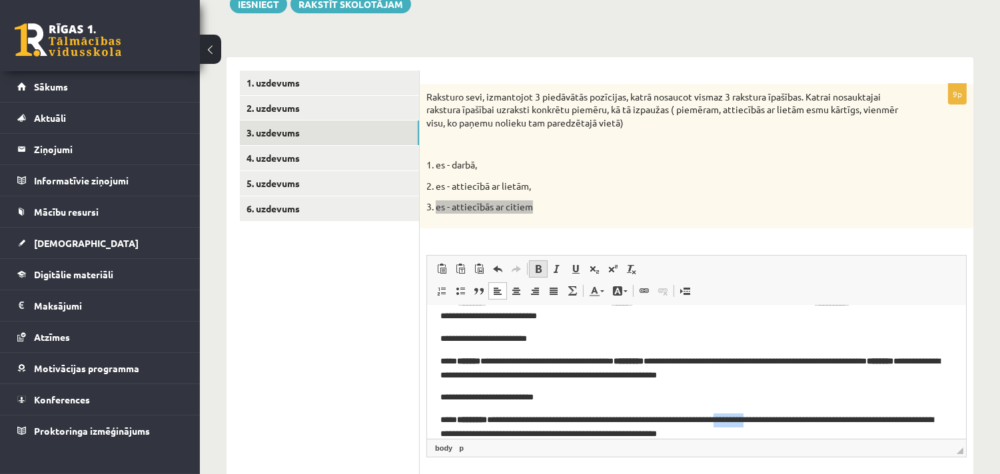
click at [540, 265] on span at bounding box center [538, 269] width 11 height 11
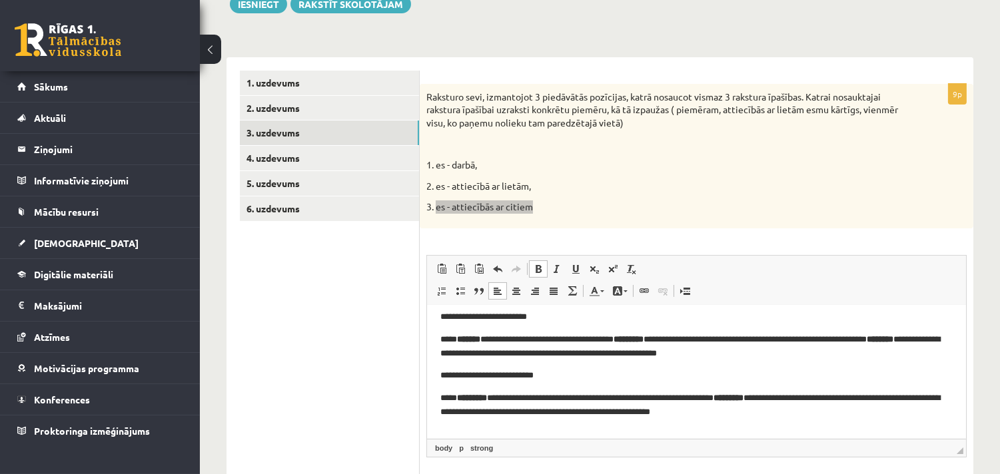
scroll to position [83, 0]
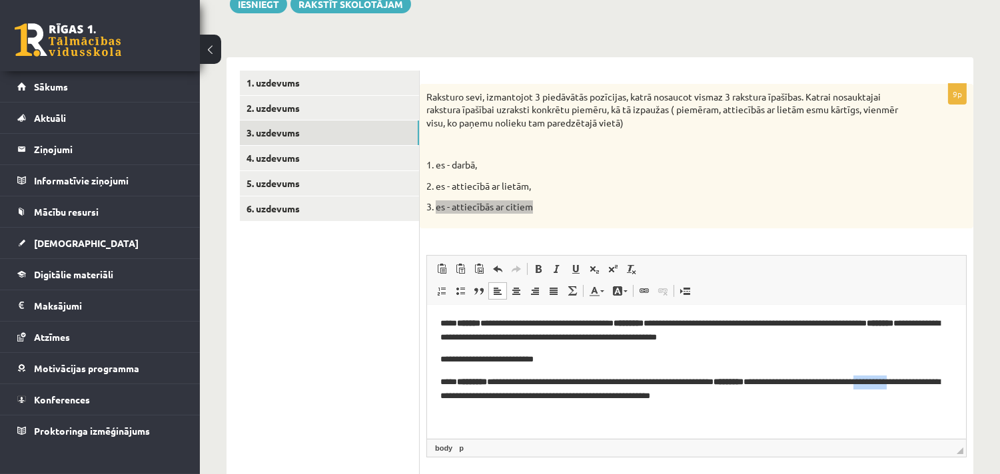
drag, startPoint x: 437, startPoint y: 392, endPoint x: 474, endPoint y: 390, distance: 37.4
click at [474, 390] on html "**********" at bounding box center [695, 330] width 539 height 217
click at [544, 267] on link "Treknraksts Klaviatūras saīsne vadīšanas taustiņš+B" at bounding box center [538, 269] width 19 height 17
click at [814, 403] on body "**********" at bounding box center [696, 330] width 512 height 190
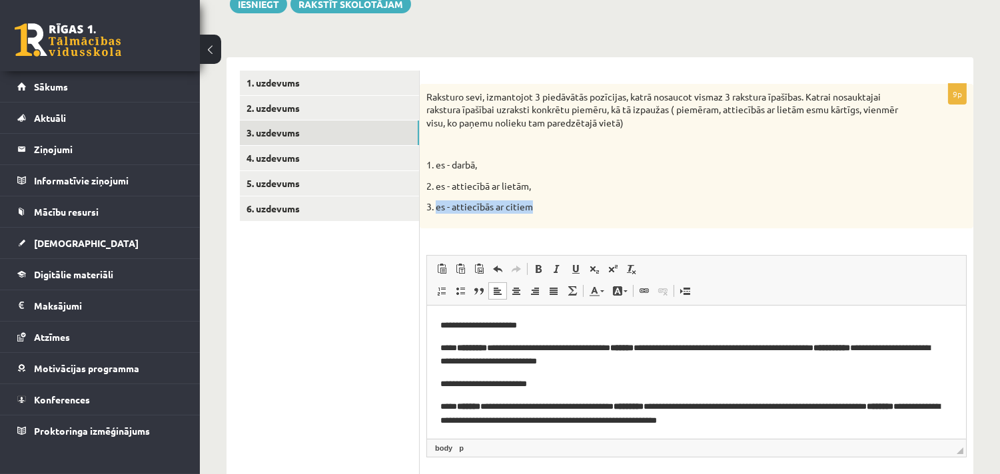
click at [576, 205] on p "3. es - attiecībās ar citiem" at bounding box center [663, 207] width 474 height 13
click at [295, 151] on link "4. uzdevums" at bounding box center [329, 158] width 179 height 25
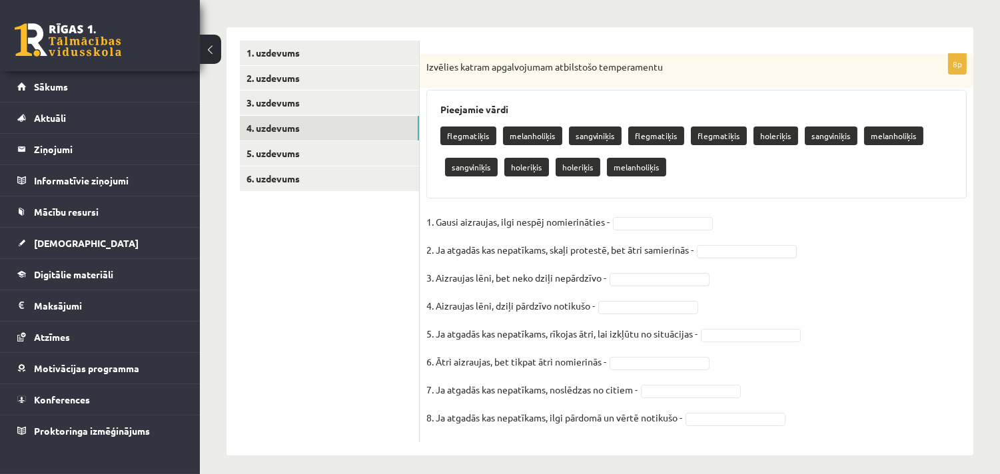
scroll to position [207, 0]
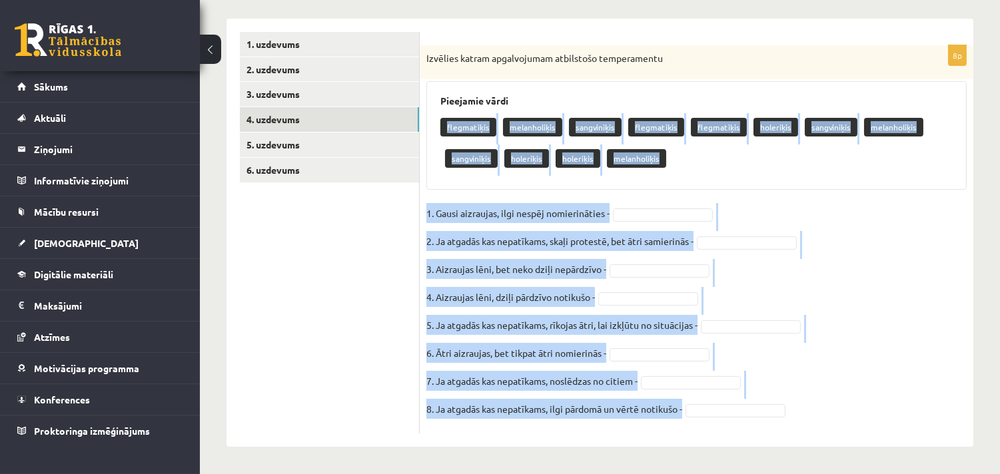
drag, startPoint x: 434, startPoint y: 120, endPoint x: 803, endPoint y: 414, distance: 471.7
click at [803, 414] on div "8p Izvēlies katram apgalvojumam atbilstošo temperamentu Pieejamie vārdi flegmat…" at bounding box center [697, 239] width 554 height 388
copy div "flegmatiķis melanholiķis sangviniķis flegmatiķis flegmatiķis holeriķis sangvini…"
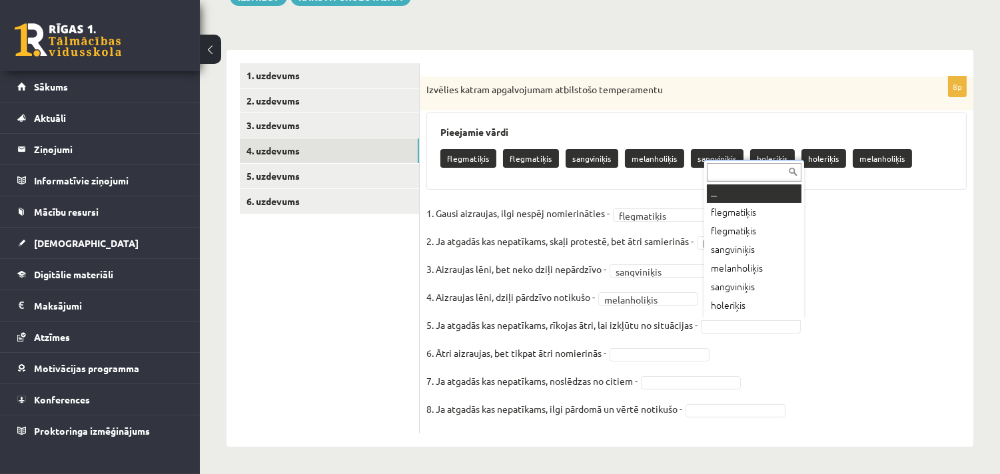
scroll to position [15, 0]
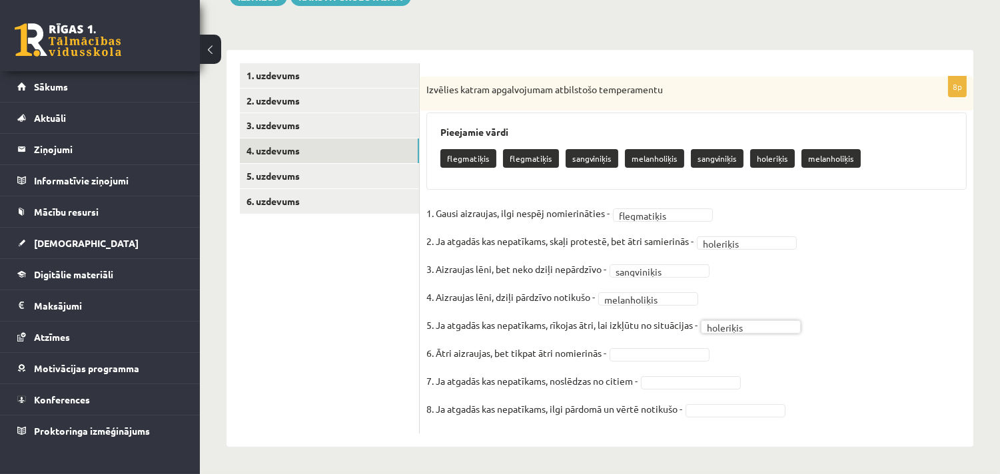
click at [656, 345] on fieldset "**********" at bounding box center [696, 315] width 540 height 224
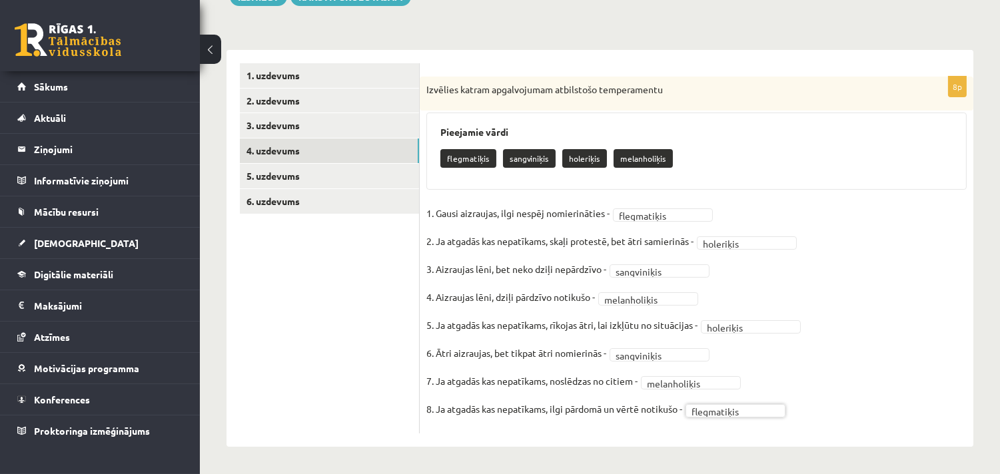
click at [862, 375] on fieldset "**********" at bounding box center [696, 315] width 540 height 224
click at [280, 177] on link "5. uzdevums" at bounding box center [329, 176] width 179 height 25
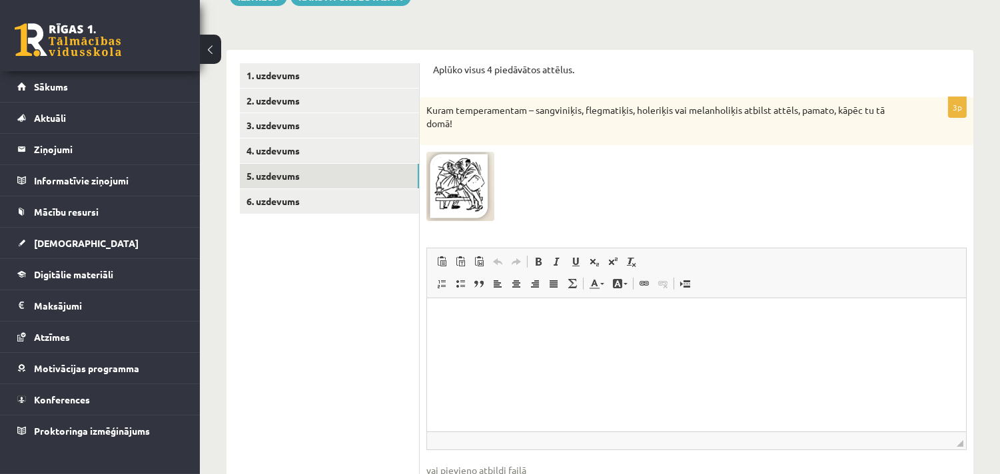
scroll to position [0, 0]
click at [443, 190] on img at bounding box center [460, 186] width 68 height 69
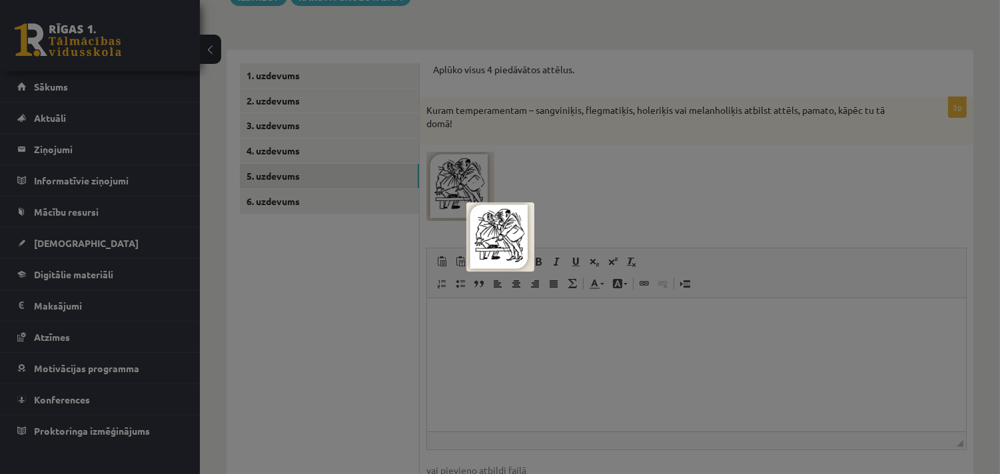
click at [510, 236] on img at bounding box center [500, 237] width 68 height 69
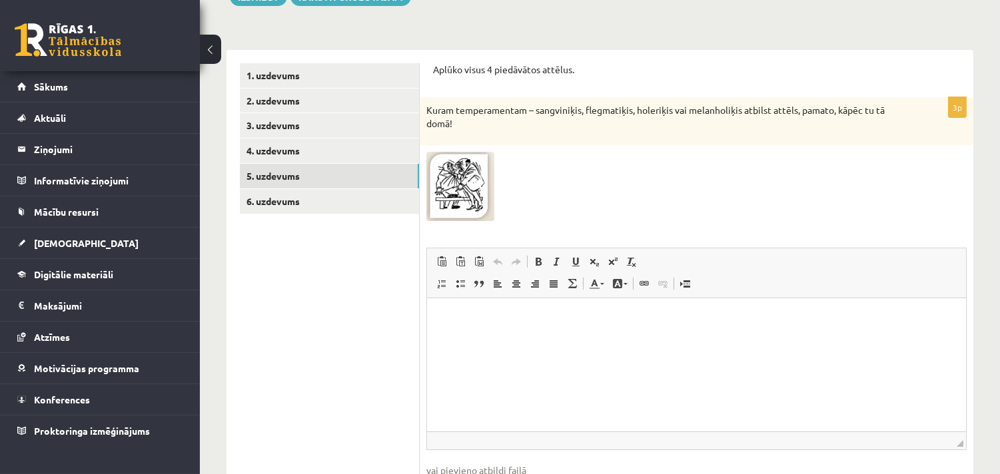
click at [476, 201] on img at bounding box center [460, 186] width 68 height 69
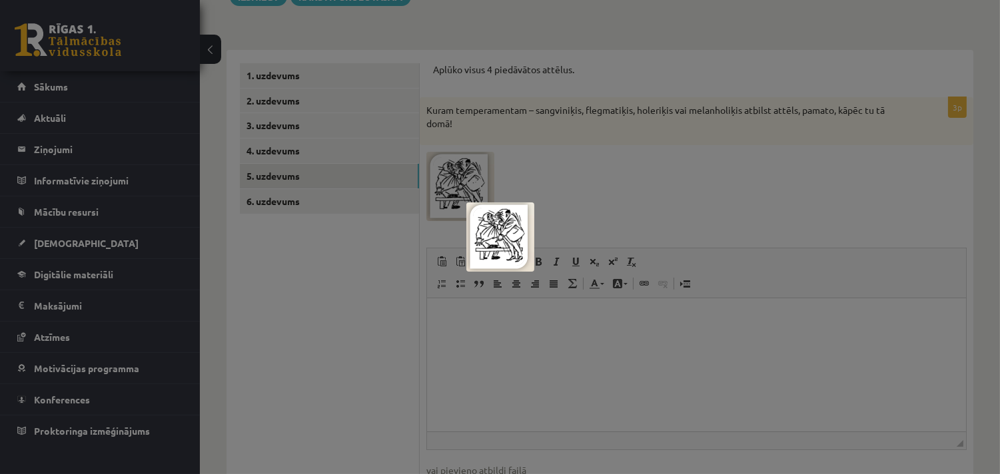
click at [593, 187] on div at bounding box center [500, 237] width 1000 height 474
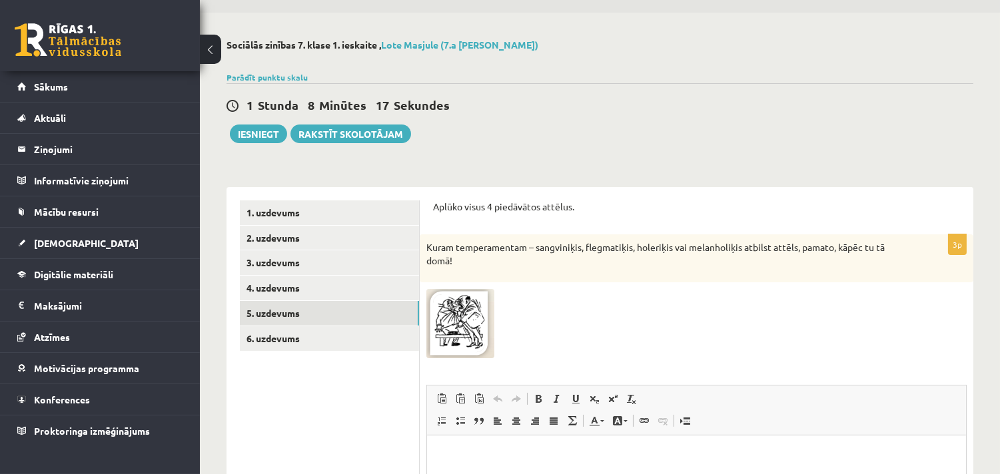
scroll to position [31, 0]
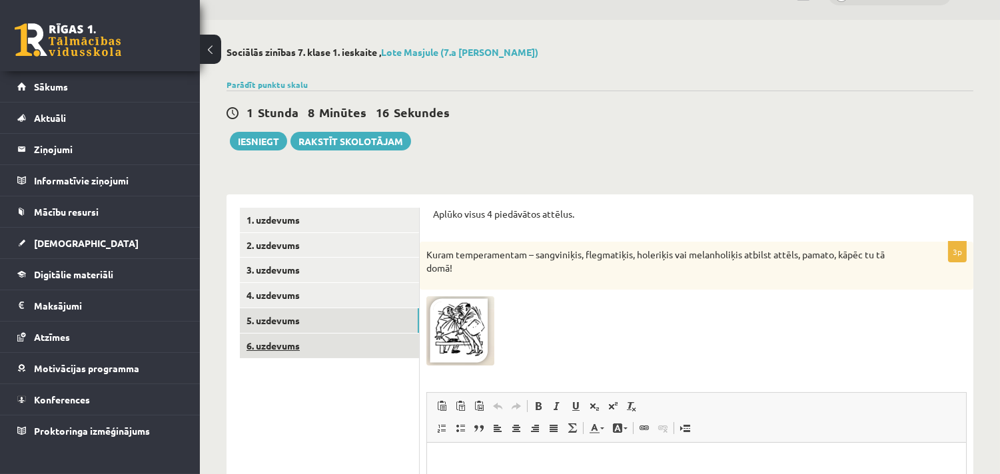
click at [269, 343] on link "6. uzdevums" at bounding box center [329, 346] width 179 height 25
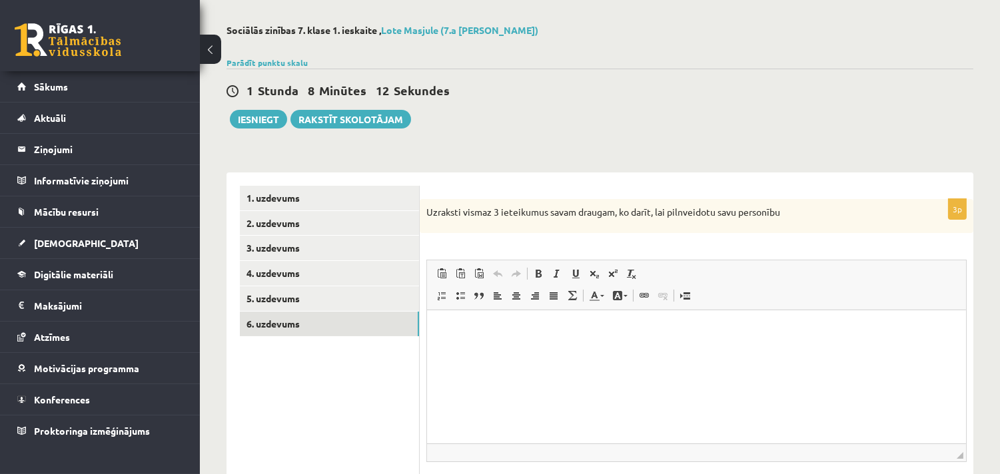
scroll to position [0, 0]
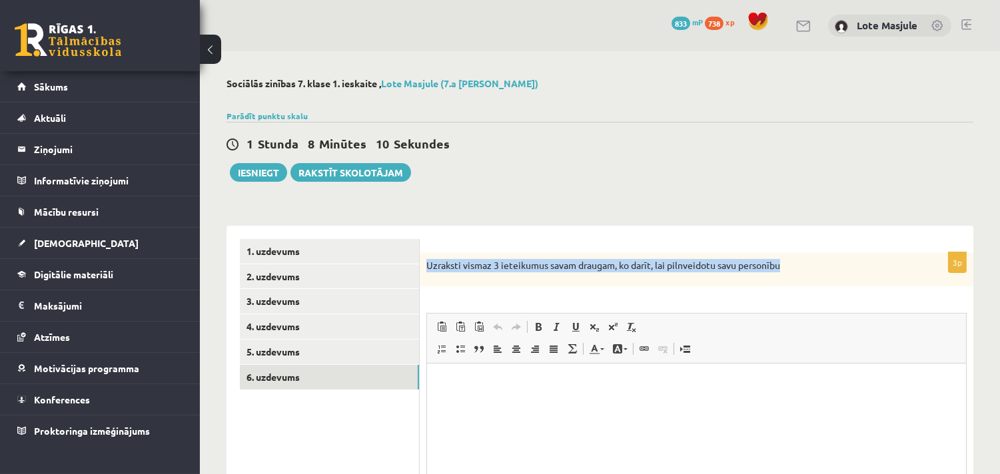
drag, startPoint x: 425, startPoint y: 265, endPoint x: 829, endPoint y: 265, distance: 403.8
click at [829, 265] on div "Uzraksti vismaz 3 ieteikumus savam draugam, ko darīt, lai pilnveidotu savu pers…" at bounding box center [697, 270] width 554 height 35
copy p "Uzraksti vismaz 3 ieteikumus savam draugam, ko darīt, lai pilnveidotu savu pers…"
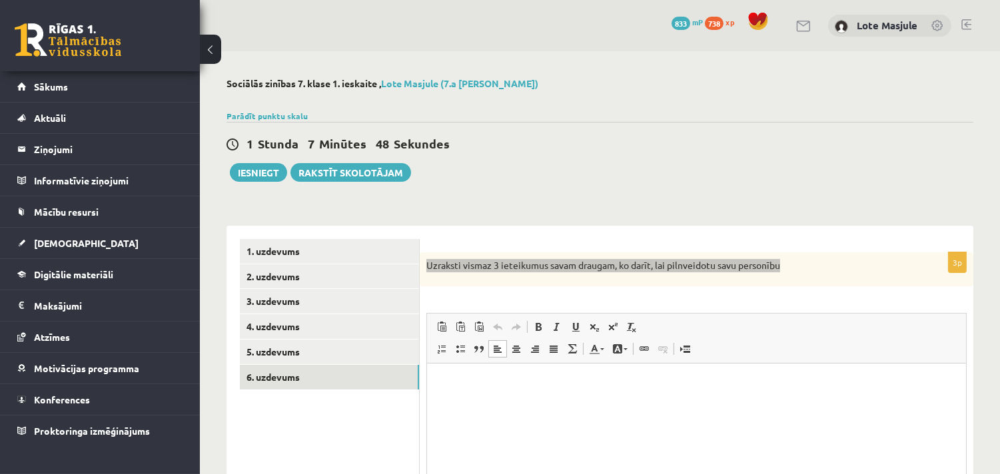
click at [487, 391] on html at bounding box center [695, 384] width 539 height 41
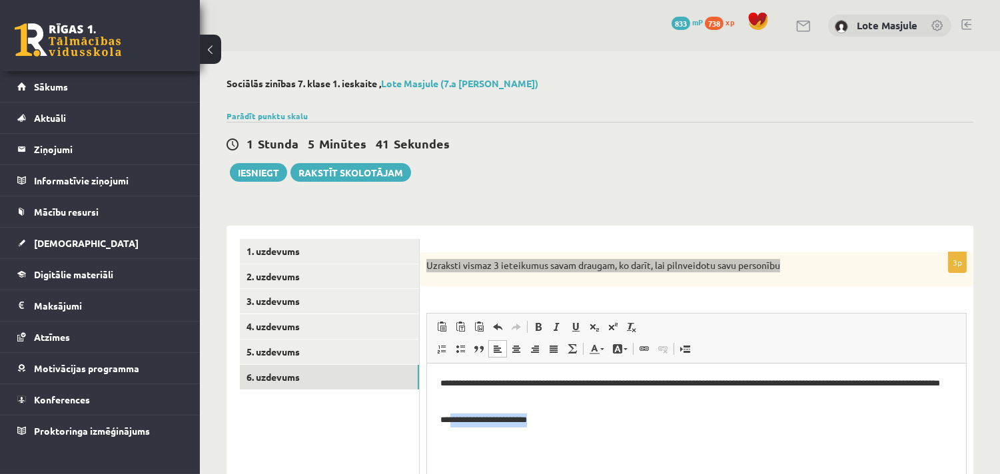
drag, startPoint x: 548, startPoint y: 419, endPoint x: 451, endPoint y: 420, distance: 96.6
click at [451, 420] on p "**********" at bounding box center [696, 421] width 512 height 14
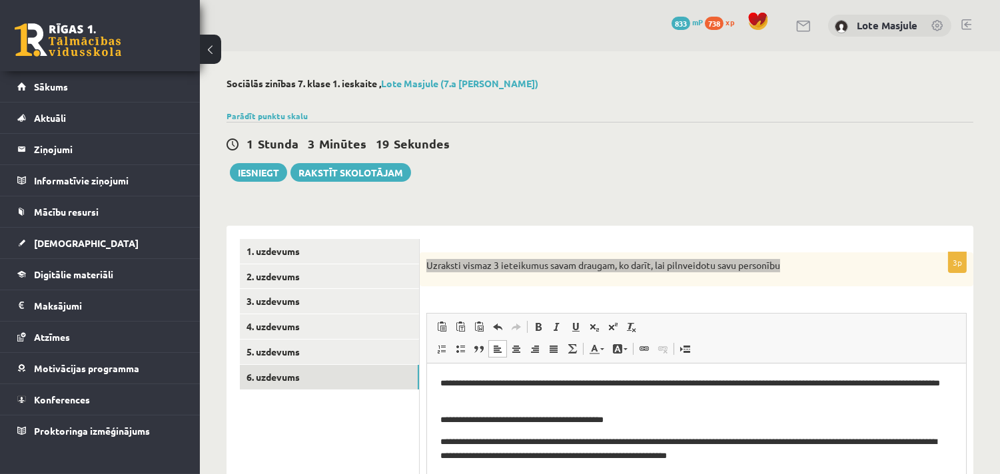
click at [616, 424] on p "**********" at bounding box center [696, 421] width 512 height 14
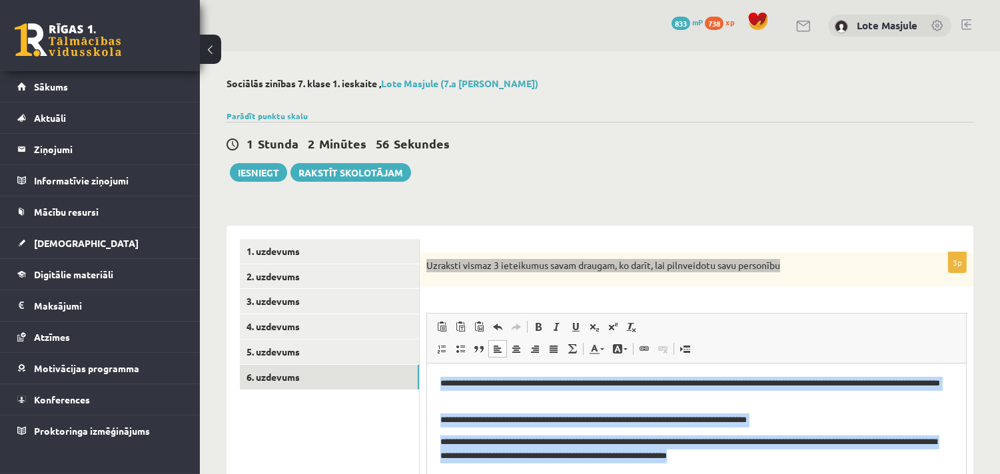
drag, startPoint x: 783, startPoint y: 454, endPoint x: 428, endPoint y: 372, distance: 363.7
click at [428, 372] on html "**********" at bounding box center [695, 420] width 539 height 113
click at [555, 348] on span at bounding box center [553, 349] width 11 height 11
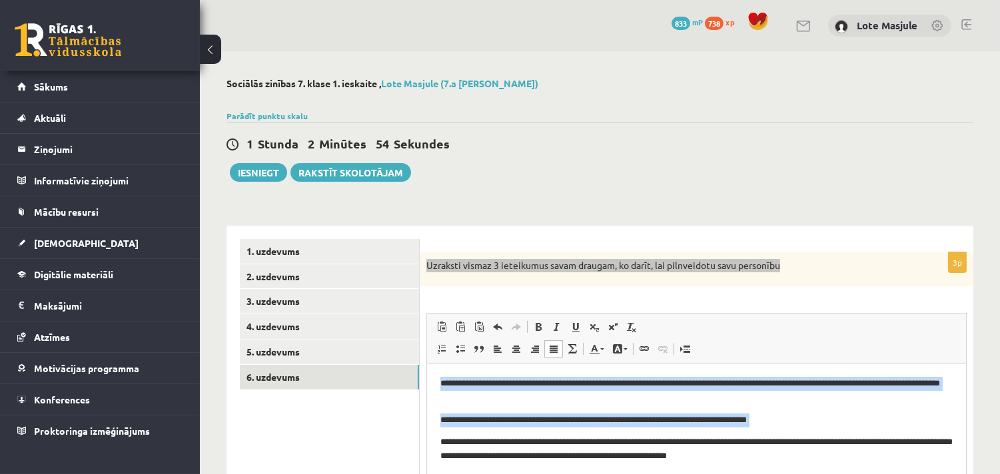
click at [803, 424] on p "**********" at bounding box center [696, 421] width 512 height 14
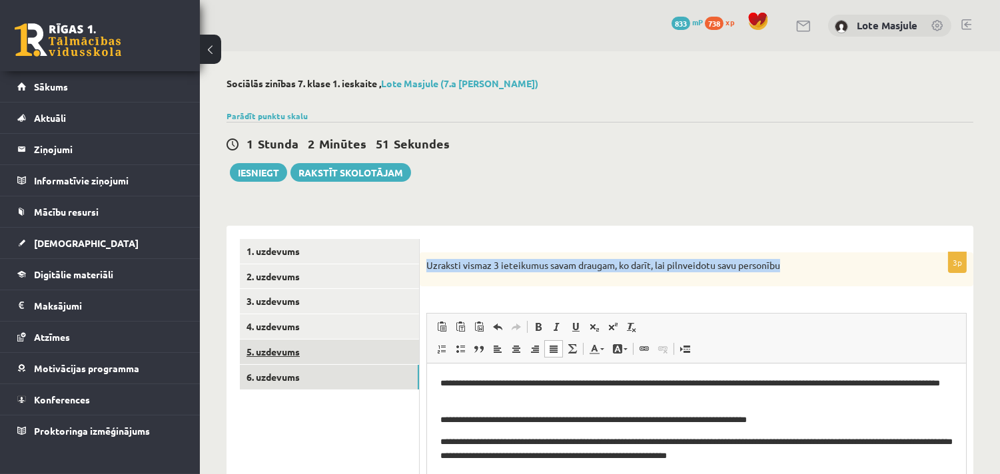
click at [258, 347] on link "5. uzdevums" at bounding box center [329, 352] width 179 height 25
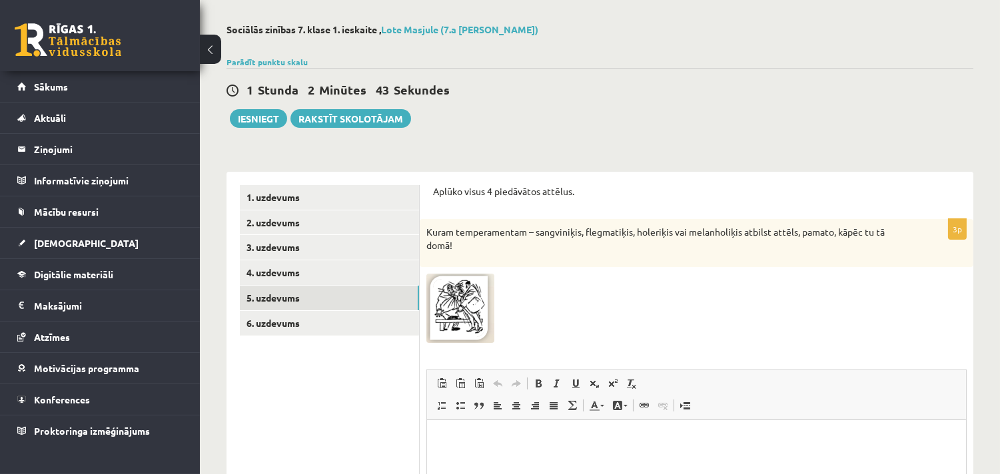
scroll to position [31, 0]
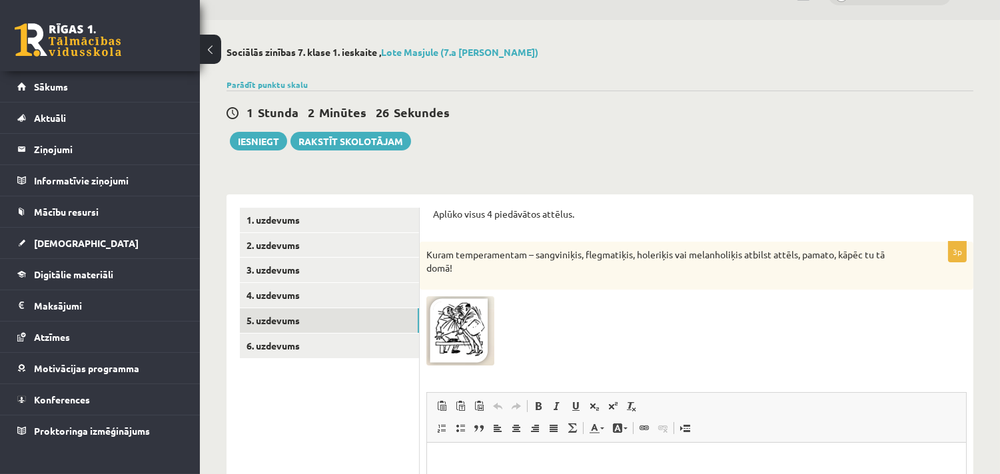
click at [444, 344] on img at bounding box center [460, 331] width 68 height 69
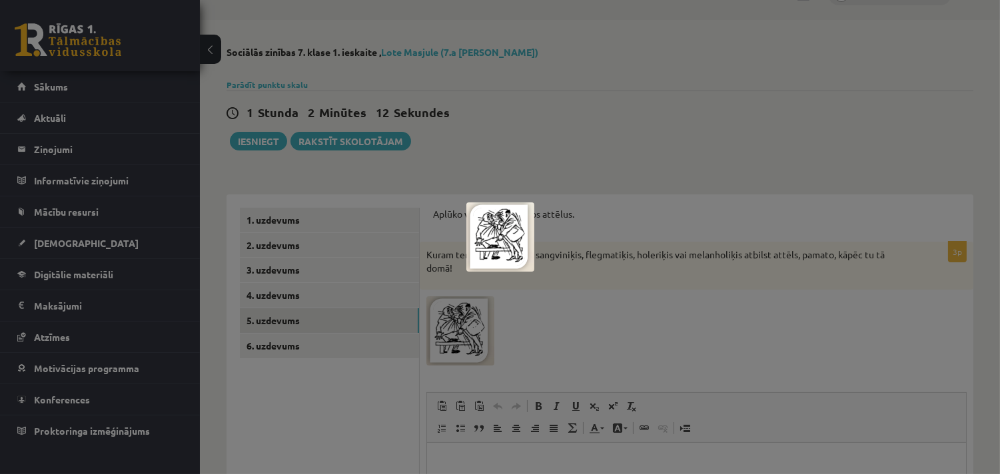
click at [590, 320] on div at bounding box center [500, 237] width 1000 height 474
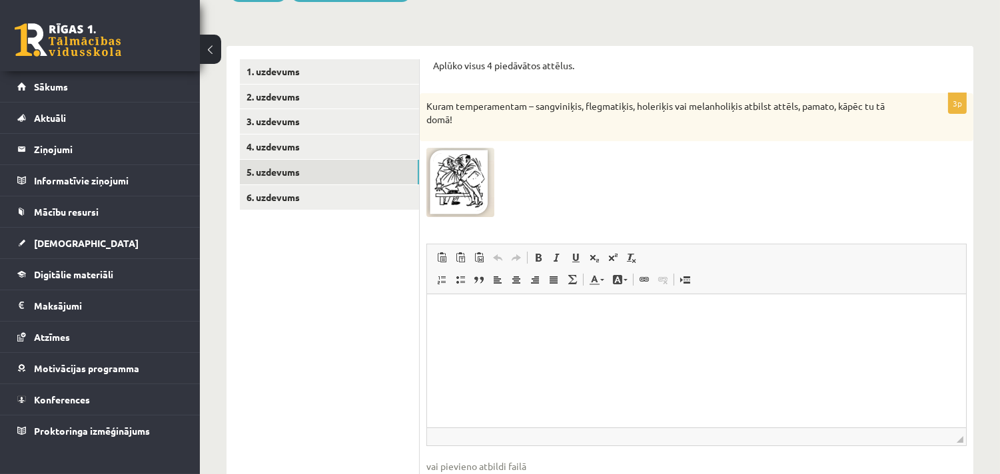
scroll to position [204, 0]
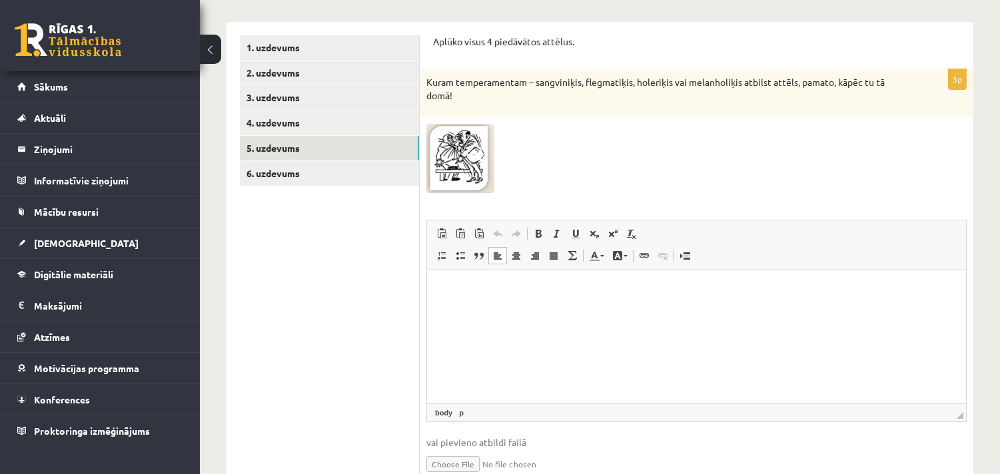
click at [484, 310] on html at bounding box center [695, 290] width 539 height 41
drag, startPoint x: 578, startPoint y: 287, endPoint x: 481, endPoint y: 290, distance: 96.7
click at [481, 290] on p "**********" at bounding box center [696, 290] width 512 height 14
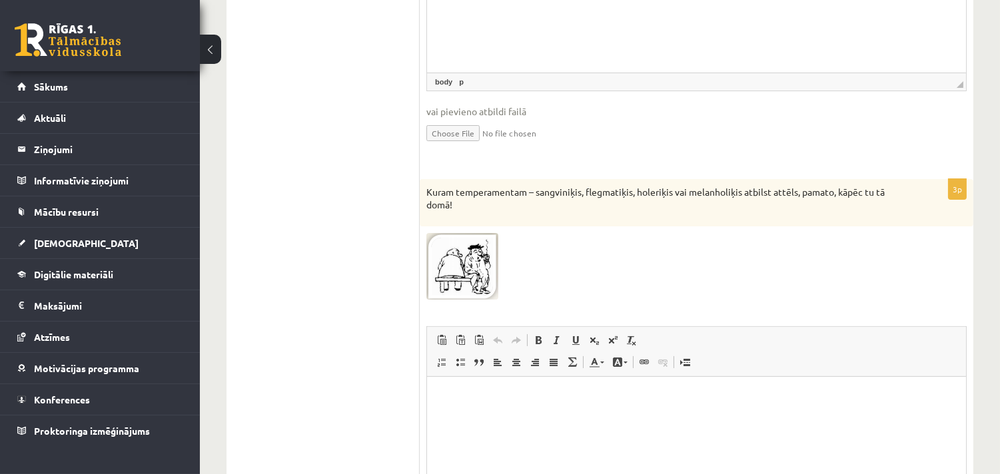
scroll to position [550, 0]
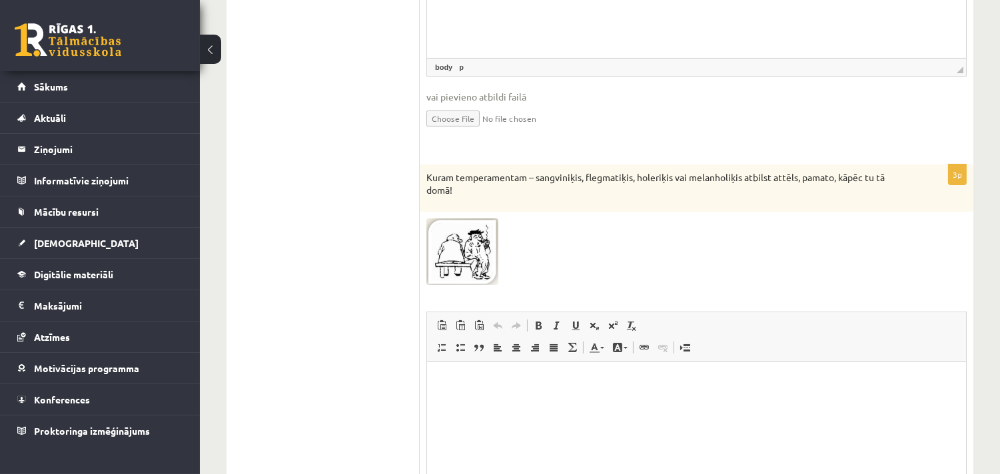
click at [461, 235] on img at bounding box center [462, 252] width 72 height 67
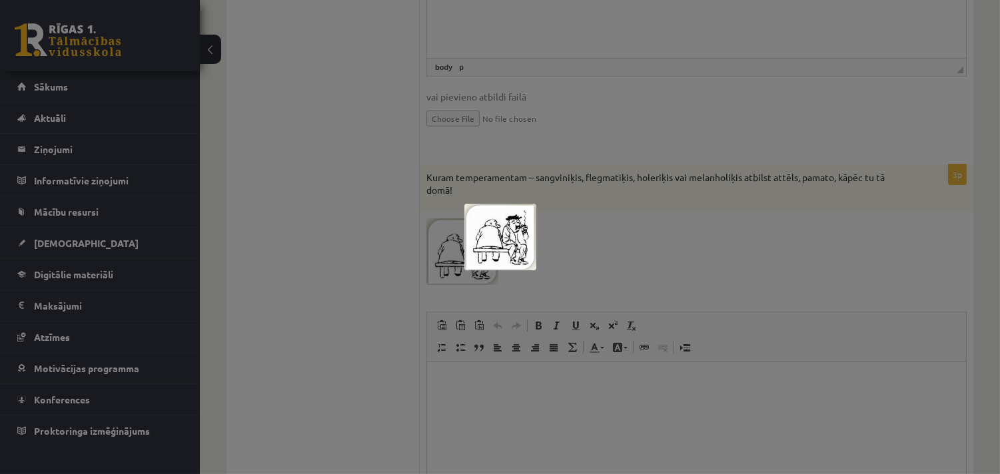
click at [617, 270] on div at bounding box center [500, 237] width 1000 height 474
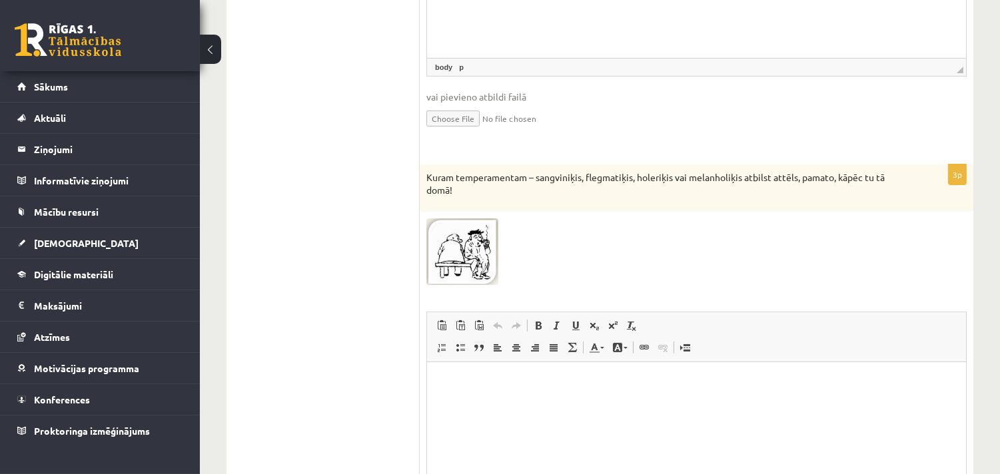
click at [461, 384] on p "Bagātinātā teksta redaktors, wiswyg-editor-user-answer-47433827657300" at bounding box center [696, 382] width 512 height 14
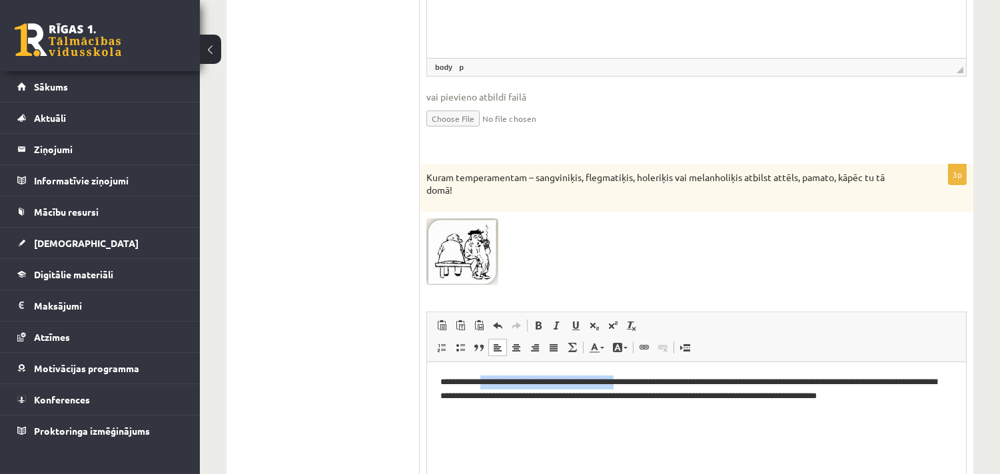
drag, startPoint x: 631, startPoint y: 380, endPoint x: 486, endPoint y: 381, distance: 144.6
click at [486, 381] on p "**********" at bounding box center [696, 389] width 512 height 28
drag, startPoint x: 496, startPoint y: 382, endPoint x: 482, endPoint y: 382, distance: 14.7
click at [482, 382] on p "**********" at bounding box center [696, 389] width 512 height 28
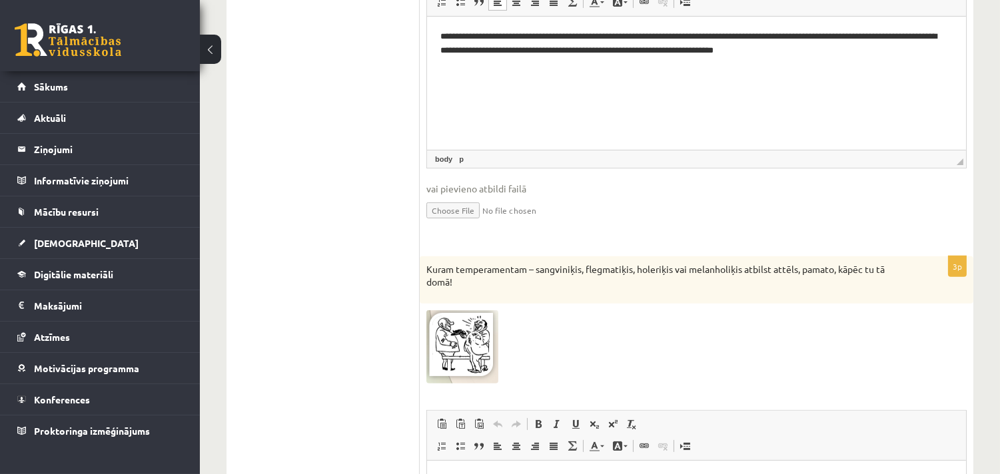
scroll to position [1241, 0]
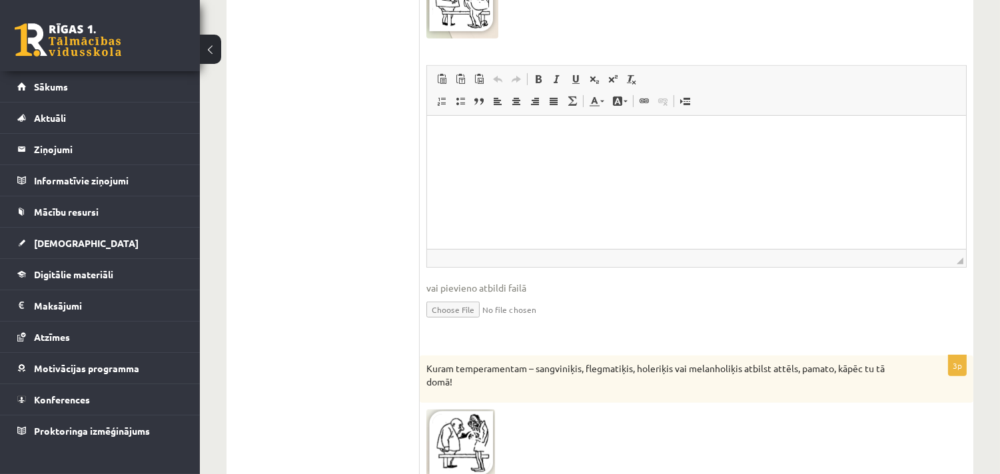
click at [462, 131] on p "Bagātinātā teksta redaktors, wiswyg-editor-user-answer-47433827475240" at bounding box center [696, 136] width 512 height 14
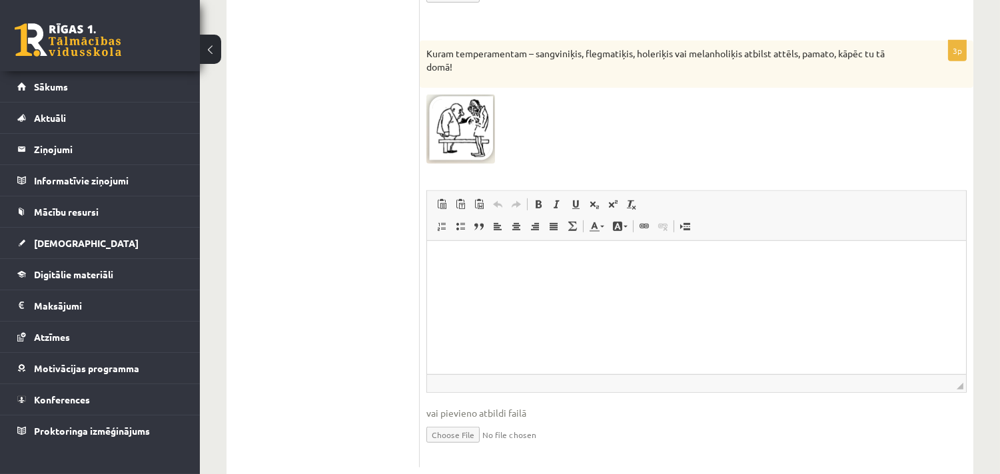
scroll to position [1586, 0]
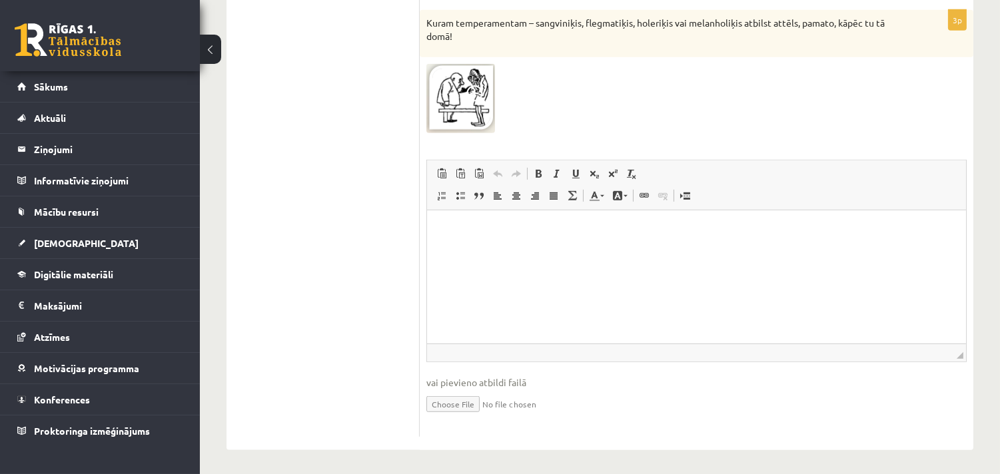
click at [485, 251] on html at bounding box center [695, 231] width 539 height 41
drag, startPoint x: 493, startPoint y: 233, endPoint x: 482, endPoint y: 233, distance: 11.3
click at [482, 233] on p "**********" at bounding box center [696, 231] width 512 height 14
click at [482, 230] on p "**********" at bounding box center [696, 231] width 512 height 14
click at [510, 227] on p "**********" at bounding box center [696, 231] width 512 height 14
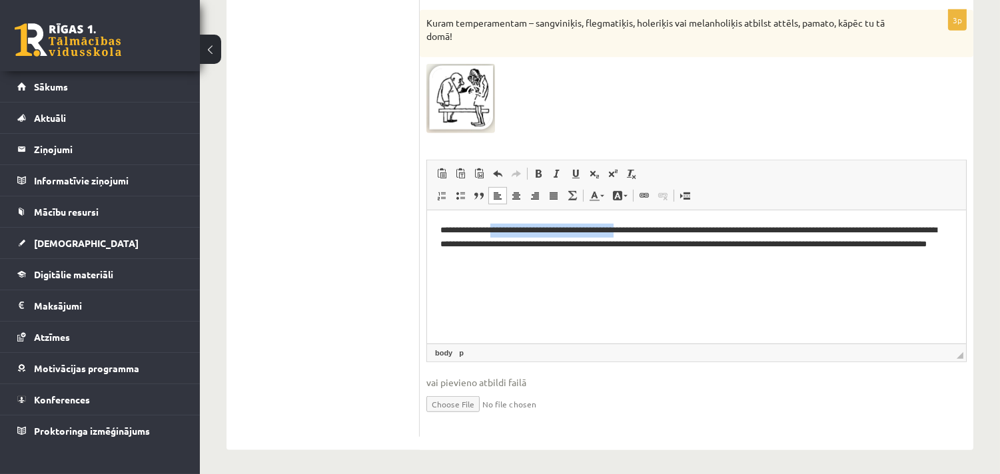
drag, startPoint x: 628, startPoint y: 229, endPoint x: 495, endPoint y: 232, distance: 133.3
click at [495, 232] on p "**********" at bounding box center [696, 244] width 512 height 41
click at [496, 230] on p "**********" at bounding box center [696, 238] width 512 height 28
click at [618, 232] on p "**********" at bounding box center [696, 238] width 512 height 28
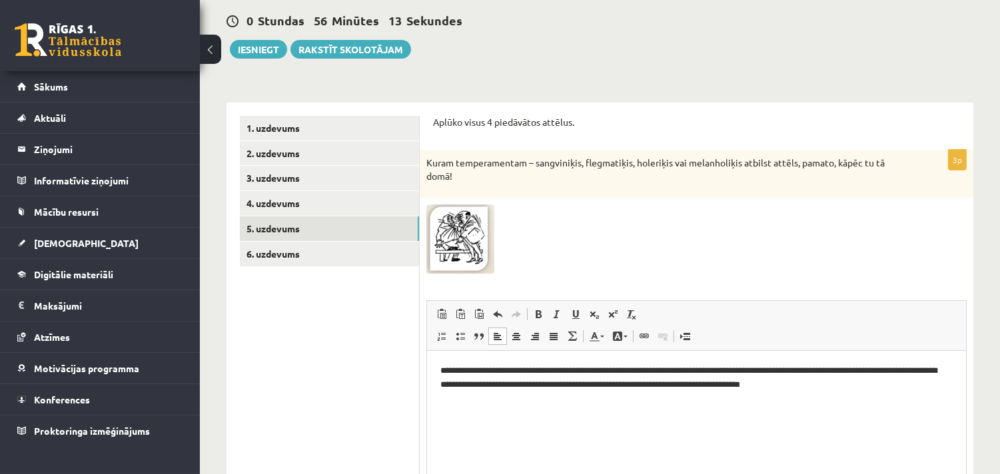
scroll to position [0, 0]
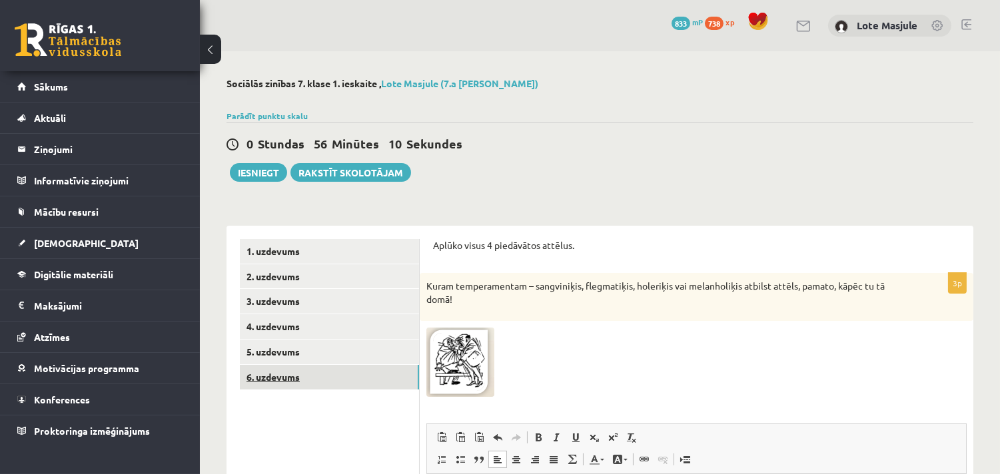
click at [299, 378] on link "6. uzdevums" at bounding box center [329, 377] width 179 height 25
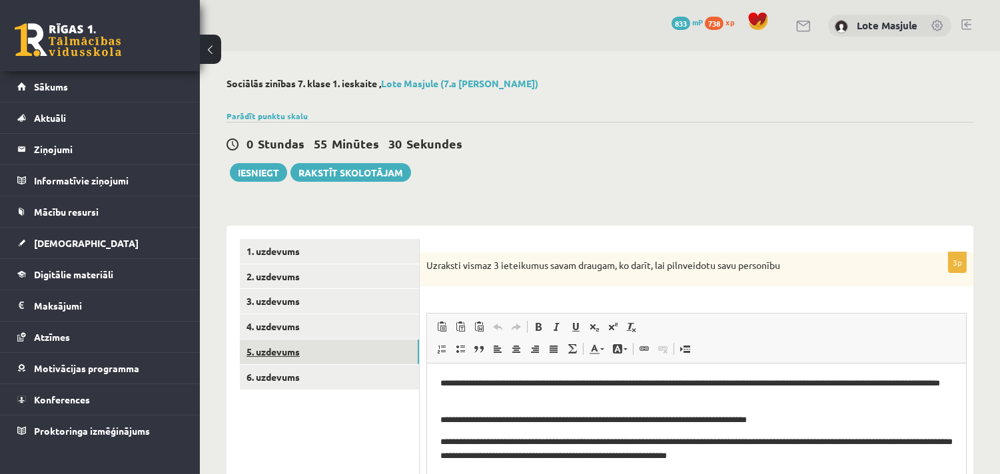
click at [281, 350] on link "5. uzdevums" at bounding box center [329, 352] width 179 height 25
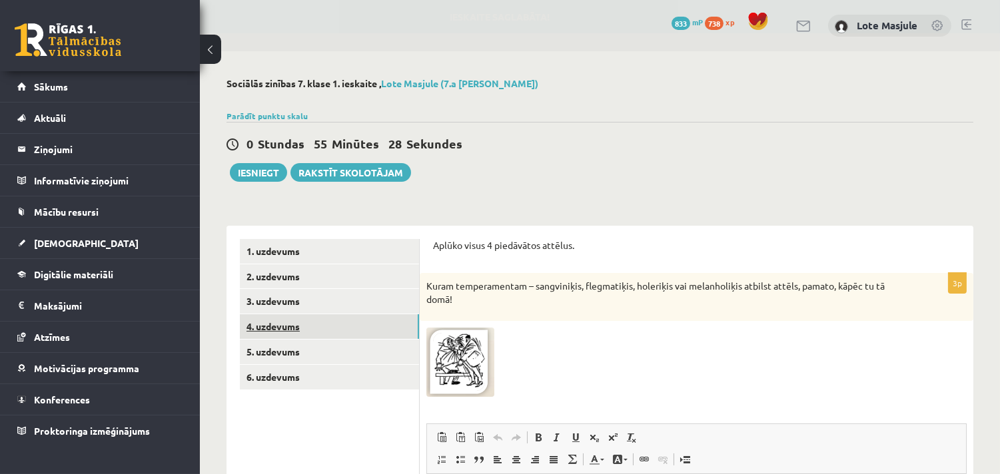
click at [261, 322] on link "4. uzdevums" at bounding box center [329, 326] width 179 height 25
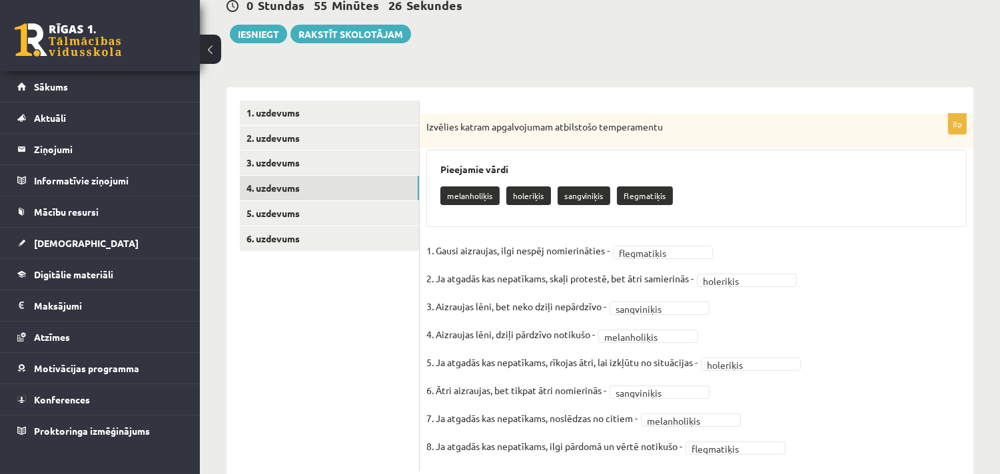
scroll to position [172, 0]
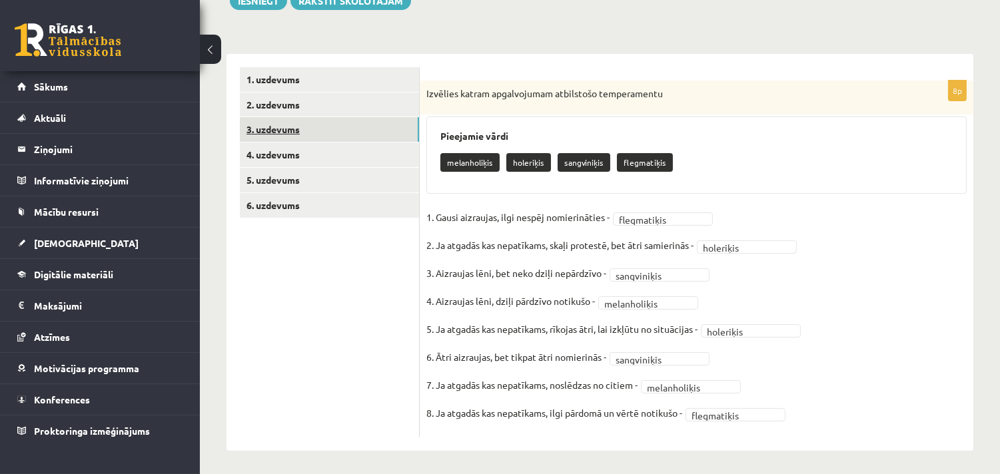
click at [287, 127] on link "3. uzdevums" at bounding box center [329, 129] width 179 height 25
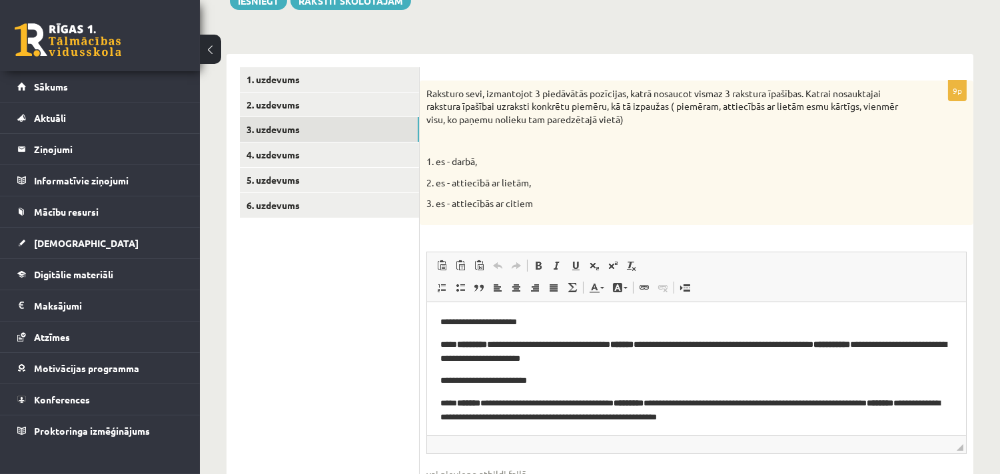
scroll to position [0, 0]
click at [287, 101] on link "2. uzdevums" at bounding box center [329, 105] width 179 height 25
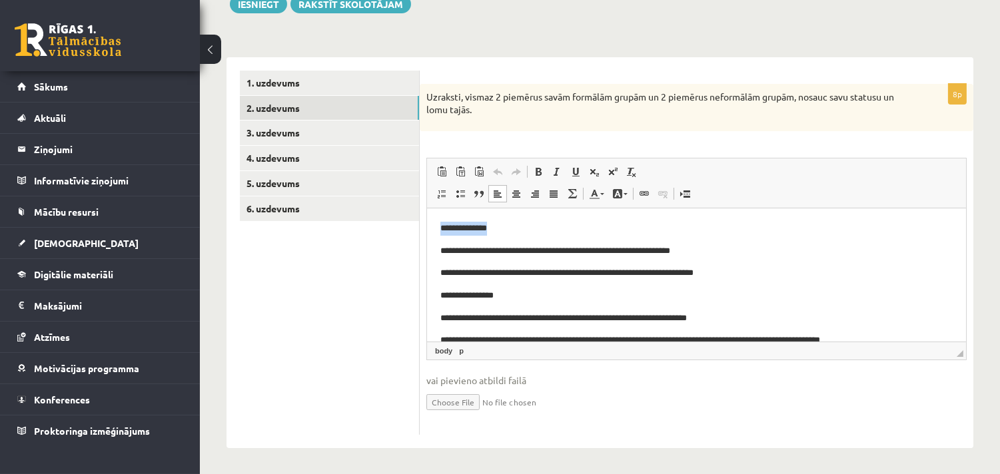
drag, startPoint x: 504, startPoint y: 227, endPoint x: 850, endPoint y: 435, distance: 404.1
click at [426, 226] on html "**********" at bounding box center [695, 295] width 539 height 175
click at [537, 163] on span "Treknraksts Klaviatūras saīsne vadīšanas taustiņš+B Slīpraksts Klaviatūras saīs…" at bounding box center [586, 174] width 115 height 22
click at [509, 233] on p "**********" at bounding box center [690, 228] width 501 height 14
drag, startPoint x: 509, startPoint y: 233, endPoint x: 438, endPoint y: 230, distance: 70.7
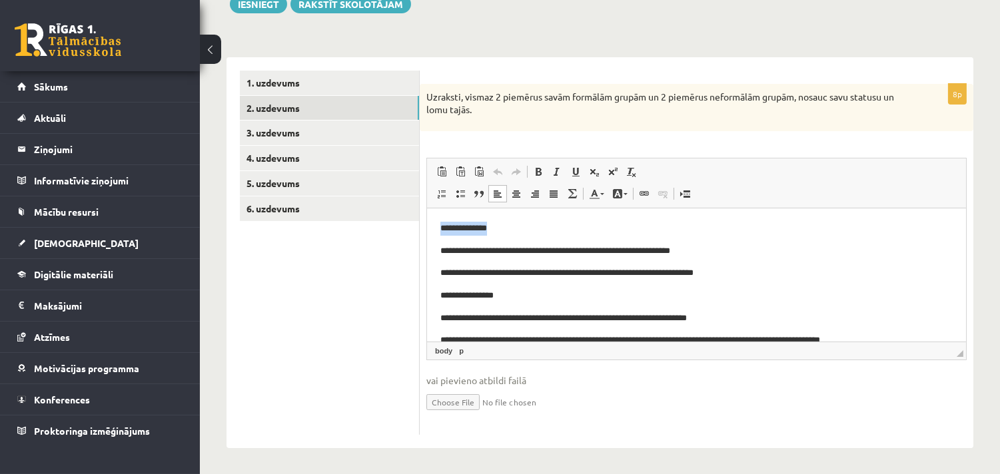
click at [438, 230] on html "**********" at bounding box center [695, 295] width 539 height 175
click at [537, 169] on span at bounding box center [538, 172] width 11 height 11
click at [456, 250] on p "**********" at bounding box center [690, 251] width 501 height 14
drag, startPoint x: 461, startPoint y: 251, endPoint x: 433, endPoint y: 249, distance: 28.1
click at [433, 249] on html "**********" at bounding box center [695, 295] width 539 height 175
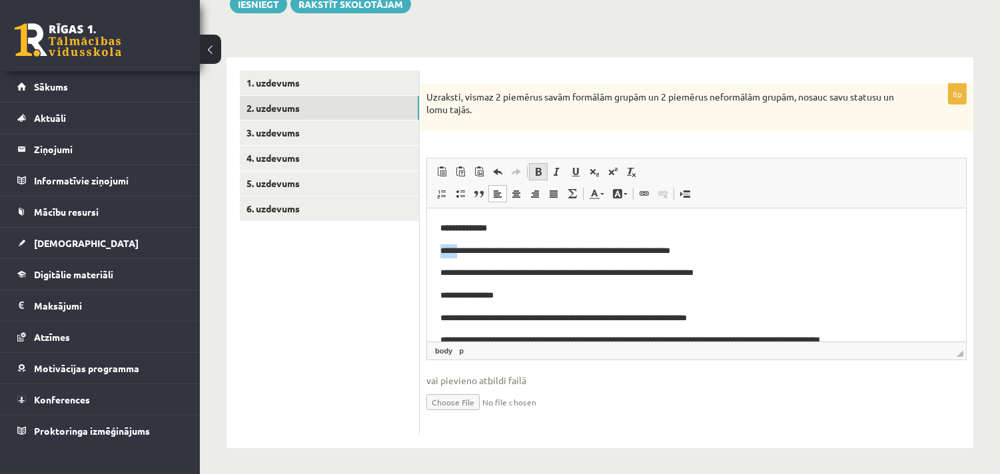
click at [537, 169] on span at bounding box center [538, 172] width 11 height 11
drag, startPoint x: 492, startPoint y: 271, endPoint x: 430, endPoint y: 273, distance: 61.4
click at [430, 273] on html "**********" at bounding box center [695, 295] width 539 height 175
click at [540, 172] on span at bounding box center [538, 172] width 11 height 11
drag, startPoint x: 509, startPoint y: 295, endPoint x: 849, endPoint y: 502, distance: 397.7
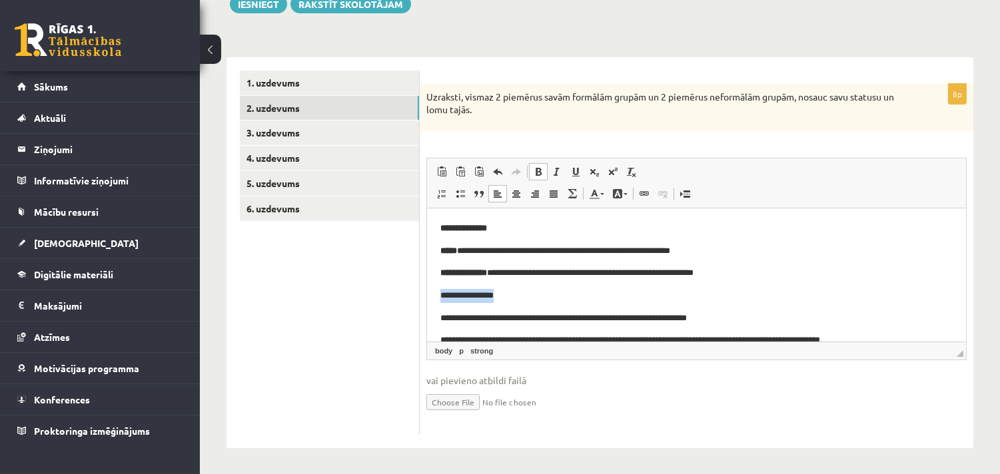
click at [426, 295] on html "**********" at bounding box center [695, 295] width 539 height 175
click at [542, 171] on span at bounding box center [538, 172] width 11 height 11
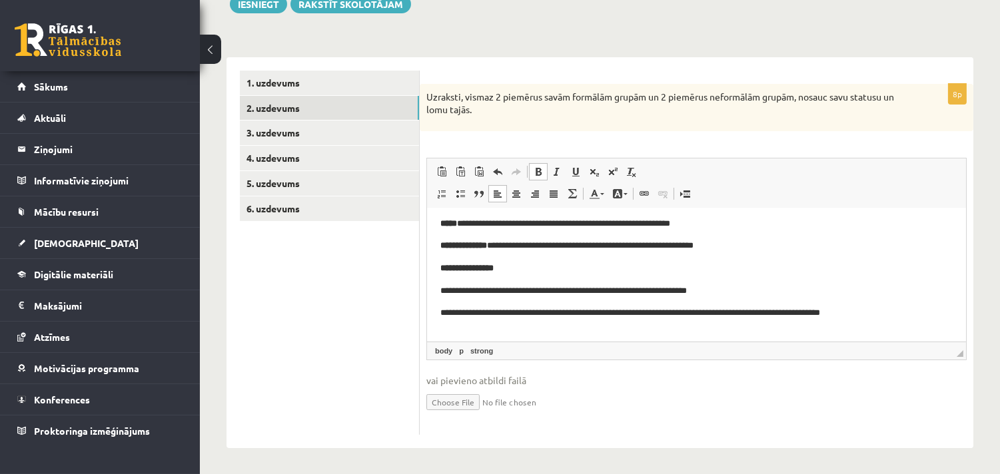
scroll to position [42, 0]
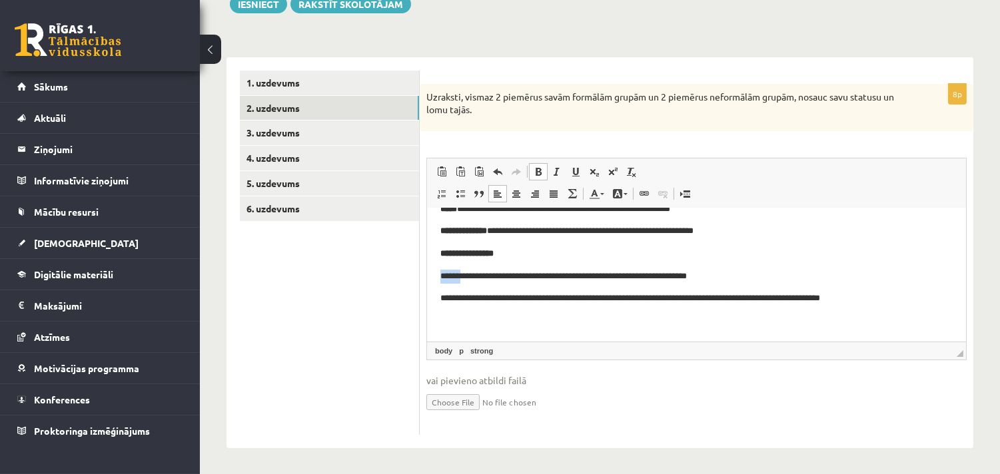
drag, startPoint x: 469, startPoint y: 277, endPoint x: 429, endPoint y: 271, distance: 40.5
click at [429, 271] on html "**********" at bounding box center [695, 253] width 539 height 175
click at [542, 168] on span at bounding box center [538, 172] width 11 height 11
drag, startPoint x: 509, startPoint y: 297, endPoint x: 433, endPoint y: 297, distance: 76.0
click at [433, 297] on html "**********" at bounding box center [695, 253] width 539 height 175
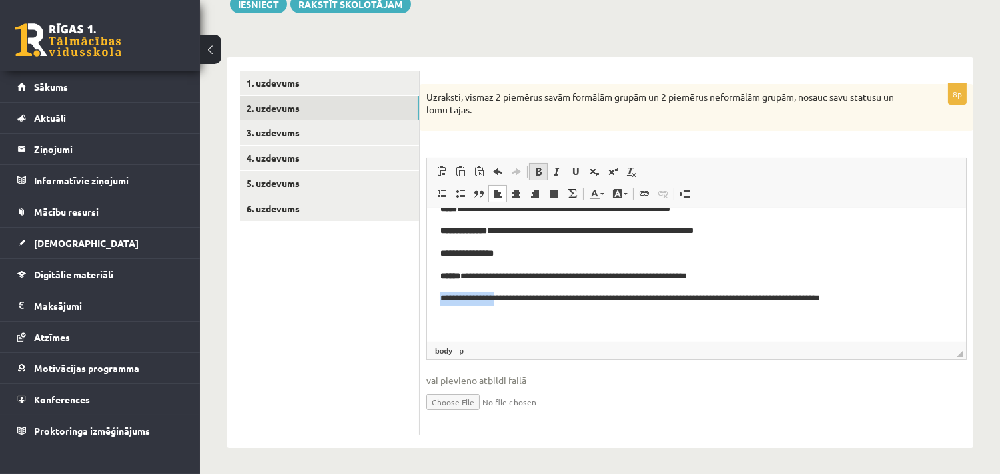
click at [540, 174] on span at bounding box center [538, 172] width 11 height 11
click at [889, 291] on body "**********" at bounding box center [696, 253] width 512 height 149
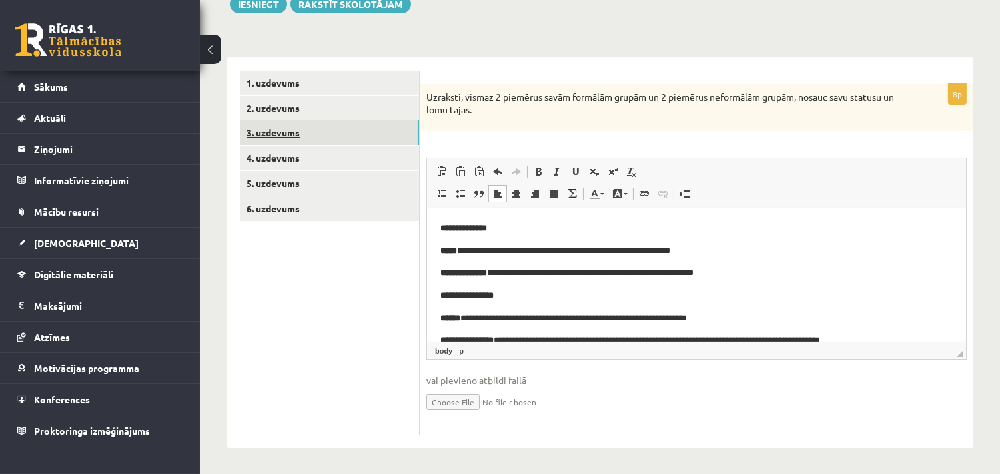
click at [297, 127] on link "3. uzdevums" at bounding box center [329, 133] width 179 height 25
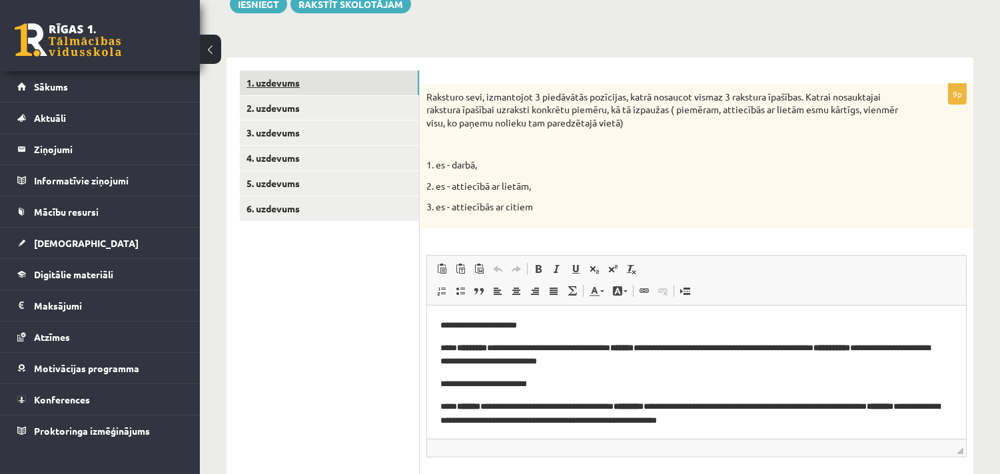
click at [295, 81] on link "1. uzdevums" at bounding box center [329, 83] width 179 height 25
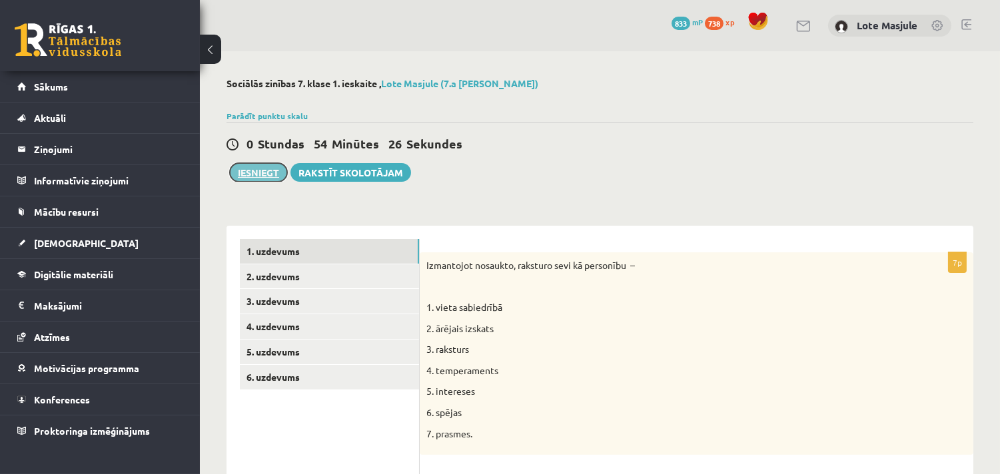
click at [262, 171] on button "Iesniegt" at bounding box center [258, 172] width 57 height 19
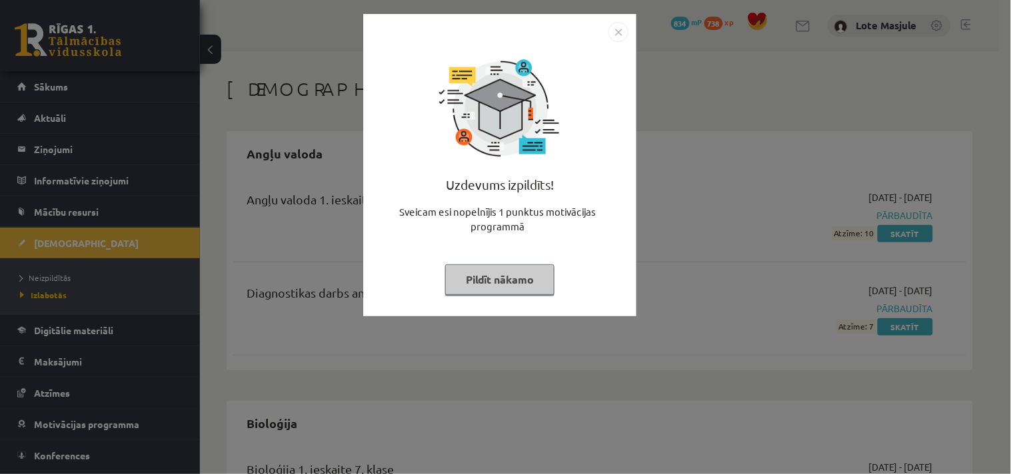
click at [616, 33] on img "Close" at bounding box center [618, 32] width 20 height 20
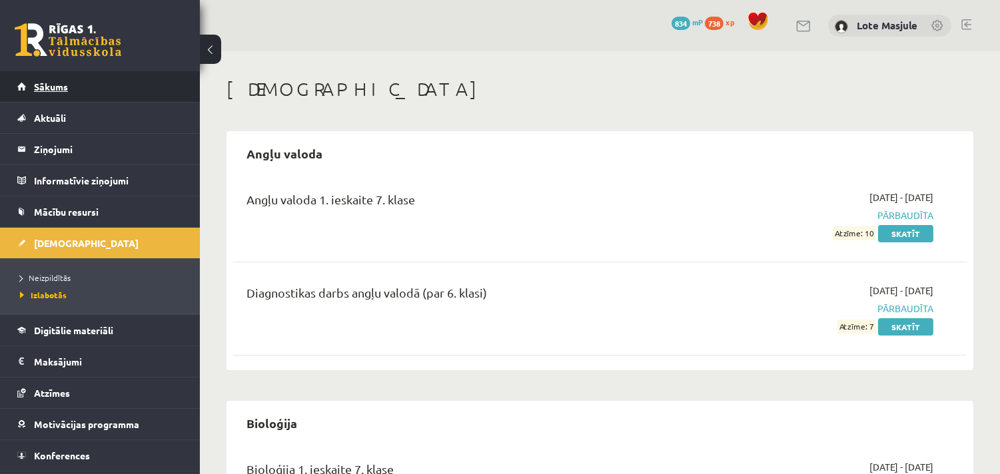
click at [43, 85] on span "Sākums" at bounding box center [51, 87] width 34 height 12
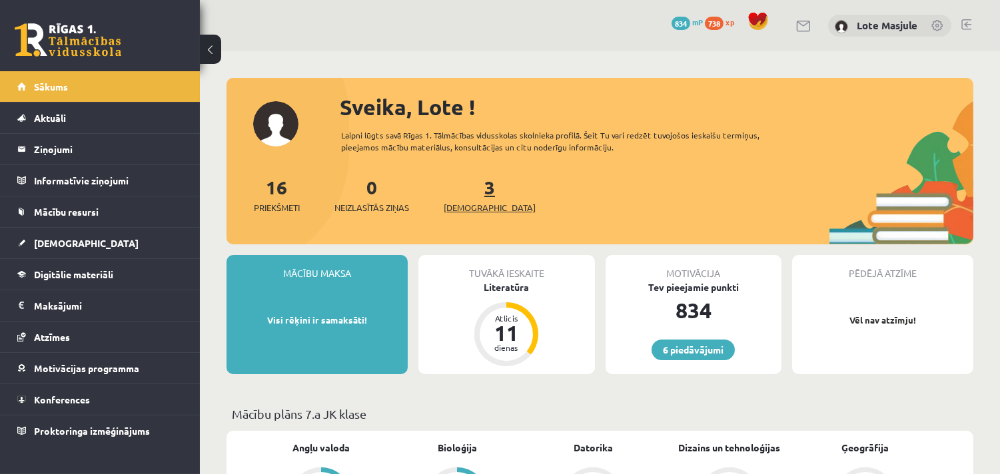
click at [475, 211] on span "[DEMOGRAPHIC_DATA]" at bounding box center [490, 207] width 92 height 13
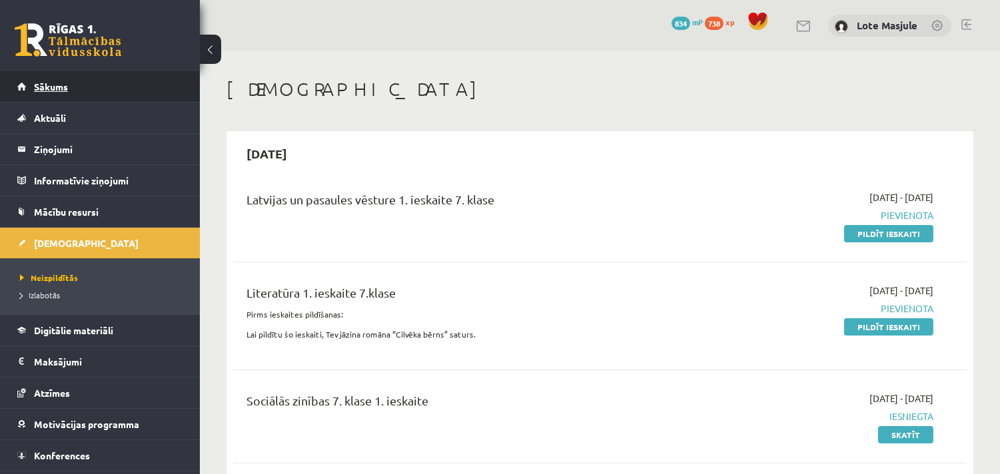
click at [72, 85] on link "Sākums" at bounding box center [100, 86] width 166 height 31
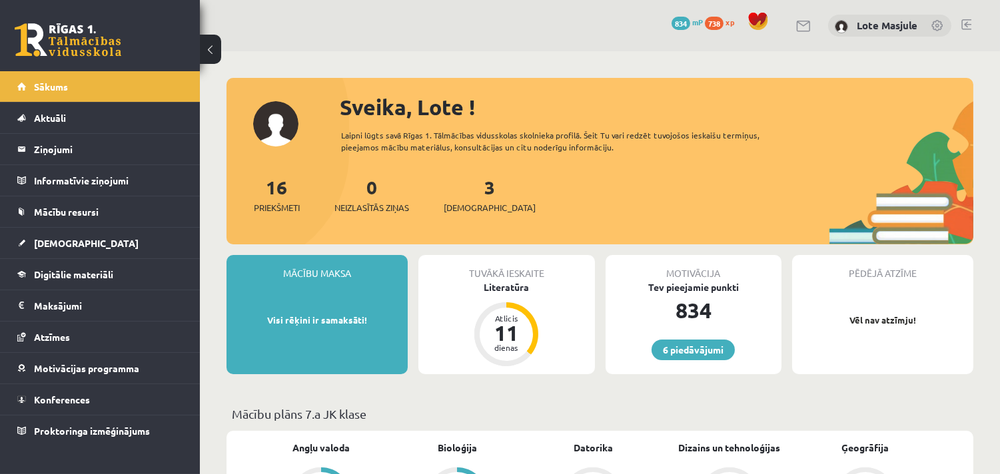
click at [969, 21] on link at bounding box center [966, 24] width 10 height 11
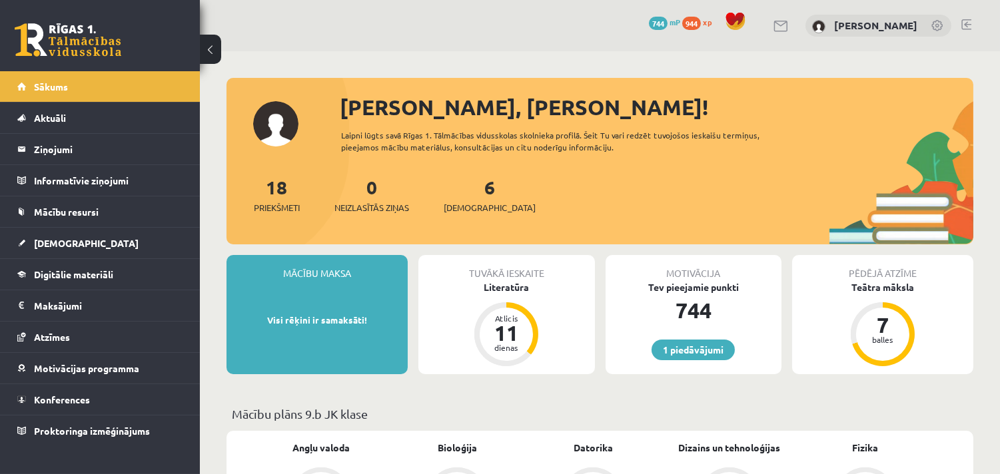
click at [966, 23] on link at bounding box center [966, 24] width 10 height 11
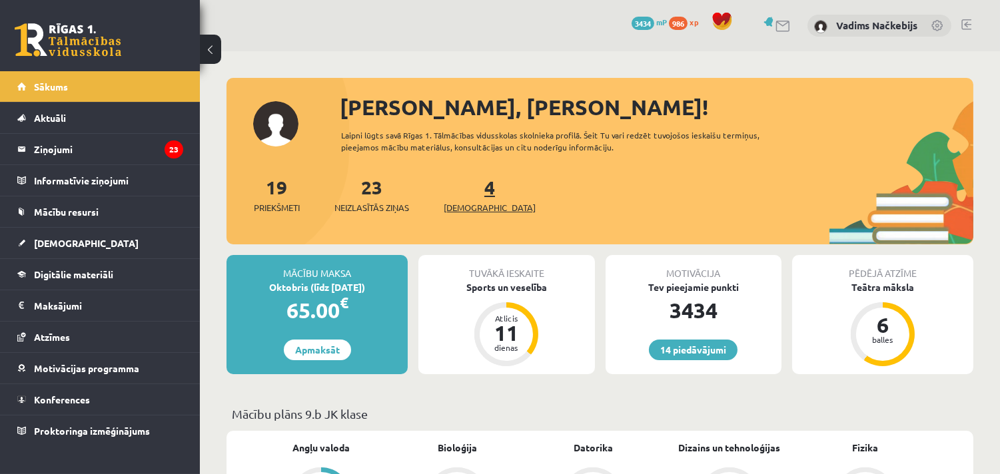
click at [478, 205] on span "[DEMOGRAPHIC_DATA]" at bounding box center [490, 207] width 92 height 13
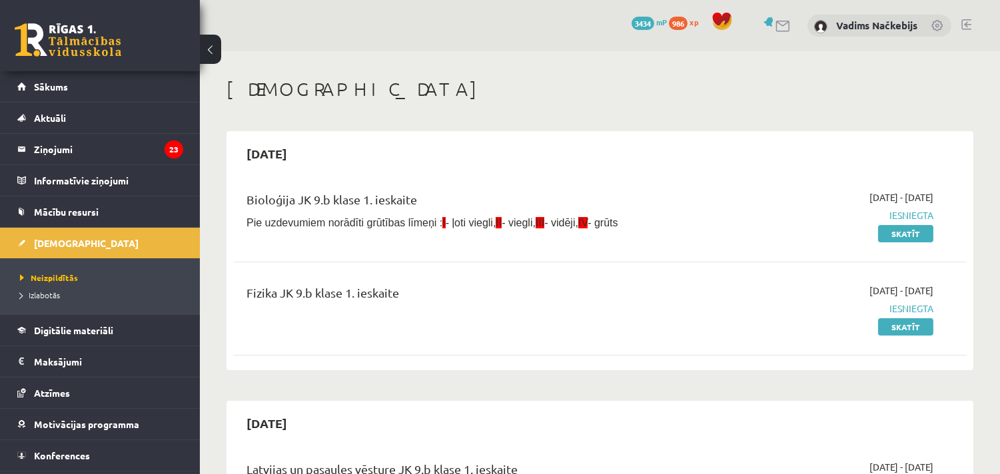
click at [967, 19] on link at bounding box center [966, 24] width 10 height 11
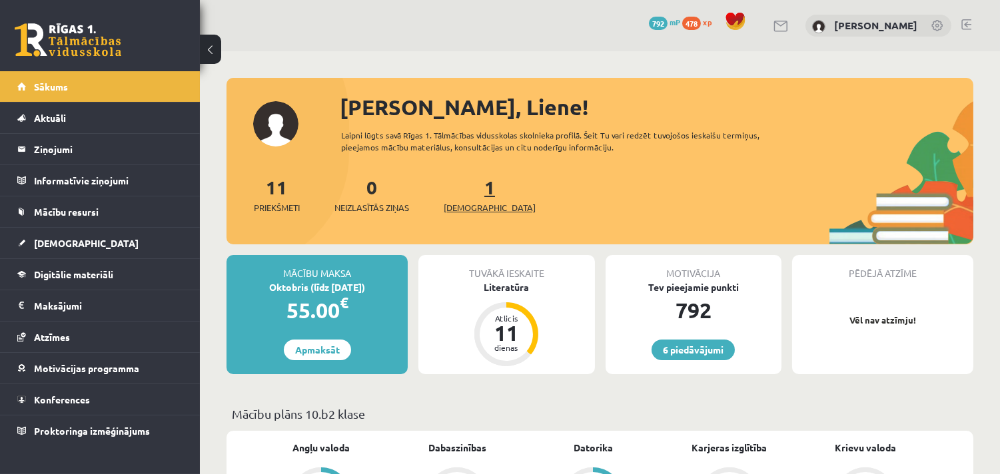
click at [462, 207] on span "[DEMOGRAPHIC_DATA]" at bounding box center [490, 207] width 92 height 13
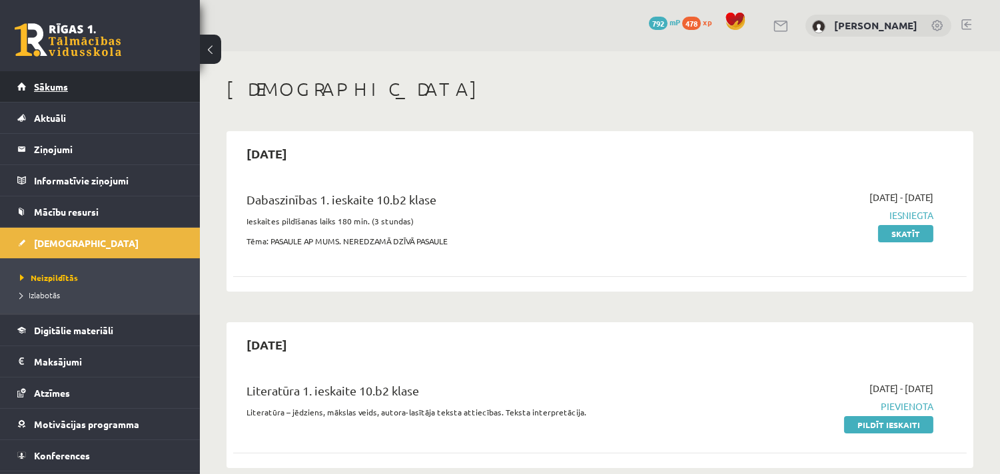
click at [69, 85] on link "Sākums" at bounding box center [100, 86] width 166 height 31
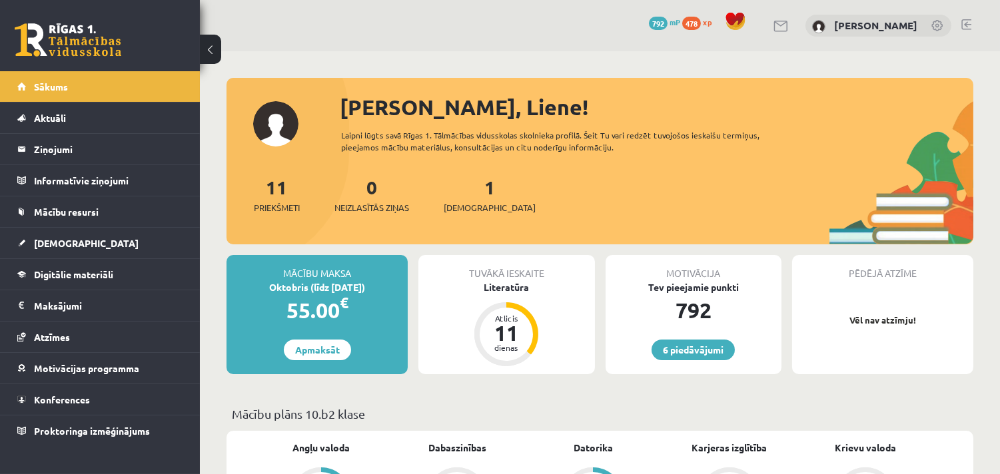
click at [964, 21] on link at bounding box center [966, 24] width 10 height 11
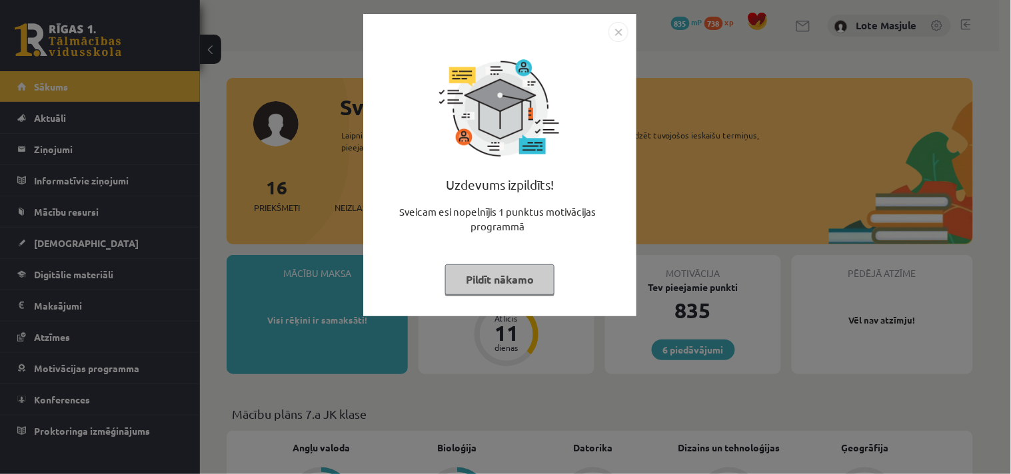
click at [616, 28] on img "Close" at bounding box center [618, 32] width 20 height 20
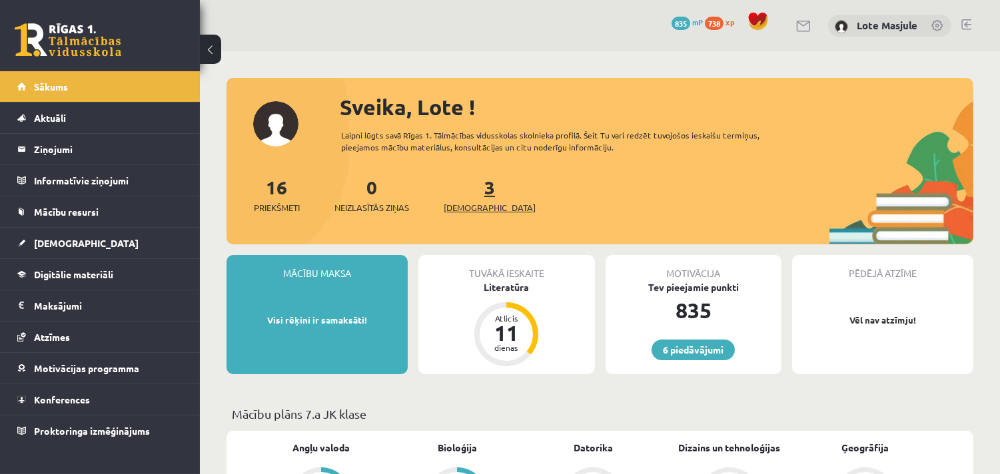
click at [468, 209] on span "[DEMOGRAPHIC_DATA]" at bounding box center [490, 207] width 92 height 13
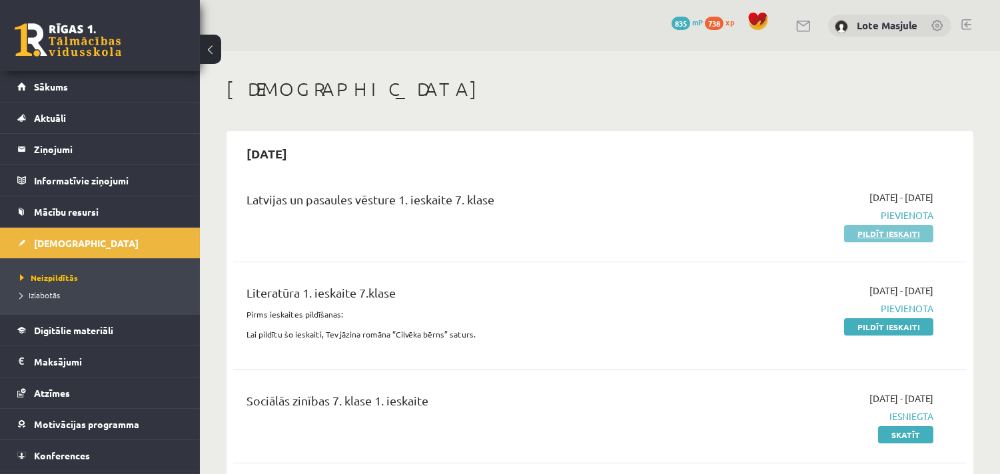
click at [898, 235] on link "Pildīt ieskaiti" at bounding box center [888, 233] width 89 height 17
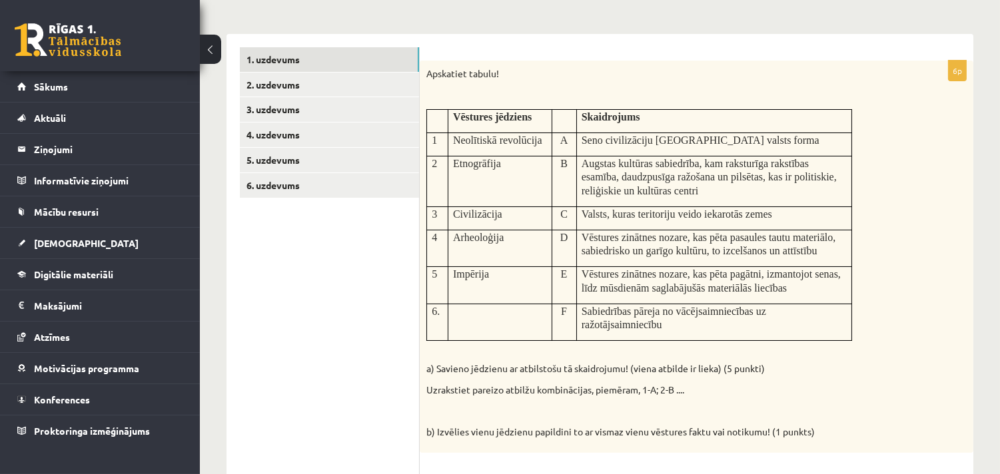
scroll to position [170, 0]
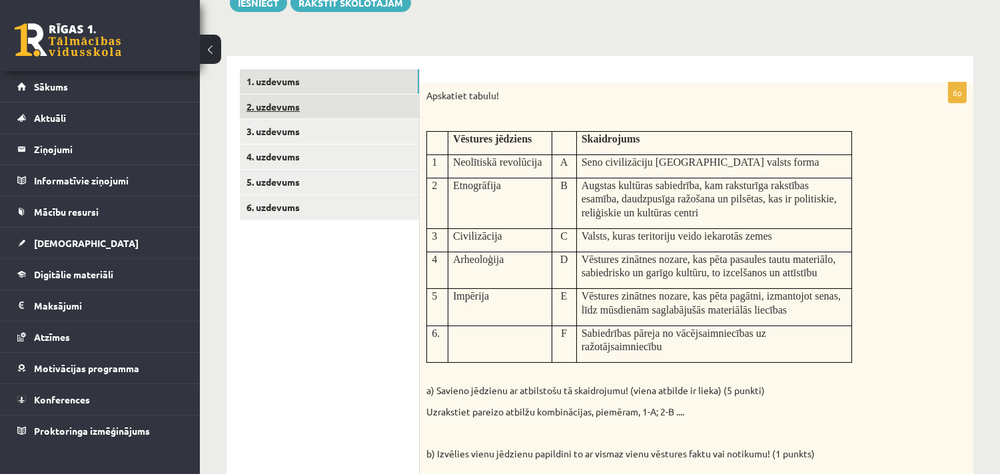
click at [289, 109] on link "2. uzdevums" at bounding box center [329, 107] width 179 height 25
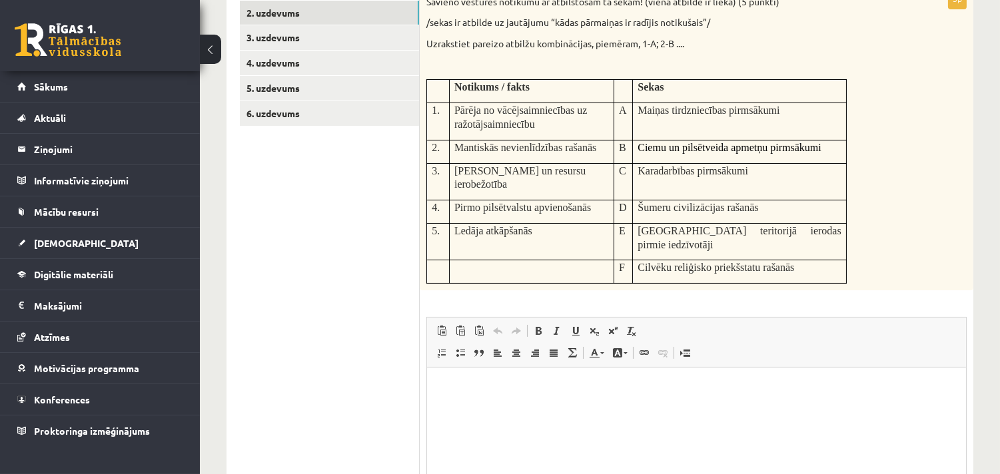
scroll to position [91, 0]
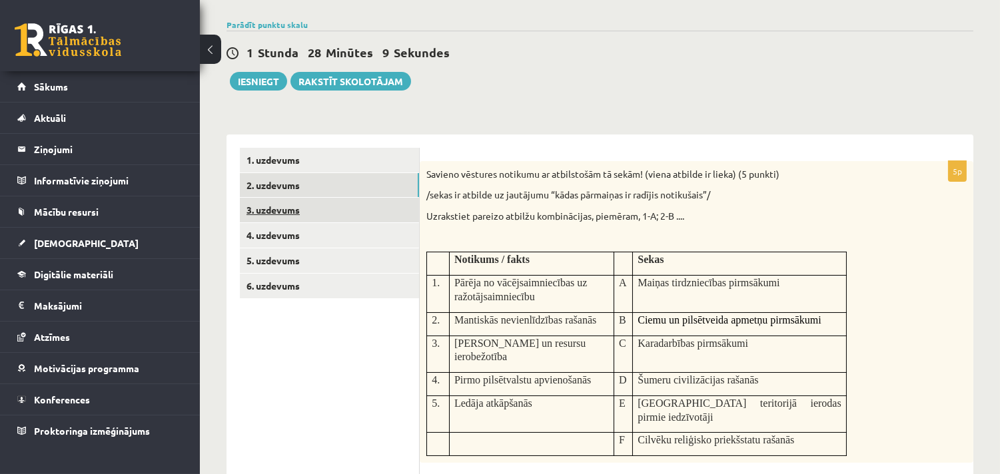
click at [277, 199] on link "3. uzdevums" at bounding box center [329, 210] width 179 height 25
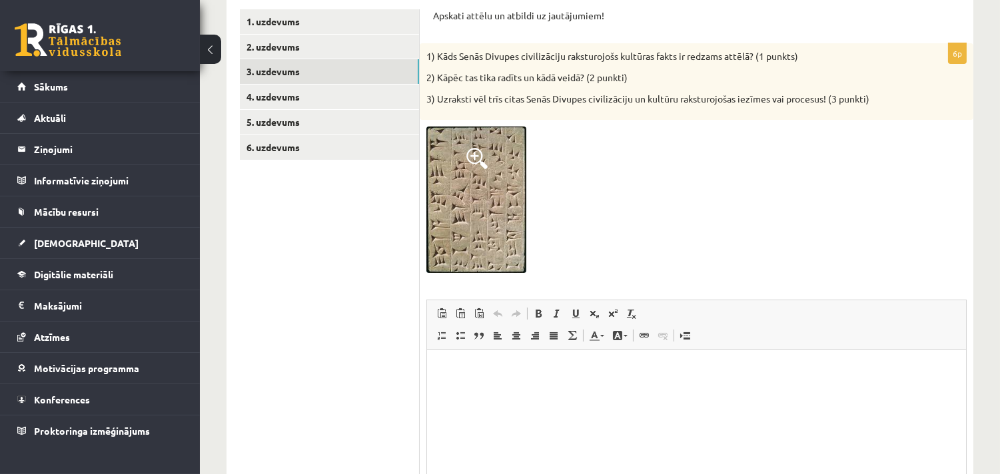
scroll to position [199, 0]
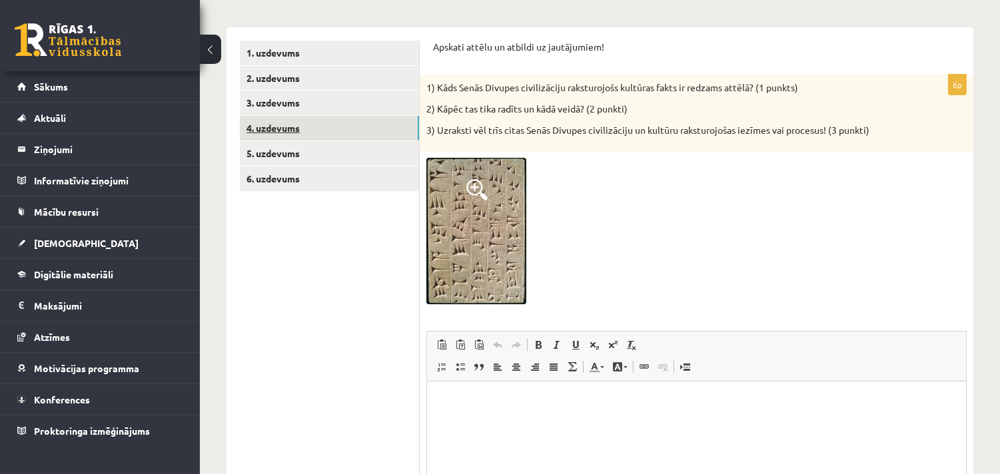
click at [301, 129] on link "4. uzdevums" at bounding box center [329, 128] width 179 height 25
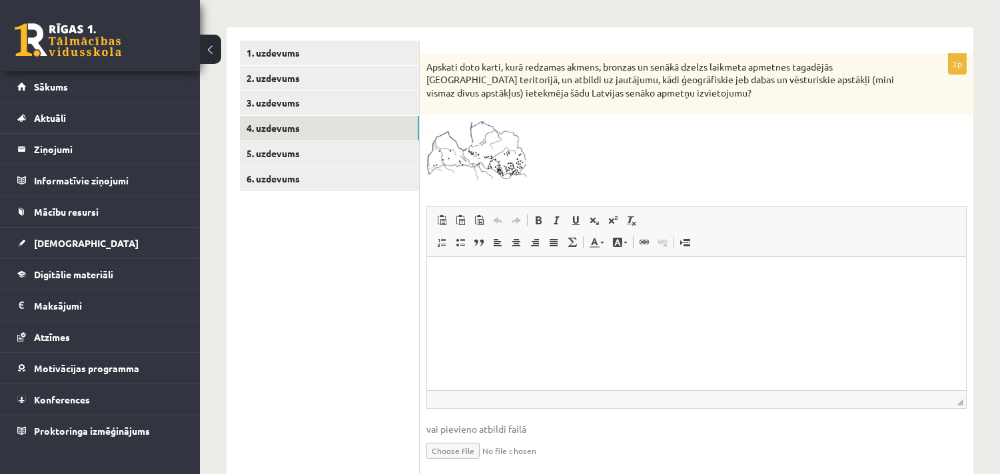
scroll to position [0, 0]
click at [302, 151] on link "5. uzdevums" at bounding box center [329, 153] width 179 height 25
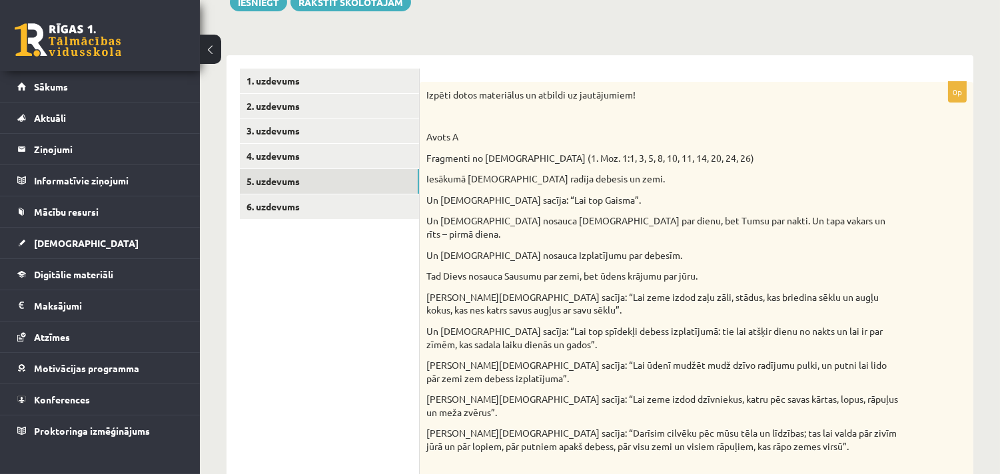
scroll to position [17, 0]
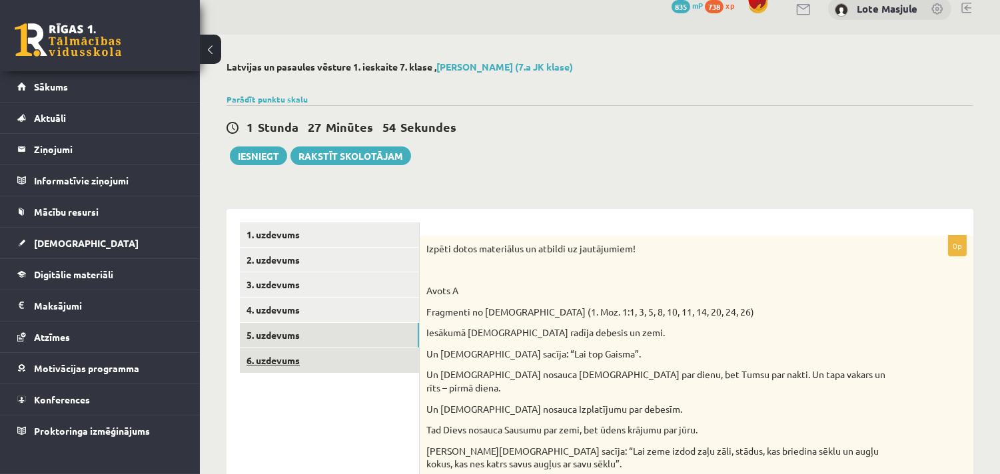
click at [292, 365] on link "6. uzdevums" at bounding box center [329, 360] width 179 height 25
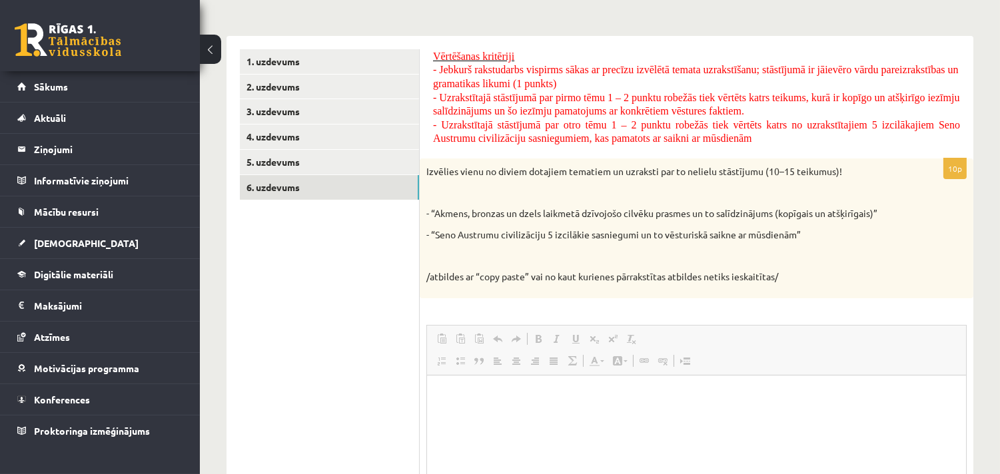
scroll to position [0, 0]
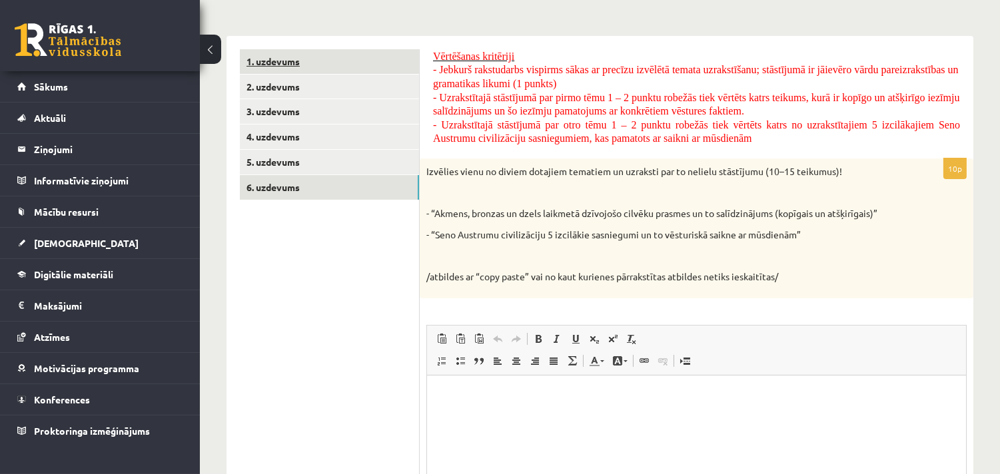
click at [285, 65] on link "1. uzdevums" at bounding box center [329, 61] width 179 height 25
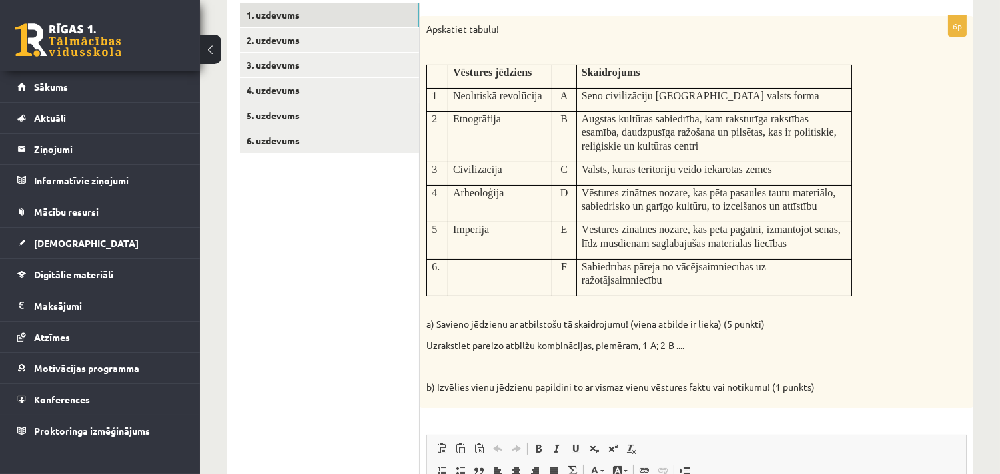
scroll to position [231, 0]
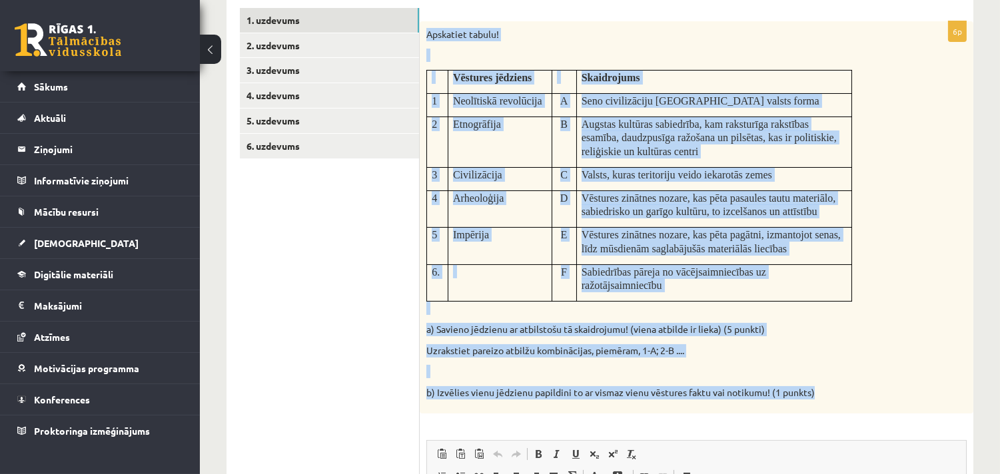
drag, startPoint x: 422, startPoint y: 32, endPoint x: 856, endPoint y: 411, distance: 576.1
click at [856, 411] on div "Apskatiet tabulu! Vēstures jēdziens Skaidrojums 1 Neolītiskā revolūcija A Seno …" at bounding box center [697, 217] width 554 height 393
copy div "Loremipsu dolors! Ametcons adipisci Elitseddoei 6 Temporinci utlaboreet D Magn …"
click at [662, 285] on p "Sabiedrības pāreja no vācējsaimniecības uz ražotājsaimniecību" at bounding box center [714, 278] width 265 height 27
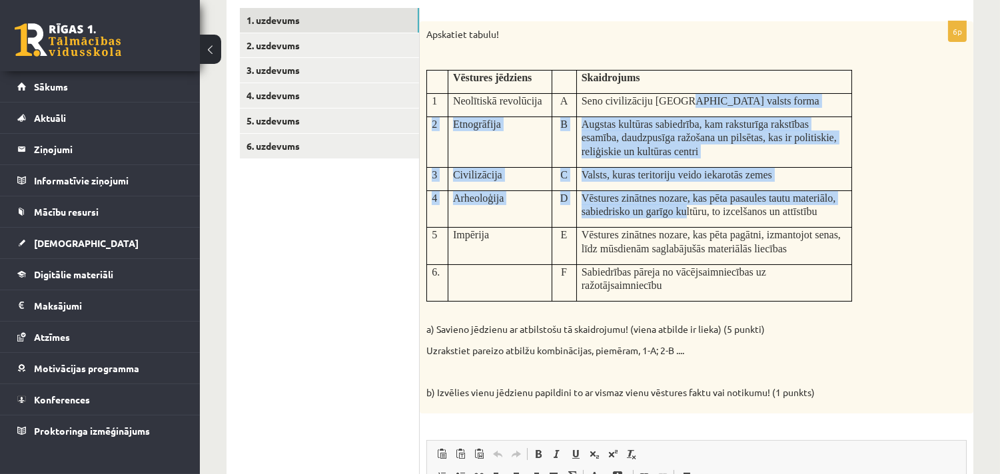
drag, startPoint x: 684, startPoint y: 103, endPoint x: 685, endPoint y: 218, distance: 114.6
click at [685, 218] on tbody "Vēstures jēdziens Skaidrojums 1 Neolītiskā revolūcija A Seno civilizāciju pirma…" at bounding box center [639, 185] width 425 height 231
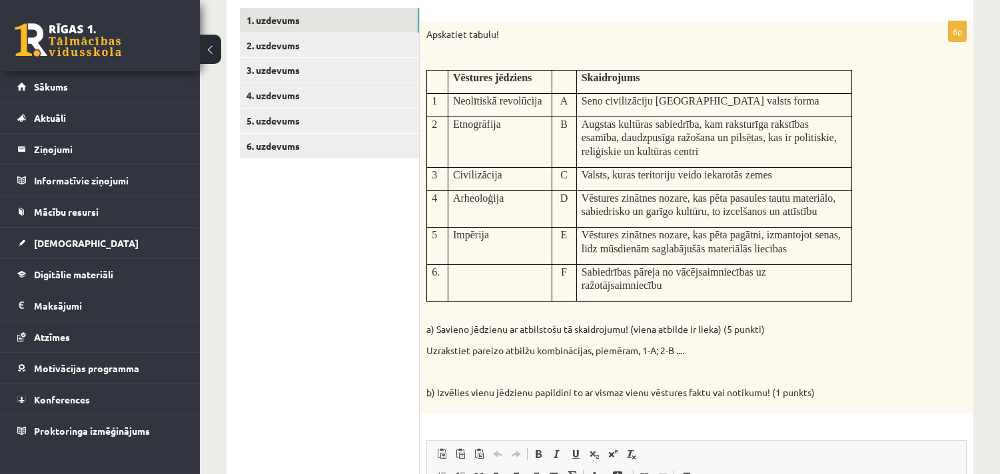
click at [728, 283] on p "Sabiedrības pāreja no vācējsaimniecības uz ražotājsaimniecību" at bounding box center [714, 278] width 265 height 27
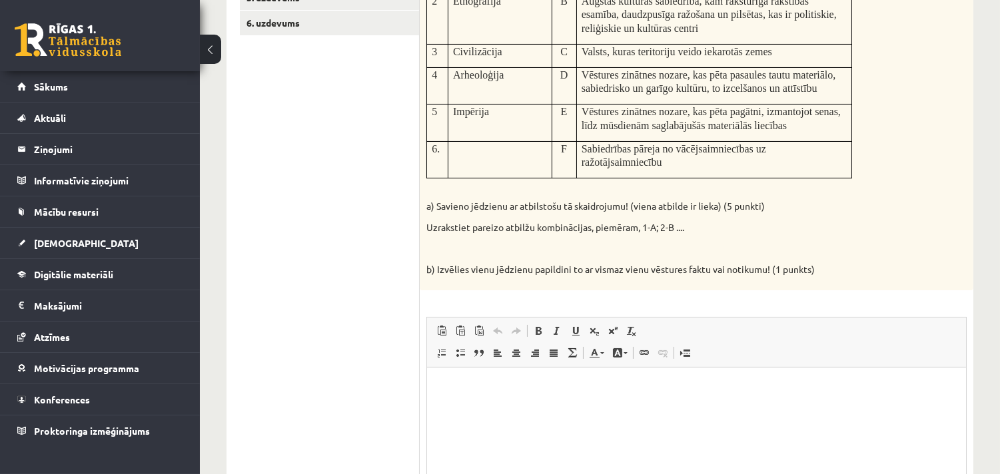
scroll to position [404, 0]
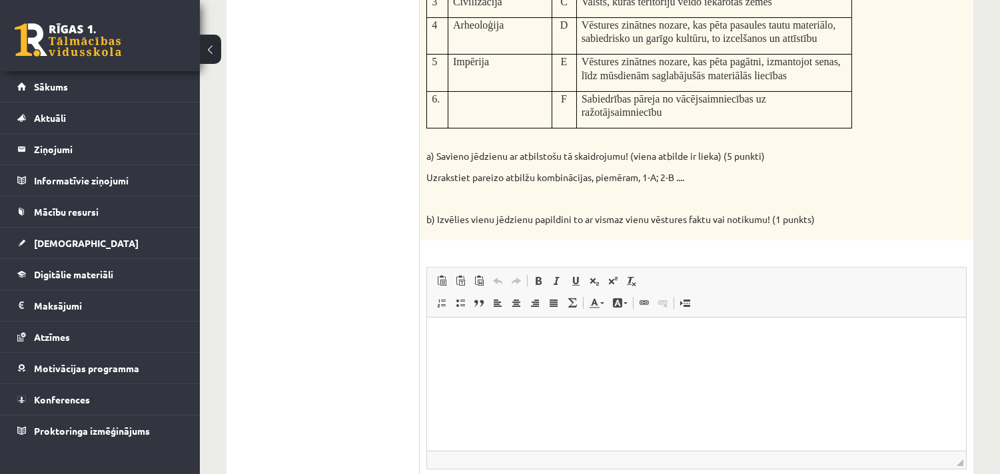
click at [451, 342] on p "Bagātinātā teksta redaktors, wiswyg-editor-user-answer-47433871528020" at bounding box center [696, 338] width 512 height 14
click at [452, 382] on p "***" at bounding box center [696, 383] width 512 height 14
click at [469, 383] on p "***" at bounding box center [696, 383] width 512 height 14
click at [454, 356] on p "***" at bounding box center [696, 361] width 512 height 14
click at [460, 400] on p "*" at bounding box center [696, 405] width 512 height 14
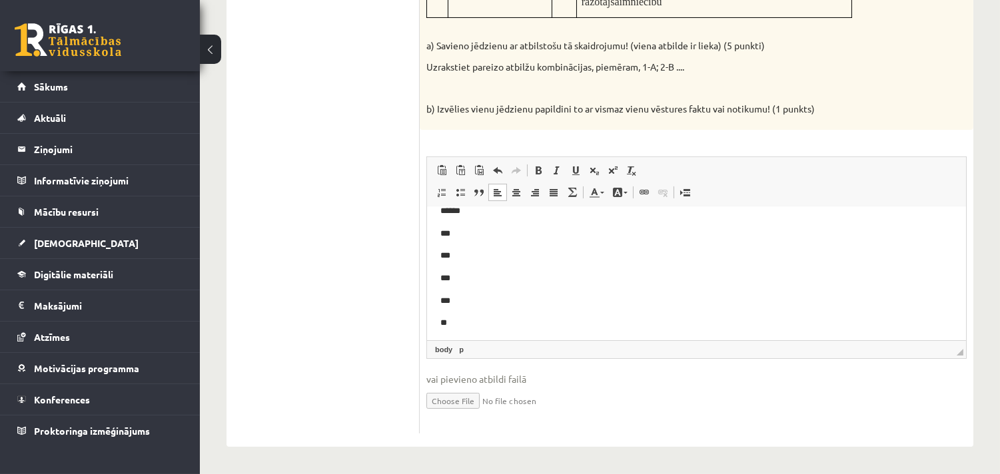
scroll to position [20, 0]
drag, startPoint x: 630, startPoint y: 319, endPoint x: 536, endPoint y: 324, distance: 94.1
click at [536, 324] on p "**********" at bounding box center [690, 320] width 501 height 14
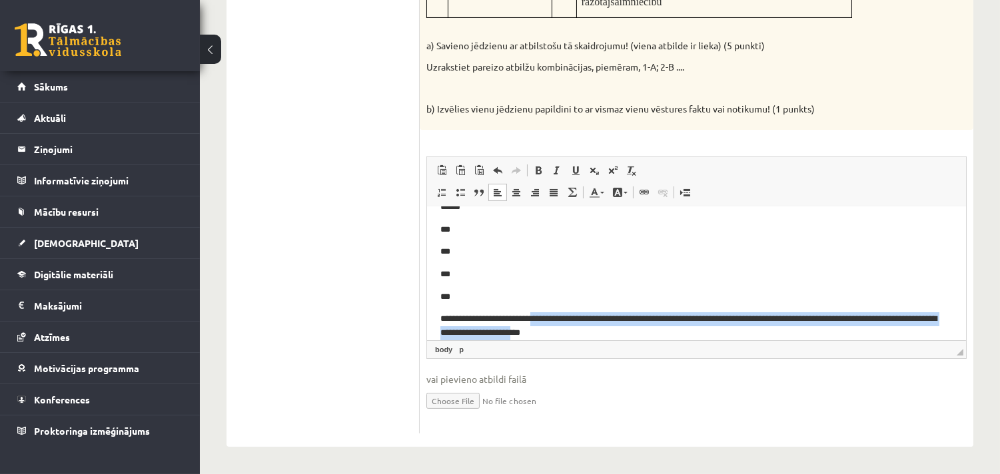
scroll to position [33, 0]
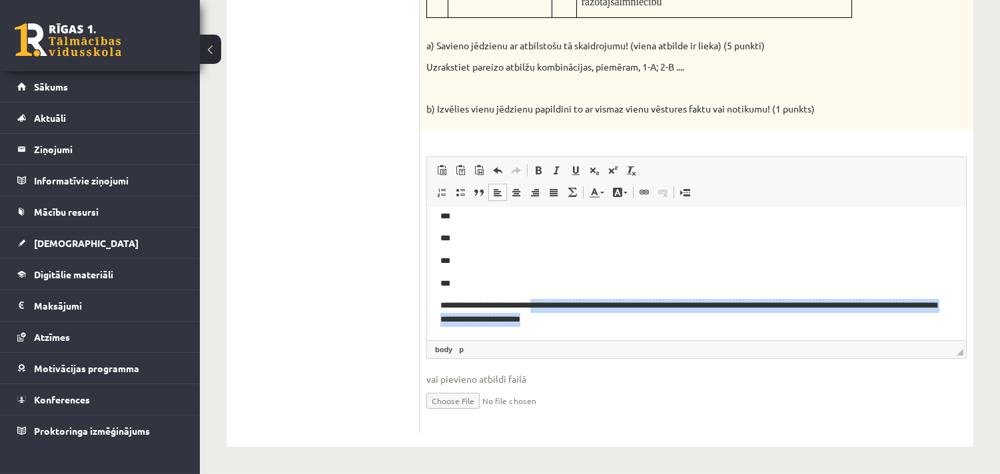
drag, startPoint x: 534, startPoint y: 320, endPoint x: 664, endPoint y: 336, distance: 131.7
click at [664, 336] on html "**********" at bounding box center [695, 257] width 539 height 167
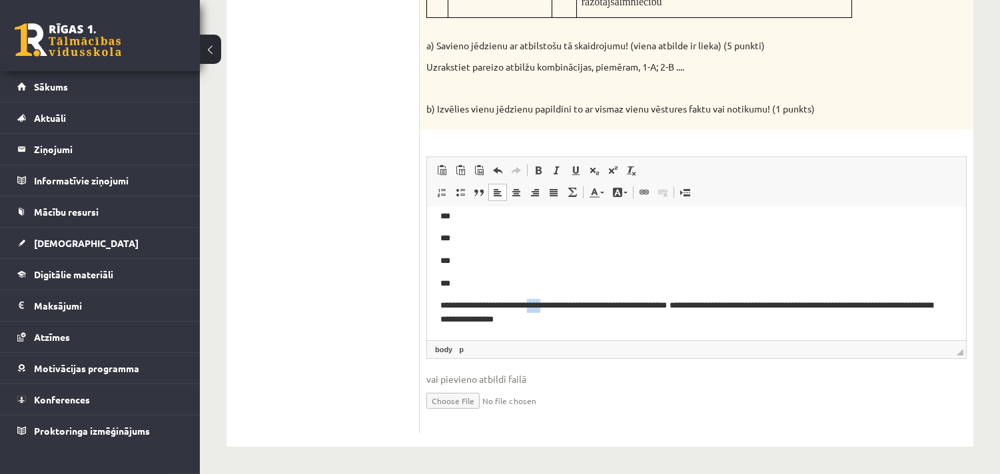
drag, startPoint x: 548, startPoint y: 306, endPoint x: 533, endPoint y: 306, distance: 14.7
click at [533, 306] on p "**********" at bounding box center [690, 313] width 501 height 28
click at [484, 321] on p "**********" at bounding box center [690, 313] width 501 height 28
click at [627, 323] on p "**********" at bounding box center [690, 313] width 501 height 28
click at [634, 326] on p "**********" at bounding box center [690, 313] width 501 height 28
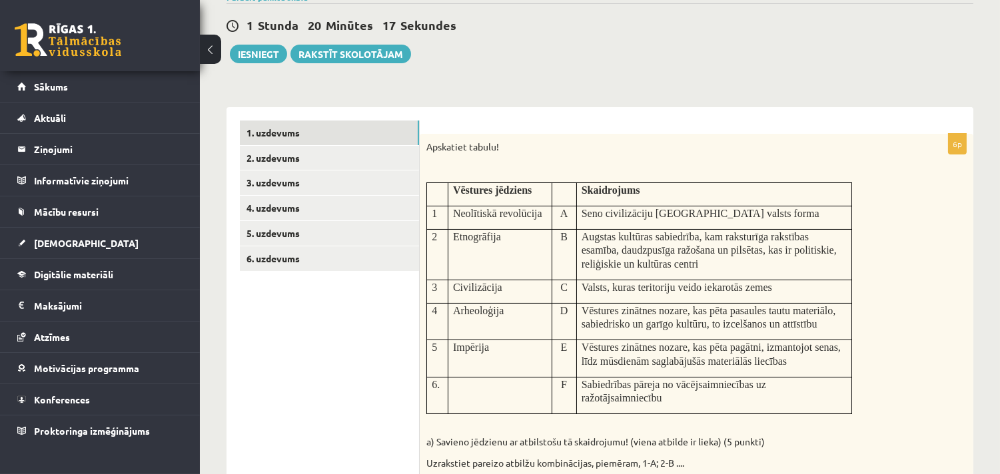
scroll to position [0, 0]
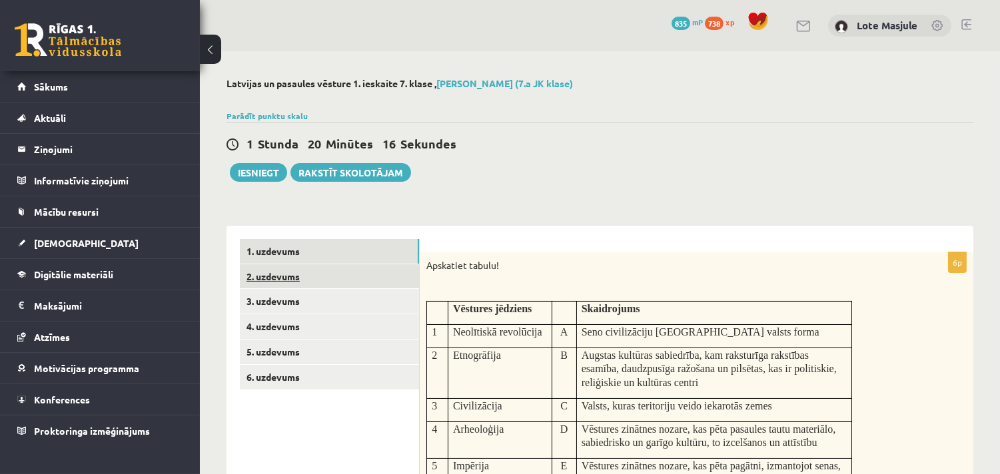
click at [281, 275] on link "2. uzdevums" at bounding box center [329, 277] width 179 height 25
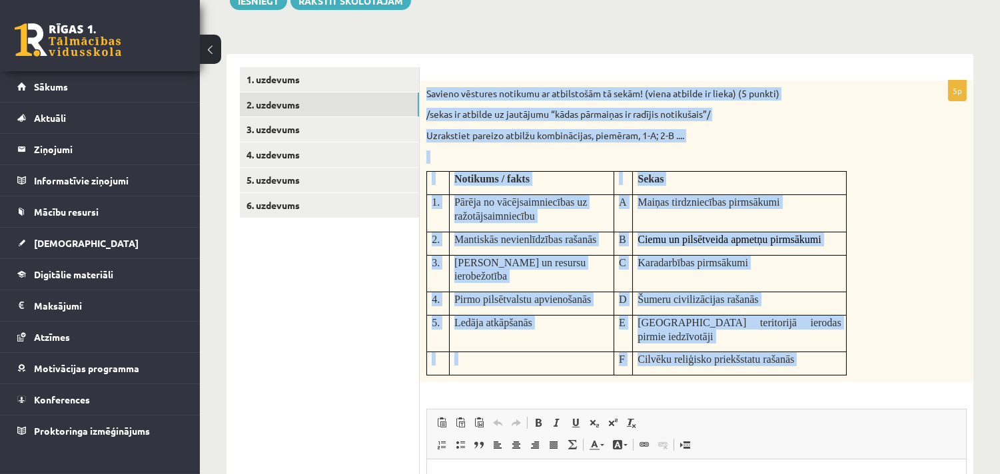
drag, startPoint x: 424, startPoint y: 91, endPoint x: 869, endPoint y: 372, distance: 525.5
click at [869, 372] on div "5p Savieno vēstures notikumu ar atbilstošām tā sekām! (viena atbilde ir lieka) …" at bounding box center [697, 384] width 554 height 606
copy div "Savieno vēstures notikumu ar atbilstošām tā sekām! (viena atbilde ir lieka) (5 …"
click at [933, 355] on div "Savieno vēstures notikumu ar atbilstošām tā sekām! (viena atbilde ir lieka) (5 …" at bounding box center [697, 232] width 554 height 303
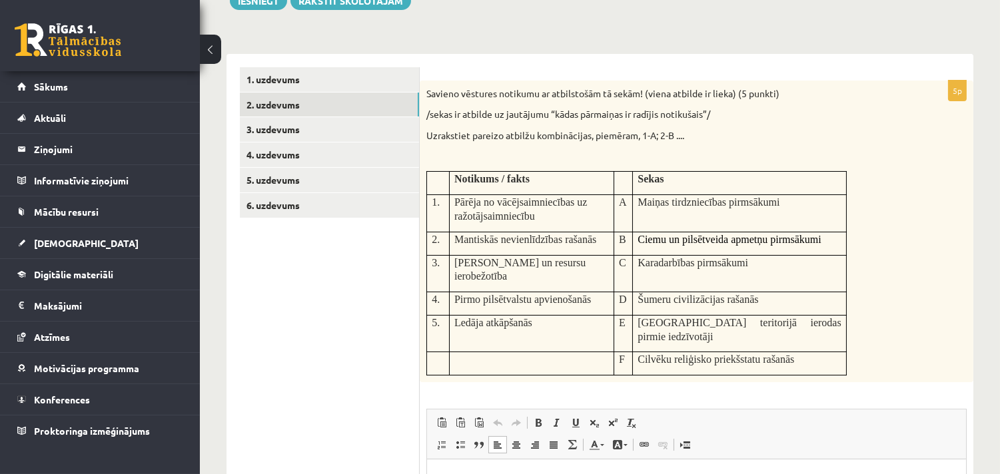
click at [463, 468] on html at bounding box center [695, 480] width 539 height 41
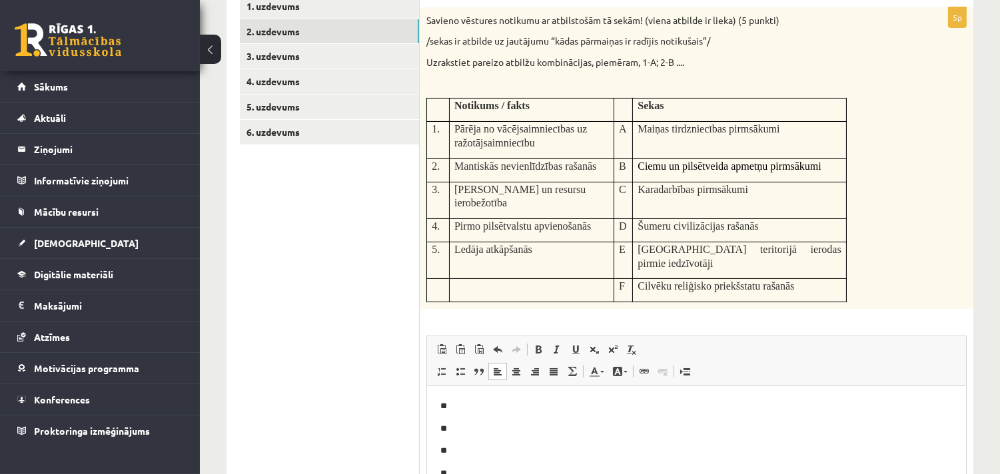
scroll to position [247, 0]
click at [477, 409] on p "**" at bounding box center [696, 405] width 512 height 14
drag, startPoint x: 460, startPoint y: 401, endPoint x: 449, endPoint y: 402, distance: 10.7
click at [449, 402] on p "****" at bounding box center [696, 405] width 512 height 14
click at [450, 426] on p "**" at bounding box center [696, 428] width 512 height 14
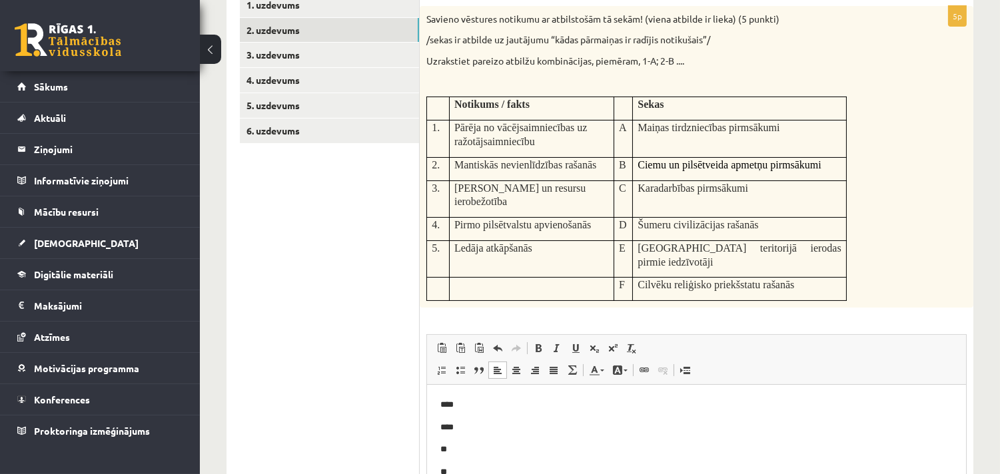
click at [461, 450] on p "**" at bounding box center [696, 450] width 512 height 14
click at [453, 472] on p "**" at bounding box center [696, 473] width 512 height 14
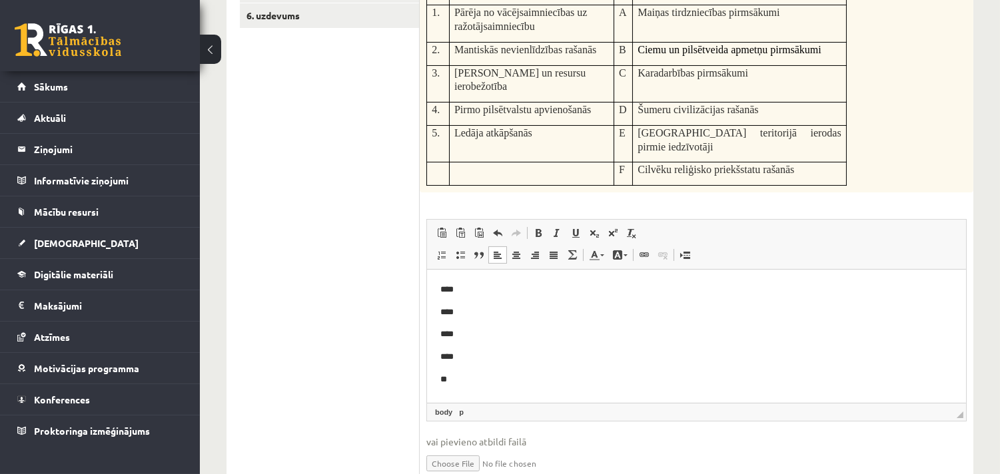
scroll to position [397, 0]
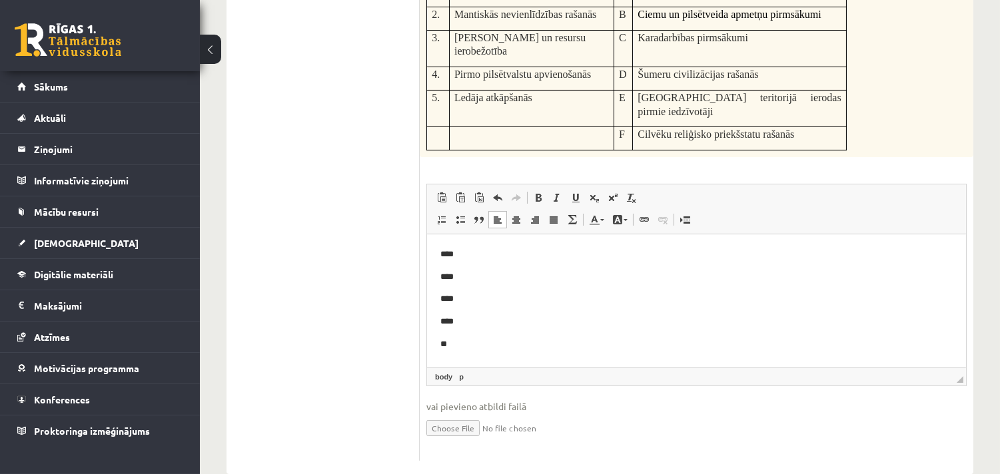
click at [450, 341] on p "**" at bounding box center [696, 345] width 512 height 14
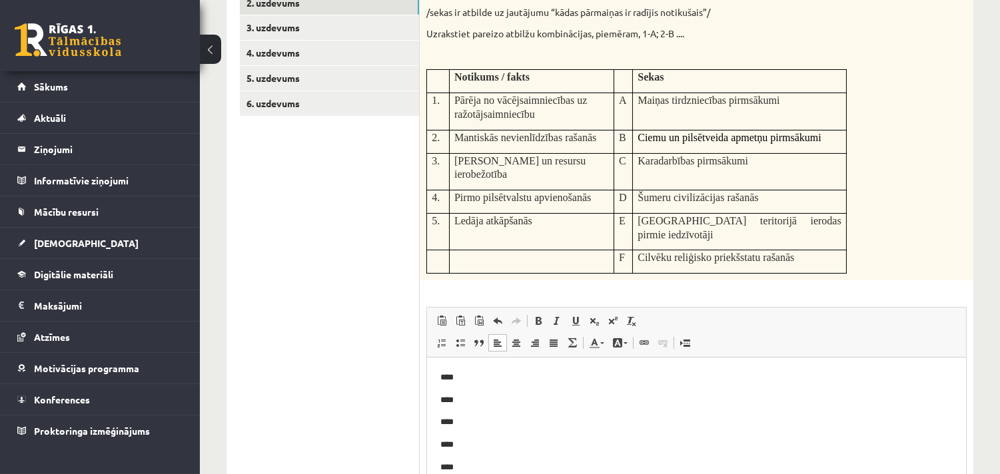
scroll to position [225, 0]
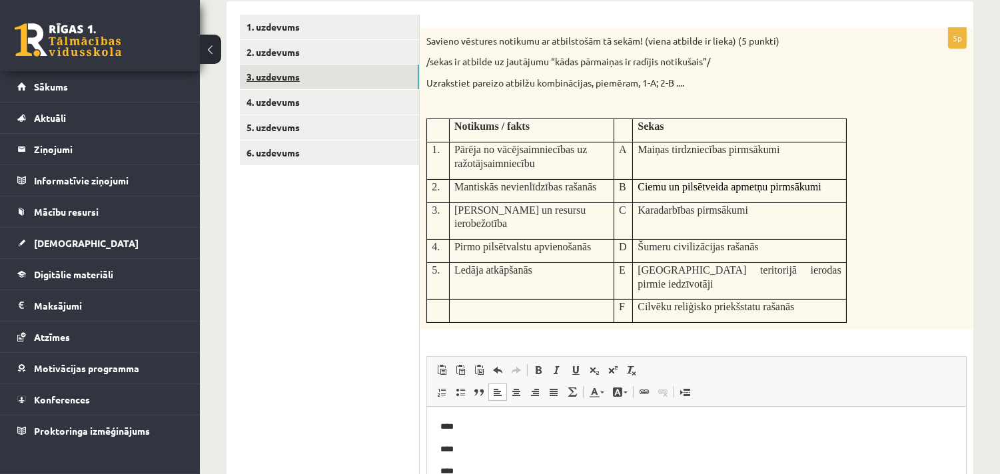
click at [295, 79] on link "3. uzdevums" at bounding box center [329, 77] width 179 height 25
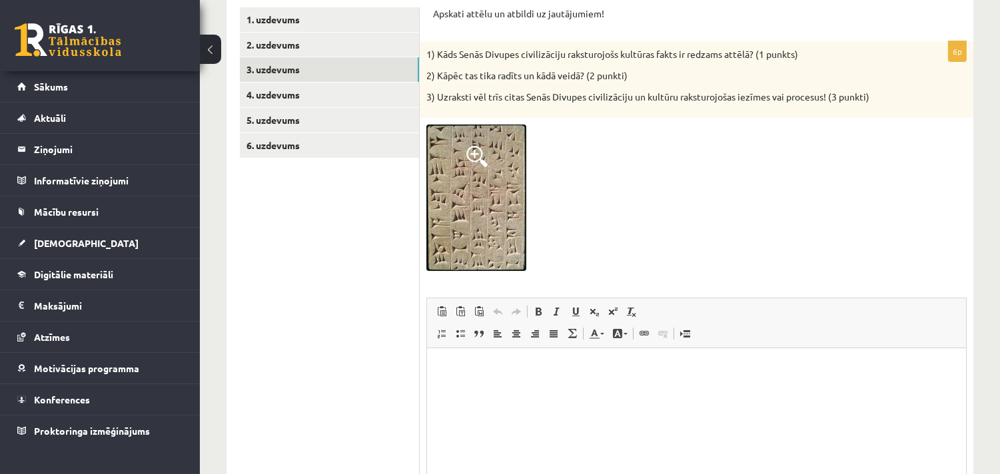
scroll to position [199, 0]
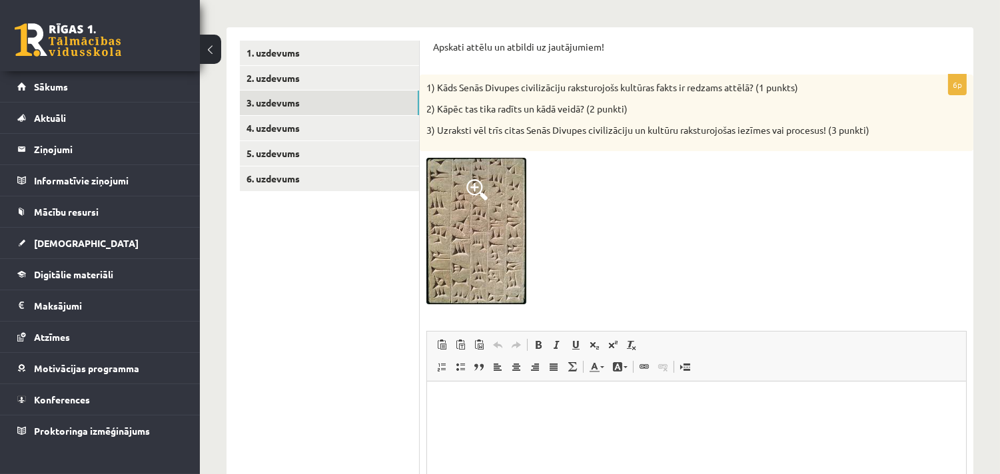
click at [469, 183] on span at bounding box center [476, 189] width 21 height 21
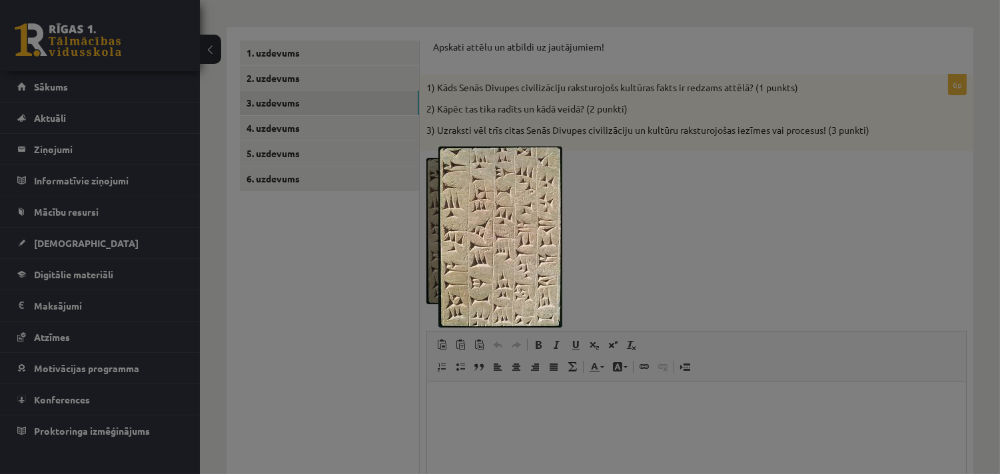
click at [674, 264] on div at bounding box center [500, 237] width 1000 height 474
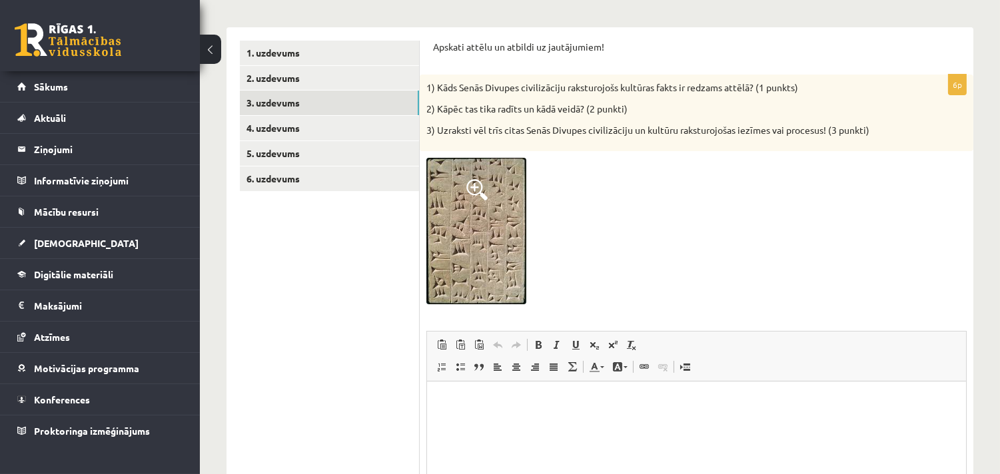
click at [474, 182] on span at bounding box center [476, 189] width 21 height 21
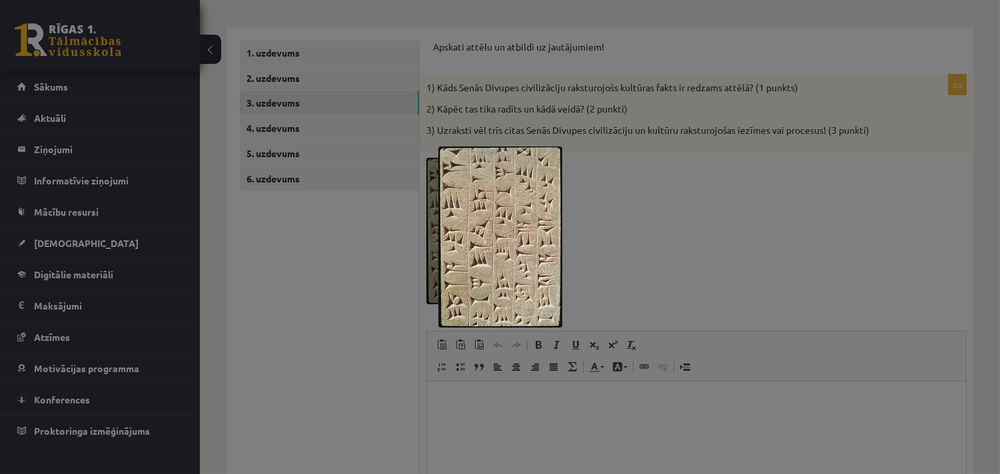
click at [651, 232] on div at bounding box center [500, 237] width 1000 height 474
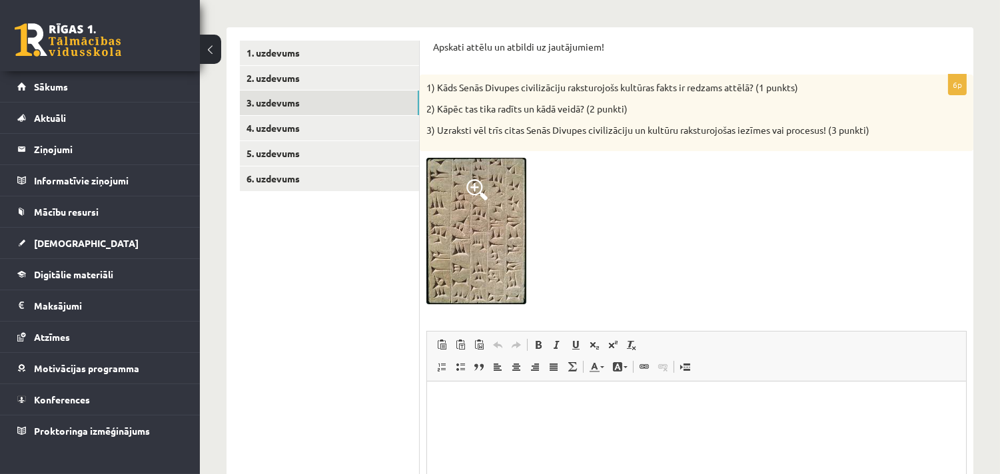
click at [463, 409] on html at bounding box center [695, 401] width 539 height 41
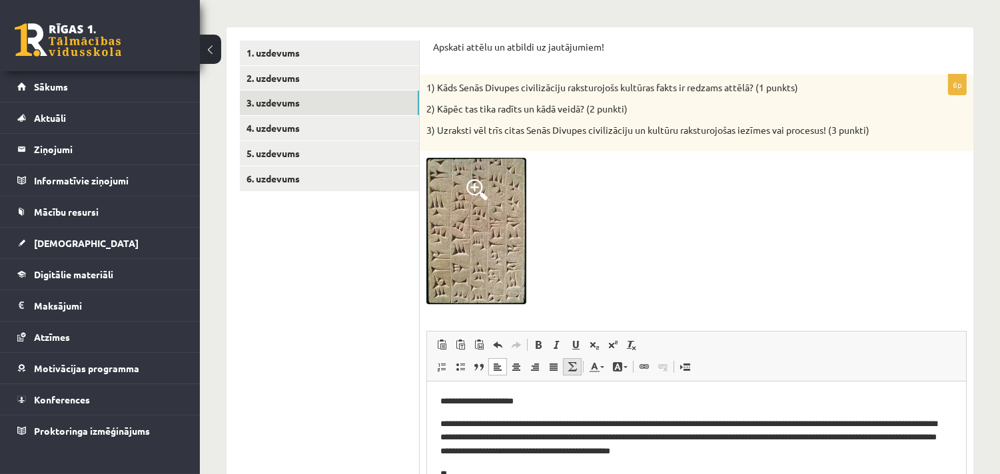
scroll to position [371, 0]
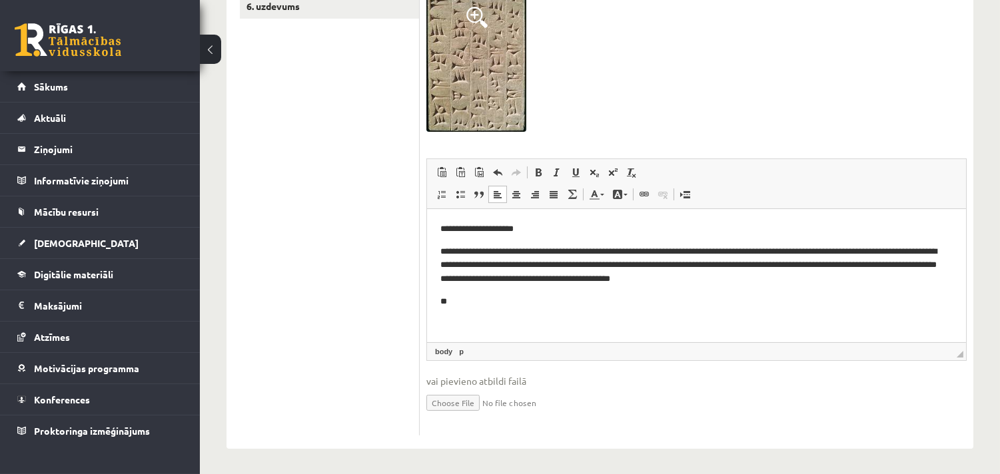
click at [820, 277] on p "**********" at bounding box center [696, 265] width 512 height 41
click at [546, 282] on p "**********" at bounding box center [696, 265] width 512 height 41
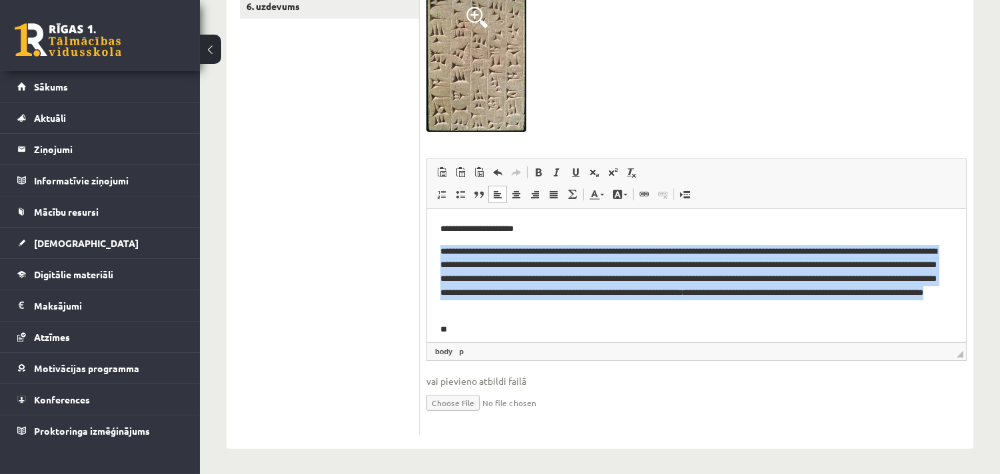
drag, startPoint x: 774, startPoint y: 310, endPoint x: 438, endPoint y: 243, distance: 342.5
click at [438, 243] on html "**********" at bounding box center [695, 279] width 539 height 141
click at [552, 190] on span at bounding box center [553, 194] width 11 height 11
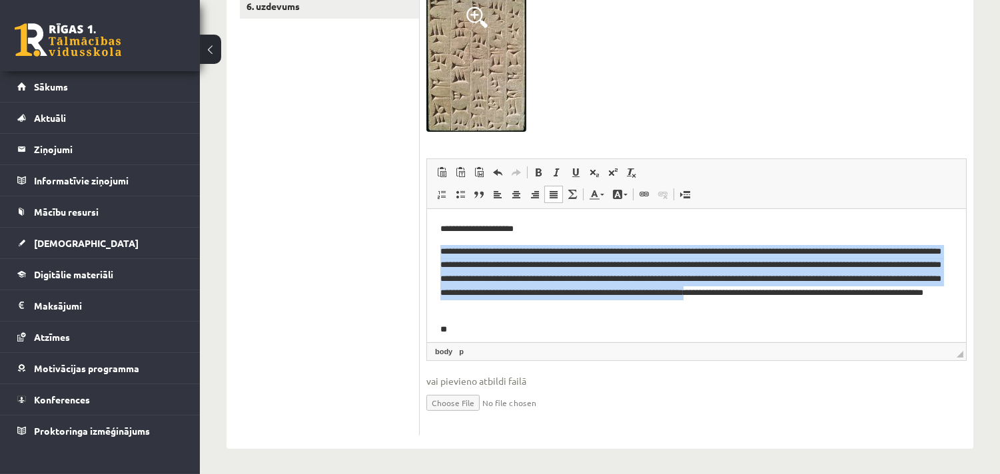
click at [768, 310] on p "**********" at bounding box center [690, 279] width 501 height 69
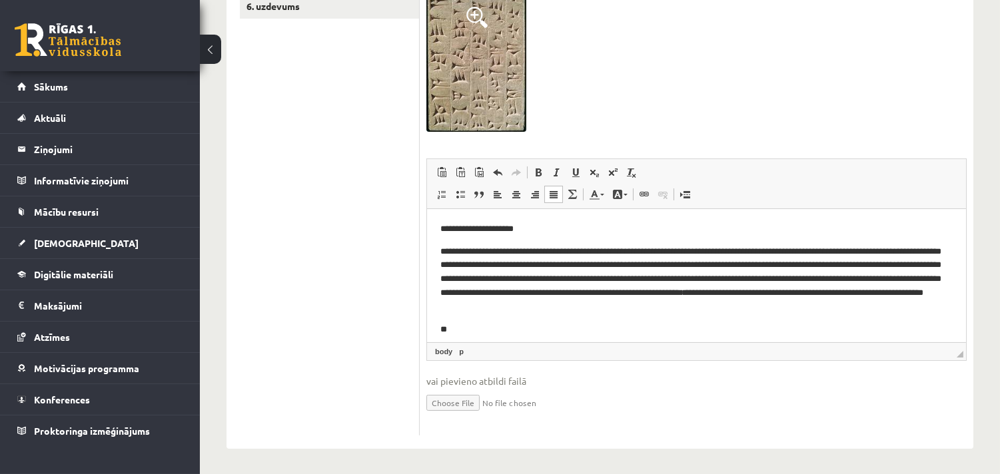
click at [497, 329] on p "**" at bounding box center [690, 329] width 501 height 14
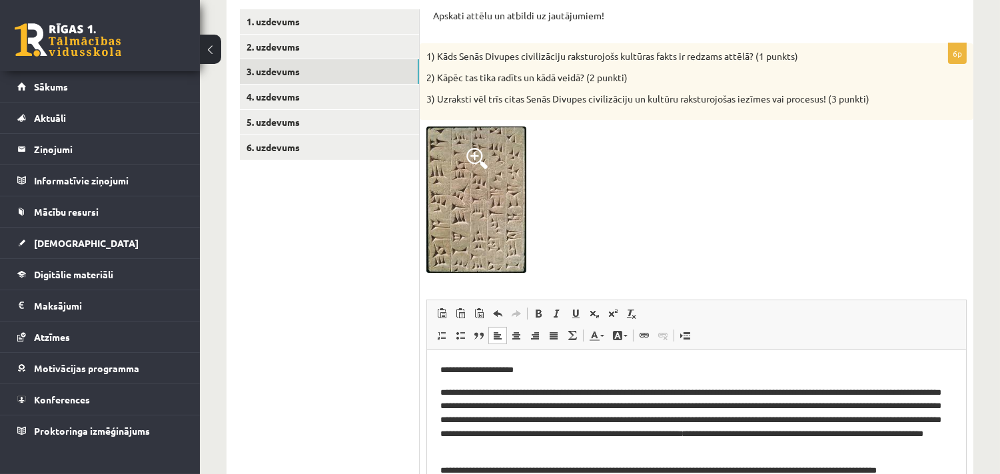
scroll to position [200, 0]
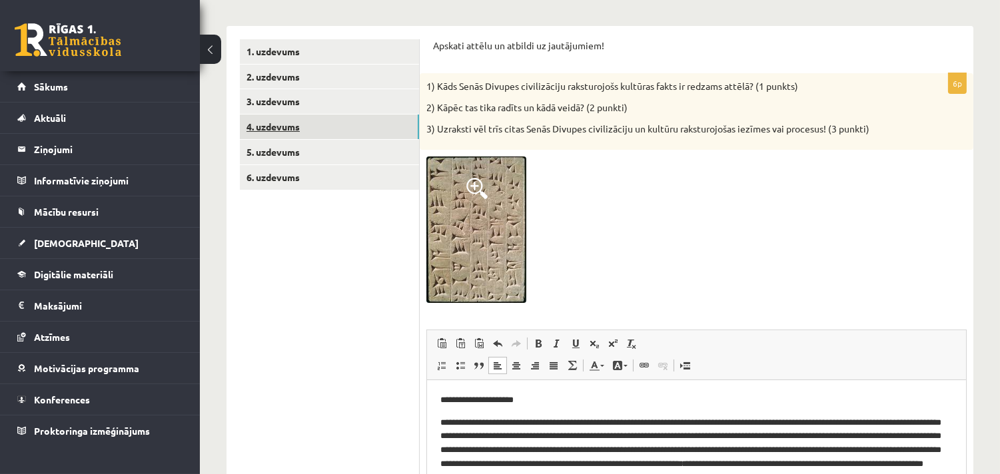
click at [279, 121] on link "4. uzdevums" at bounding box center [329, 127] width 179 height 25
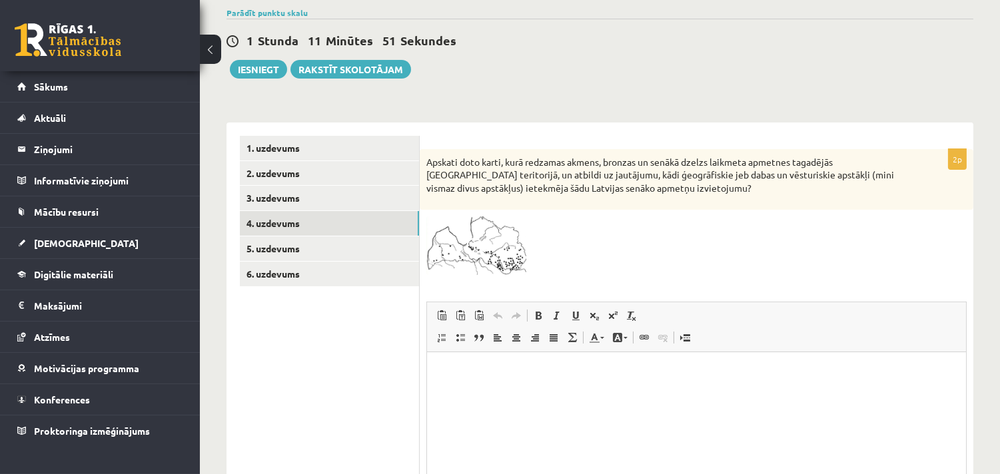
scroll to position [75, 0]
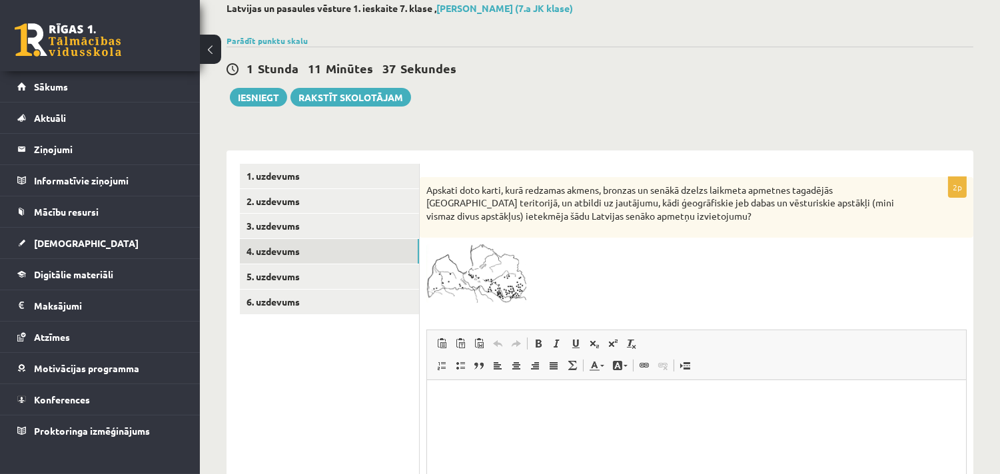
click at [472, 284] on span at bounding box center [476, 276] width 21 height 21
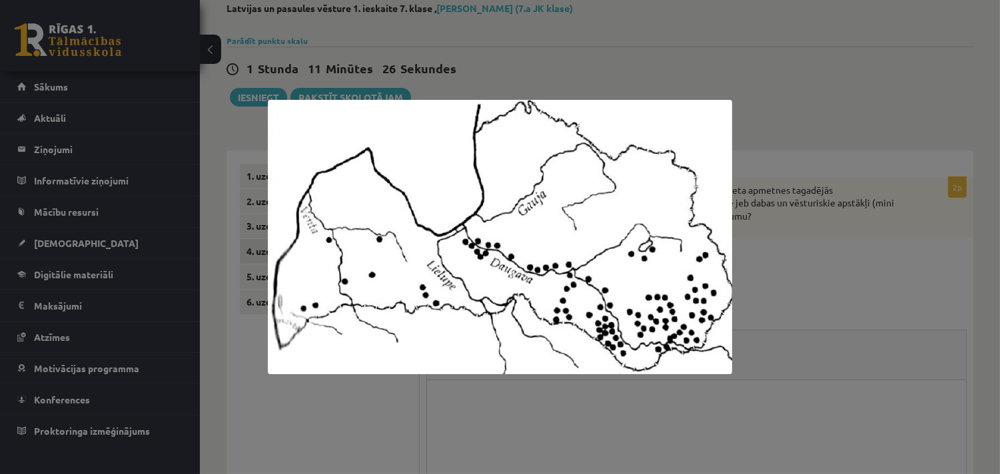
click at [836, 289] on div at bounding box center [500, 237] width 1000 height 474
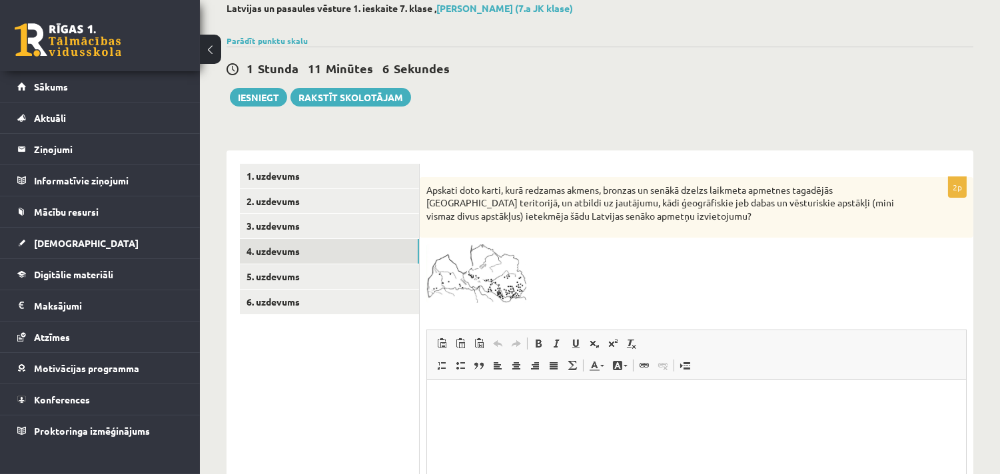
click at [471, 406] on p "Bagātinātā teksta redaktors, wiswyg-editor-user-answer-47433873399480" at bounding box center [696, 401] width 512 height 14
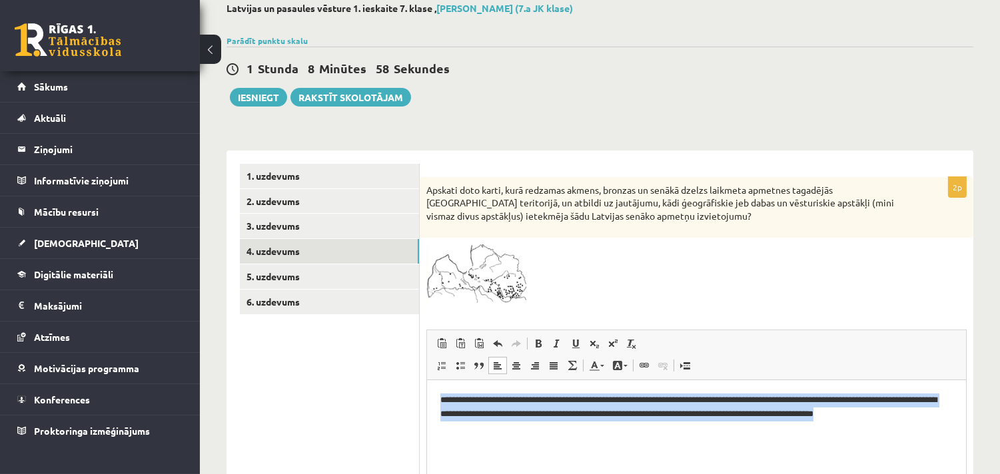
drag, startPoint x: 501, startPoint y: 428, endPoint x: 429, endPoint y: 400, distance: 77.2
click at [429, 400] on html "**********" at bounding box center [695, 414] width 539 height 68
click at [556, 360] on span at bounding box center [553, 365] width 11 height 11
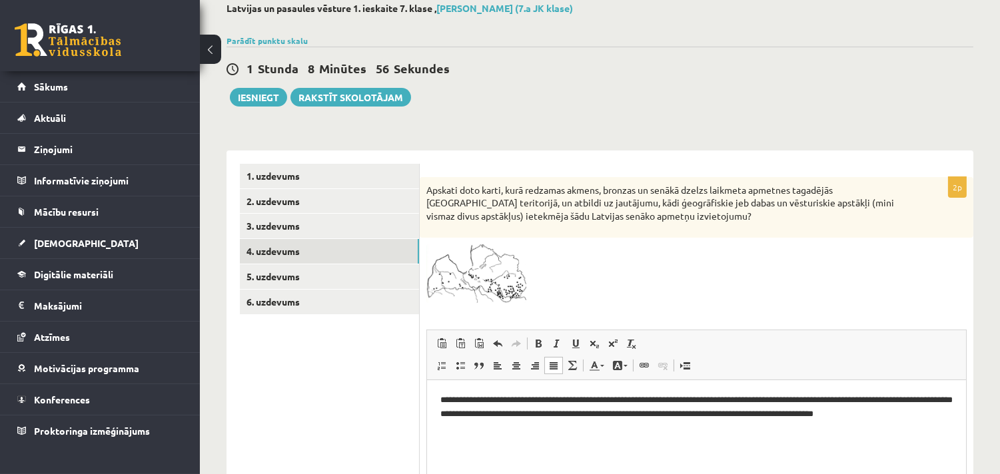
click at [830, 442] on html "**********" at bounding box center [695, 414] width 539 height 68
click at [853, 416] on p "**********" at bounding box center [696, 414] width 512 height 41
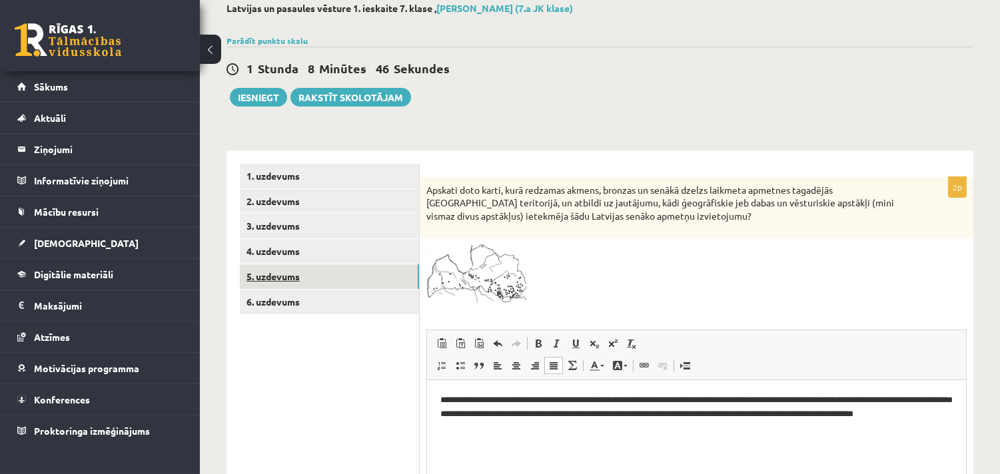
click at [288, 282] on link "5. uzdevums" at bounding box center [329, 277] width 179 height 25
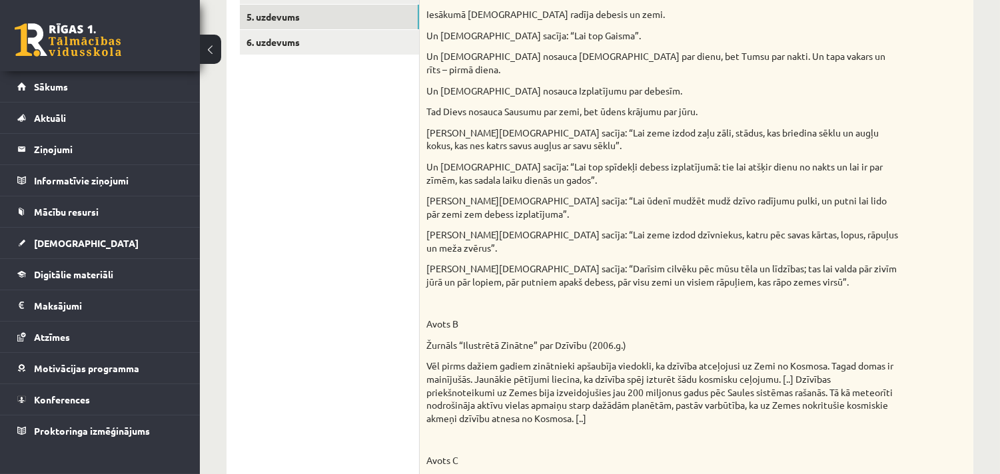
scroll to position [190, 0]
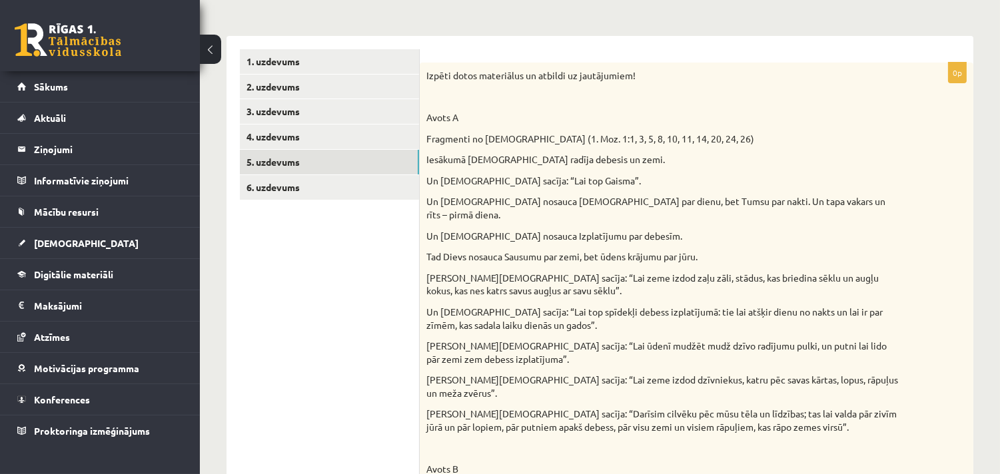
drag, startPoint x: 963, startPoint y: 79, endPoint x: 948, endPoint y: 81, distance: 15.6
click at [948, 81] on p "0p" at bounding box center [957, 72] width 19 height 21
click at [272, 191] on link "6. uzdevums" at bounding box center [329, 187] width 179 height 25
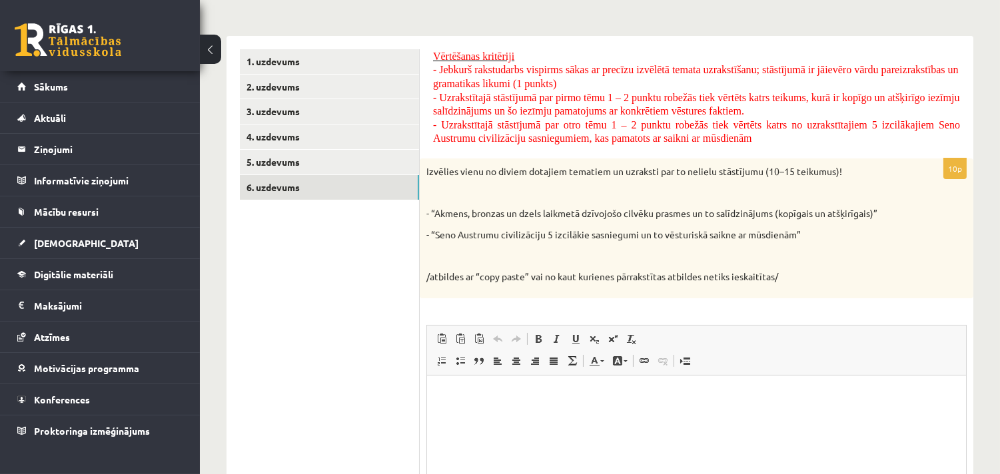
scroll to position [0, 0]
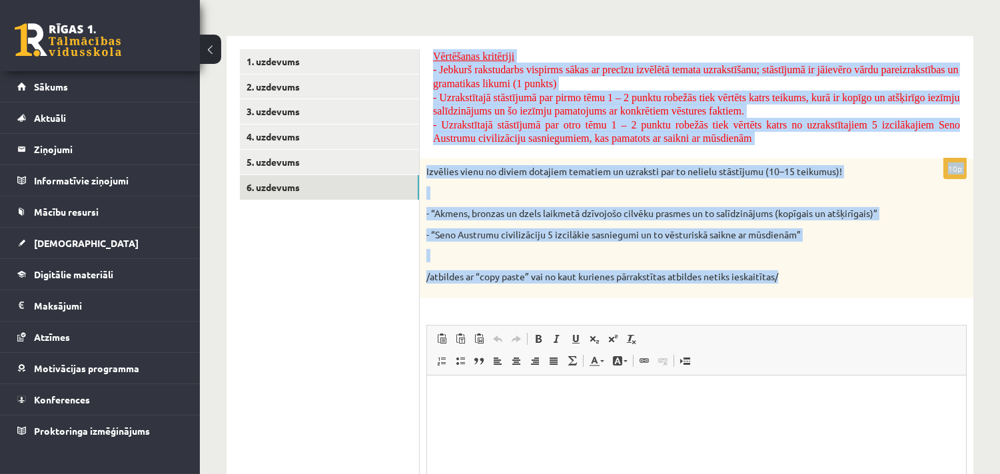
drag, startPoint x: 429, startPoint y: 55, endPoint x: 813, endPoint y: 281, distance: 445.0
click at [813, 281] on div "Vērtēšanas kritēriji - Jebkurš rakstudarbs vispirms sākas ar precīzu izvēlētā t…" at bounding box center [697, 326] width 554 height 580
copy form "Vērtēšanas kritēriji - Jebkurš rakstudarbs vispirms sākas ar precīzu izvēlētā t…"
click at [668, 249] on div "Izvēlies vienu no diviem dotajiem tematiem un uzraksti par to nelielu stāstījum…" at bounding box center [697, 229] width 554 height 140
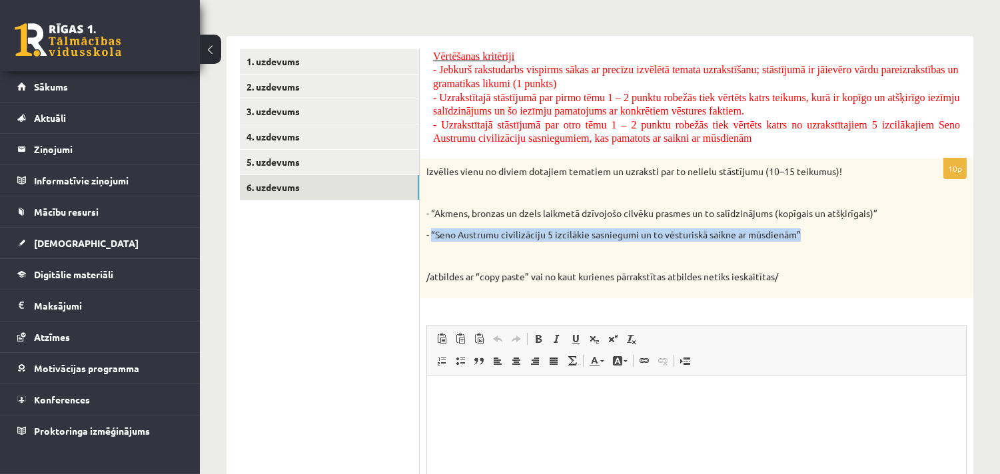
drag, startPoint x: 430, startPoint y: 235, endPoint x: 810, endPoint y: 232, distance: 379.1
click at [810, 232] on p "- “Seno Austrumu civilizāciju 5 izcilākie sasniegumi un to vēsturiskā saikne ar…" at bounding box center [663, 235] width 474 height 13
copy p "“Seno Austrumu civilizāciju 5 izcilākie sasniegumi un to vēsturiskā saikne ar m…"
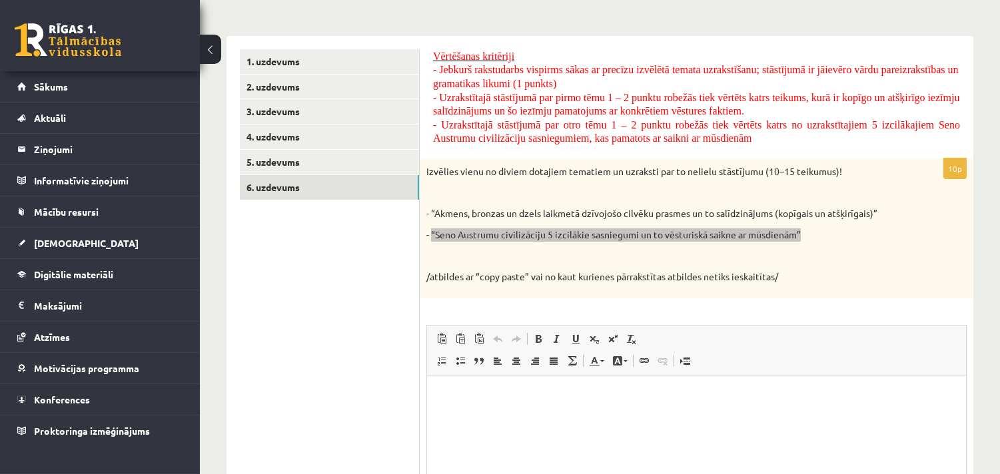
click at [607, 404] on html at bounding box center [695, 395] width 539 height 41
drag, startPoint x: 771, startPoint y: 392, endPoint x: 803, endPoint y: 397, distance: 32.3
click at [803, 397] on p "**********" at bounding box center [696, 395] width 512 height 14
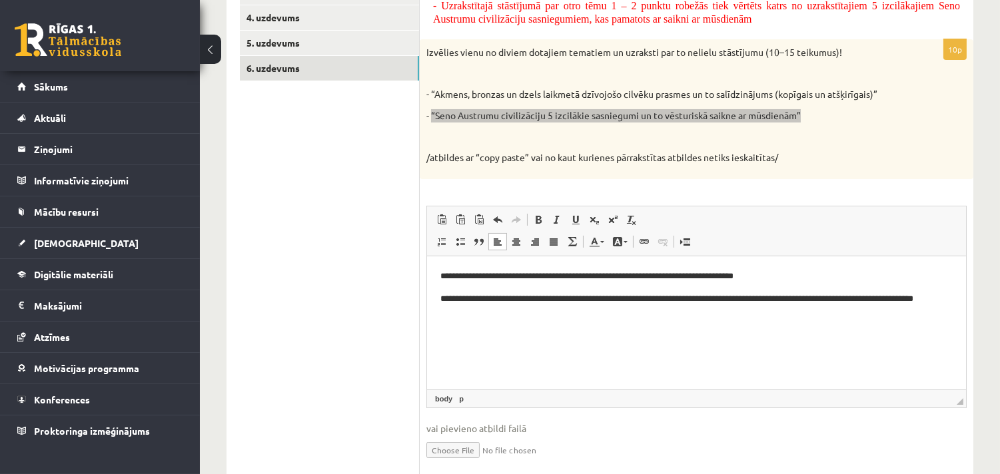
scroll to position [357, 0]
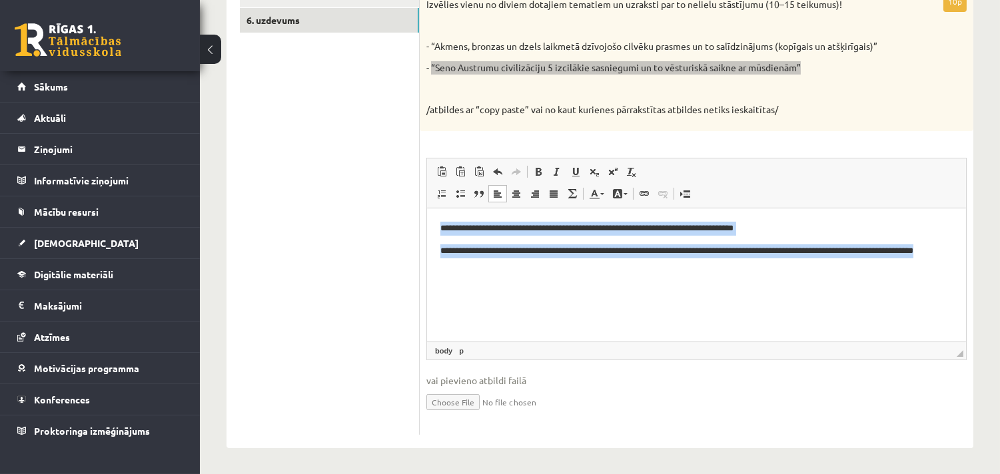
drag, startPoint x: 475, startPoint y: 267, endPoint x: 424, endPoint y: 224, distance: 66.2
click at [426, 224] on html "**********" at bounding box center [695, 246] width 539 height 77
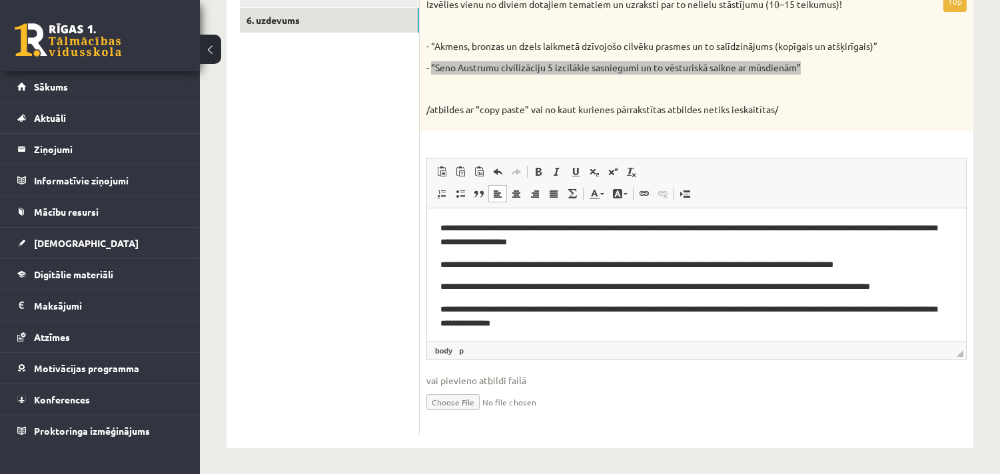
click at [438, 221] on html "**********" at bounding box center [695, 275] width 539 height 135
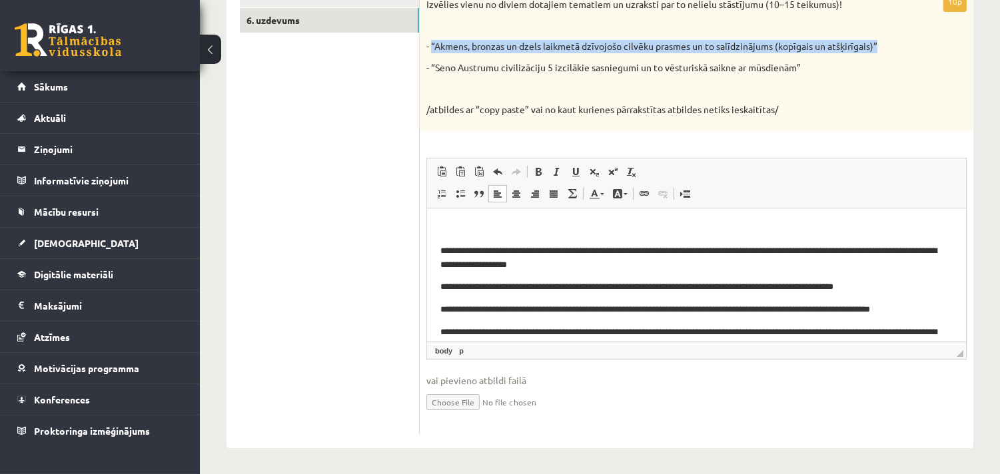
drag, startPoint x: 431, startPoint y: 45, endPoint x: 896, endPoint y: 51, distance: 464.5
click at [896, 51] on p "- “Akmens, bronzas un dzels laikmetā dzīvojošo cilvēku prasmes un to salīdzināj…" at bounding box center [663, 46] width 474 height 13
copy p "“Akmens, bronzas un dzels laikmetā dzīvojošo cilvēku prasmes un to salīdzinājum…"
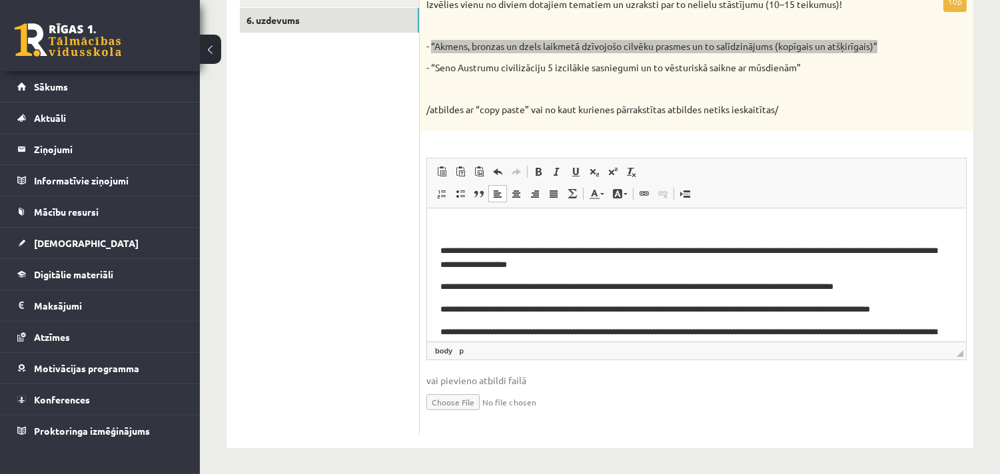
click at [450, 222] on p "Bagātinātā teksta redaktors, wiswyg-editor-user-answer-47433802241620" at bounding box center [696, 228] width 512 height 14
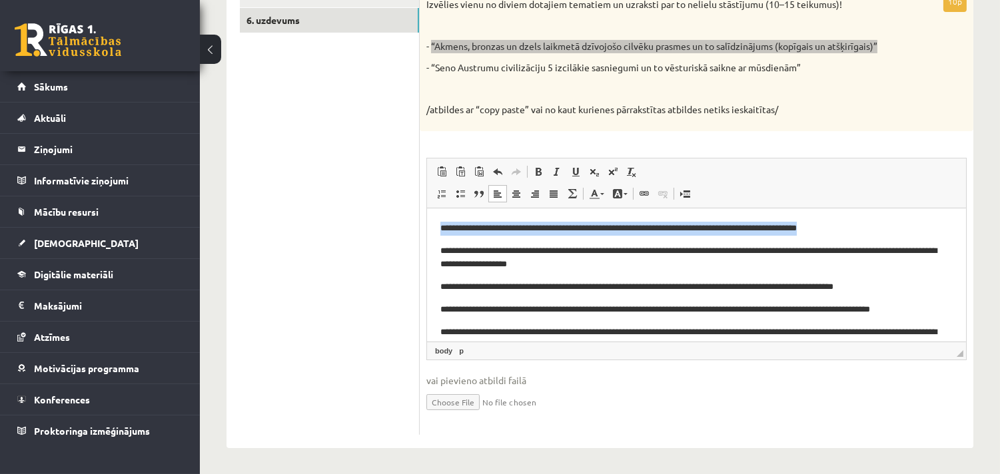
drag, startPoint x: 865, startPoint y: 227, endPoint x: 436, endPoint y: 227, distance: 429.1
click at [436, 227] on html "**********" at bounding box center [695, 287] width 539 height 158
click at [538, 170] on span at bounding box center [538, 172] width 11 height 11
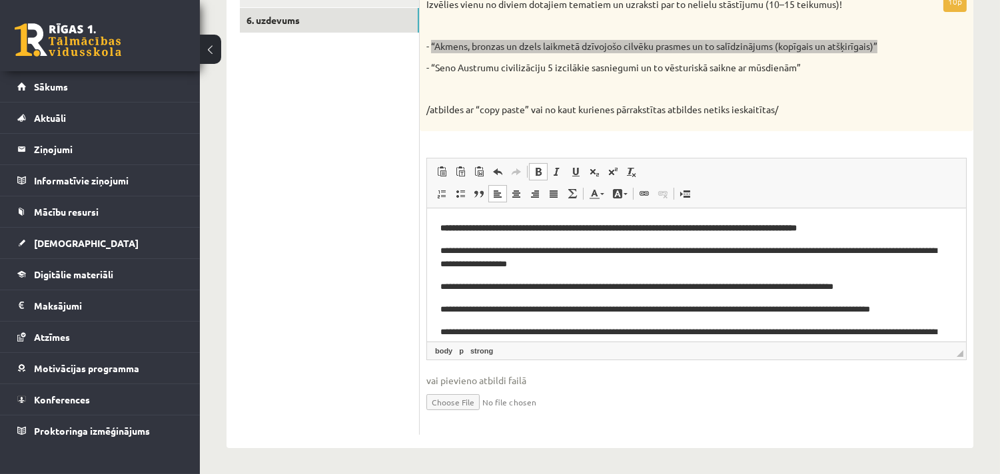
click at [902, 226] on p "**********" at bounding box center [690, 228] width 501 height 14
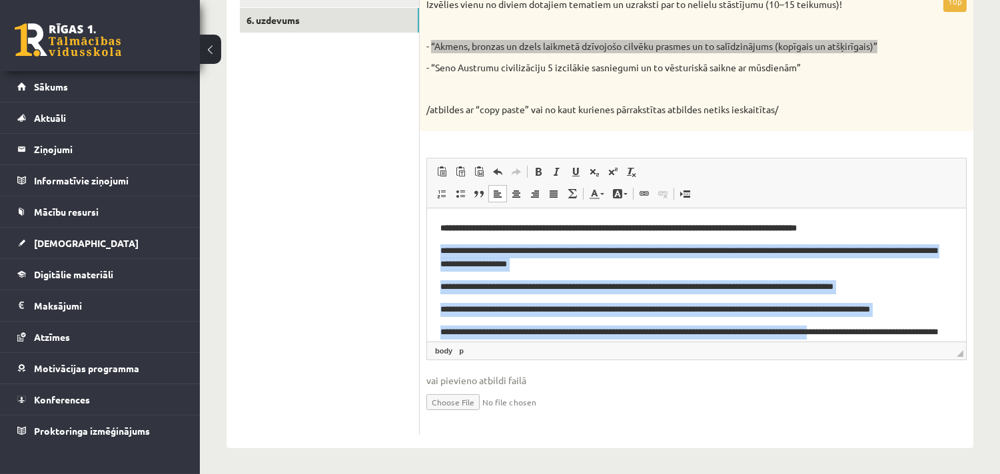
scroll to position [25, 0]
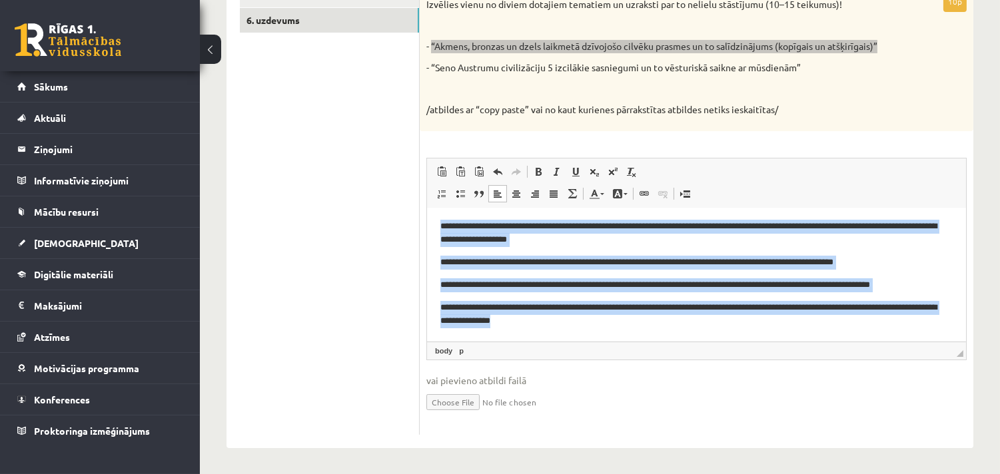
drag, startPoint x: 434, startPoint y: 248, endPoint x: 889, endPoint y: 347, distance: 465.8
click at [889, 341] on html "**********" at bounding box center [695, 262] width 539 height 158
click at [556, 196] on span at bounding box center [553, 194] width 11 height 11
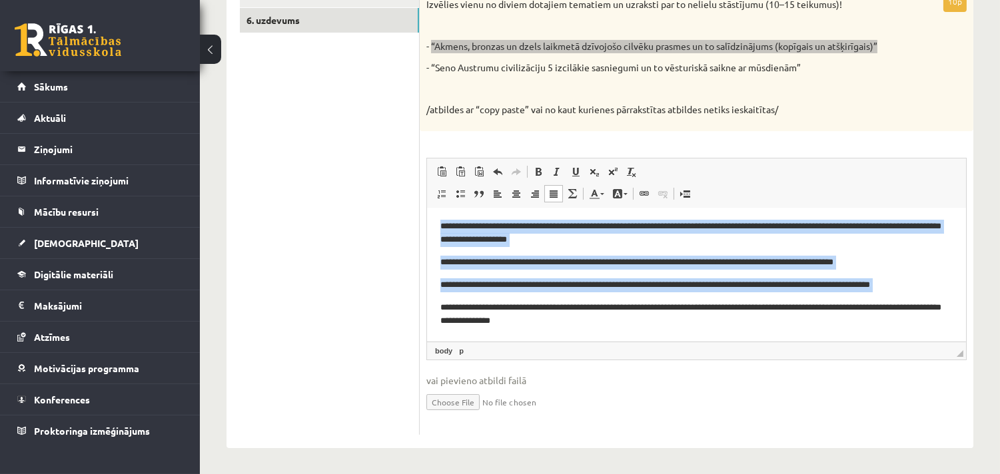
click at [596, 328] on html "**********" at bounding box center [695, 262] width 539 height 158
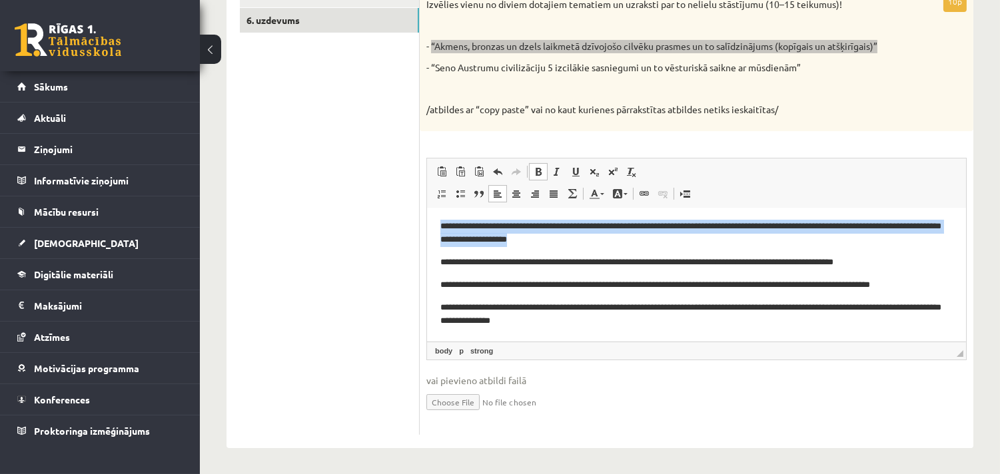
drag, startPoint x: 616, startPoint y: 239, endPoint x: 420, endPoint y: 229, distance: 196.8
click at [426, 229] on html "**********" at bounding box center [695, 262] width 539 height 158
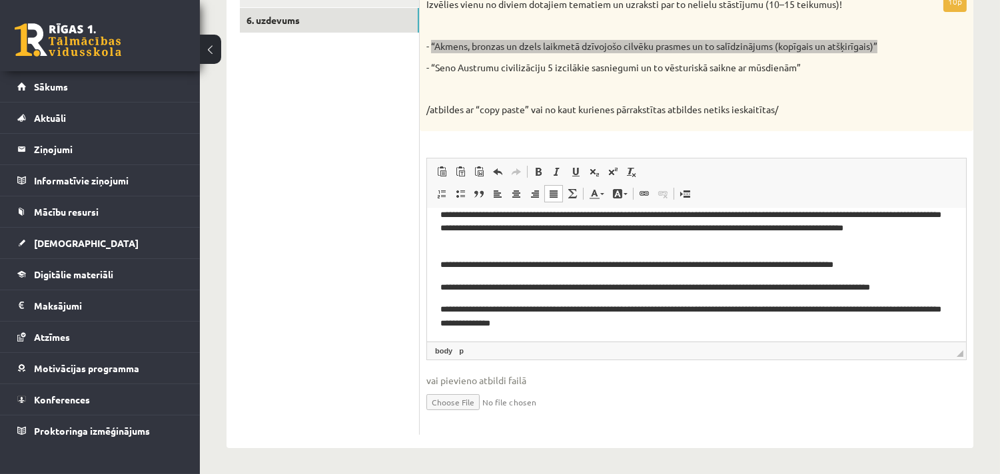
scroll to position [39, 0]
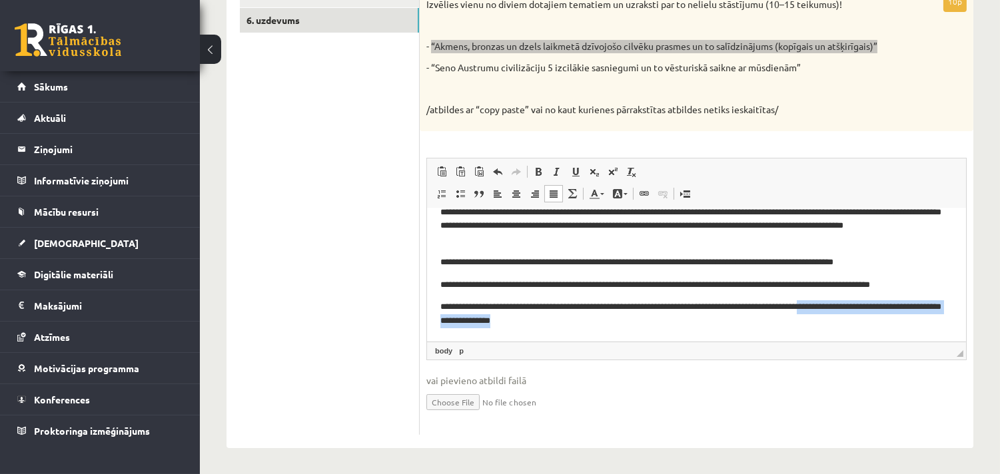
drag, startPoint x: 828, startPoint y: 308, endPoint x: 943, endPoint y: 321, distance: 116.6
click at [943, 321] on html "**********" at bounding box center [695, 255] width 539 height 172
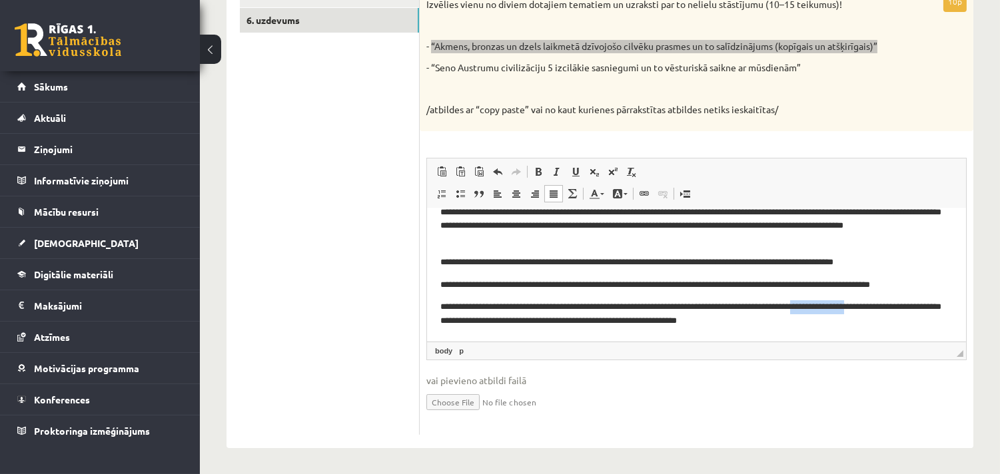
drag, startPoint x: 878, startPoint y: 307, endPoint x: 823, endPoint y: 311, distance: 55.4
click at [823, 311] on p "**********" at bounding box center [690, 314] width 501 height 28
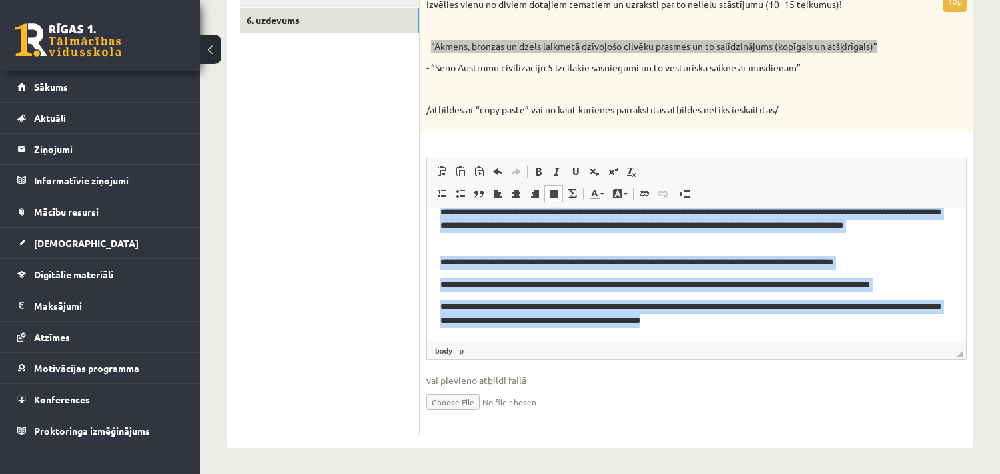
drag, startPoint x: 436, startPoint y: 248, endPoint x: 1294, endPoint y: 564, distance: 913.8
click at [867, 341] on html "**********" at bounding box center [695, 255] width 539 height 172
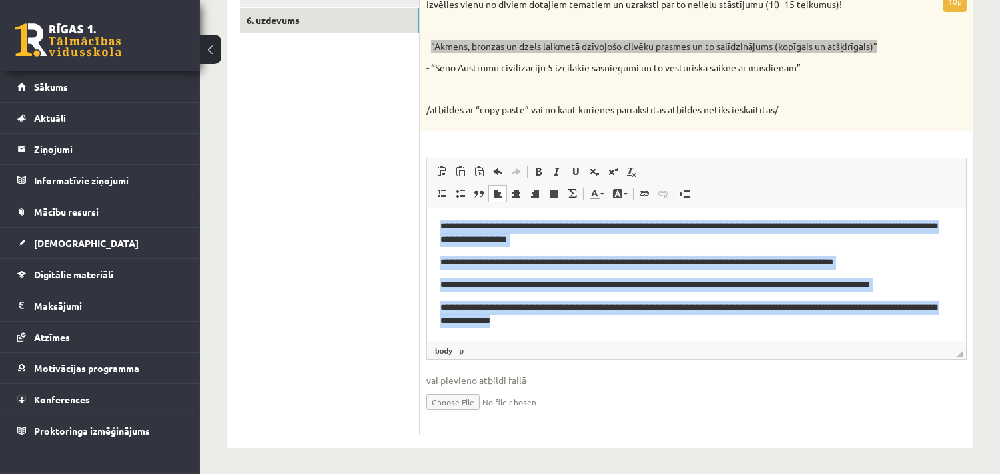
scroll to position [0, 0]
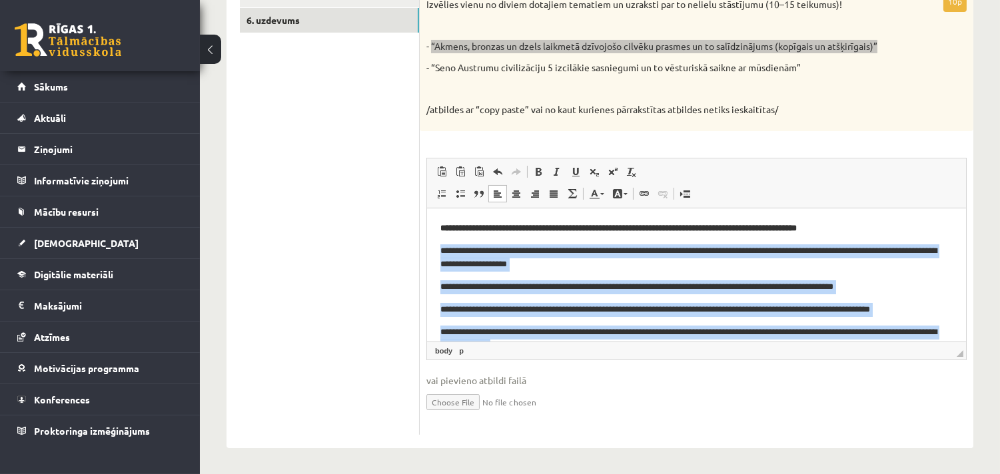
drag, startPoint x: 512, startPoint y: 316, endPoint x: 426, endPoint y: 242, distance: 113.3
click at [426, 242] on html "**********" at bounding box center [695, 287] width 539 height 158
click at [553, 191] on span at bounding box center [553, 194] width 11 height 11
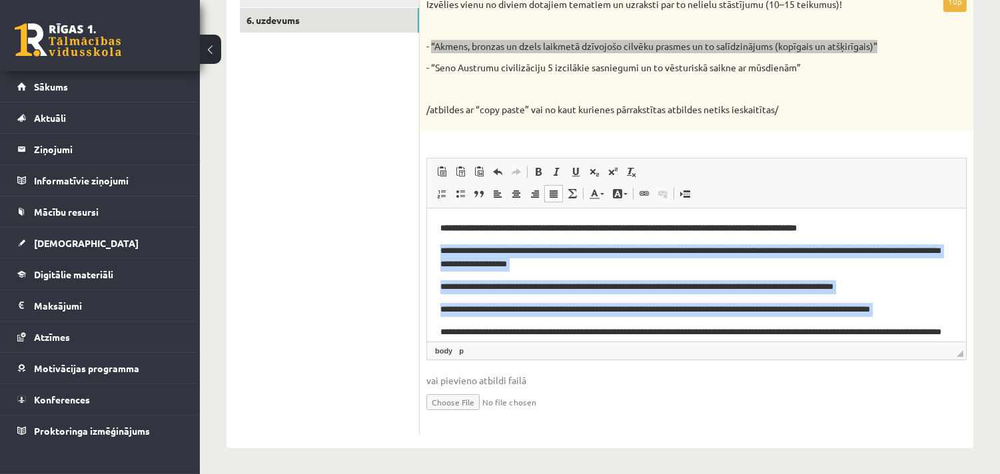
click at [723, 261] on p "**********" at bounding box center [690, 258] width 501 height 28
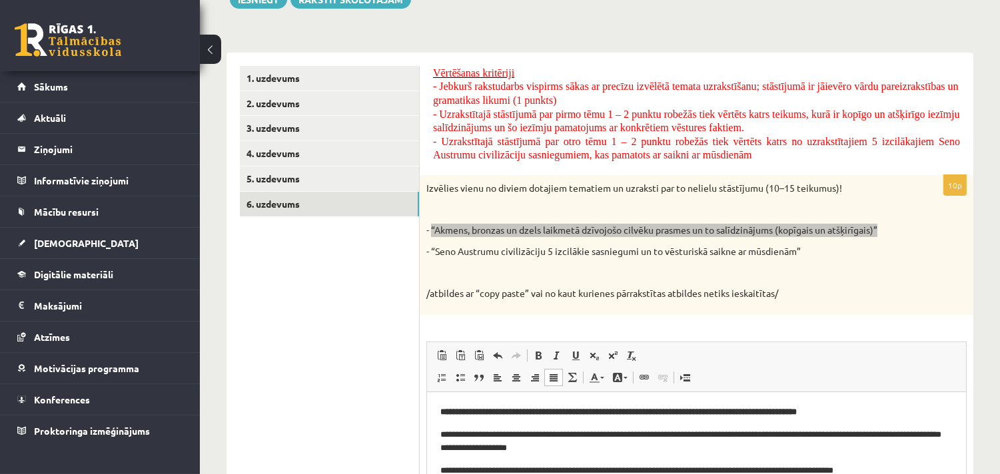
scroll to position [11, 0]
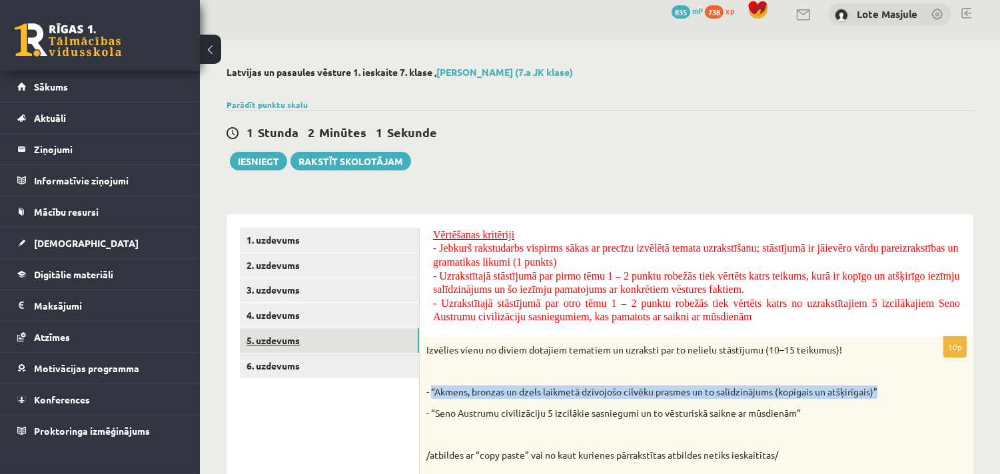
click at [314, 342] on link "5. uzdevums" at bounding box center [329, 340] width 179 height 25
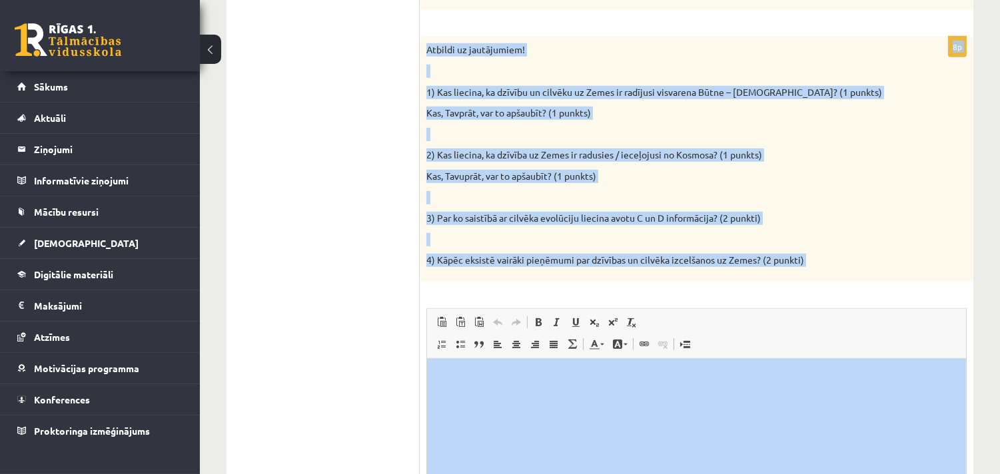
scroll to position [1399, 0]
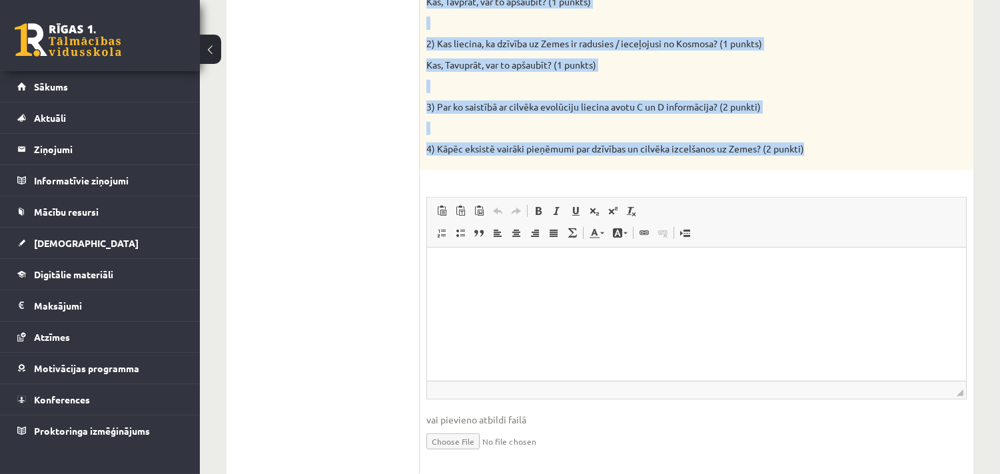
drag, startPoint x: 425, startPoint y: 79, endPoint x: 874, endPoint y: 100, distance: 449.6
copy form "Izpēti dotos materiālus un atbildi uz jautājumiem! Avots A Fragmenti no Bībeles…"
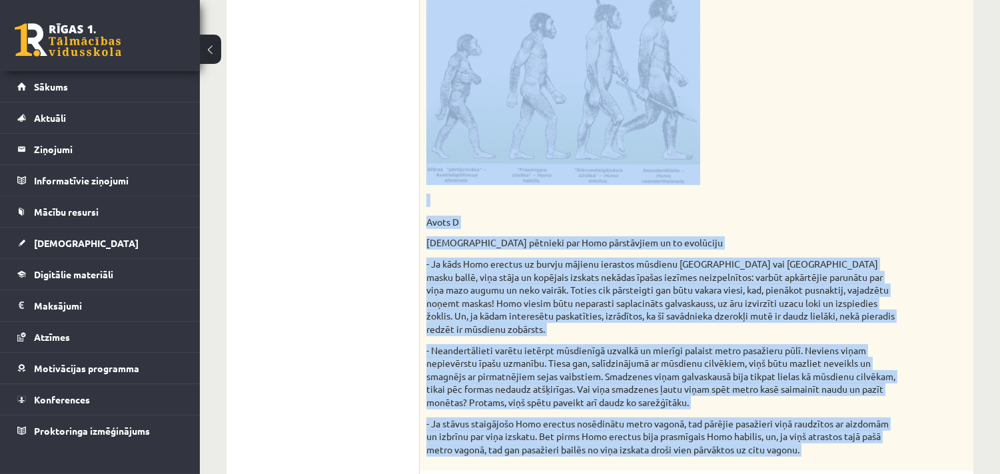
scroll to position [708, 0]
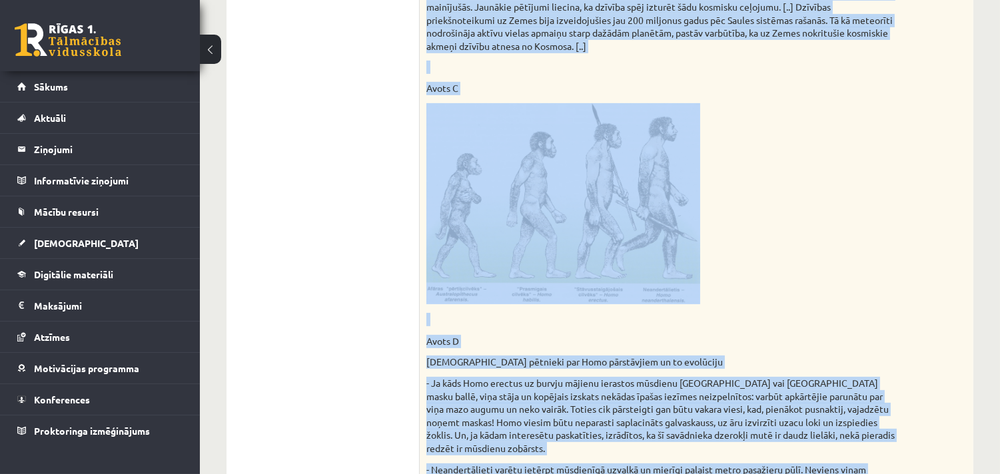
click at [828, 224] on p at bounding box center [663, 203] width 474 height 201
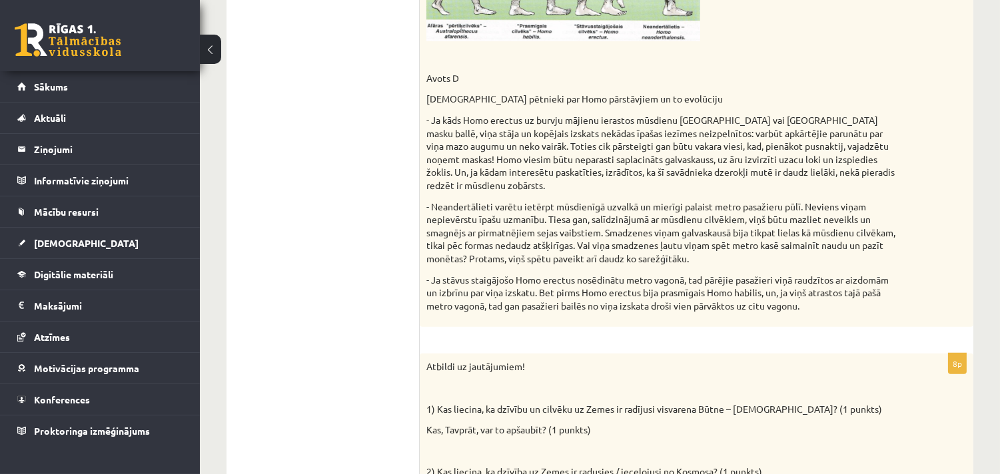
scroll to position [1226, 0]
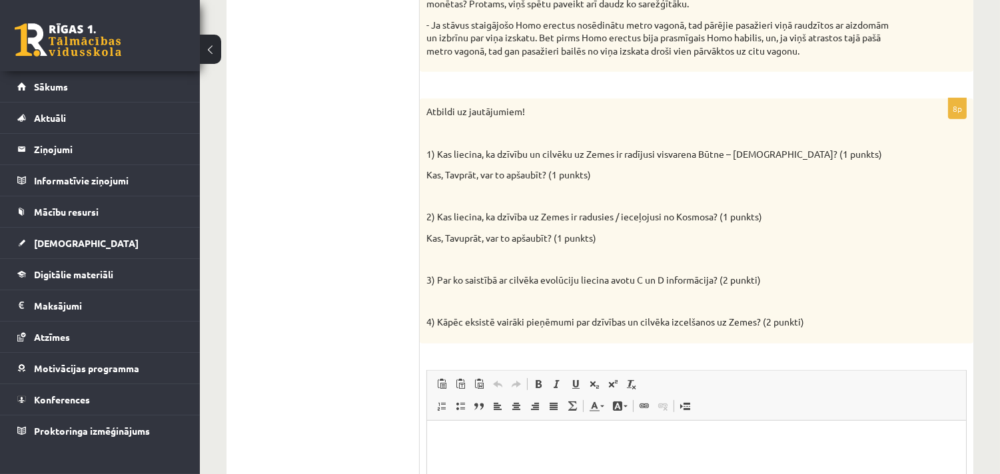
click at [442, 446] on p "Bagātinātā teksta redaktors, wiswyg-editor-user-answer-47433847899840" at bounding box center [696, 441] width 512 height 14
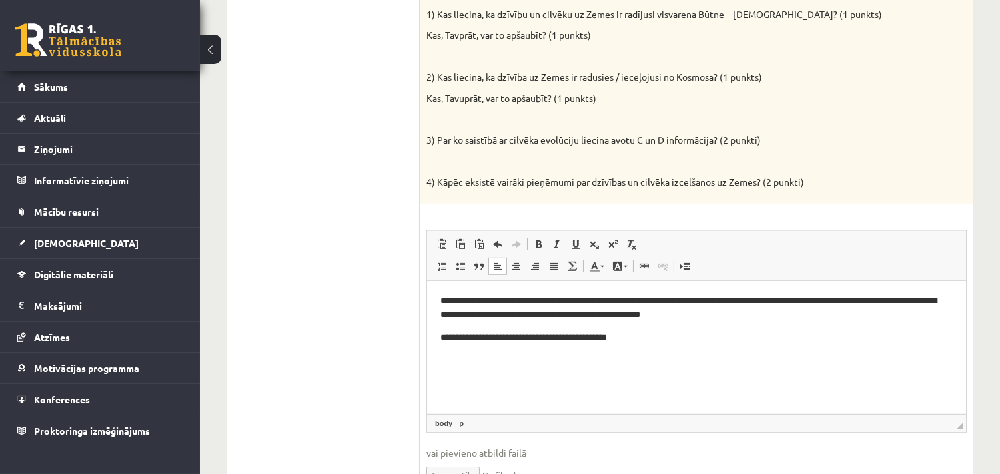
scroll to position [1399, 0]
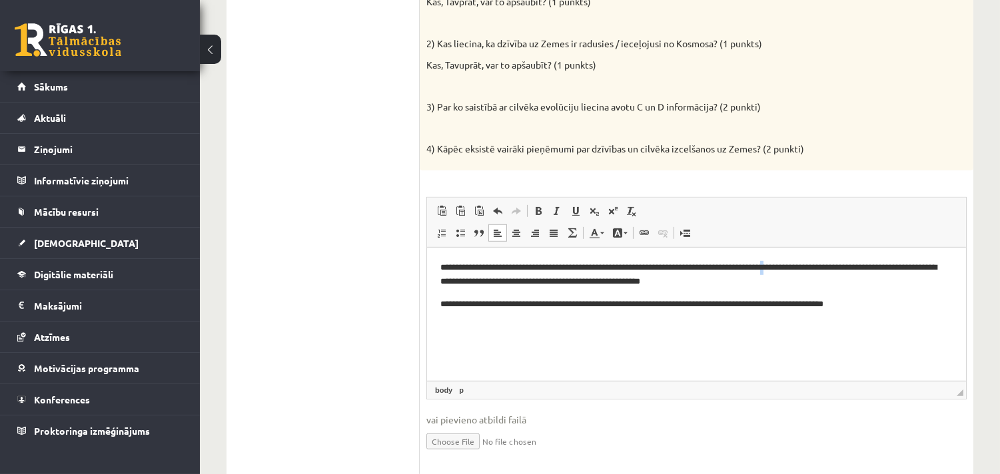
click at [807, 267] on p "**********" at bounding box center [696, 275] width 512 height 28
click at [900, 303] on p "**********" at bounding box center [696, 304] width 512 height 14
click at [472, 316] on p "**********" at bounding box center [696, 311] width 512 height 28
click at [637, 326] on html "**********" at bounding box center [695, 292] width 539 height 91
click at [908, 305] on p "**********" at bounding box center [696, 311] width 512 height 28
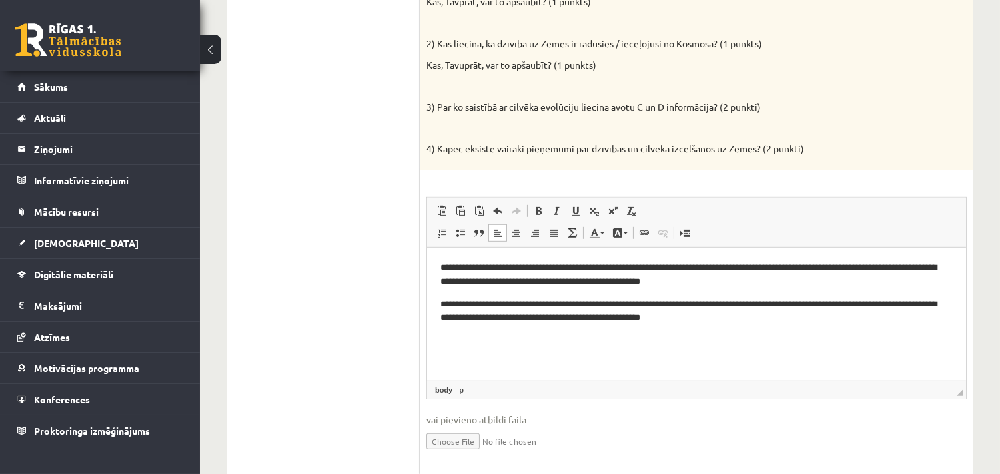
click at [666, 316] on p "**********" at bounding box center [696, 311] width 512 height 28
drag, startPoint x: 744, startPoint y: 315, endPoint x: 667, endPoint y: 323, distance: 77.7
click at [667, 323] on p "**********" at bounding box center [696, 311] width 512 height 28
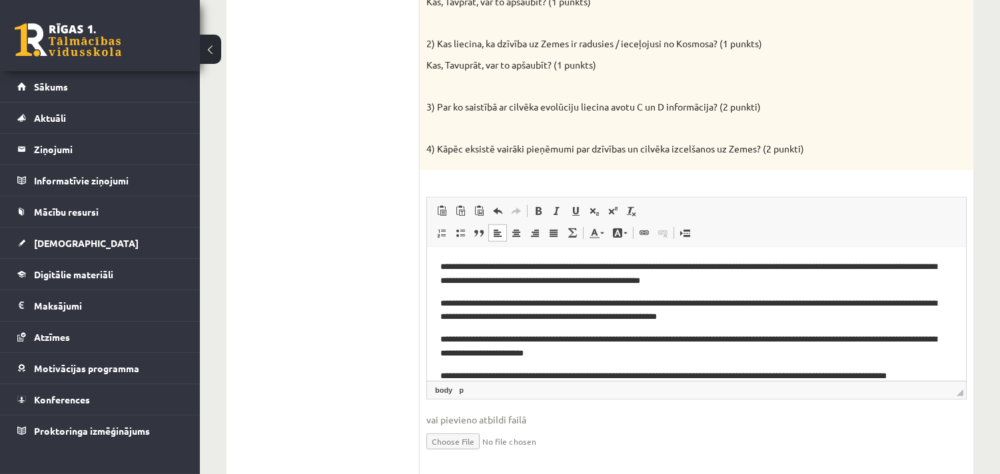
scroll to position [15, 0]
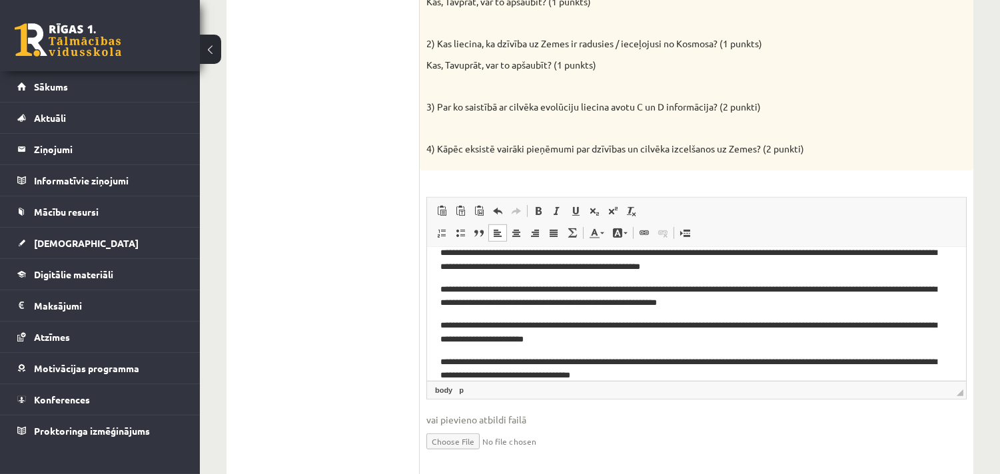
click at [854, 361] on p "**********" at bounding box center [690, 369] width 501 height 28
click at [856, 362] on p "**********" at bounding box center [690, 369] width 501 height 28
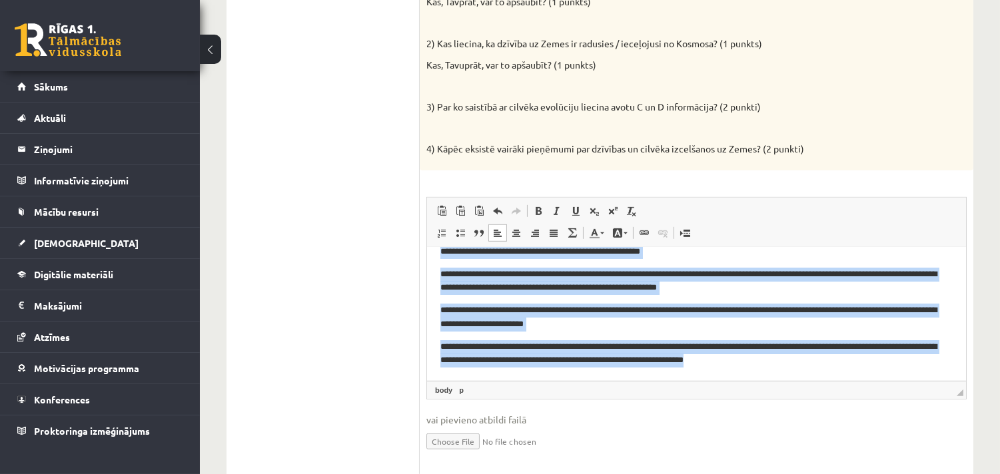
scroll to position [0, 0]
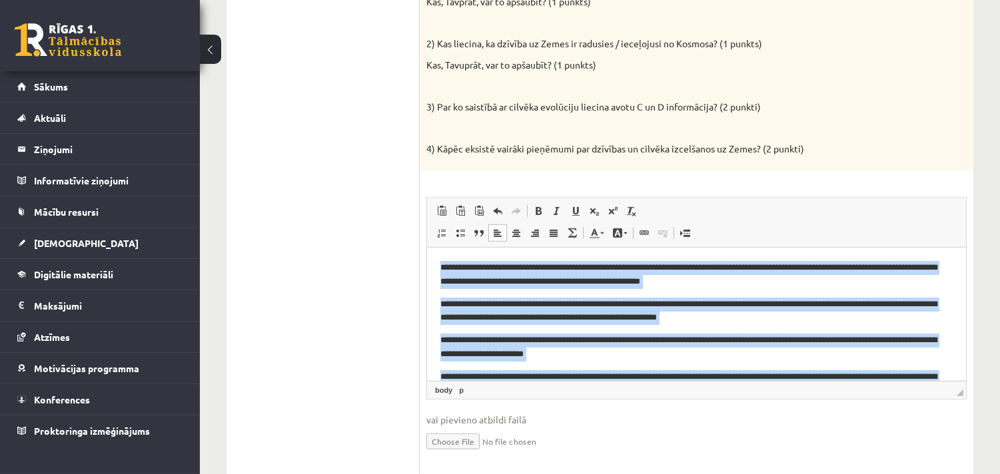
drag, startPoint x: 823, startPoint y: 360, endPoint x: 388, endPoint y: 243, distance: 450.6
click at [426, 247] on html "**********" at bounding box center [695, 328] width 539 height 163
click at [548, 228] on span at bounding box center [553, 233] width 11 height 11
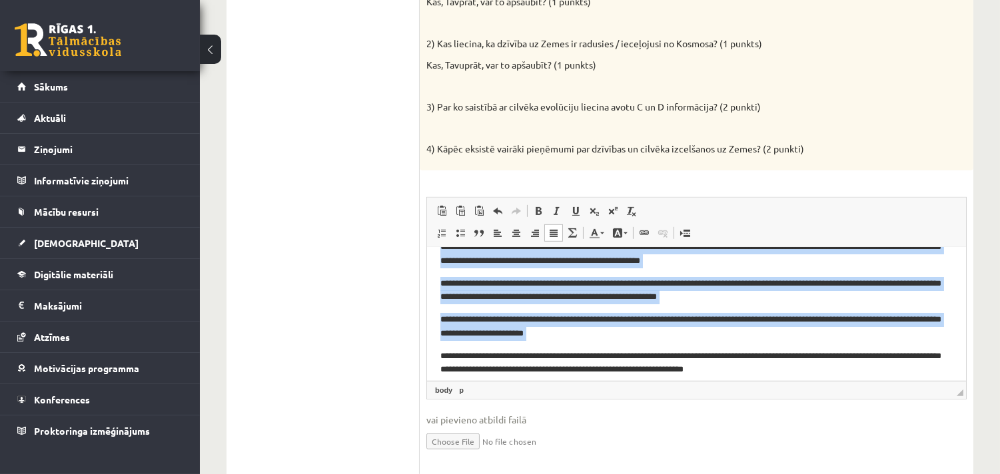
scroll to position [30, 0]
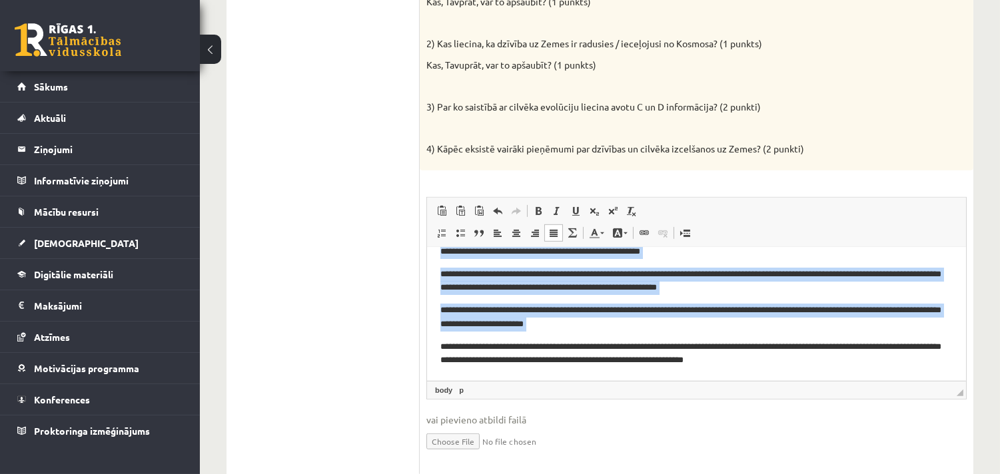
click at [804, 366] on p "**********" at bounding box center [690, 354] width 501 height 28
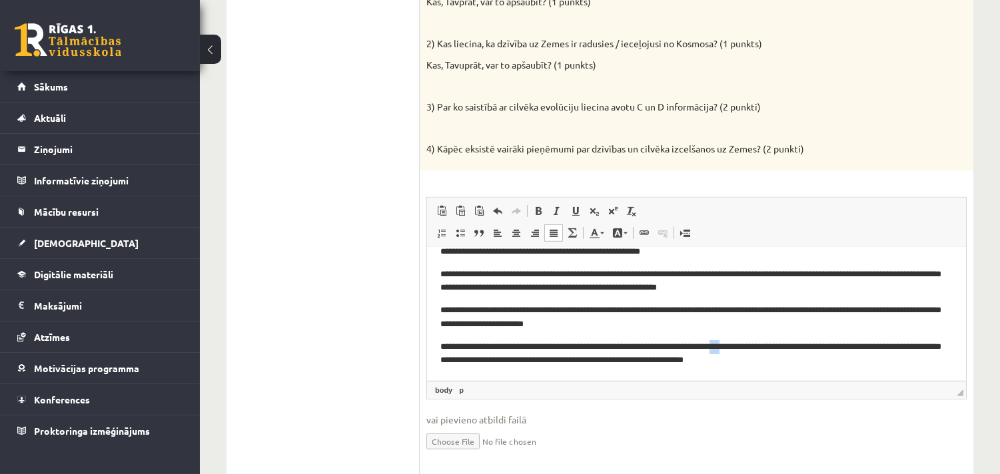
click at [741, 346] on p "**********" at bounding box center [690, 354] width 501 height 28
drag, startPoint x: 518, startPoint y: 361, endPoint x: 496, endPoint y: 362, distance: 22.0
click at [496, 362] on p "**********" at bounding box center [690, 354] width 501 height 28
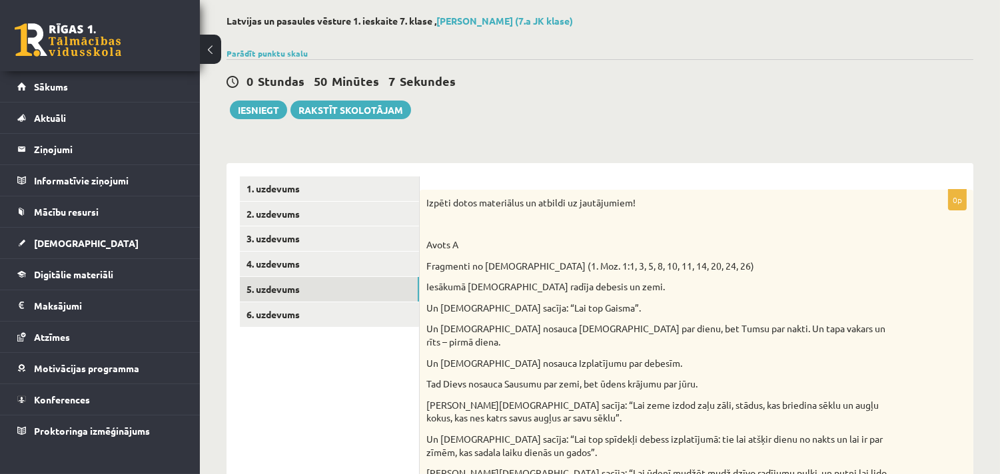
scroll to position [0, 0]
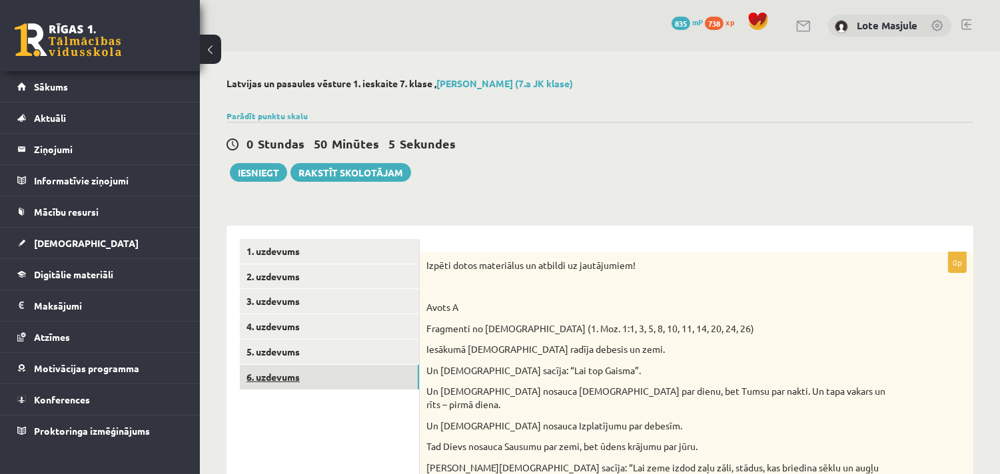
click at [332, 383] on link "6. uzdevums" at bounding box center [329, 377] width 179 height 25
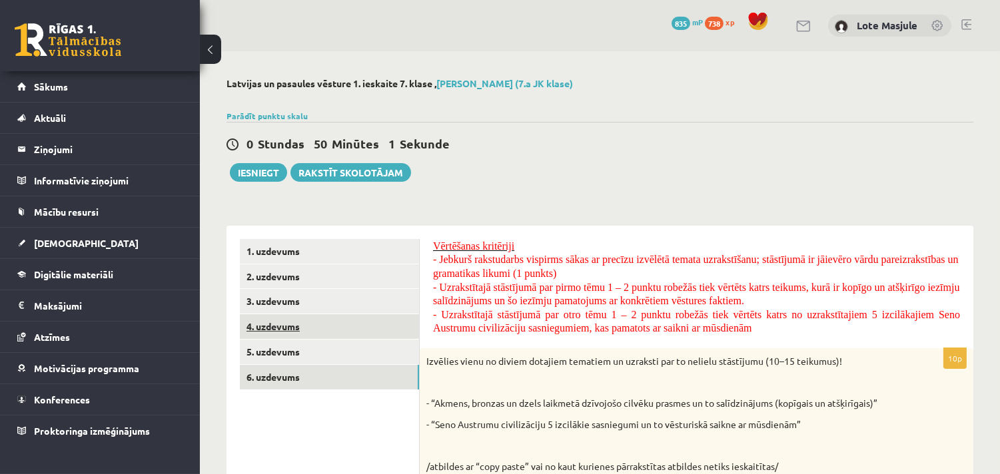
click at [283, 331] on link "4. uzdevums" at bounding box center [329, 326] width 179 height 25
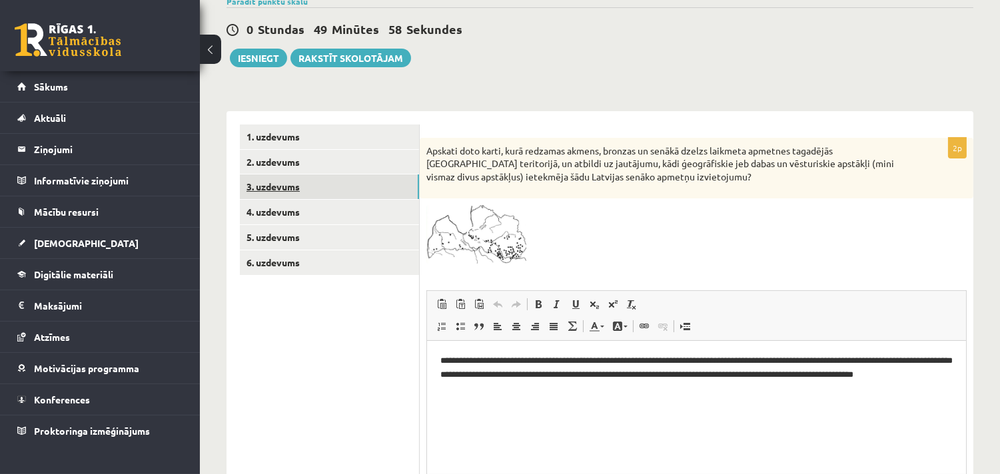
click at [301, 185] on link "3. uzdevums" at bounding box center [329, 187] width 179 height 25
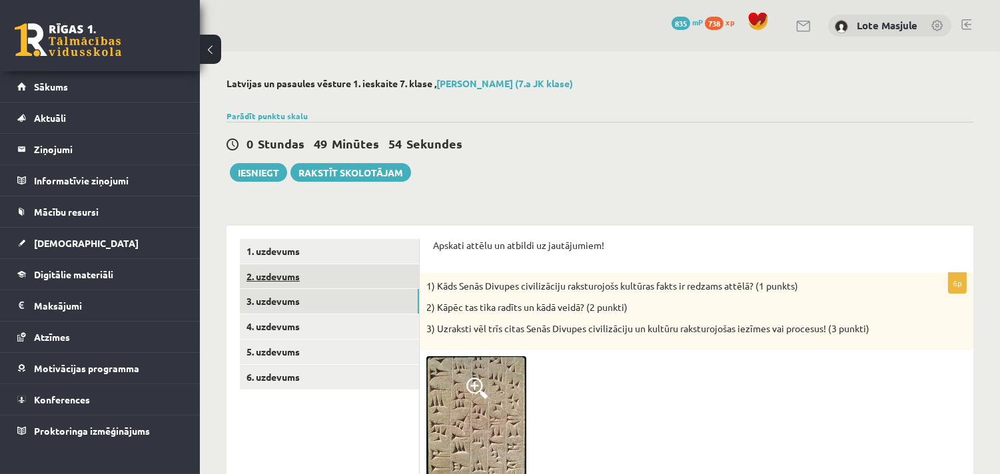
click at [296, 277] on link "2. uzdevums" at bounding box center [329, 277] width 179 height 25
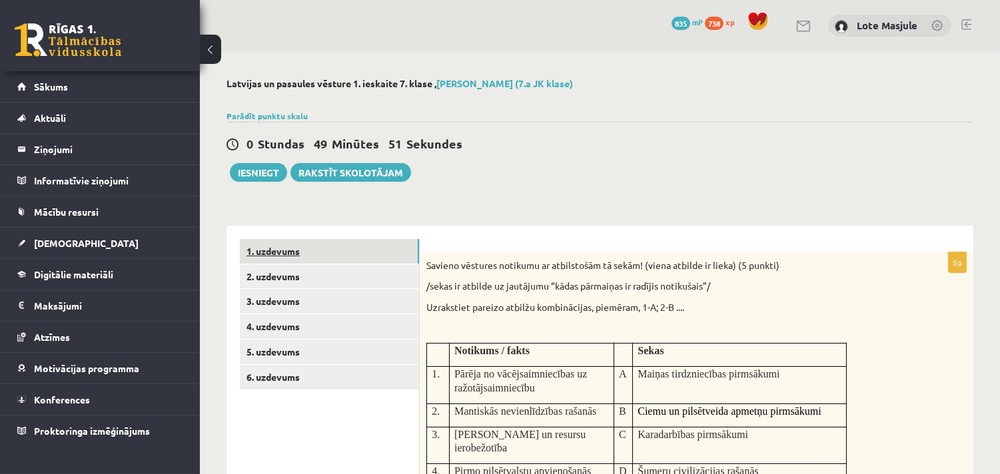
click at [291, 253] on link "1. uzdevums" at bounding box center [329, 251] width 179 height 25
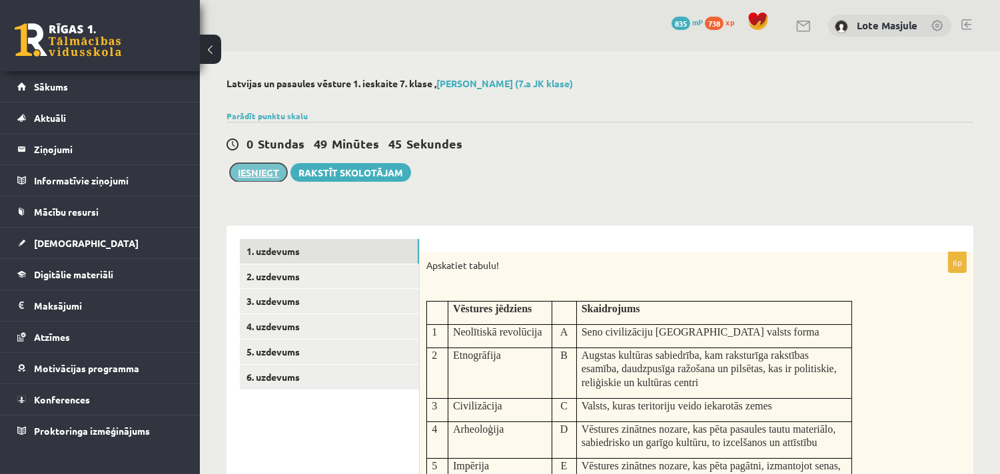
click at [265, 171] on button "Iesniegt" at bounding box center [258, 172] width 57 height 19
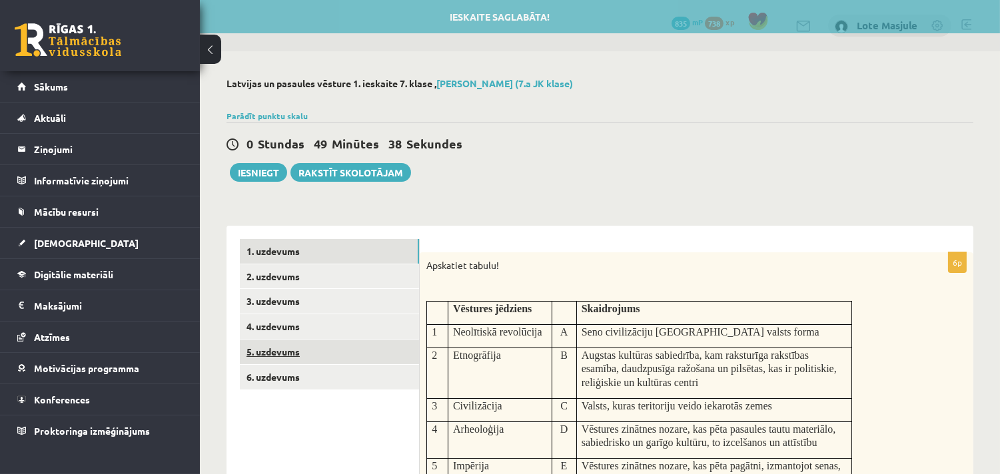
click at [279, 348] on link "5. uzdevums" at bounding box center [329, 352] width 179 height 25
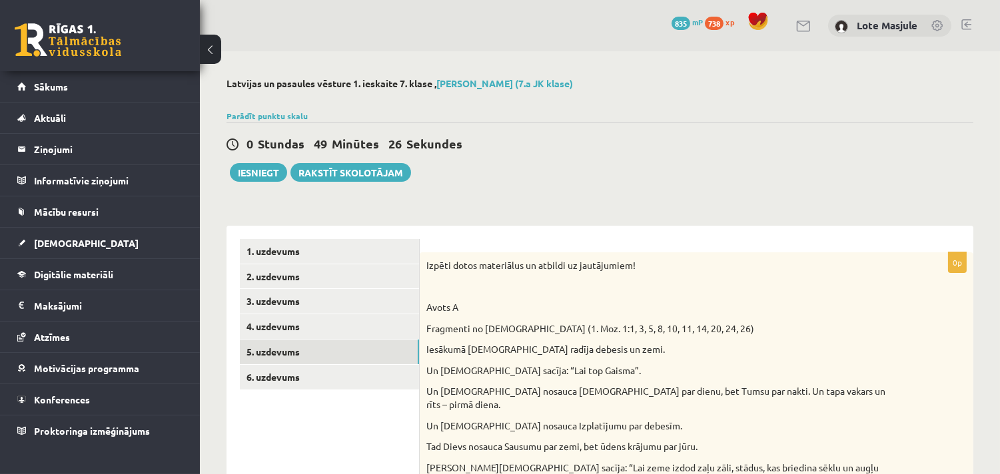
click at [560, 165] on div "0 Stundas 49 Minūtes 26 Sekundes Ieskaite saglabāta! Iesniegt Rakstīt skolotājam" at bounding box center [600, 152] width 747 height 60
click at [295, 370] on link "6. uzdevums" at bounding box center [329, 377] width 179 height 25
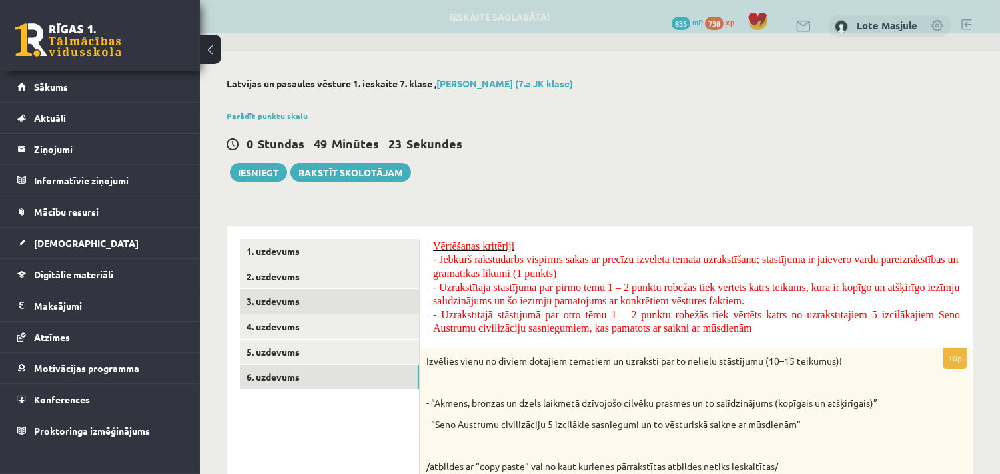
click at [273, 300] on link "3. uzdevums" at bounding box center [329, 301] width 179 height 25
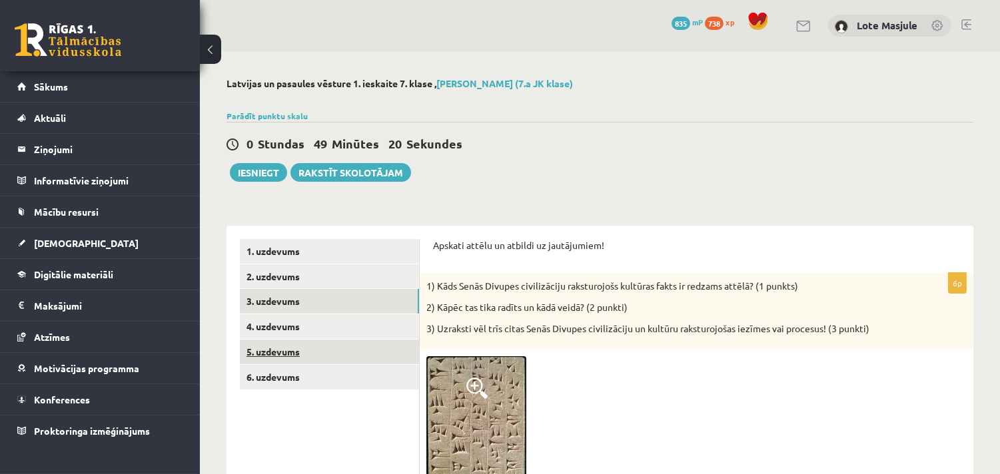
click at [297, 357] on link "5. uzdevums" at bounding box center [329, 352] width 179 height 25
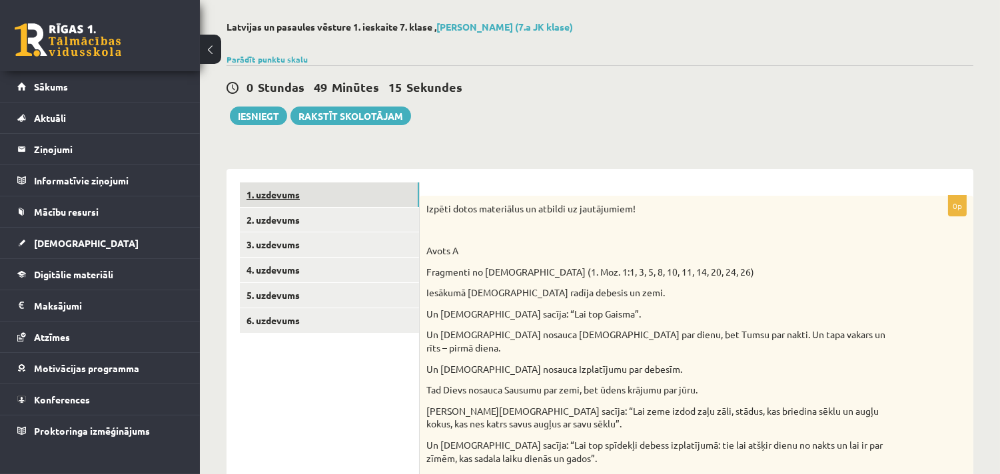
click at [273, 194] on link "1. uzdevums" at bounding box center [329, 195] width 179 height 25
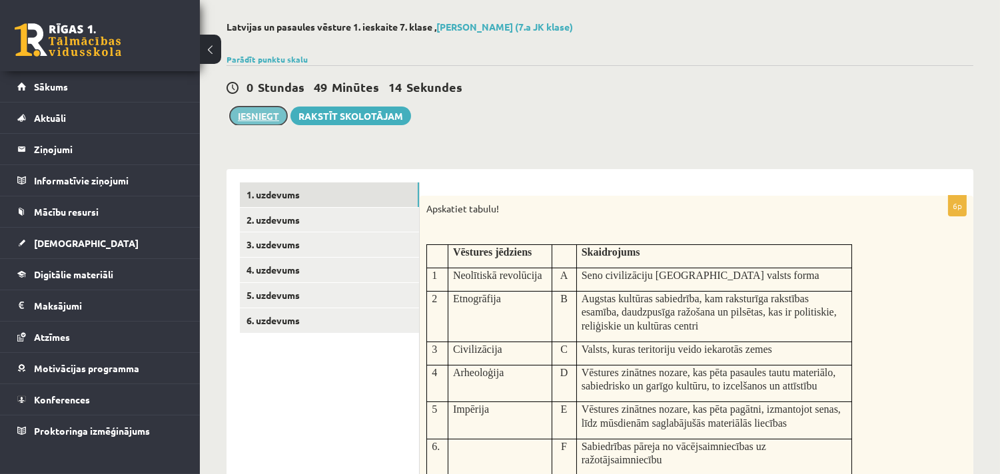
click at [261, 109] on button "Iesniegt" at bounding box center [258, 116] width 57 height 19
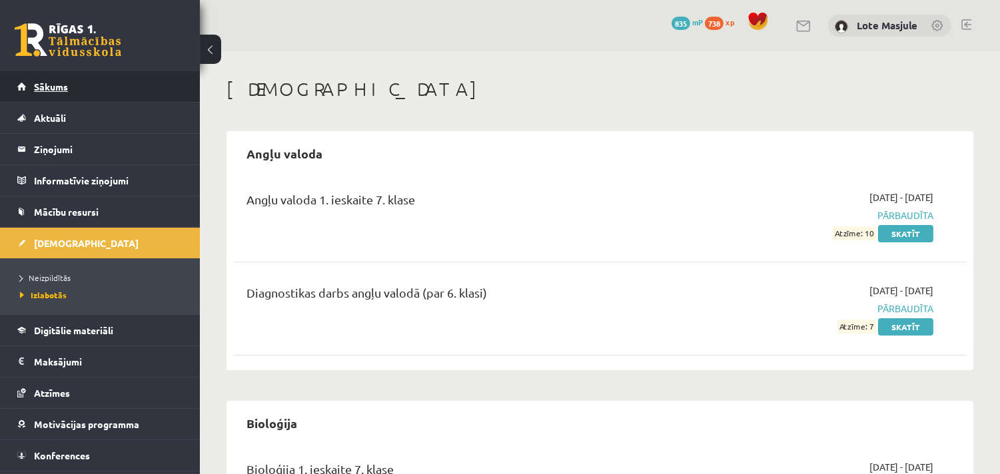
click at [57, 80] on link "Sākums" at bounding box center [100, 86] width 166 height 31
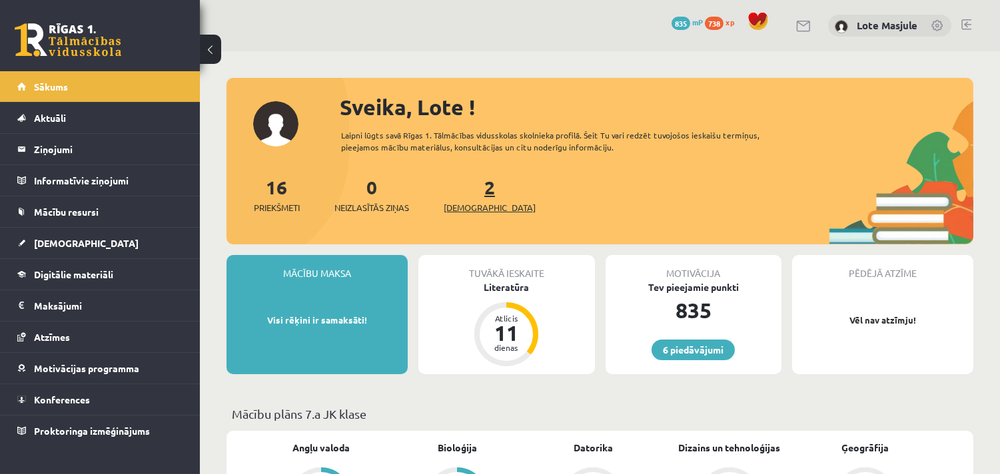
click at [469, 209] on span "[DEMOGRAPHIC_DATA]" at bounding box center [490, 207] width 92 height 13
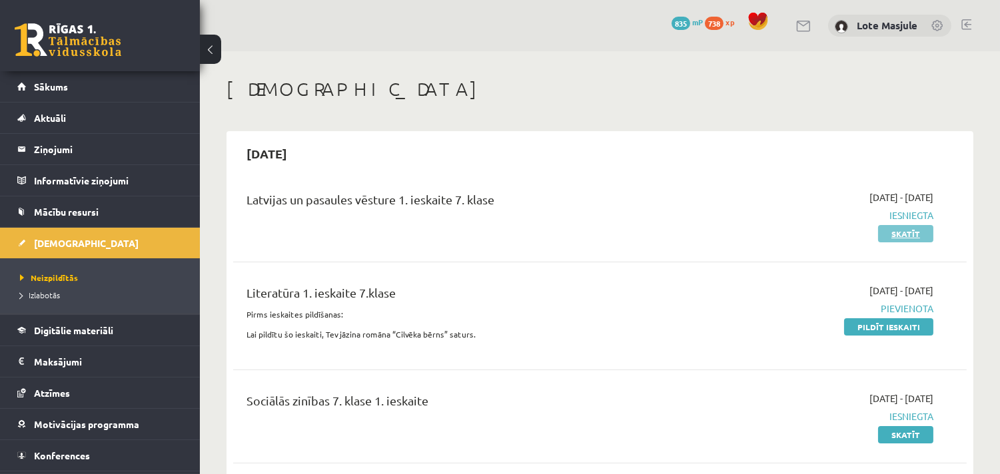
click at [898, 232] on link "Skatīt" at bounding box center [905, 233] width 55 height 17
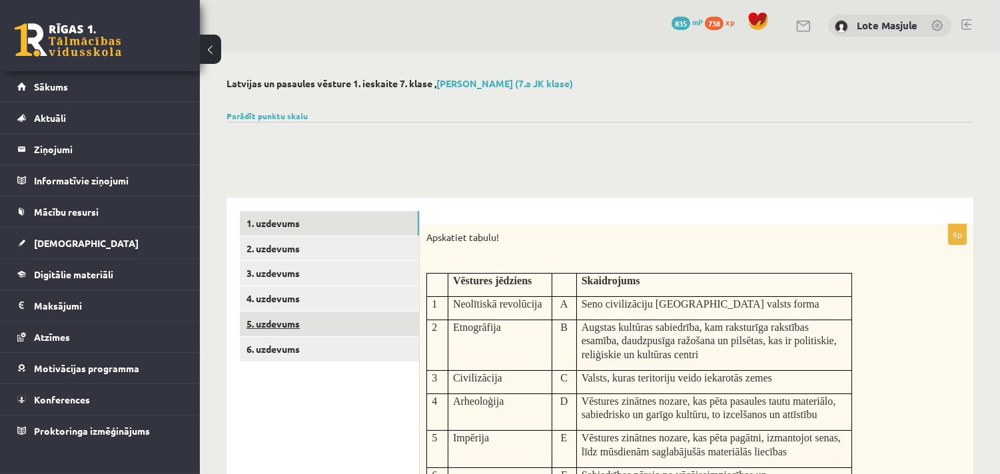
click at [292, 327] on link "5. uzdevums" at bounding box center [329, 324] width 179 height 25
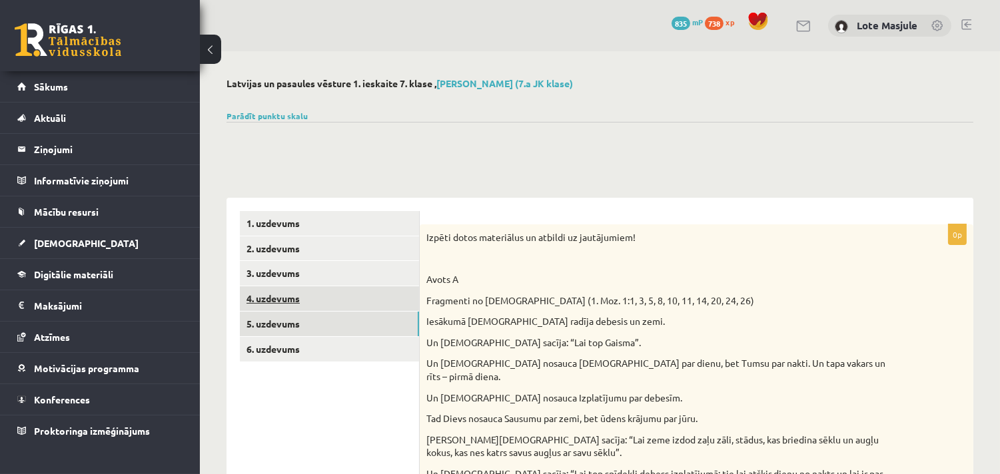
click at [268, 301] on link "4. uzdevums" at bounding box center [329, 299] width 179 height 25
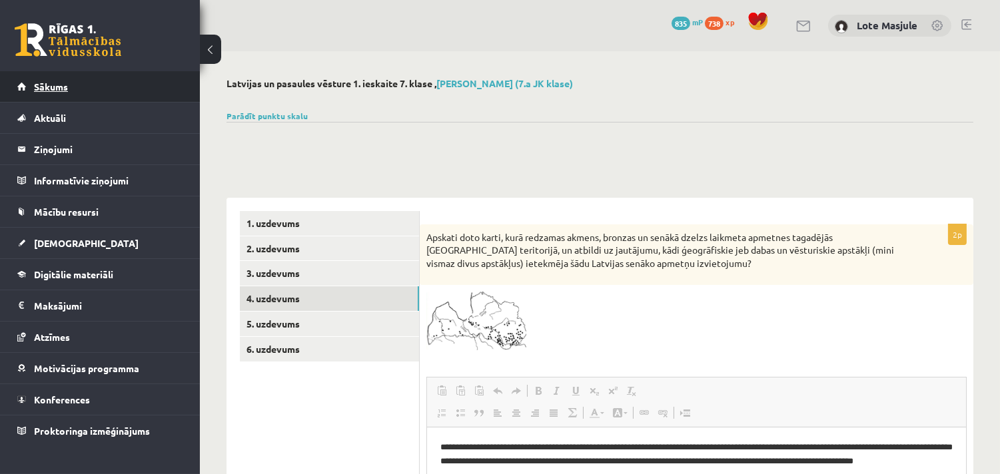
click at [51, 89] on span "Sākums" at bounding box center [51, 87] width 34 height 12
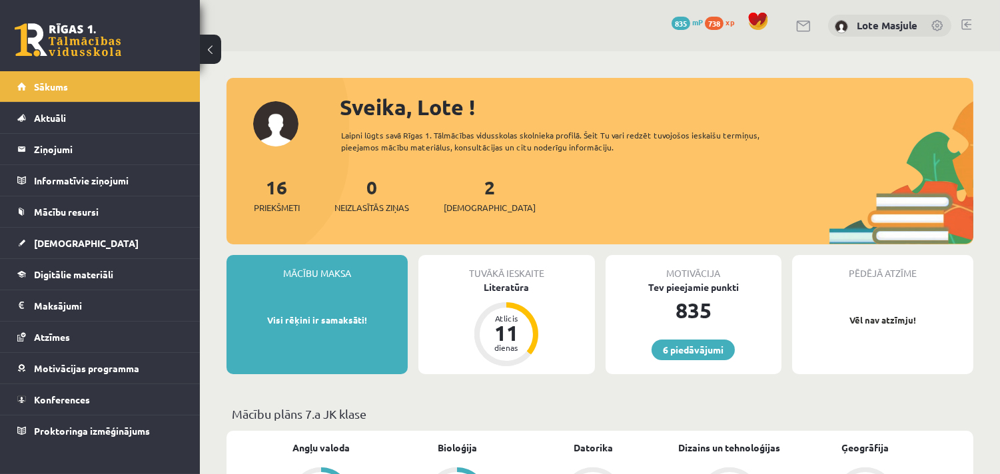
click at [964, 22] on link at bounding box center [966, 24] width 10 height 11
